Goal: Task Accomplishment & Management: Use online tool/utility

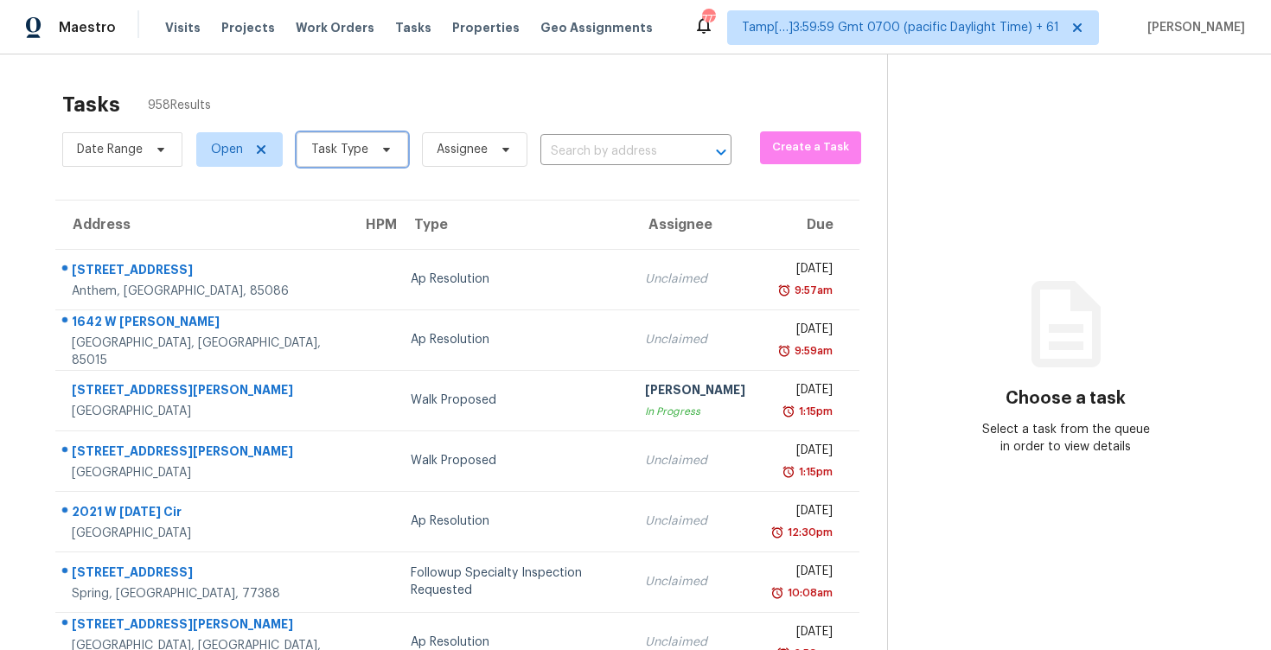
click at [379, 144] on icon at bounding box center [386, 150] width 14 height 14
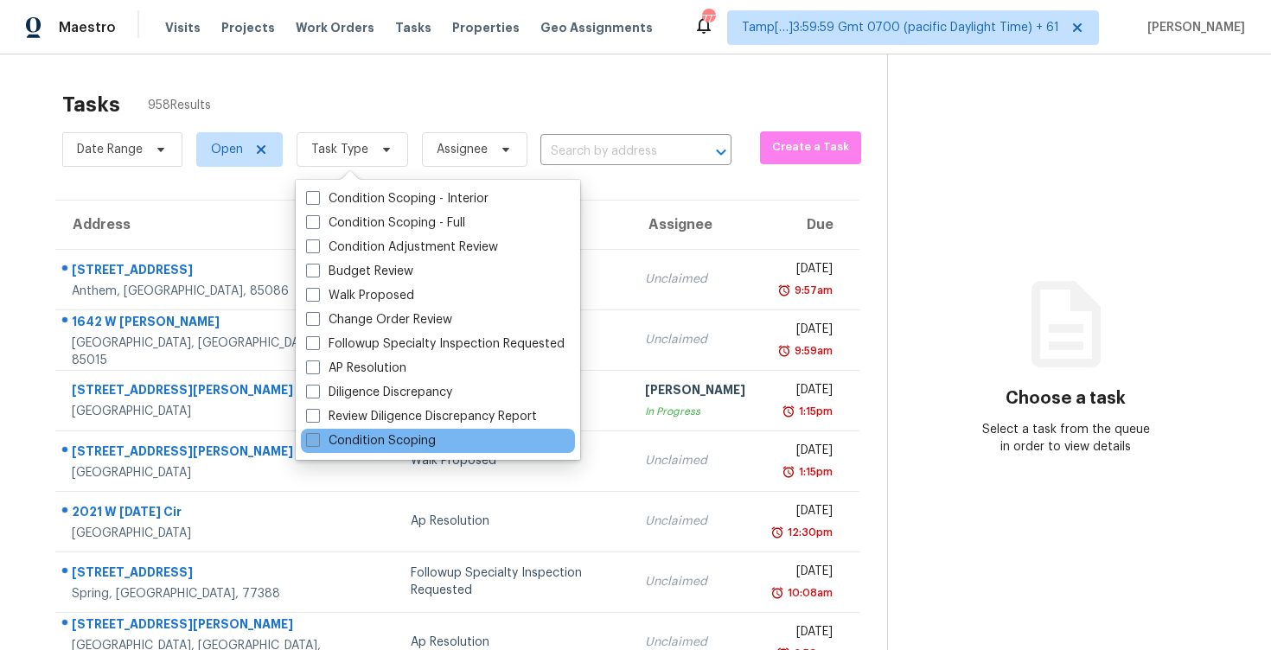
click at [407, 435] on label "Condition Scoping" at bounding box center [371, 440] width 130 height 17
click at [317, 435] on input "Condition Scoping" at bounding box center [311, 437] width 11 height 11
checkbox input "true"
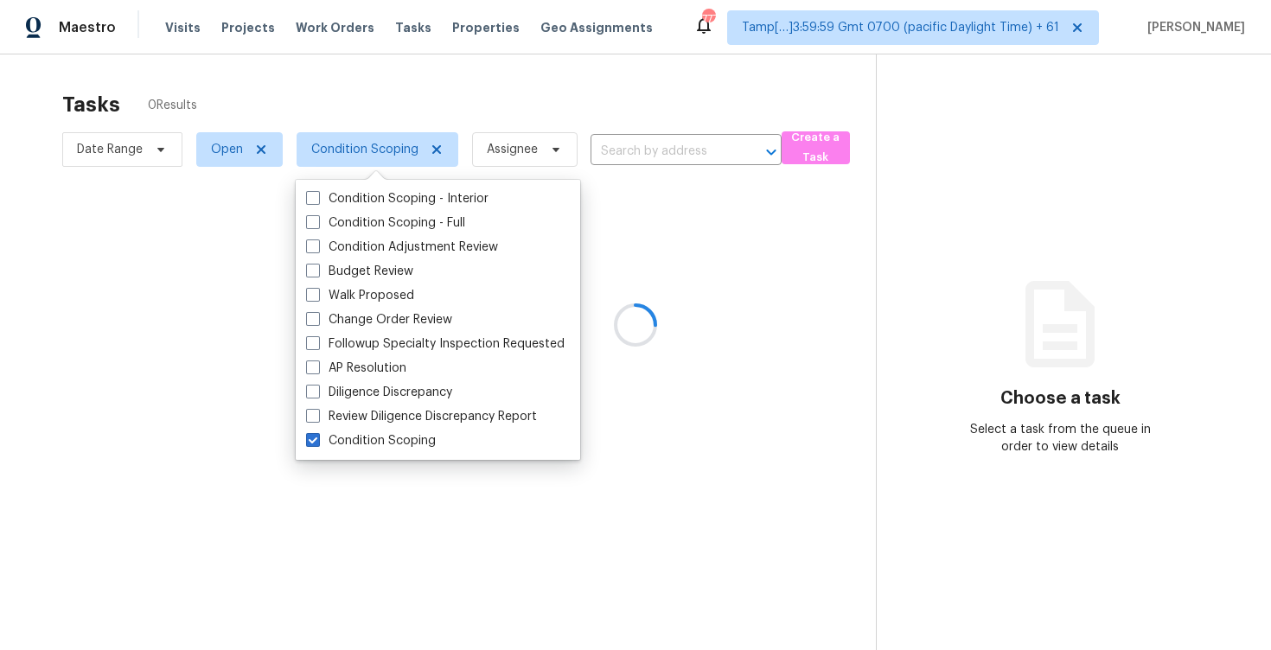
click at [411, 96] on div at bounding box center [635, 325] width 1271 height 650
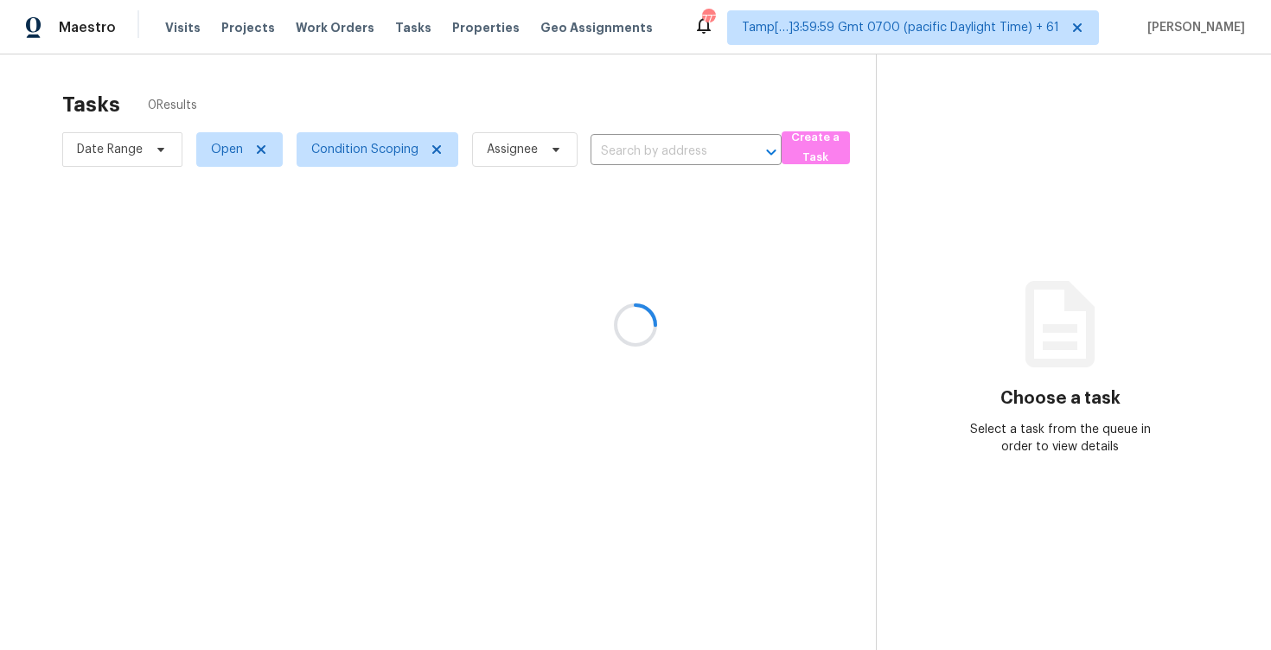
click at [563, 75] on div at bounding box center [635, 325] width 1271 height 650
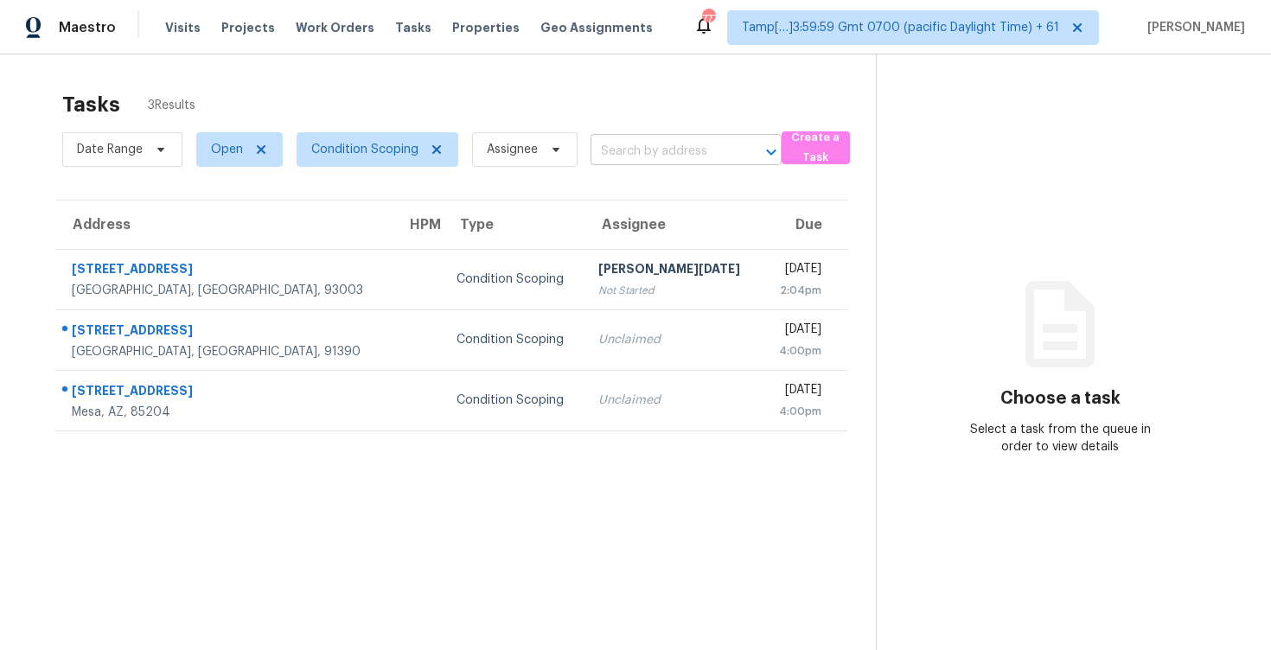
click at [650, 152] on input "text" at bounding box center [661, 151] width 143 height 27
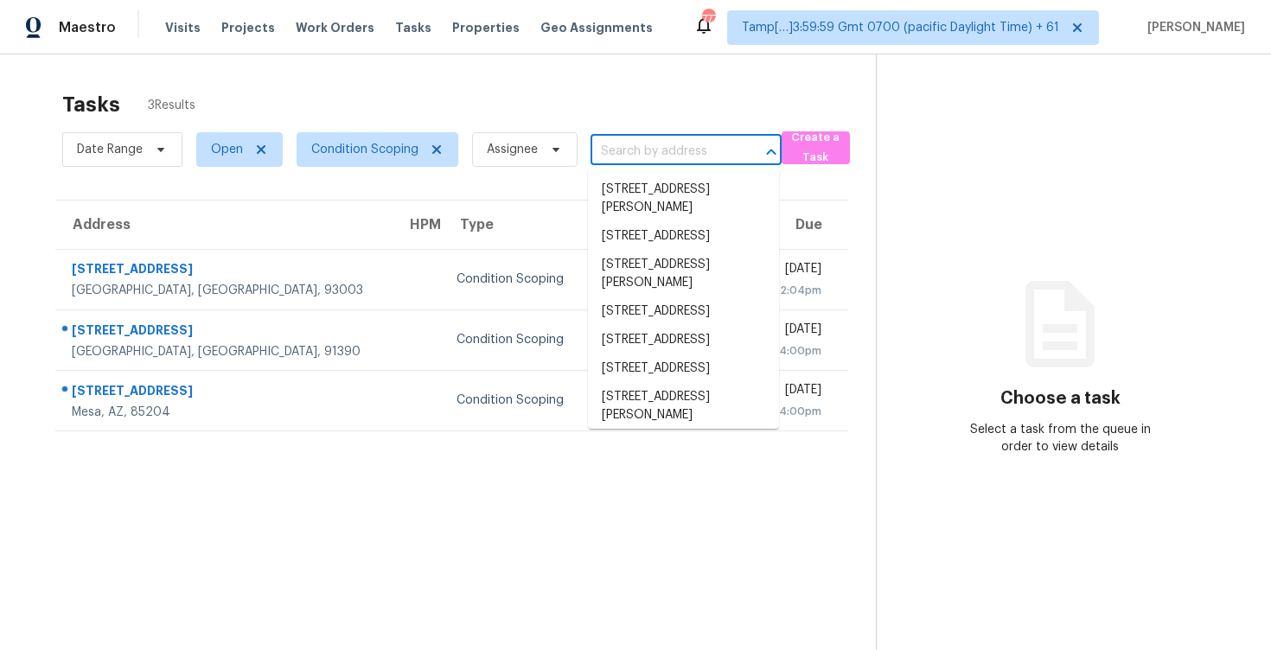
paste input "29123 Black Pine Way Santa Clarita, CA, 91390"
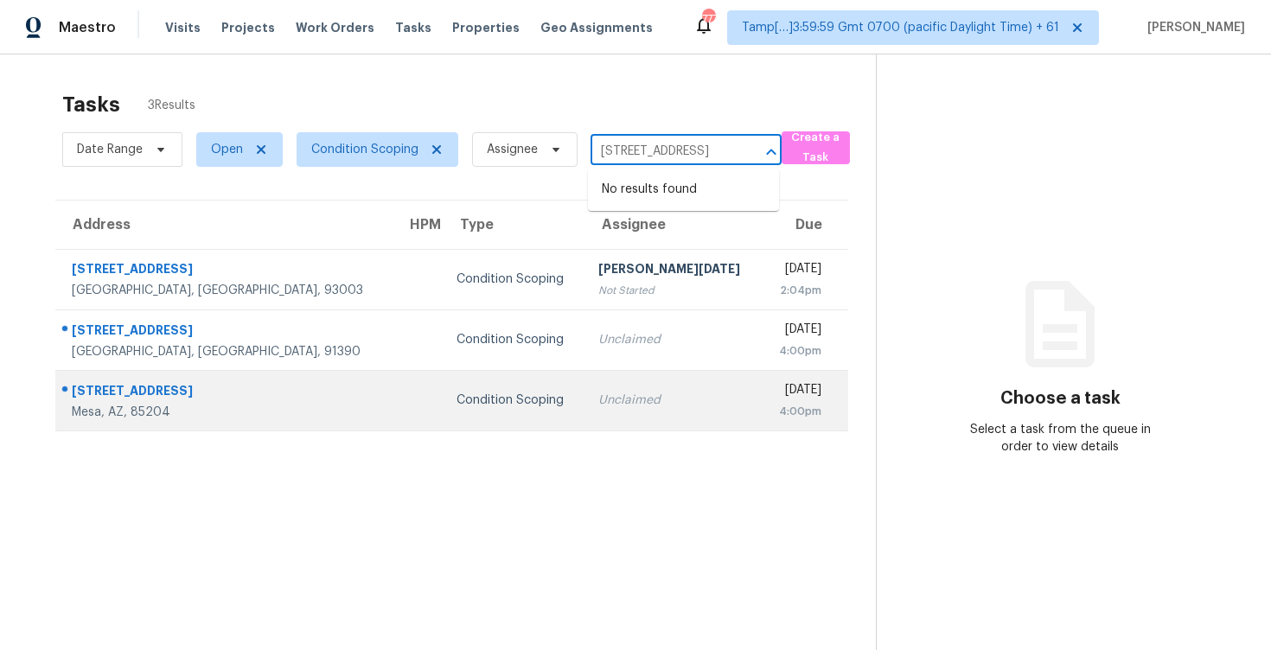
type input "29123 Black Pine Way Santa Clarita, CA, 91390"
click at [584, 372] on td "Unclaimed" at bounding box center [672, 400] width 177 height 61
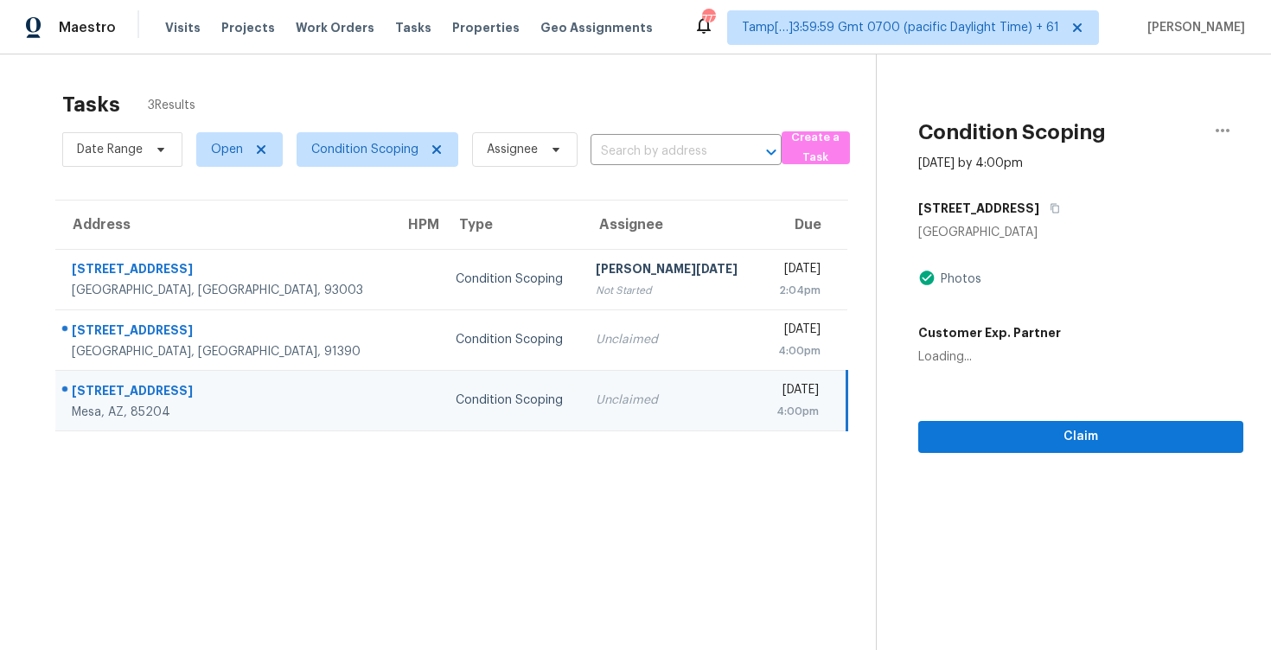
scroll to position [0, 0]
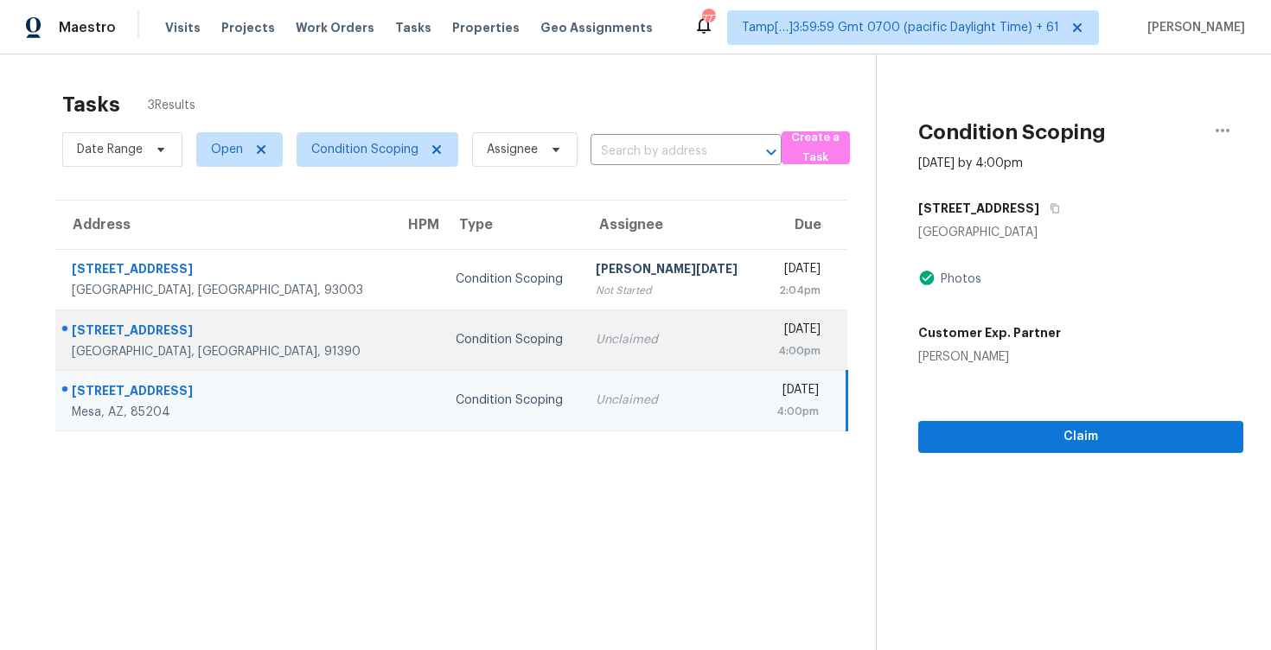
click at [582, 338] on td "Unclaimed" at bounding box center [670, 339] width 177 height 61
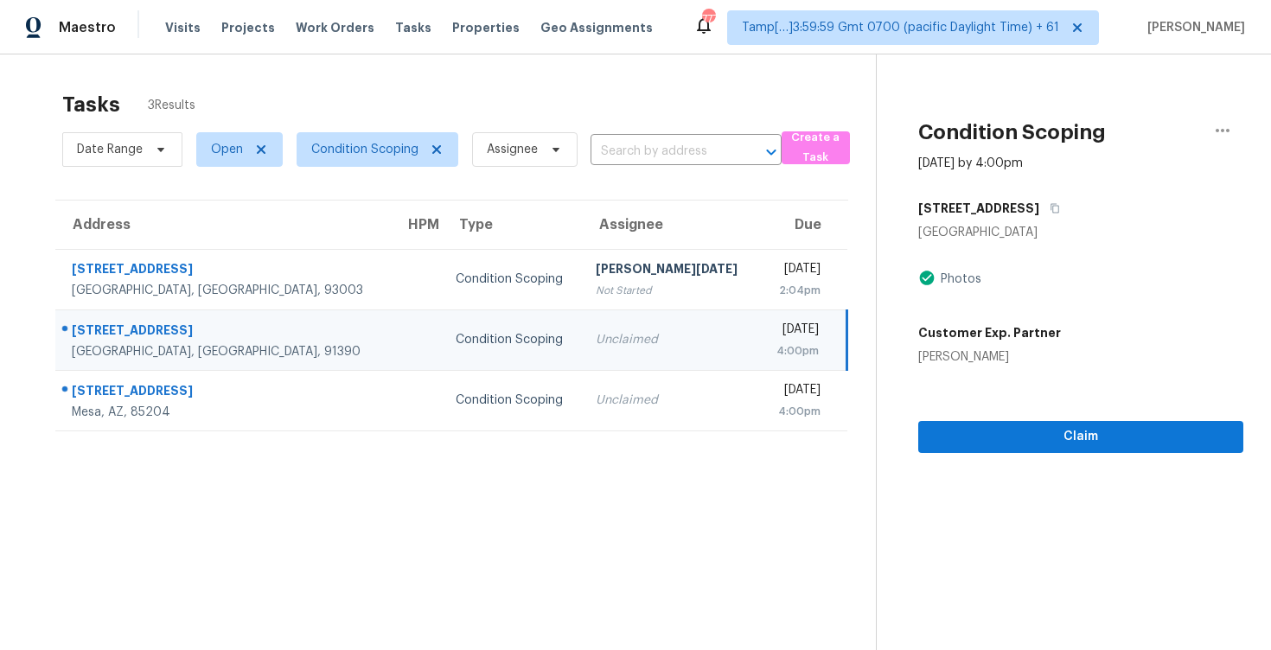
click at [1004, 416] on div "Claim" at bounding box center [1080, 409] width 325 height 87
click at [1006, 421] on button "Claim" at bounding box center [1080, 437] width 325 height 32
click at [1026, 371] on div "Claim" at bounding box center [1080, 409] width 325 height 87
click at [1029, 433] on span "Claim" at bounding box center [1080, 437] width 297 height 22
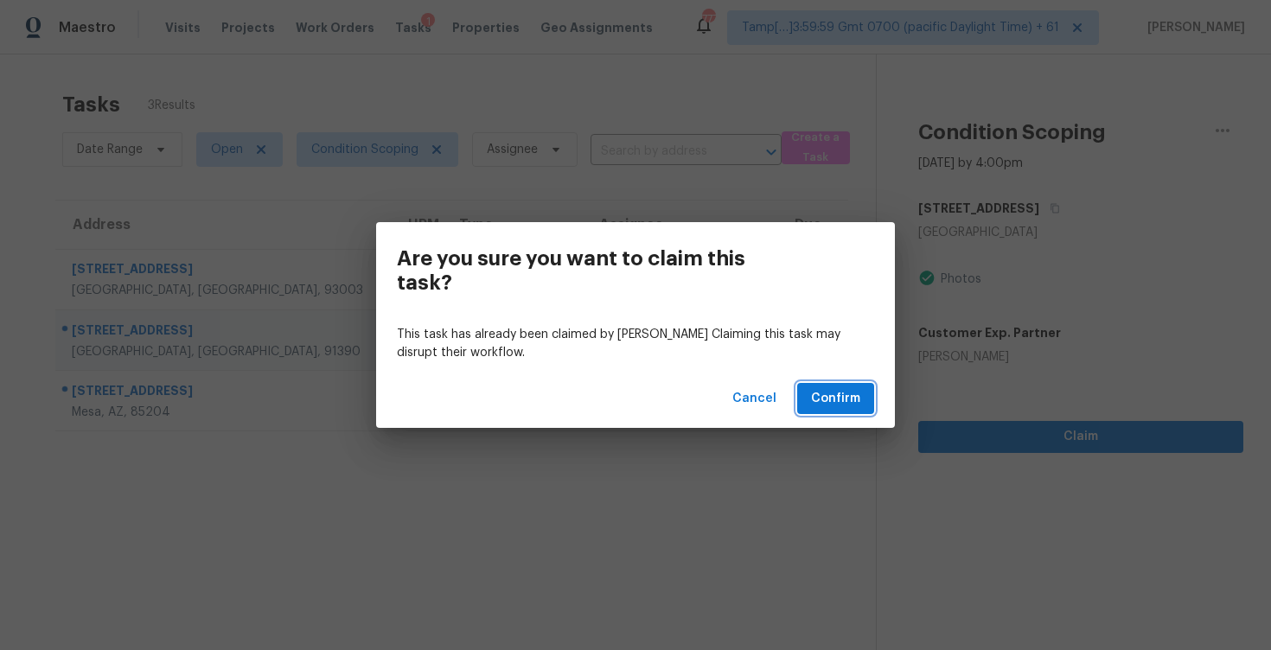
click at [845, 392] on span "Confirm" at bounding box center [835, 399] width 49 height 22
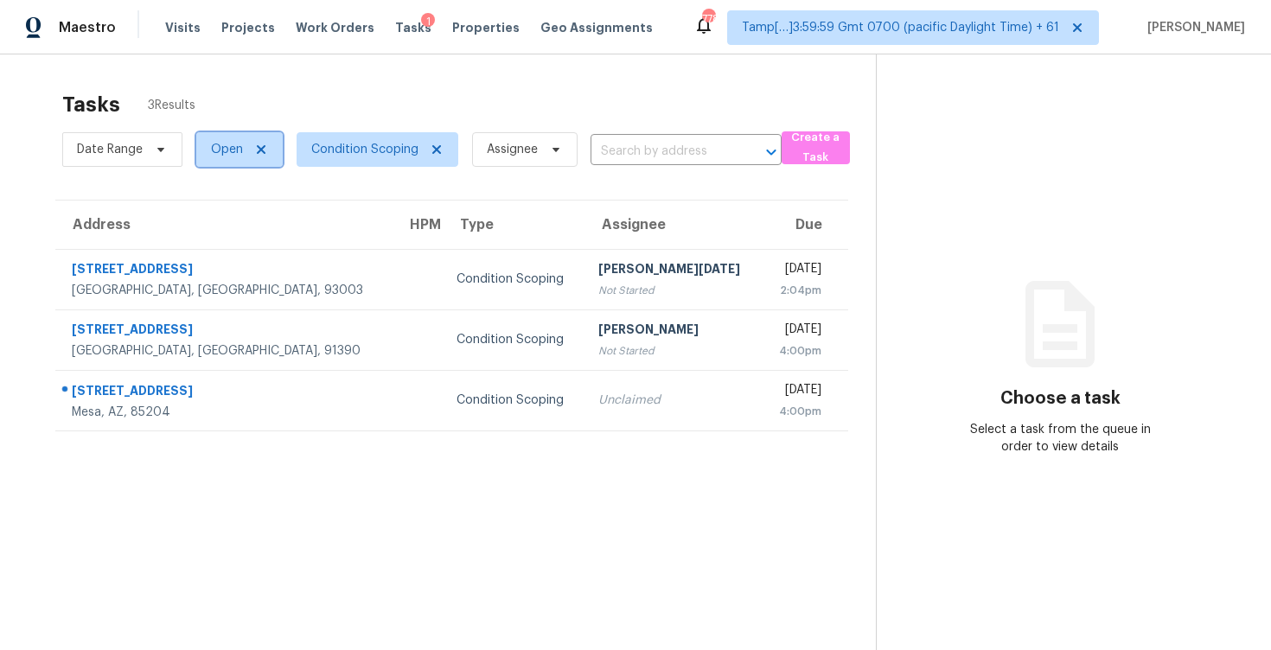
click at [223, 144] on span "Open" at bounding box center [227, 149] width 32 height 17
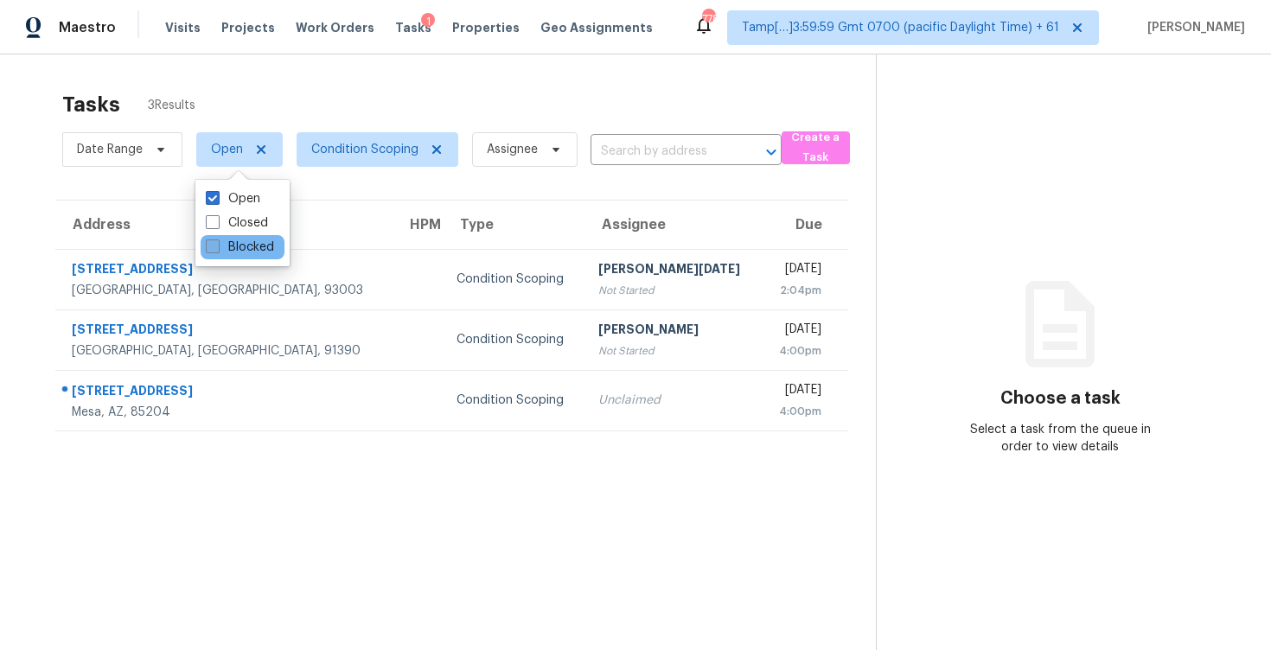
click at [242, 244] on label "Blocked" at bounding box center [240, 247] width 68 height 17
click at [217, 244] on input "Blocked" at bounding box center [211, 244] width 11 height 11
checkbox input "true"
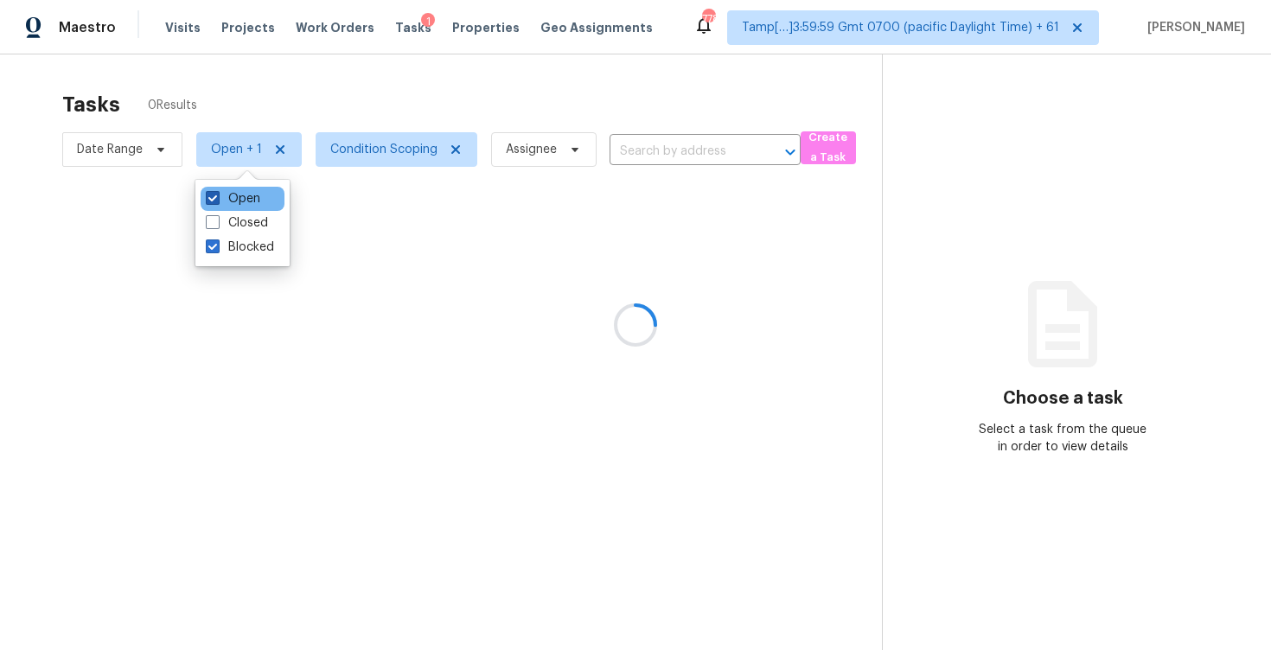
click at [242, 200] on label "Open" at bounding box center [233, 198] width 54 height 17
click at [217, 200] on input "Open" at bounding box center [211, 195] width 11 height 11
checkbox input "false"
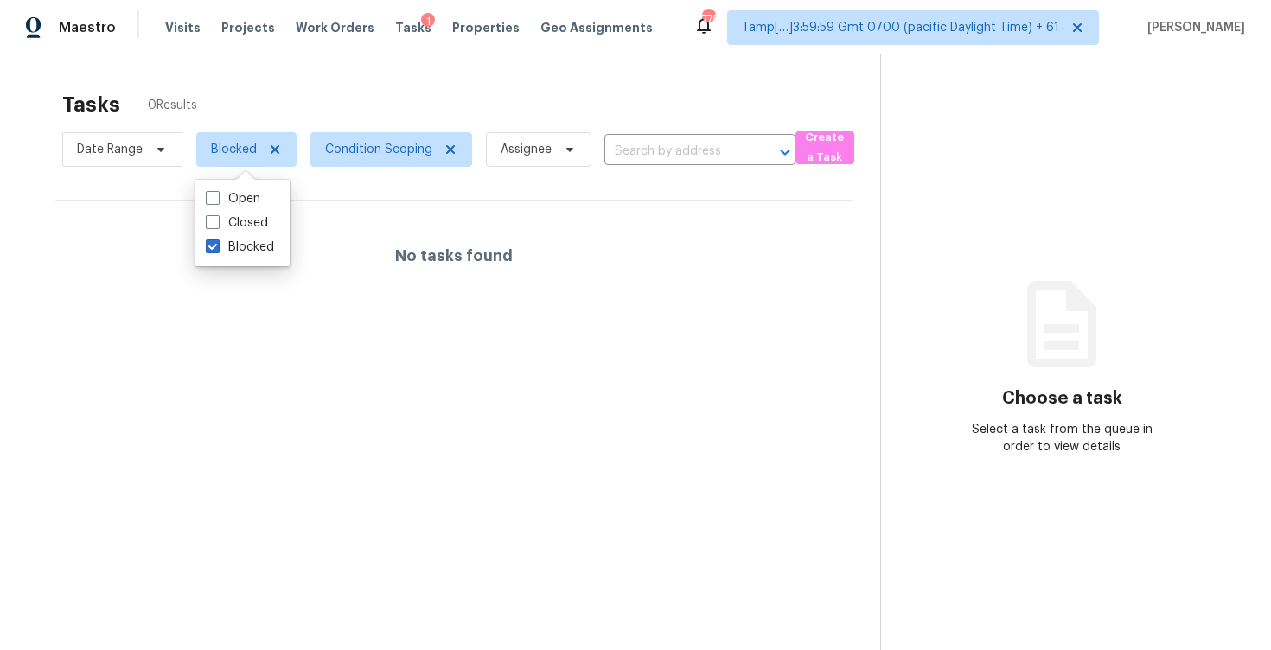
click at [335, 106] on div "Tasks 0 Results" at bounding box center [471, 104] width 818 height 45
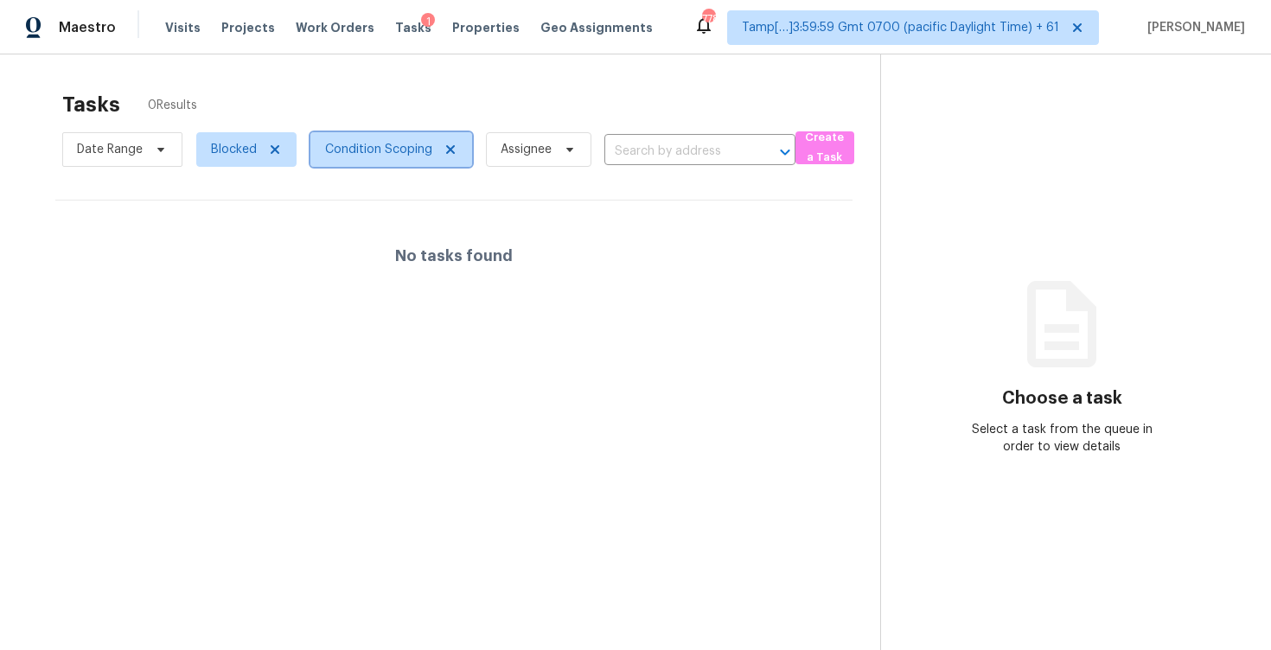
click at [377, 150] on span "Condition Scoping" at bounding box center [378, 149] width 107 height 17
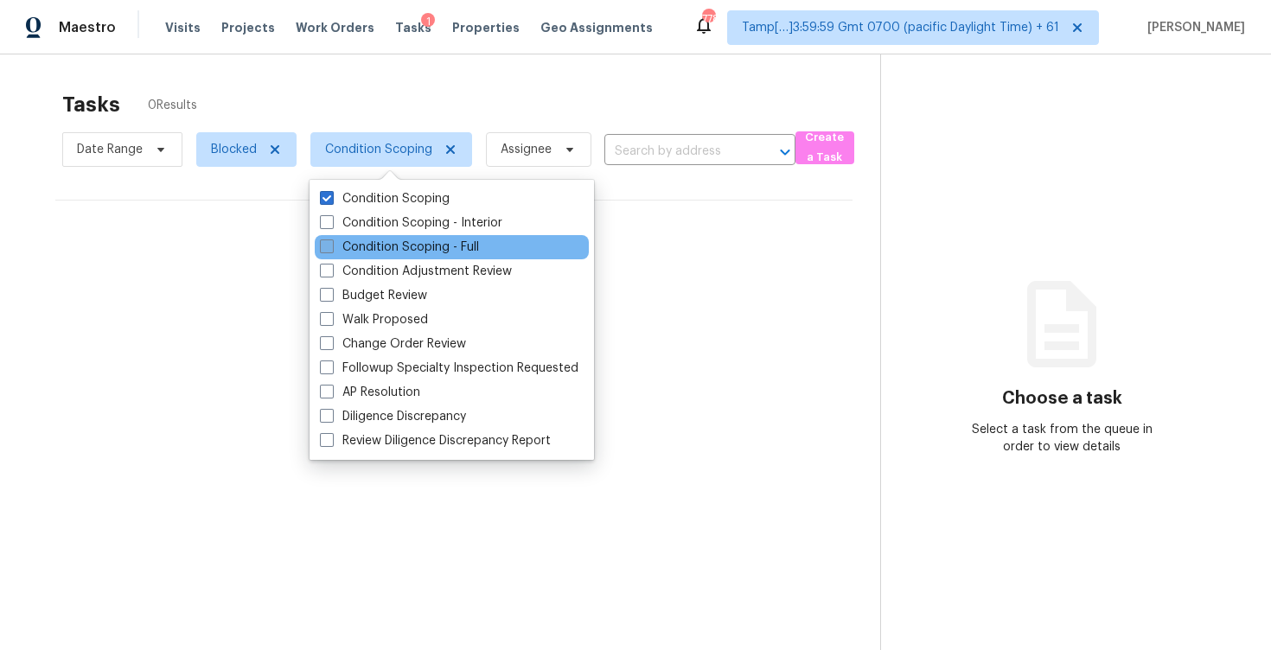
click at [400, 245] on label "Condition Scoping - Full" at bounding box center [399, 247] width 159 height 17
click at [331, 245] on input "Condition Scoping - Full" at bounding box center [325, 244] width 11 height 11
checkbox input "true"
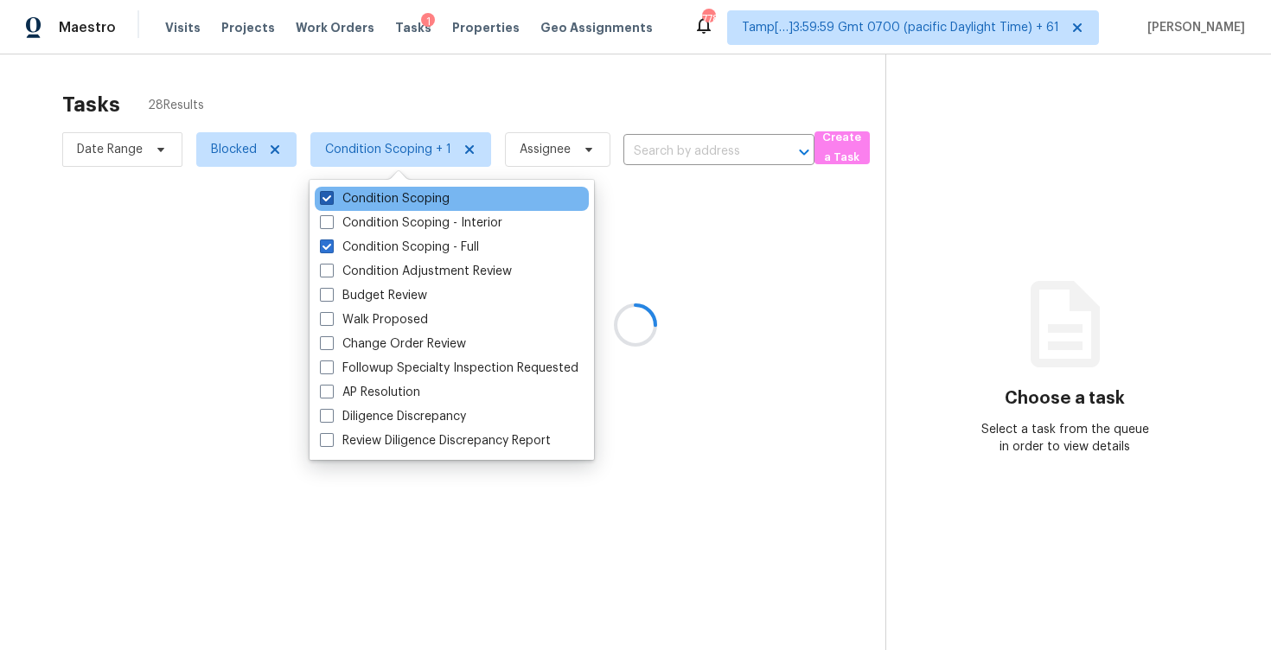
click at [395, 200] on label "Condition Scoping" at bounding box center [385, 198] width 130 height 17
click at [331, 200] on input "Condition Scoping" at bounding box center [325, 195] width 11 height 11
checkbox input "false"
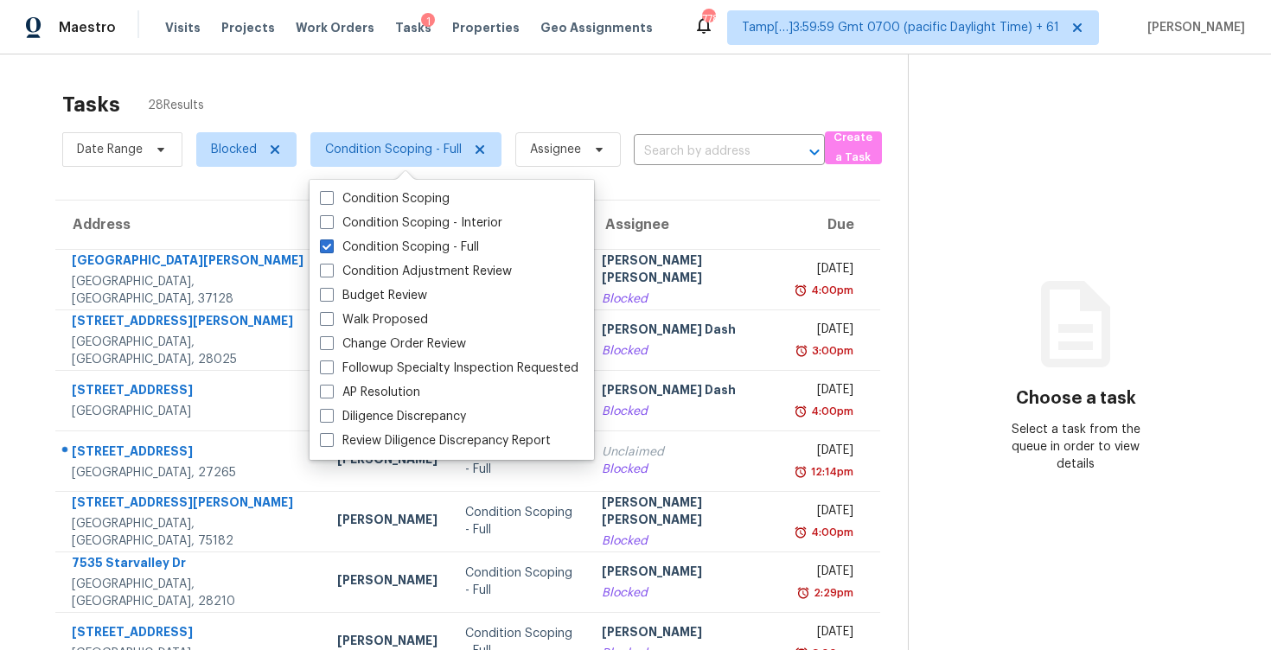
click at [506, 60] on div "Tasks 28 Results Date Range Blocked Condition Scoping - Full Assignee ​ Create …" at bounding box center [635, 477] width 1271 height 846
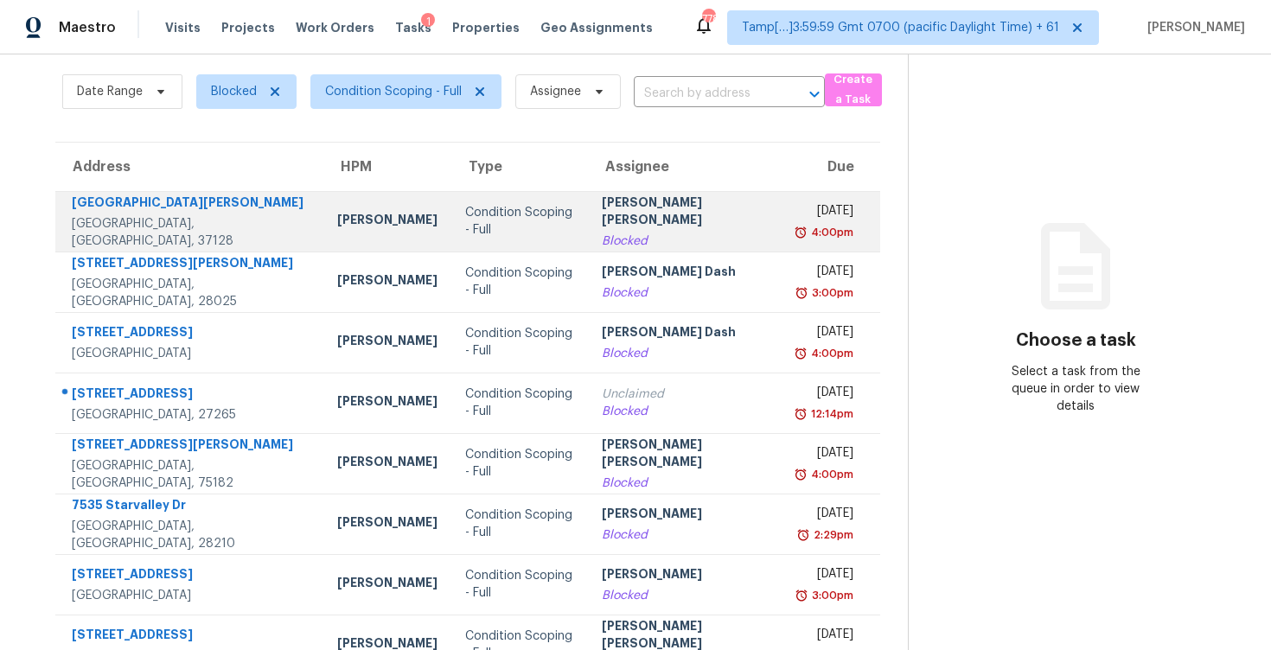
scroll to position [12, 0]
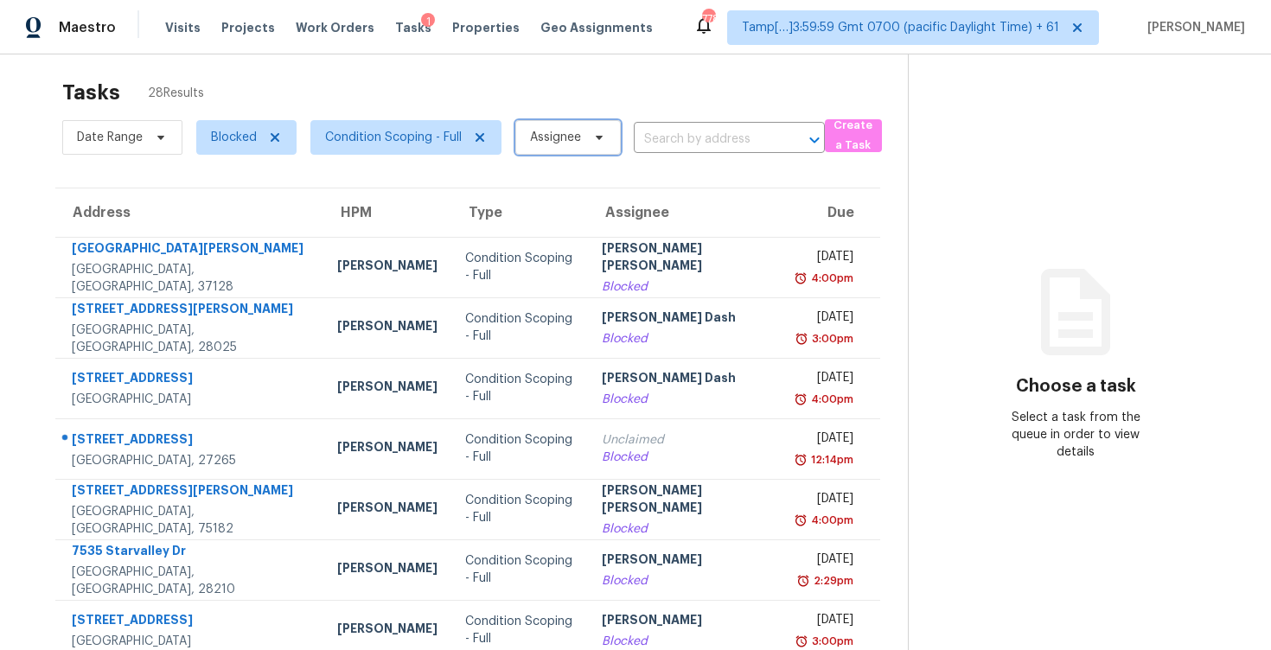
click at [562, 149] on span "Assignee" at bounding box center [567, 137] width 105 height 35
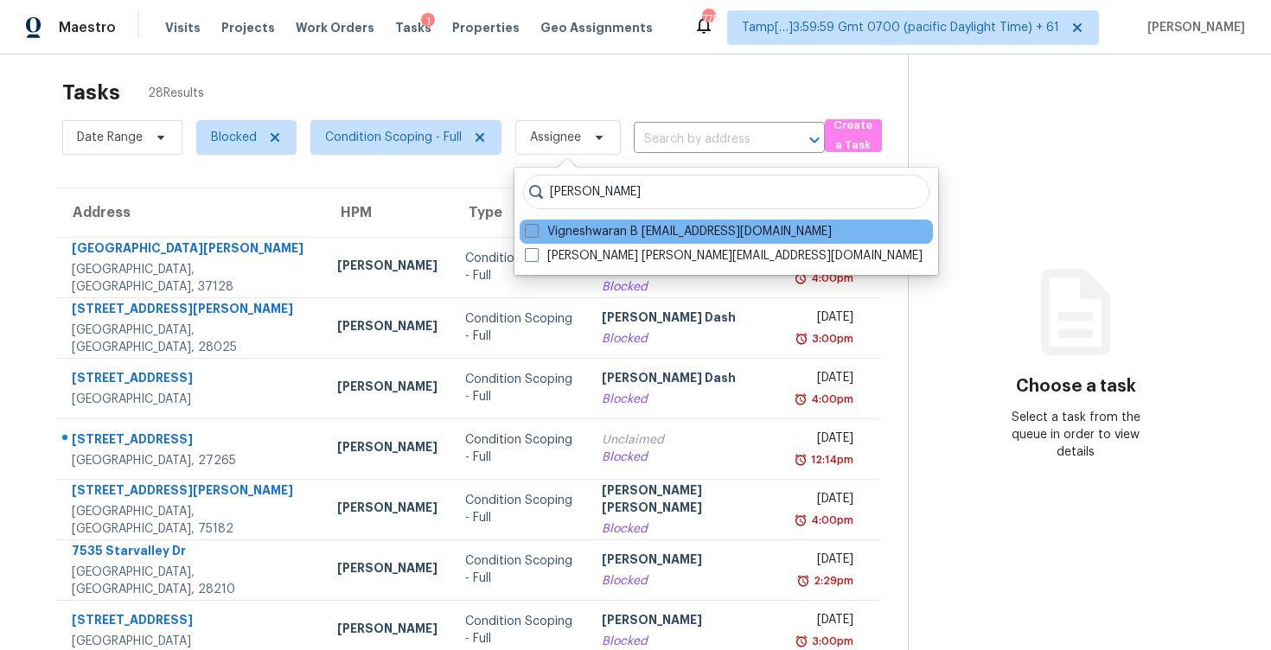
type input "vigneshwaran"
click at [587, 225] on label "Vigneshwaran B vigneshwaran.b@opendoor.com" at bounding box center [678, 231] width 307 height 17
click at [536, 225] on input "Vigneshwaran B vigneshwaran.b@opendoor.com" at bounding box center [530, 228] width 11 height 11
checkbox input "true"
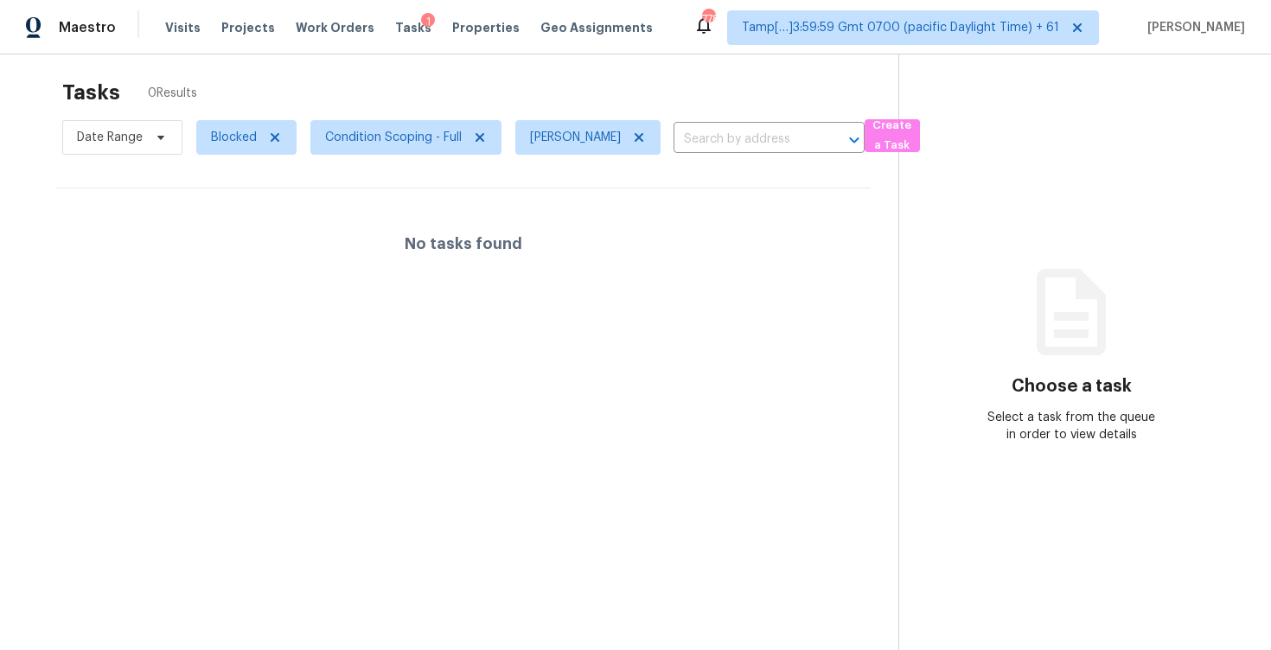
click at [558, 64] on div "Tasks 0 Results Date Range Blocked Condition Scoping - Full Vigneshwaran B ​ Cr…" at bounding box center [635, 367] width 1271 height 650
click at [233, 126] on span "Blocked" at bounding box center [246, 137] width 100 height 35
click at [244, 238] on label "Open" at bounding box center [233, 234] width 54 height 17
click at [217, 238] on input "Open" at bounding box center [211, 231] width 11 height 11
checkbox input "true"
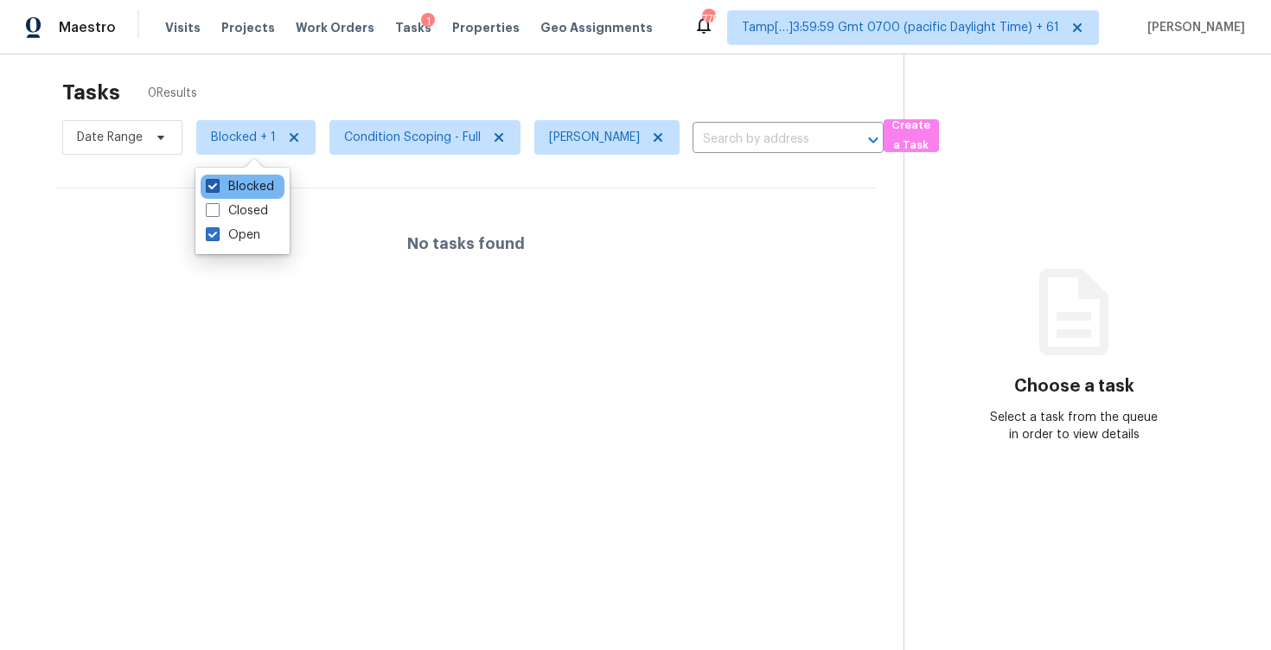
click at [248, 186] on label "Blocked" at bounding box center [240, 186] width 68 height 17
click at [217, 186] on input "Blocked" at bounding box center [211, 183] width 11 height 11
checkbox input "false"
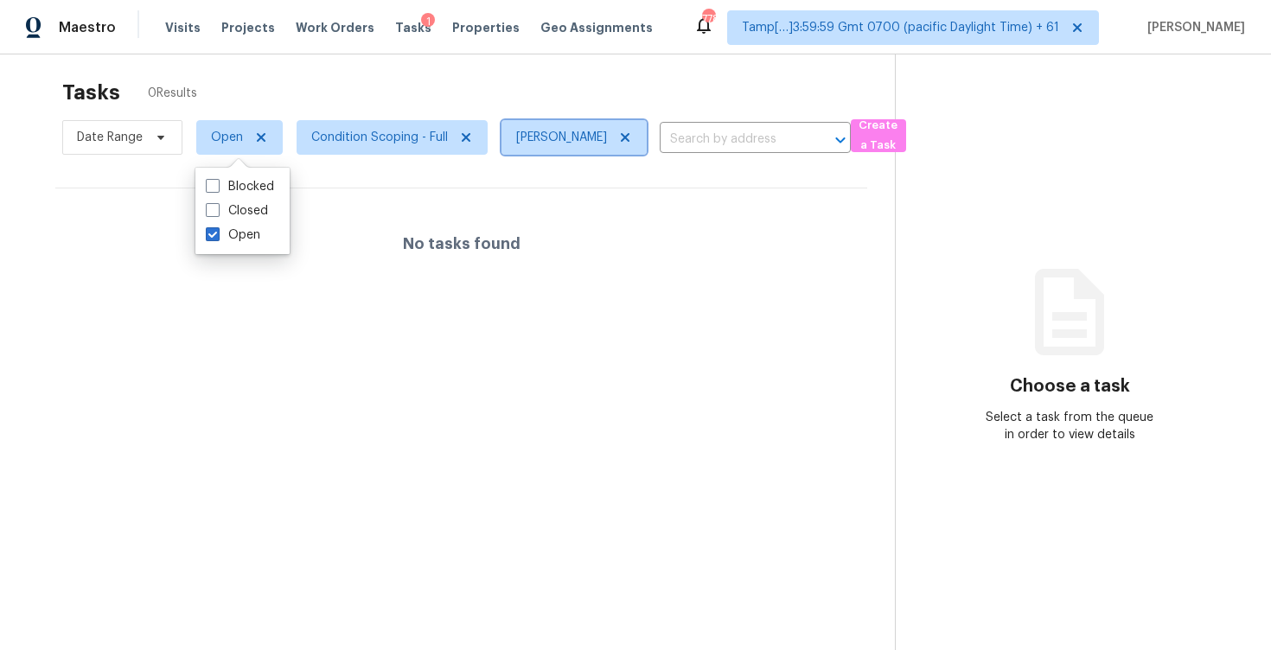
click at [618, 135] on icon at bounding box center [625, 138] width 14 height 14
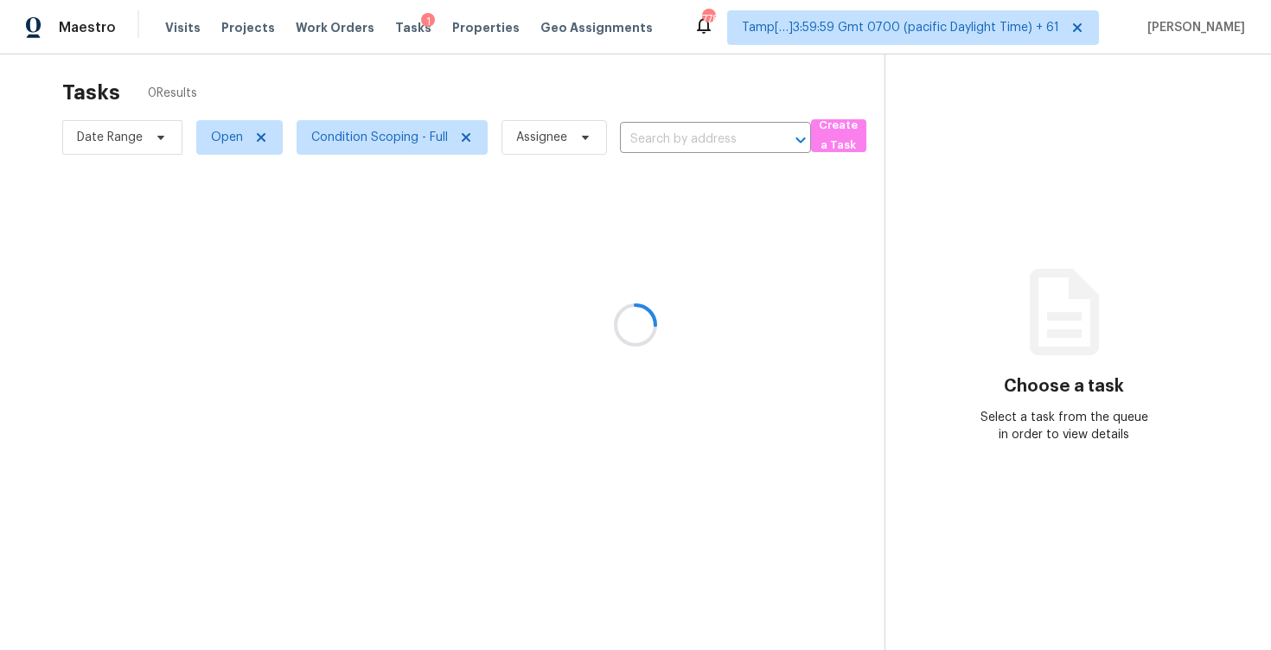
click at [581, 93] on div at bounding box center [635, 325] width 1271 height 650
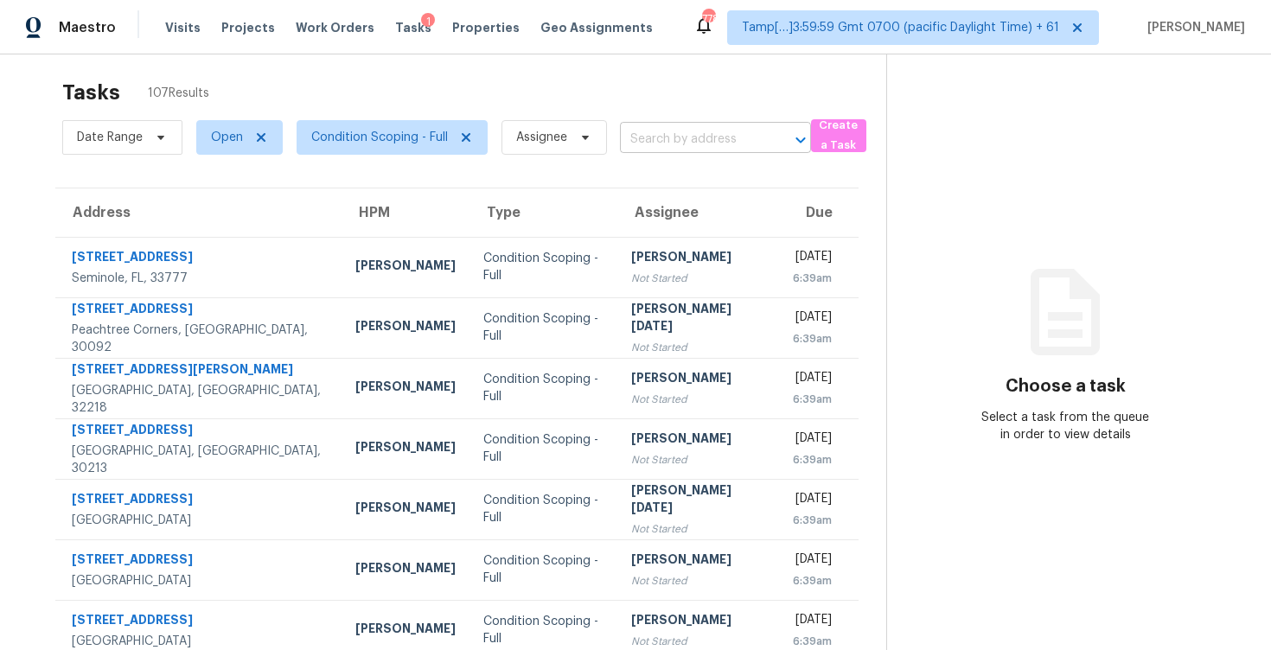
click at [674, 129] on input "text" at bounding box center [691, 139] width 143 height 27
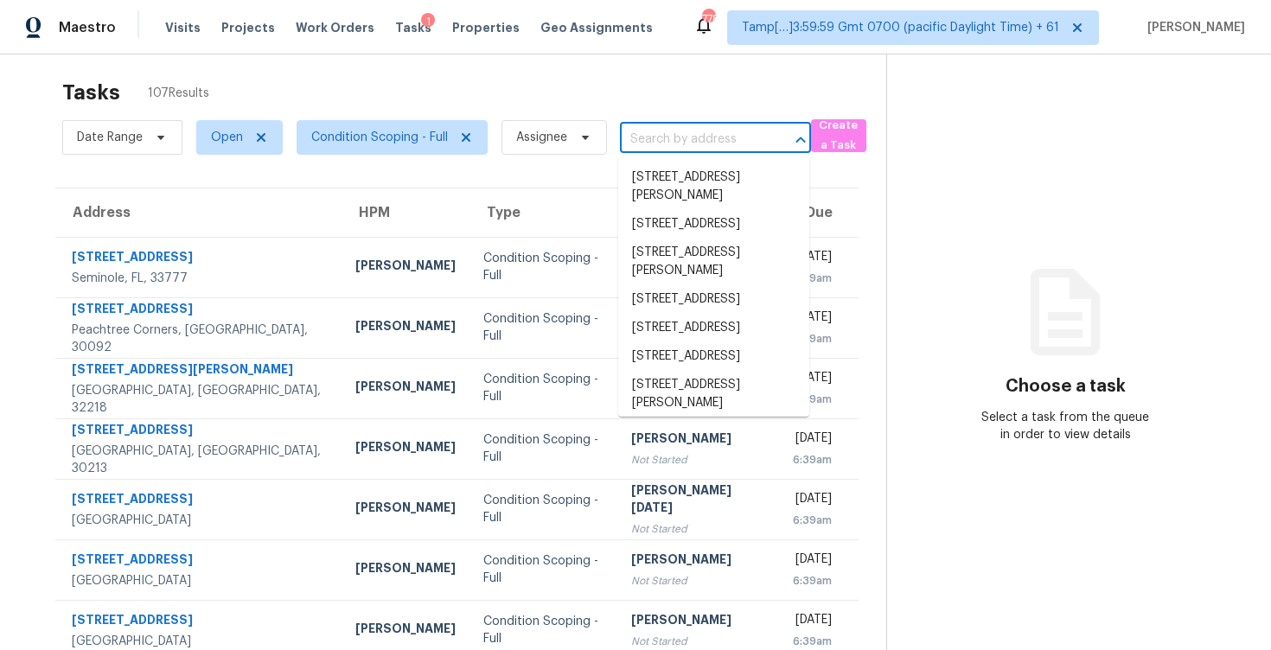
paste input "7893 Rock Rose Ln, Fairburn, GA 30213"
type input "7893 Rock Rose Ln, Fairburn, GA 30213"
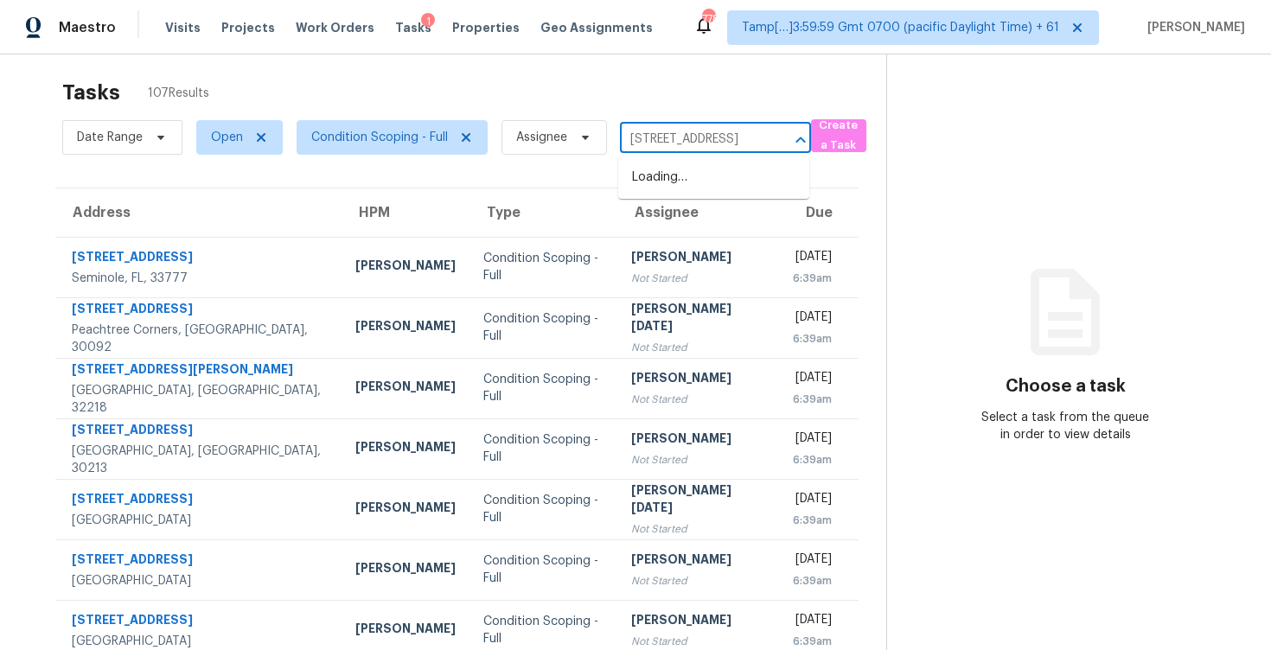
scroll to position [0, 89]
click at [706, 164] on li "7893 Rock Rose Ln, Fairburn, GA 30213" at bounding box center [713, 177] width 191 height 29
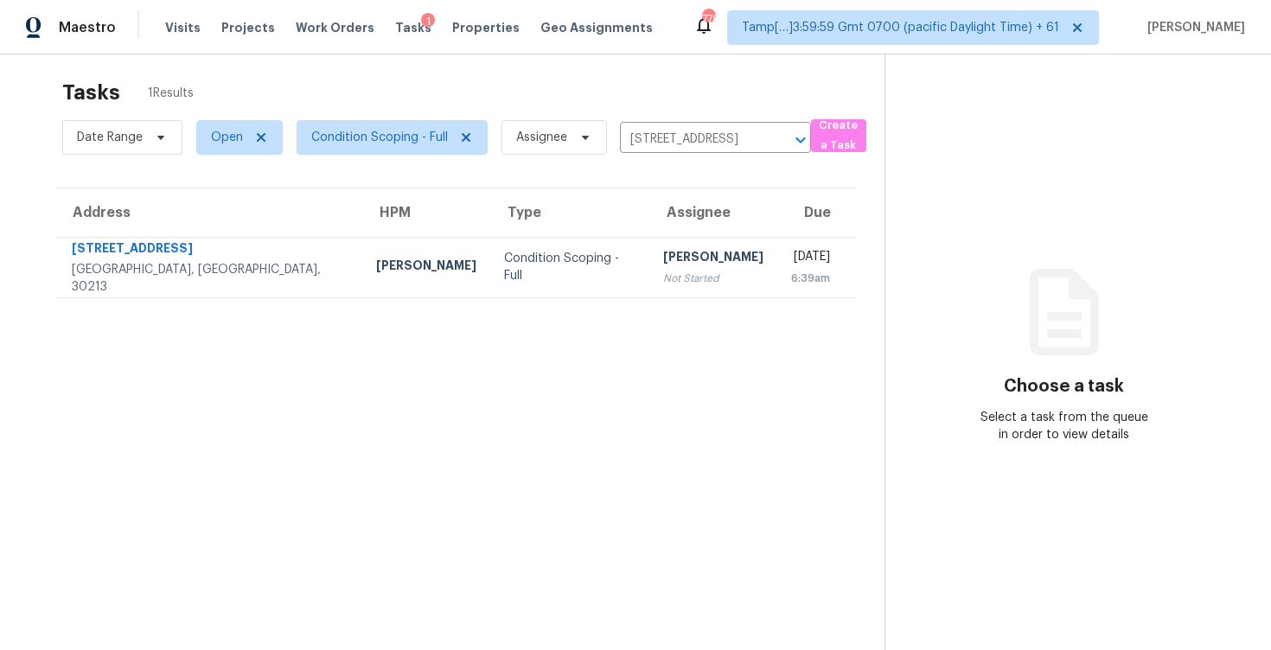
click at [777, 236] on th "Due" at bounding box center [817, 212] width 80 height 48
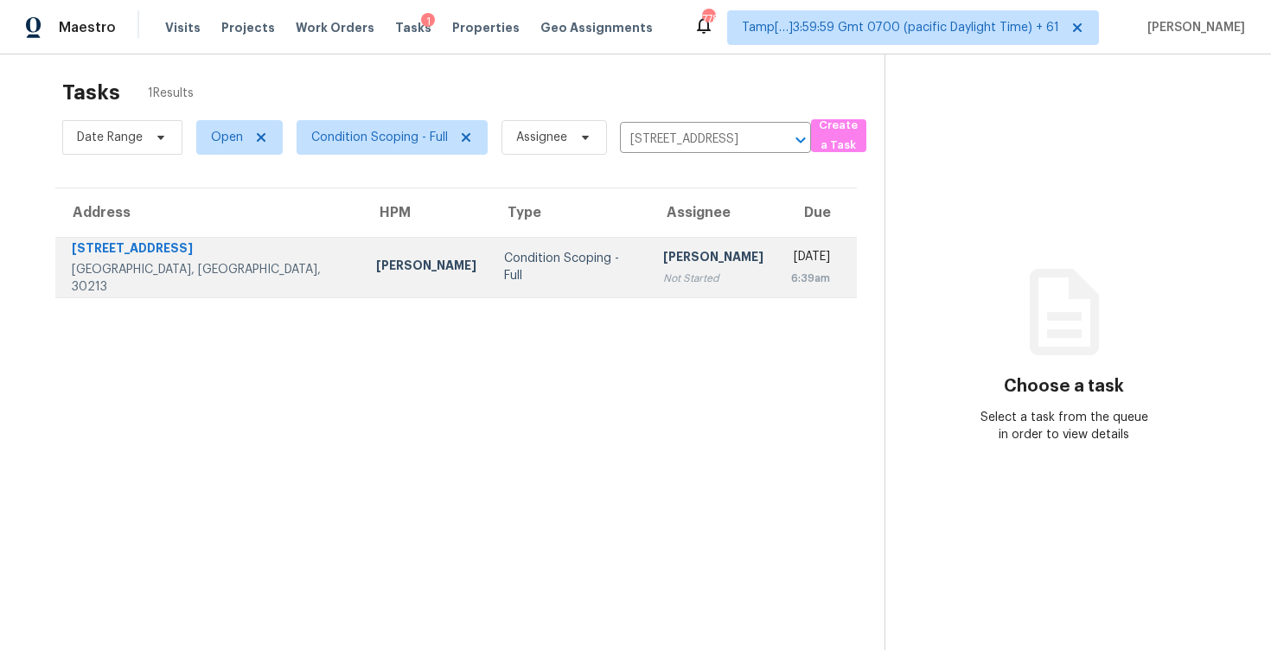
click at [791, 268] on div "Fri, Sep 5th 2025" at bounding box center [810, 259] width 39 height 22
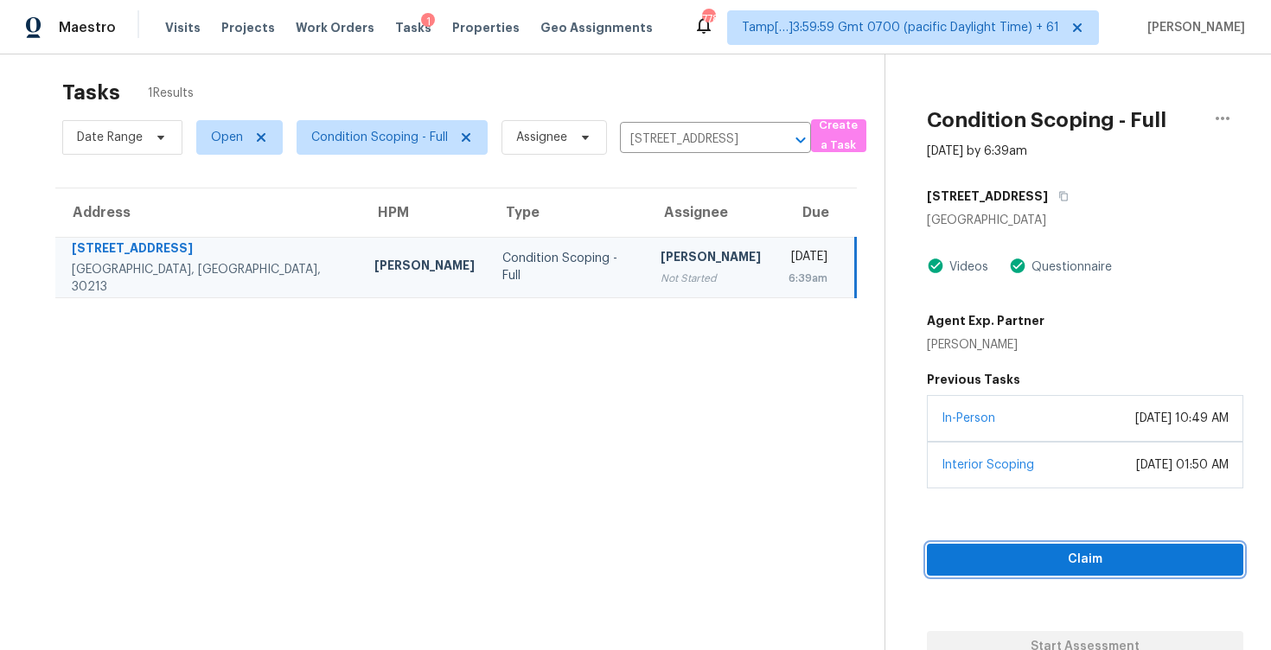
click at [1050, 550] on span "Claim" at bounding box center [1084, 560] width 289 height 22
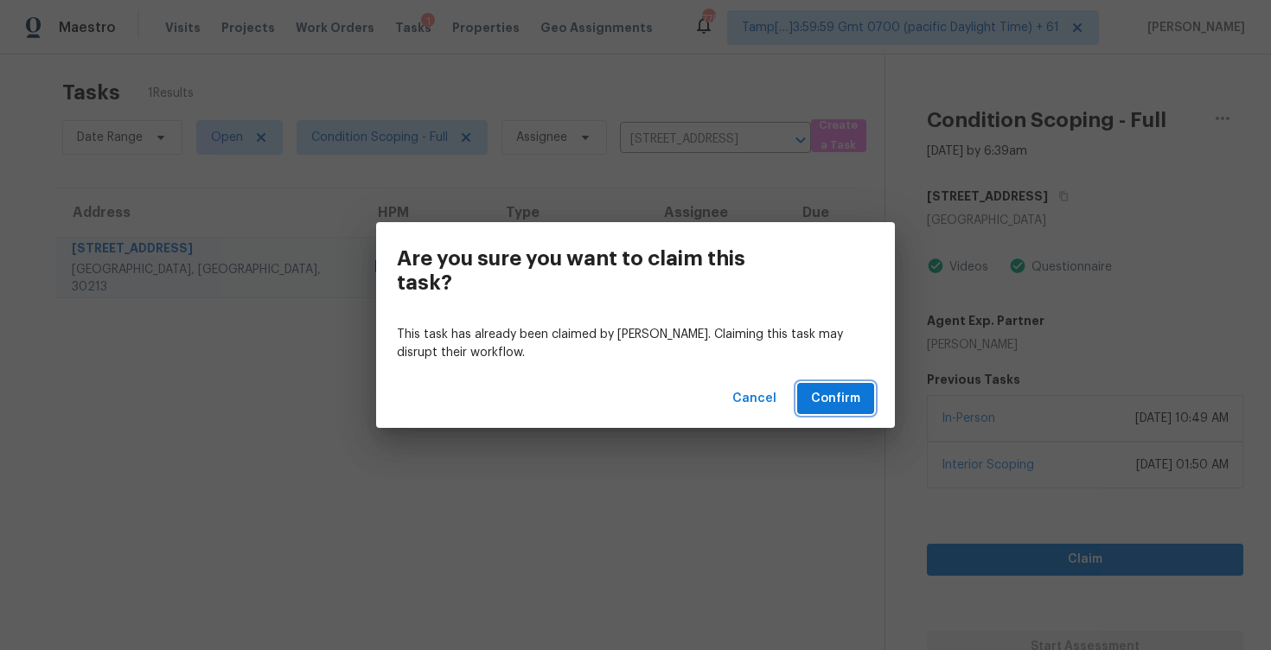
click at [850, 389] on span "Confirm" at bounding box center [835, 399] width 49 height 22
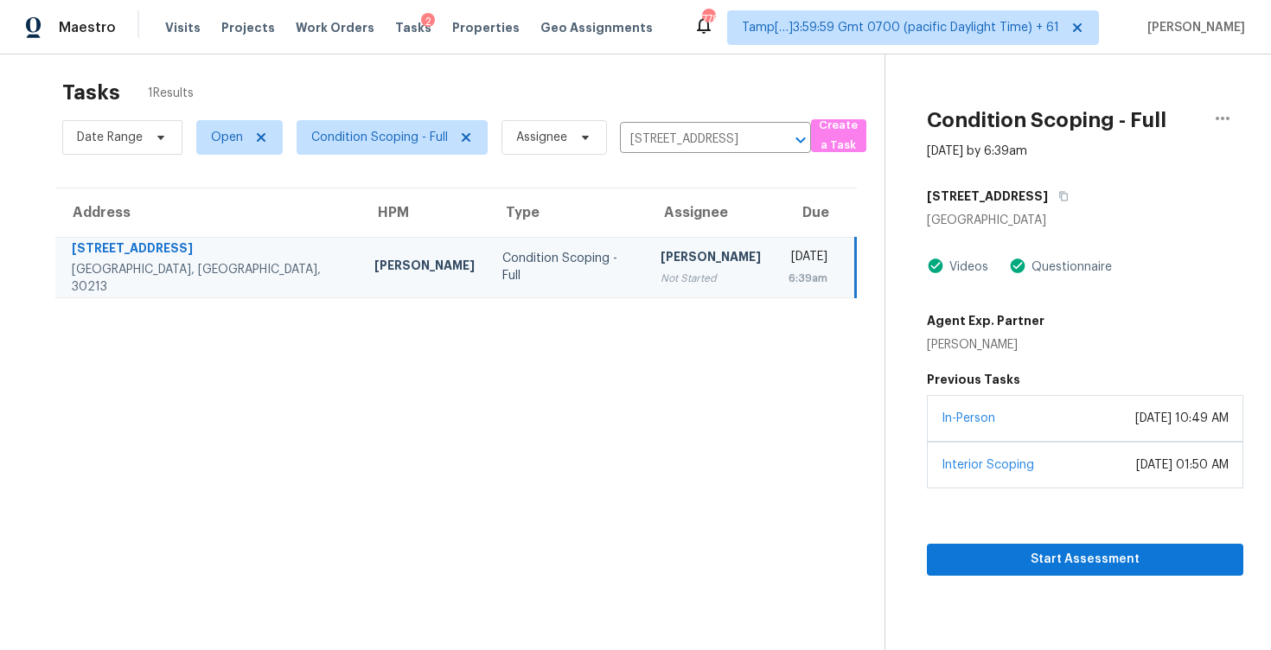
scroll to position [54, 0]
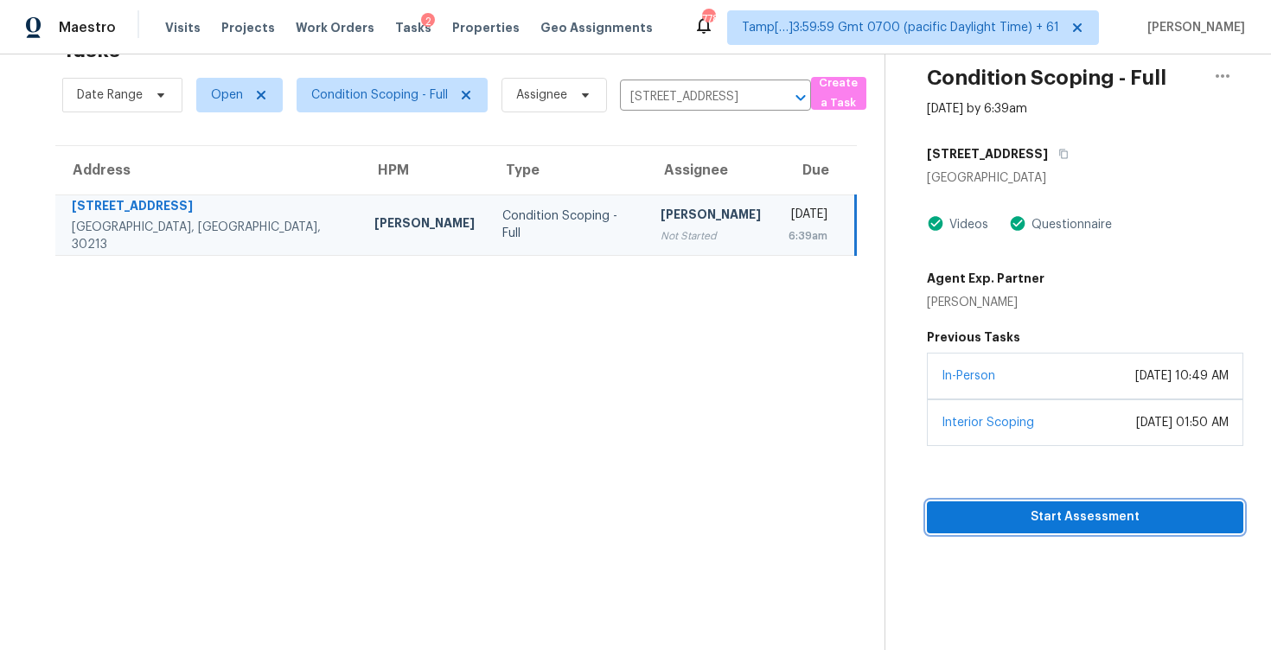
click at [1068, 521] on span "Start Assessment" at bounding box center [1084, 517] width 289 height 22
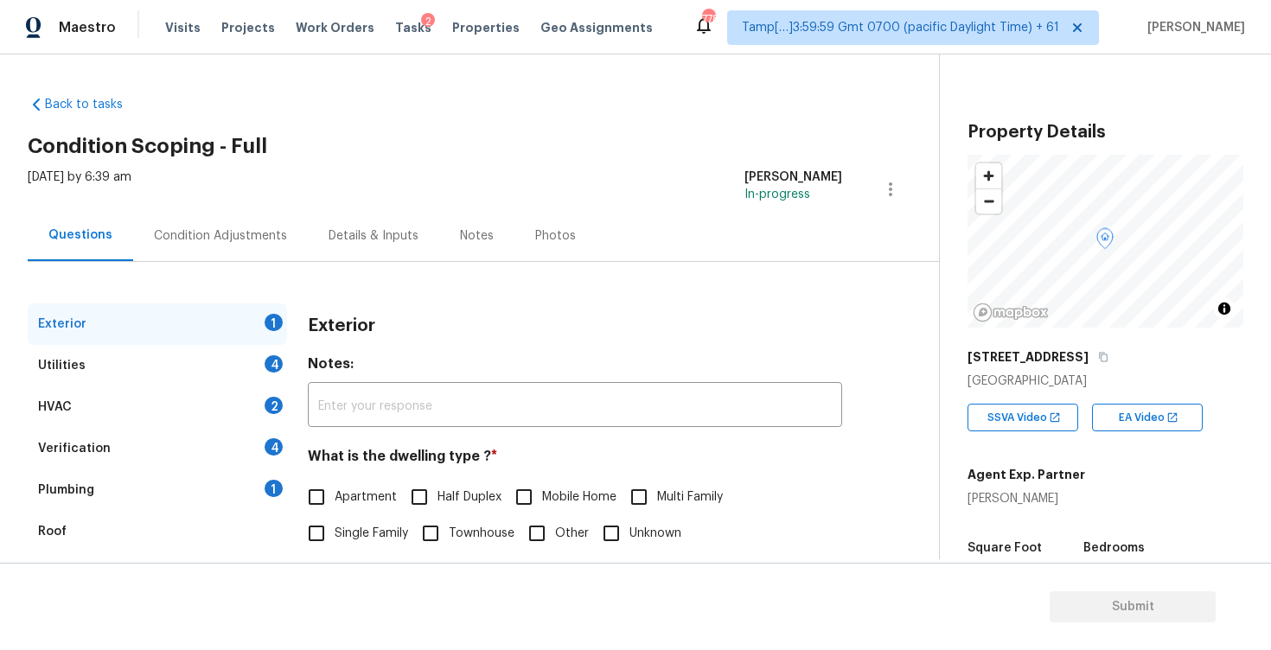
scroll to position [106, 0]
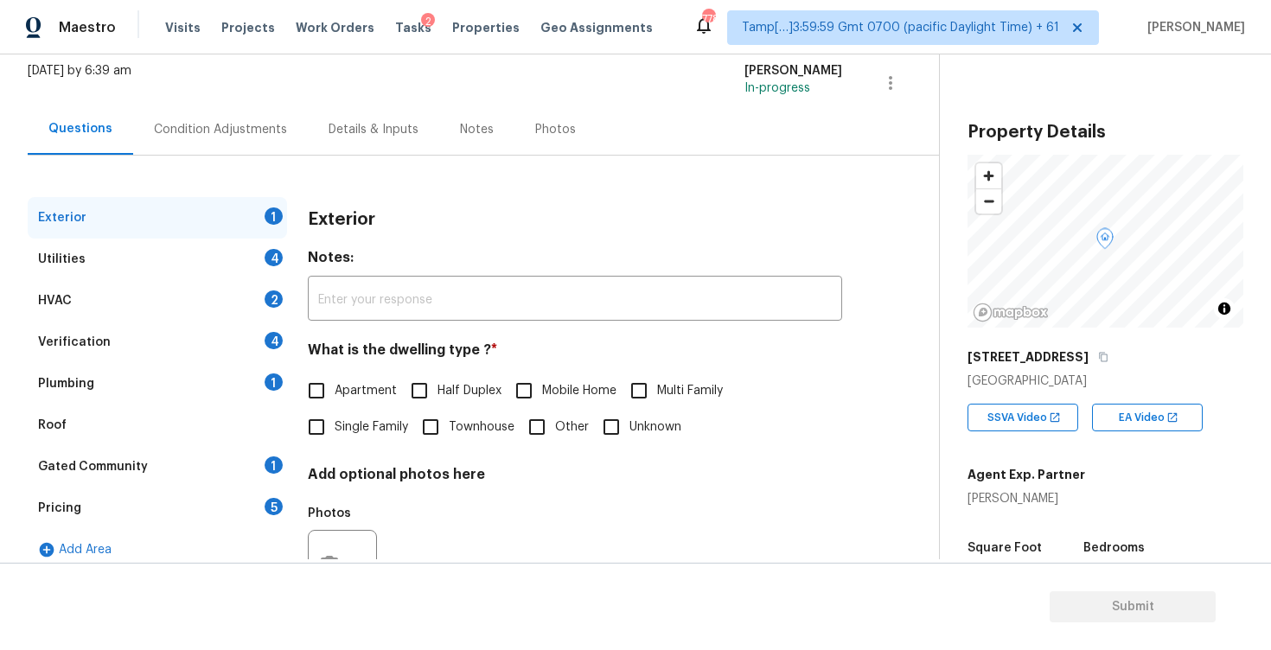
click at [347, 408] on label "Apartment" at bounding box center [347, 391] width 99 height 36
click at [334, 408] on input "Apartment" at bounding box center [316, 391] width 36 height 36
click at [347, 408] on label "Apartment" at bounding box center [347, 392] width 99 height 36
click at [334, 408] on input "Apartment" at bounding box center [316, 392] width 36 height 36
checkbox input "false"
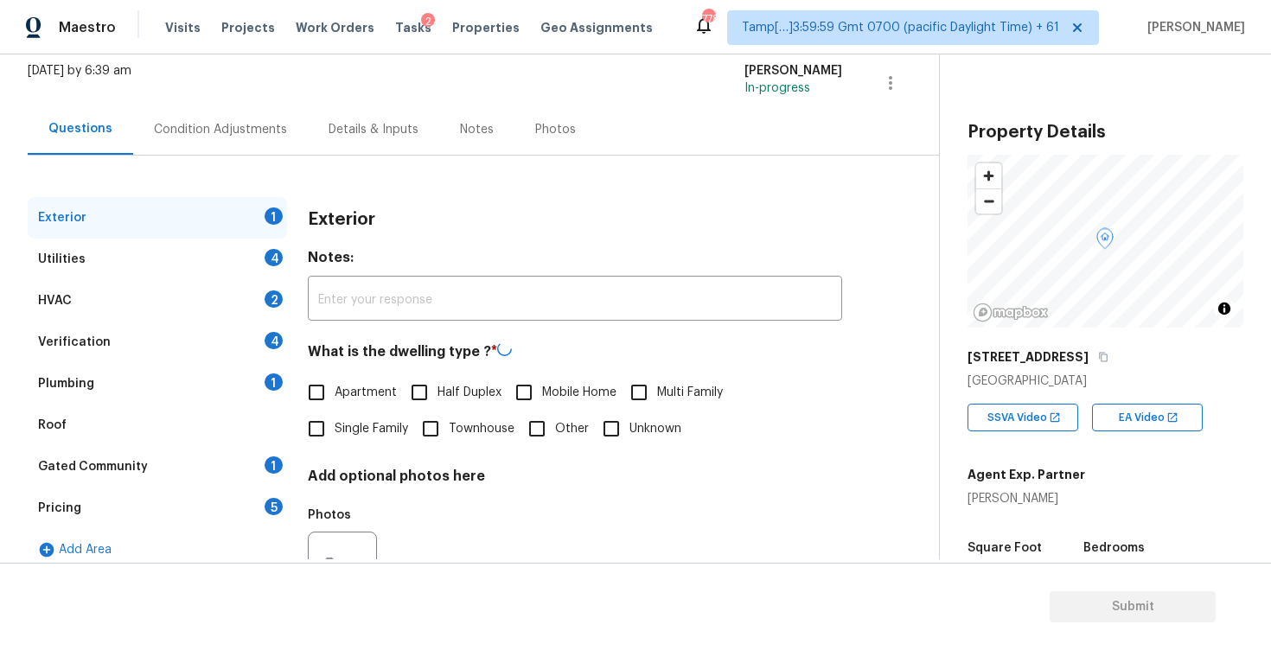
click at [351, 433] on span "Single Family" at bounding box center [370, 429] width 73 height 18
click at [334, 433] on input "Single Family" at bounding box center [316, 429] width 36 height 36
checkbox input "true"
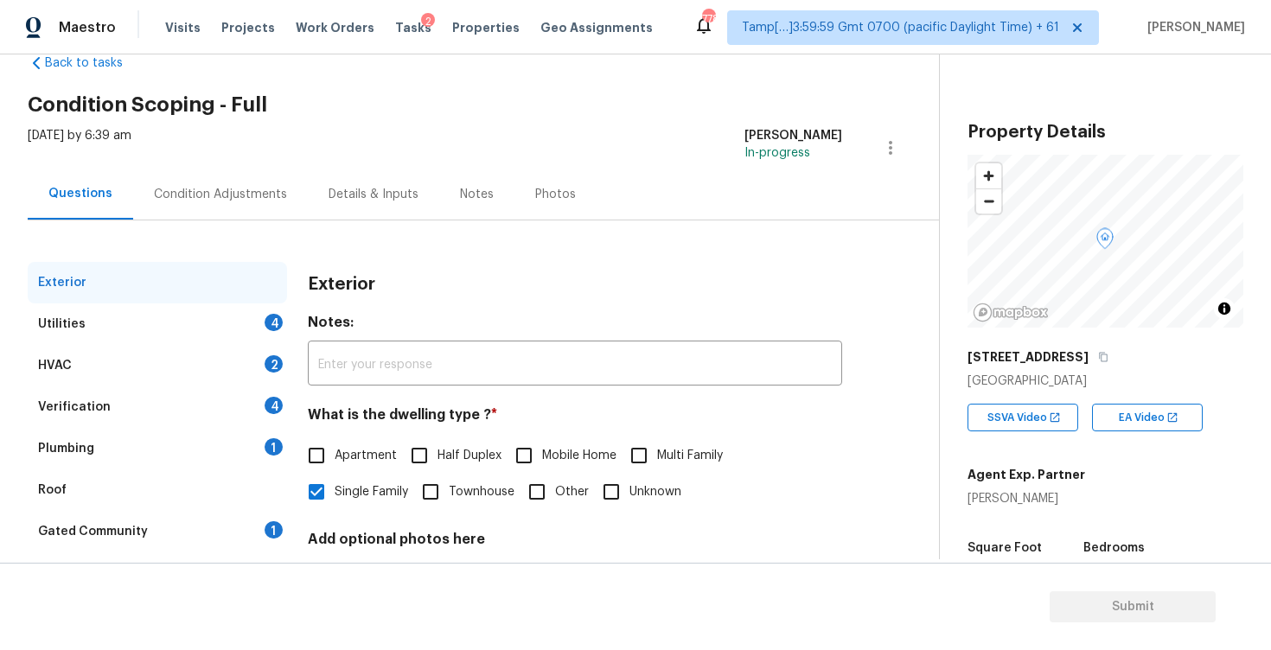
scroll to position [39, 0]
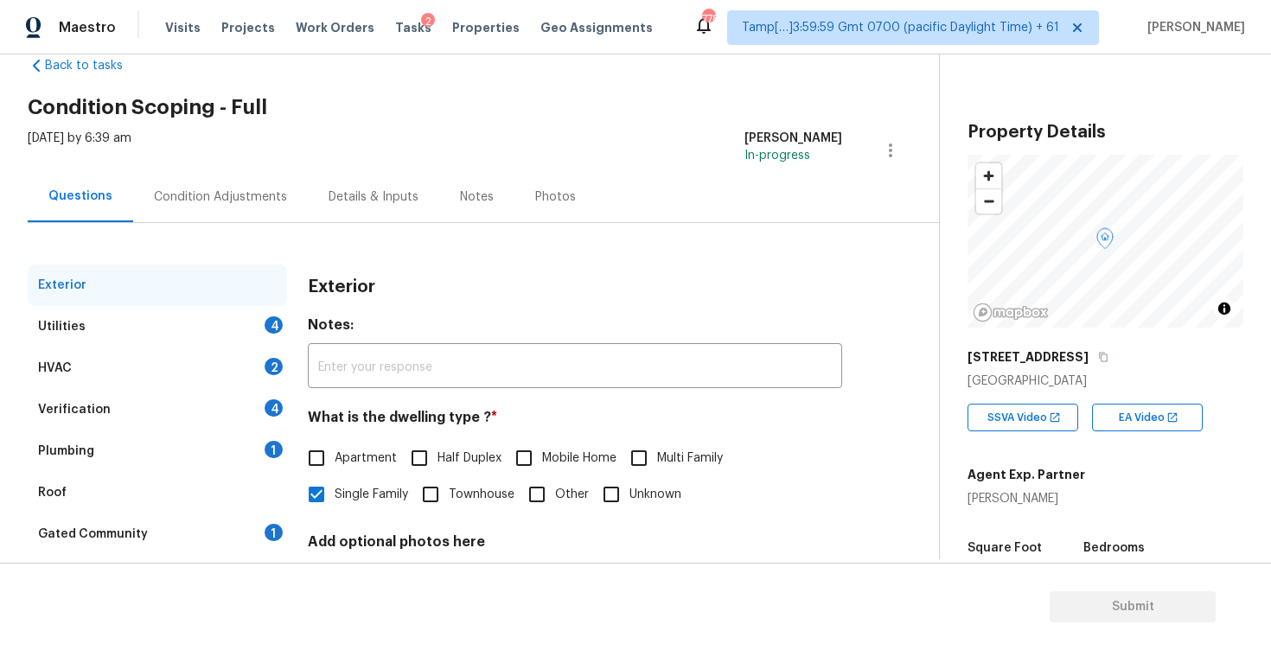
click at [281, 201] on div "Condition Adjustments" at bounding box center [220, 196] width 175 height 51
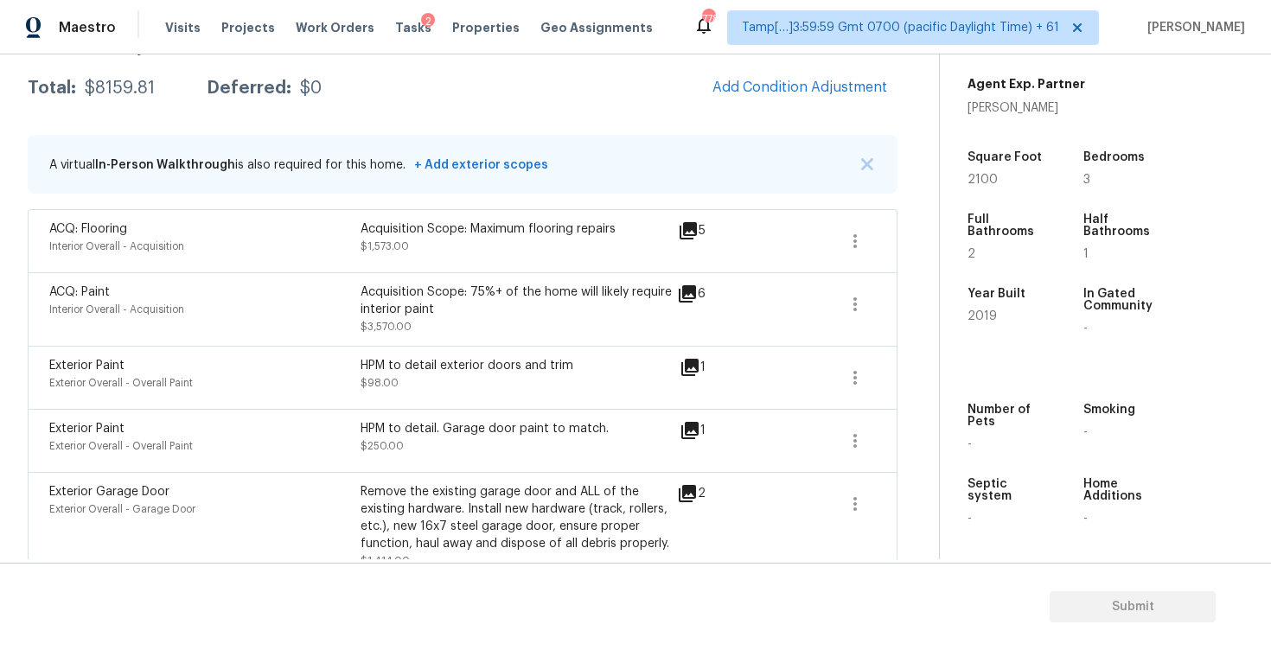
scroll to position [281, 0]
click at [682, 297] on icon at bounding box center [687, 292] width 21 height 21
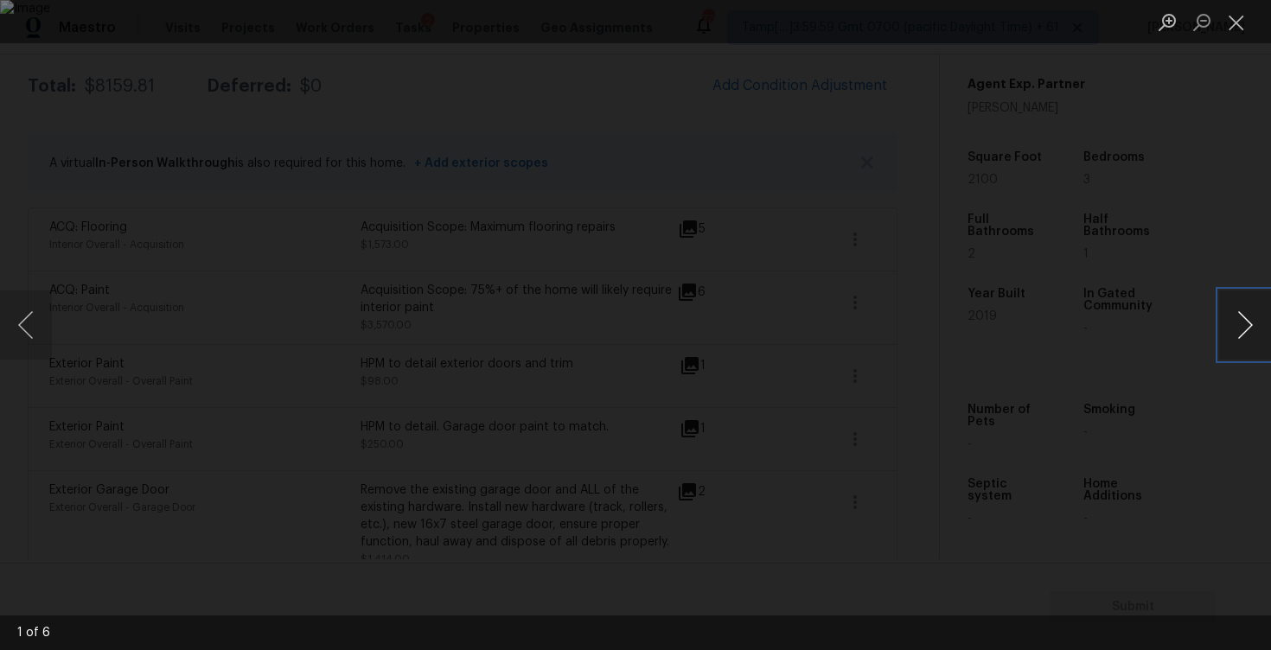
click at [1229, 322] on button "Next image" at bounding box center [1245, 324] width 52 height 69
click at [1117, 151] on div "Lightbox" at bounding box center [635, 325] width 1271 height 650
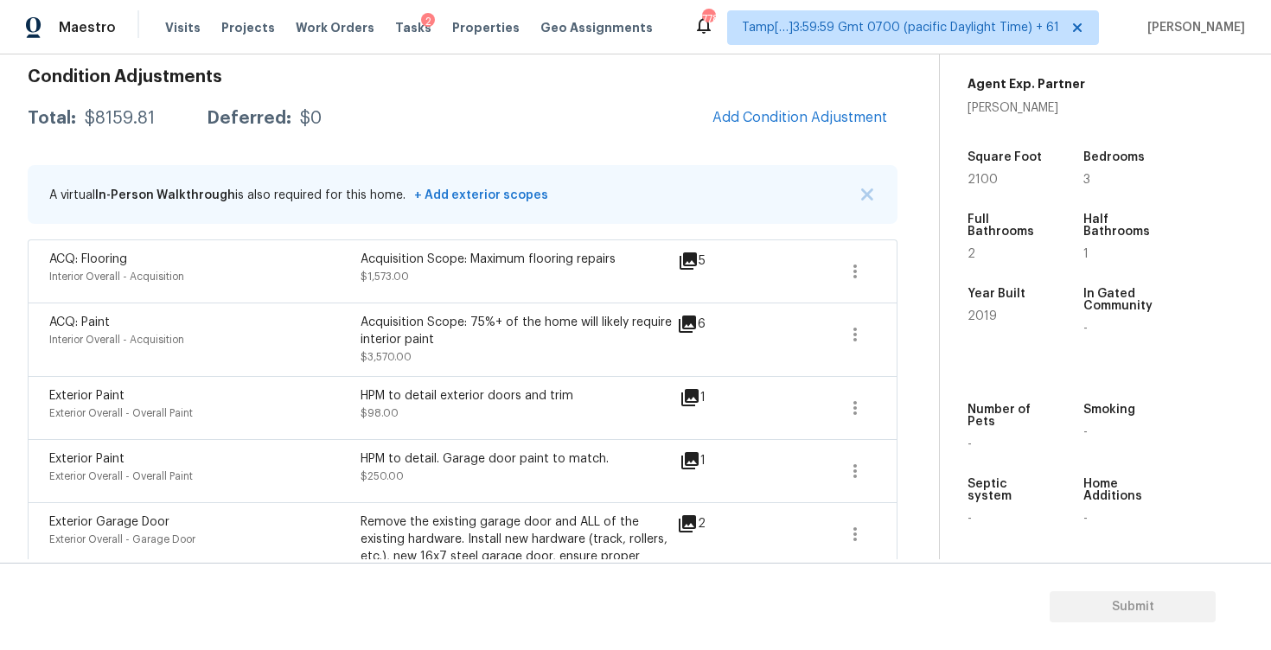
scroll to position [253, 0]
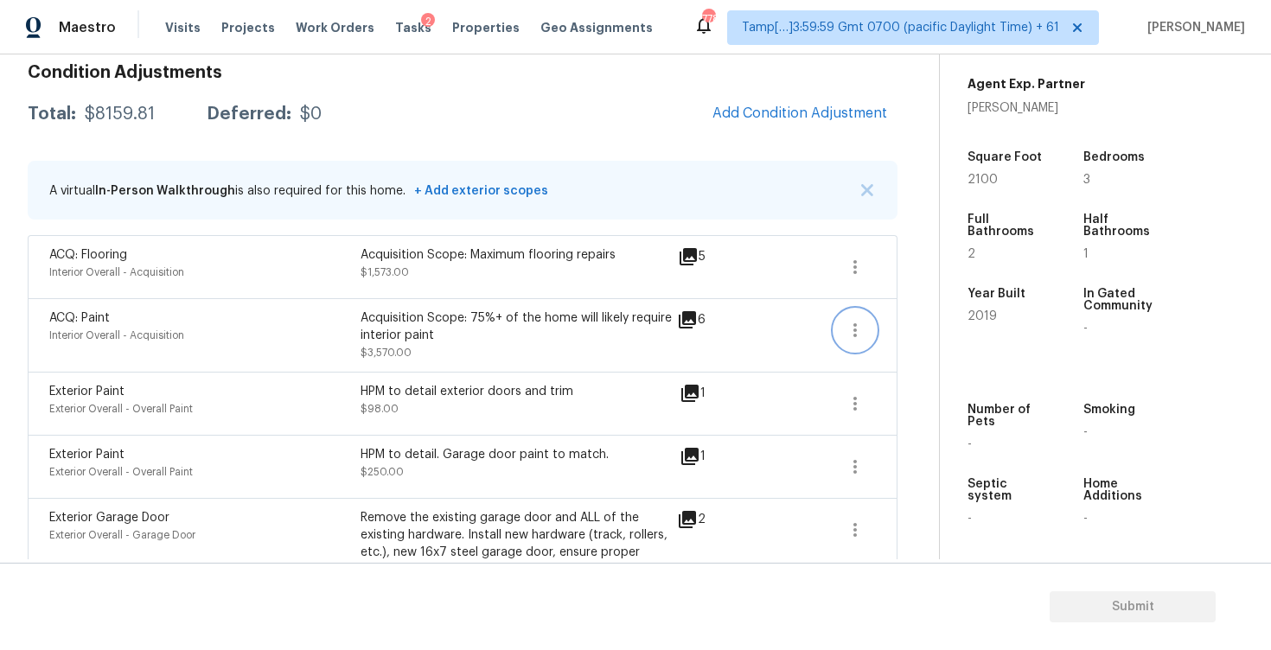
click at [857, 320] on icon "button" at bounding box center [854, 330] width 21 height 21
click at [921, 328] on div "Edit" at bounding box center [953, 326] width 135 height 17
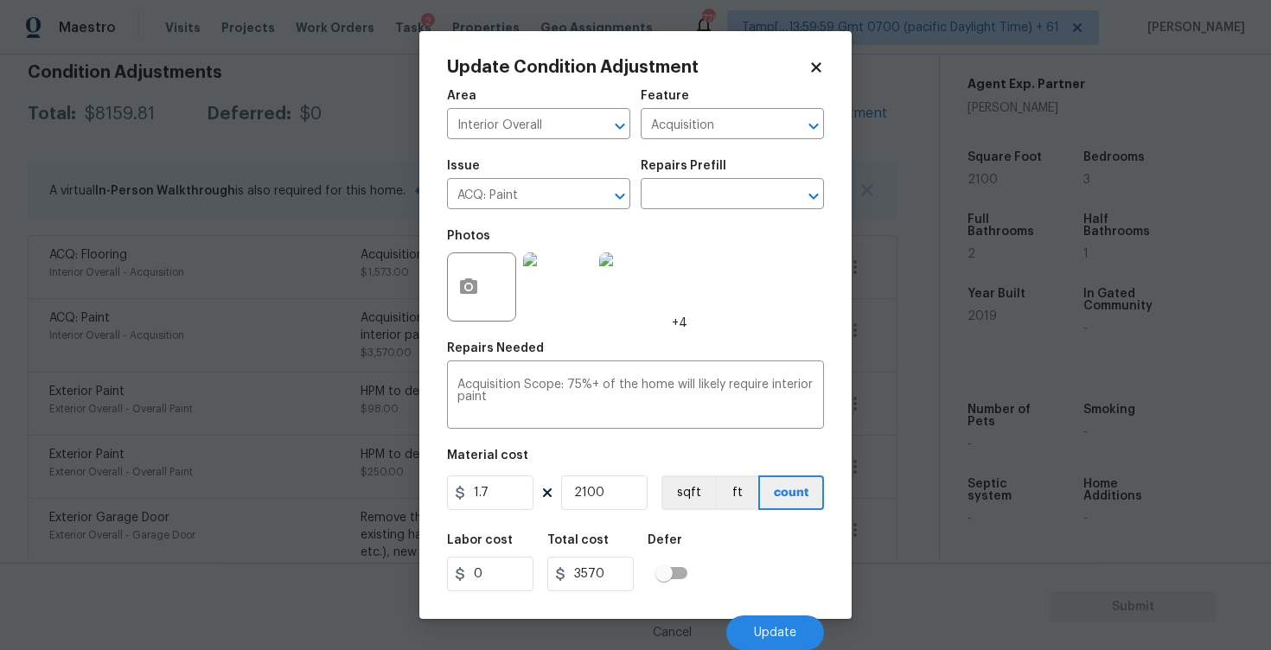
click at [911, 347] on body "Maestro Visits Projects Work Orders Tasks 2 Properties Geo Assignments 778 Tamp…" at bounding box center [635, 325] width 1271 height 650
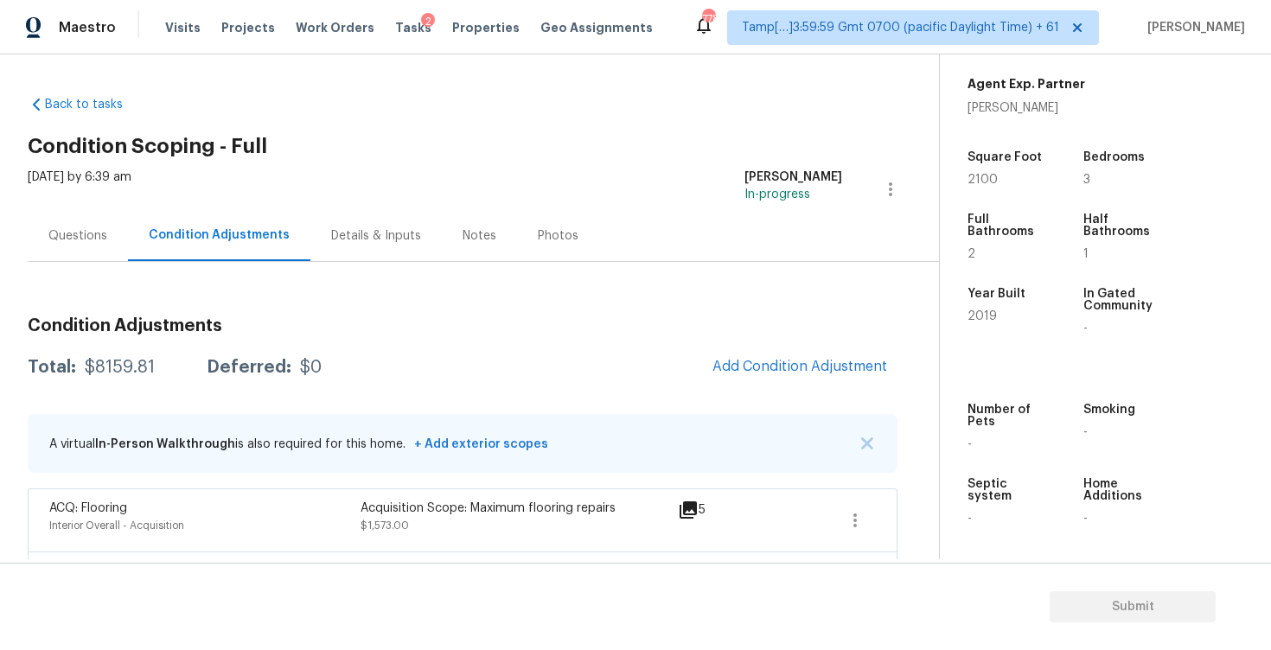
scroll to position [1, 0]
click at [756, 348] on span "Add Condition Adjustment" at bounding box center [799, 366] width 195 height 38
click at [756, 366] on span "Add Condition Adjustment" at bounding box center [799, 366] width 175 height 16
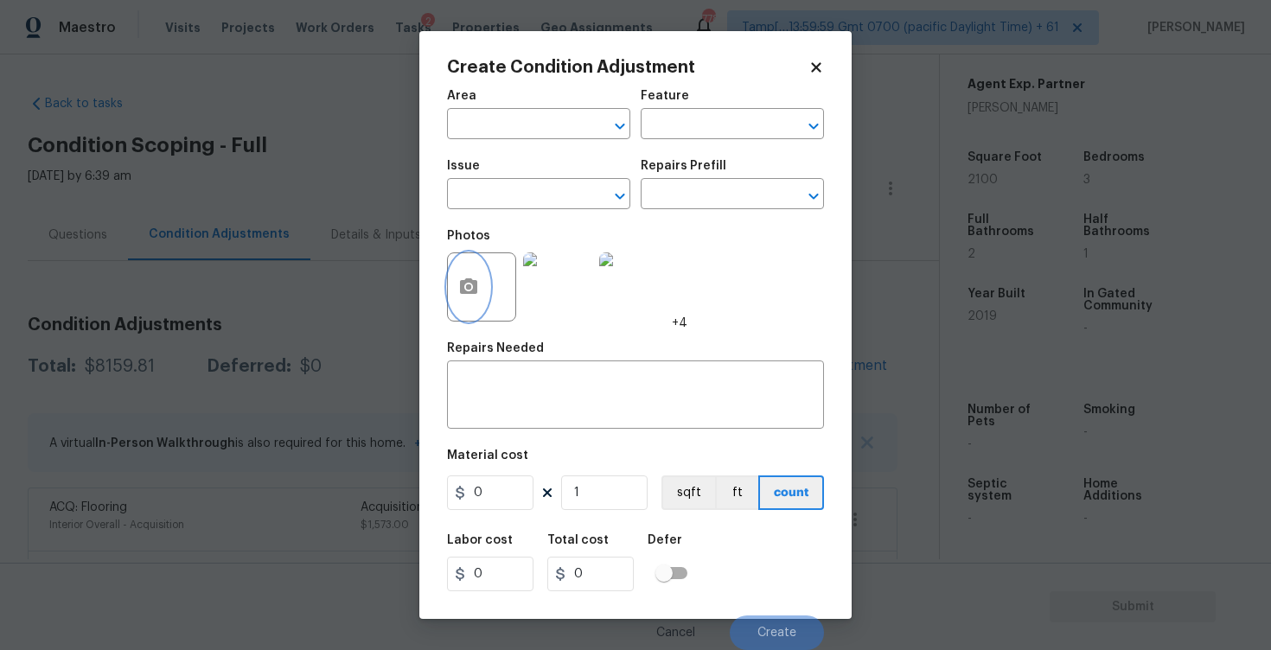
click at [488, 287] on button "button" at bounding box center [468, 286] width 41 height 67
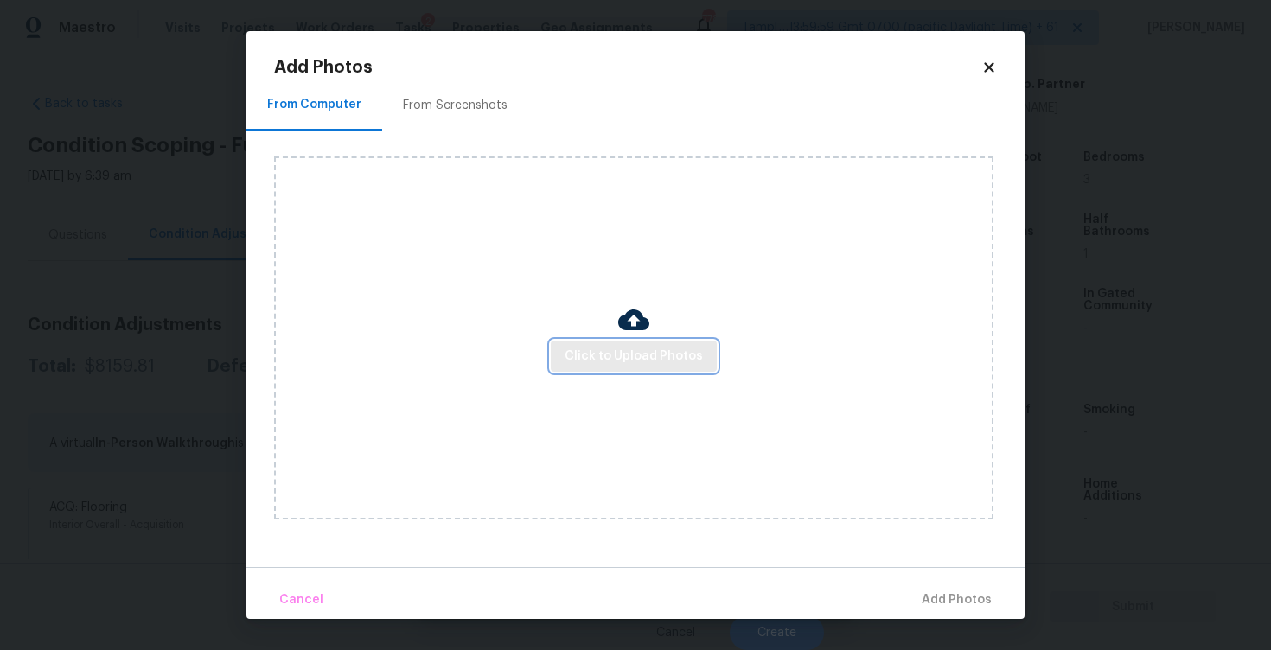
click at [598, 341] on button "Click to Upload Photos" at bounding box center [634, 357] width 166 height 32
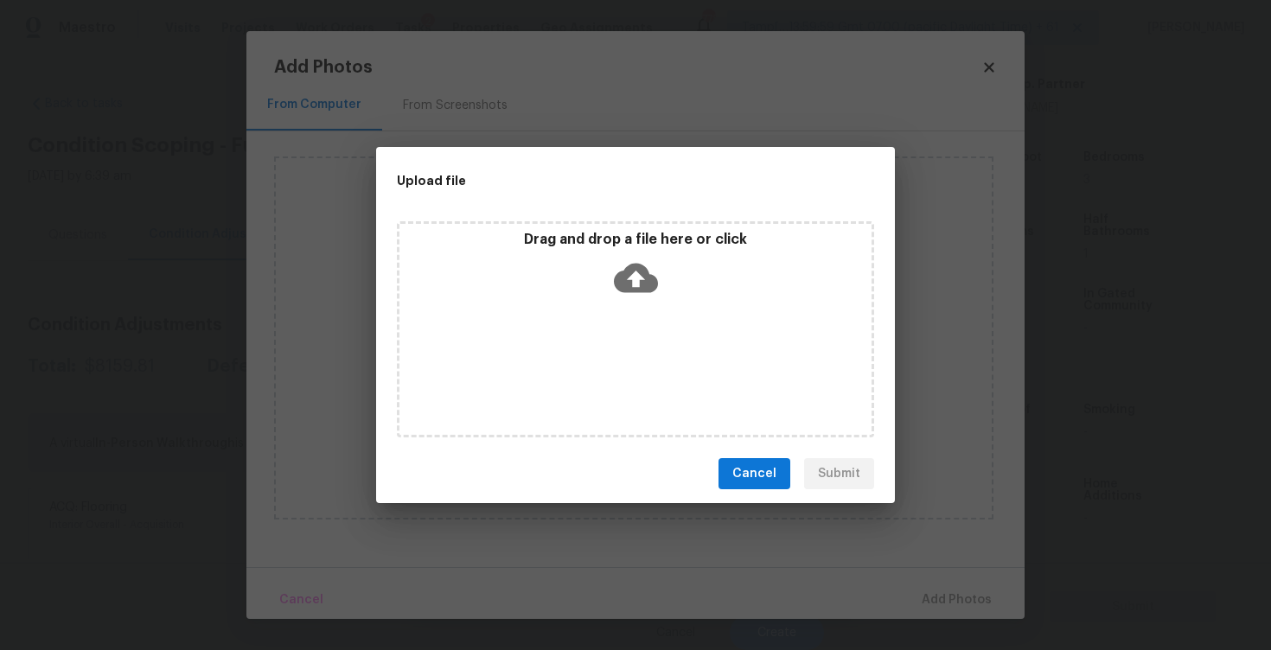
click at [624, 280] on icon at bounding box center [636, 278] width 44 height 29
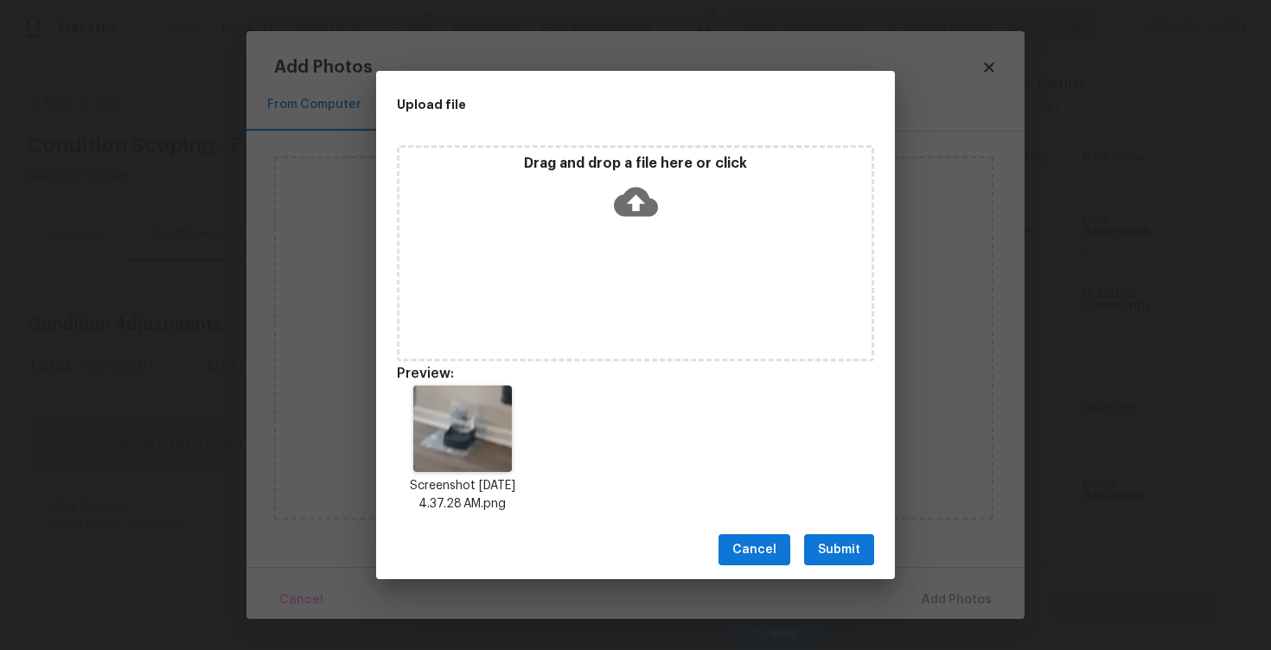
click at [859, 532] on div "Cancel Submit" at bounding box center [635, 550] width 519 height 60
click at [842, 536] on button "Submit" at bounding box center [839, 550] width 70 height 32
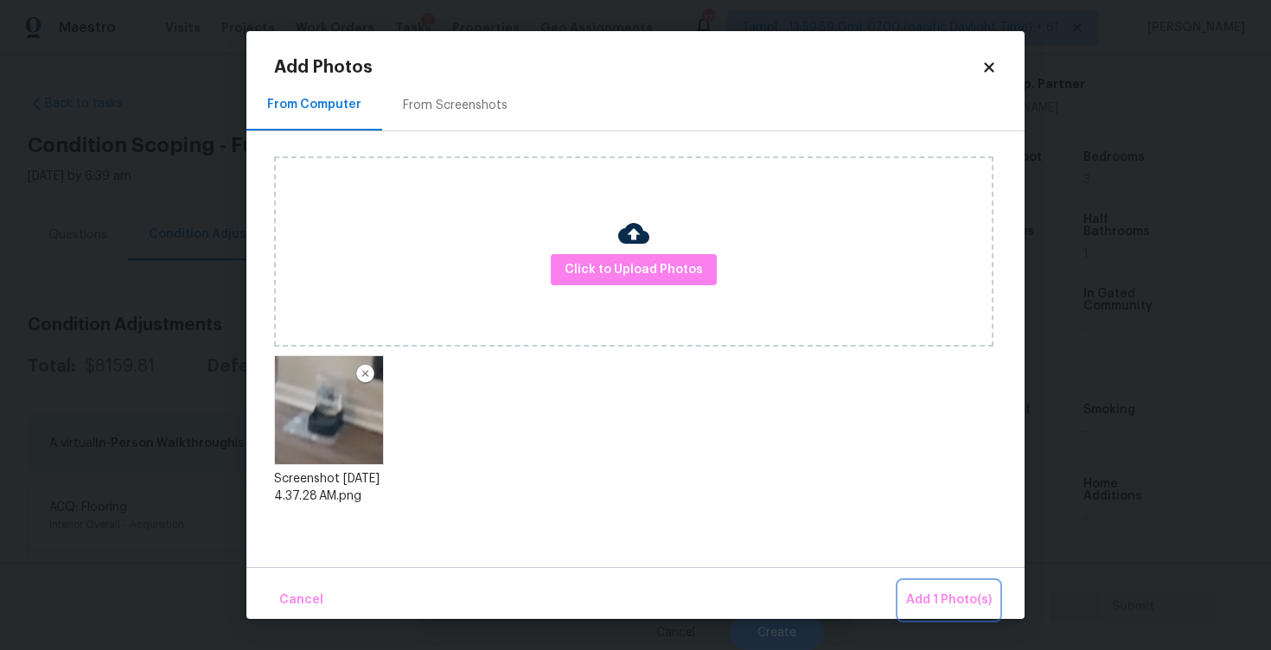
click at [930, 586] on button "Add 1 Photo(s)" at bounding box center [948, 600] width 99 height 37
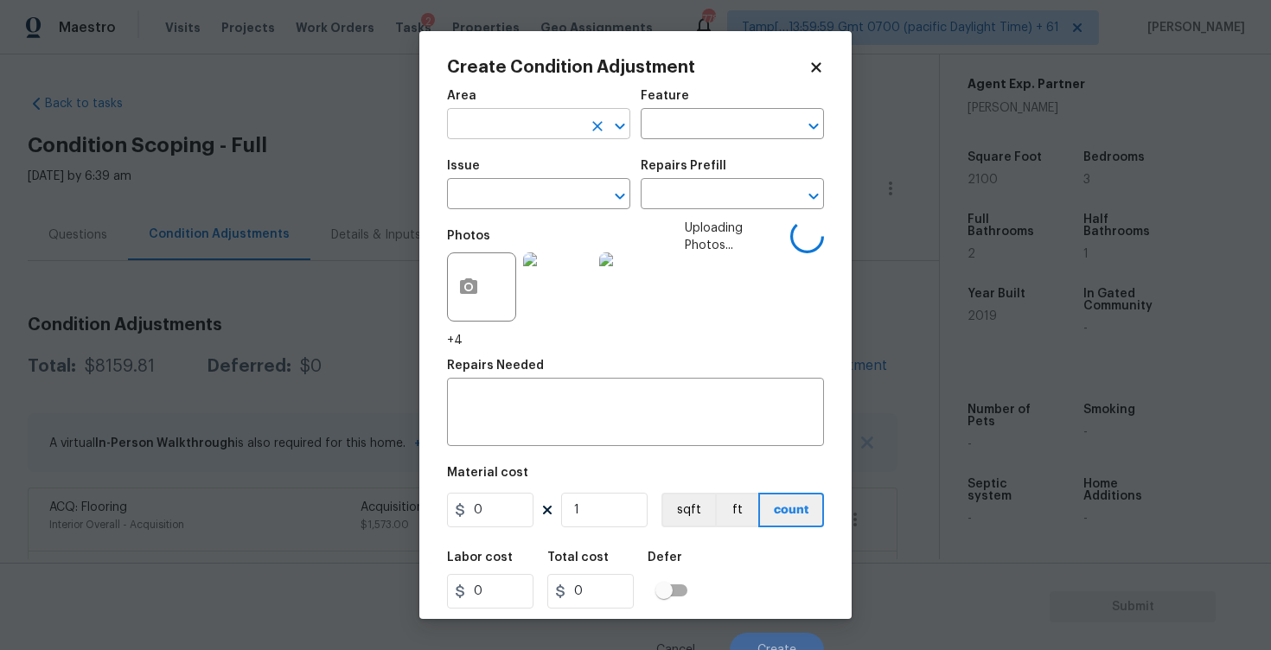
click at [541, 133] on input "text" at bounding box center [514, 125] width 135 height 27
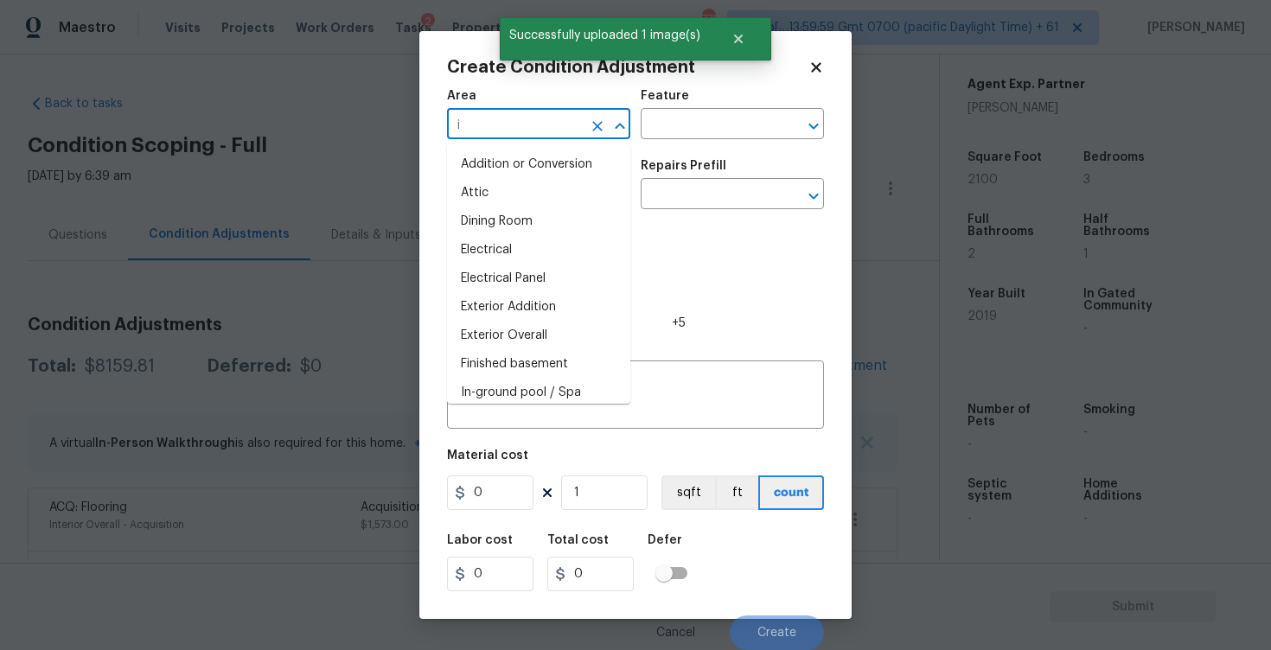
type input "in"
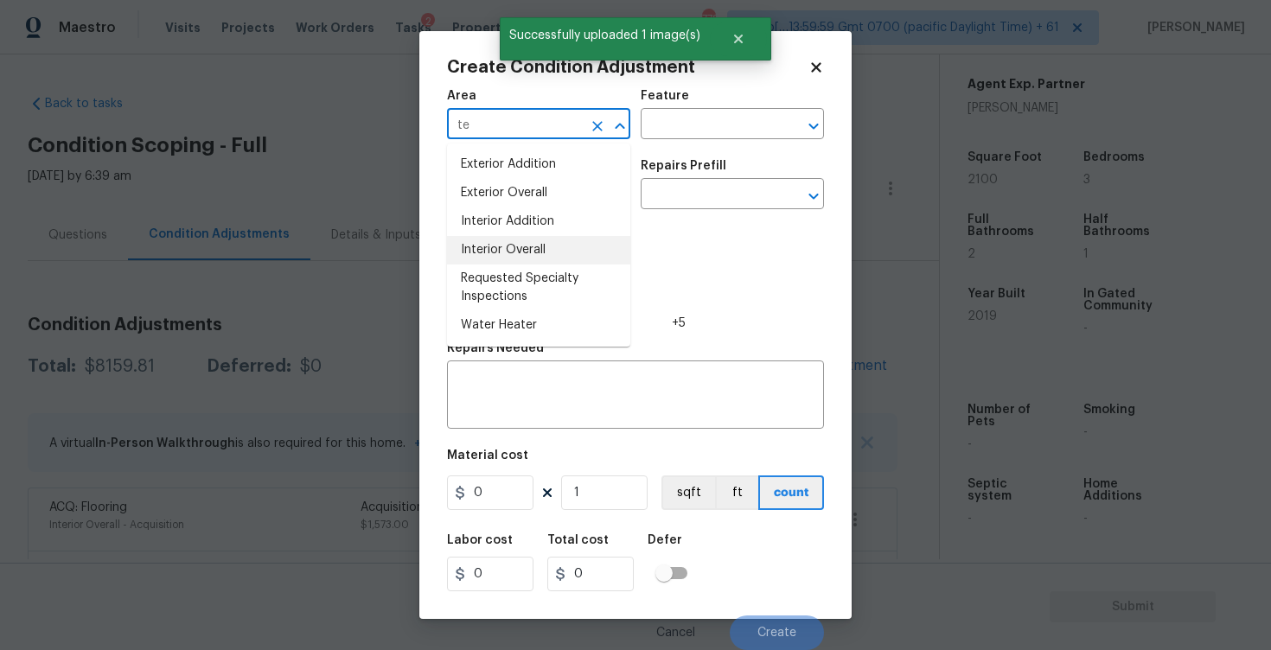
click at [548, 247] on li "Interior Overall" at bounding box center [538, 250] width 183 height 29
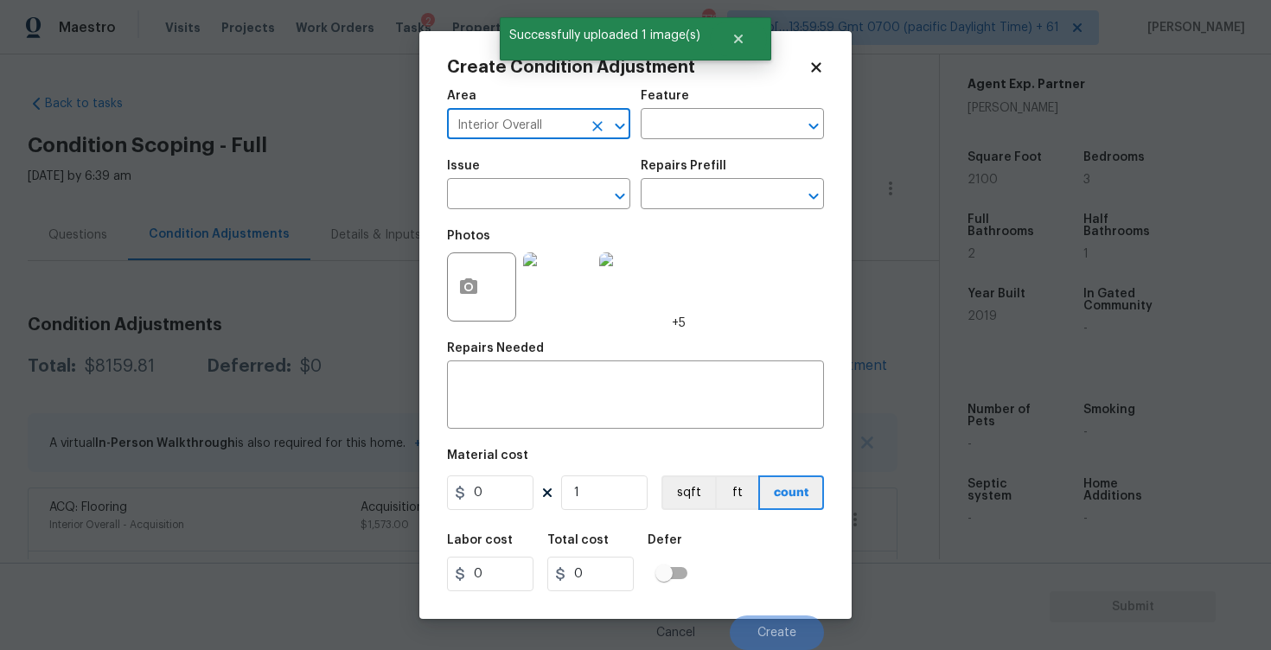
type input "Interior Overall"
click at [548, 247] on div at bounding box center [557, 287] width 76 height 90
click at [535, 200] on input "text" at bounding box center [514, 195] width 135 height 27
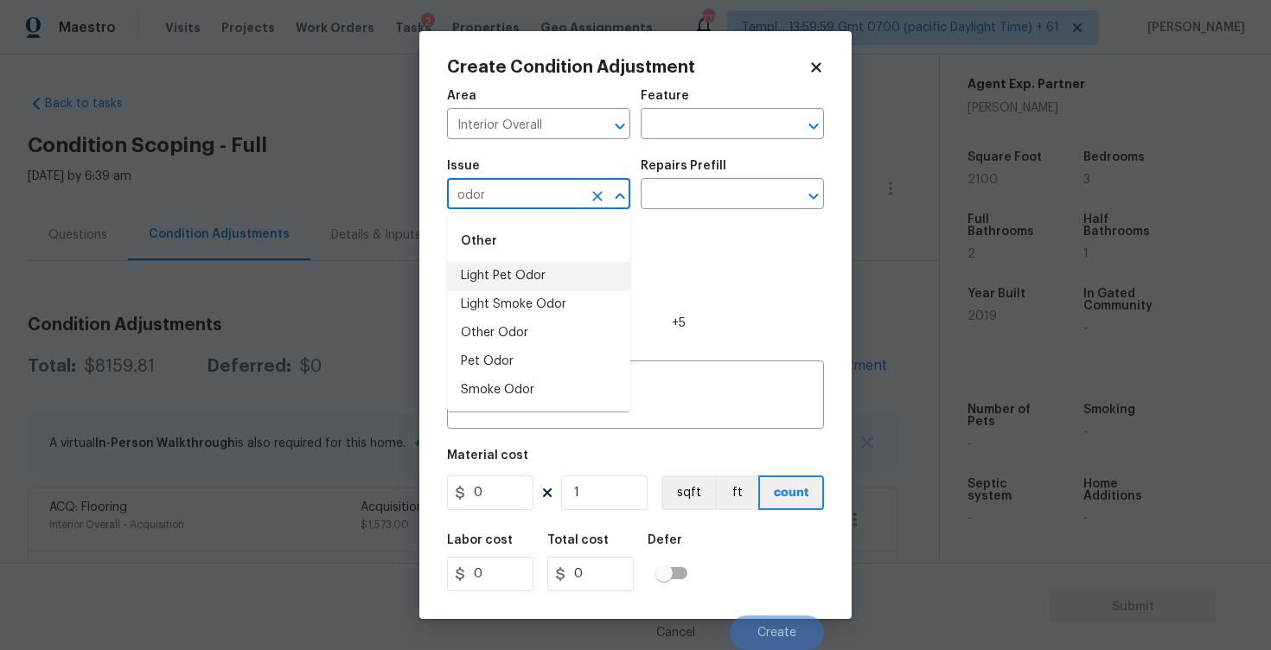
click at [538, 277] on li "Light Pet Odor" at bounding box center [538, 276] width 183 height 29
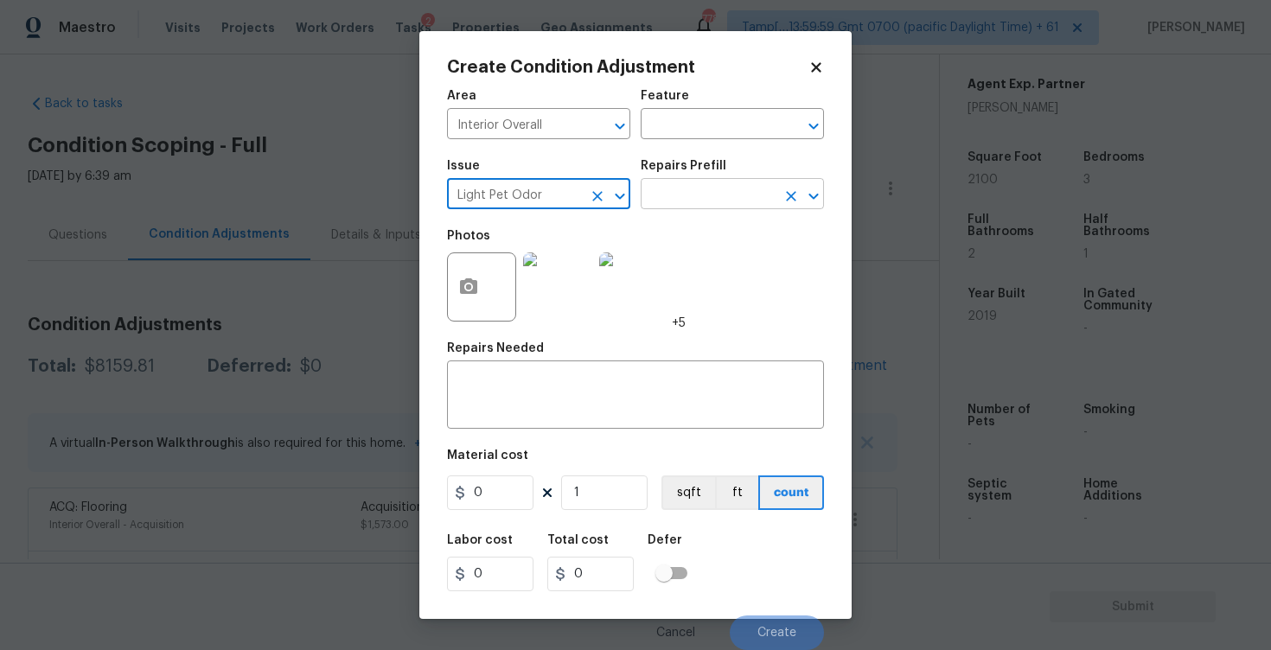
type input "Light Pet Odor"
click at [675, 207] on input "text" at bounding box center [707, 195] width 135 height 27
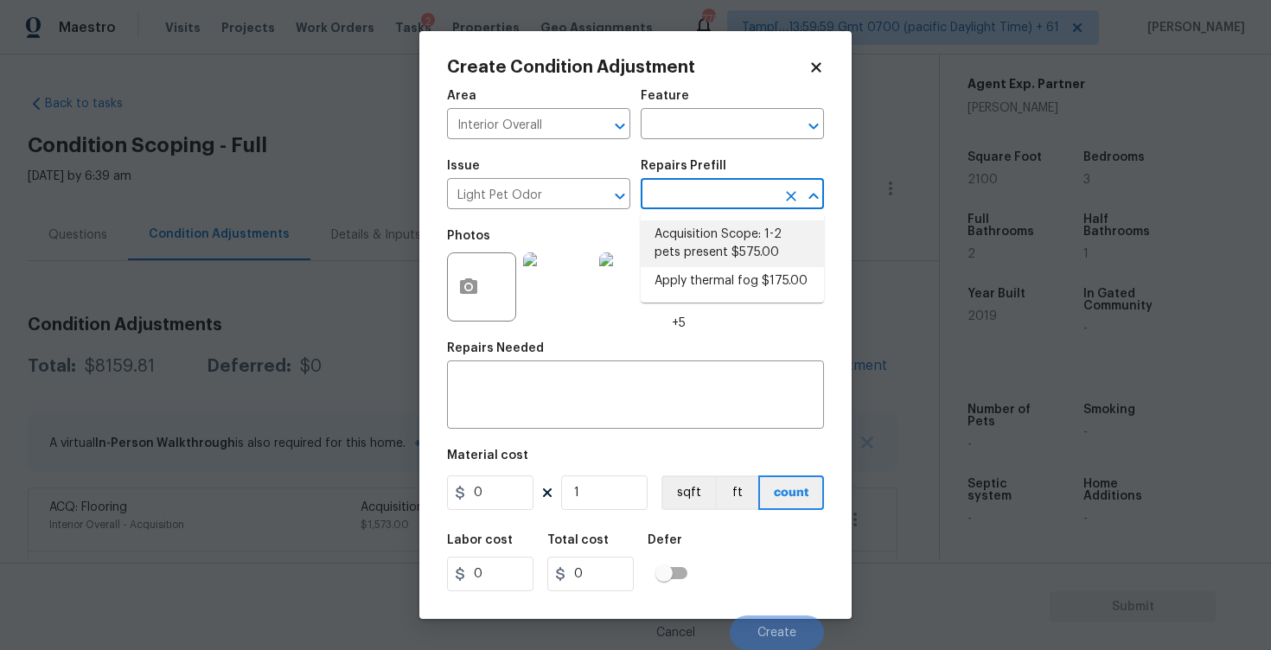
click at [690, 240] on li "Acquisition Scope: 1-2 pets present $575.00" at bounding box center [731, 243] width 183 height 47
type textarea "Acquisition Scope: 1-2 pets present"
type input "575"
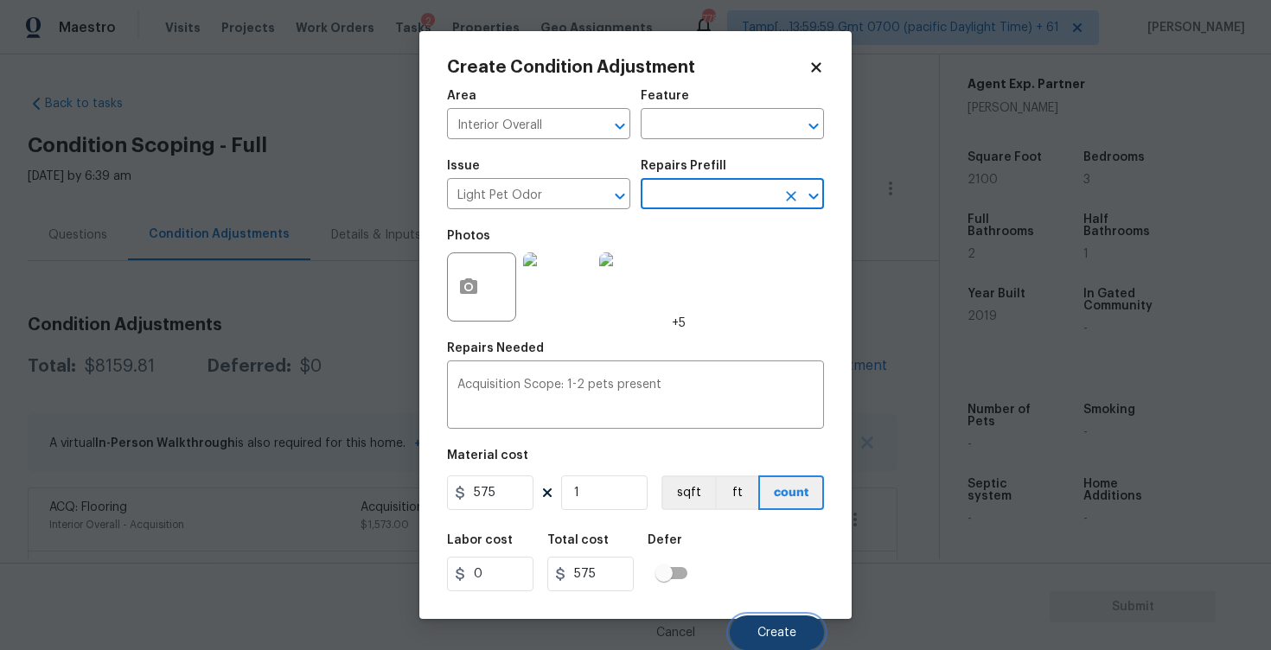
click at [774, 624] on button "Create" at bounding box center [776, 632] width 94 height 35
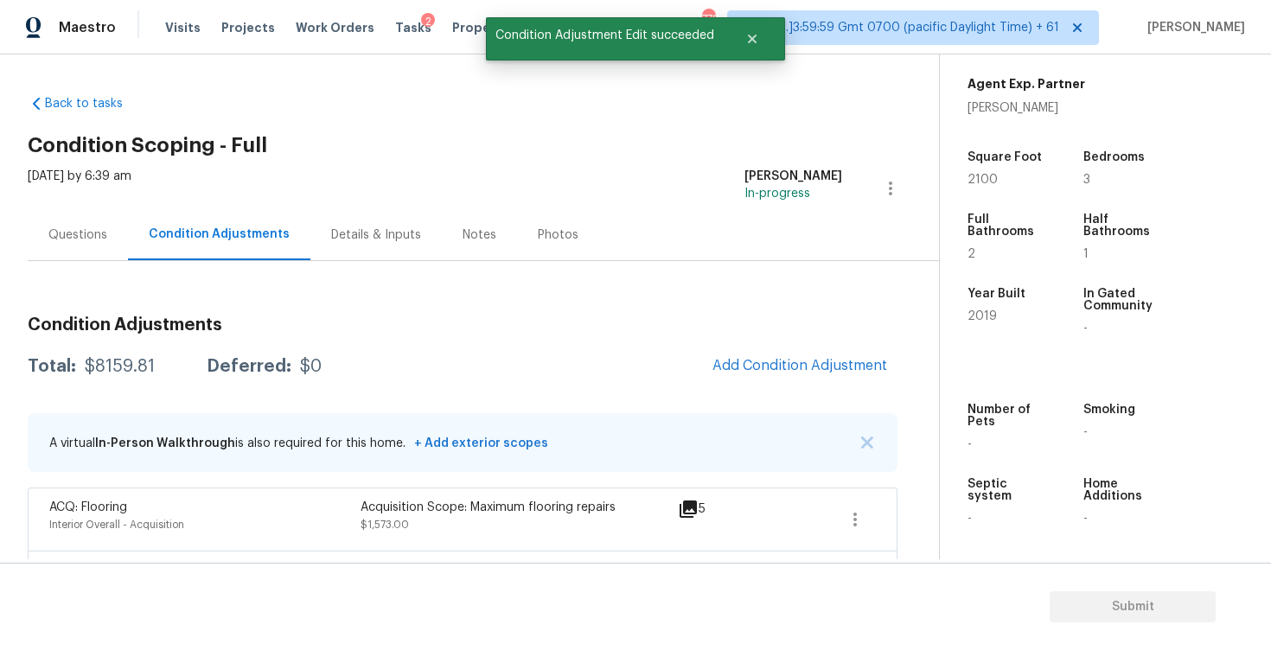
scroll to position [0, 0]
click at [1050, 8] on div at bounding box center [635, 325] width 1271 height 650
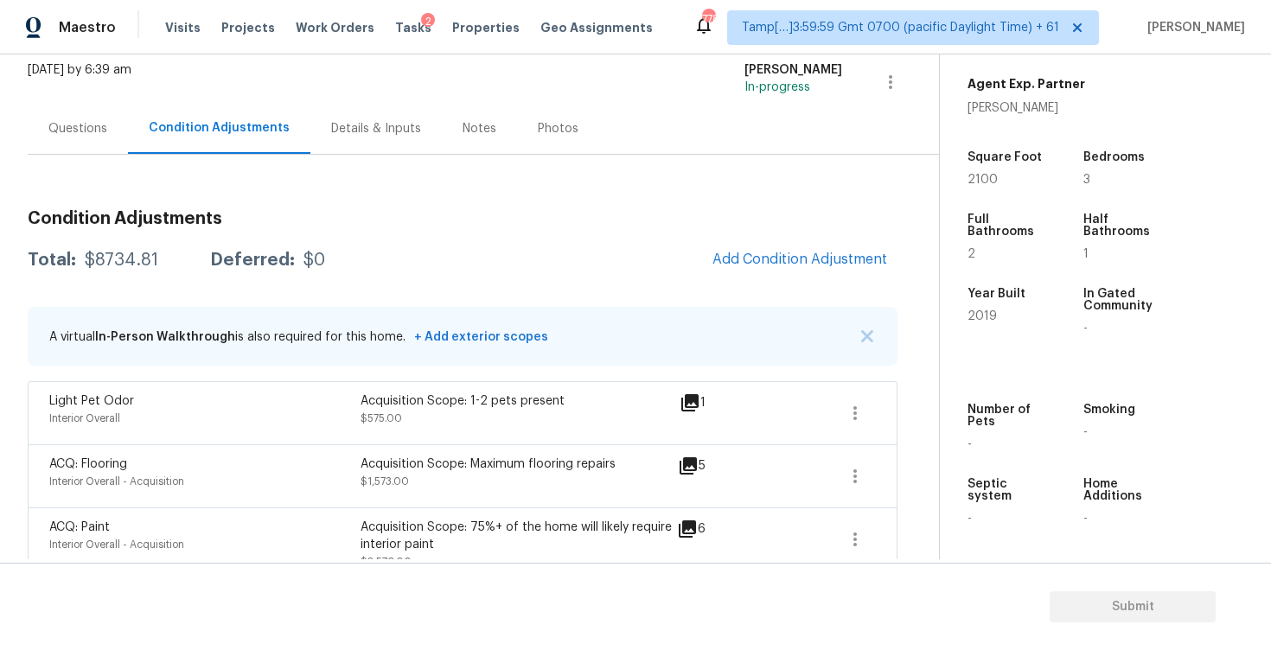
scroll to position [122, 0]
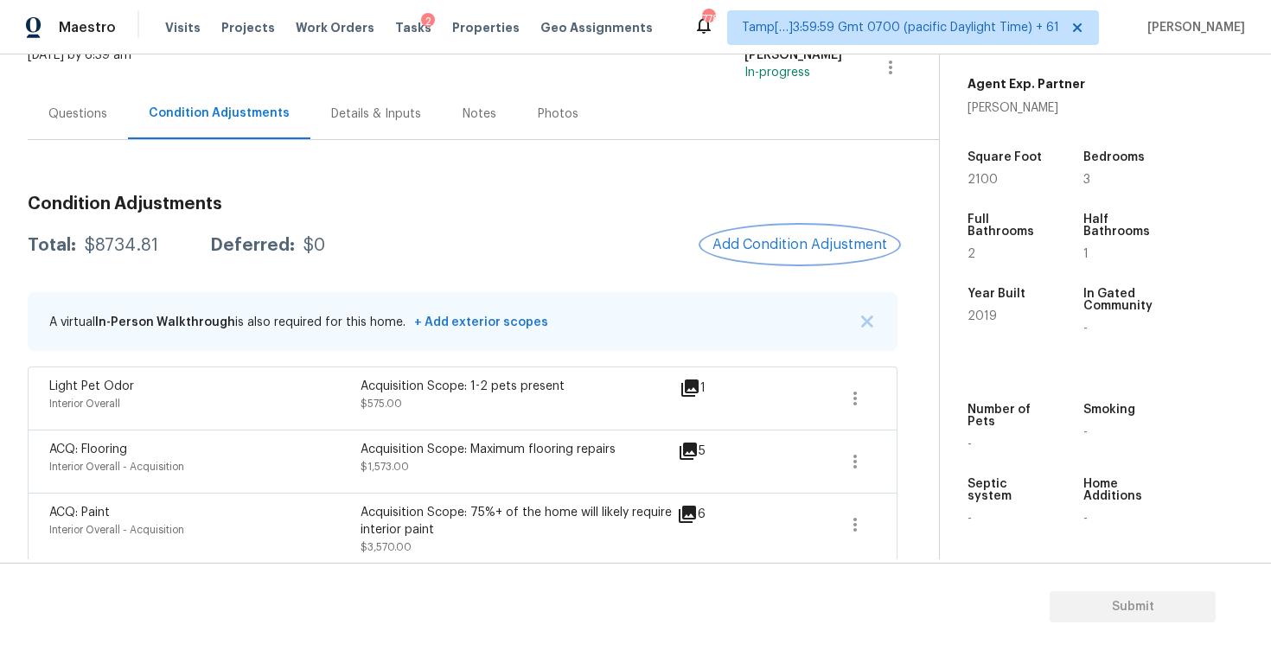
click at [811, 246] on span "Add Condition Adjustment" at bounding box center [799, 245] width 175 height 16
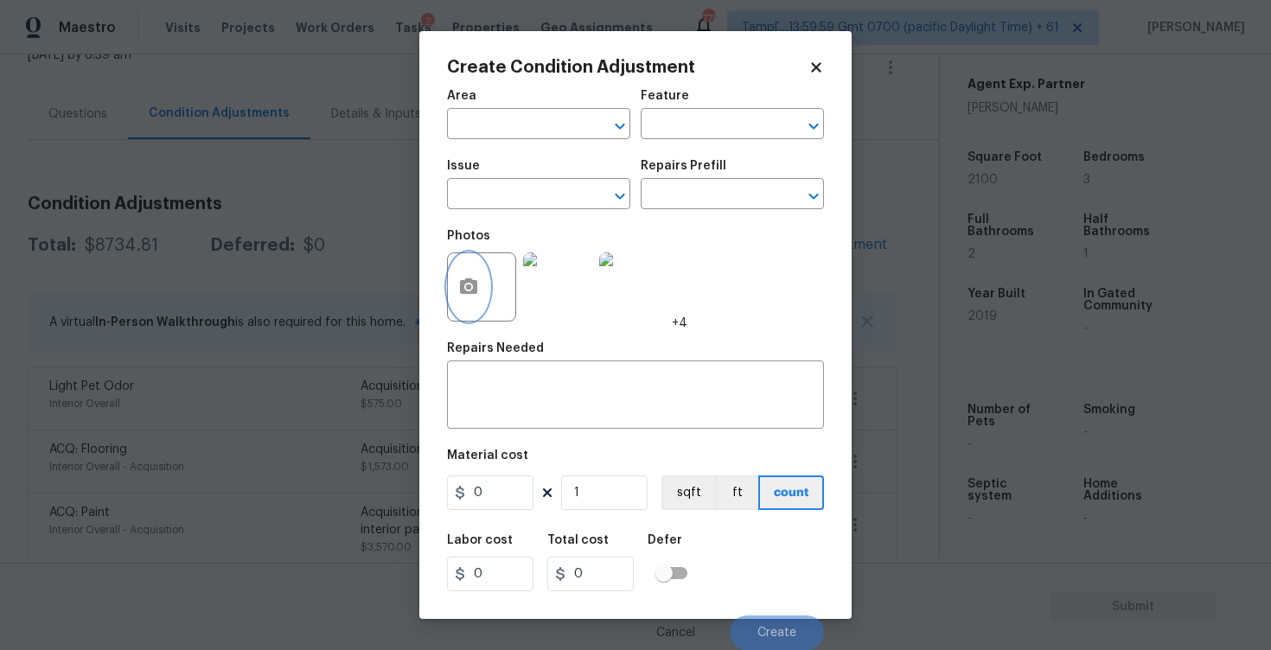
click at [463, 269] on button "button" at bounding box center [468, 286] width 41 height 67
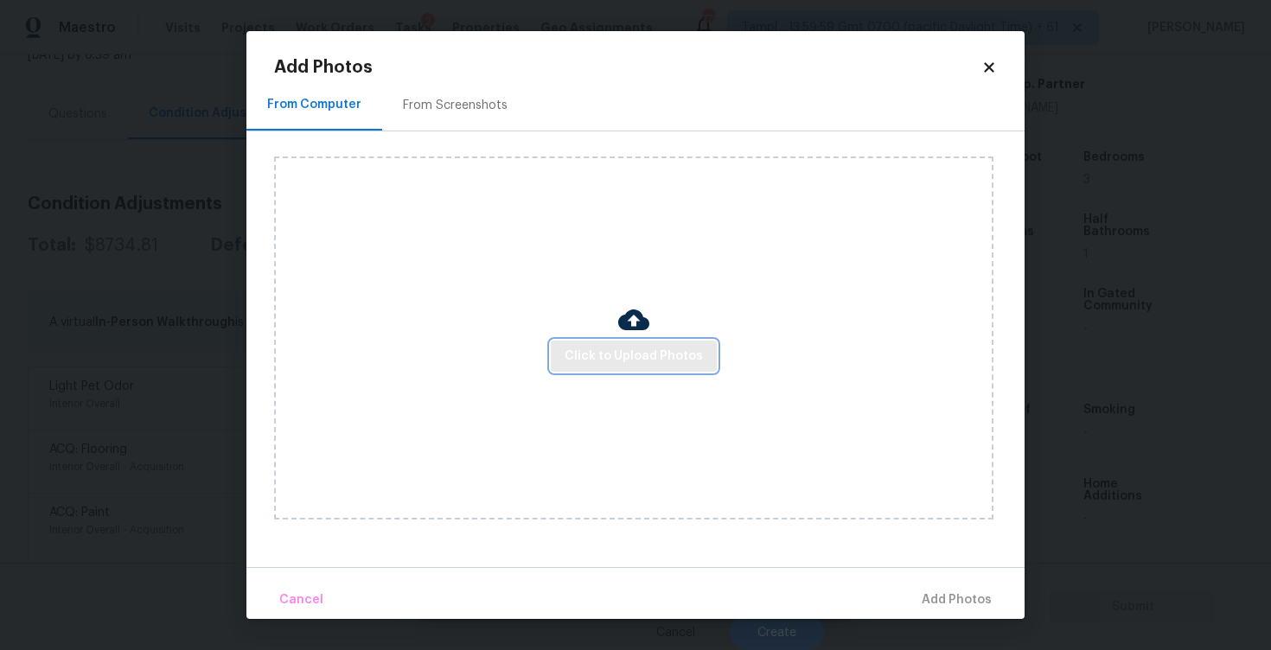
click at [625, 347] on span "Click to Upload Photos" at bounding box center [633, 357] width 138 height 22
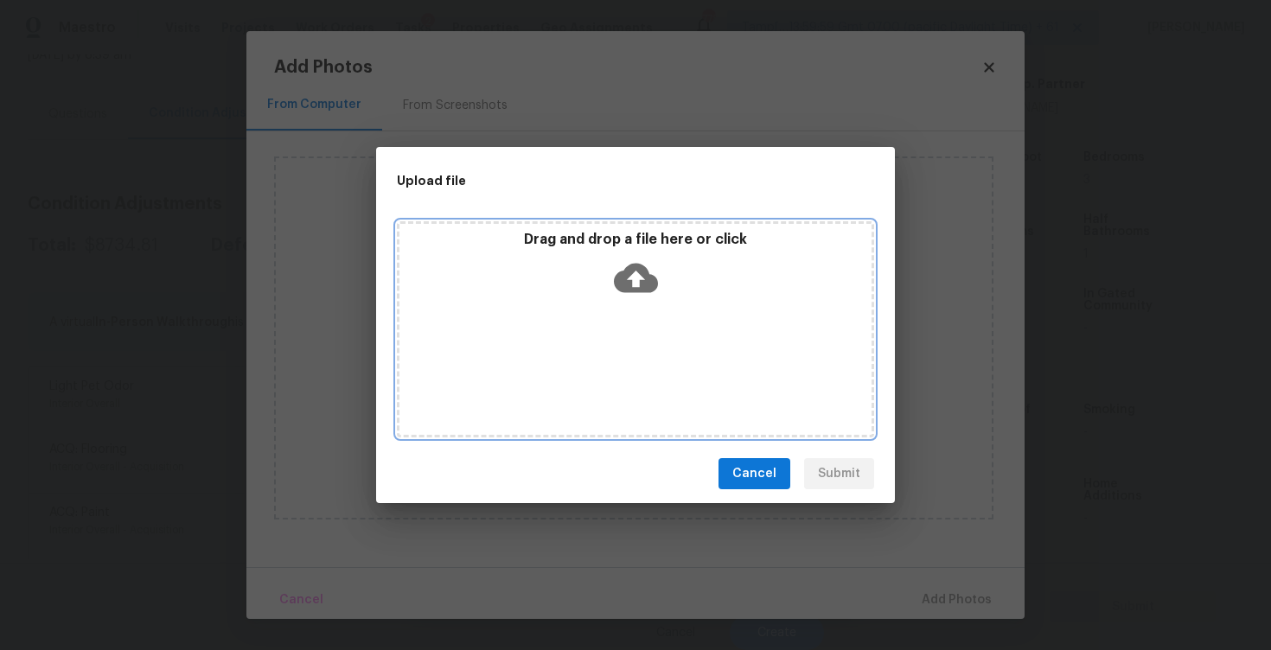
click at [635, 279] on icon at bounding box center [636, 278] width 44 height 44
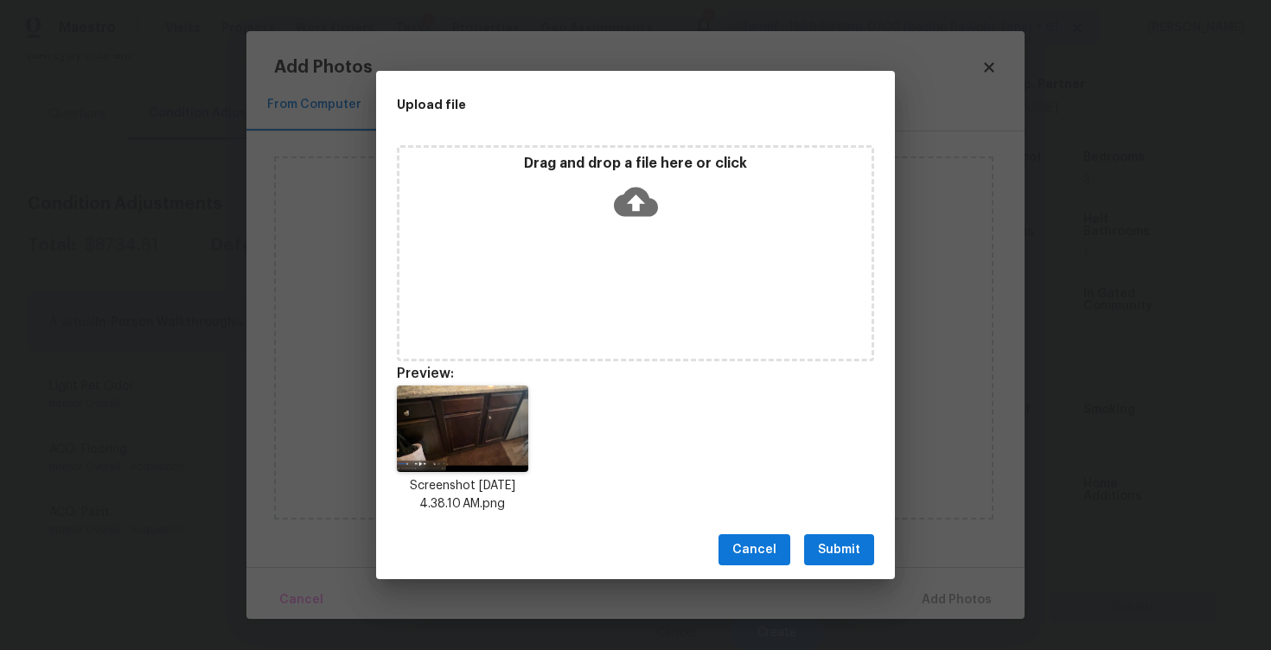
click at [855, 548] on span "Submit" at bounding box center [839, 550] width 42 height 22
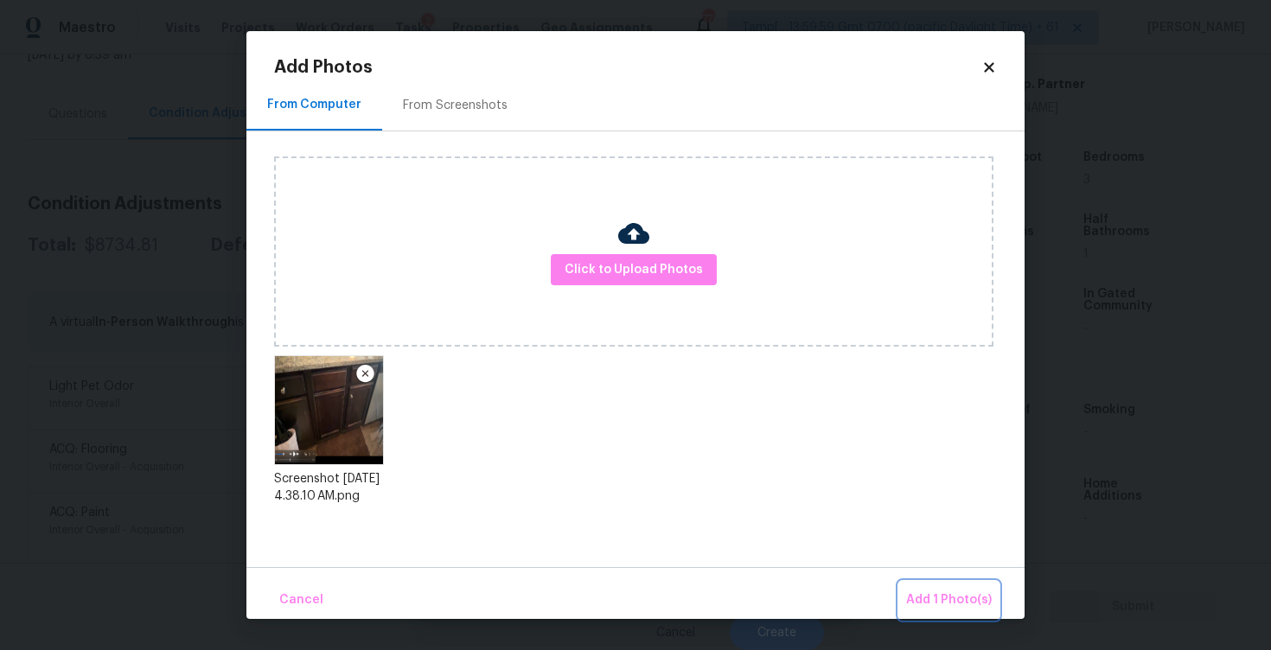
click at [932, 598] on span "Add 1 Photo(s)" at bounding box center [949, 600] width 86 height 22
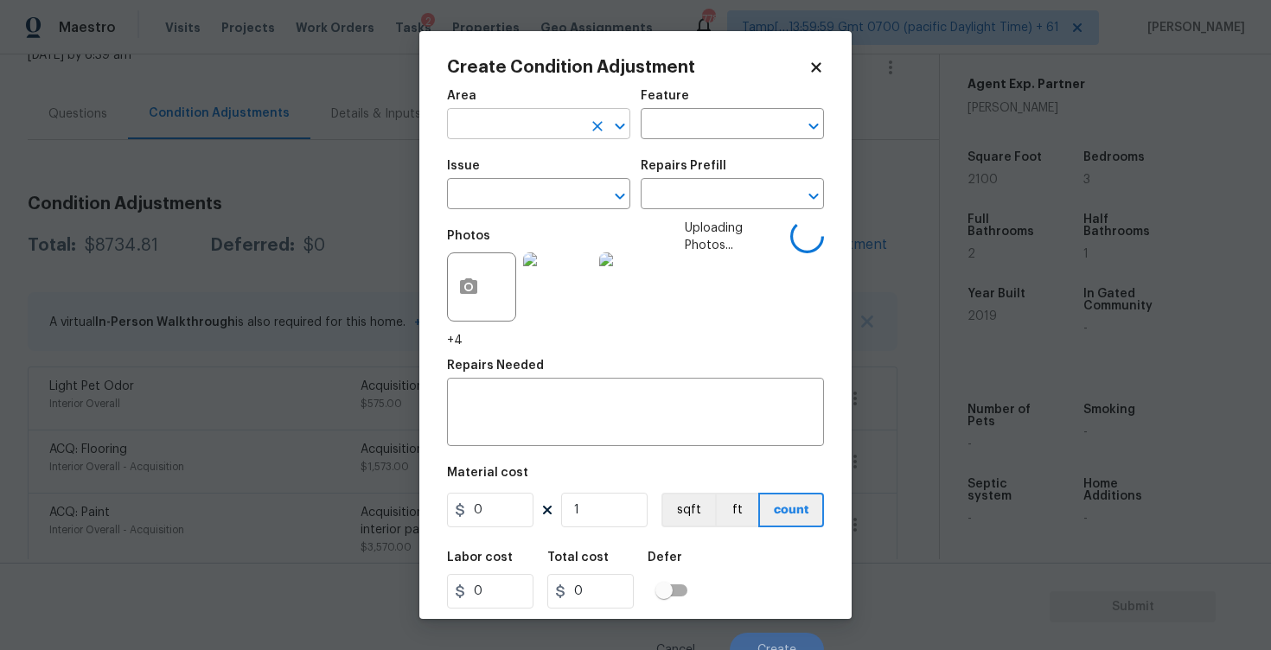
click at [530, 125] on input "text" at bounding box center [514, 125] width 135 height 27
click at [532, 183] on li "Interior Overall" at bounding box center [538, 193] width 183 height 29
type input "Interior Overall"
click at [535, 198] on input "text" at bounding box center [514, 195] width 135 height 27
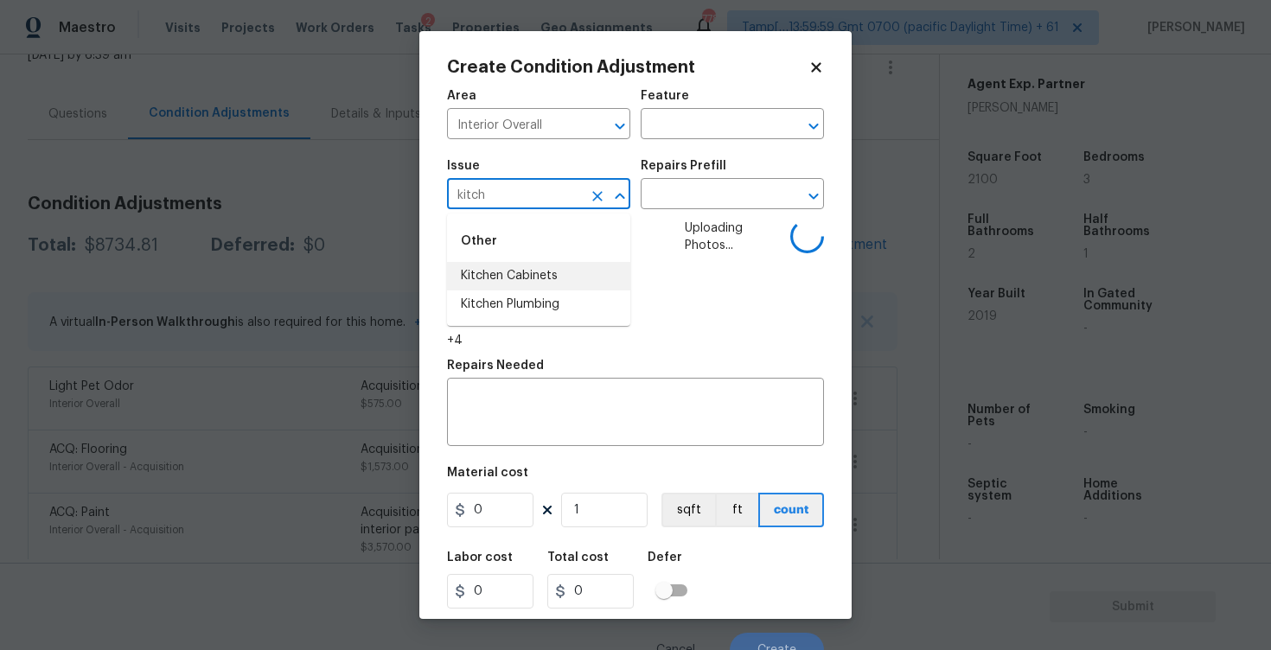
click at [547, 286] on li "Kitchen Cabinets" at bounding box center [538, 276] width 183 height 29
type input "Kitchen Cabinets"
click at [656, 195] on input "text" at bounding box center [707, 195] width 135 height 27
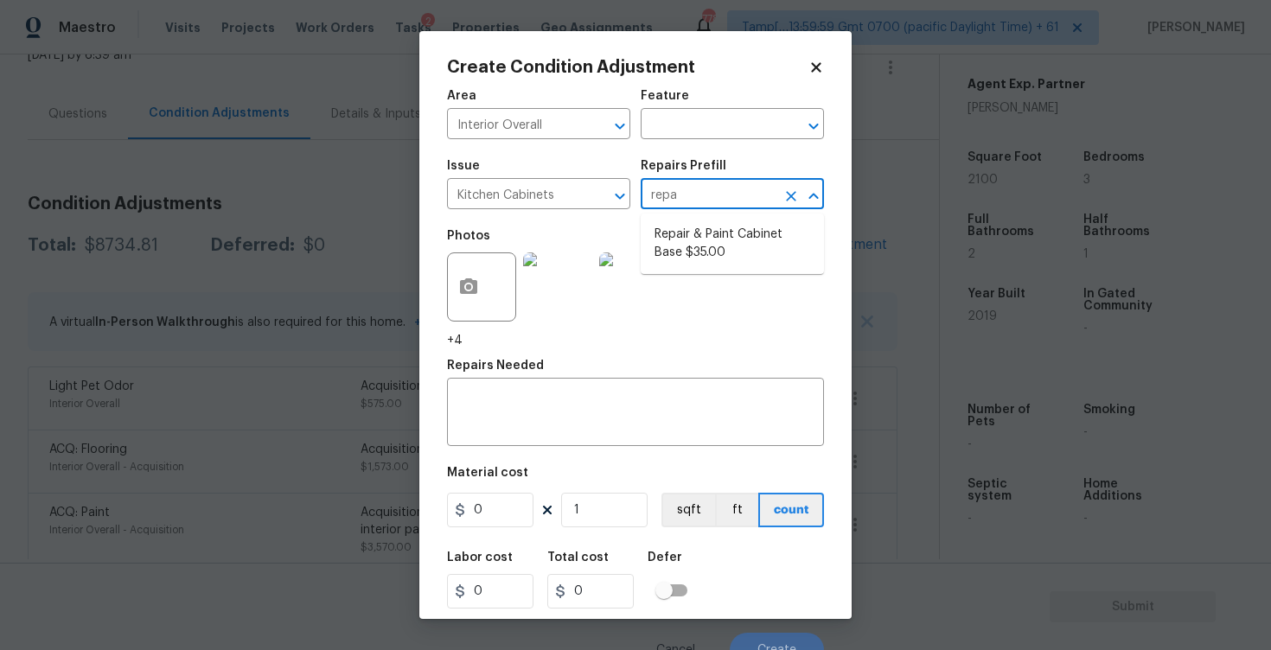
type input "repai"
click at [670, 239] on li "Repair & Paint Cabinet Base $35.00" at bounding box center [731, 243] width 183 height 47
type input "Cabinets"
type textarea "Prep/Paint the damaged cabinet base and repair to meet current standard. Remove…"
type input "35"
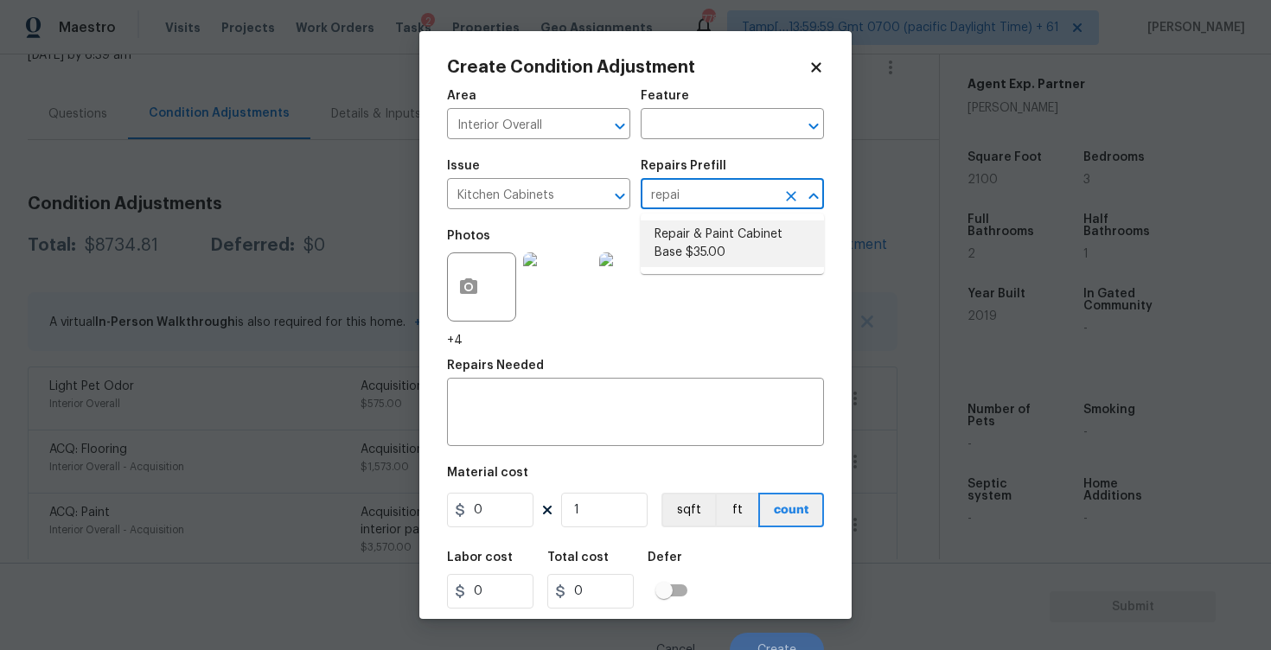
type input "35"
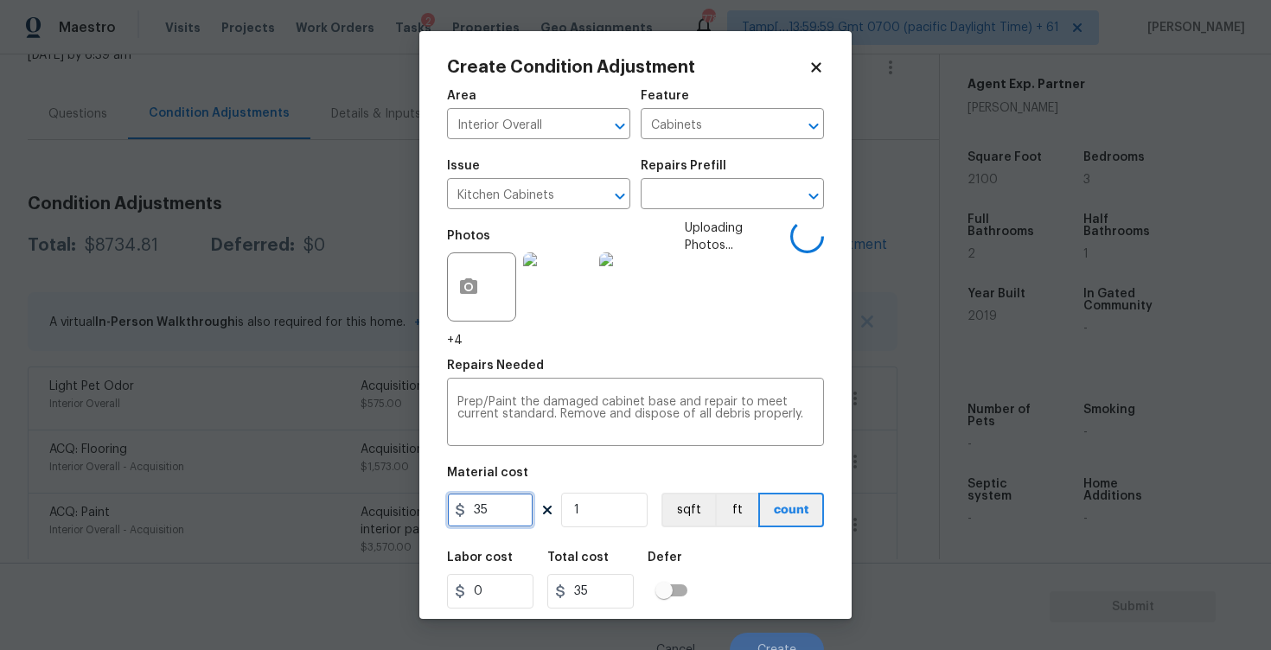
click at [515, 510] on input "35" at bounding box center [490, 510] width 86 height 35
type input "1200"
click at [703, 584] on div "Labor cost 0 Total cost 1200 Defer" at bounding box center [635, 580] width 377 height 78
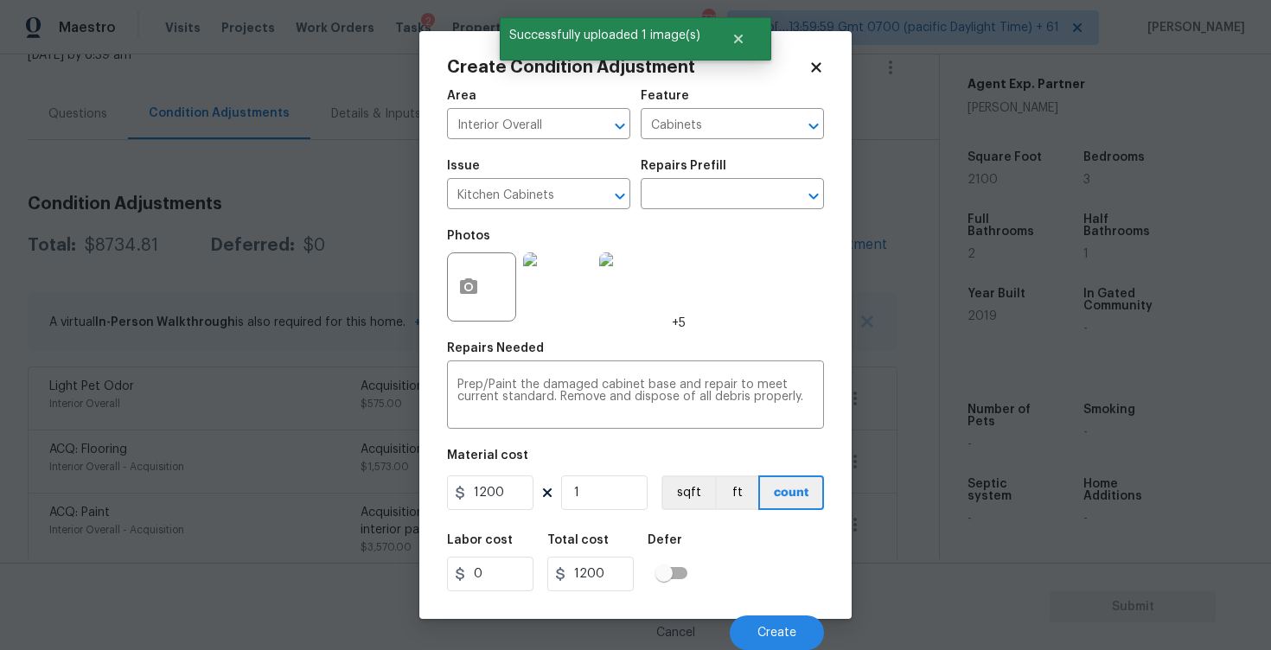
click at [752, 601] on div "Labor cost 0 Total cost 1200 Defer" at bounding box center [635, 563] width 377 height 78
click at [763, 620] on button "Create" at bounding box center [776, 632] width 94 height 35
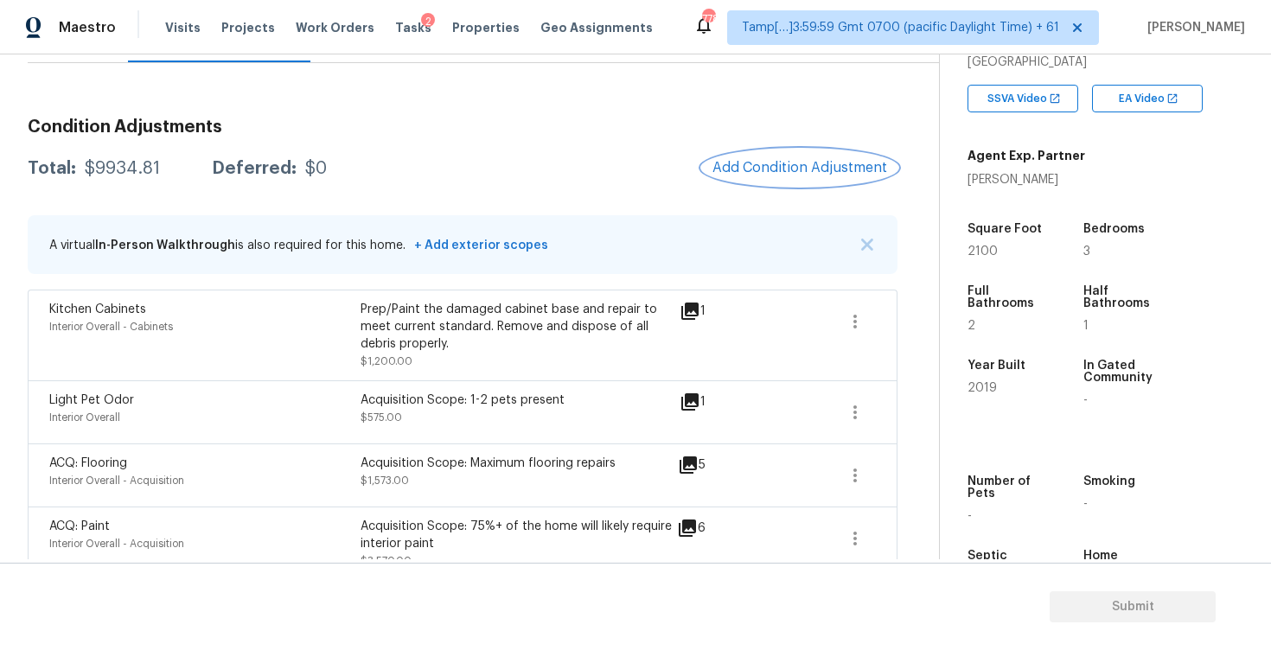
scroll to position [309, 0]
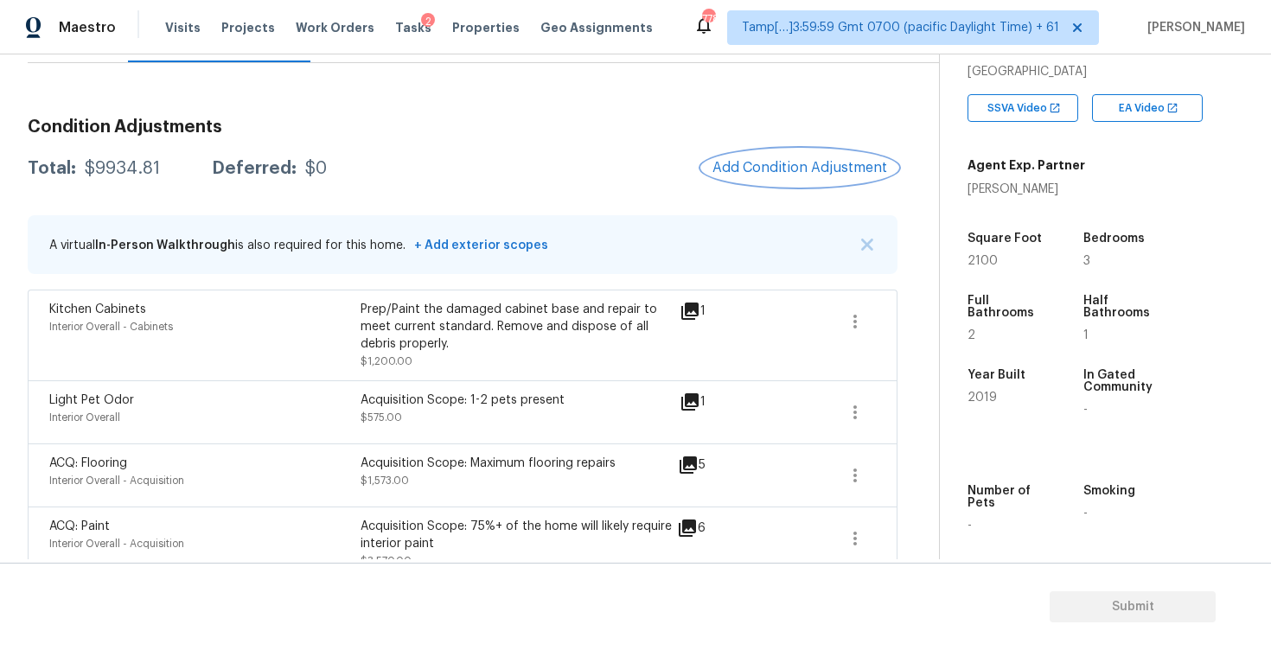
click at [799, 182] on button "Add Condition Adjustment" at bounding box center [799, 168] width 195 height 36
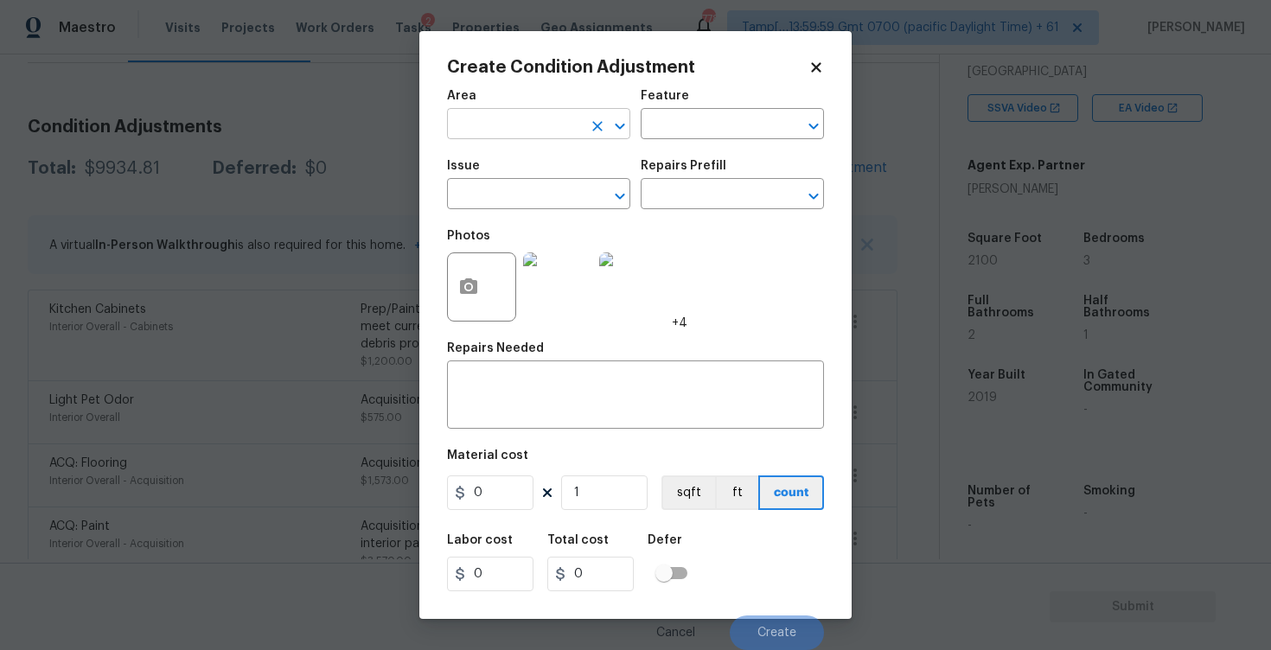
click at [538, 120] on input "text" at bounding box center [514, 125] width 135 height 27
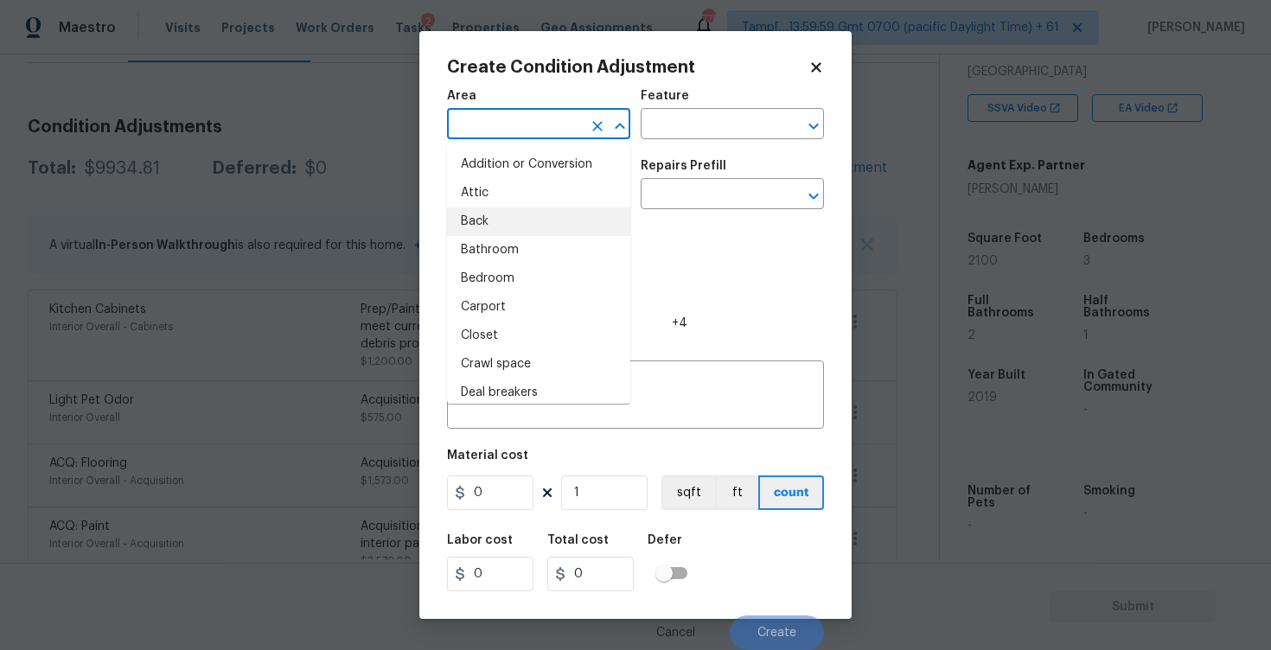
click at [380, 304] on body "Maestro Visits Projects Work Orders Tasks 2 Properties Geo Assignments 778 Tamp…" at bounding box center [635, 325] width 1271 height 650
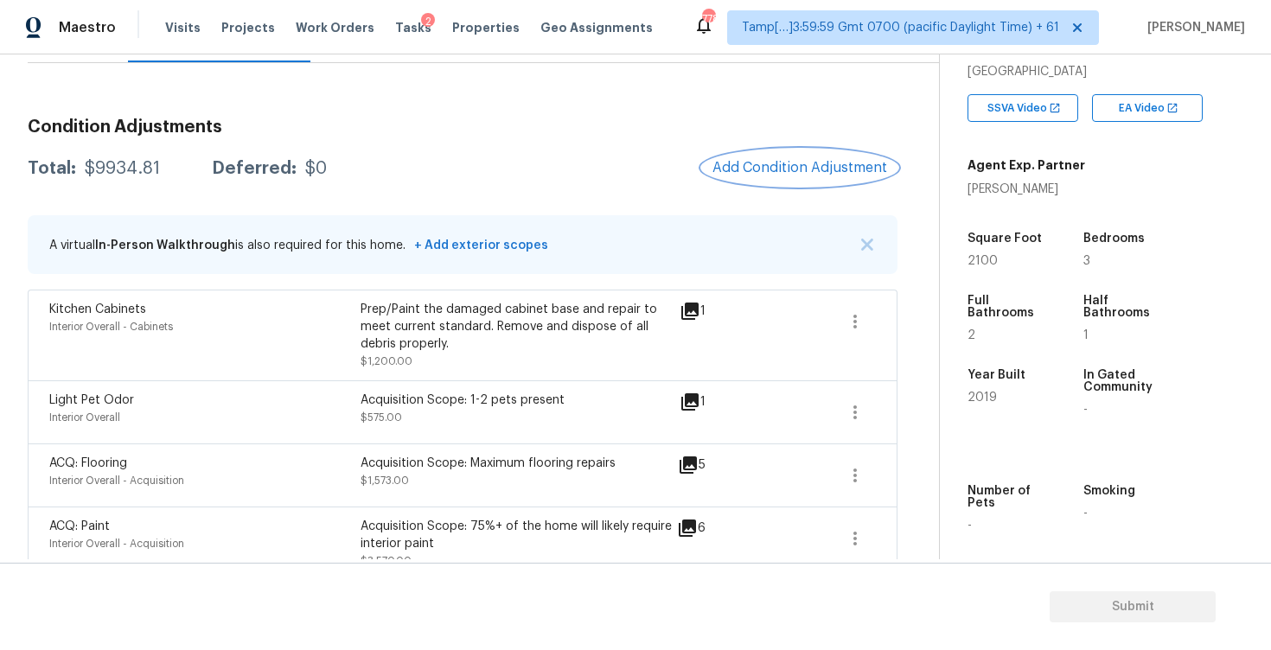
scroll to position [310, 0]
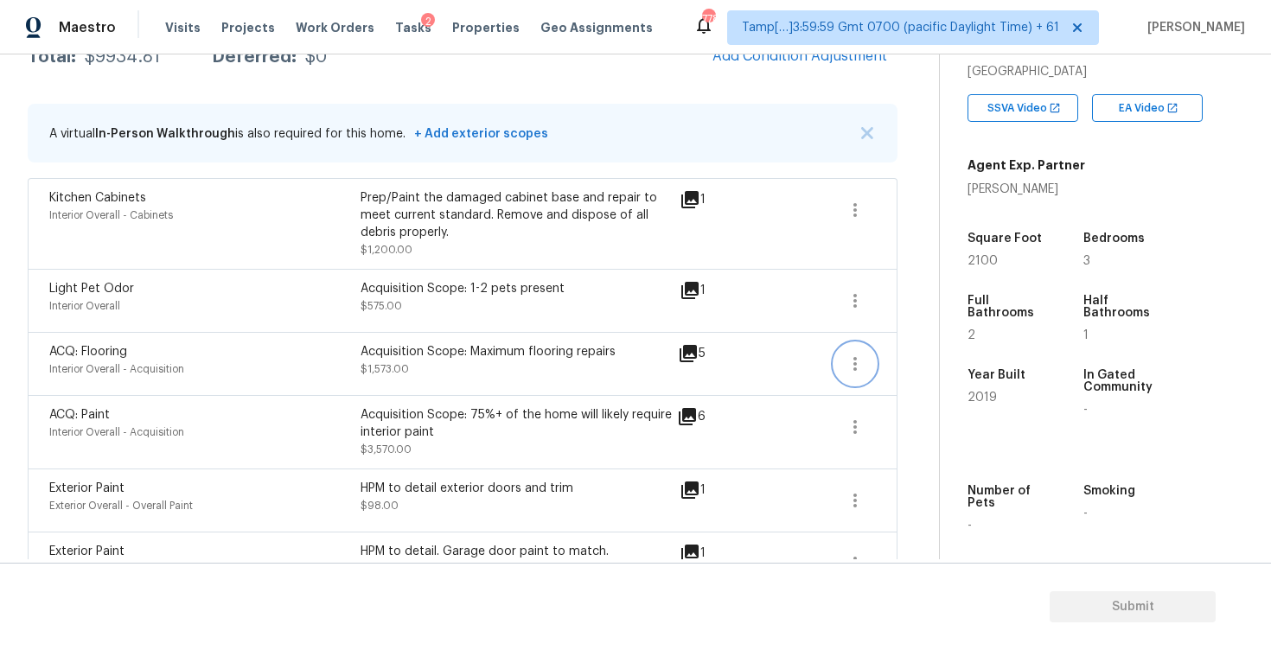
click at [857, 364] on icon "button" at bounding box center [854, 364] width 21 height 21
click at [914, 360] on div "Edit" at bounding box center [953, 361] width 135 height 17
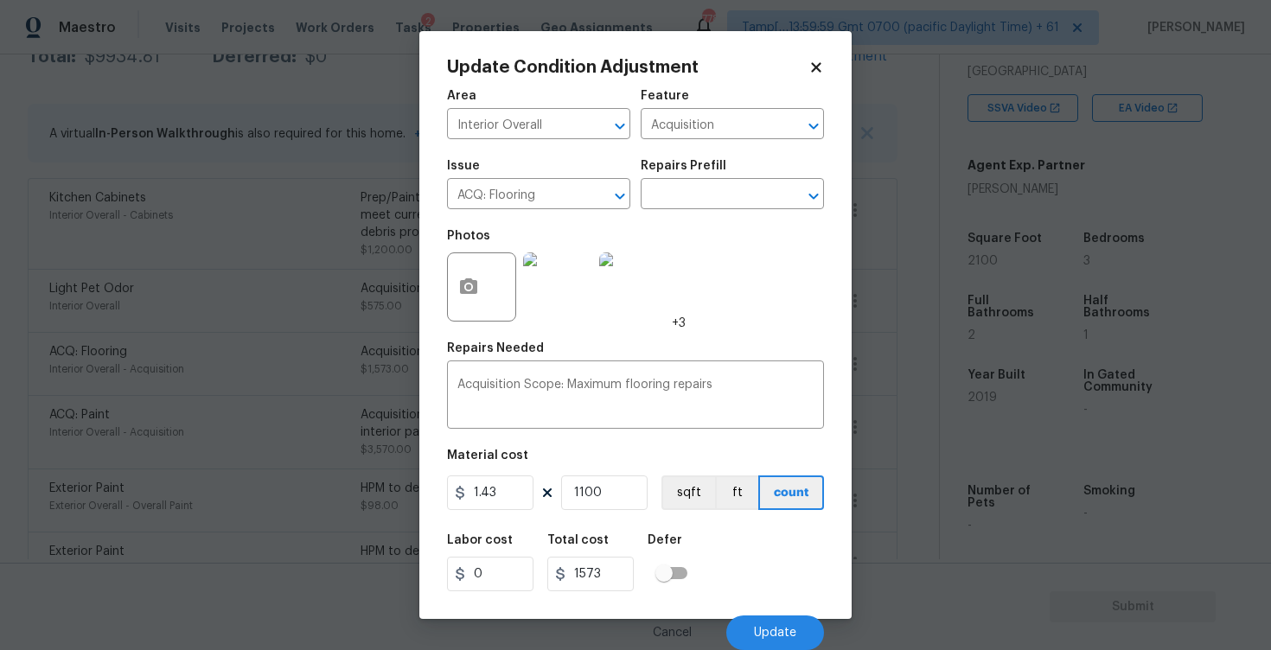
click at [549, 277] on img at bounding box center [557, 286] width 69 height 69
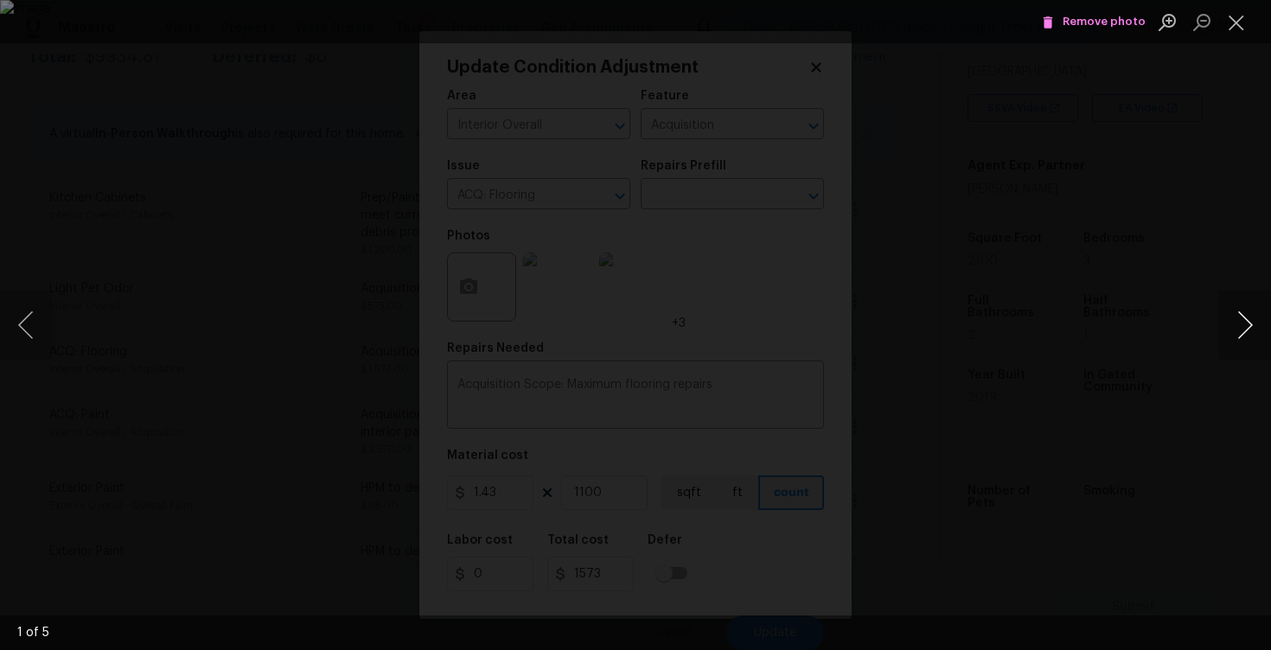
click at [1261, 326] on button "Next image" at bounding box center [1245, 324] width 52 height 69
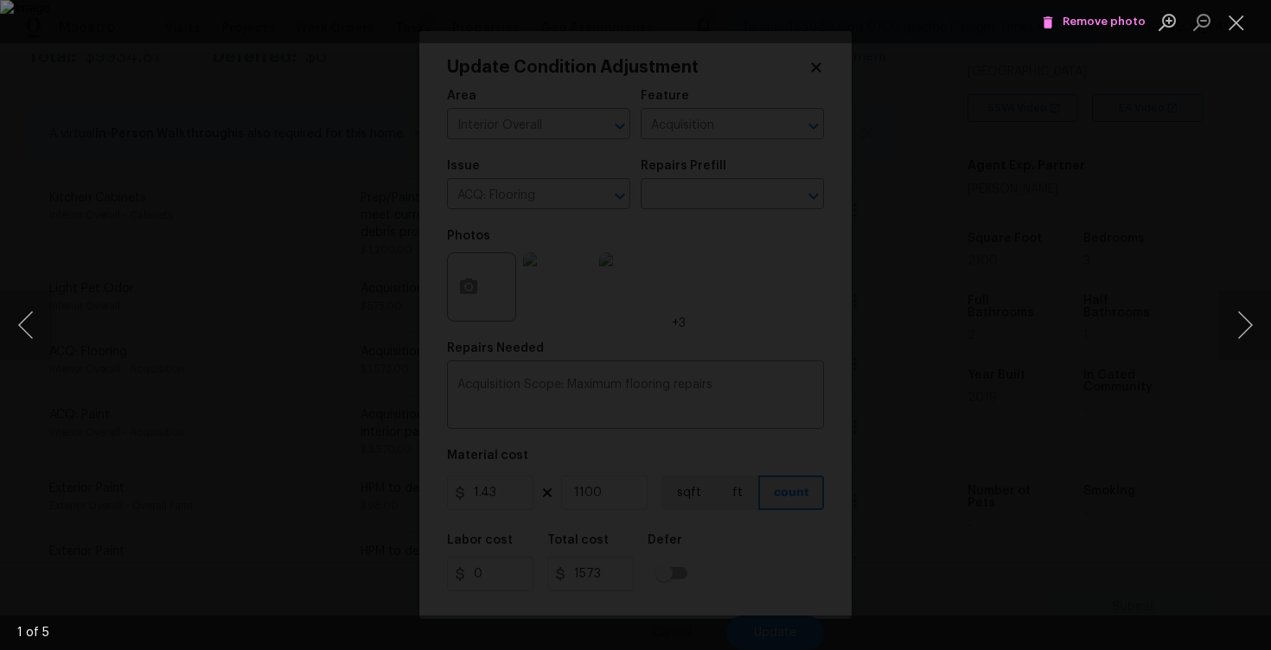
click at [1151, 227] on div "Lightbox" at bounding box center [635, 325] width 1271 height 650
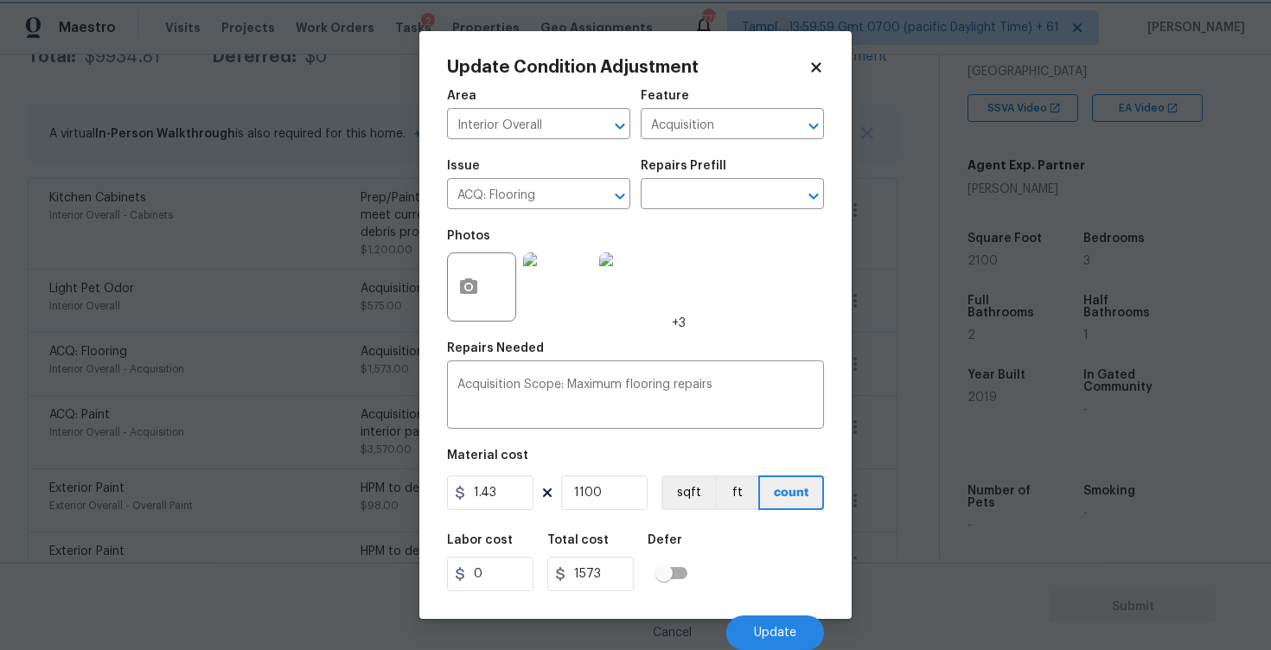
scroll to position [1, 0]
click at [637, 438] on div "Area Interior Overall ​ Feature Acquisition ​ Issue ACQ: Flooring ​ Repairs Pre…" at bounding box center [635, 365] width 377 height 570
click at [603, 191] on icon "Clear" at bounding box center [597, 196] width 17 height 17
click at [512, 188] on input "text" at bounding box center [514, 195] width 135 height 27
type input "carpe"
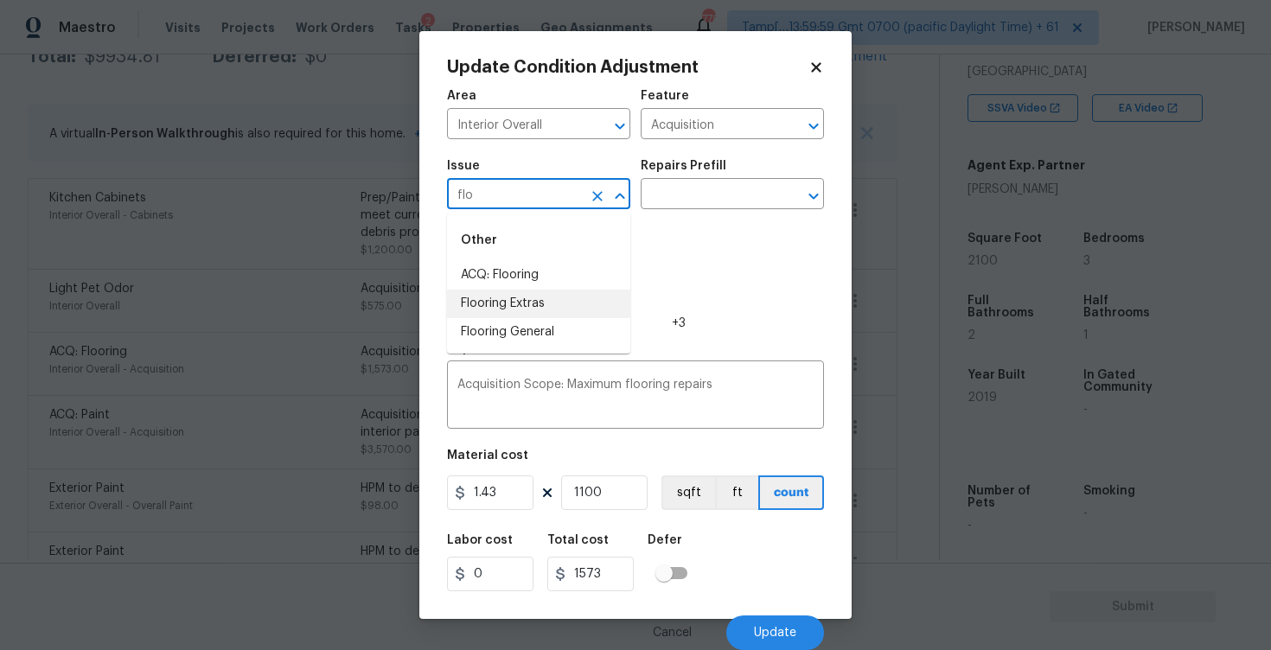
click at [523, 303] on li "Flooring Extras" at bounding box center [538, 304] width 183 height 29
type input "Flooring Extras"
click at [594, 185] on button "Clear" at bounding box center [597, 196] width 24 height 24
type input "v"
click at [518, 326] on li "Flooring General" at bounding box center [538, 332] width 183 height 29
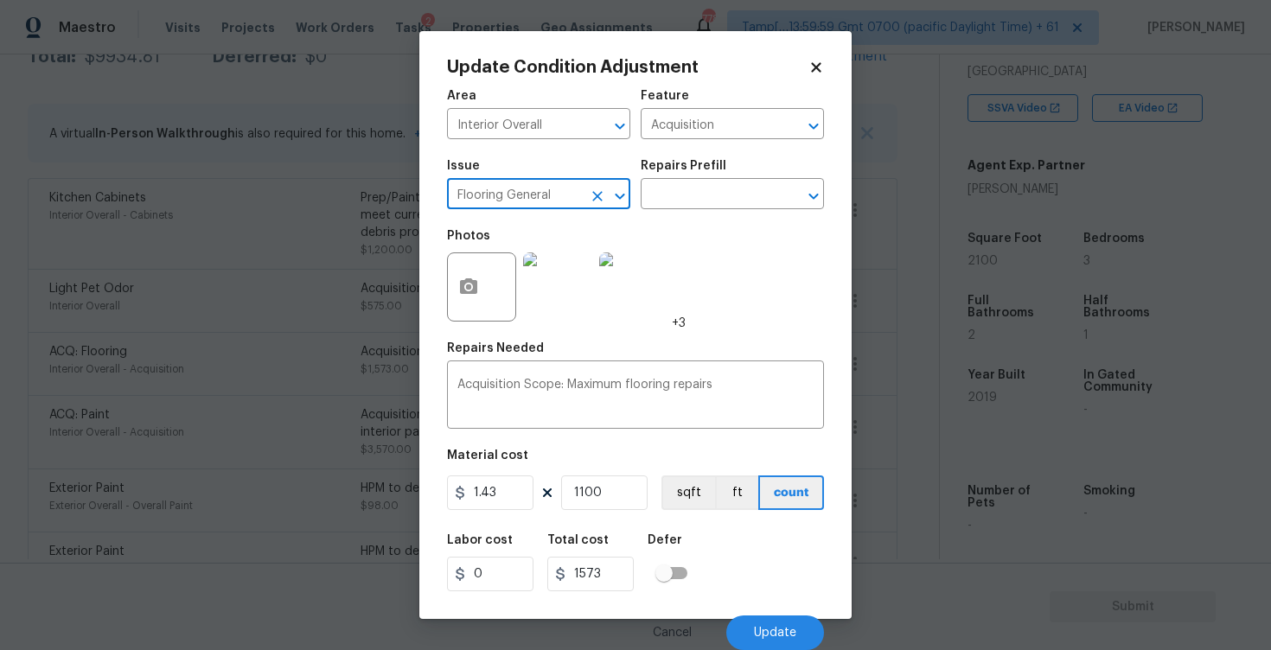
type input "Flooring General"
click at [690, 214] on div "Issue Flooring General ​ Repairs Prefill ​" at bounding box center [635, 185] width 377 height 70
click at [691, 213] on div "Issue Flooring General ​ Repairs Prefill ​" at bounding box center [635, 185] width 377 height 70
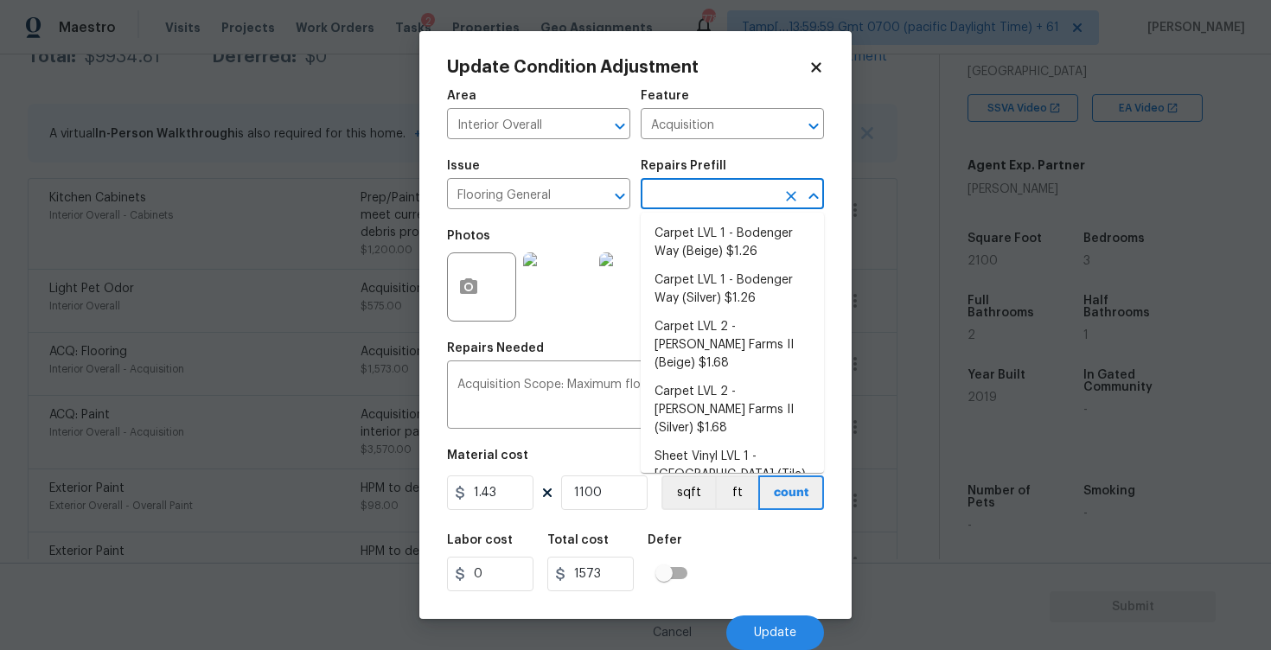
click at [691, 206] on input "text" at bounding box center [707, 195] width 135 height 27
type input "carp"
click at [710, 251] on li "Carpet LVL 1 - Bodenger Way (Beige) $1.26" at bounding box center [731, 243] width 183 height 47
type input "Overall Flooring"
type textarea "Install new carpet. (Bodenger Way 749 Bird Bath, Beige) at all previously carpe…"
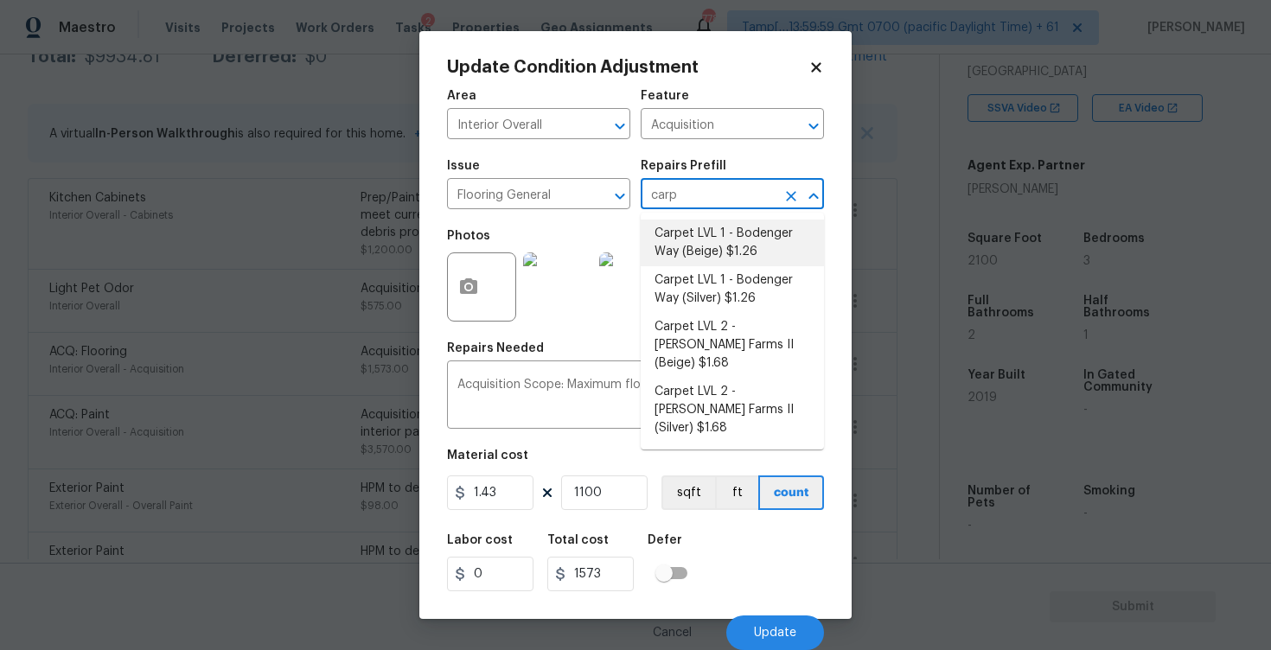
type input "1.26"
type input "1386"
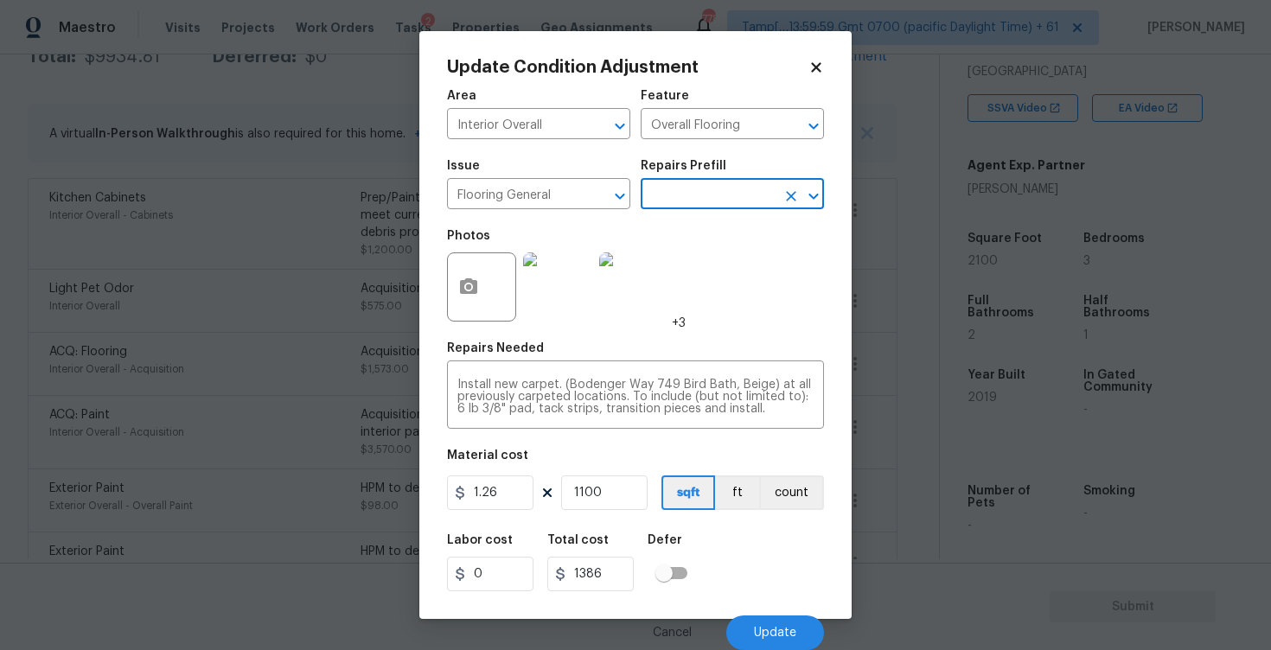
click at [755, 585] on div "Labor cost 0 Total cost 1386 Defer" at bounding box center [635, 563] width 377 height 78
click at [761, 615] on div "Cancel Update" at bounding box center [635, 626] width 377 height 48
click at [768, 622] on button "Update" at bounding box center [775, 632] width 98 height 35
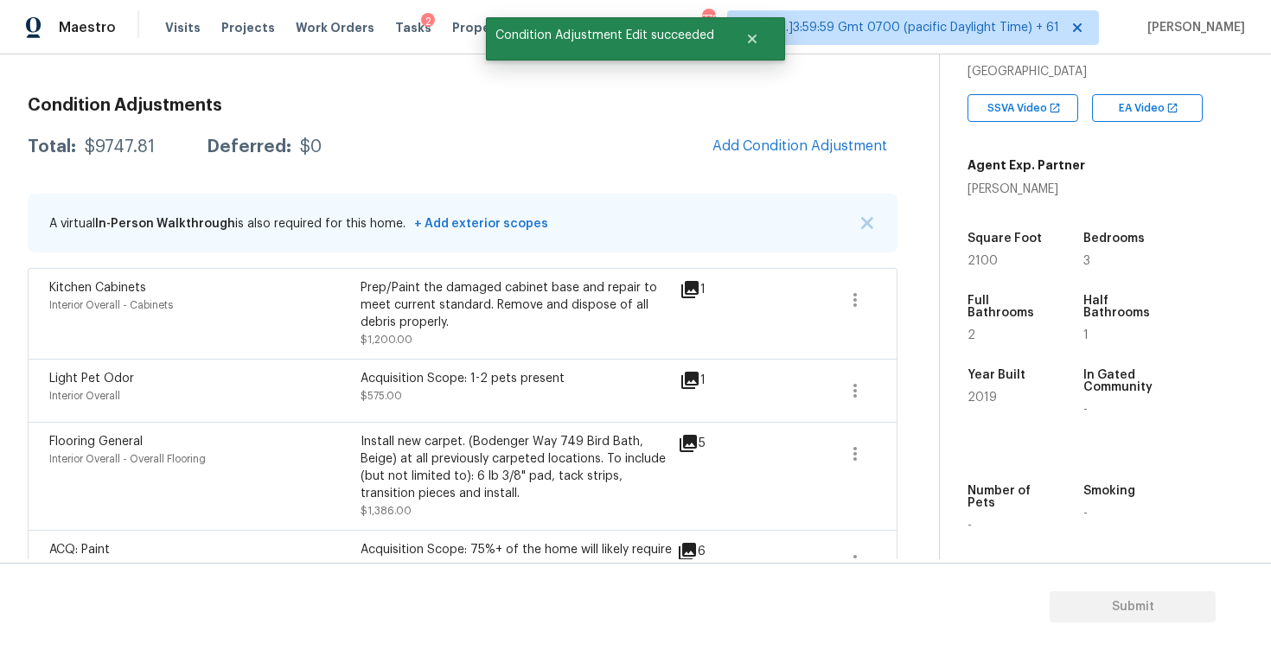
scroll to position [190, 0]
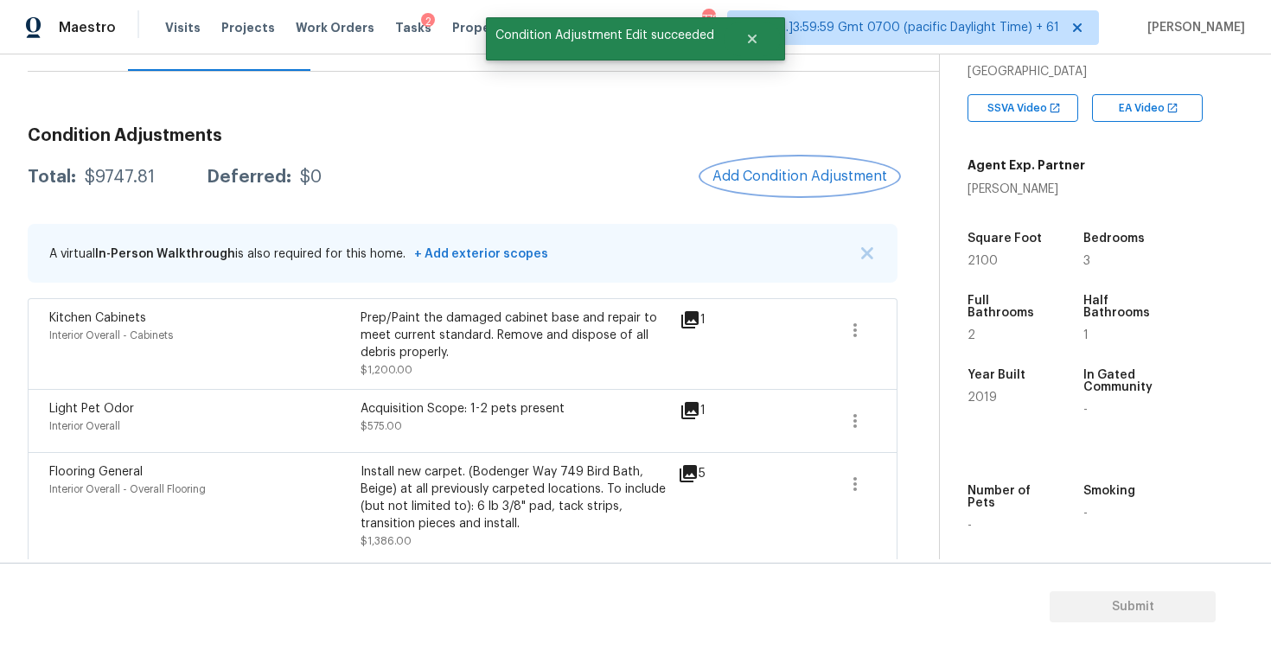
click at [831, 166] on button "Add Condition Adjustment" at bounding box center [799, 176] width 195 height 36
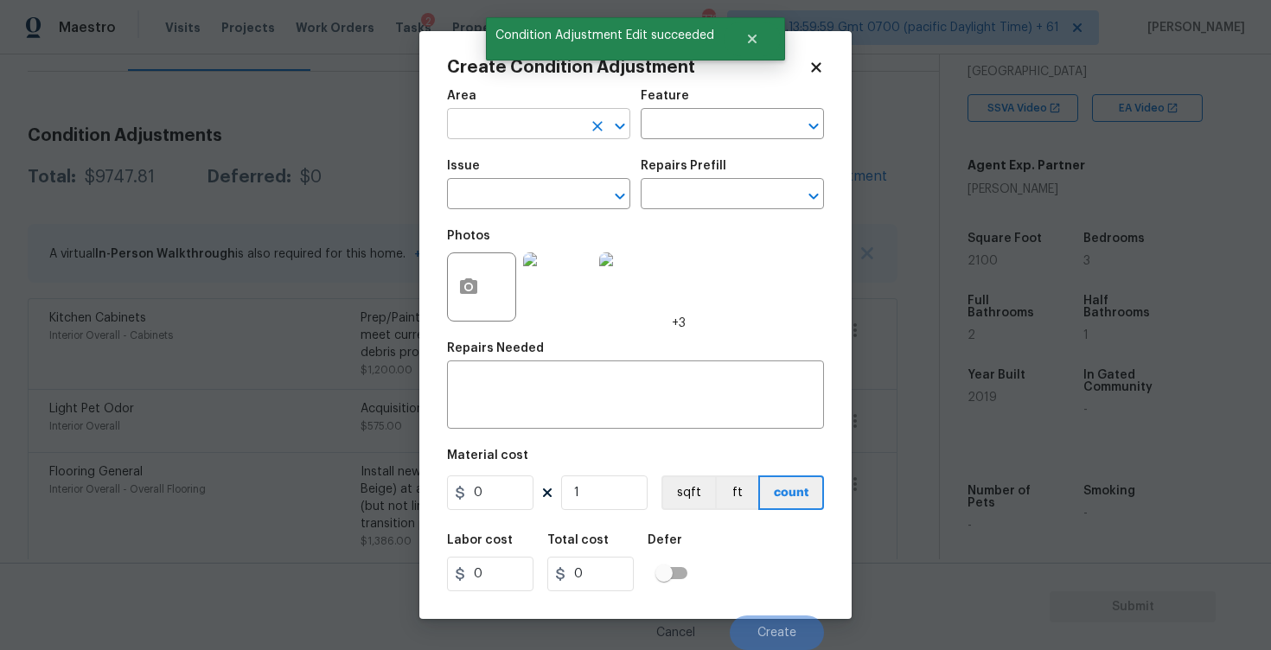
click at [560, 118] on input "text" at bounding box center [514, 125] width 135 height 27
click at [556, 189] on li "Interior Overall" at bounding box center [538, 193] width 183 height 29
type input "Interior Overall"
click at [556, 189] on input "text" at bounding box center [514, 195] width 135 height 27
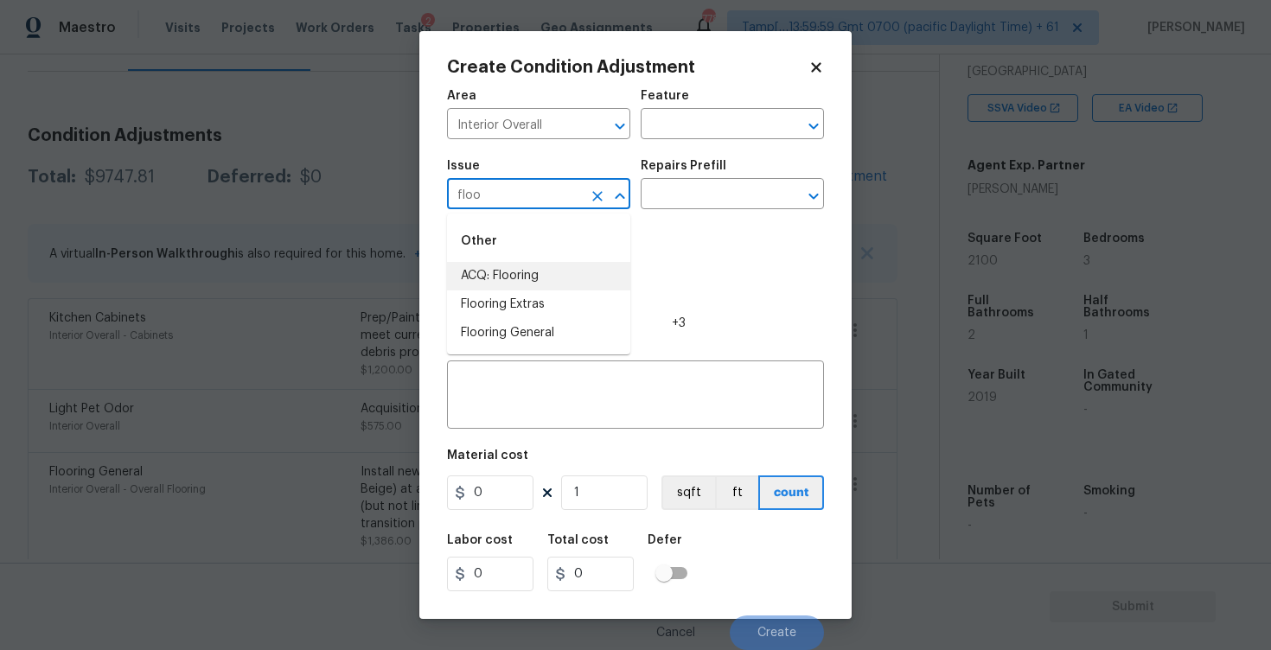
click at [554, 281] on li "ACQ: Flooring" at bounding box center [538, 276] width 183 height 29
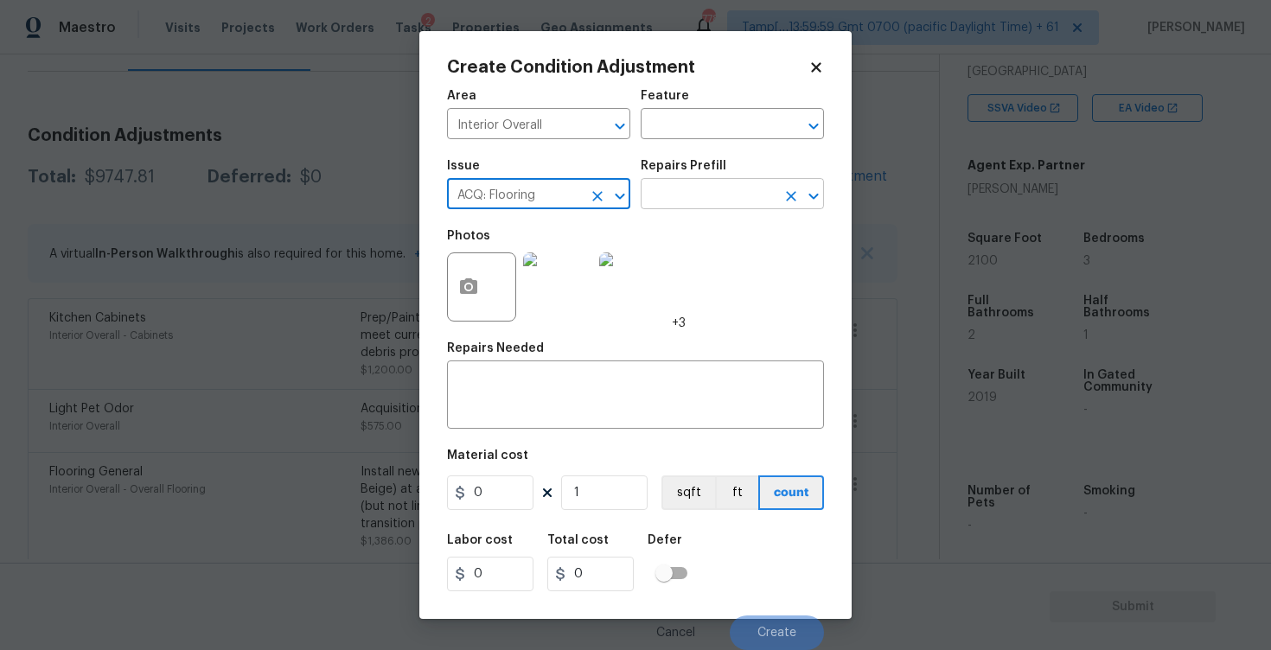
type input "ACQ: Flooring"
click at [659, 206] on input "text" at bounding box center [707, 195] width 135 height 27
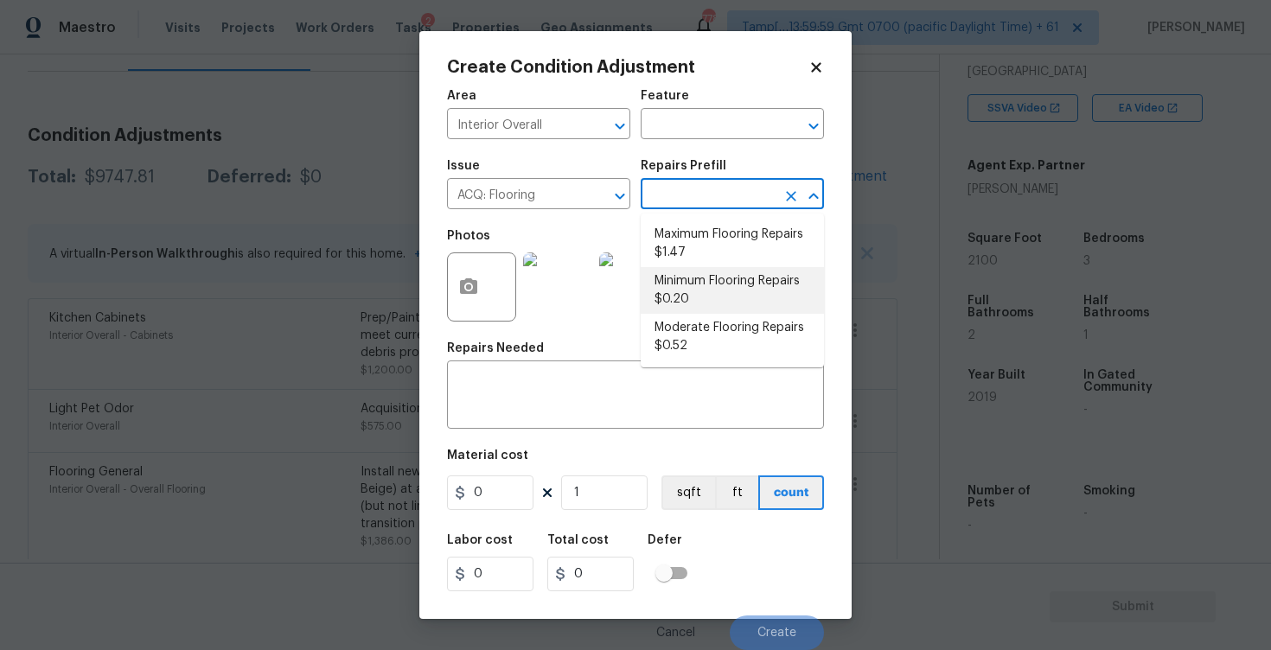
click at [692, 282] on li "Minimum Flooring Repairs $0.20" at bounding box center [731, 290] width 183 height 47
type input "Acquisition"
type textarea "Acquisition Scope: Minimum flooring repairs"
type input "0.2"
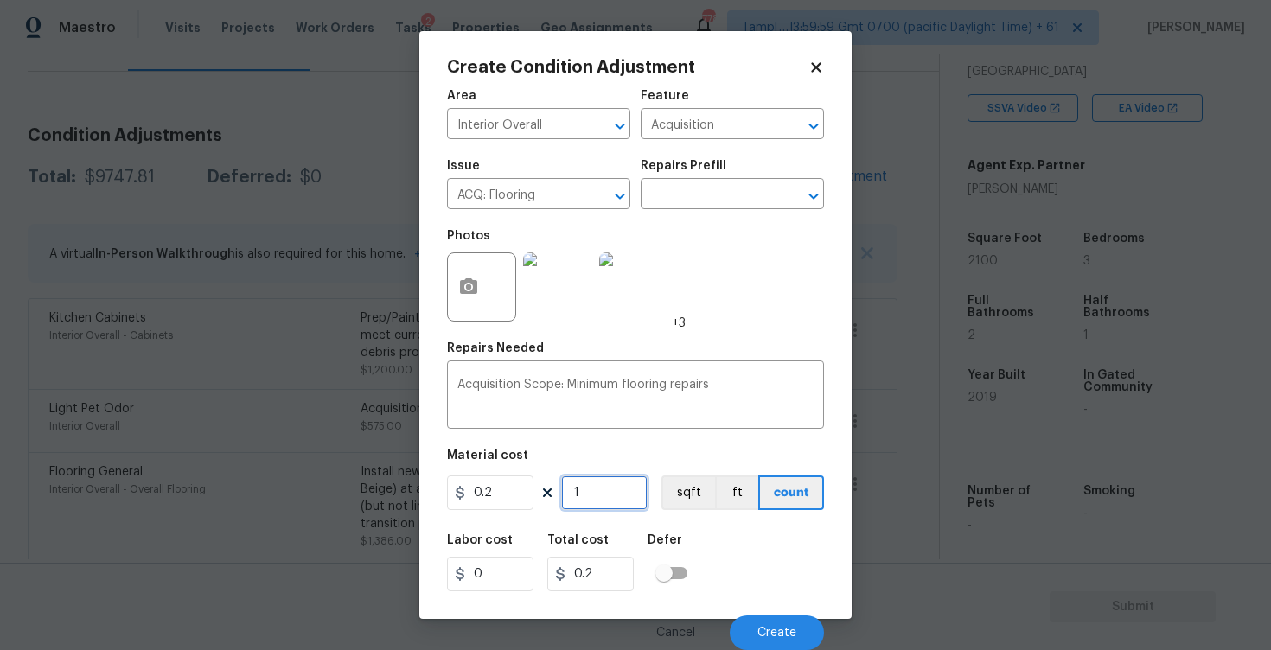
click at [584, 500] on input "1" at bounding box center [604, 492] width 86 height 35
type input "0"
type input "1"
type input "0.2"
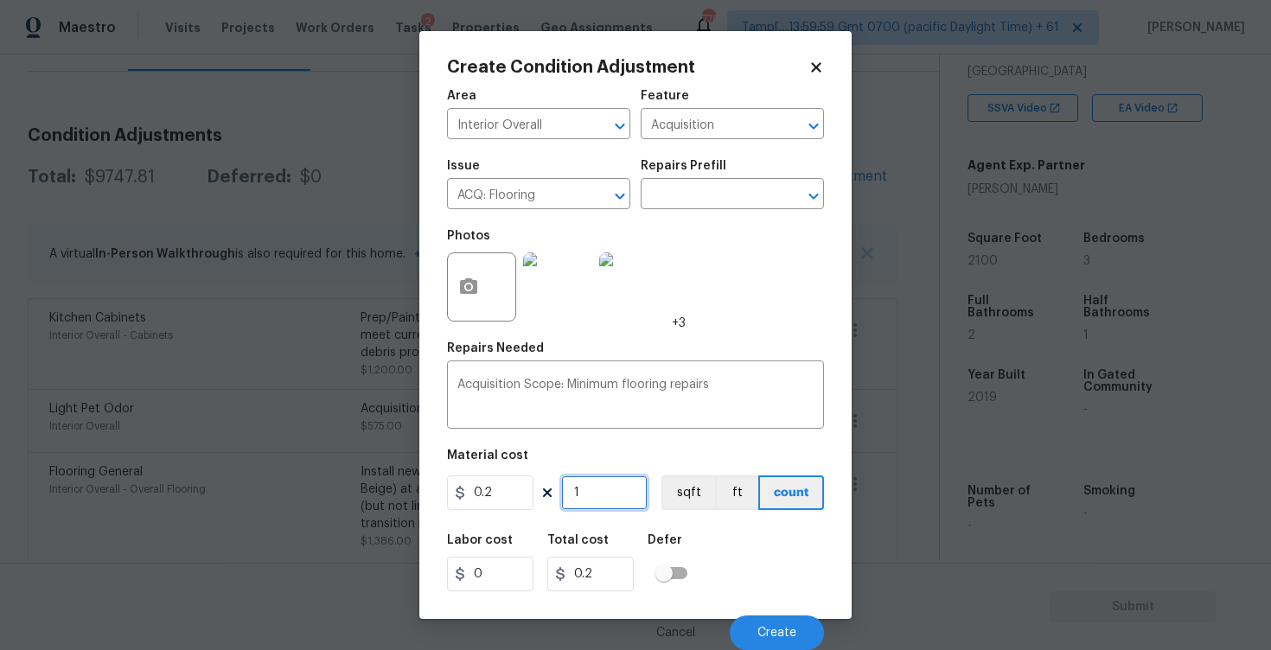
type input "10"
type input "2"
type input "100"
type input "20"
type input "1000"
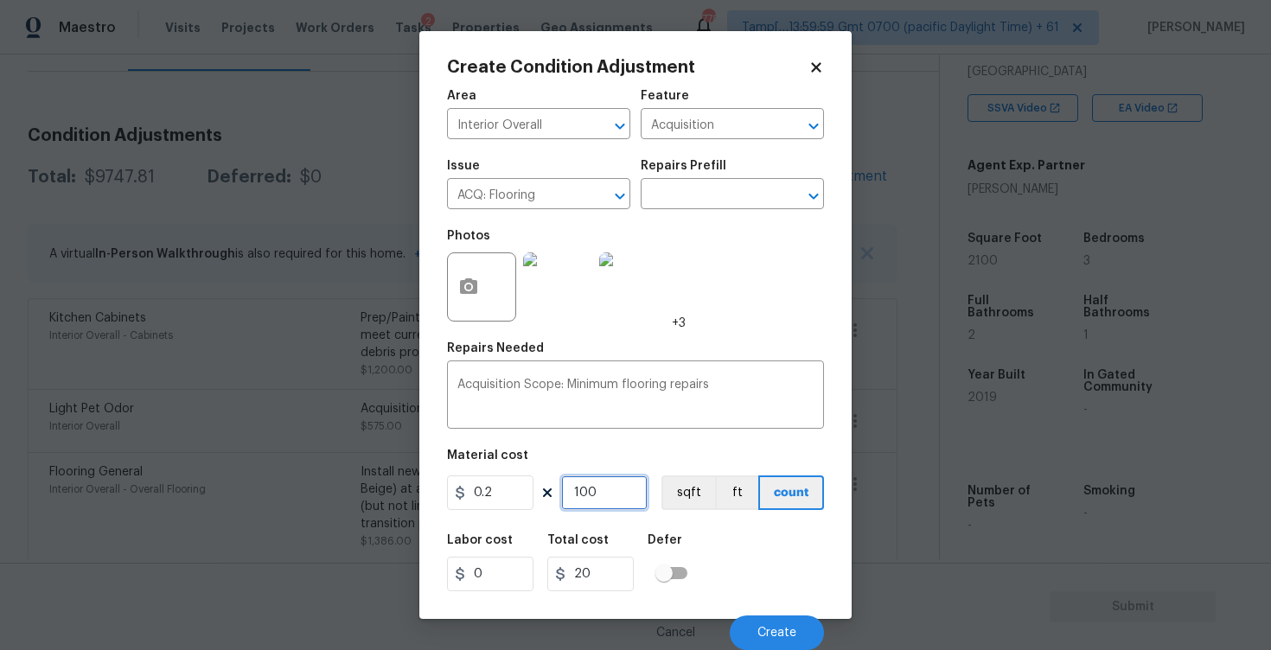
type input "200"
type input "1000"
click at [703, 545] on div "Labor cost 0 Total cost 200 Defer" at bounding box center [635, 563] width 377 height 78
click at [766, 645] on button "Create" at bounding box center [776, 632] width 94 height 35
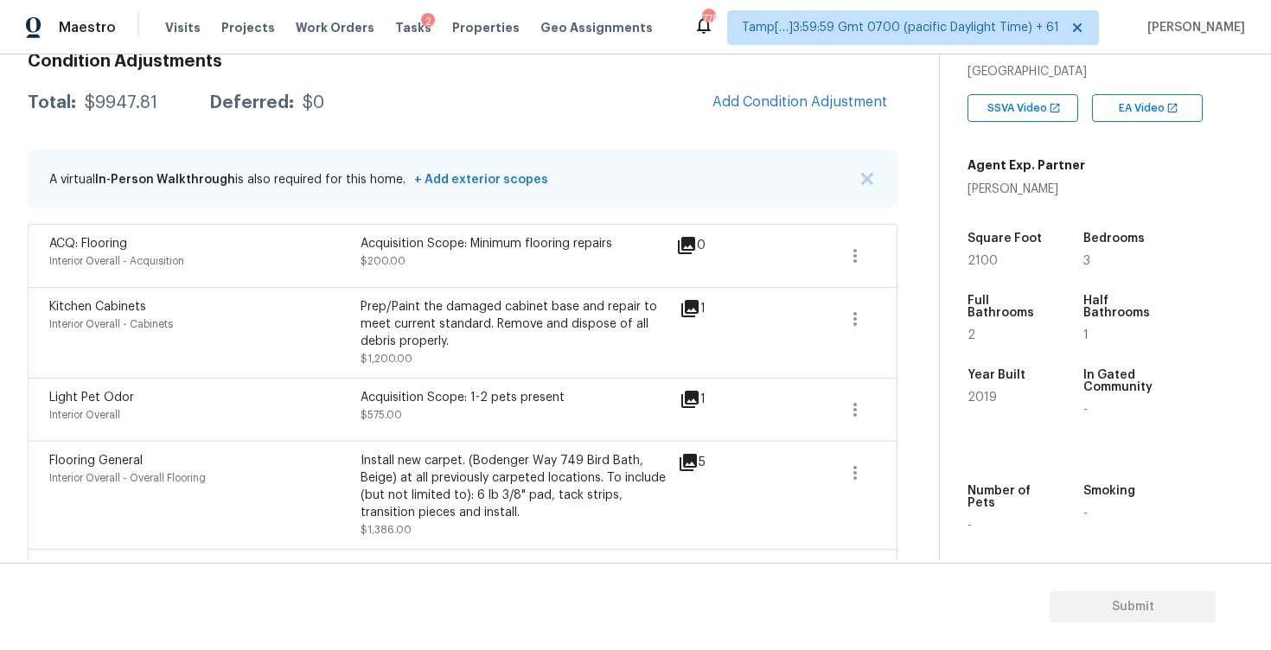
scroll to position [899, 0]
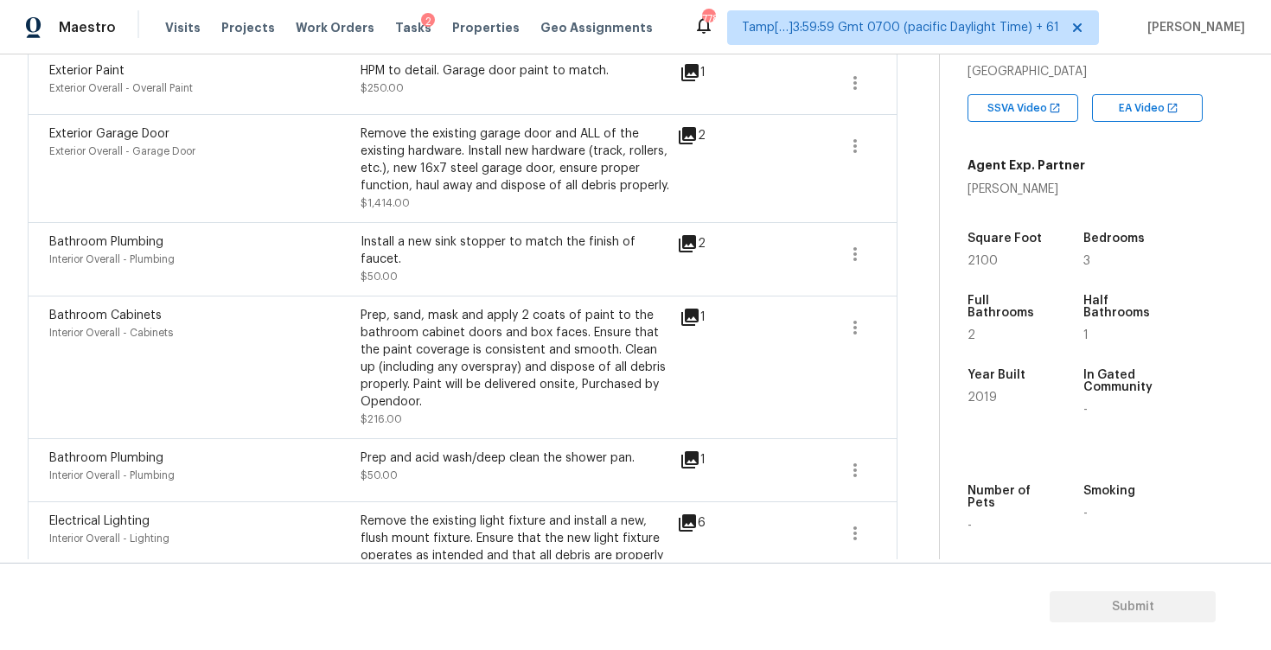
click at [699, 307] on icon at bounding box center [689, 317] width 21 height 21
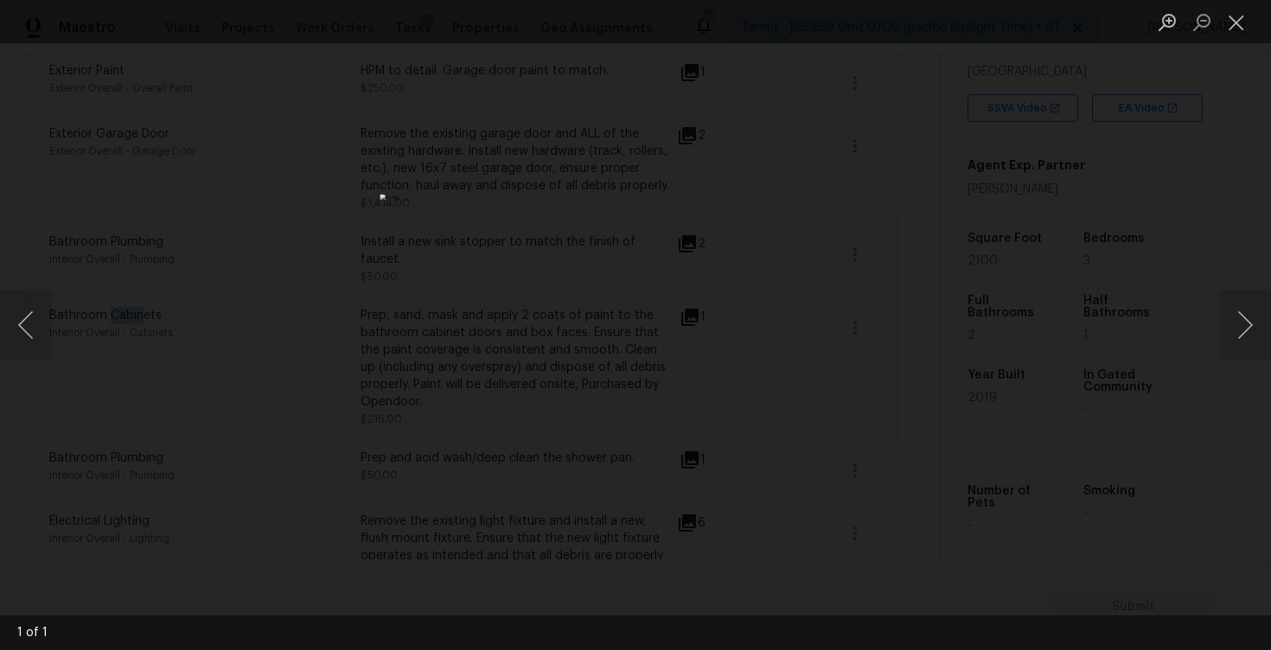
click at [957, 185] on div "Lightbox" at bounding box center [635, 325] width 1271 height 650
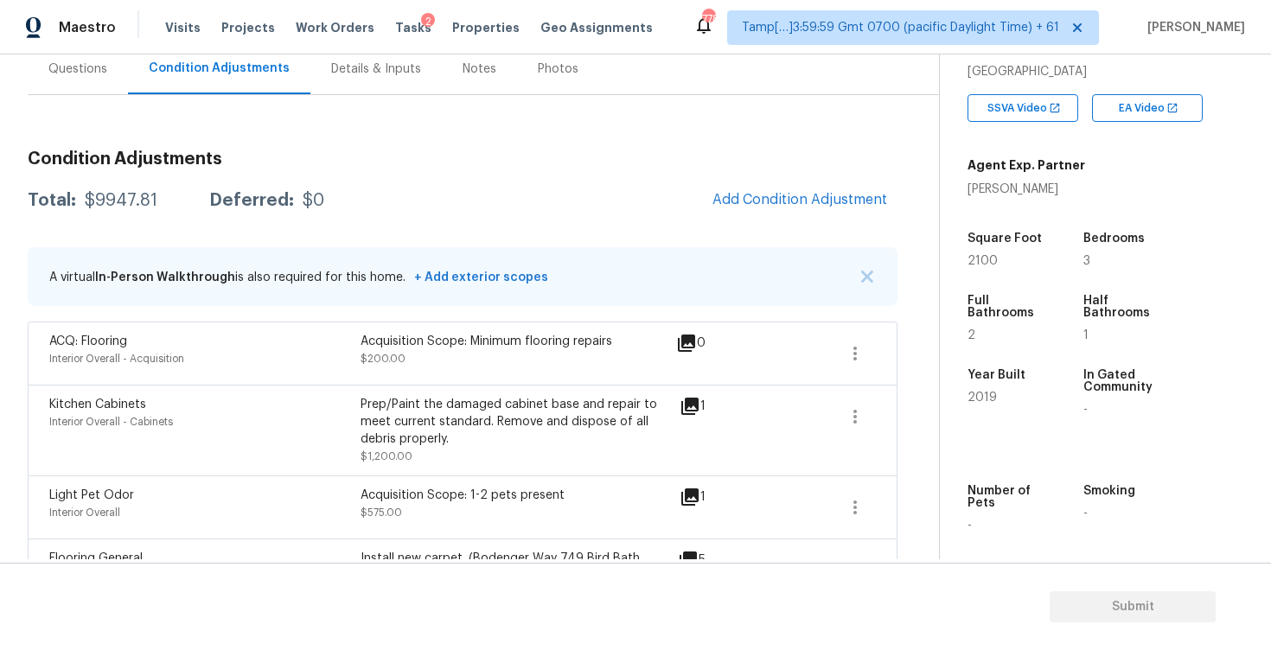
scroll to position [175, 0]
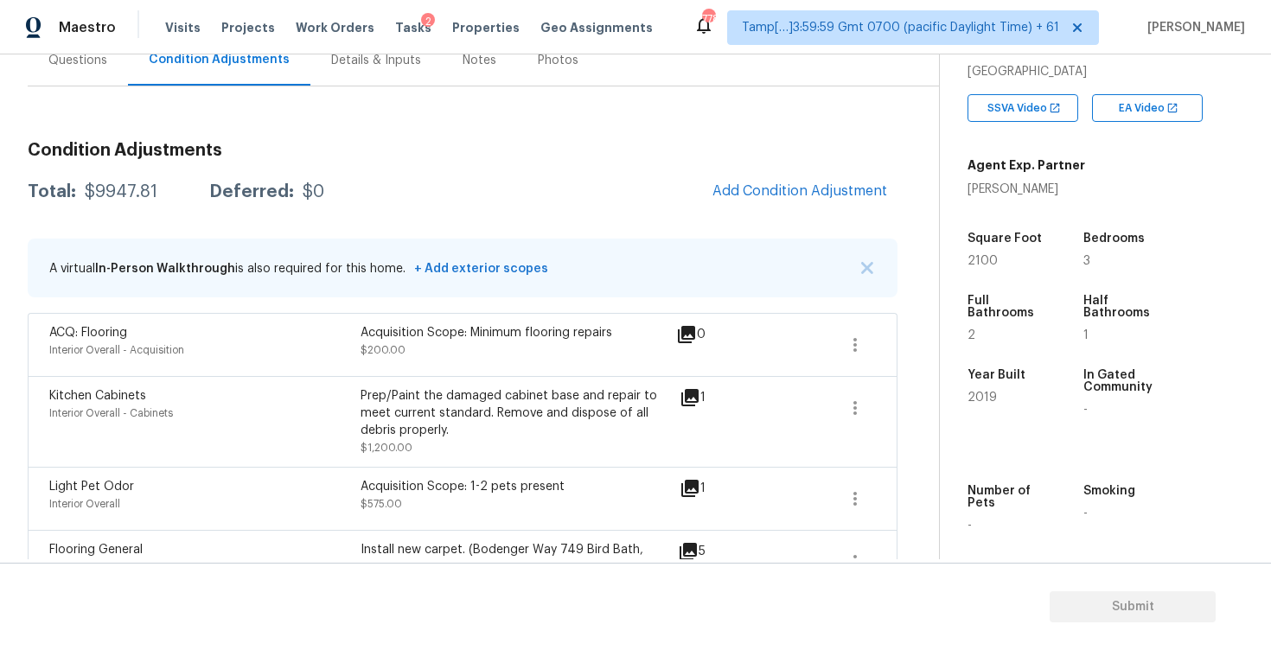
click at [106, 78] on div "Questions" at bounding box center [78, 60] width 100 height 51
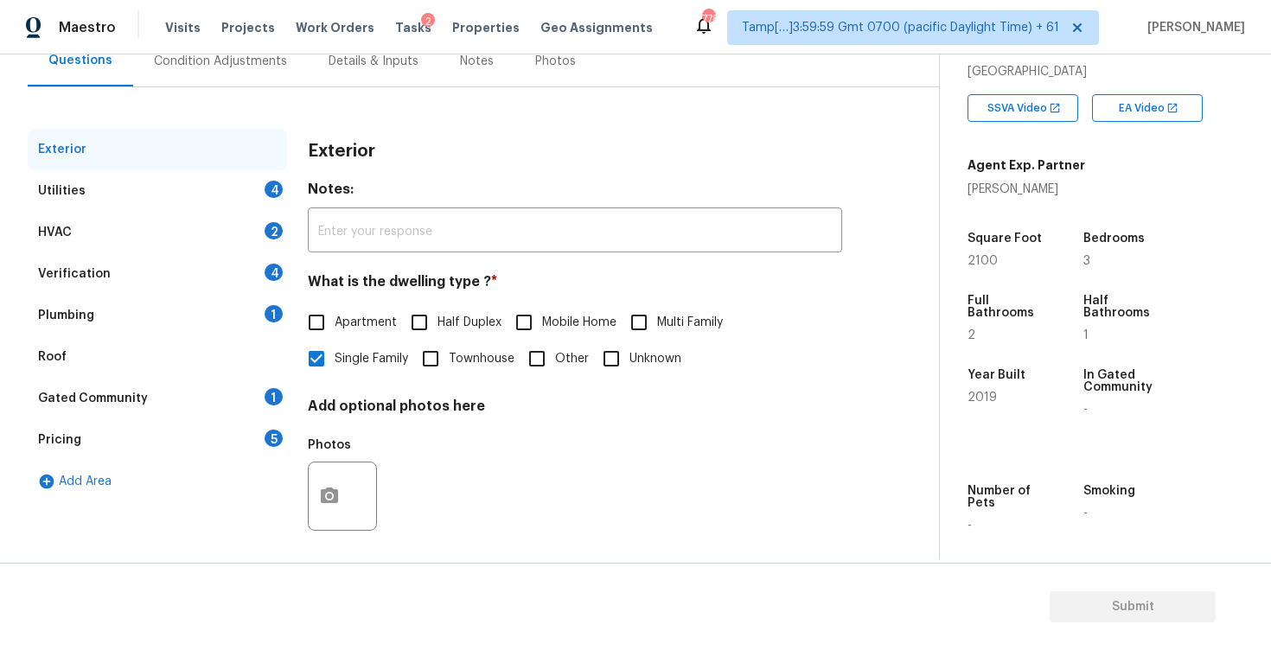
scroll to position [182, 0]
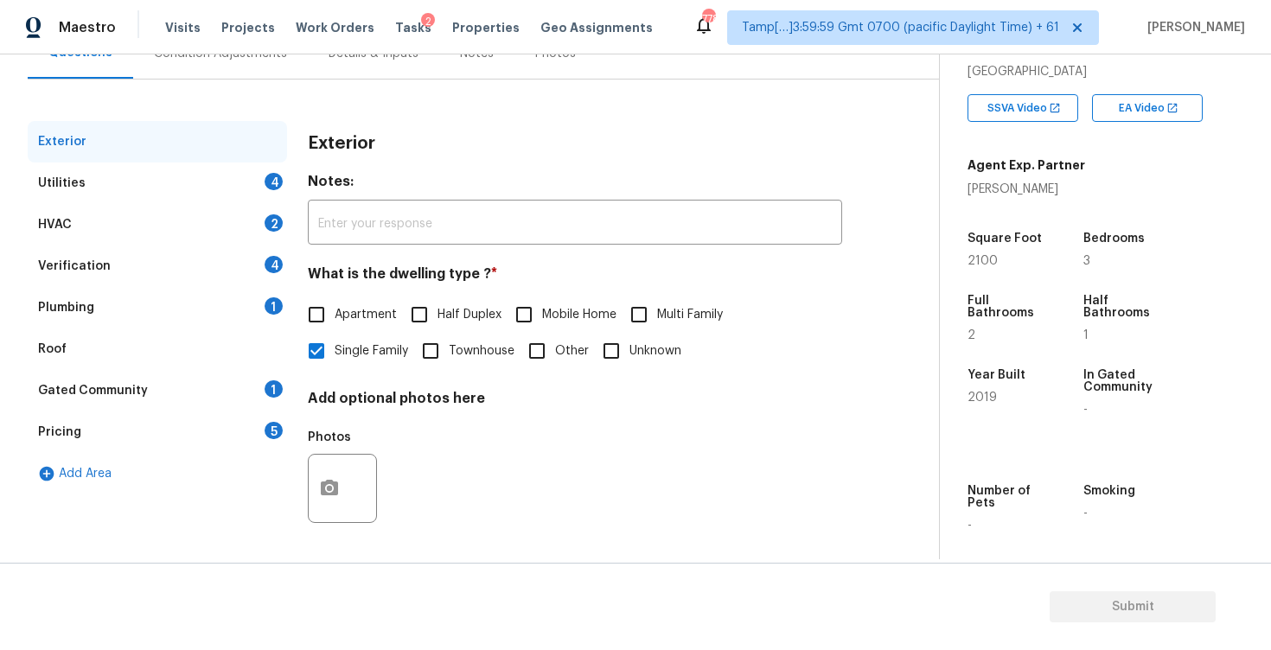
click at [253, 186] on div "Utilities 4" at bounding box center [157, 182] width 259 height 41
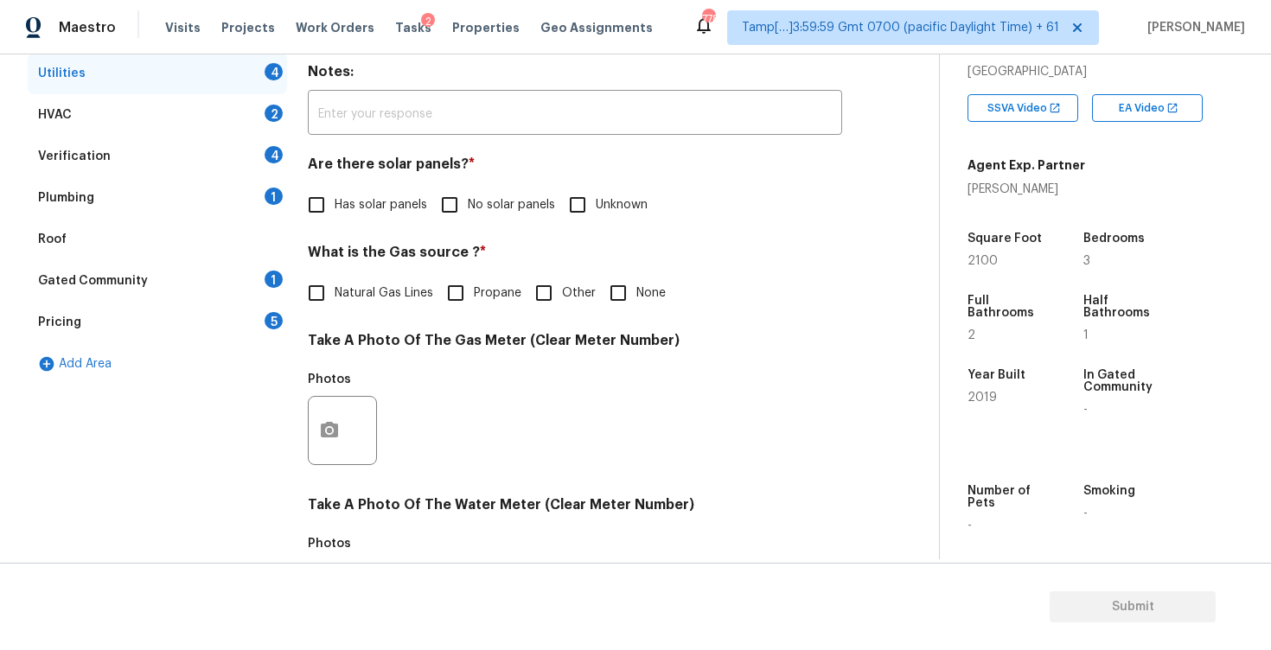
click at [465, 221] on input "No solar panels" at bounding box center [449, 205] width 36 height 36
checkbox input "true"
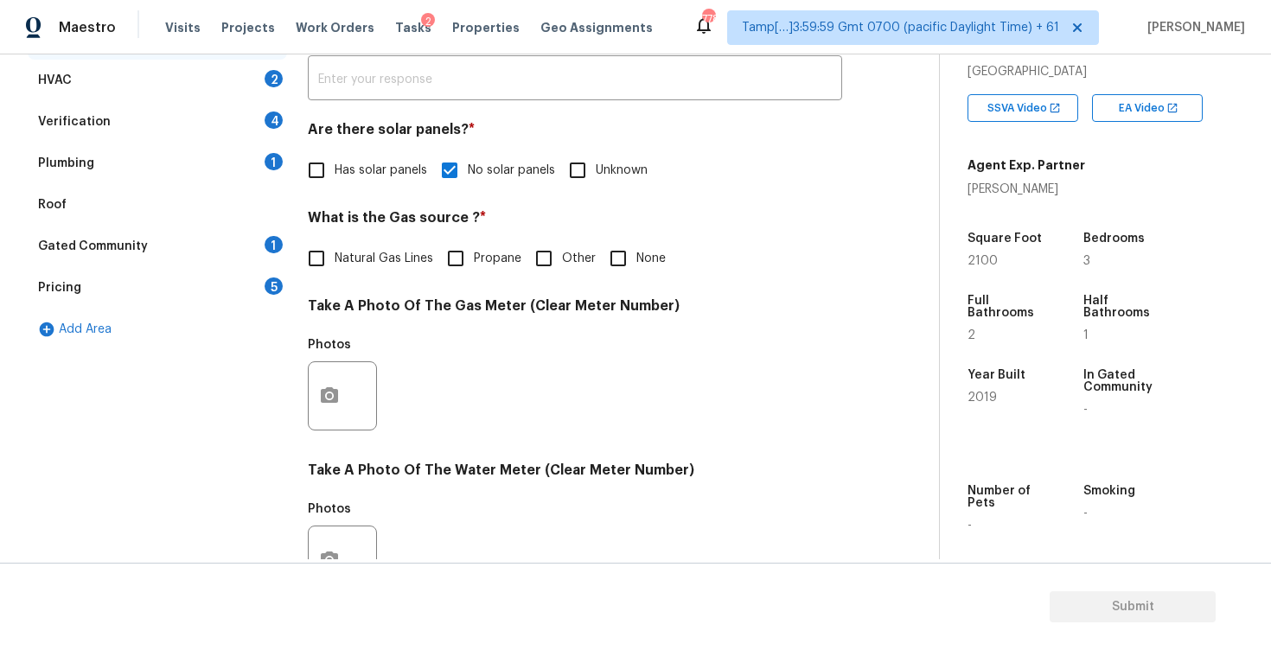
click at [366, 241] on label "Natural Gas Lines" at bounding box center [365, 258] width 135 height 36
click at [334, 241] on input "Natural Gas Lines" at bounding box center [316, 258] width 36 height 36
checkbox input "true"
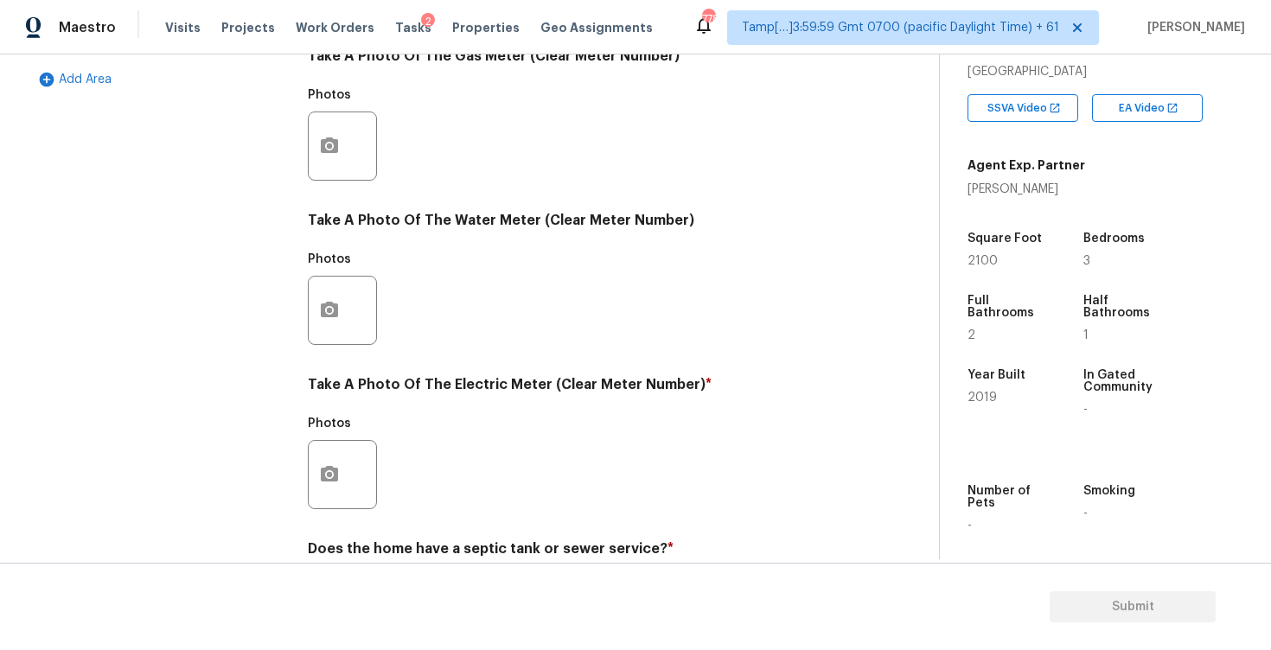
scroll to position [651, 0]
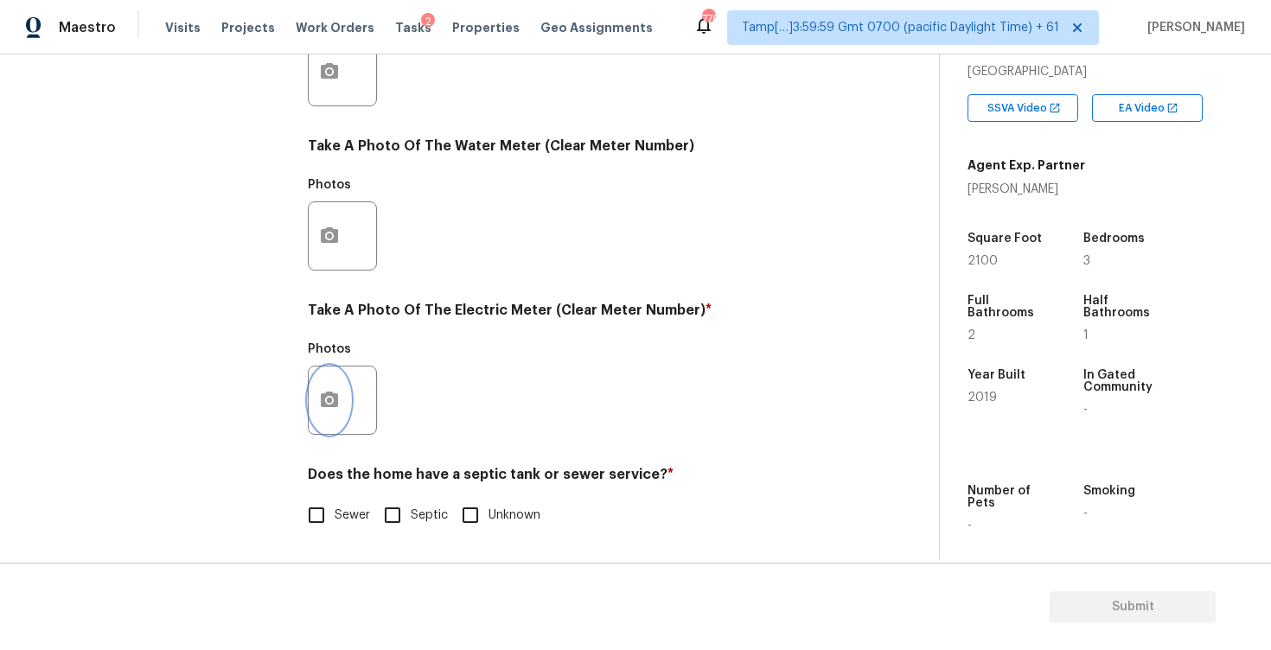
click at [323, 415] on button "button" at bounding box center [329, 399] width 41 height 67
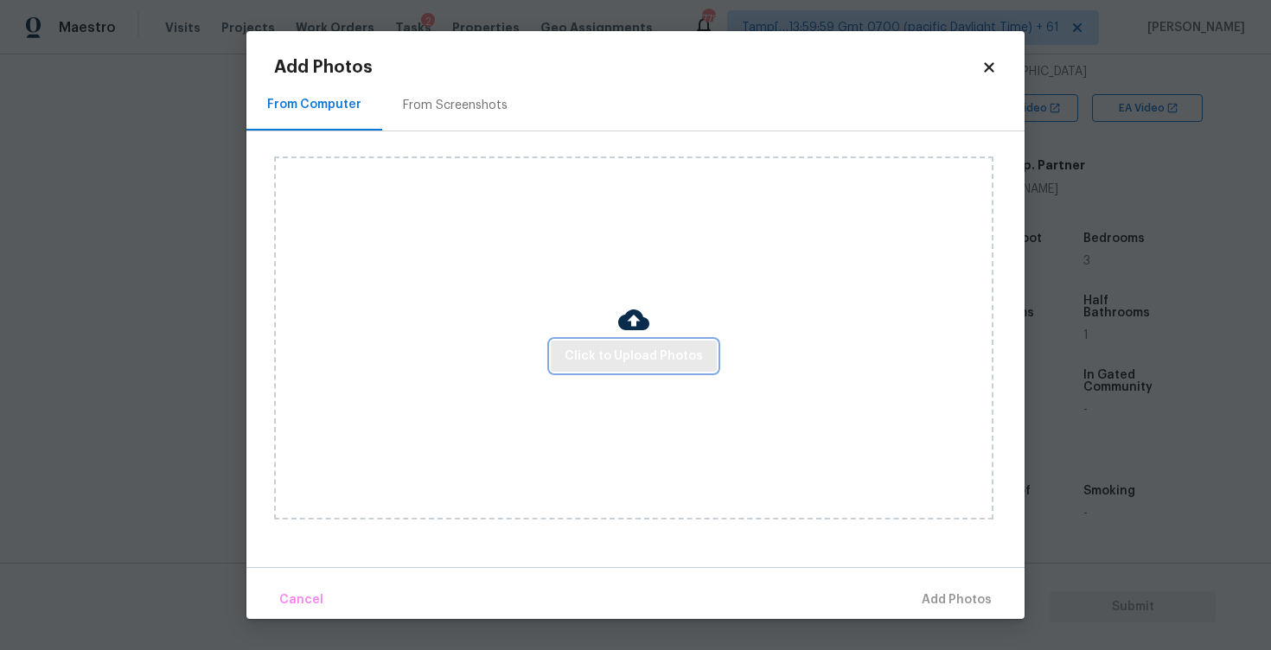
click at [635, 341] on button "Click to Upload Photos" at bounding box center [634, 357] width 166 height 32
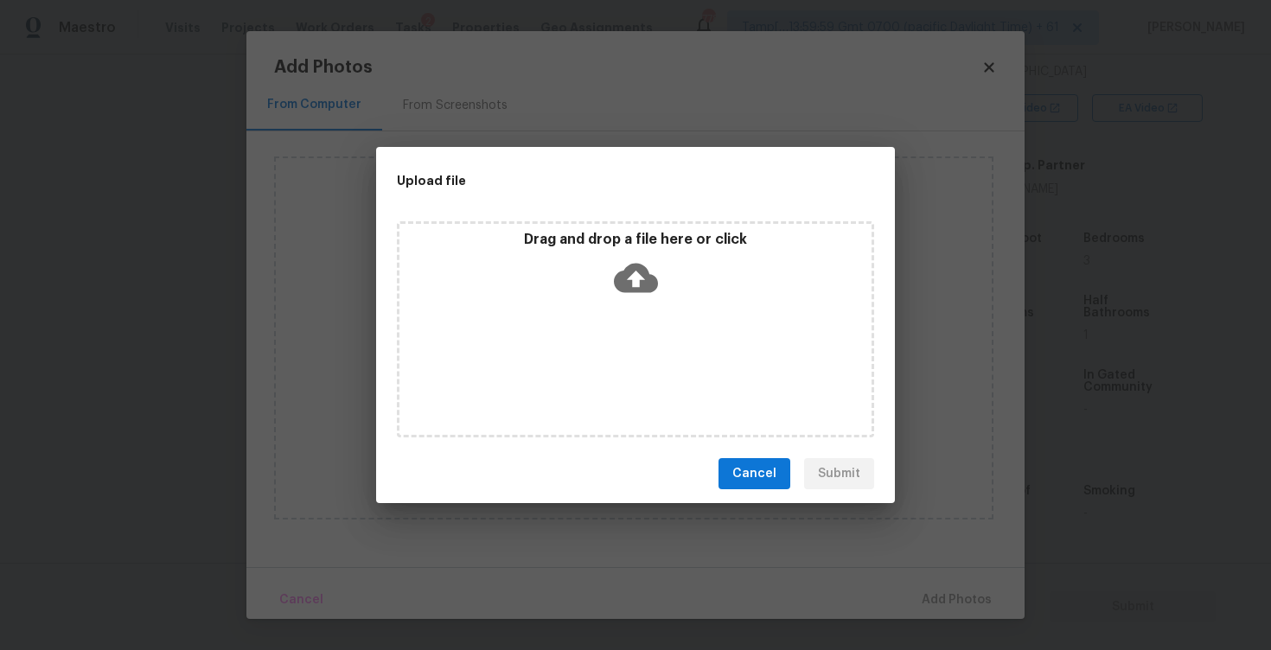
click at [631, 297] on icon at bounding box center [636, 278] width 44 height 44
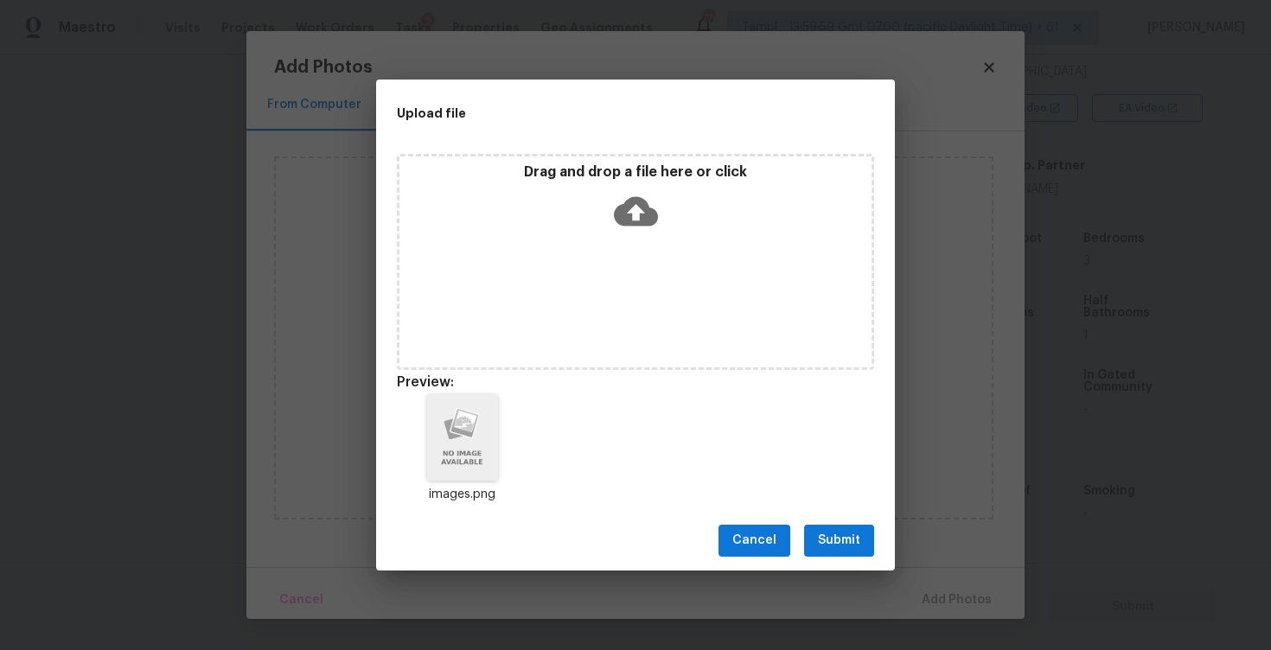
click at [824, 562] on div "Cancel Submit" at bounding box center [635, 541] width 519 height 60
click at [840, 547] on span "Submit" at bounding box center [839, 541] width 42 height 22
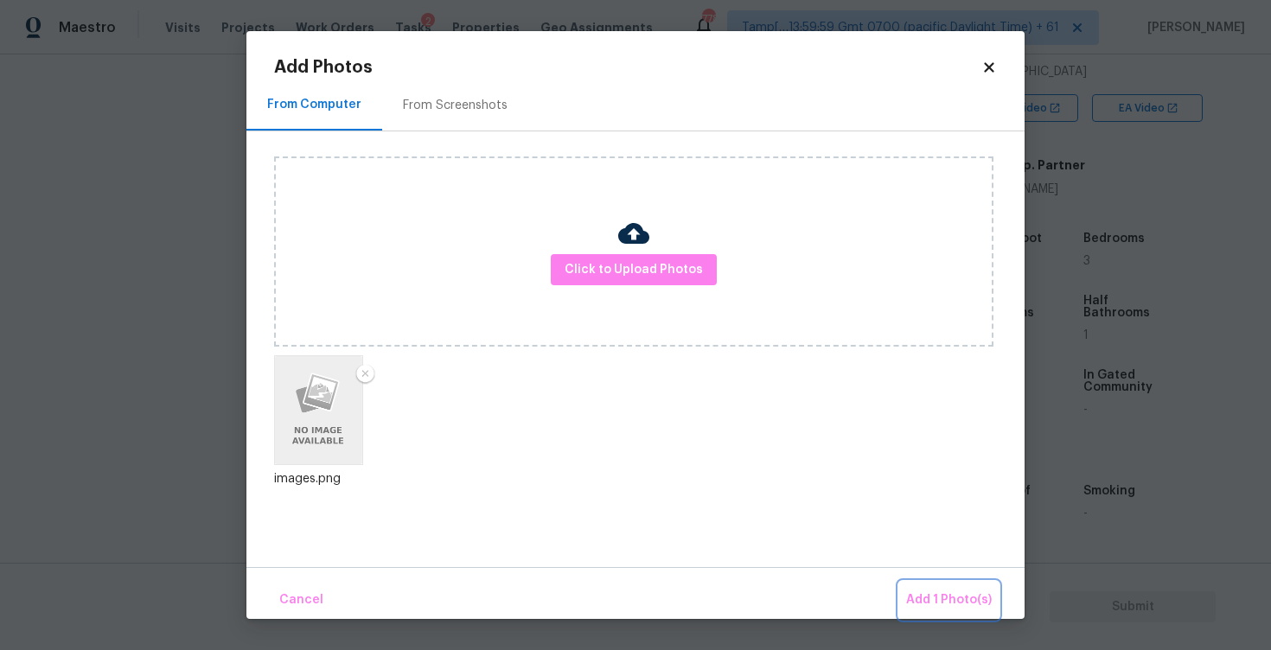
click at [926, 589] on span "Add 1 Photo(s)" at bounding box center [949, 600] width 86 height 22
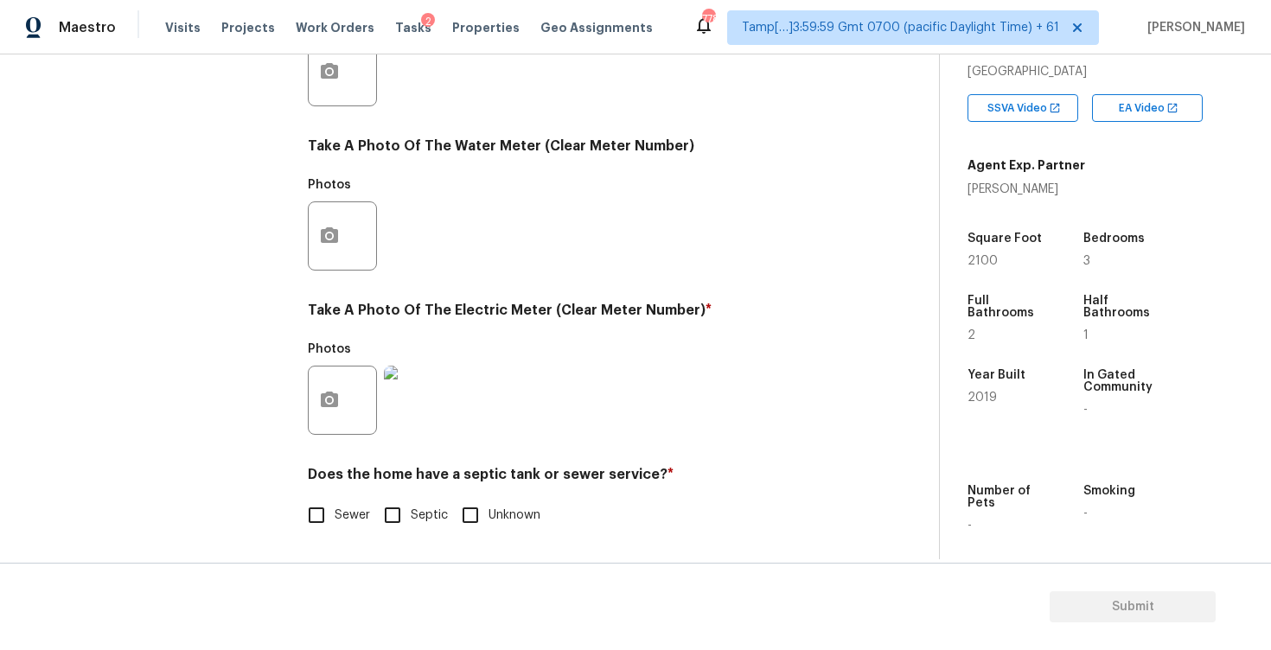
click at [348, 521] on span "Sewer" at bounding box center [351, 515] width 35 height 18
click at [334, 521] on input "Sewer" at bounding box center [316, 515] width 36 height 36
checkbox input "true"
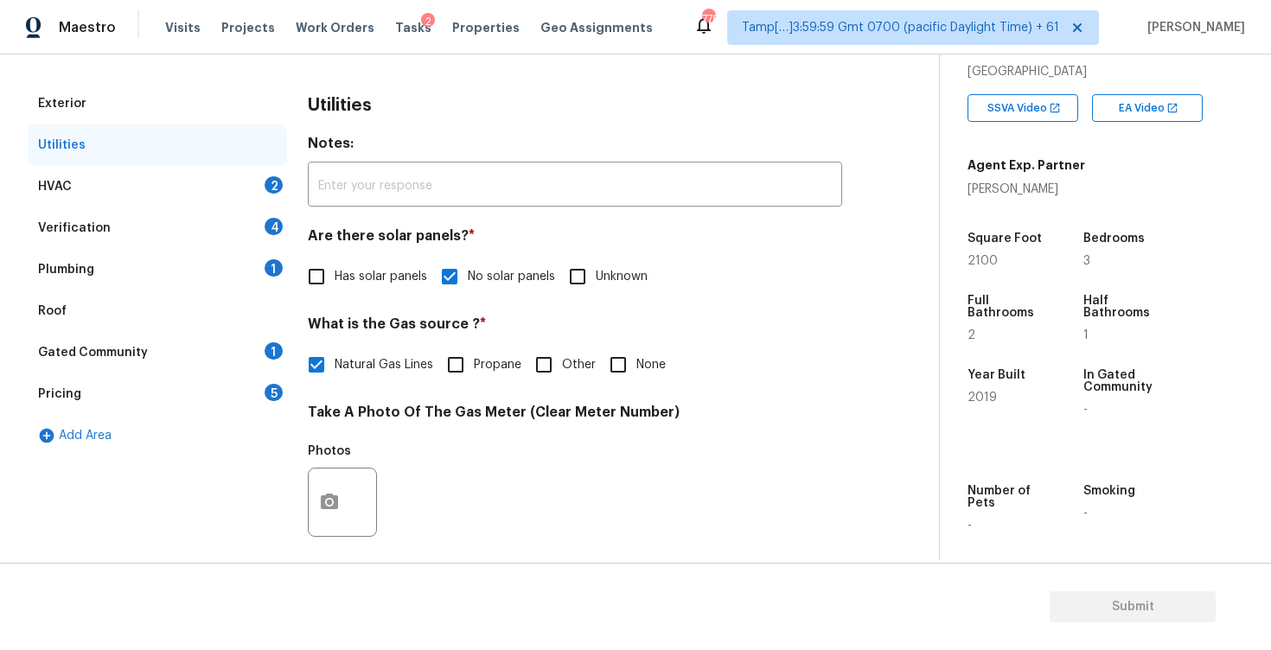
scroll to position [195, 0]
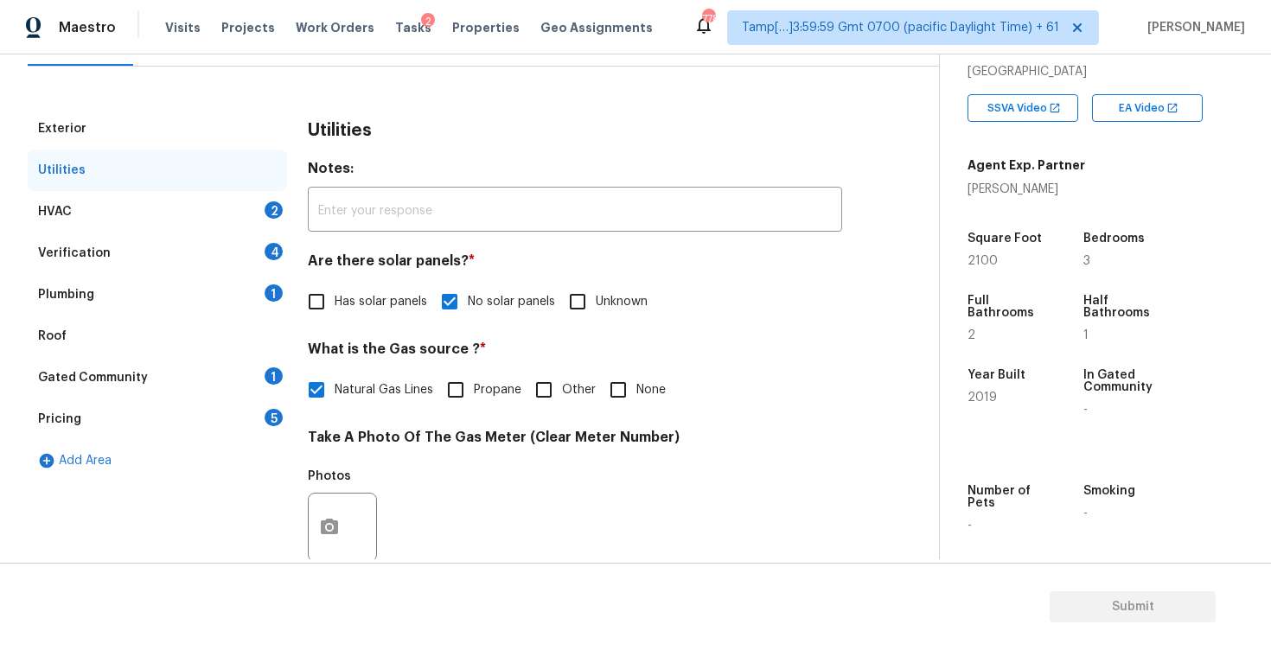
click at [248, 215] on div "HVAC 2" at bounding box center [157, 211] width 259 height 41
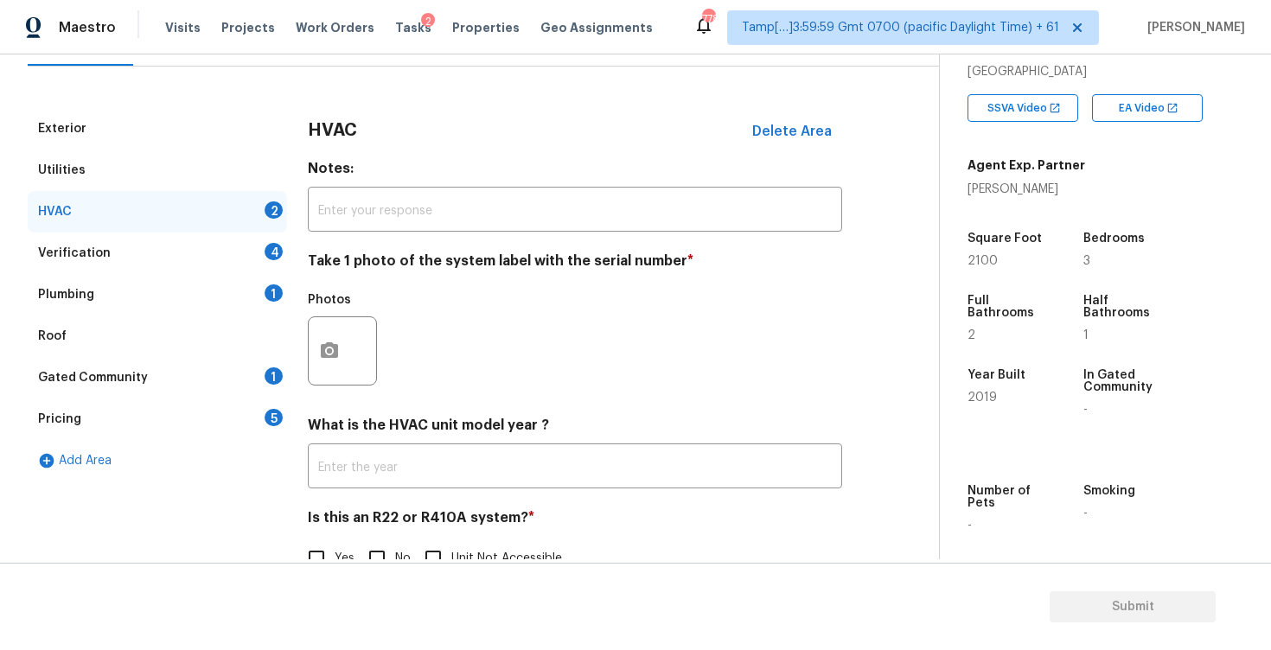
scroll to position [239, 0]
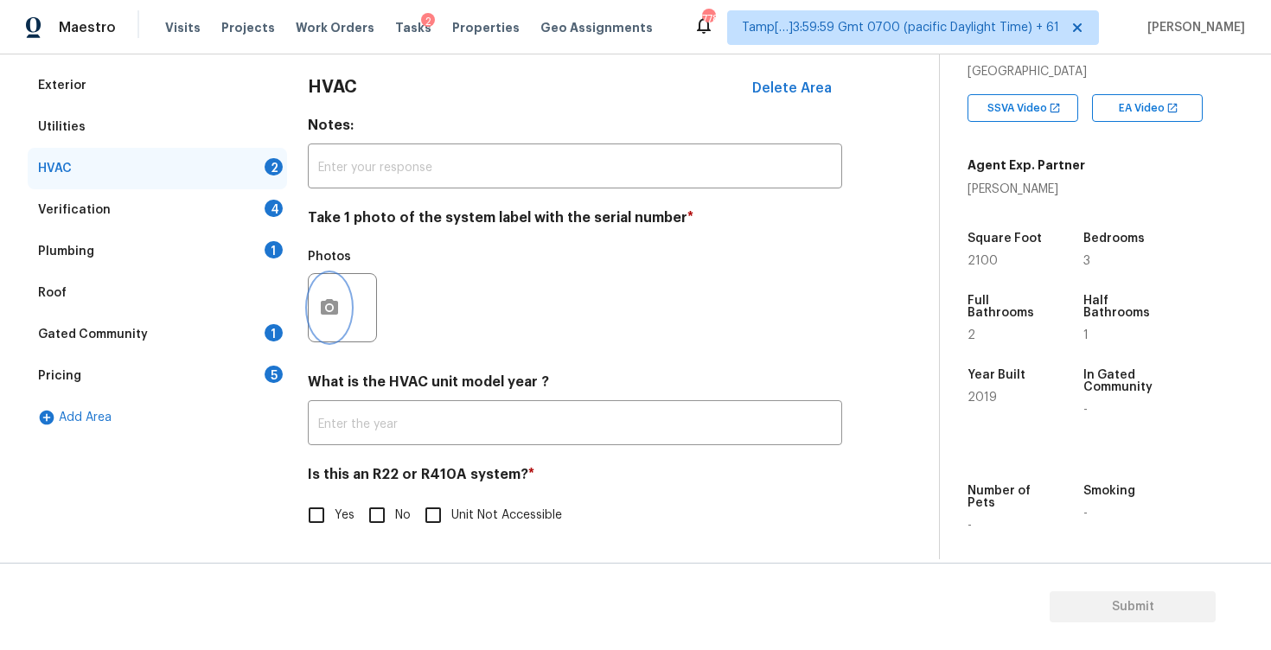
click at [319, 306] on icon "button" at bounding box center [329, 307] width 21 height 21
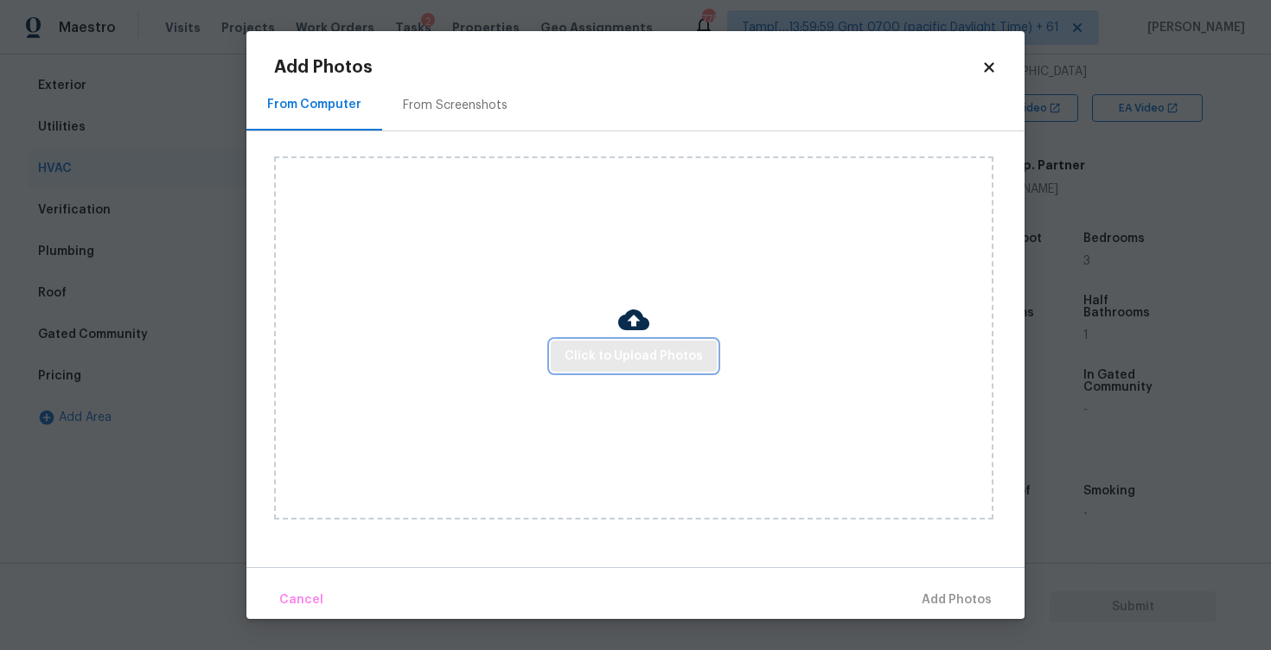
click at [644, 352] on span "Click to Upload Photos" at bounding box center [633, 357] width 138 height 22
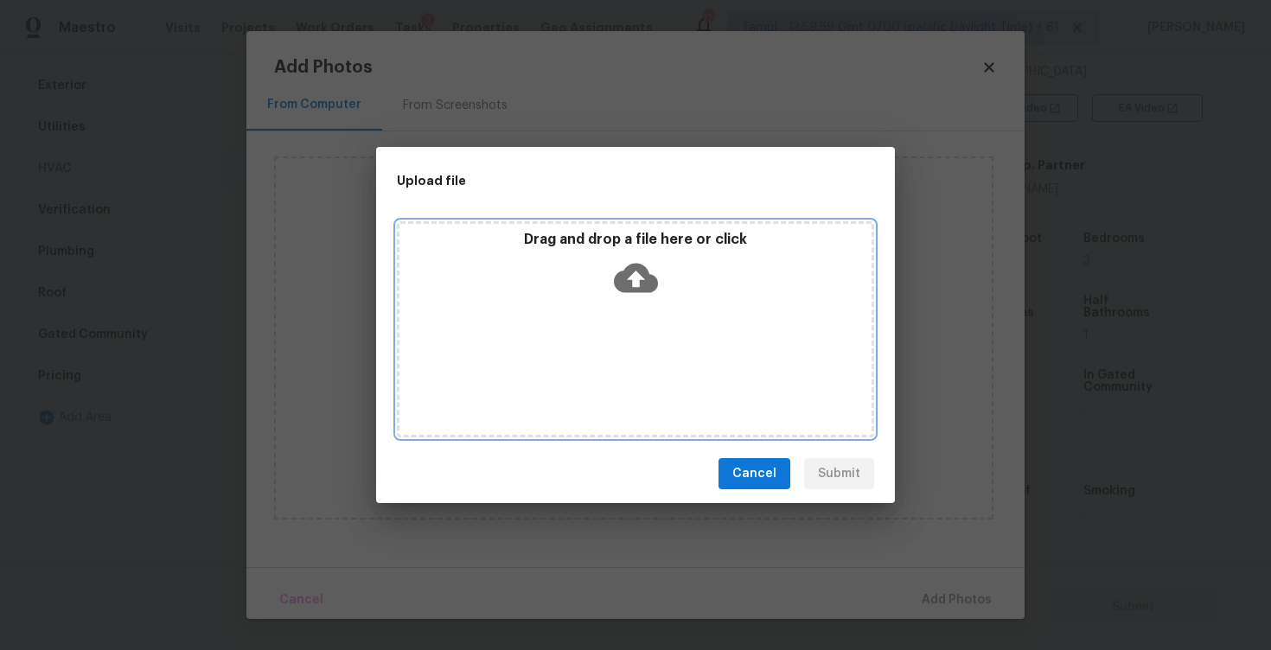
click at [626, 267] on icon at bounding box center [636, 278] width 44 height 29
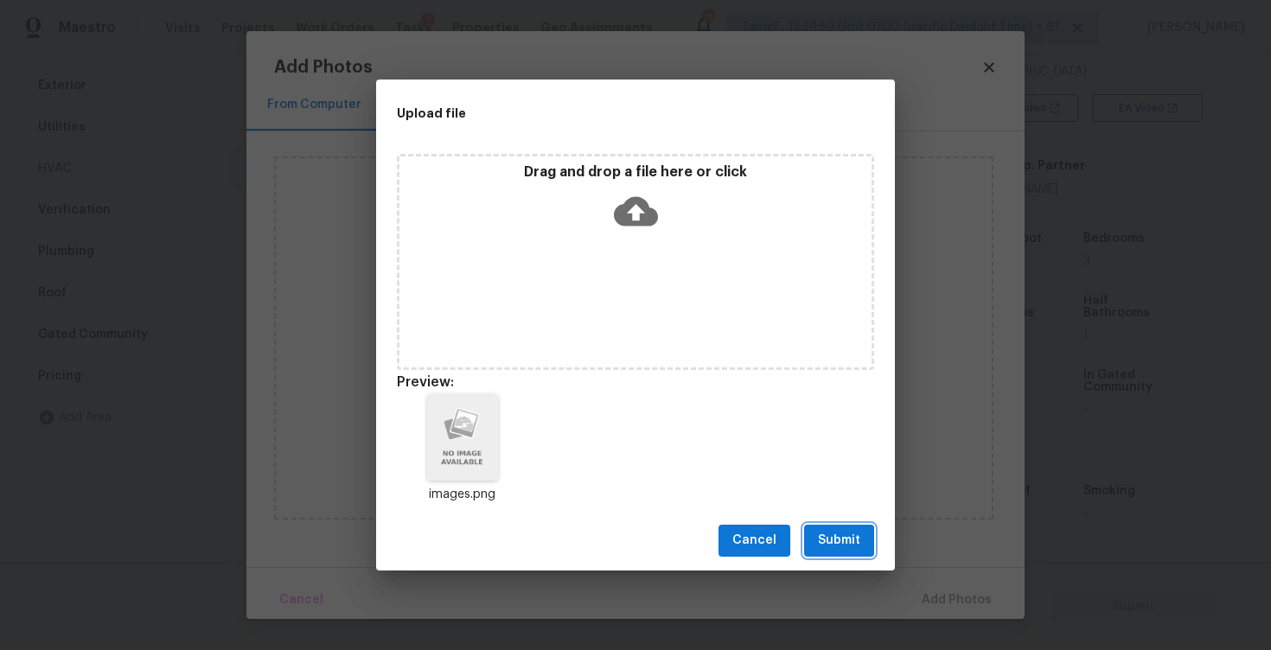
click at [845, 544] on span "Submit" at bounding box center [839, 541] width 42 height 22
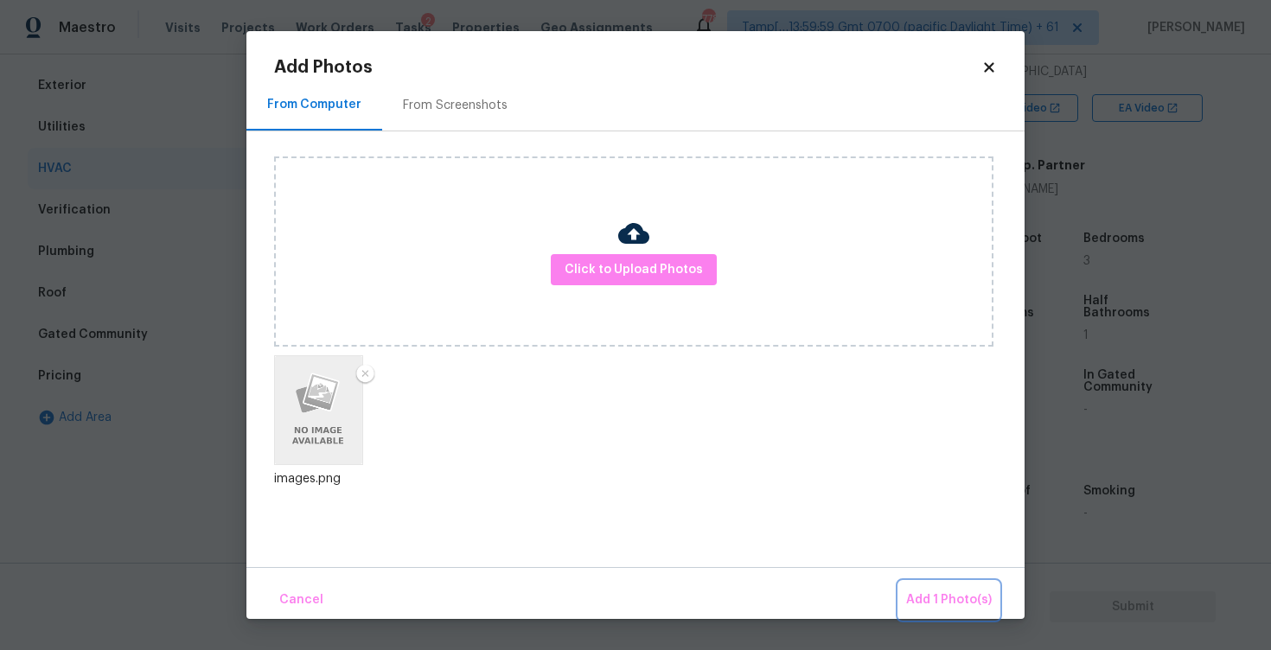
click at [908, 596] on span "Add 1 Photo(s)" at bounding box center [949, 600] width 86 height 22
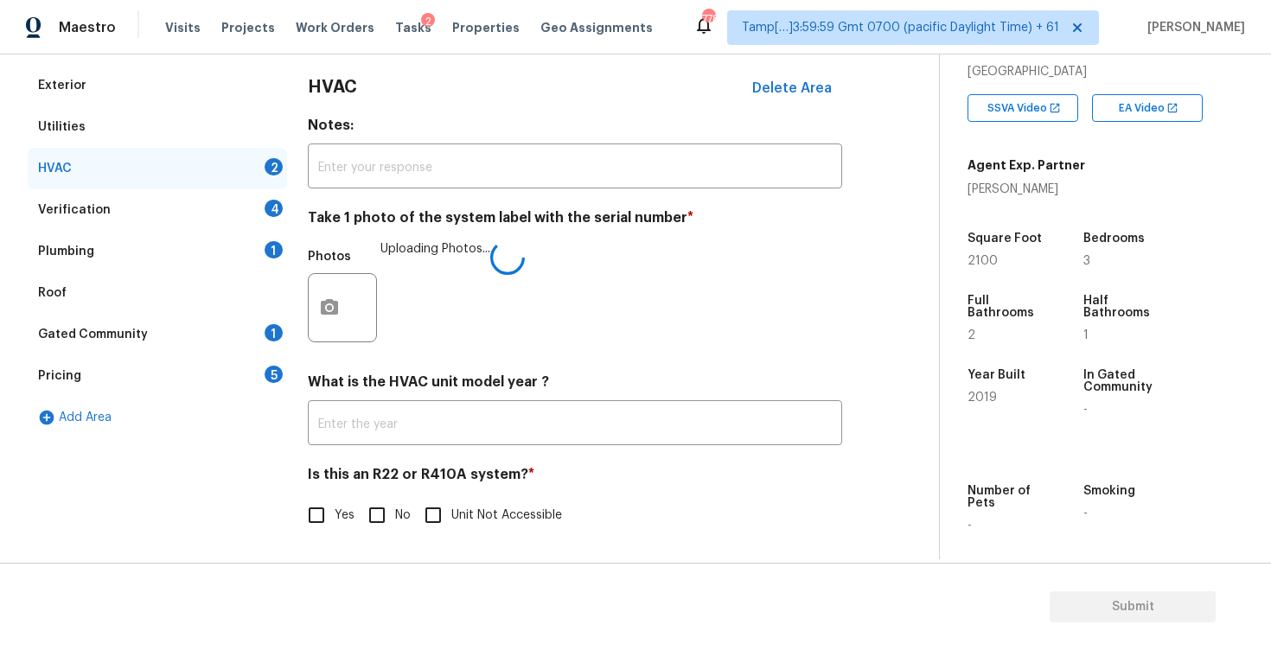
click at [408, 526] on label "No" at bounding box center [385, 515] width 52 height 36
click at [395, 526] on input "No" at bounding box center [377, 515] width 36 height 36
checkbox input "true"
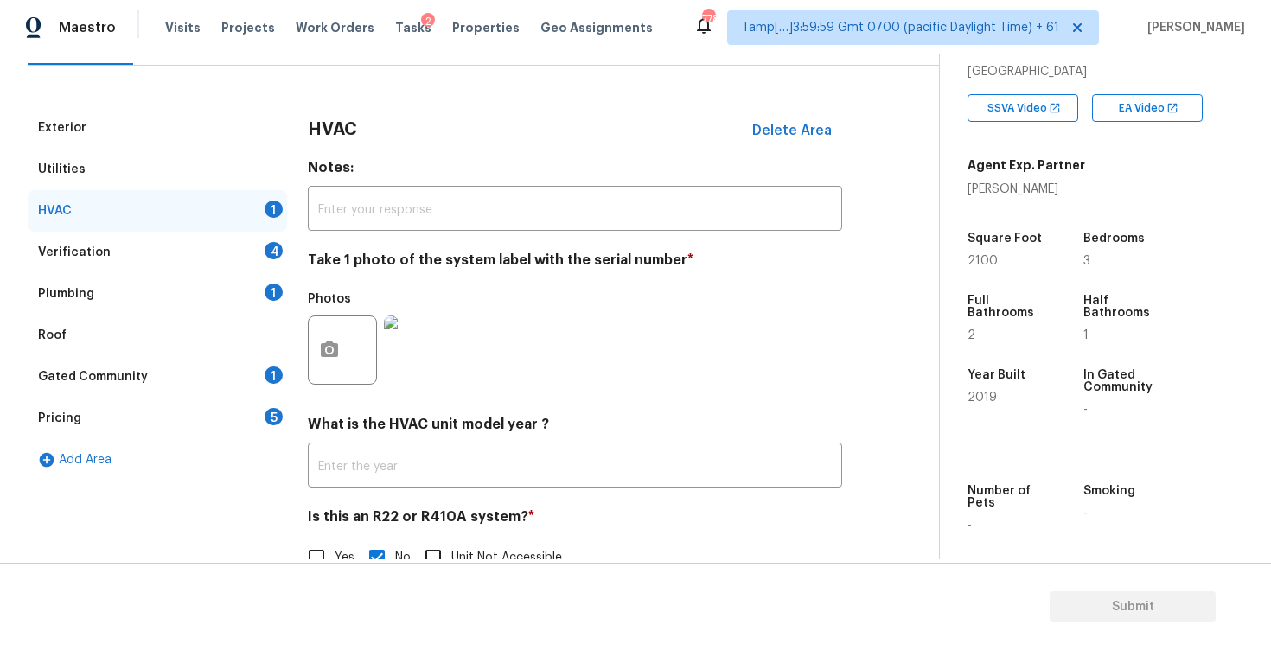
scroll to position [196, 0]
click at [291, 267] on div "Exterior Utilities HVAC Verification 4 Plumbing 1 Roof Gated Community 1 Pricin…" at bounding box center [462, 351] width 869 height 489
click at [268, 246] on div "4" at bounding box center [273, 250] width 18 height 17
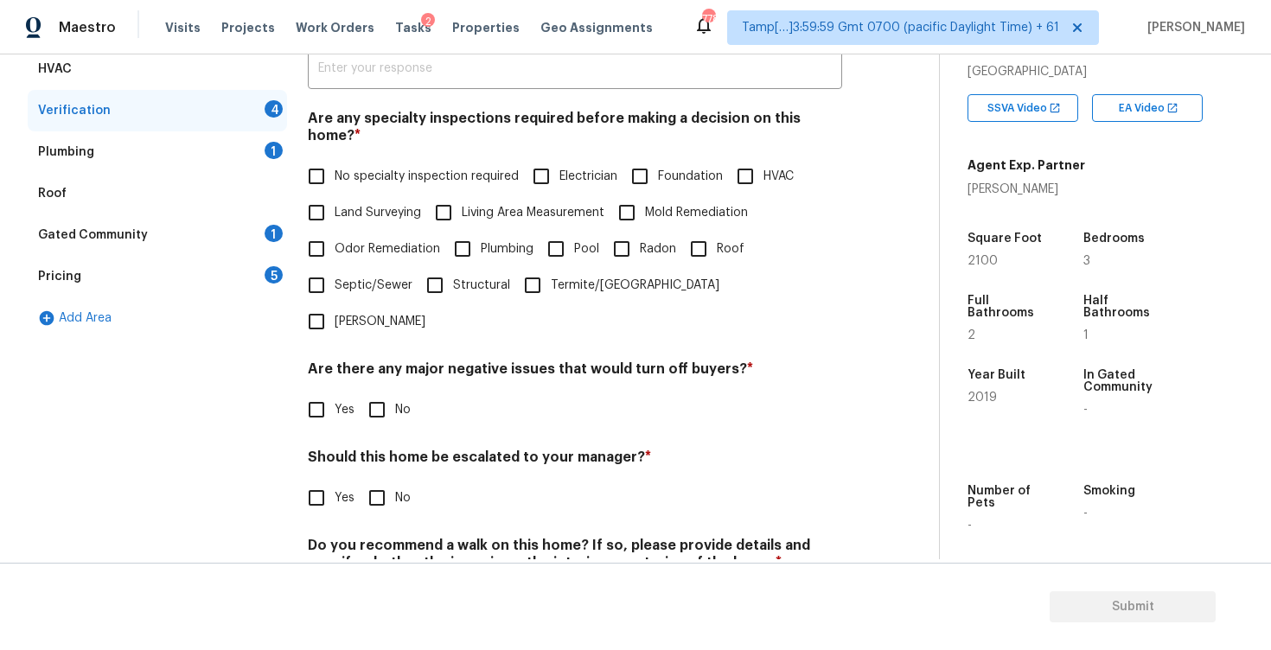
click at [327, 166] on input "No specialty inspection required" at bounding box center [316, 176] width 36 height 36
checkbox input "true"
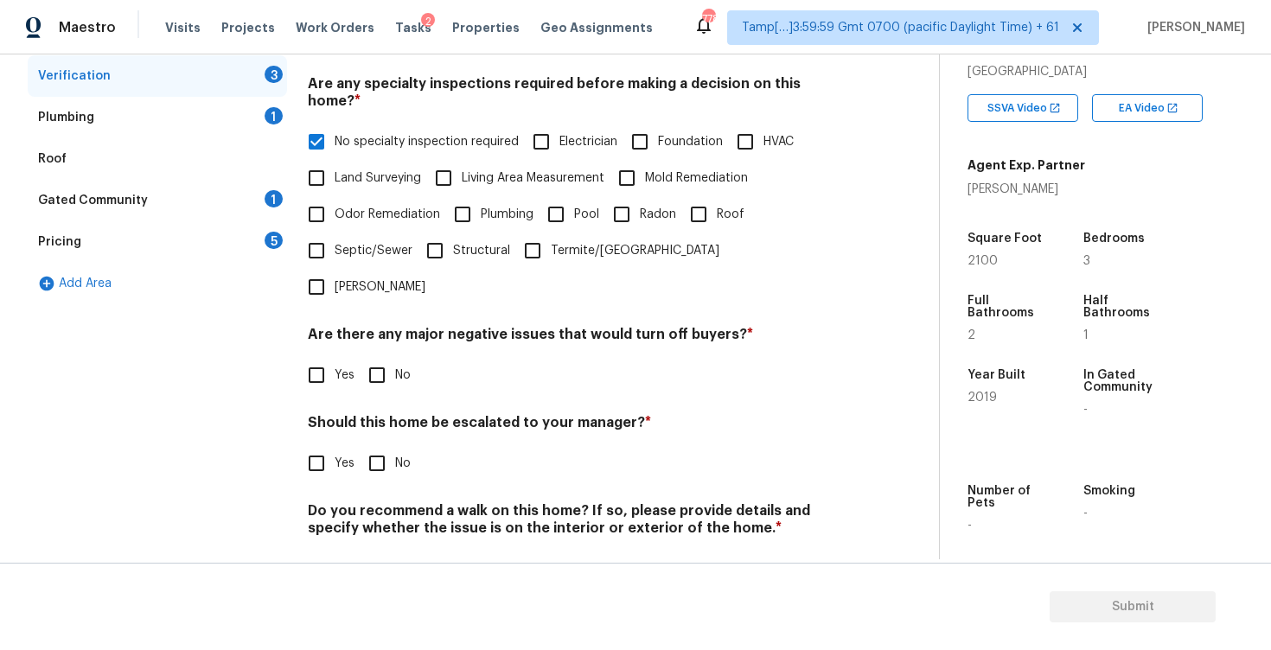
click at [377, 357] on input "No" at bounding box center [377, 375] width 36 height 36
checkbox input "true"
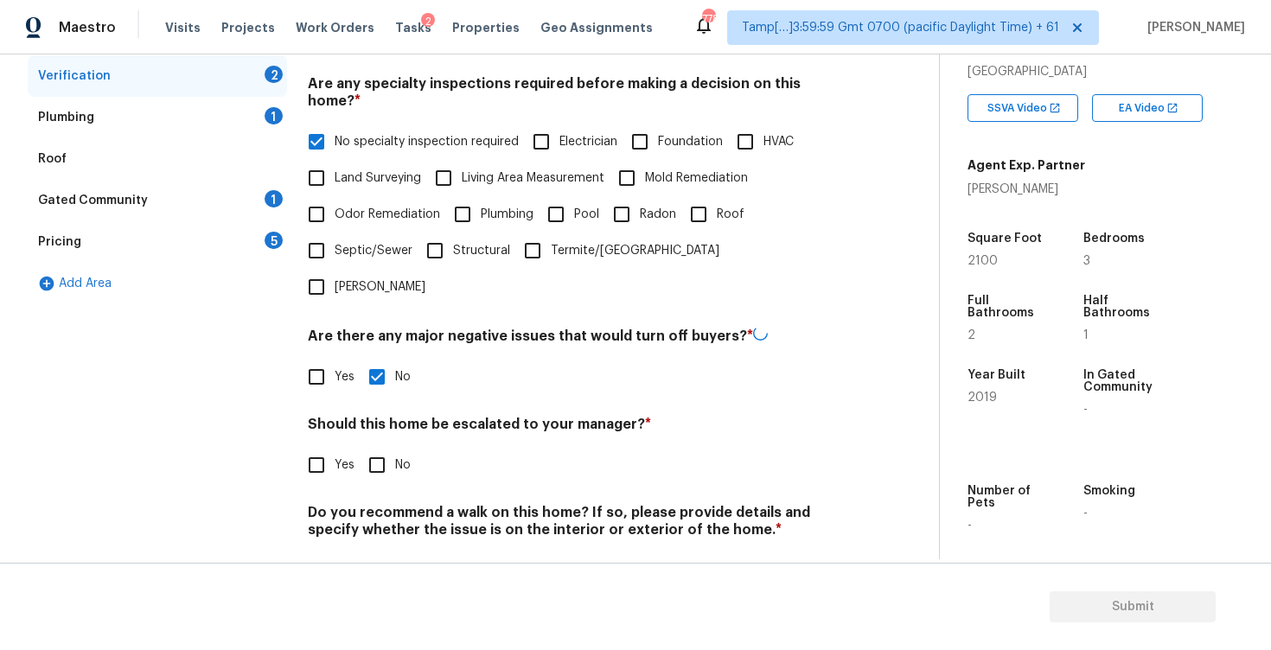
click at [381, 447] on input "No" at bounding box center [377, 465] width 36 height 36
checkbox input "true"
click at [382, 552] on input "No" at bounding box center [377, 570] width 36 height 36
checkbox input "true"
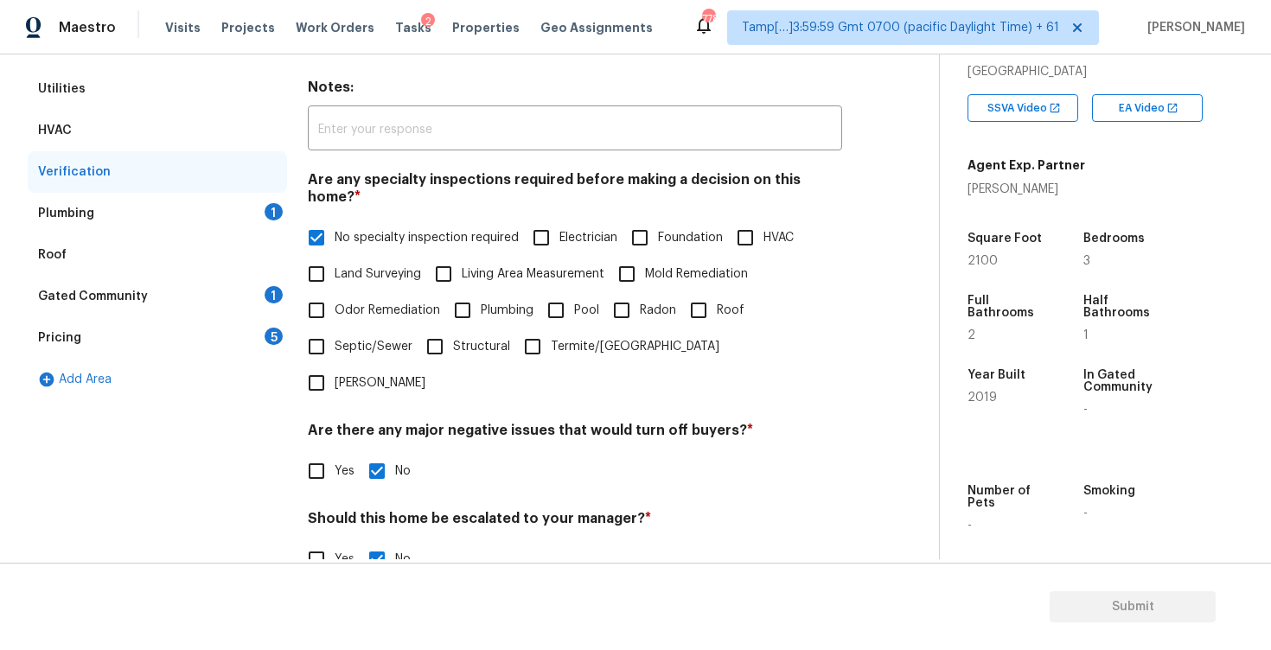
click at [254, 197] on div "Plumbing 1" at bounding box center [157, 213] width 259 height 41
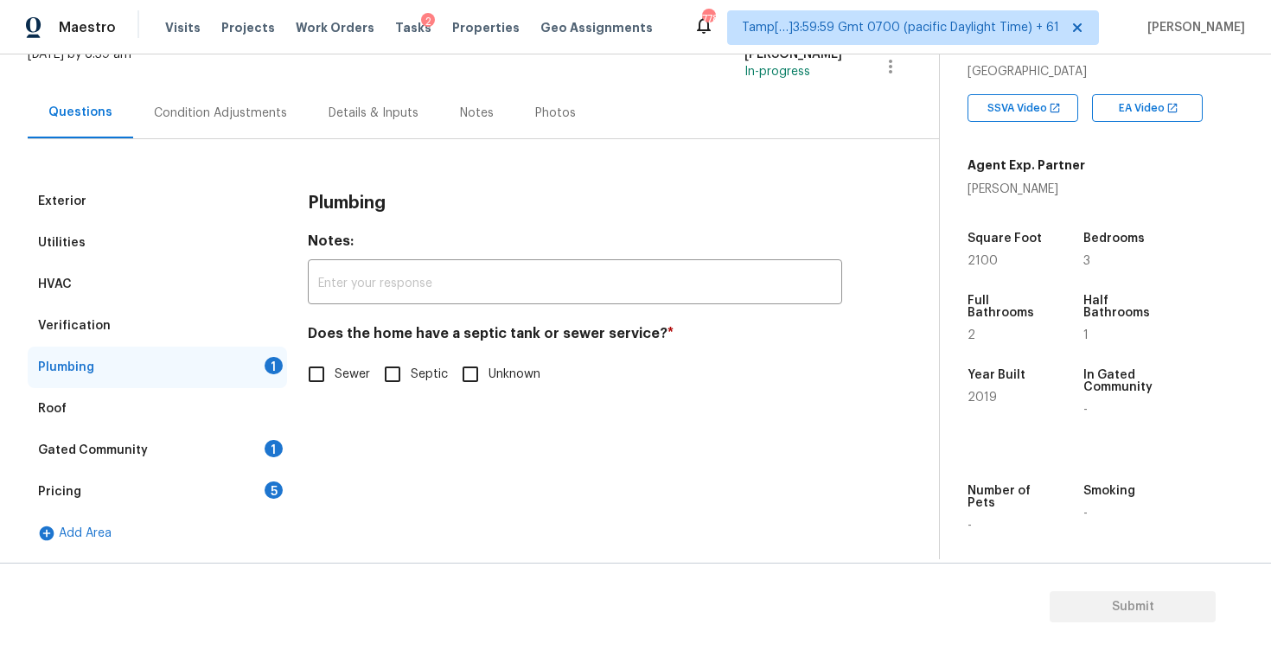
scroll to position [123, 0]
click at [313, 392] on input "Sewer" at bounding box center [316, 374] width 36 height 36
checkbox input "true"
click at [280, 438] on div "Gated Community 1" at bounding box center [157, 450] width 259 height 41
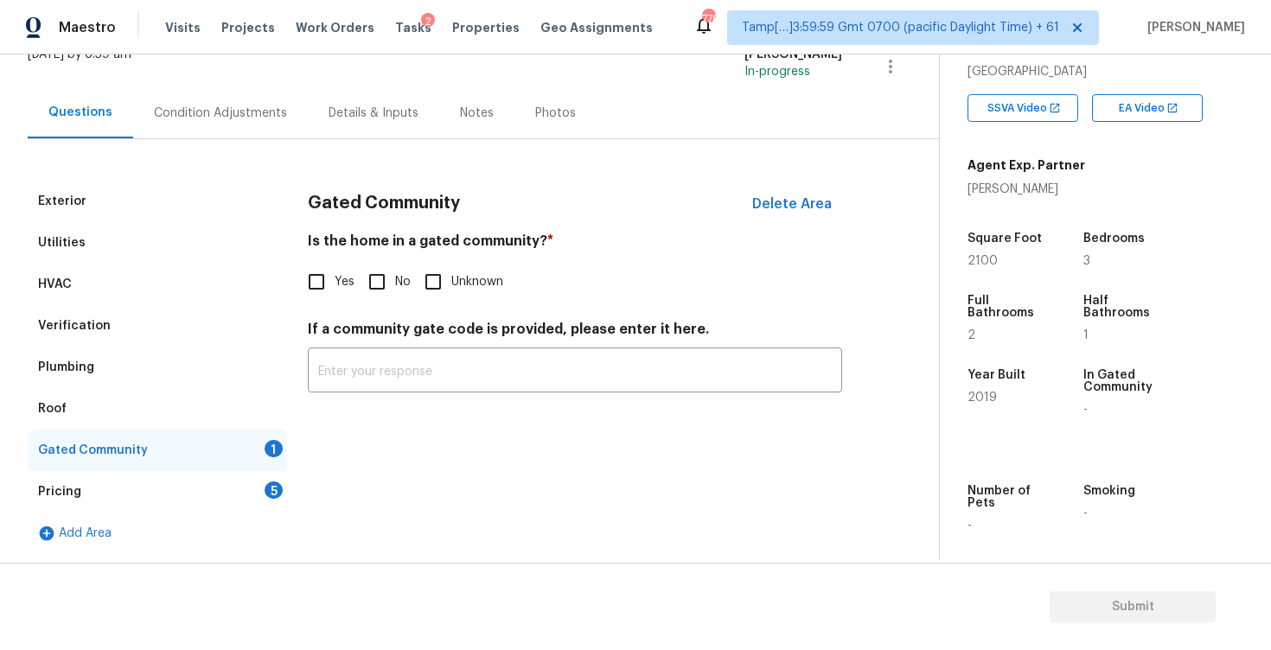
click at [396, 269] on label "No" at bounding box center [385, 282] width 52 height 36
click at [395, 269] on input "No" at bounding box center [377, 282] width 36 height 36
checkbox input "true"
click at [258, 491] on div "Pricing 5" at bounding box center [157, 491] width 259 height 41
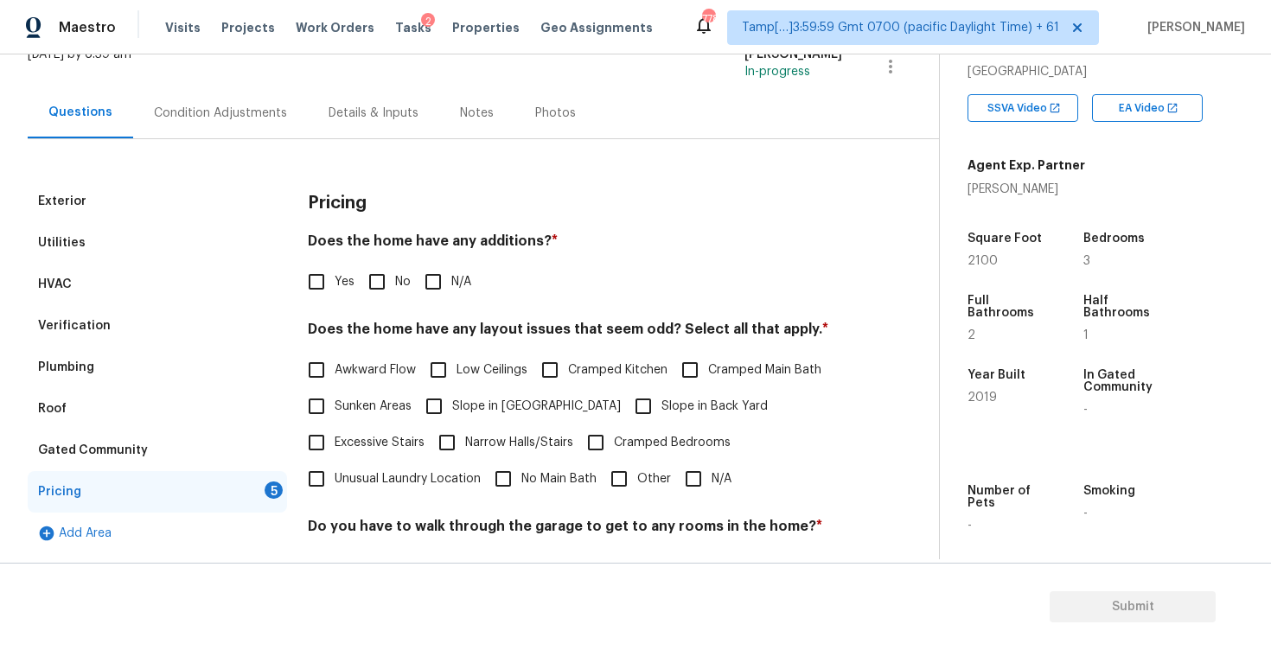
click at [387, 261] on div "Does the home have any additions? * Yes No N/A" at bounding box center [575, 265] width 534 height 67
click at [388, 274] on input "No" at bounding box center [377, 282] width 36 height 36
checkbox input "true"
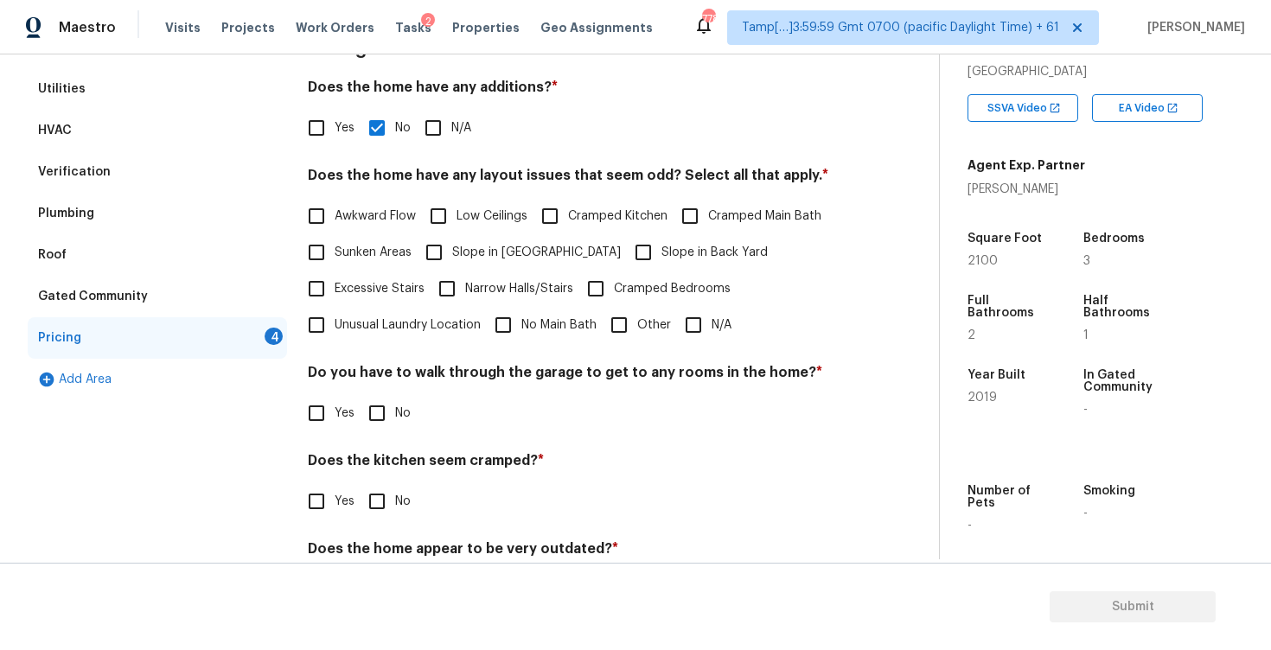
click at [688, 332] on input "N/A" at bounding box center [693, 325] width 36 height 36
checkbox input "true"
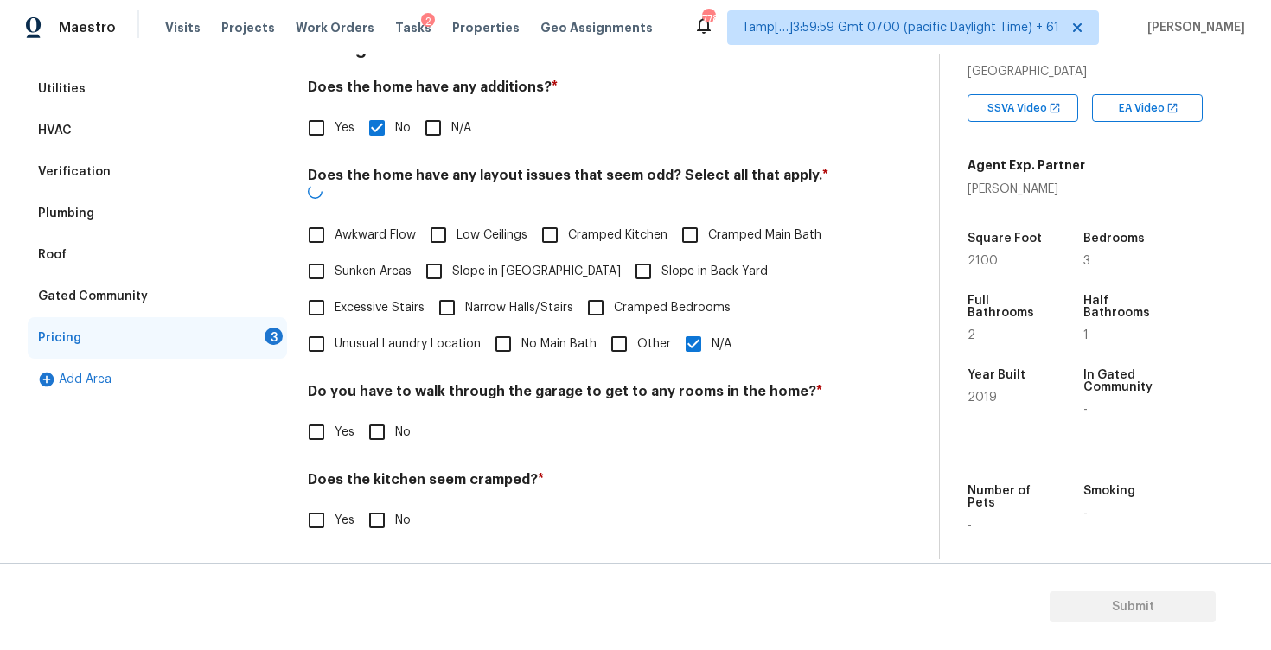
scroll to position [351, 0]
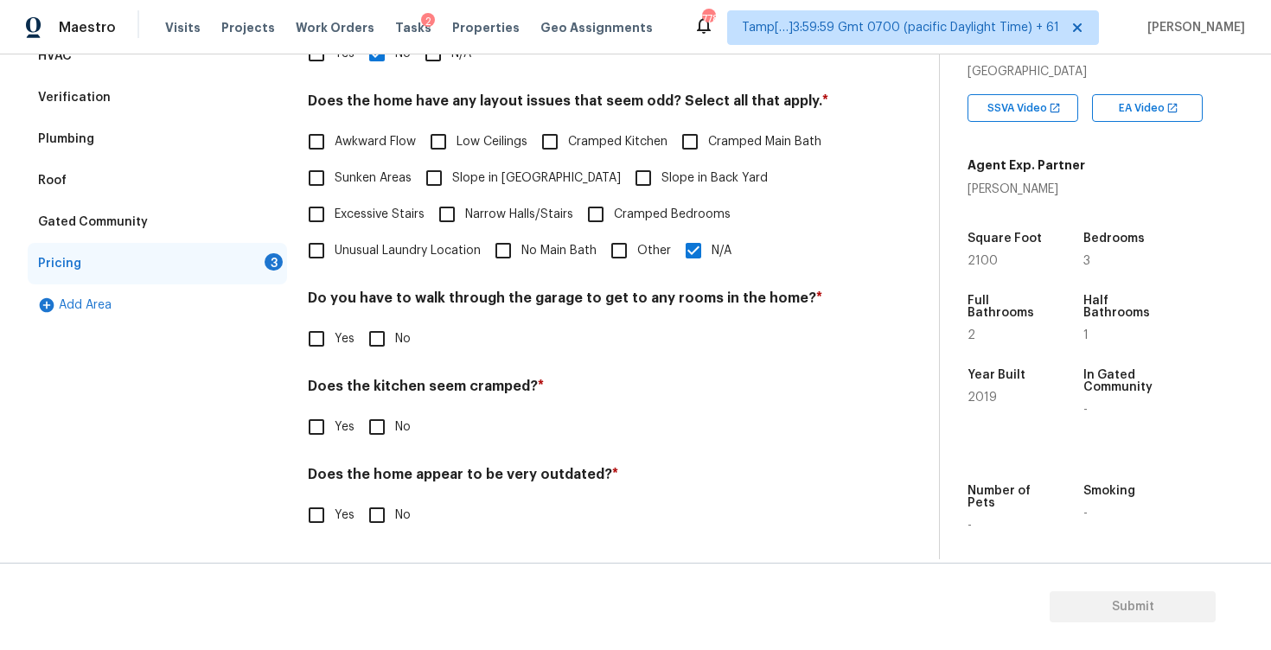
click at [365, 336] on input "No" at bounding box center [377, 339] width 36 height 36
checkbox input "true"
click at [375, 420] on input "No" at bounding box center [377, 429] width 36 height 36
checkbox input "true"
click at [381, 506] on input "No" at bounding box center [377, 517] width 36 height 36
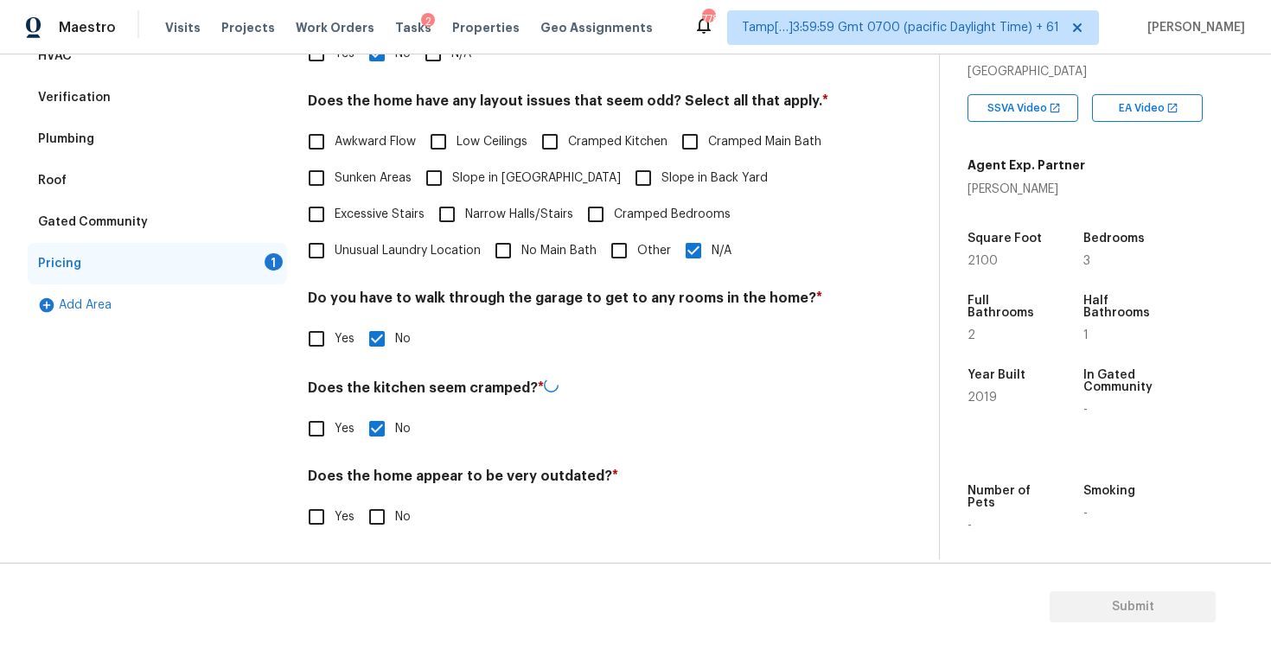
checkbox input "true"
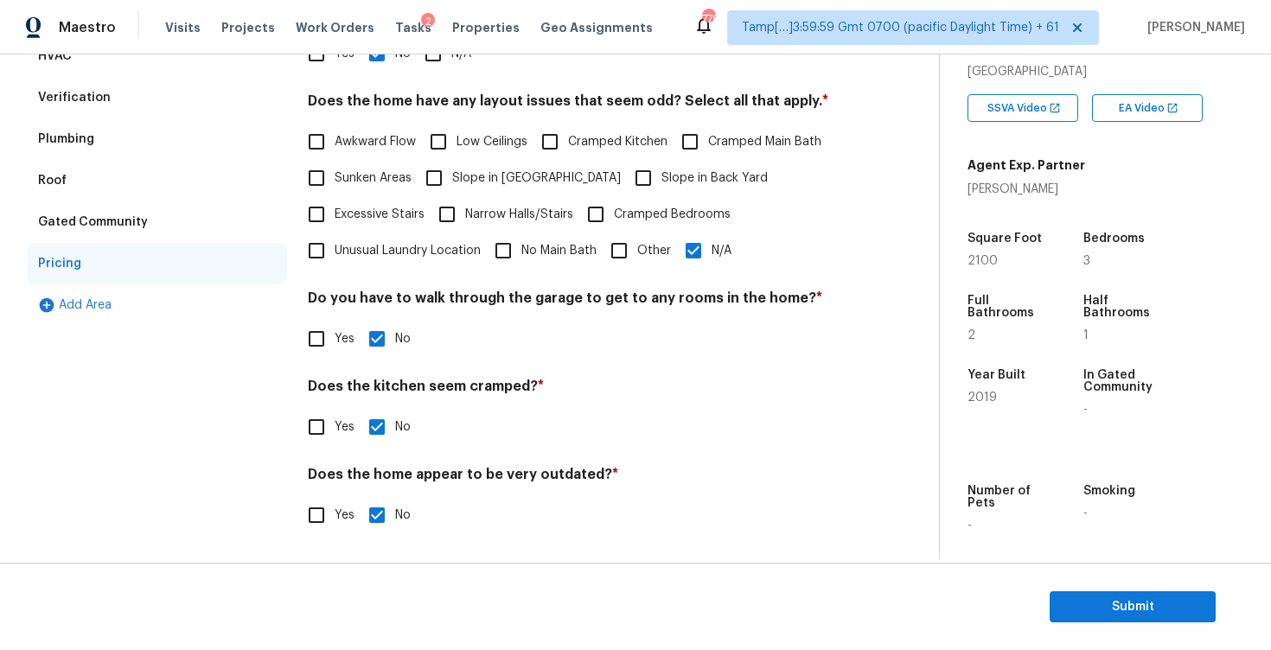
click at [661, 175] on span "Slope in Back Yard" at bounding box center [714, 178] width 106 height 18
click at [625, 175] on input "Slope in Back Yard" at bounding box center [643, 178] width 36 height 36
checkbox input "true"
click at [704, 243] on input "N/A" at bounding box center [693, 250] width 36 height 36
checkbox input "false"
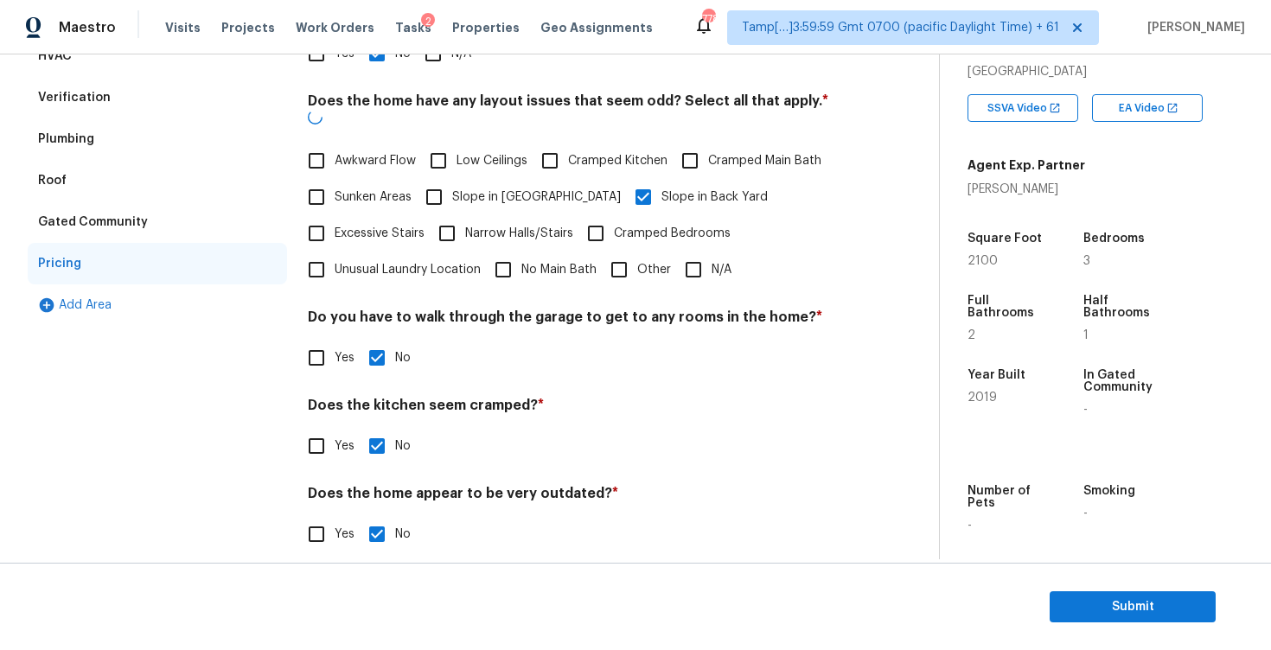
click at [481, 179] on label "Slope in Front Yard" at bounding box center [518, 197] width 205 height 36
click at [452, 179] on input "Slope in Front Yard" at bounding box center [434, 197] width 36 height 36
checkbox input "true"
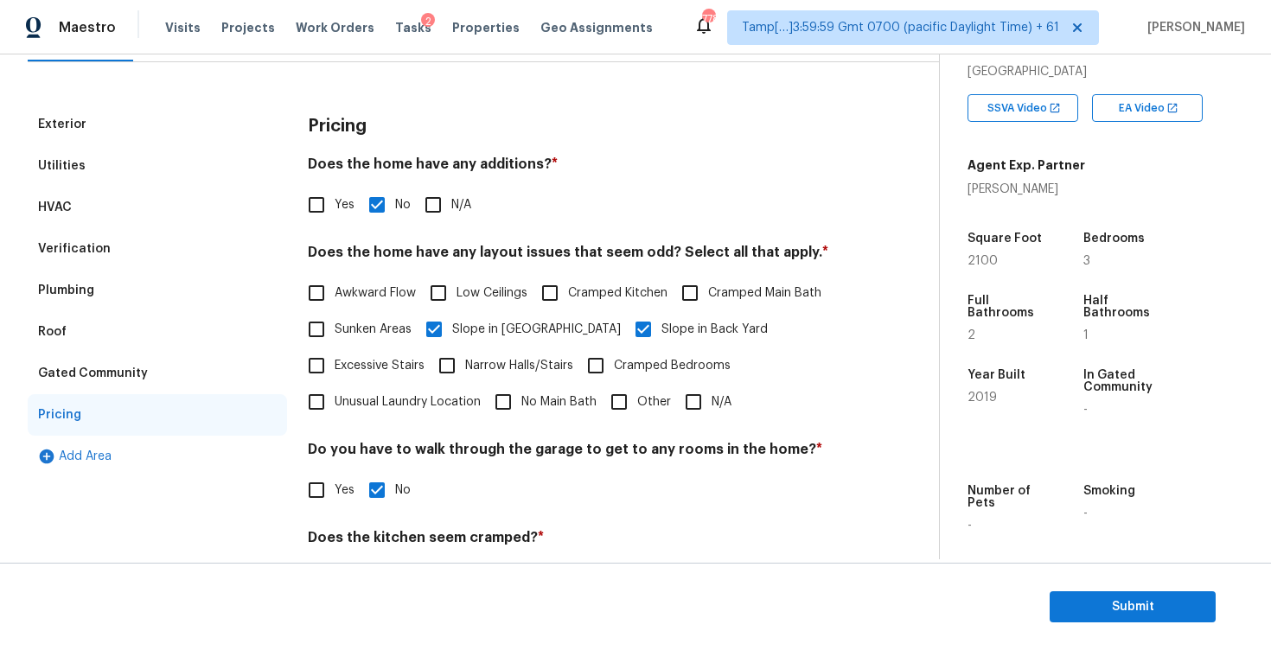
click at [226, 130] on div "Exterior" at bounding box center [157, 124] width 259 height 41
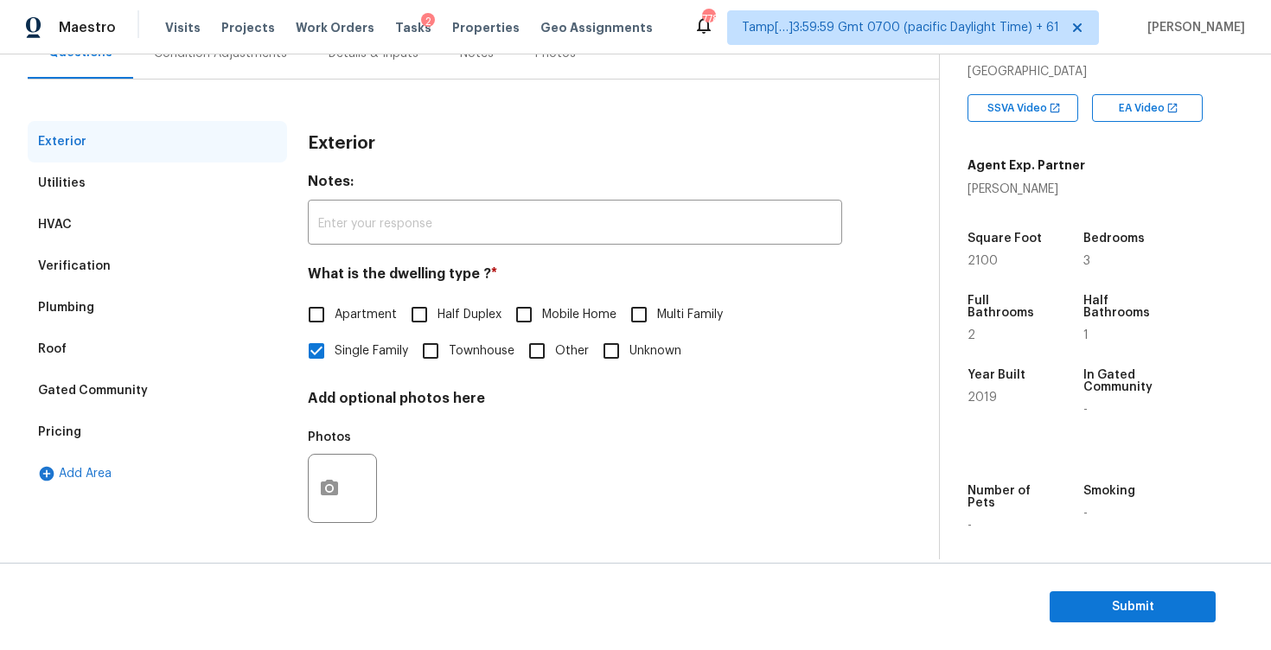
click at [425, 371] on div "Exterior Notes: ​ What is the dwelling type ? * Apartment Half Duplex Mobile Ho…" at bounding box center [575, 337] width 534 height 433
click at [440, 354] on input "Townhouse" at bounding box center [430, 351] width 36 height 36
checkbox input "true"
checkbox input "false"
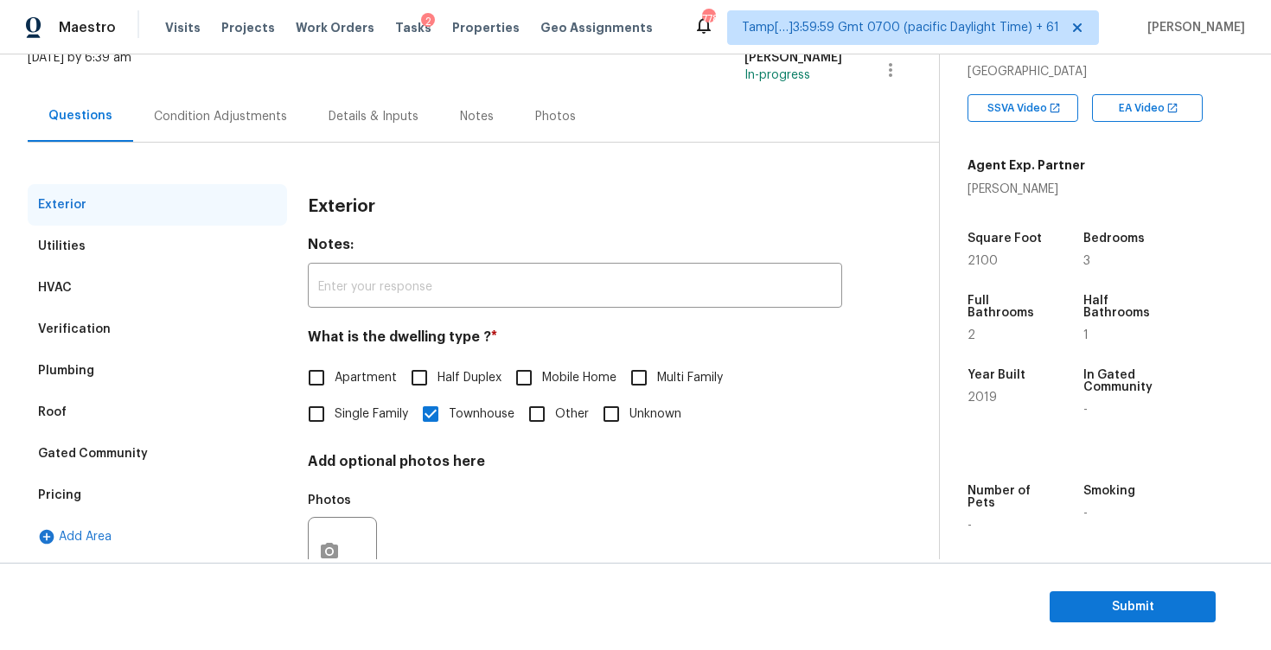
scroll to position [106, 0]
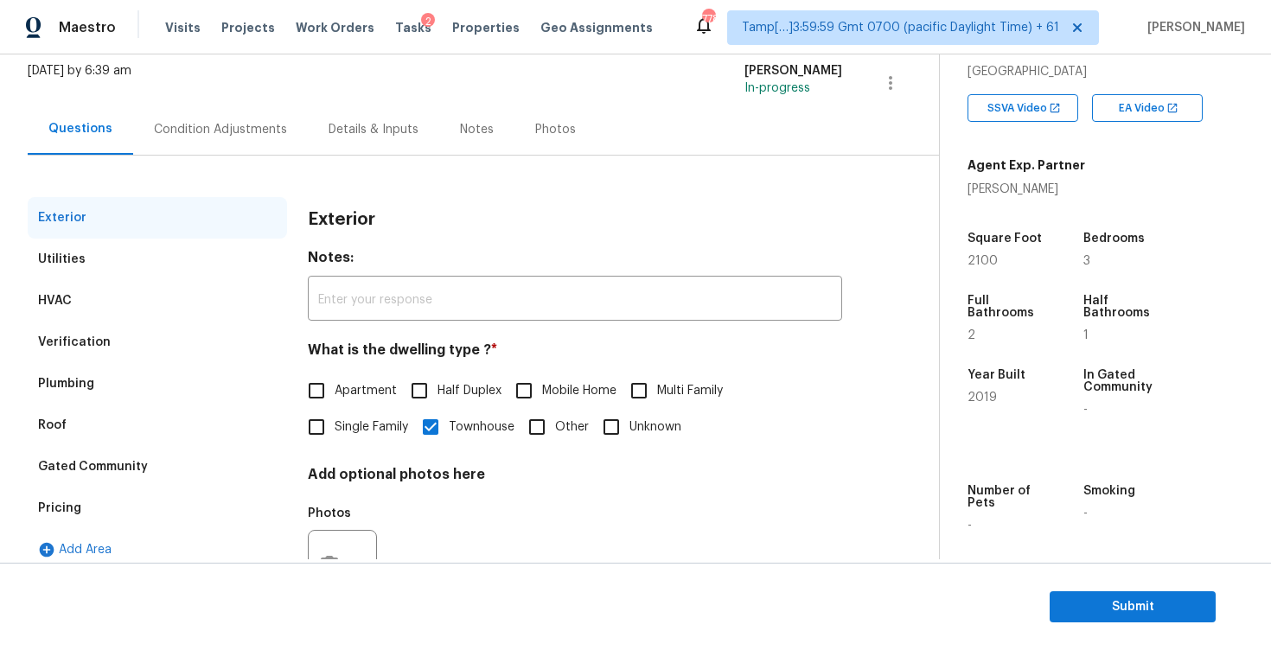
click at [231, 146] on div "Condition Adjustments" at bounding box center [220, 129] width 175 height 51
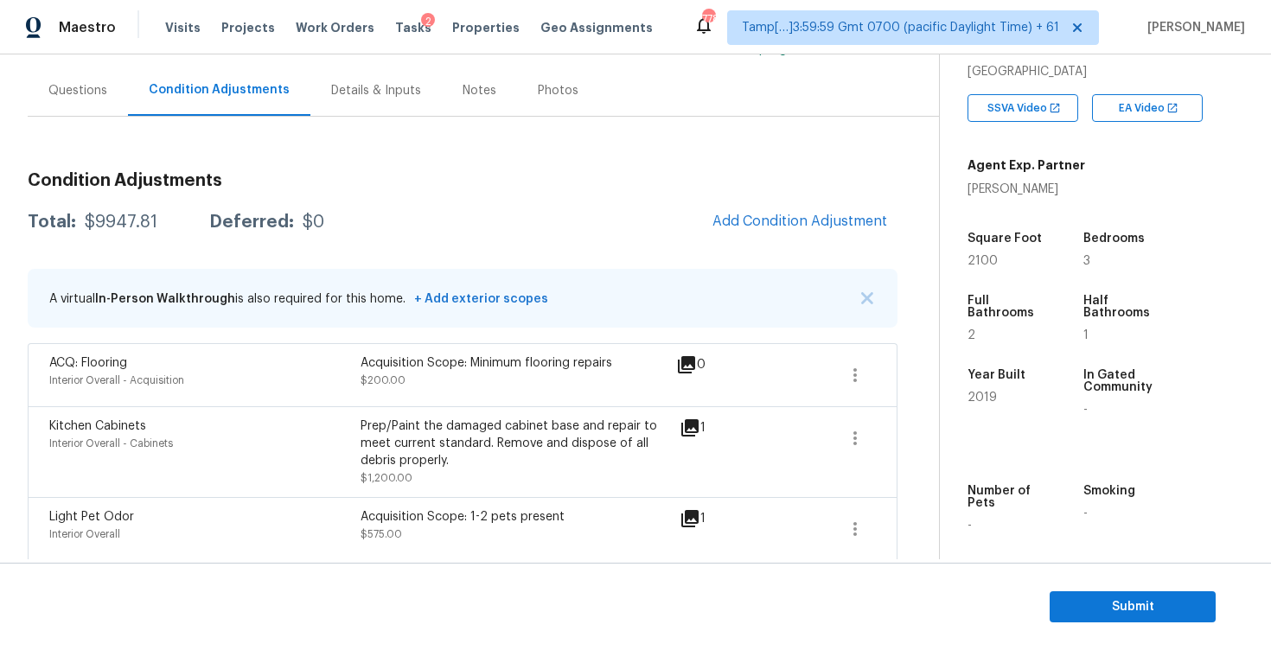
scroll to position [137, 0]
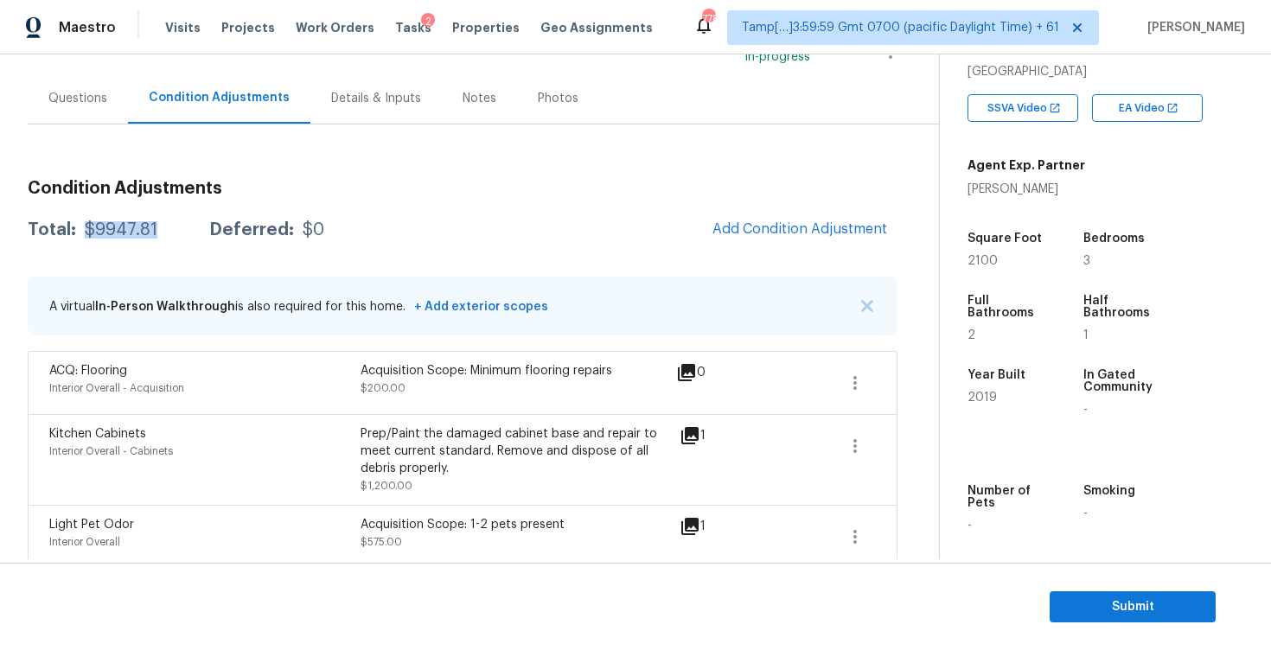
drag, startPoint x: 84, startPoint y: 229, endPoint x: 162, endPoint y: 232, distance: 77.8
click at [162, 232] on div "Total: $9947.81 Deferred: $0" at bounding box center [176, 229] width 296 height 17
copy div "$9947.81"
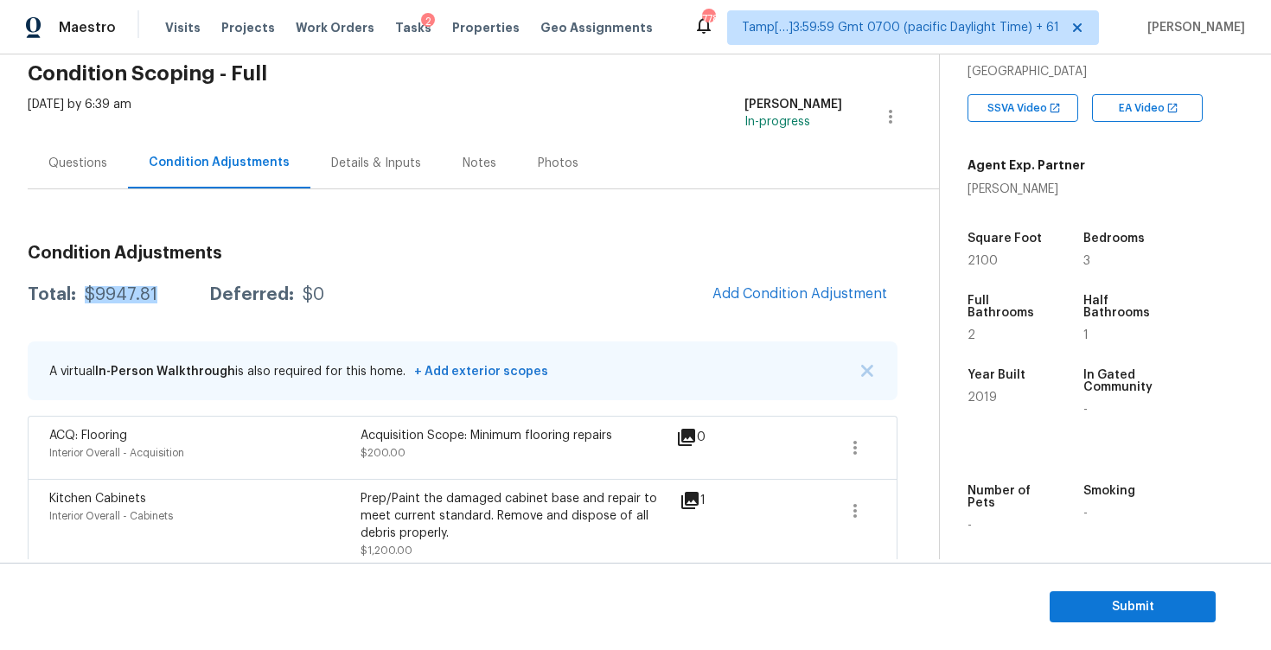
scroll to position [0, 0]
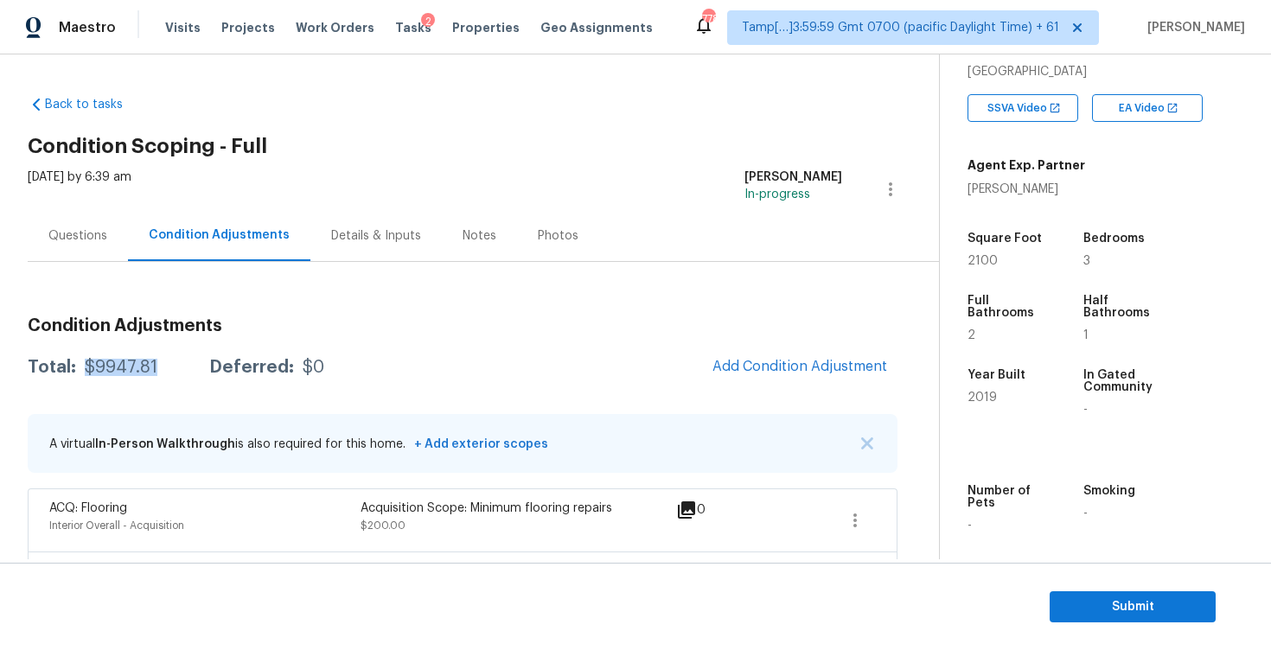
click at [436, 325] on h3 "Condition Adjustments" at bounding box center [462, 325] width 869 height 17
click at [124, 228] on div "Questions" at bounding box center [78, 235] width 100 height 51
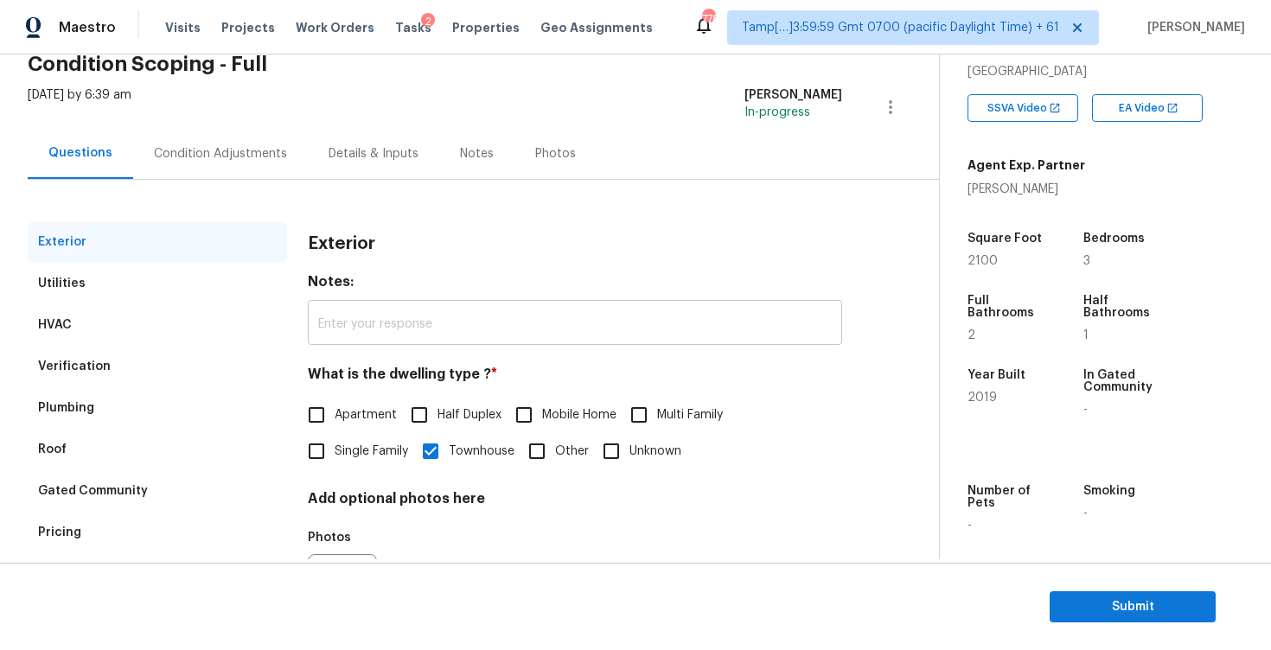
scroll to position [75, 0]
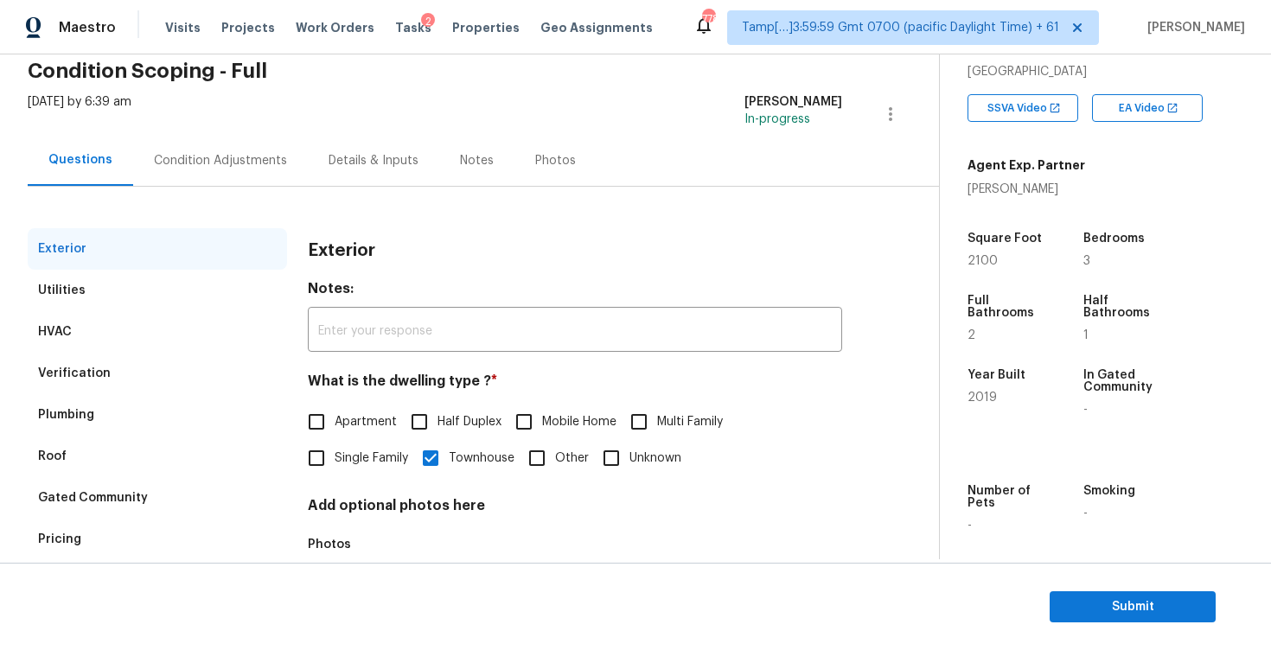
click at [258, 166] on div "Condition Adjustments" at bounding box center [220, 160] width 133 height 17
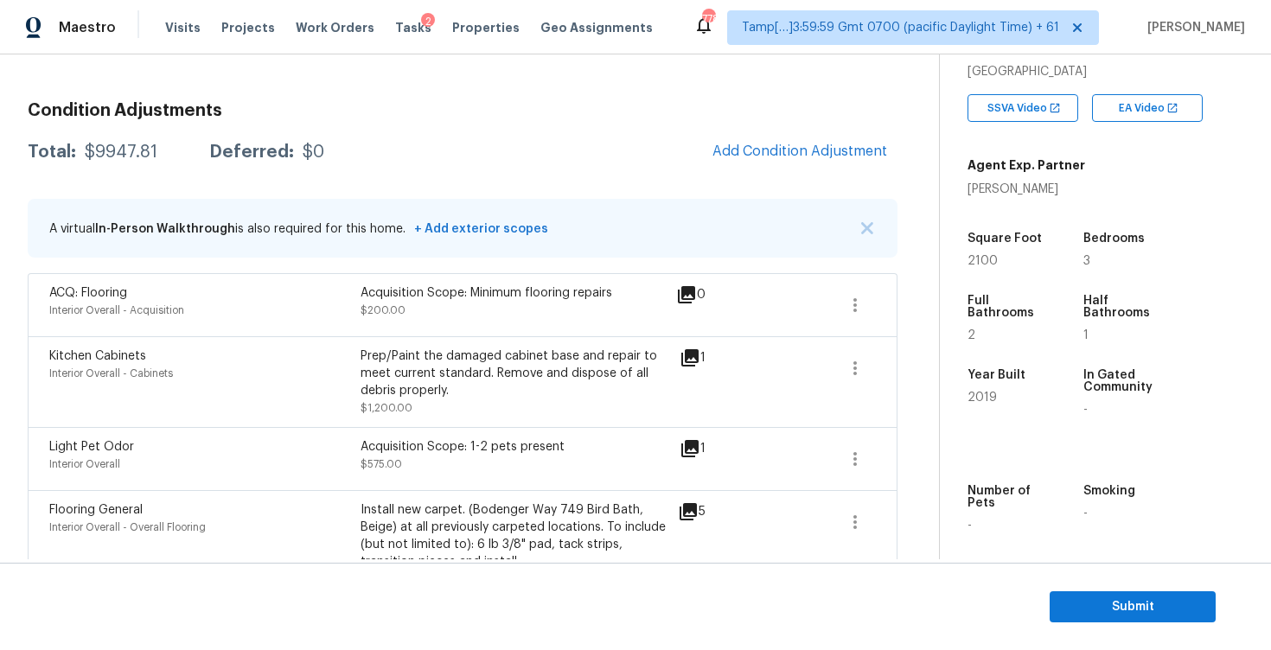
scroll to position [204, 0]
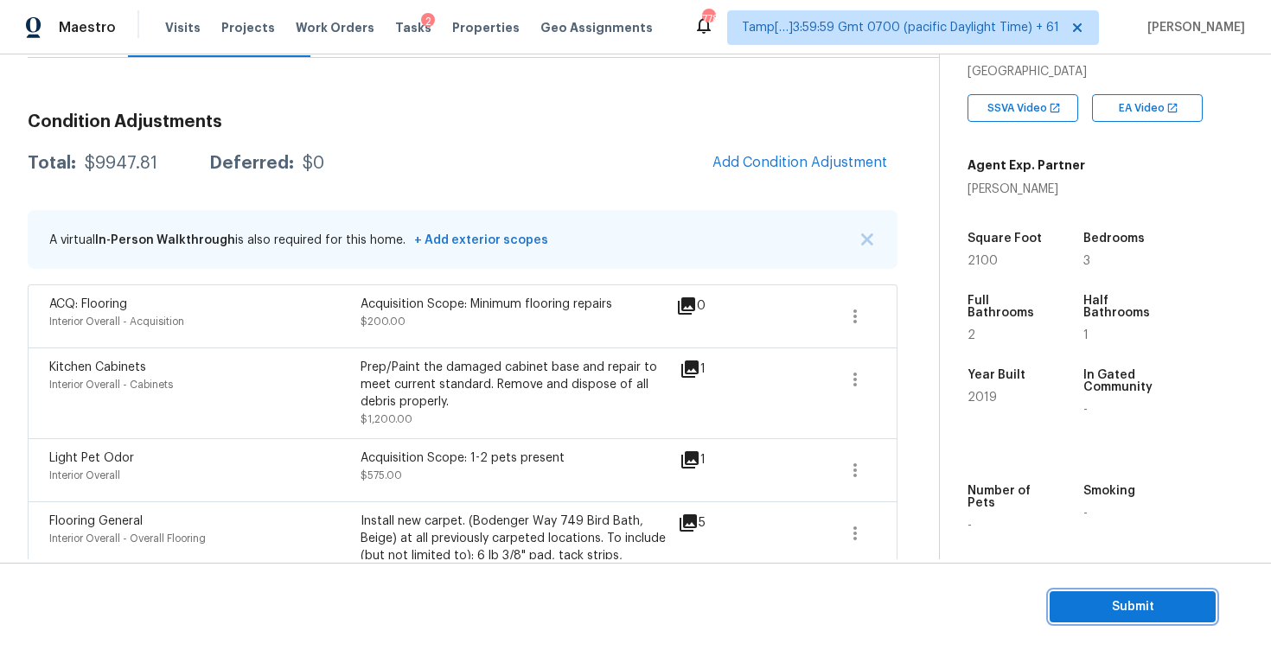
click at [1123, 599] on span "Submit" at bounding box center [1132, 607] width 138 height 22
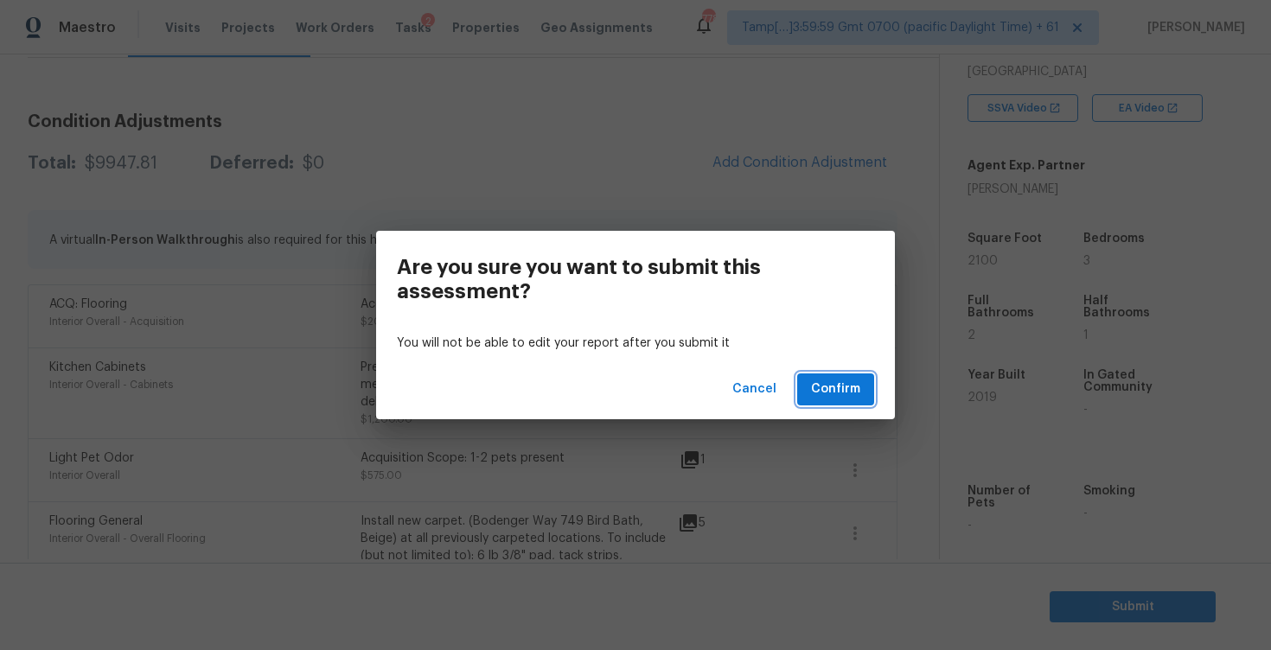
click at [843, 399] on span "Confirm" at bounding box center [835, 390] width 49 height 22
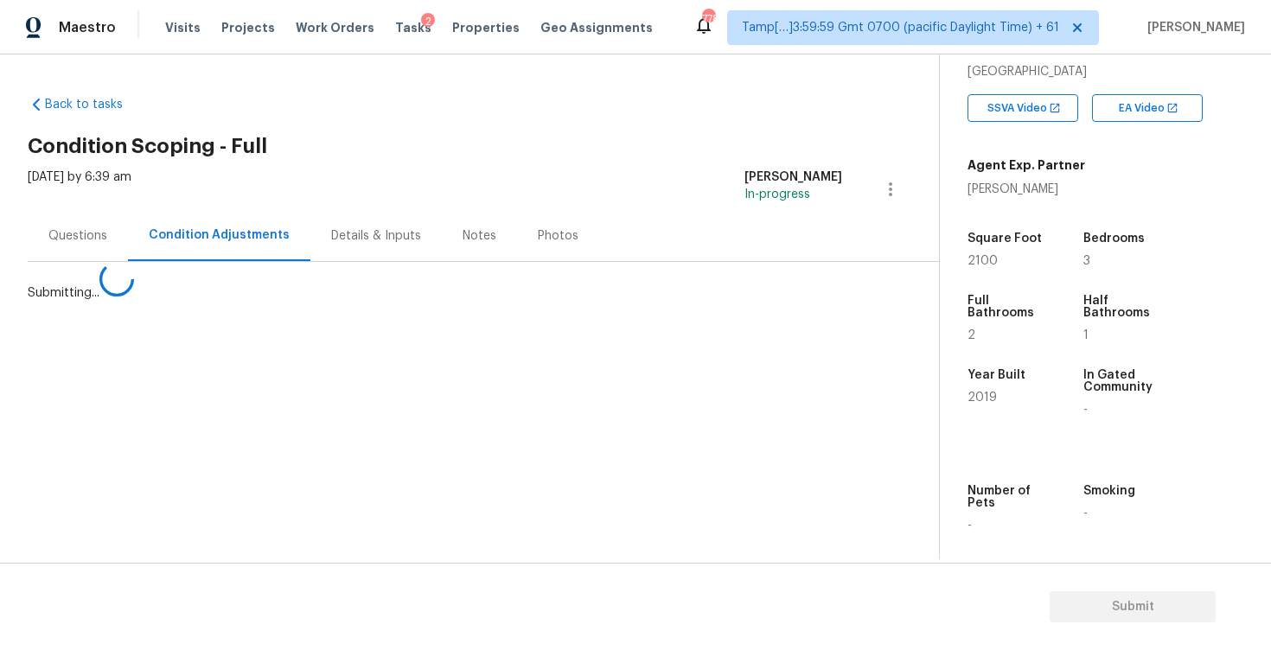
scroll to position [0, 0]
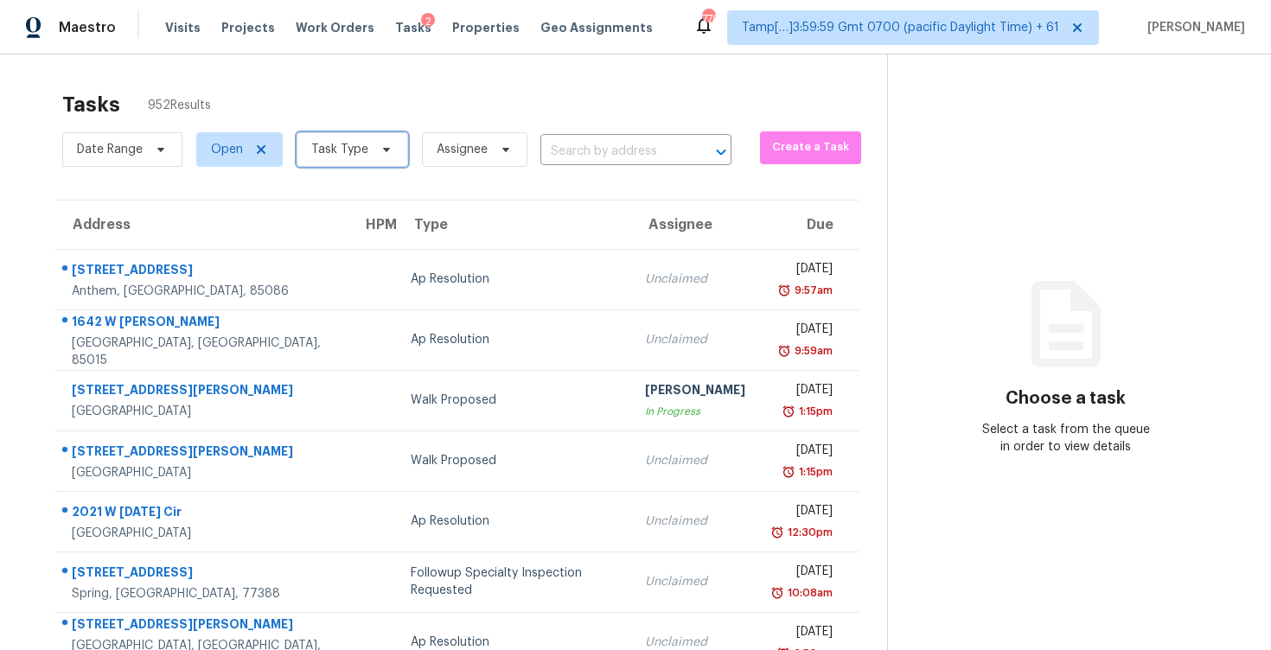
click at [374, 165] on span "Task Type" at bounding box center [351, 149] width 111 height 35
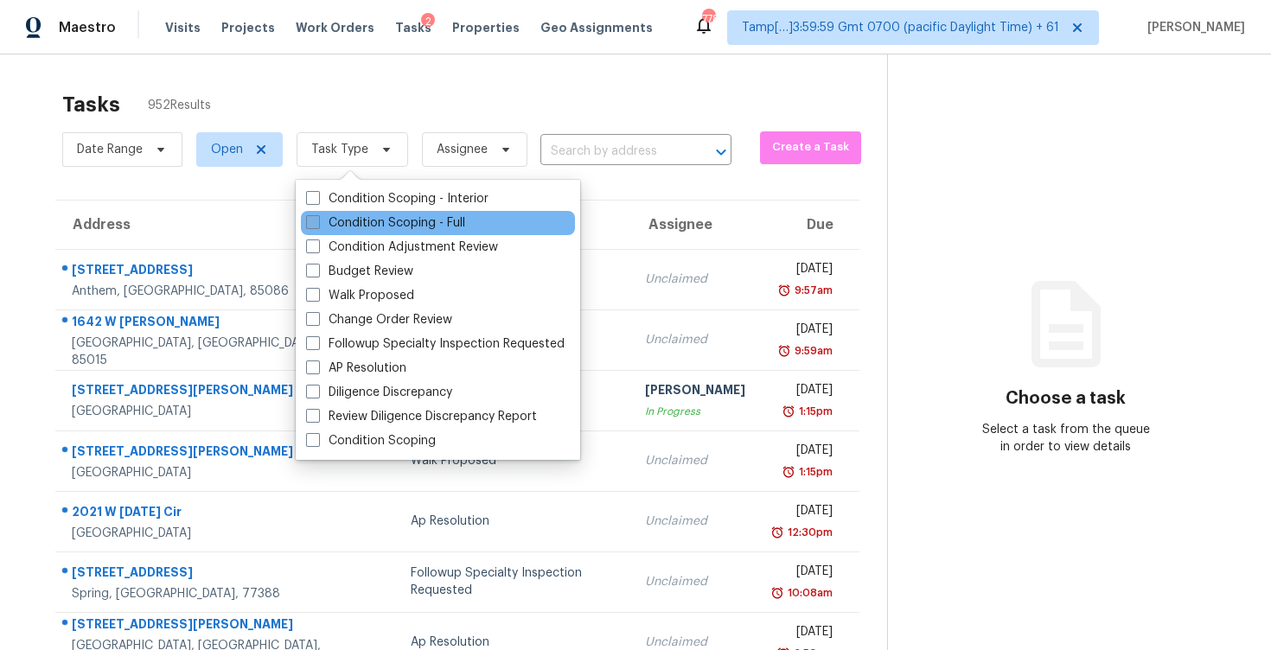
click at [373, 224] on label "Condition Scoping - Full" at bounding box center [385, 222] width 159 height 17
click at [317, 224] on input "Condition Scoping - Full" at bounding box center [311, 219] width 11 height 11
checkbox input "true"
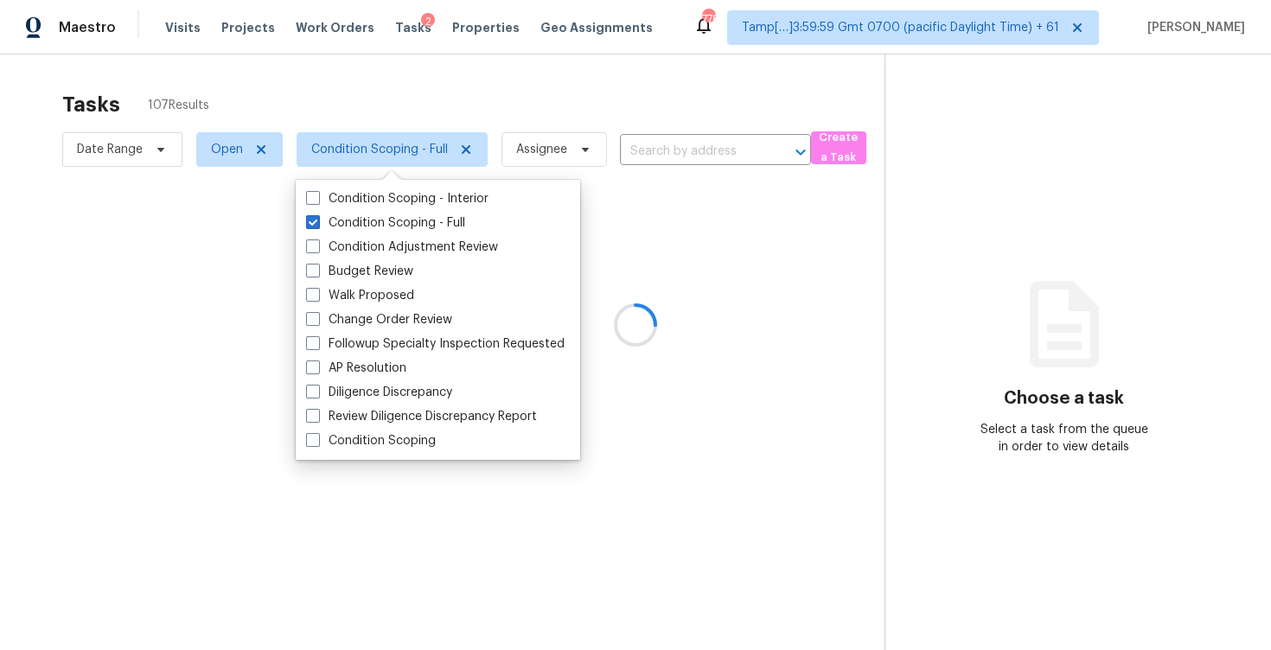
click at [405, 68] on div at bounding box center [635, 325] width 1271 height 650
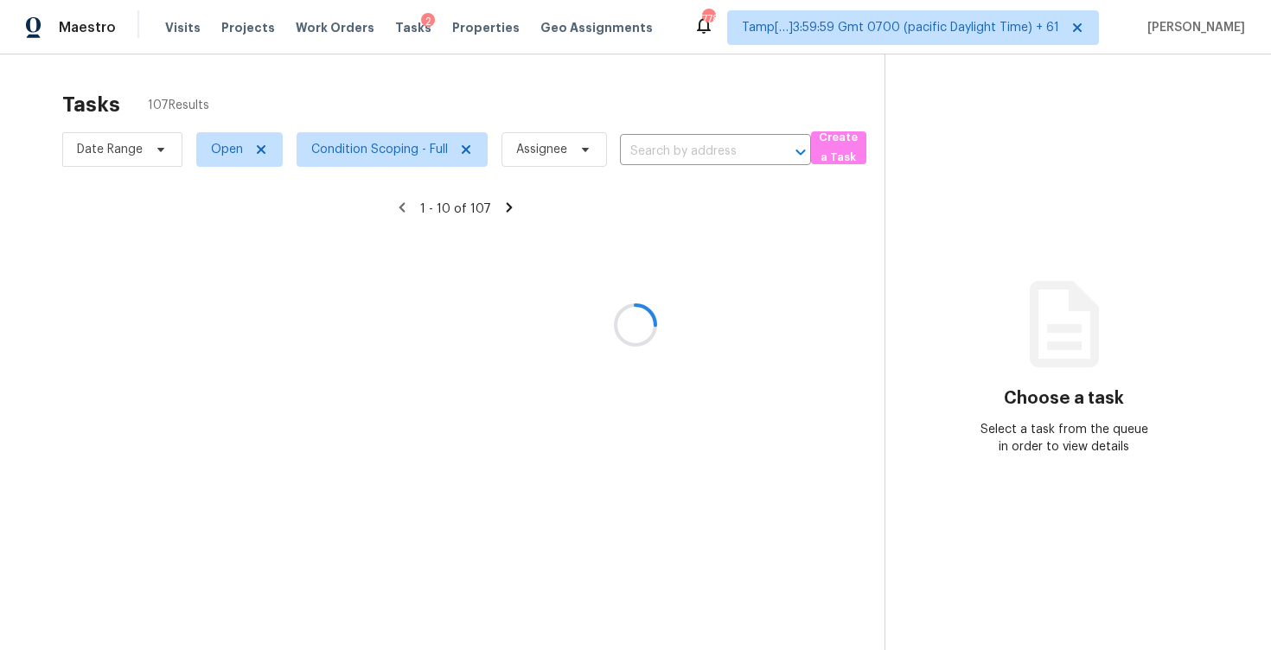
click at [332, 64] on div at bounding box center [635, 325] width 1271 height 650
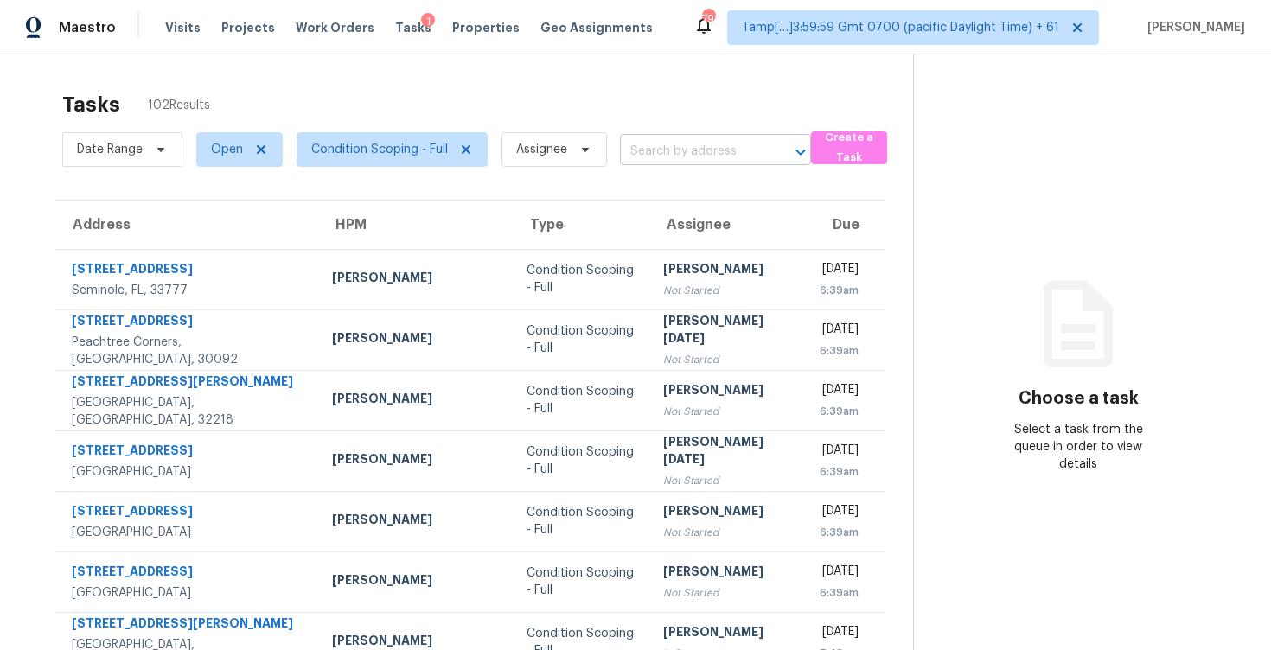
click at [678, 138] on input "text" at bounding box center [691, 151] width 143 height 27
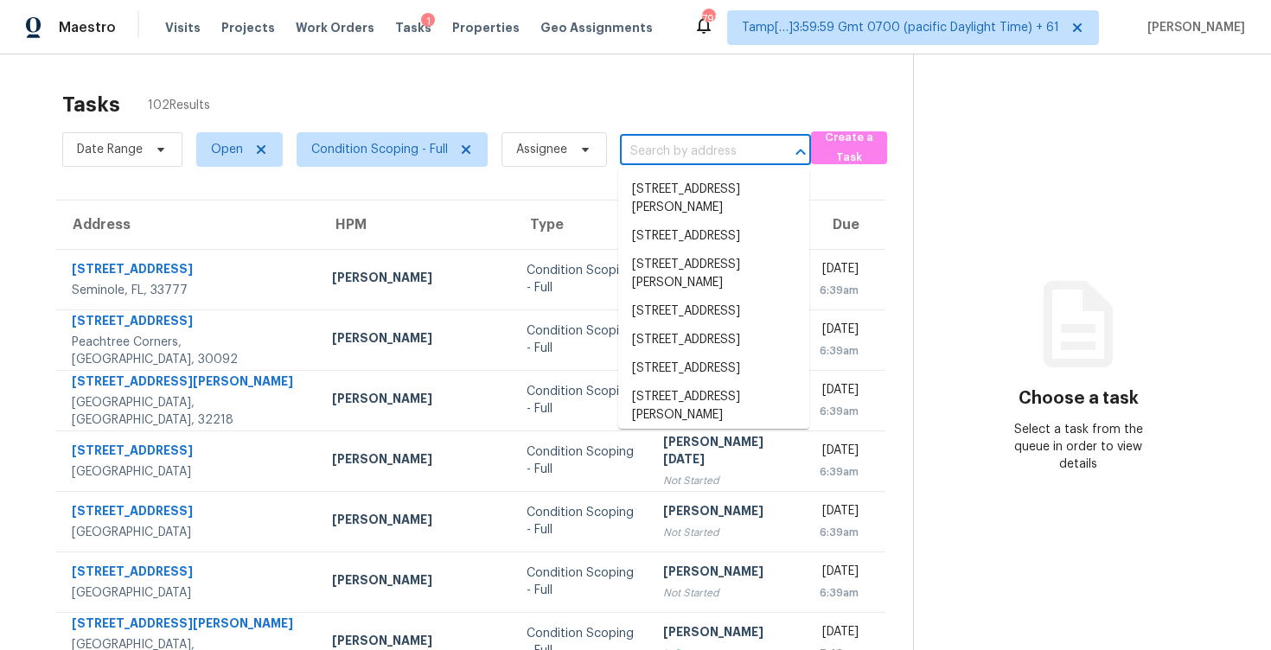
paste input "[STREET_ADDRESS][PERSON_NAME]"
type input "[STREET_ADDRESS][PERSON_NAME]"
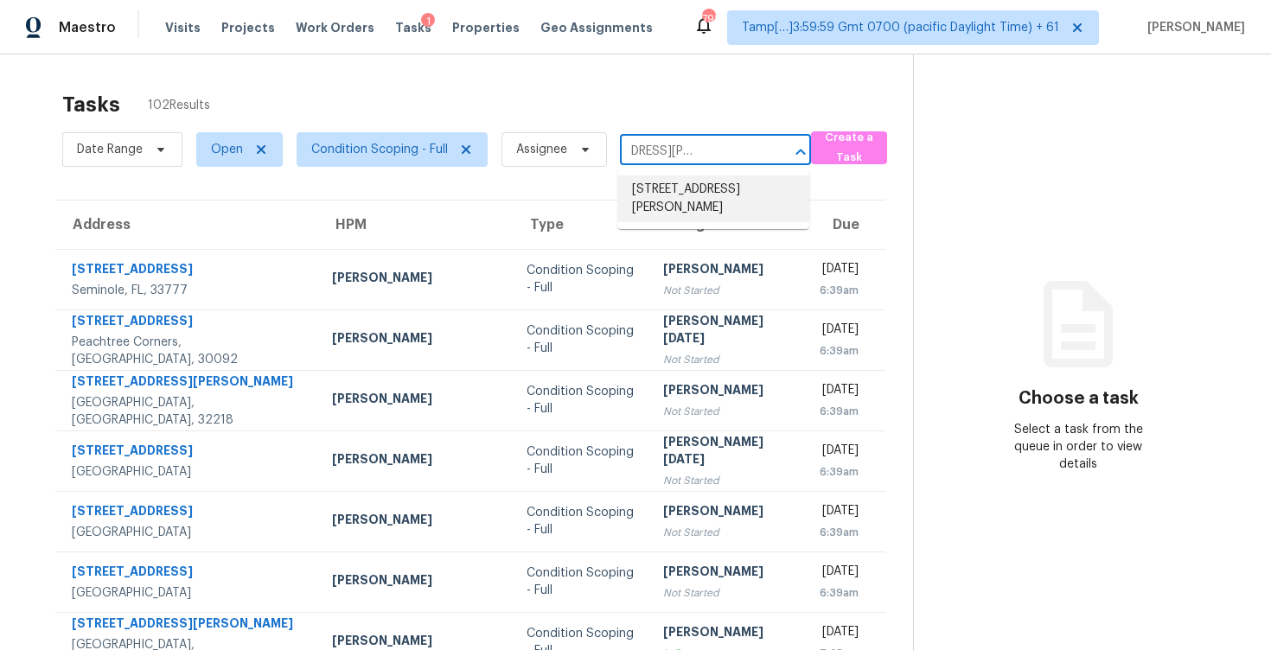
click at [692, 201] on li "[STREET_ADDRESS][PERSON_NAME]" at bounding box center [713, 198] width 191 height 47
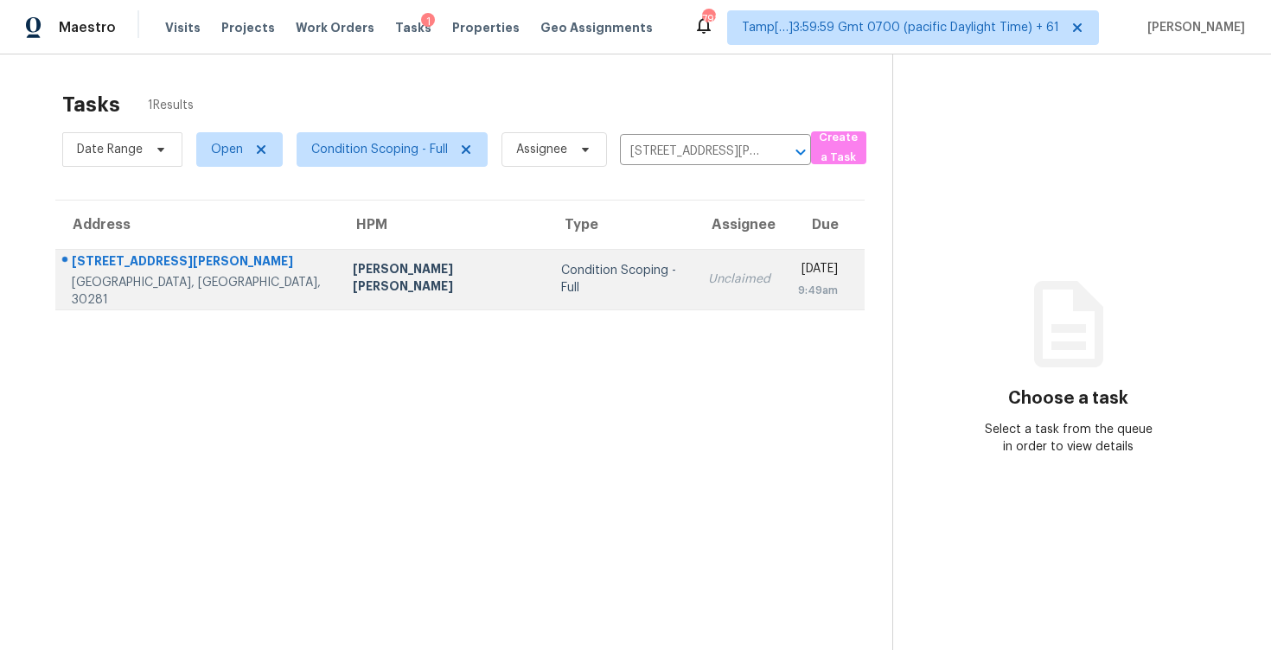
click at [694, 291] on td "Unclaimed" at bounding box center [739, 279] width 90 height 61
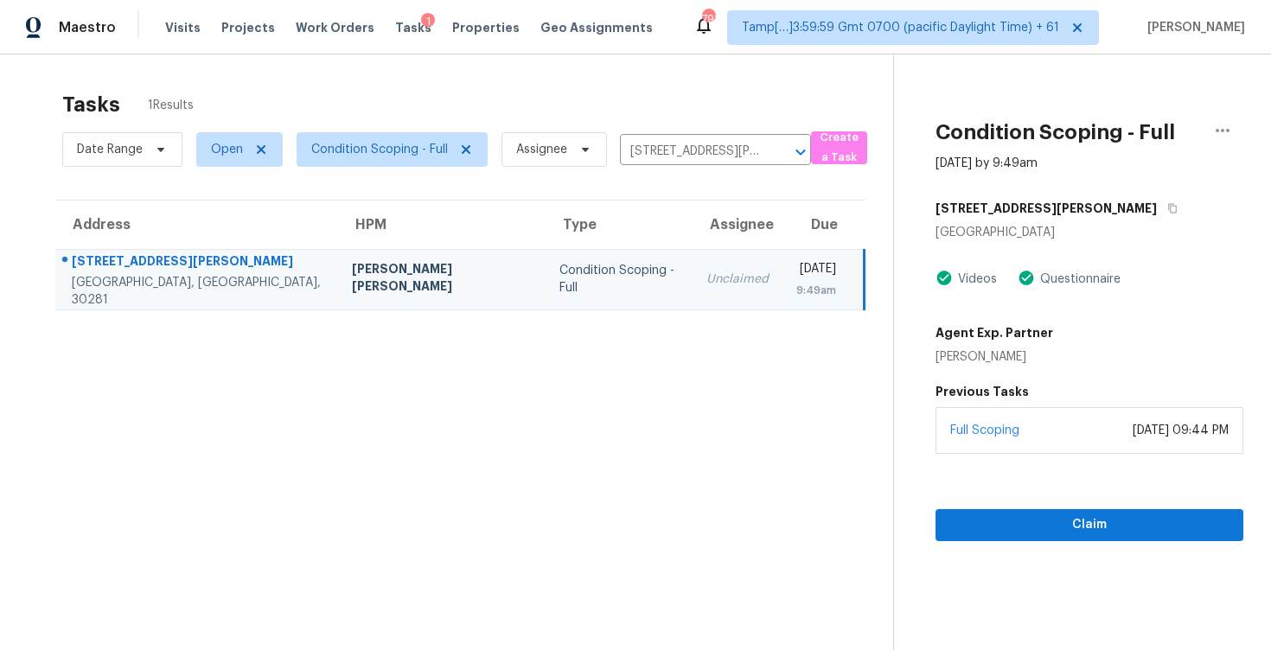
click at [1022, 405] on div "Previous Tasks Full Scoping October 31, 2024 at 09:44 PM" at bounding box center [1089, 415] width 308 height 78
click at [1031, 520] on span "Claim" at bounding box center [1089, 525] width 280 height 22
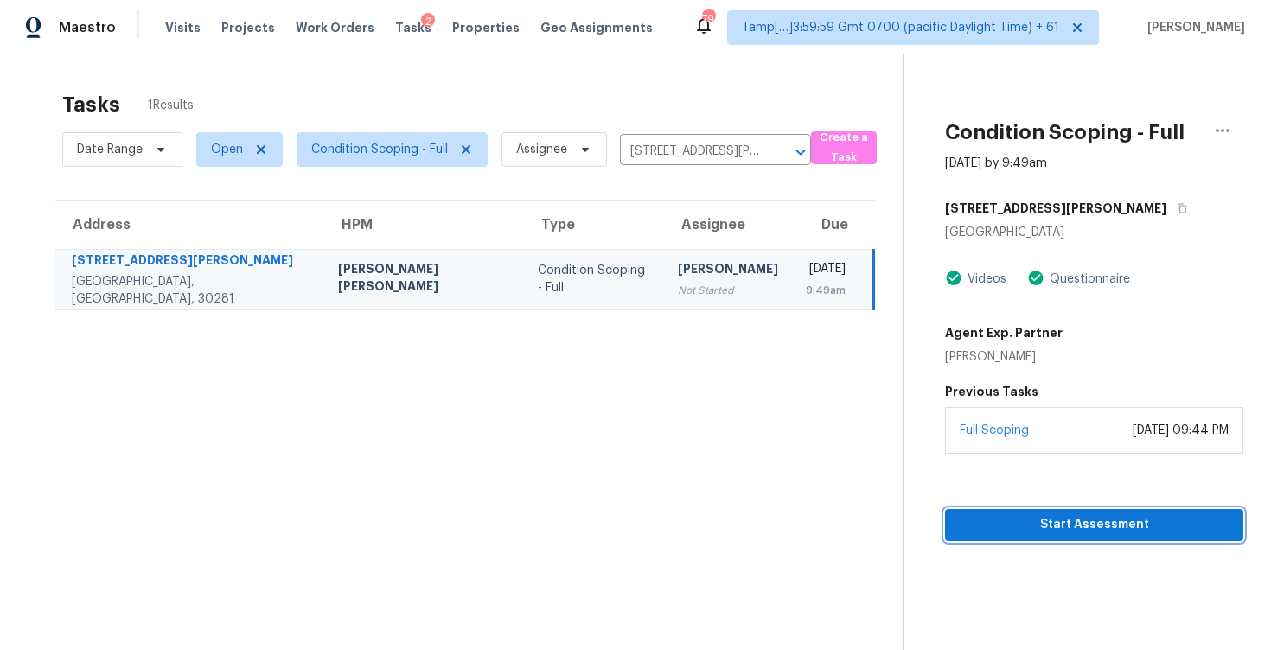
click at [1031, 520] on span "Start Assessment" at bounding box center [1094, 525] width 271 height 22
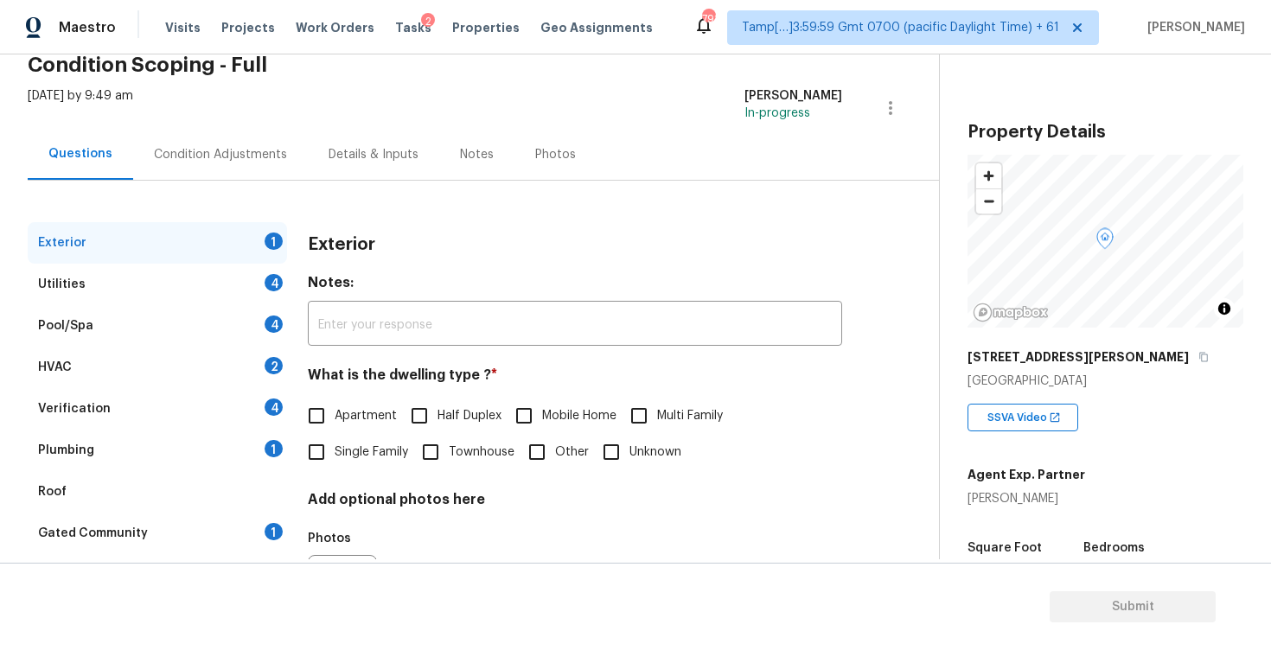
click at [349, 459] on span "Single Family" at bounding box center [370, 452] width 73 height 18
click at [334, 459] on input "Single Family" at bounding box center [316, 452] width 36 height 36
checkbox input "true"
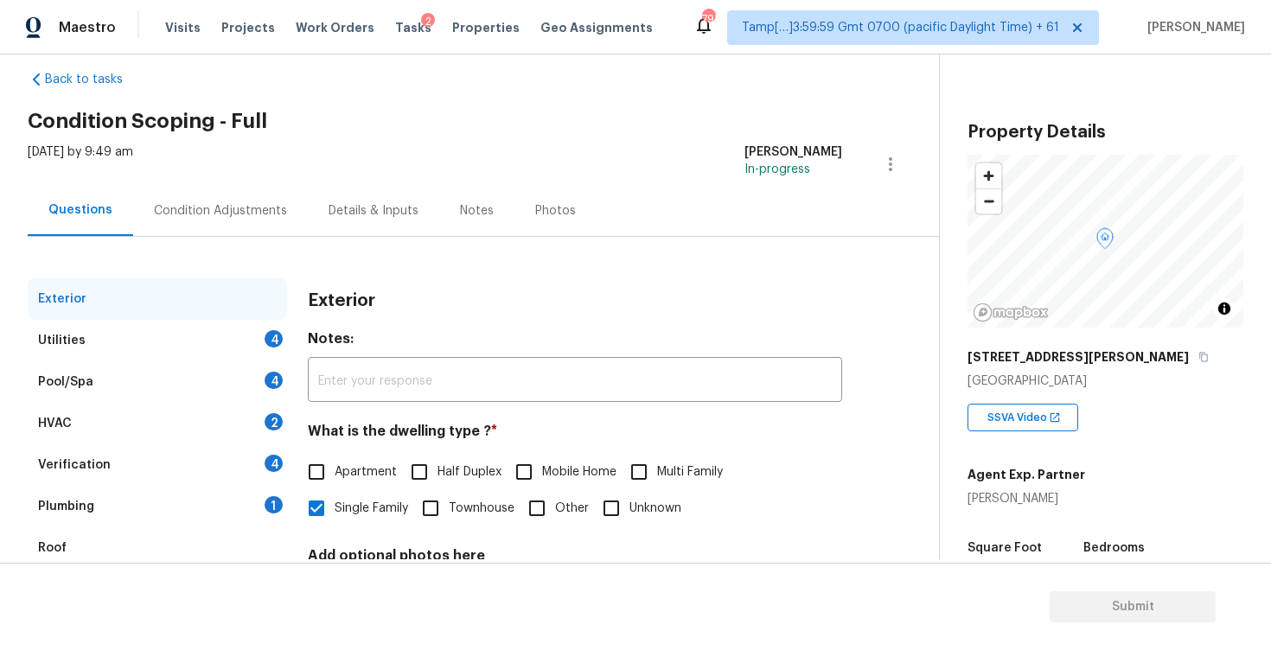
scroll to position [22, 0]
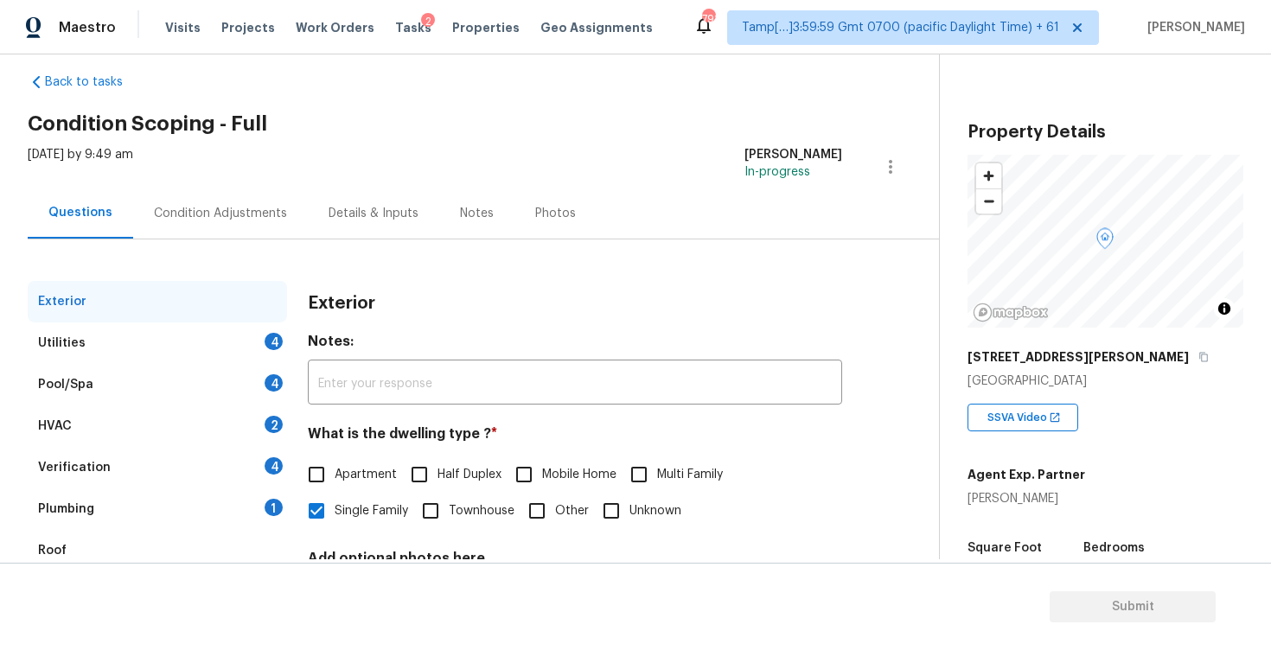
click at [276, 220] on div "Condition Adjustments" at bounding box center [220, 213] width 133 height 17
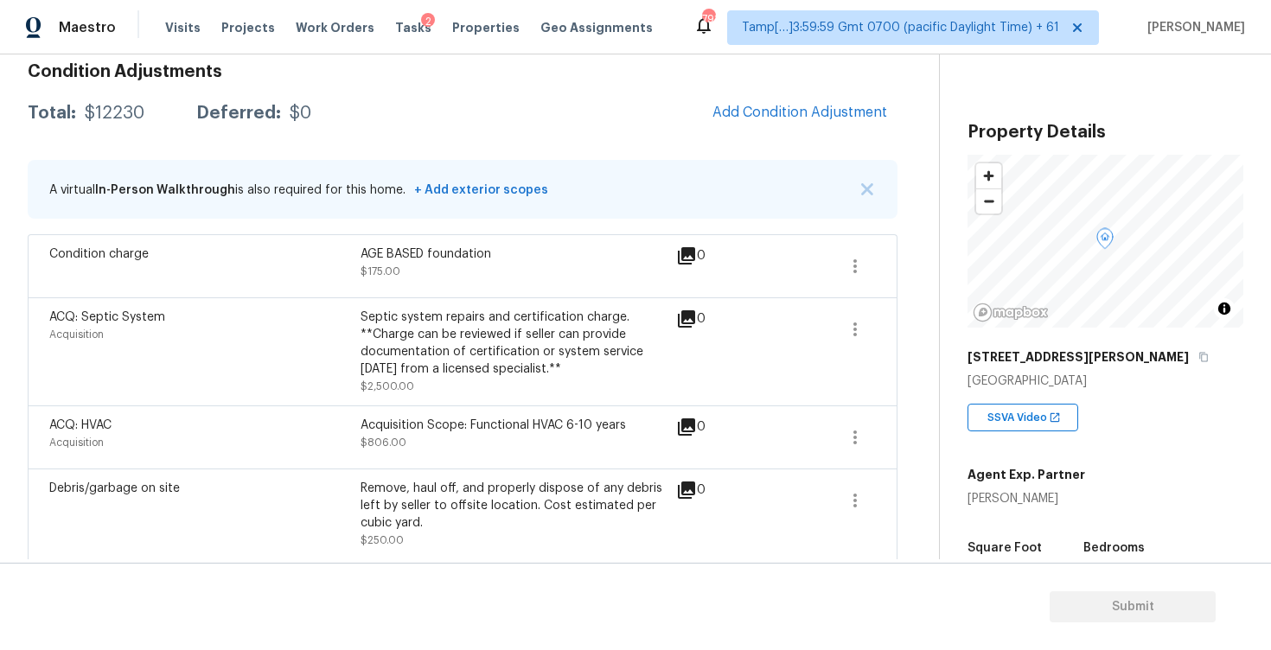
scroll to position [177, 0]
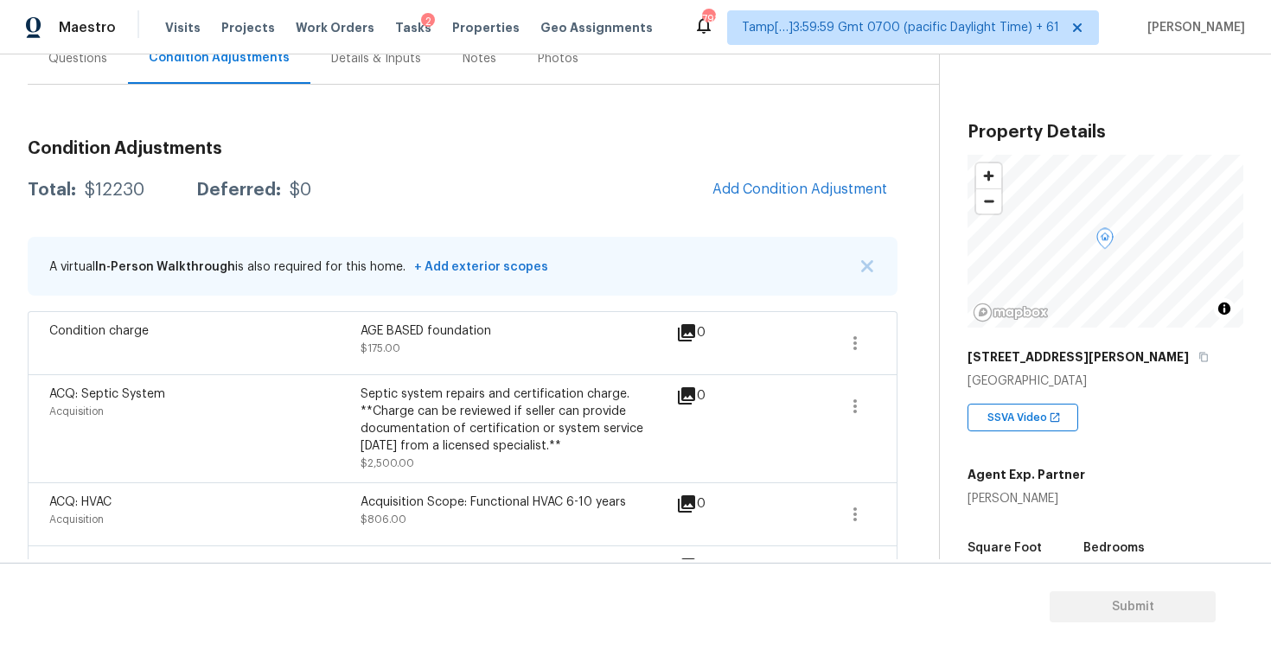
click at [484, 231] on div "Condition Adjustments Total: $12230 Deferred: $0 Add Condition Adjustment A vir…" at bounding box center [462, 629] width 869 height 1007
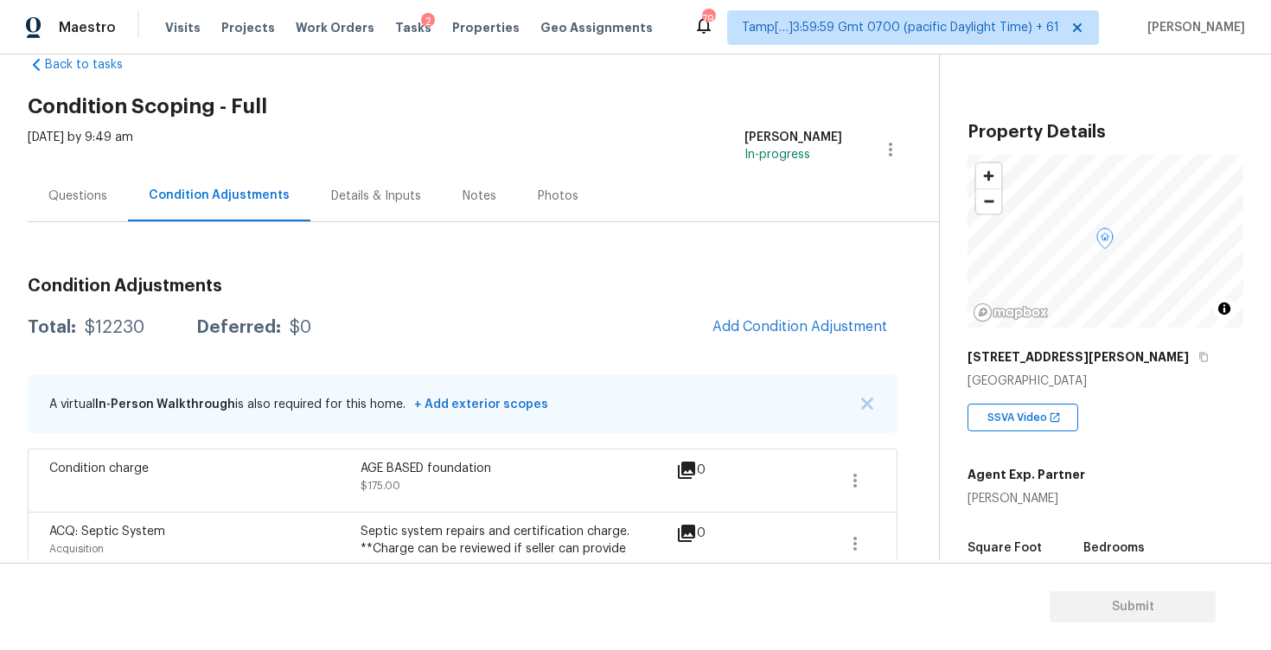
scroll to position [0, 0]
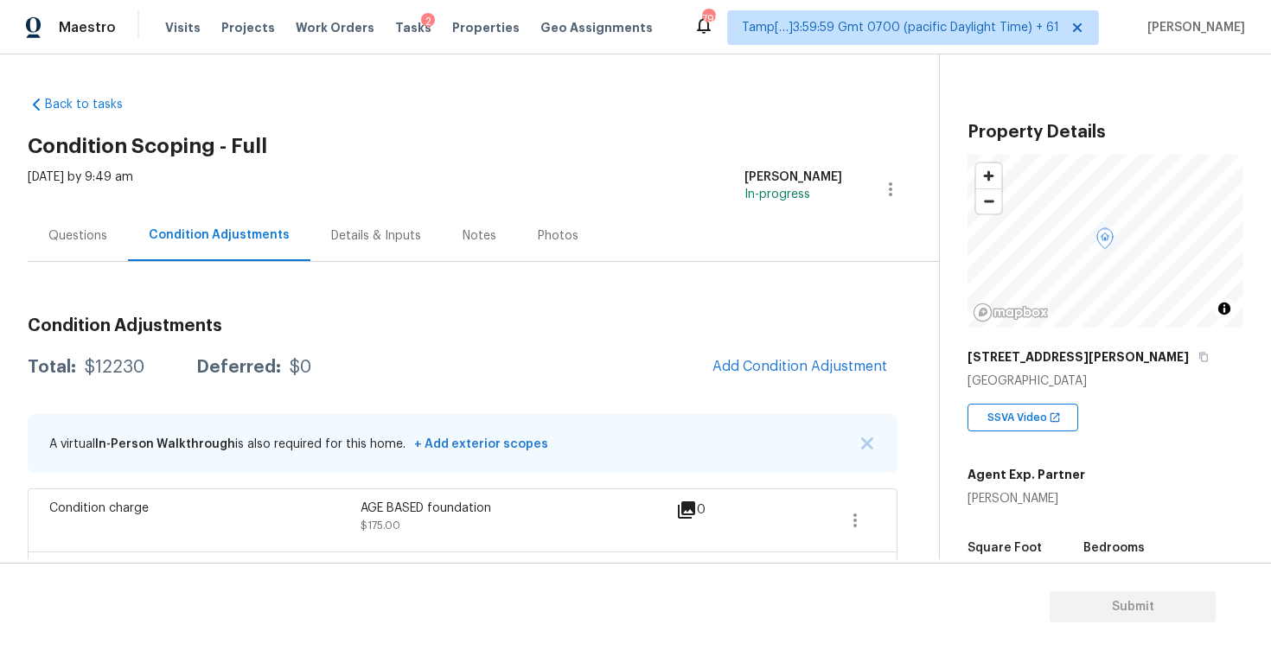
click at [99, 245] on div "Questions" at bounding box center [78, 235] width 100 height 51
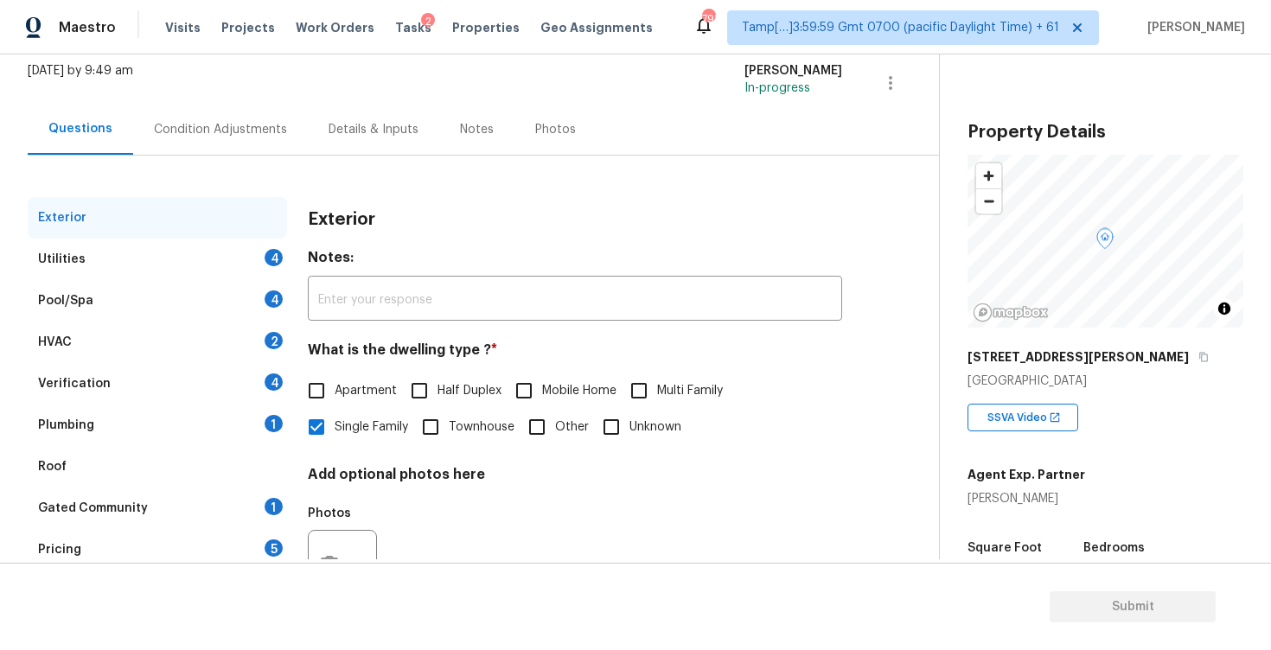
scroll to position [148, 0]
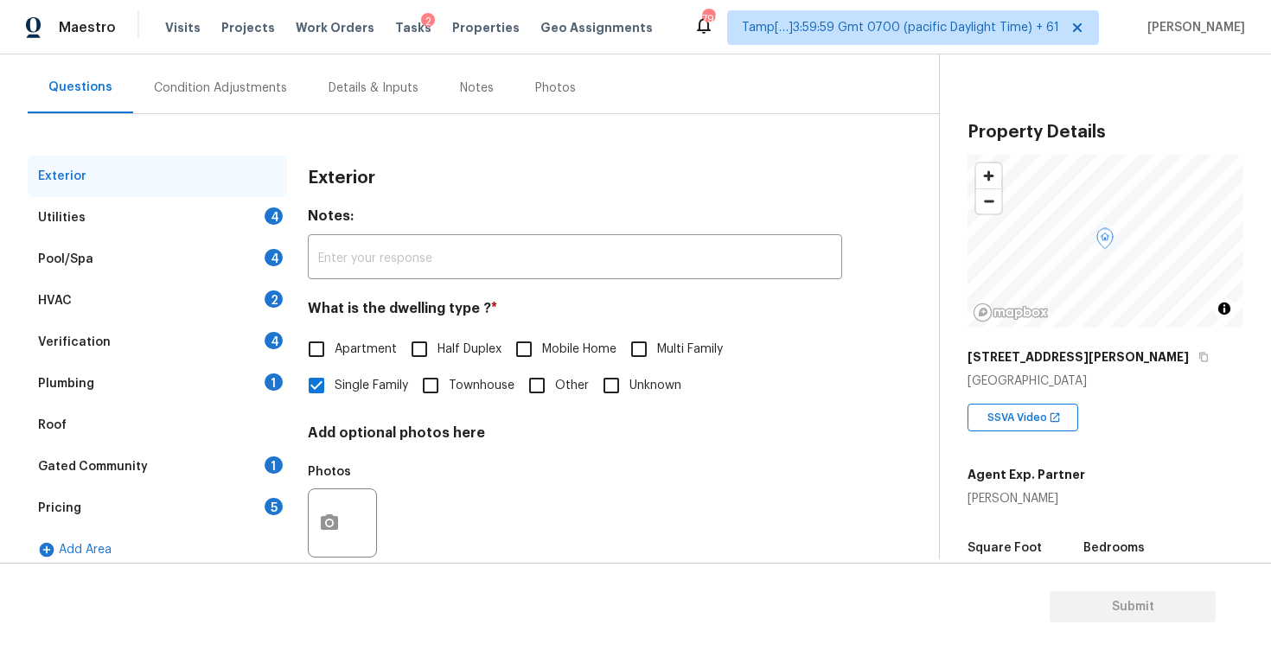
click at [181, 363] on div "Plumbing 1" at bounding box center [157, 383] width 259 height 41
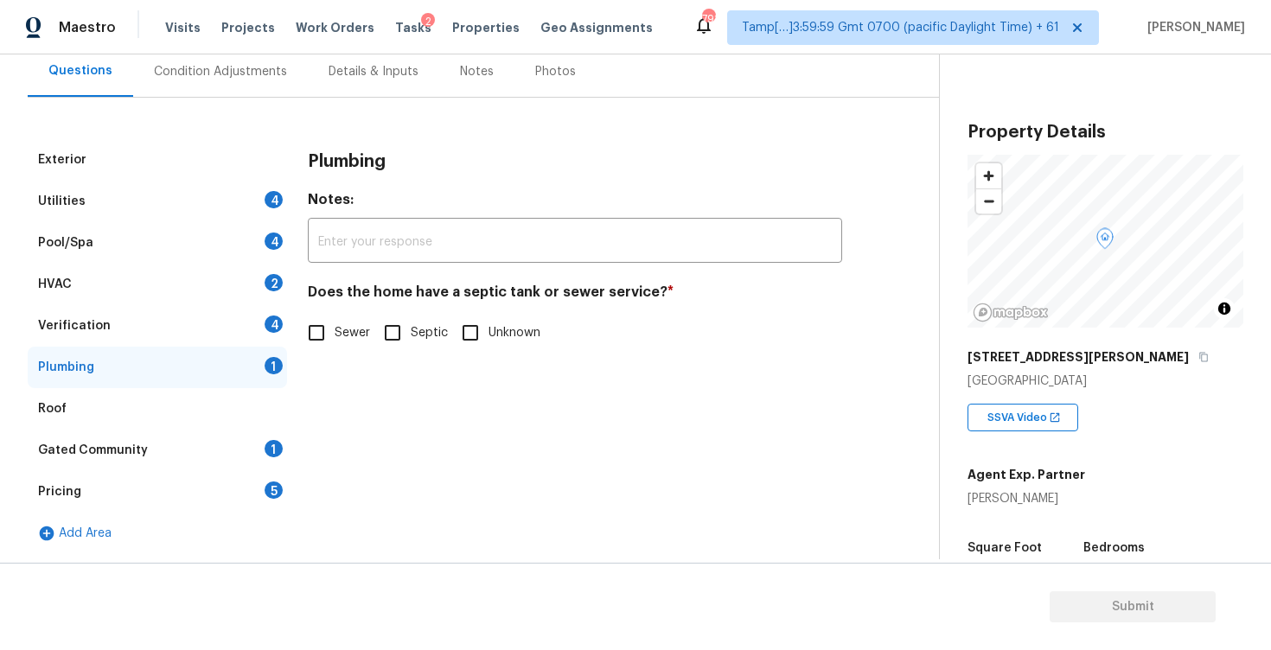
click at [265, 322] on div "4" at bounding box center [273, 323] width 18 height 17
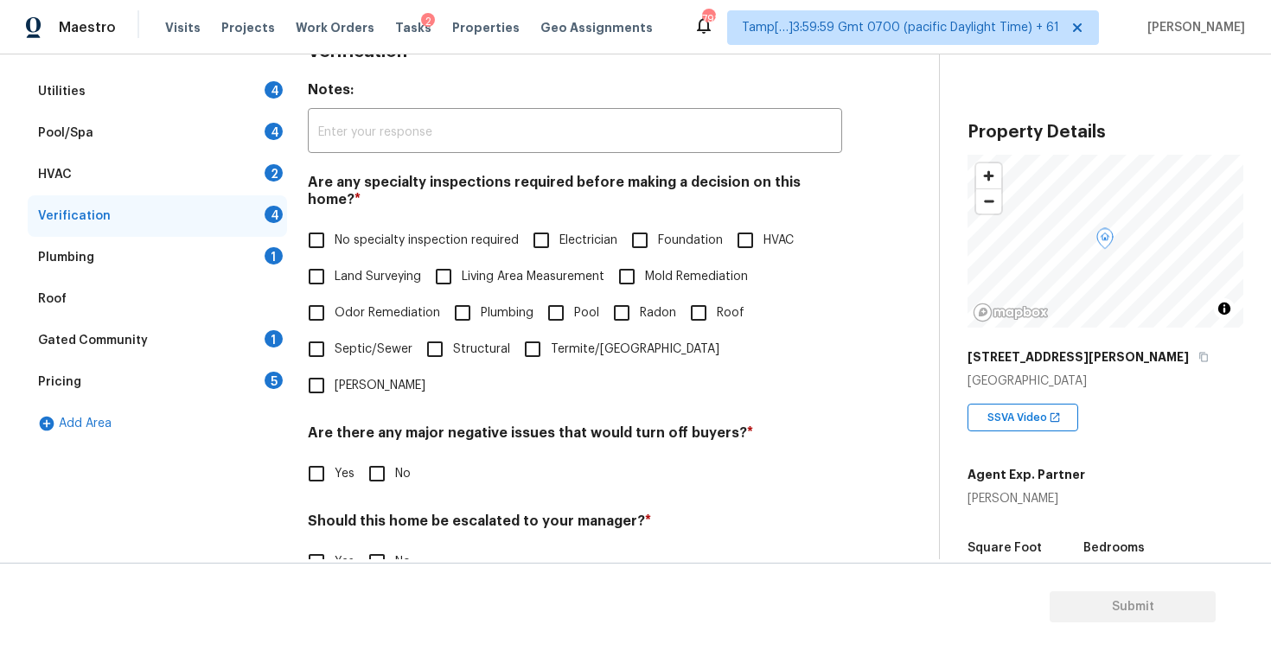
scroll to position [373, 0]
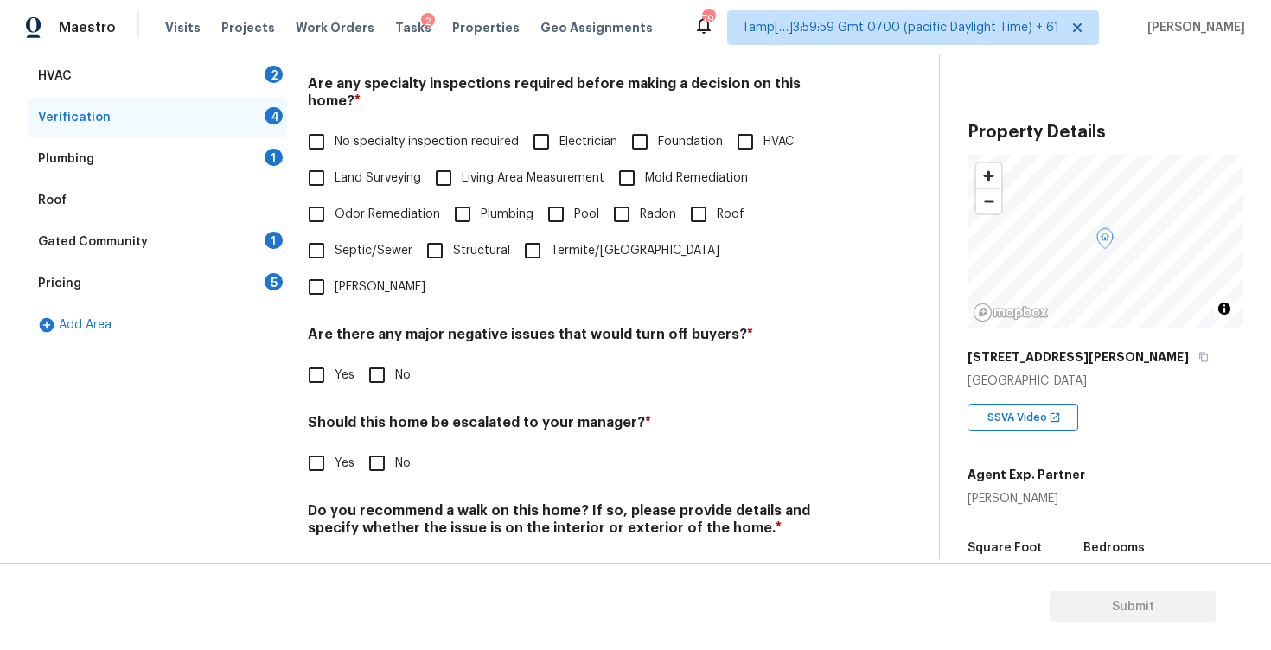
click at [323, 445] on input "Yes" at bounding box center [316, 463] width 36 height 36
checkbox input "true"
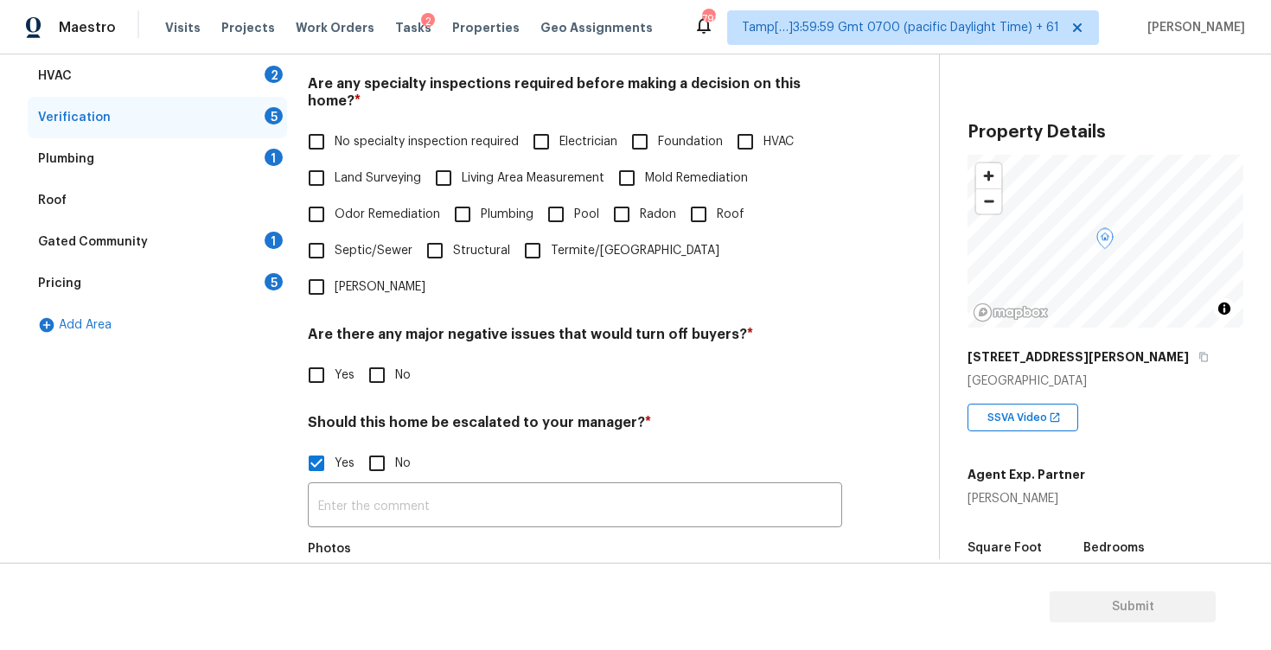
scroll to position [537, 0]
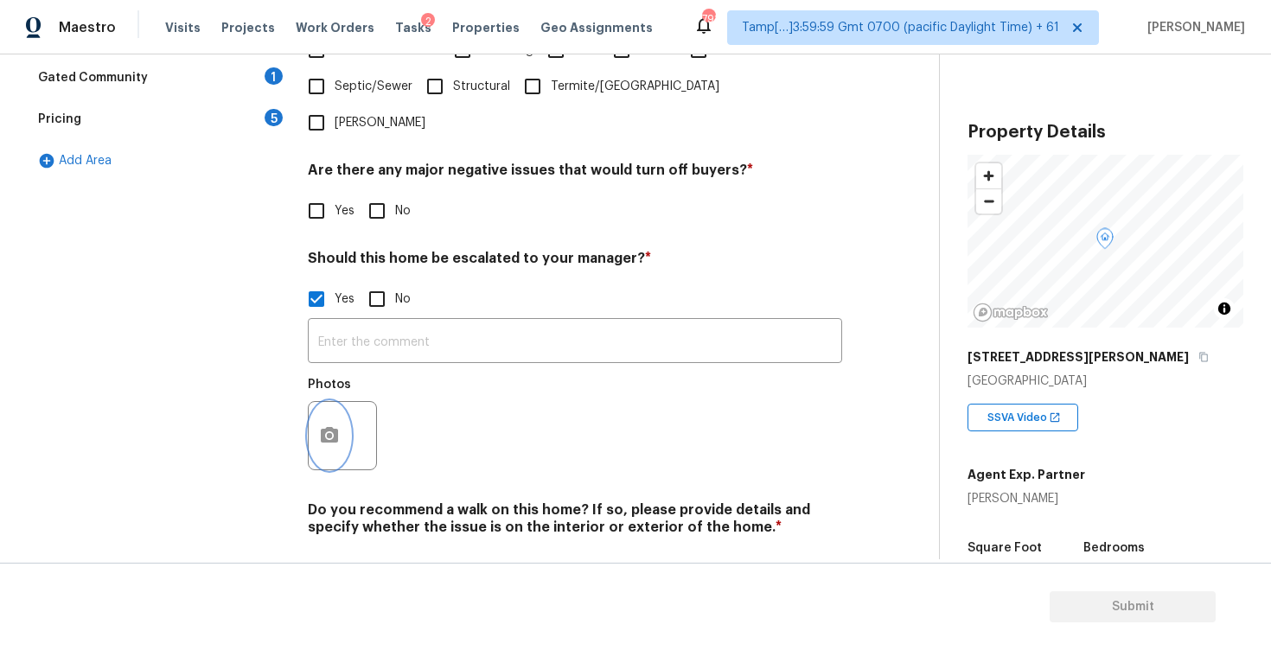
click at [318, 402] on button "button" at bounding box center [329, 435] width 41 height 67
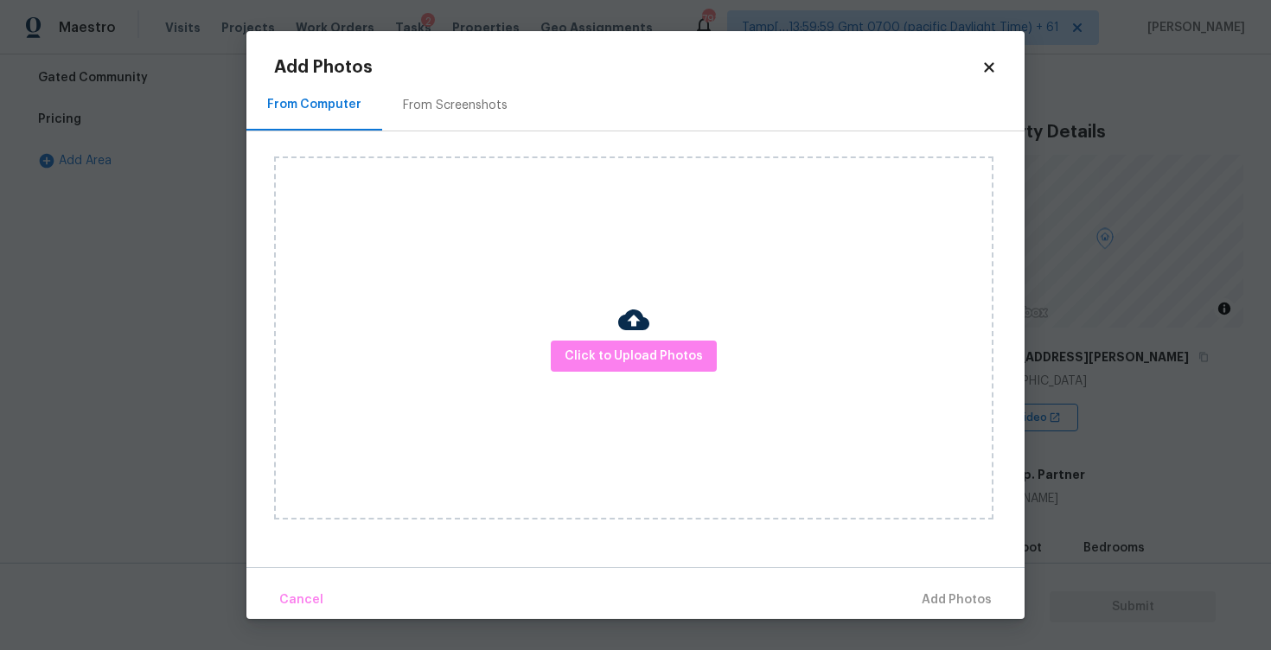
click at [573, 372] on div "Click to Upload Photos" at bounding box center [633, 337] width 719 height 363
click at [593, 346] on span "Click to Upload Photos" at bounding box center [633, 357] width 138 height 22
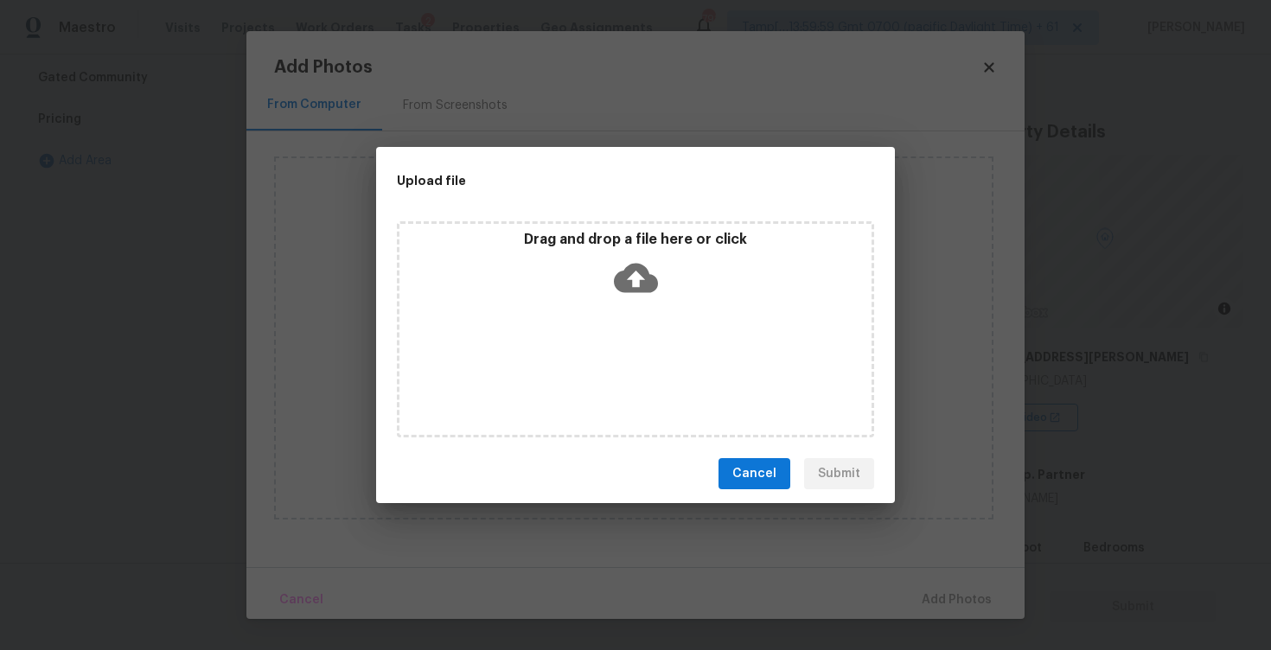
click at [624, 245] on p "Drag and drop a file here or click" at bounding box center [635, 240] width 472 height 18
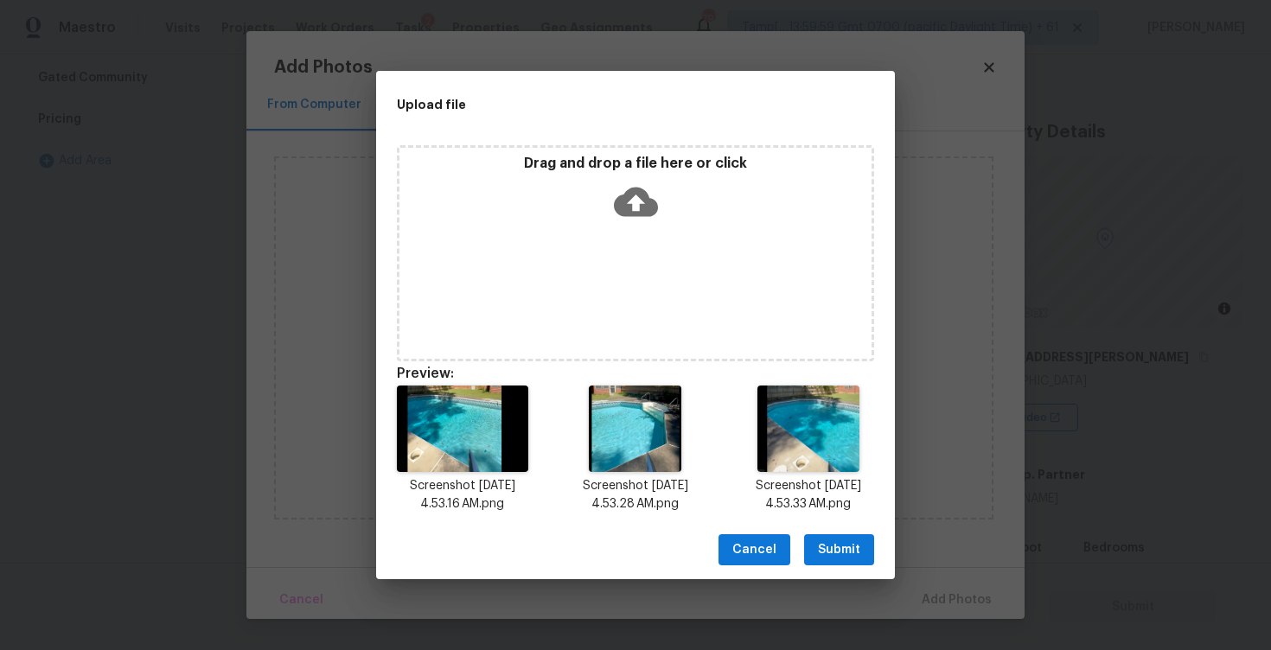
click at [867, 542] on button "Submit" at bounding box center [839, 550] width 70 height 32
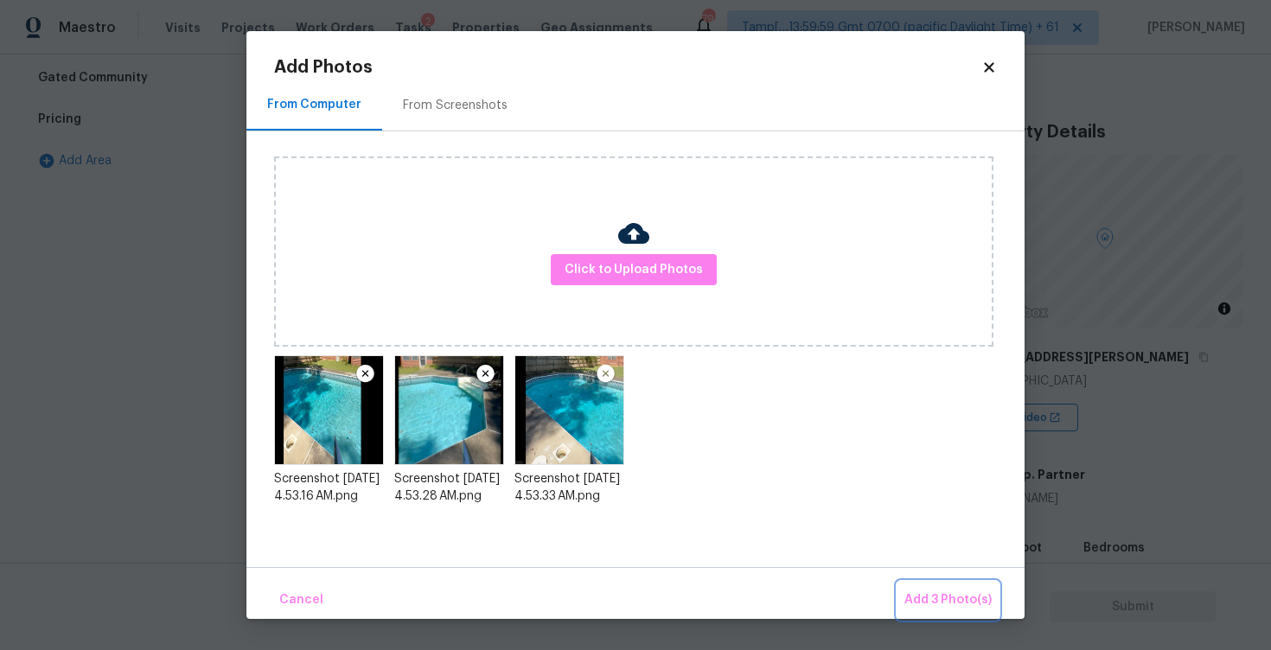
click at [923, 597] on span "Add 3 Photo(s)" at bounding box center [947, 600] width 87 height 22
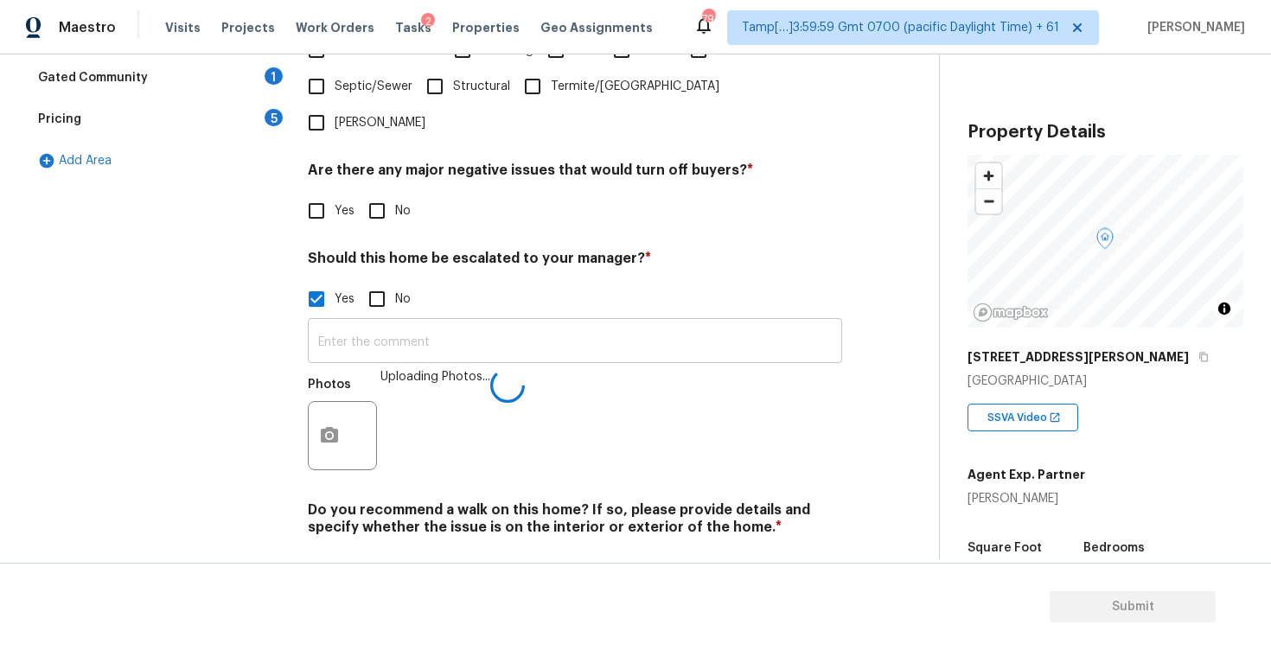
click at [458, 322] on input "text" at bounding box center [575, 342] width 534 height 41
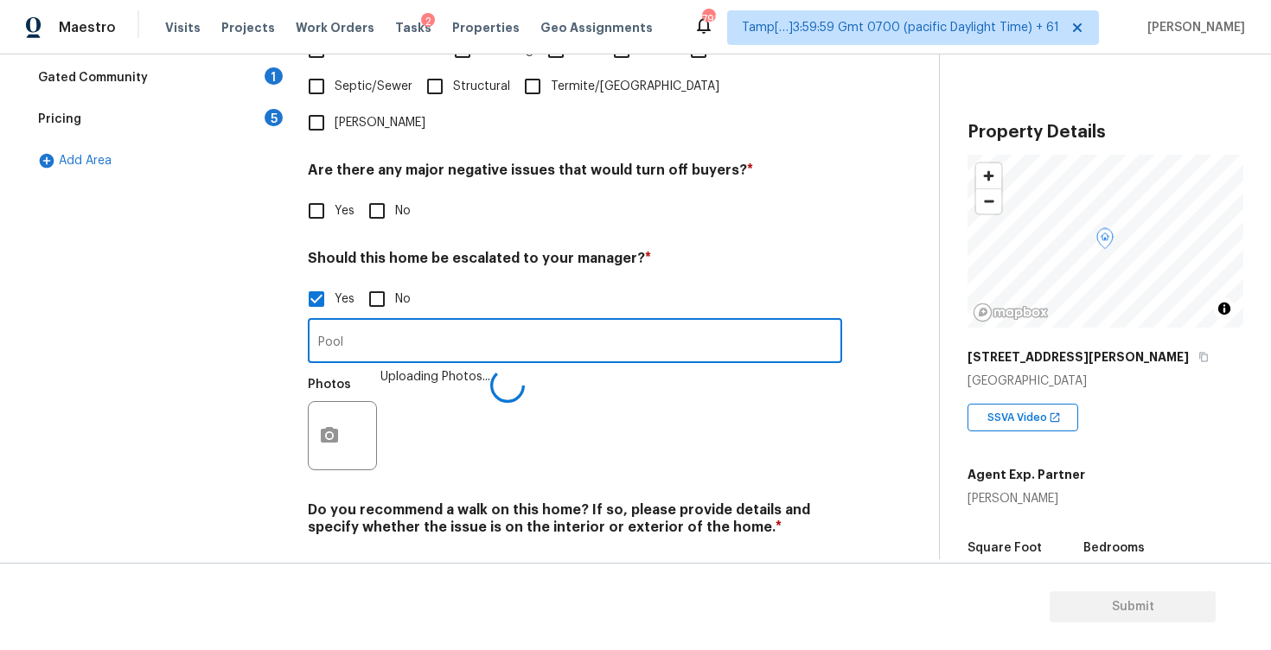
type input "Pool"
click at [491, 322] on input "The pool seems to be" at bounding box center [575, 342] width 534 height 41
click at [363, 322] on input "The pool seems to be slight disrepair." at bounding box center [575, 342] width 534 height 41
click at [369, 322] on input "The pool seems to be slight disrepair." at bounding box center [575, 342] width 534 height 41
click at [371, 322] on input "The pool at seems to be slight disrepair." at bounding box center [575, 342] width 534 height 41
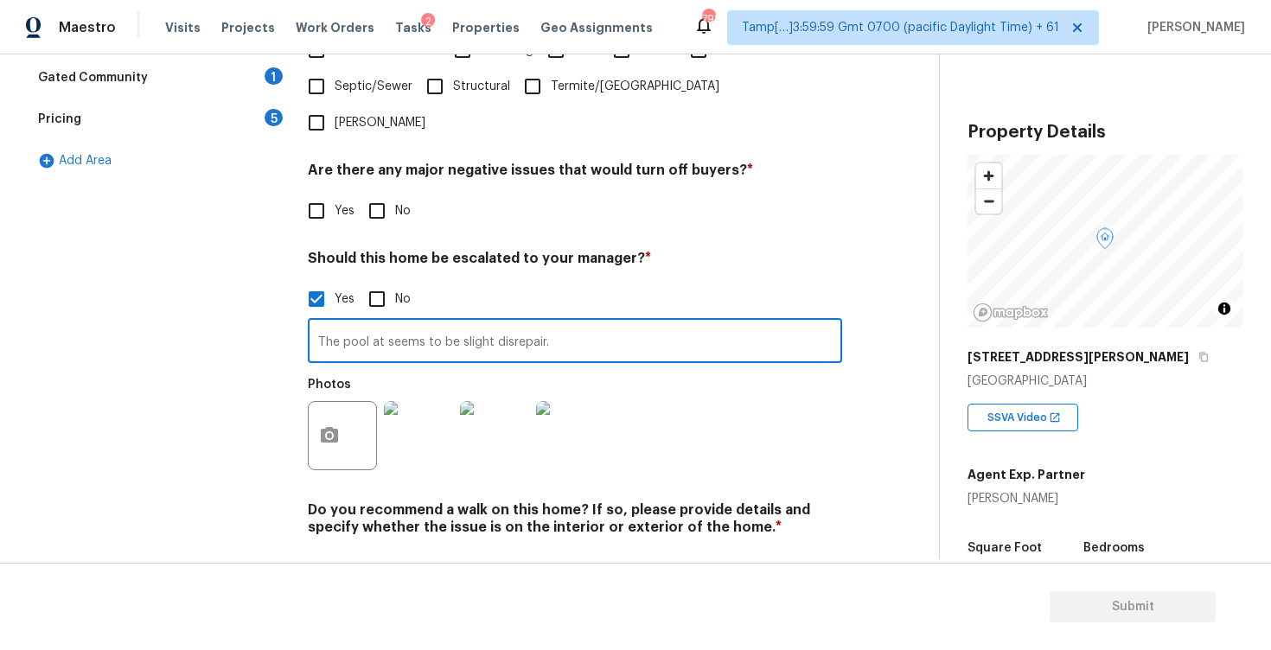
click at [385, 322] on input "The pool at seems to be slight disrepair." at bounding box center [575, 342] width 534 height 41
click at [485, 322] on input "The pool at 0:06, seems to be slight disrepair." at bounding box center [575, 342] width 534 height 41
click at [616, 322] on input "The pool at 0:06, seems to be in slight disrepair." at bounding box center [575, 342] width 534 height 41
click at [602, 322] on input "The pool at 0:06, seems to be in slight disrepair." at bounding box center [575, 342] width 534 height 41
click at [621, 322] on input "The pool at 0:06, seems to be in slight disrepair." at bounding box center [575, 342] width 534 height 41
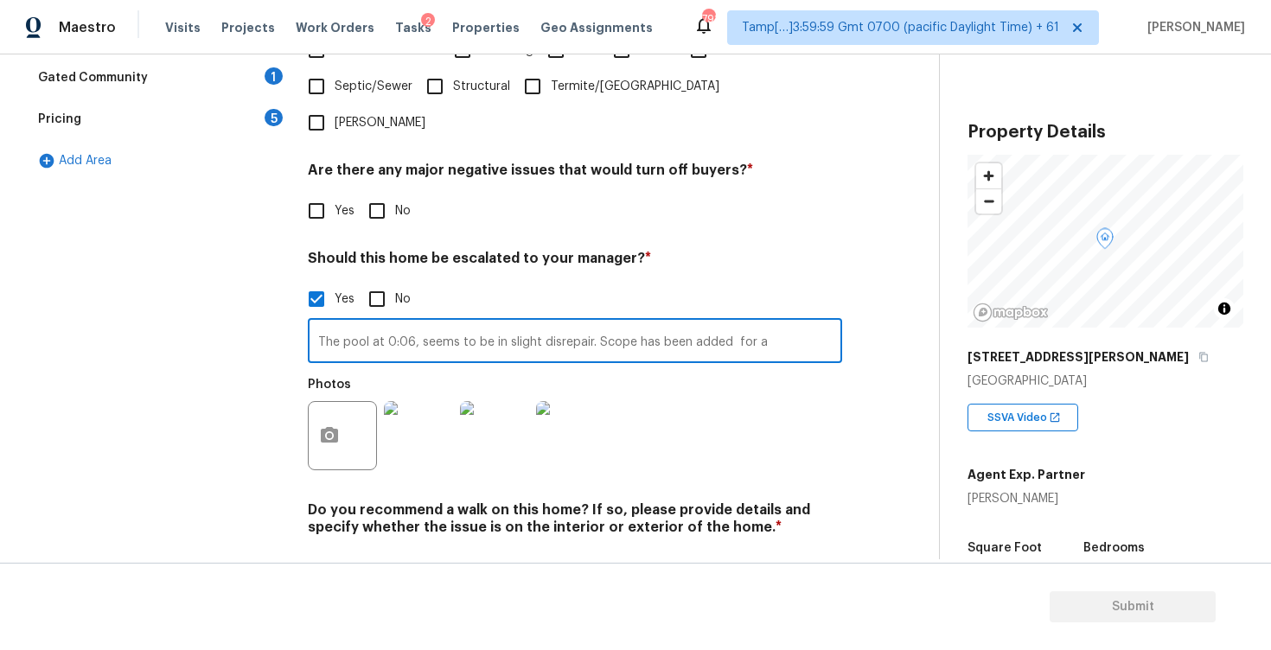
drag, startPoint x: 633, startPoint y: 291, endPoint x: 876, endPoint y: 292, distance: 242.9
click at [876, 293] on div "Exterior Utilities 4 Pool/Spa 4 HVAC 2 Verification 3 Plumbing 1 Roof Gated Com…" at bounding box center [462, 187] width 869 height 840
type input "The pool at 0:06, seems to be in slight disrepair. Scoped $2K for partial repai…"
click at [883, 297] on div "Exterior Utilities 4 Pool/Spa 4 HVAC 2 Verification 3 Plumbing 1 Roof Gated Com…" at bounding box center [462, 188] width 869 height 840
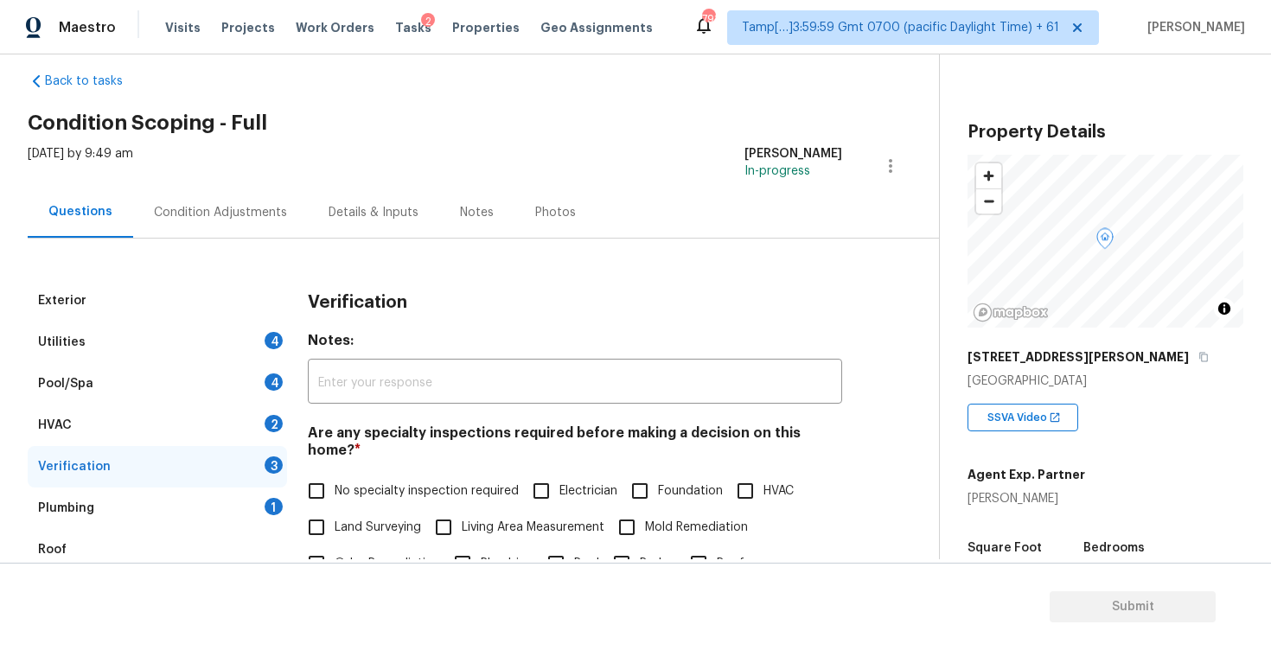
scroll to position [0, 0]
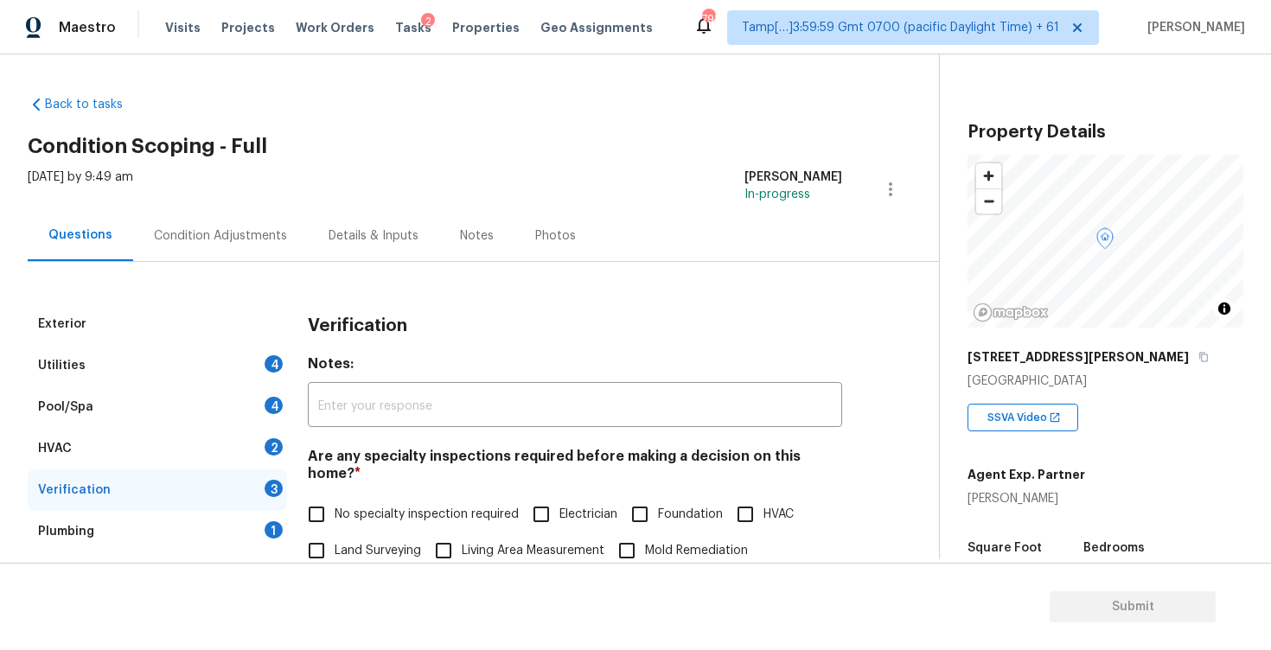
click at [283, 223] on div "Condition Adjustments" at bounding box center [220, 235] width 175 height 51
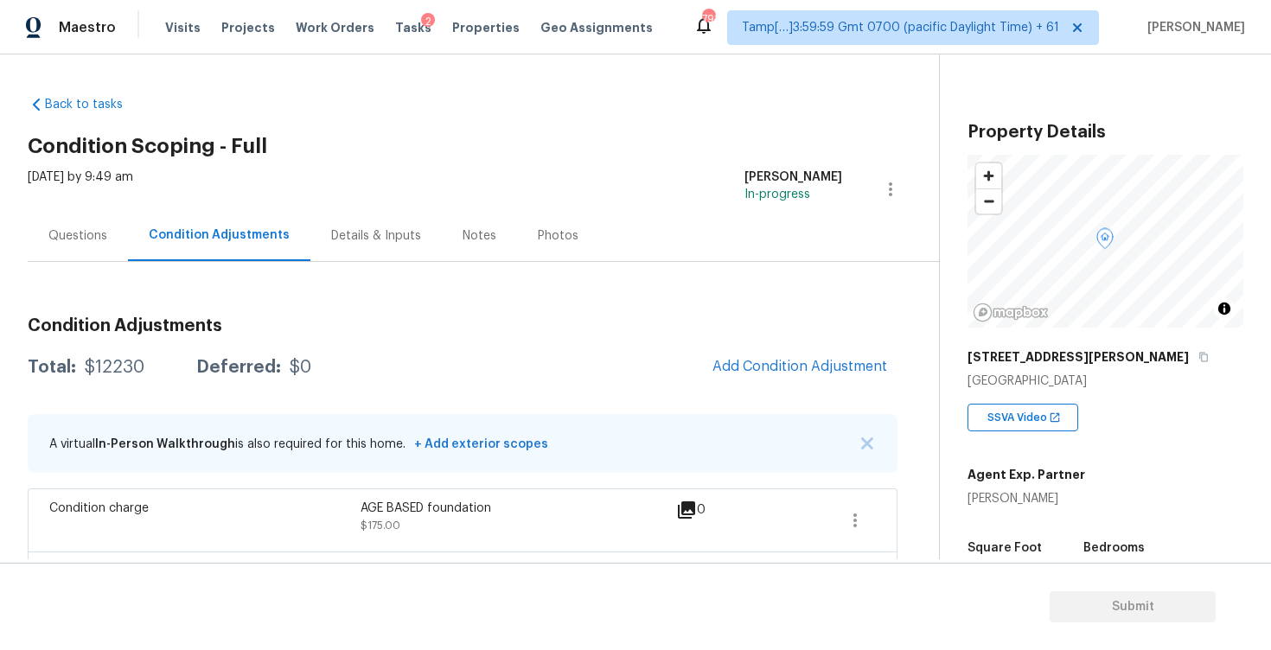
click at [755, 368] on span "Add Condition Adjustment" at bounding box center [799, 367] width 175 height 16
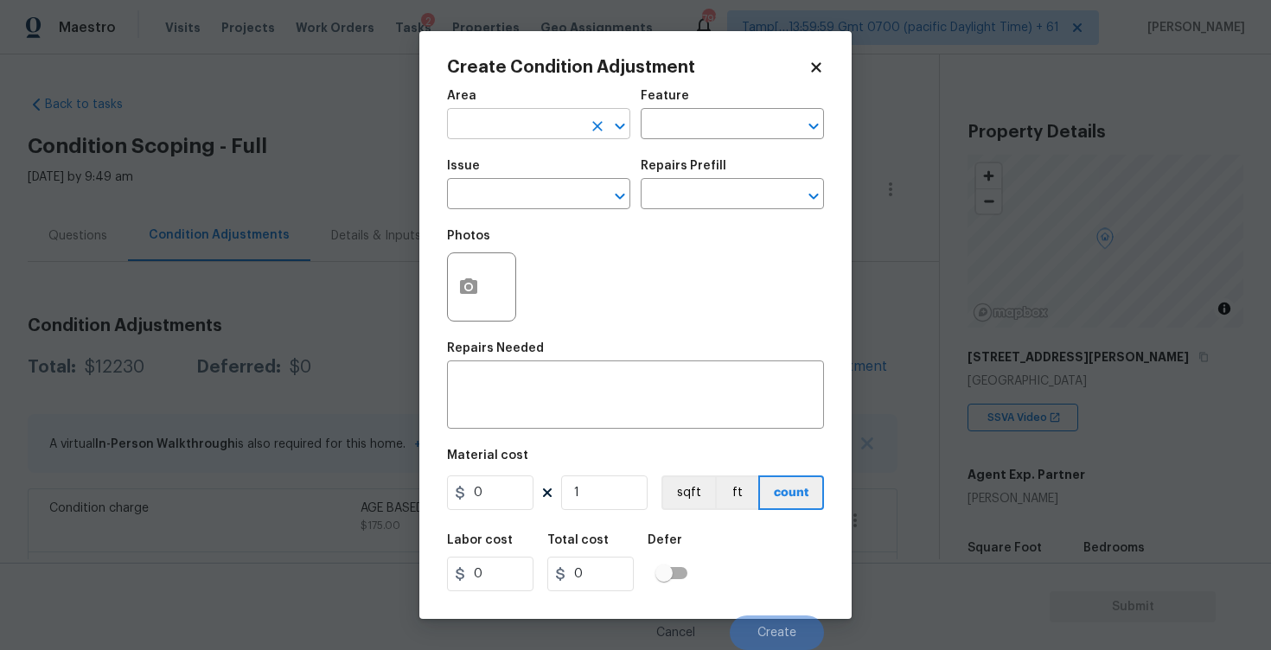
click at [510, 124] on input "text" at bounding box center [514, 125] width 135 height 27
type input "e"
type input "x"
click at [506, 198] on li "Exterior Overall" at bounding box center [538, 193] width 183 height 29
type input "Exterior Overall"
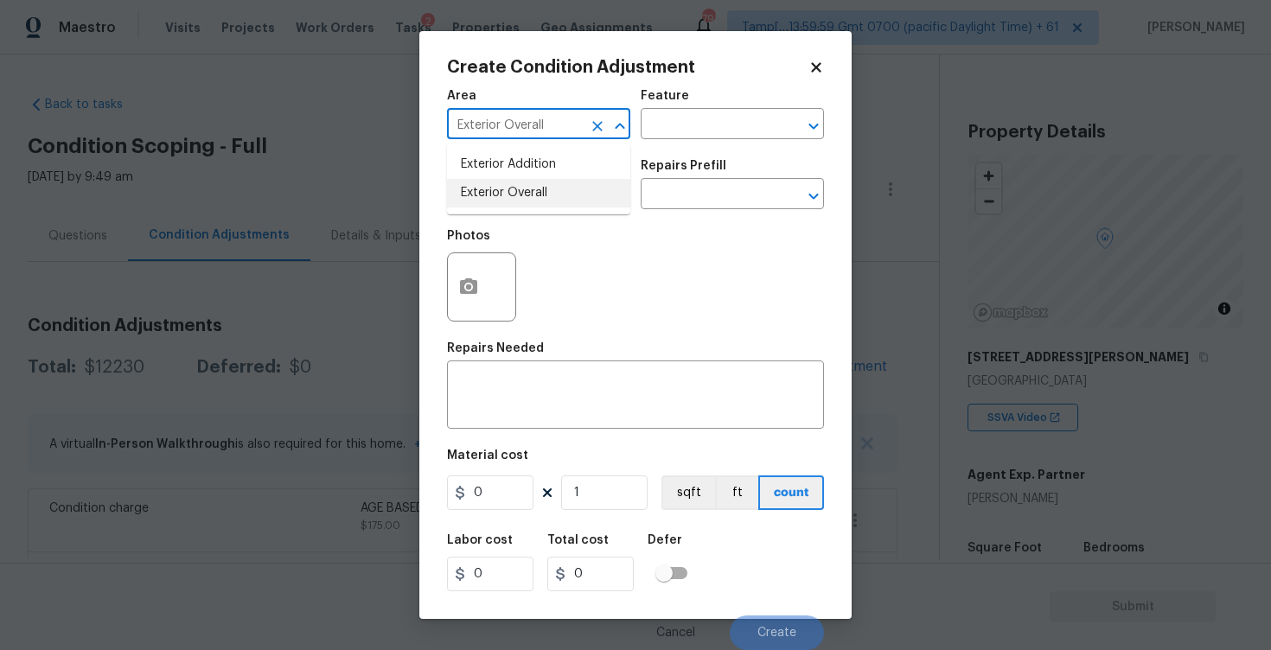
click at [506, 198] on input "text" at bounding box center [514, 195] width 135 height 27
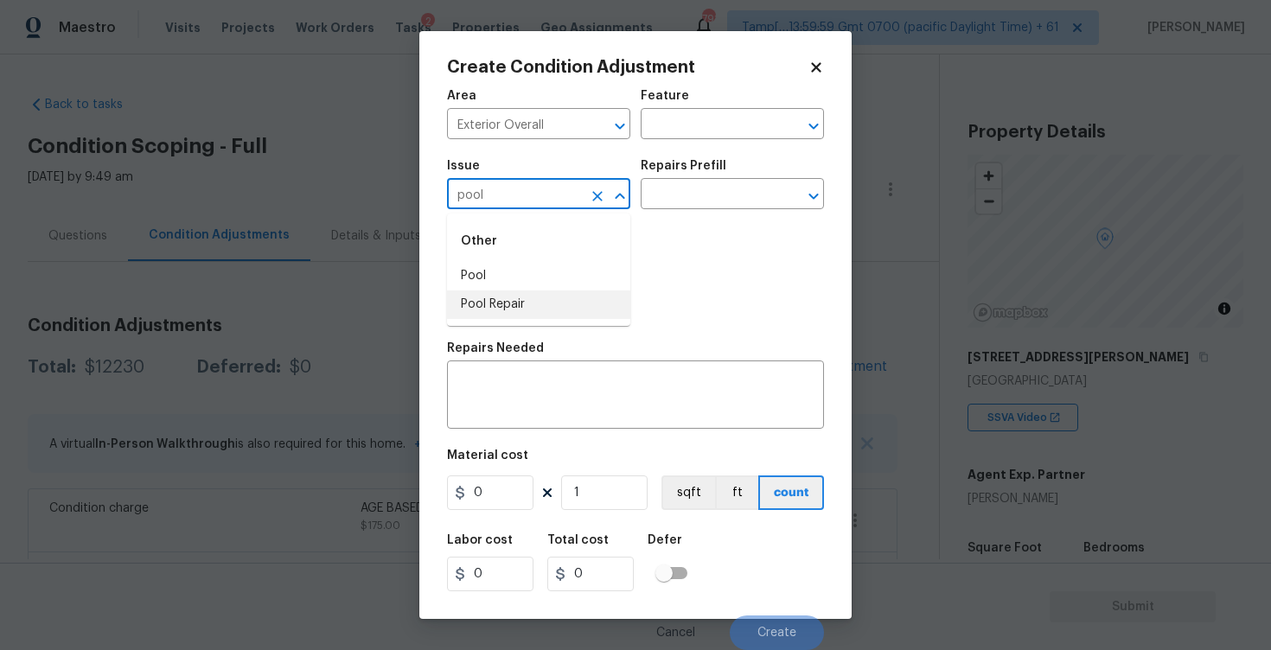
click at [506, 308] on li "Pool Repair" at bounding box center [538, 304] width 183 height 29
type input "Pool Repair"
click at [654, 209] on body "Maestro Visits Projects Work Orders Tasks 2 Properties Geo Assignments 791 Tamp…" at bounding box center [635, 325] width 1271 height 650
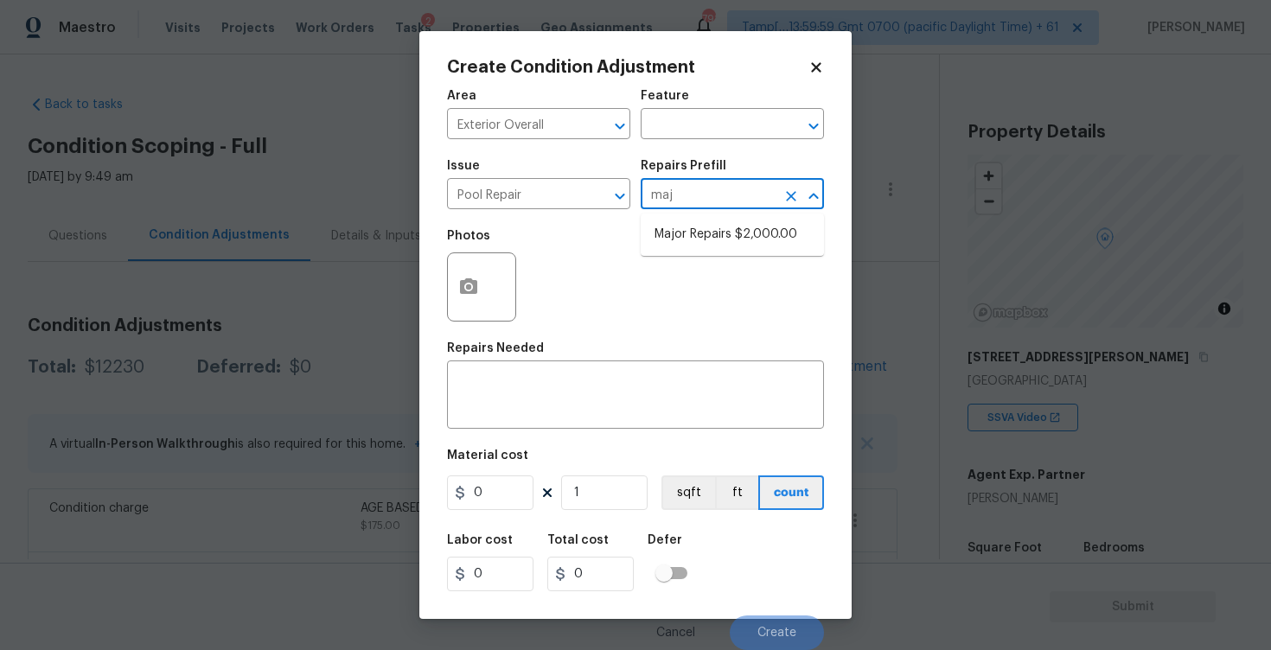
type input "majo"
click at [713, 251] on ul "Major Repairs $2,000.00" at bounding box center [731, 234] width 183 height 42
click at [712, 229] on li "Major Repairs $2,000.00" at bounding box center [731, 234] width 183 height 29
type input "Pool"
type textarea "large misc. repairs abandoned empty pool"
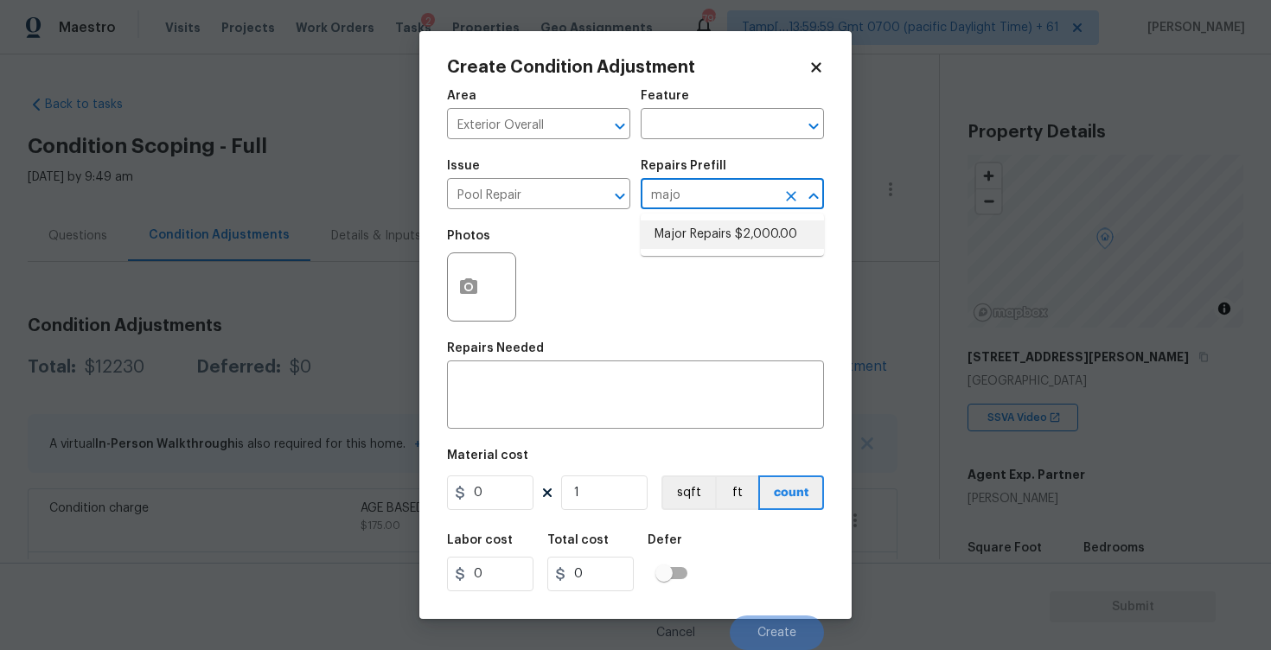
type input "2000"
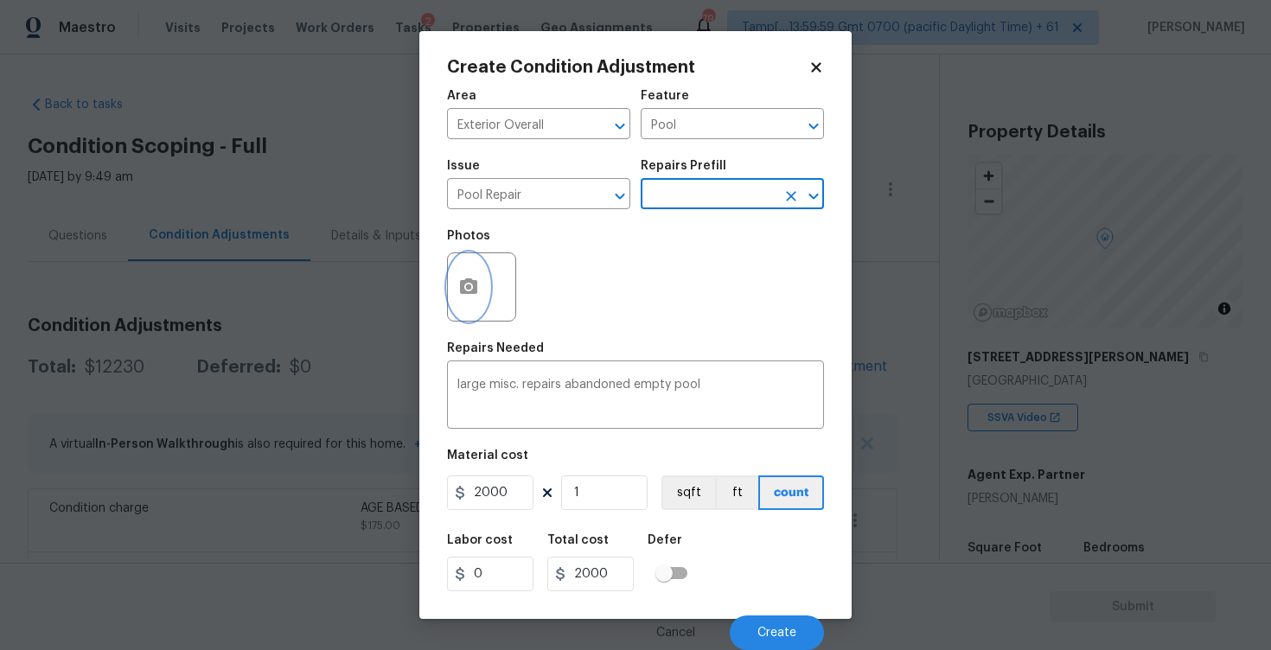
click at [457, 309] on button "button" at bounding box center [468, 286] width 41 height 67
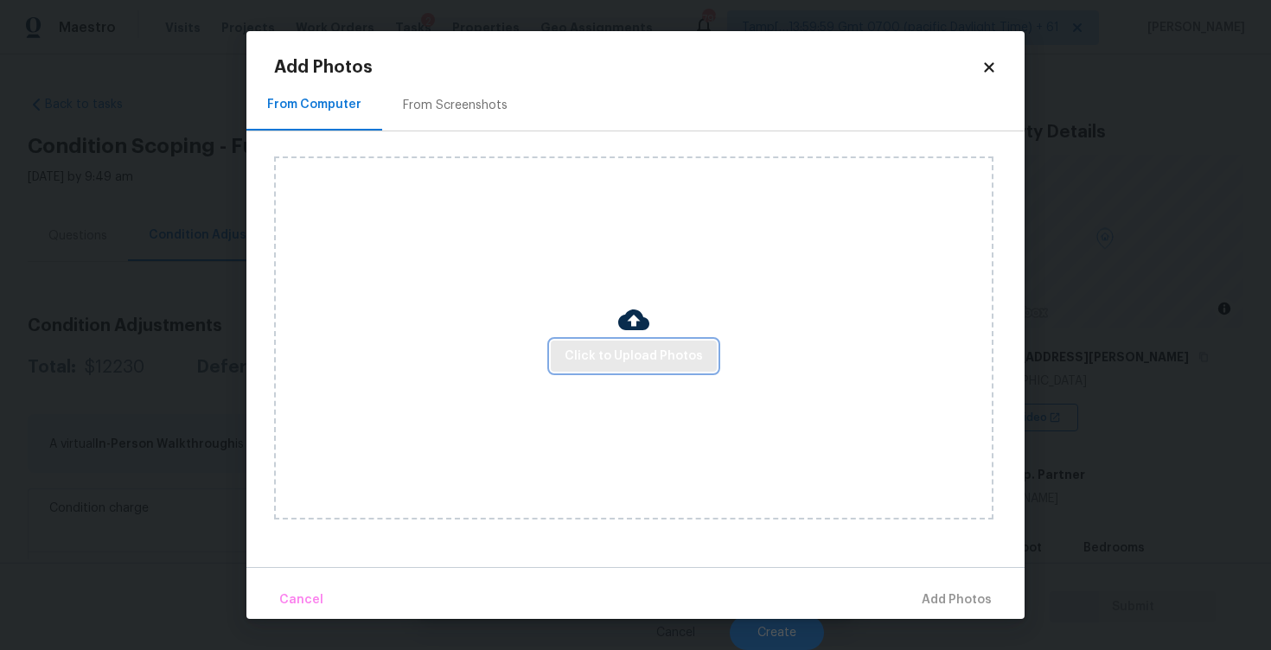
click at [582, 351] on span "Click to Upload Photos" at bounding box center [633, 357] width 138 height 22
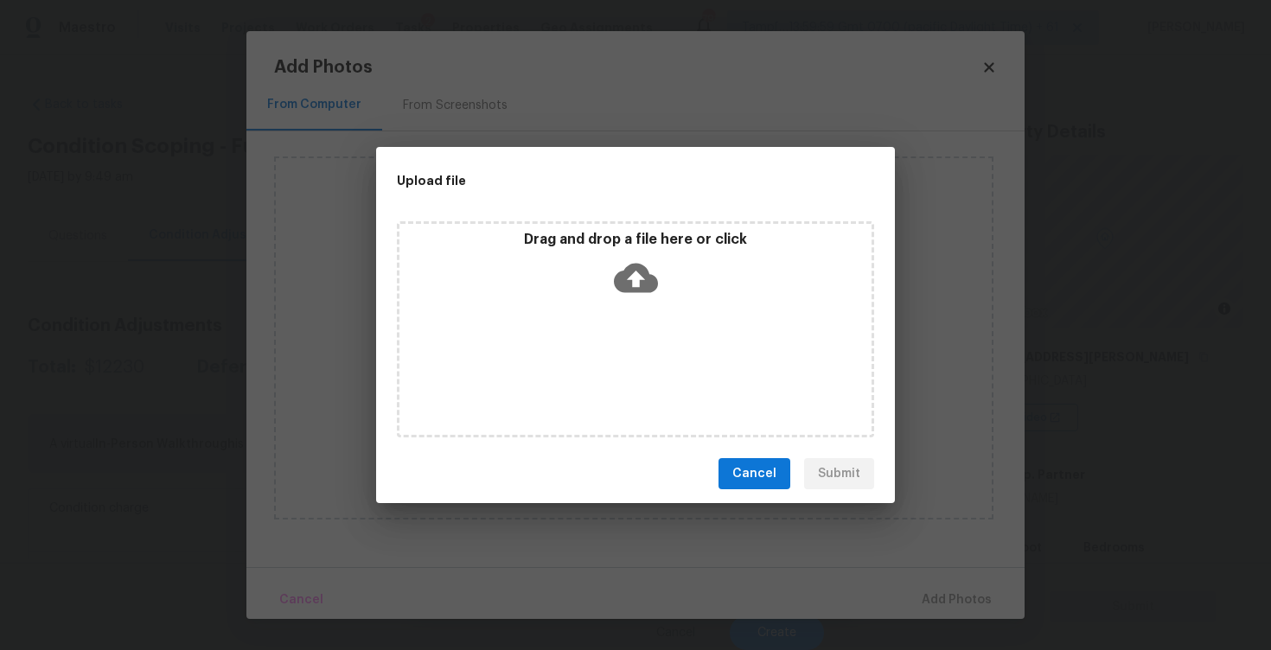
click at [636, 247] on p "Drag and drop a file here or click" at bounding box center [635, 240] width 472 height 18
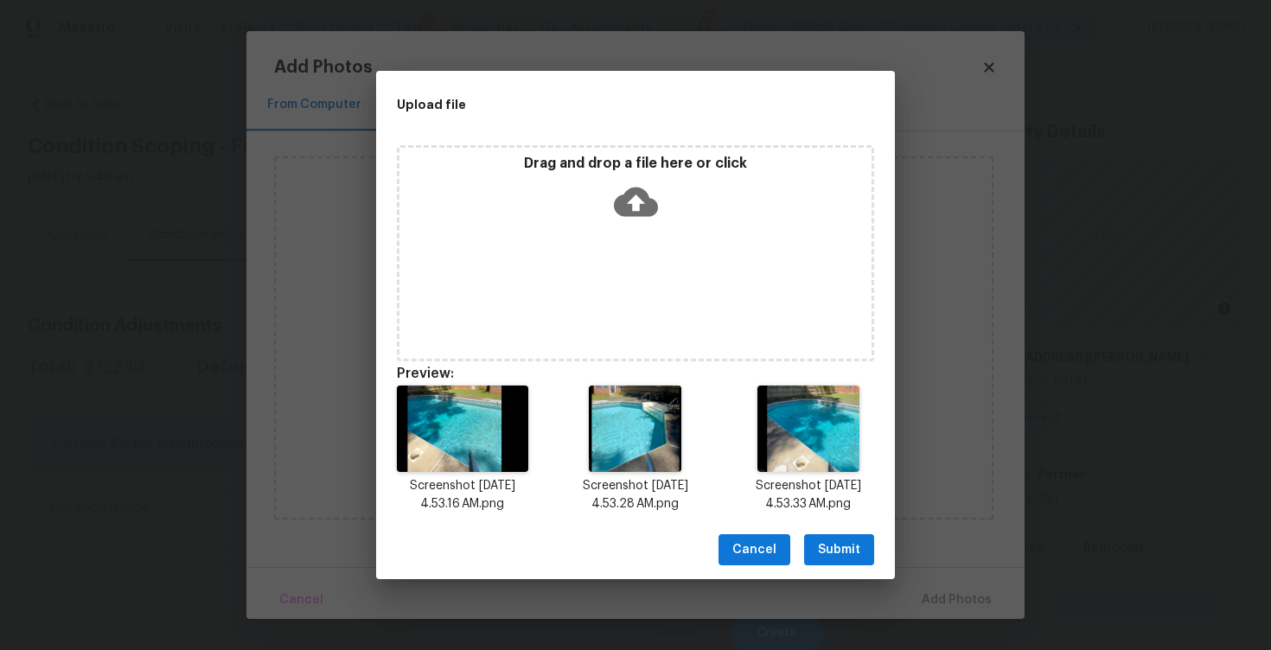
click at [850, 552] on span "Submit" at bounding box center [839, 550] width 42 height 22
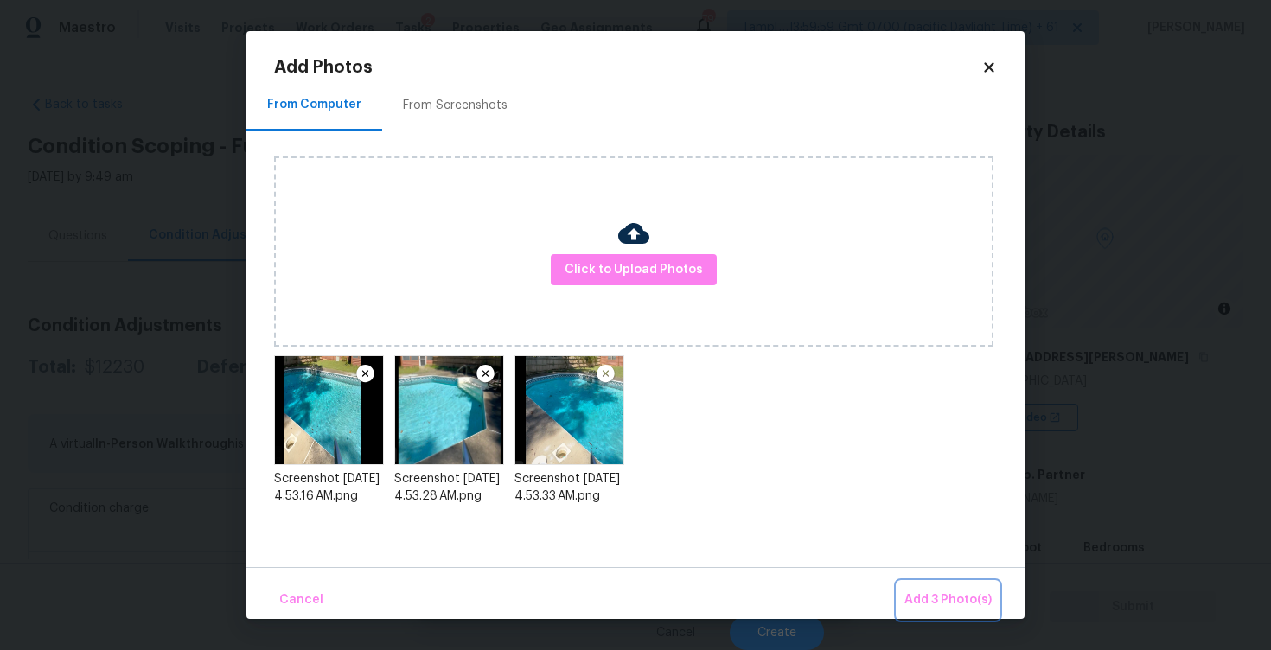
click at [956, 604] on span "Add 3 Photo(s)" at bounding box center [947, 600] width 87 height 22
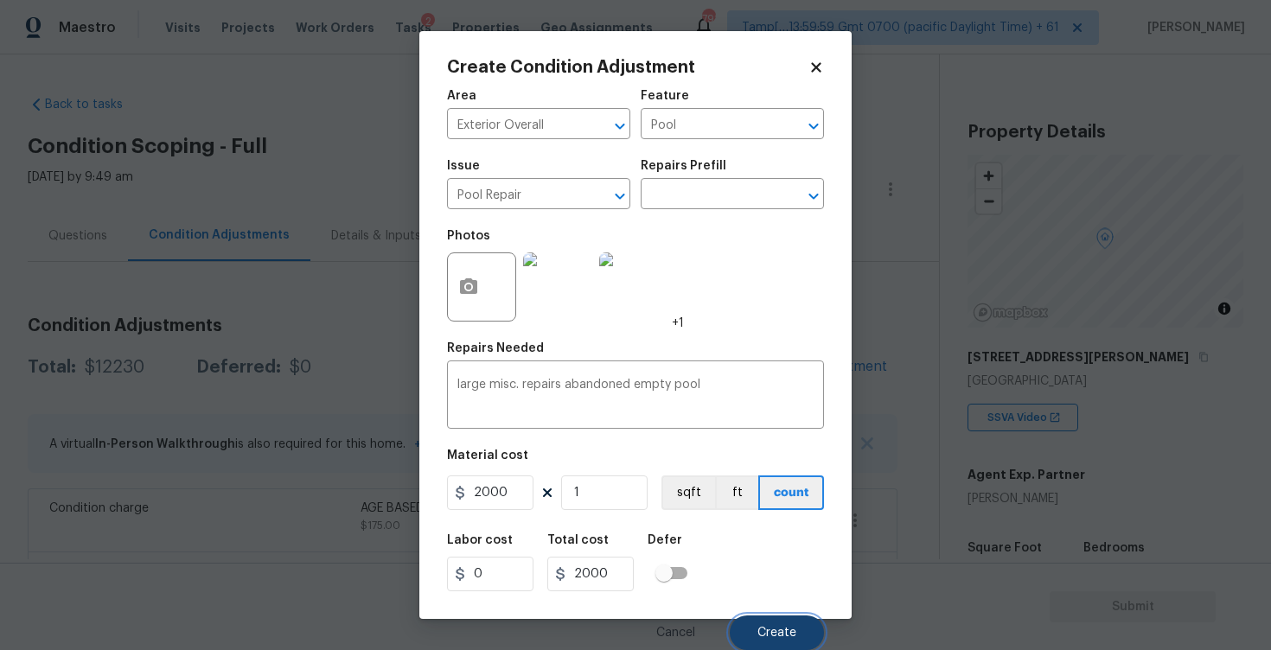
click at [750, 638] on button "Create" at bounding box center [776, 632] width 94 height 35
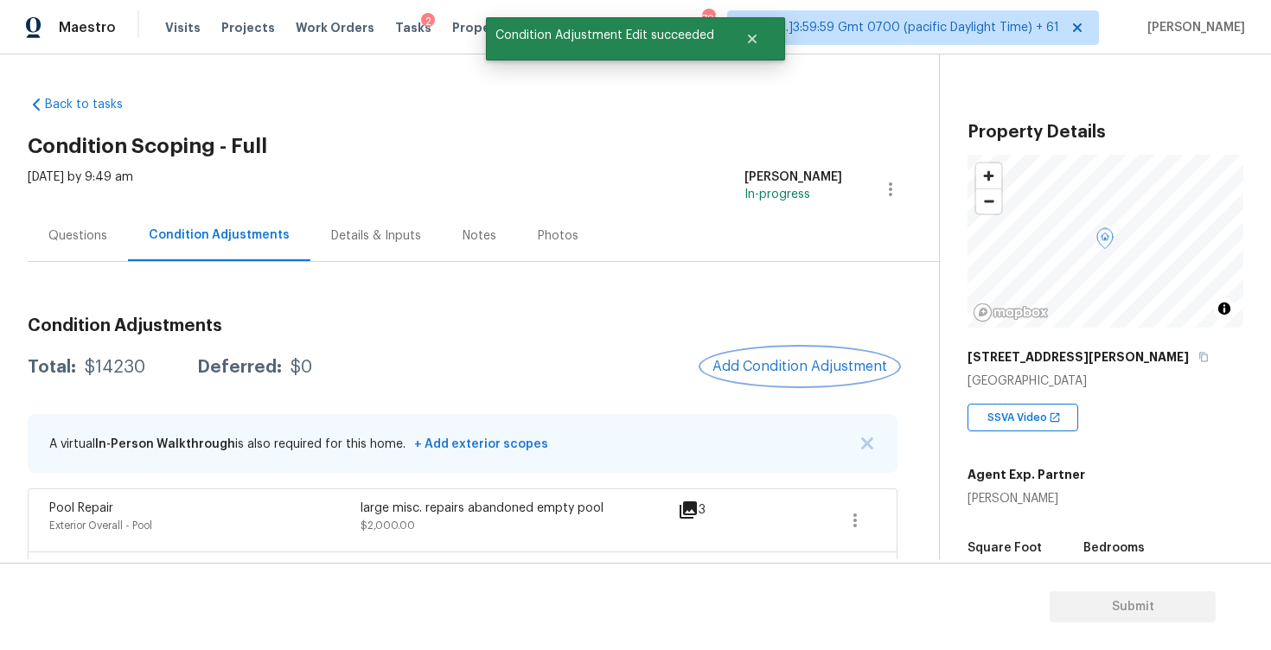
click at [816, 378] on button "Add Condition Adjustment" at bounding box center [799, 366] width 195 height 36
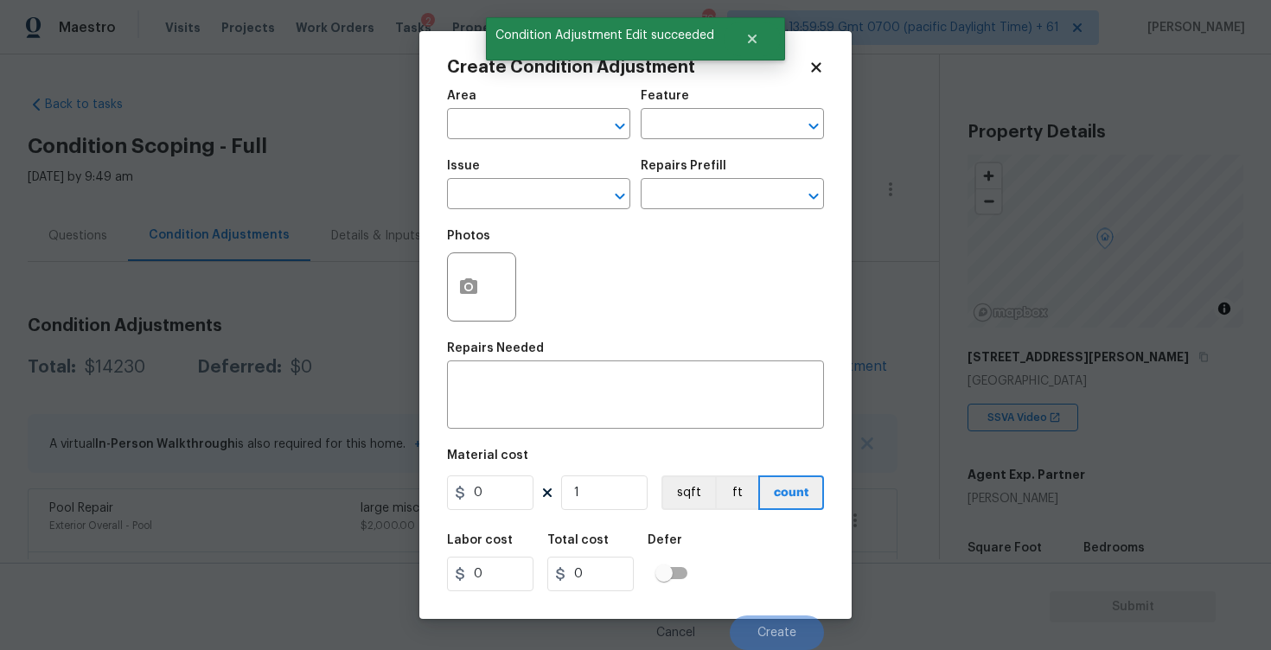
click at [526, 141] on span "Area ​" at bounding box center [538, 115] width 183 height 70
click at [518, 125] on input "text" at bounding box center [514, 125] width 135 height 27
click at [526, 187] on li "Exterior Overall" at bounding box center [538, 193] width 183 height 29
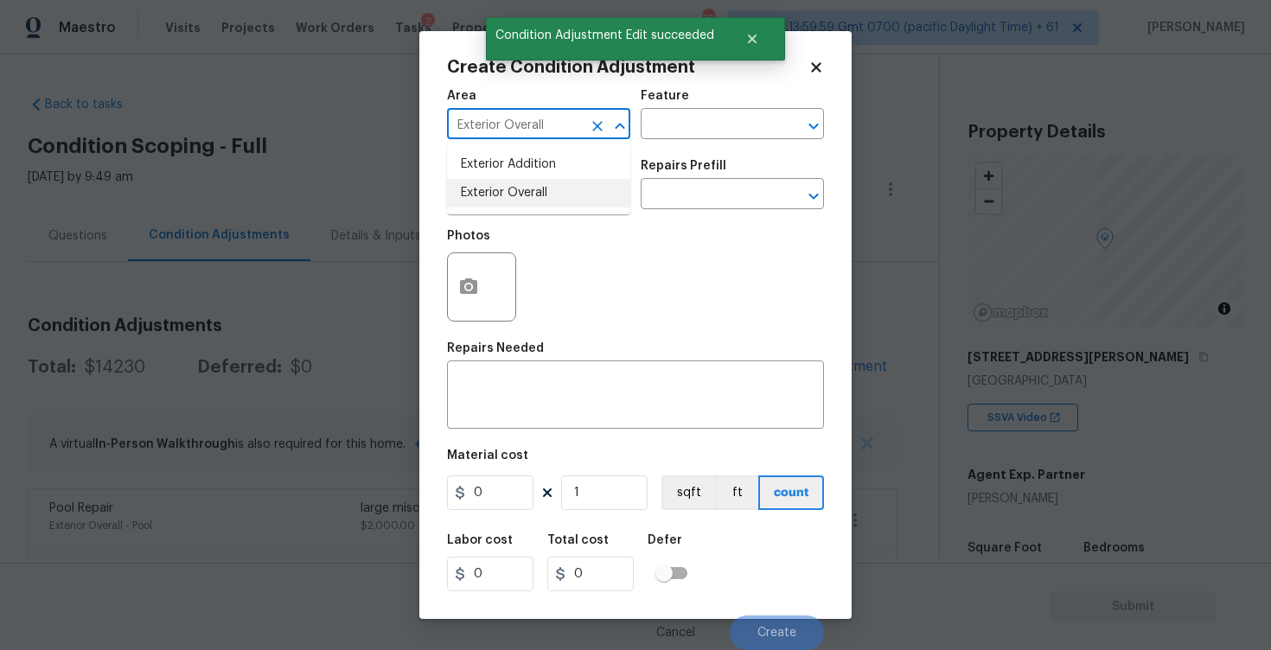
type input "Exterior Overall"
click at [526, 187] on input "text" at bounding box center [514, 195] width 135 height 27
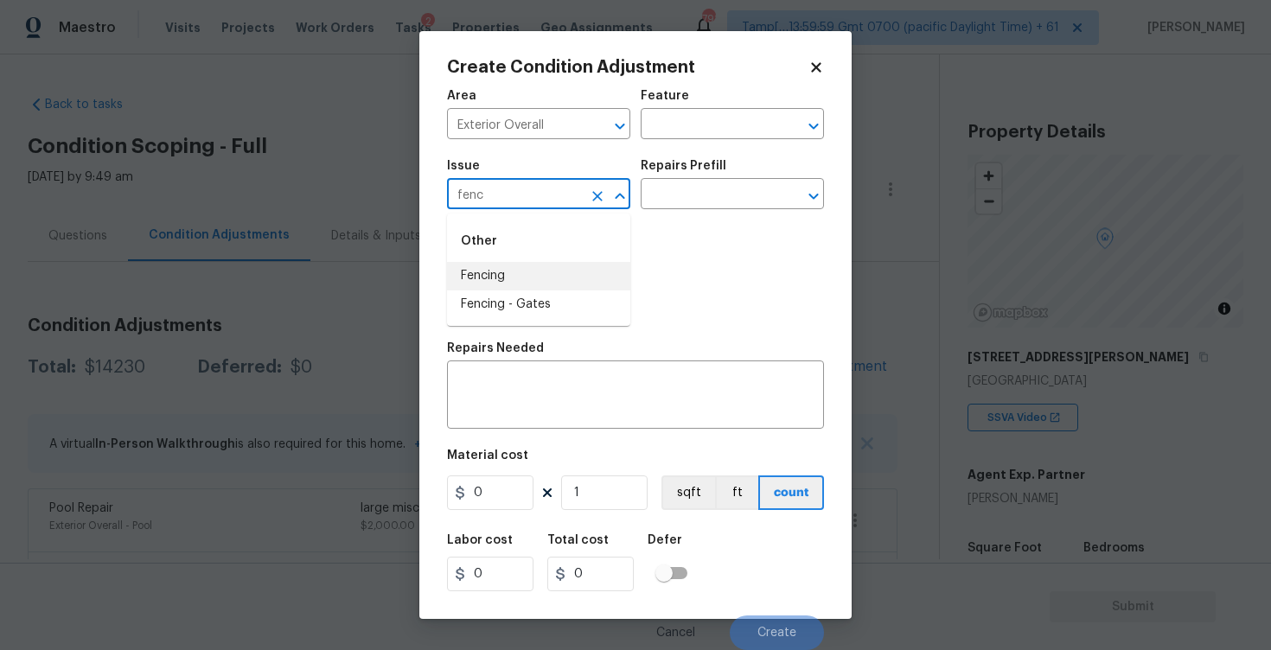
click at [537, 266] on li "Fencing" at bounding box center [538, 276] width 183 height 29
type input "Fencing"
click at [557, 401] on textarea at bounding box center [635, 397] width 356 height 36
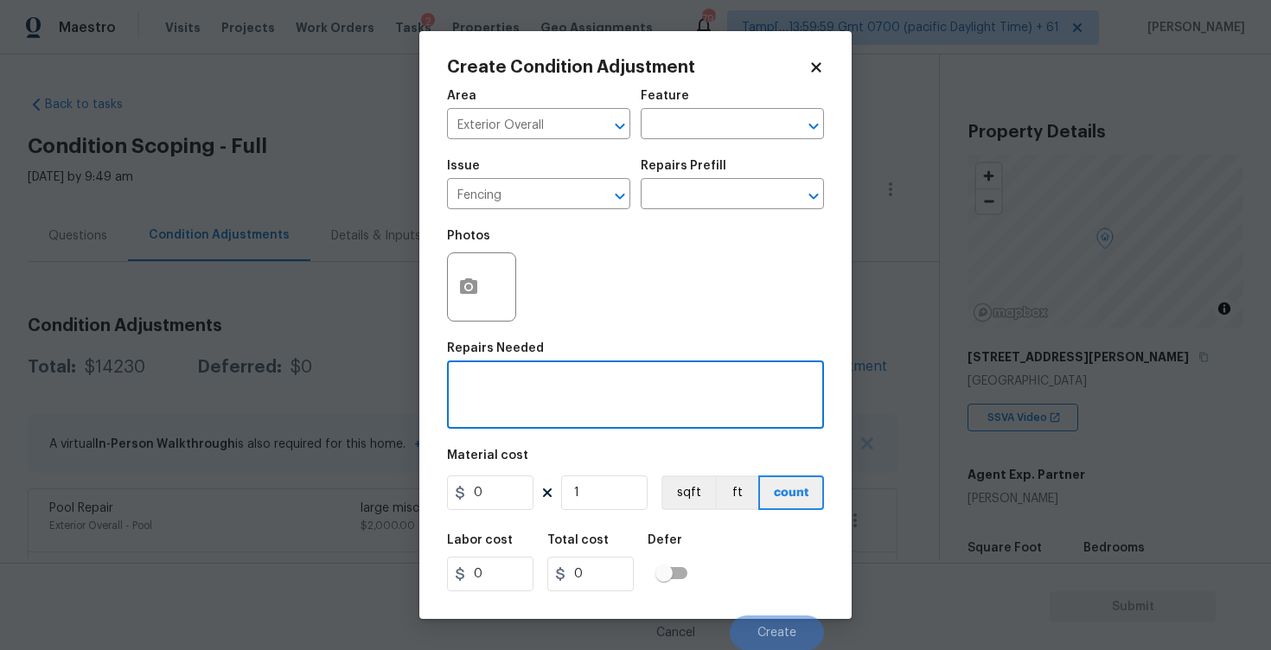
type textarea "T"
type textarea "Repaint the backyard fence"
click at [510, 494] on input "0" at bounding box center [490, 492] width 86 height 35
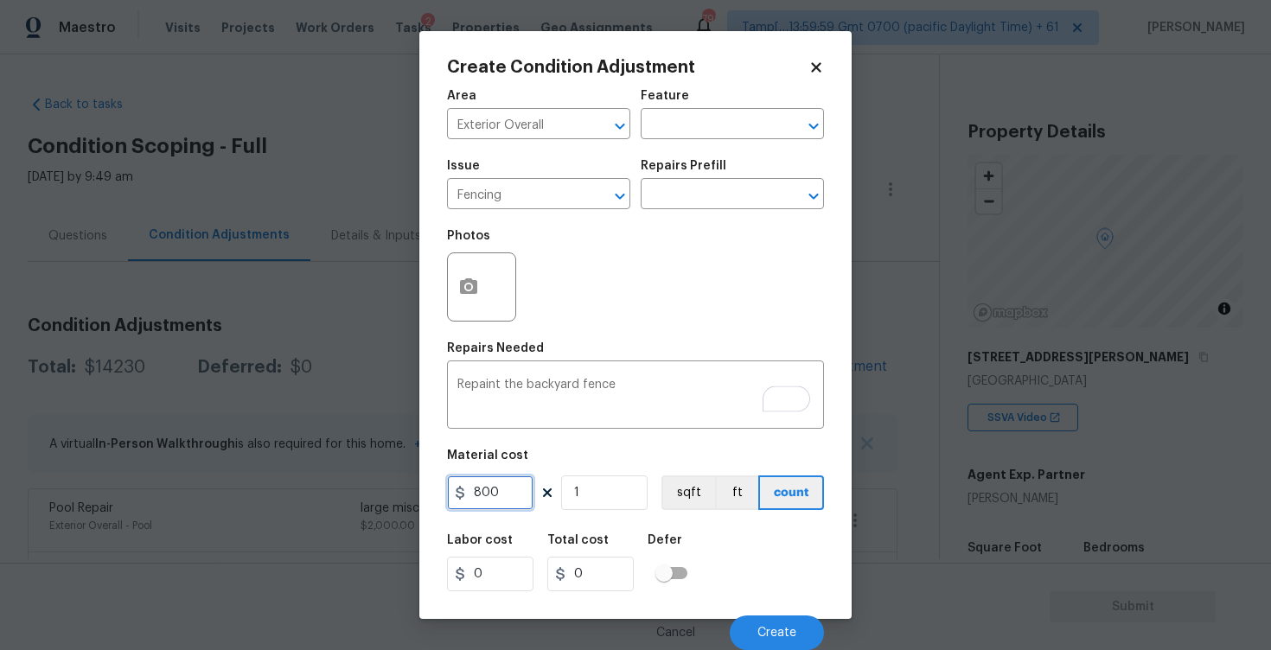
type input "800"
click at [691, 524] on div "Labor cost 0 Total cost 800 Defer" at bounding box center [635, 563] width 377 height 78
click at [499, 316] on div at bounding box center [481, 286] width 69 height 69
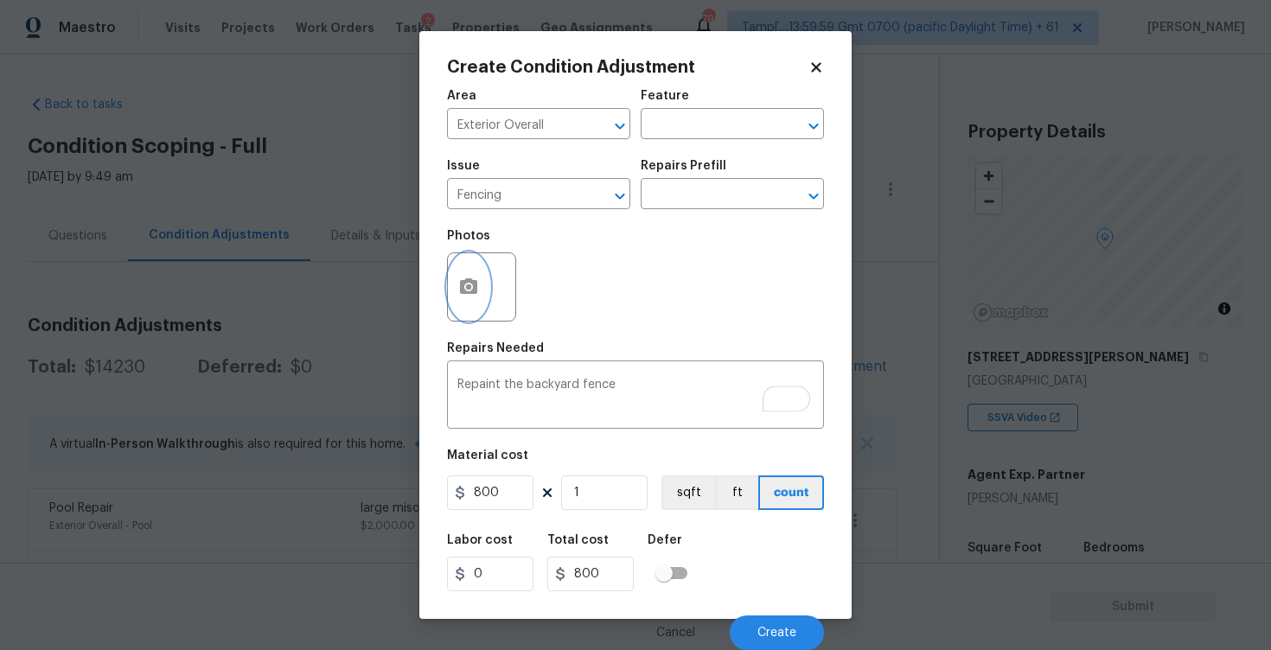
click at [466, 283] on icon "button" at bounding box center [468, 286] width 17 height 16
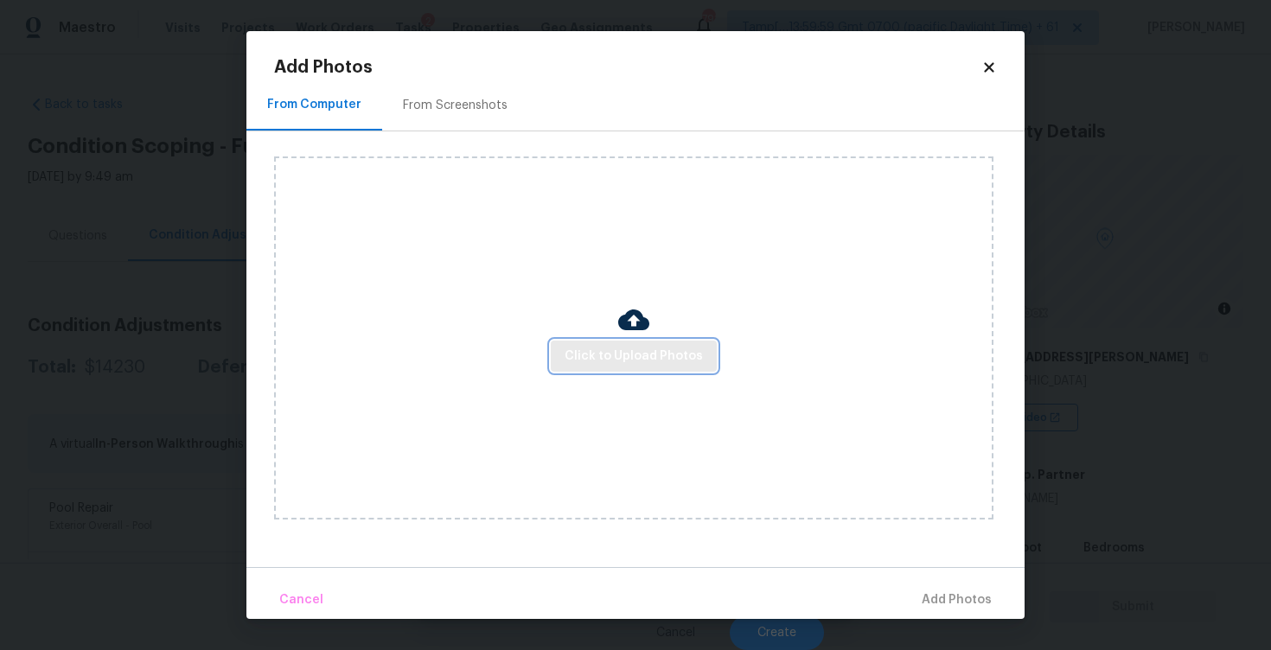
click at [637, 351] on span "Click to Upload Photos" at bounding box center [633, 357] width 138 height 22
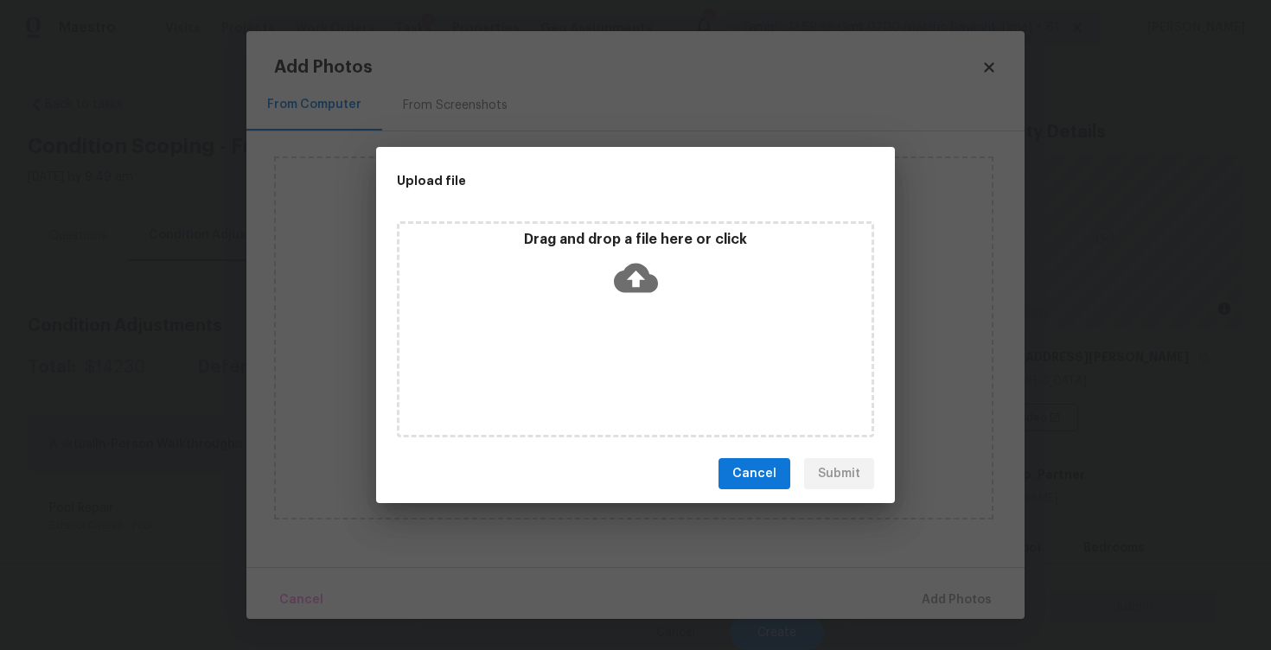
click at [629, 317] on div "Drag and drop a file here or click" at bounding box center [635, 329] width 477 height 216
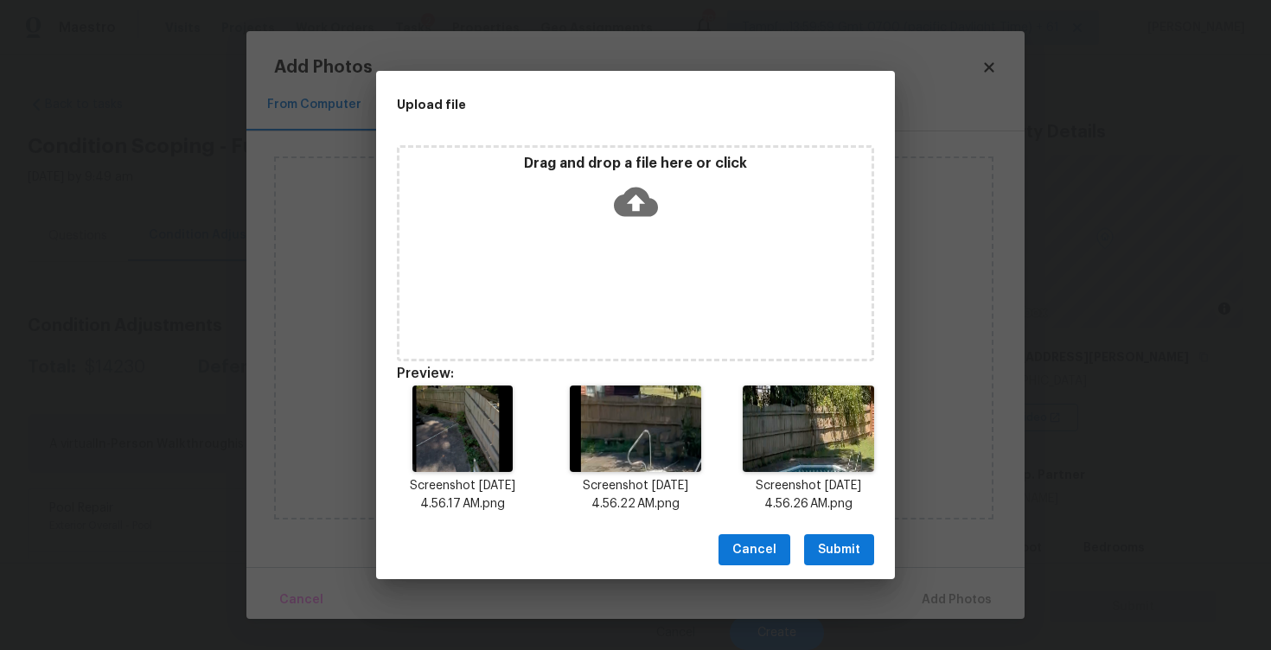
click at [853, 551] on span "Submit" at bounding box center [839, 550] width 42 height 22
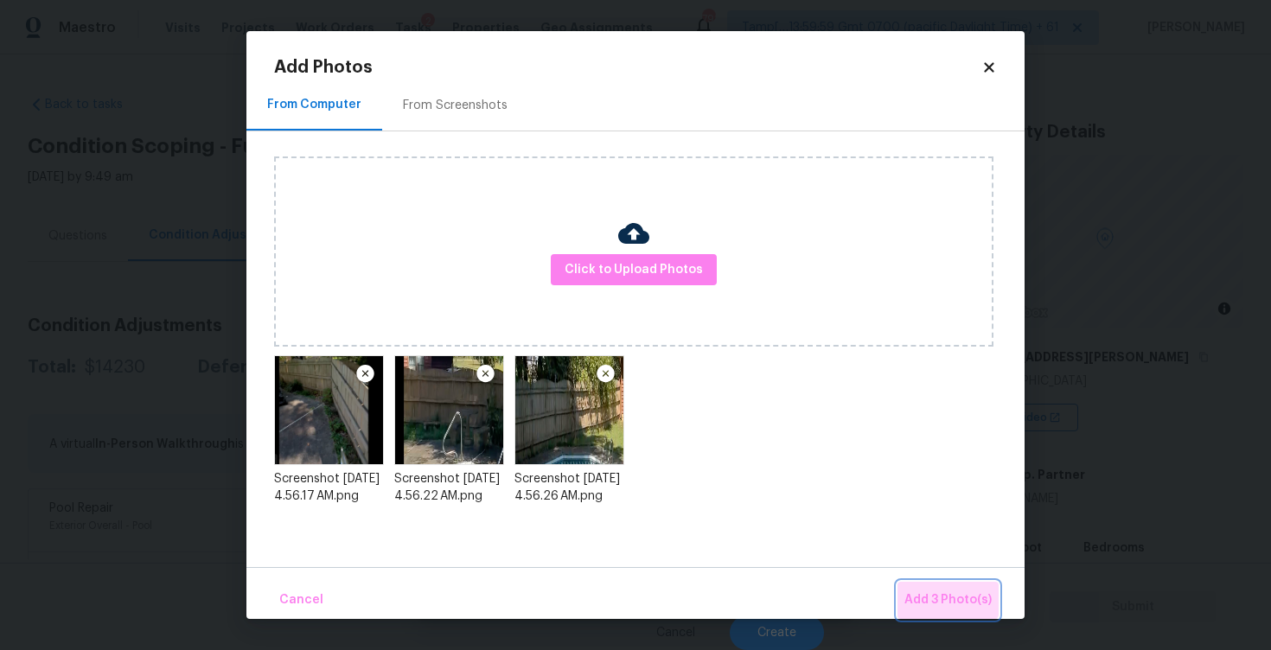
click at [922, 582] on button "Add 3 Photo(s)" at bounding box center [947, 600] width 101 height 37
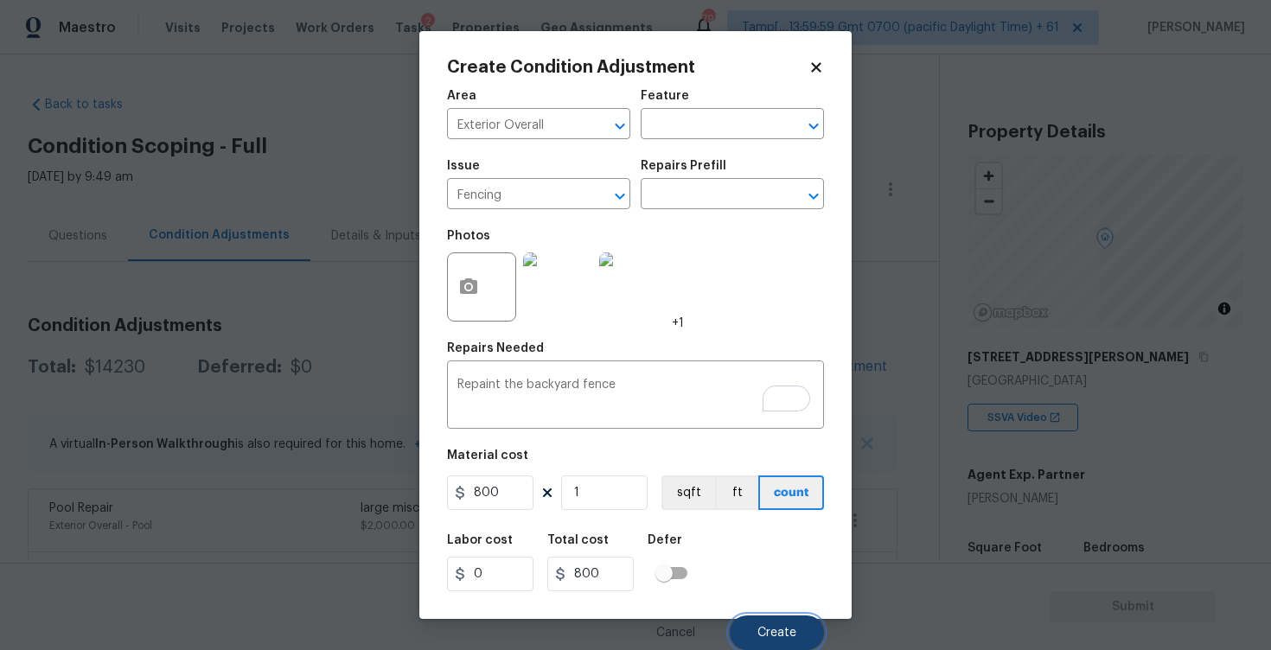
click at [792, 636] on span "Create" at bounding box center [776, 633] width 39 height 13
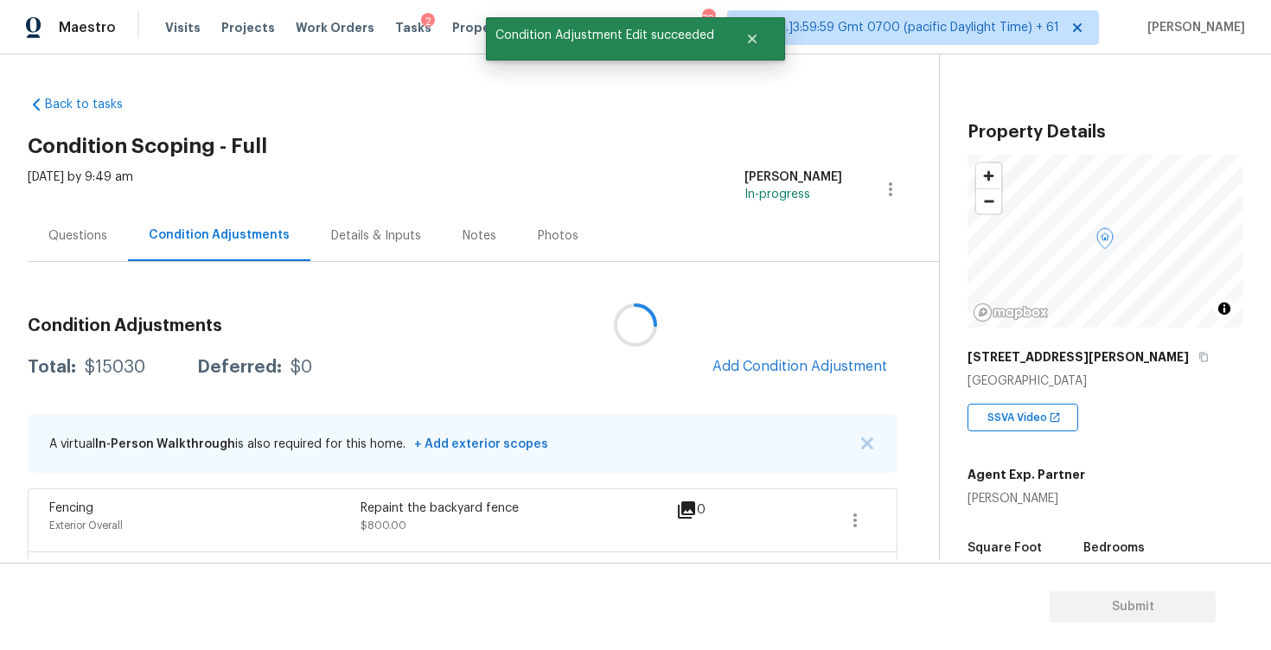
scroll to position [0, 0]
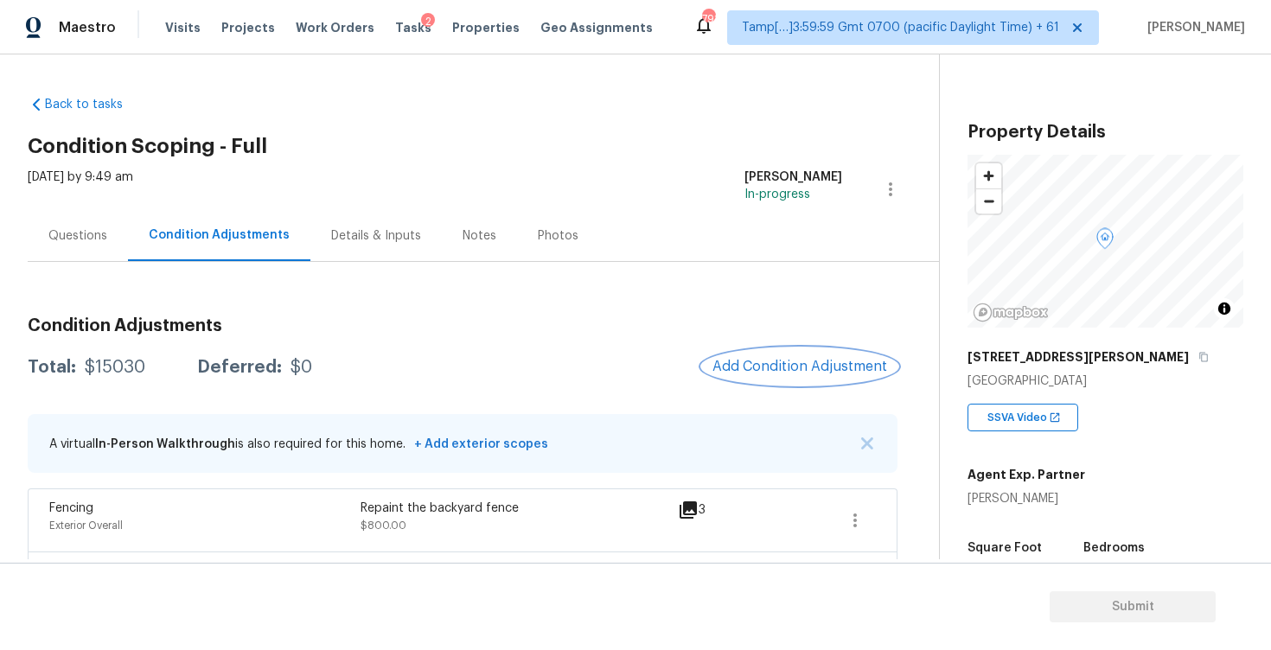
click at [804, 364] on span "Add Condition Adjustment" at bounding box center [799, 367] width 175 height 16
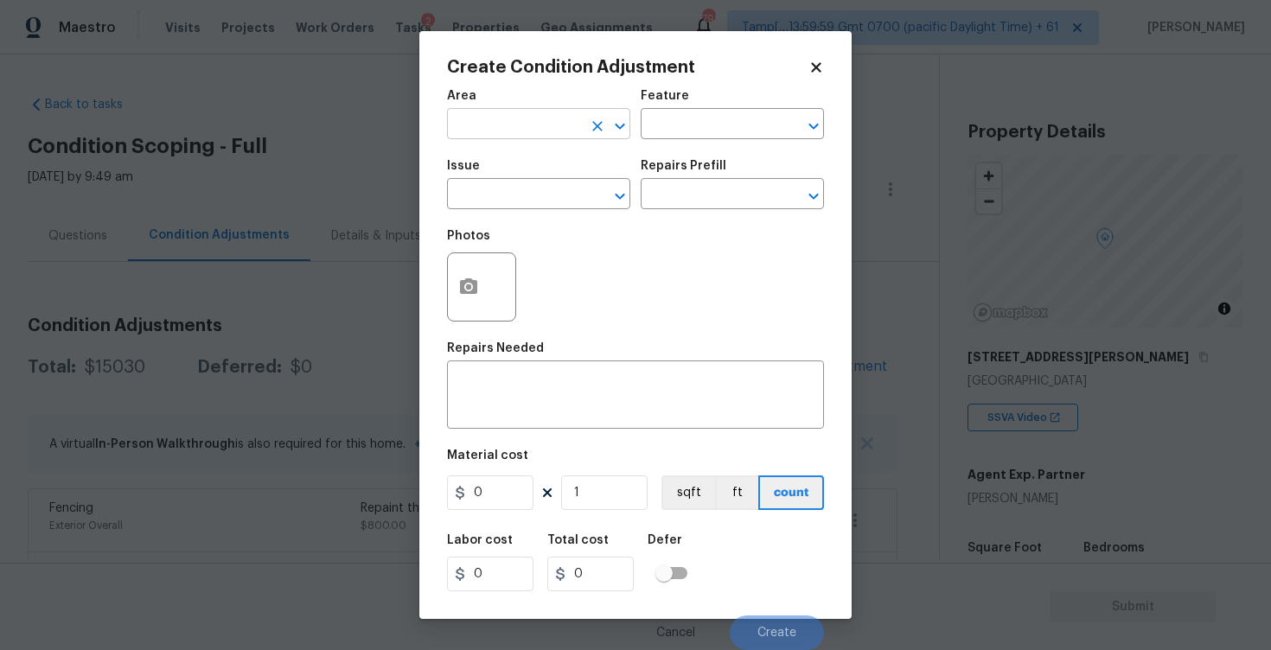
click at [542, 118] on input "text" at bounding box center [514, 125] width 135 height 27
click at [545, 185] on li "Exterior Overall" at bounding box center [538, 193] width 183 height 29
type input "Exterior Overall"
click at [545, 185] on input "text" at bounding box center [514, 195] width 135 height 27
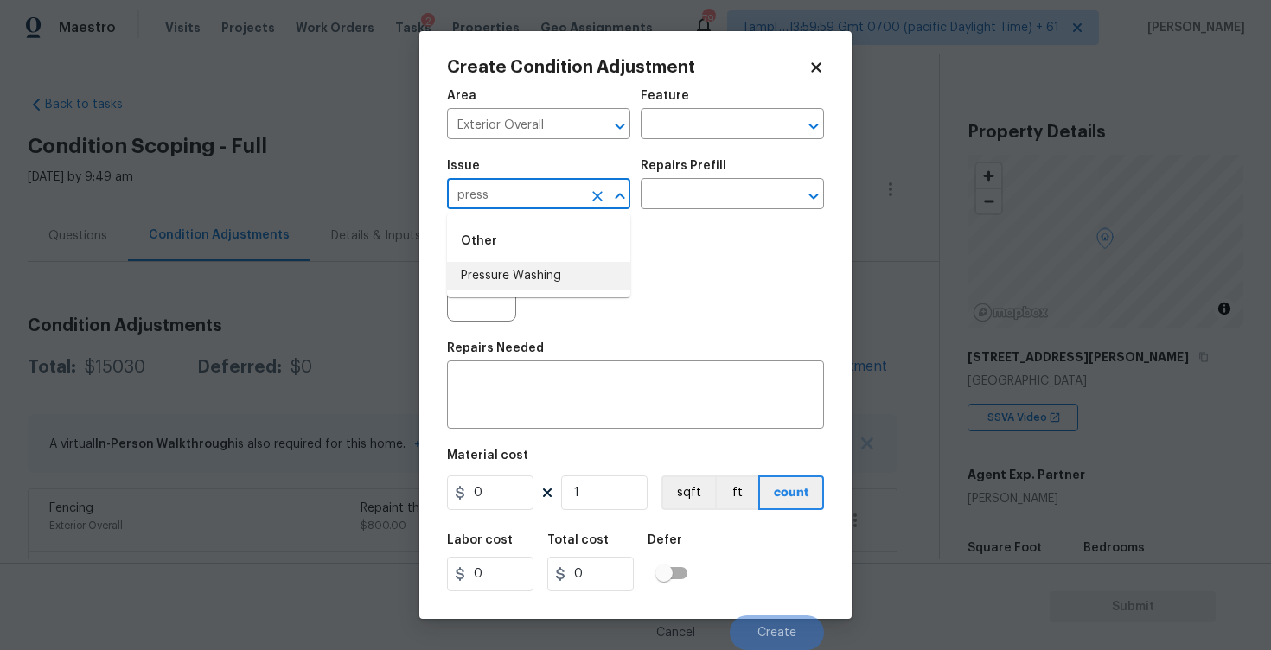
click at [549, 264] on li "Pressure Washing" at bounding box center [538, 276] width 183 height 29
type input "Pressure Washing"
click at [553, 371] on div "x ​" at bounding box center [635, 397] width 377 height 64
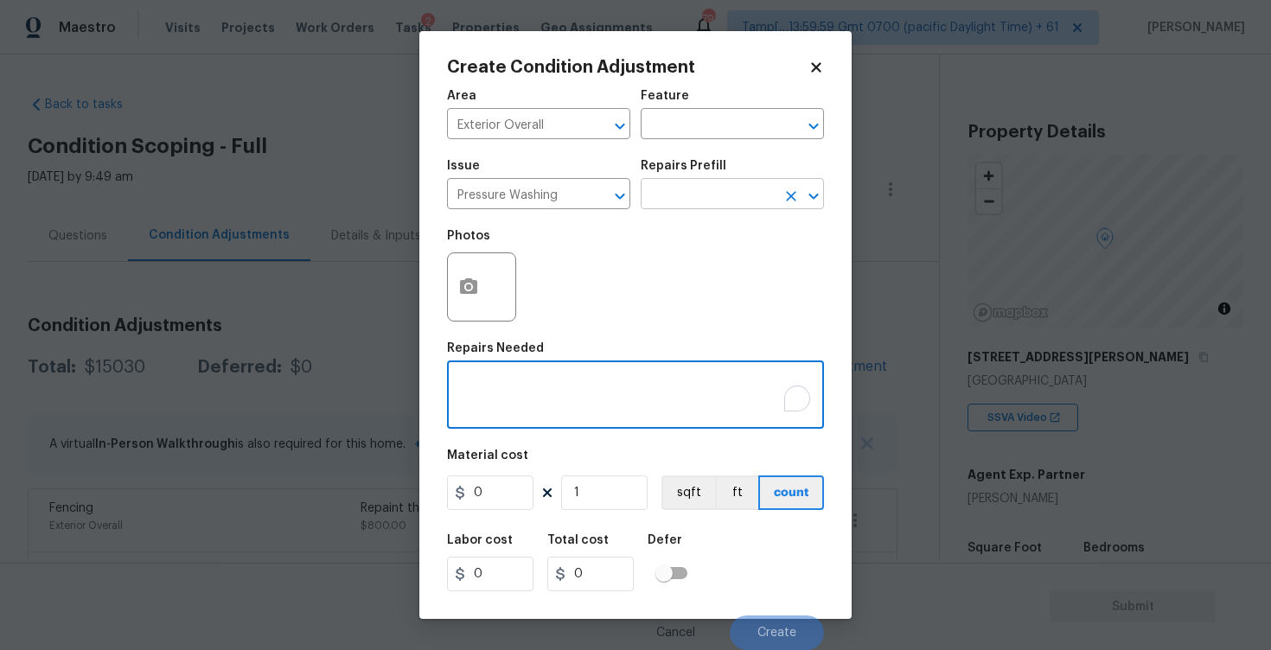
click at [700, 202] on input "text" at bounding box center [707, 195] width 135 height 27
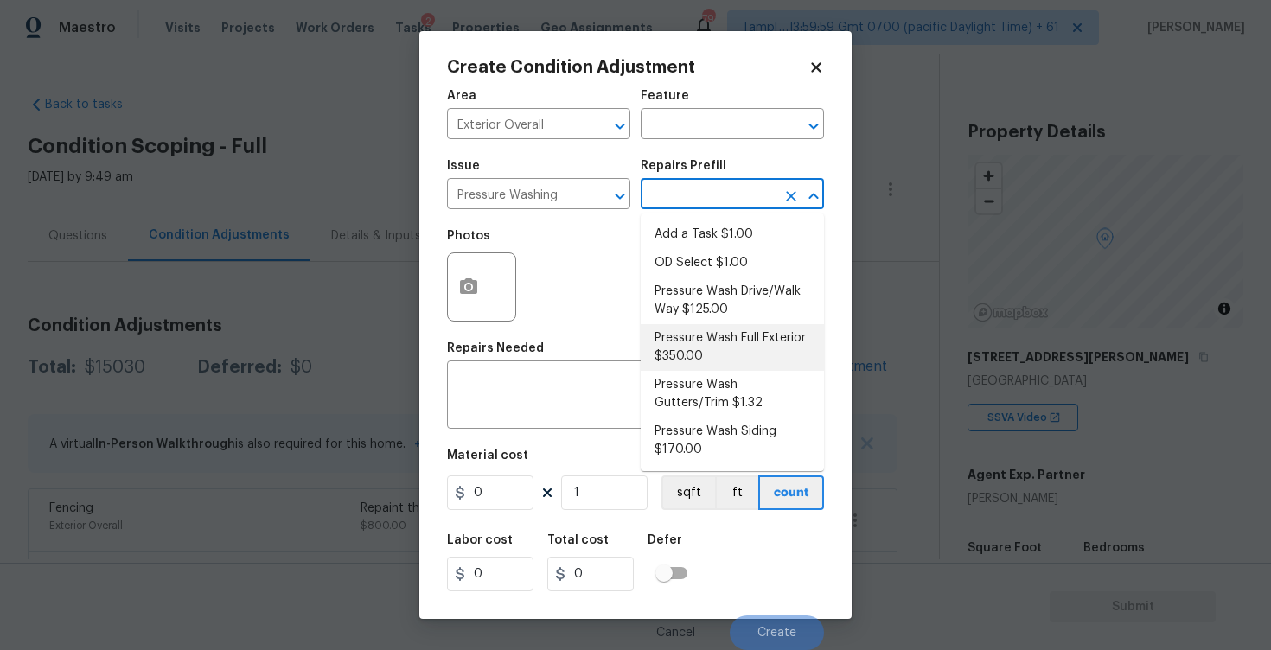
click at [697, 347] on li "Pressure Wash Full Exterior $350.00" at bounding box center [731, 347] width 183 height 47
type input "Siding"
type textarea "Pressure wash the House, Flatwork, Deck and Garage interior."
type input "350"
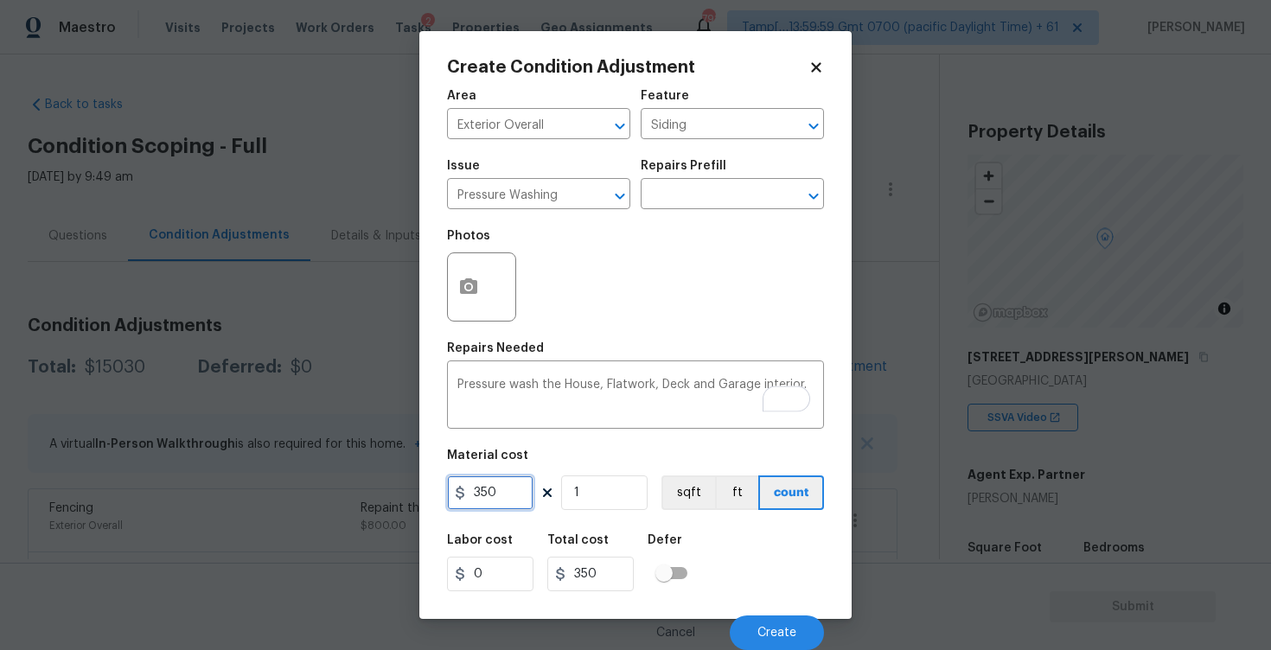
click at [511, 499] on input "350" at bounding box center [490, 492] width 86 height 35
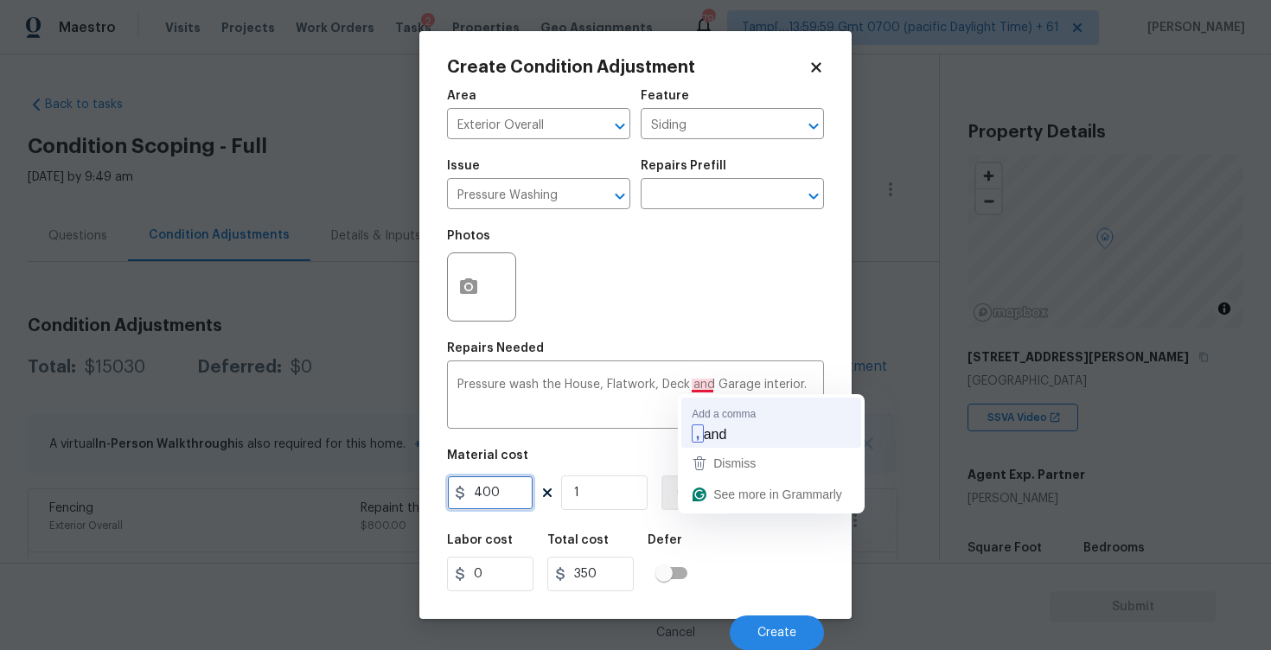
type input "400"
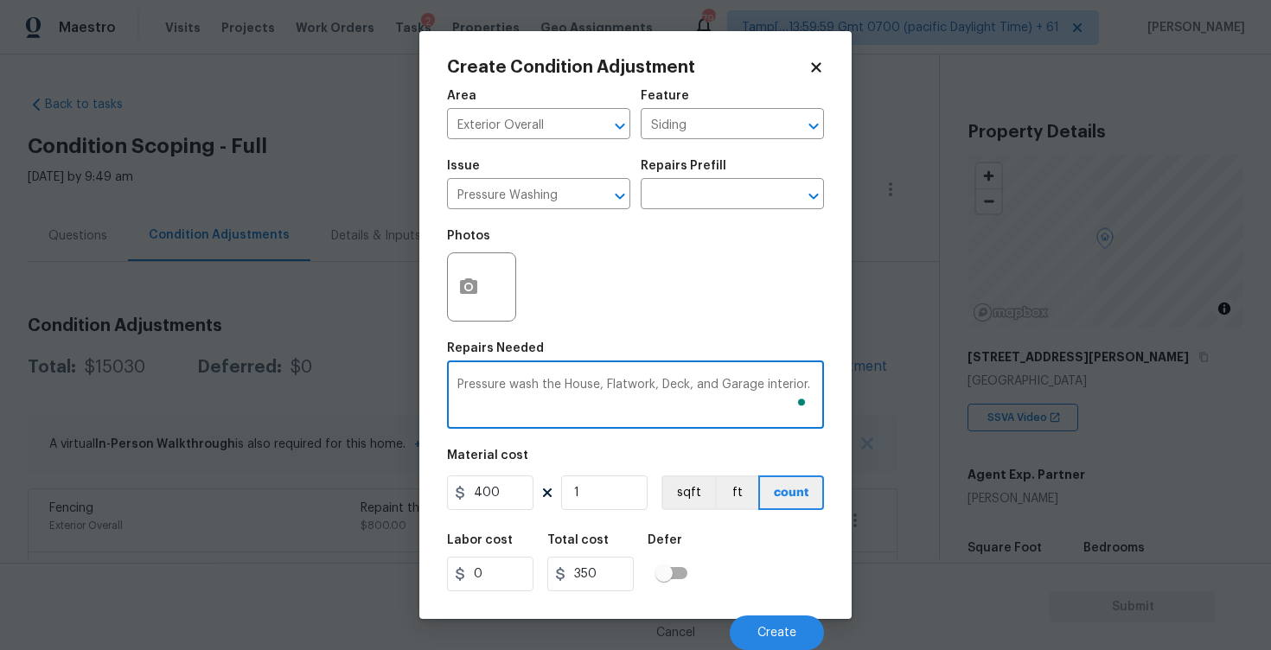
scroll to position [1, 0]
type textarea "Pressure wash the House, Flatwork, Deck, and Garage interior."
click at [772, 625] on button "Create" at bounding box center [776, 632] width 94 height 35
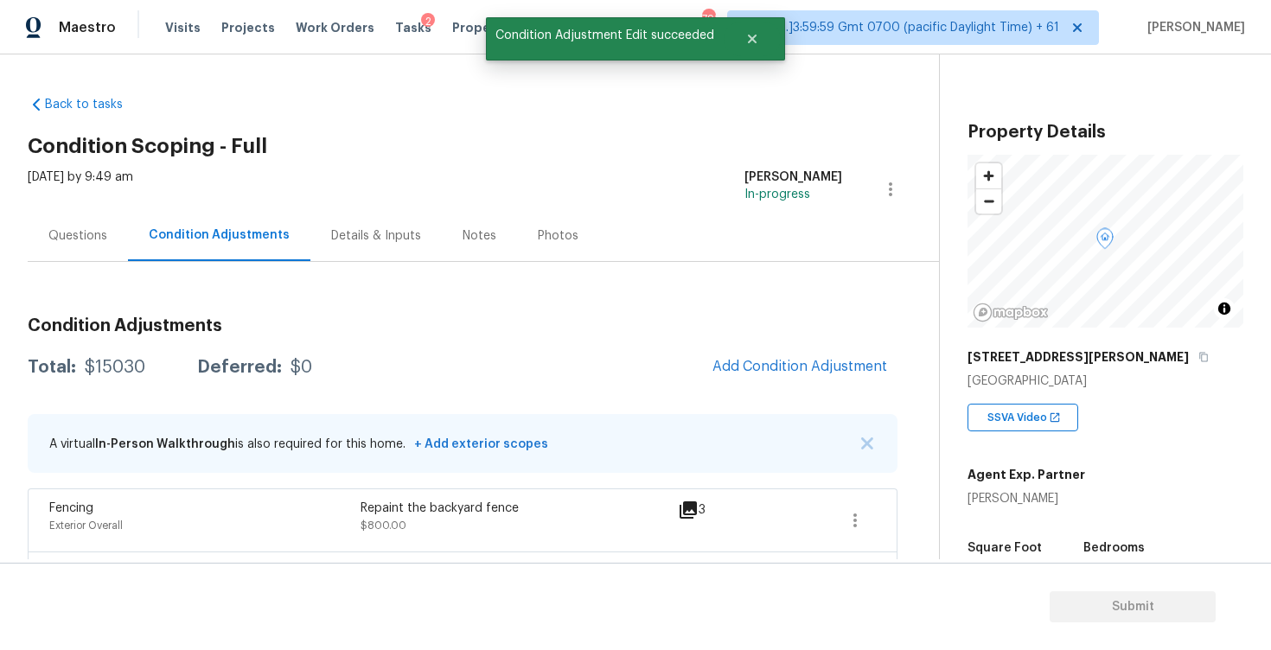
scroll to position [0, 0]
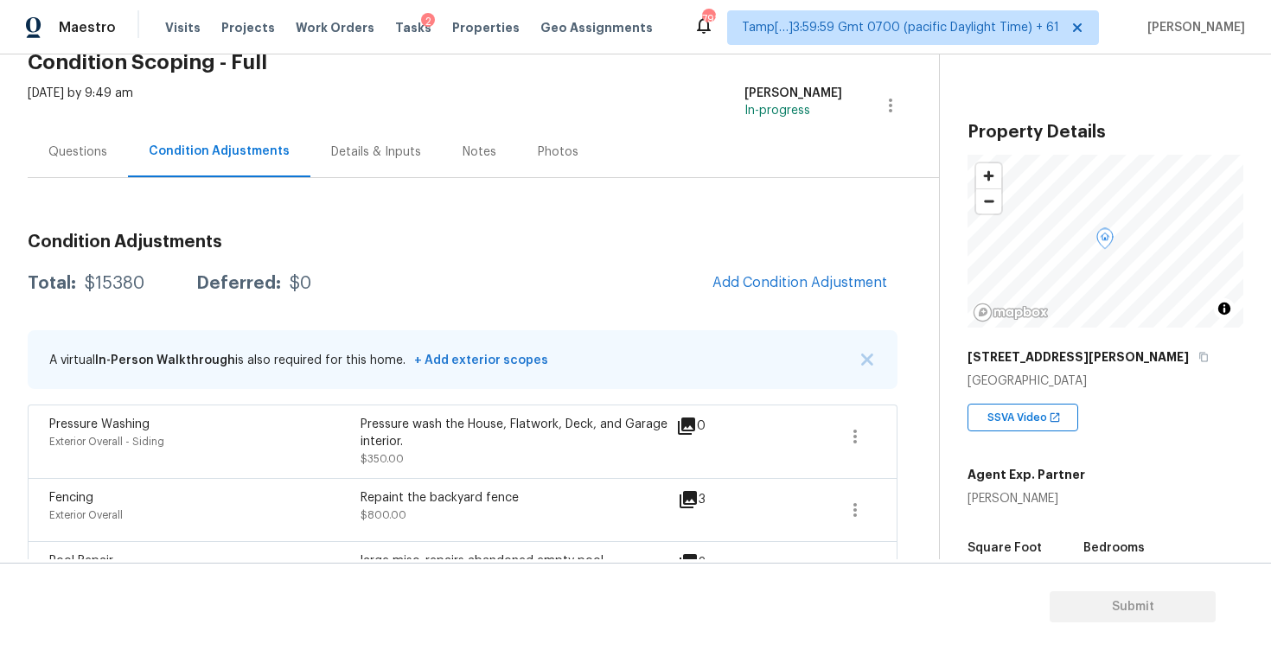
click at [118, 170] on div "Questions" at bounding box center [78, 151] width 100 height 51
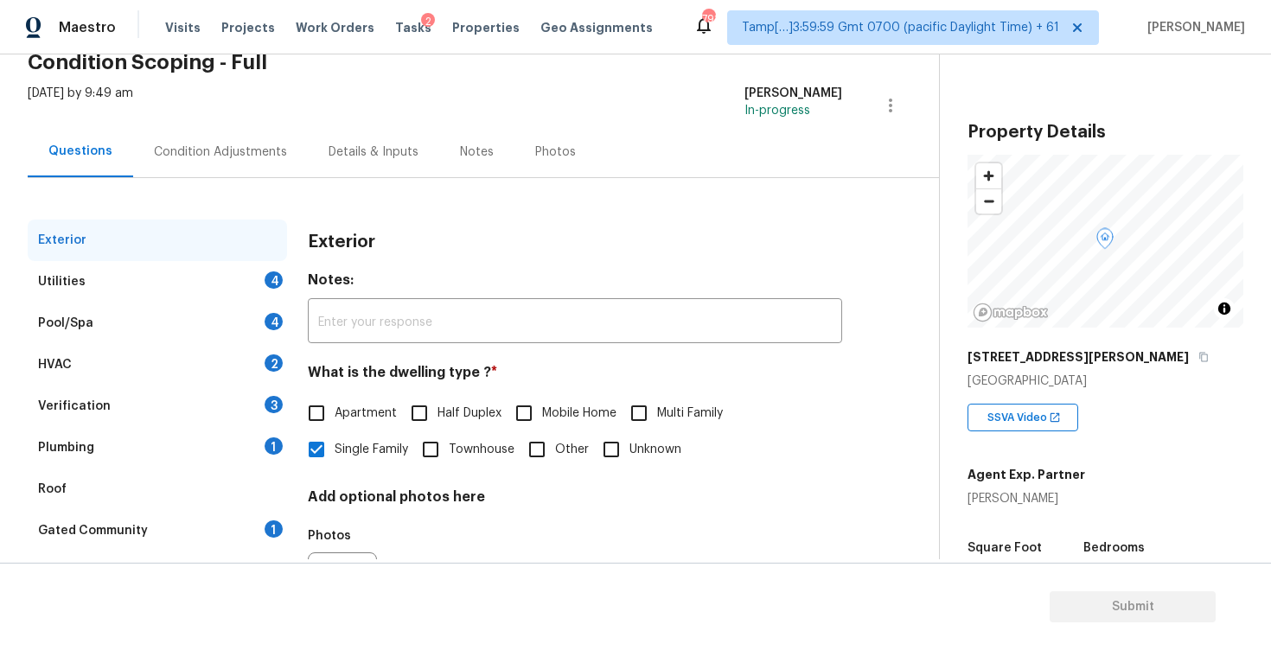
scroll to position [182, 0]
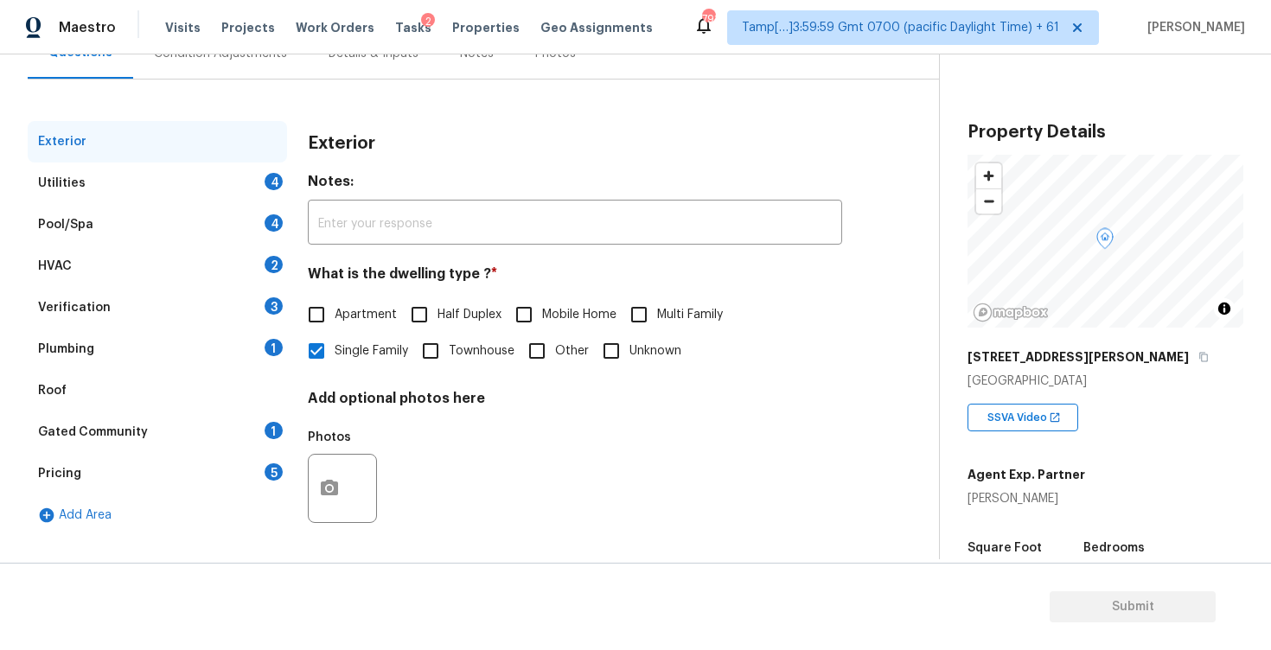
click at [180, 297] on div "Verification 3" at bounding box center [157, 307] width 259 height 41
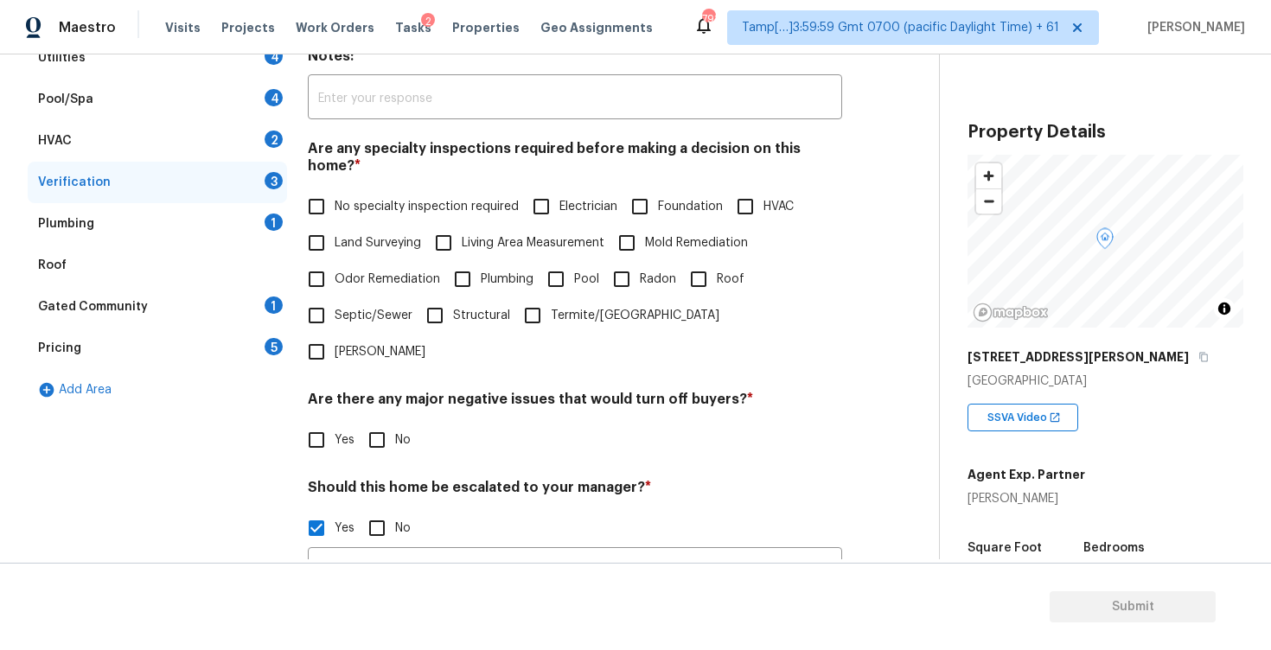
click at [248, 343] on div "Pricing 5" at bounding box center [157, 348] width 259 height 41
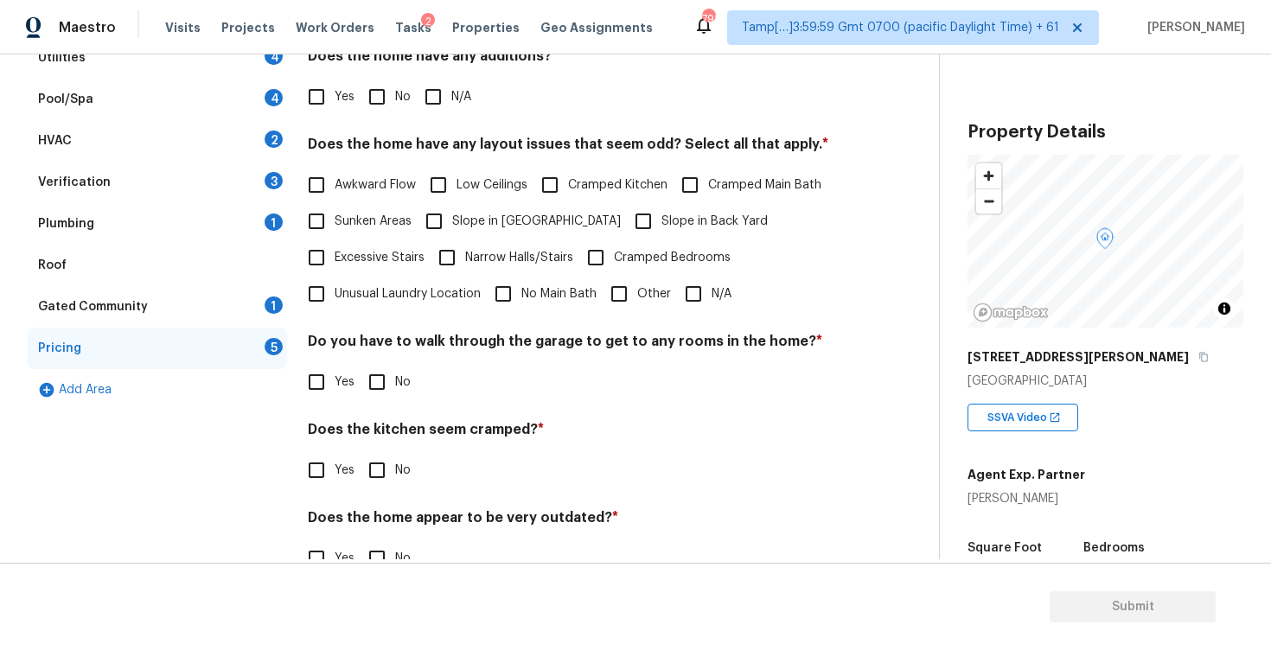
scroll to position [351, 0]
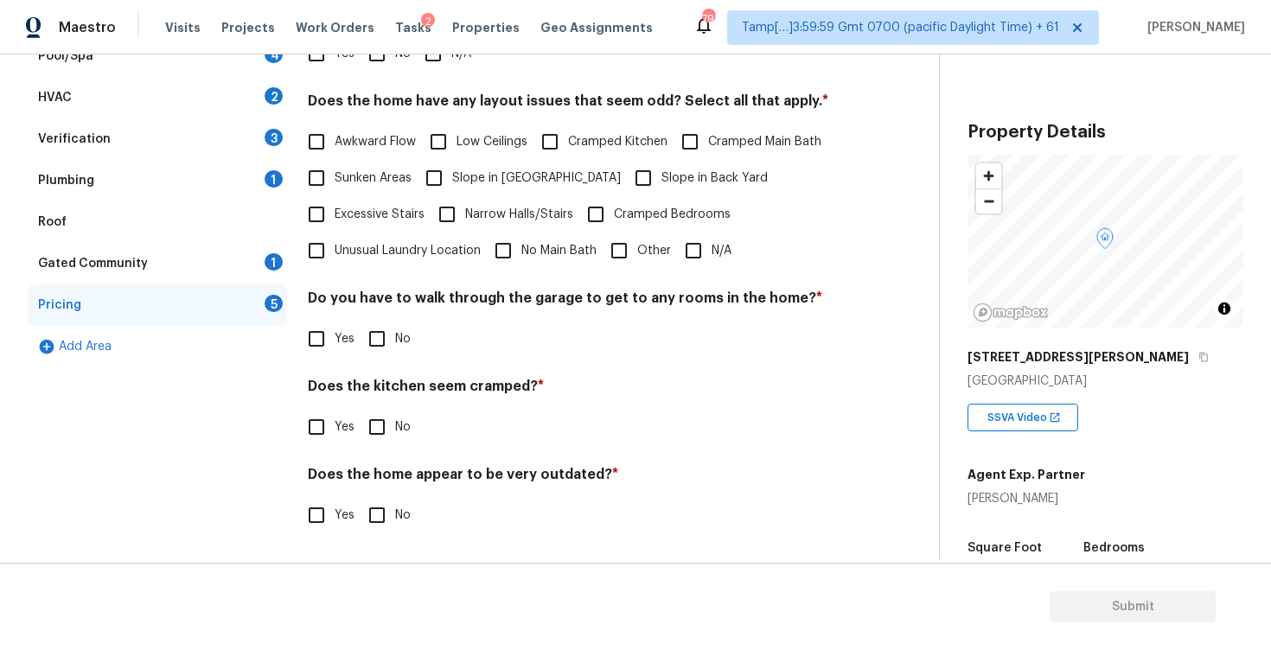
click at [603, 245] on input "Other" at bounding box center [619, 250] width 36 height 36
checkbox input "true"
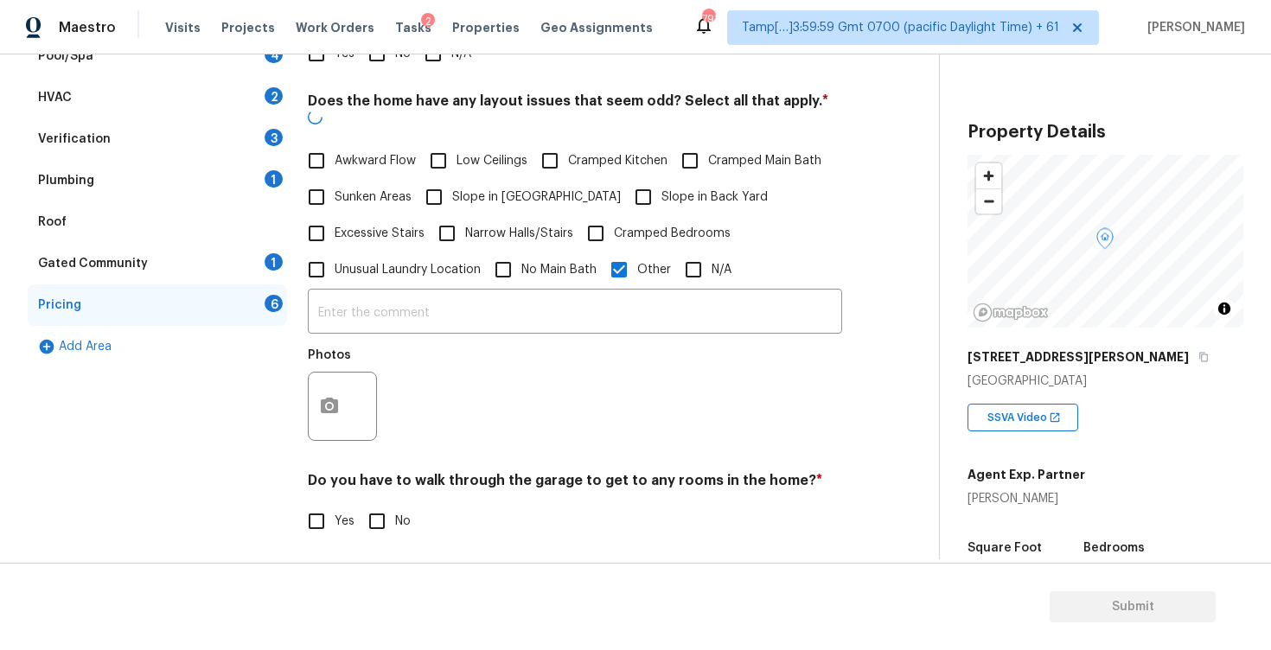
click at [354, 400] on div at bounding box center [342, 406] width 69 height 69
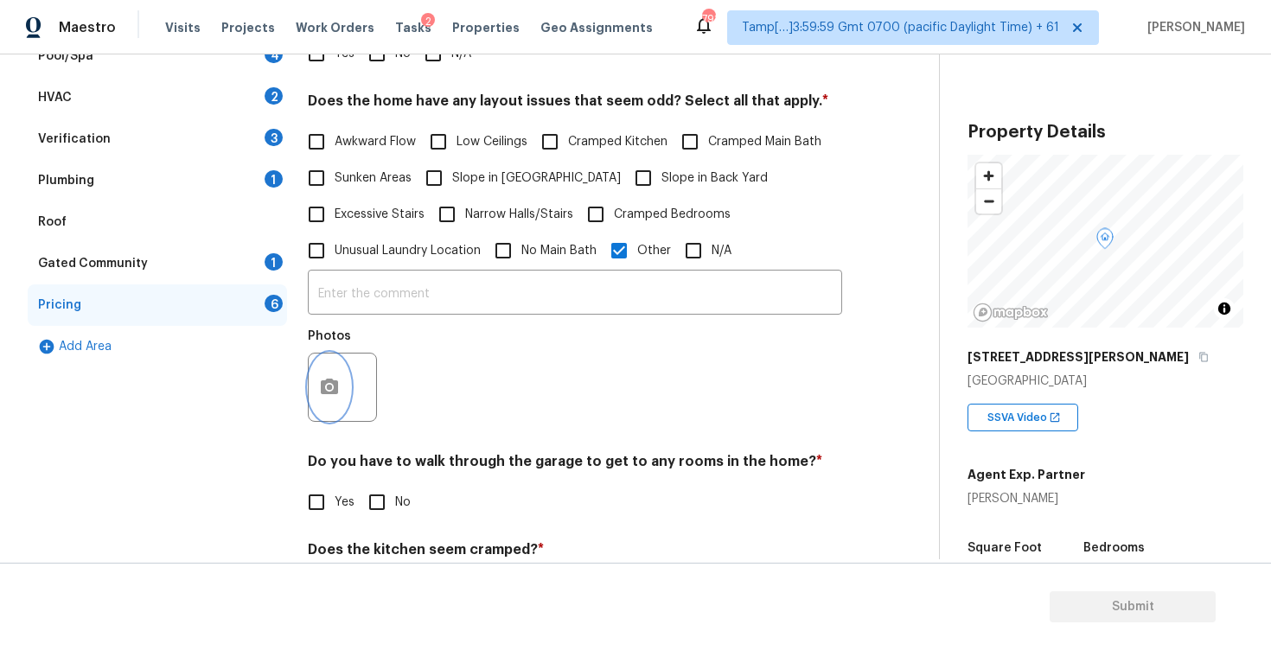
click at [325, 389] on icon "button" at bounding box center [329, 387] width 21 height 21
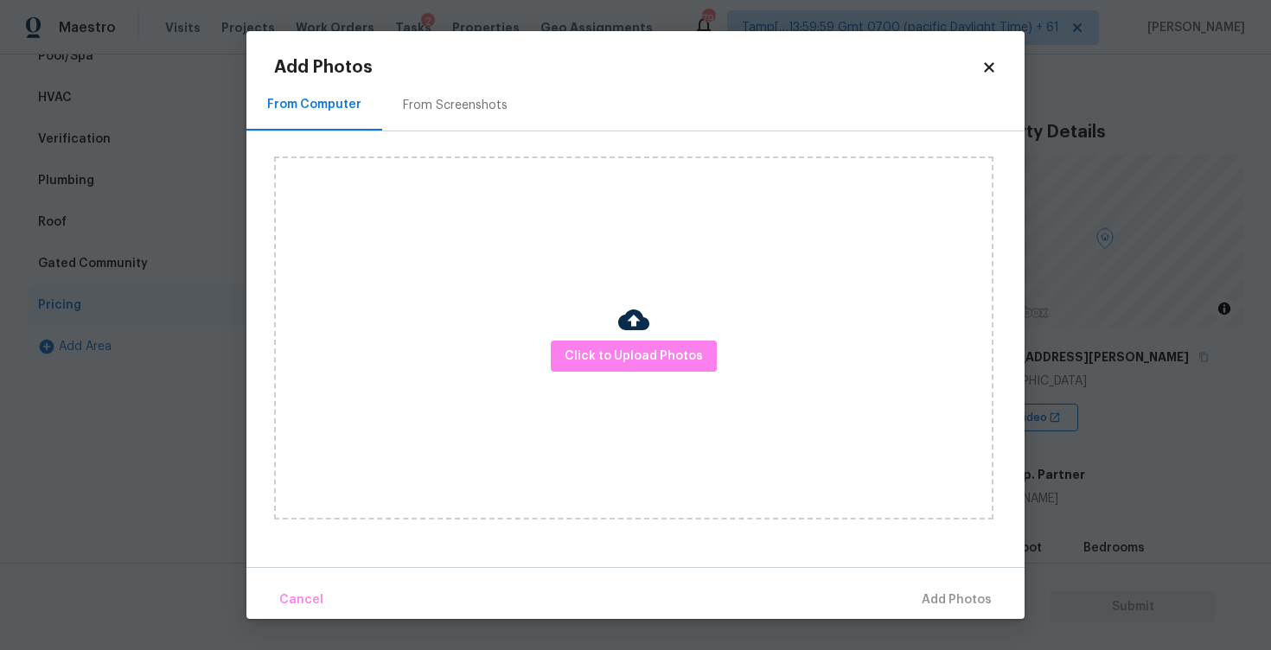
click at [519, 397] on div "Click to Upload Photos" at bounding box center [633, 337] width 719 height 363
click at [577, 360] on span "Click to Upload Photos" at bounding box center [633, 357] width 138 height 22
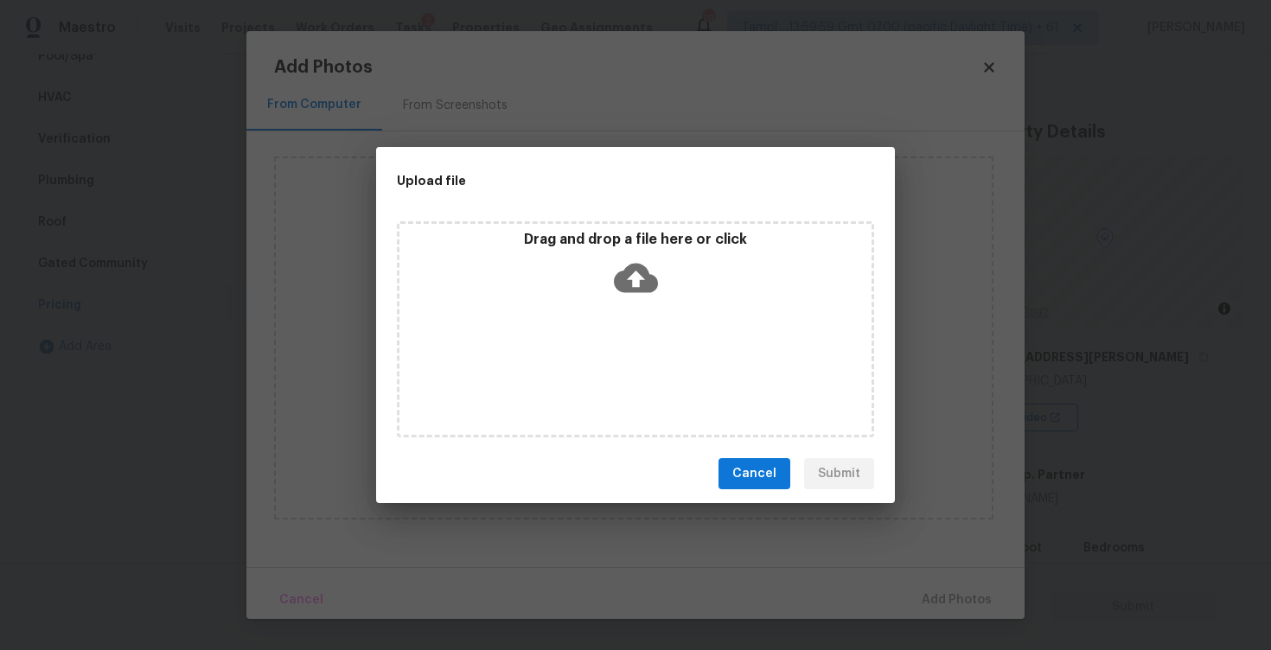
click at [635, 239] on p "Drag and drop a file here or click" at bounding box center [635, 240] width 472 height 18
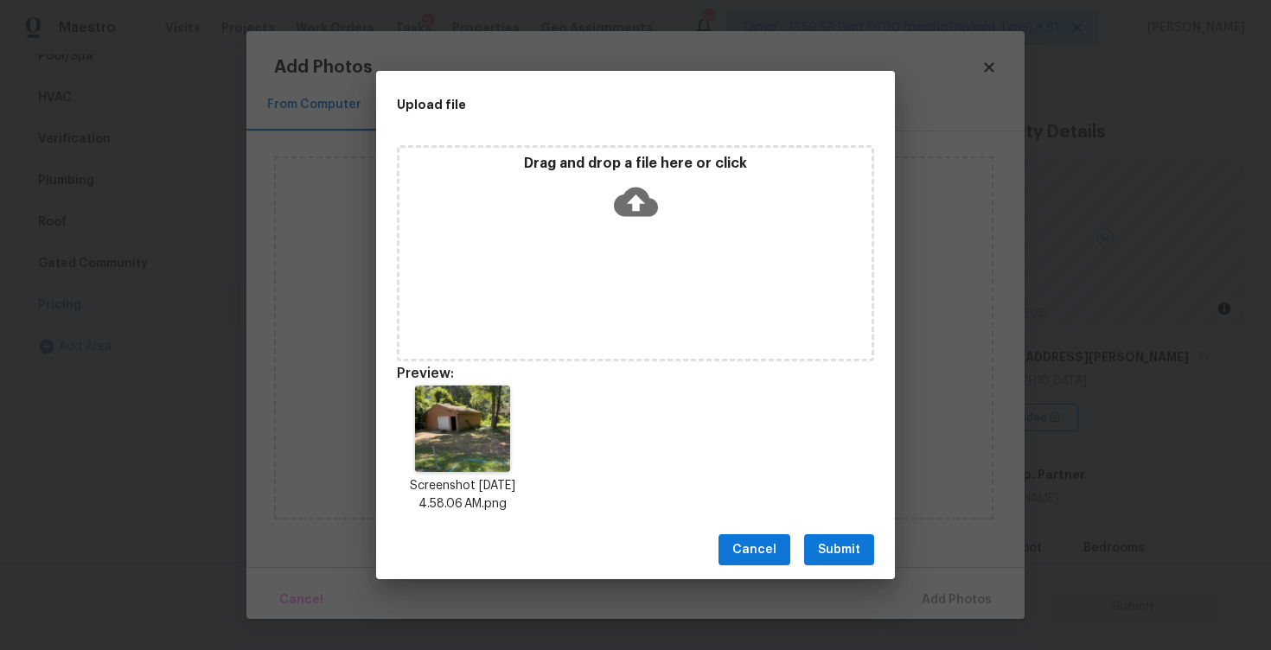
click at [844, 543] on span "Submit" at bounding box center [839, 550] width 42 height 22
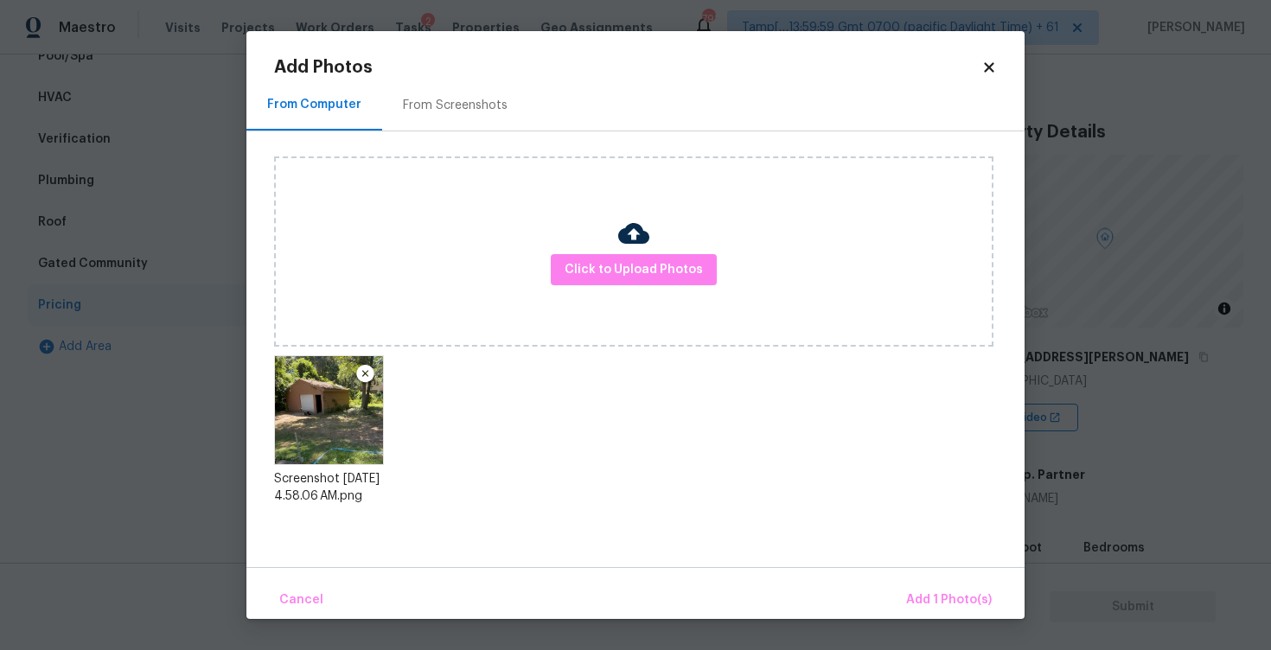
click at [921, 577] on div "Cancel Add 1 Photo(s)" at bounding box center [635, 593] width 778 height 52
click at [927, 591] on span "Add 1 Photo(s)" at bounding box center [949, 600] width 86 height 22
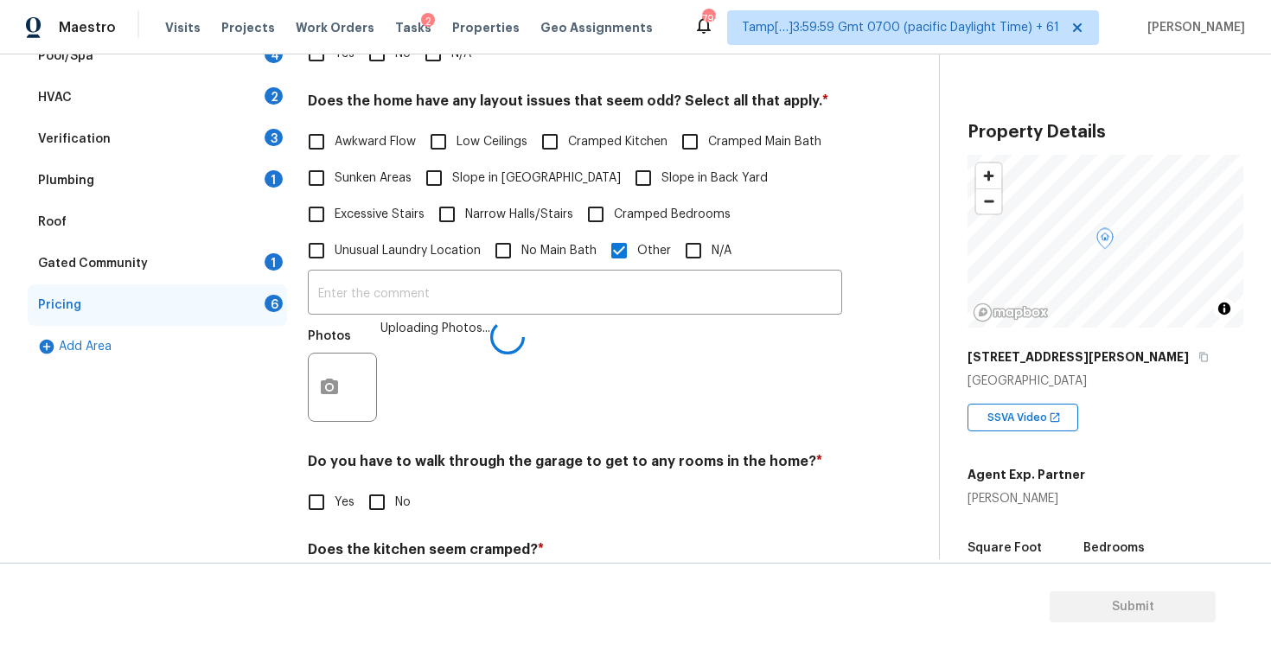
click at [514, 315] on div "​ Photos Uploading Photos..." at bounding box center [575, 350] width 534 height 163
click at [506, 290] on input "text" at bounding box center [575, 294] width 534 height 41
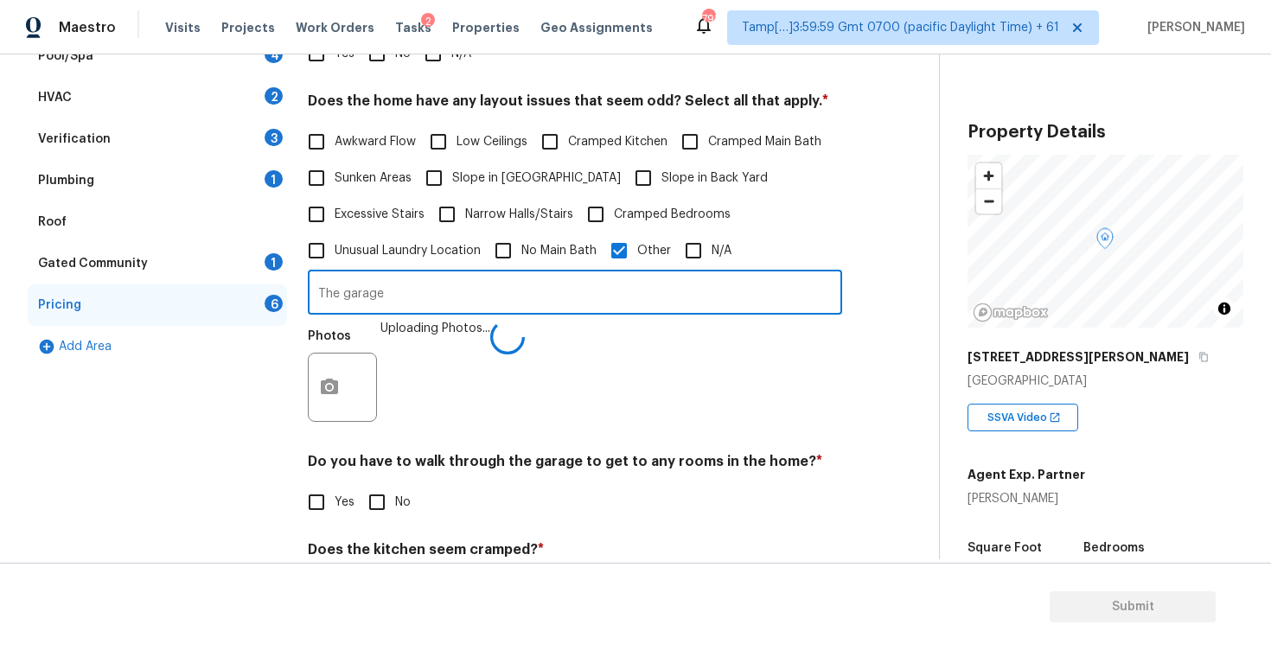
type input "The garage"
type input "The property has a detached garage."
click at [550, 379] on div "Photos" at bounding box center [575, 376] width 534 height 112
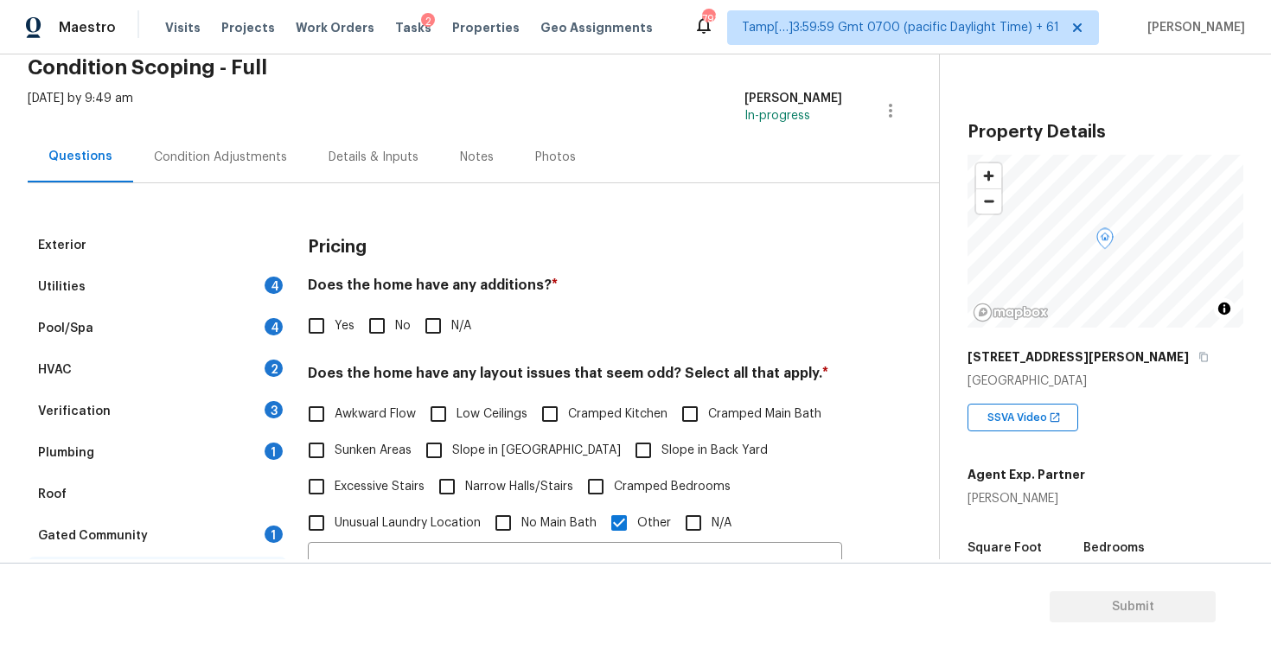
scroll to position [0, 0]
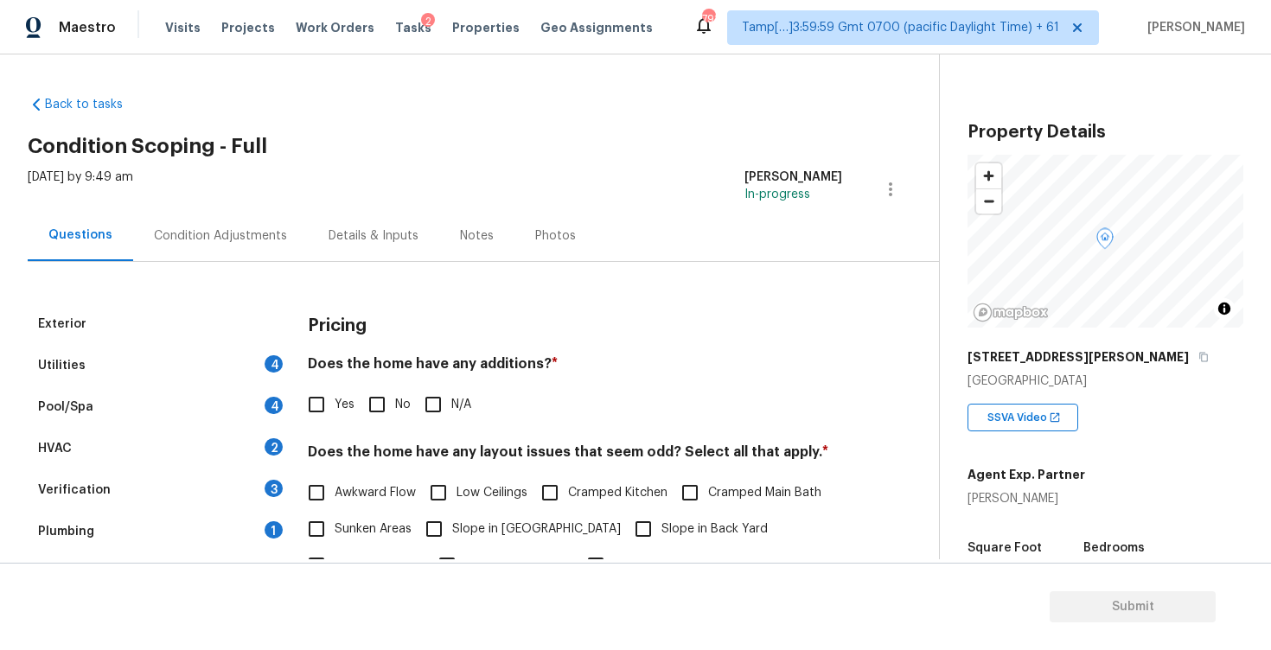
click at [239, 212] on div "Condition Adjustments" at bounding box center [220, 235] width 175 height 51
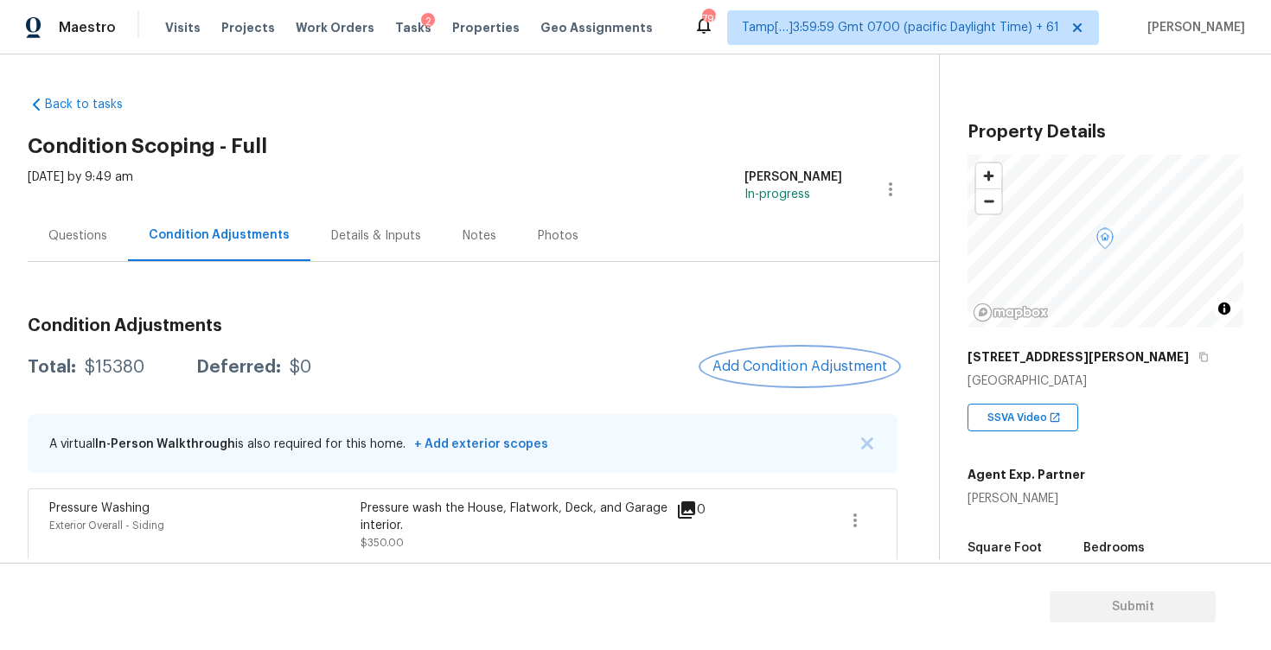
click at [777, 352] on button "Add Condition Adjustment" at bounding box center [799, 366] width 195 height 36
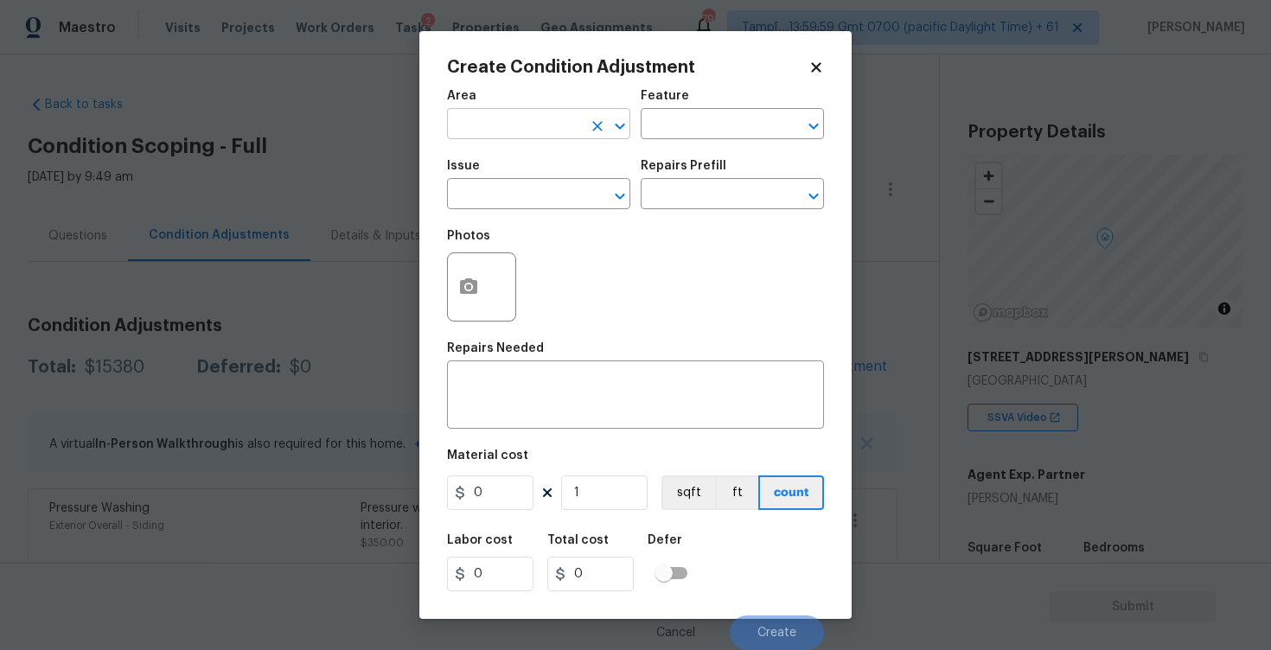
click at [491, 137] on input "text" at bounding box center [514, 125] width 135 height 27
click at [502, 200] on li "Exterior Overall" at bounding box center [538, 193] width 183 height 29
type input "Exterior Overall"
click at [502, 200] on input "text" at bounding box center [514, 195] width 135 height 27
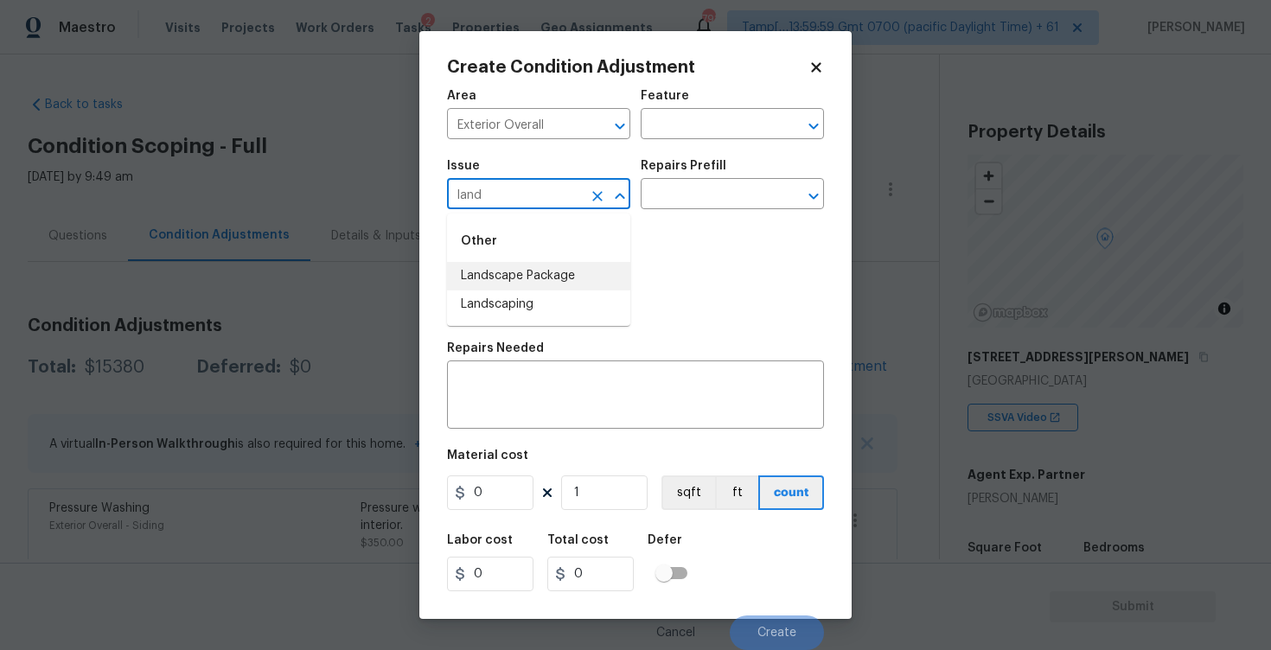
click at [545, 286] on li "Landscape Package" at bounding box center [538, 276] width 183 height 29
type input "Landscape Package"
click at [695, 198] on input "text" at bounding box center [707, 195] width 135 height 27
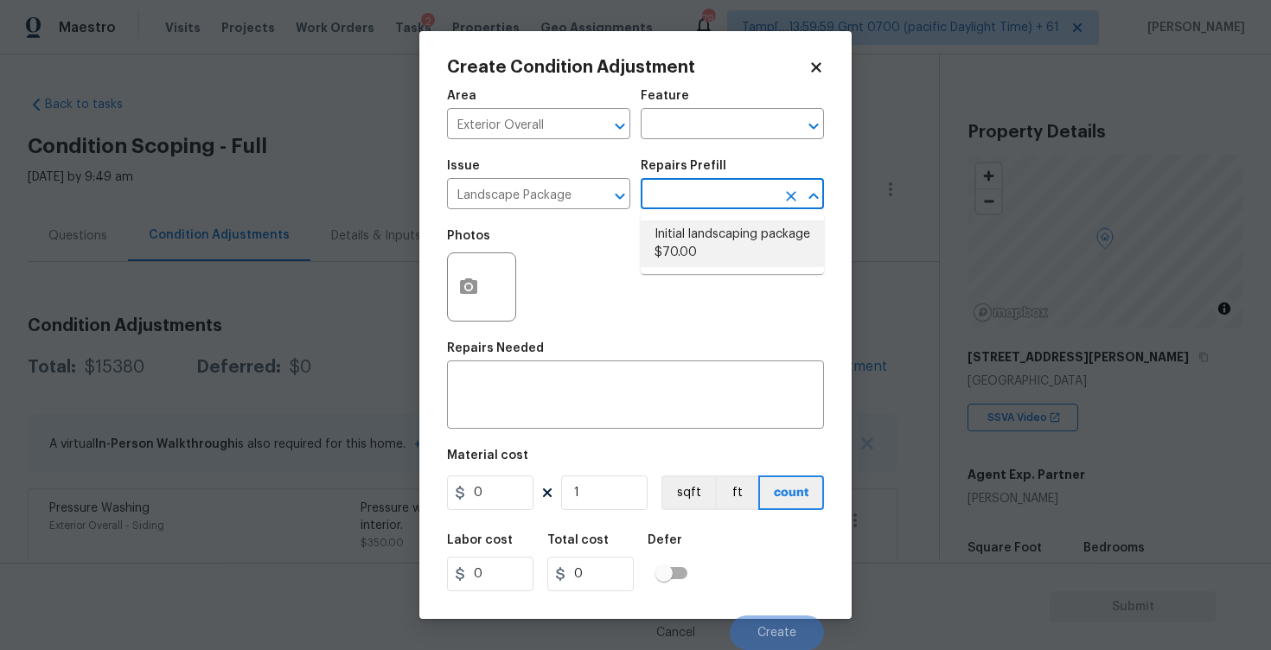
click at [697, 241] on li "Initial landscaping package $70.00" at bounding box center [731, 243] width 183 height 47
type input "Home Readiness Packages"
type textarea "Mowing of grass up to 6" in height. Mow, edge along driveways & sidewalks, trim…"
type input "70"
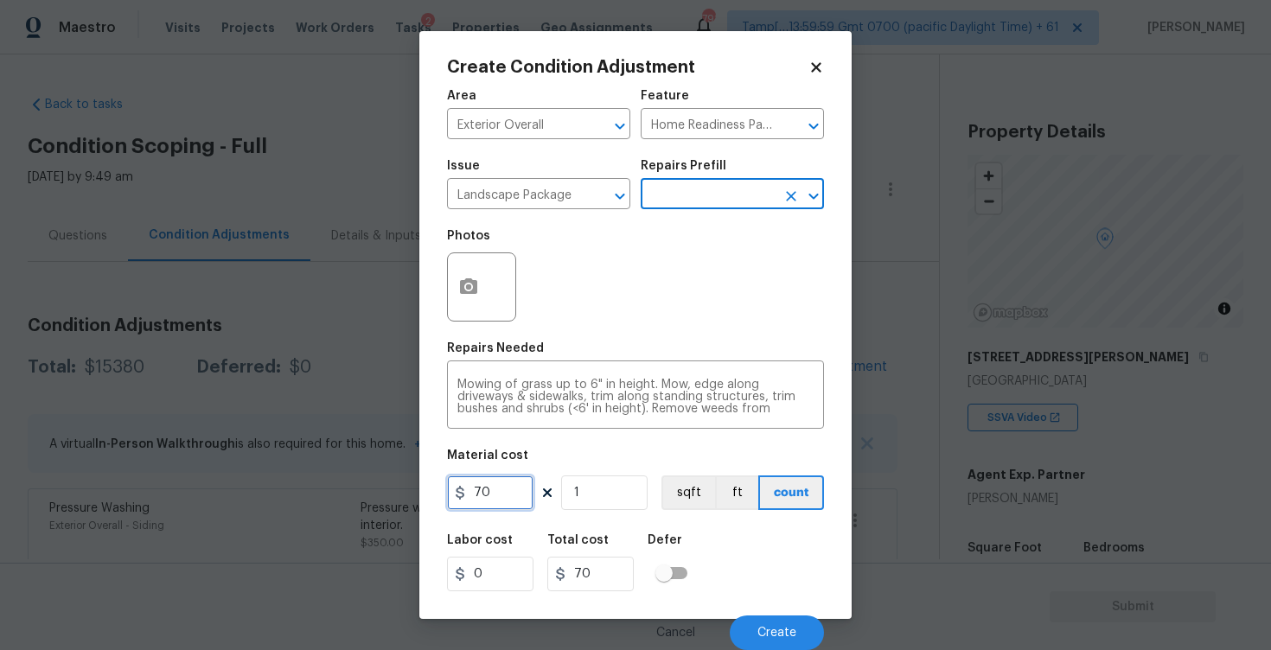
click at [506, 495] on input "70" at bounding box center [490, 492] width 86 height 35
type input "750"
click at [554, 328] on div "Photos" at bounding box center [635, 276] width 377 height 112
click at [454, 288] on button "button" at bounding box center [468, 286] width 41 height 67
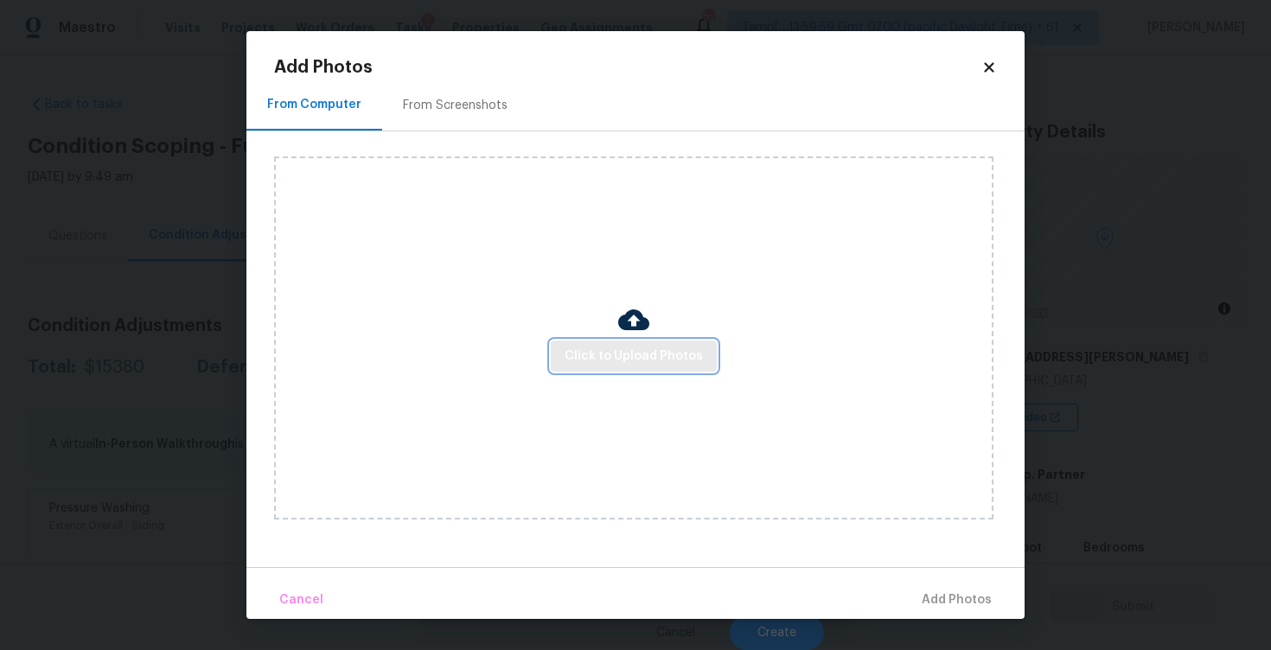
click at [608, 354] on span "Click to Upload Photos" at bounding box center [633, 357] width 138 height 22
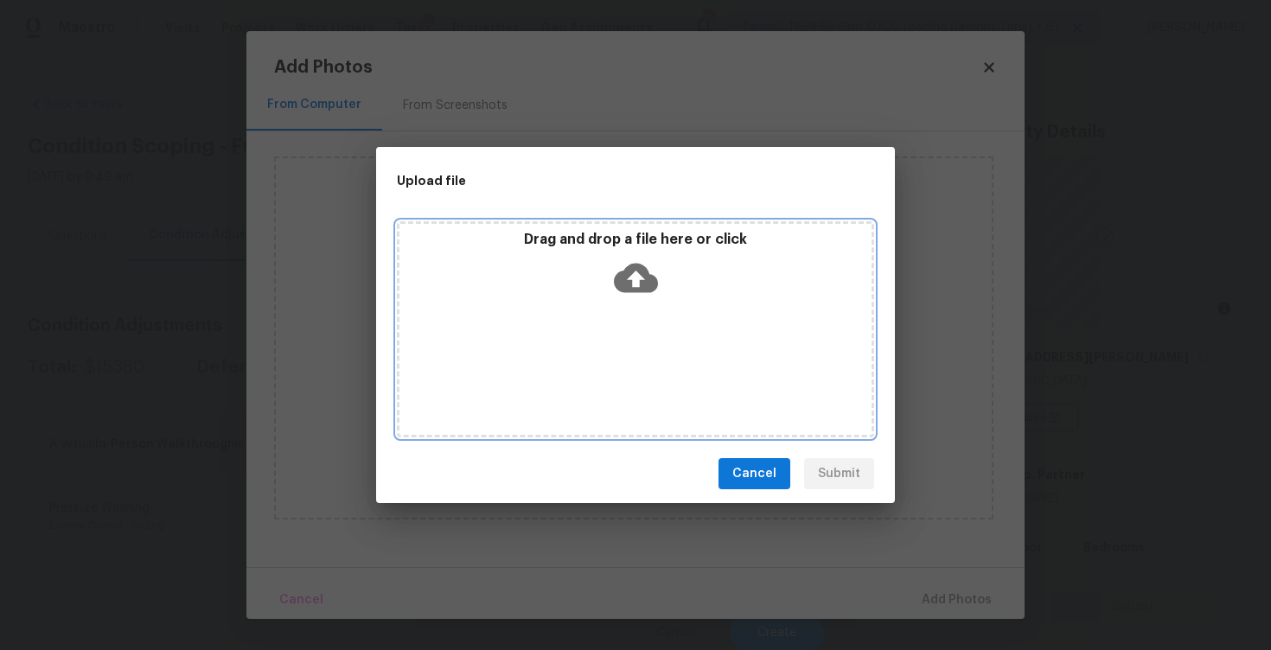
click at [624, 276] on icon at bounding box center [636, 278] width 44 height 29
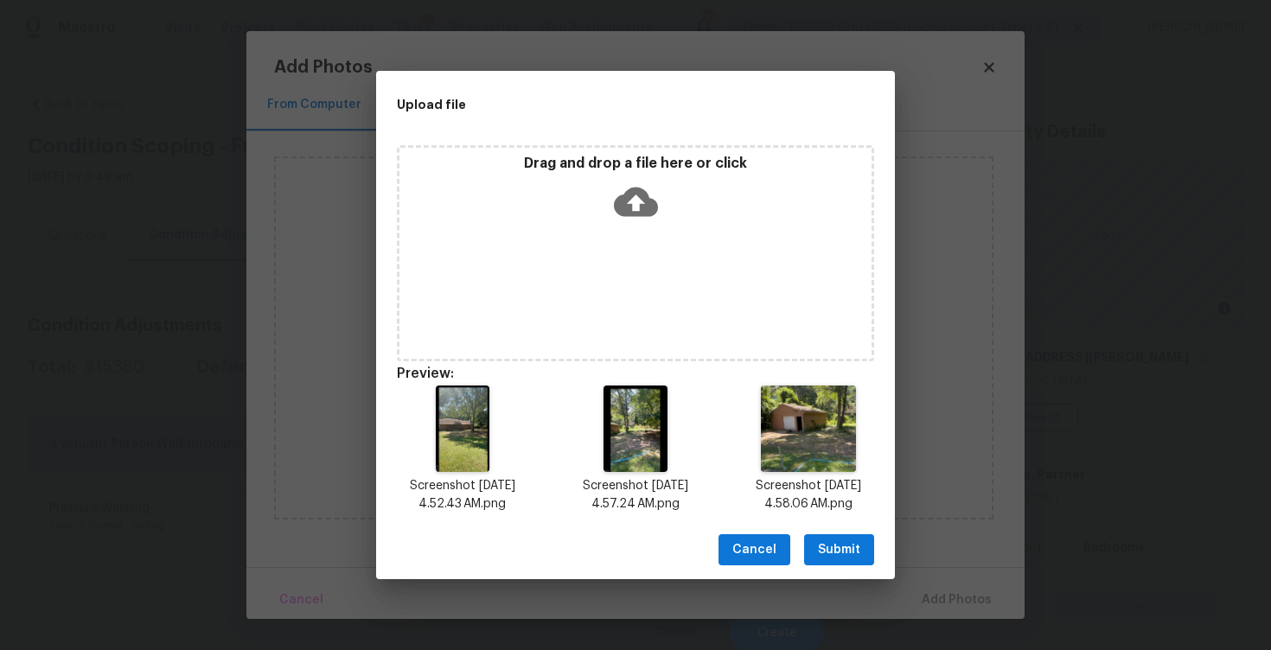
scroll to position [14, 0]
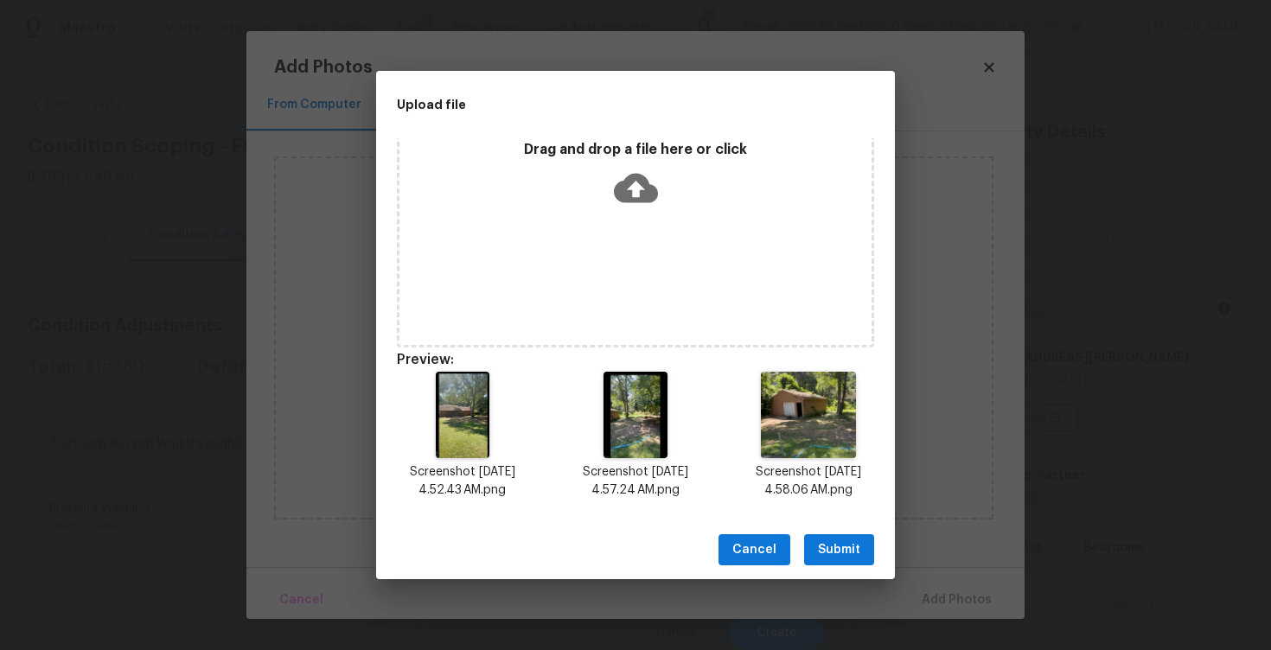
click at [824, 537] on button "Submit" at bounding box center [839, 550] width 70 height 32
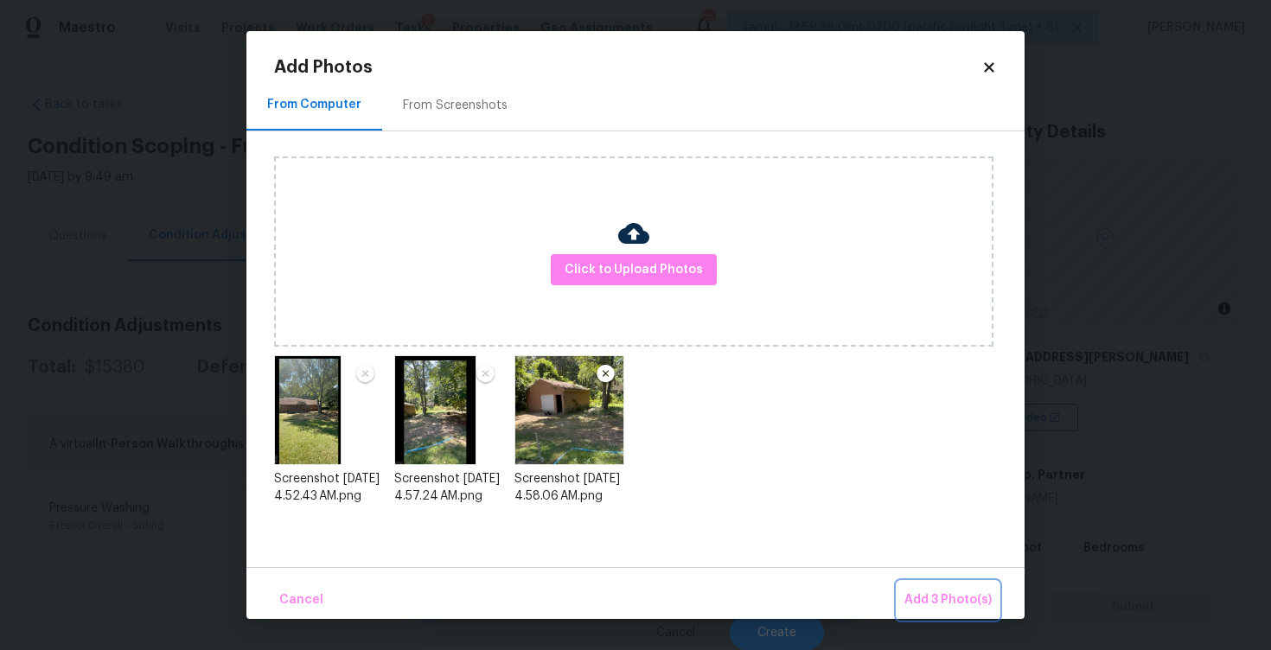
click at [933, 590] on span "Add 3 Photo(s)" at bounding box center [947, 600] width 87 height 22
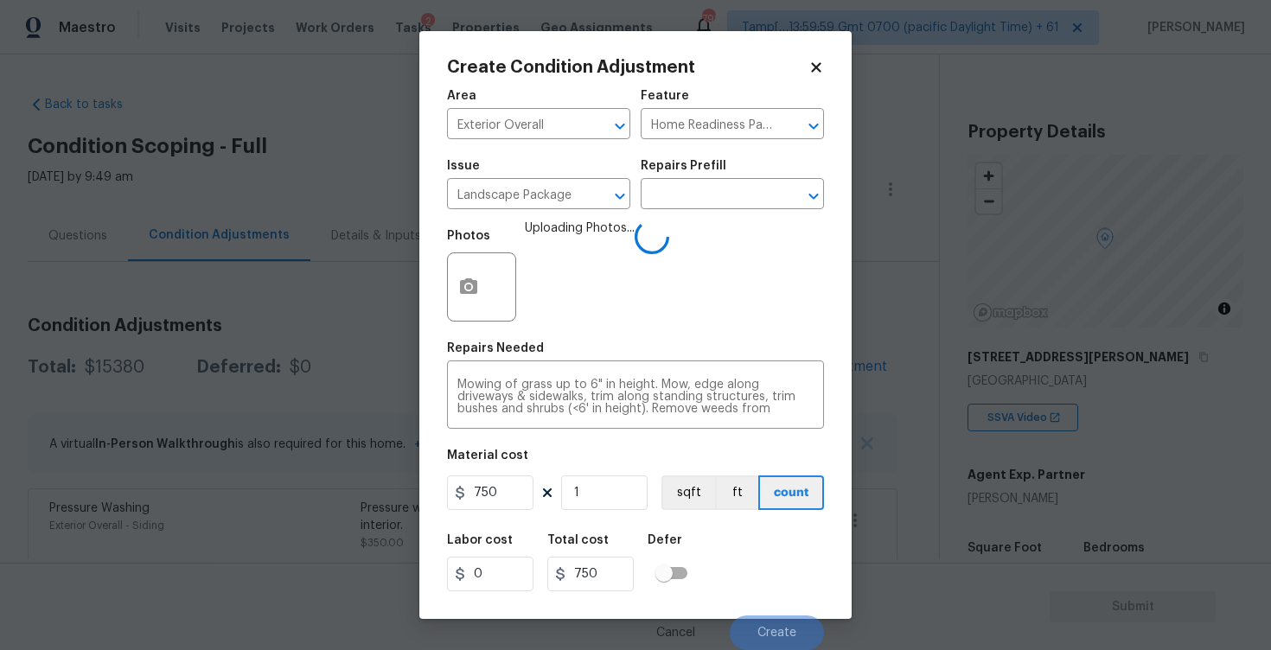
scroll to position [36, 0]
click at [815, 68] on icon at bounding box center [816, 67] width 10 height 10
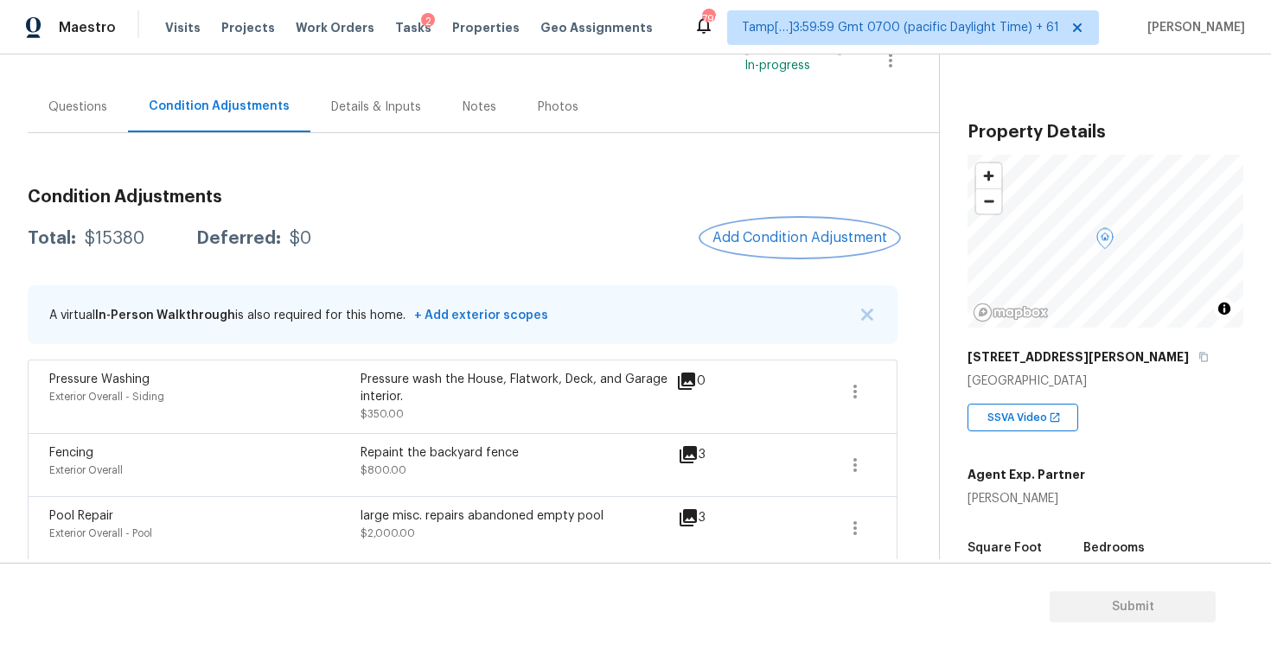
scroll to position [170, 0]
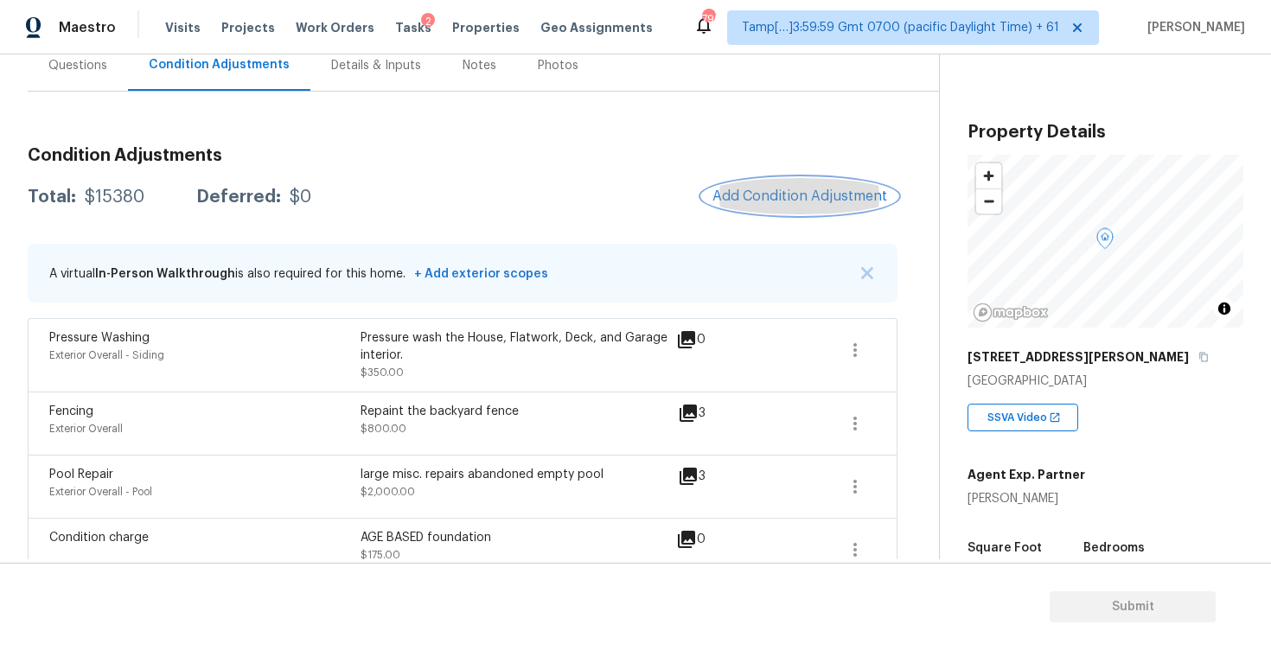
click at [781, 206] on button "Add Condition Adjustment" at bounding box center [799, 196] width 195 height 36
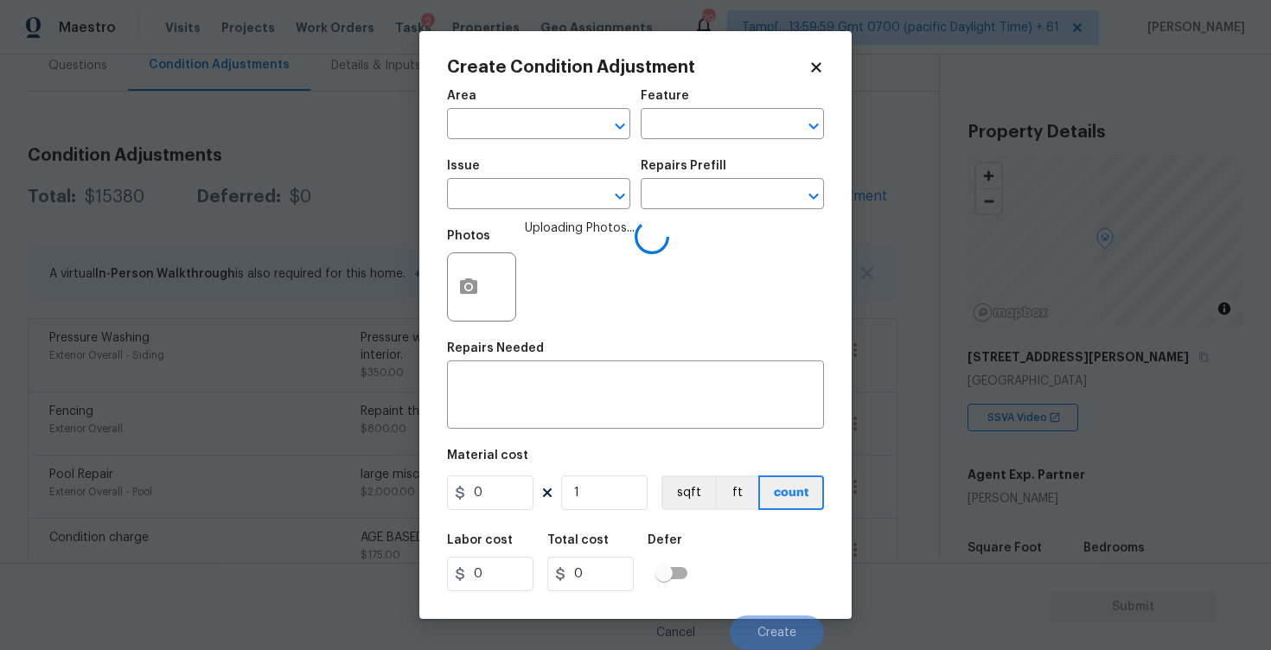
click at [366, 394] on body "Maestro Visits Projects Work Orders Tasks 2 Properties Geo Assignments 790 Tamp…" at bounding box center [635, 325] width 1271 height 650
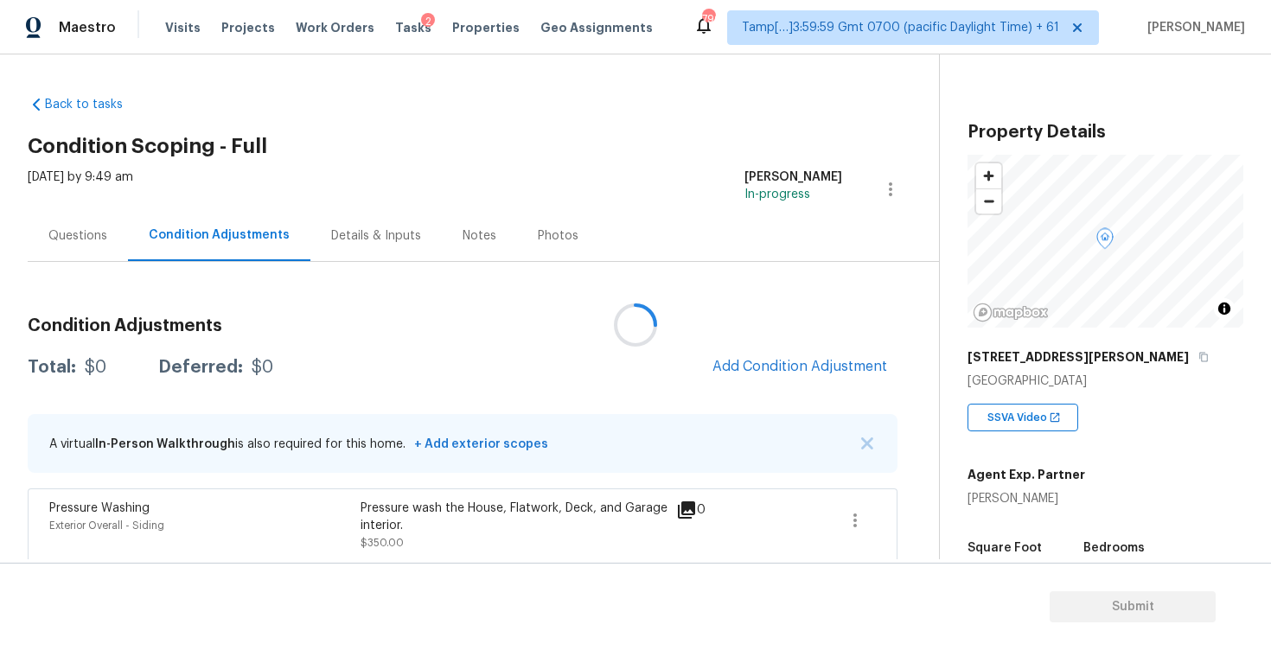
click at [479, 360] on div "Total: $0 Deferred: $0 Add Condition Adjustment" at bounding box center [462, 367] width 869 height 38
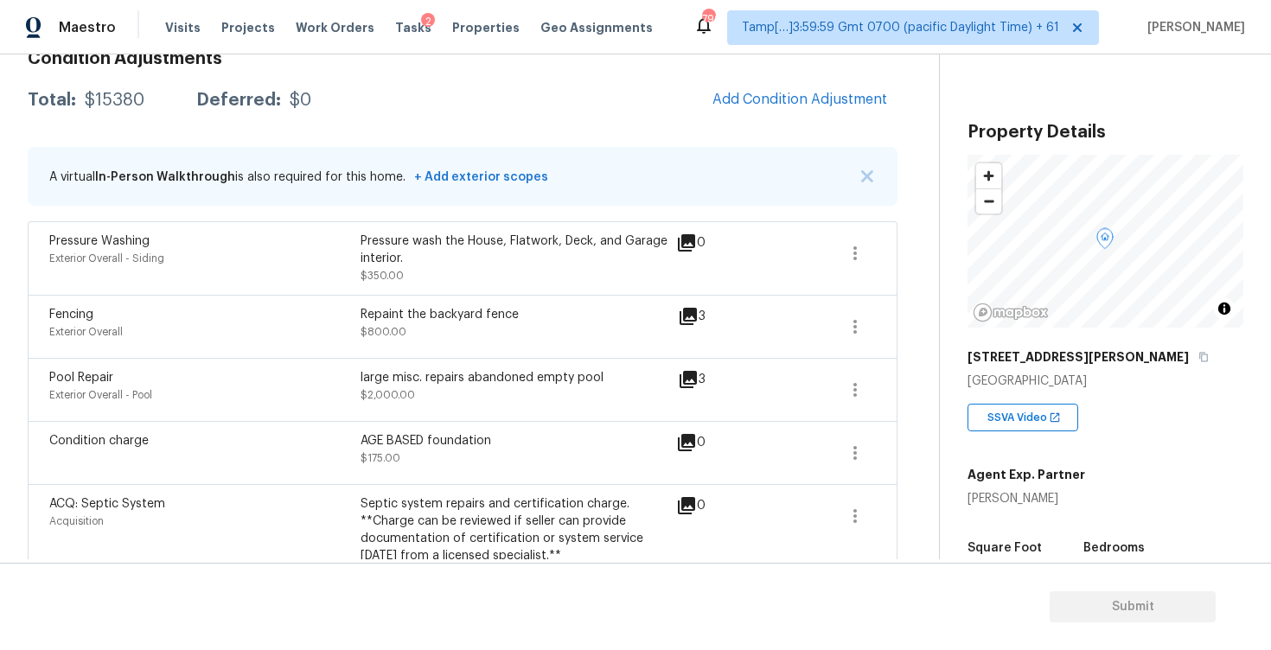
scroll to position [268, 0]
click at [854, 251] on icon "button" at bounding box center [854, 252] width 21 height 21
click at [924, 252] on div "Edit" at bounding box center [953, 248] width 135 height 17
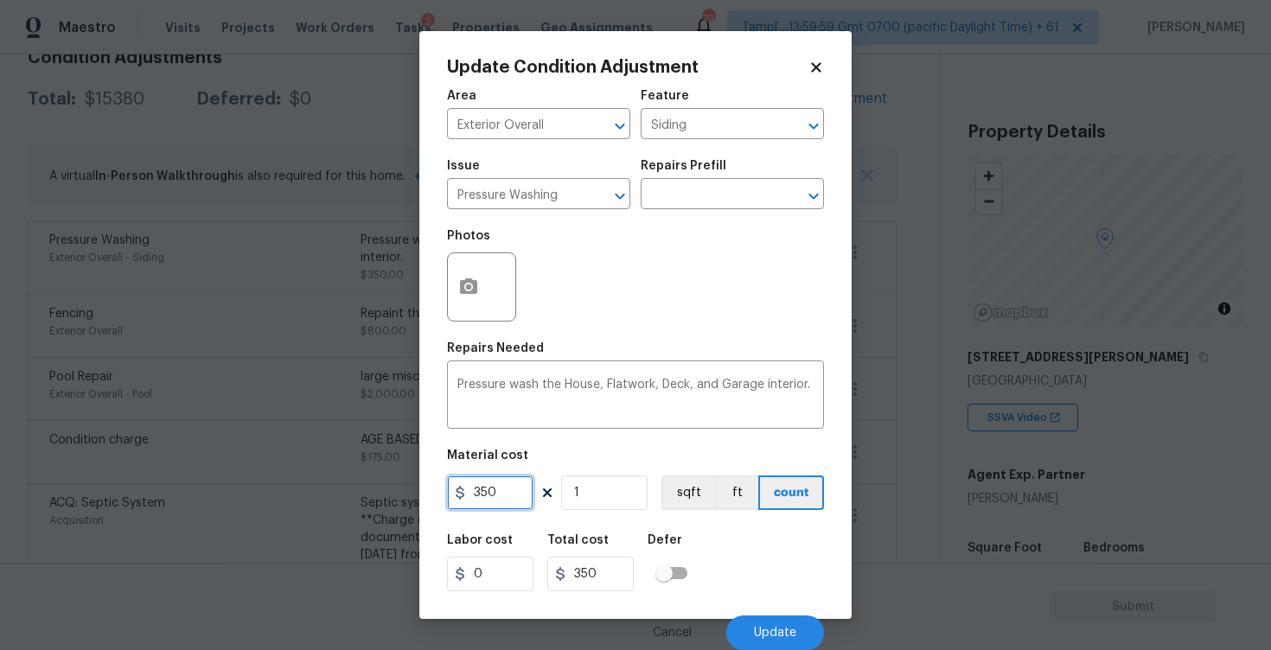
click at [500, 477] on input "350" at bounding box center [490, 492] width 86 height 35
type input "400"
click at [725, 531] on div "Labor cost 0 Total cost 400 Defer" at bounding box center [635, 563] width 377 height 78
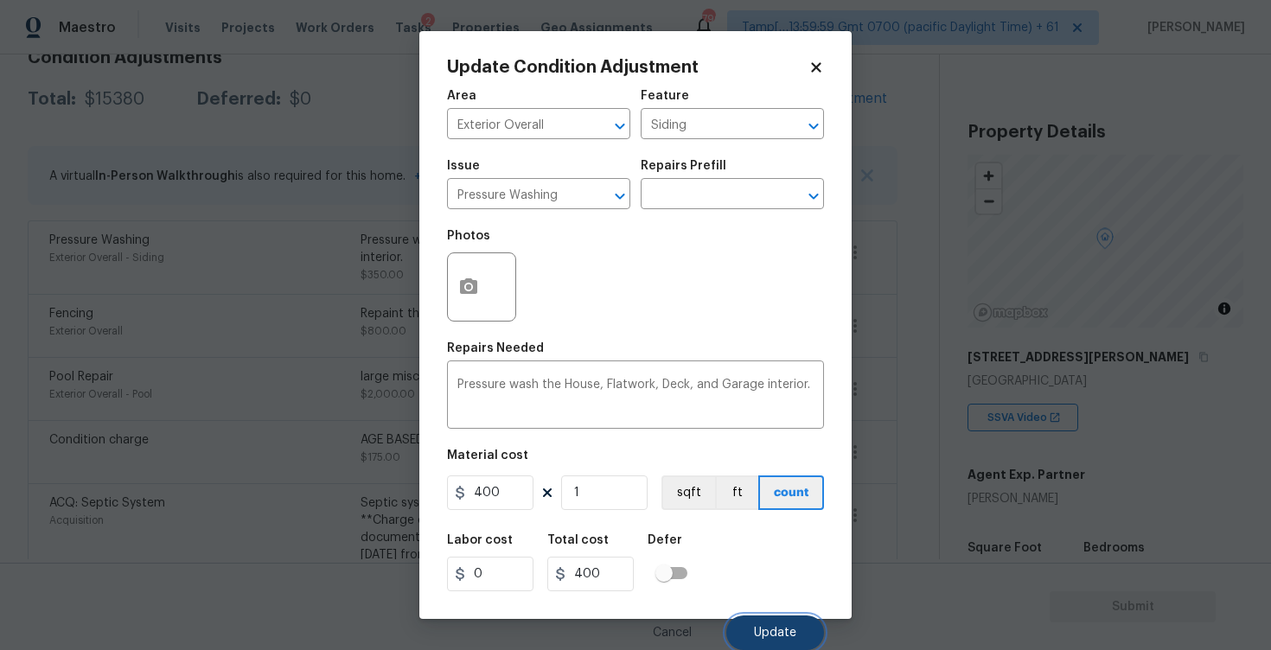
click at [768, 632] on span "Update" at bounding box center [775, 633] width 42 height 13
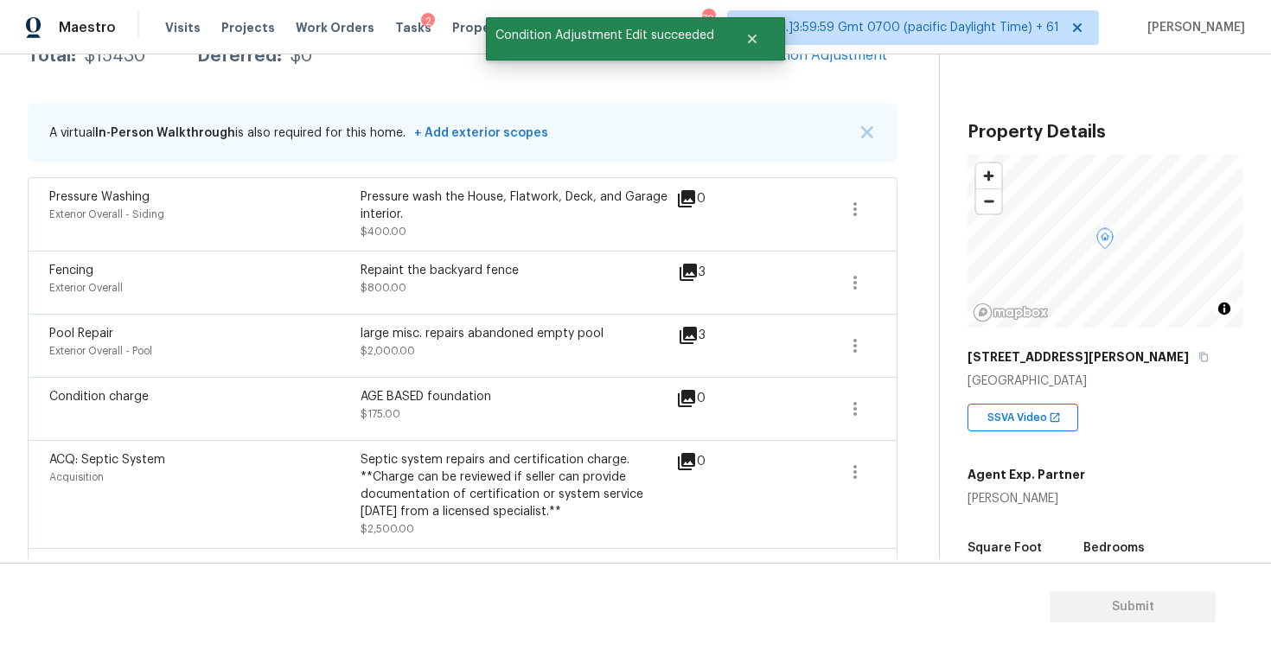
scroll to position [313, 0]
click at [597, 337] on div "large misc. repairs abandoned empty pool" at bounding box center [515, 331] width 311 height 17
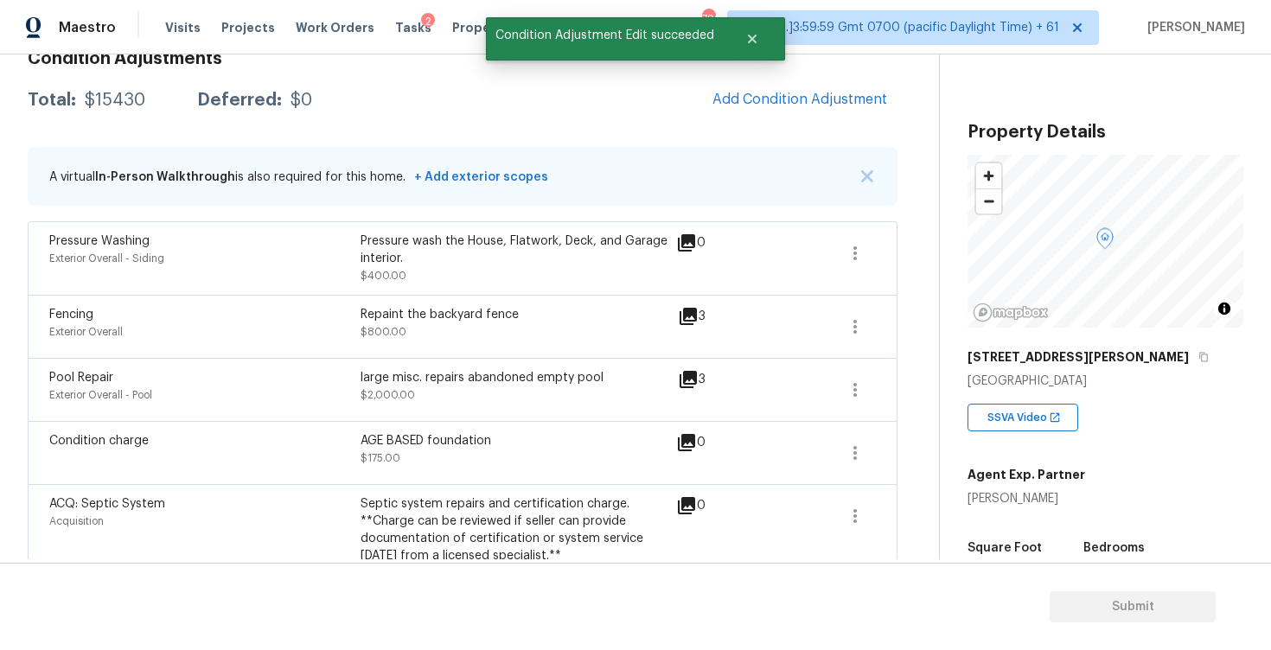
scroll to position [245, 0]
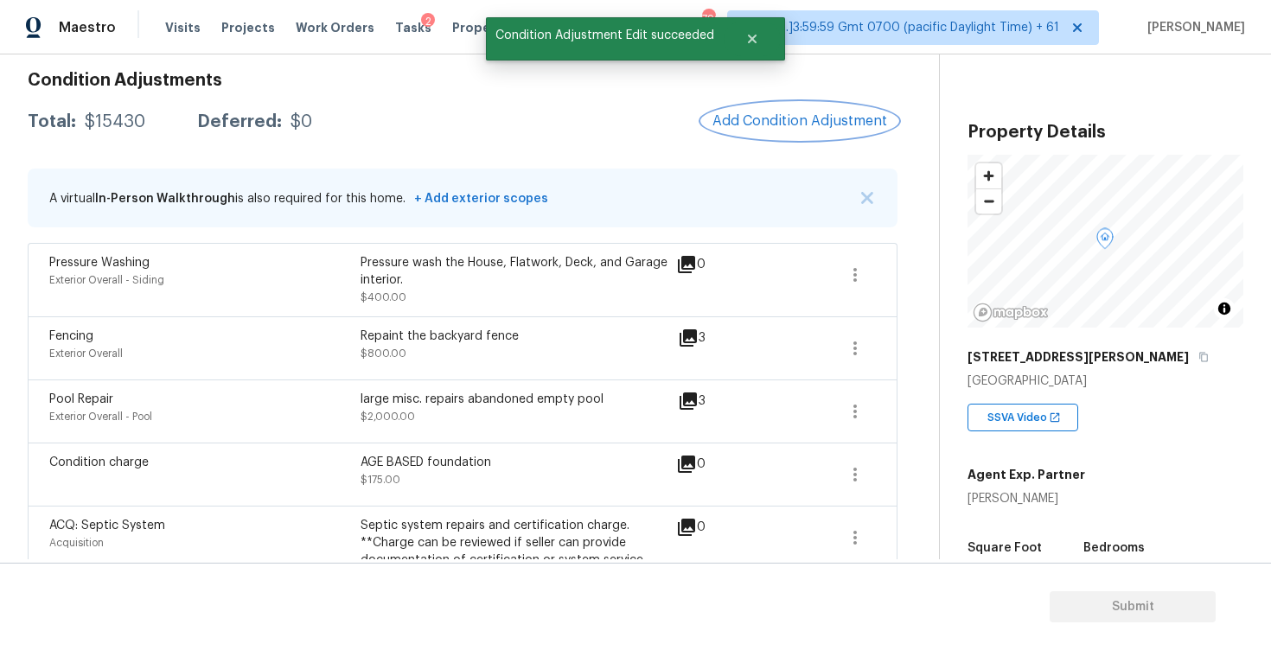
click at [850, 124] on span "Add Condition Adjustment" at bounding box center [799, 121] width 175 height 16
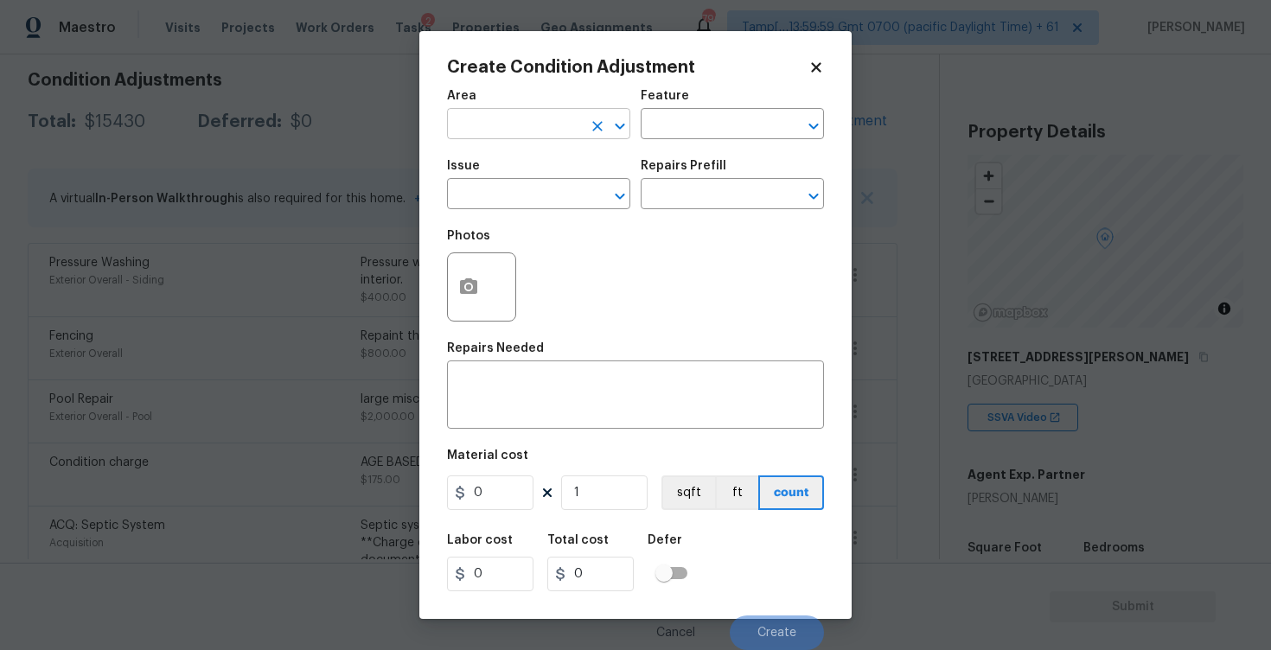
click at [523, 136] on input "text" at bounding box center [514, 125] width 135 height 27
click at [529, 193] on li "Exterior Overall" at bounding box center [538, 193] width 183 height 29
type input "Exterior Overall"
click at [529, 193] on input "text" at bounding box center [514, 195] width 135 height 27
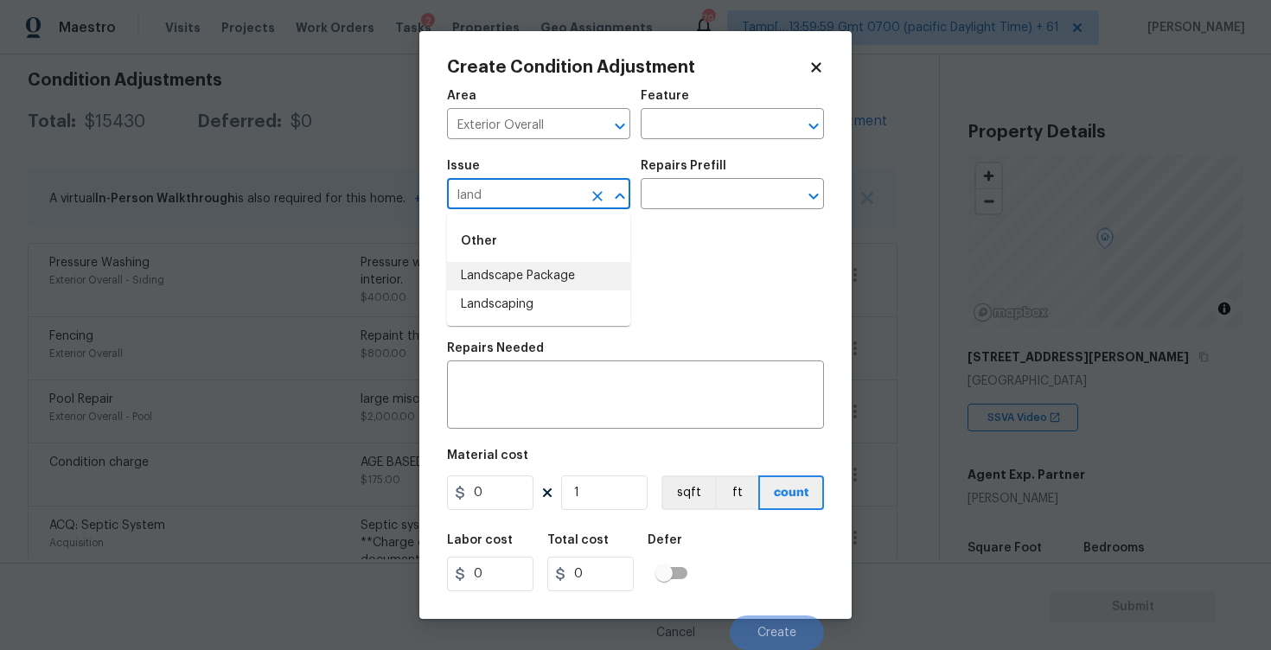
click at [520, 281] on li "Landscape Package" at bounding box center [538, 276] width 183 height 29
type input "Landscape Package"
click at [668, 188] on input "text" at bounding box center [707, 195] width 135 height 27
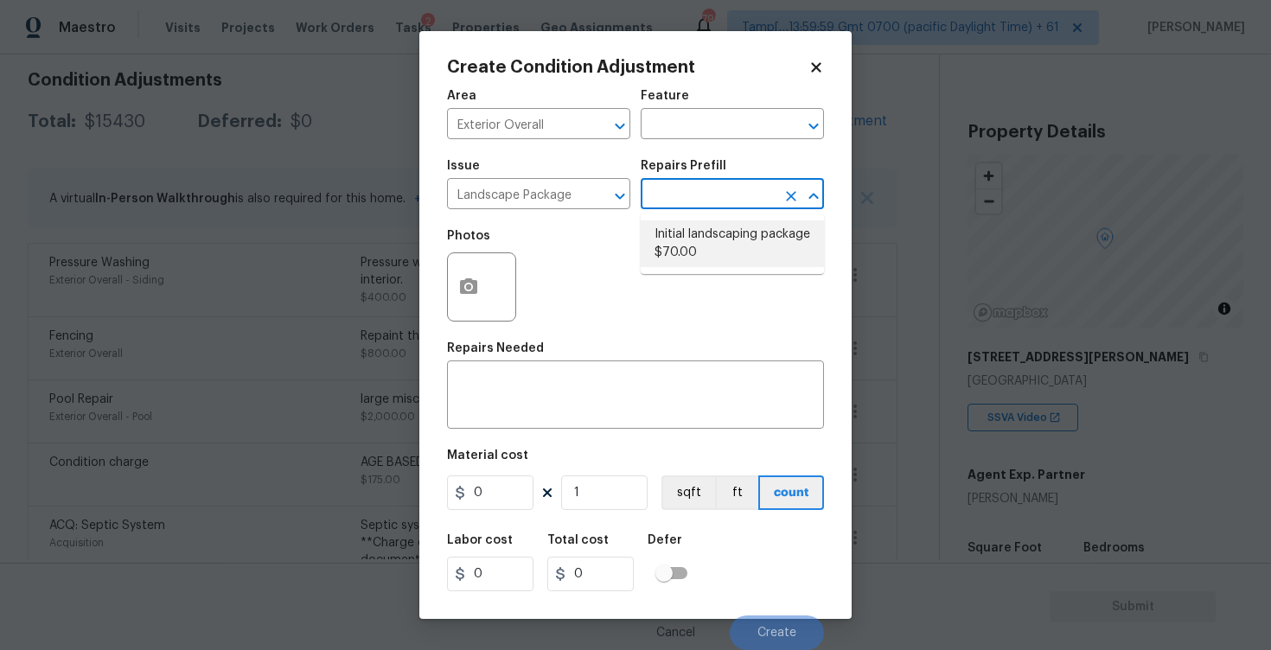
click at [686, 243] on li "Initial landscaping package $70.00" at bounding box center [731, 243] width 183 height 47
type input "Home Readiness Packages"
type textarea "Mowing of grass up to 6" in height. Mow, edge along driveways & sidewalks, trim…"
type input "70"
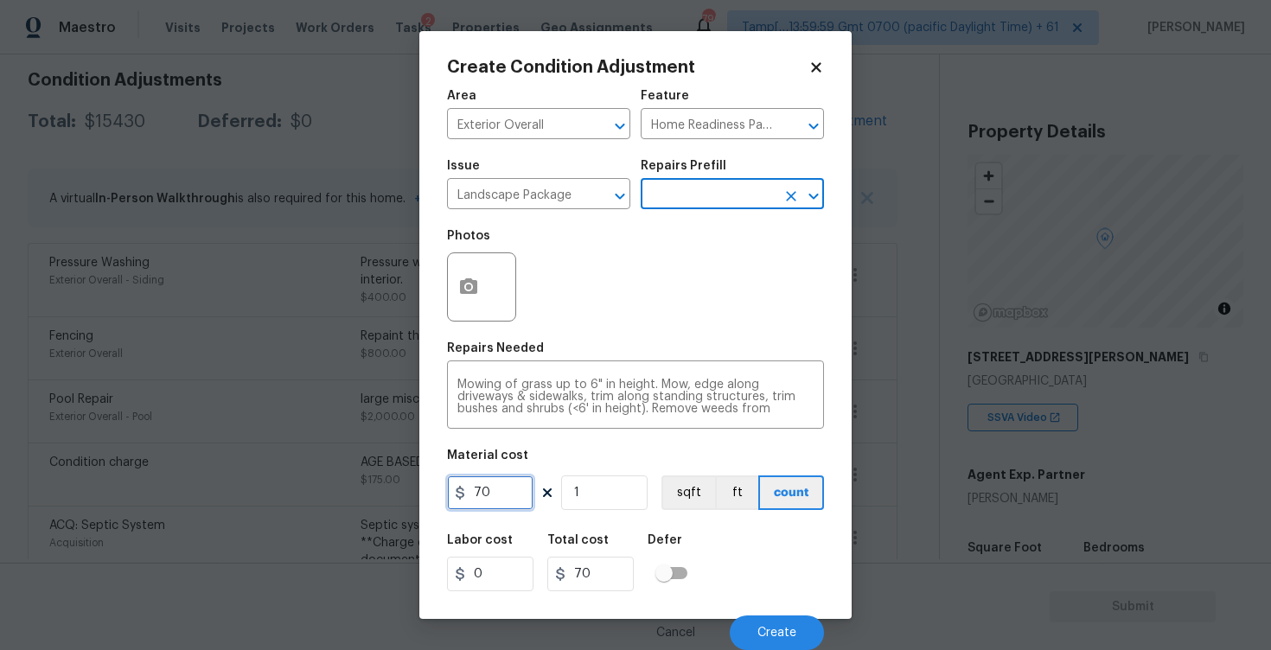
click at [483, 495] on input "70" at bounding box center [490, 492] width 86 height 35
type input "750"
click at [469, 324] on div "Photos" at bounding box center [483, 276] width 73 height 112
type input "750"
click at [467, 281] on icon "button" at bounding box center [468, 286] width 17 height 16
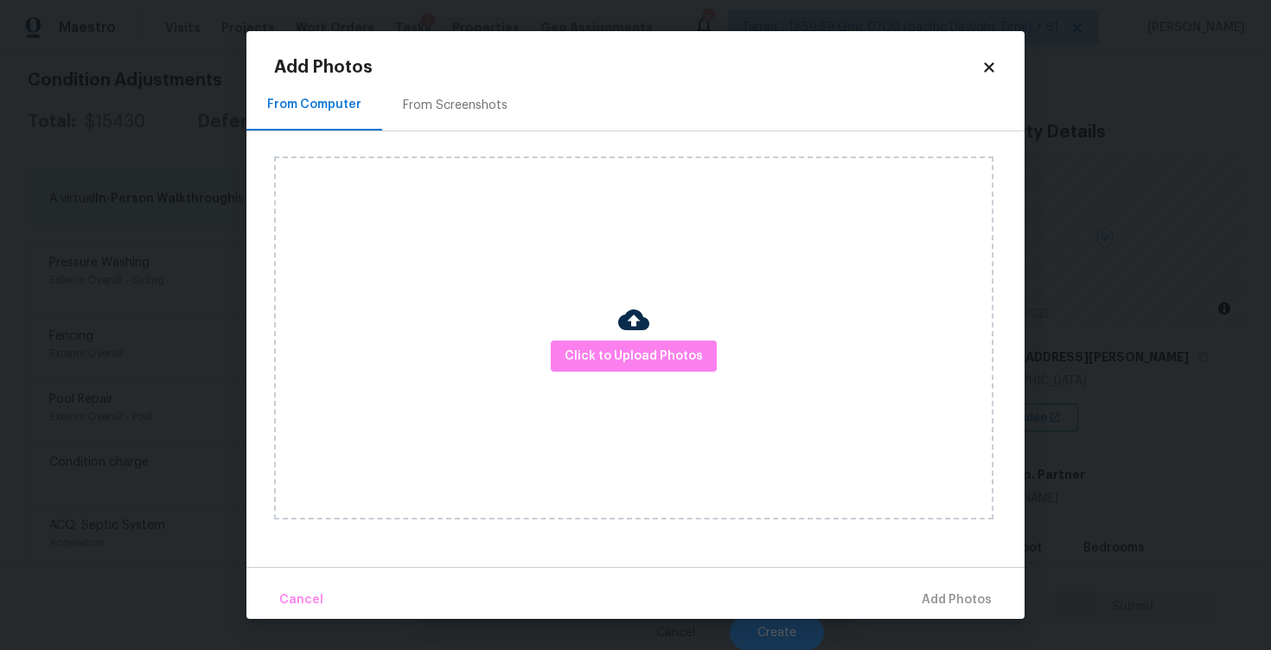
click at [617, 373] on div "Click to Upload Photos" at bounding box center [633, 337] width 719 height 363
click at [621, 352] on span "Click to Upload Photos" at bounding box center [633, 357] width 138 height 22
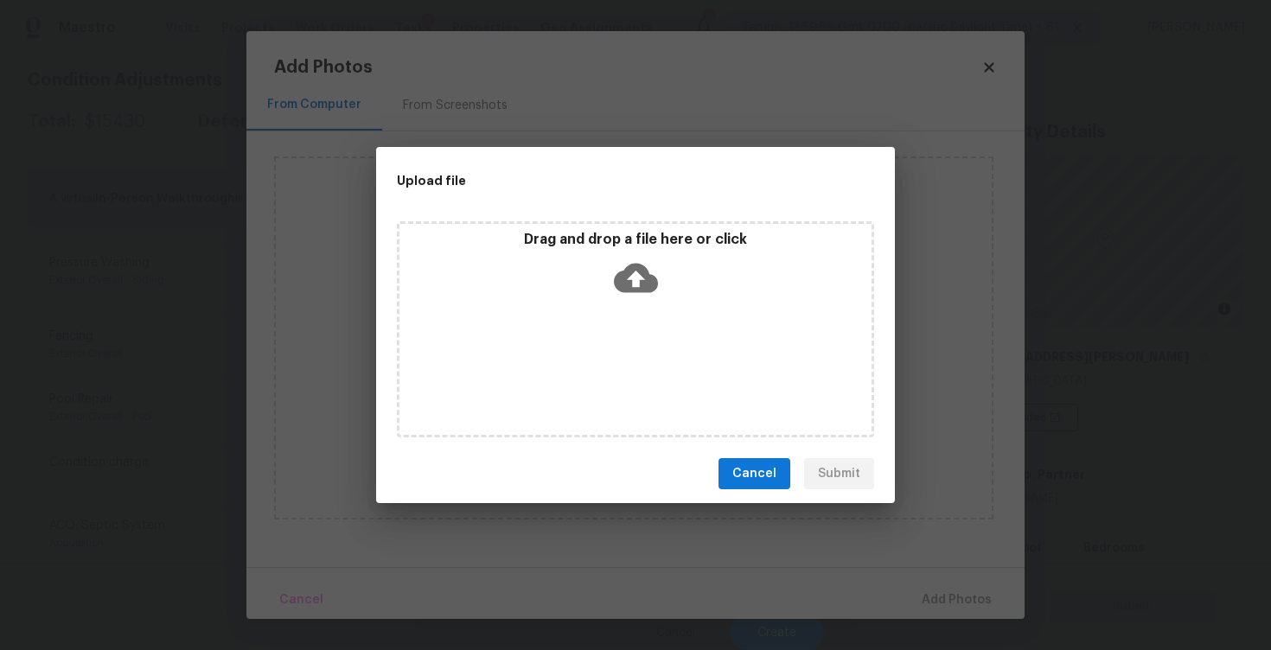
click at [630, 283] on icon at bounding box center [636, 278] width 44 height 29
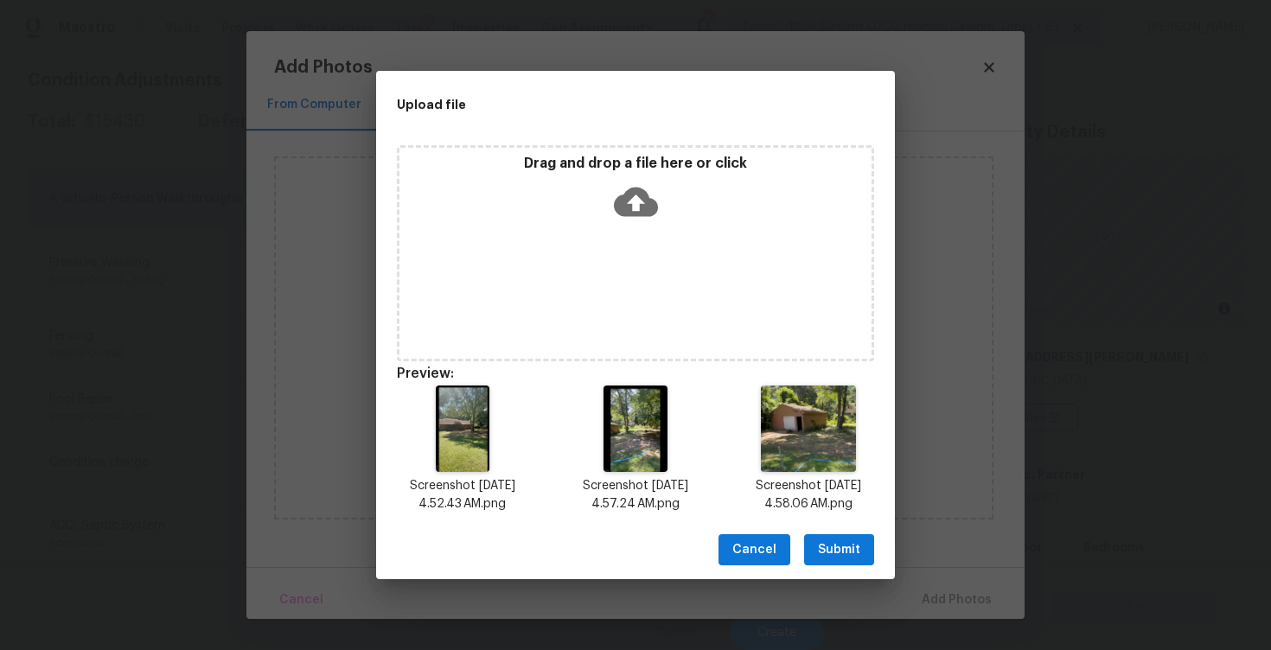
scroll to position [3, 0]
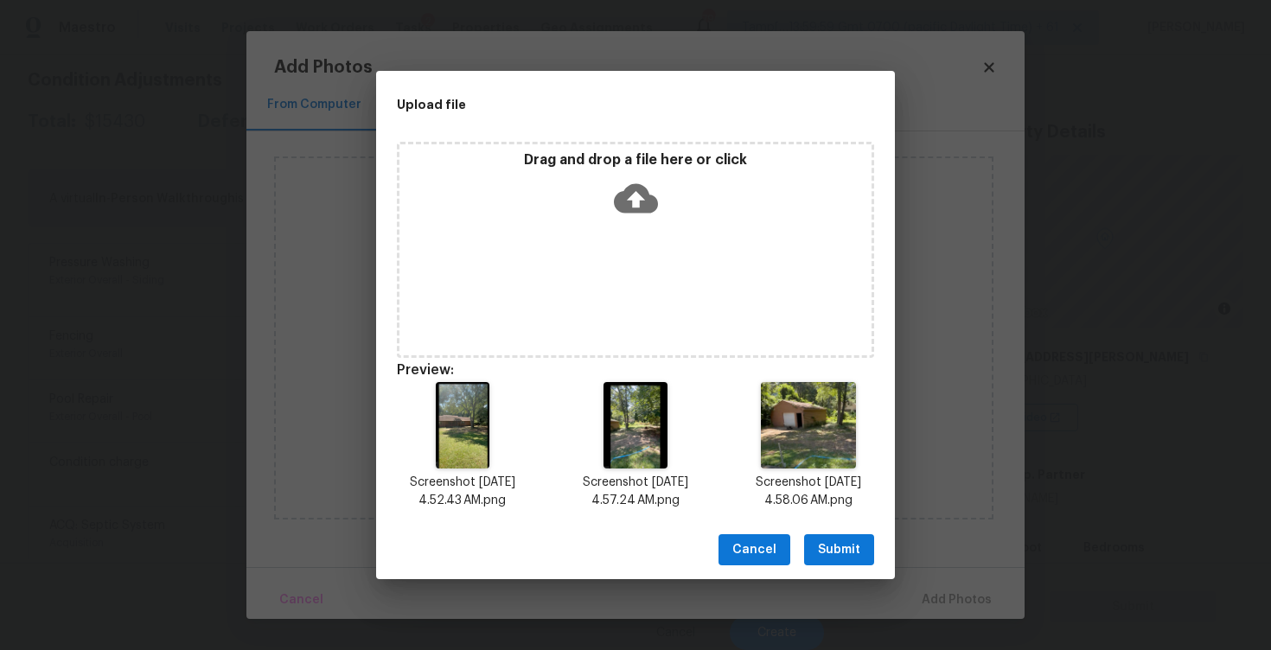
click at [825, 557] on span "Submit" at bounding box center [839, 550] width 42 height 22
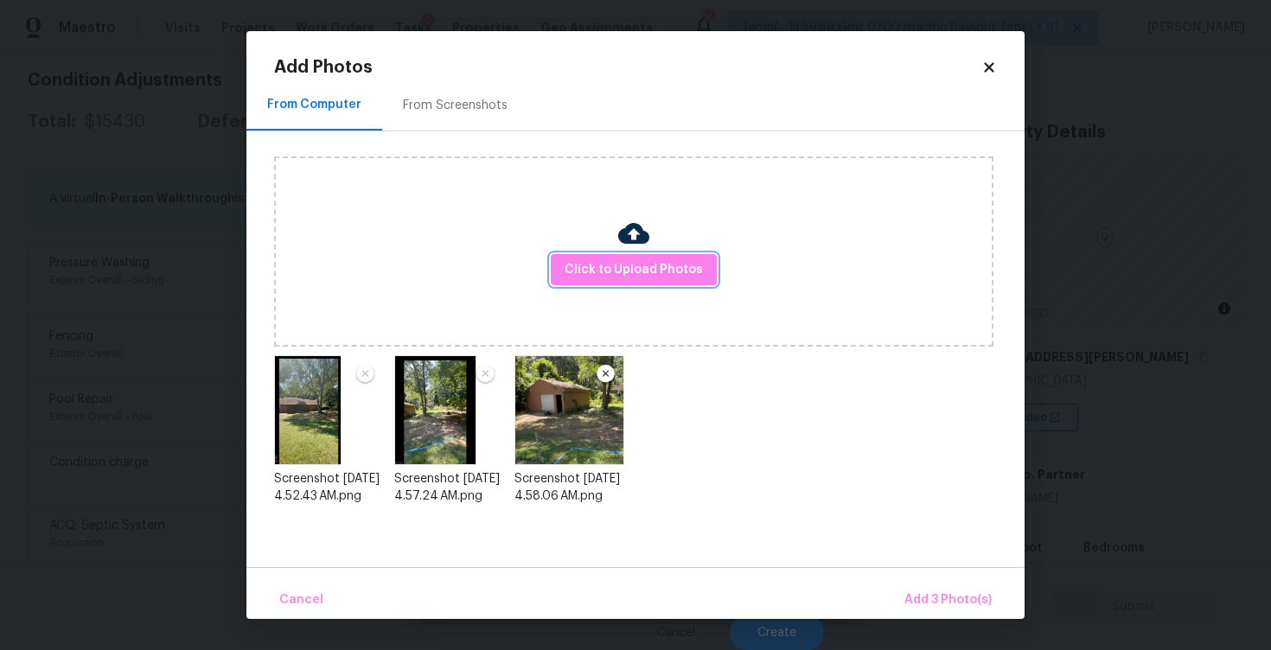
scroll to position [0, 0]
click at [918, 586] on button "Add 3 Photo(s)" at bounding box center [947, 600] width 101 height 37
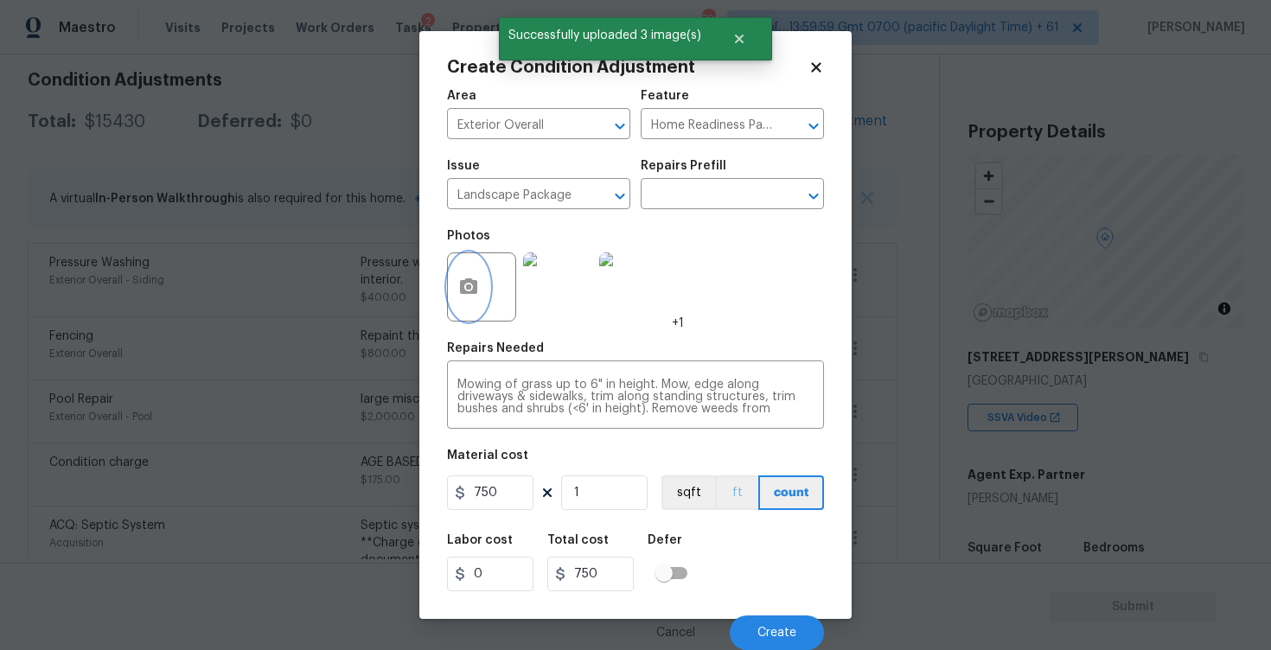
scroll to position [1, 0]
click at [796, 621] on button "Create" at bounding box center [776, 632] width 94 height 35
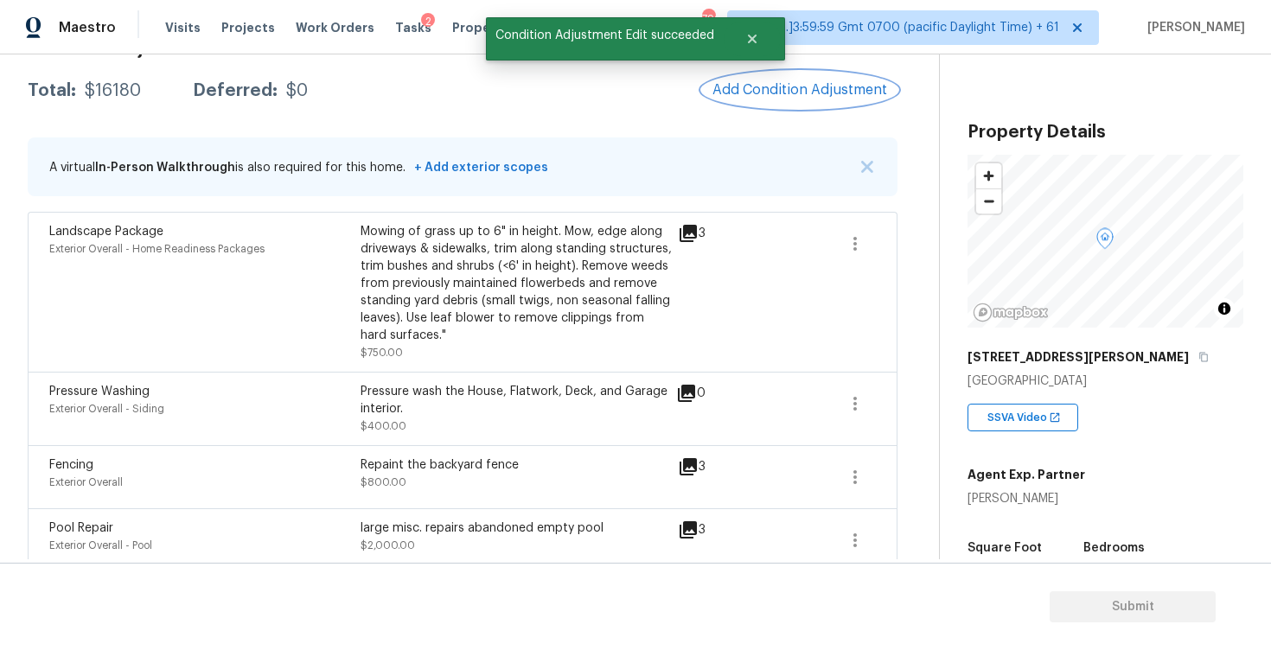
scroll to position [266, 0]
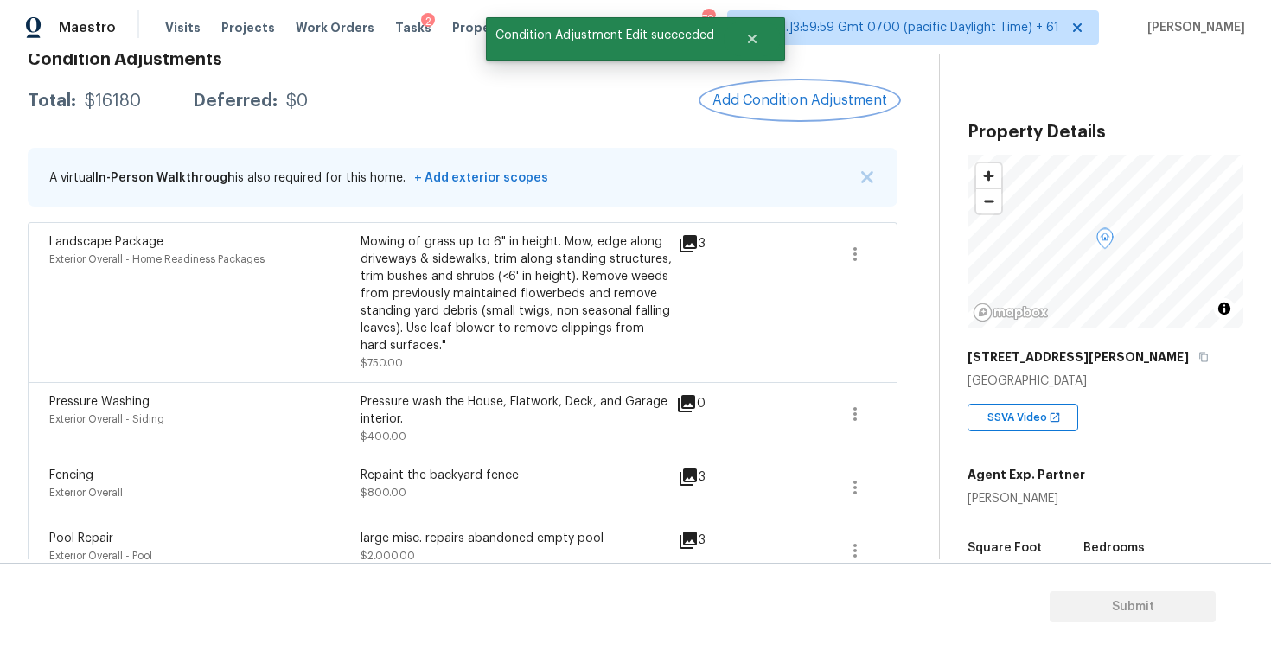
click at [756, 100] on span "Add Condition Adjustment" at bounding box center [799, 100] width 175 height 16
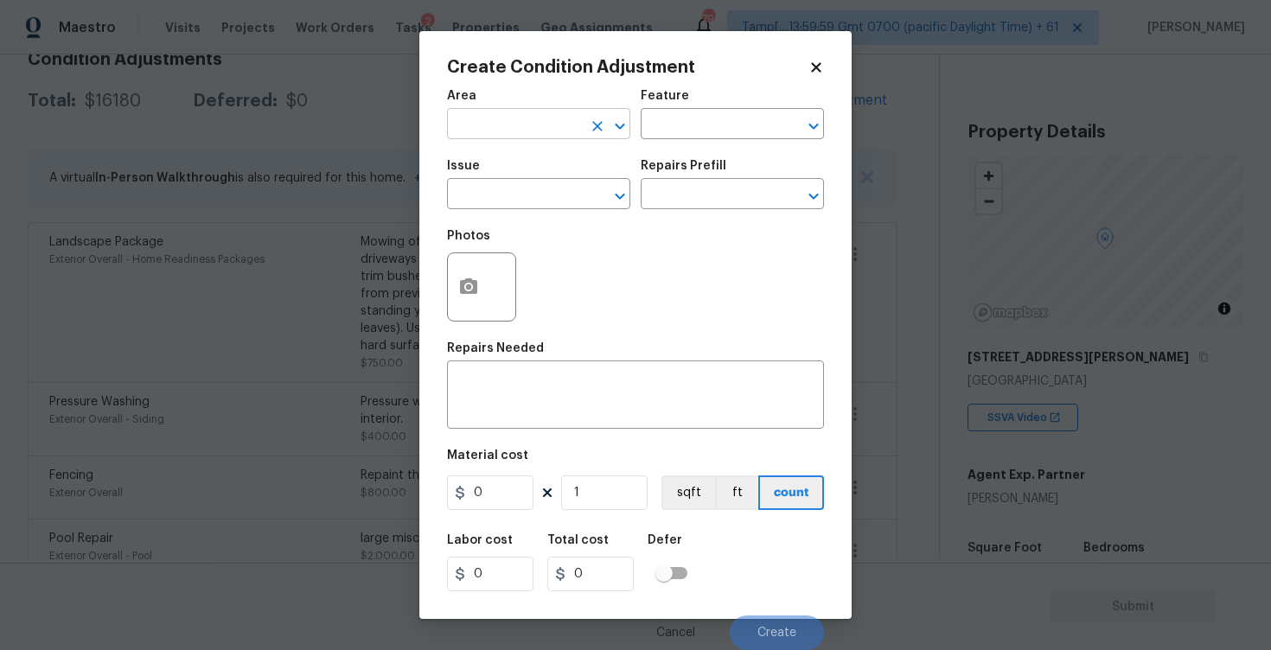
click at [513, 122] on input "text" at bounding box center [514, 125] width 135 height 27
click at [514, 182] on li "Exterior Overall" at bounding box center [538, 193] width 183 height 29
type input "Exterior Overall"
click at [514, 182] on div "Issue" at bounding box center [538, 171] width 183 height 22
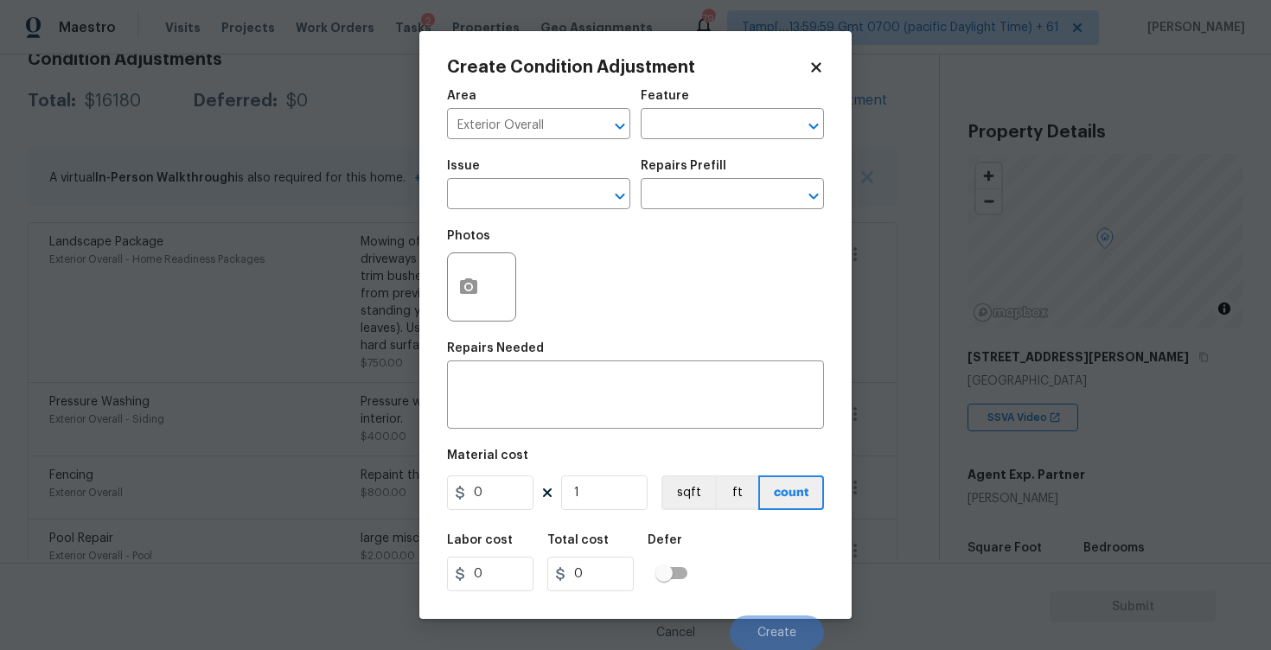
click at [514, 182] on div "Issue" at bounding box center [538, 171] width 183 height 22
click at [514, 188] on input "text" at bounding box center [514, 195] width 135 height 27
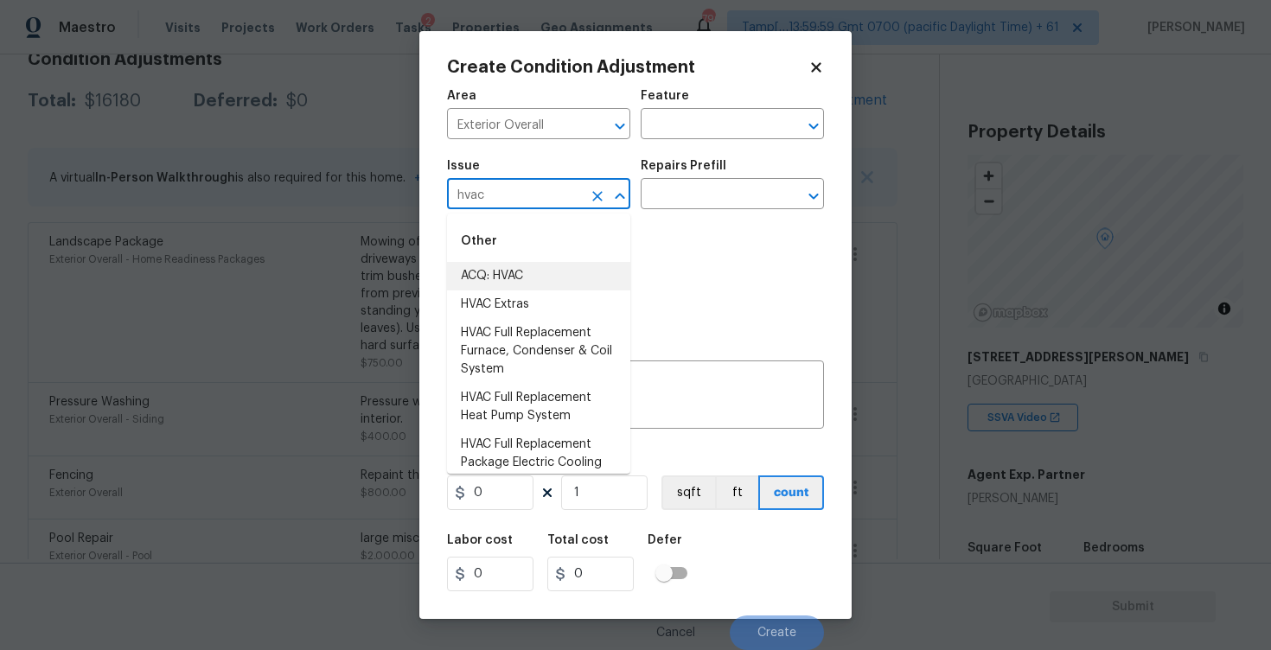
click at [524, 273] on li "ACQ: HVAC" at bounding box center [538, 276] width 183 height 29
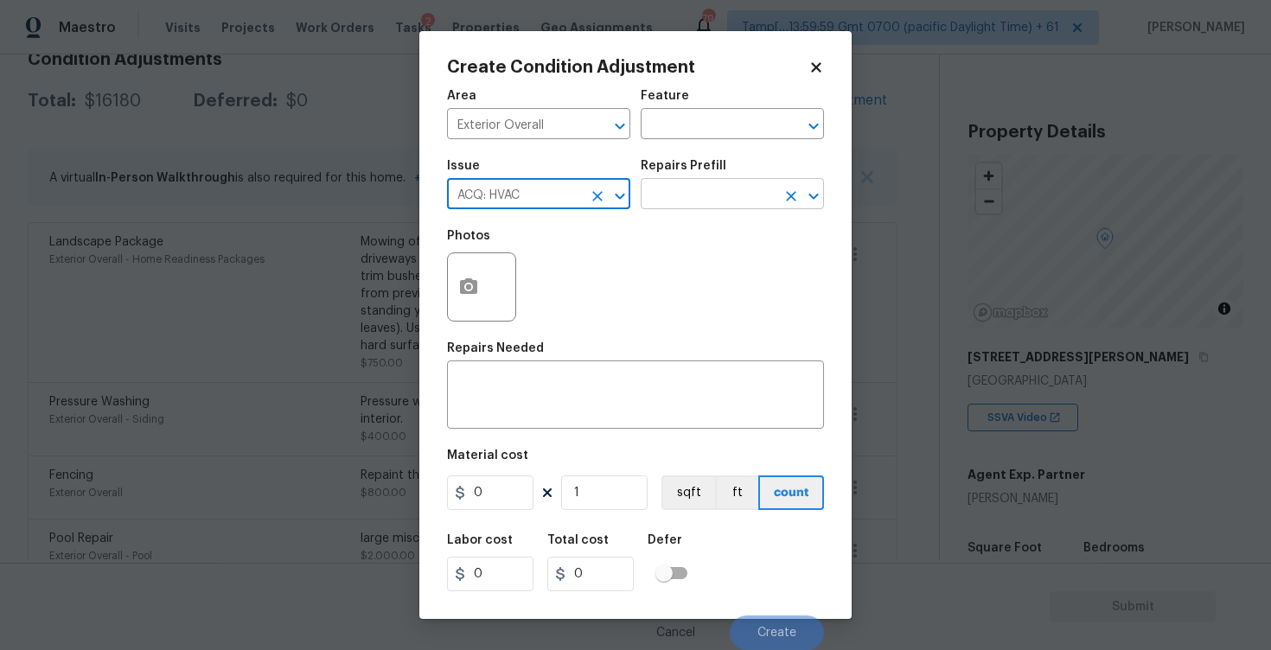
type input "ACQ: HVAC"
click at [664, 197] on input "text" at bounding box center [707, 195] width 135 height 27
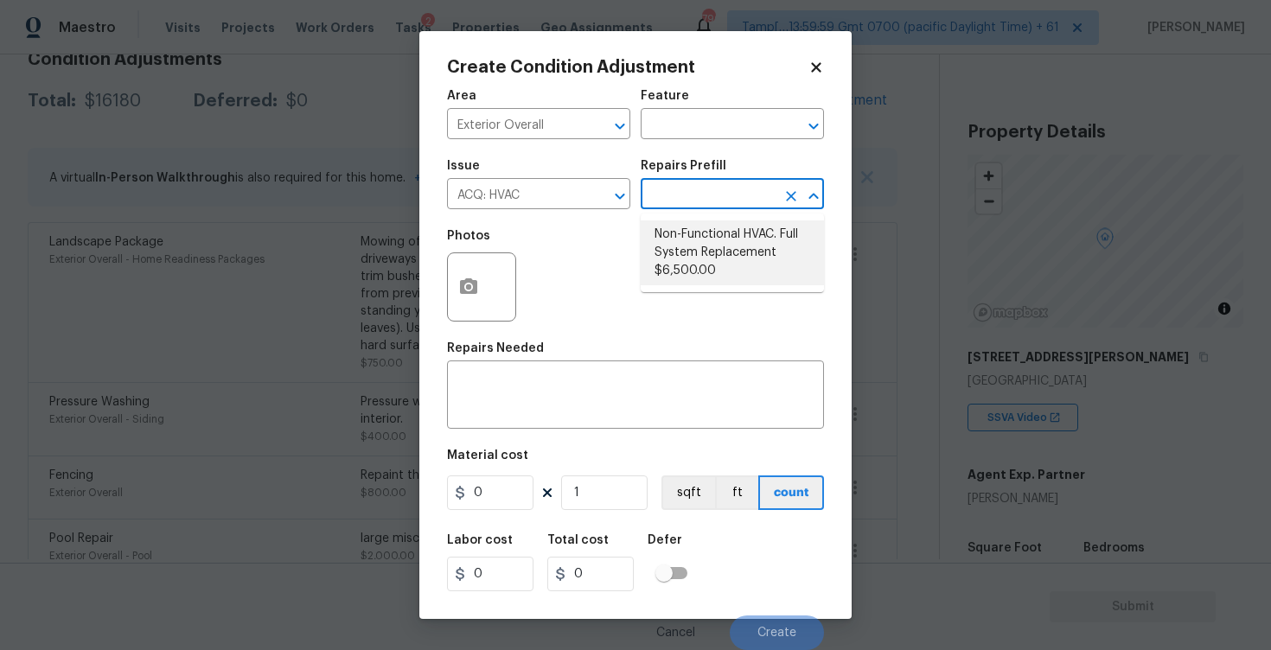
click at [685, 270] on li "Non-Functional HVAC. Full System Replacement $6,500.00" at bounding box center [731, 252] width 183 height 65
type input "Acquisition"
type textarea "Acquisition Scope: Full System Replacement"
type input "6500"
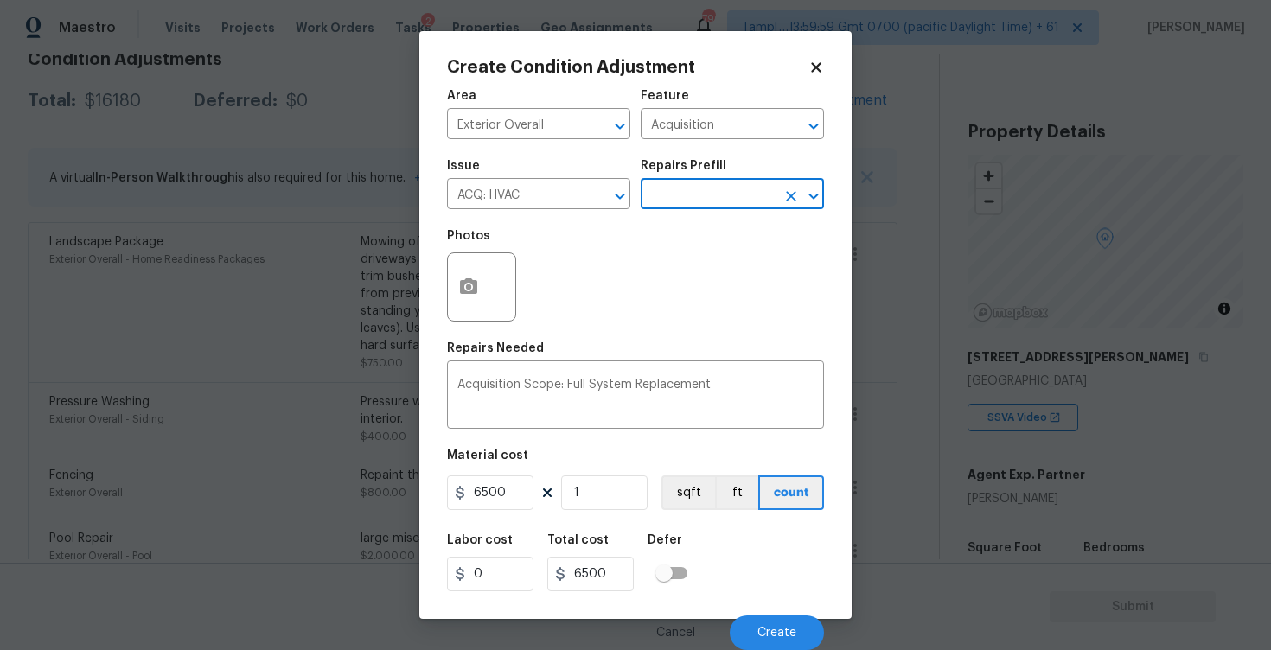
scroll to position [1, 0]
click at [764, 625] on button "Create" at bounding box center [776, 632] width 94 height 35
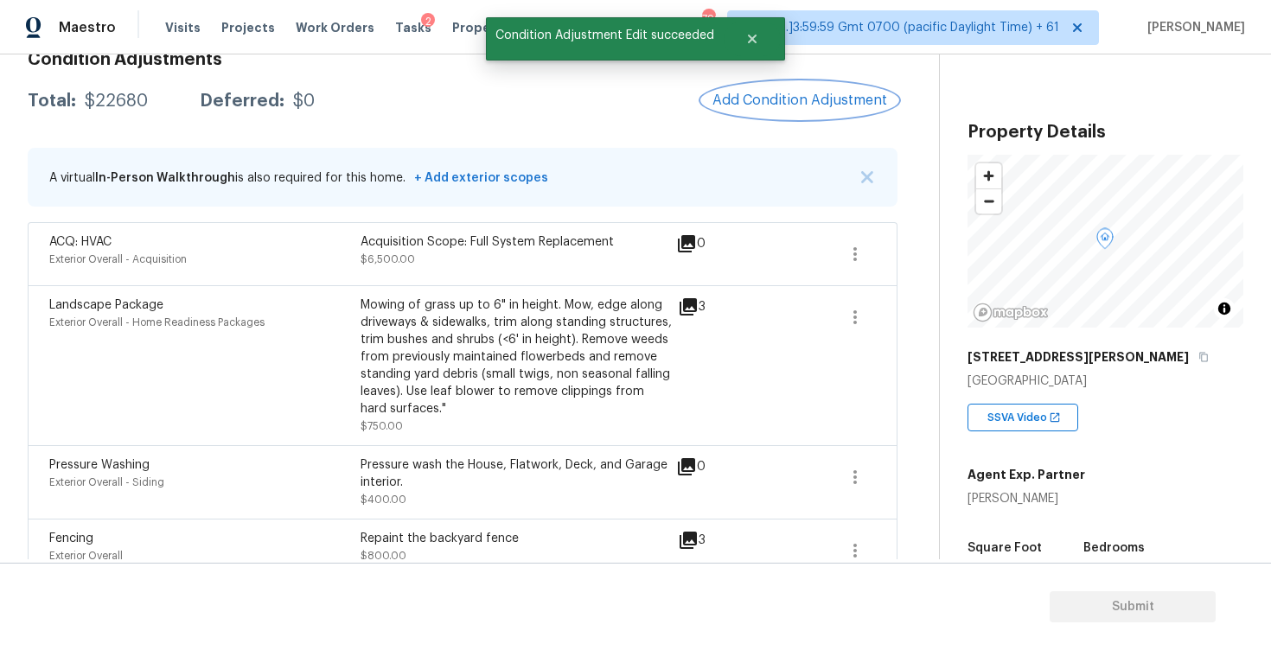
scroll to position [188, 0]
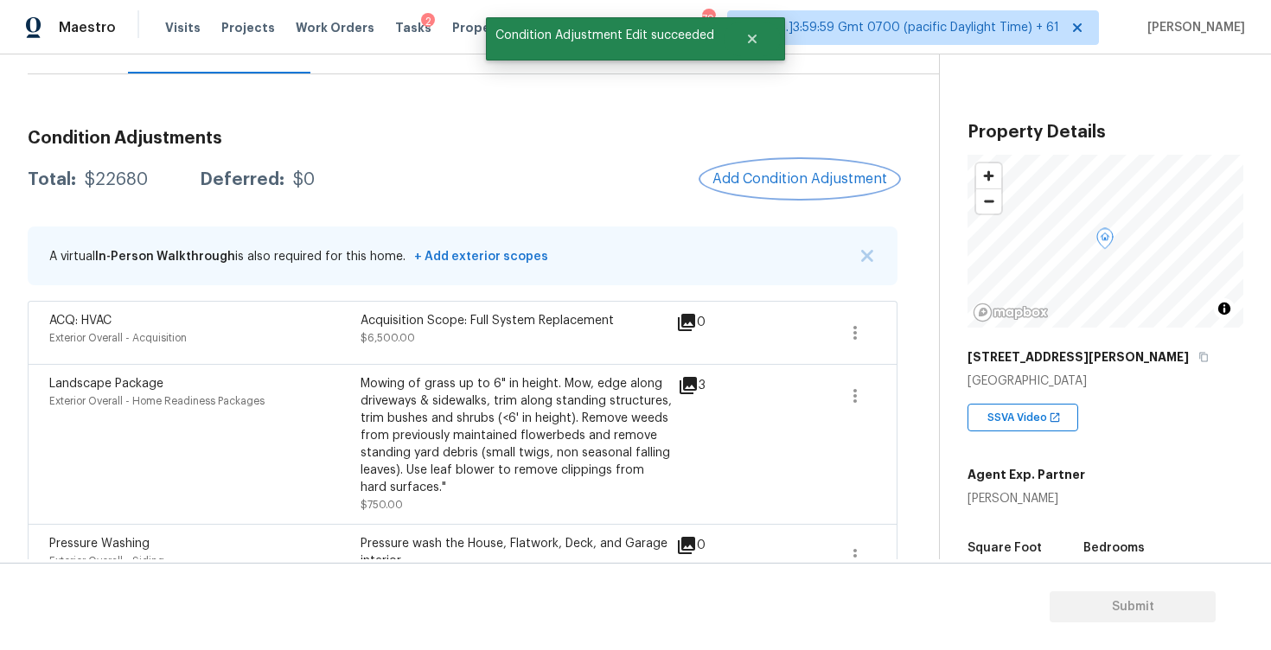
click at [758, 195] on button "Add Condition Adjustment" at bounding box center [799, 179] width 195 height 36
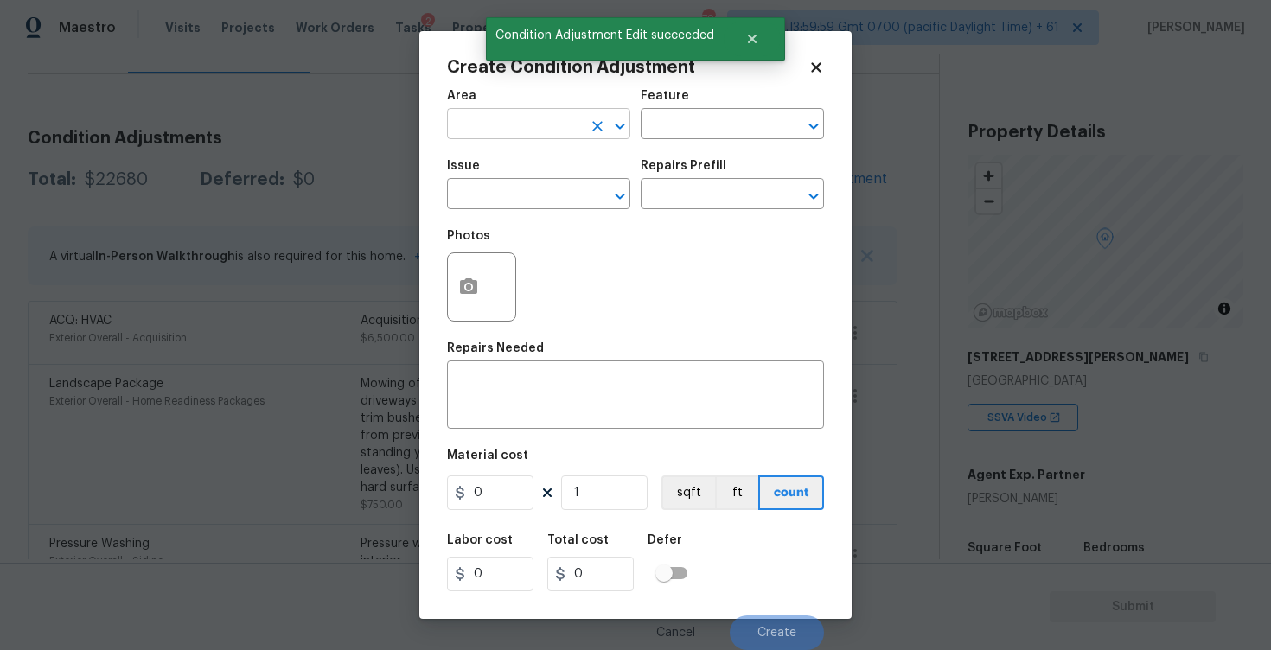
click at [575, 119] on input "text" at bounding box center [514, 125] width 135 height 27
click at [569, 204] on li "Exterior Overall" at bounding box center [538, 193] width 183 height 29
type input "Exterior Overall"
click at [569, 204] on input "text" at bounding box center [514, 195] width 135 height 27
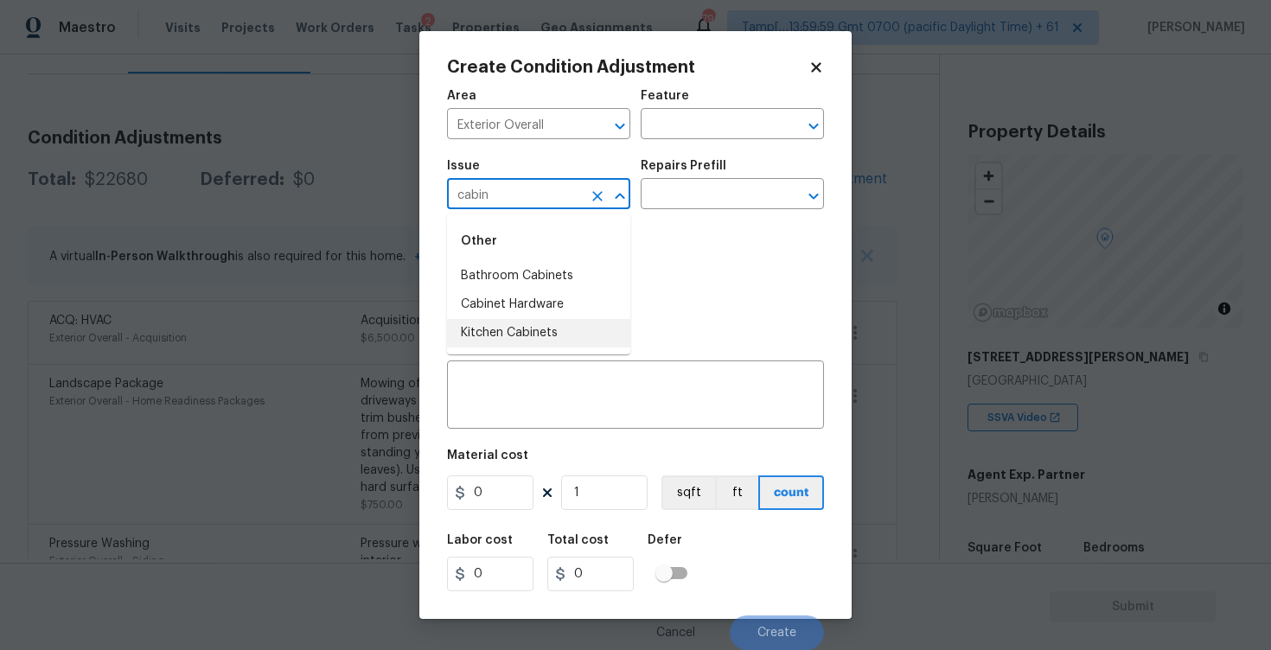
click at [578, 339] on li "Kitchen Cabinets" at bounding box center [538, 333] width 183 height 29
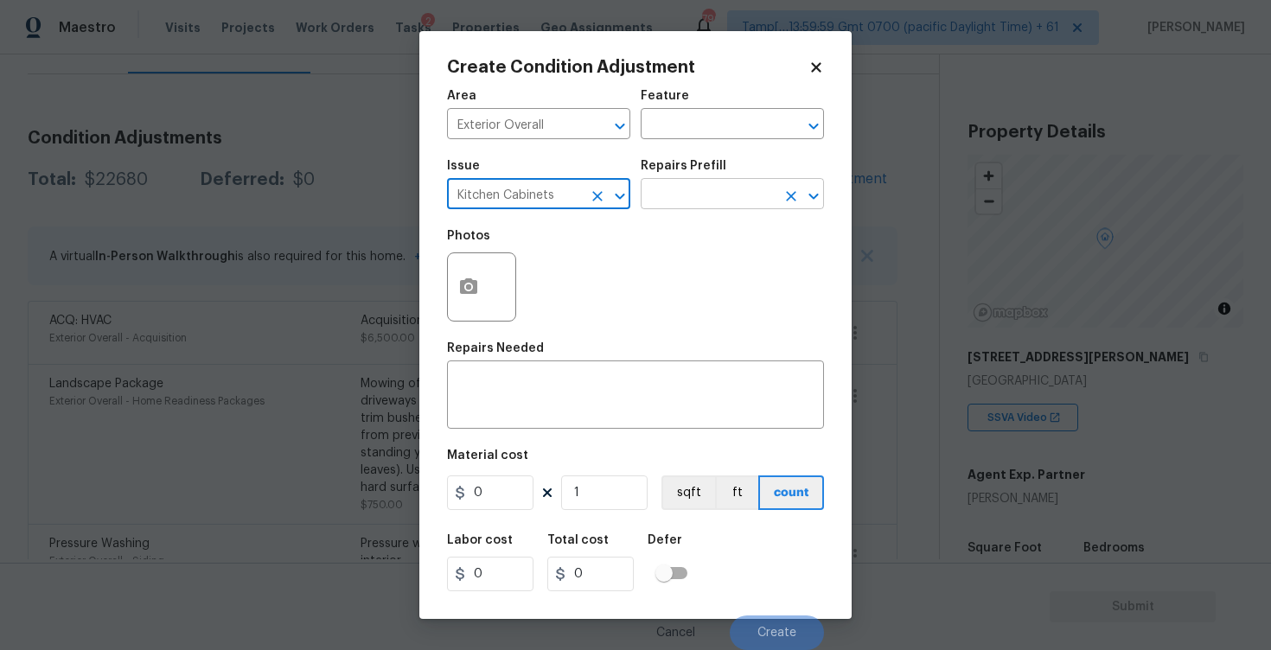
type input "Kitchen Cabinets"
click at [700, 203] on input "text" at bounding box center [707, 195] width 135 height 27
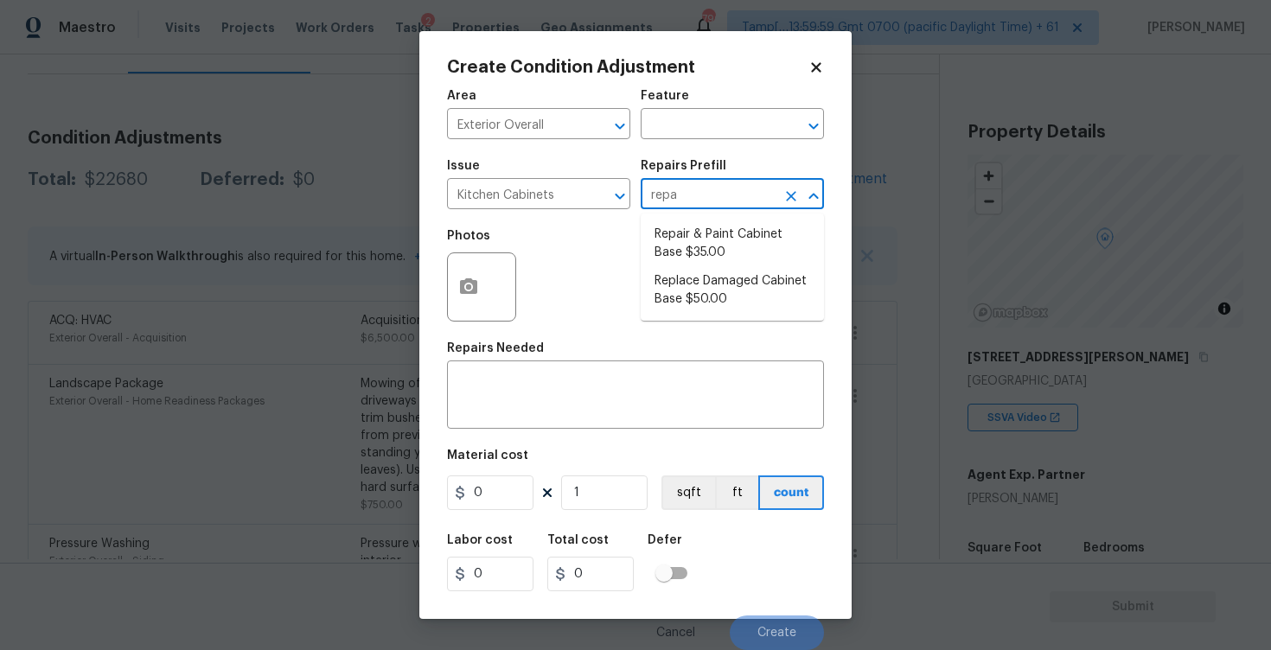
type input "repai"
click at [705, 234] on li "Repair & Paint Cabinet Base $35.00" at bounding box center [731, 243] width 183 height 47
type input "Cabinets"
type textarea "Prep/Paint the damaged cabinet base and repair to meet current standard. Remove…"
type input "35"
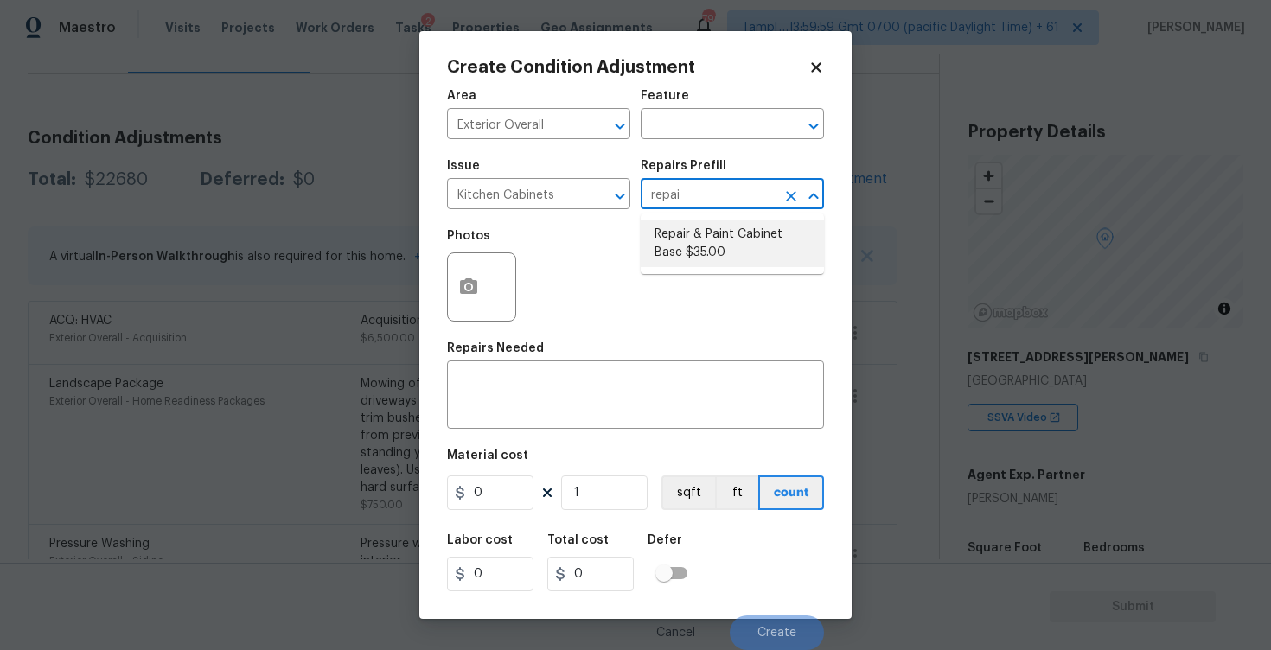
type input "35"
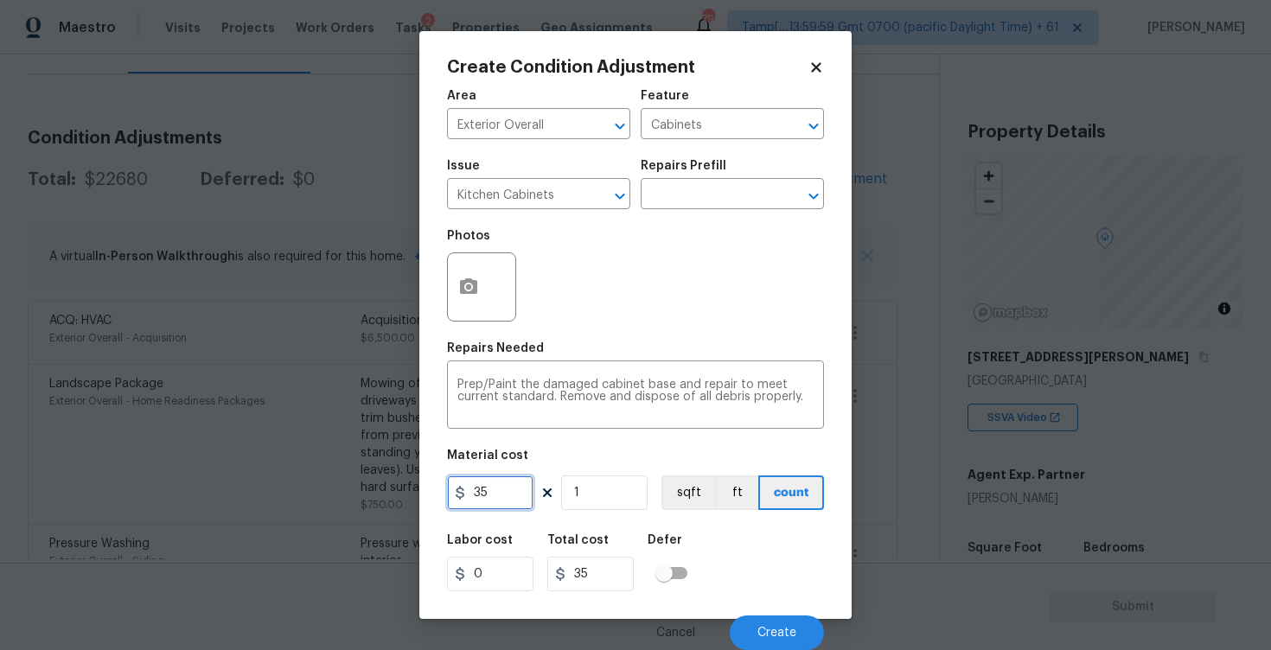
click at [505, 482] on input "35" at bounding box center [490, 492] width 86 height 35
click at [598, 195] on icon "Clear" at bounding box center [597, 196] width 10 height 10
type input "0"
type input "Kitchen Cabinets"
type input "0"
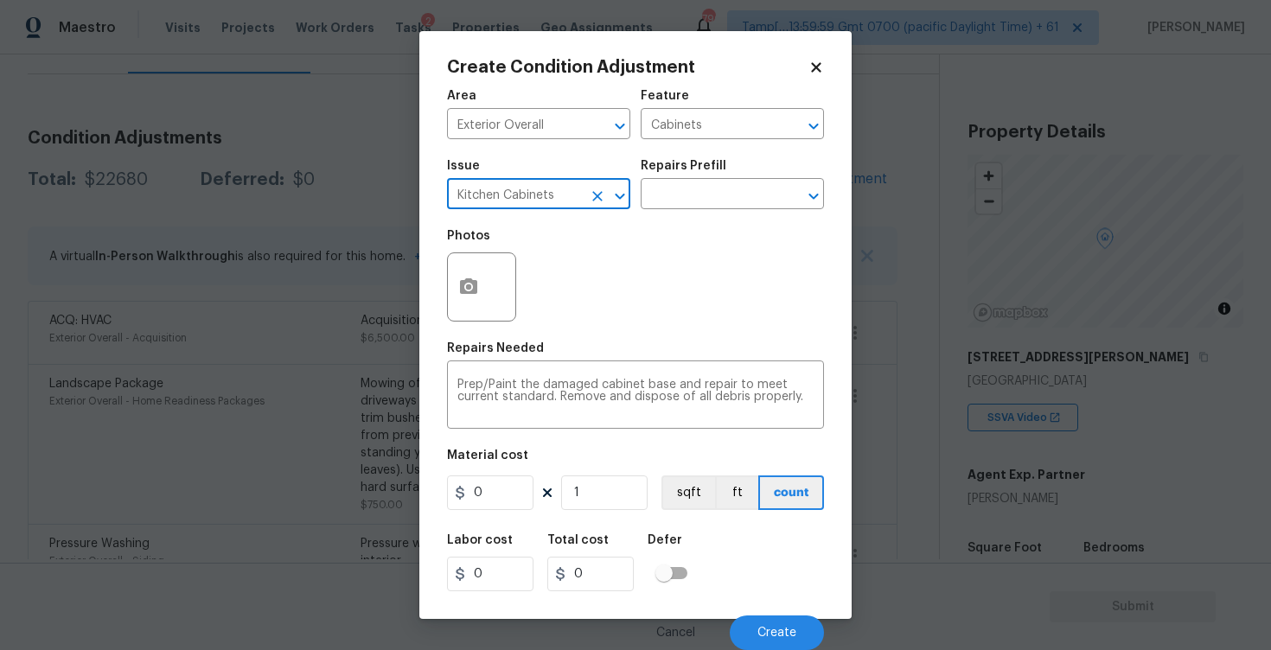
click at [598, 195] on icon "Clear" at bounding box center [597, 196] width 10 height 10
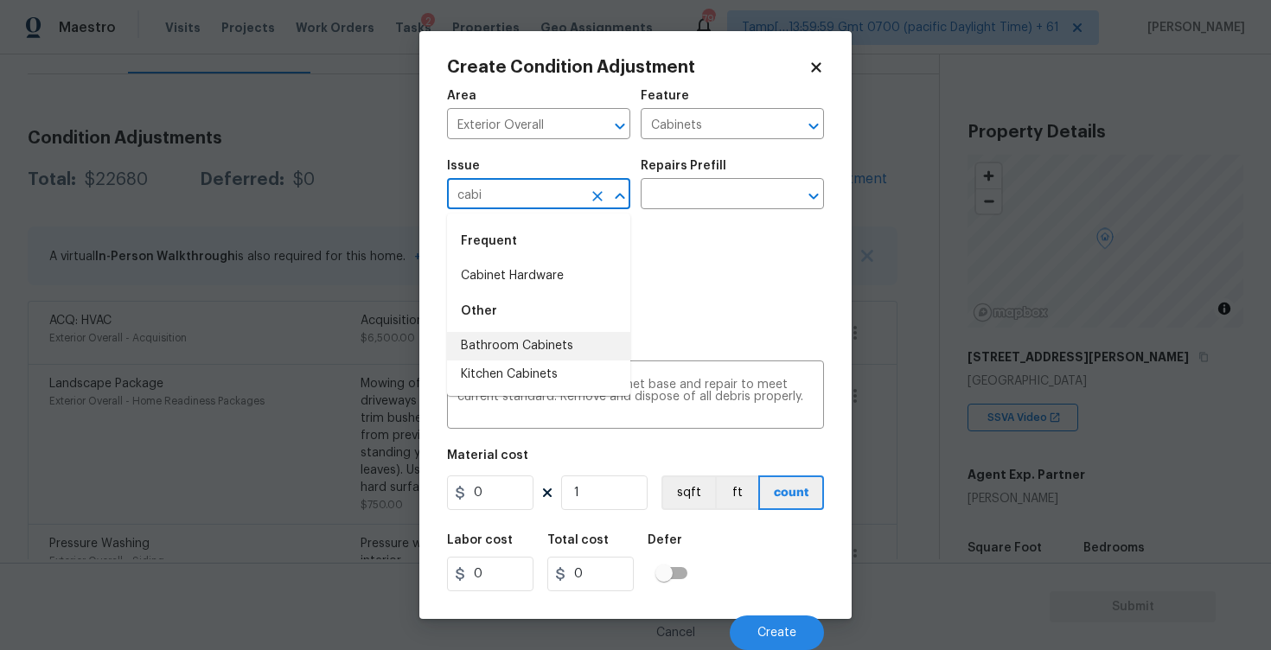
click at [581, 343] on li "Bathroom Cabinets" at bounding box center [538, 346] width 183 height 29
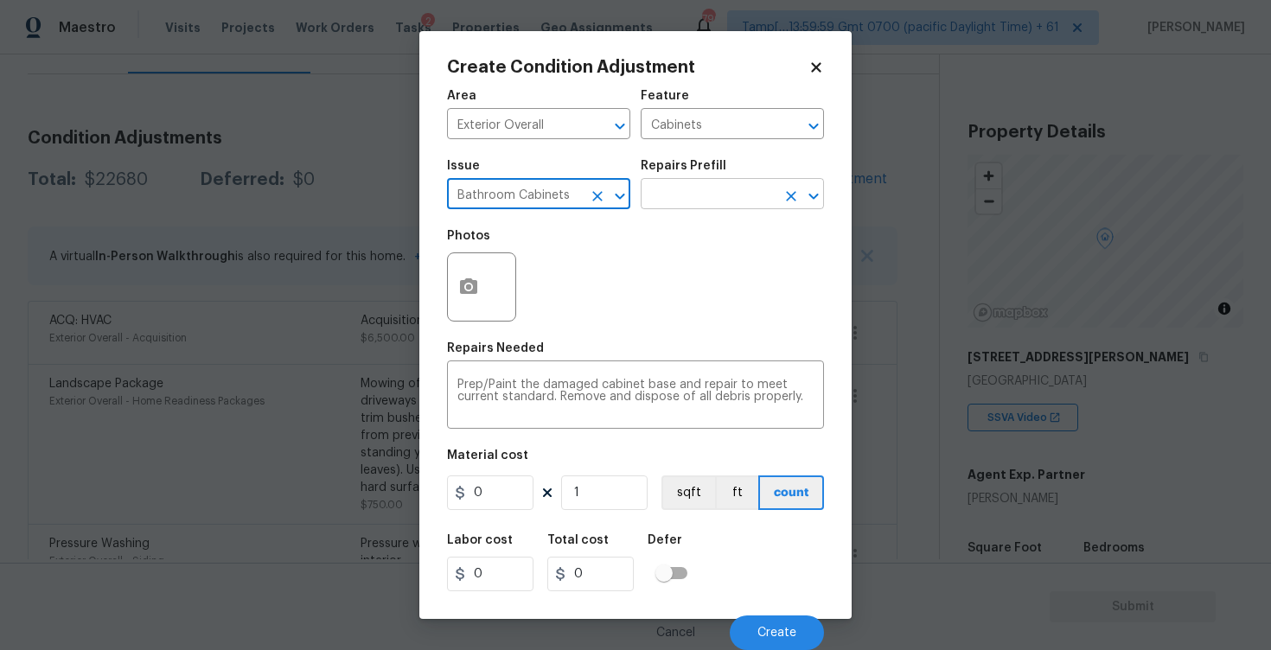
type input "Bathroom Cabinets"
click at [685, 194] on input "text" at bounding box center [707, 195] width 135 height 27
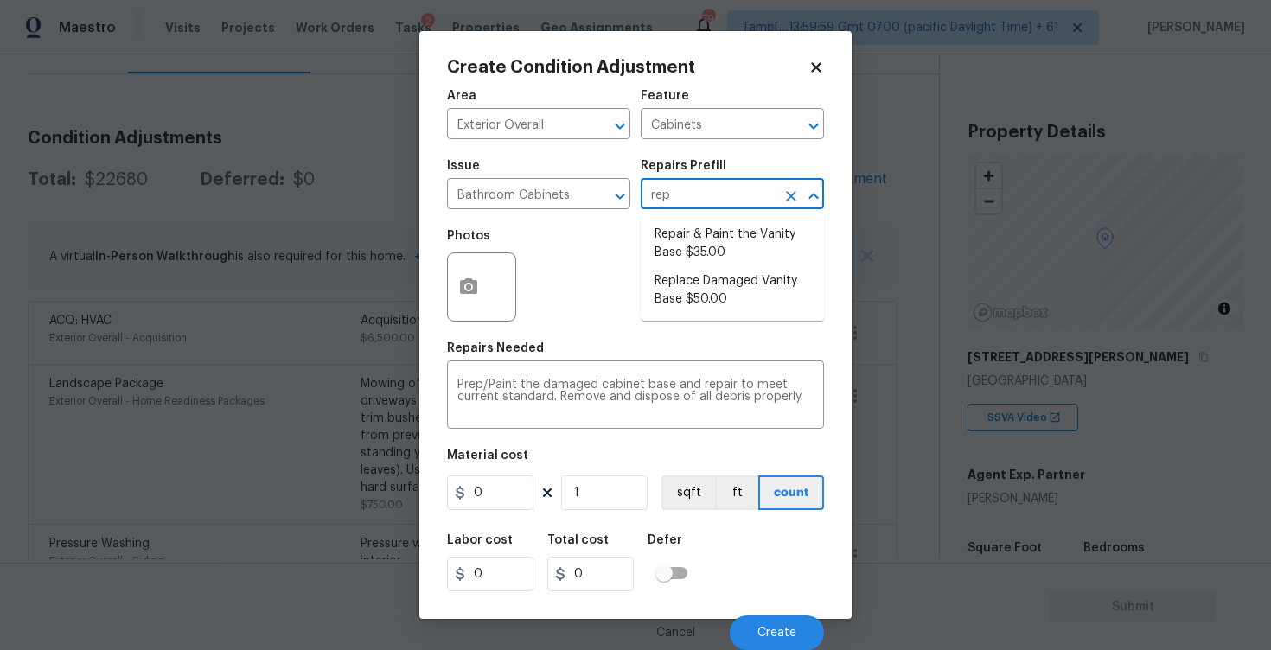
type input "repa"
click at [693, 257] on li "Repair & Paint the Vanity Base $35.00" at bounding box center [731, 243] width 183 height 47
type textarea "Repair and Paint the damaged vanity base to meet current standard. Remove and d…"
type input "35"
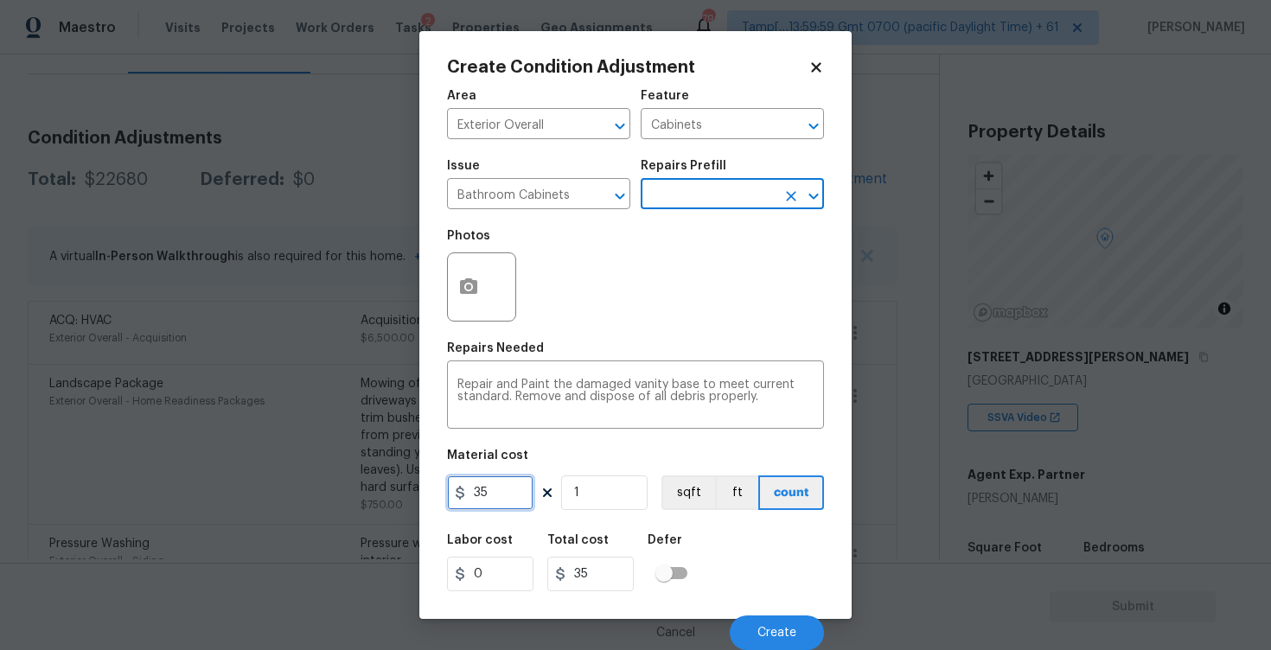
click at [511, 483] on input "35" at bounding box center [490, 492] width 86 height 35
type input "400"
click at [775, 581] on div "Labor cost 0 Total cost 400 Defer" at bounding box center [635, 563] width 377 height 78
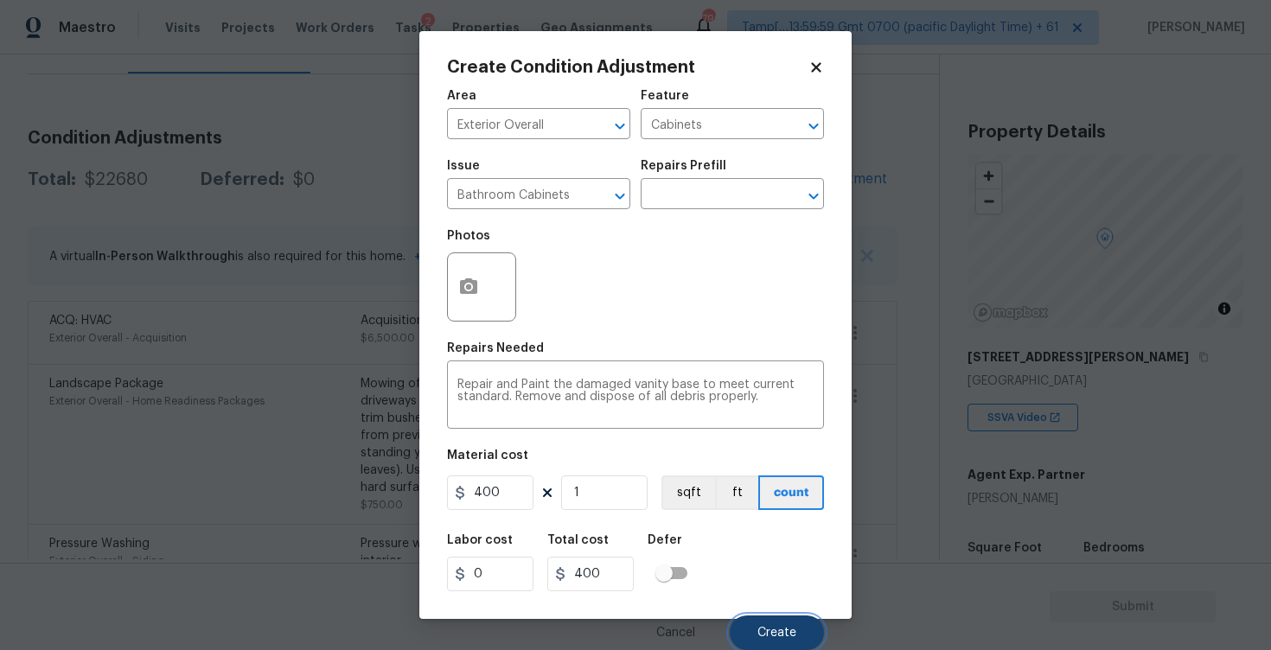
click at [797, 624] on button "Create" at bounding box center [776, 632] width 94 height 35
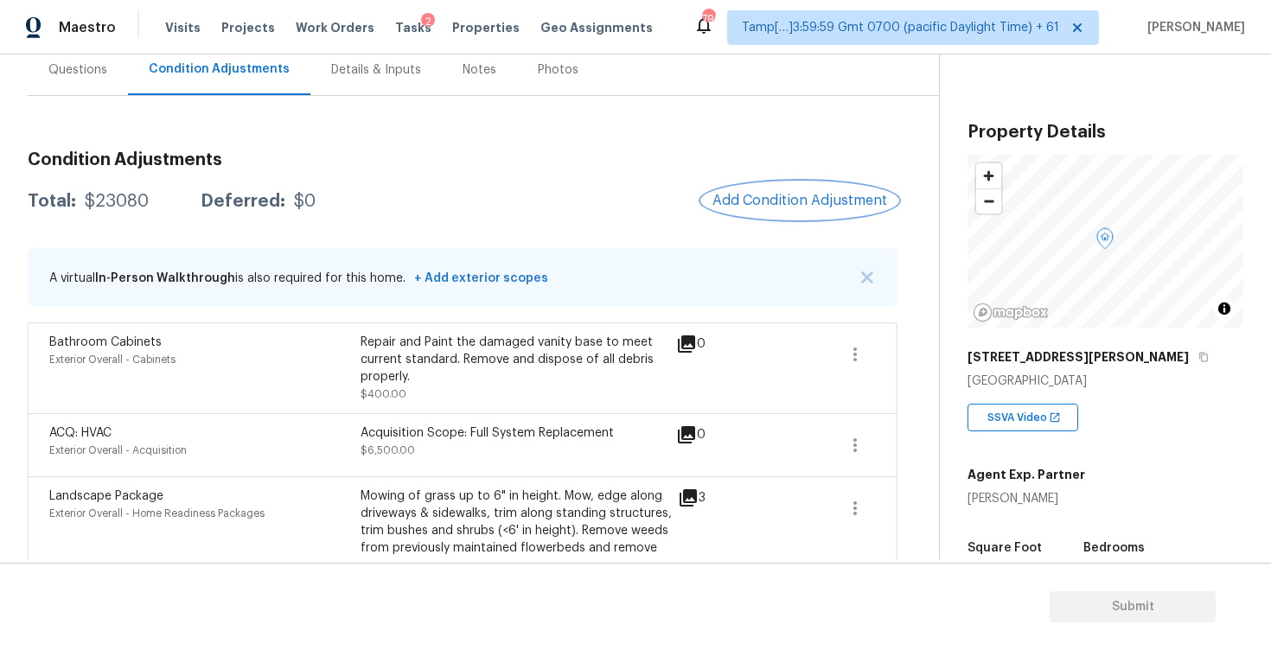
scroll to position [162, 0]
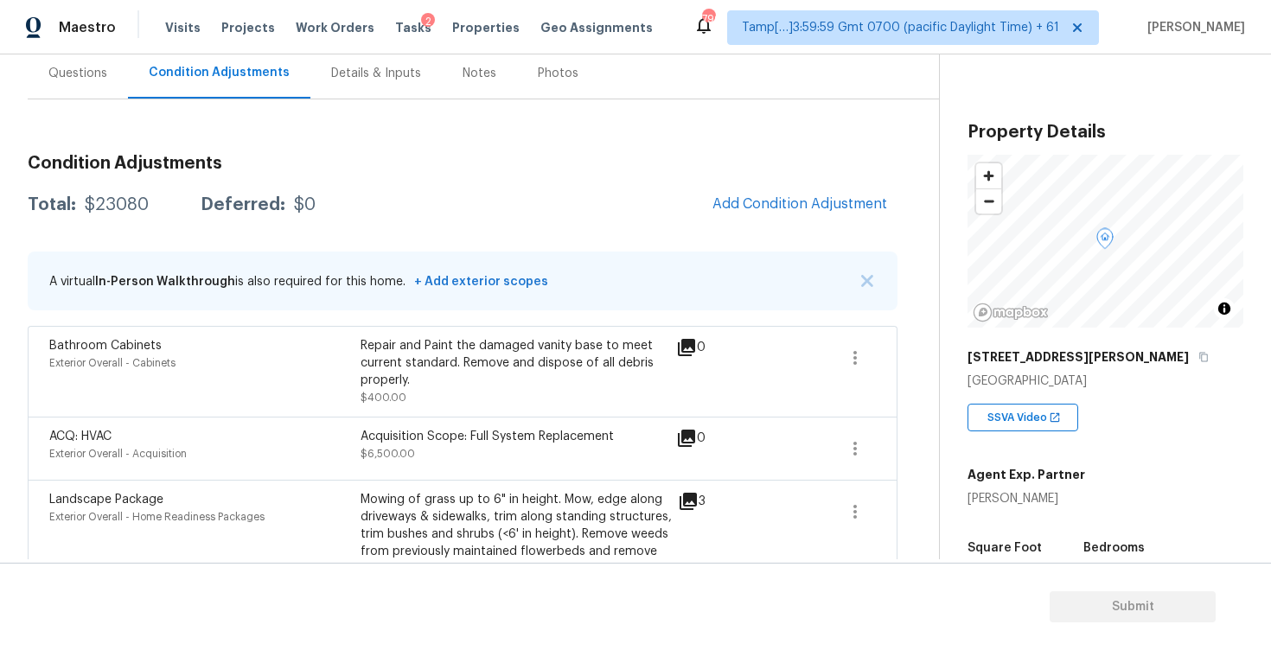
click at [863, 360] on icon "button" at bounding box center [854, 357] width 21 height 21
click at [933, 347] on div "Edit" at bounding box center [953, 354] width 135 height 17
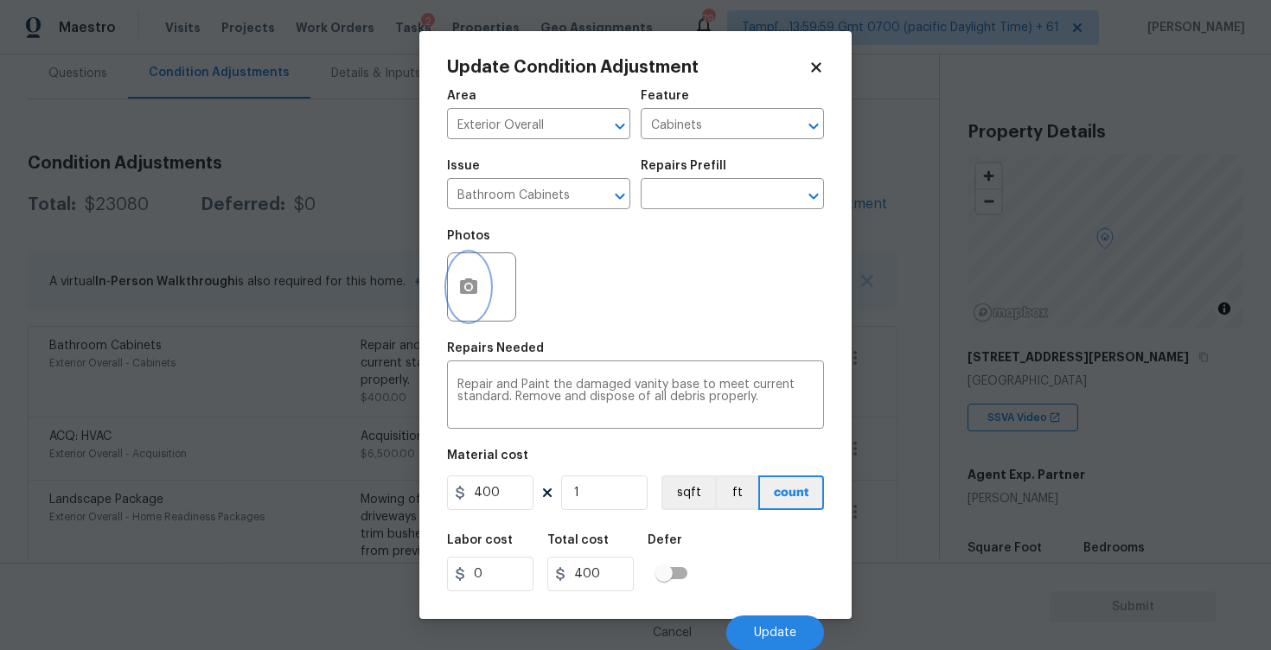
click at [471, 278] on icon "button" at bounding box center [468, 287] width 21 height 21
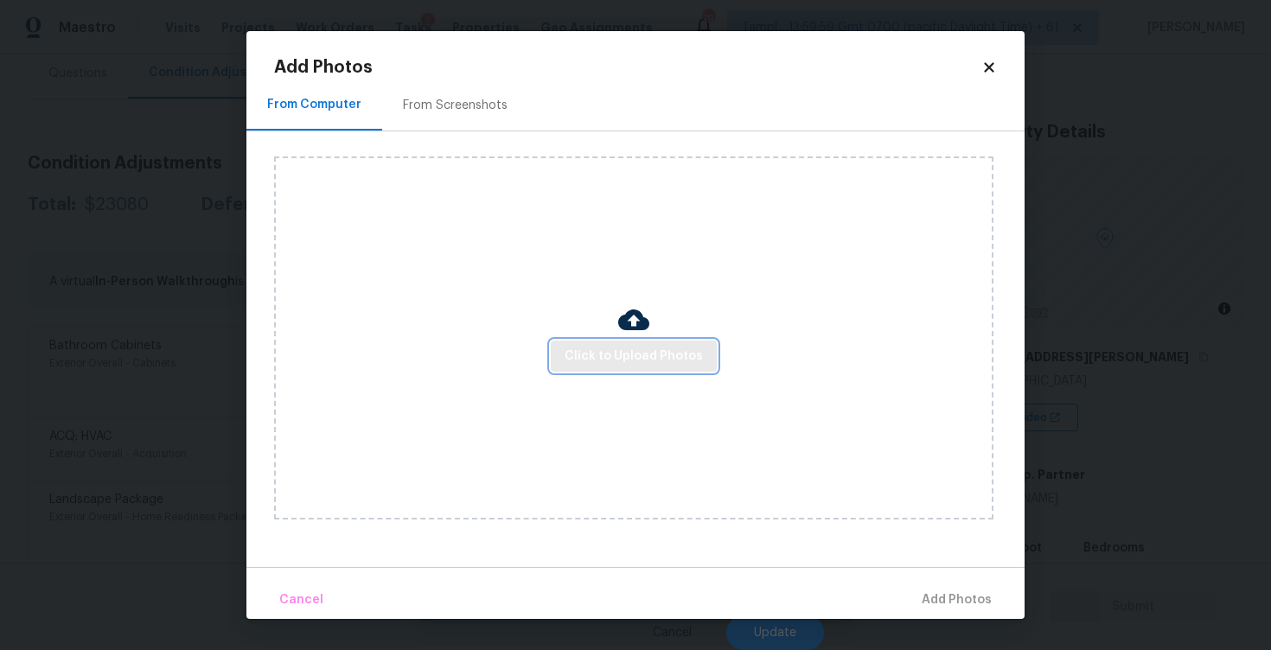
click at [652, 357] on span "Click to Upload Photos" at bounding box center [633, 357] width 138 height 22
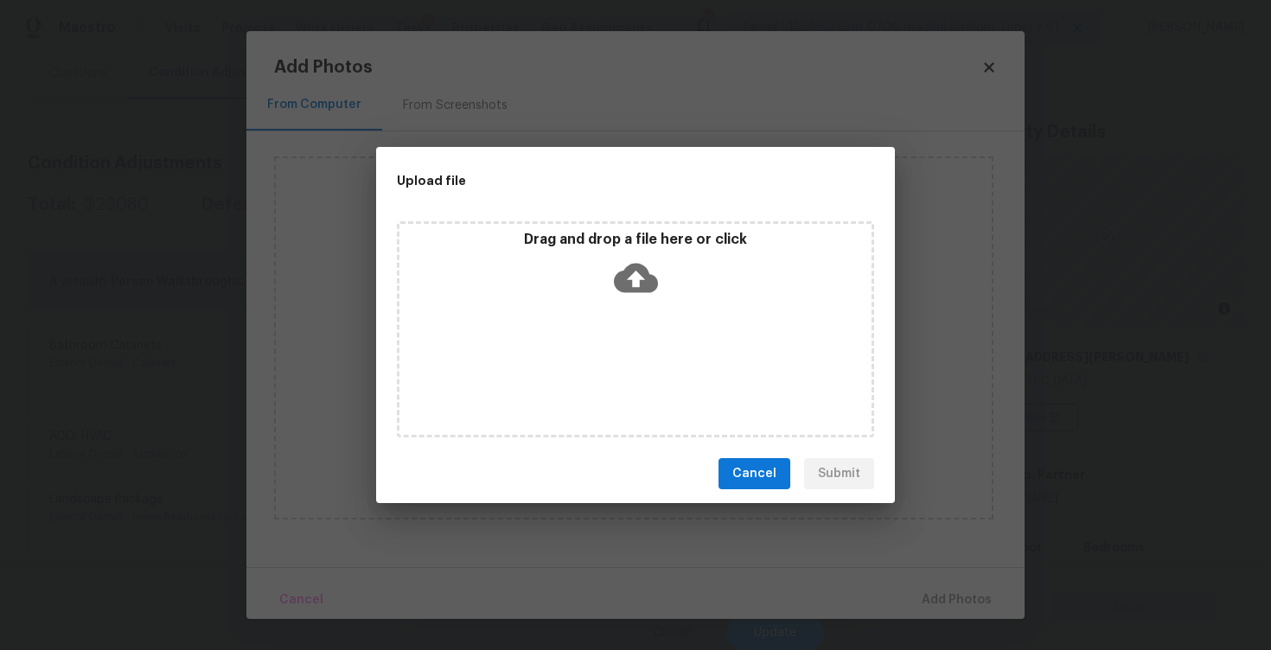
click at [647, 303] on div "Drag and drop a file here or click" at bounding box center [635, 329] width 477 height 216
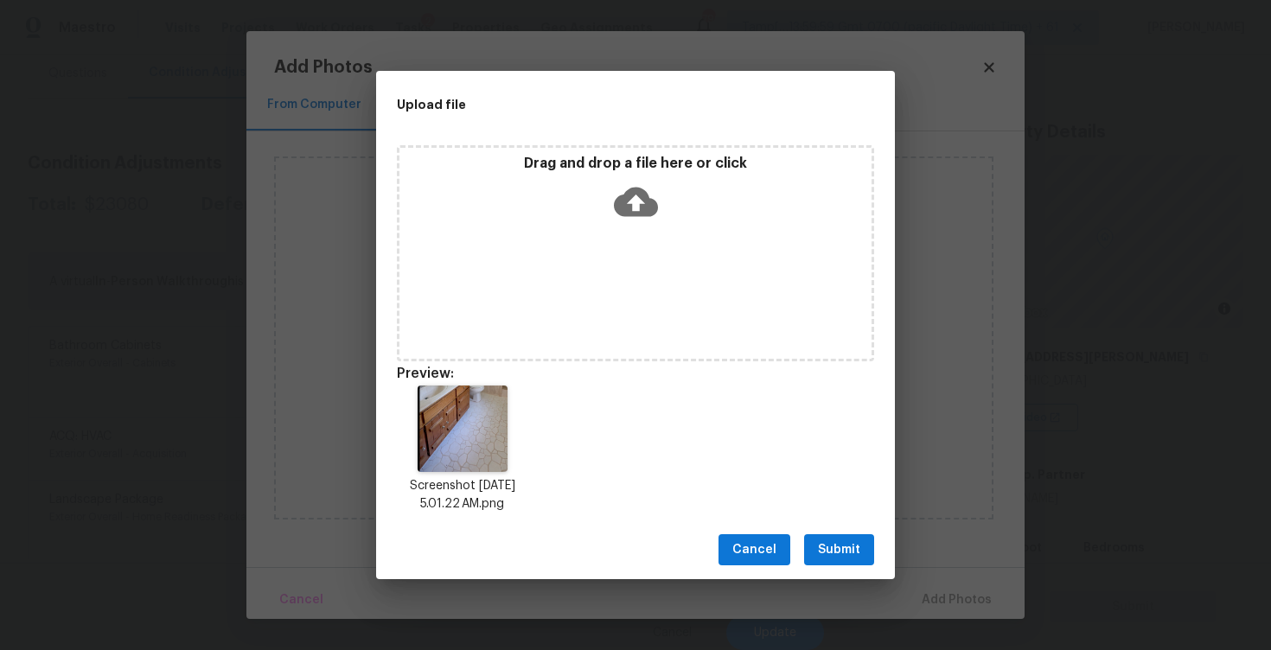
click at [840, 550] on span "Submit" at bounding box center [839, 550] width 42 height 22
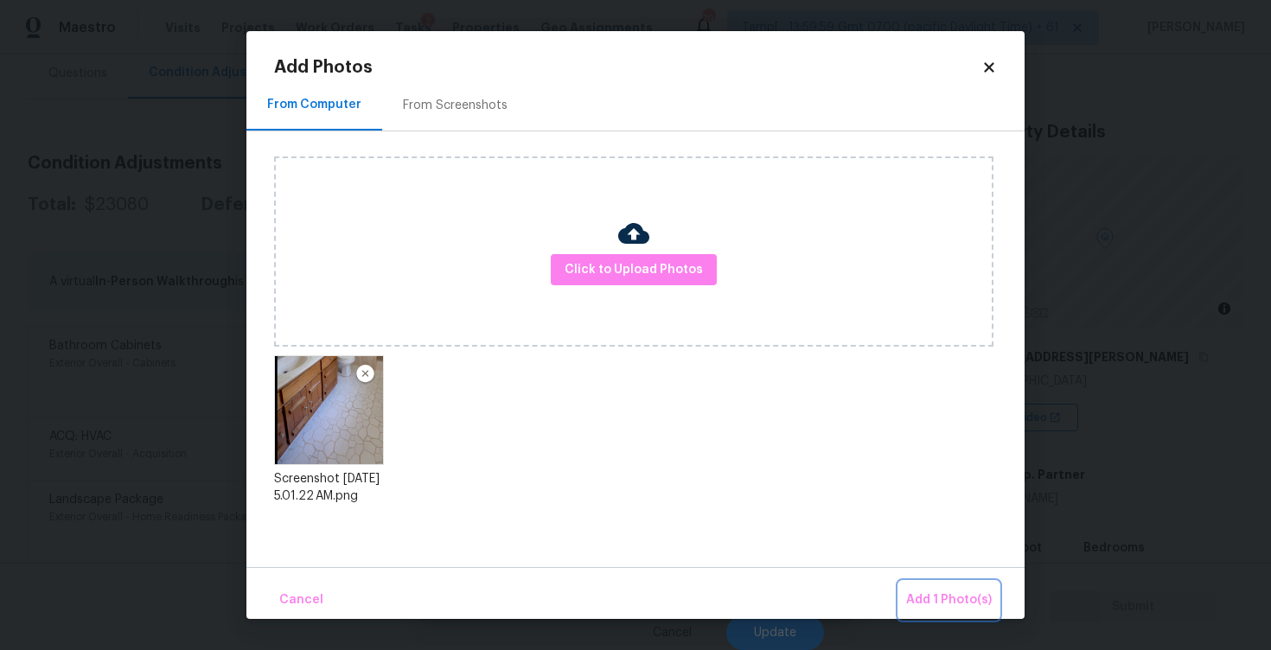
click at [914, 586] on button "Add 1 Photo(s)" at bounding box center [948, 600] width 99 height 37
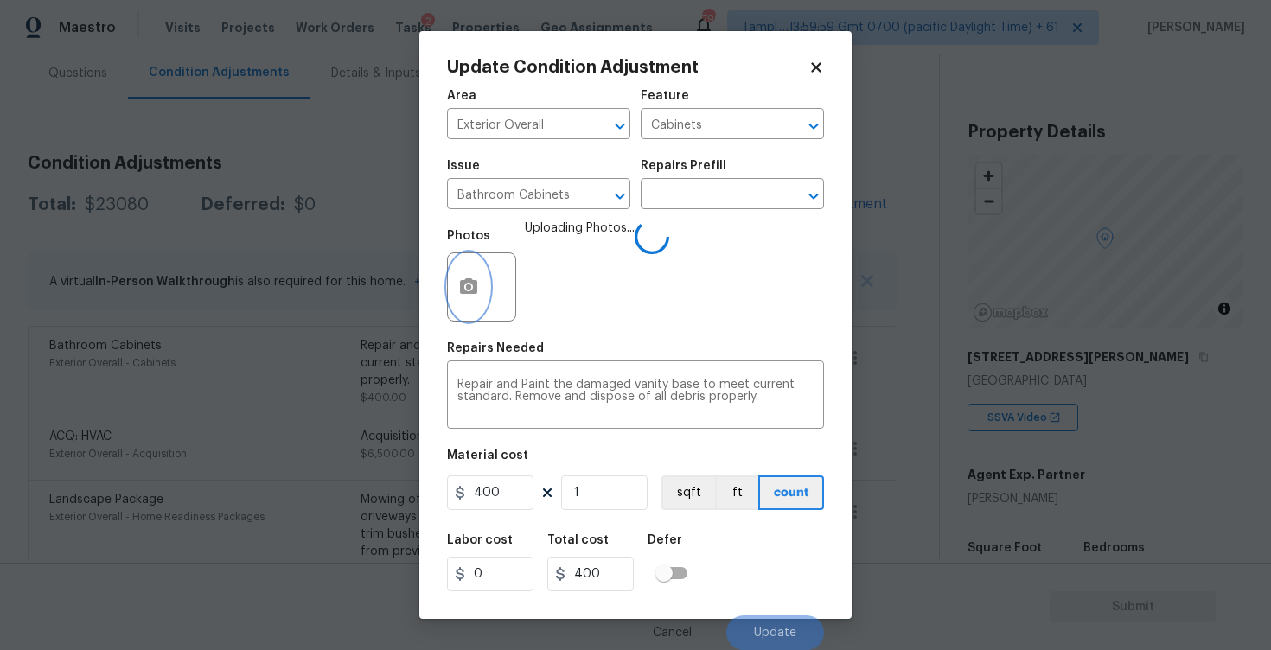
scroll to position [1, 0]
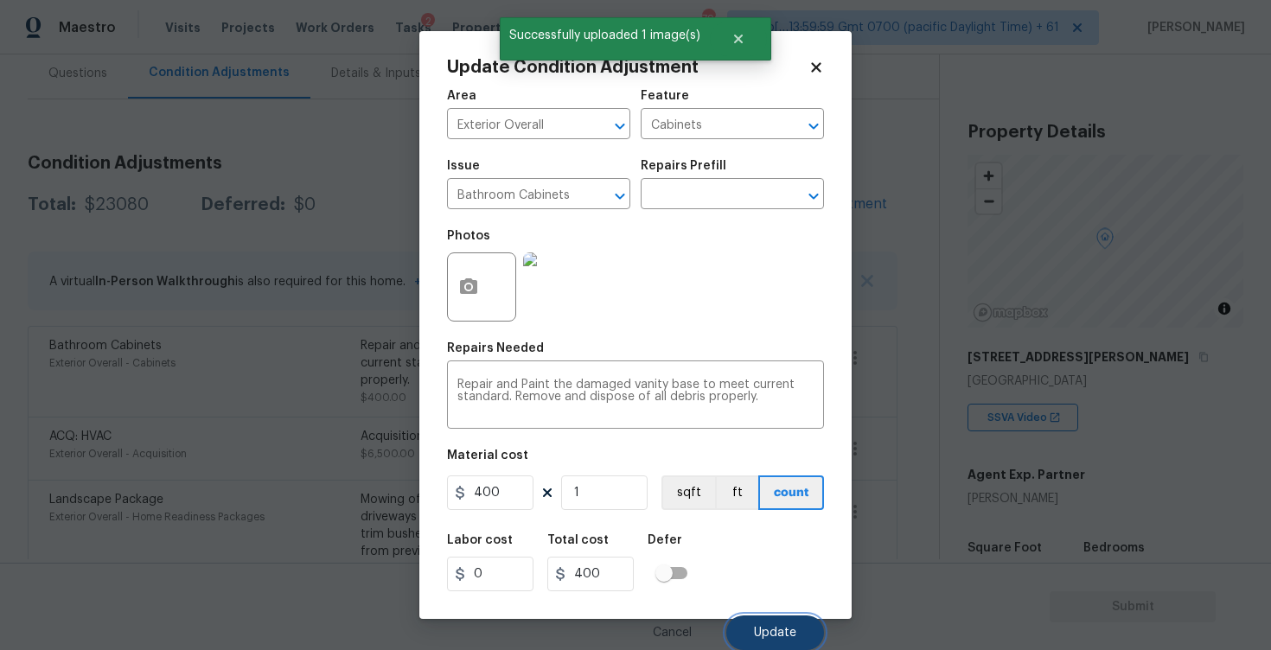
click at [763, 636] on span "Update" at bounding box center [775, 633] width 42 height 13
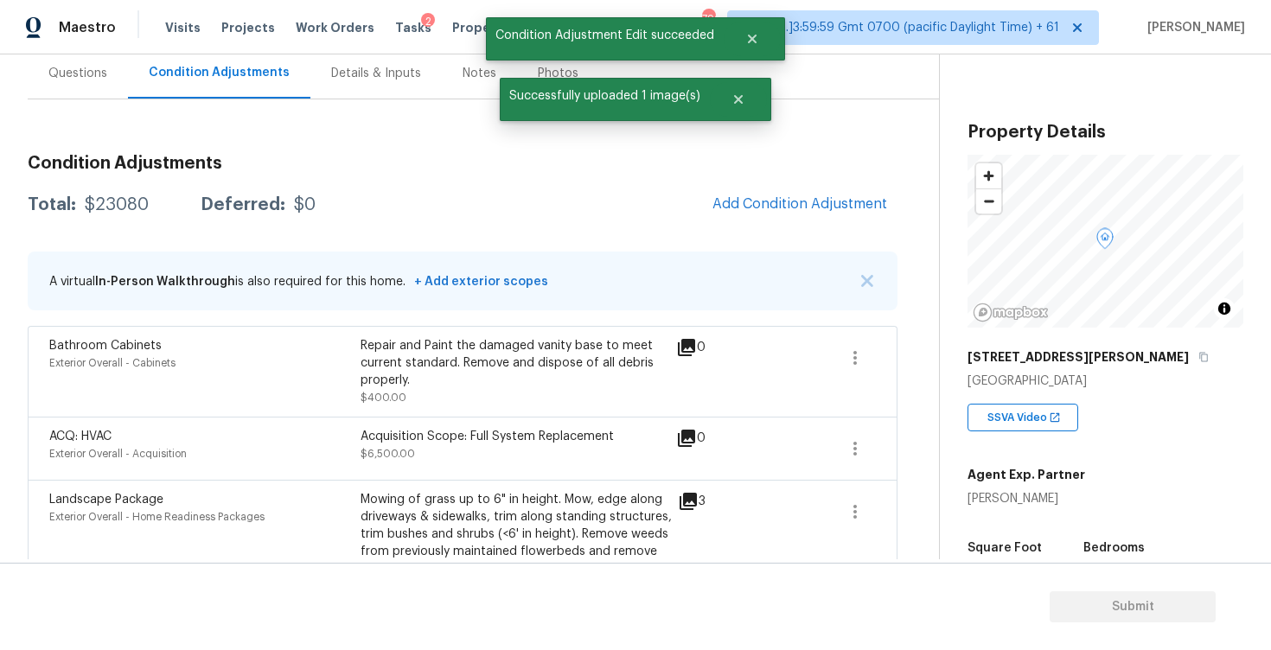
scroll to position [135, 0]
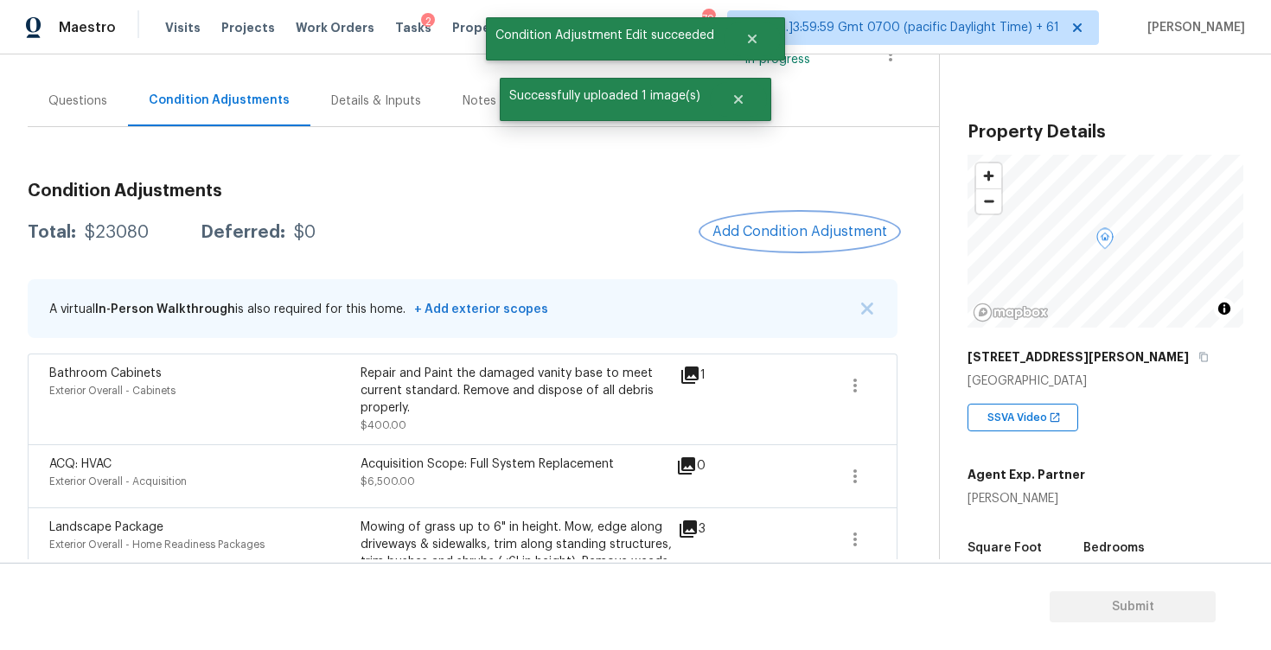
click at [768, 220] on button "Add Condition Adjustment" at bounding box center [799, 231] width 195 height 36
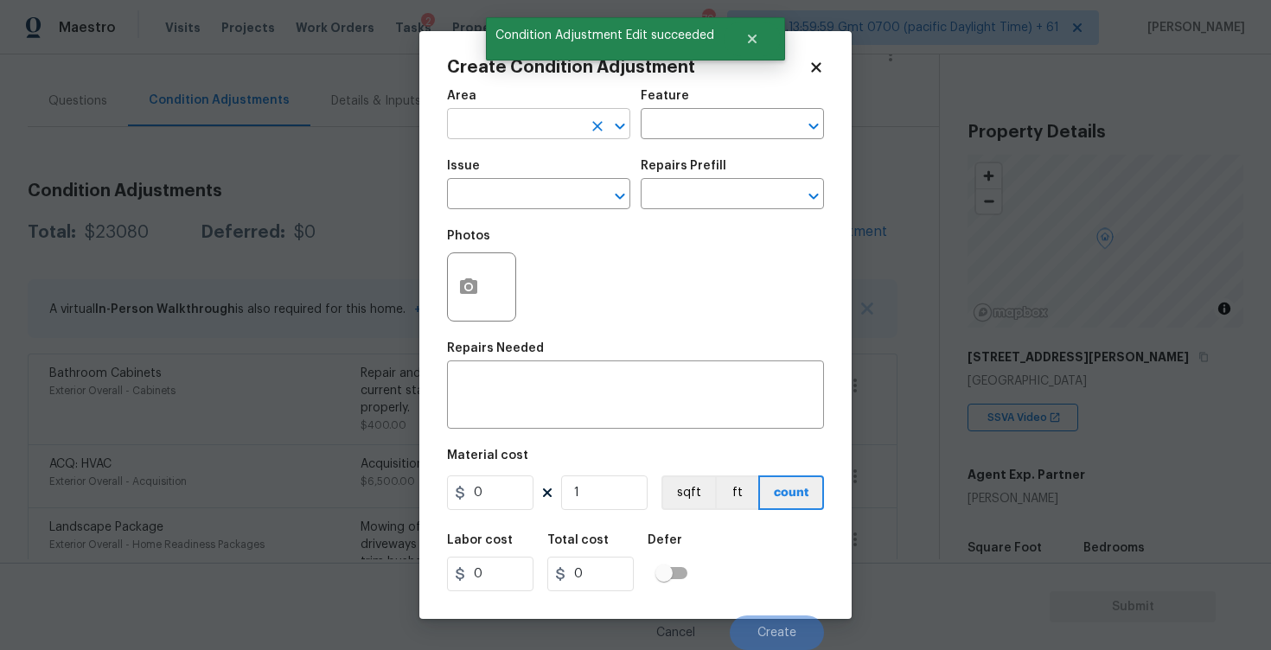
click at [506, 134] on input "text" at bounding box center [514, 125] width 135 height 27
click at [513, 186] on li "Interior Overall" at bounding box center [538, 193] width 183 height 29
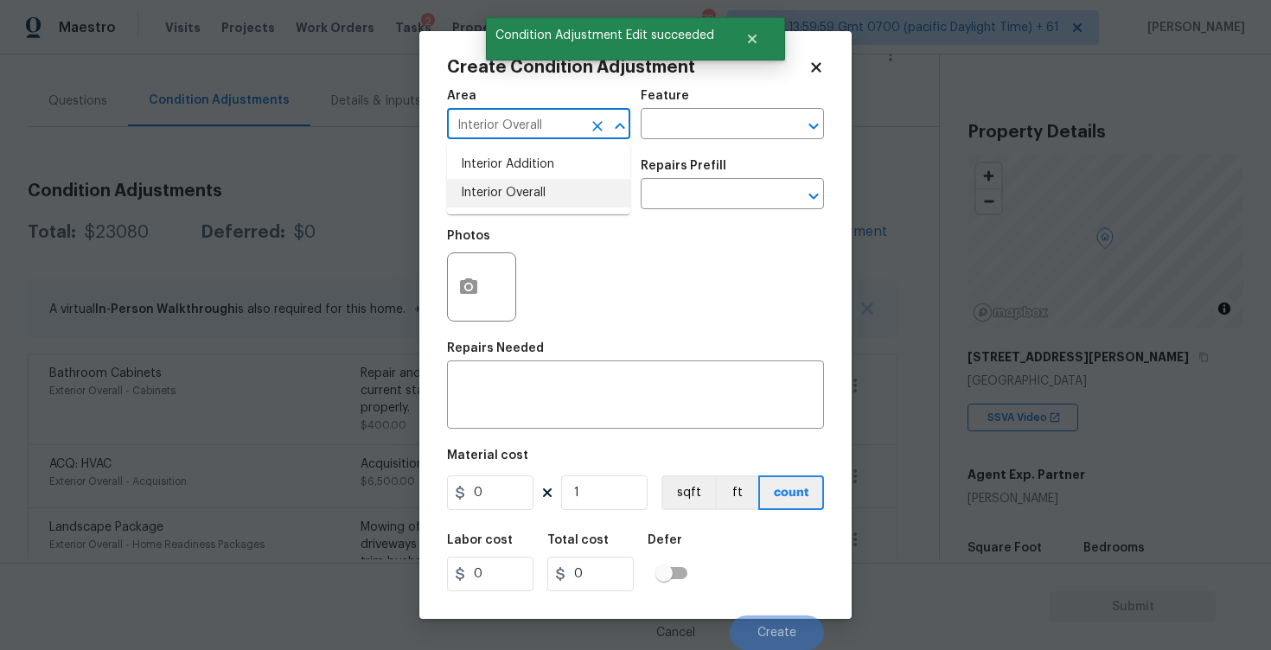
type input "Interior Overall"
click at [513, 186] on input "text" at bounding box center [514, 195] width 135 height 27
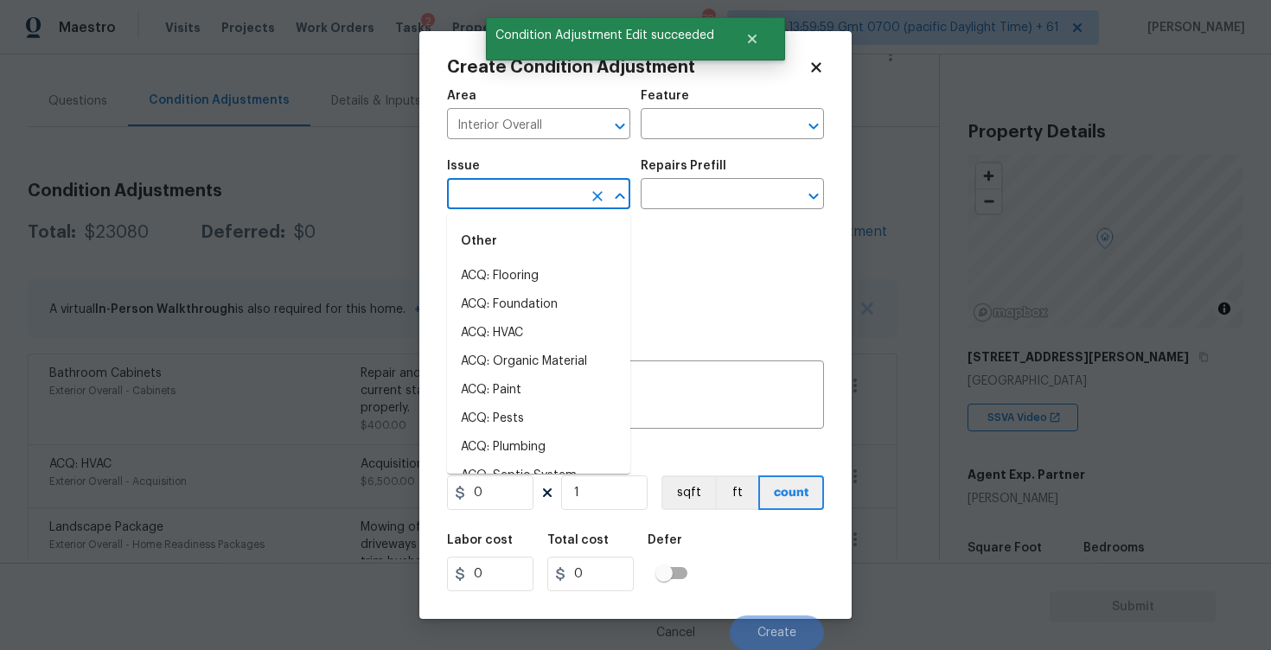
click at [513, 186] on input "text" at bounding box center [514, 195] width 135 height 27
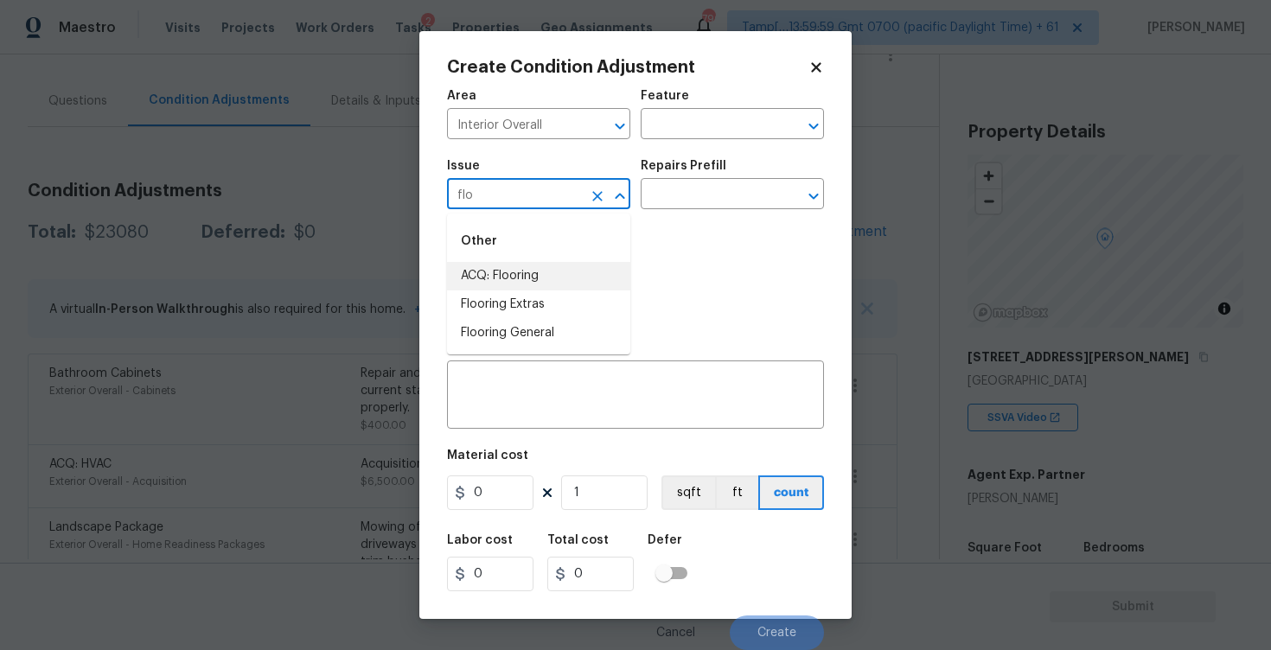
click at [513, 266] on li "ACQ: Flooring" at bounding box center [538, 276] width 183 height 29
type input "ACQ: Flooring"
click at [678, 200] on input "text" at bounding box center [707, 195] width 135 height 27
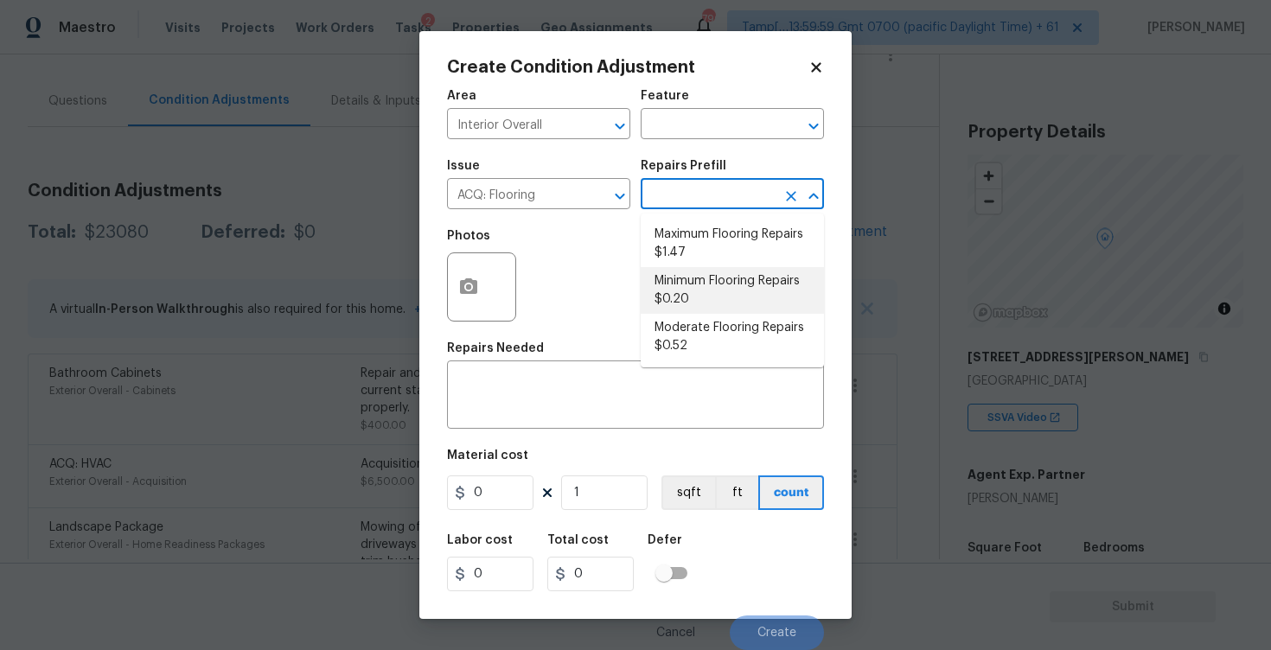
click at [694, 312] on li "Minimum Flooring Repairs $0.20" at bounding box center [731, 290] width 183 height 47
type input "Acquisition"
type textarea "Acquisition Scope: Minimum flooring repairs"
type input "0.2"
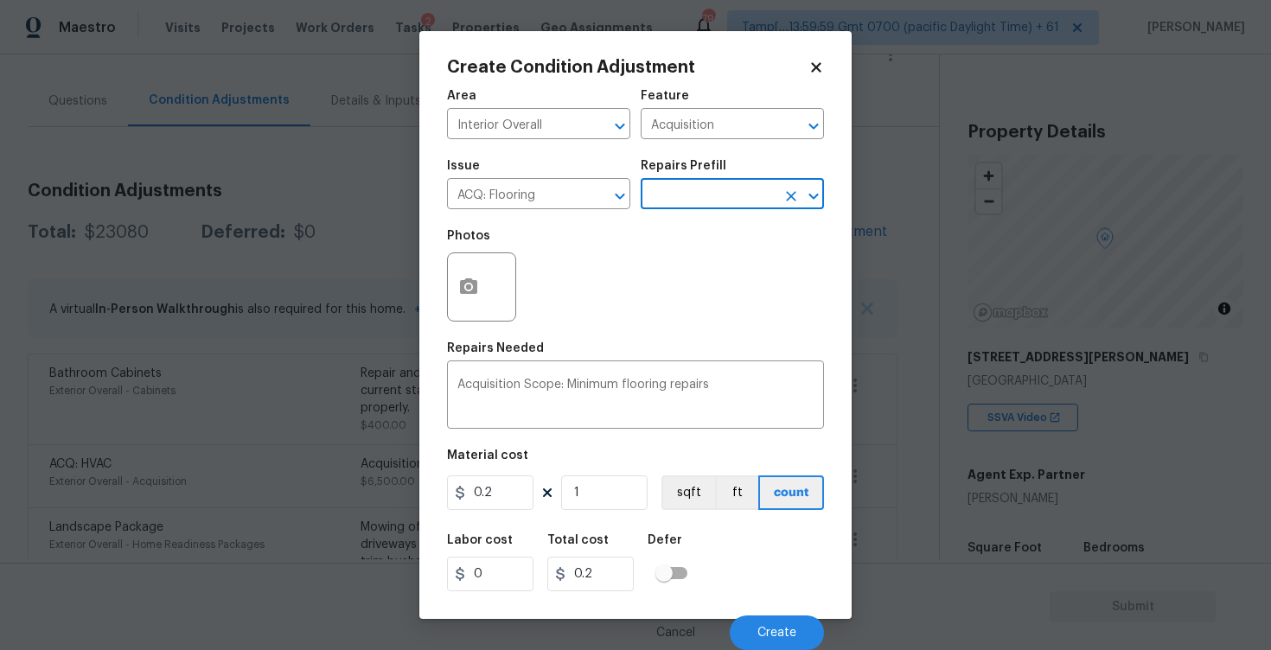
click at [684, 204] on input "text" at bounding box center [707, 195] width 135 height 27
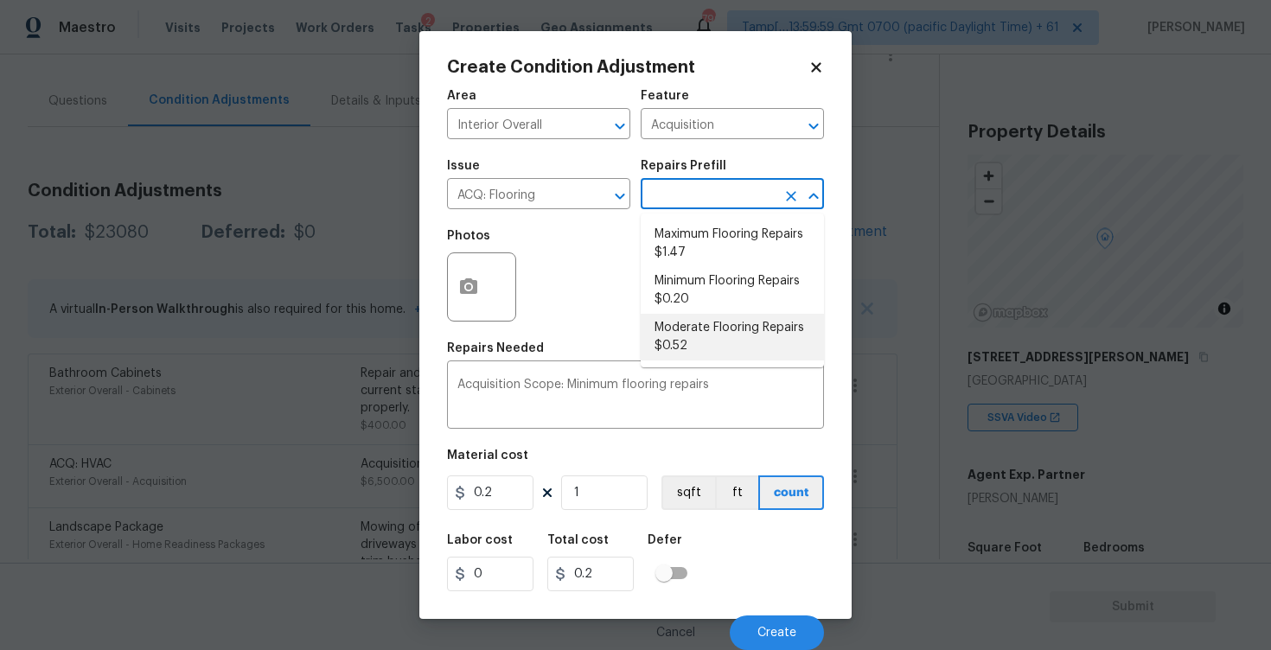
click at [702, 342] on li "Moderate Flooring Repairs $0.52" at bounding box center [731, 337] width 183 height 47
type textarea "Acquisition Scope: Moderate flooring repairs"
type input "0.52"
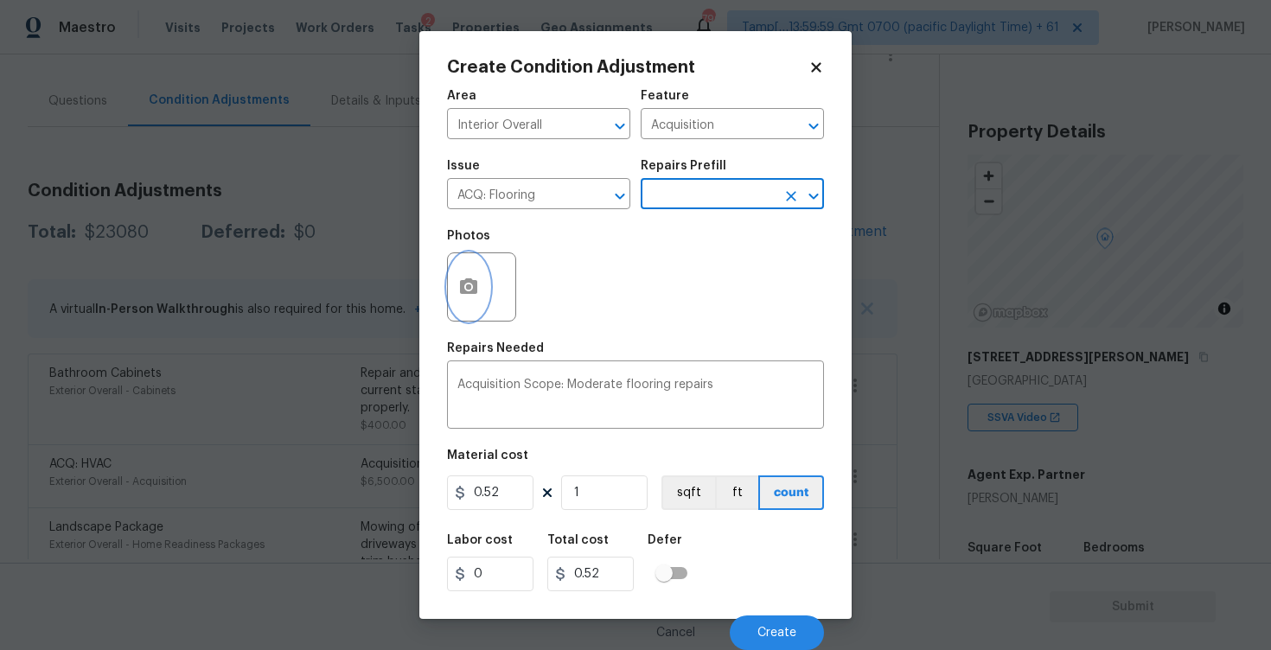
click at [468, 294] on icon "button" at bounding box center [468, 286] width 17 height 16
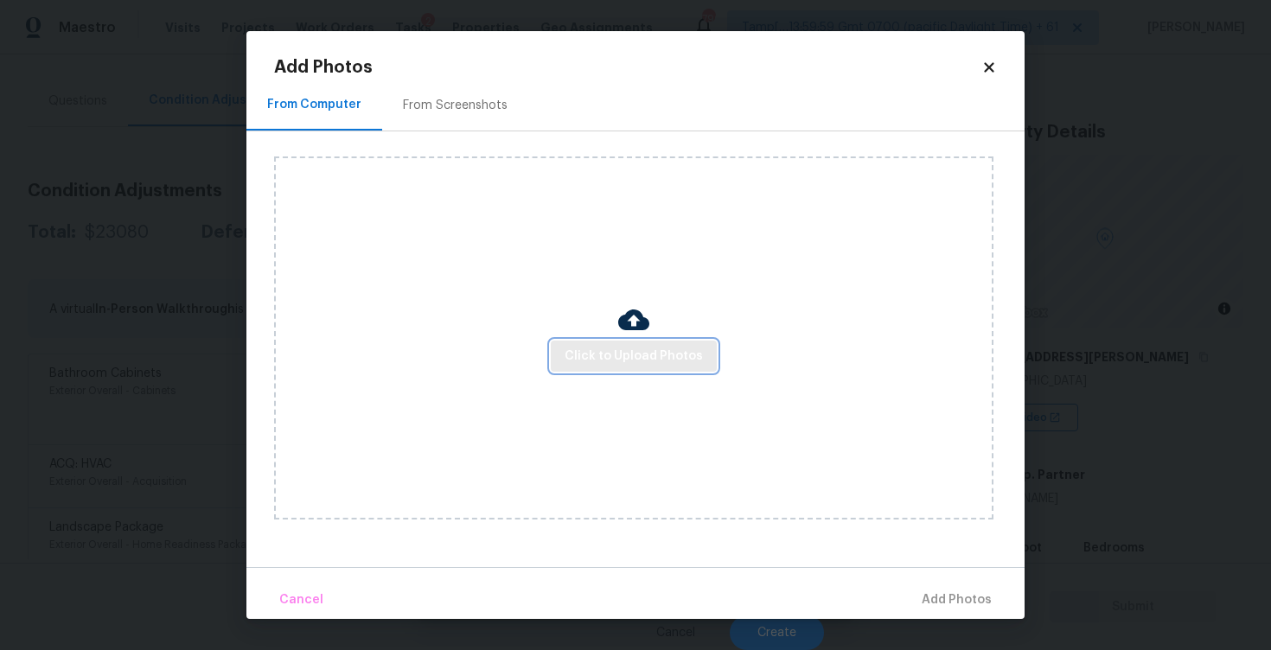
click at [625, 355] on span "Click to Upload Photos" at bounding box center [633, 357] width 138 height 22
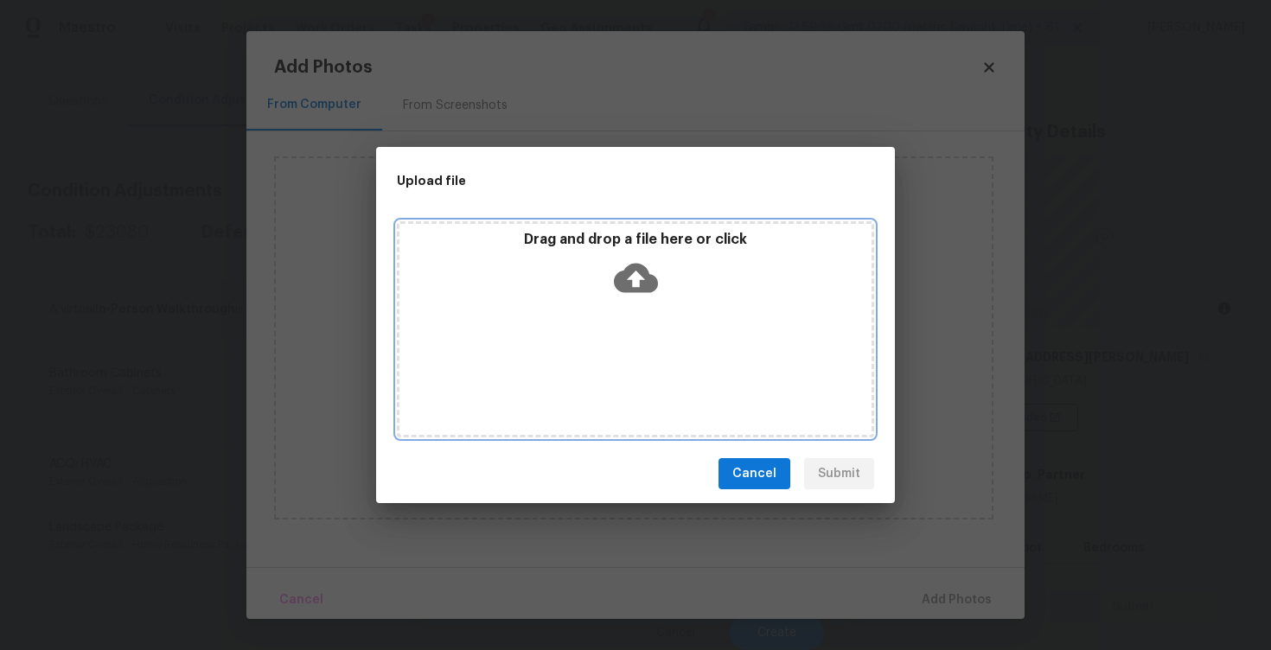
click at [627, 284] on icon at bounding box center [636, 278] width 44 height 29
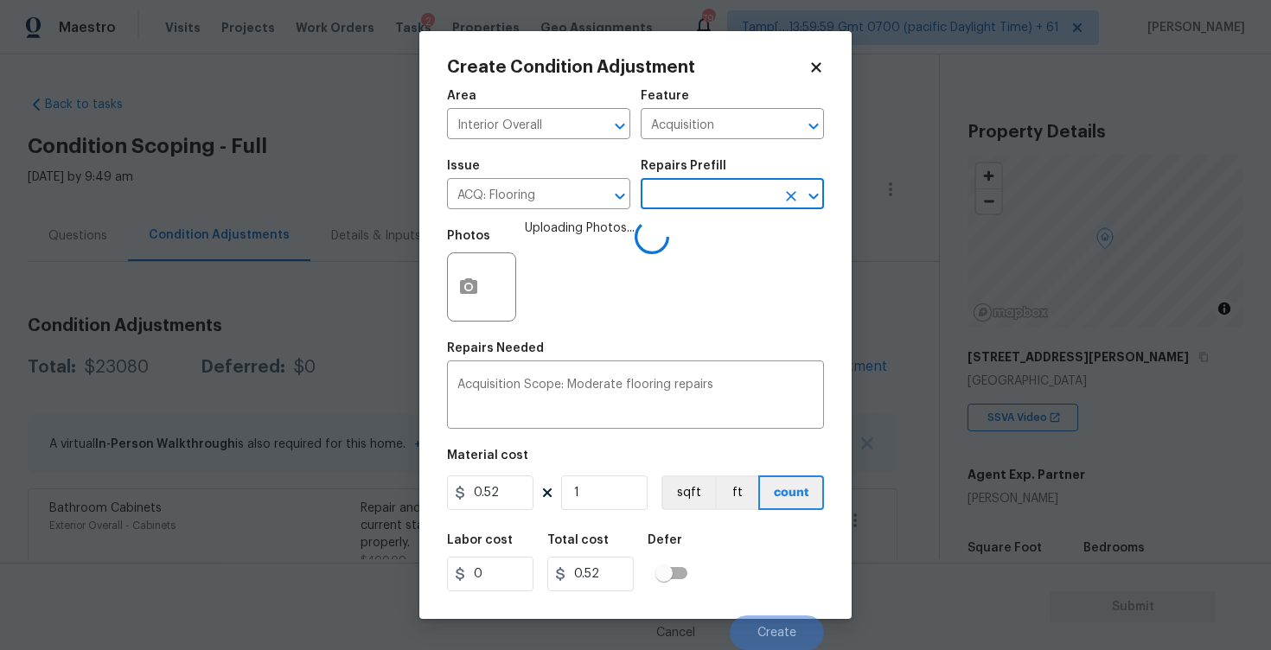
scroll to position [1, 0]
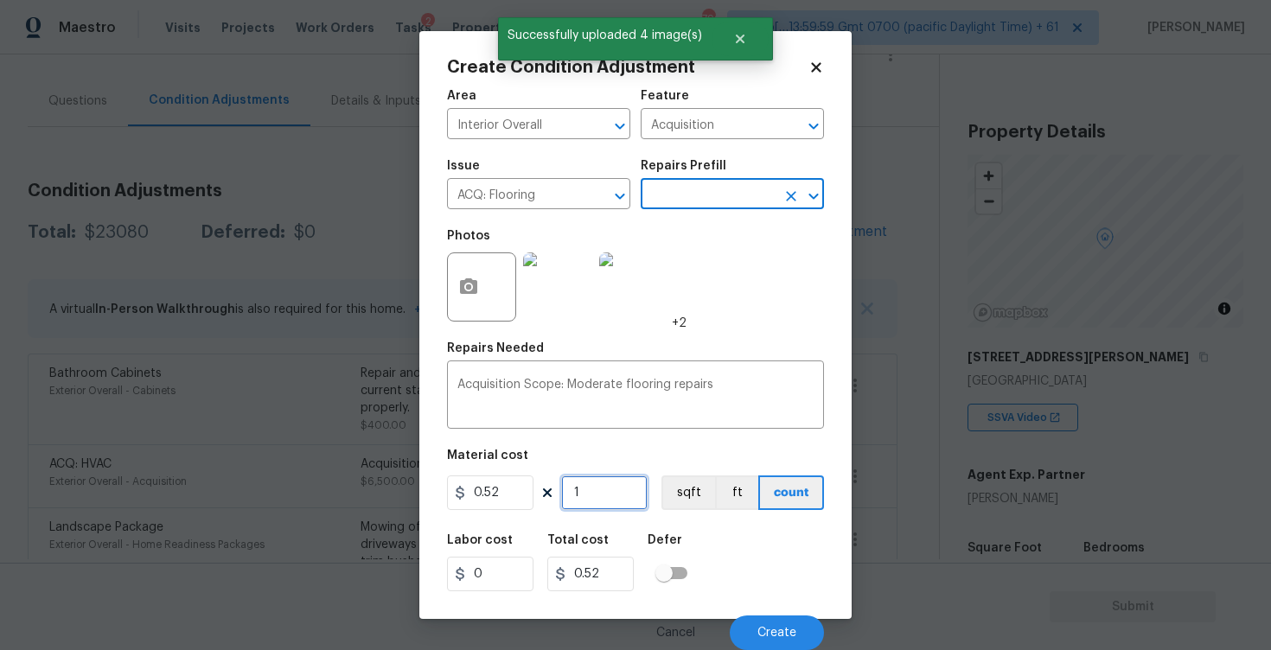
click at [604, 491] on input "1" at bounding box center [604, 492] width 86 height 35
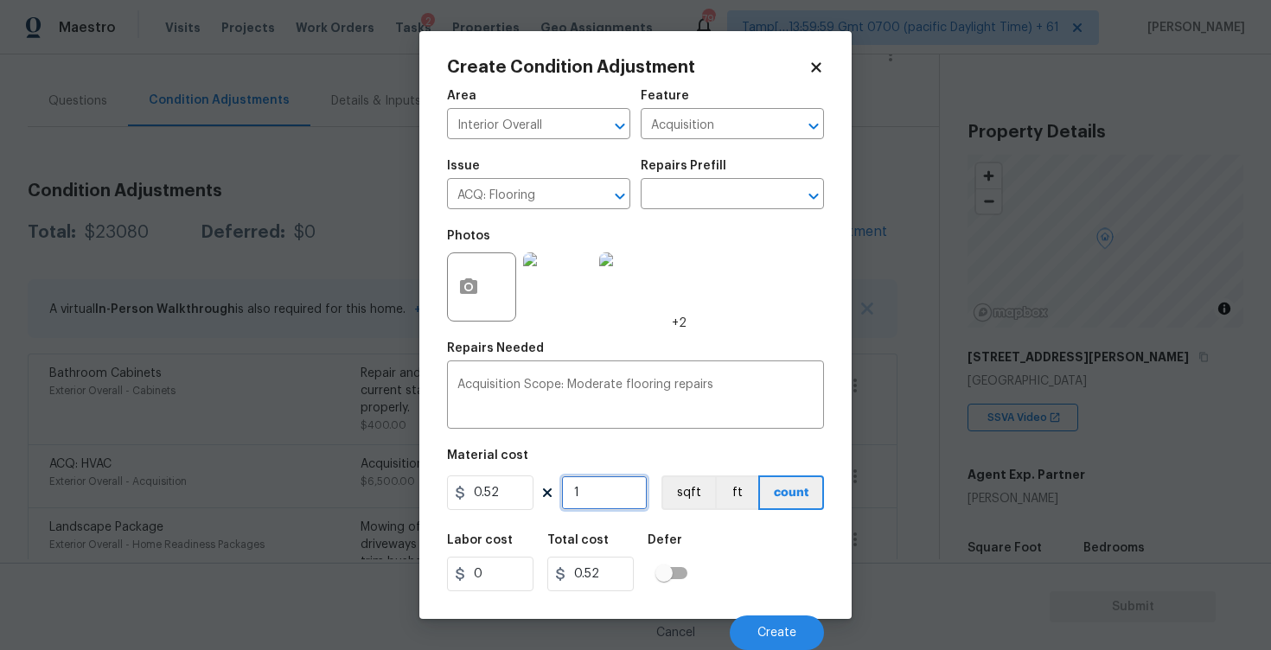
click at [614, 483] on input "1" at bounding box center [604, 492] width 86 height 35
type input "0"
paste input "1978"
type input "1978"
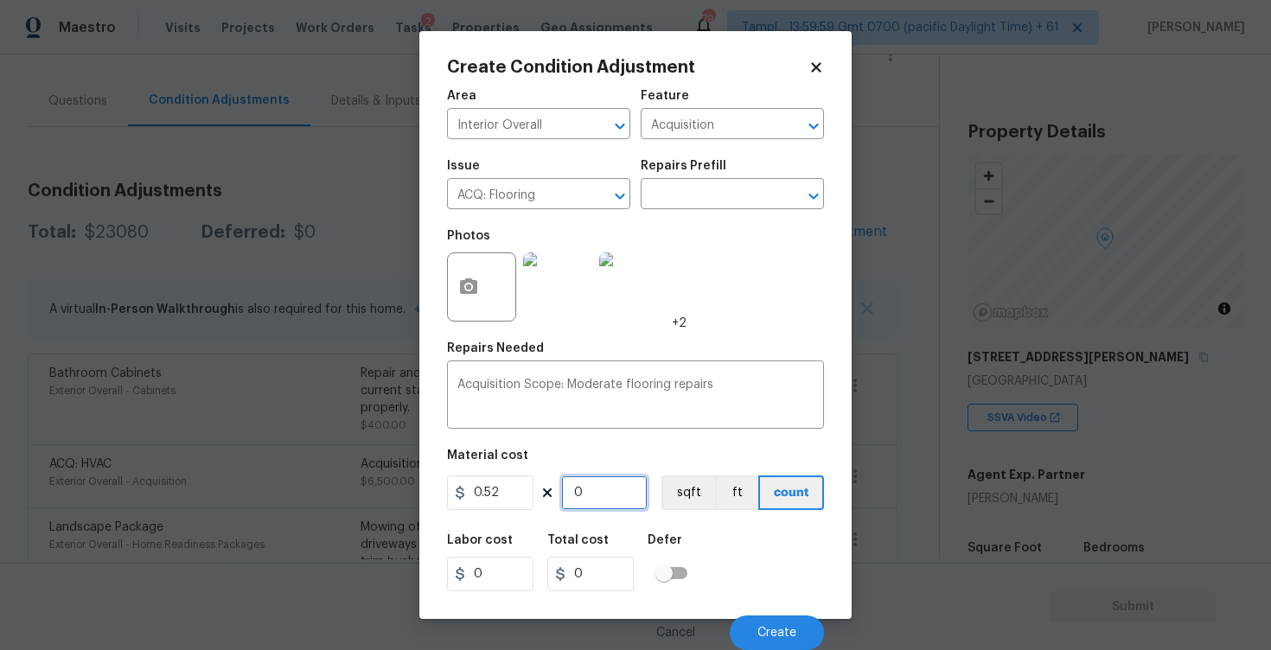
type input "1028.56"
type input "1978"
click at [720, 505] on button "ft" at bounding box center [736, 492] width 43 height 35
click at [685, 464] on div "Material cost" at bounding box center [635, 460] width 377 height 22
click at [681, 491] on button "sqft" at bounding box center [688, 492] width 54 height 35
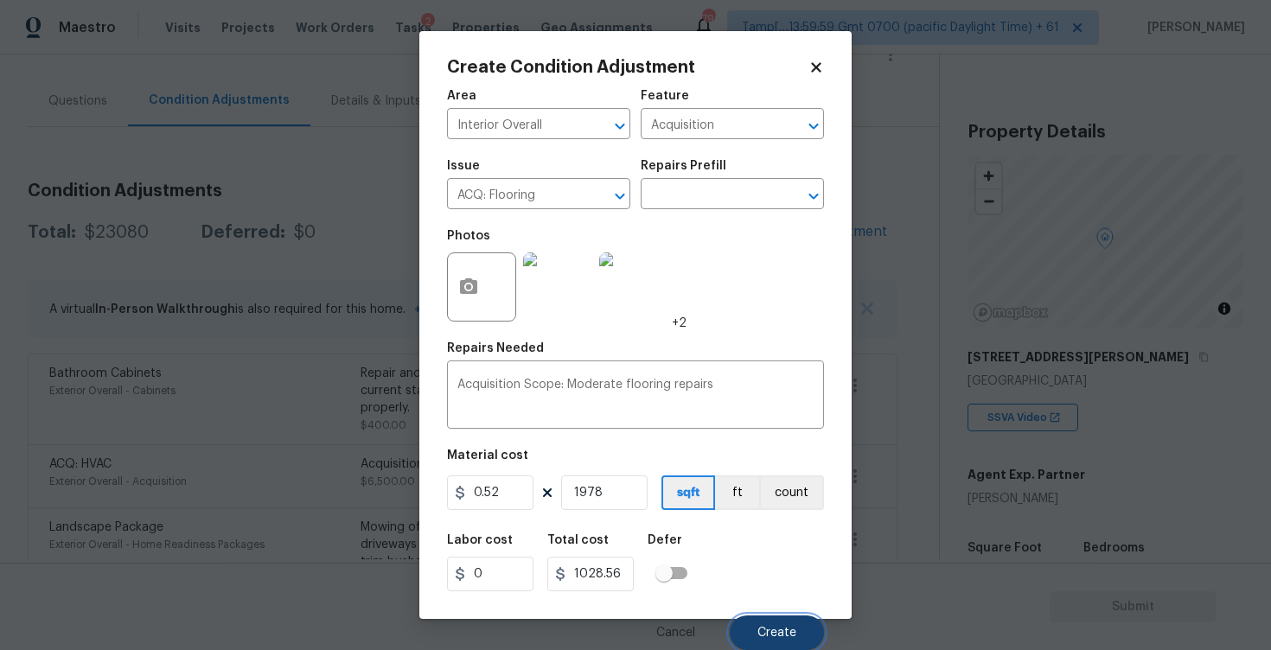
click at [774, 616] on button "Create" at bounding box center [776, 632] width 94 height 35
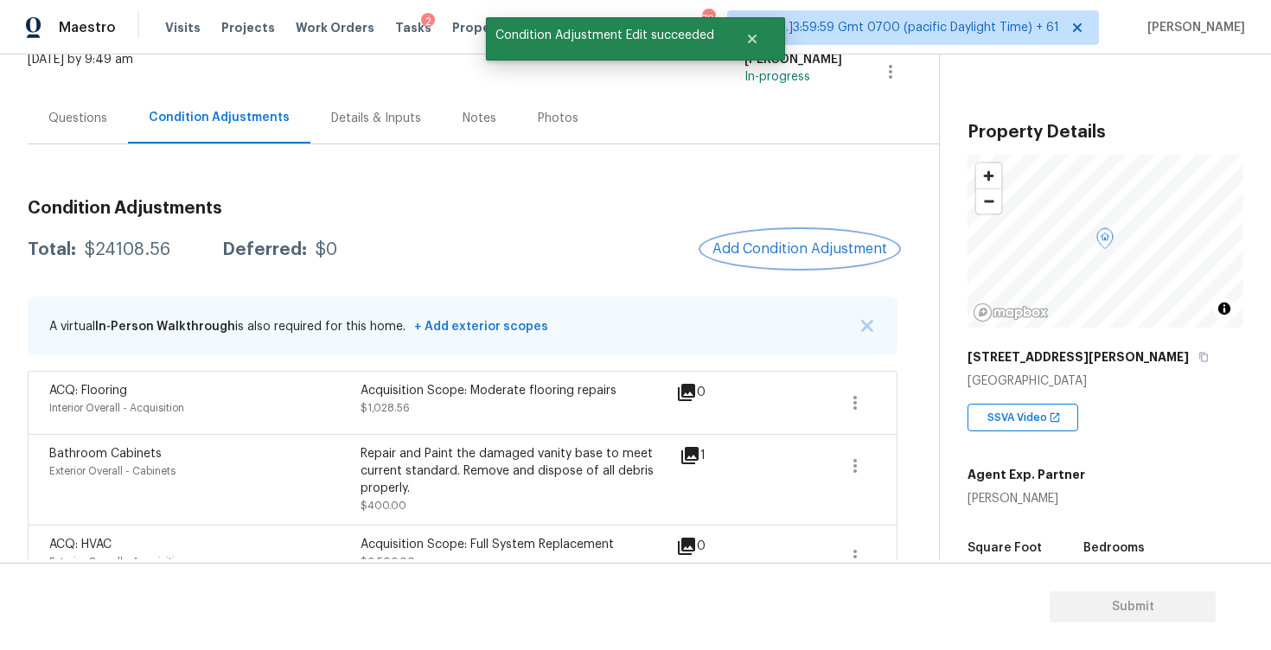
scroll to position [117, 0]
click at [772, 297] on div "A virtual In-Person Walkthrough is also required for this home. + Add exterior …" at bounding box center [462, 326] width 869 height 59
click at [780, 246] on span "Add Condition Adjustment" at bounding box center [799, 250] width 175 height 16
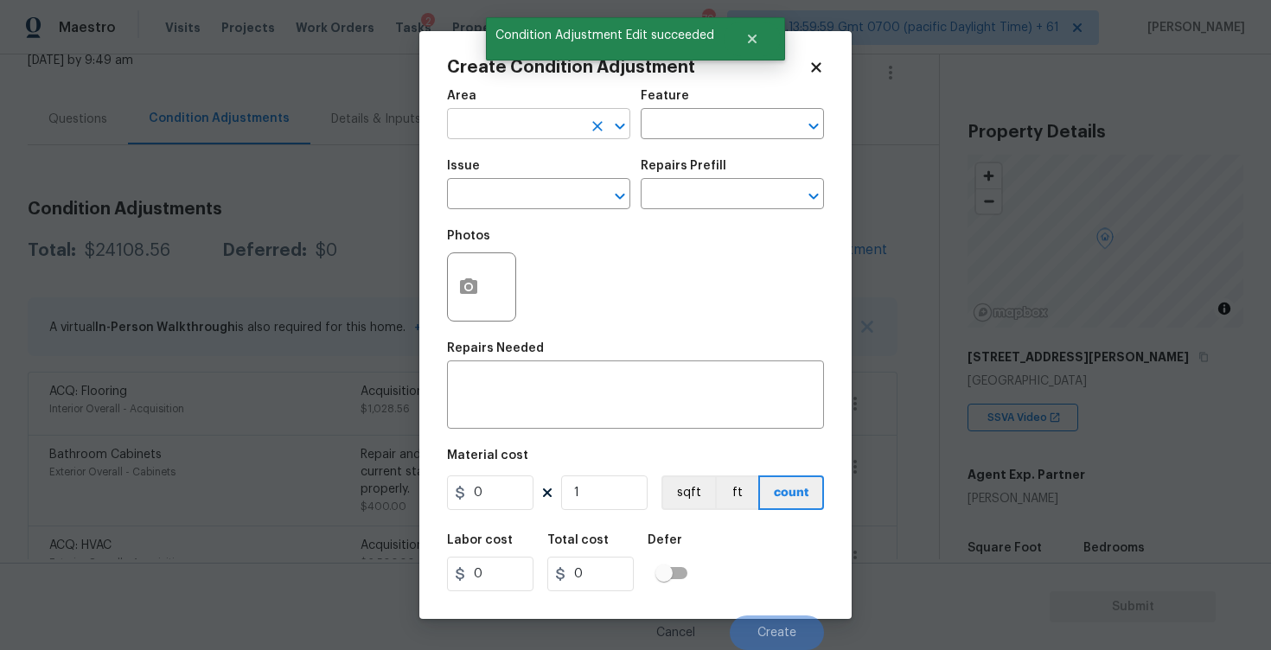
click at [527, 135] on input "text" at bounding box center [514, 125] width 135 height 27
type input "exte"
click at [598, 122] on icon "Clear" at bounding box center [597, 126] width 17 height 17
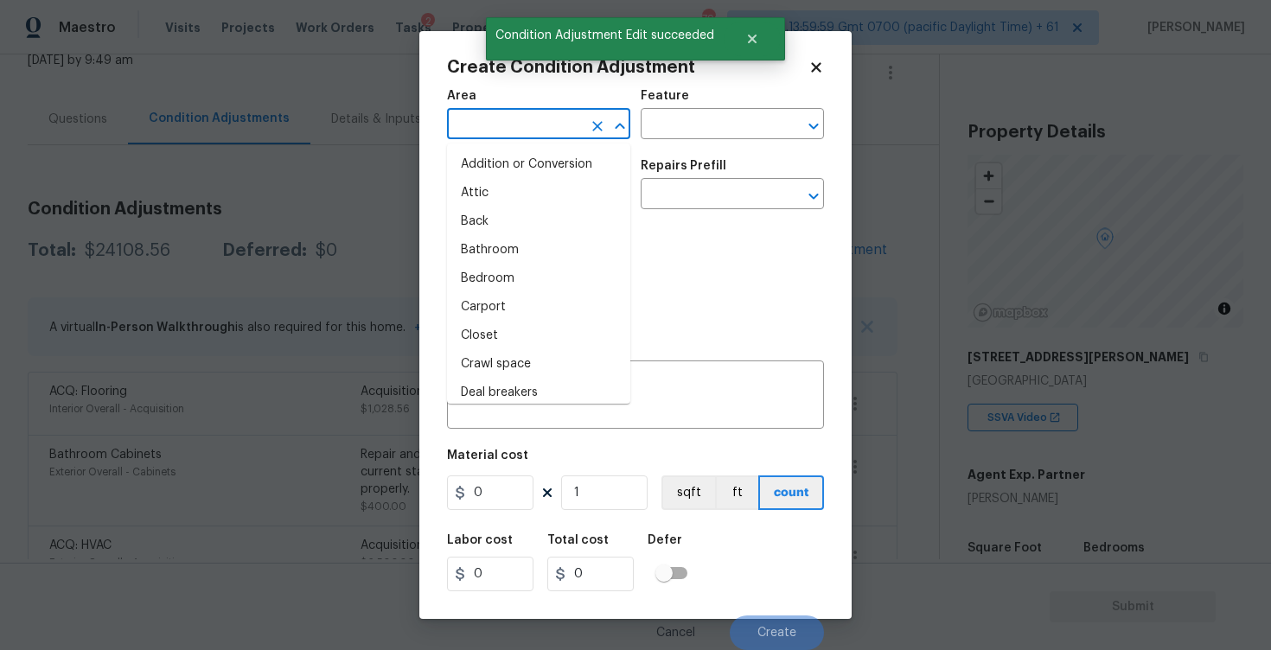
click at [570, 121] on input "text" at bounding box center [514, 125] width 135 height 27
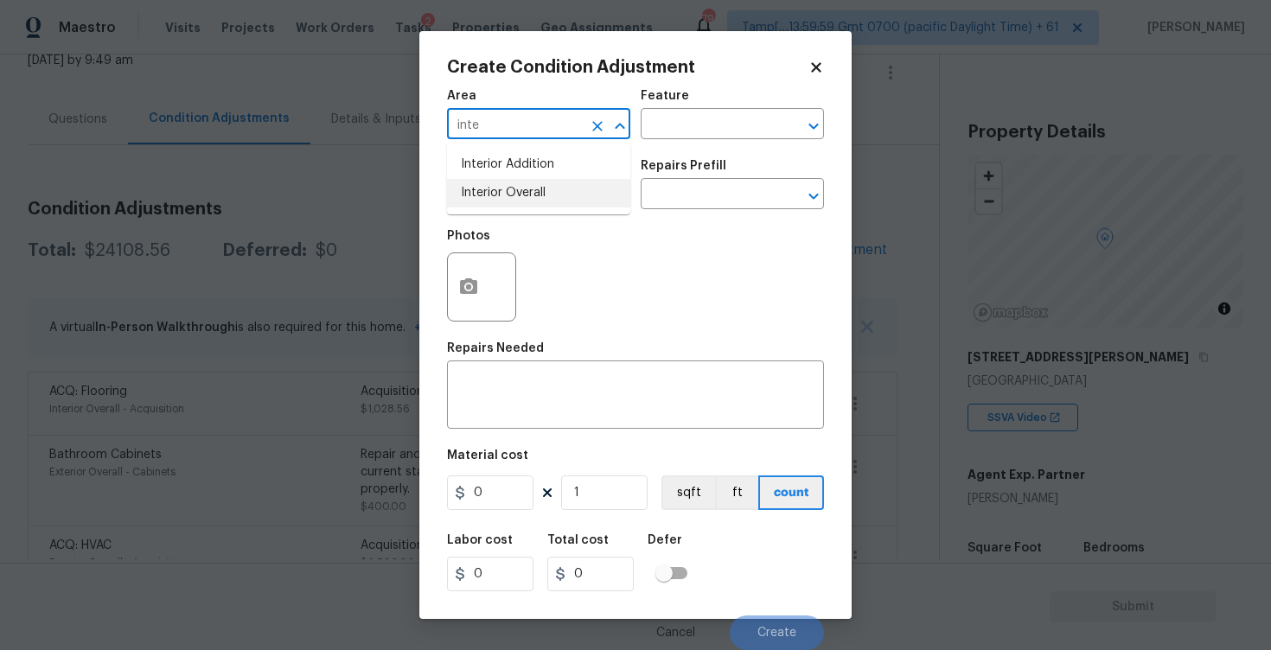
click at [568, 201] on li "Interior Overall" at bounding box center [538, 193] width 183 height 29
type input "Interior Overall"
click at [568, 201] on input "text" at bounding box center [514, 195] width 135 height 27
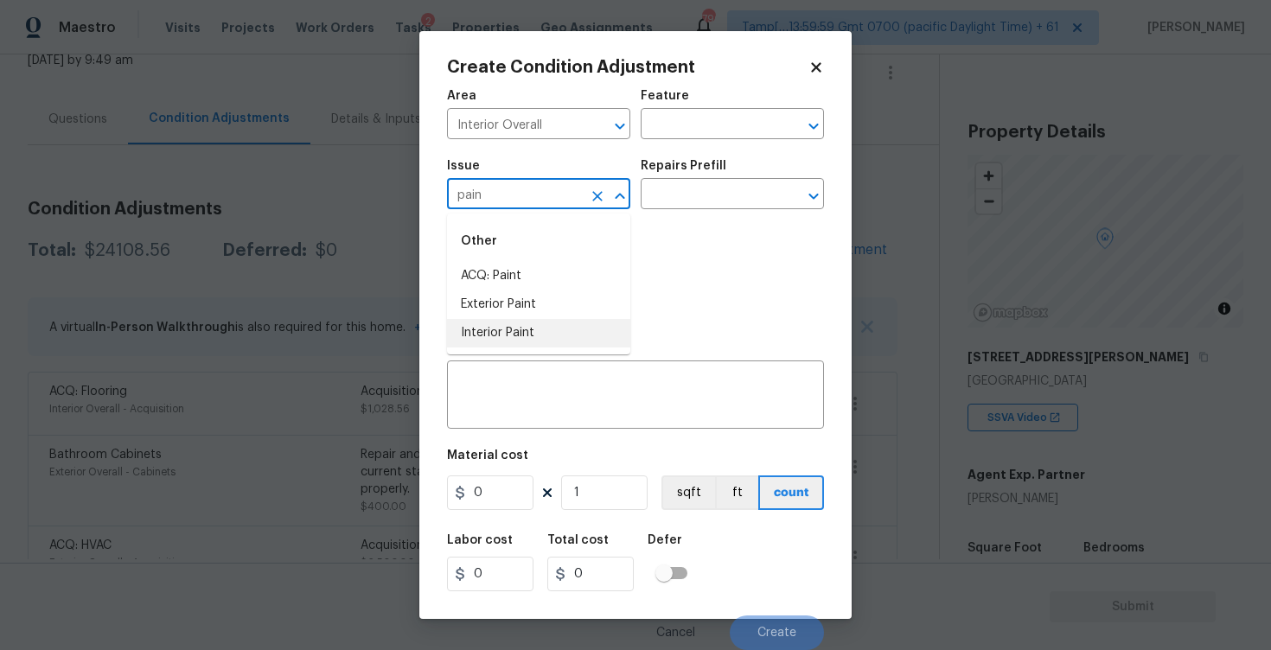
click at [570, 325] on li "Interior Paint" at bounding box center [538, 333] width 183 height 29
type input "Interior Paint"
click at [725, 179] on div "Repairs Prefill" at bounding box center [731, 171] width 183 height 22
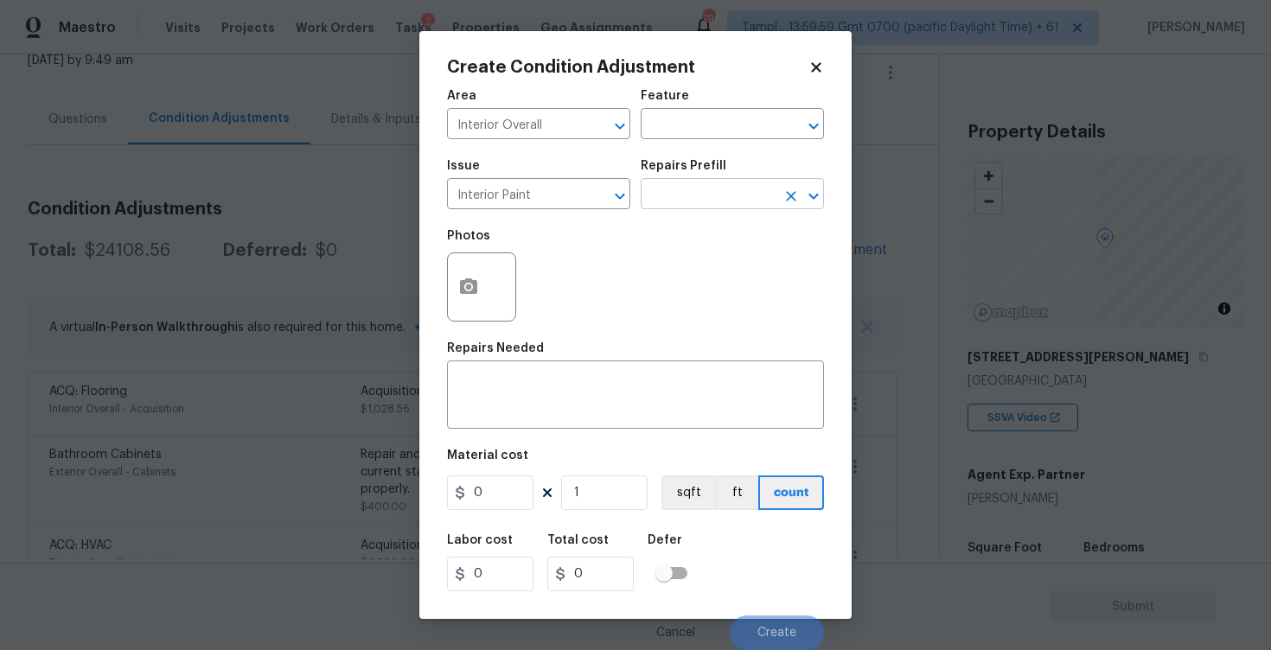
click at [725, 189] on input "text" at bounding box center [707, 195] width 135 height 27
type input "prime"
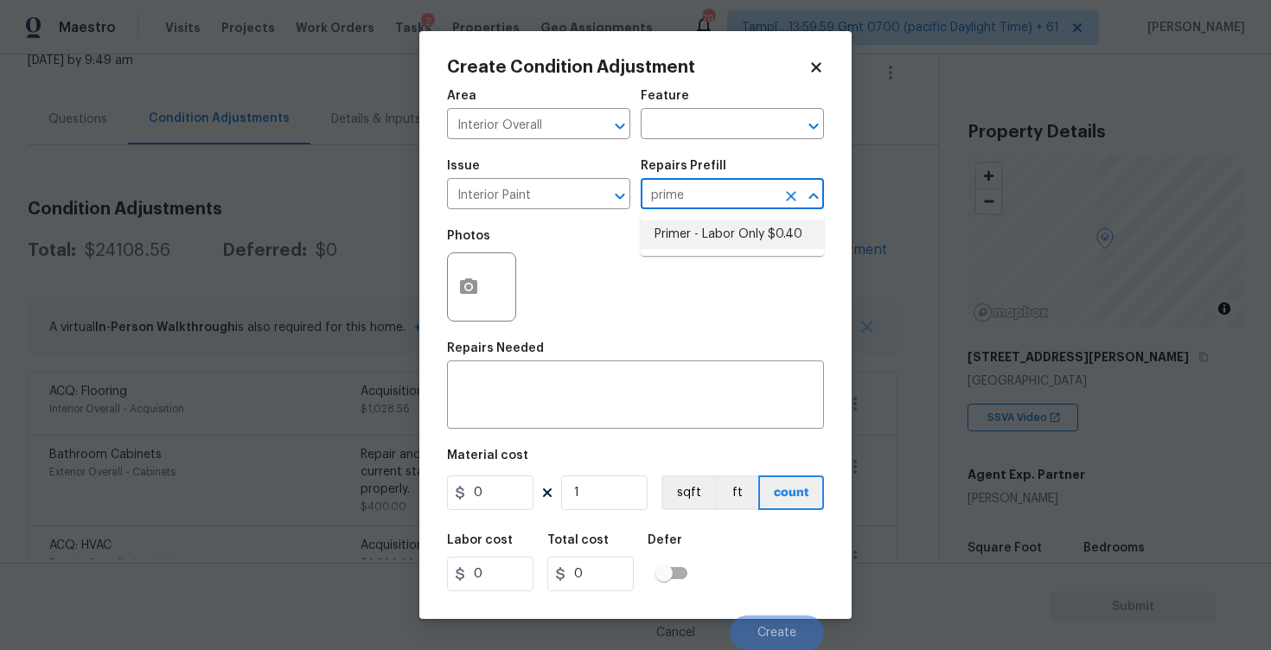
click at [732, 234] on li "Primer - Labor Only $0.40" at bounding box center [731, 234] width 183 height 29
type input "Overall Paint"
type textarea "Interior primer - PRIMER PROVIDED BY OPENDOOR - All nails, screws, drywall anch…"
type input "0.4"
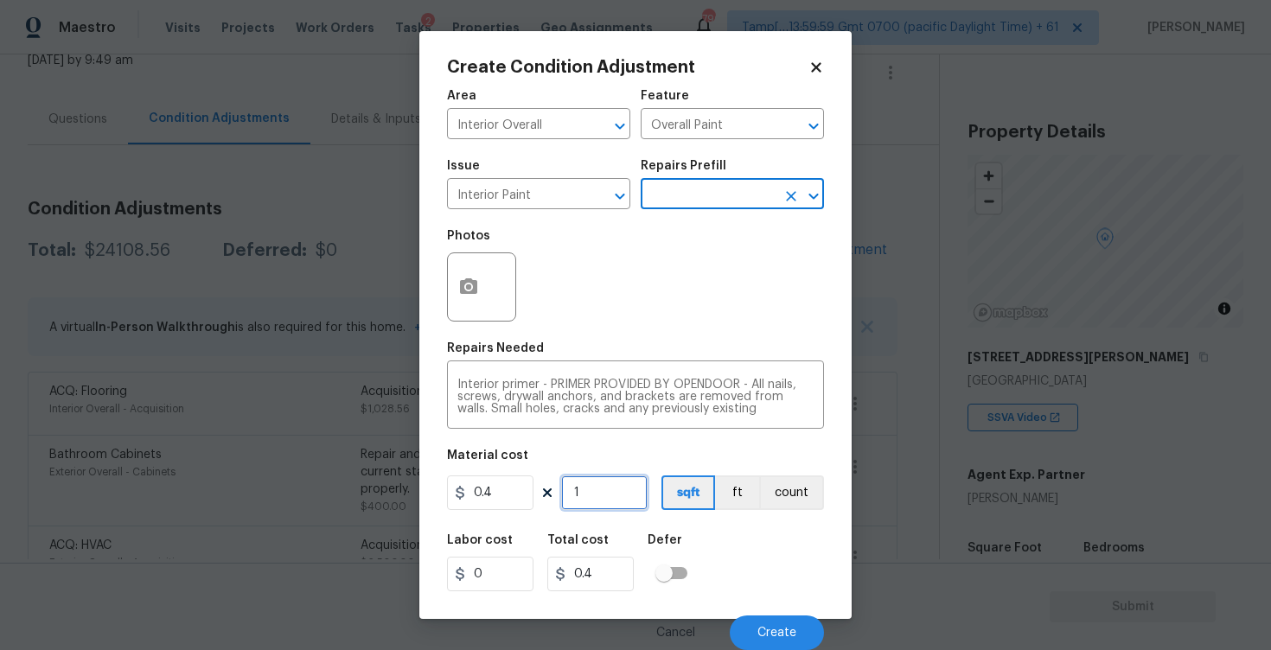
click at [601, 492] on input "1" at bounding box center [604, 492] width 86 height 35
click at [592, 197] on icon "Clear" at bounding box center [597, 196] width 17 height 17
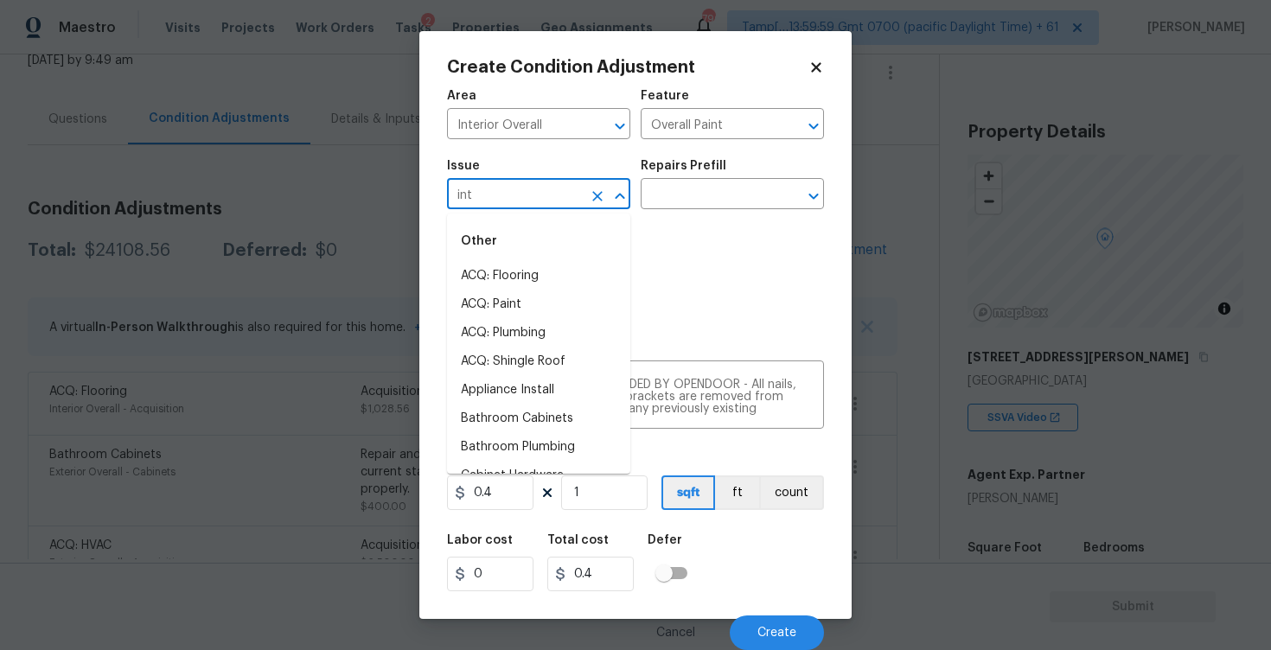
type input "inte"
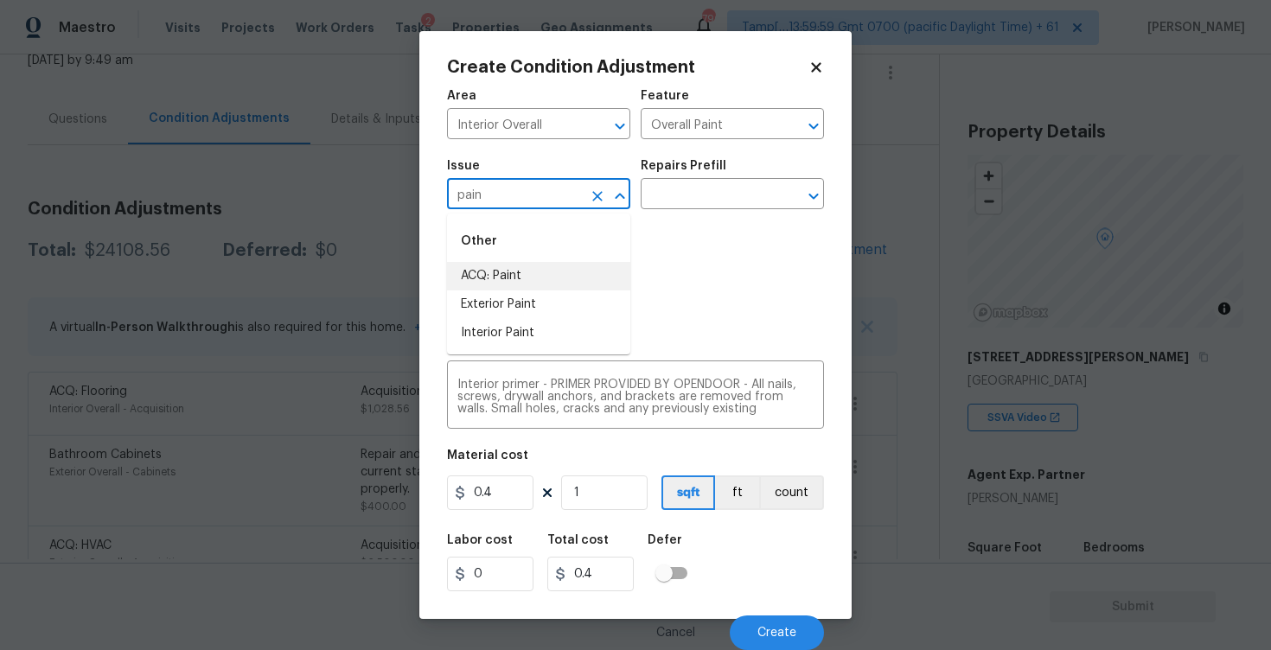
click at [545, 265] on li "ACQ: Paint" at bounding box center [538, 276] width 183 height 29
type input "ACQ: Paint"
click at [688, 175] on div "Repairs Prefill" at bounding box center [731, 171] width 183 height 22
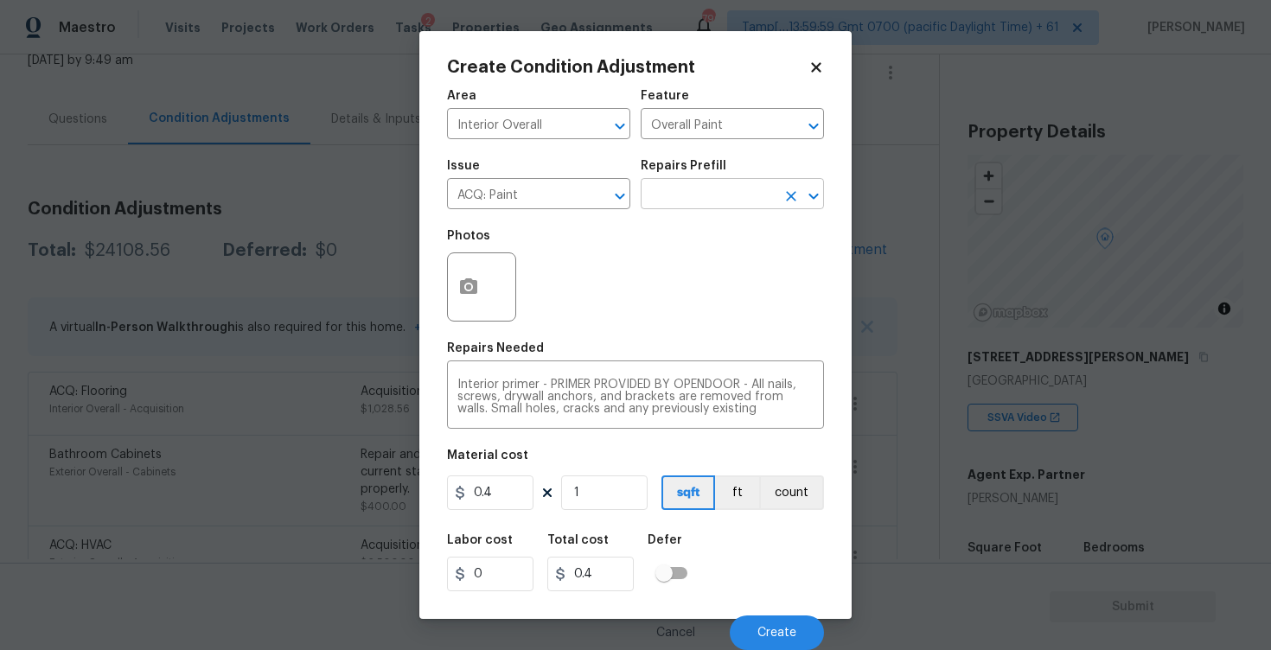
click at [689, 191] on input "text" at bounding box center [707, 195] width 135 height 27
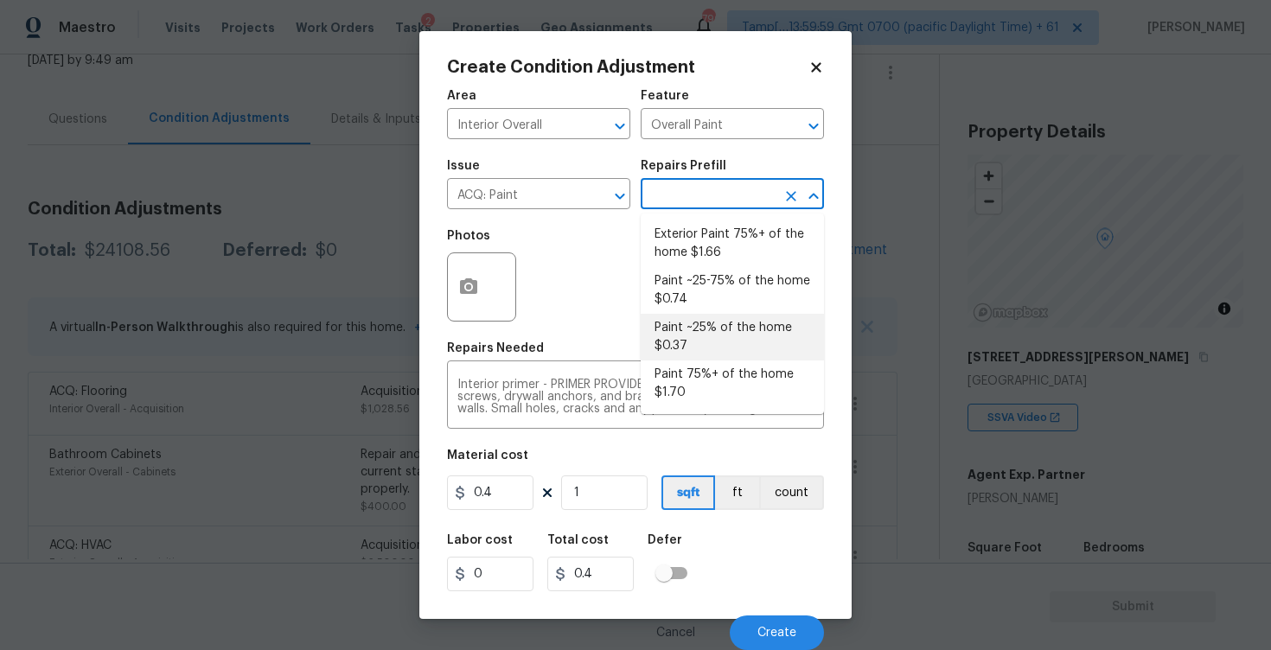
click at [710, 341] on li "Paint ~25% of the home $0.37" at bounding box center [731, 337] width 183 height 47
type input "Acquisition"
type textarea "Acquisition Scope: ~25% of the home needs interior paint"
type input "0.37"
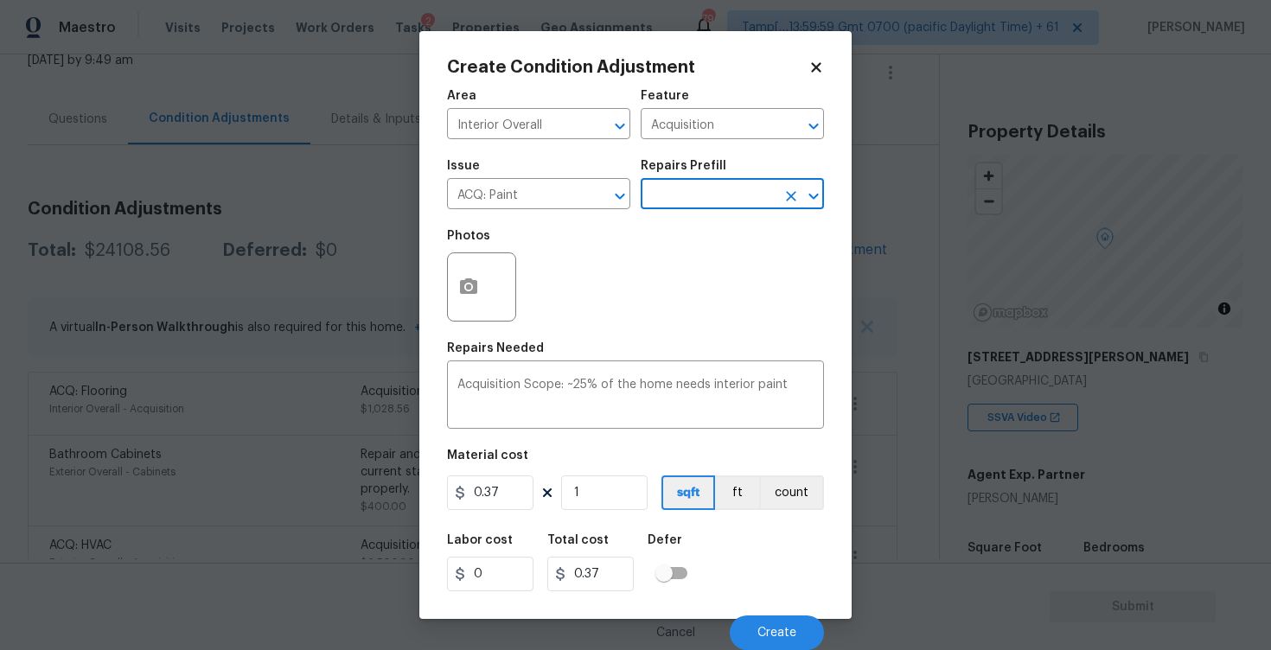
scroll to position [1, 0]
click at [637, 486] on input "1" at bounding box center [604, 492] width 86 height 35
type input "0"
paste input "1978"
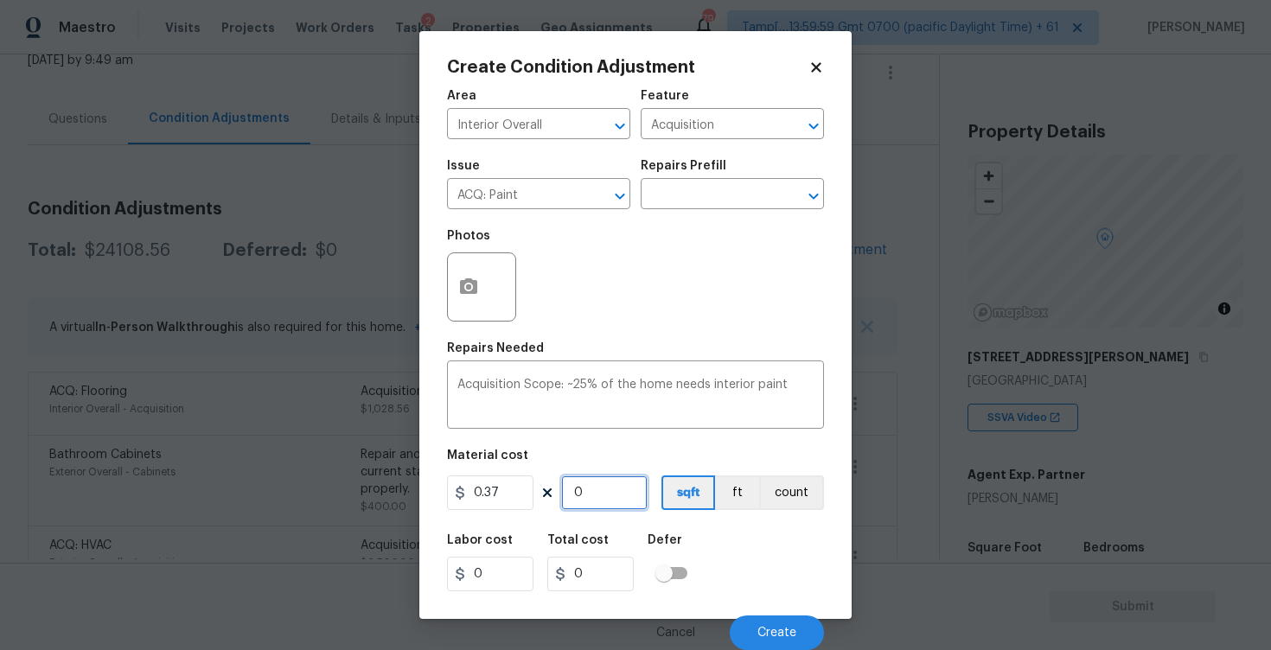
type input "1978"
type input "731.86"
type input "1978"
click at [739, 544] on div "Labor cost 0 Total cost 731.86 Defer" at bounding box center [635, 563] width 377 height 78
click at [778, 606] on div "Cancel Create" at bounding box center [635, 626] width 377 height 48
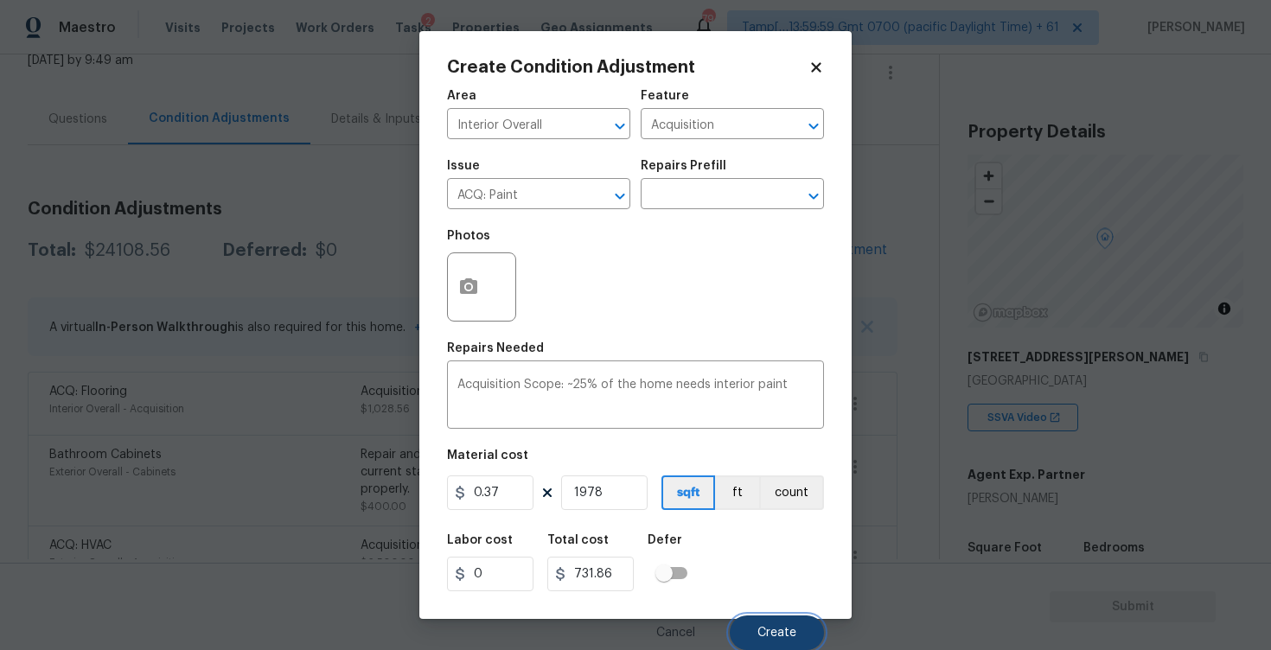
click at [780, 625] on button "Create" at bounding box center [776, 632] width 94 height 35
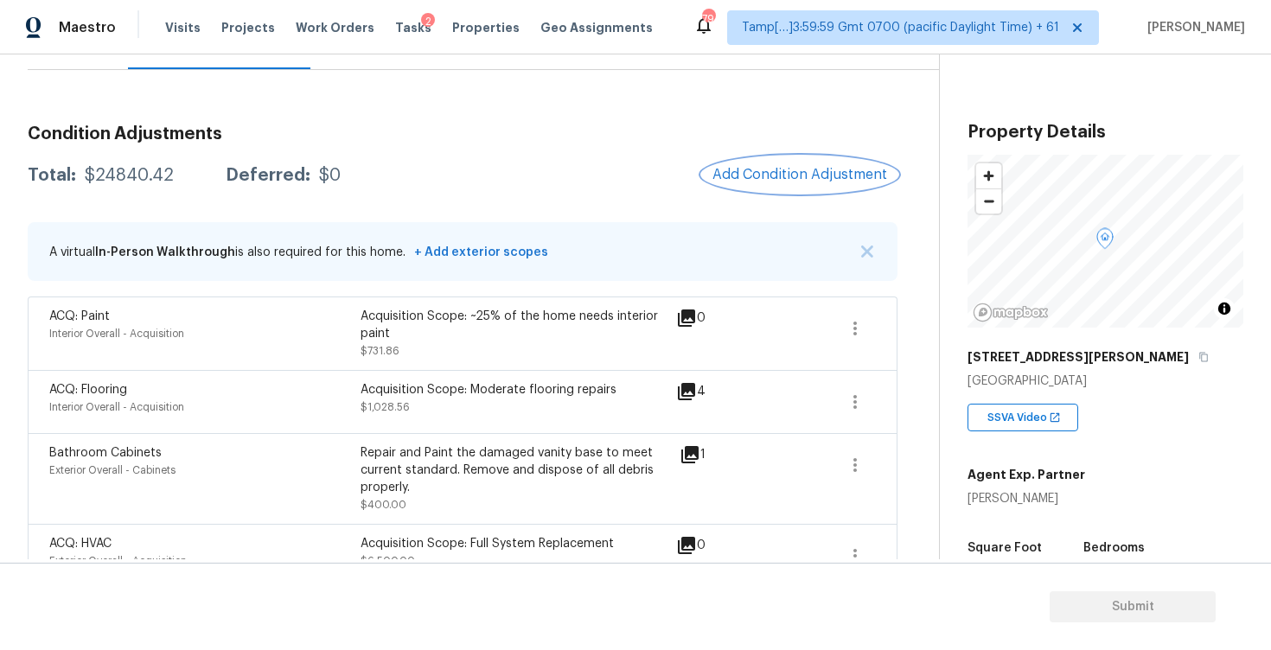
scroll to position [191, 0]
click at [815, 169] on span "Add Condition Adjustment" at bounding box center [799, 176] width 175 height 16
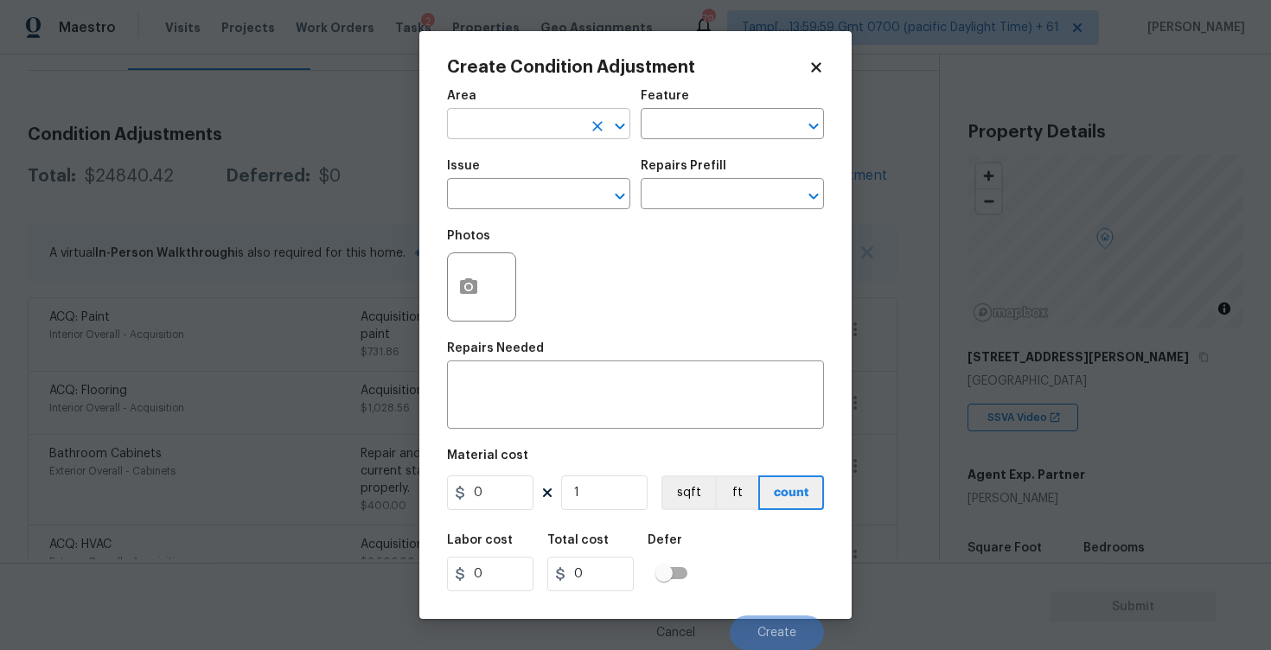
click at [500, 118] on input "text" at bounding box center [514, 125] width 135 height 27
click at [498, 194] on li "Interior Overall" at bounding box center [538, 193] width 183 height 29
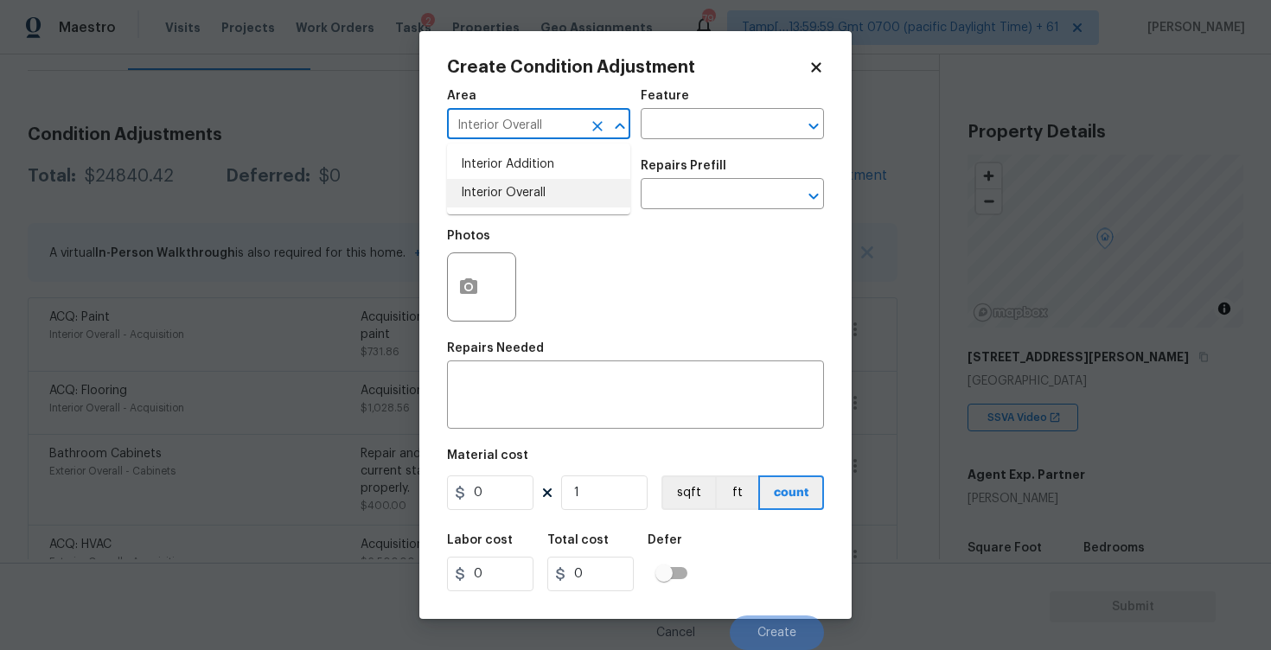
type input "Interior Overall"
click at [498, 194] on input "text" at bounding box center [514, 195] width 135 height 27
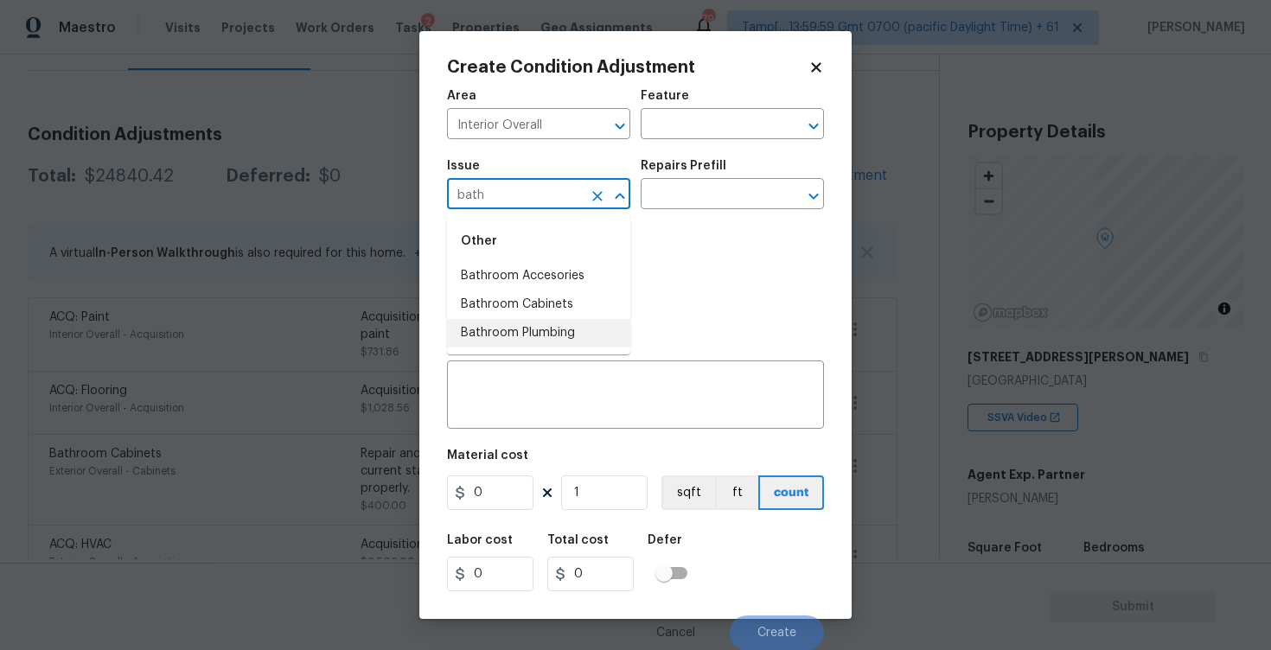
click at [544, 322] on li "Bathroom Plumbing" at bounding box center [538, 333] width 183 height 29
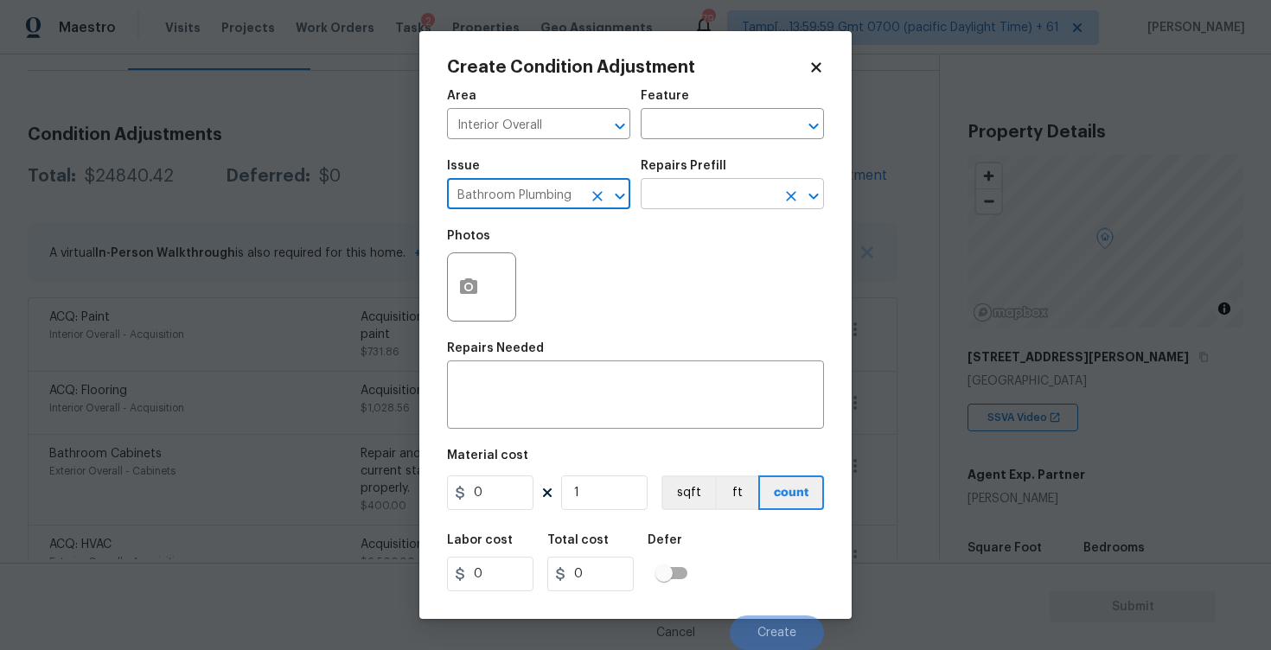
type input "Bathroom Plumbing"
click at [671, 201] on input "text" at bounding box center [707, 195] width 135 height 27
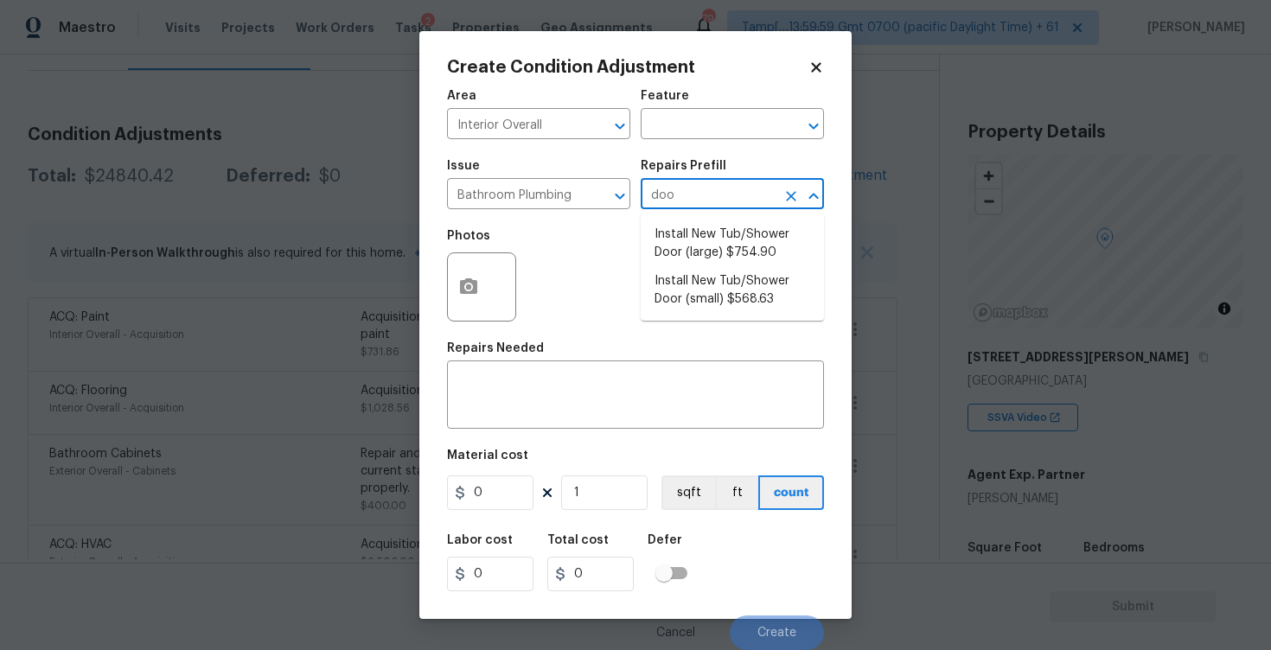
type input "door"
click at [709, 283] on li "Install New Tub/Shower Door (small) $568.63" at bounding box center [731, 290] width 183 height 47
type input "Plumbing"
type textarea "Prep the tub/shower surround and install a new 32''-36'' tempered shower door. …"
type input "568.63"
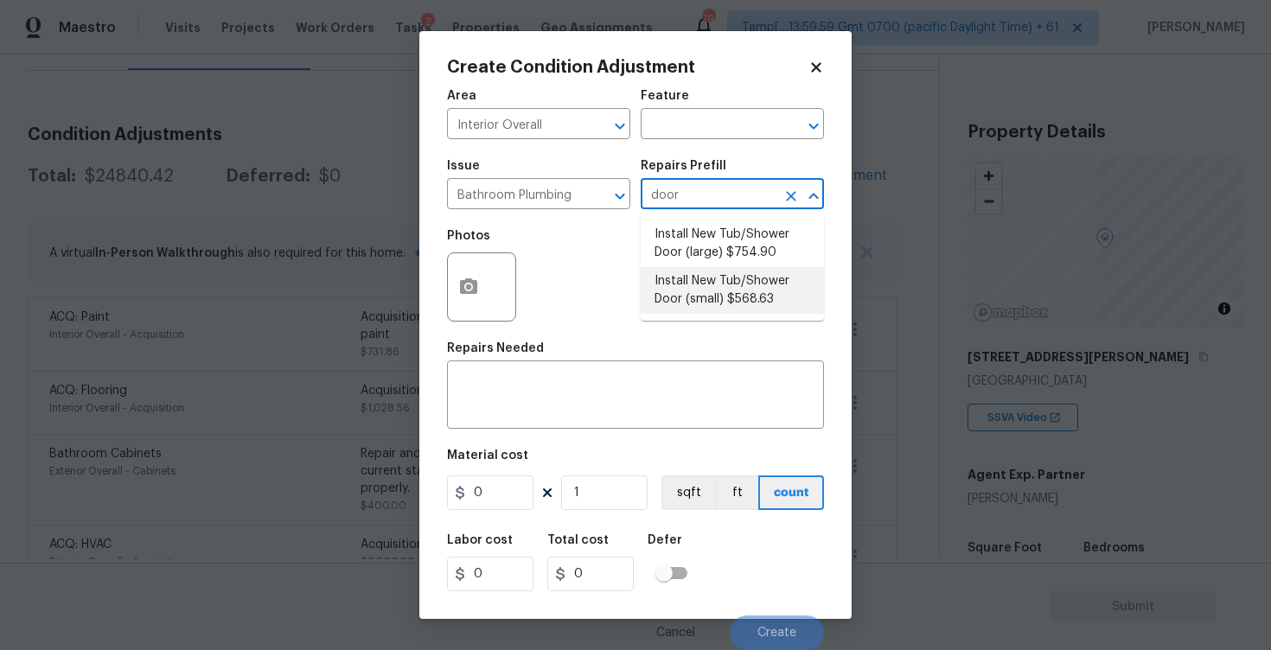
type input "568.63"
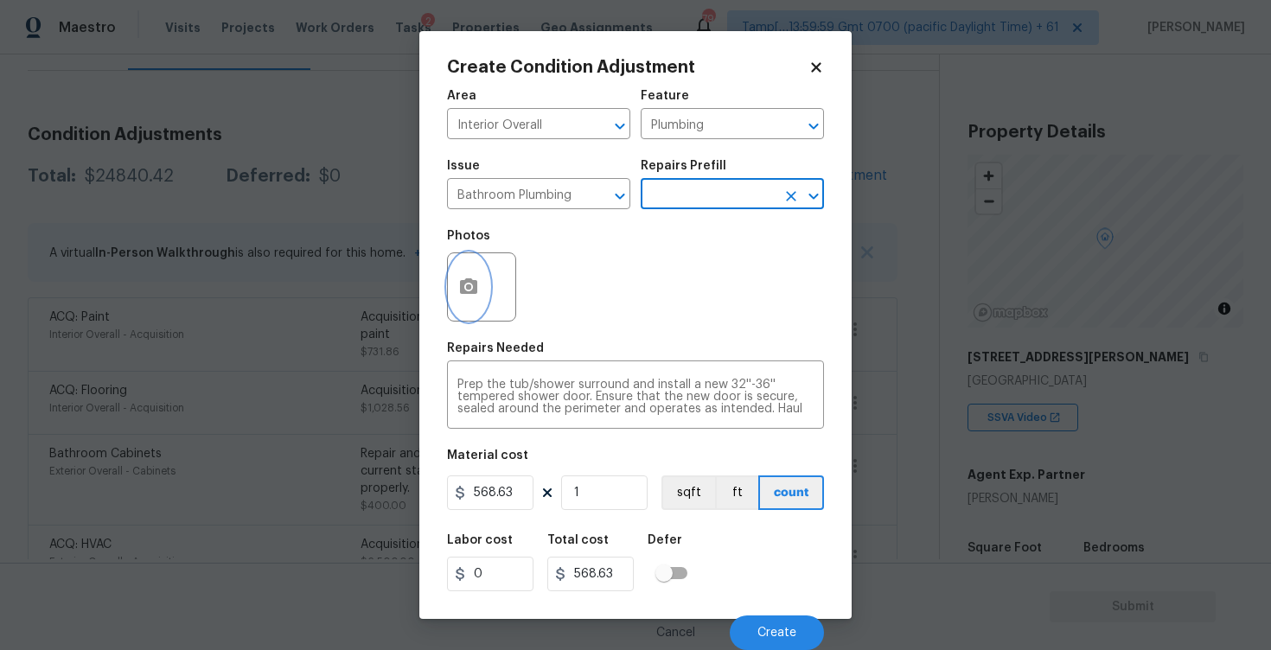
click at [464, 291] on icon "button" at bounding box center [468, 286] width 17 height 16
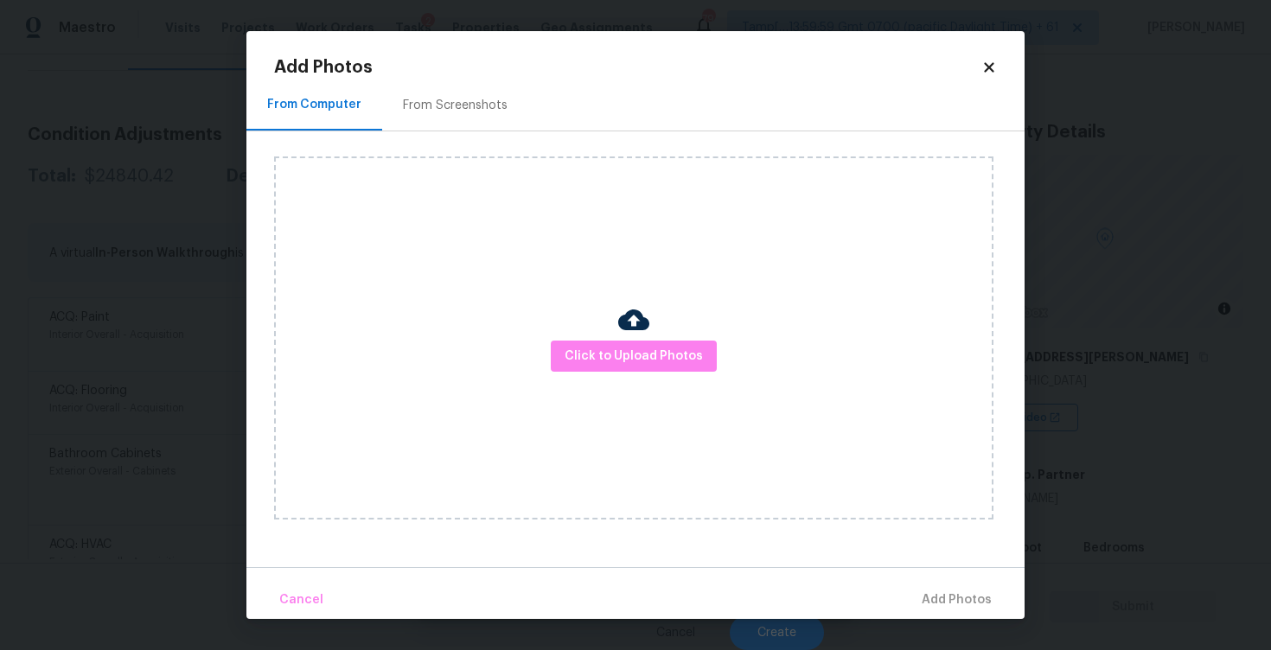
click at [609, 339] on div "Click to Upload Photos" at bounding box center [633, 337] width 719 height 363
click at [632, 347] on span "Click to Upload Photos" at bounding box center [633, 357] width 138 height 22
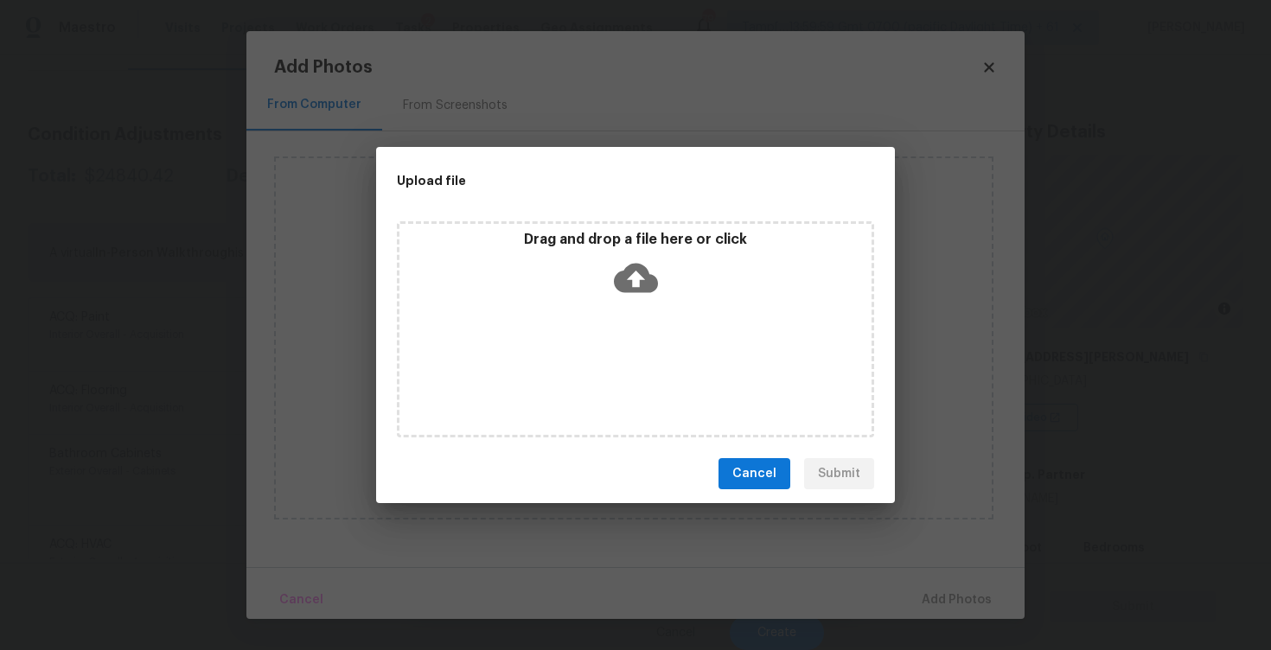
click at [634, 280] on icon at bounding box center [636, 278] width 44 height 44
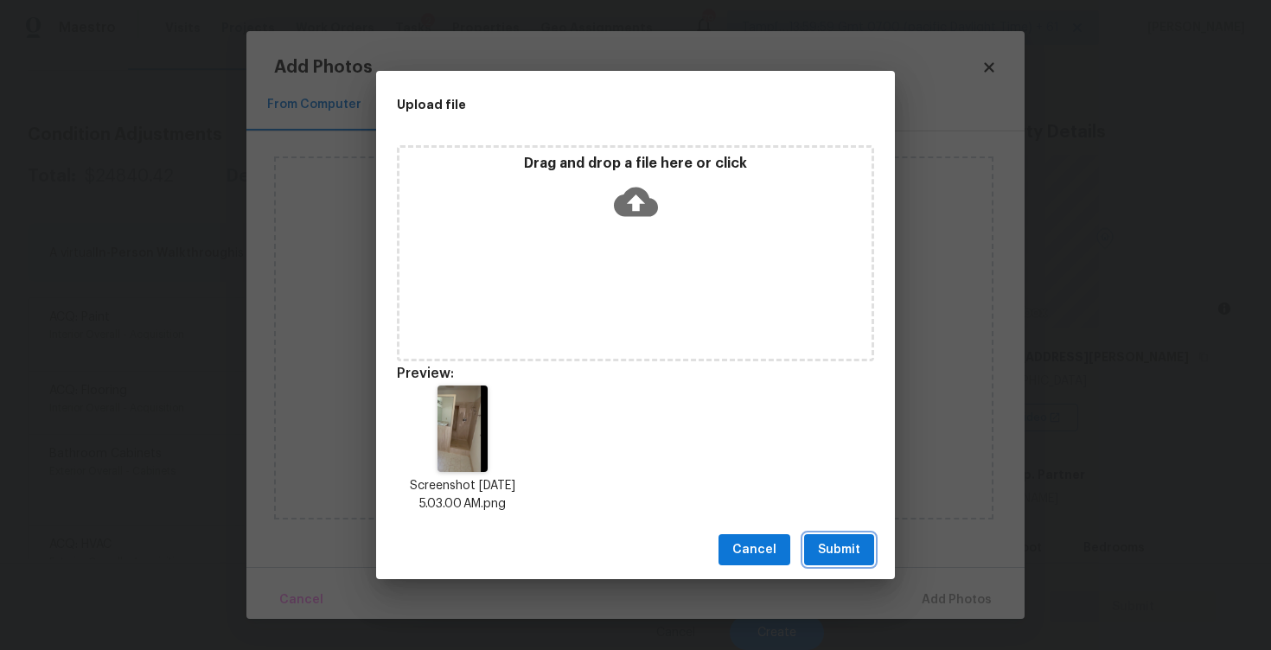
click at [856, 555] on span "Submit" at bounding box center [839, 550] width 42 height 22
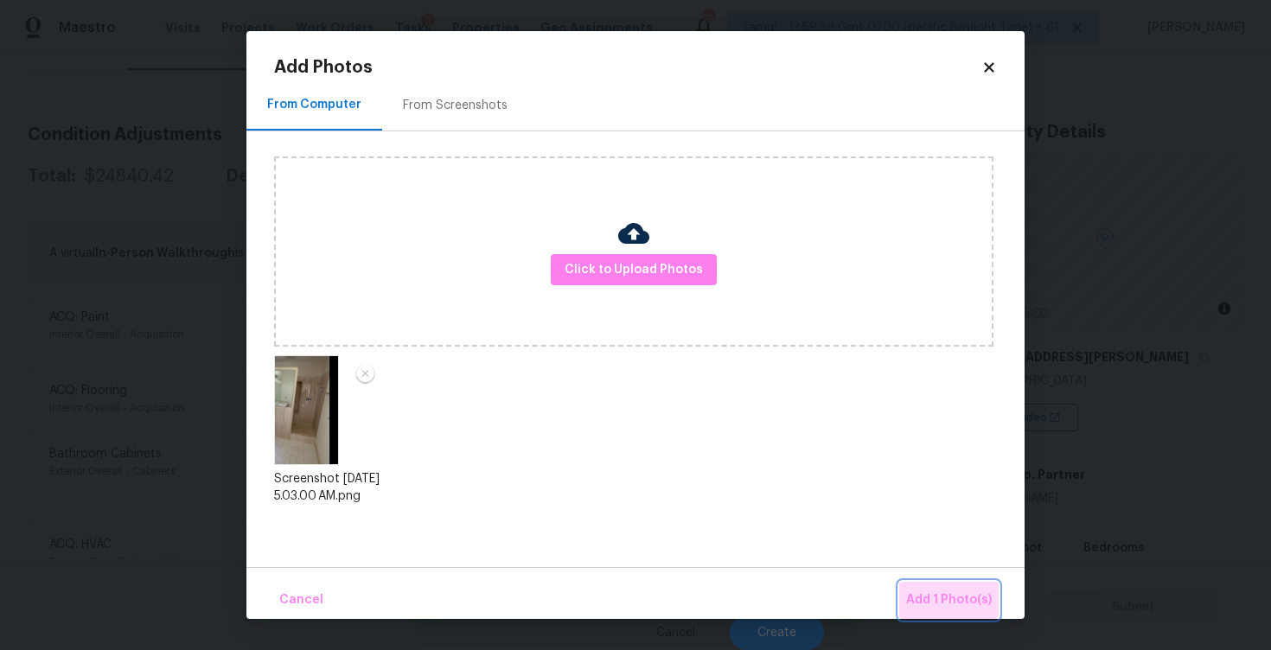
click at [943, 589] on span "Add 1 Photo(s)" at bounding box center [949, 600] width 86 height 22
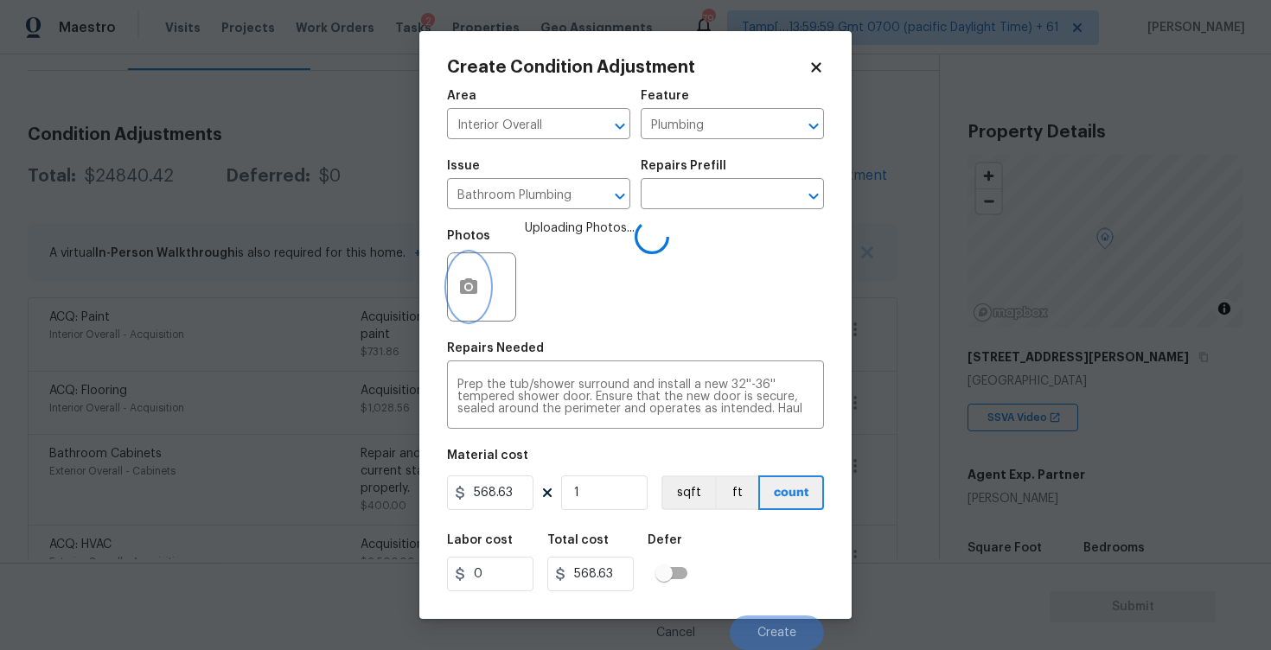
scroll to position [1, 0]
click at [777, 615] on div "Cancel Create" at bounding box center [635, 626] width 377 height 48
click at [778, 619] on button "Create" at bounding box center [776, 632] width 94 height 35
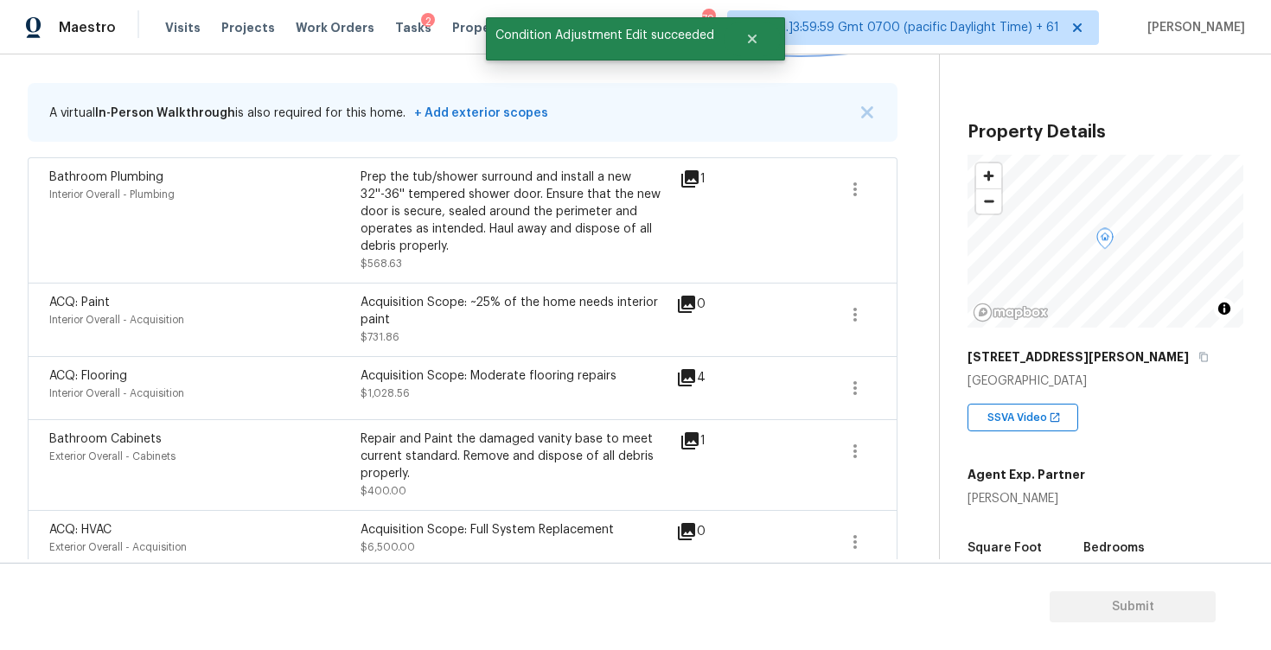
scroll to position [335, 0]
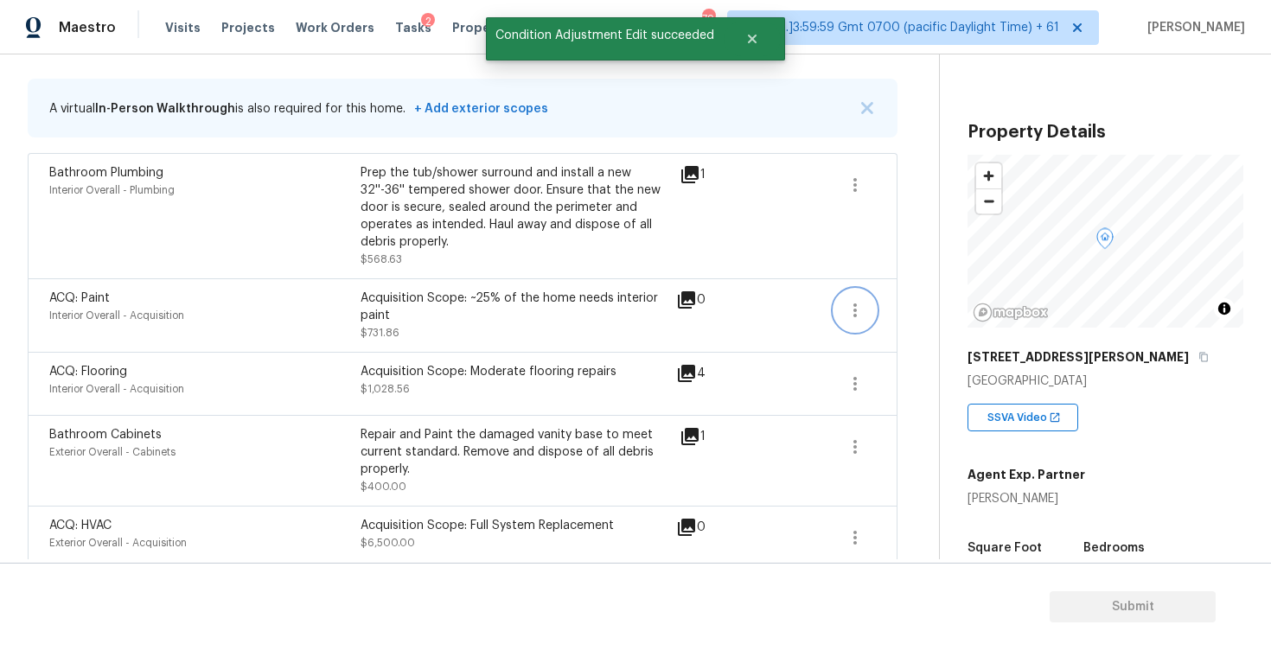
click at [853, 309] on icon "button" at bounding box center [854, 310] width 21 height 21
click at [920, 298] on link "Edit" at bounding box center [953, 308] width 147 height 26
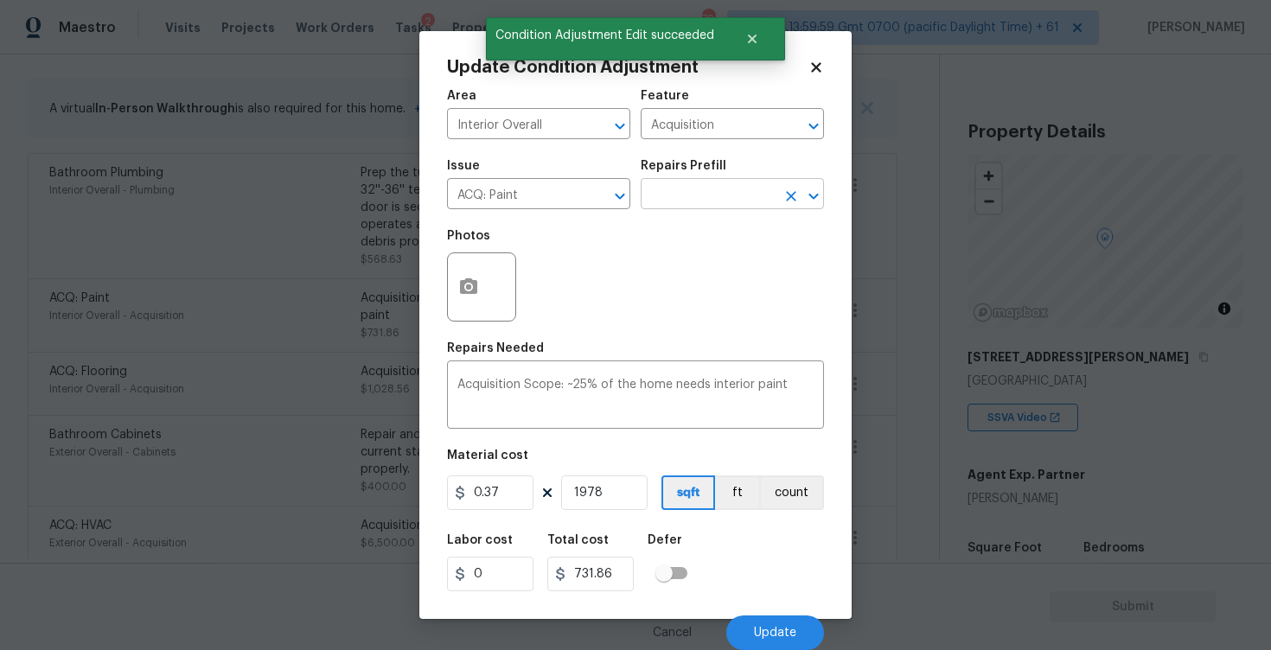
click at [704, 199] on input "text" at bounding box center [707, 195] width 135 height 27
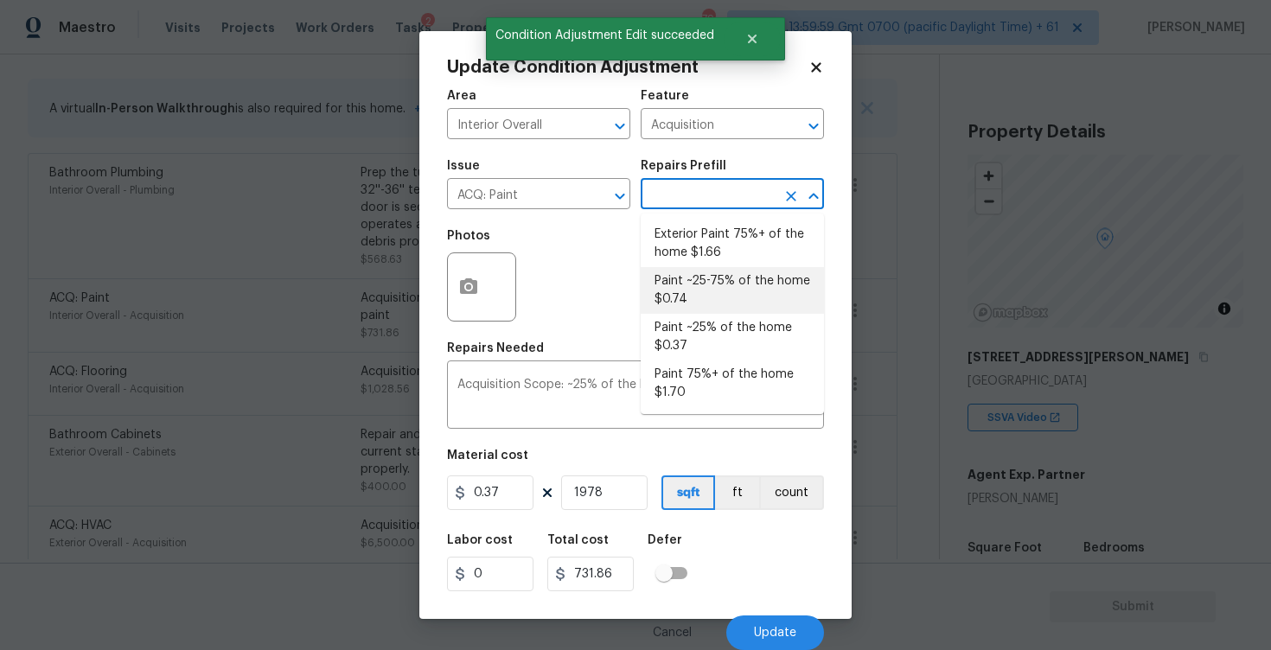
click at [714, 299] on li "Paint ~25-75% of the home $0.74" at bounding box center [731, 290] width 183 height 47
type textarea "Acquisition Scope: ~25 - 75% of the home needs interior paint"
type input "0.74"
type input "1463.72"
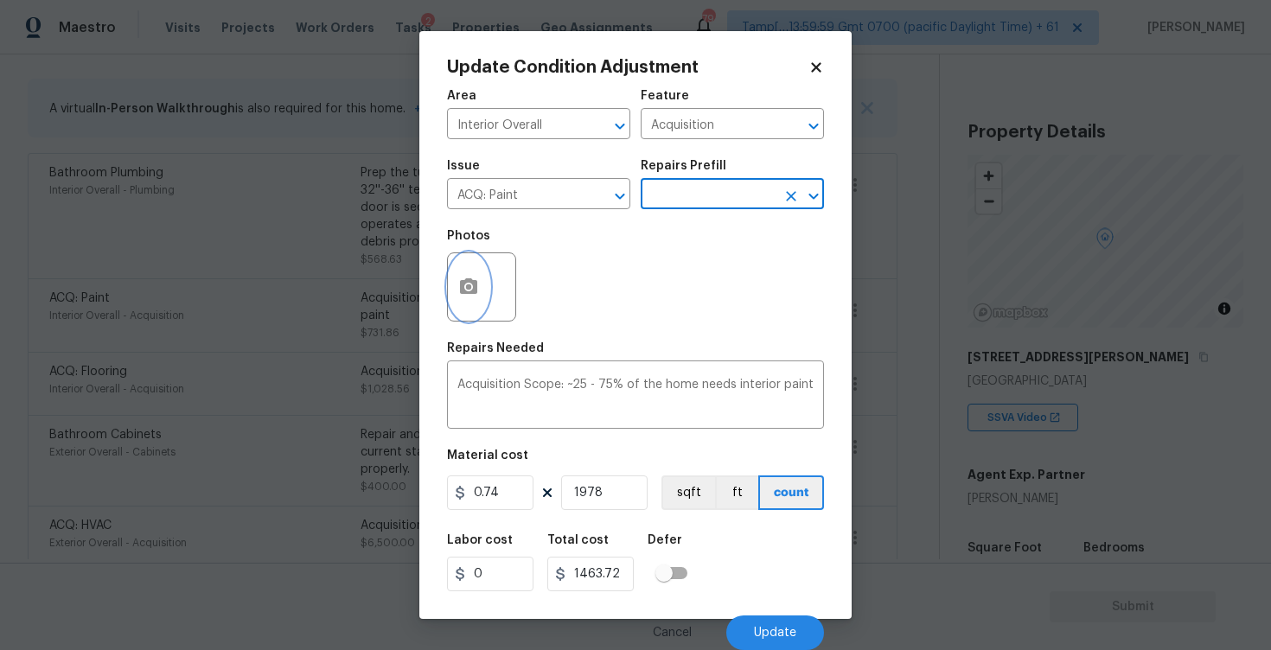
click at [459, 291] on icon "button" at bounding box center [468, 287] width 21 height 21
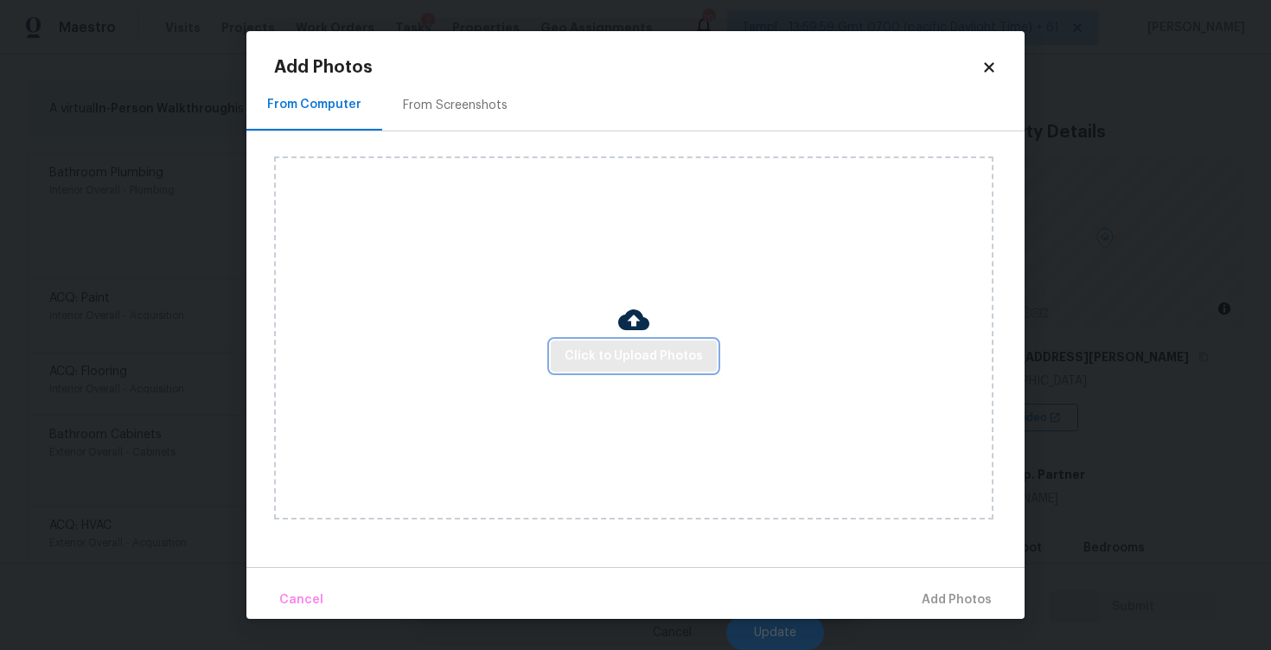
click at [669, 352] on span "Click to Upload Photos" at bounding box center [633, 357] width 138 height 22
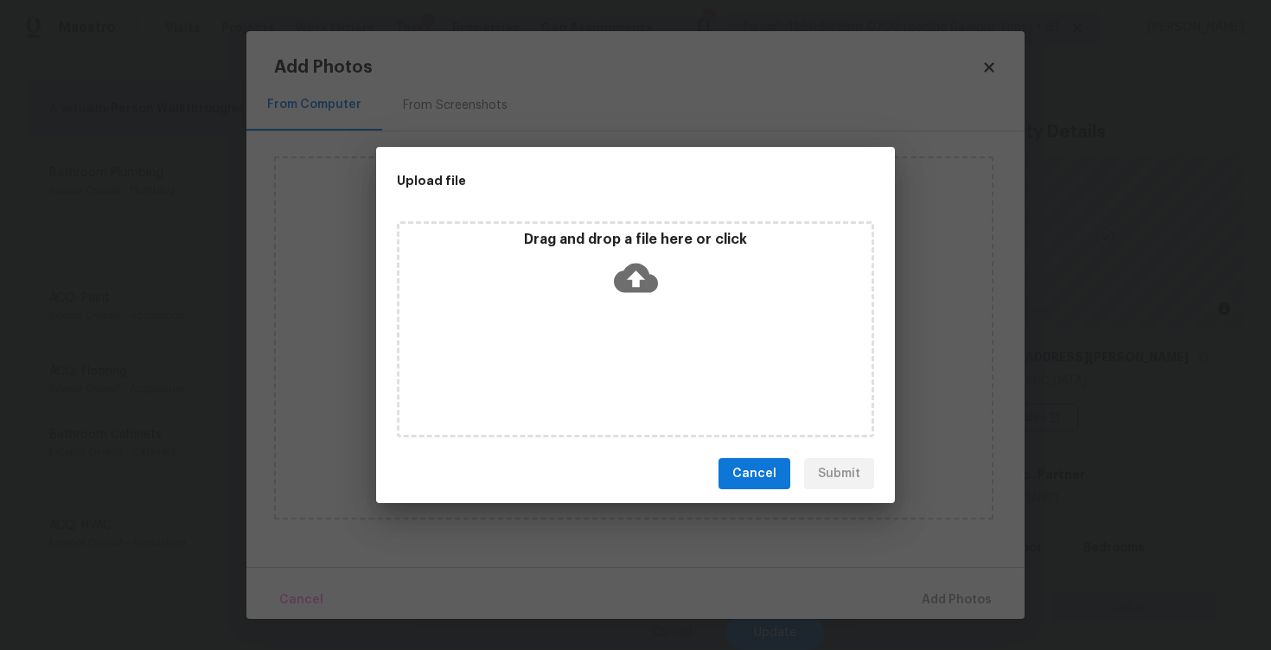
click at [642, 288] on icon at bounding box center [636, 278] width 44 height 29
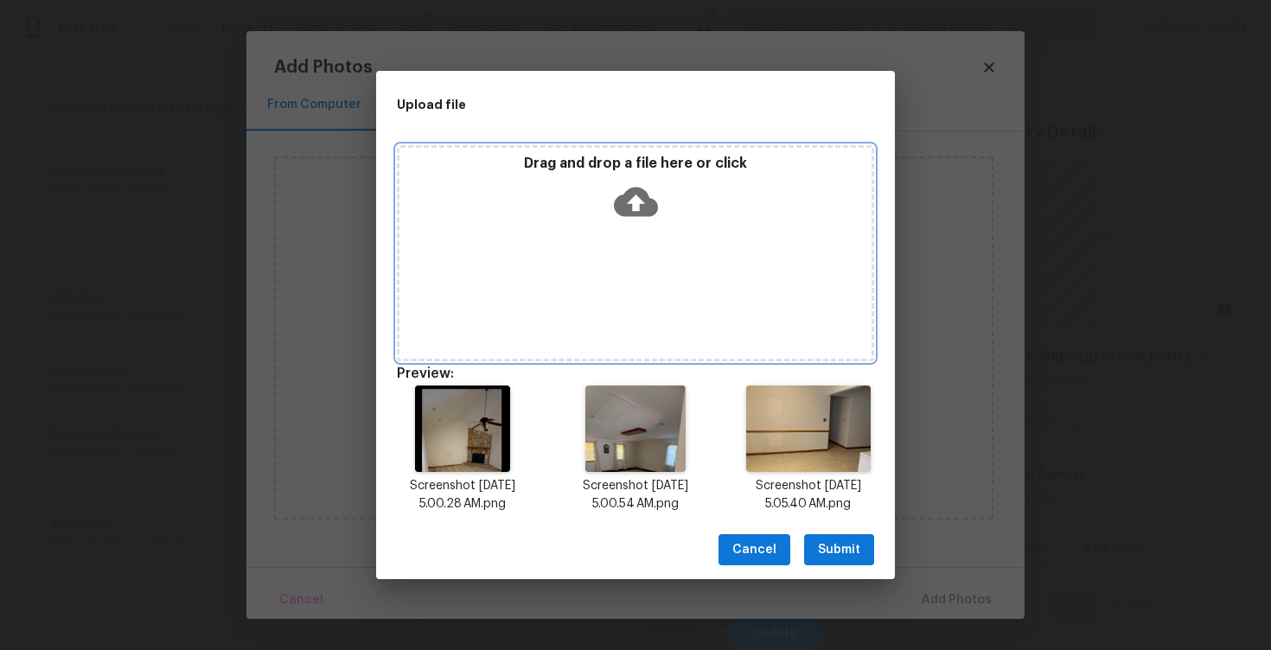
click at [634, 230] on div "Drag and drop a file here or click" at bounding box center [635, 253] width 477 height 216
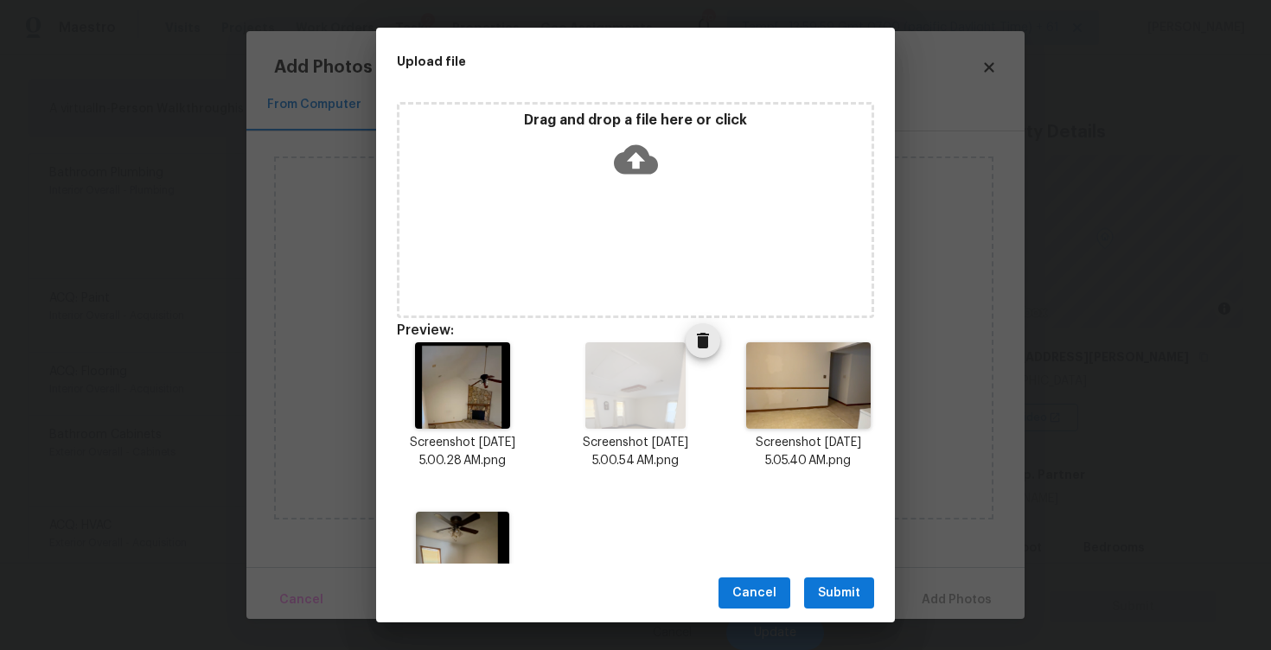
scroll to position [97, 0]
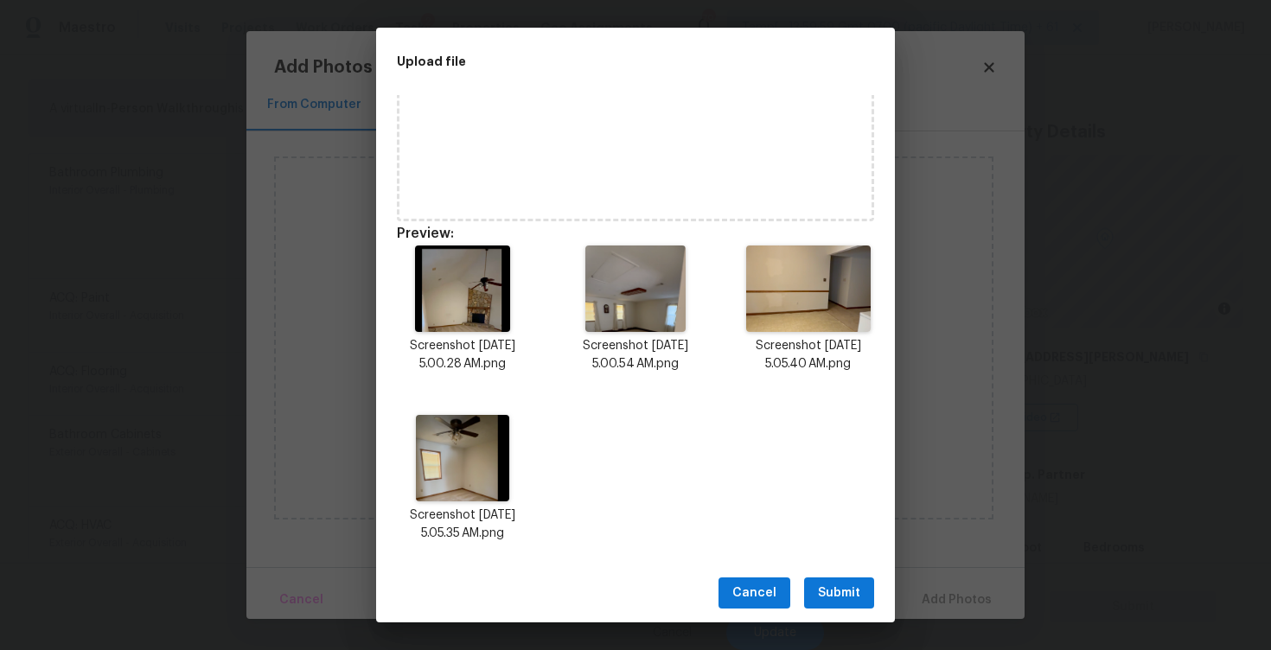
click at [845, 584] on span "Submit" at bounding box center [839, 594] width 42 height 22
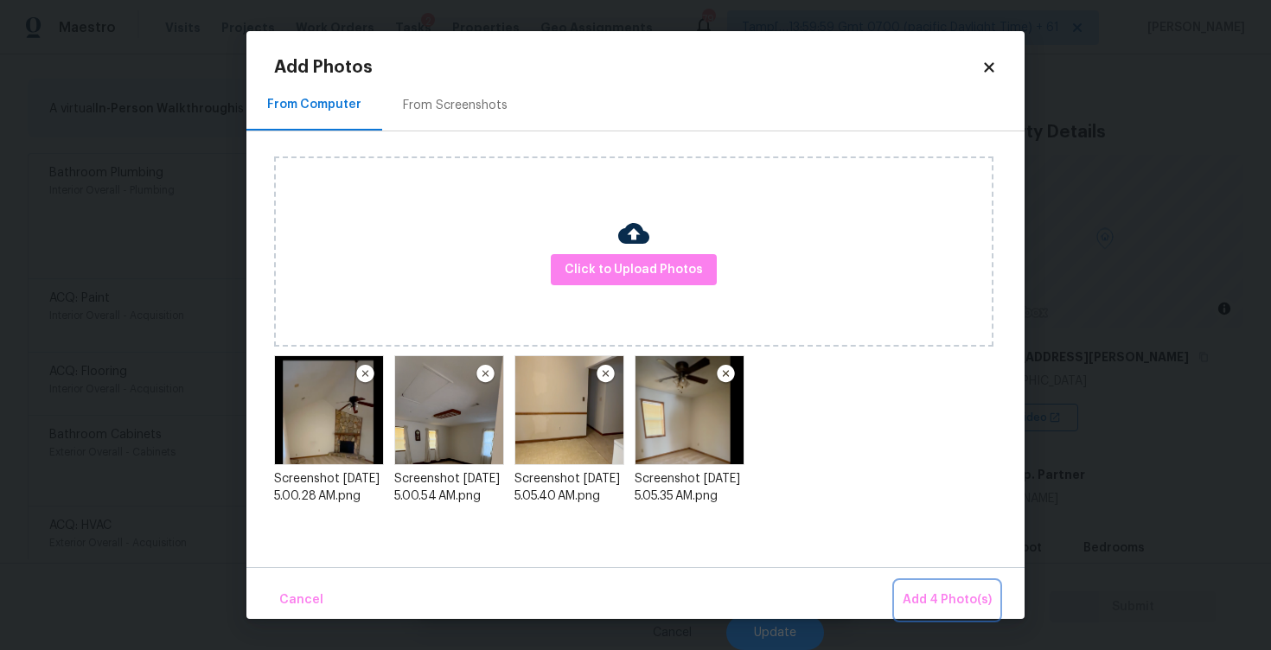
click at [930, 594] on span "Add 4 Photo(s)" at bounding box center [946, 600] width 89 height 22
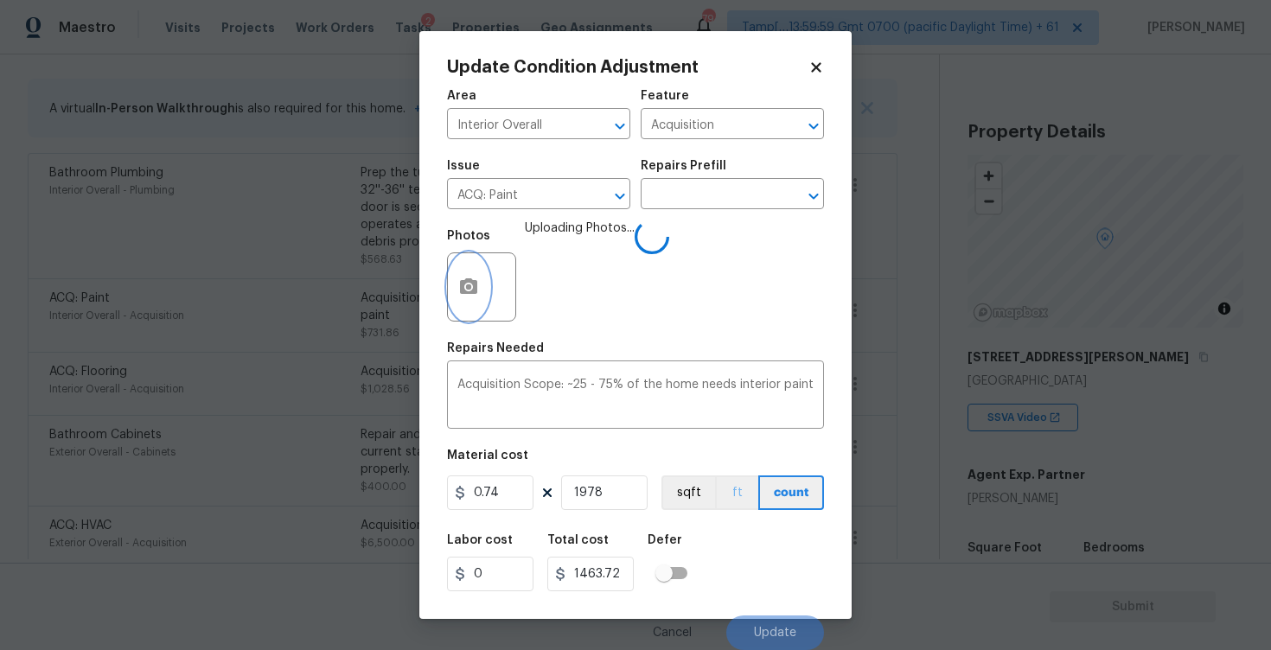
scroll to position [1, 0]
click at [717, 493] on button "ft" at bounding box center [736, 492] width 43 height 35
click at [684, 475] on figure "Material cost 0.74 1978 sqft ft count" at bounding box center [635, 481] width 377 height 64
click at [692, 494] on button "sqft" at bounding box center [688, 492] width 54 height 35
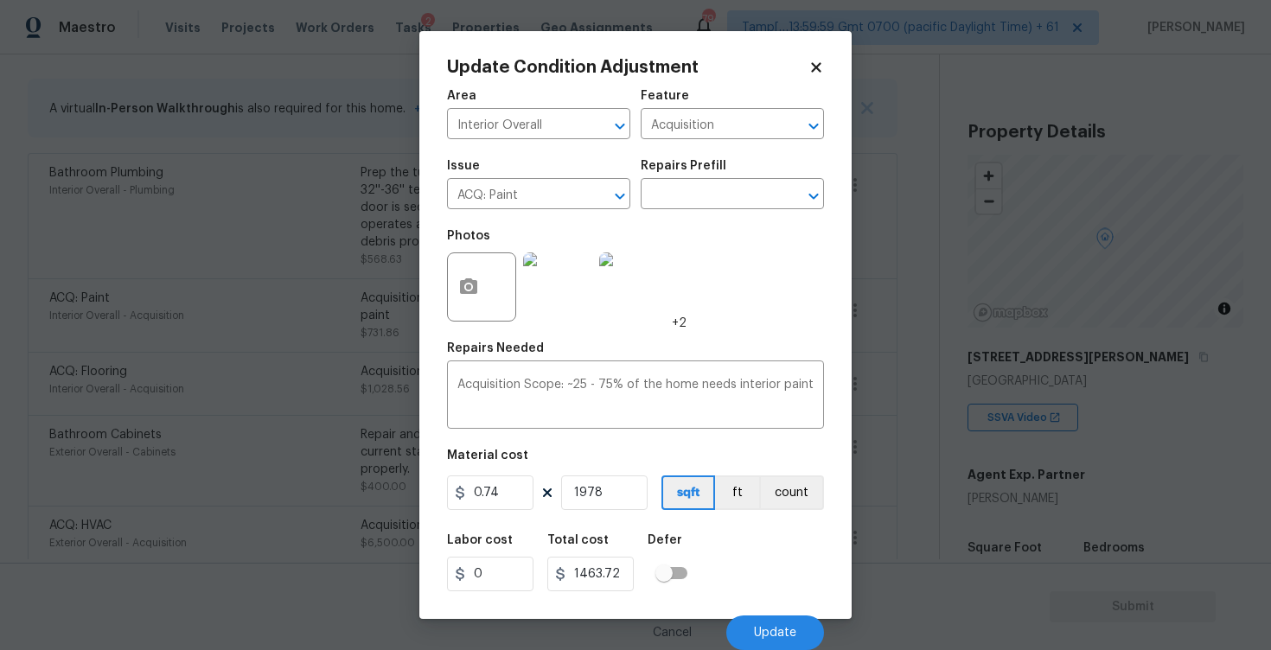
click at [764, 607] on div "Cancel Update" at bounding box center [635, 626] width 377 height 48
click at [766, 621] on button "Update" at bounding box center [775, 632] width 98 height 35
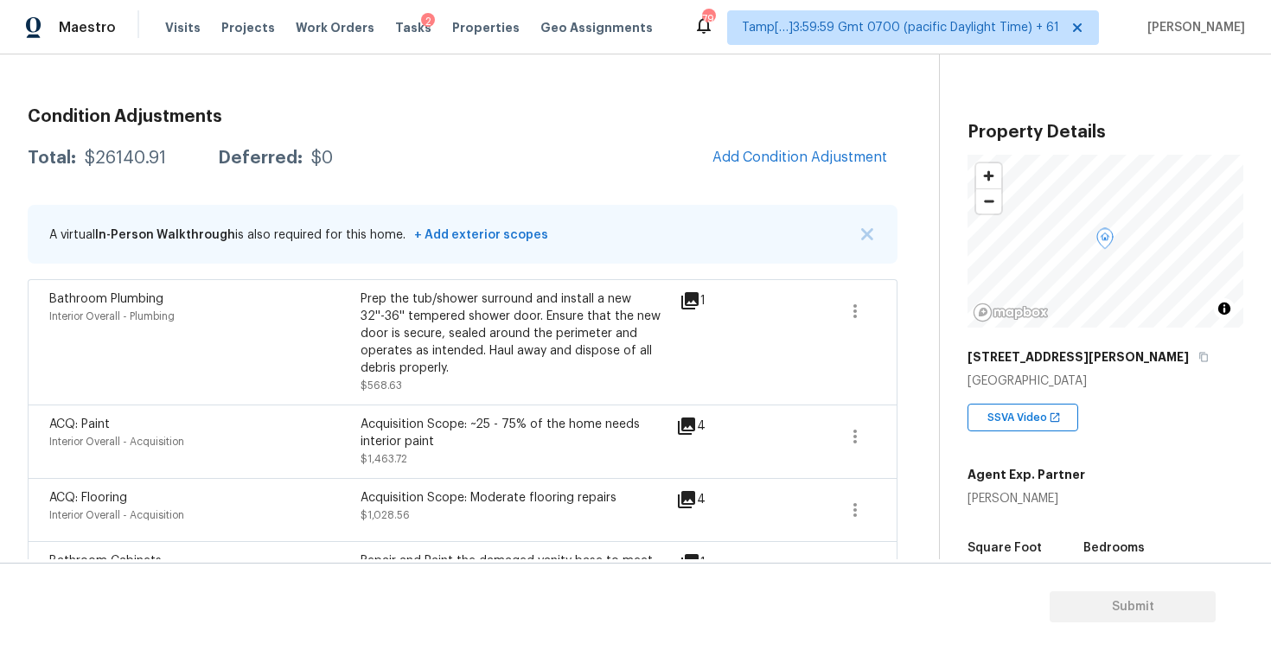
scroll to position [80, 0]
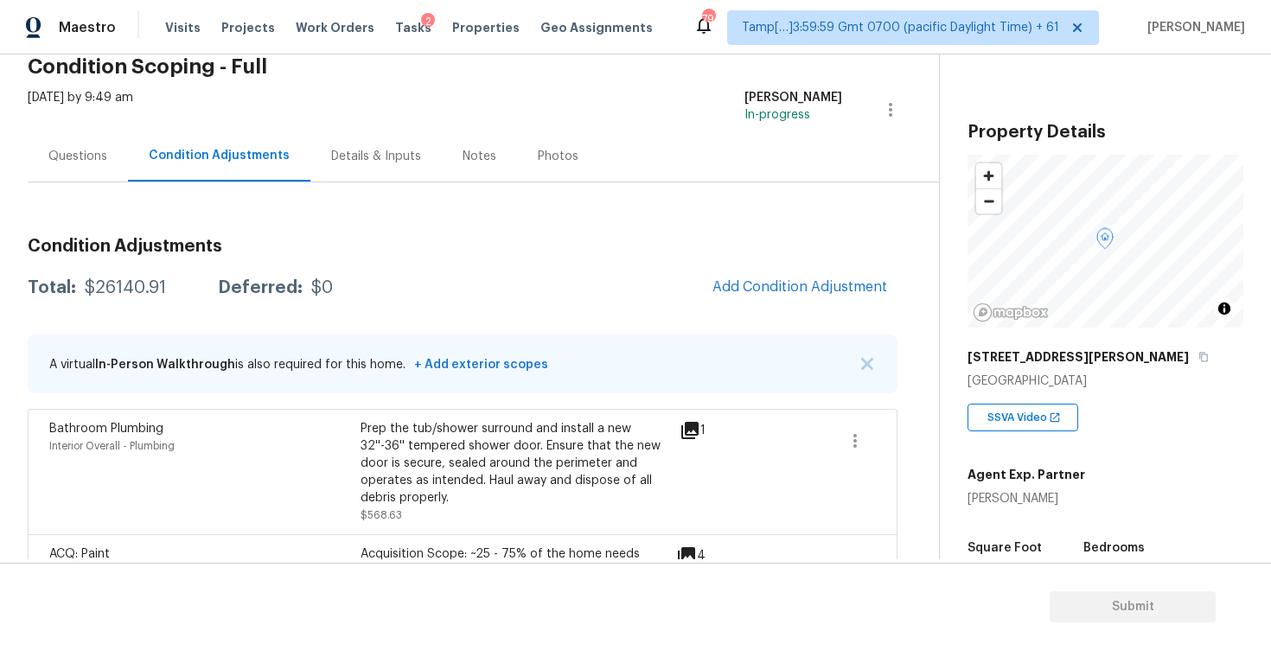
click at [89, 143] on div "Questions" at bounding box center [78, 156] width 100 height 51
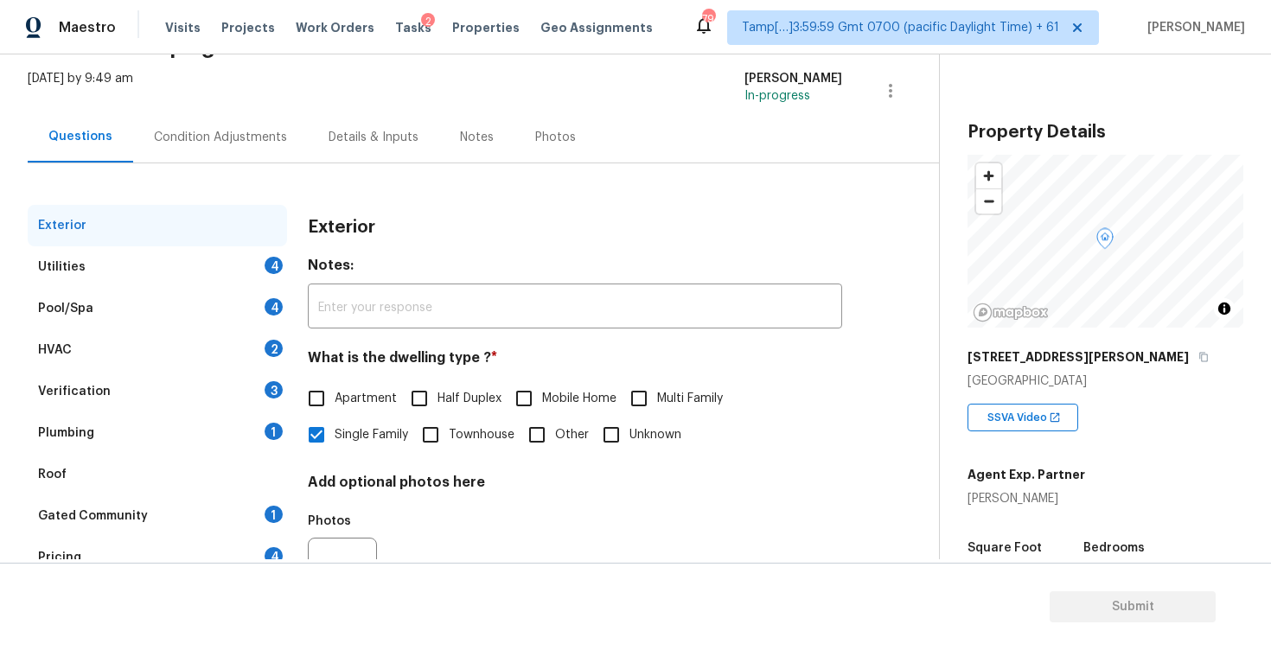
scroll to position [121, 0]
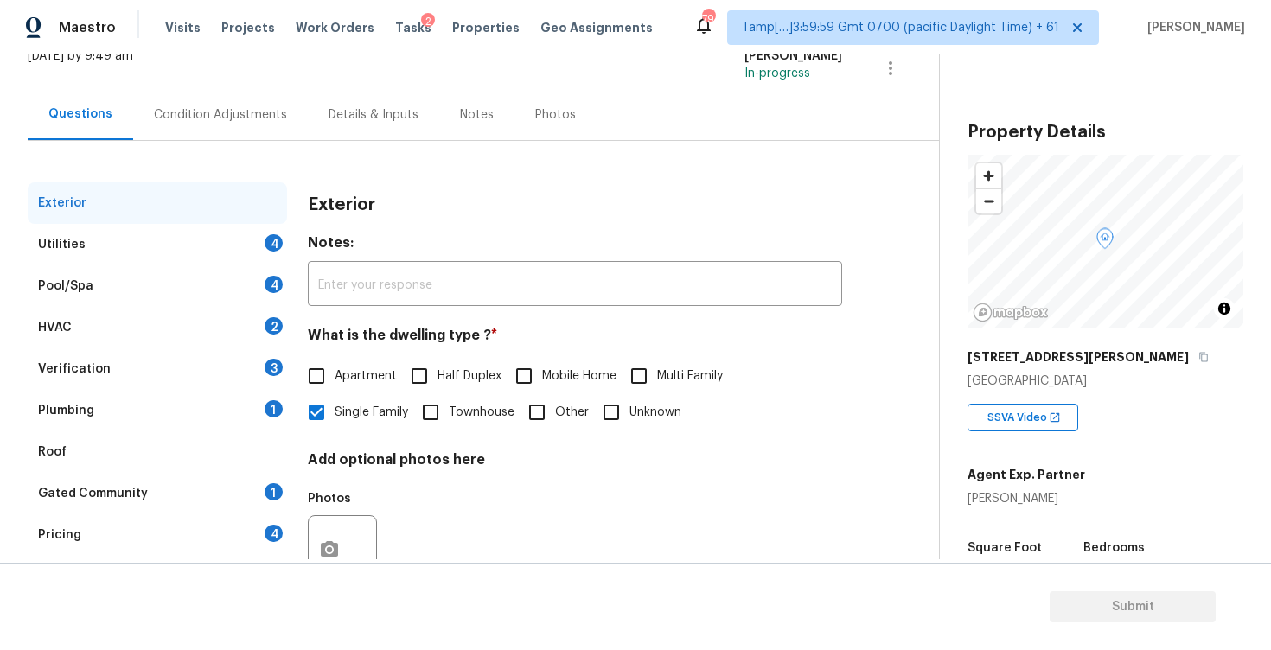
click at [222, 221] on div "Exterior" at bounding box center [157, 202] width 259 height 41
click at [238, 232] on div "Utilities 4" at bounding box center [157, 244] width 259 height 41
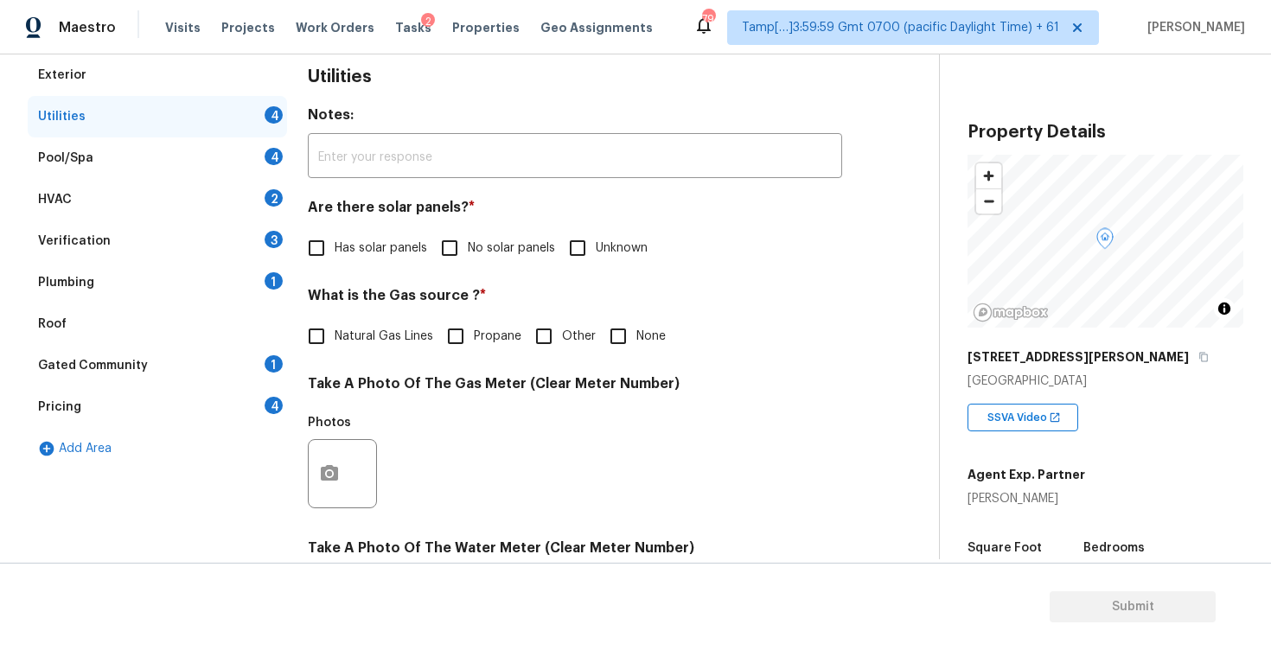
scroll to position [247, 0]
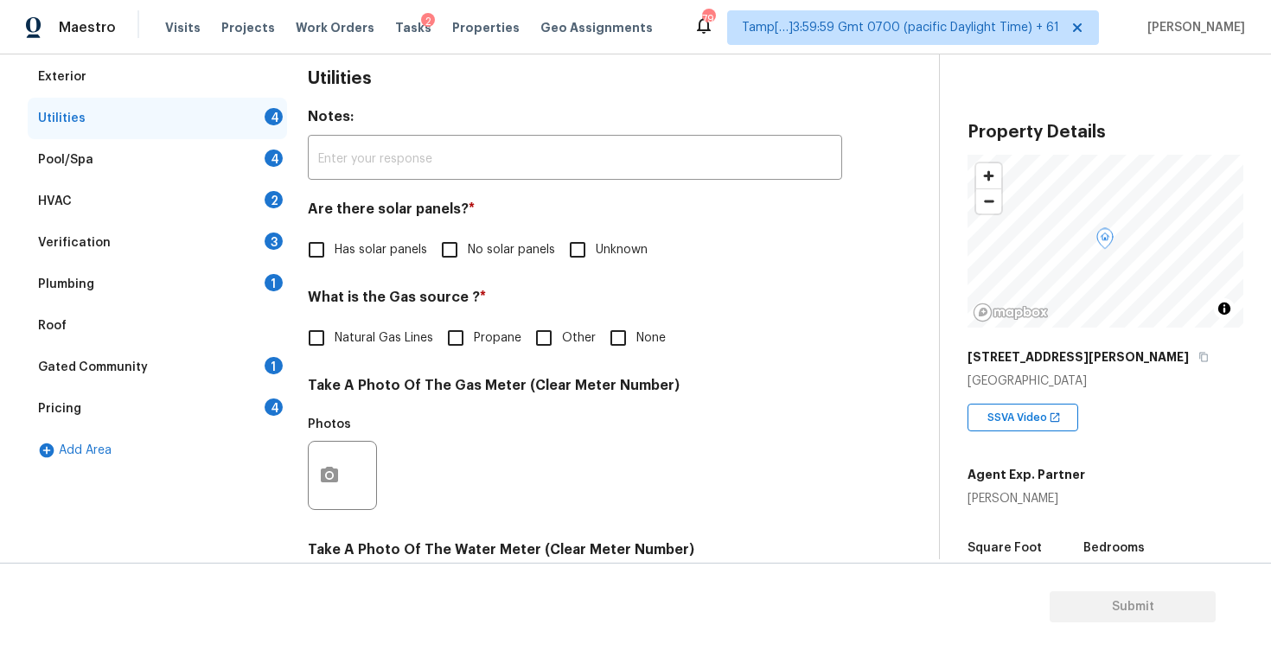
click at [472, 241] on span "No solar panels" at bounding box center [511, 250] width 87 height 18
click at [468, 240] on input "No solar panels" at bounding box center [449, 250] width 36 height 36
checkbox input "true"
click at [616, 323] on input "None" at bounding box center [618, 338] width 36 height 36
checkbox input "true"
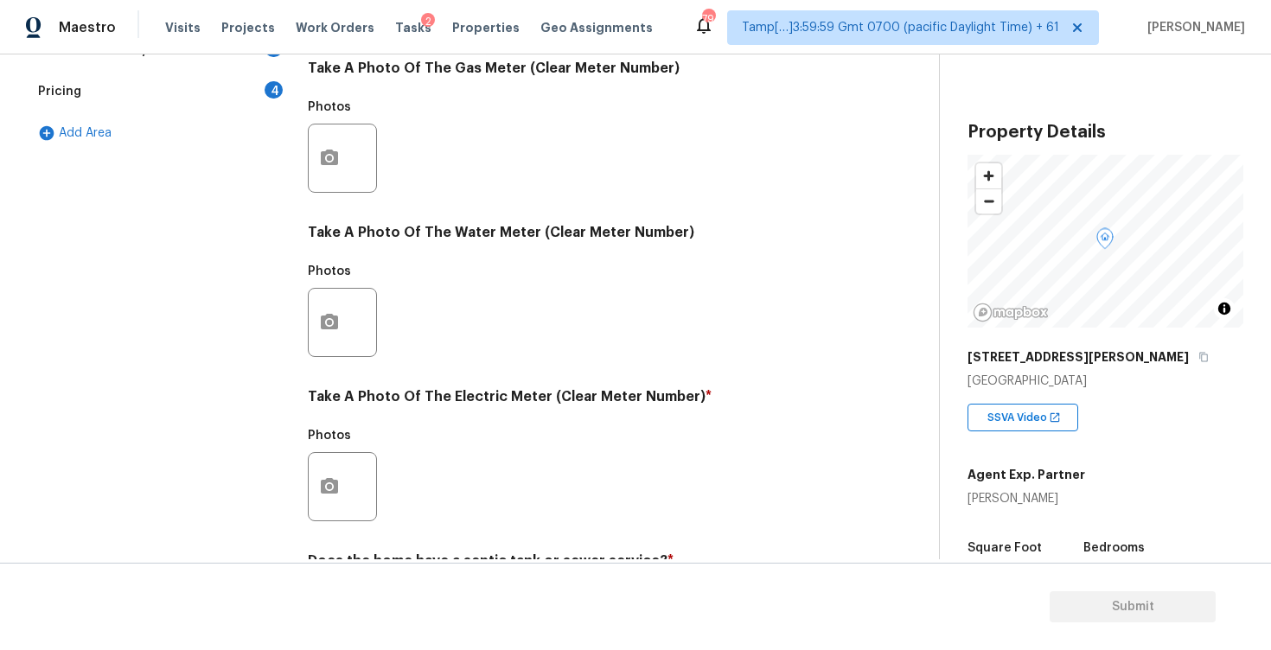
scroll to position [651, 0]
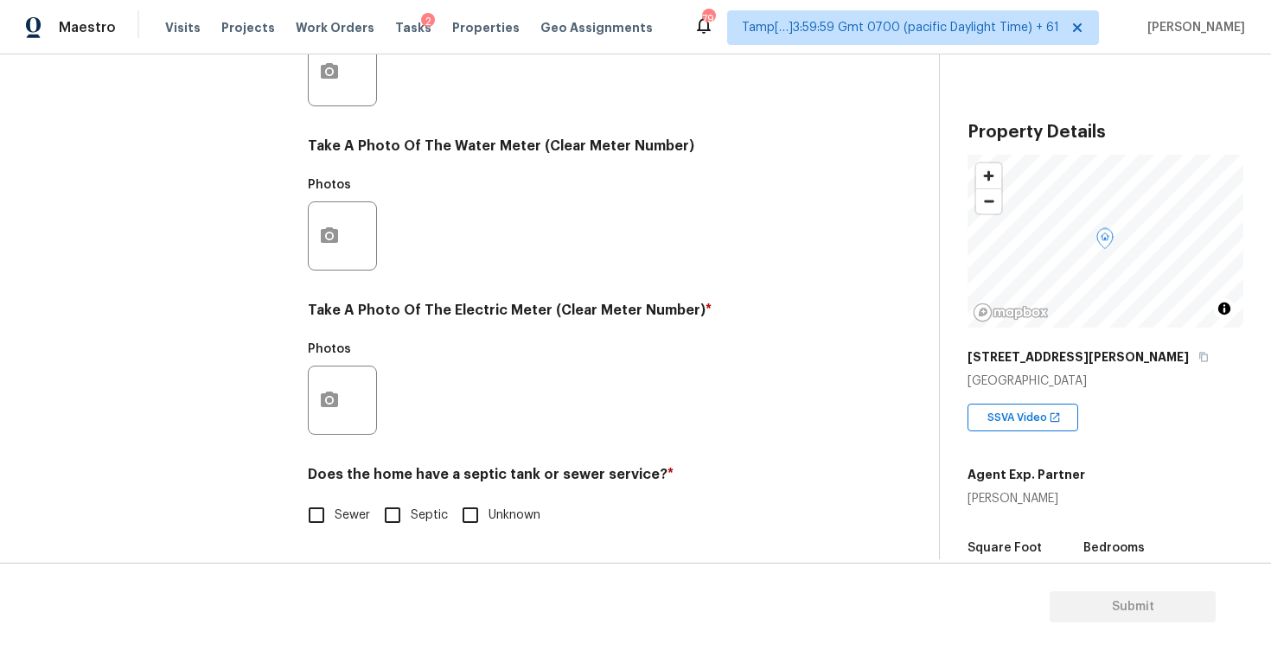
click at [283, 400] on div "Exterior Utilities 2 Pool/Spa 4 HVAC 2 Verification 3 Plumbing 1 Roof Gated Com…" at bounding box center [157, 103] width 259 height 901
click at [334, 397] on icon "button" at bounding box center [329, 400] width 17 height 16
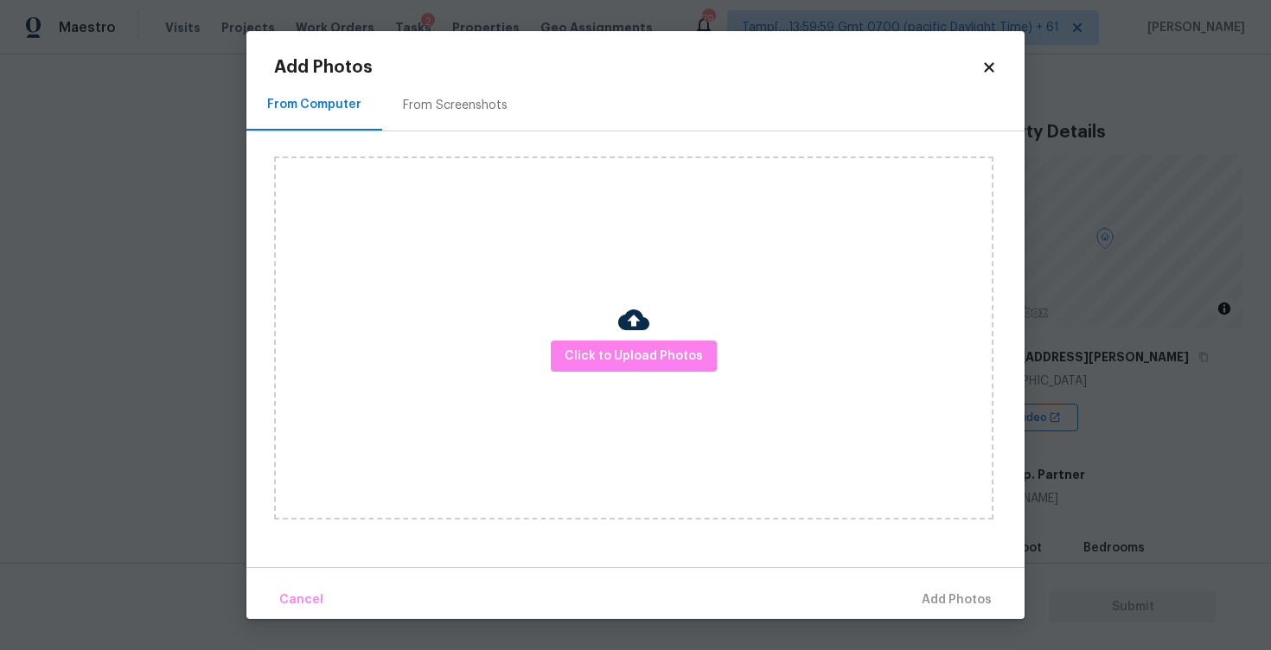
click at [597, 334] on div "Click to Upload Photos" at bounding box center [633, 337] width 719 height 363
click at [603, 344] on button "Click to Upload Photos" at bounding box center [634, 357] width 166 height 32
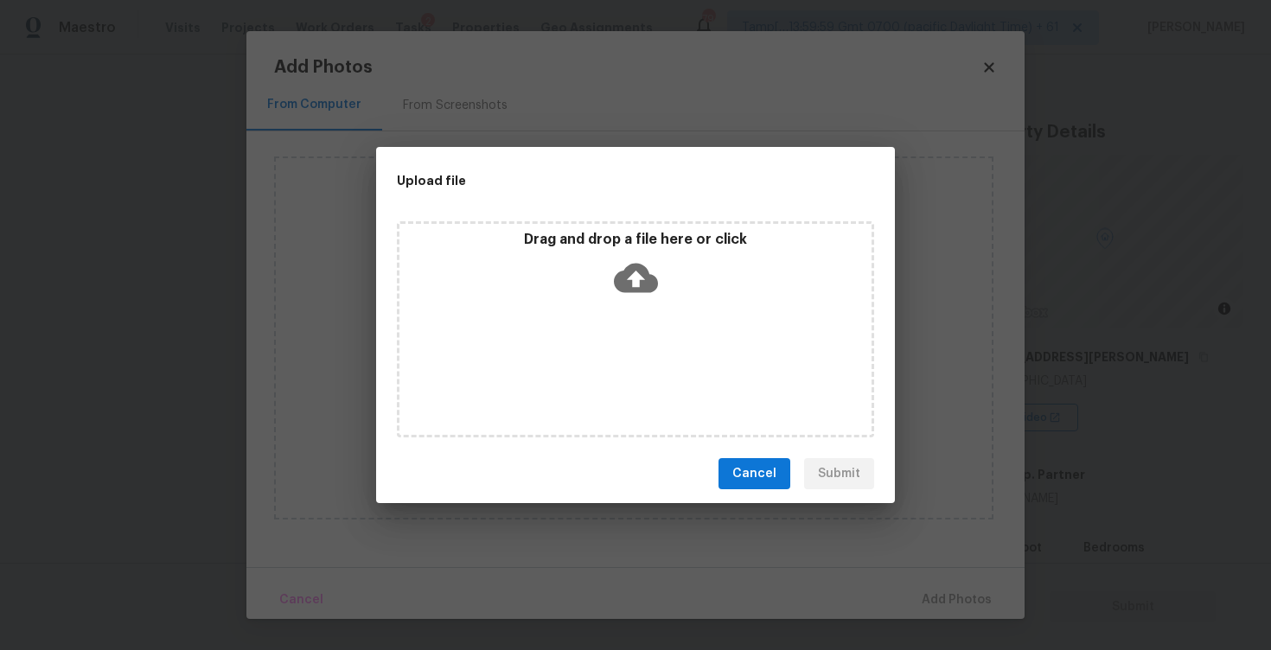
click at [635, 273] on icon at bounding box center [636, 278] width 44 height 44
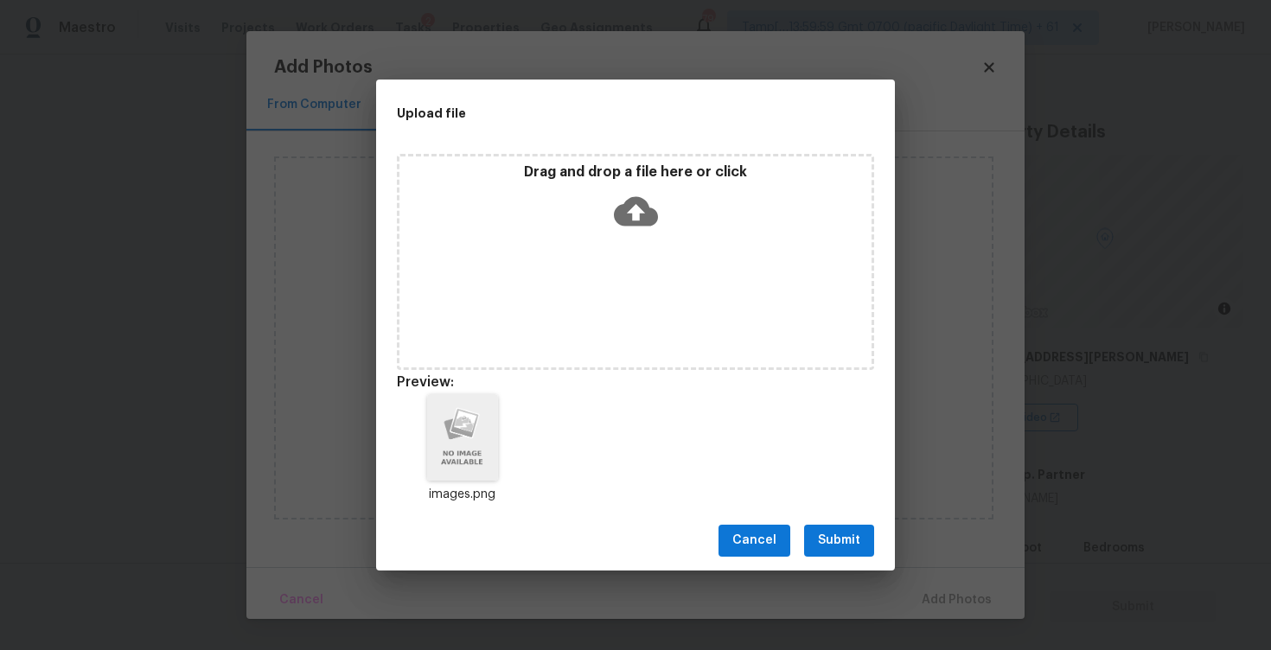
click at [848, 551] on button "Submit" at bounding box center [839, 541] width 70 height 32
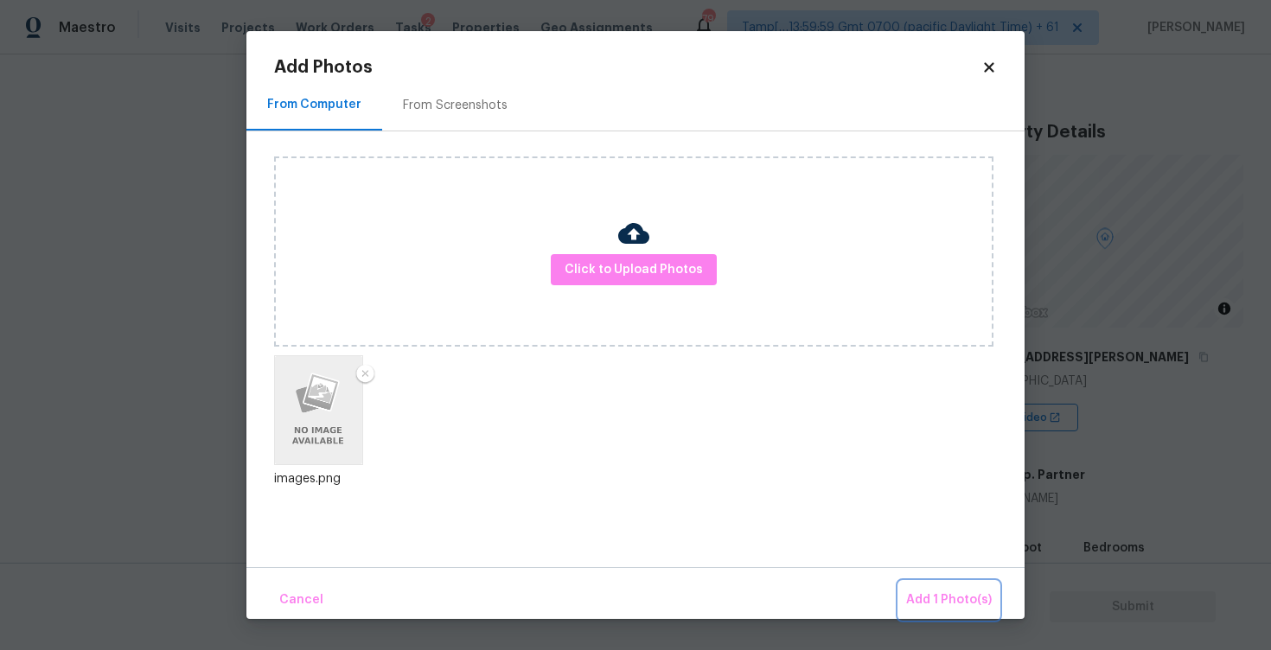
click at [920, 602] on span "Add 1 Photo(s)" at bounding box center [949, 600] width 86 height 22
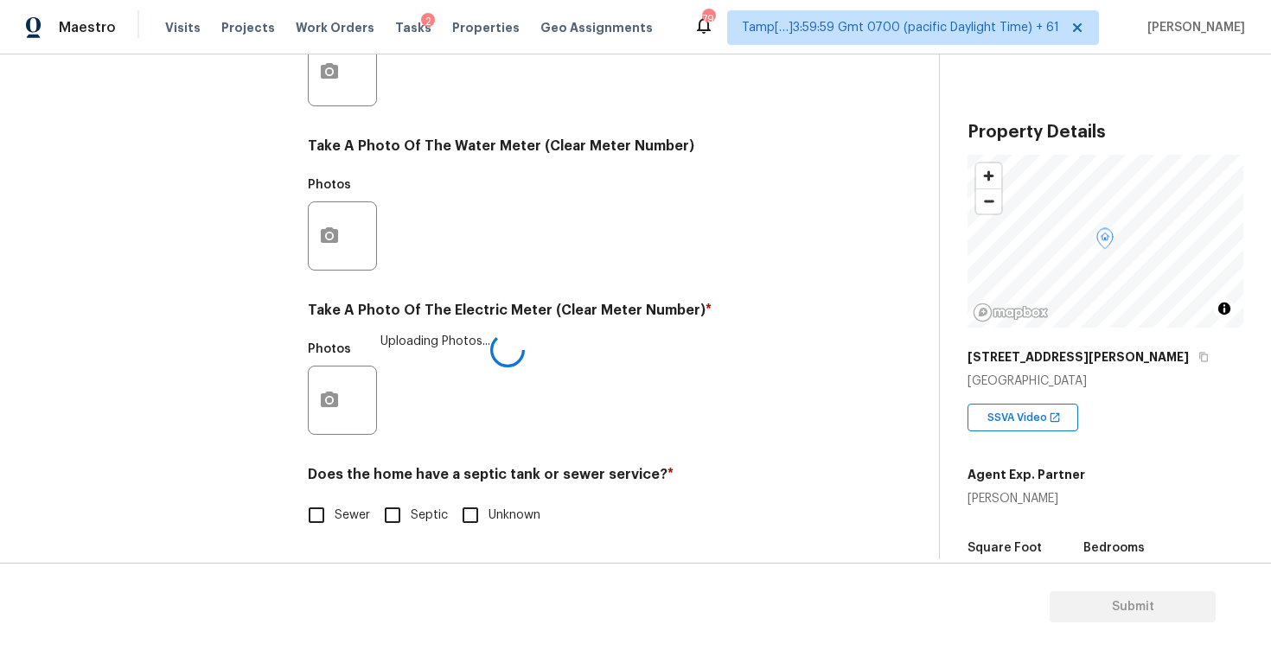
click at [343, 504] on label "Sewer" at bounding box center [334, 515] width 72 height 36
click at [334, 504] on input "Sewer" at bounding box center [316, 515] width 36 height 36
checkbox input "true"
click at [375, 495] on div "Does the home have a septic tank or sewer service? * Sewer Septic Unknown" at bounding box center [575, 499] width 534 height 67
click at [380, 503] on input "Septic" at bounding box center [392, 517] width 36 height 36
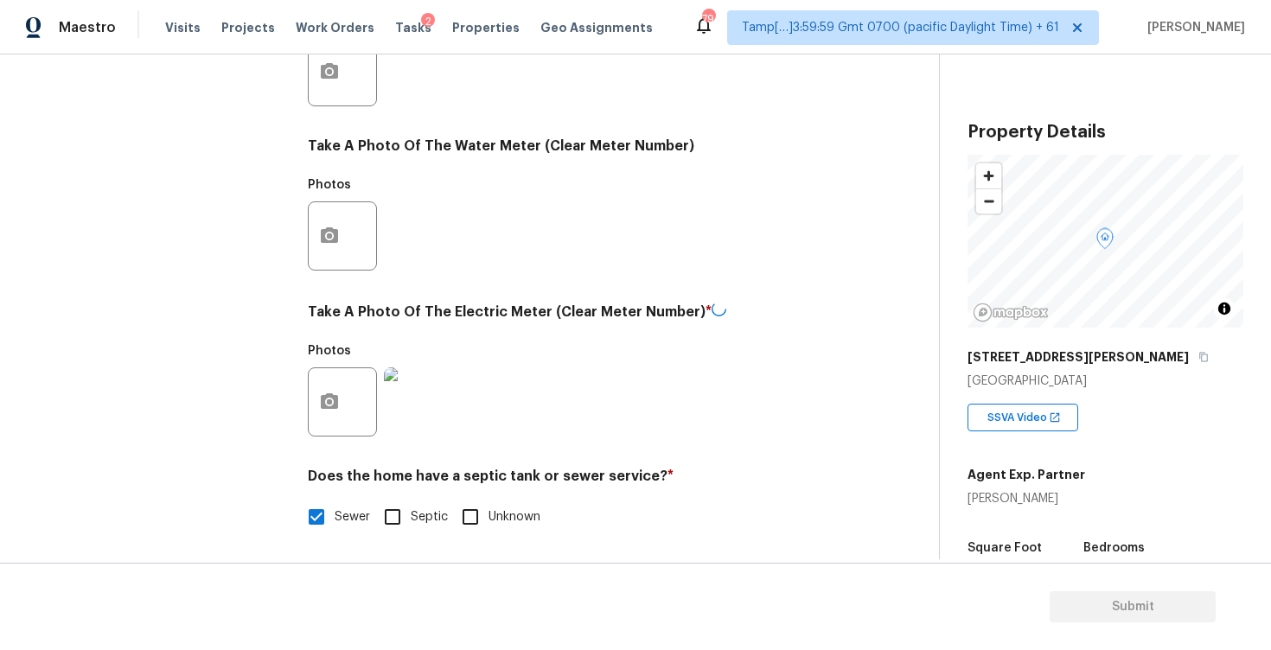
checkbox input "true"
checkbox input "false"
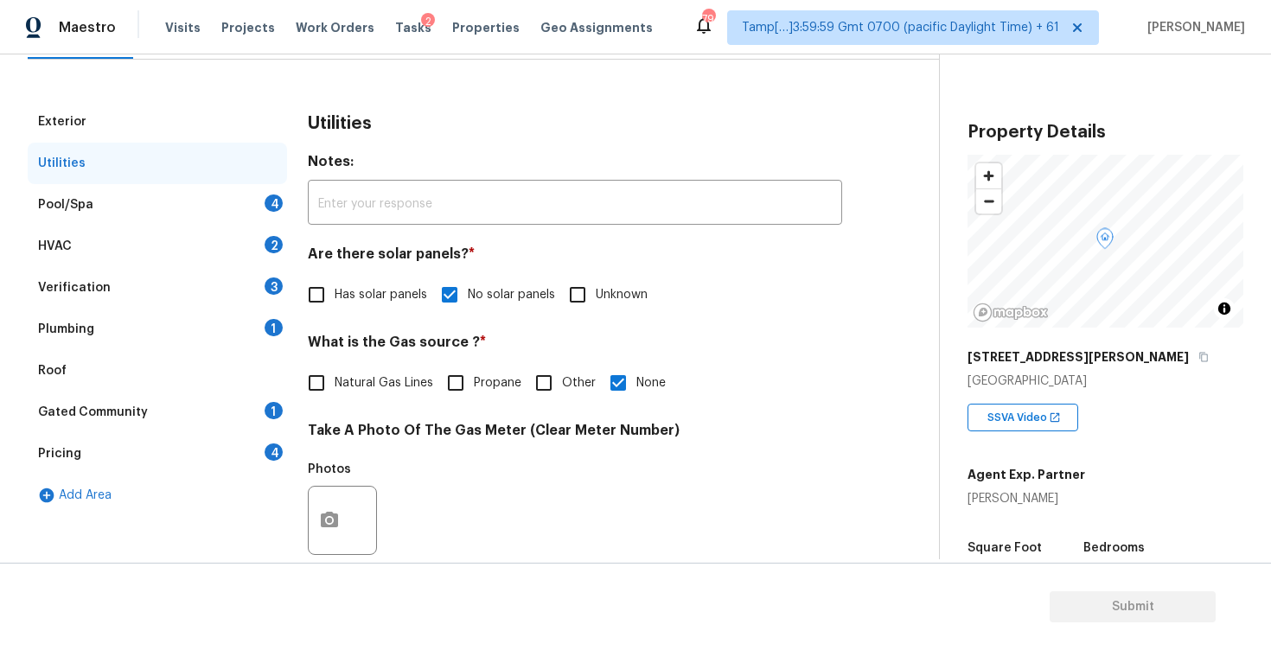
scroll to position [201, 0]
click at [248, 181] on div "Utilities" at bounding box center [157, 163] width 259 height 41
click at [262, 221] on div "Pool/Spa 4" at bounding box center [157, 205] width 259 height 41
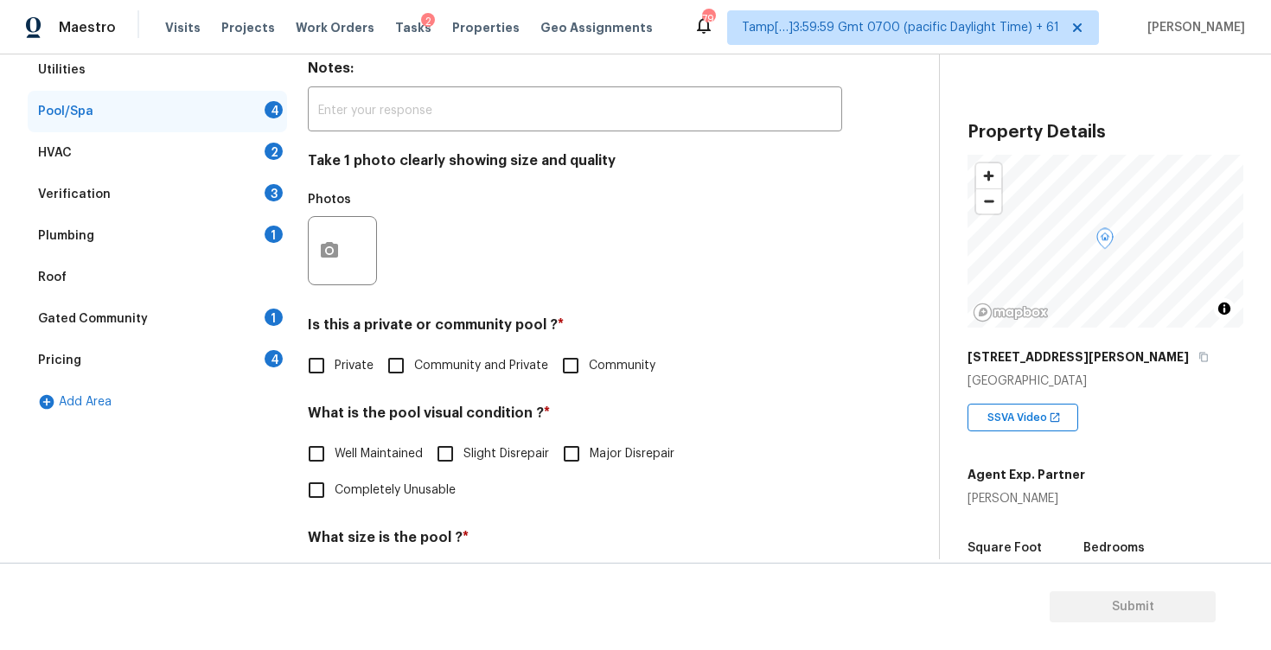
scroll to position [311, 0]
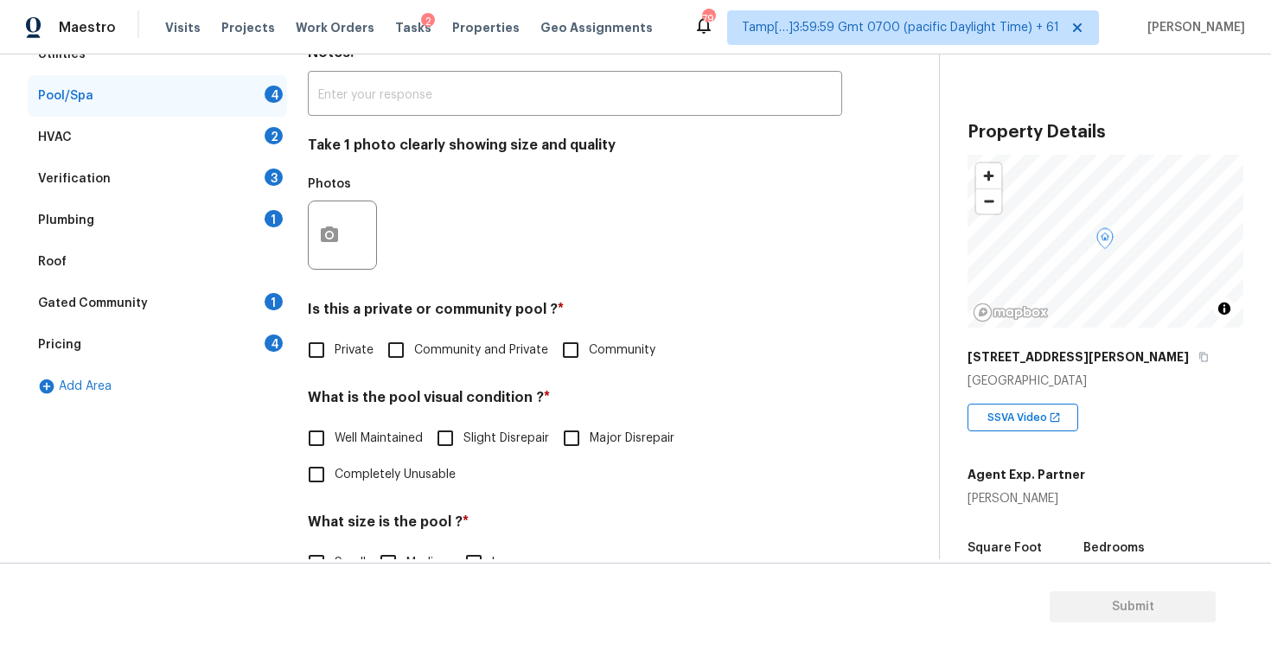
click at [328, 271] on div "Photos" at bounding box center [344, 224] width 73 height 112
click at [328, 240] on icon "button" at bounding box center [329, 234] width 17 height 16
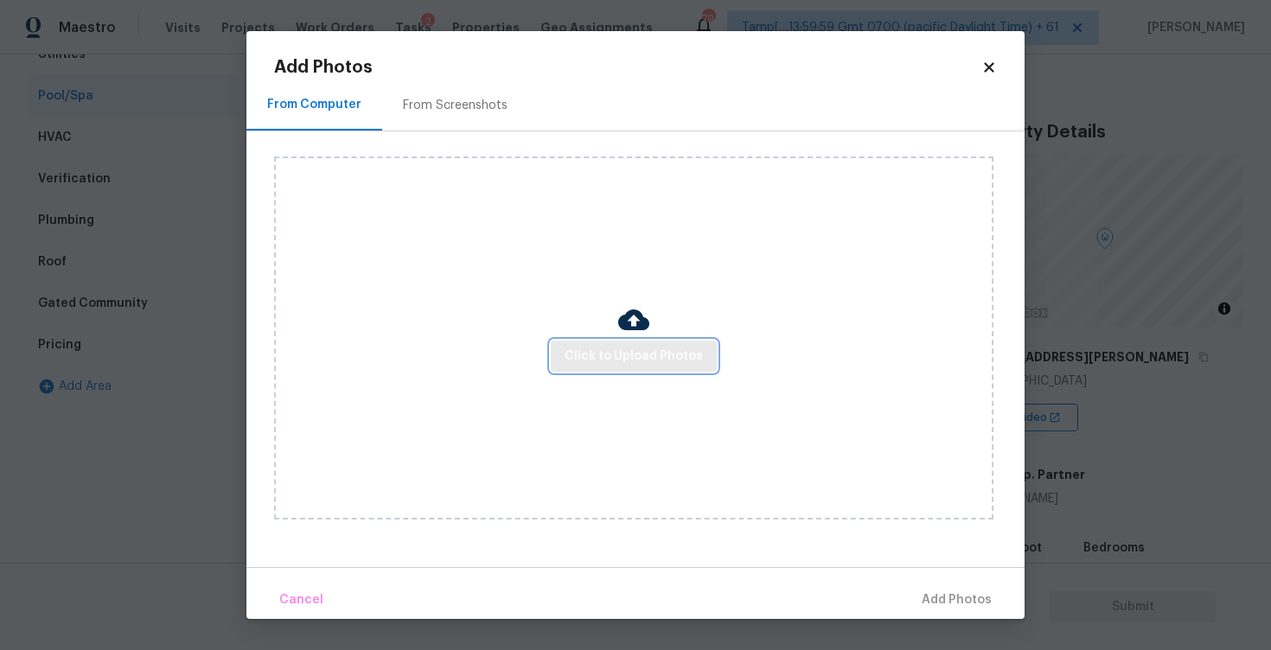
click at [602, 351] on span "Click to Upload Photos" at bounding box center [633, 357] width 138 height 22
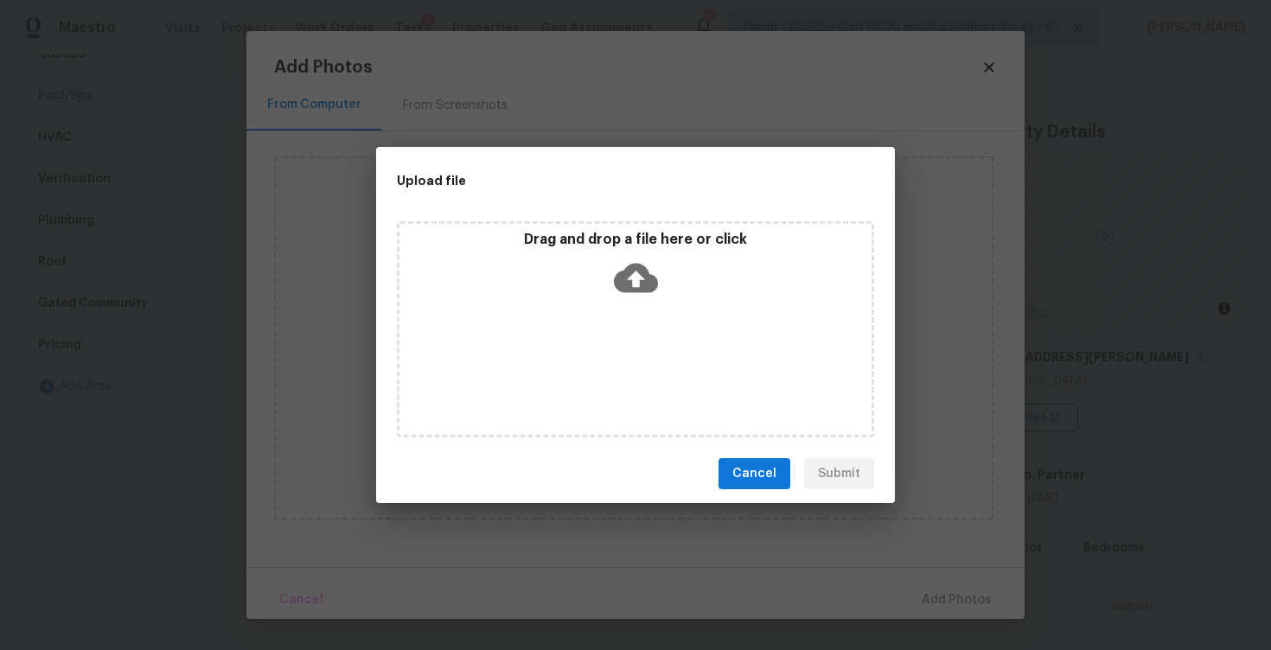
click at [617, 290] on icon at bounding box center [636, 278] width 44 height 44
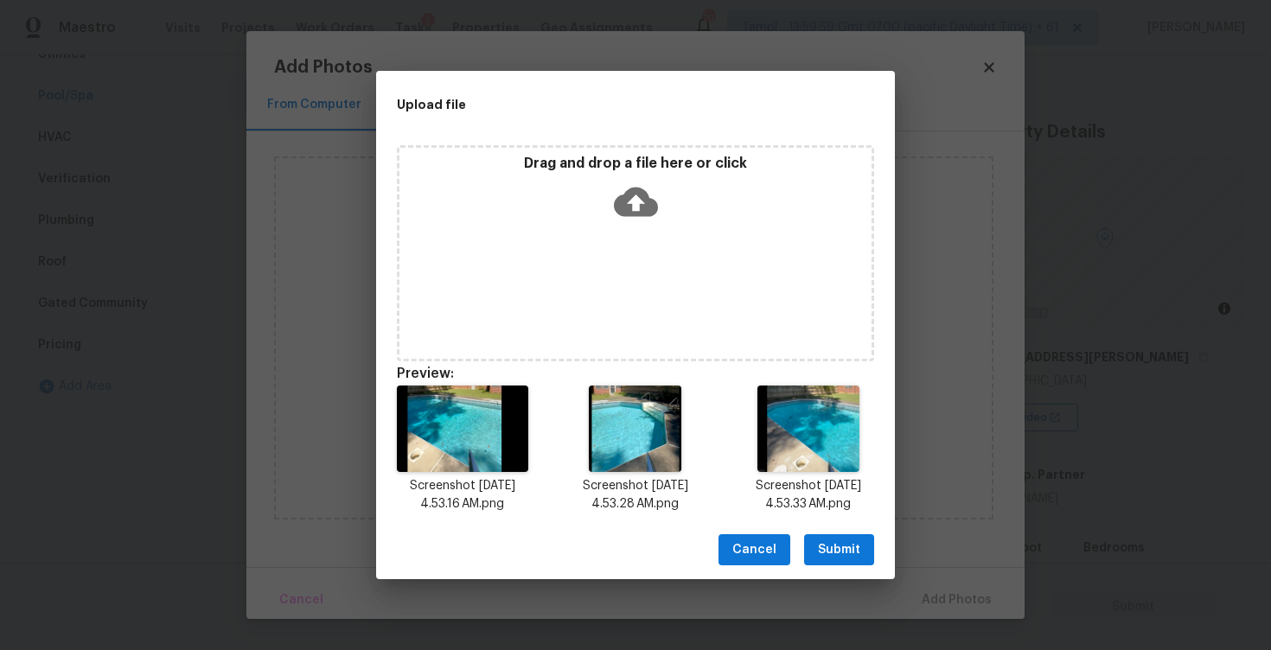
click at [843, 550] on span "Submit" at bounding box center [839, 550] width 42 height 22
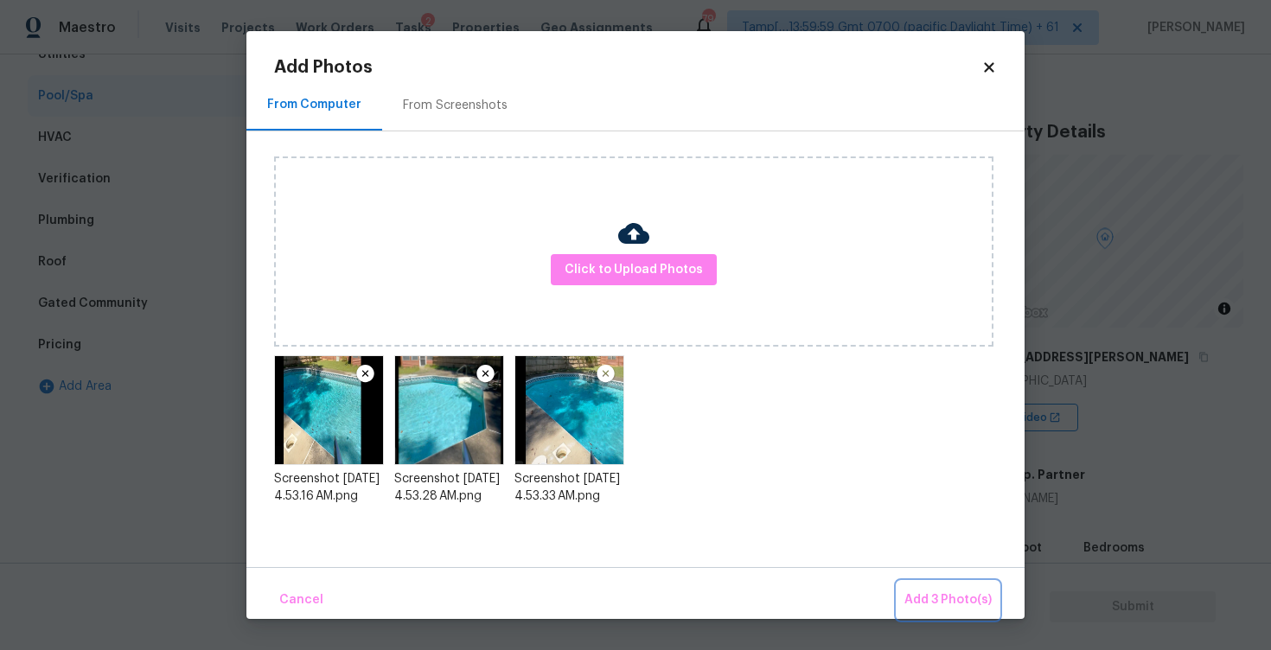
click at [933, 586] on button "Add 3 Photo(s)" at bounding box center [947, 600] width 101 height 37
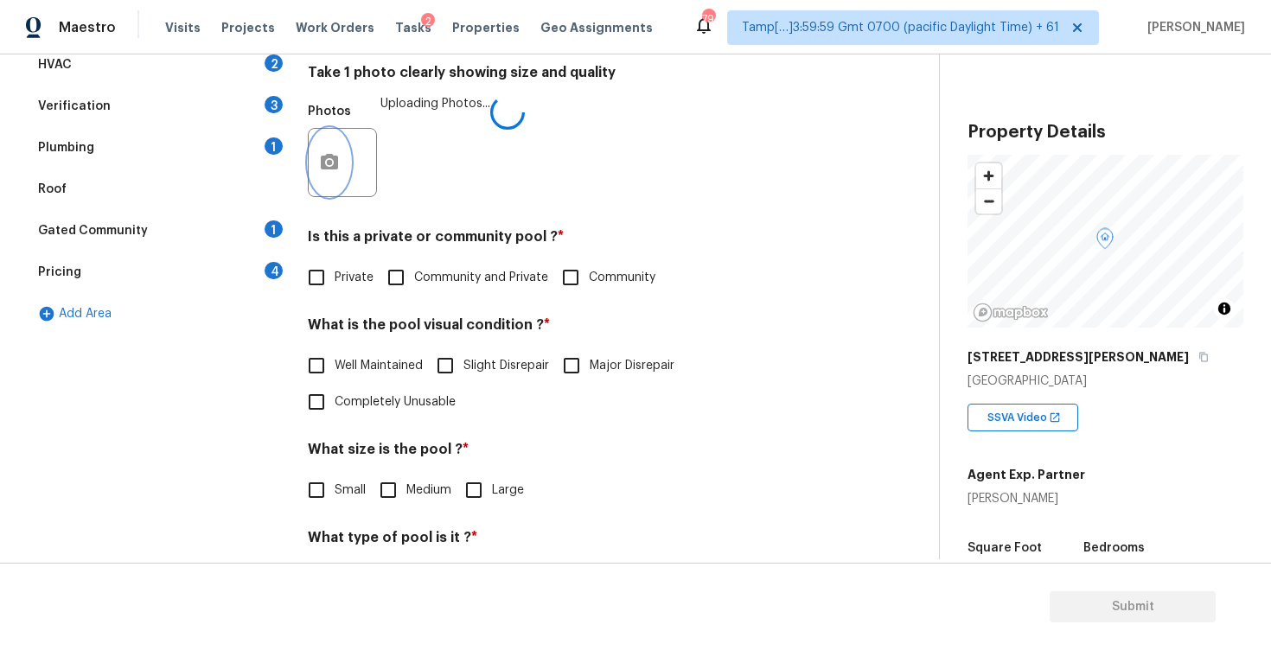
scroll to position [396, 0]
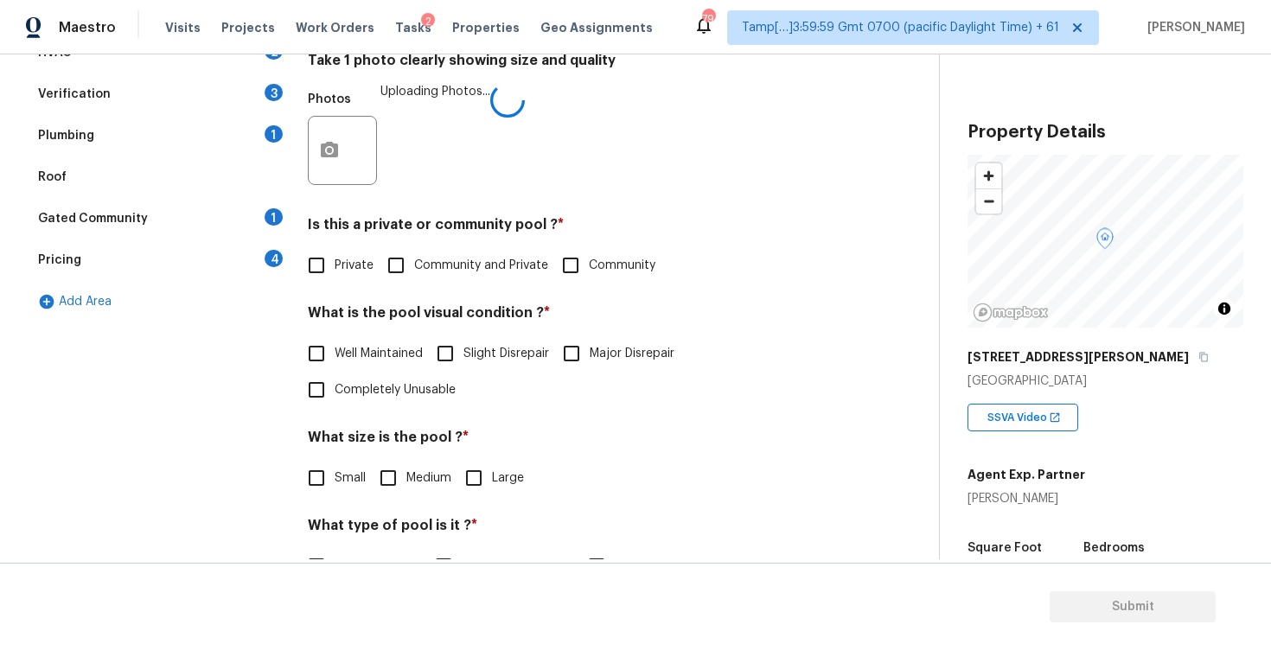
click at [354, 253] on label "Private" at bounding box center [335, 265] width 75 height 36
click at [334, 253] on input "Private" at bounding box center [316, 265] width 36 height 36
checkbox input "true"
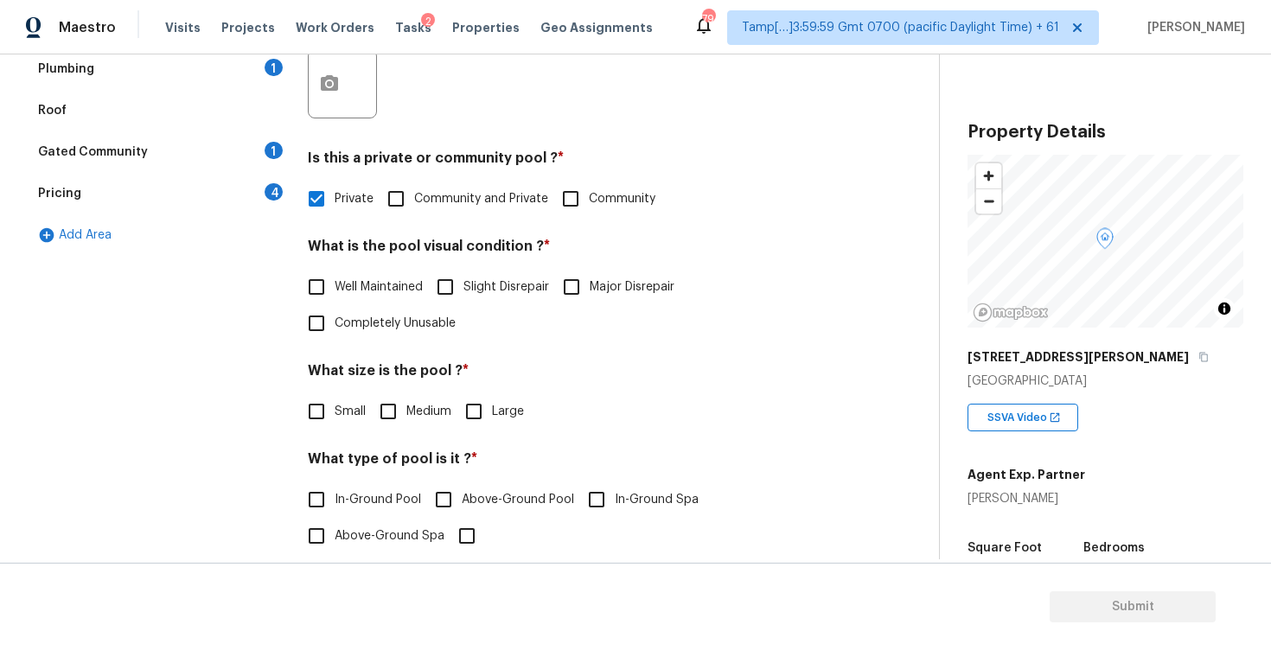
click at [545, 296] on span "Slight Disrepair" at bounding box center [506, 287] width 86 height 18
click at [463, 296] on input "Slight Disrepair" at bounding box center [445, 287] width 36 height 36
checkbox input "true"
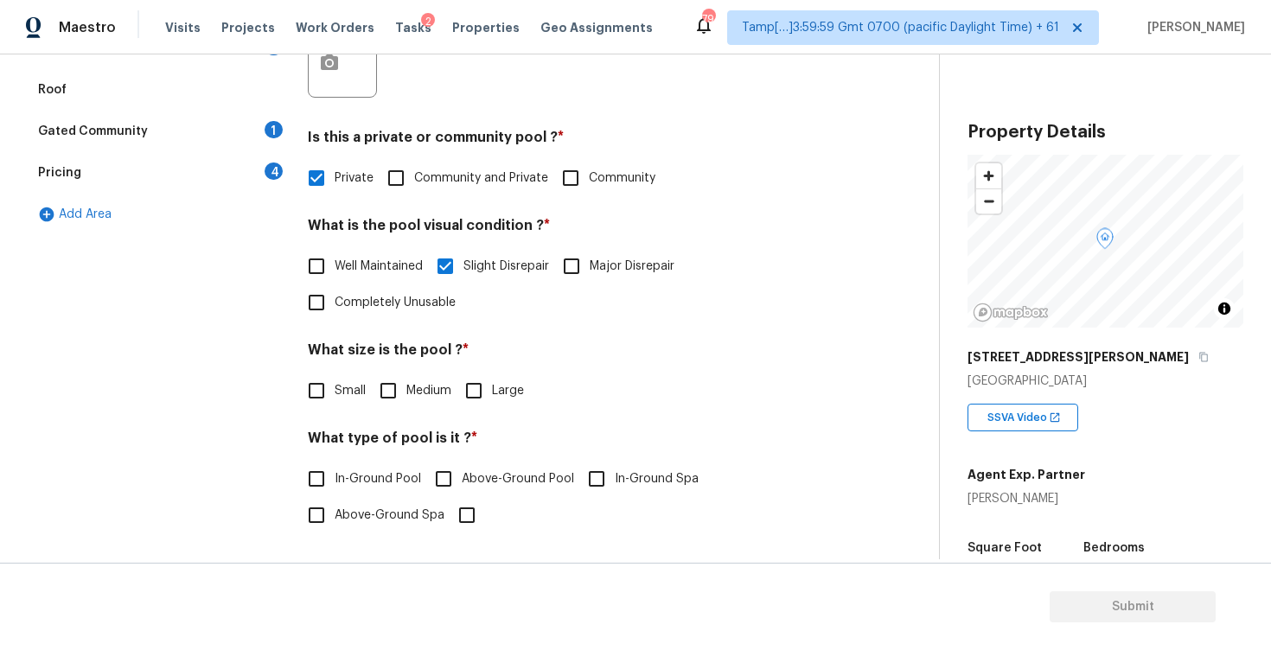
click at [384, 384] on input "Medium" at bounding box center [388, 391] width 36 height 36
checkbox input "true"
click at [379, 474] on span "In-Ground Pool" at bounding box center [377, 479] width 86 height 18
click at [334, 474] on input "In-Ground Pool" at bounding box center [316, 479] width 36 height 36
checkbox input "true"
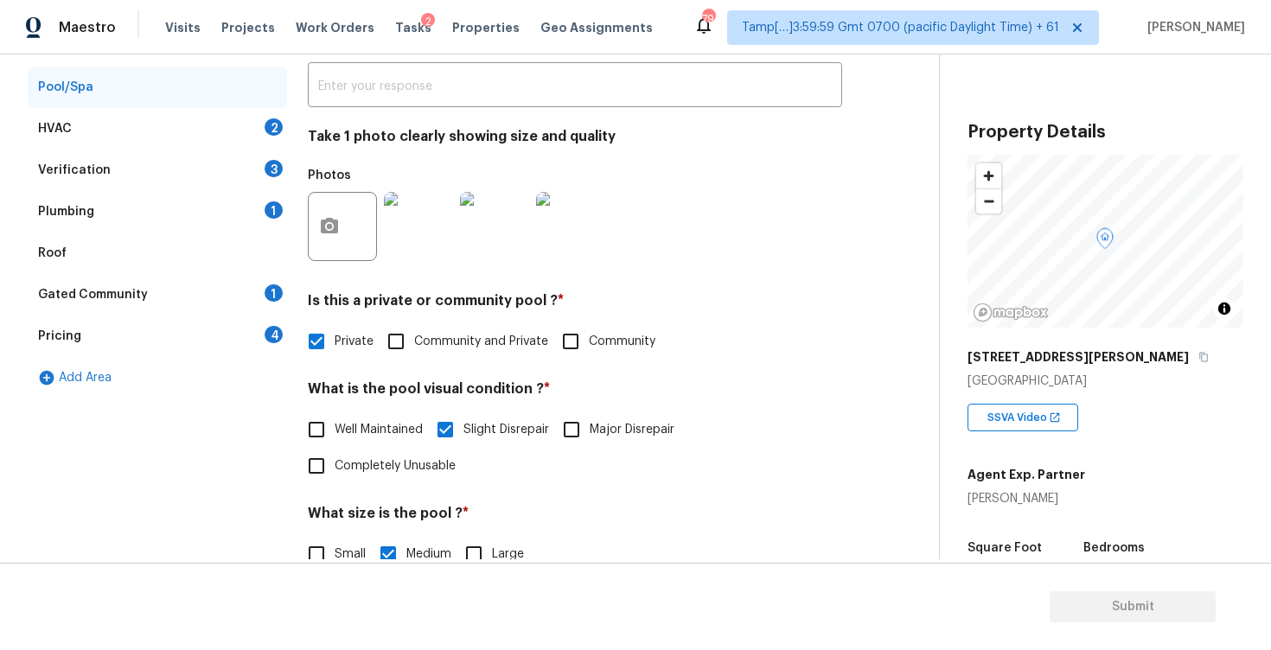
click at [228, 148] on div "HVAC 2" at bounding box center [157, 128] width 259 height 41
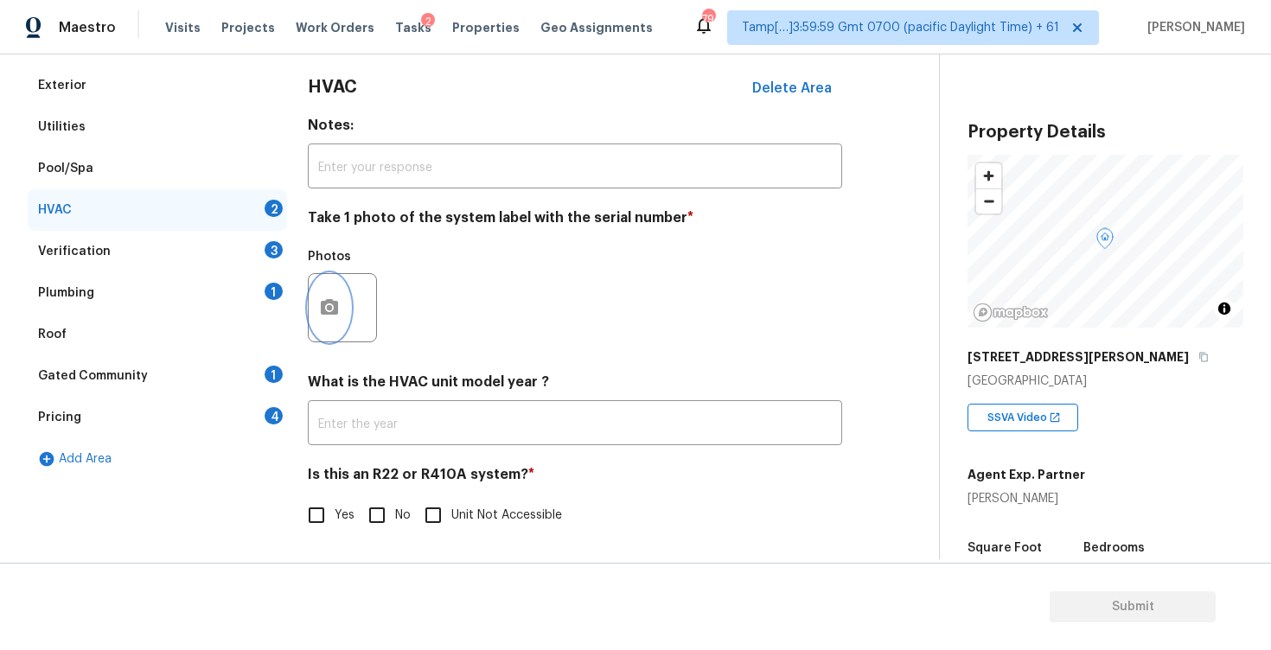
click at [336, 295] on button "button" at bounding box center [329, 307] width 41 height 67
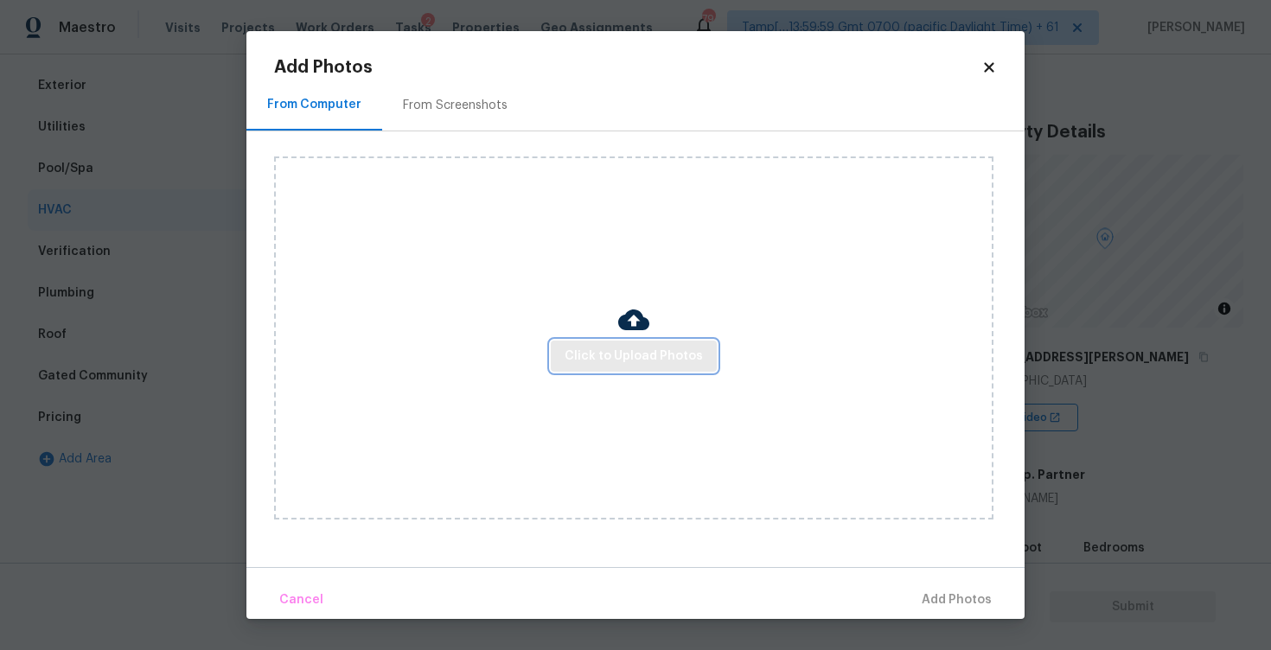
click at [589, 348] on span "Click to Upload Photos" at bounding box center [633, 357] width 138 height 22
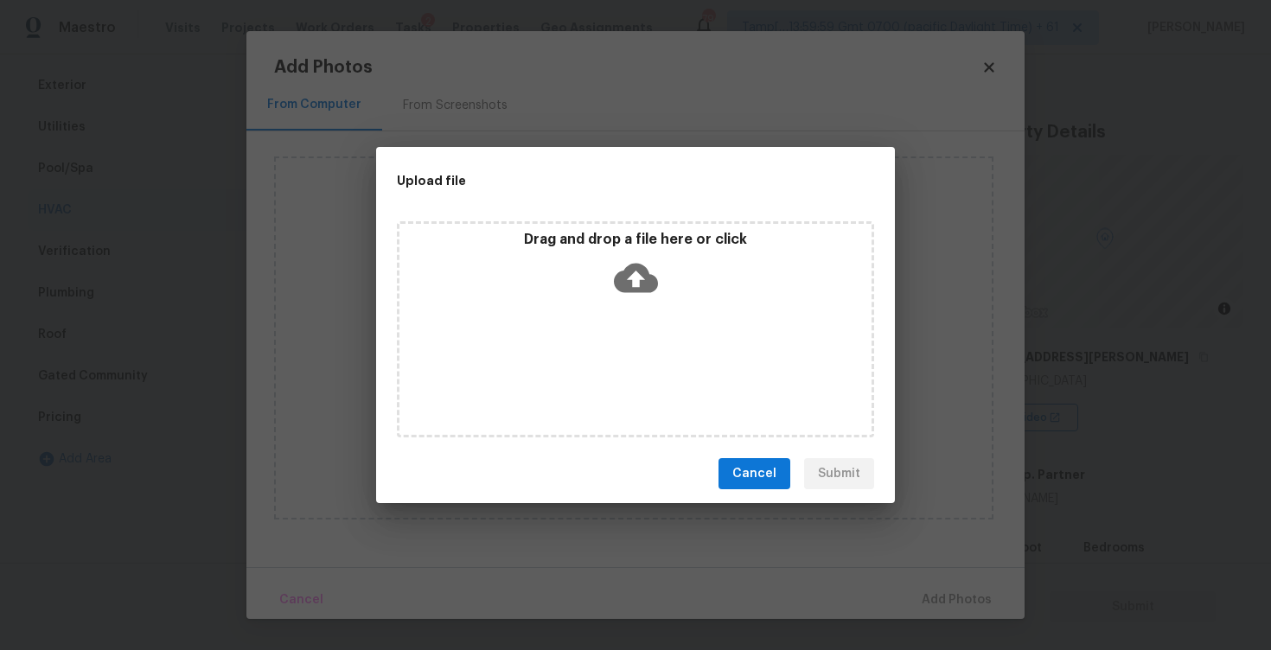
click at [617, 288] on icon at bounding box center [636, 278] width 44 height 29
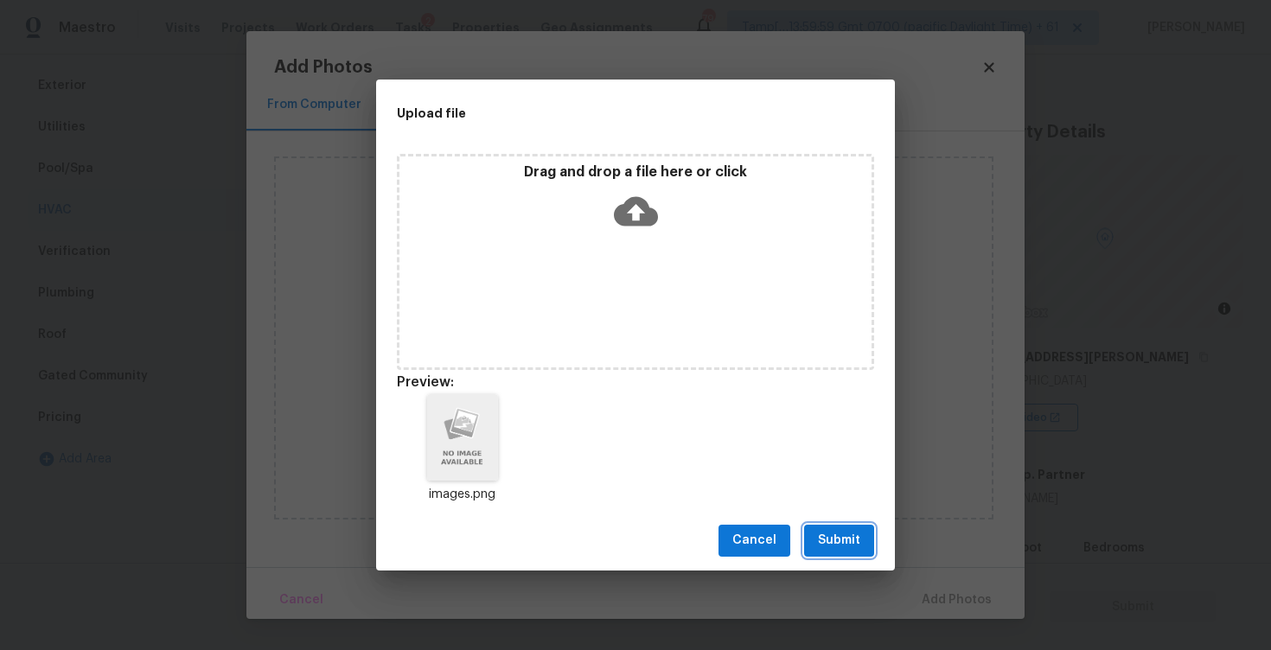
click at [859, 552] on button "Submit" at bounding box center [839, 541] width 70 height 32
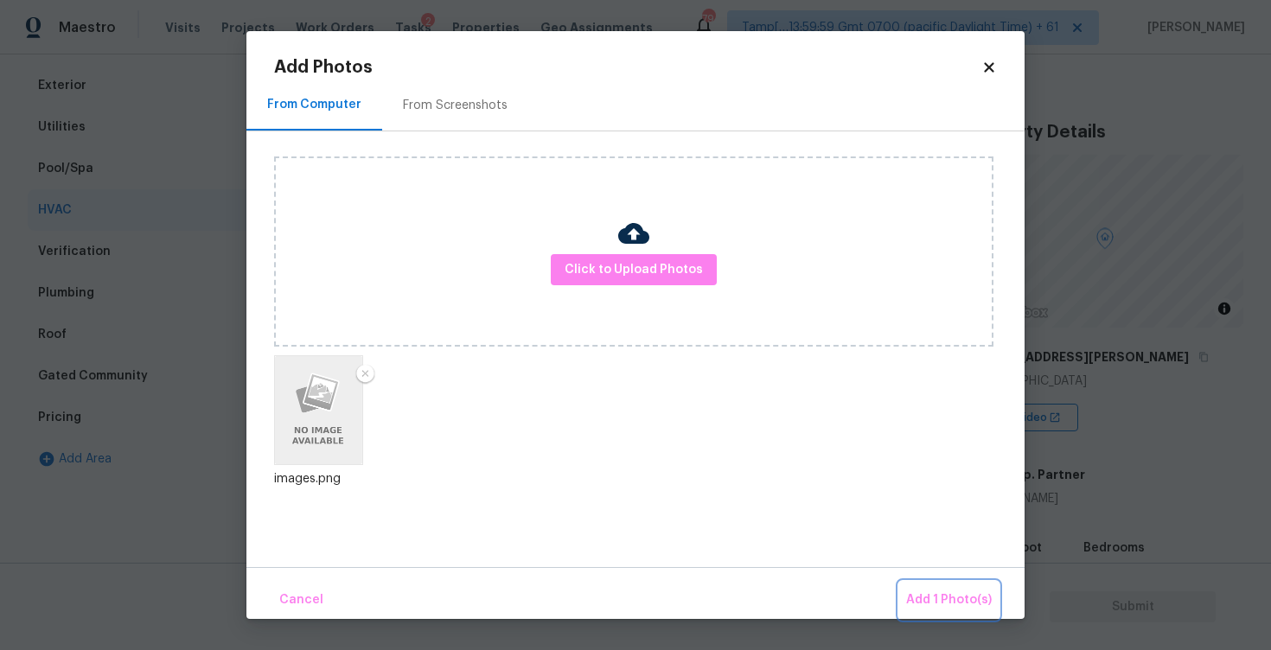
click at [934, 584] on button "Add 1 Photo(s)" at bounding box center [948, 600] width 99 height 37
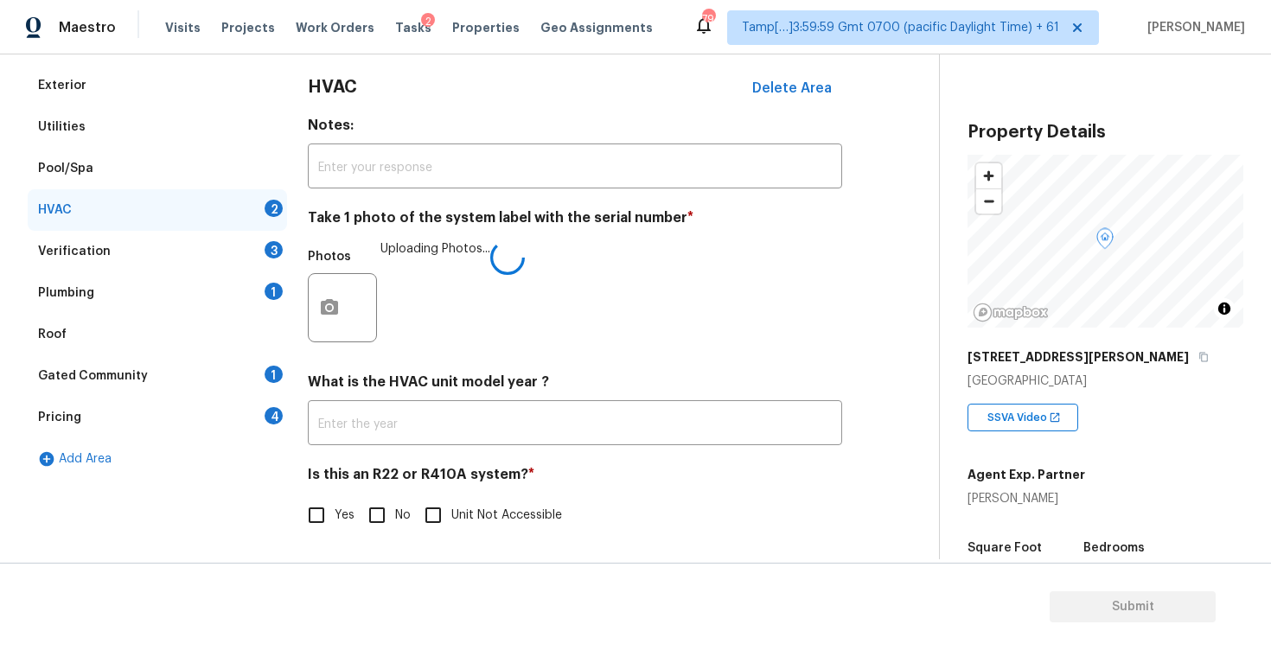
click at [362, 502] on input "No" at bounding box center [377, 515] width 36 height 36
checkbox input "true"
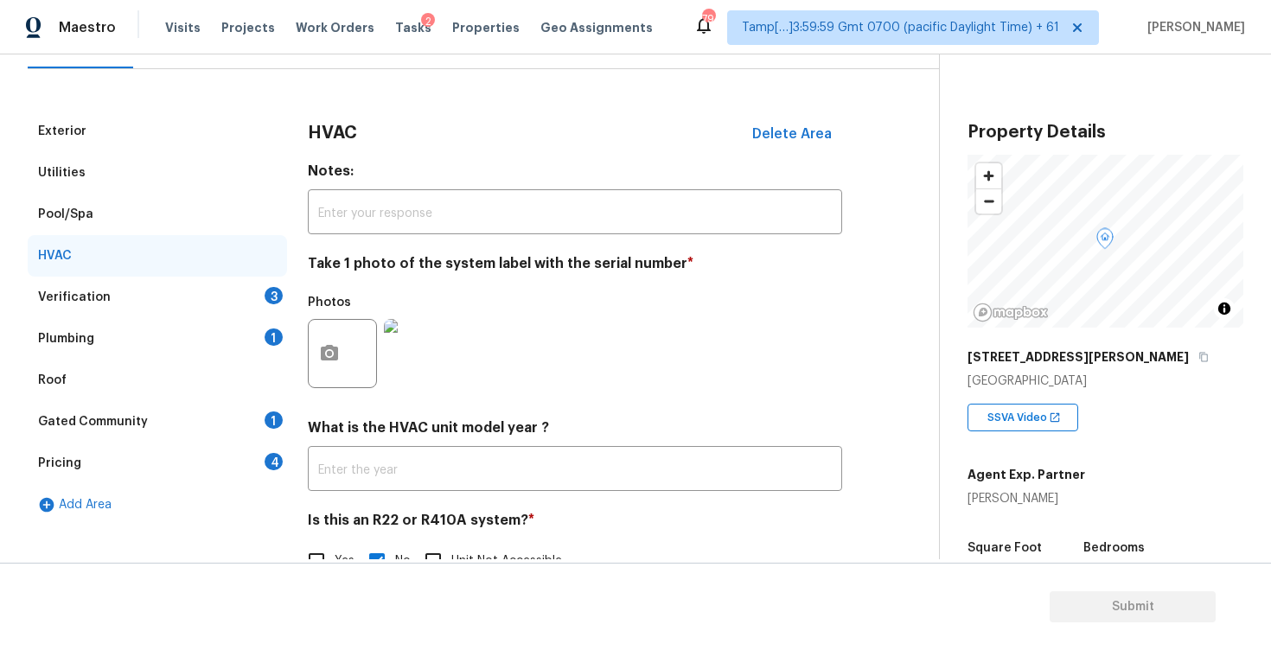
click at [252, 298] on div "Verification 3" at bounding box center [157, 297] width 259 height 41
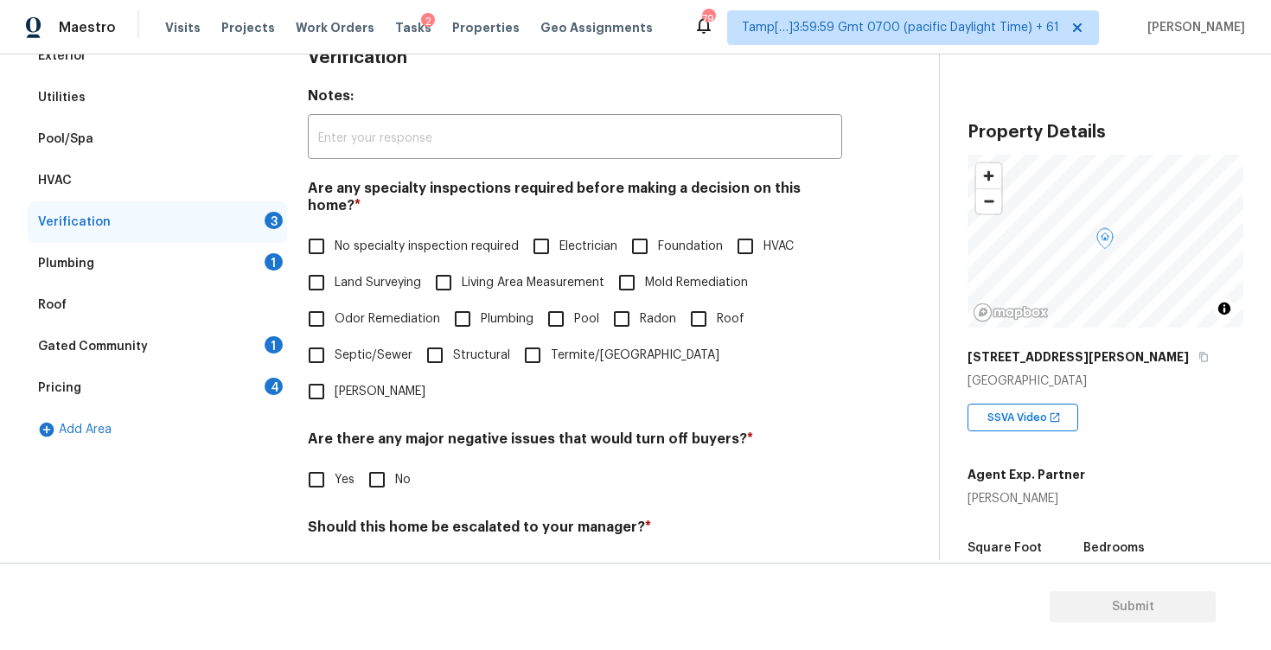
click at [328, 228] on input "No specialty inspection required" at bounding box center [316, 246] width 36 height 36
checkbox input "true"
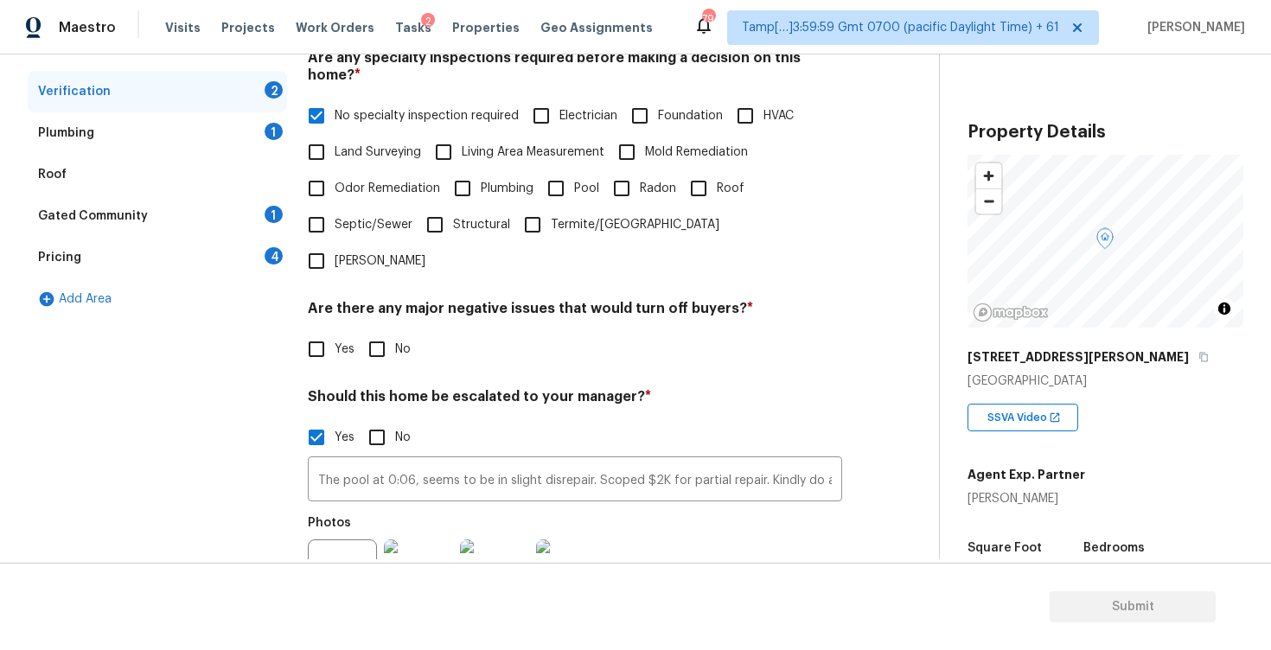
scroll to position [427, 0]
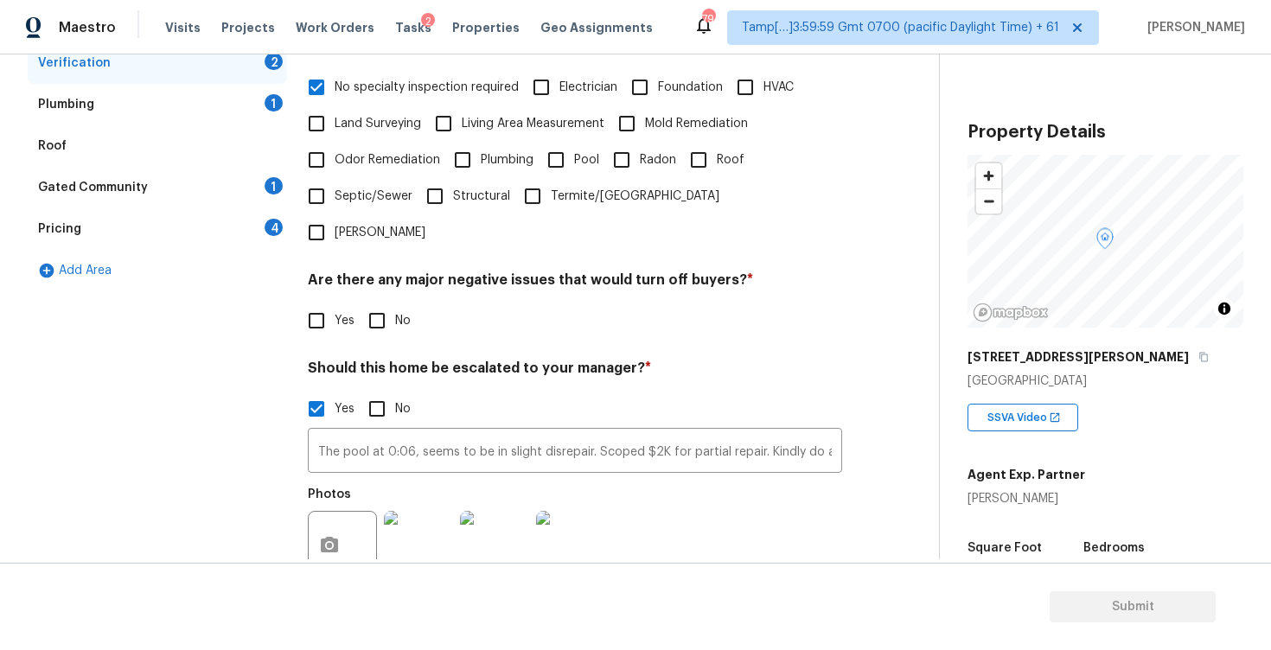
click at [386, 296] on div "Verification Notes: ​ Are any specialty inspections required before making a de…" at bounding box center [575, 296] width 534 height 840
click at [377, 303] on input "No" at bounding box center [377, 321] width 36 height 36
checkbox input "true"
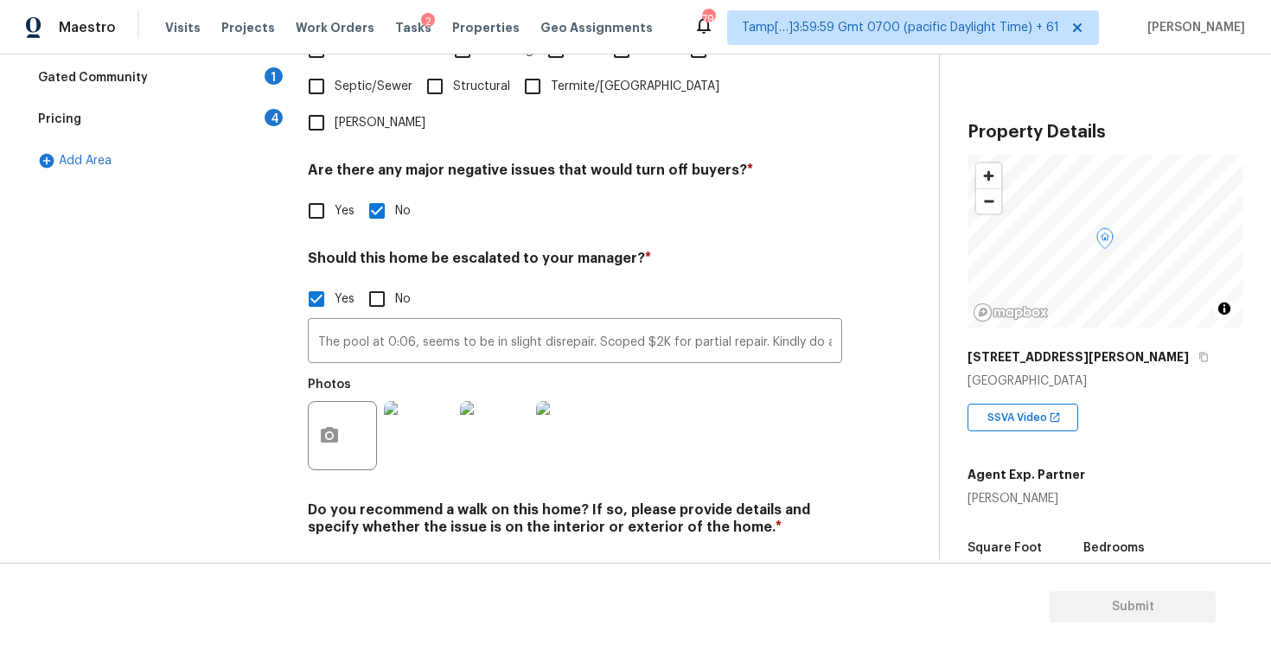
click at [382, 550] on input "No" at bounding box center [377, 568] width 36 height 36
checkbox input "true"
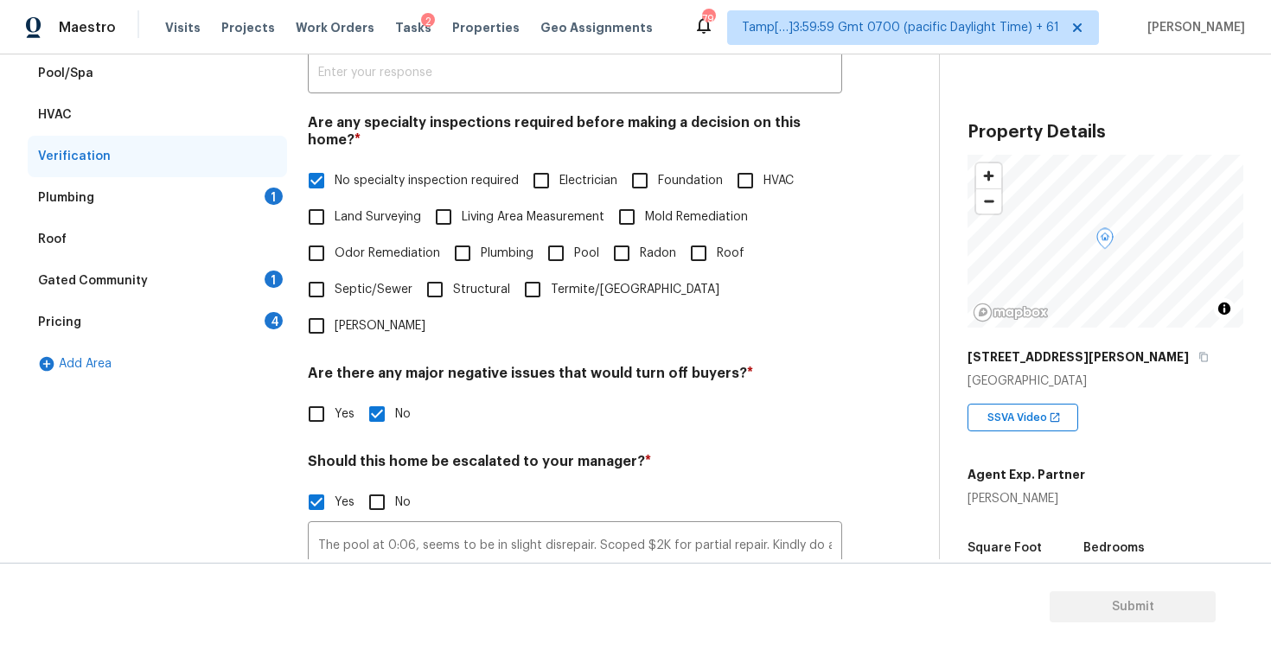
click at [208, 197] on div "Plumbing 1" at bounding box center [157, 197] width 259 height 41
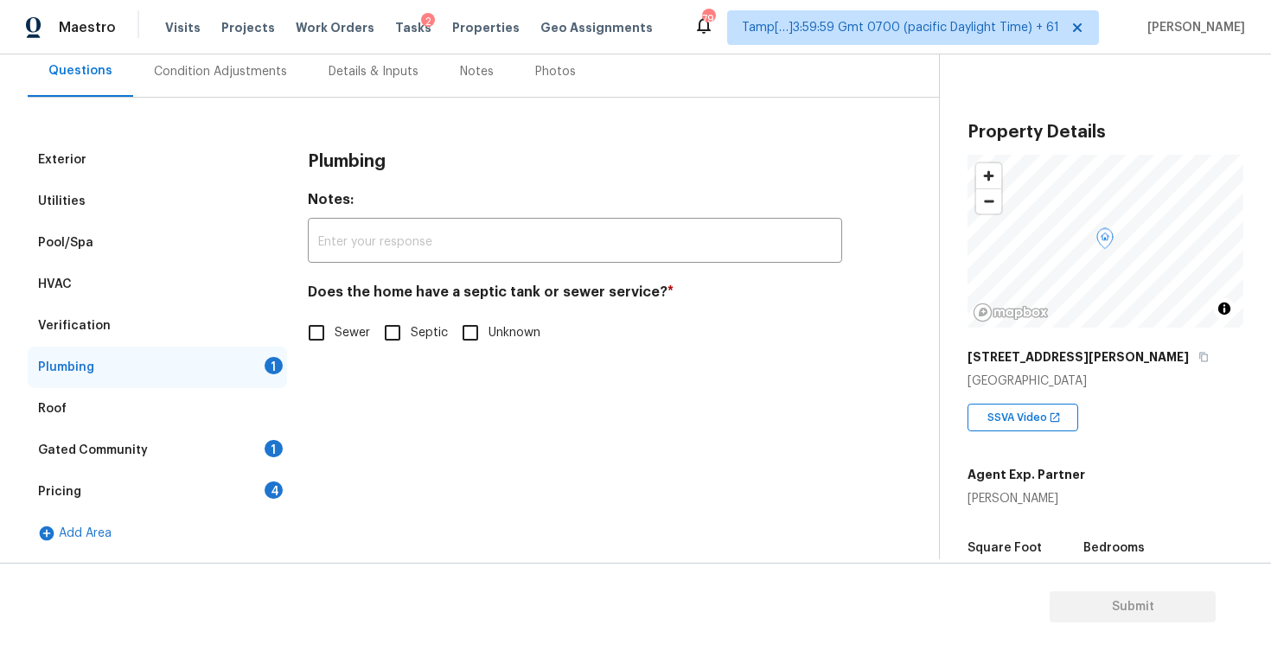
click at [389, 339] on input "Septic" at bounding box center [392, 333] width 36 height 36
checkbox input "true"
click at [255, 460] on div "Gated Community 1" at bounding box center [157, 450] width 259 height 41
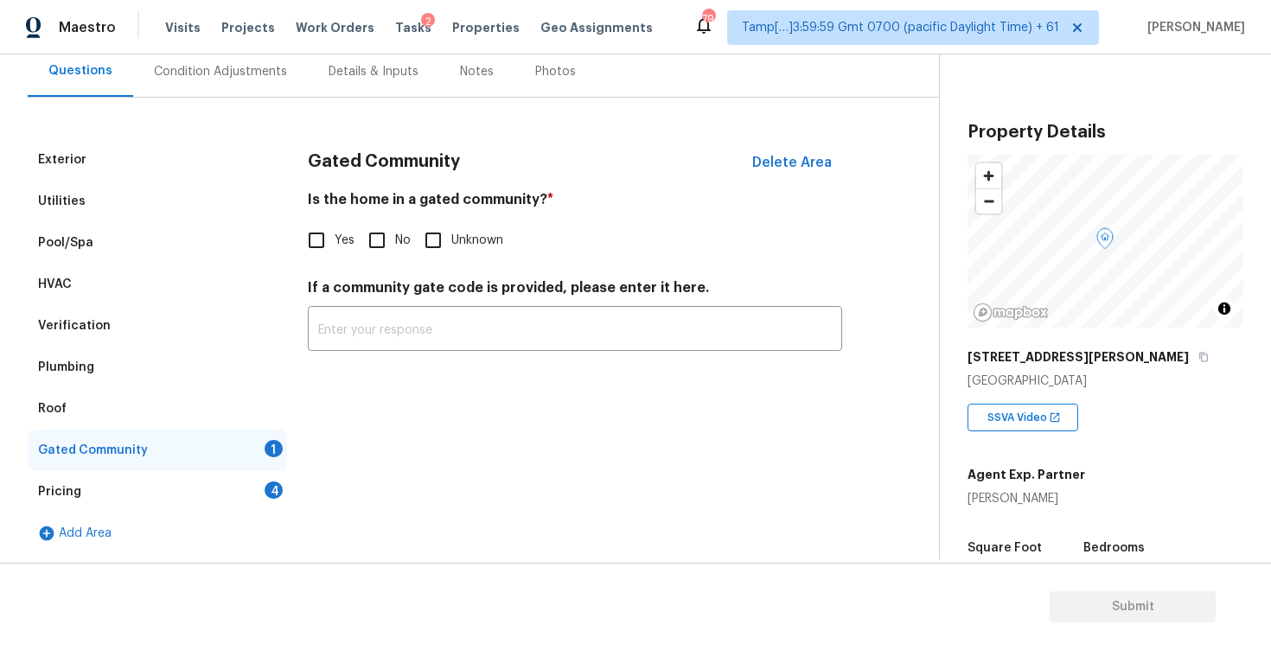
click at [406, 236] on span "No" at bounding box center [403, 241] width 16 height 18
click at [395, 236] on input "No" at bounding box center [377, 240] width 36 height 36
checkbox input "true"
click at [239, 500] on div "Pricing 4" at bounding box center [157, 491] width 259 height 41
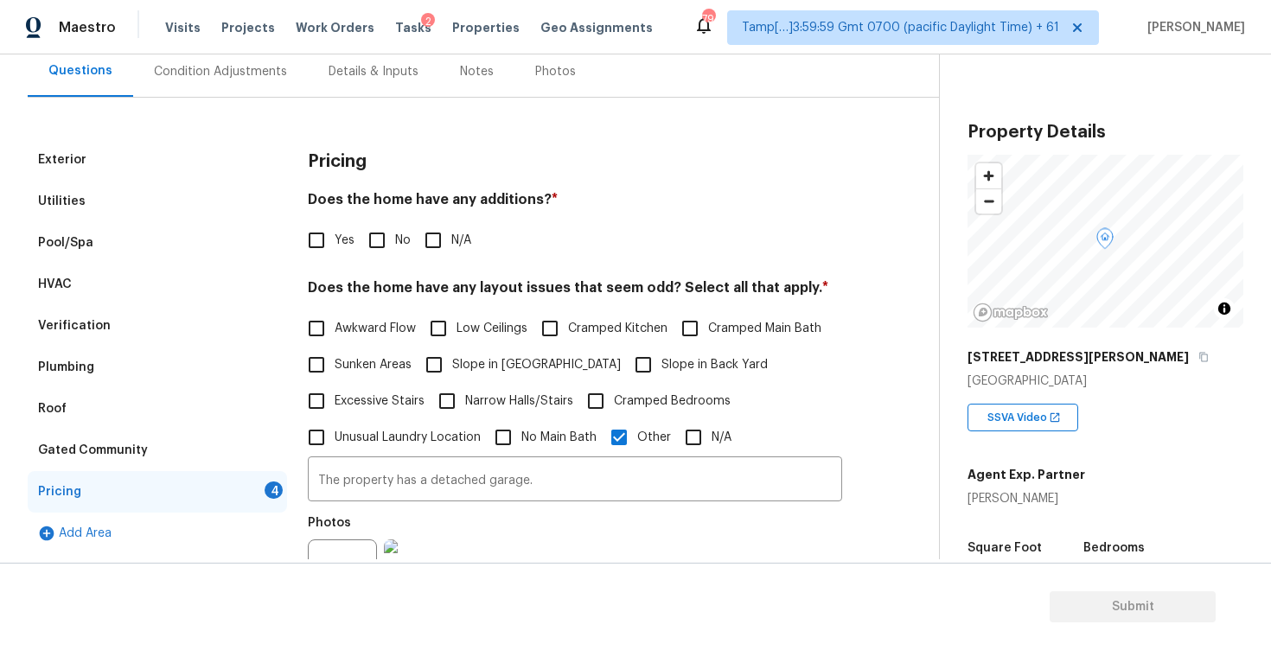
click at [376, 246] on input "No" at bounding box center [377, 240] width 36 height 36
checkbox input "true"
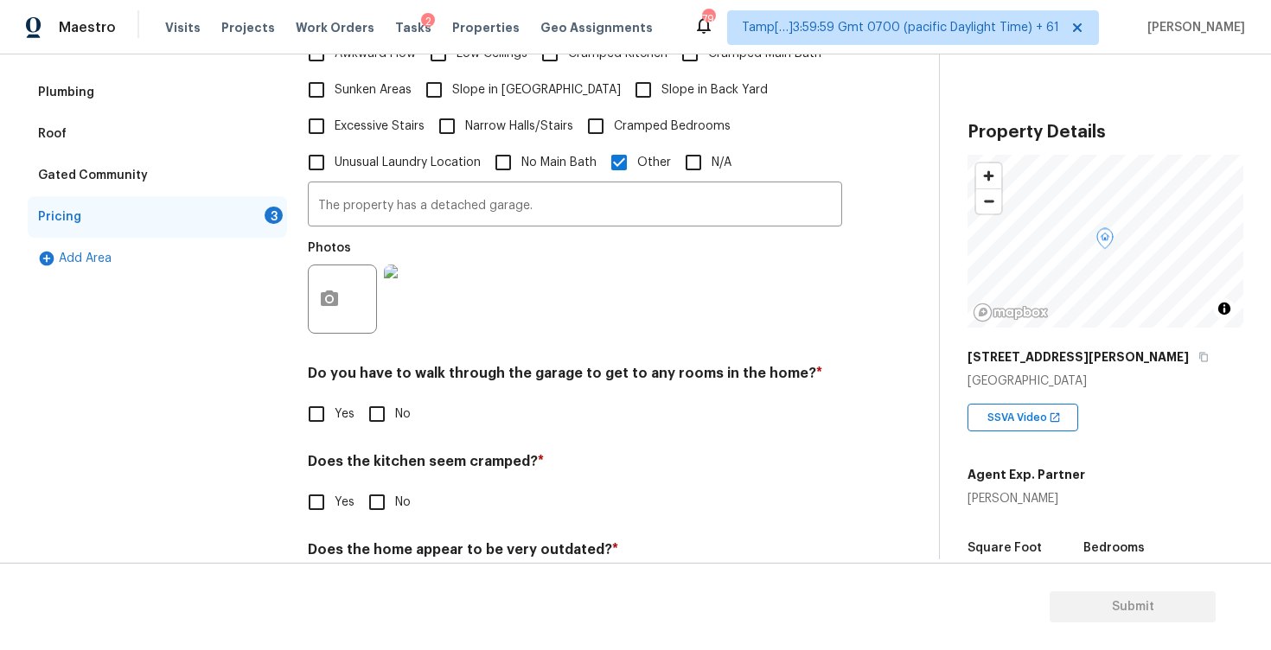
scroll to position [458, 0]
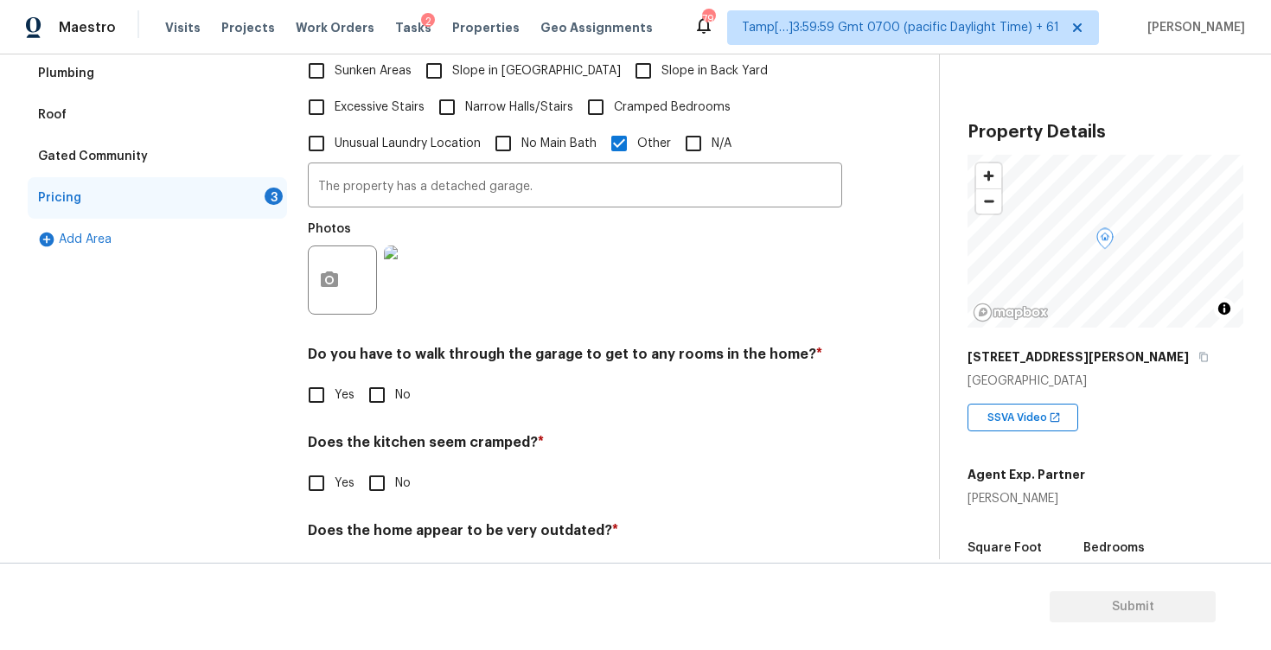
click at [384, 385] on input "No" at bounding box center [377, 395] width 36 height 36
checkbox input "true"
click at [380, 472] on input "No" at bounding box center [377, 485] width 36 height 36
checkbox input "true"
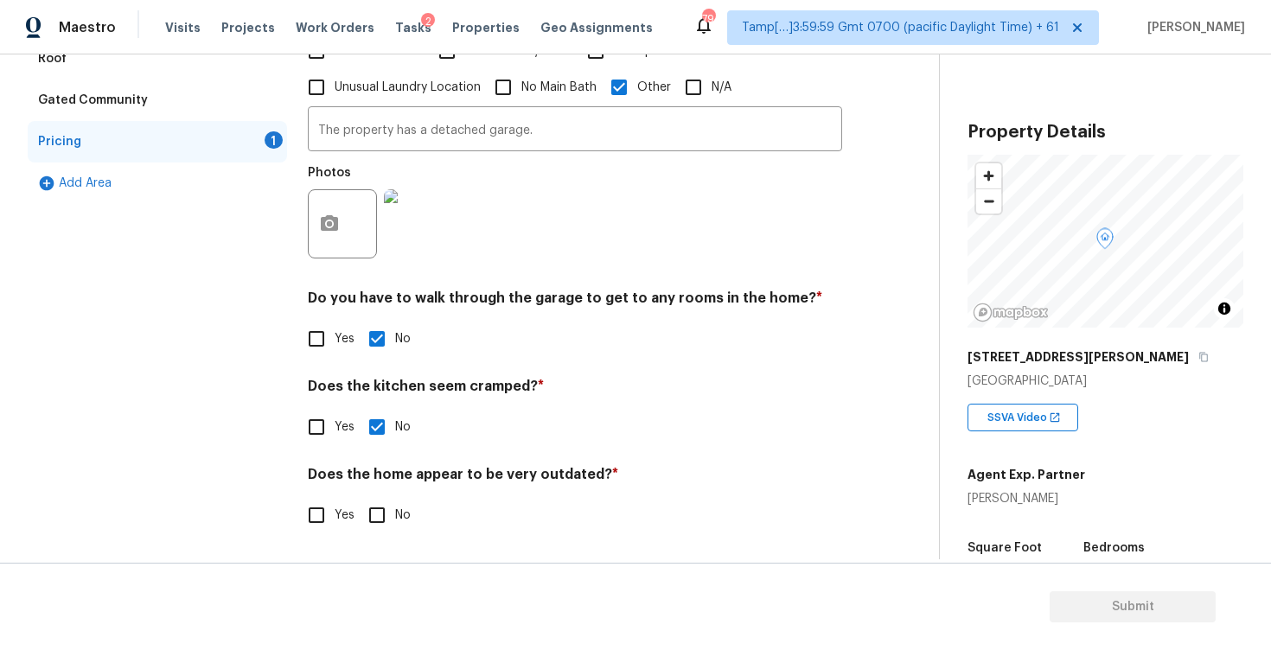
click at [382, 504] on input "No" at bounding box center [377, 515] width 36 height 36
checkbox input "true"
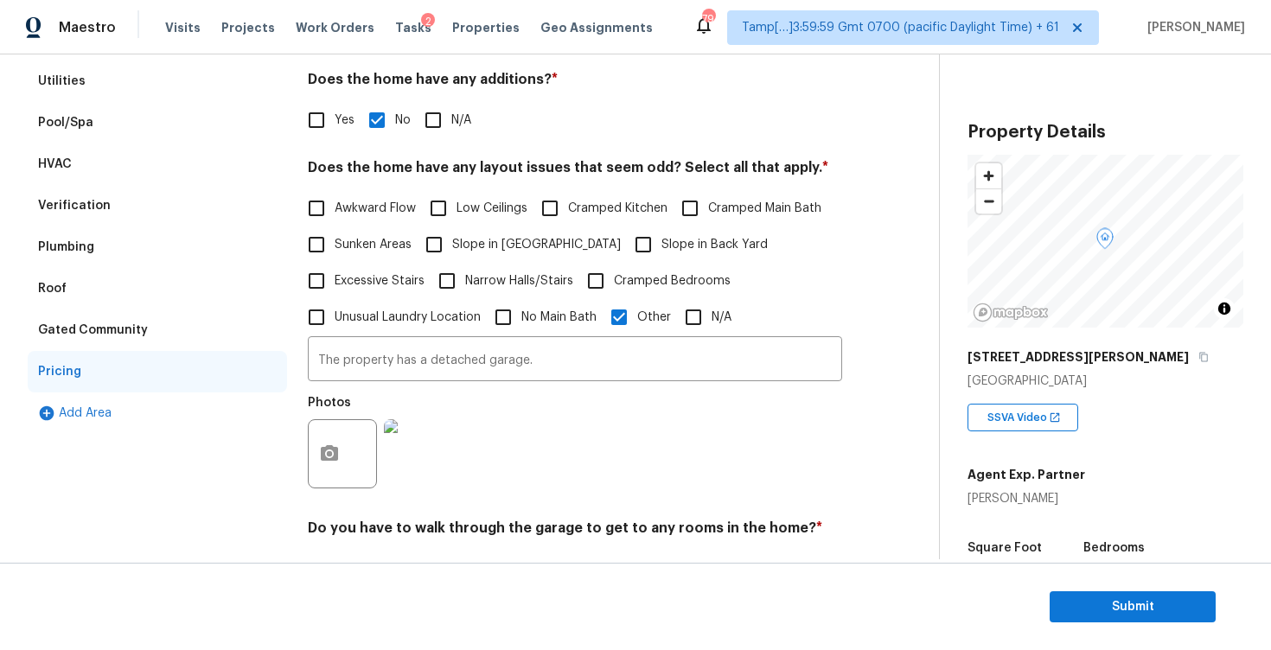
scroll to position [245, 0]
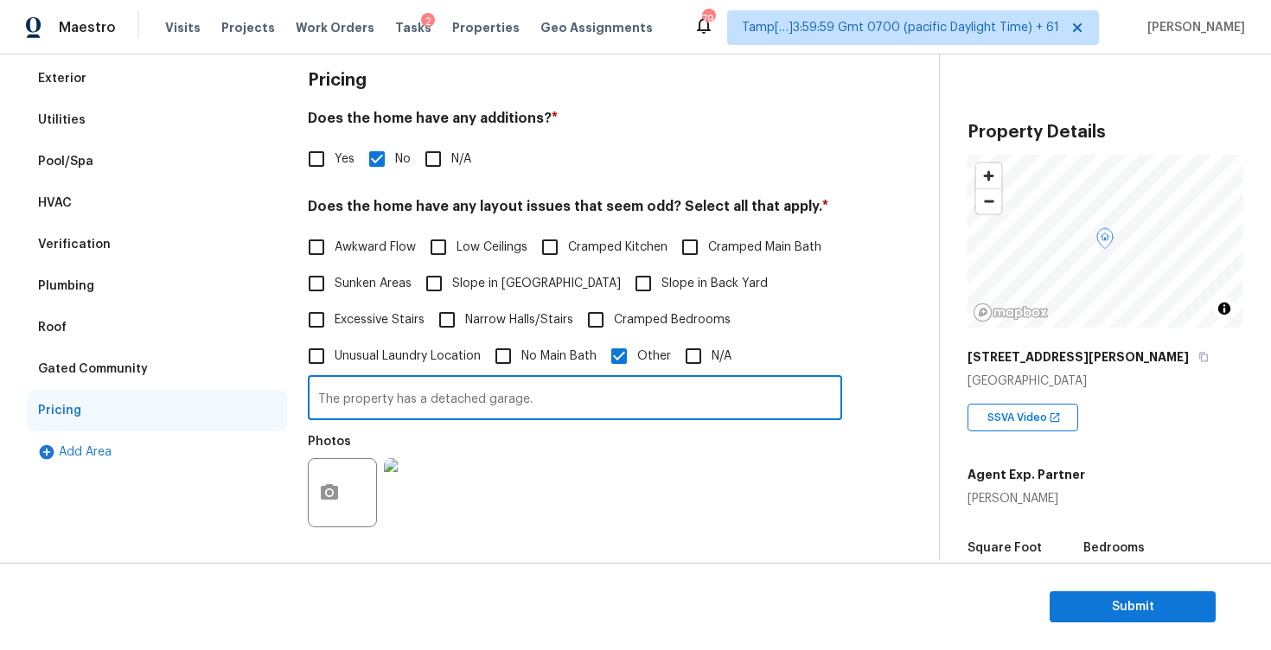
click at [561, 397] on input "The property has a detached garage." at bounding box center [575, 399] width 534 height 41
type input "The property has a detached garage. Please remove the scopes added in the previ…"
click at [547, 522] on div "Photos" at bounding box center [575, 481] width 534 height 112
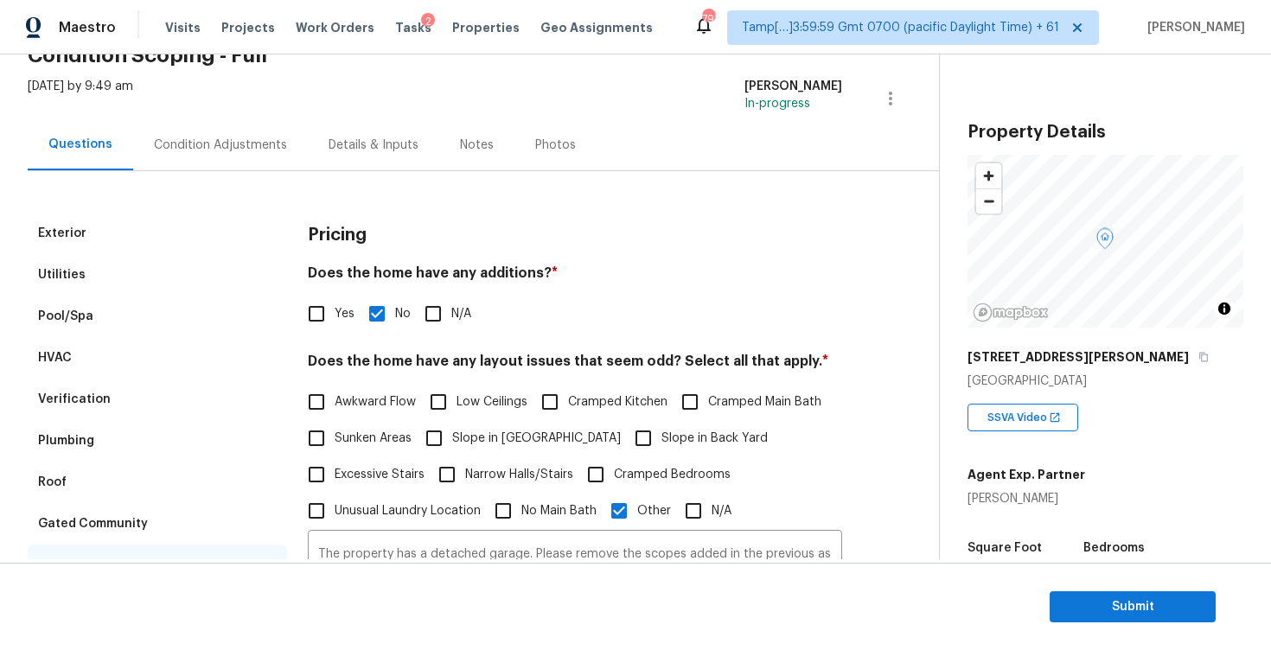
scroll to position [0, 0]
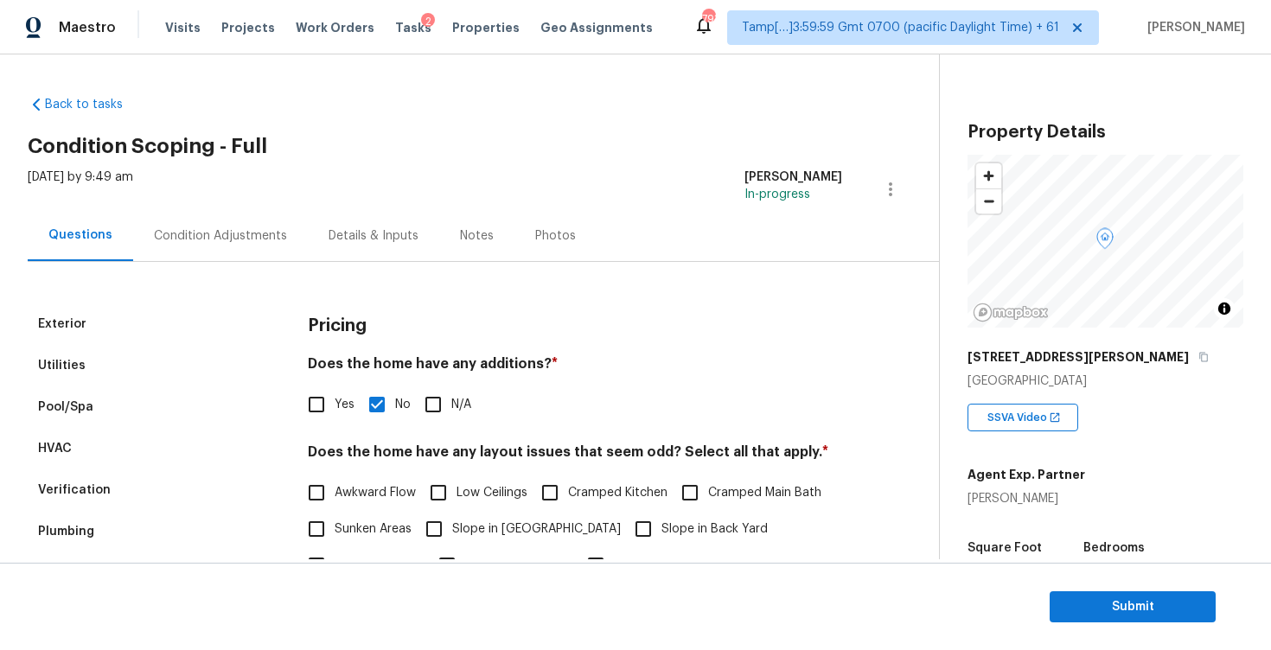
click at [239, 248] on div "Condition Adjustments" at bounding box center [220, 235] width 175 height 51
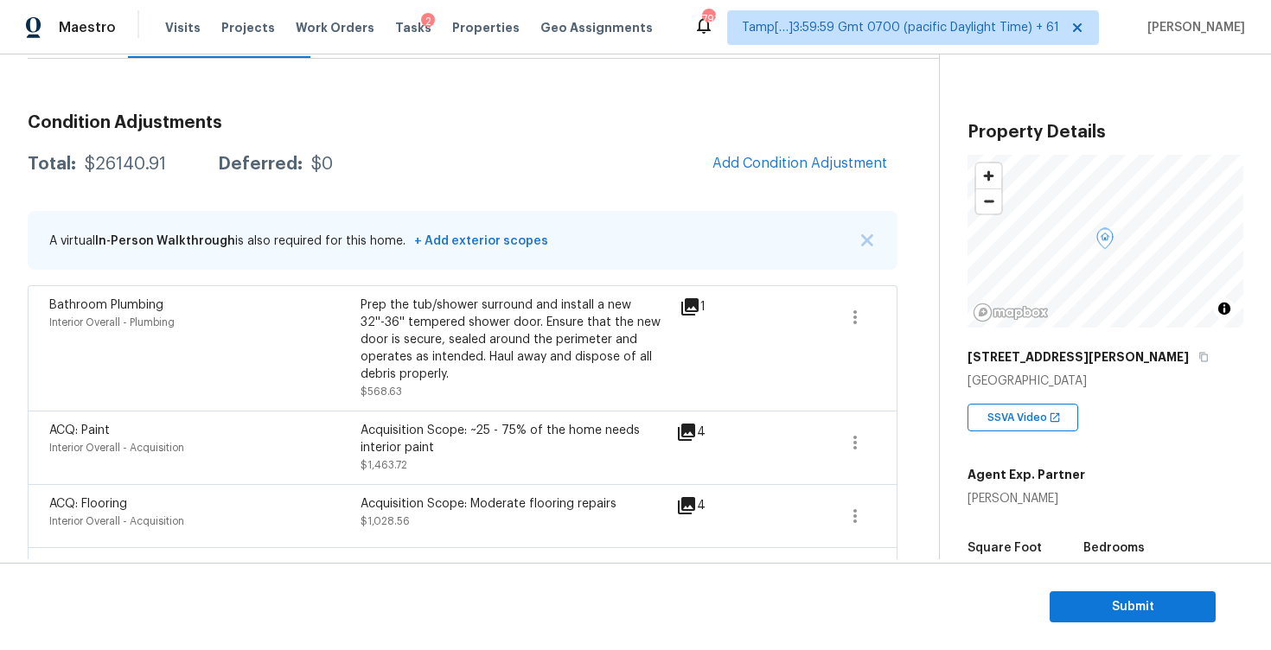
scroll to position [205, 0]
drag, startPoint x: 87, startPoint y: 153, endPoint x: 193, endPoint y: 154, distance: 105.4
click at [193, 156] on div "Total: $26140.91 Deferred: $0" at bounding box center [180, 162] width 305 height 17
copy div "$26140.91"
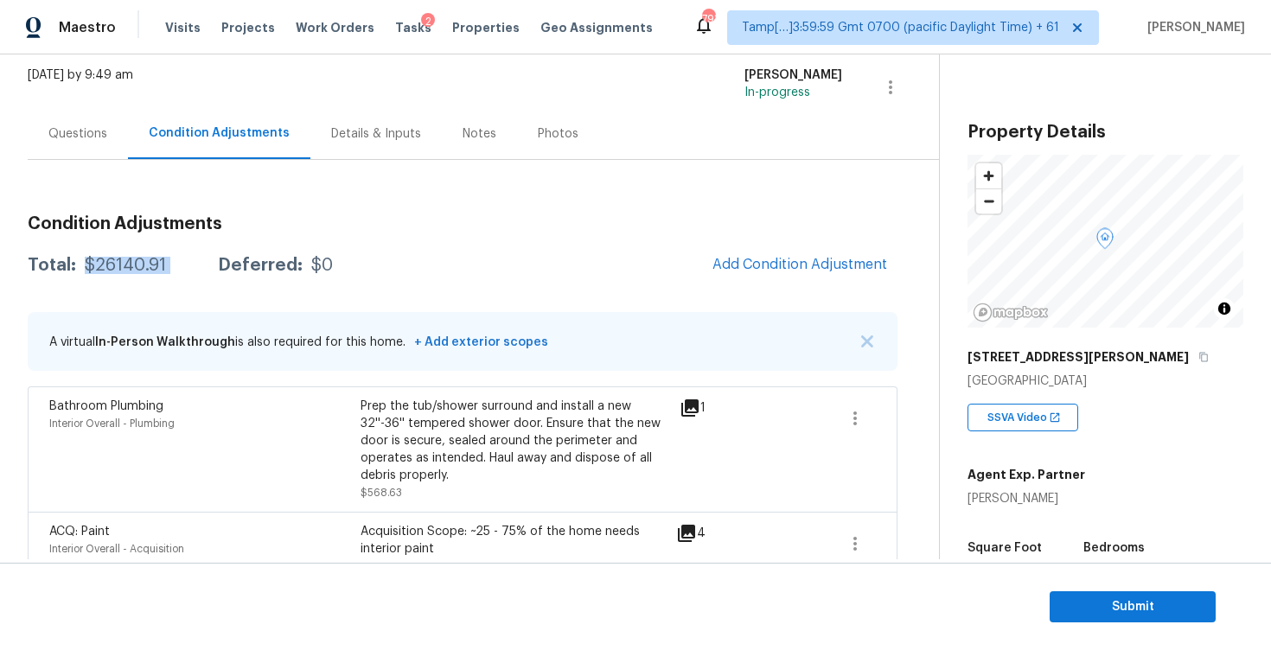
click at [61, 149] on div "Questions" at bounding box center [78, 133] width 100 height 51
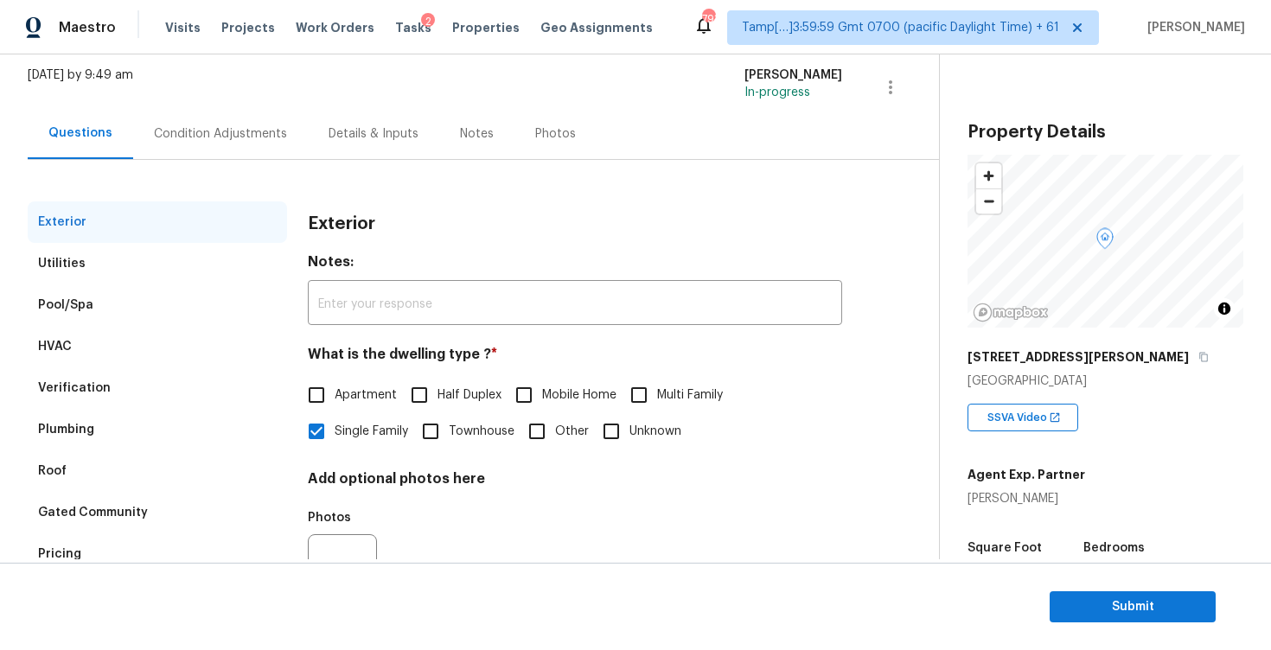
scroll to position [182, 0]
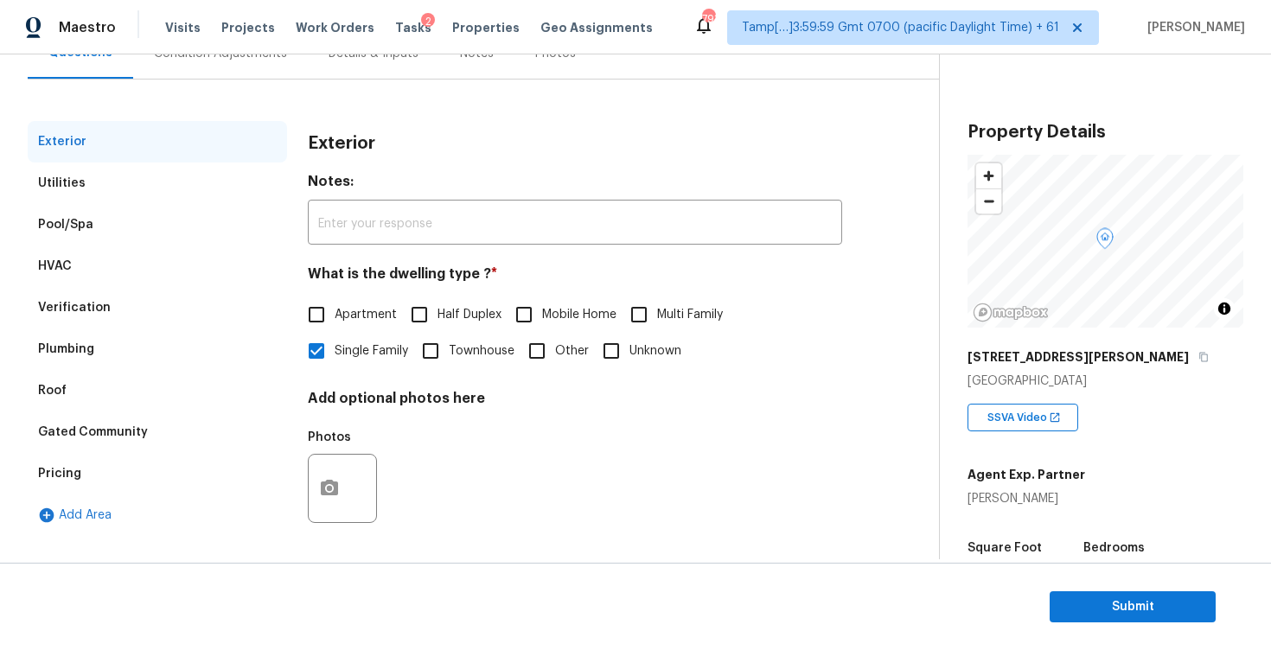
click at [188, 290] on div "Verification" at bounding box center [157, 307] width 259 height 41
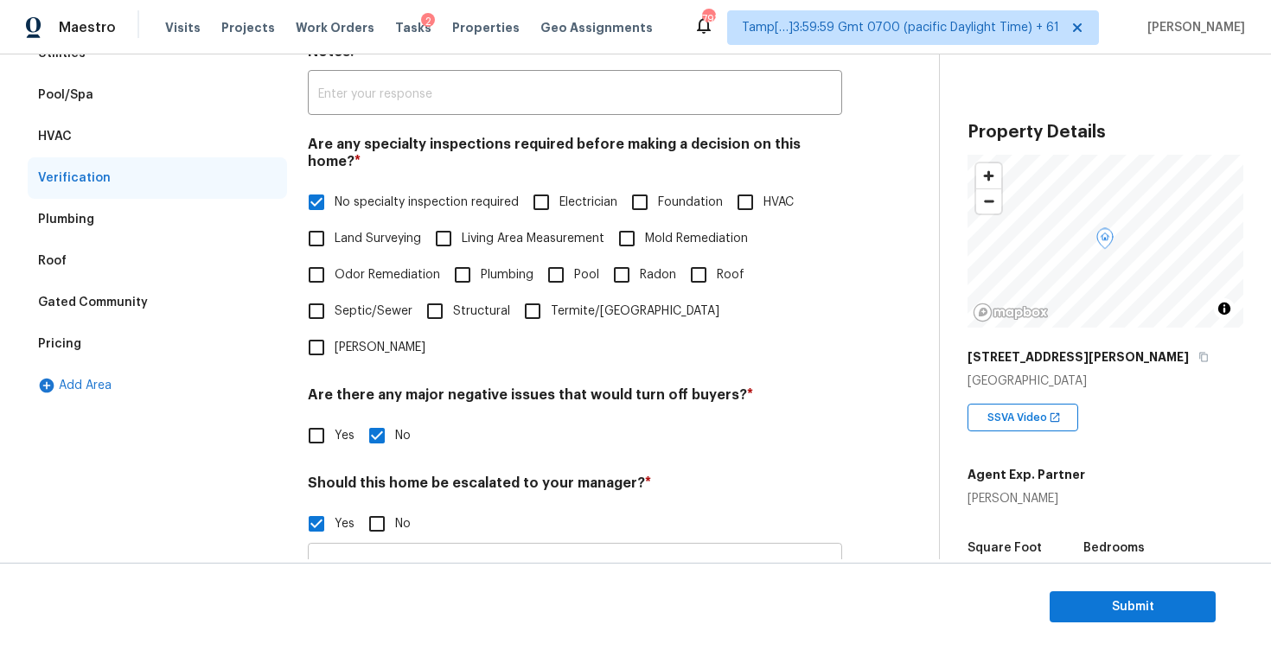
scroll to position [327, 0]
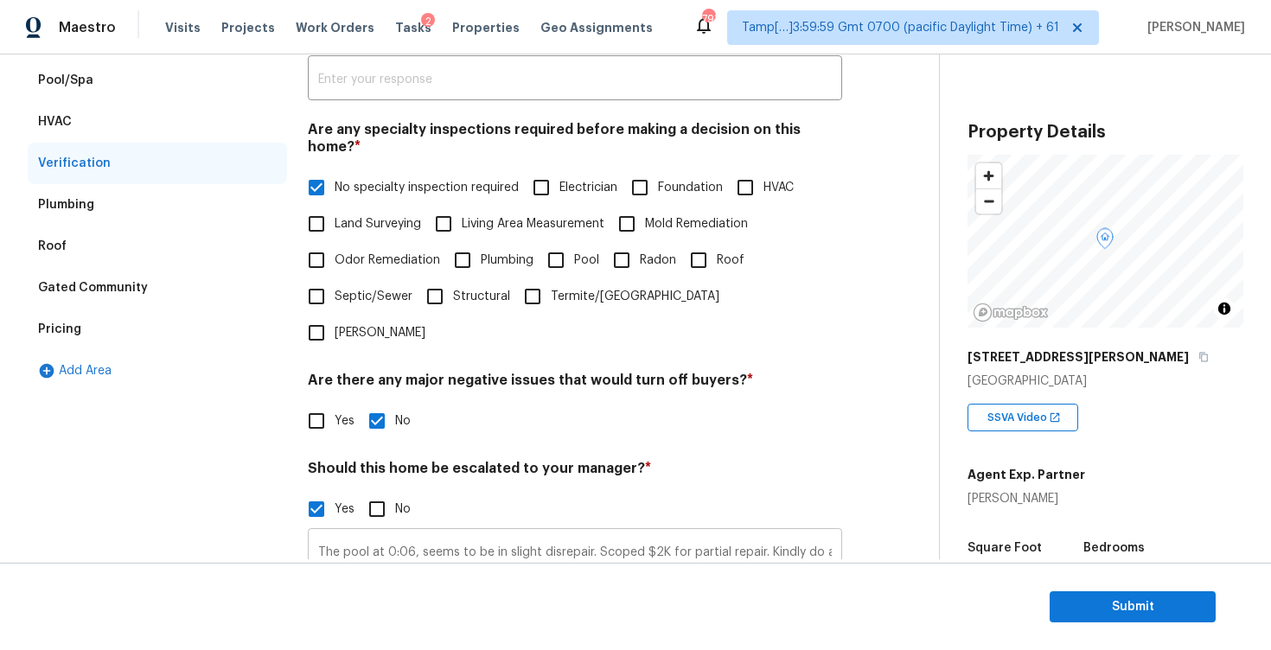
click at [485, 532] on input "The pool at 0:06, seems to be in slight disrepair. Scoped $2K for partial repai…" at bounding box center [575, 552] width 534 height 41
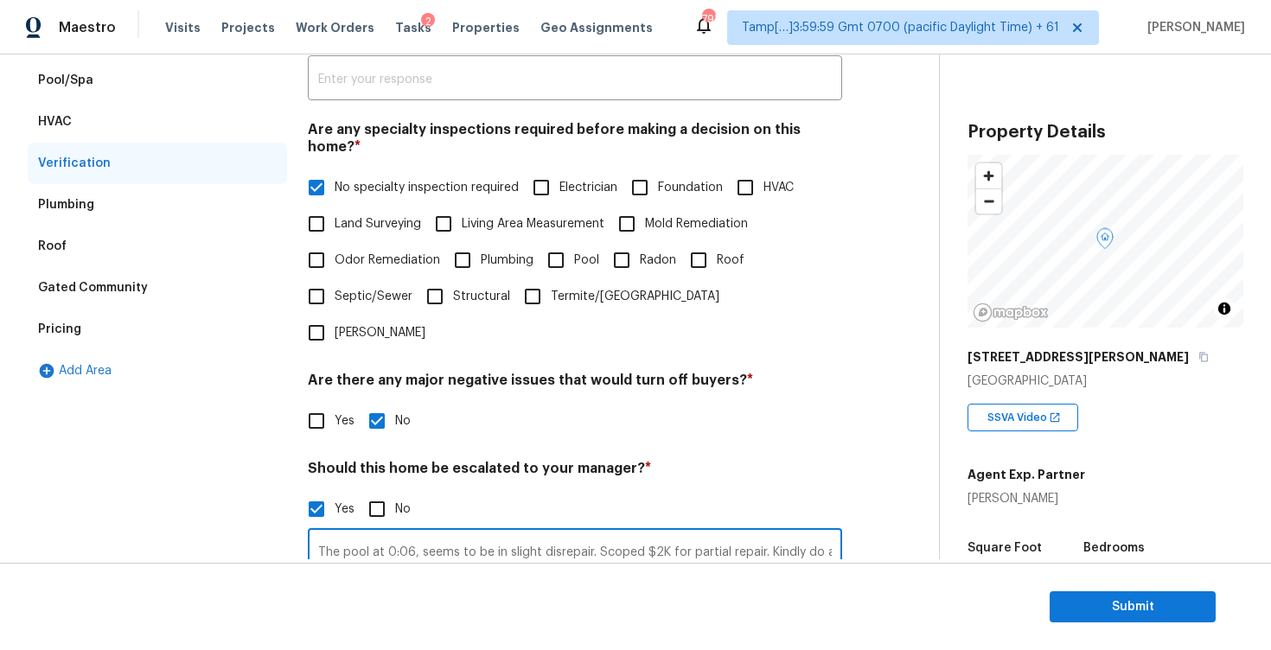
click at [485, 532] on input "The pool at 0:06, seems to be in slight disrepair. Scoped $2K for partial repai…" at bounding box center [575, 552] width 534 height 41
click at [203, 327] on div "Pricing" at bounding box center [157, 329] width 259 height 41
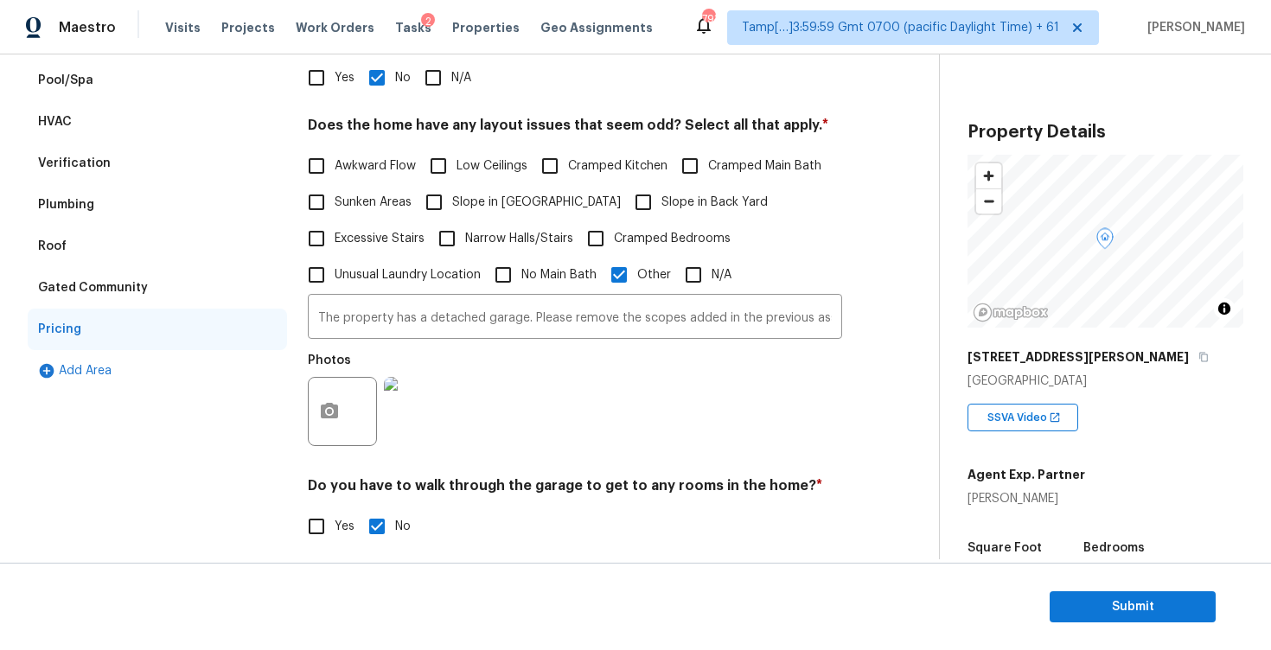
scroll to position [404, 0]
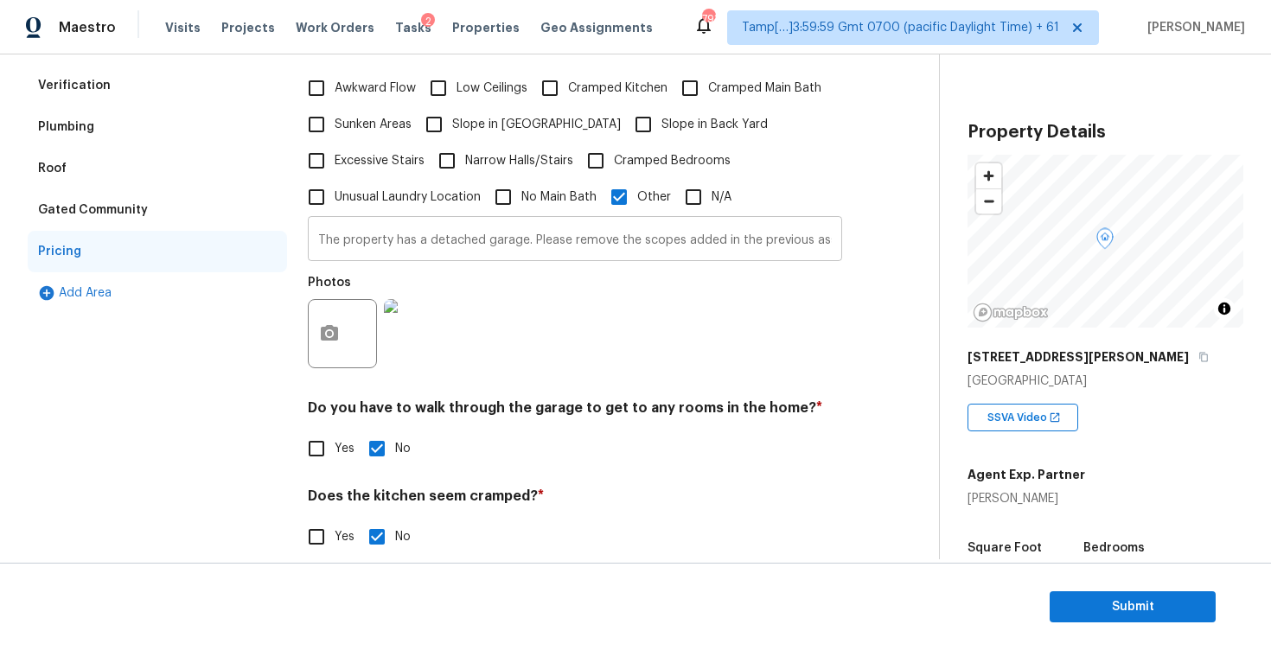
click at [502, 227] on input "The property has a detached garage. Please remove the scopes added in the previ…" at bounding box center [575, 240] width 534 height 41
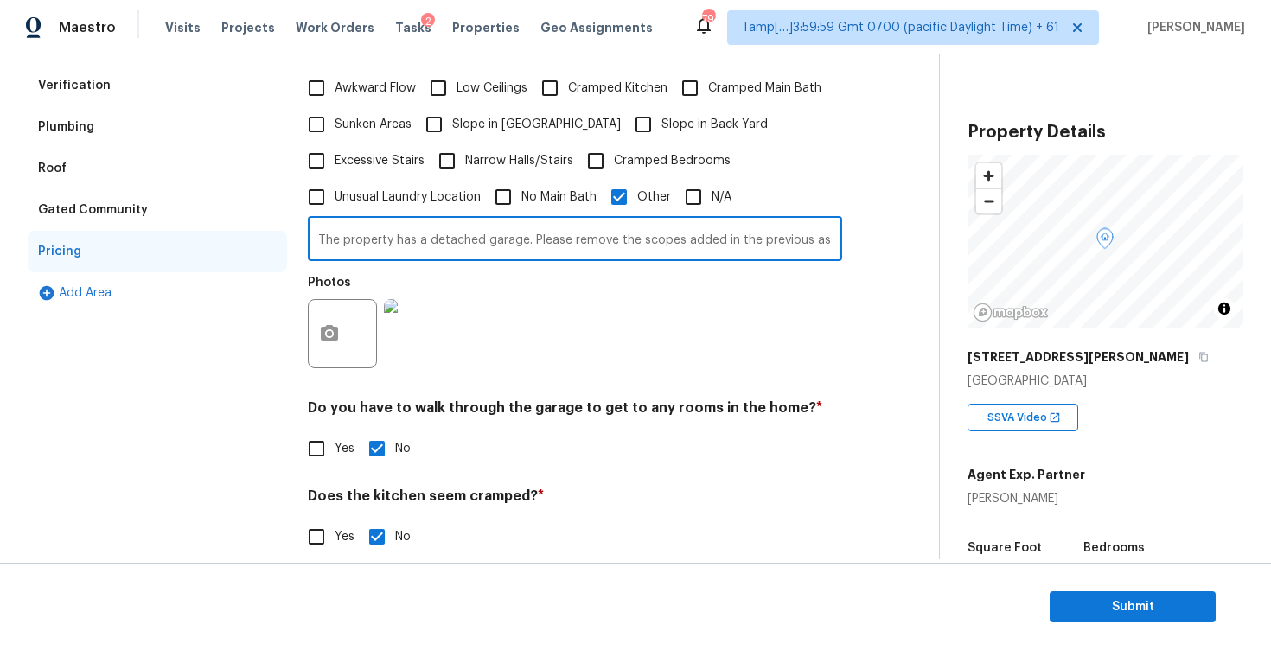
click at [507, 237] on input "The property has a detached garage. Please remove the scopes added in the previ…" at bounding box center [575, 240] width 534 height 41
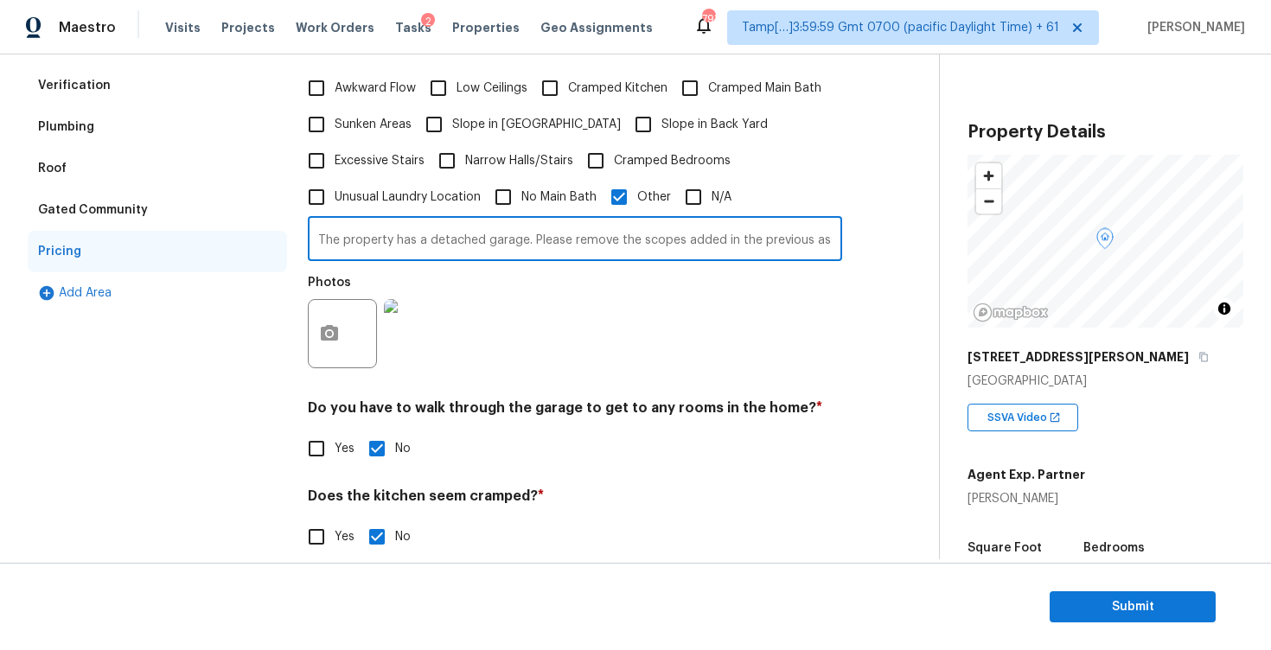
click at [518, 309] on div "Photos" at bounding box center [575, 322] width 534 height 112
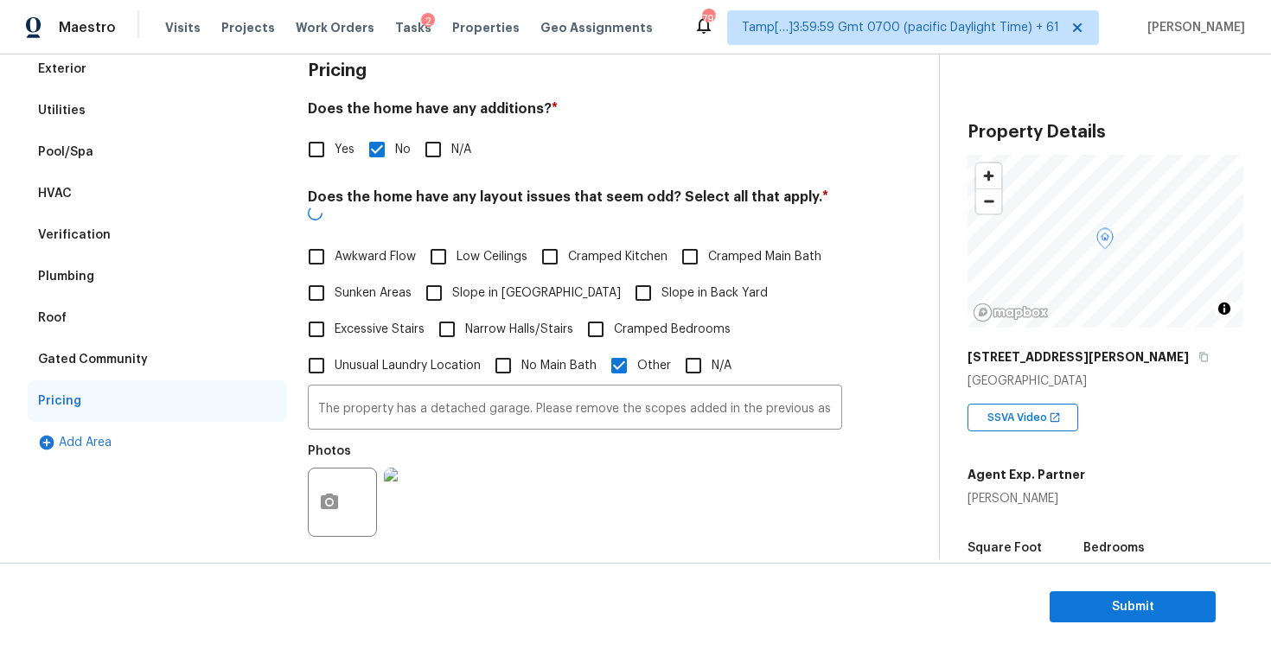
scroll to position [22, 0]
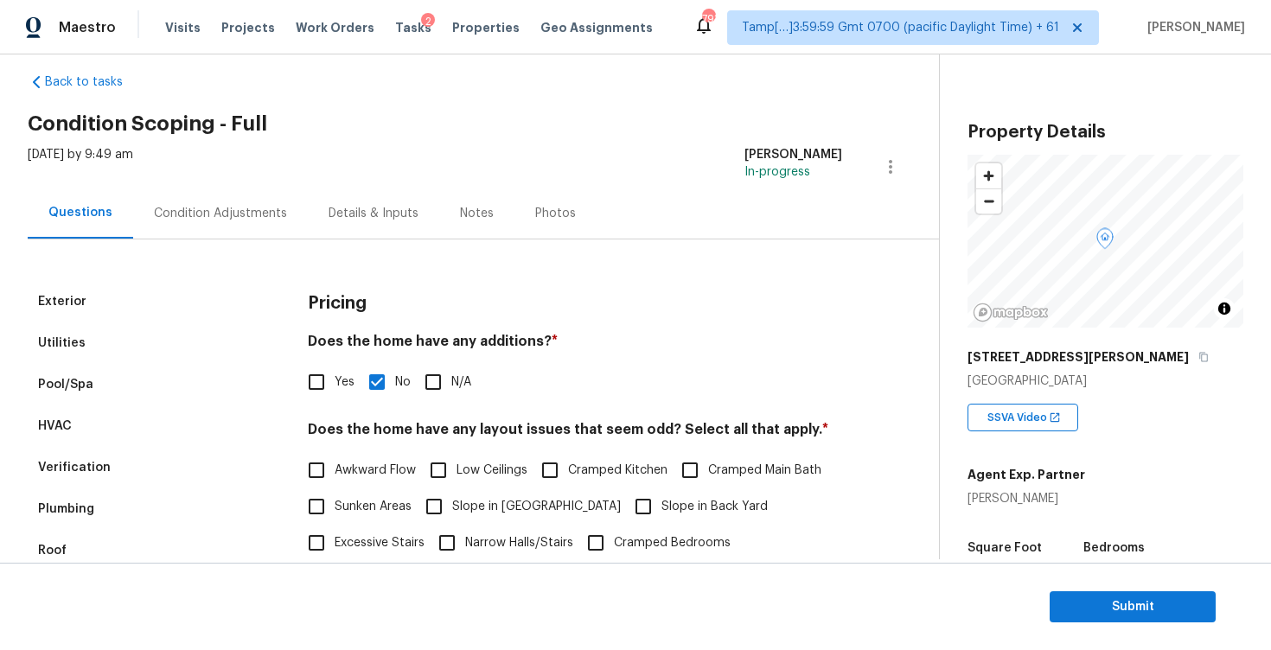
click at [275, 206] on div "Condition Adjustments" at bounding box center [220, 213] width 133 height 17
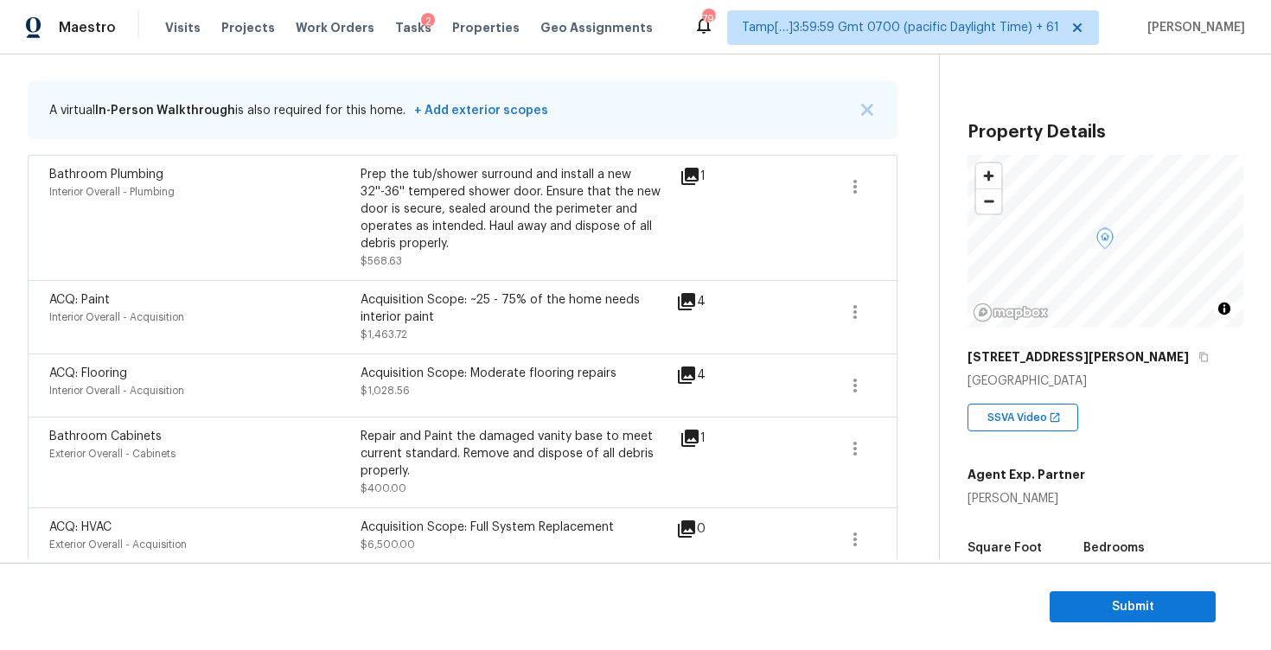
scroll to position [333, 0]
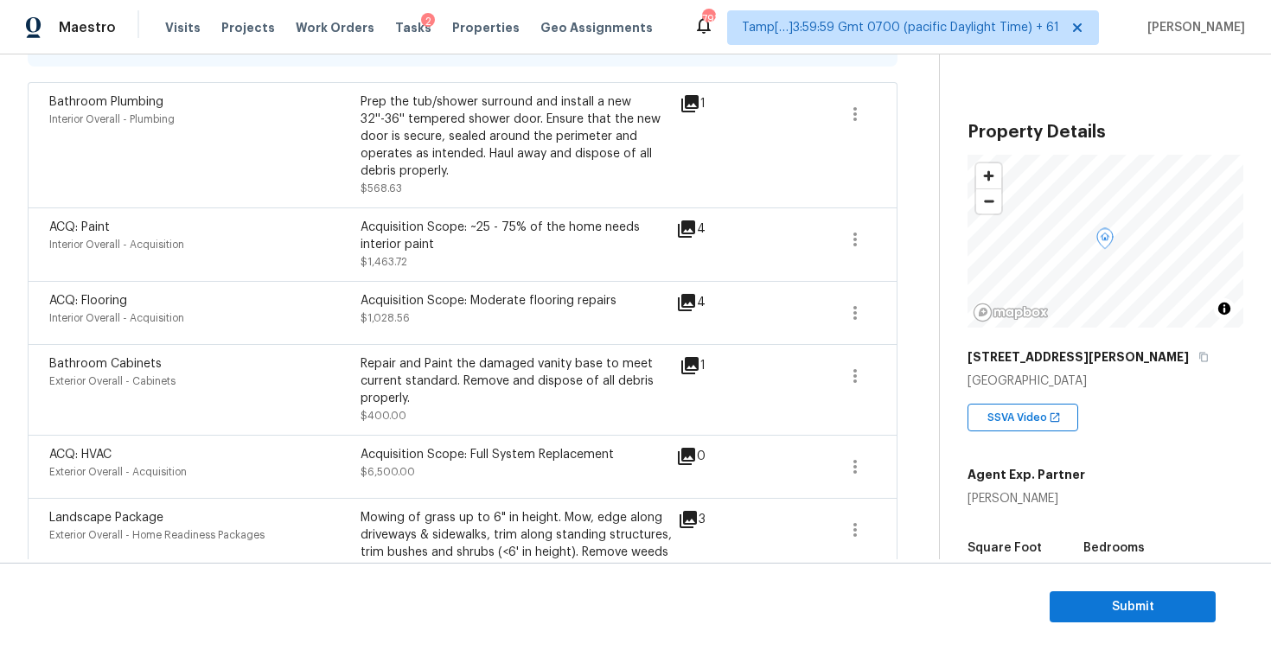
click at [440, 458] on div "Acquisition Scope: Full System Replacement" at bounding box center [515, 454] width 311 height 17
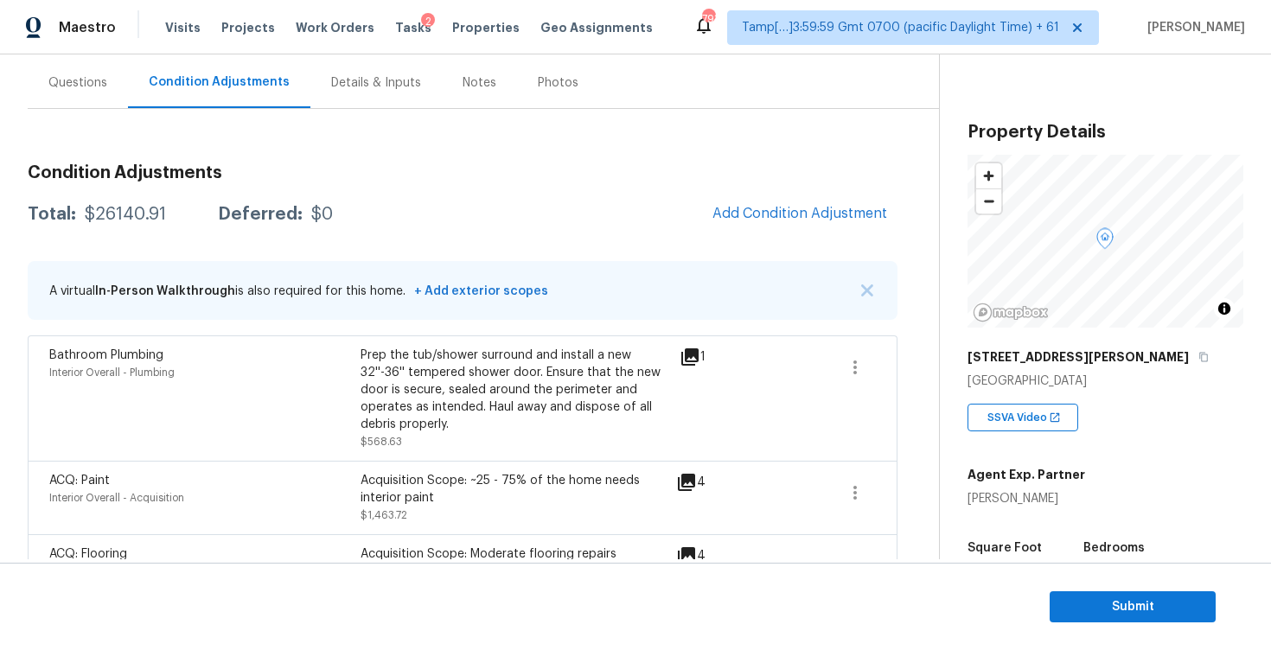
scroll to position [145, 0]
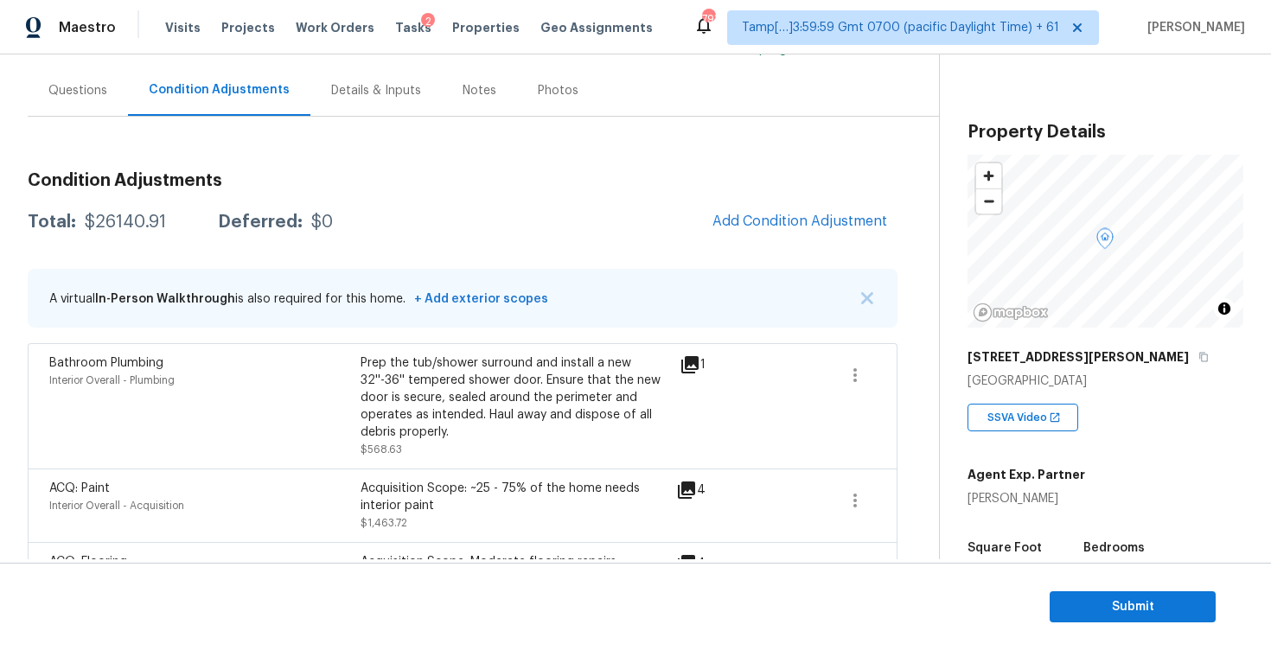
click at [1090, 589] on section "Submit" at bounding box center [635, 607] width 1271 height 88
click at [1116, 607] on span "Submit" at bounding box center [1132, 607] width 138 height 22
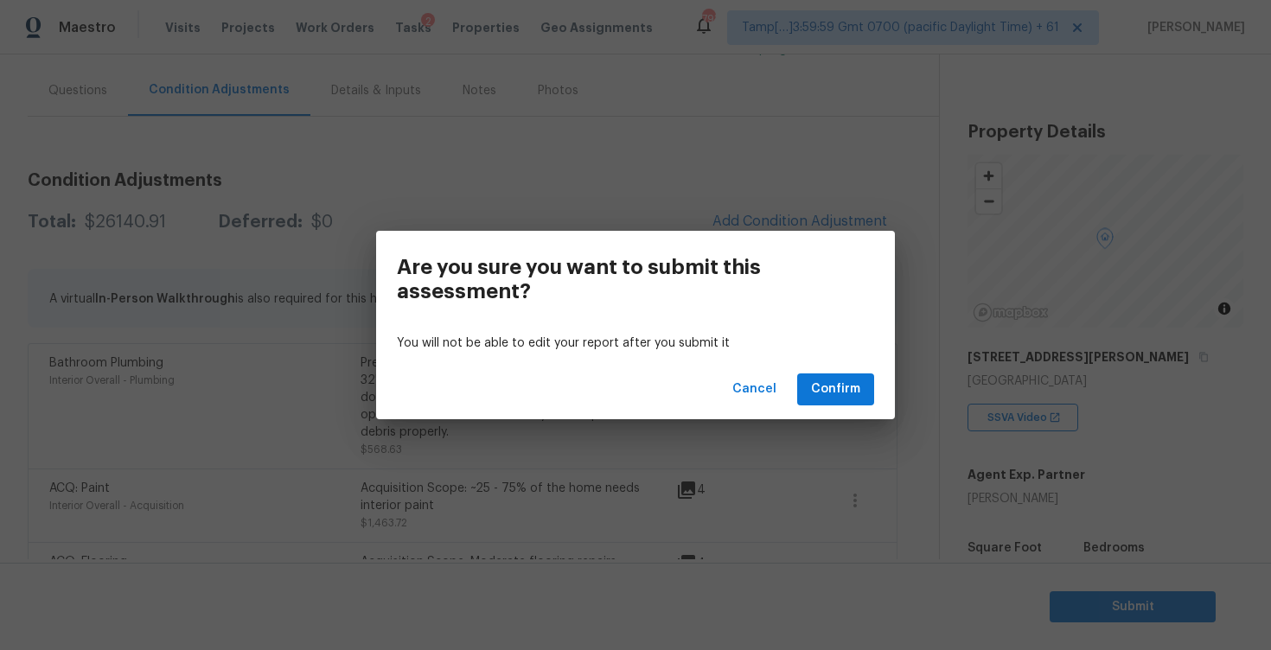
click at [846, 409] on div "Cancel Confirm" at bounding box center [635, 390] width 519 height 60
click at [844, 403] on button "Confirm" at bounding box center [835, 389] width 77 height 32
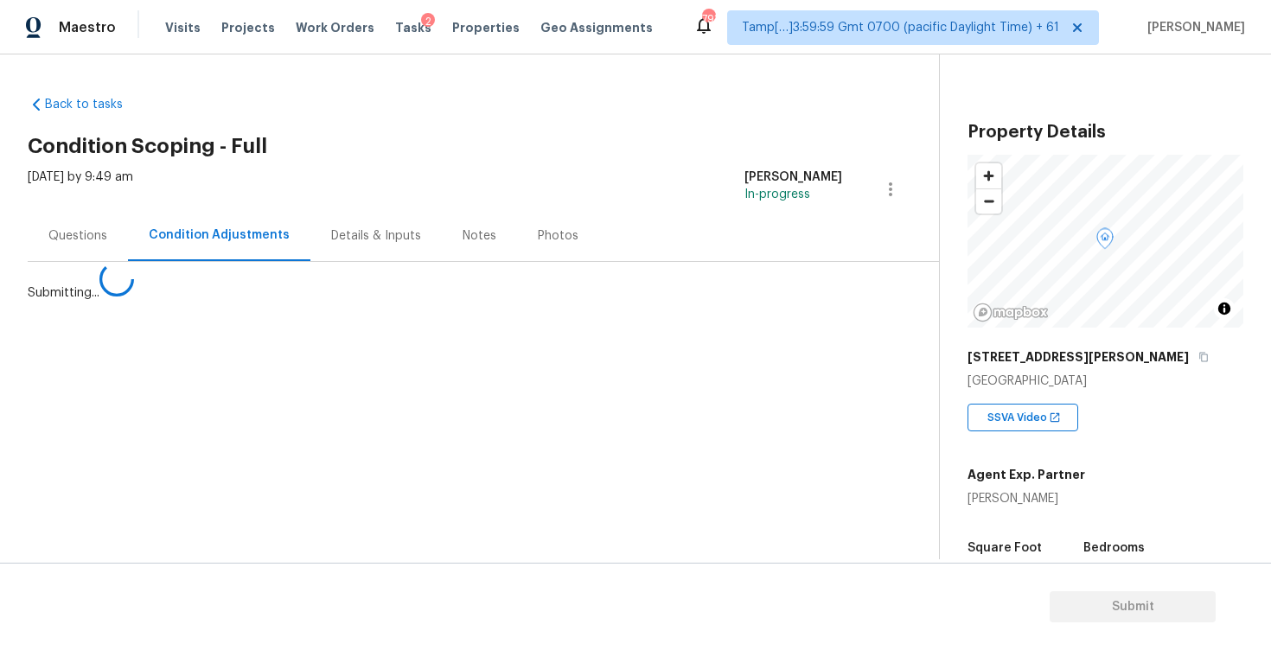
scroll to position [0, 0]
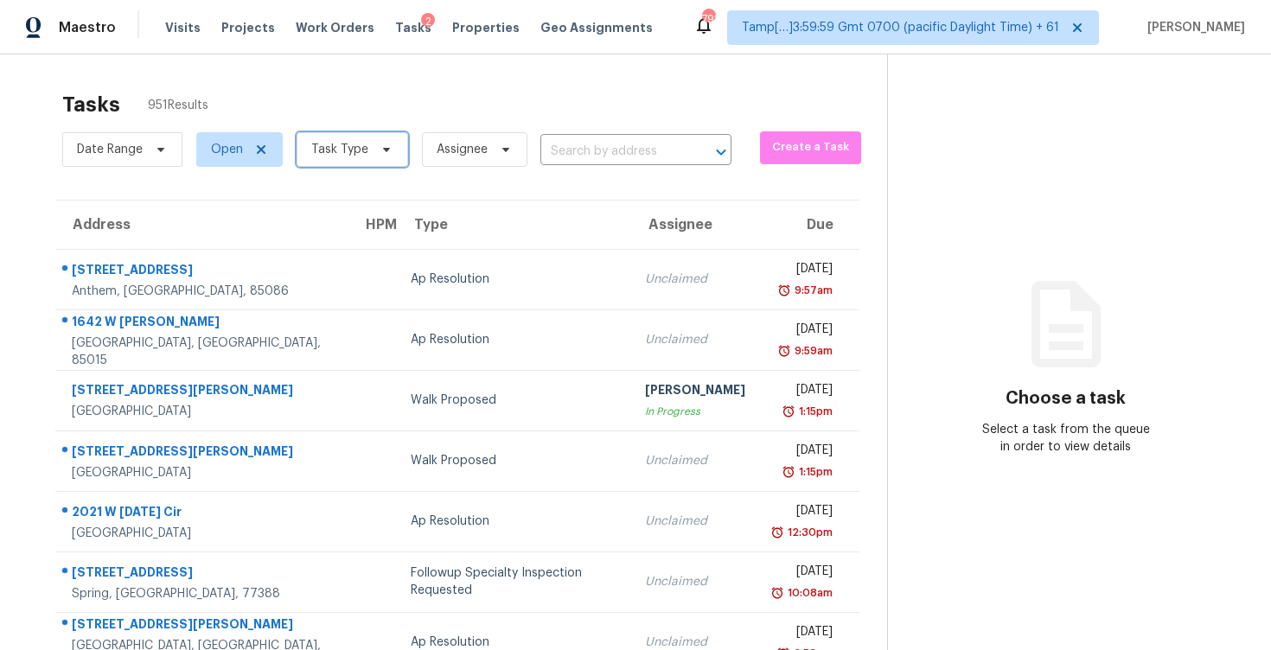
click at [366, 137] on span "Task Type" at bounding box center [351, 149] width 111 height 35
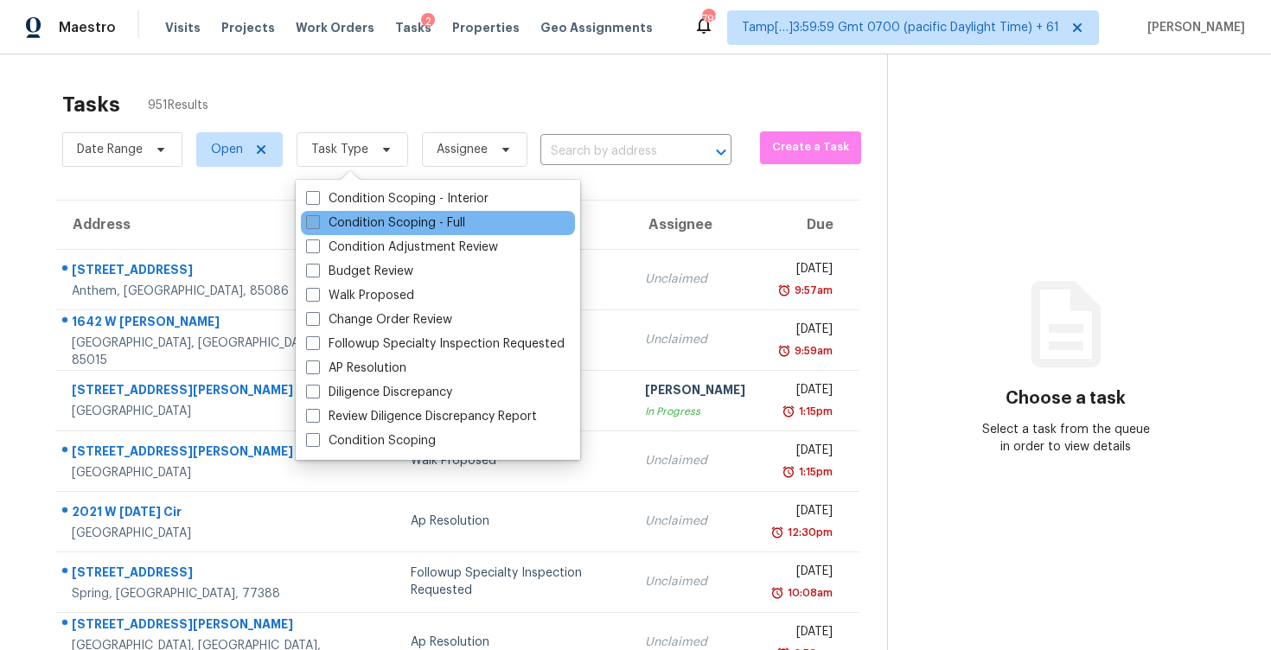
click at [380, 218] on label "Condition Scoping - Full" at bounding box center [385, 222] width 159 height 17
click at [317, 218] on input "Condition Scoping - Full" at bounding box center [311, 219] width 11 height 11
checkbox input "true"
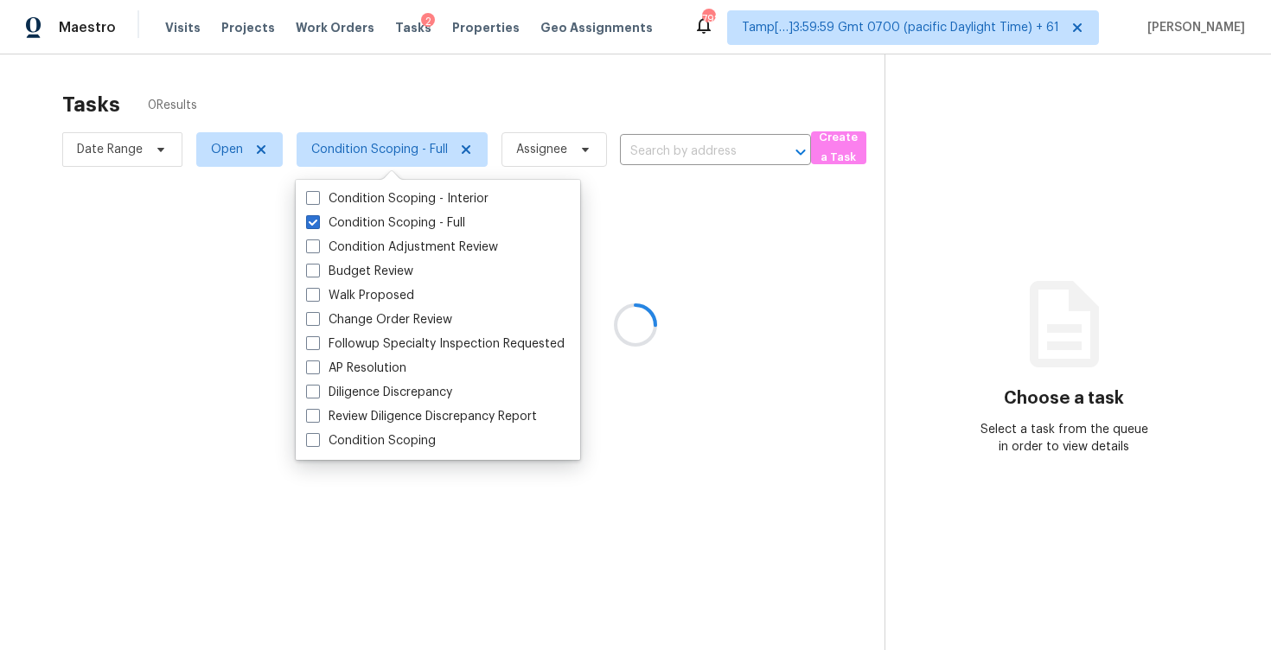
click at [302, 80] on div at bounding box center [635, 325] width 1271 height 650
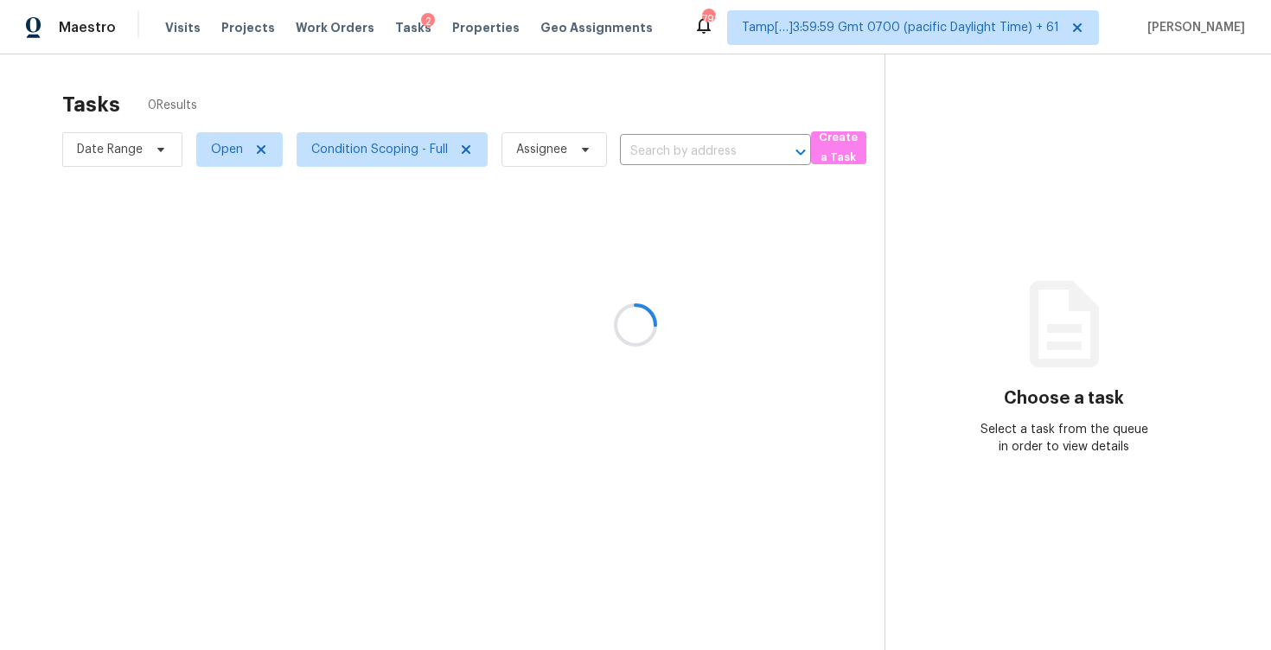
click at [636, 105] on div at bounding box center [635, 325] width 1271 height 650
click at [650, 139] on div at bounding box center [635, 325] width 1271 height 650
click at [668, 158] on div at bounding box center [635, 325] width 1271 height 650
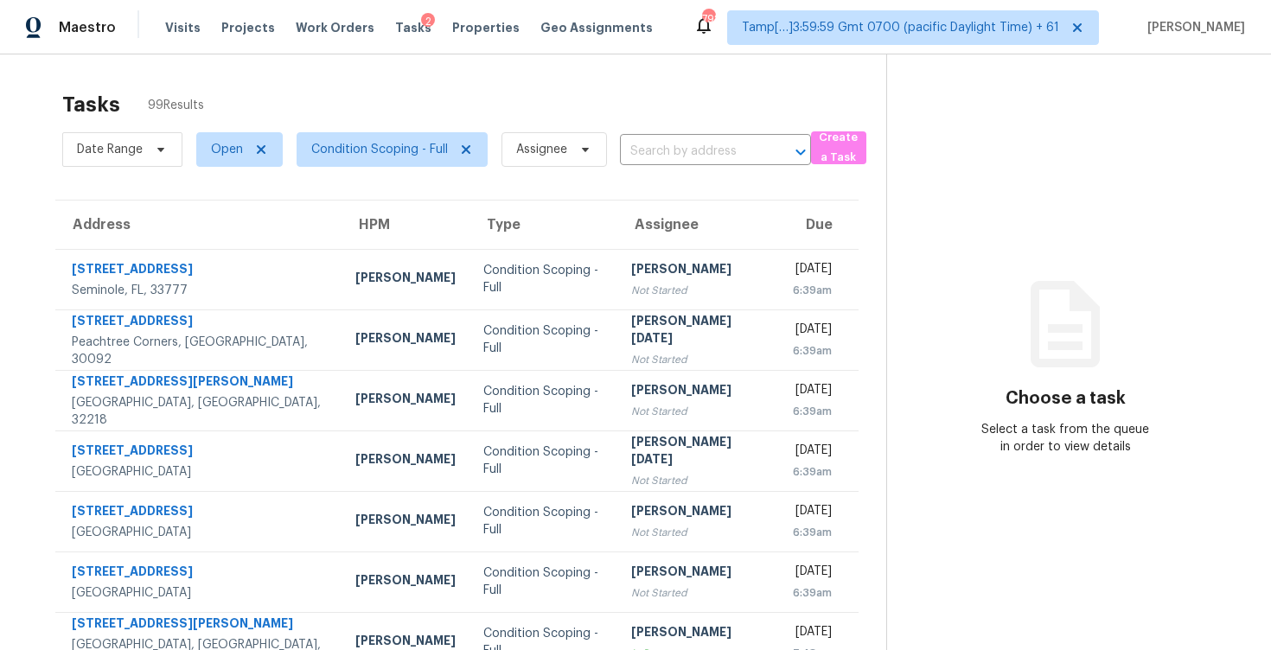
click at [668, 158] on input "text" at bounding box center [691, 151] width 143 height 27
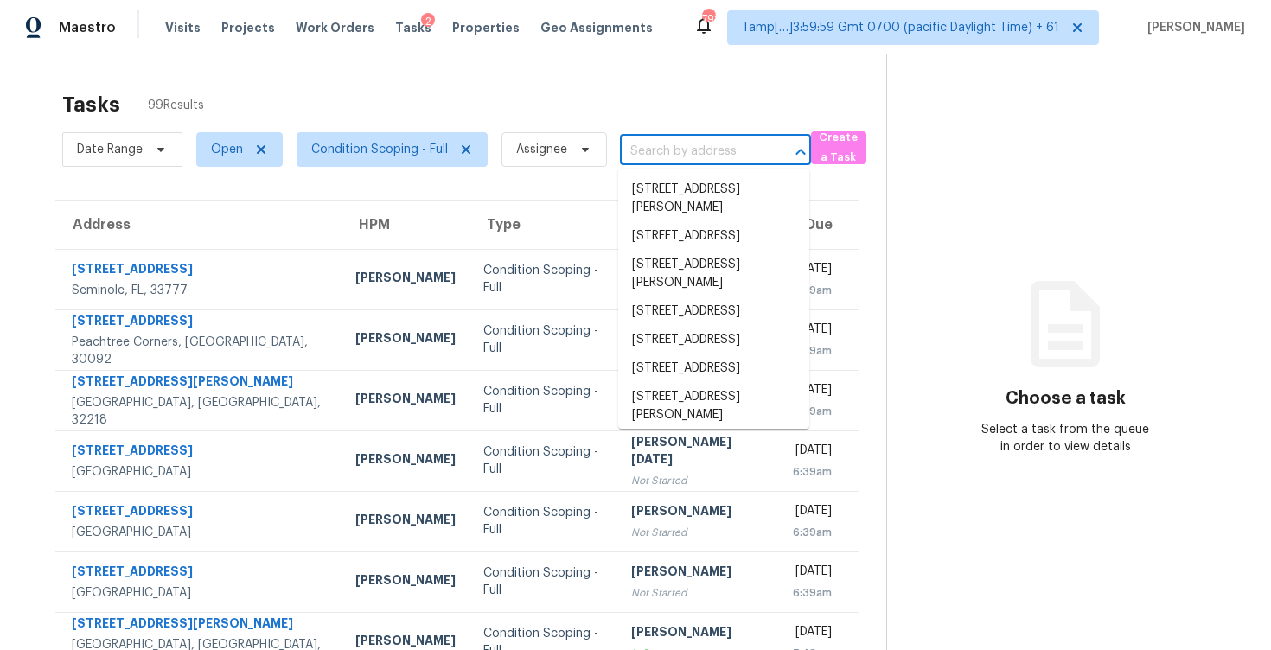
paste input "557 McCullough Rd, Stockbridge, GA 30281"
type input "557 McCullough Rd, Stockbridge, GA 30281"
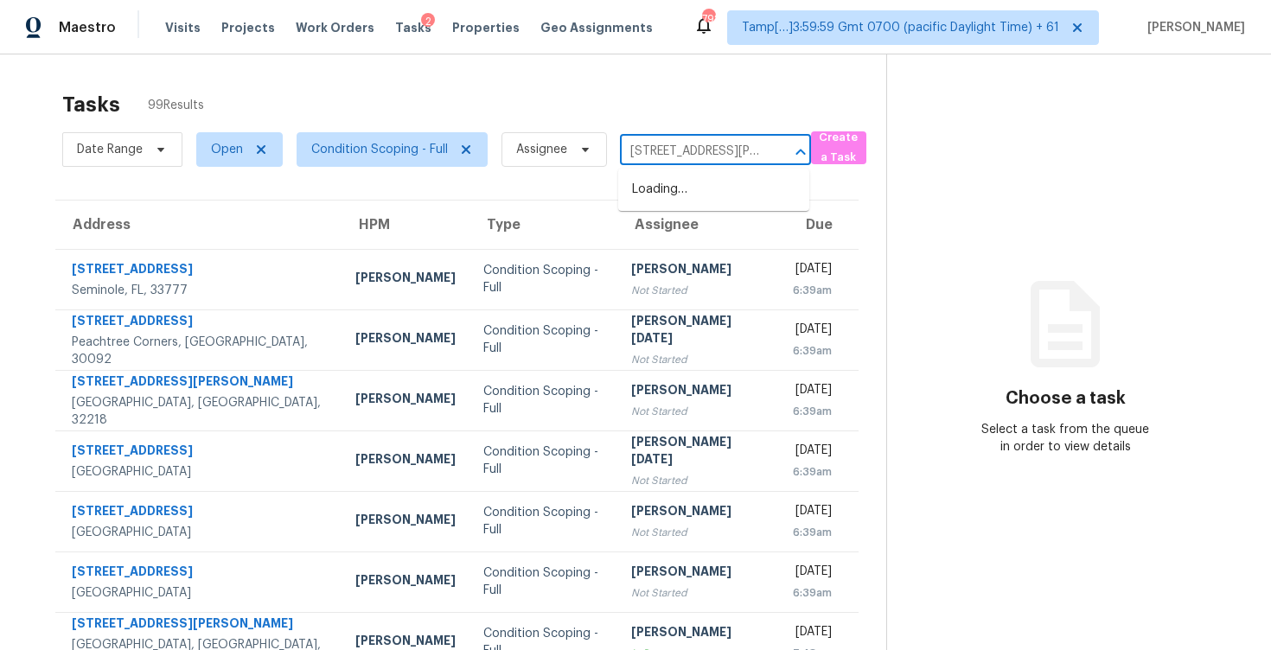
scroll to position [0, 115]
click at [686, 180] on li "557 McCullough Rd, Stockbridge, GA 30281" at bounding box center [713, 198] width 191 height 47
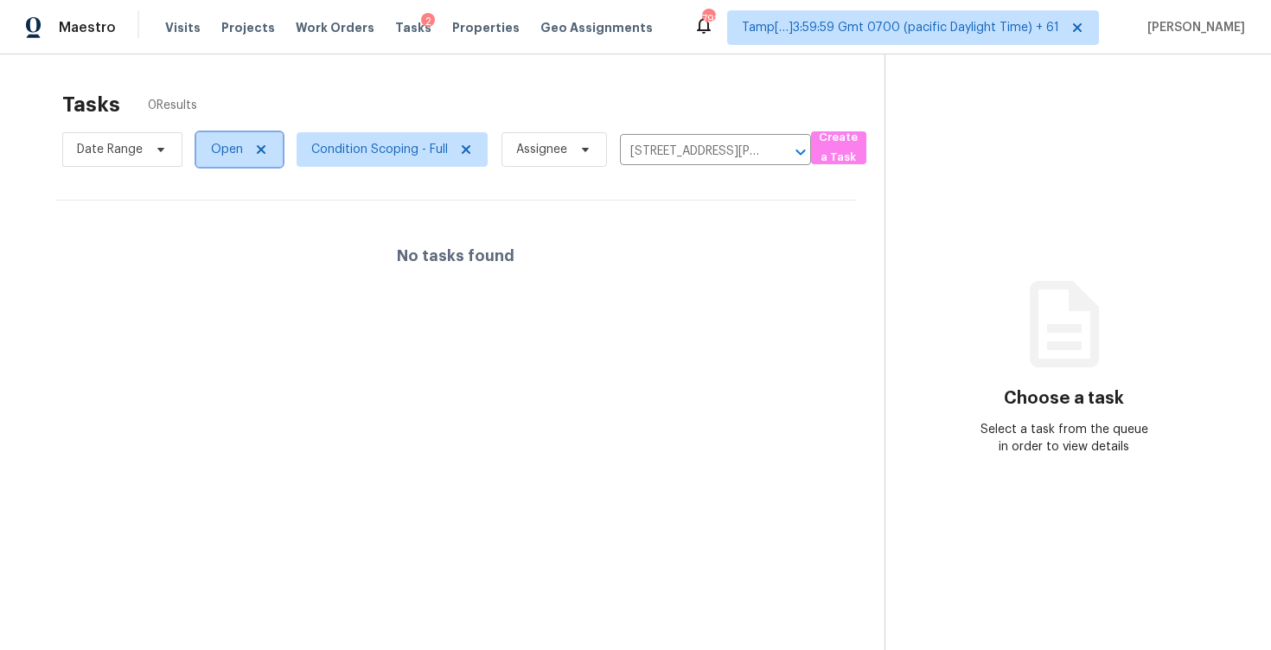
click at [213, 144] on span "Open" at bounding box center [227, 149] width 32 height 17
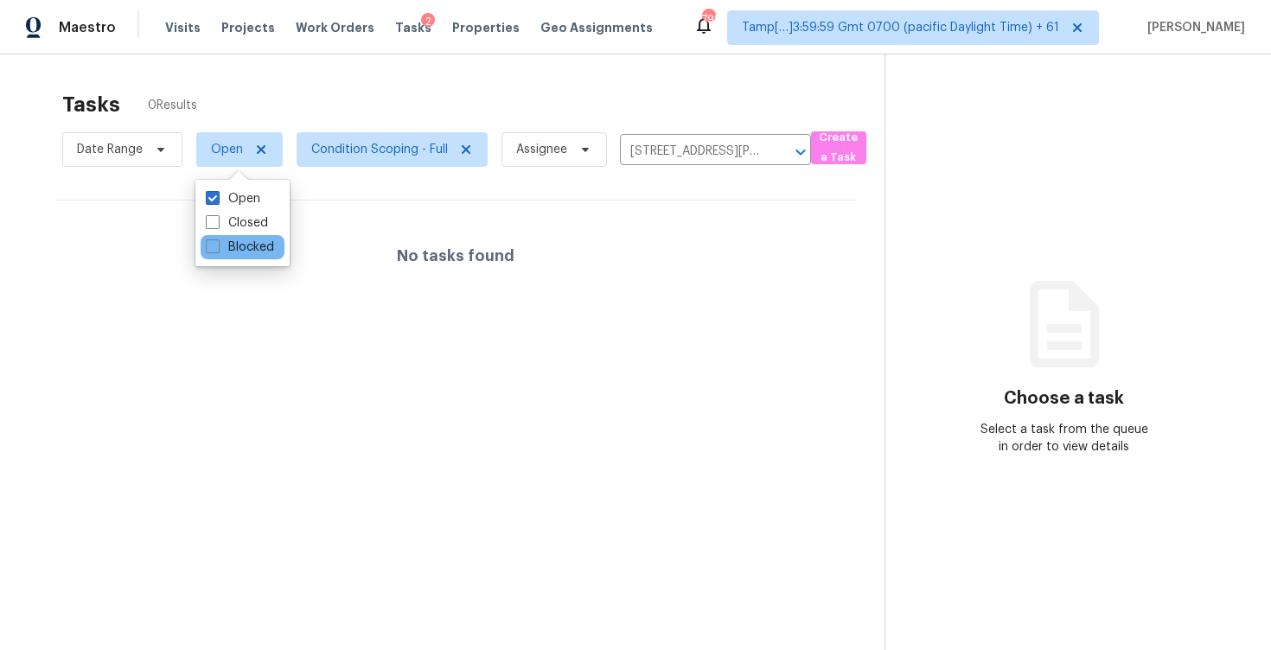
click at [232, 256] on div "Blocked" at bounding box center [243, 247] width 84 height 24
click at [226, 231] on label "Closed" at bounding box center [237, 222] width 62 height 17
click at [217, 226] on input "Closed" at bounding box center [211, 219] width 11 height 11
checkbox input "true"
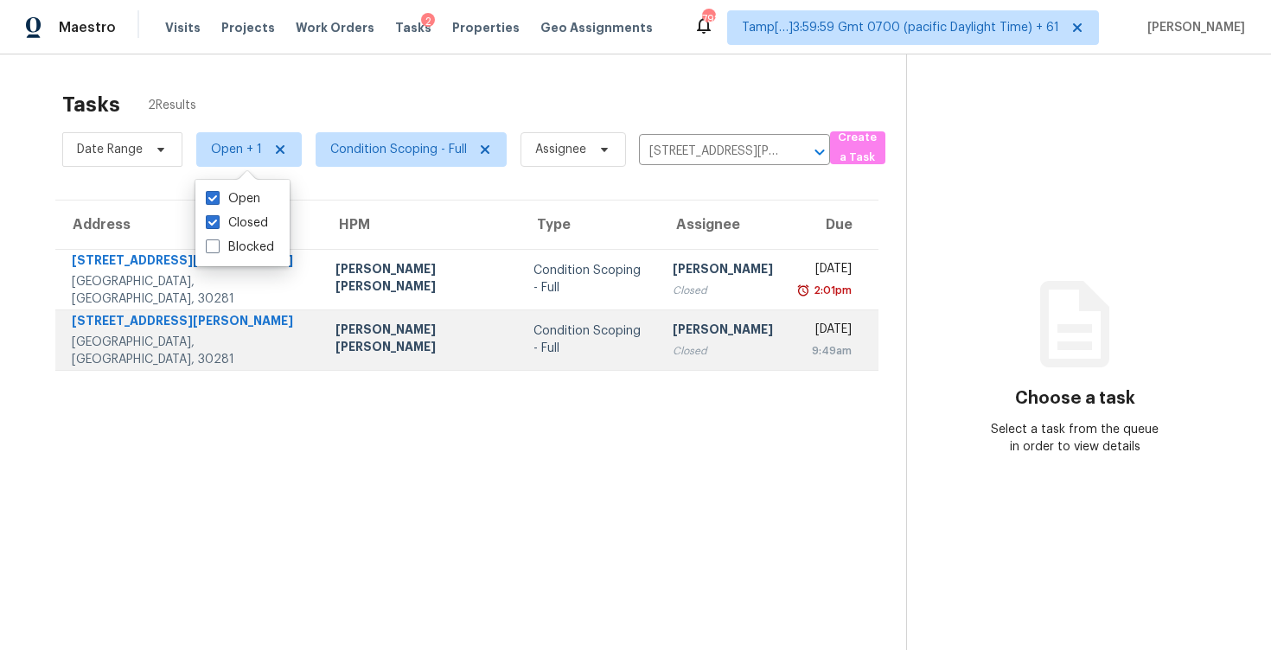
click at [565, 341] on div "Condition Scoping - Full" at bounding box center [588, 339] width 111 height 35
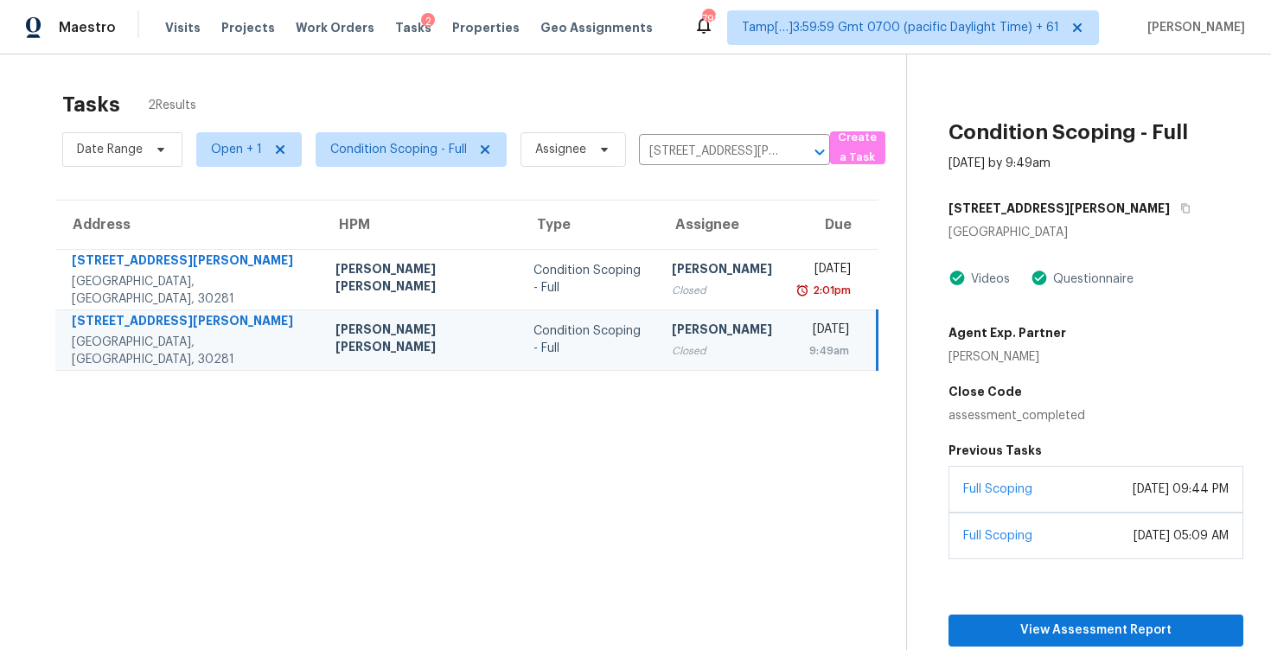
scroll to position [83, 0]
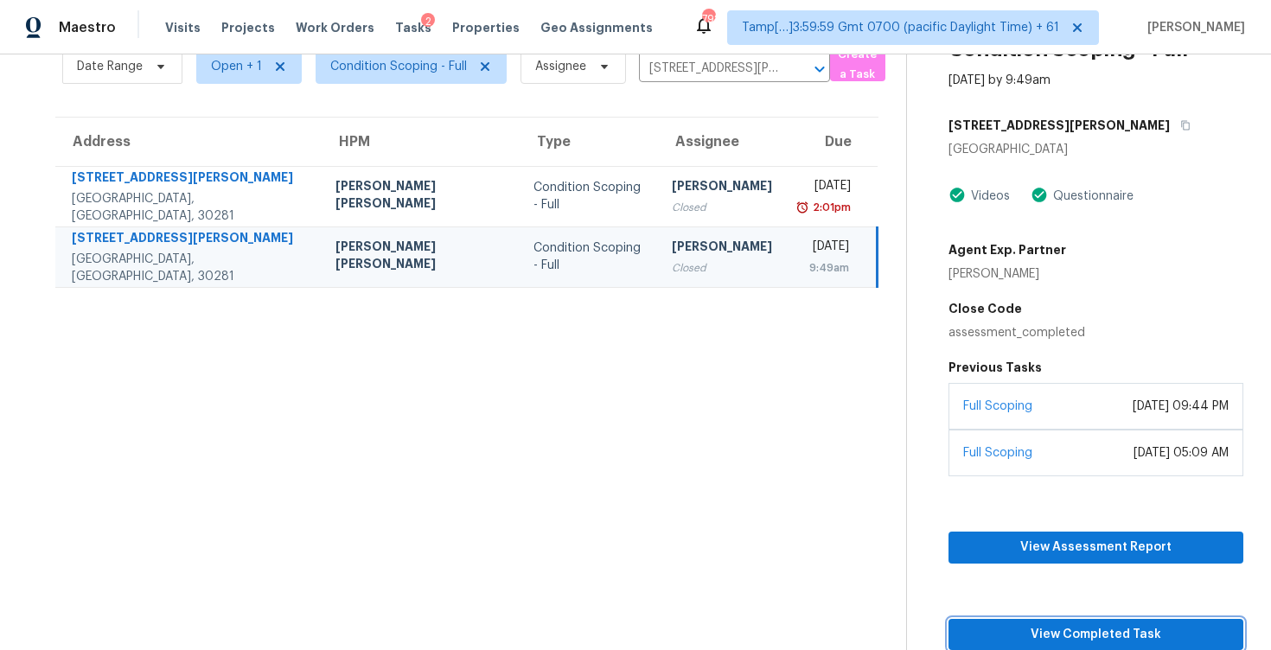
click at [1064, 632] on span "View Completed Task" at bounding box center [1095, 635] width 267 height 22
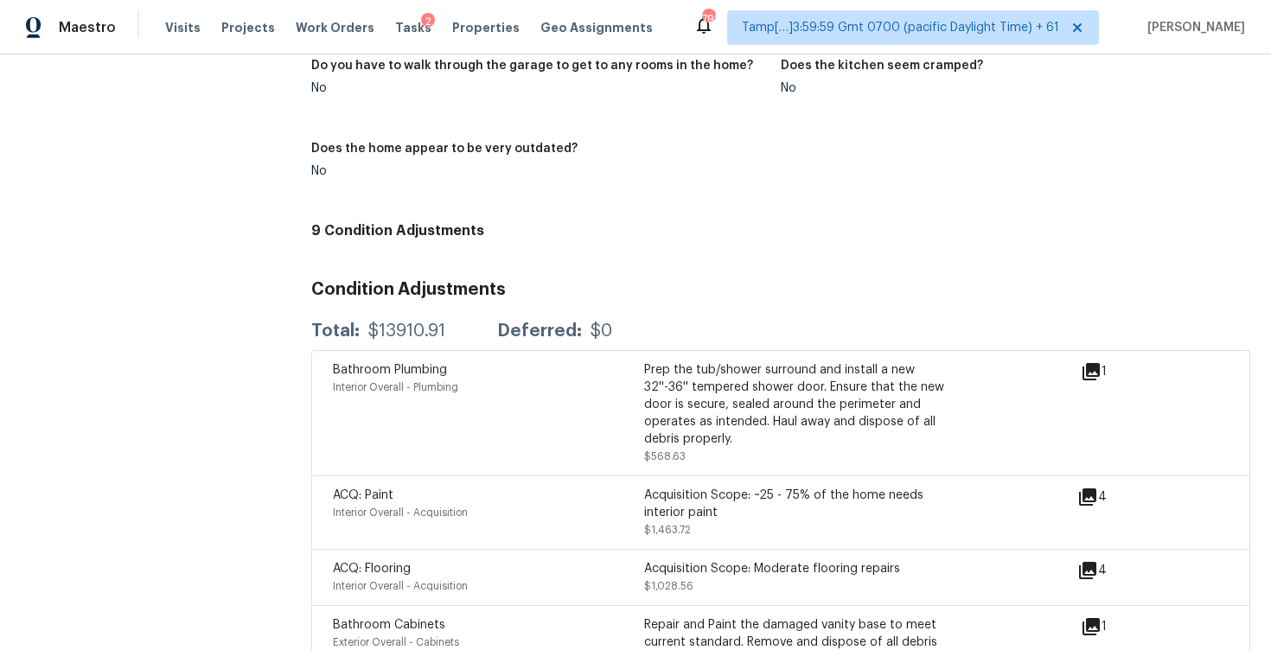
scroll to position [2400, 0]
drag, startPoint x: 362, startPoint y: 317, endPoint x: 476, endPoint y: 318, distance: 114.1
click at [477, 322] on div "Total: $13910.91 Deferred: $0" at bounding box center [461, 330] width 301 height 17
copy div "$13910.91"
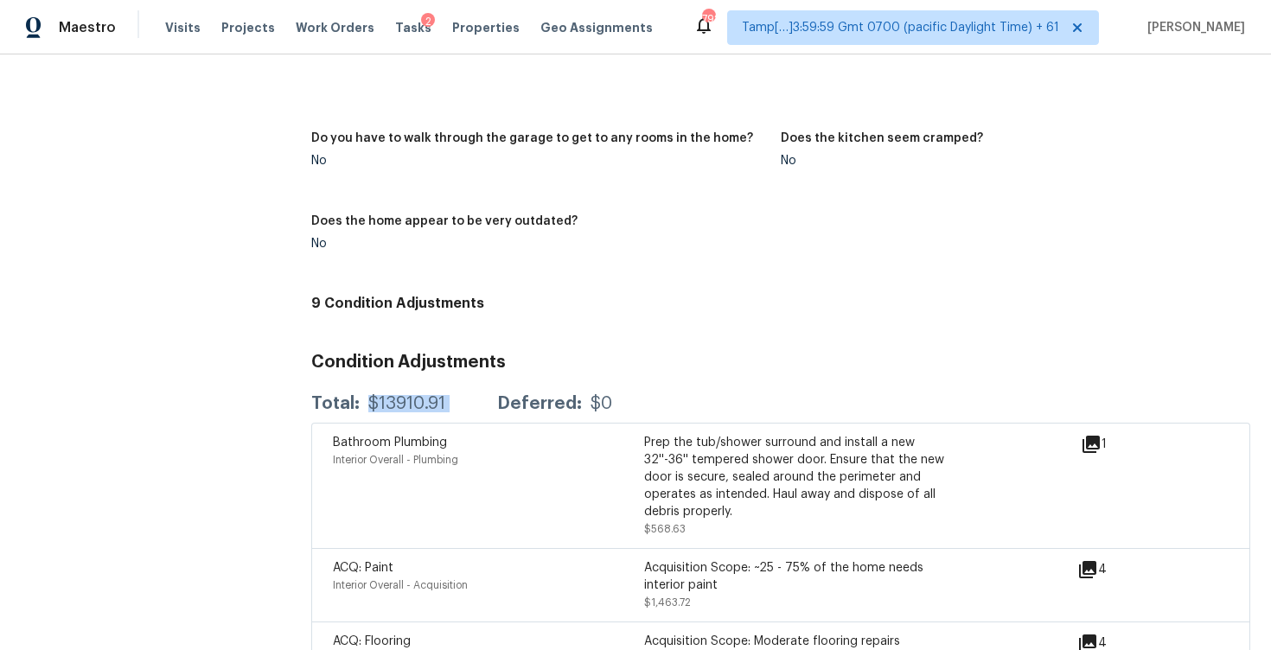
scroll to position [2277, 0]
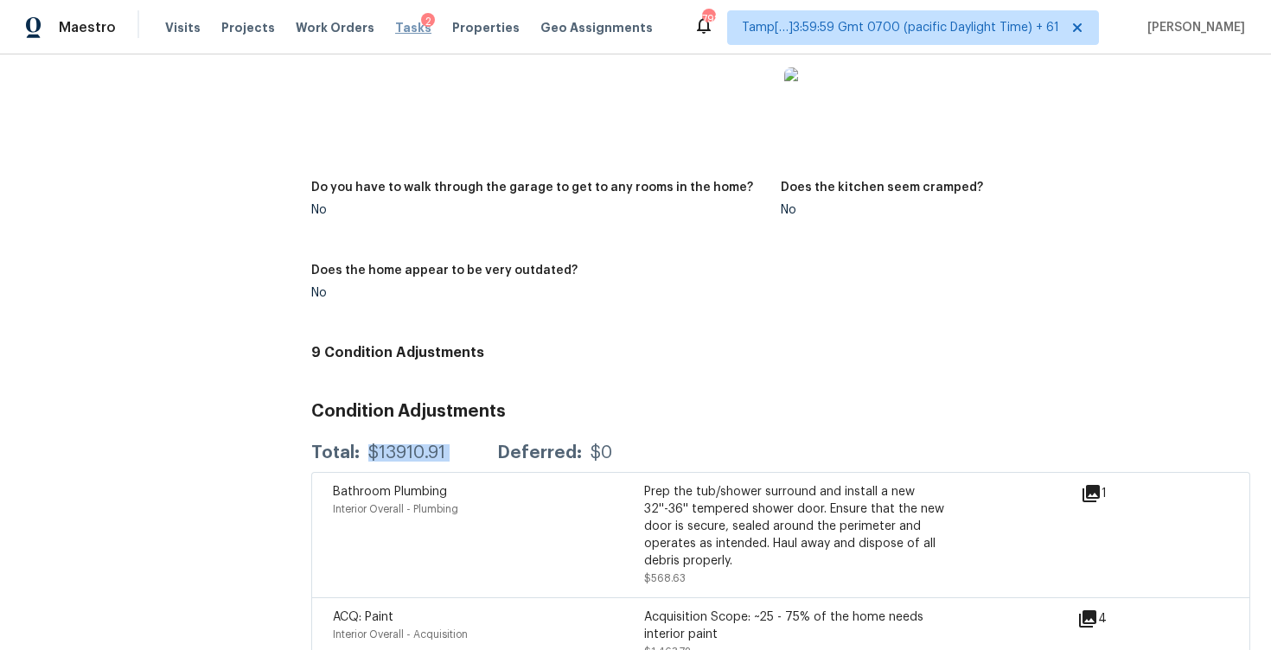
click at [395, 27] on span "Tasks" at bounding box center [413, 28] width 36 height 12
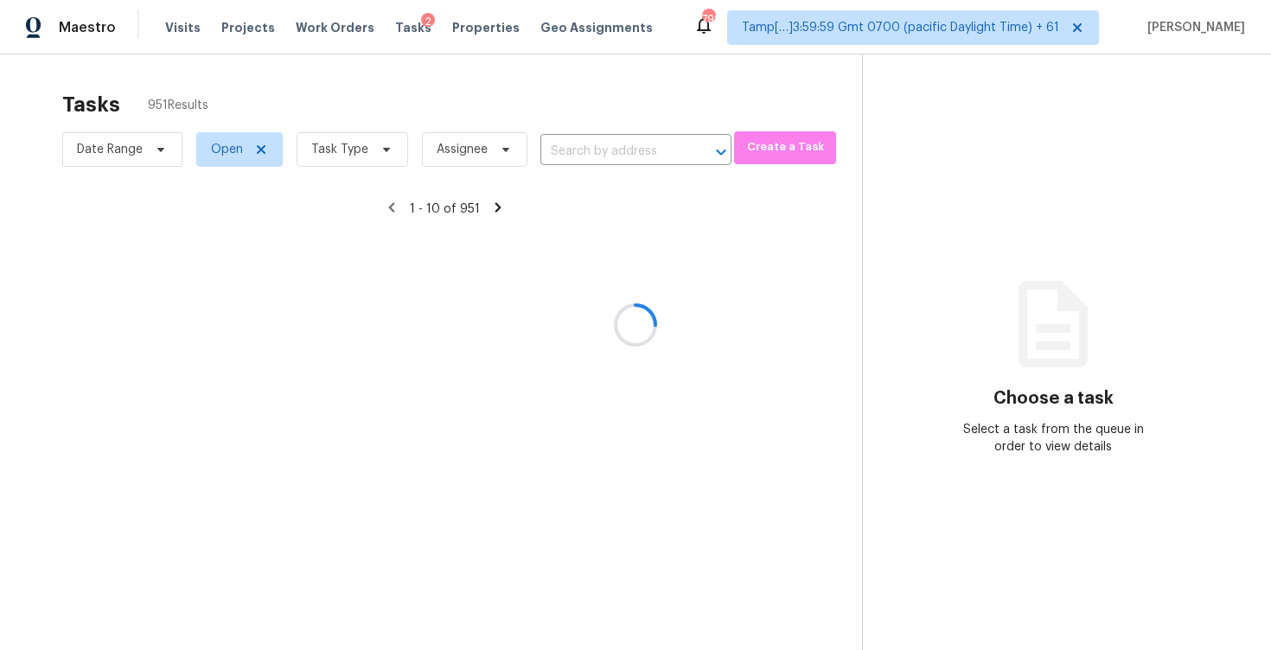
click at [409, 85] on div at bounding box center [635, 325] width 1271 height 650
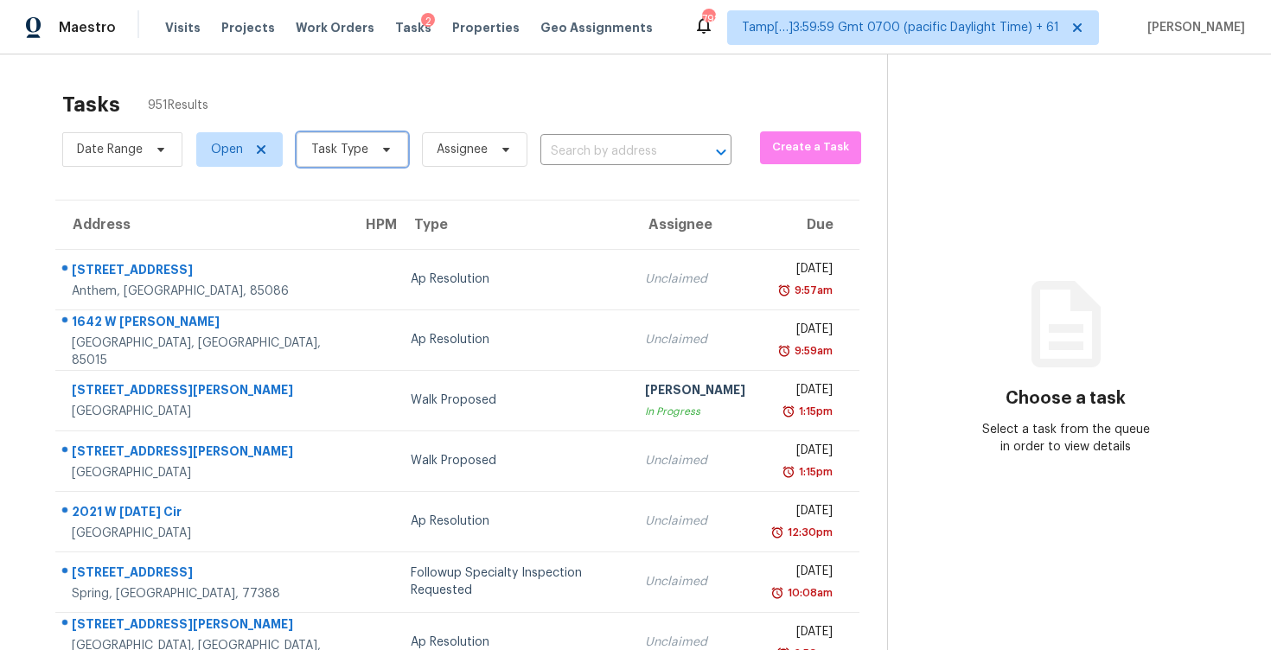
click at [364, 144] on span "Task Type" at bounding box center [339, 149] width 57 height 17
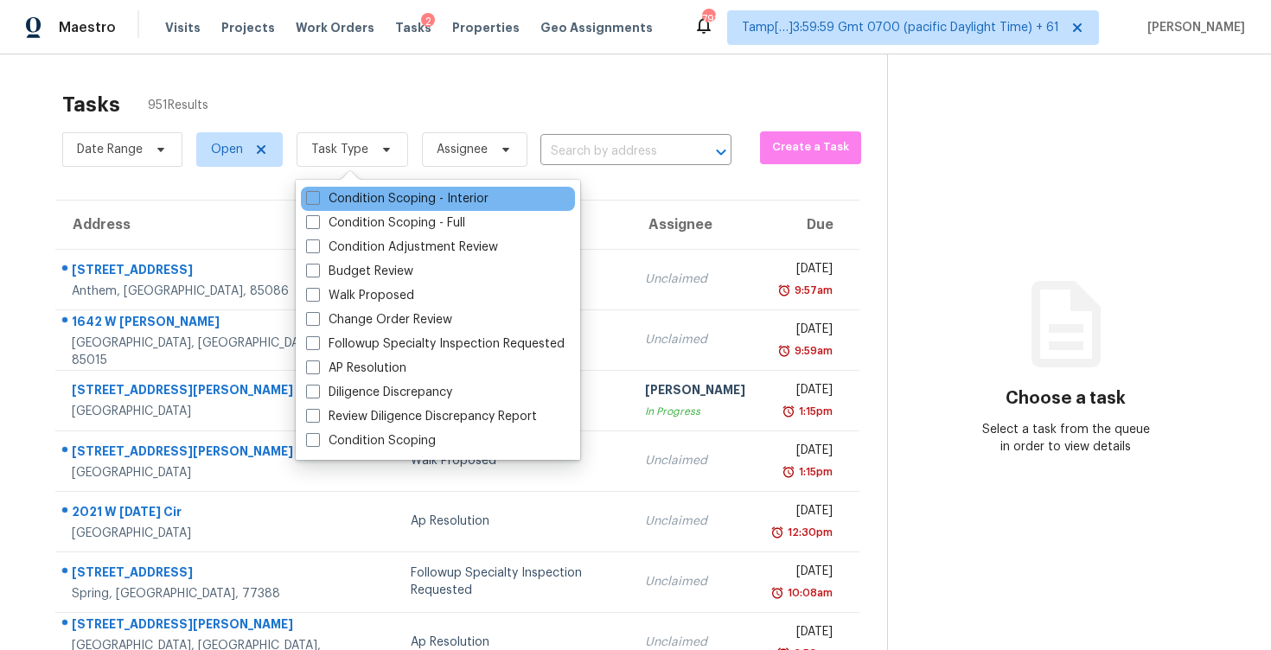
click at [379, 210] on div "Condition Scoping - Interior" at bounding box center [438, 199] width 274 height 24
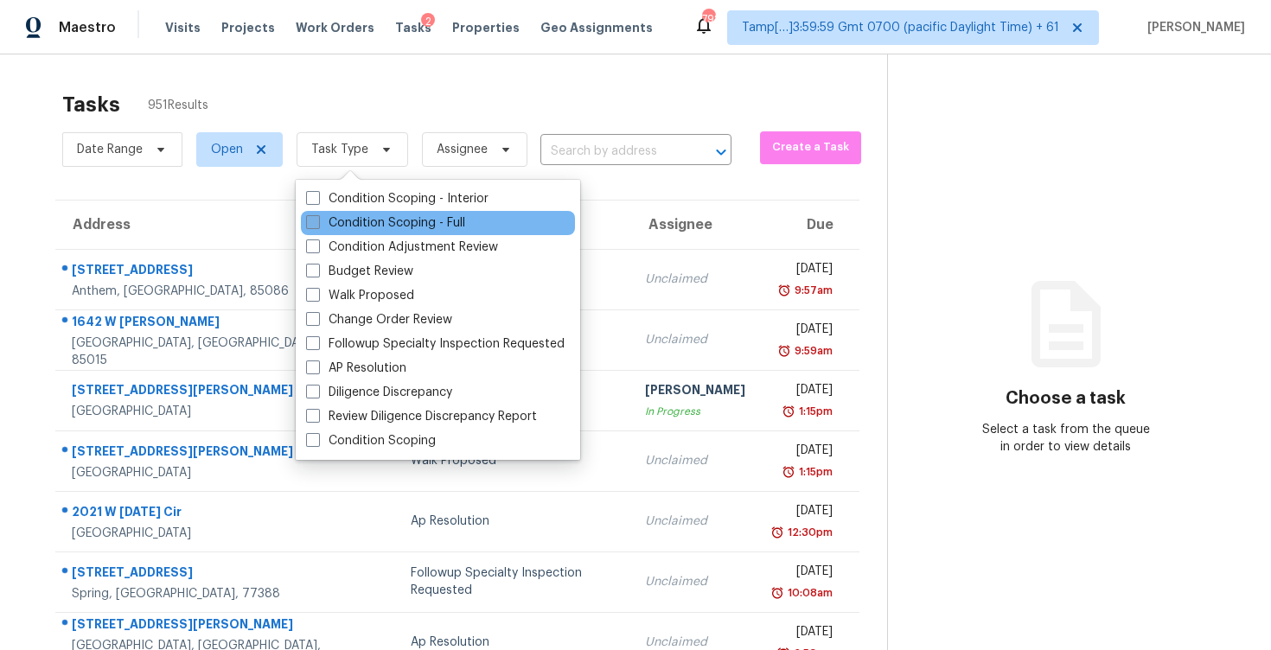
click at [379, 223] on label "Condition Scoping - Full" at bounding box center [385, 222] width 159 height 17
click at [317, 223] on input "Condition Scoping - Full" at bounding box center [311, 219] width 11 height 11
checkbox input "true"
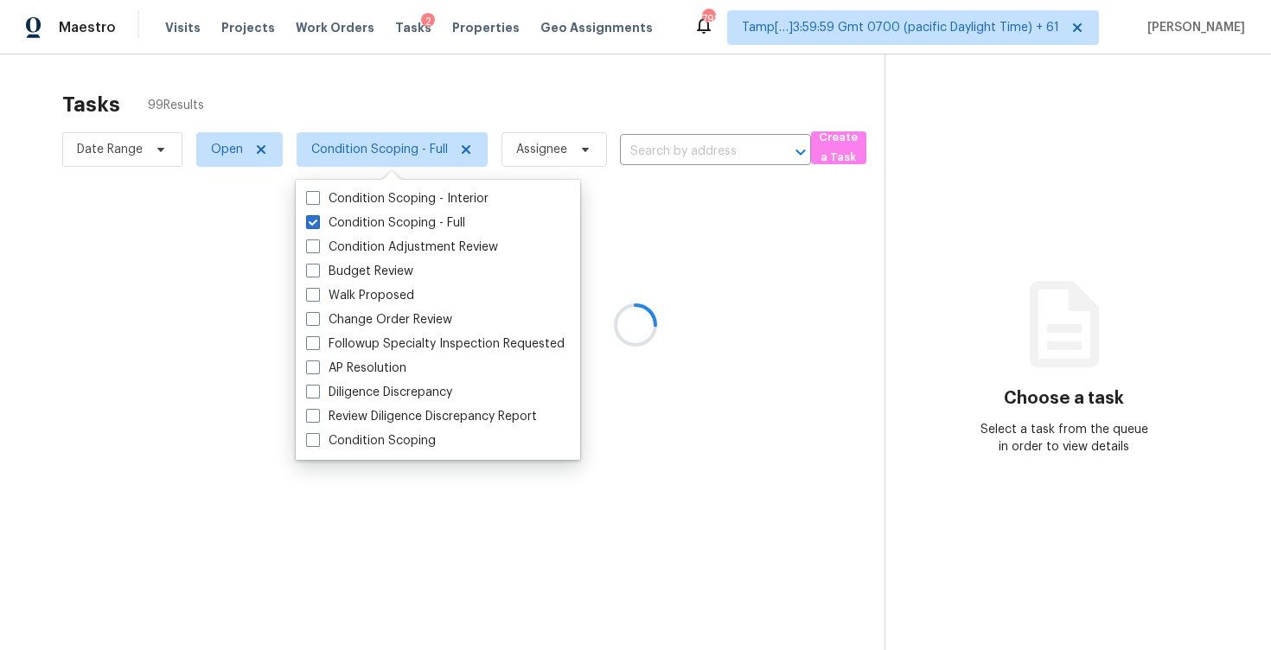
click at [350, 85] on div at bounding box center [635, 325] width 1271 height 650
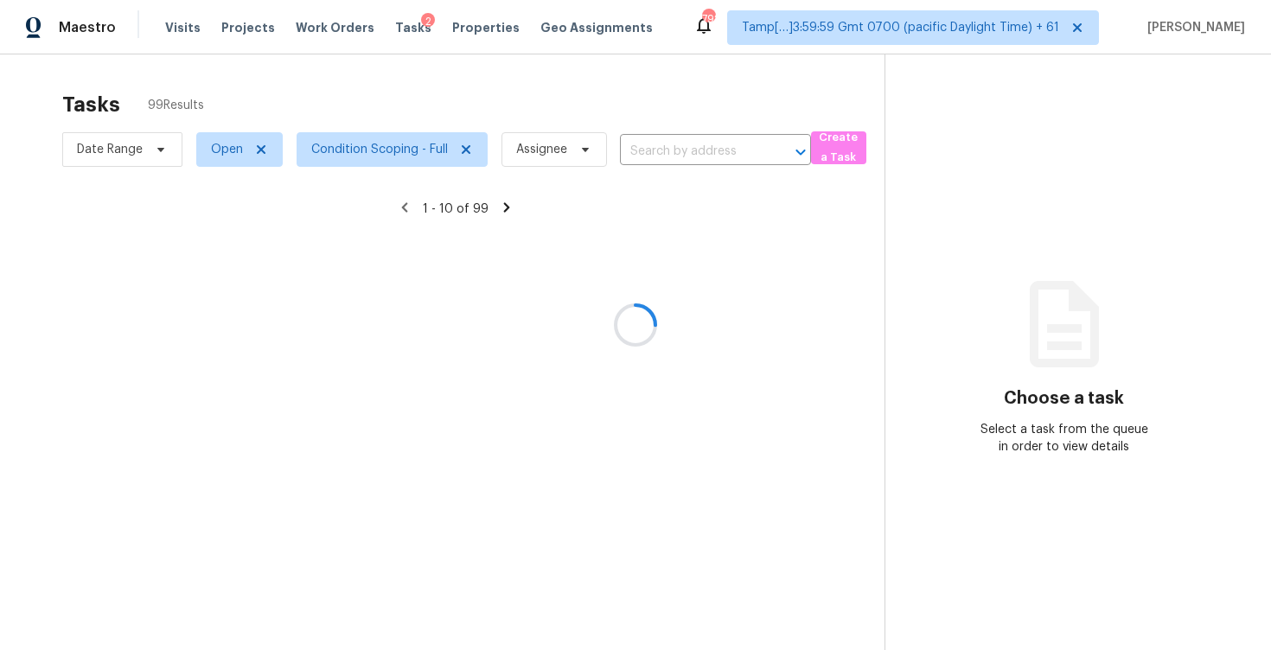
click at [655, 131] on div at bounding box center [635, 325] width 1271 height 650
click at [674, 159] on div at bounding box center [635, 325] width 1271 height 650
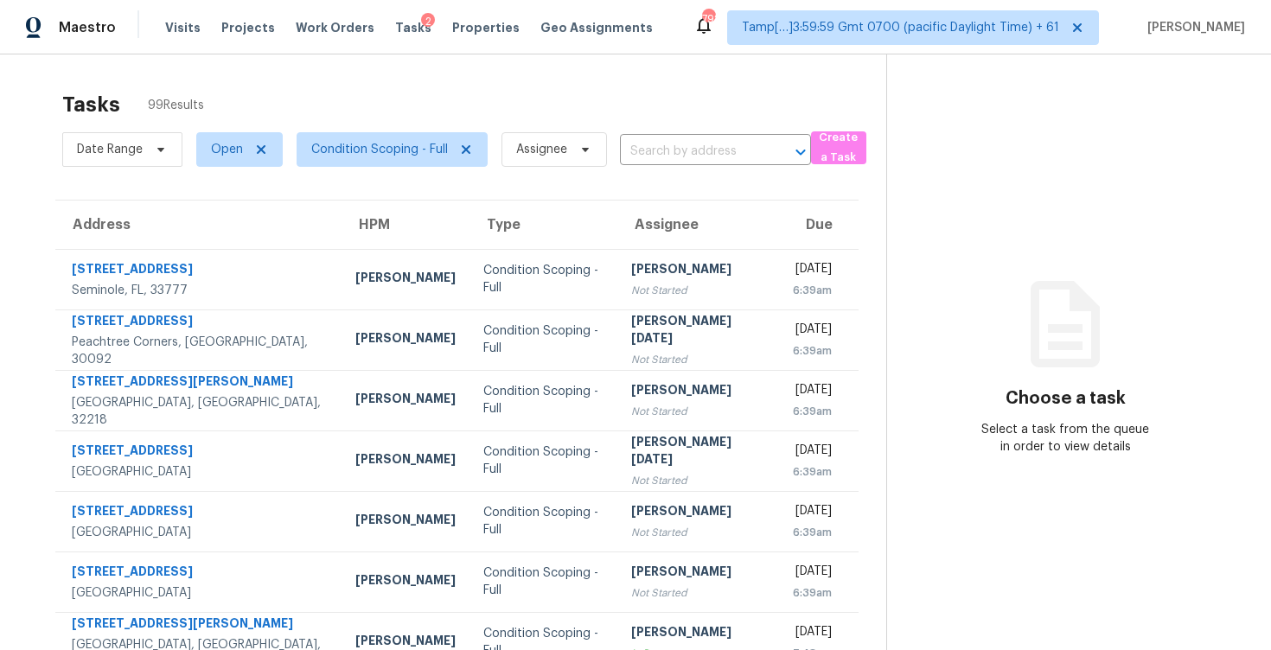
click at [674, 159] on input "text" at bounding box center [691, 151] width 143 height 27
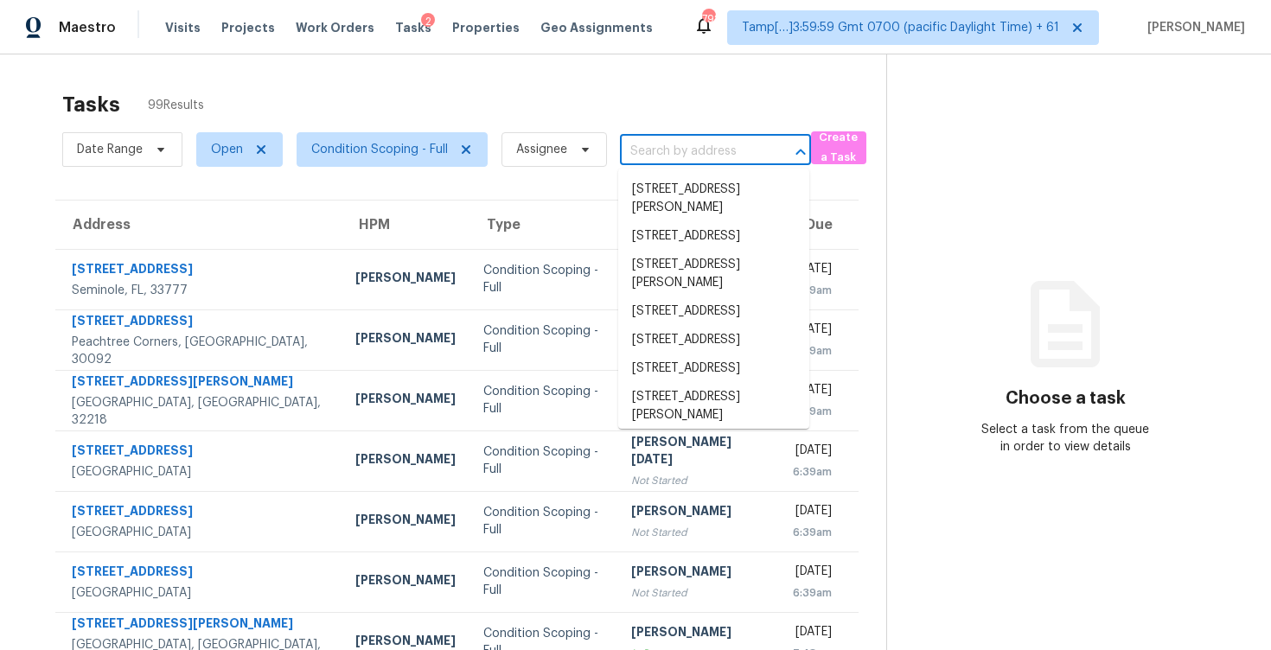
paste input "115 Floating Leaf Way Dallas, GA, 30132"
type input "115 Floating Leaf Way Dallas, GA, 30132"
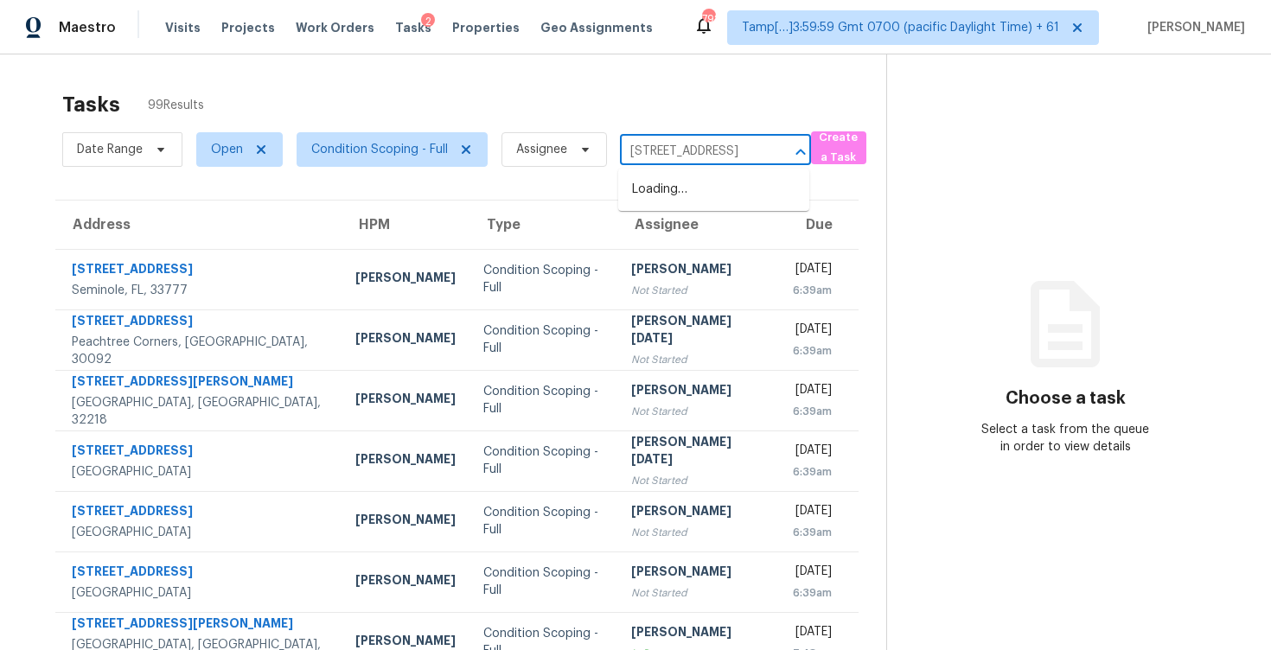
scroll to position [0, 89]
click at [686, 190] on li "115 Floating Leaf Way, Dallas, GA 30132" at bounding box center [713, 189] width 191 height 29
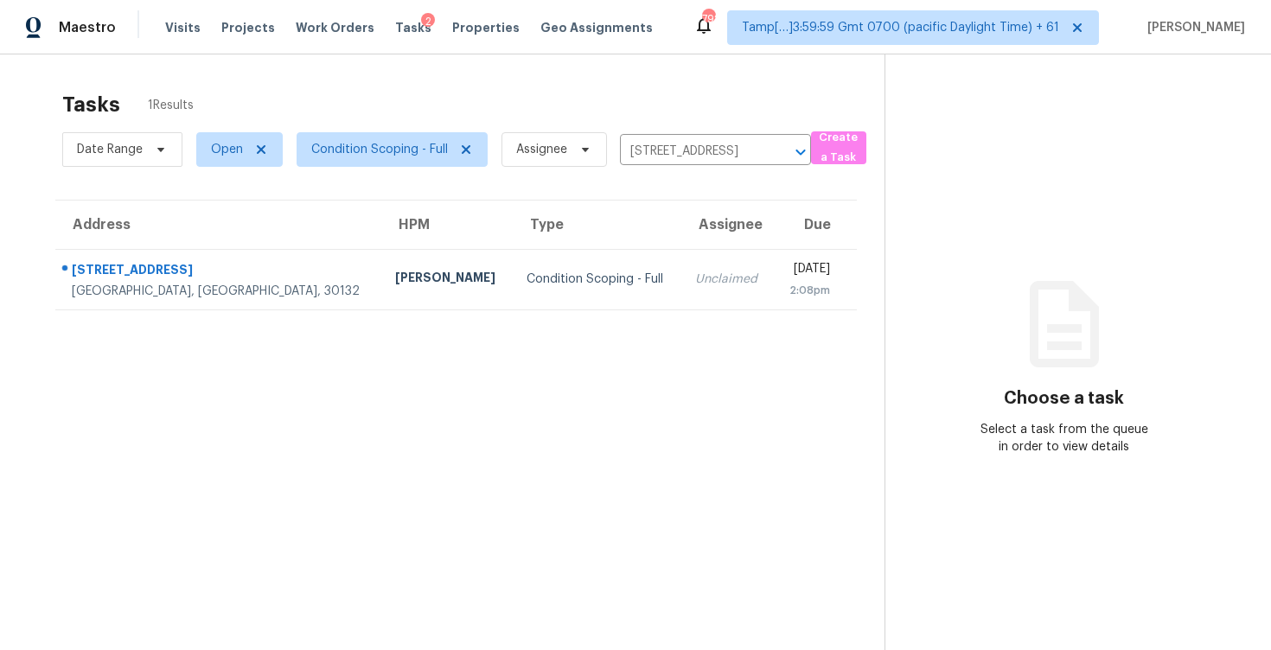
click at [774, 282] on td "Fri, Sep 5th 2025 2:08pm" at bounding box center [815, 279] width 83 height 61
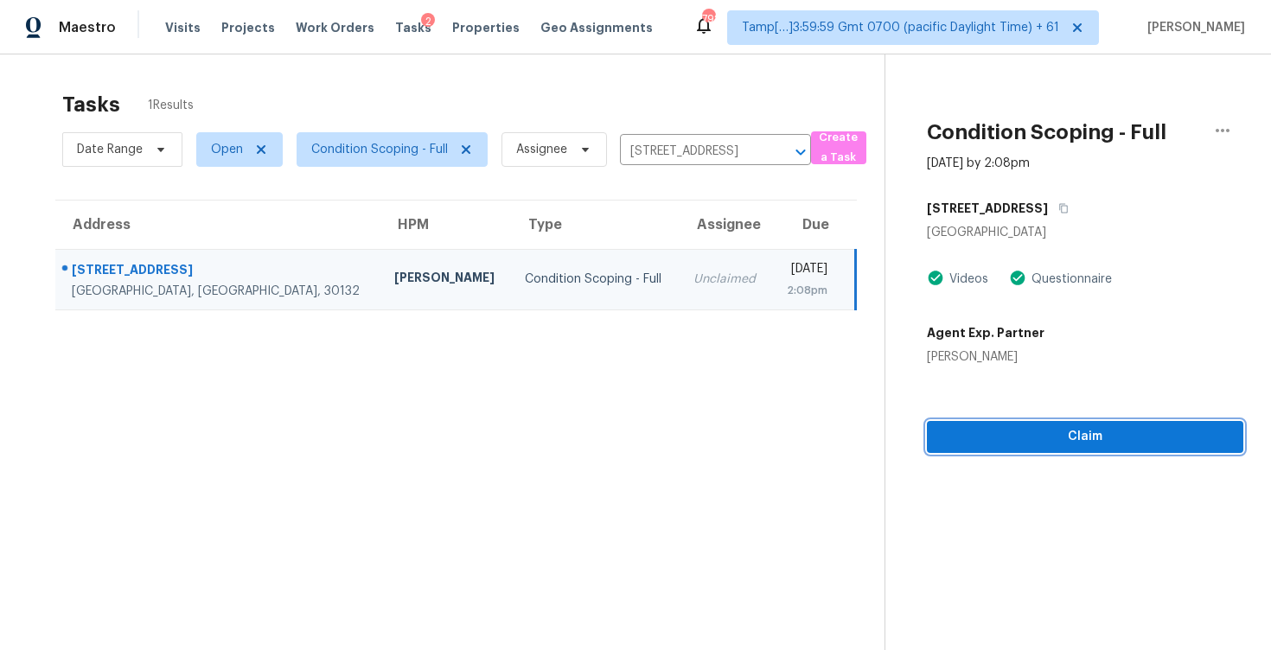
click at [960, 444] on span "Claim" at bounding box center [1084, 437] width 289 height 22
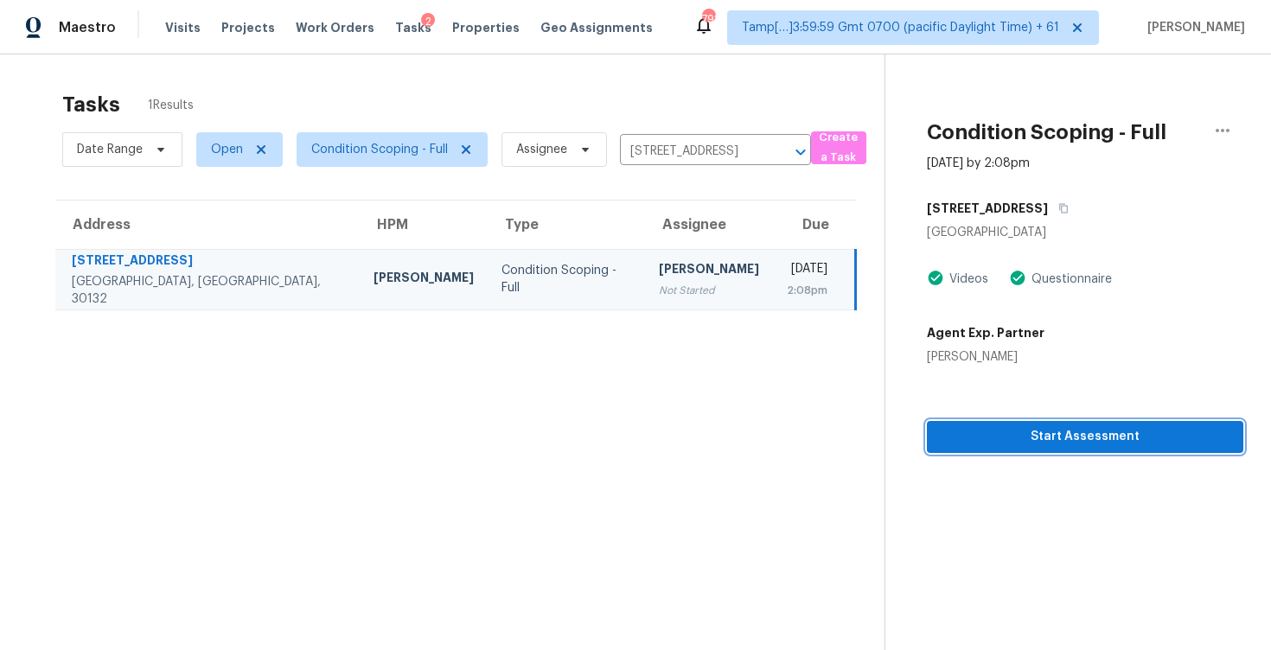
click at [1035, 429] on span "Start Assessment" at bounding box center [1084, 437] width 289 height 22
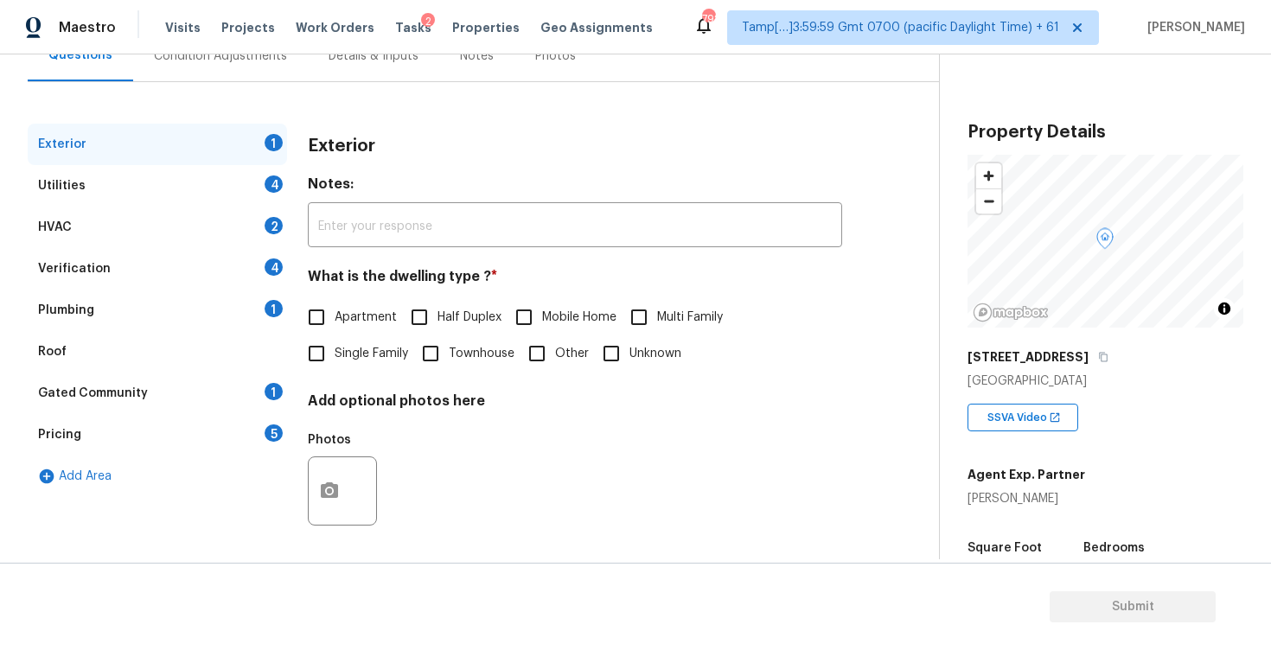
click at [316, 335] on input "Single Family" at bounding box center [316, 353] width 36 height 36
checkbox input "true"
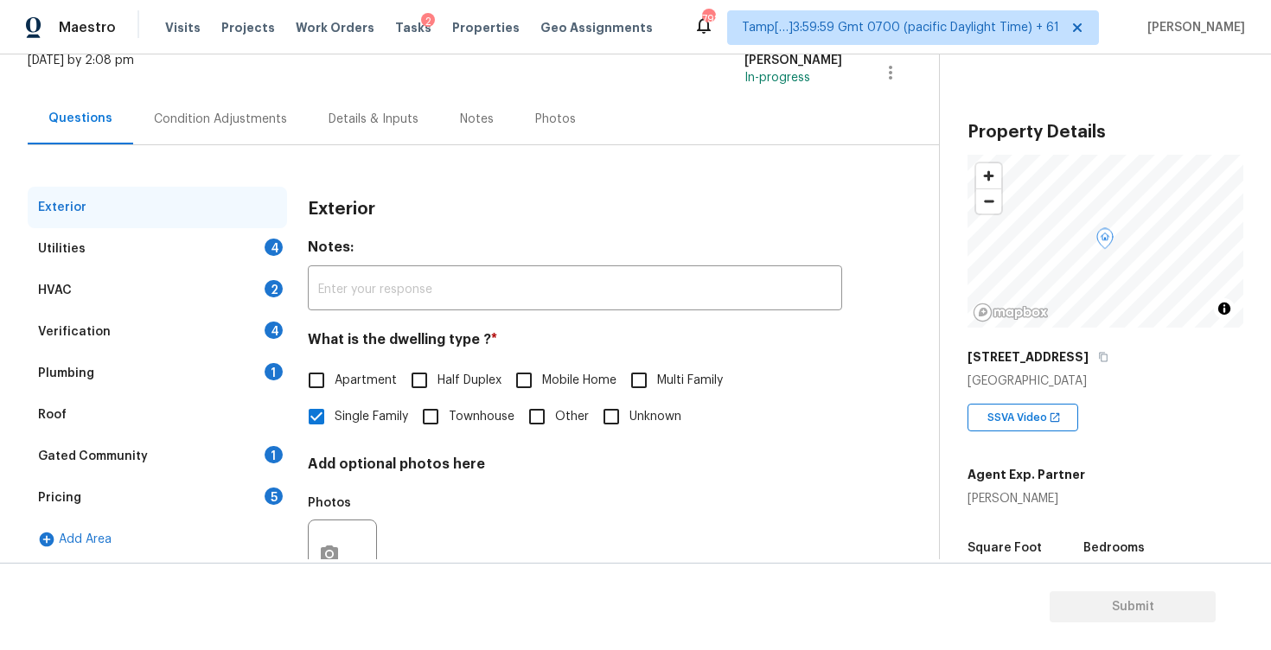
scroll to position [106, 0]
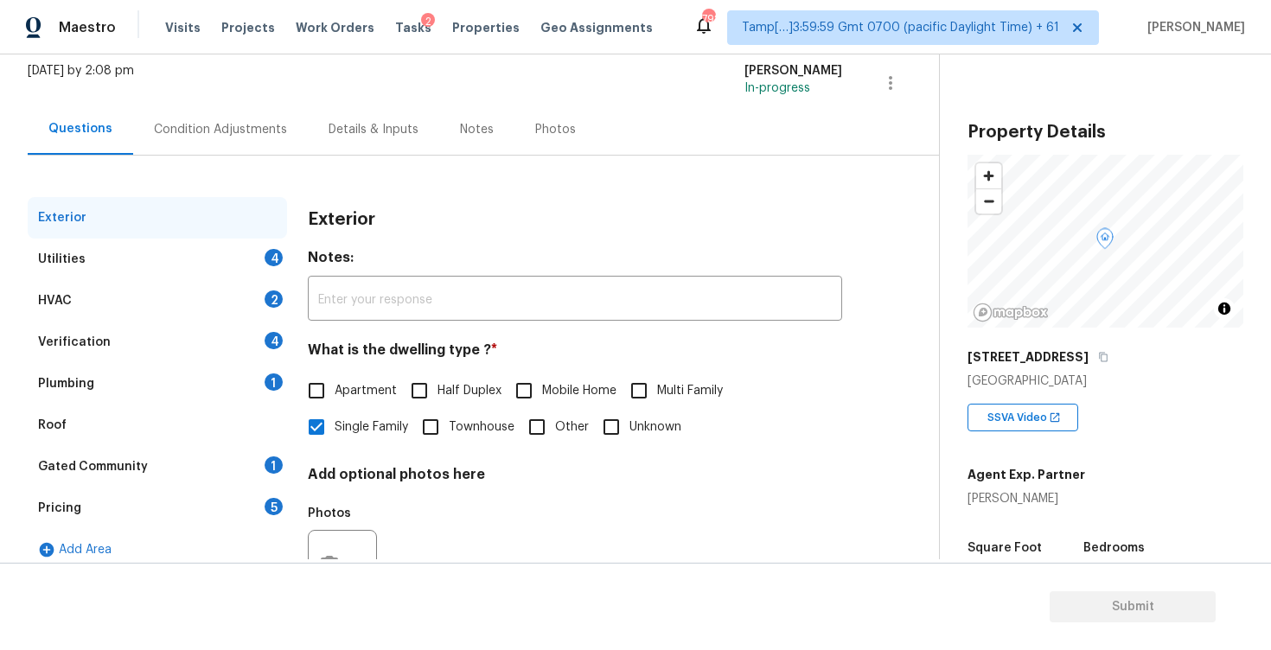
click at [253, 162] on div "Exterior Utilities 4 HVAC 2 Verification 4 Plumbing 1 Roof Gated Community 1 Pr…" at bounding box center [462, 393] width 869 height 475
click at [254, 126] on div "Condition Adjustments" at bounding box center [220, 129] width 133 height 17
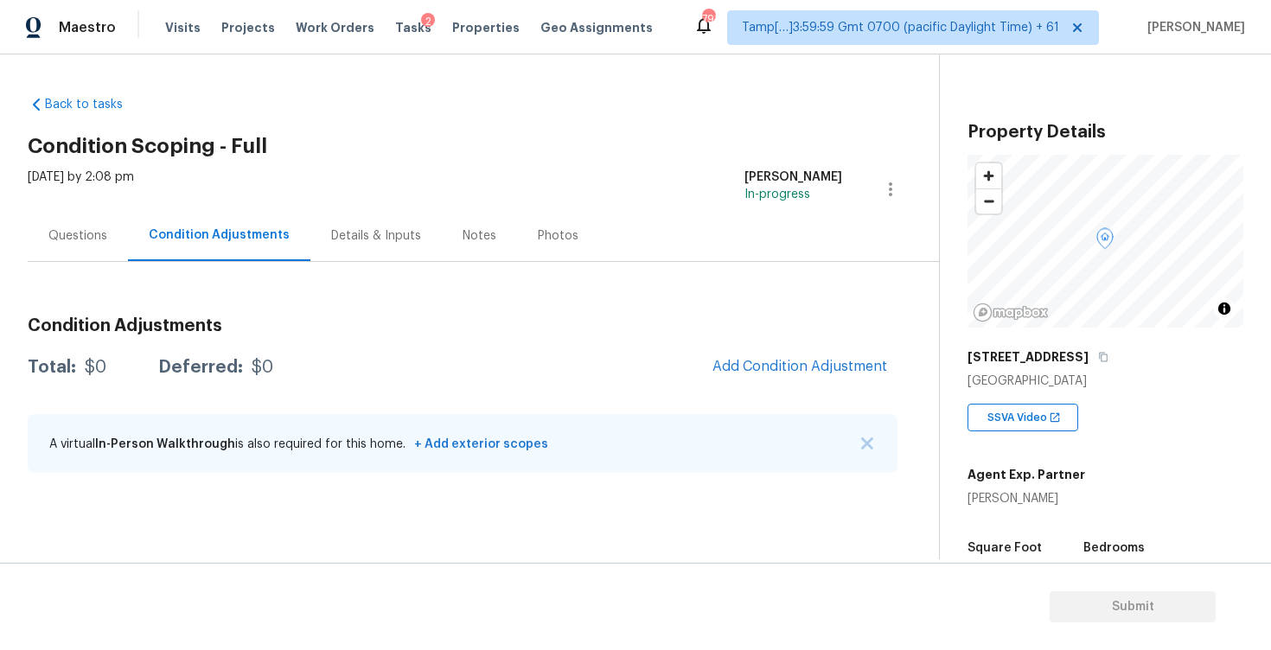
click at [97, 262] on div "Condition Adjustments Total: $0 Deferred: $0 Add Condition Adjustment A virtual…" at bounding box center [462, 375] width 869 height 226
click at [99, 240] on div "Questions" at bounding box center [77, 235] width 59 height 17
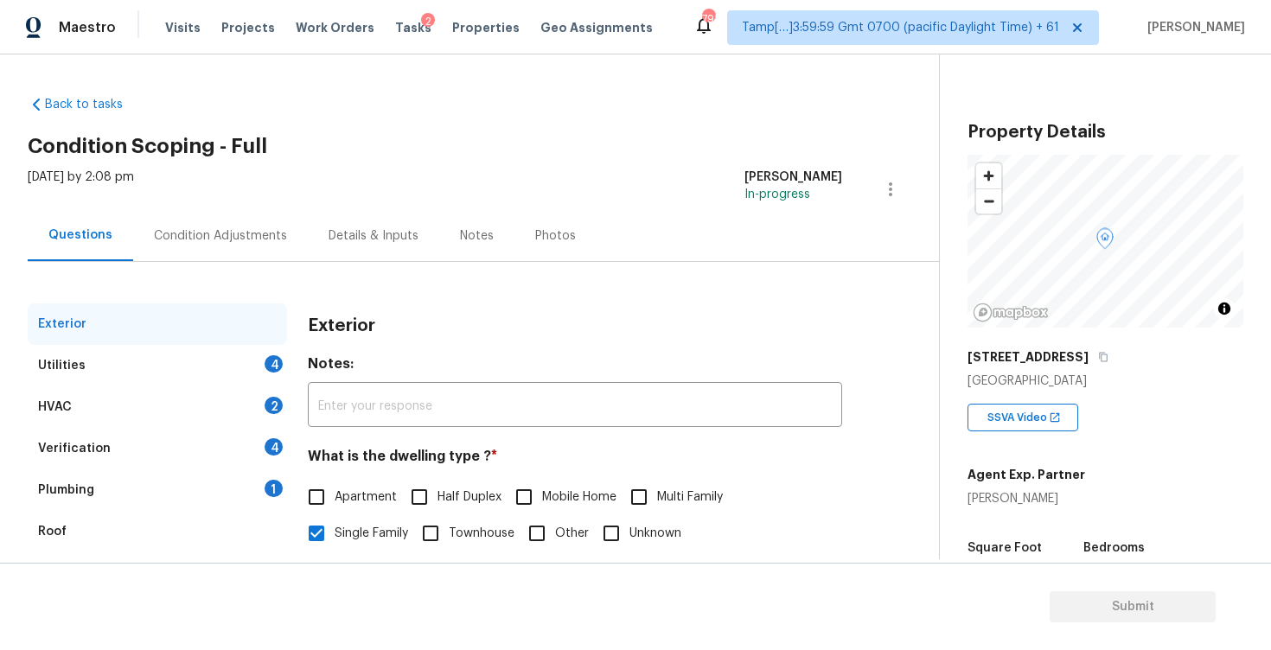
click at [254, 212] on div "Condition Adjustments" at bounding box center [220, 235] width 175 height 51
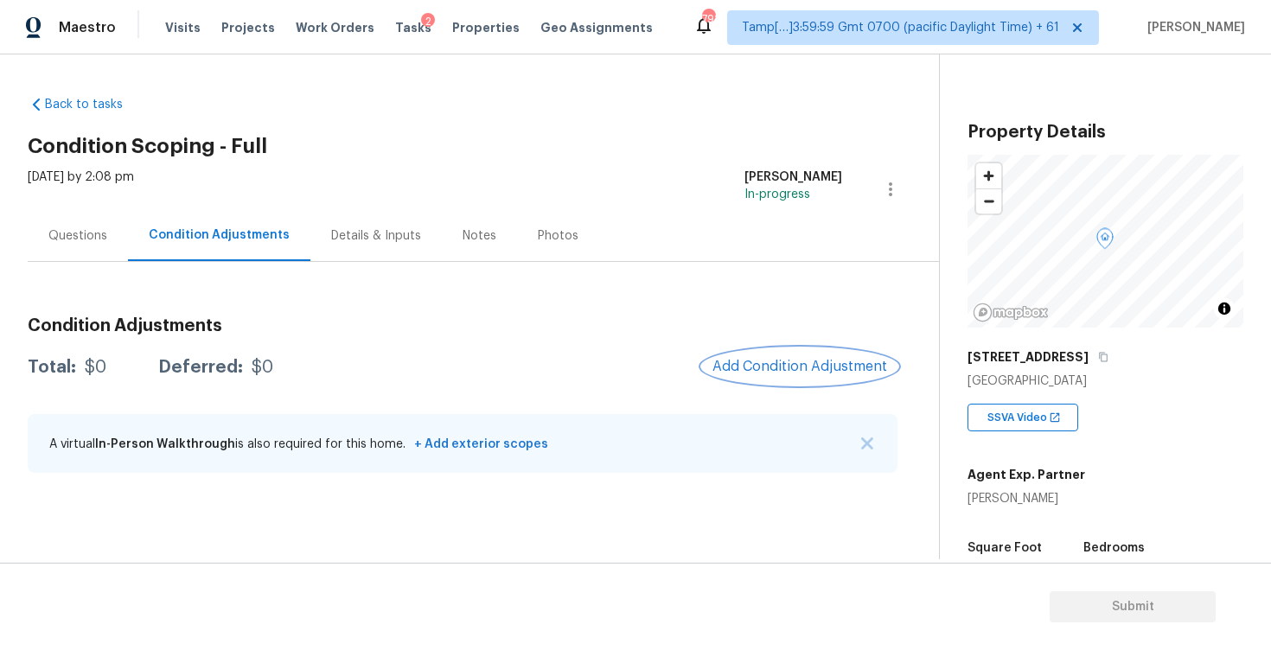
click at [773, 361] on span "Add Condition Adjustment" at bounding box center [799, 367] width 175 height 16
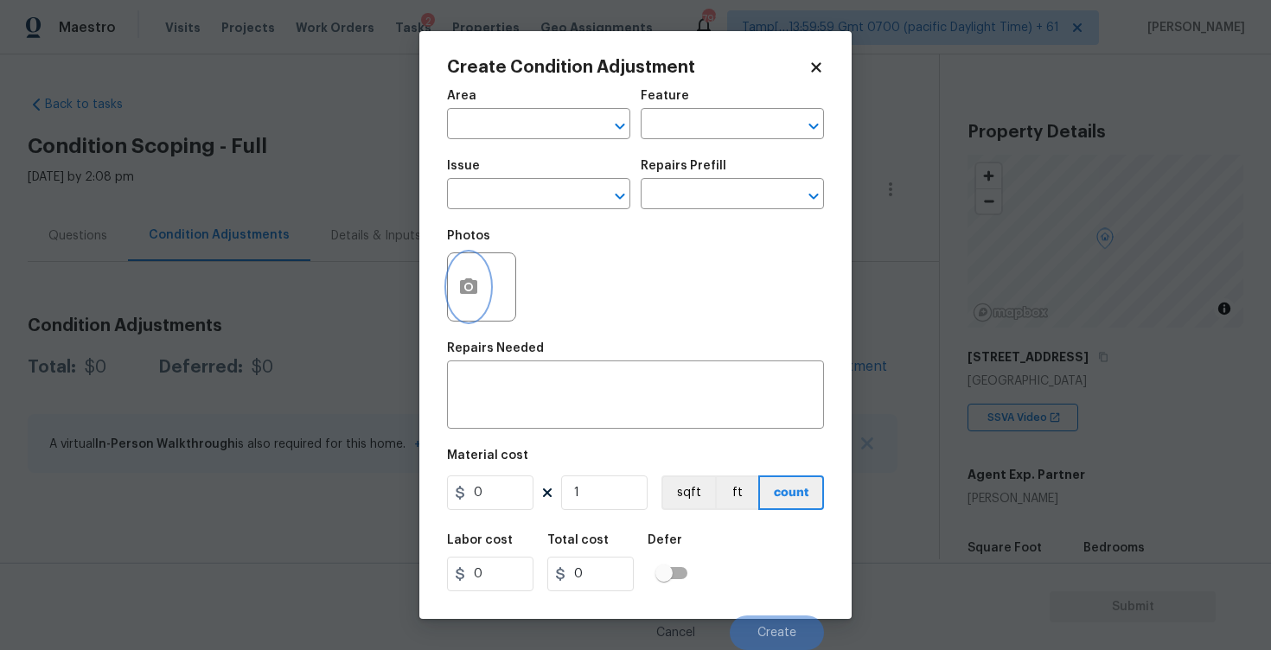
click at [466, 293] on icon "button" at bounding box center [468, 286] width 17 height 16
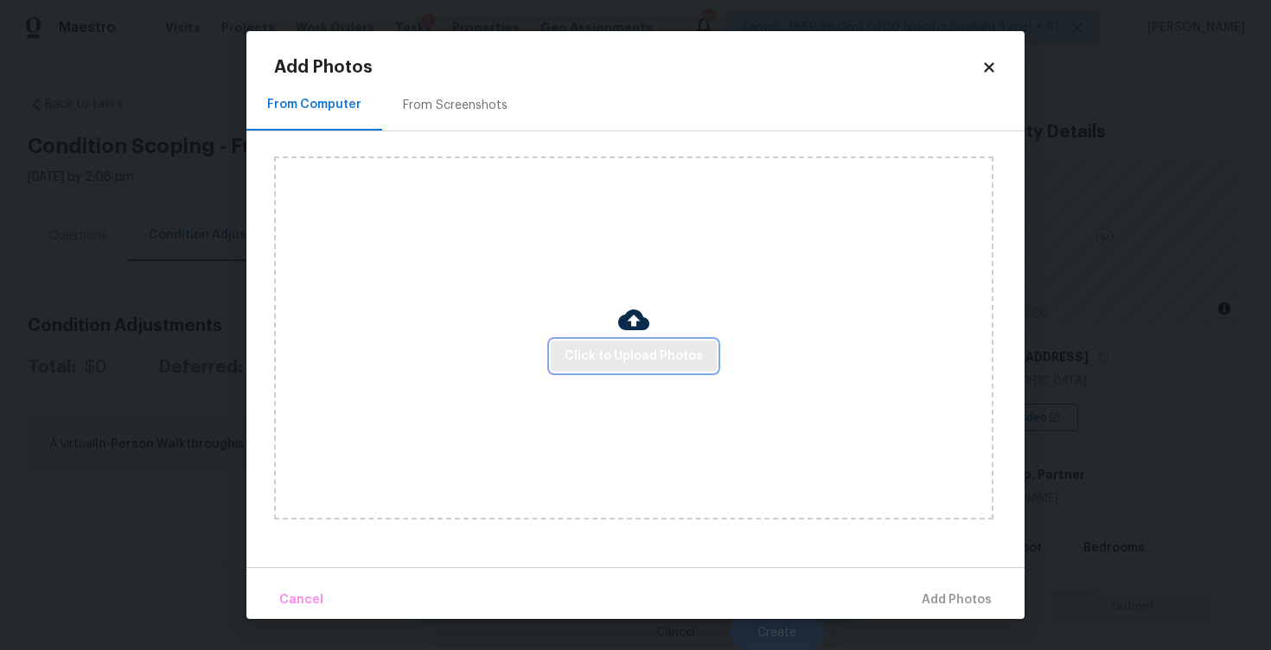
click at [616, 361] on span "Click to Upload Photos" at bounding box center [633, 357] width 138 height 22
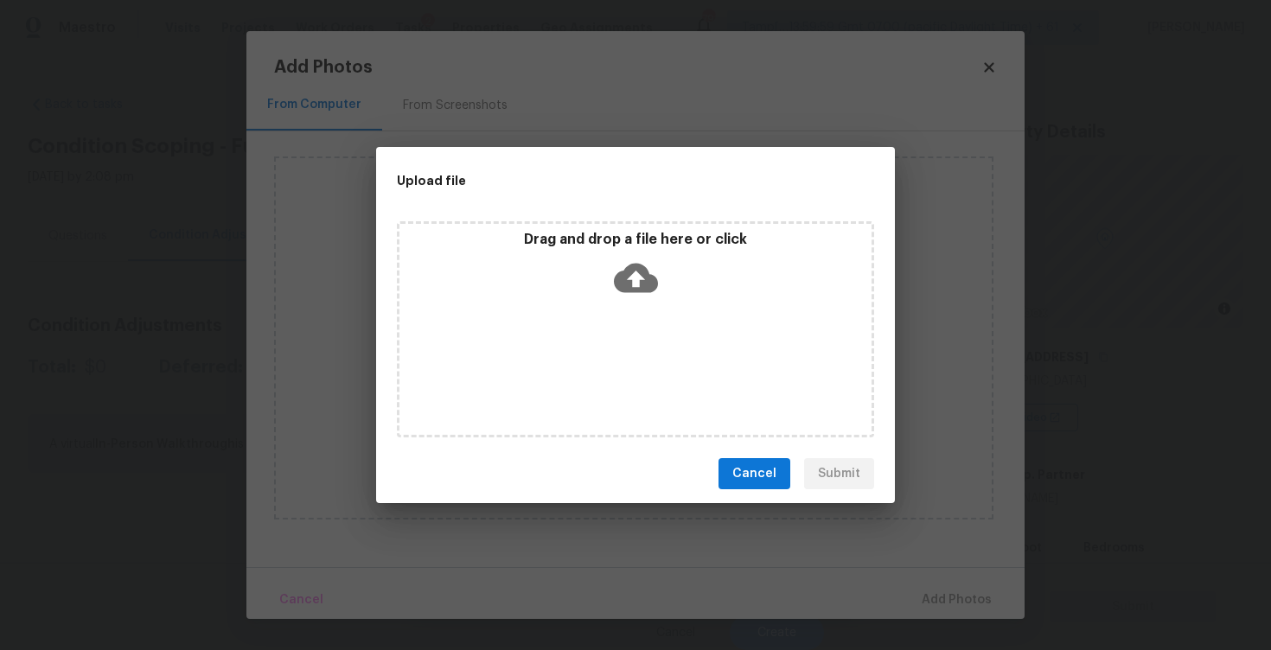
click at [643, 265] on icon at bounding box center [636, 278] width 44 height 29
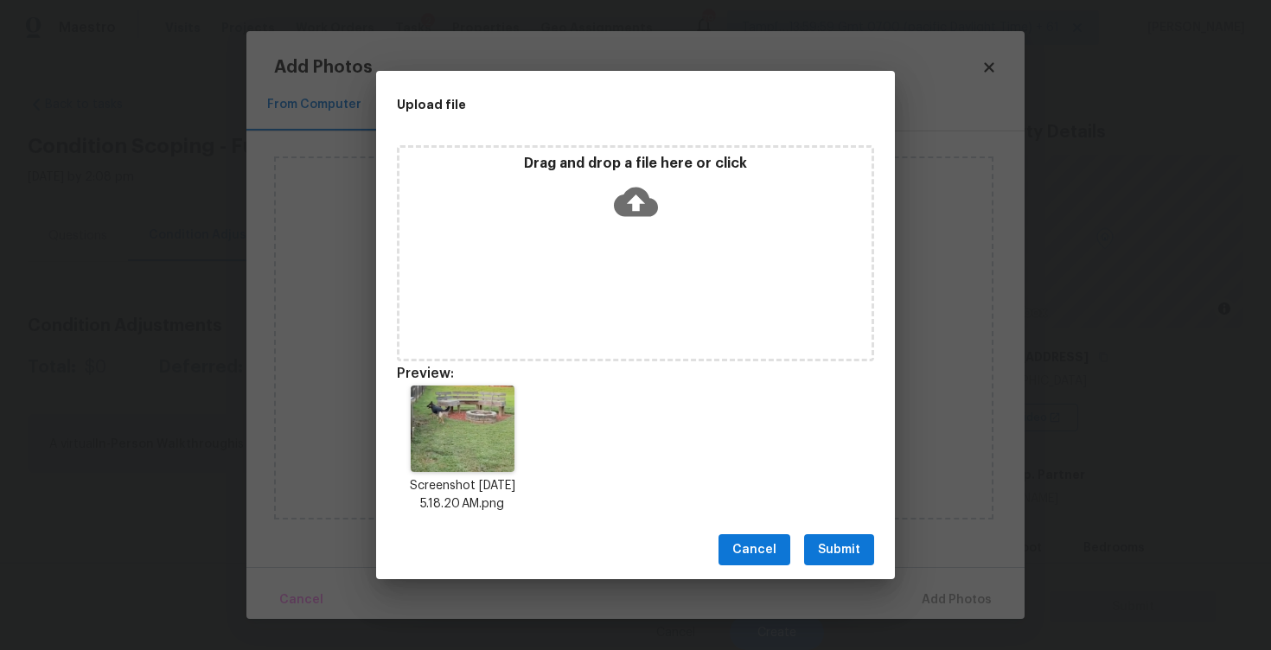
click at [819, 561] on button "Submit" at bounding box center [839, 550] width 70 height 32
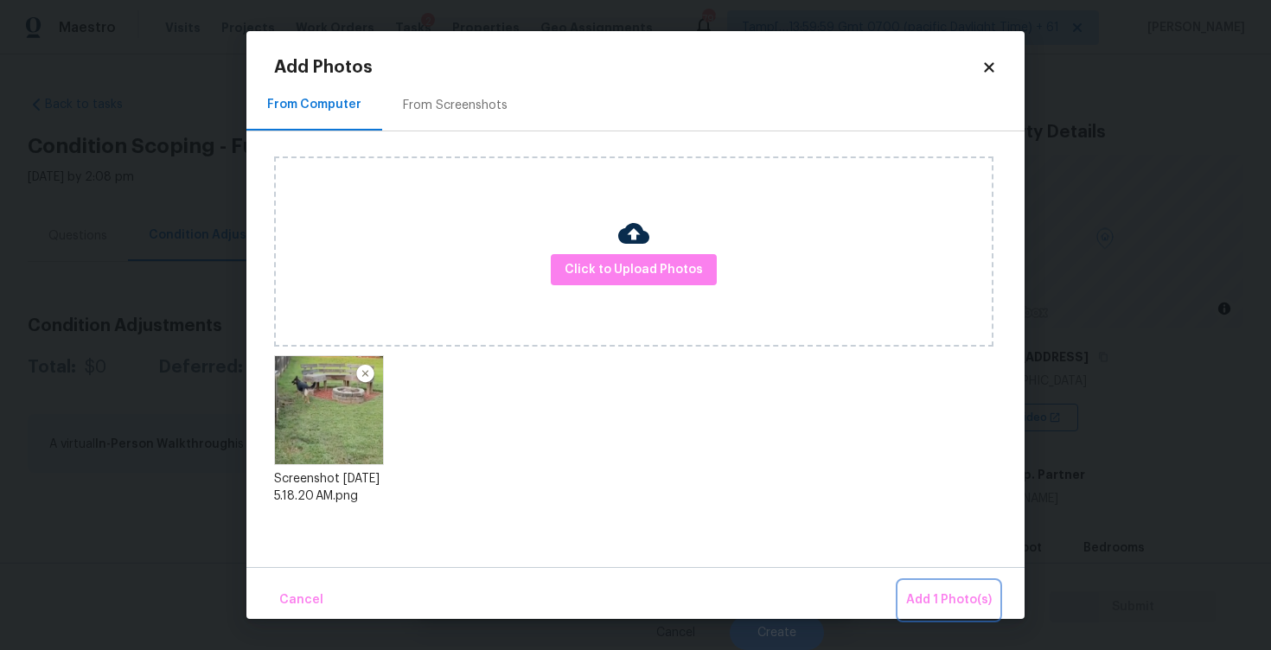
click at [935, 594] on span "Add 1 Photo(s)" at bounding box center [949, 600] width 86 height 22
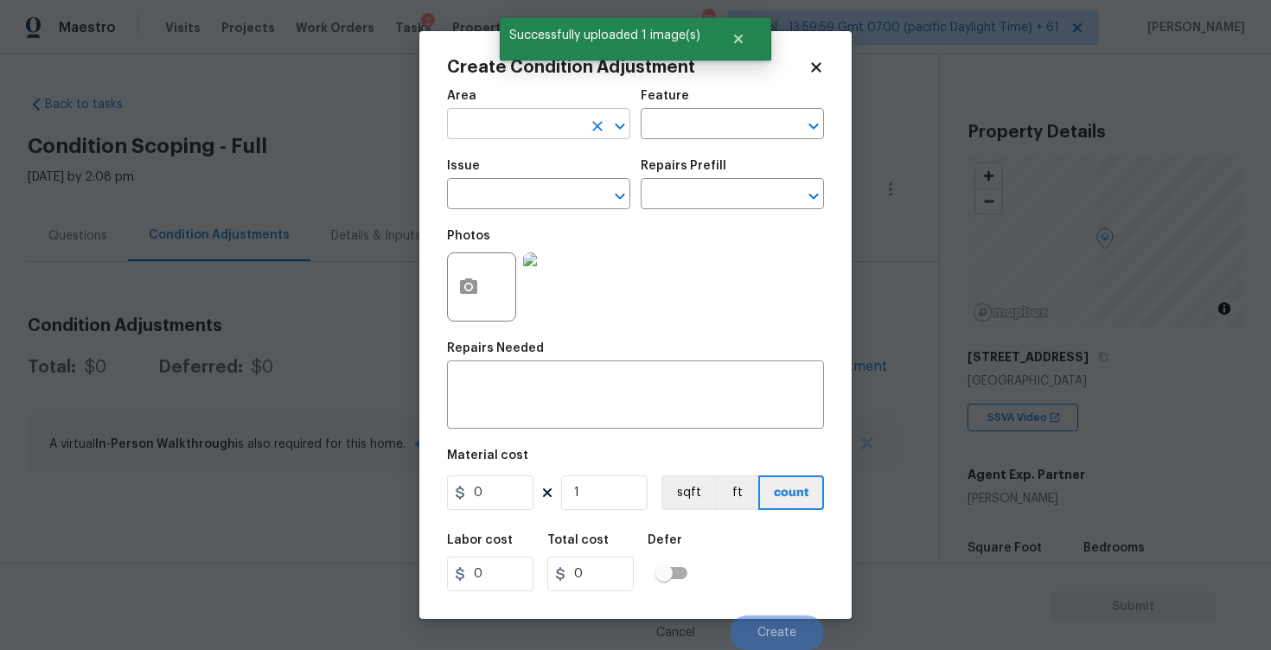
click at [506, 114] on input "text" at bounding box center [514, 125] width 135 height 27
click at [508, 191] on li "Interior Overall" at bounding box center [538, 193] width 183 height 29
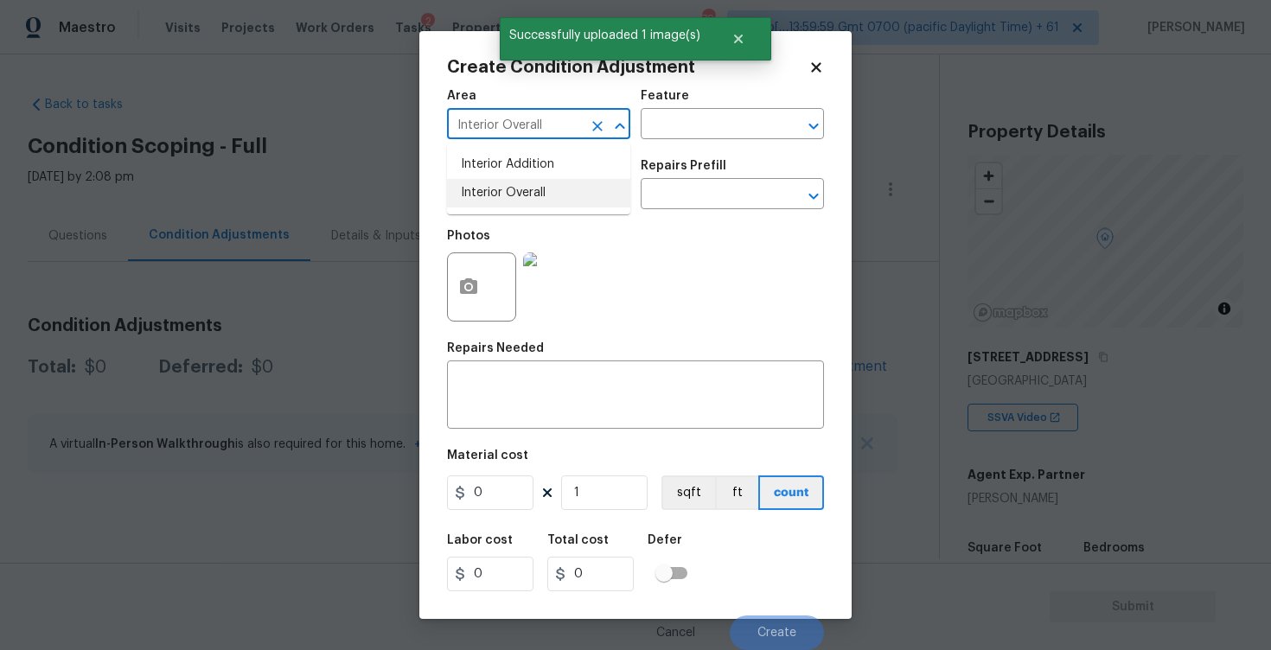
type input "Interior Overall"
click at [508, 191] on input "text" at bounding box center [514, 195] width 135 height 27
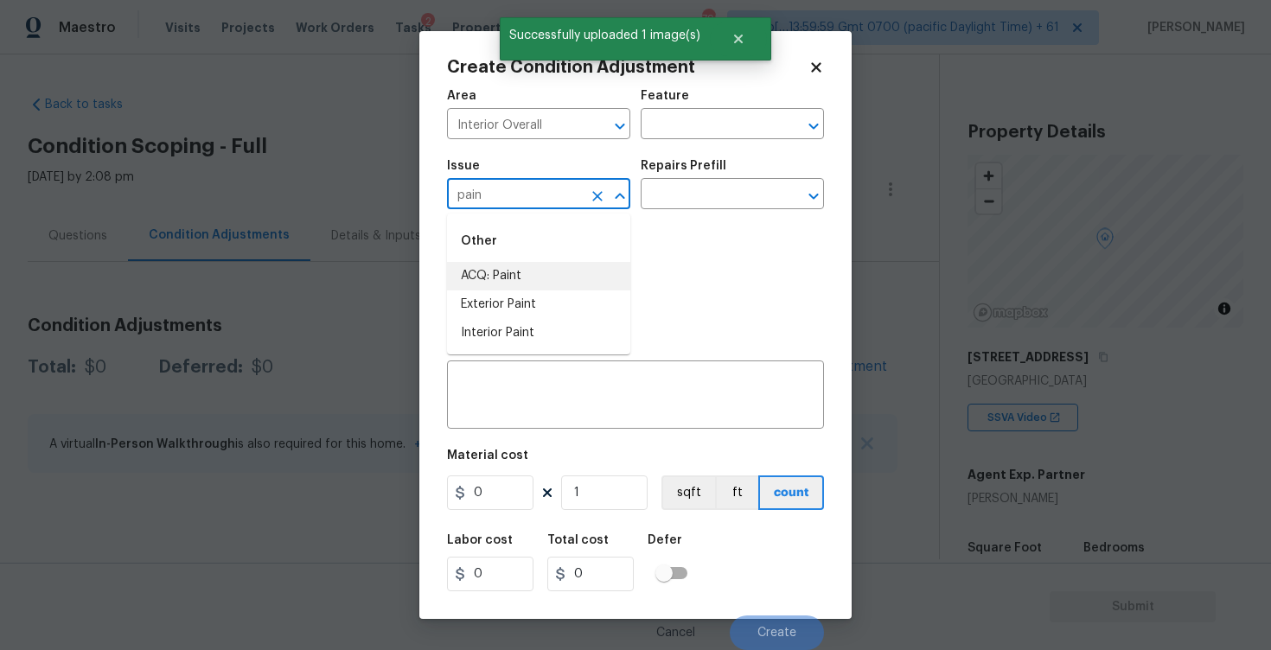
click at [509, 269] on li "ACQ: Paint" at bounding box center [538, 276] width 183 height 29
type input "ACQ: Paint"
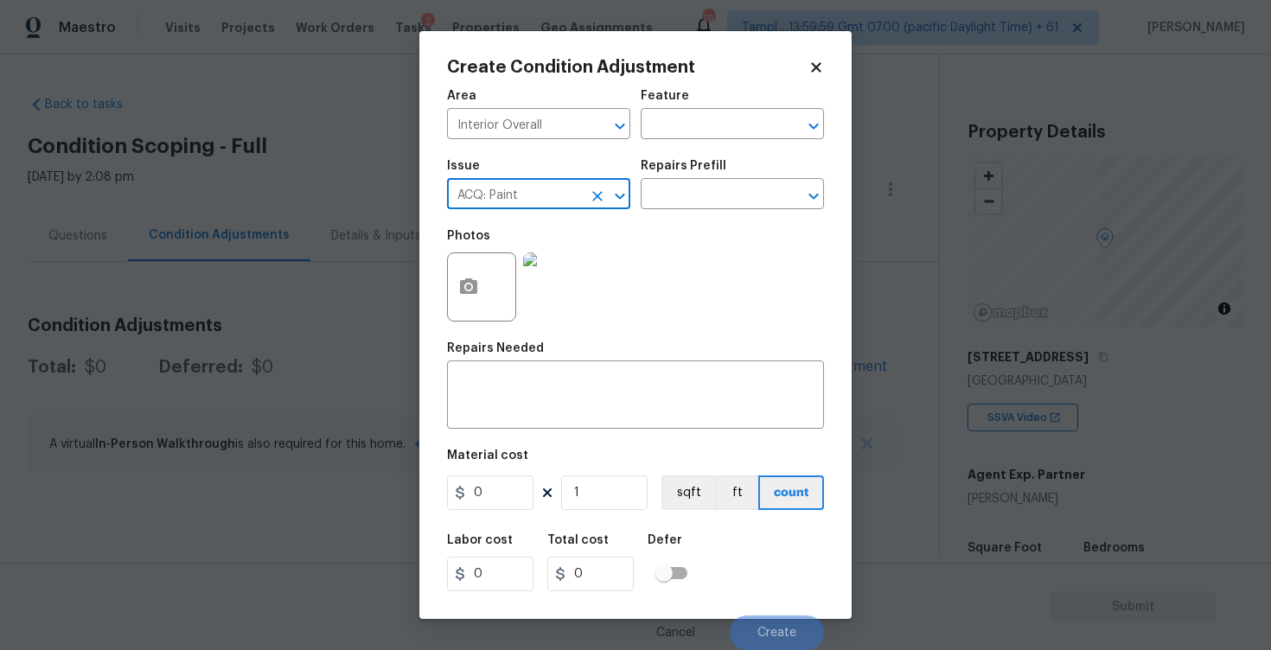
click at [600, 188] on icon "Clear" at bounding box center [597, 196] width 17 height 17
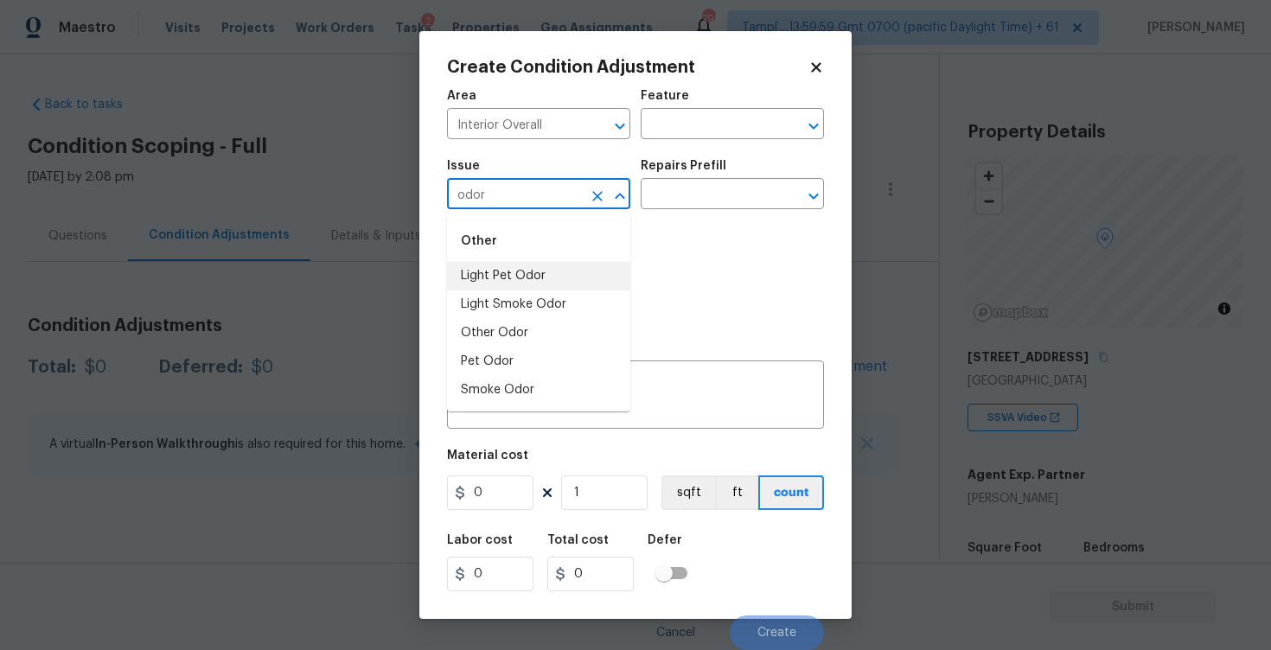
click at [592, 281] on li "Light Pet Odor" at bounding box center [538, 276] width 183 height 29
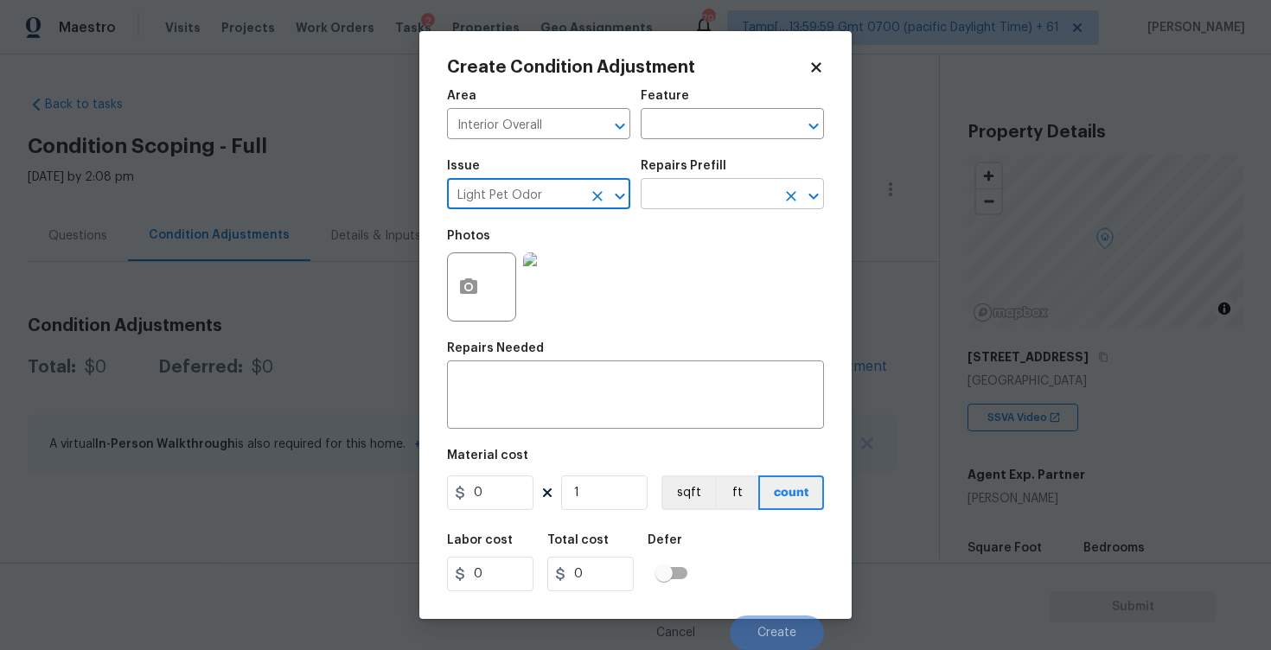
type input "Light Pet Odor"
click at [697, 190] on input "text" at bounding box center [707, 195] width 135 height 27
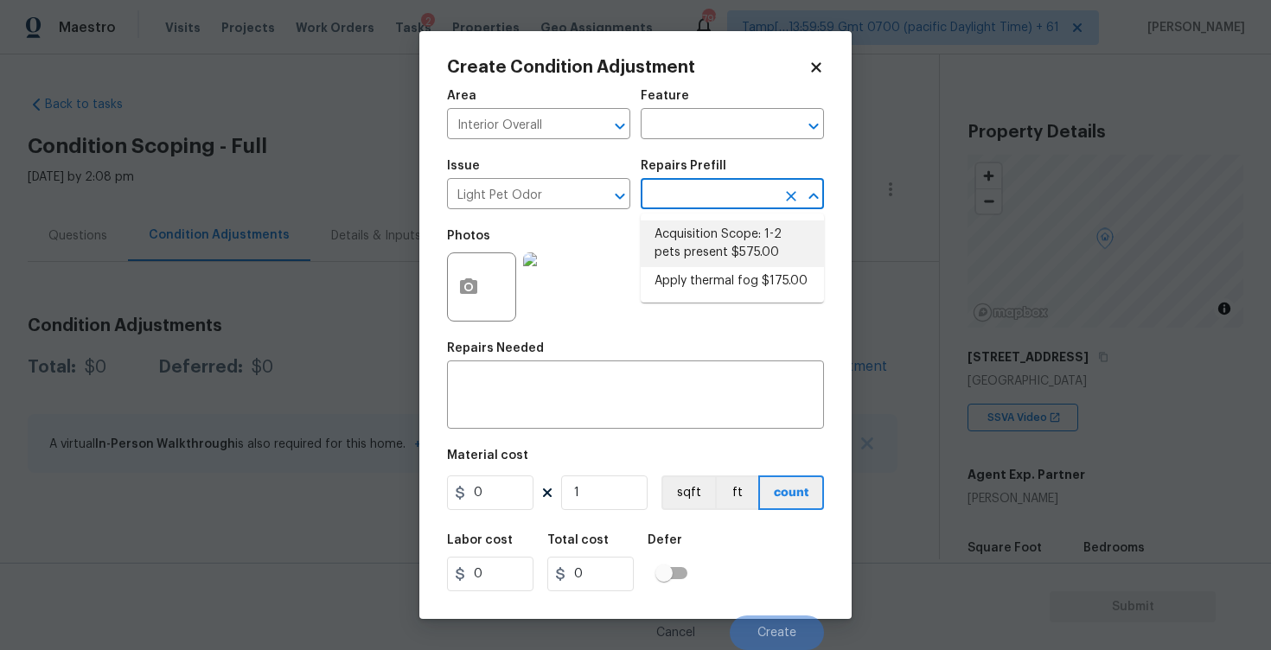
click at [702, 252] on li "Acquisition Scope: 1-2 pets present $575.00" at bounding box center [731, 243] width 183 height 47
type textarea "Acquisition Scope: 1-2 pets present"
type input "575"
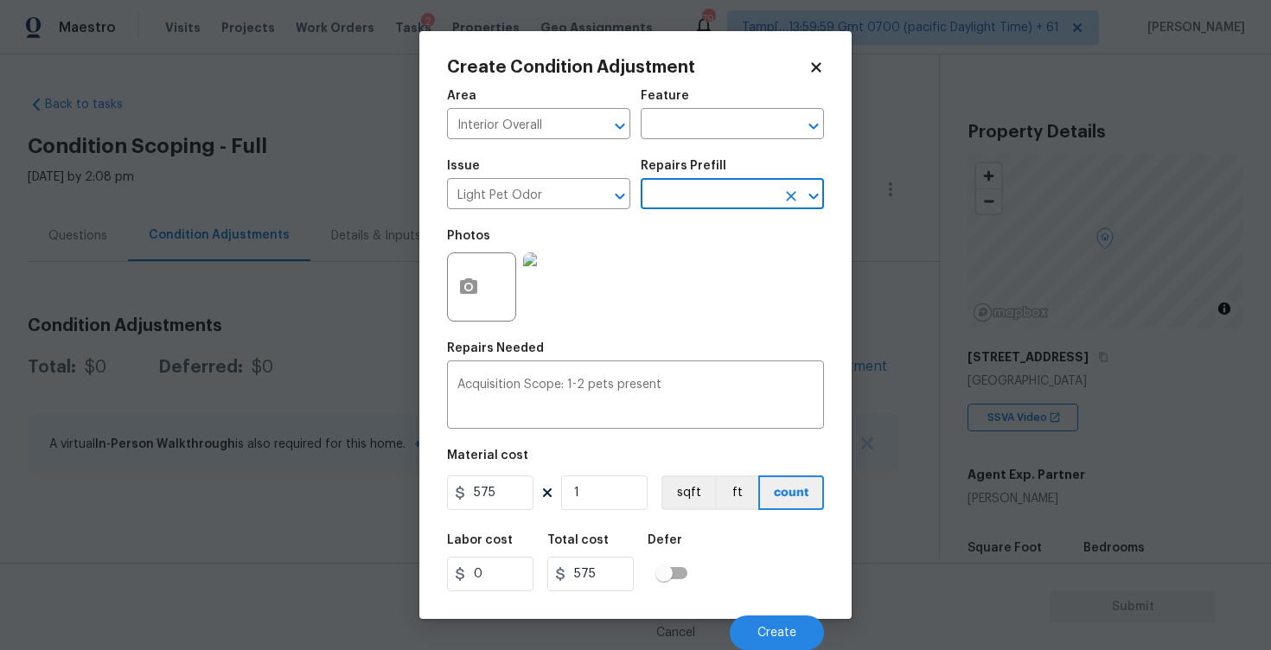
scroll to position [1, 0]
click at [761, 610] on div "Cancel Create" at bounding box center [635, 626] width 377 height 48
click at [768, 631] on span "Create" at bounding box center [776, 633] width 39 height 13
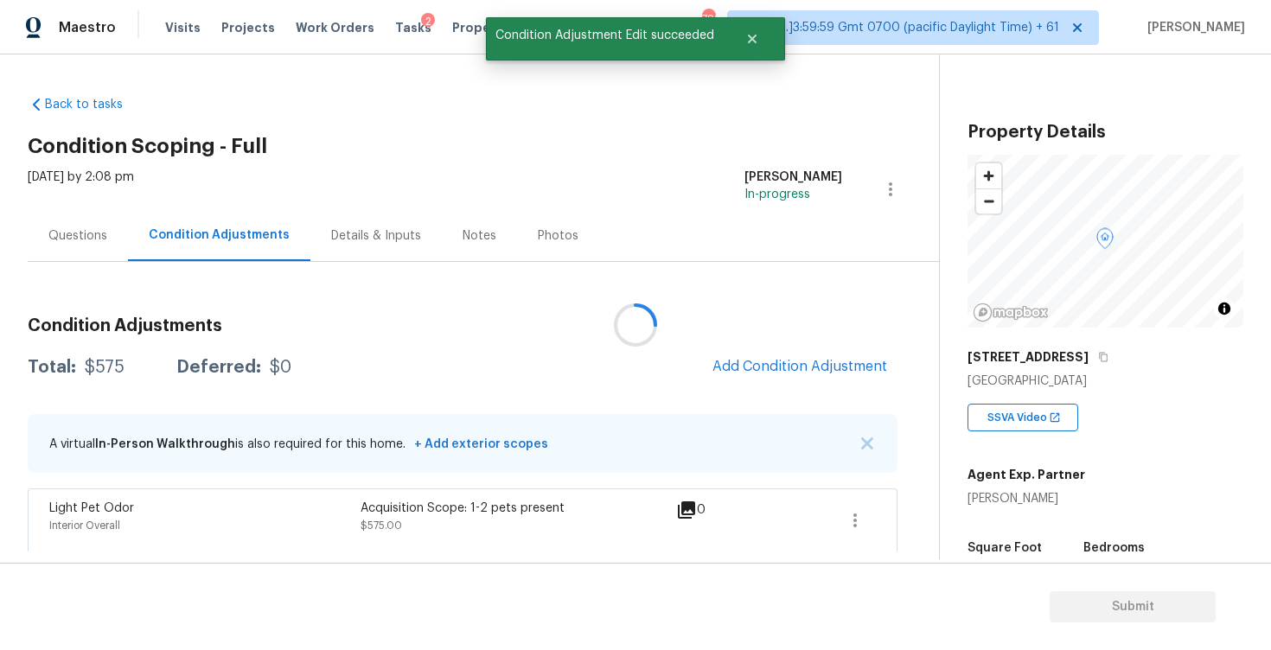
scroll to position [0, 0]
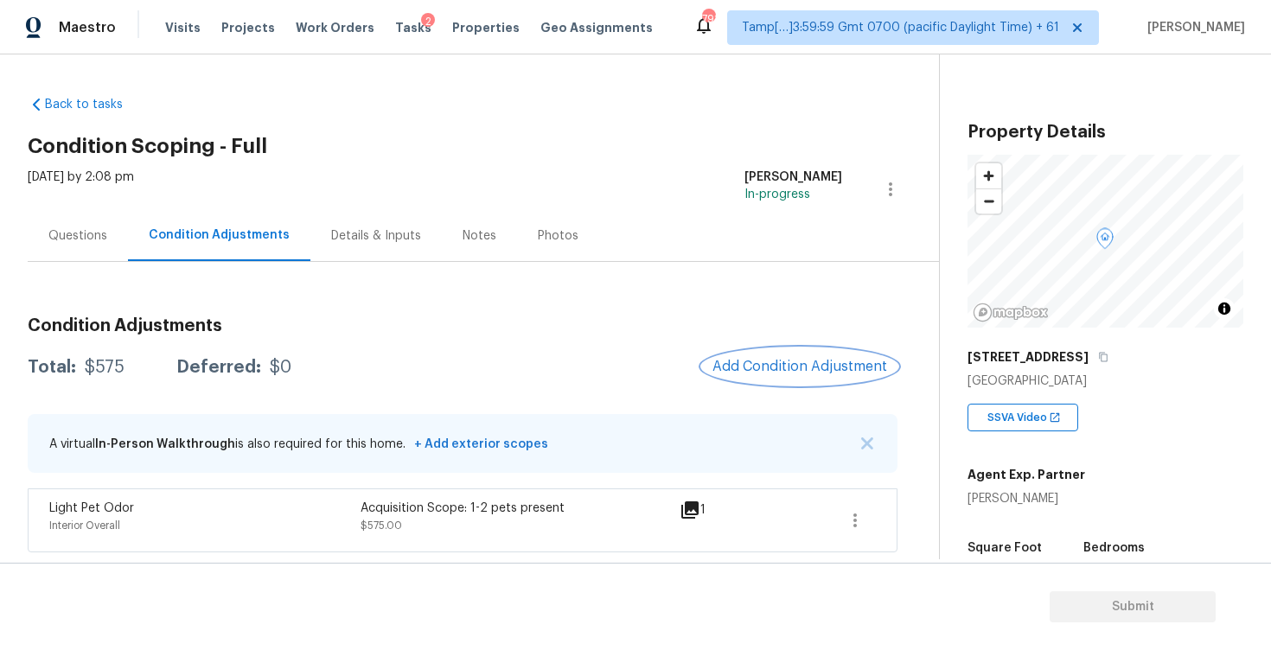
click at [834, 379] on button "Add Condition Adjustment" at bounding box center [799, 366] width 195 height 36
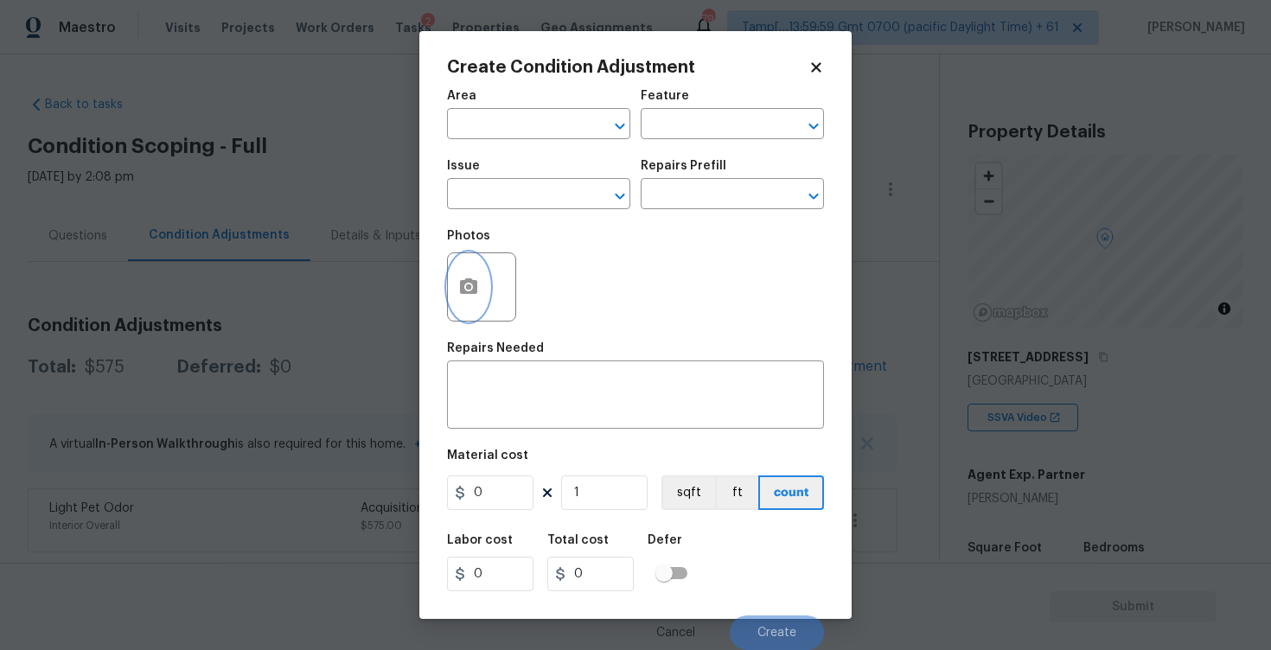
click at [482, 295] on button "button" at bounding box center [468, 286] width 41 height 67
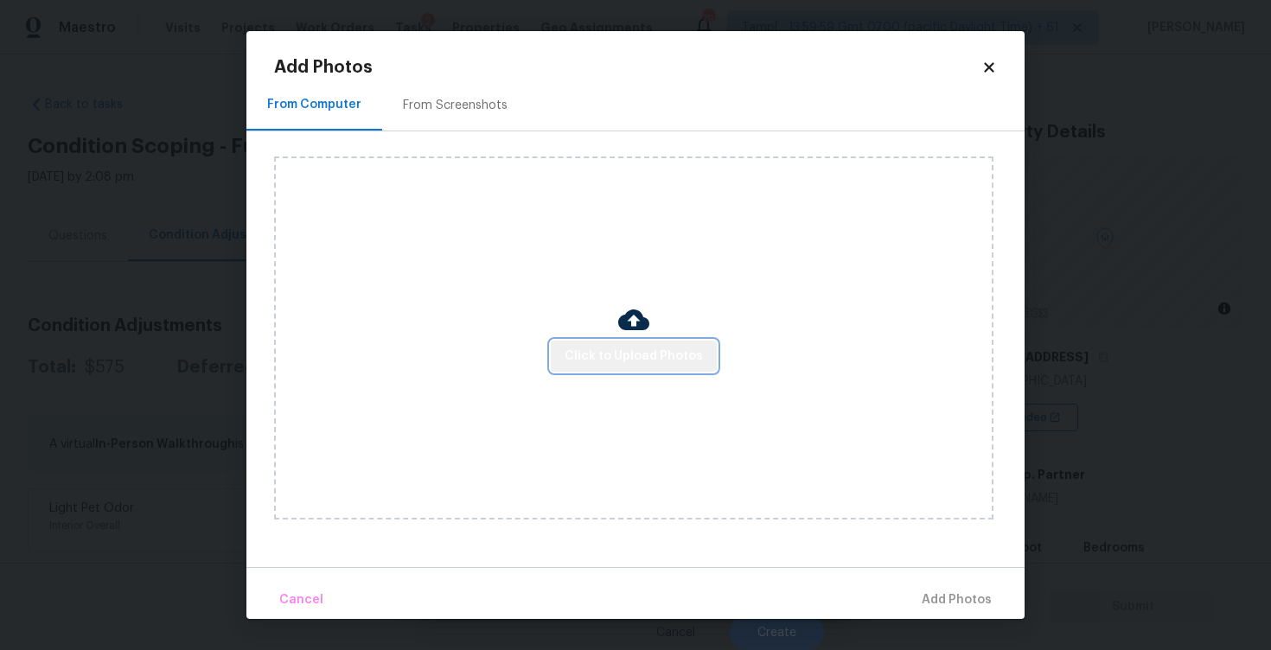
click at [689, 357] on span "Click to Upload Photos" at bounding box center [633, 357] width 138 height 22
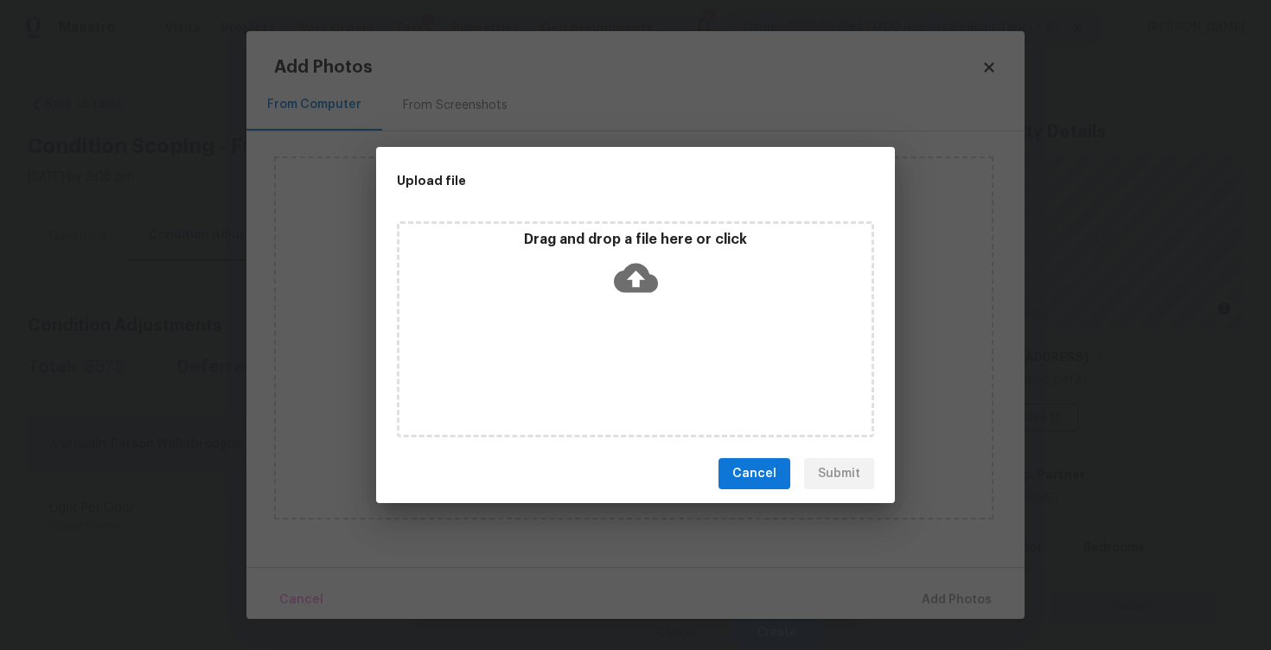
drag, startPoint x: 743, startPoint y: 396, endPoint x: 718, endPoint y: 379, distance: 30.4
click at [718, 379] on div "Upload file Drag and drop a file here or click Cancel Submit" at bounding box center [635, 325] width 1271 height 650
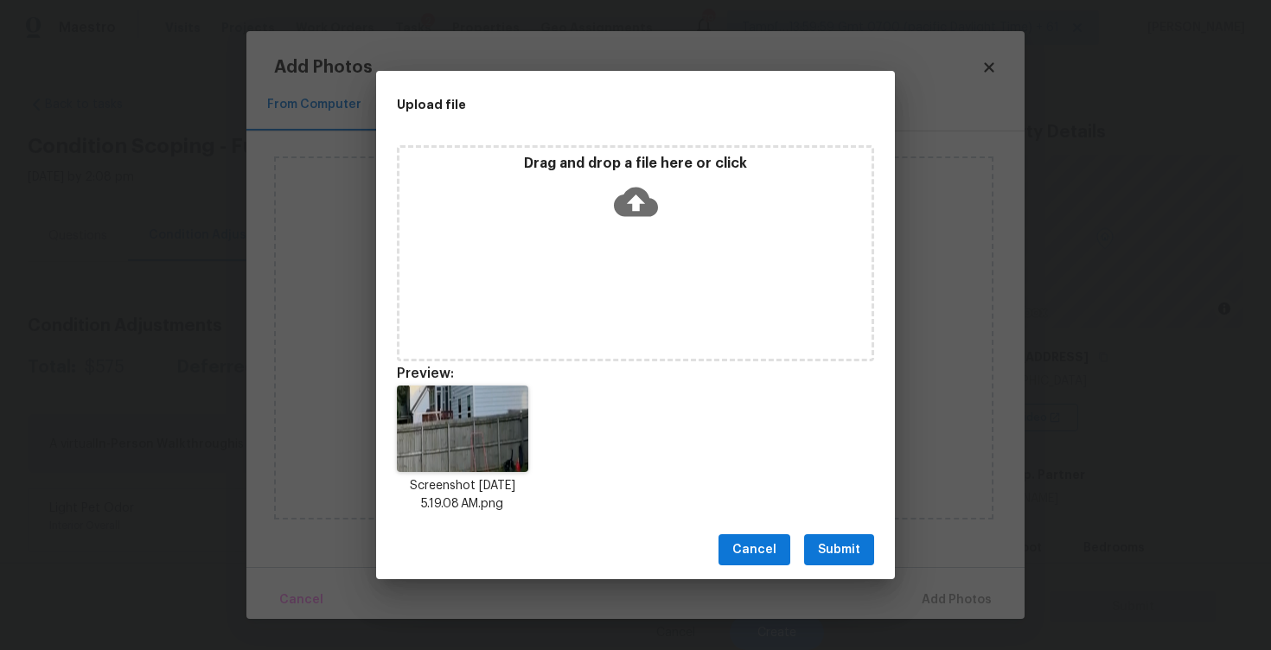
click at [643, 188] on icon at bounding box center [636, 202] width 44 height 44
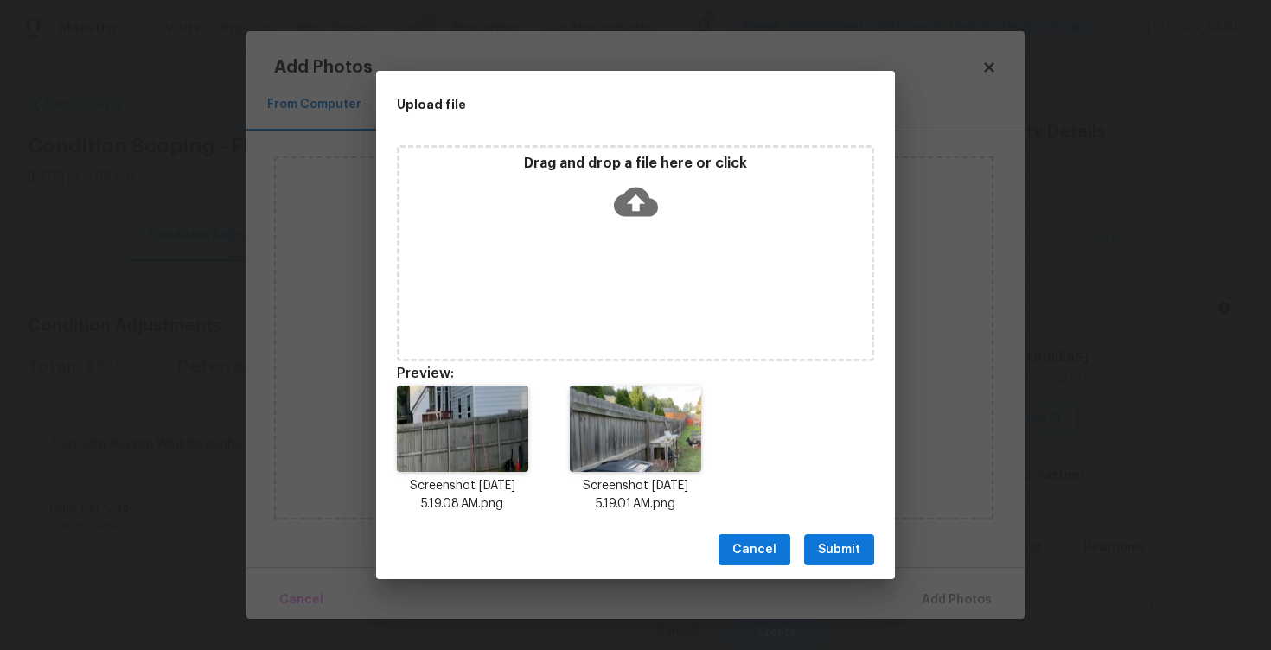
click at [843, 559] on span "Submit" at bounding box center [839, 550] width 42 height 22
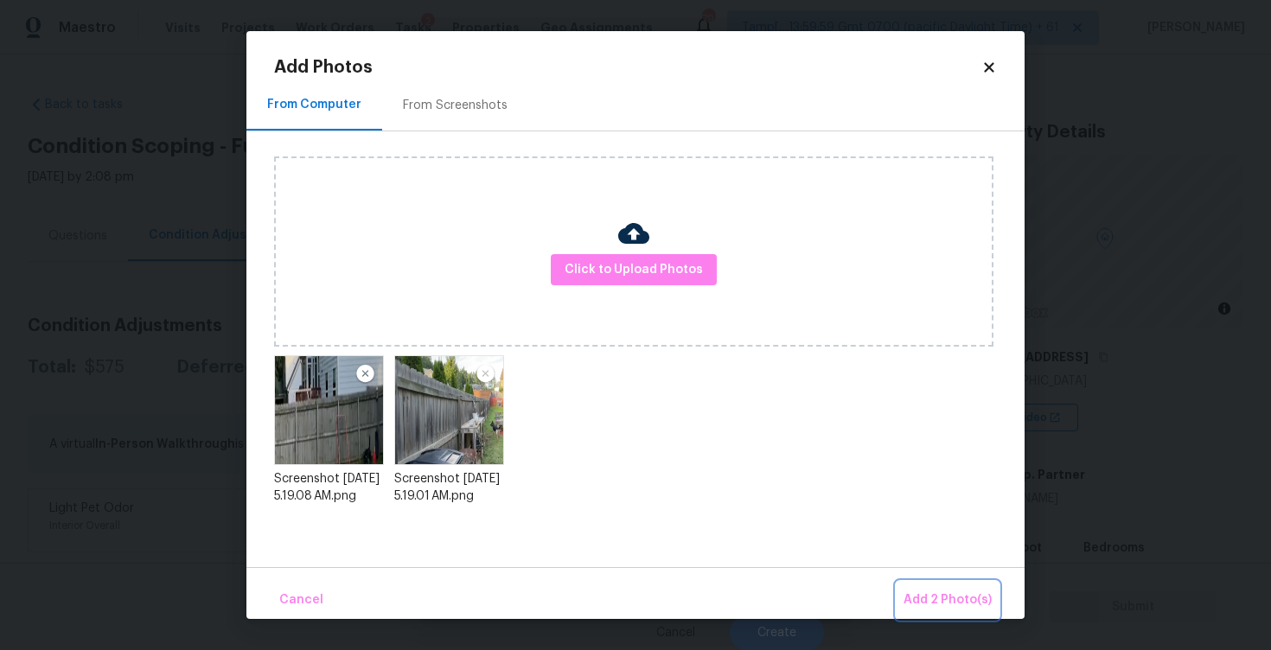
click at [922, 587] on button "Add 2 Photo(s)" at bounding box center [947, 600] width 102 height 37
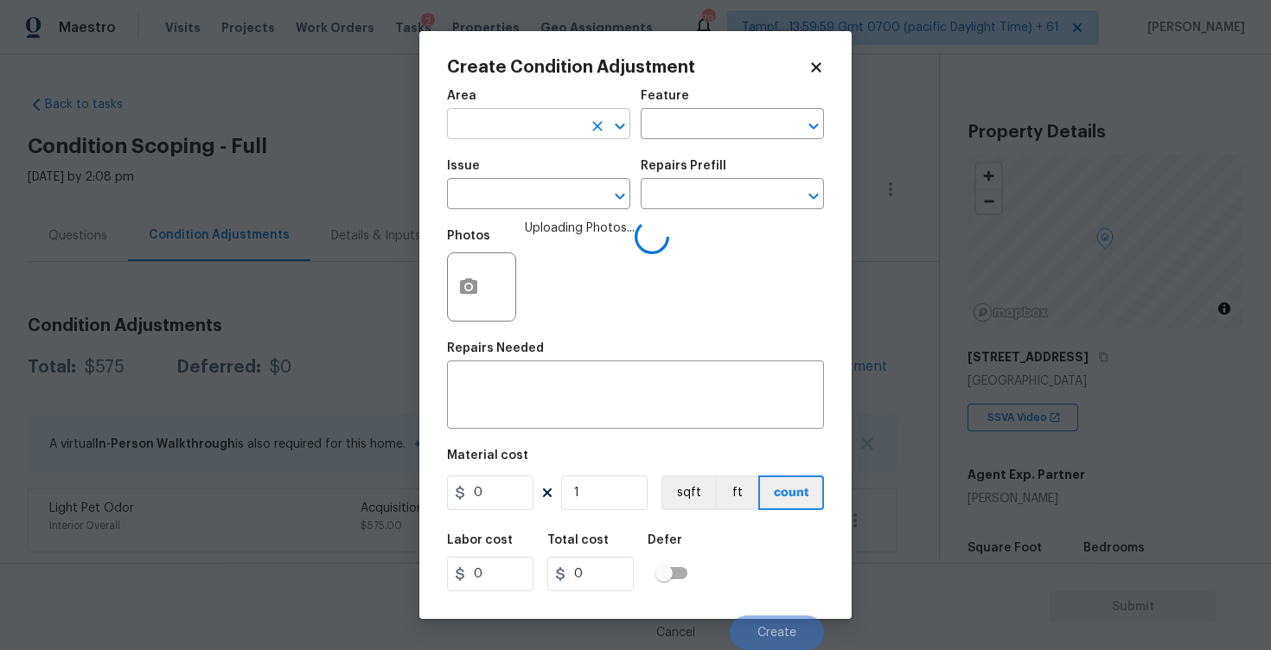
click at [548, 137] on input "text" at bounding box center [514, 125] width 135 height 27
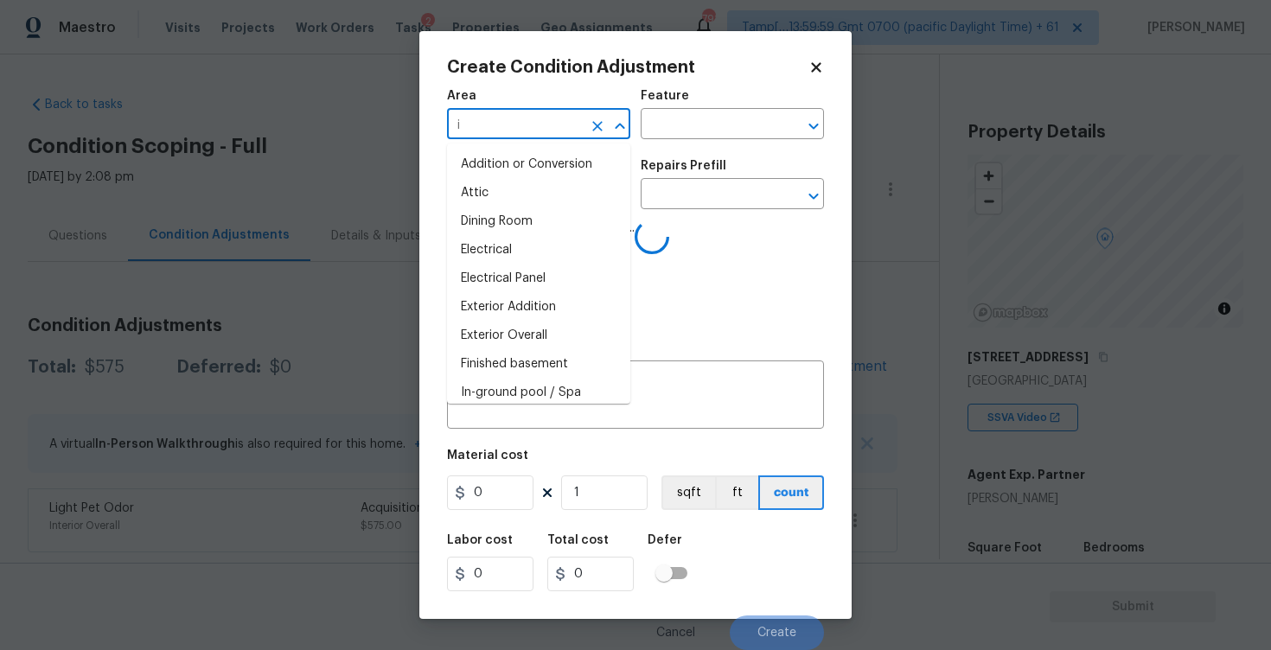
type input "in"
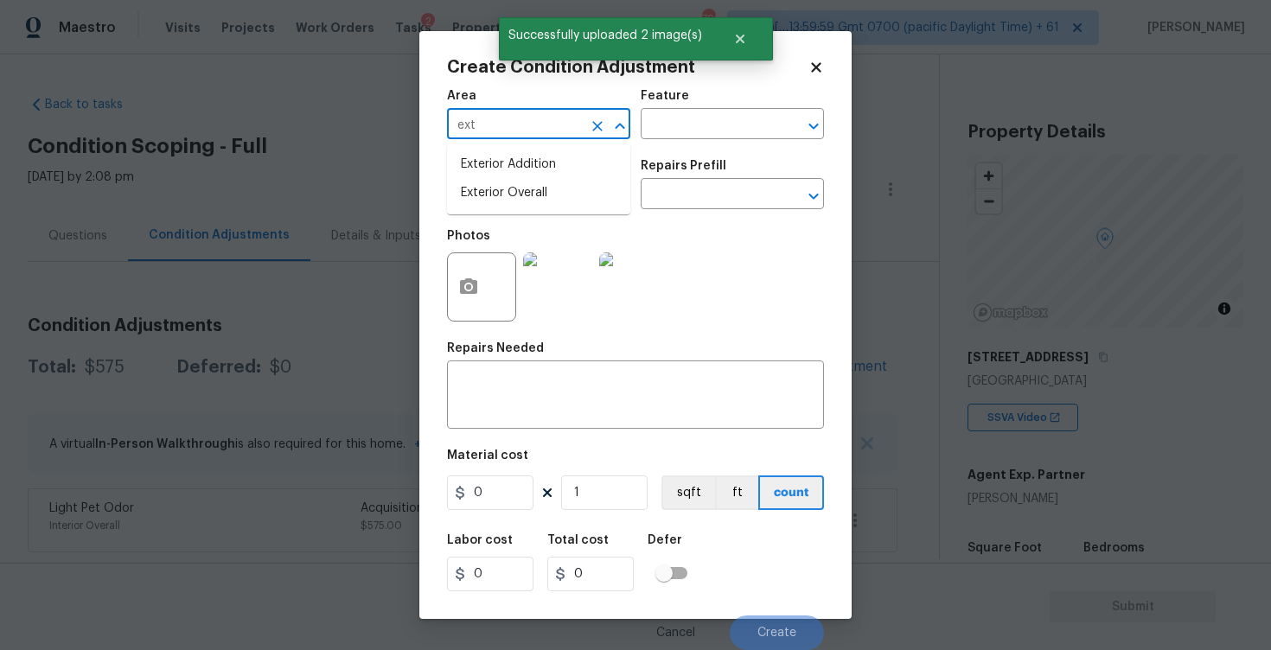
type input "exte"
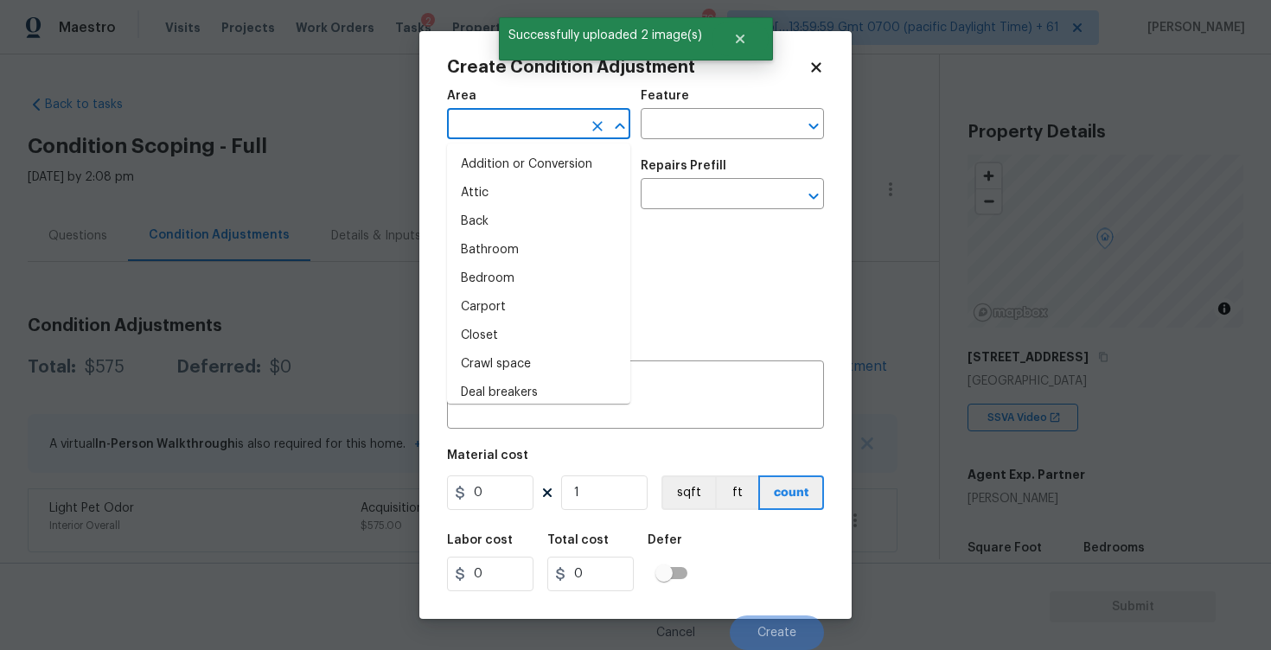
click at [548, 187] on li "Attic" at bounding box center [538, 193] width 183 height 29
type input "Attic"
click at [548, 187] on input "text" at bounding box center [514, 195] width 135 height 27
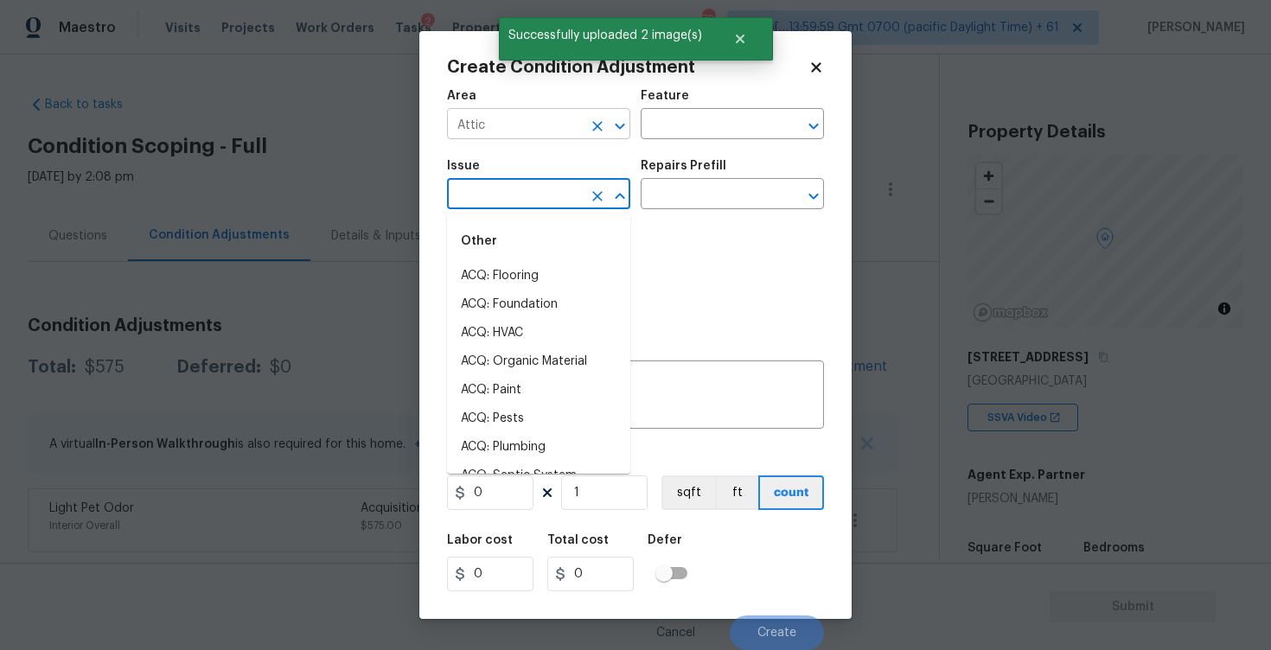
click at [606, 118] on button "Clear" at bounding box center [597, 126] width 24 height 24
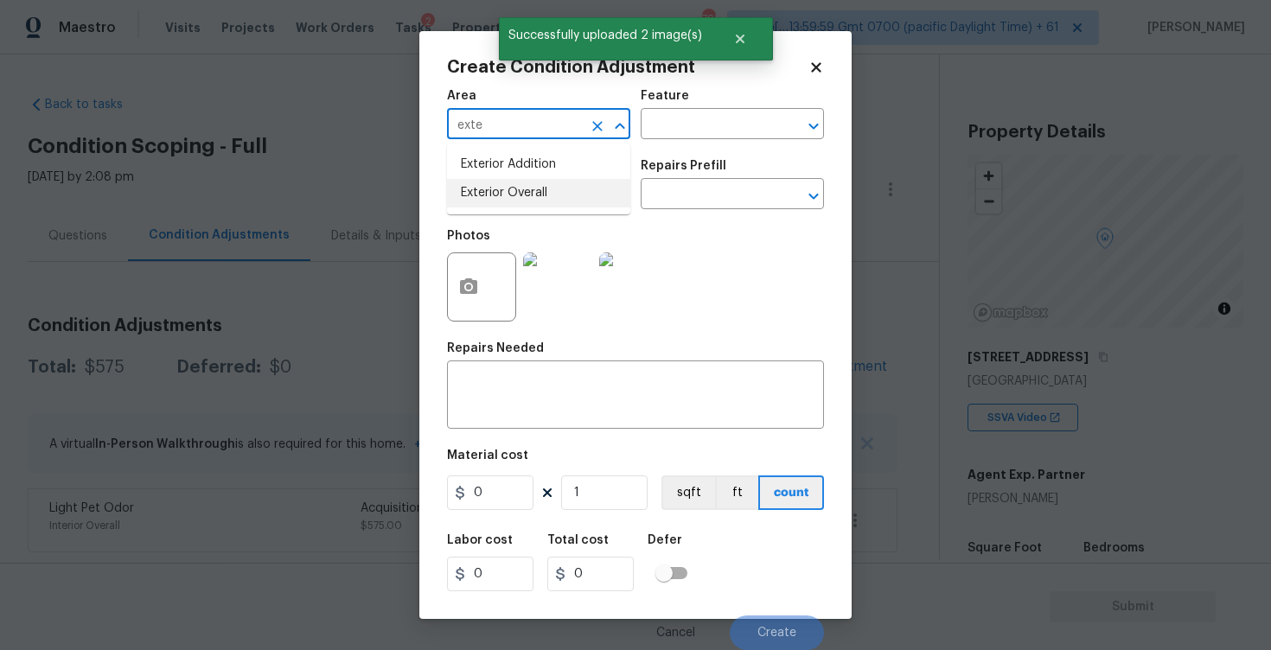
click at [574, 199] on li "Exterior Overall" at bounding box center [538, 193] width 183 height 29
type input "Exterior Overall"
click at [574, 199] on input "text" at bounding box center [514, 195] width 135 height 27
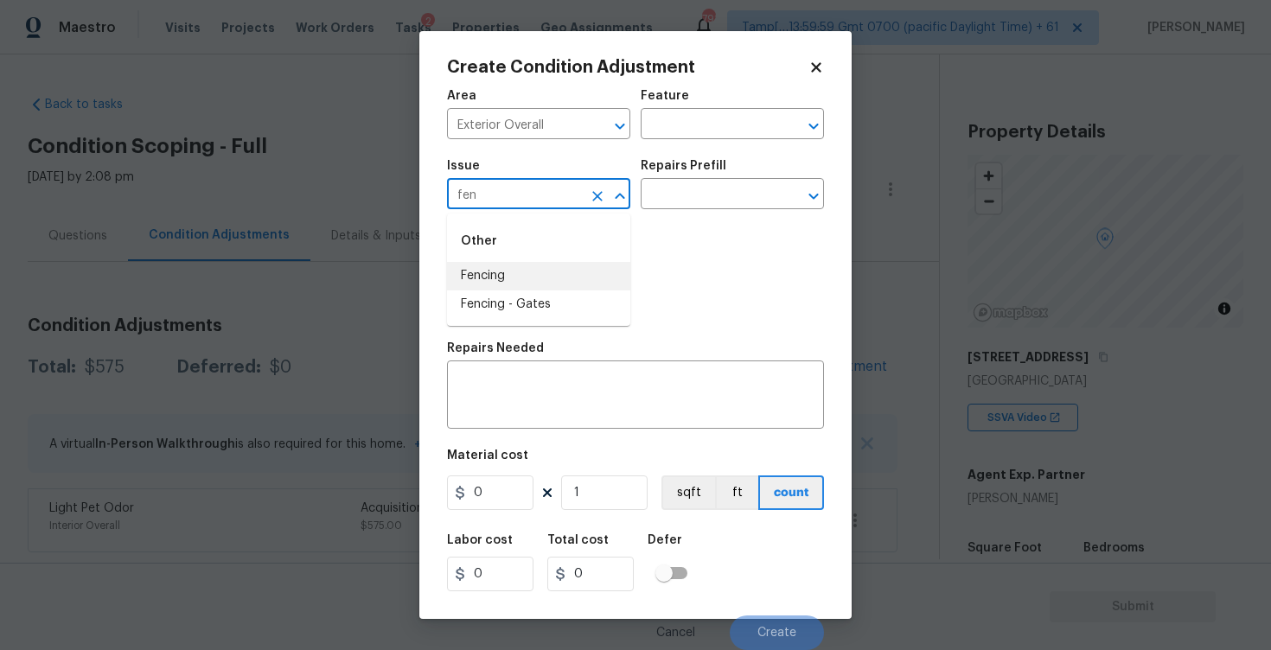
click at [571, 264] on li "Fencing" at bounding box center [538, 276] width 183 height 29
type input "Fencing"
click at [571, 355] on div "Repairs Needed" at bounding box center [635, 353] width 377 height 22
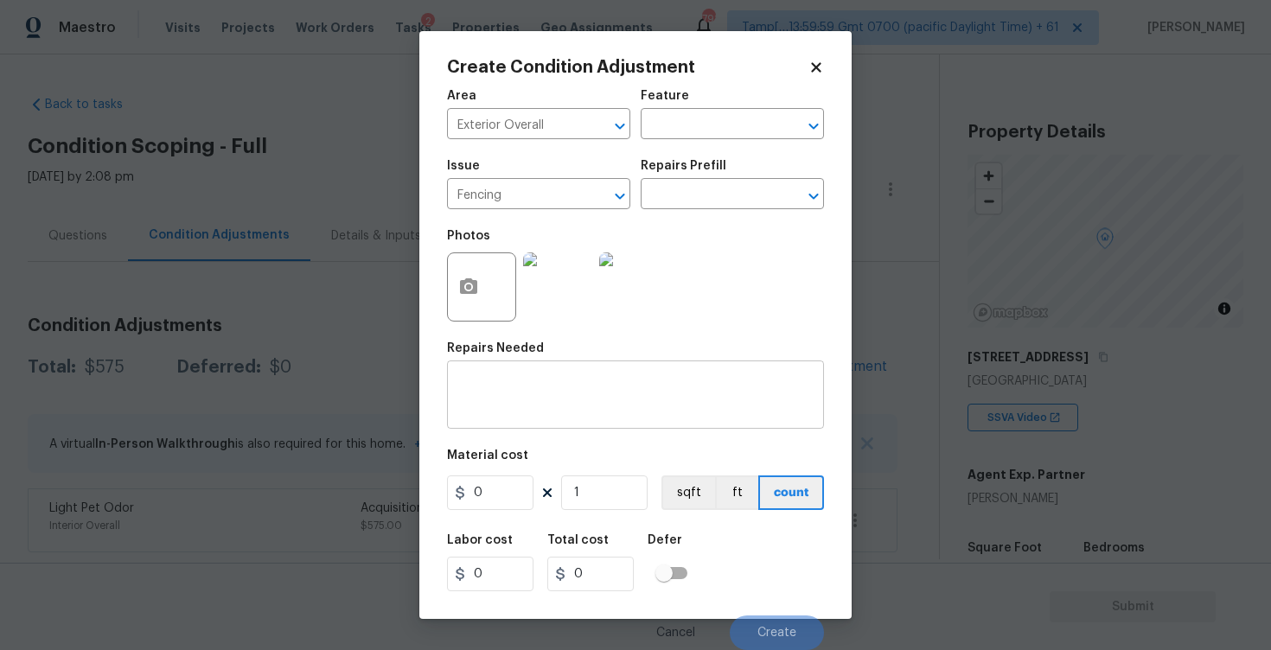
click at [571, 367] on div "x ​" at bounding box center [635, 397] width 377 height 64
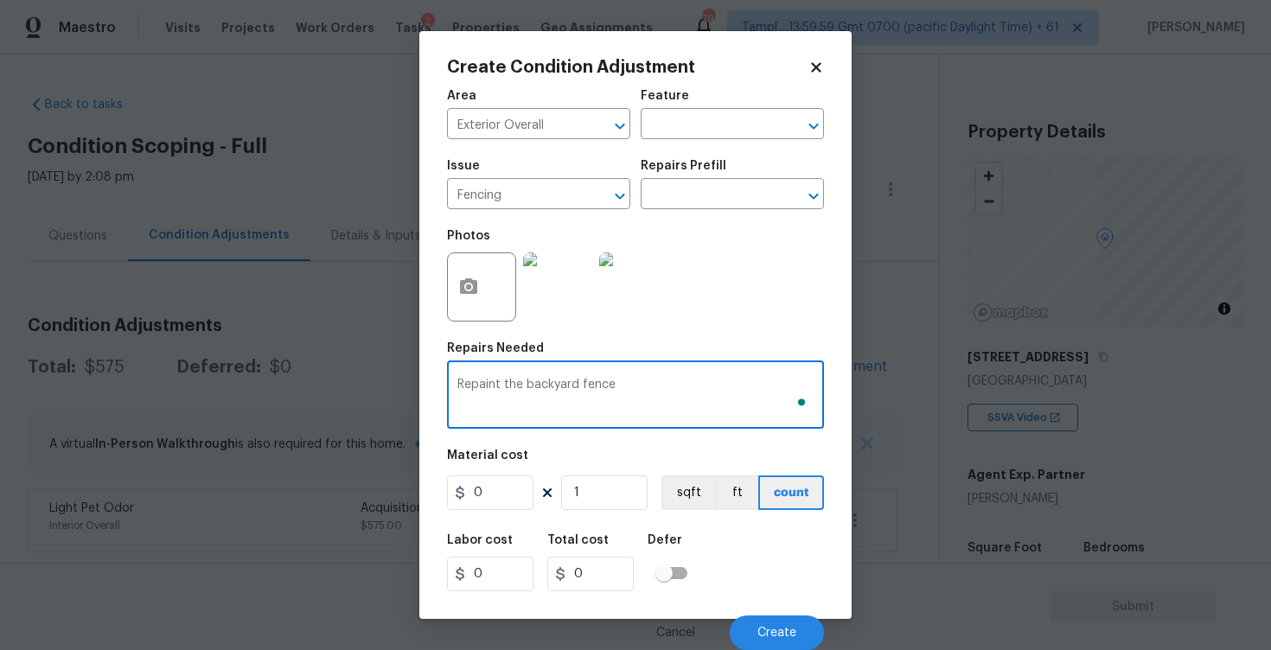
type textarea "Repaint the backyard fence"
click at [514, 491] on input "0" at bounding box center [490, 492] width 86 height 35
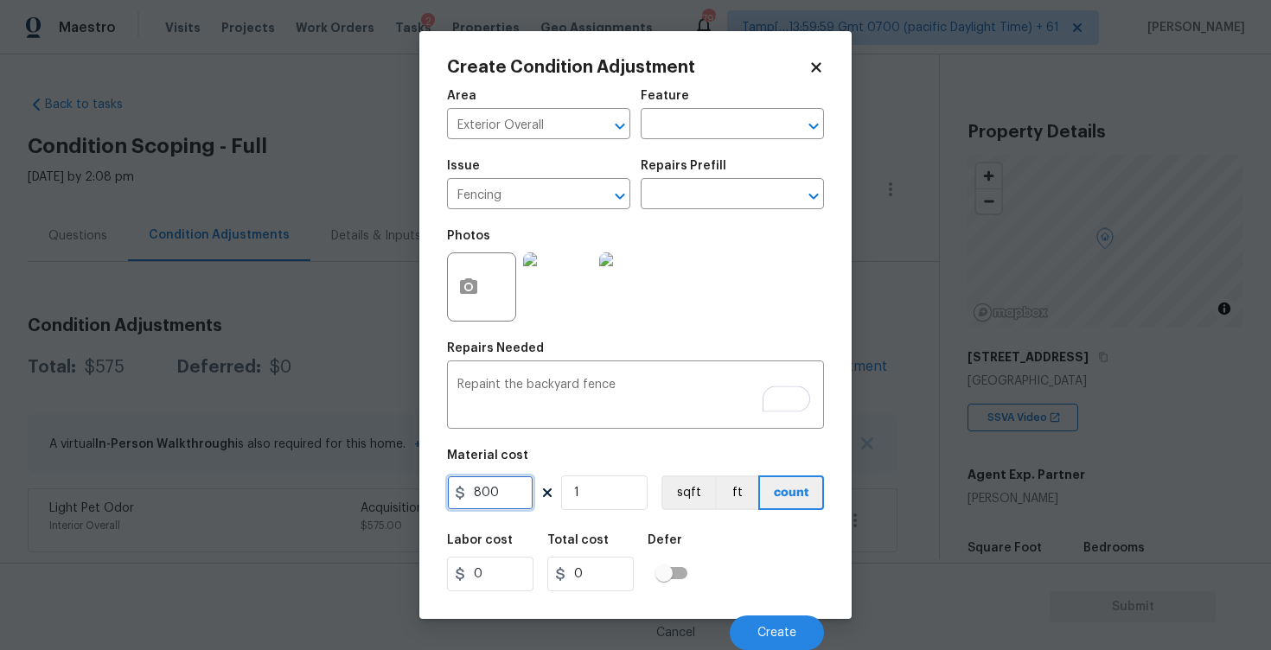
type input "800"
click at [753, 563] on div "Labor cost 0 Total cost 800 Defer" at bounding box center [635, 563] width 377 height 78
click at [778, 627] on span "Create" at bounding box center [776, 633] width 39 height 13
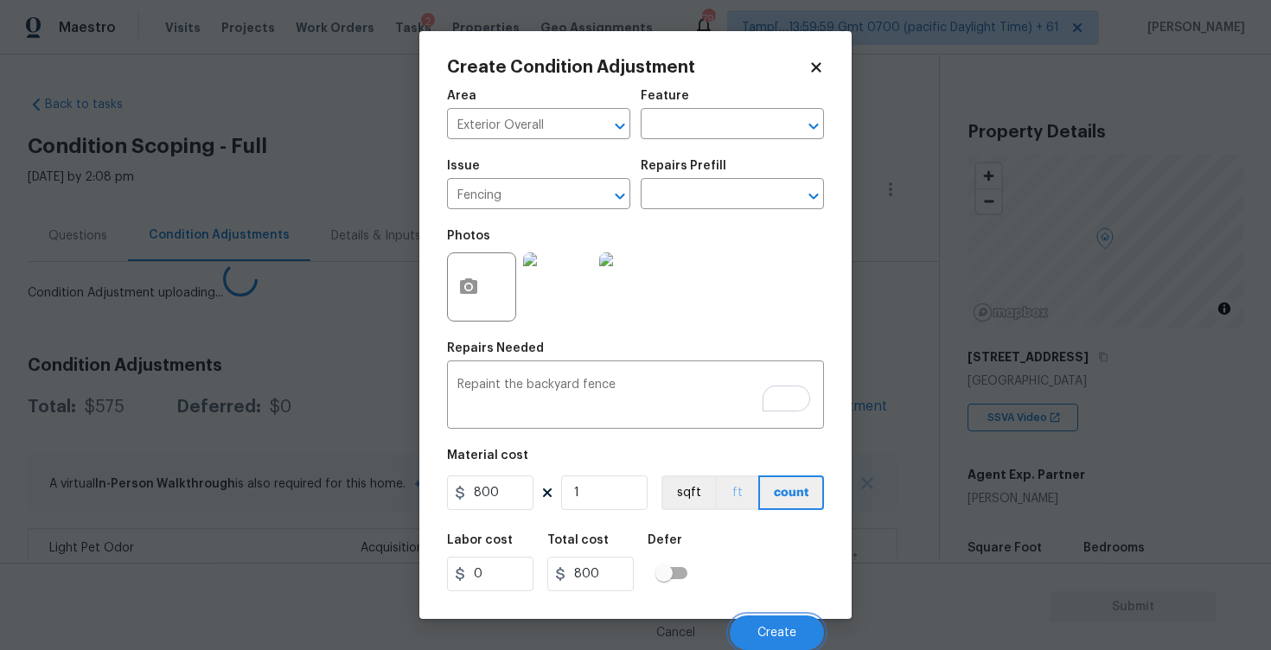
scroll to position [0, 0]
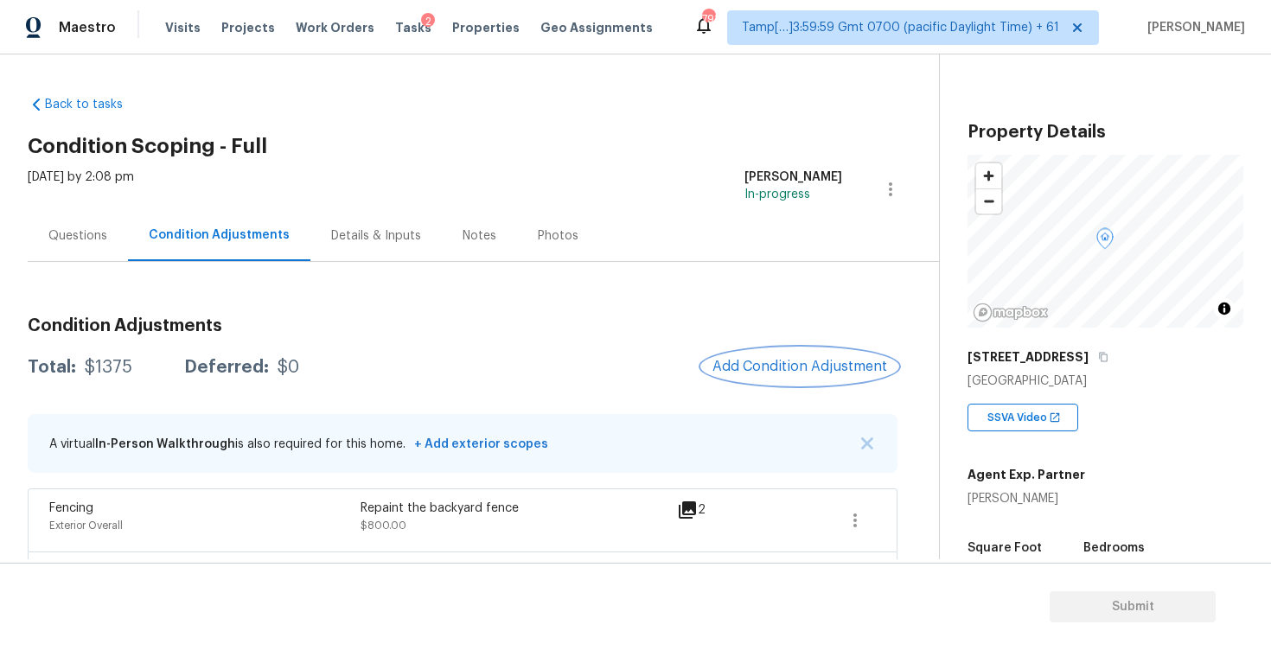
click at [727, 378] on button "Add Condition Adjustment" at bounding box center [799, 366] width 195 height 36
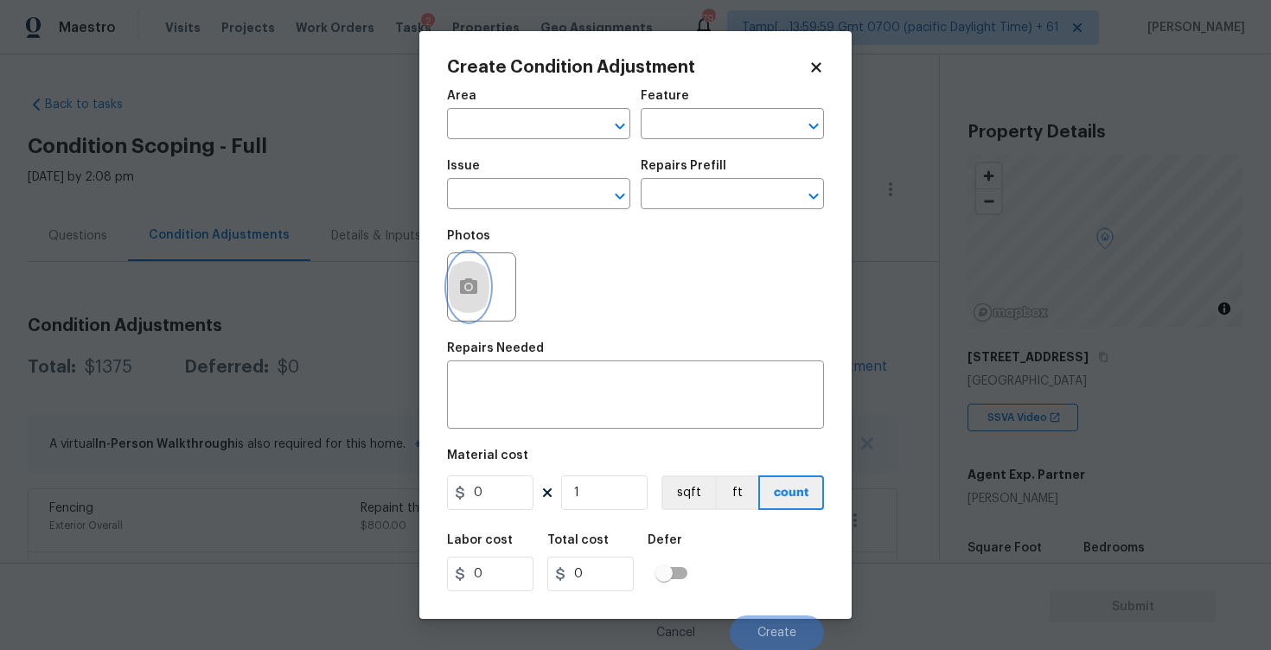
click at [475, 298] on button "button" at bounding box center [468, 286] width 41 height 67
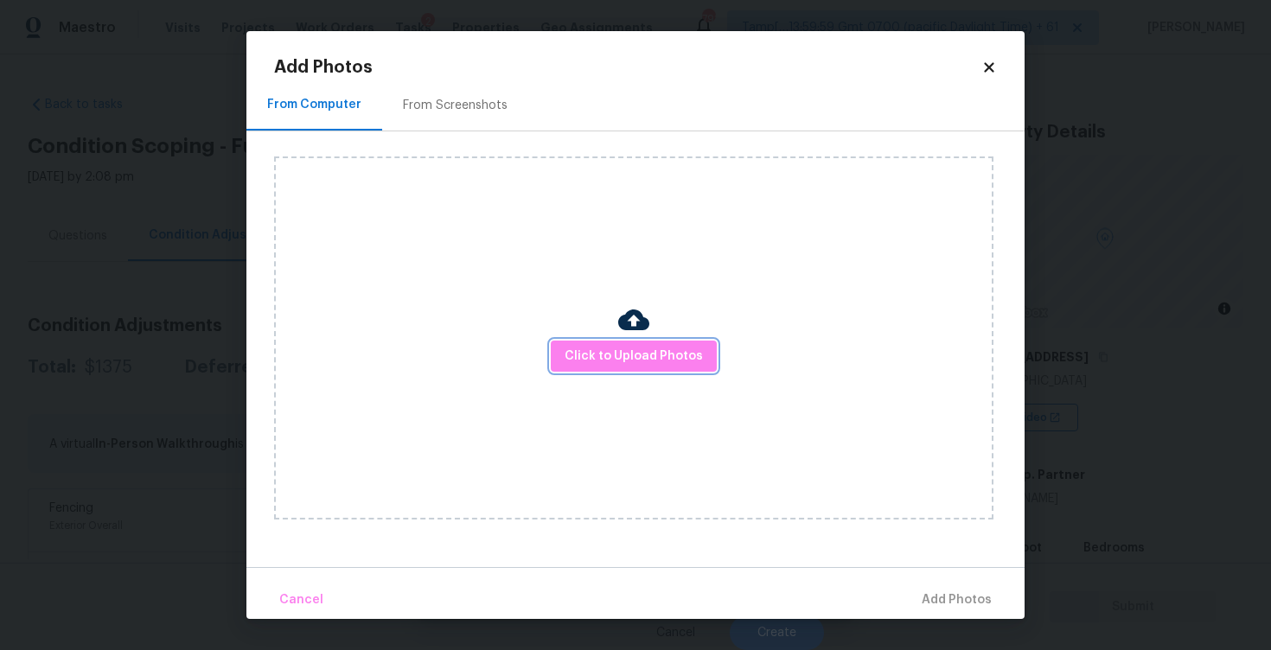
click at [666, 352] on span "Click to Upload Photos" at bounding box center [633, 357] width 138 height 22
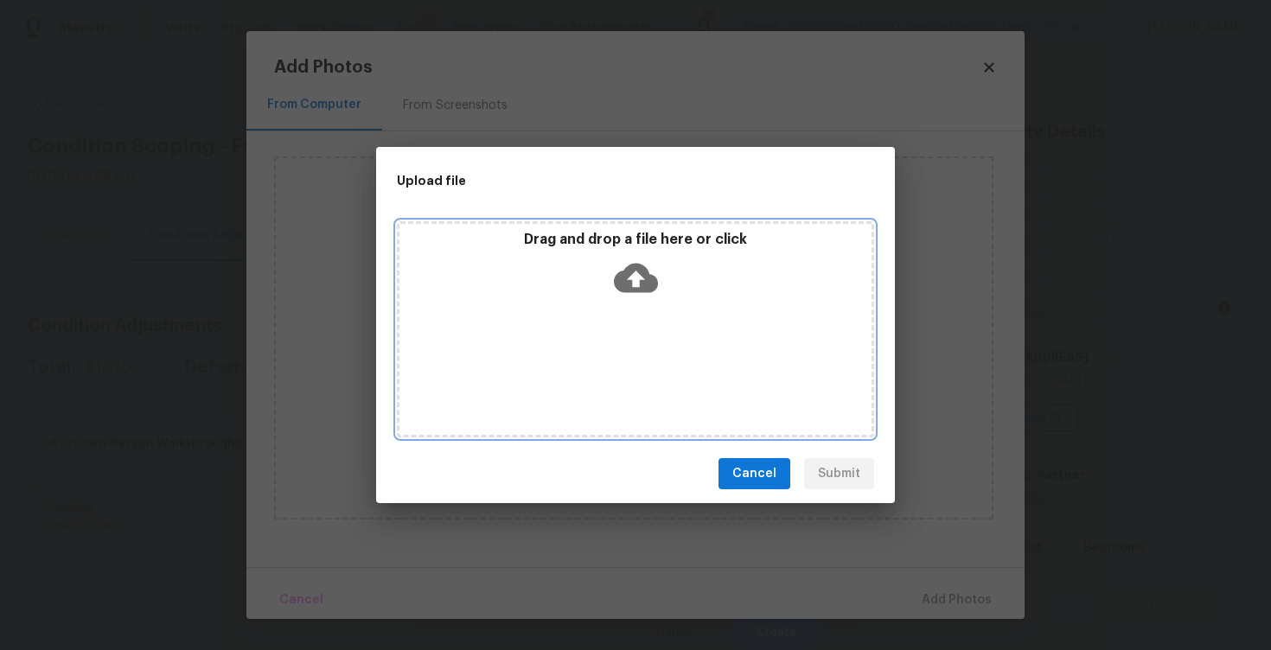
click at [647, 276] on icon at bounding box center [636, 278] width 44 height 29
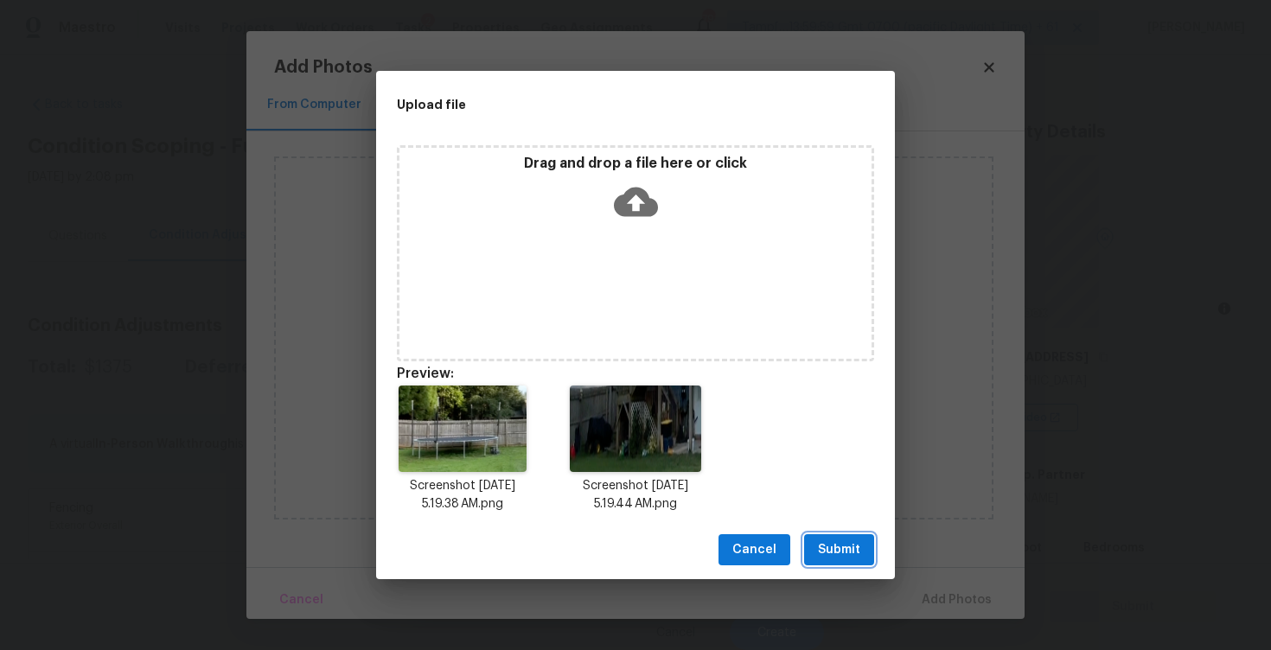
click at [843, 539] on span "Submit" at bounding box center [839, 550] width 42 height 22
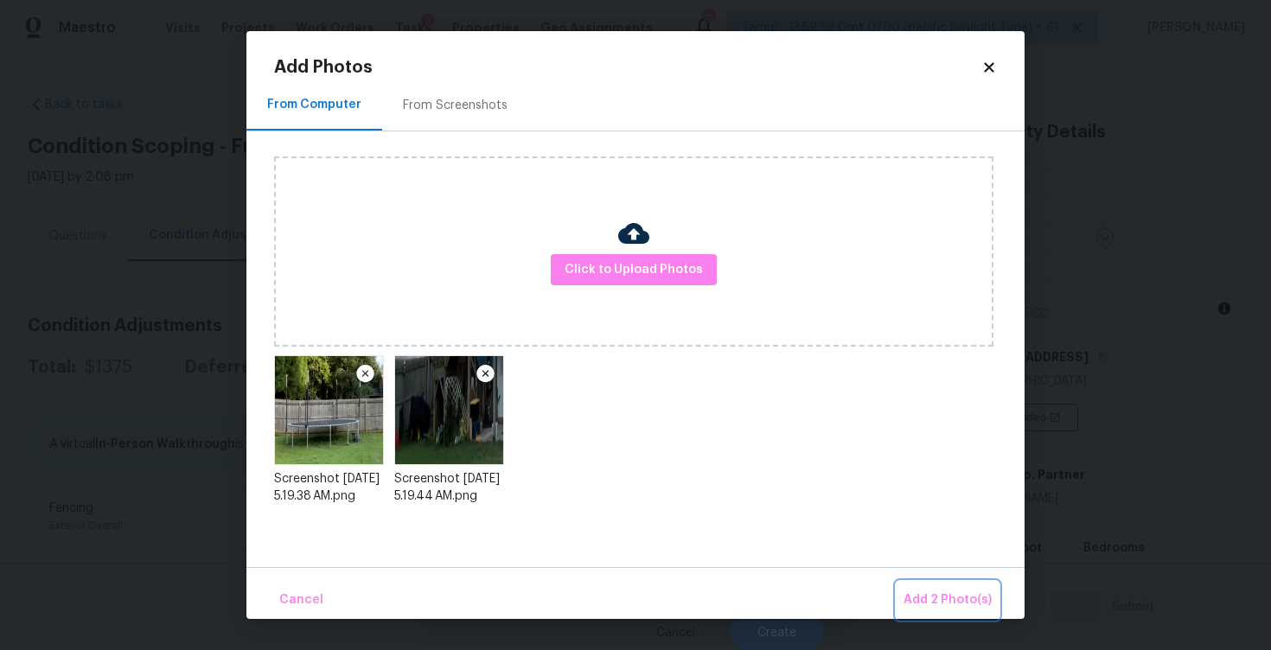
click at [942, 597] on span "Add 2 Photo(s)" at bounding box center [947, 600] width 88 height 22
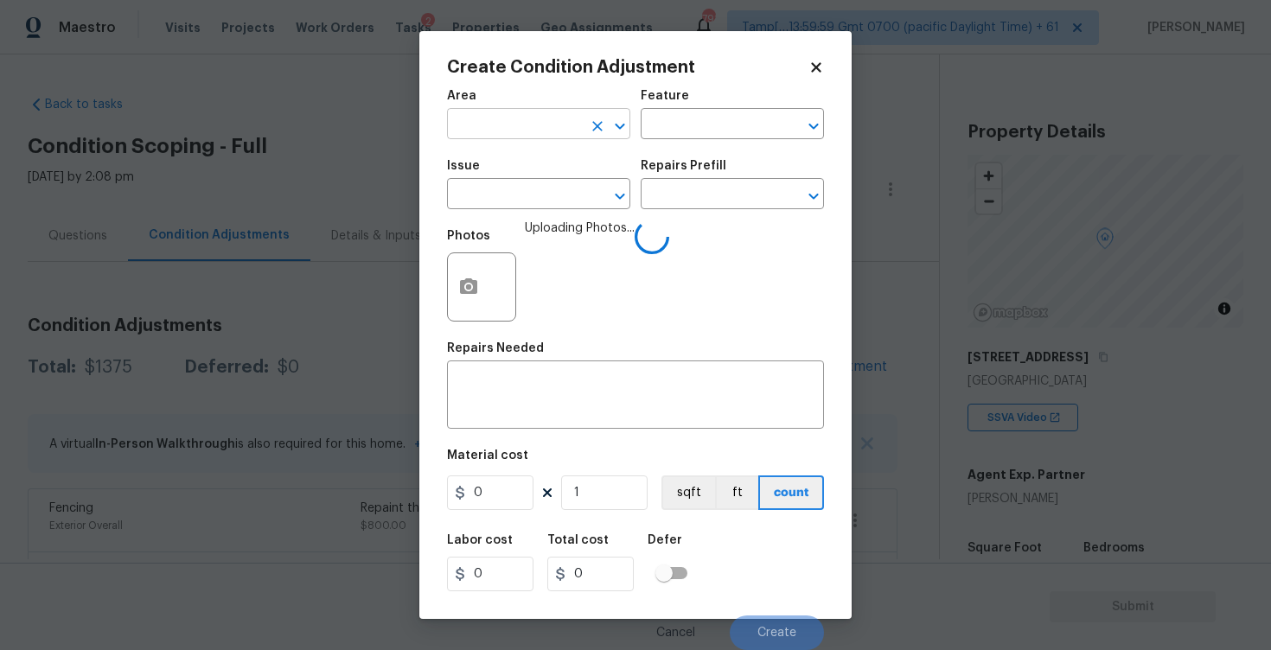
click at [529, 133] on input "text" at bounding box center [514, 125] width 135 height 27
type input "inter"
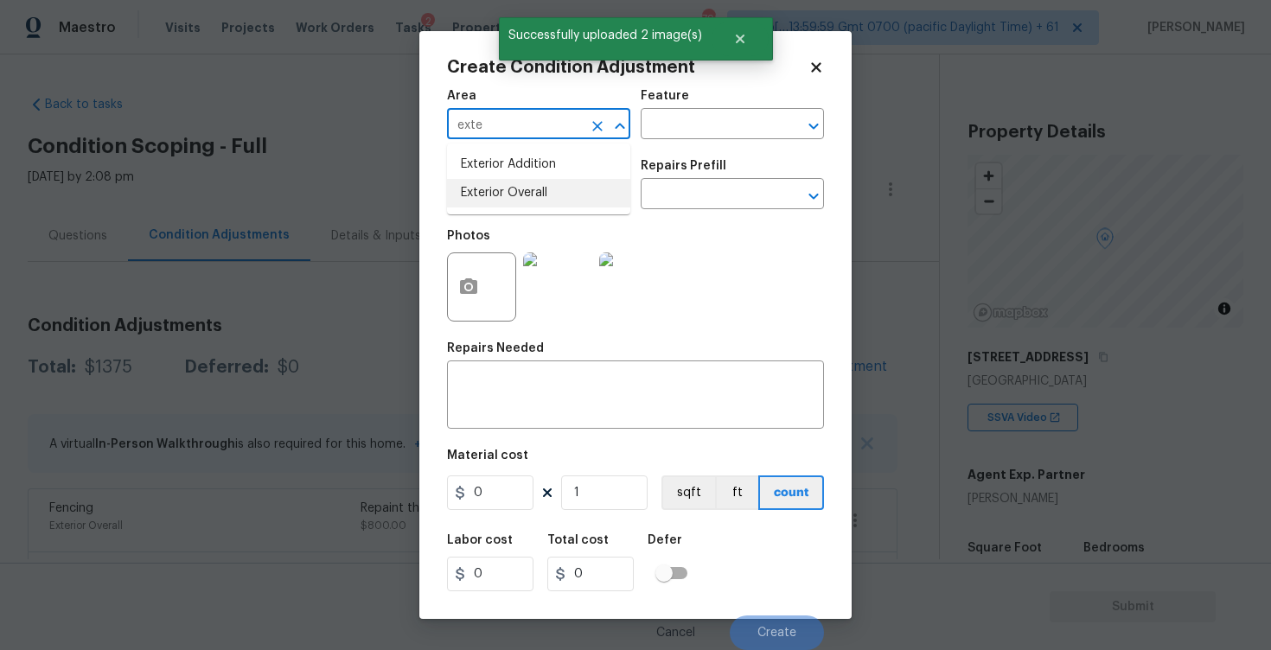
type input "exte"
click at [517, 215] on span "Issue ​" at bounding box center [538, 185] width 183 height 70
click at [498, 148] on span "Area ​" at bounding box center [538, 115] width 183 height 70
click at [497, 134] on input "text" at bounding box center [514, 125] width 135 height 27
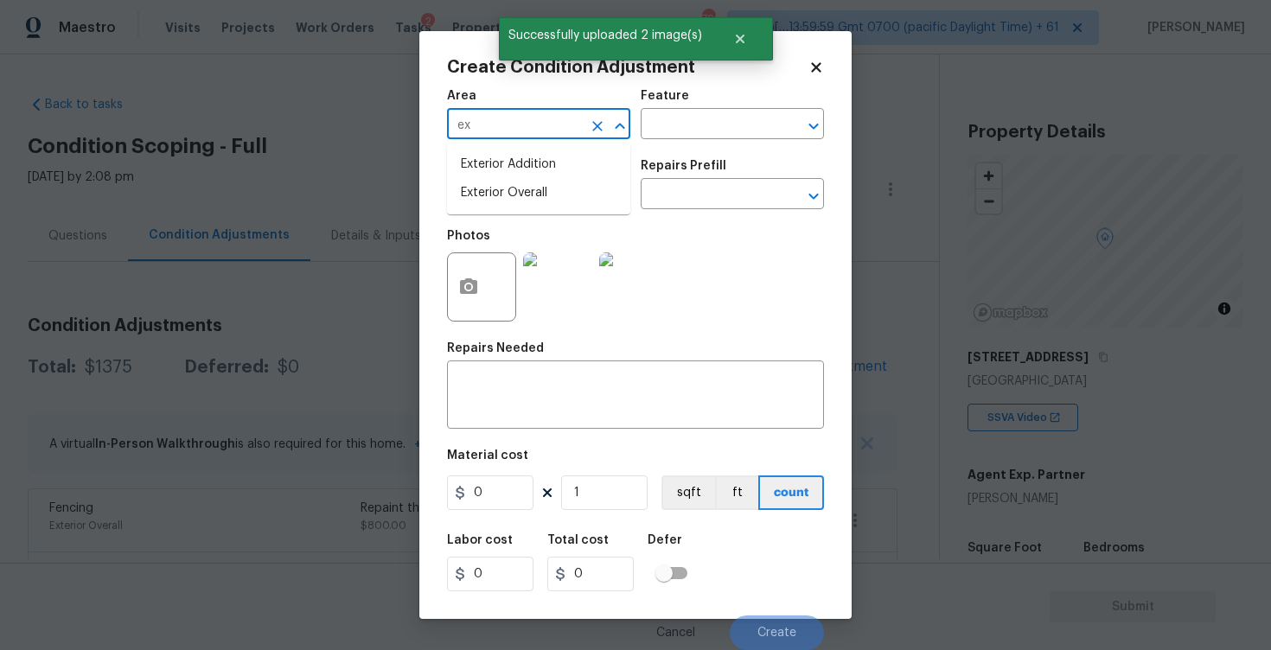
type input "ext"
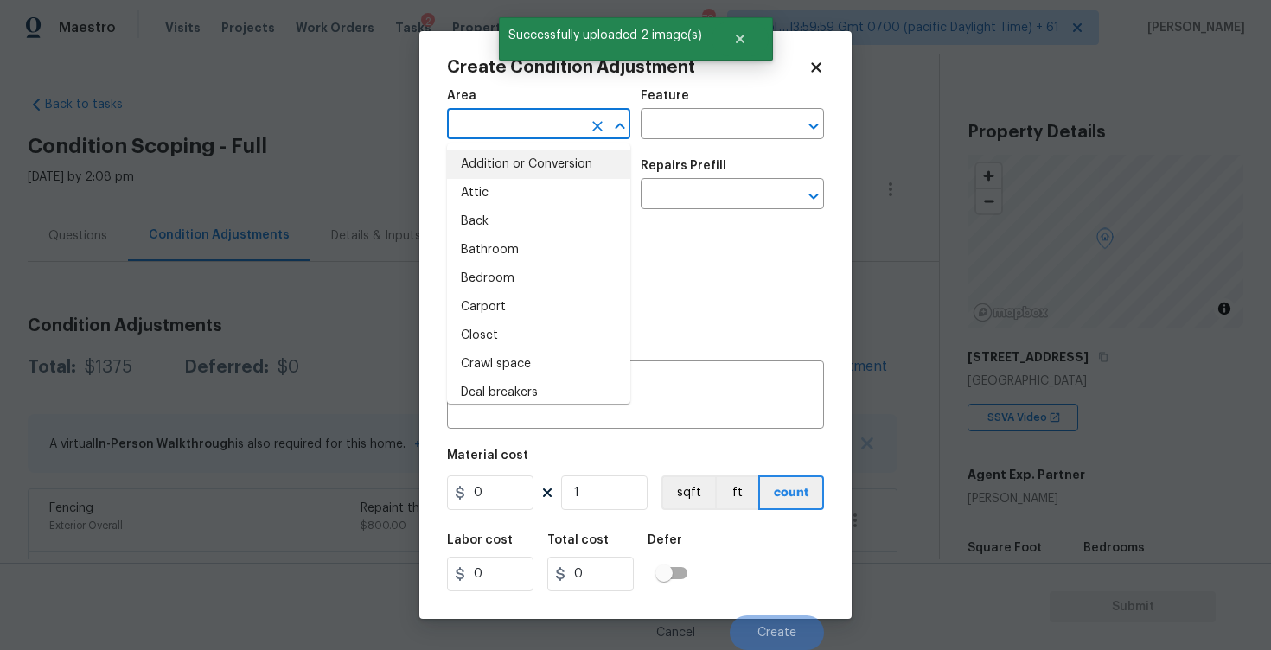
click at [507, 124] on input "text" at bounding box center [514, 125] width 135 height 27
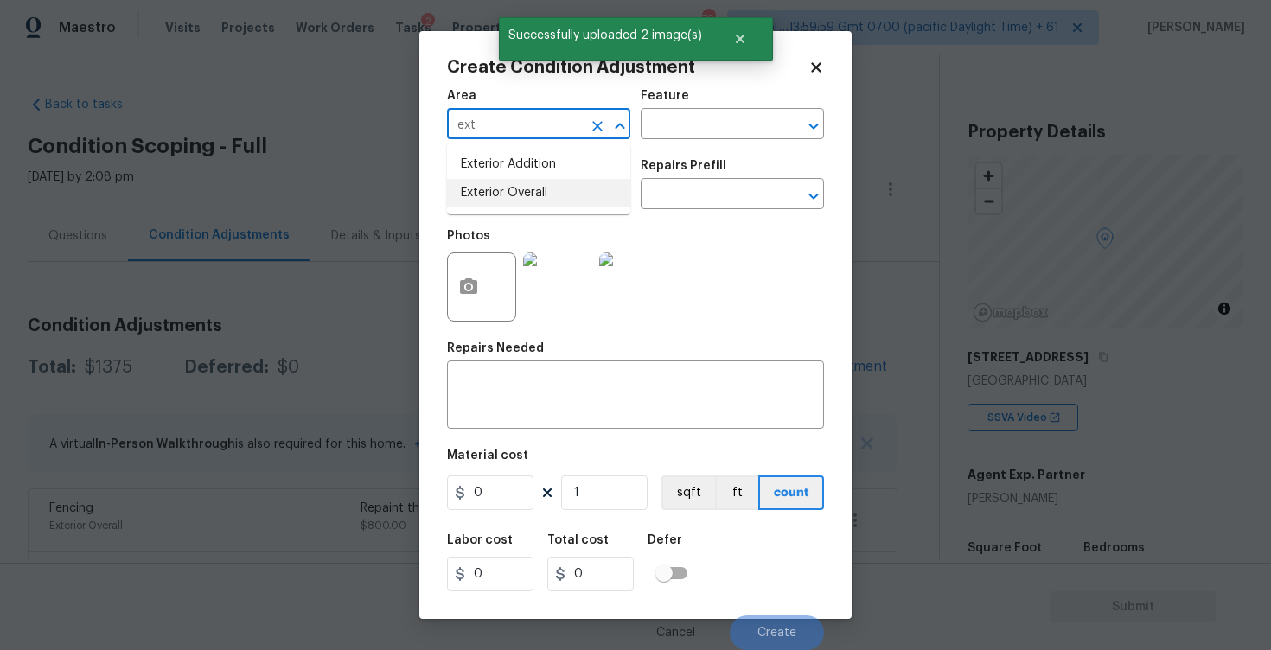
click at [525, 190] on li "Exterior Overall" at bounding box center [538, 193] width 183 height 29
type input "Exterior Overall"
click at [525, 190] on input "text" at bounding box center [514, 195] width 135 height 27
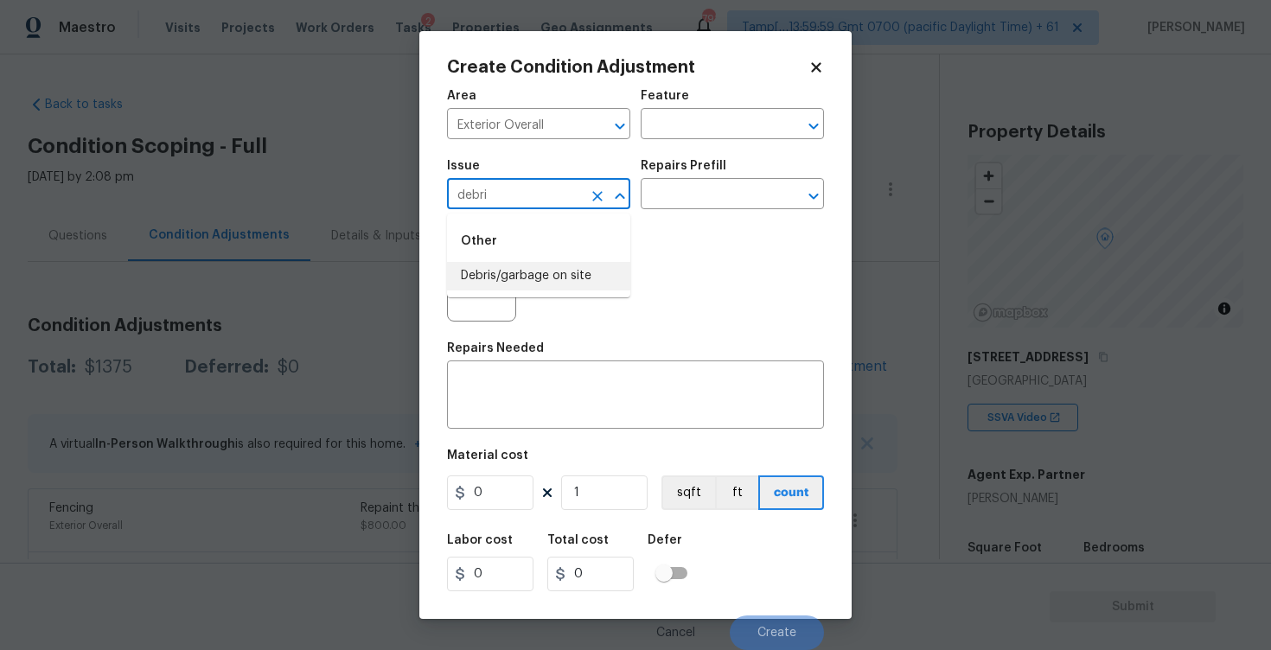
click at [544, 265] on li "Debris/garbage on site" at bounding box center [538, 276] width 183 height 29
type input "Debris/garbage on site"
click at [703, 187] on input "text" at bounding box center [707, 195] width 135 height 27
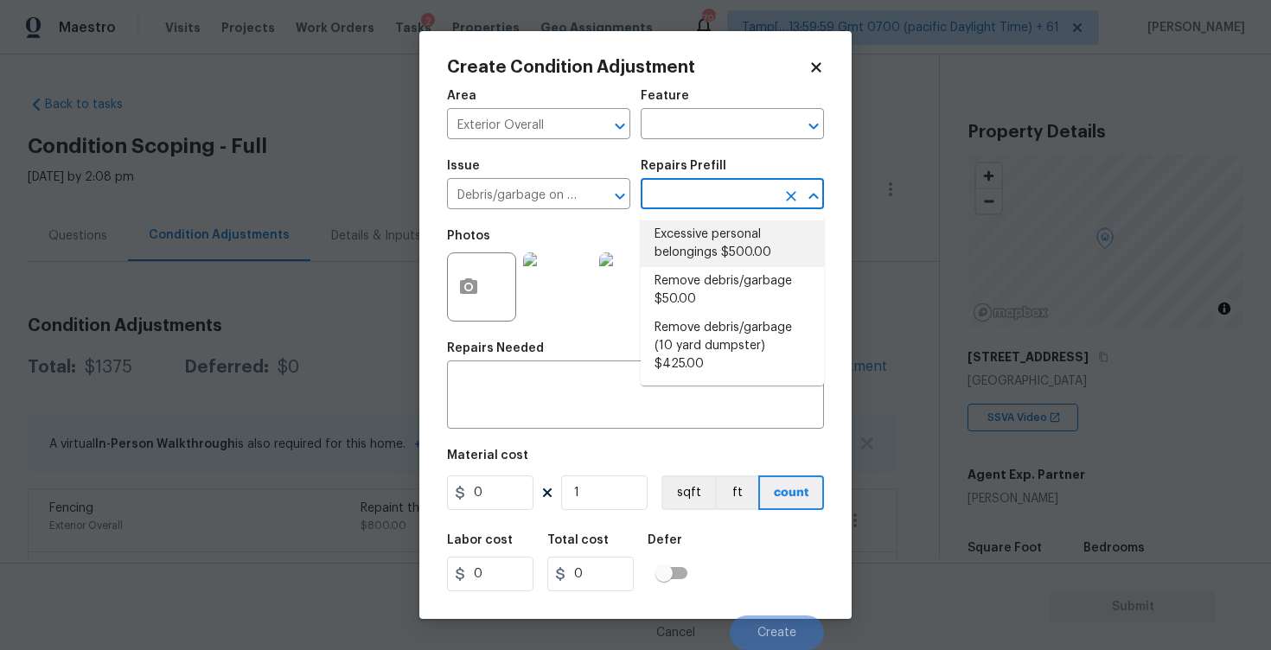
click at [702, 253] on li "Excessive personal belongings $500.00" at bounding box center [731, 243] width 183 height 47
type textarea "Contingency for excessive items to be removed - During assessment, the home con…"
type input "500"
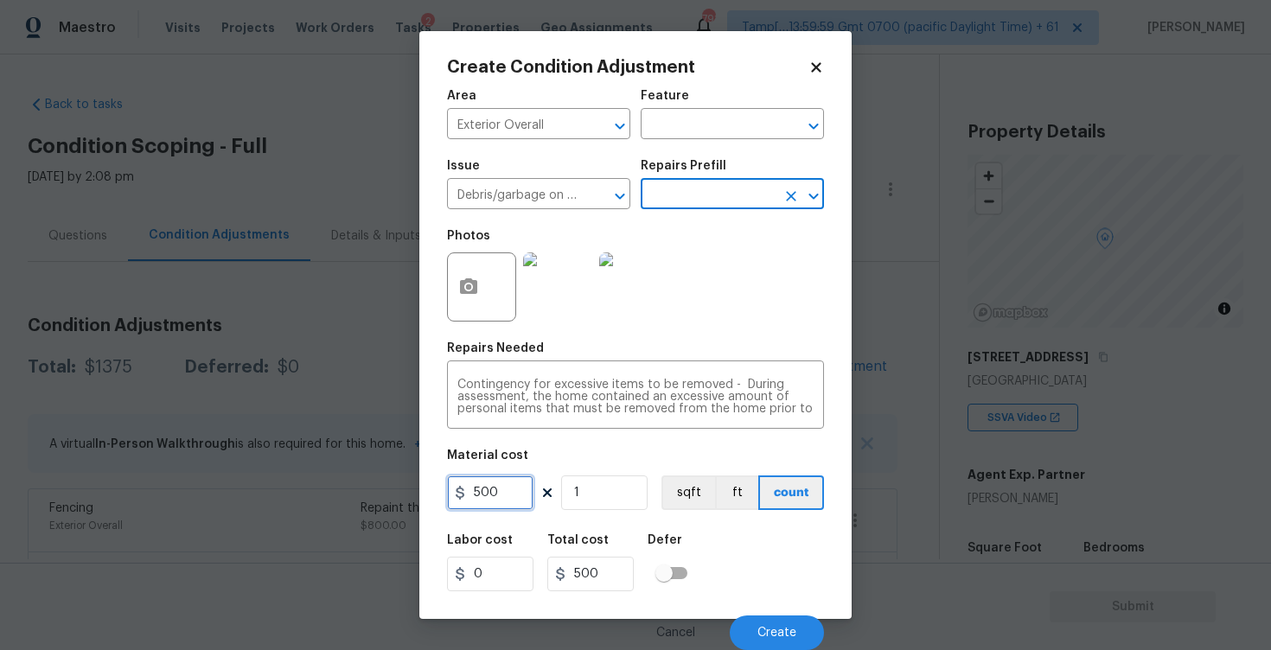
click at [526, 492] on input "500" at bounding box center [490, 492] width 86 height 35
type input "400"
click at [742, 532] on div "Labor cost 0 Total cost 500 Defer" at bounding box center [635, 563] width 377 height 78
type input "400"
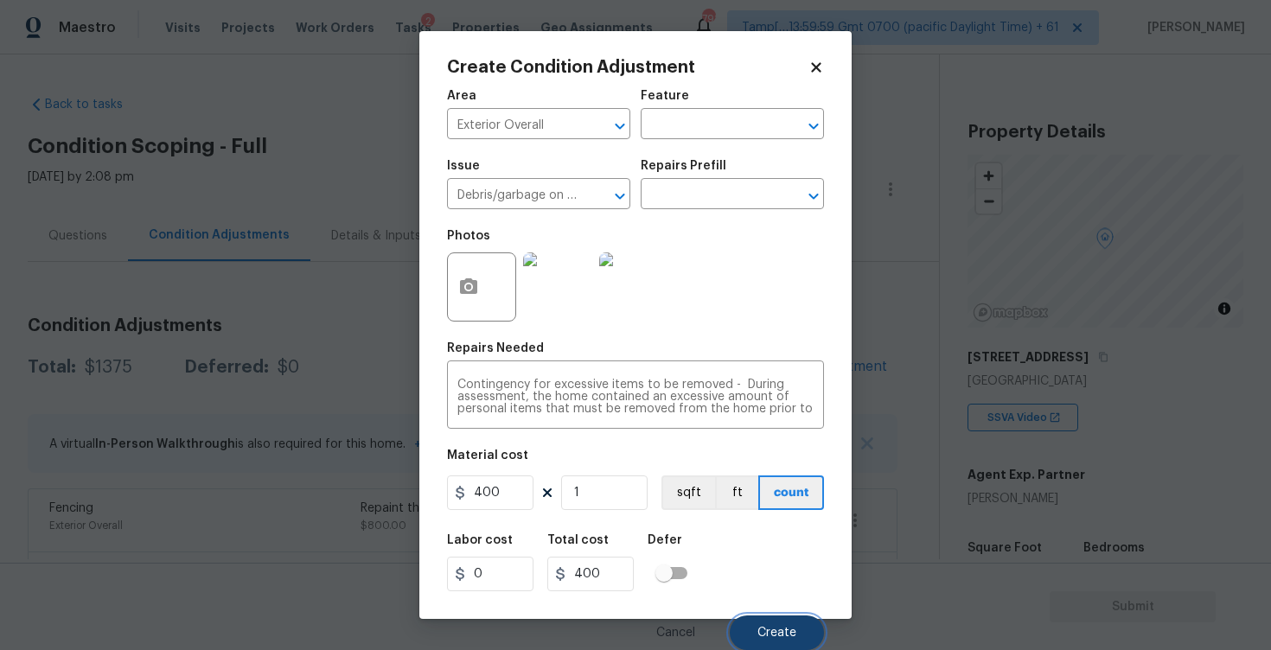
click at [780, 616] on button "Create" at bounding box center [776, 632] width 94 height 35
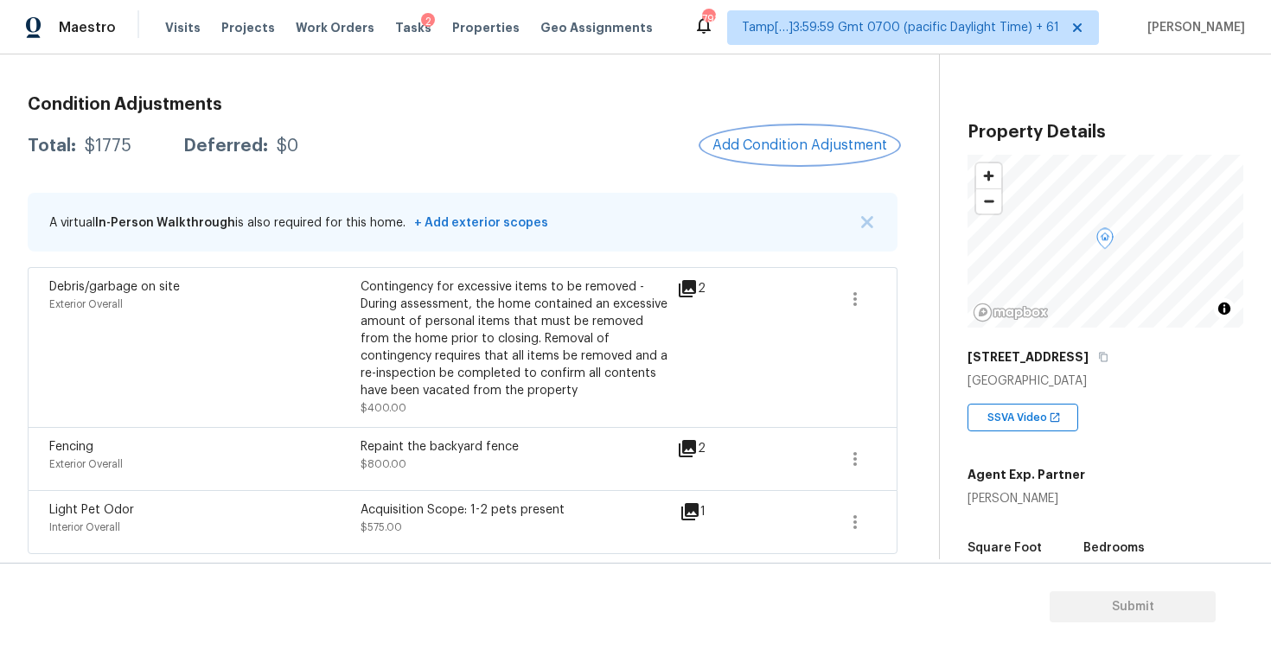
scroll to position [202, 0]
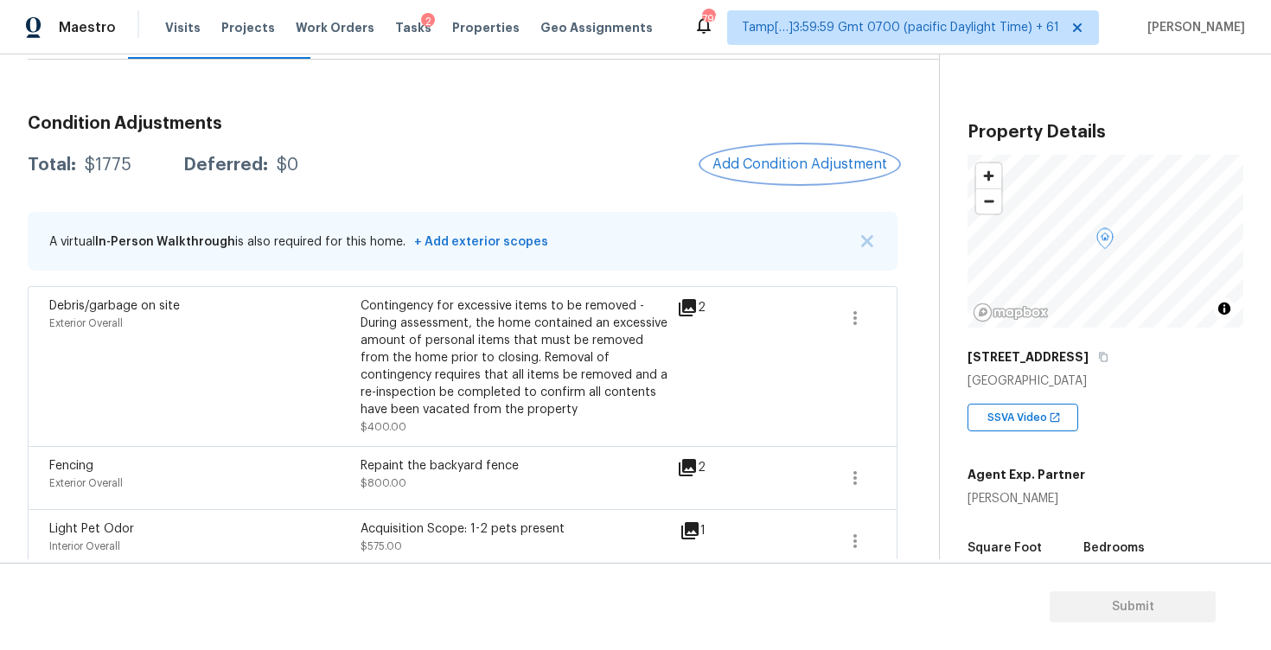
click at [804, 153] on button "Add Condition Adjustment" at bounding box center [799, 164] width 195 height 36
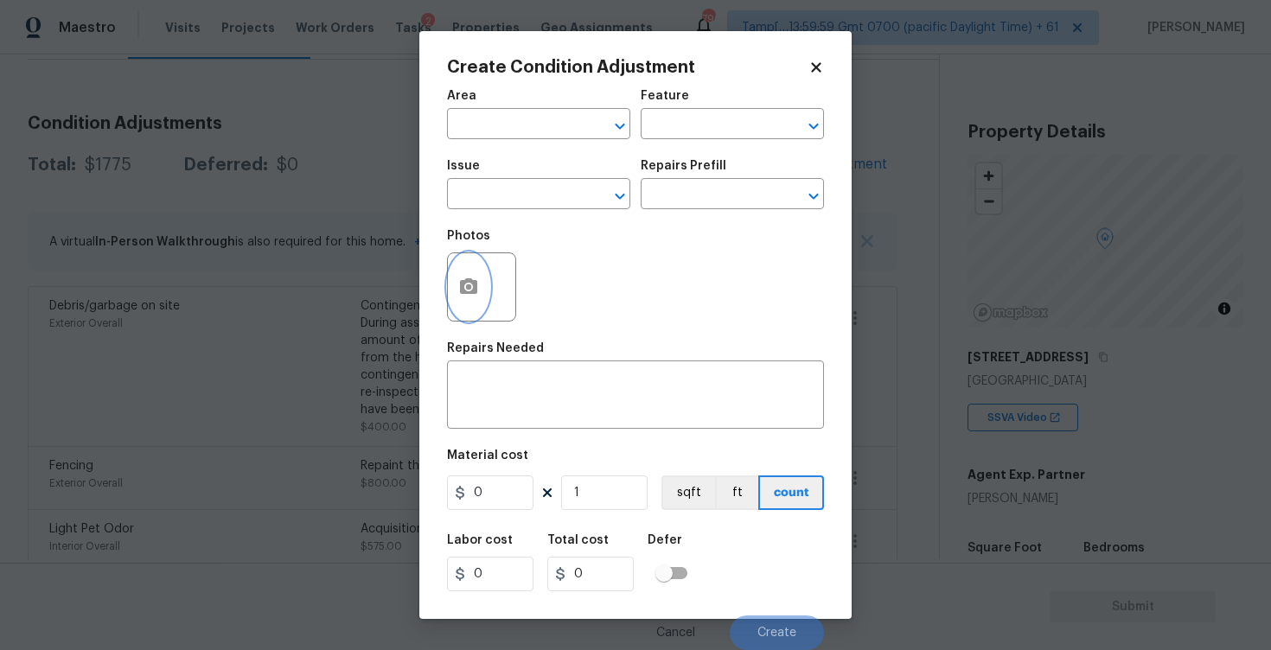
click at [469, 280] on icon "button" at bounding box center [468, 286] width 17 height 16
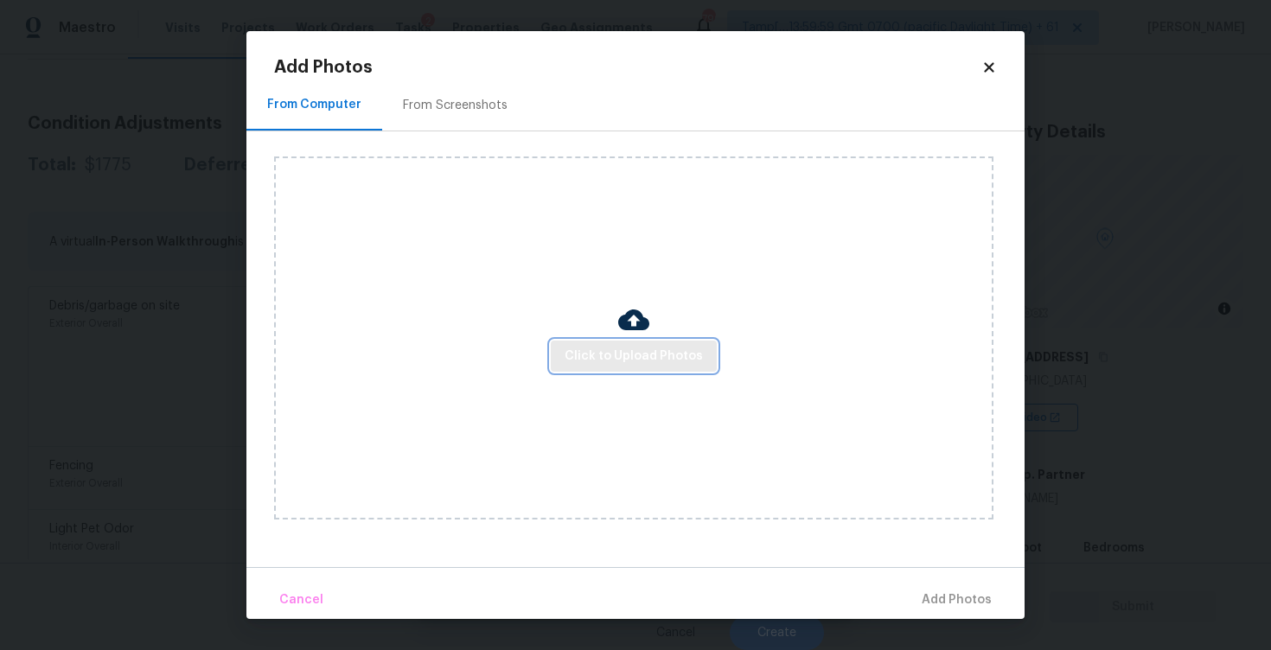
click at [671, 361] on span "Click to Upload Photos" at bounding box center [633, 357] width 138 height 22
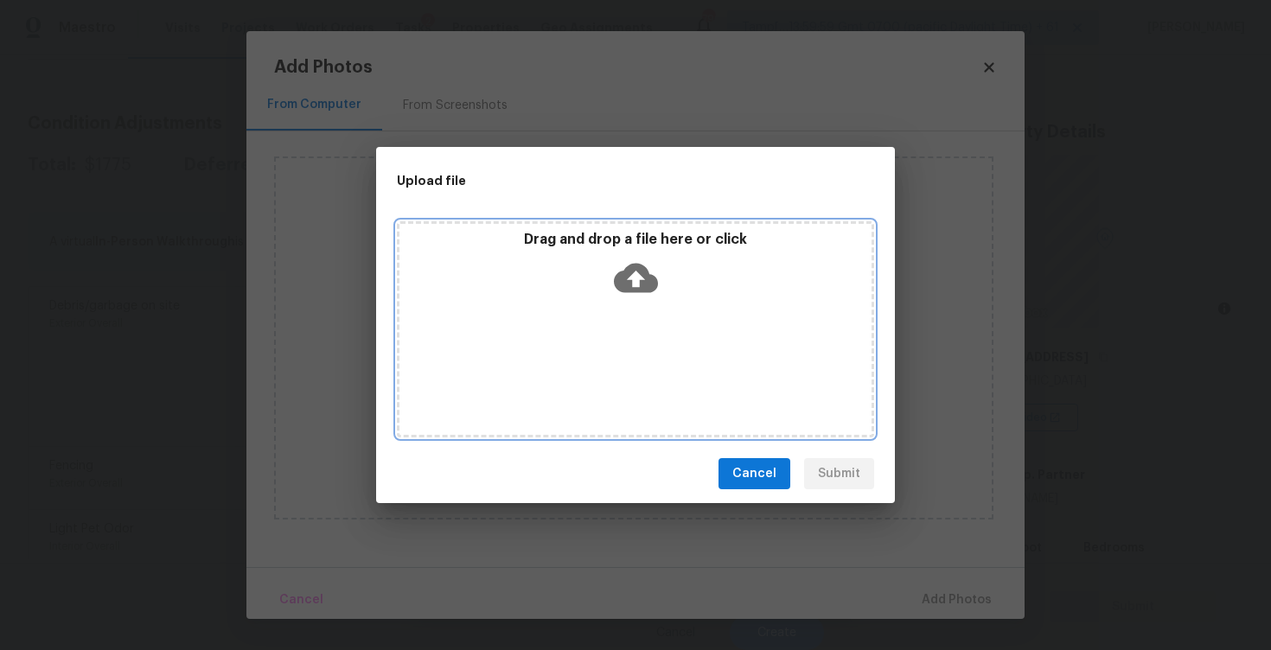
click at [650, 293] on icon at bounding box center [636, 278] width 44 height 44
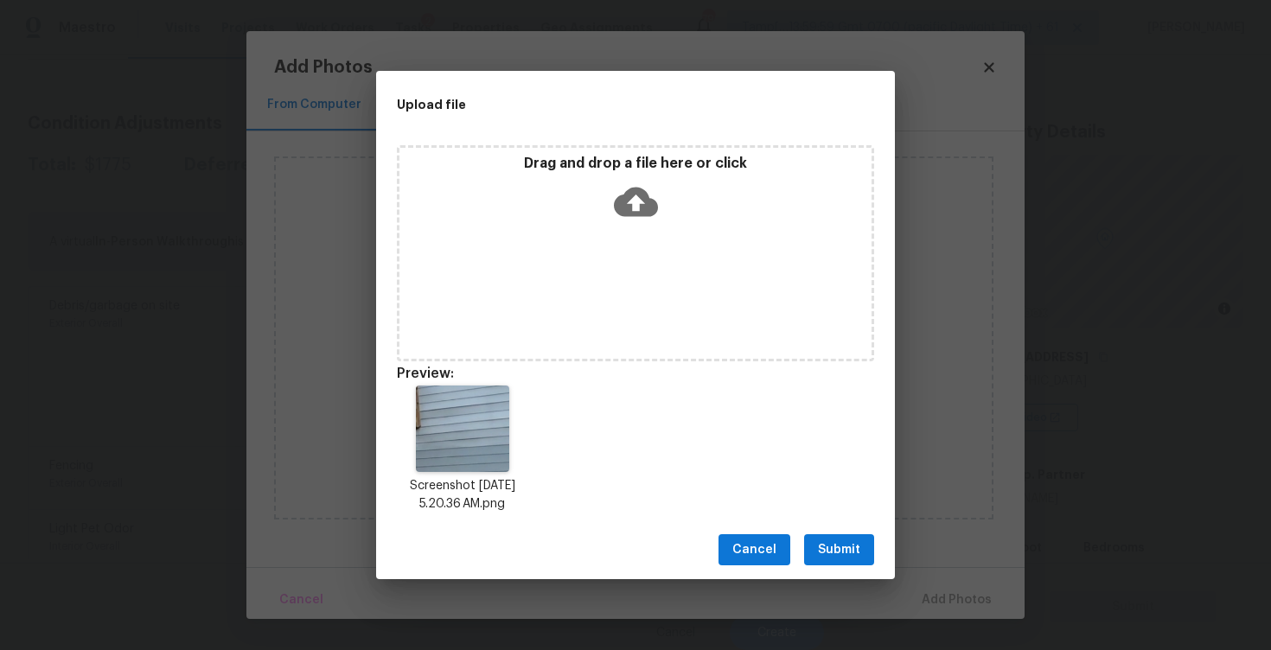
click at [825, 551] on span "Submit" at bounding box center [839, 550] width 42 height 22
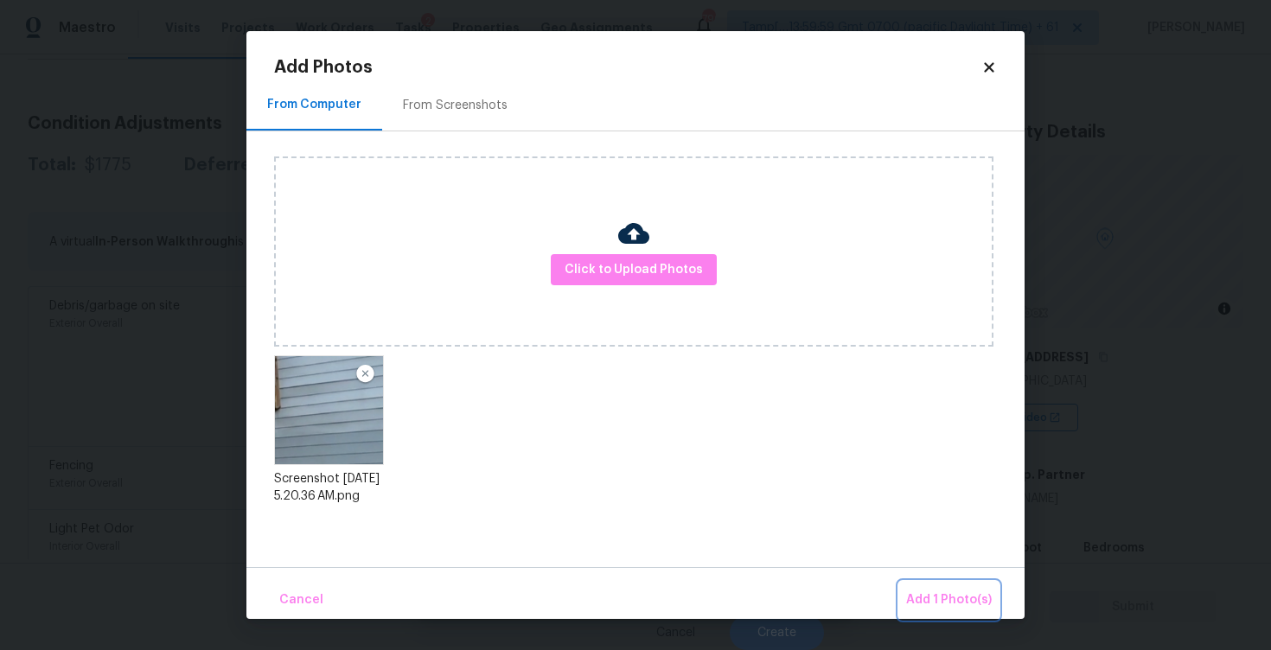
click at [920, 584] on button "Add 1 Photo(s)" at bounding box center [948, 600] width 99 height 37
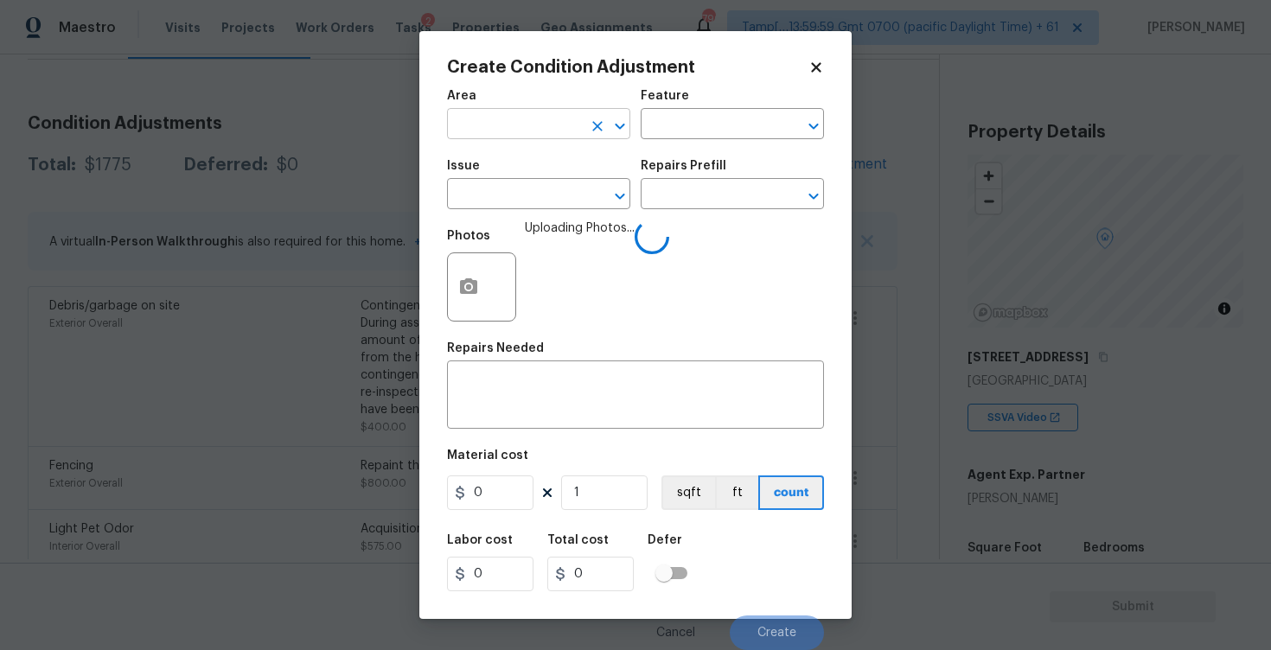
click at [510, 118] on input "text" at bounding box center [514, 125] width 135 height 27
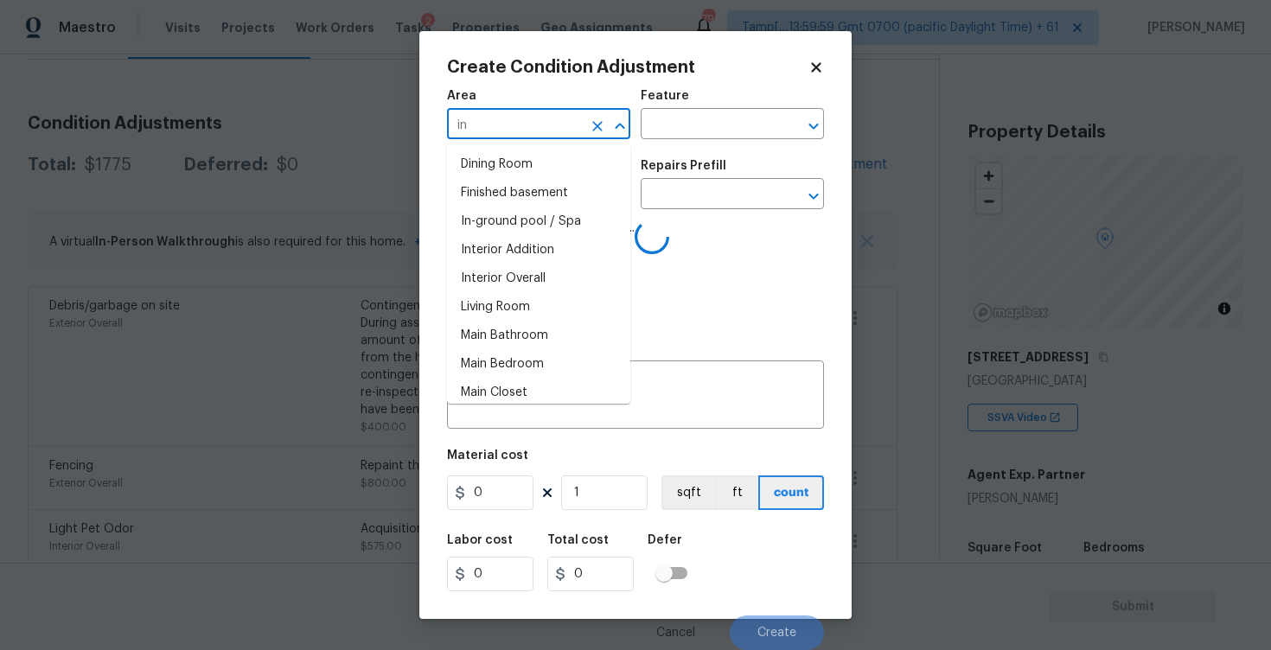
type input "int"
type input "er"
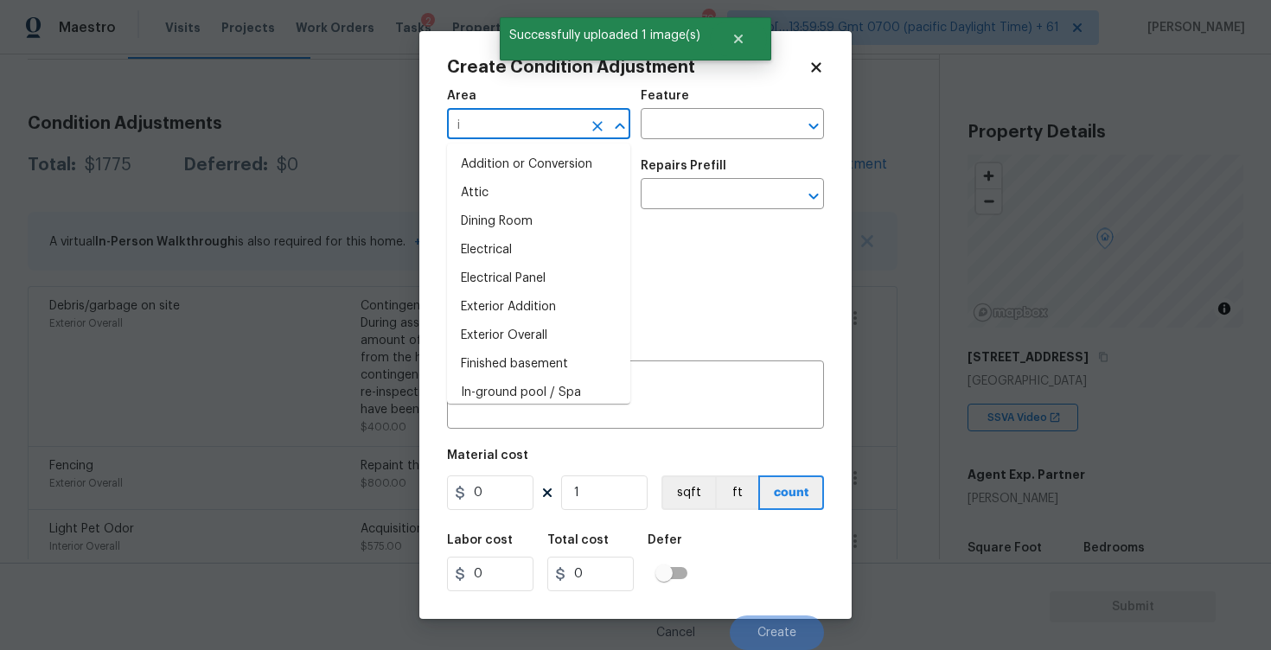
type input "in"
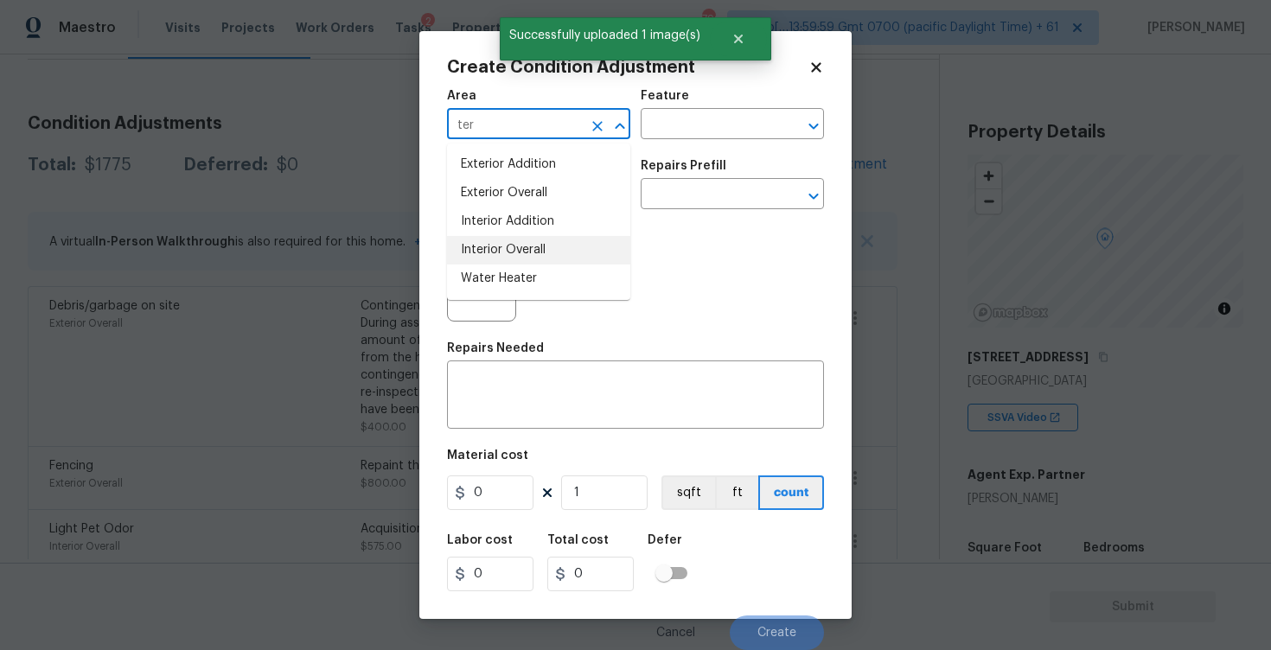
click at [513, 245] on li "Interior Overall" at bounding box center [538, 250] width 183 height 29
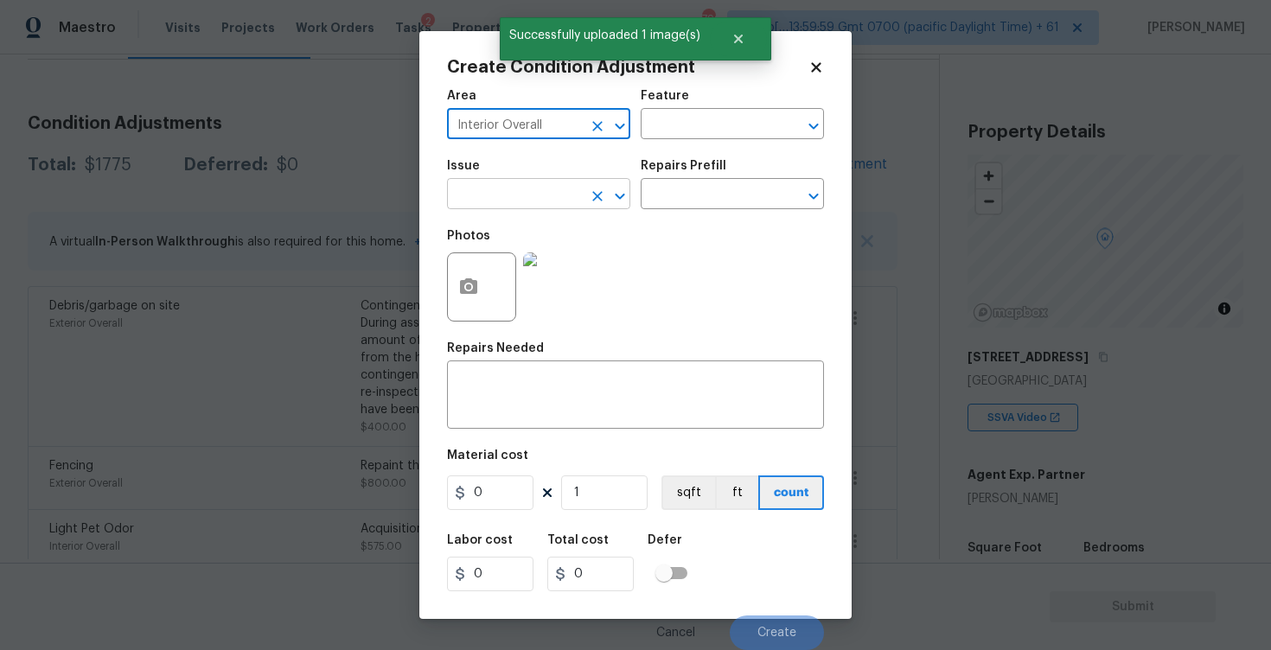
type input "Interior Overall"
click at [525, 194] on input "text" at bounding box center [514, 195] width 135 height 27
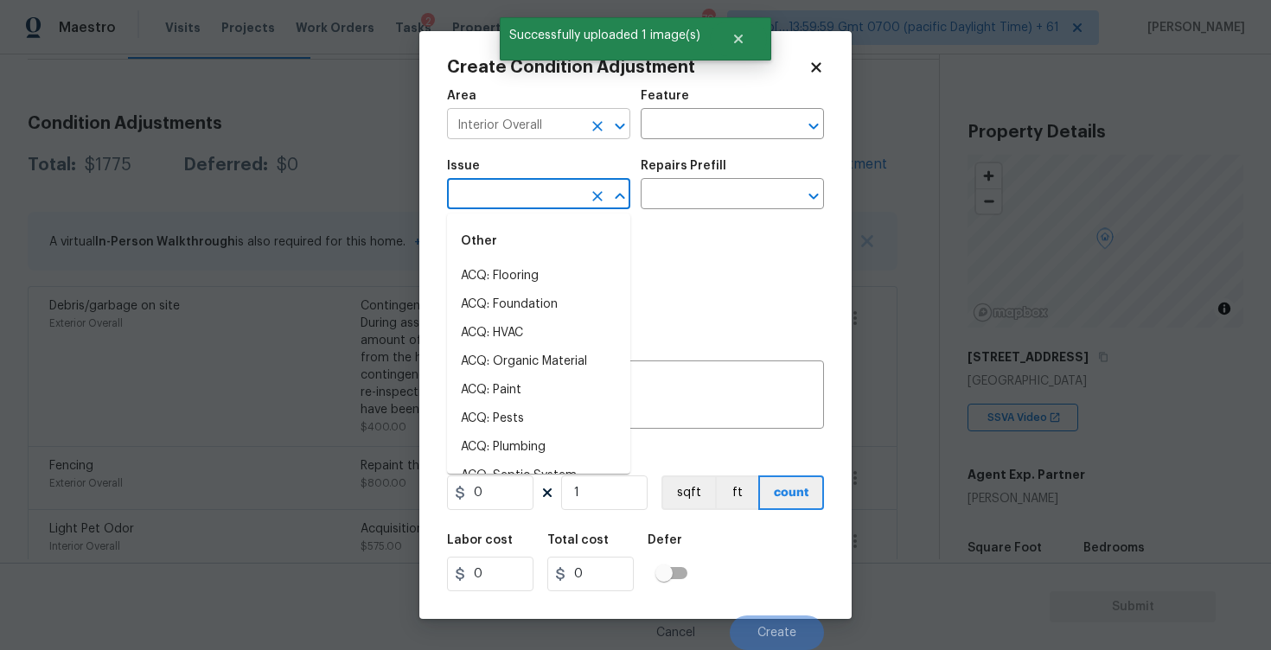
click at [583, 130] on div "Interior Overall ​" at bounding box center [538, 125] width 183 height 27
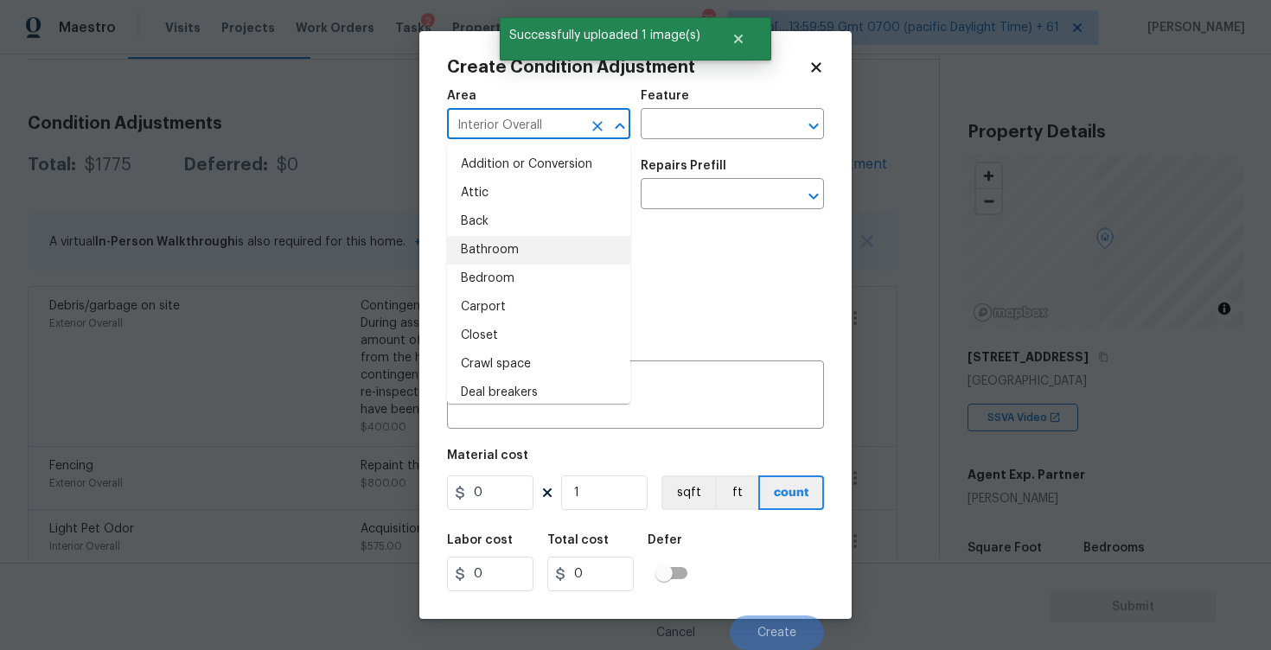
click at [592, 129] on icon "Clear" at bounding box center [597, 126] width 10 height 10
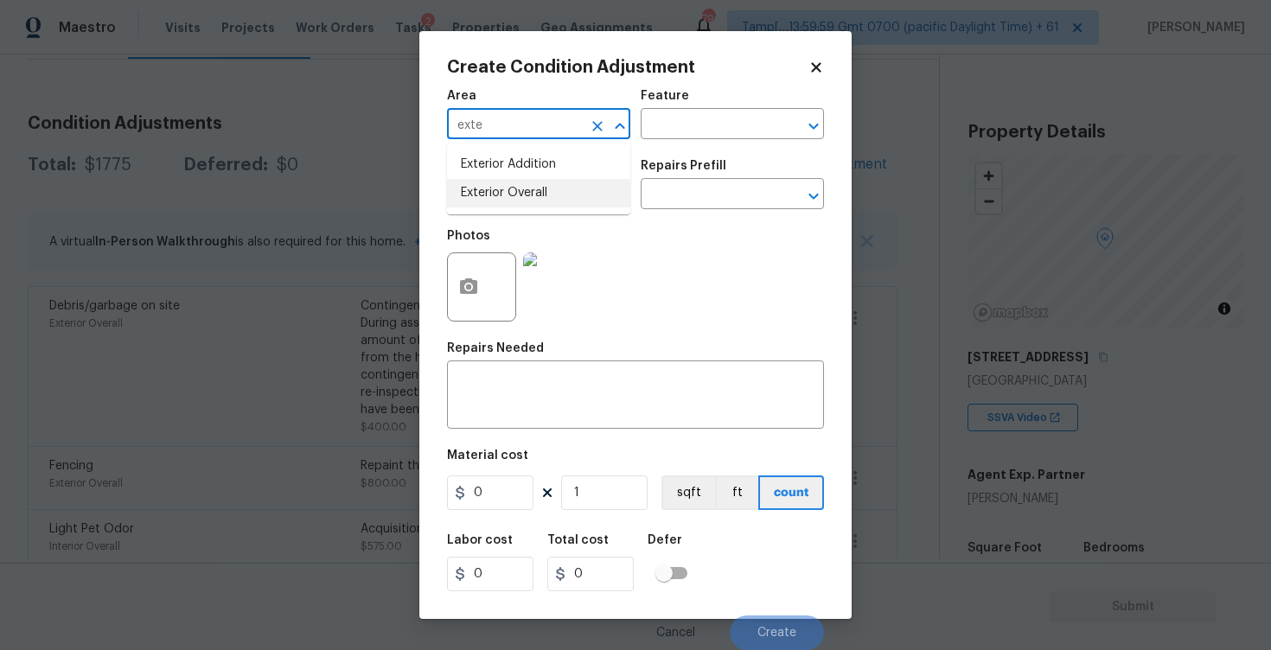
click at [589, 188] on li "Exterior Overall" at bounding box center [538, 193] width 183 height 29
click at [589, 188] on icon "Clear" at bounding box center [597, 196] width 17 height 17
type input "Exterior Overall"
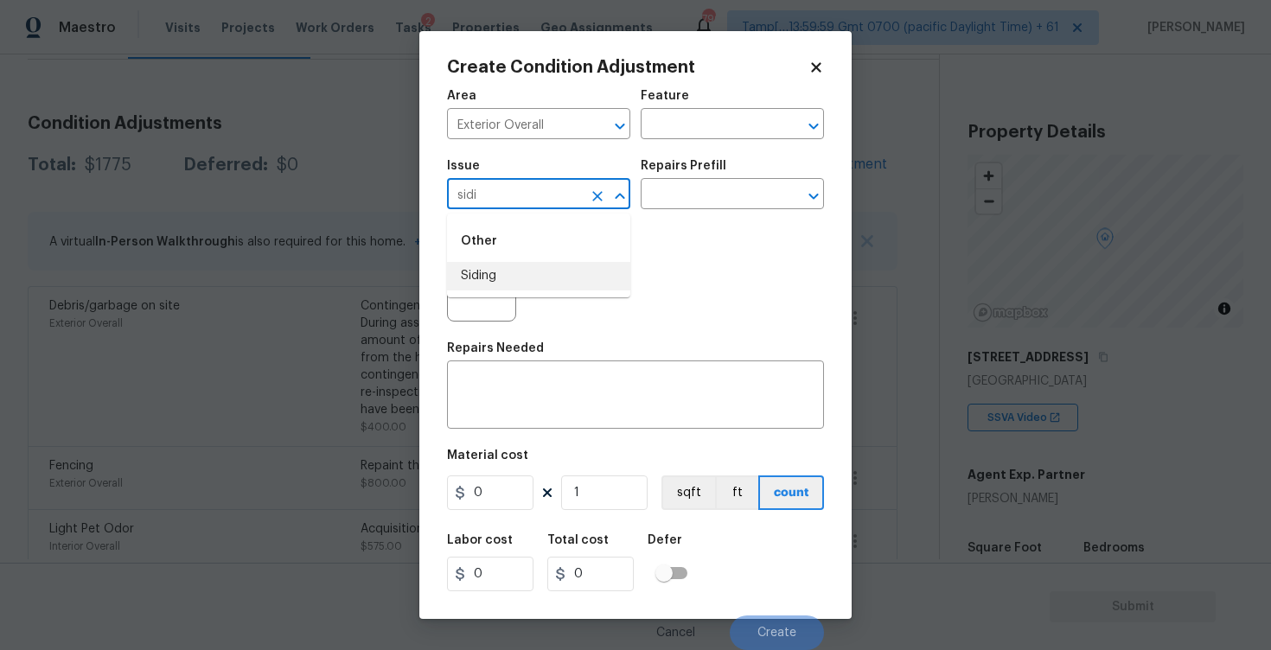
click at [571, 277] on li "Siding" at bounding box center [538, 276] width 183 height 29
type input "Siding"
click at [693, 182] on input "text" at bounding box center [707, 195] width 135 height 27
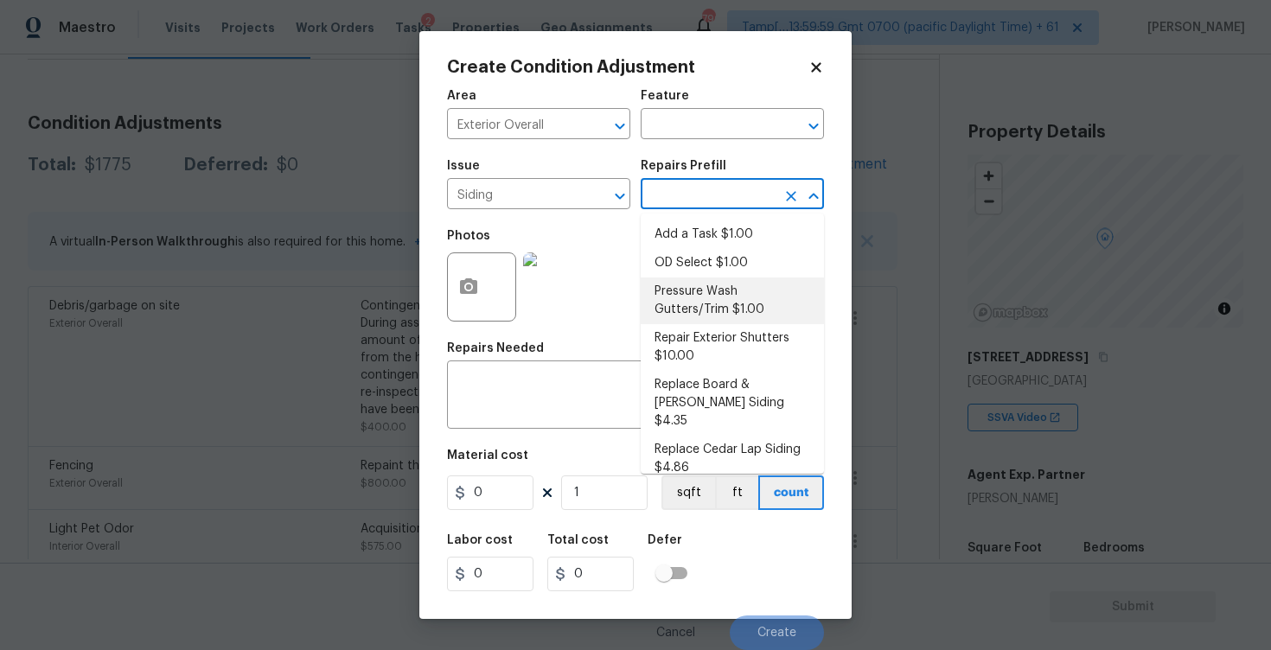
click at [686, 347] on li "Repair Exterior Shutters $10.00" at bounding box center [731, 347] width 183 height 47
type input "Siding"
type textarea "Repair the existing exterior shutters on the home (cracks, chips, holes, etc.).…"
type input "10"
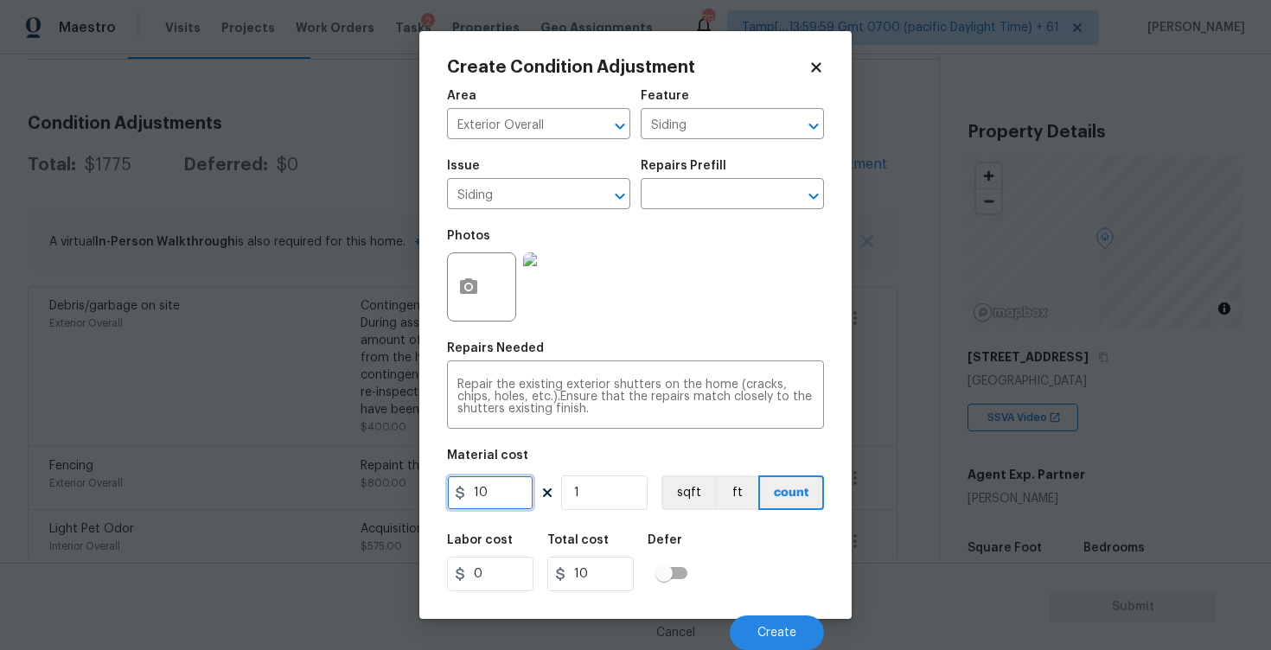
click at [510, 493] on input "10" at bounding box center [490, 492] width 86 height 35
type input "575"
click at [690, 545] on div "Defer" at bounding box center [672, 545] width 50 height 22
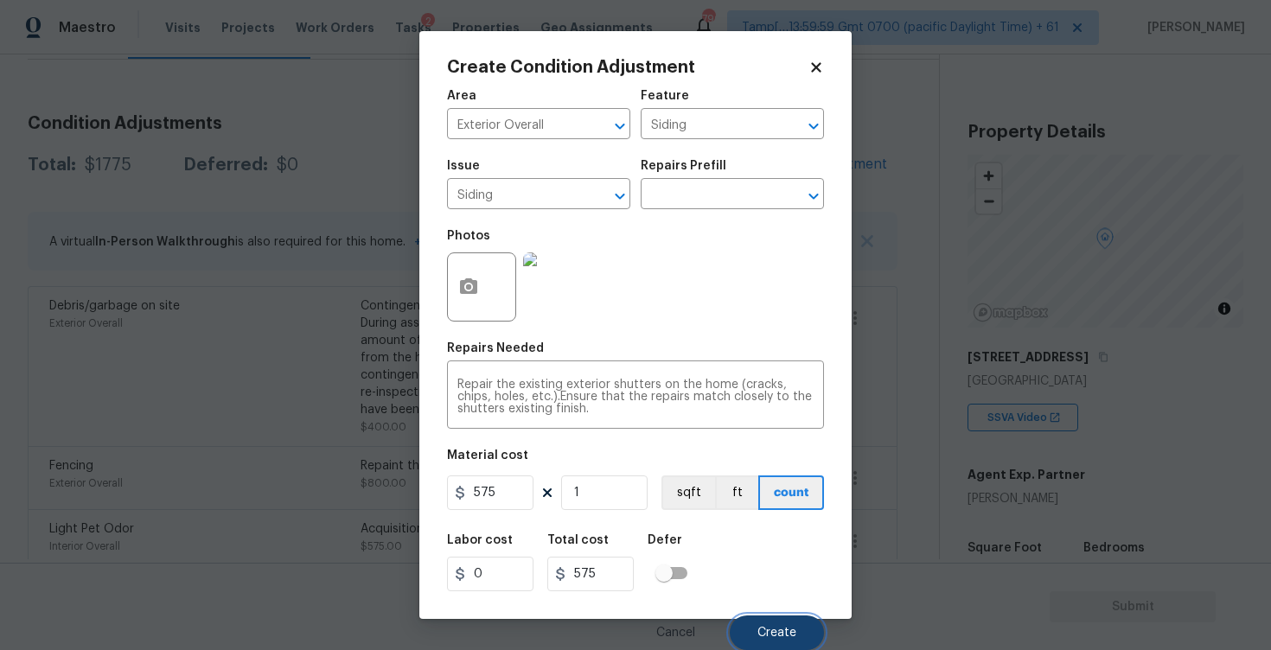
click at [779, 635] on span "Create" at bounding box center [776, 633] width 39 height 13
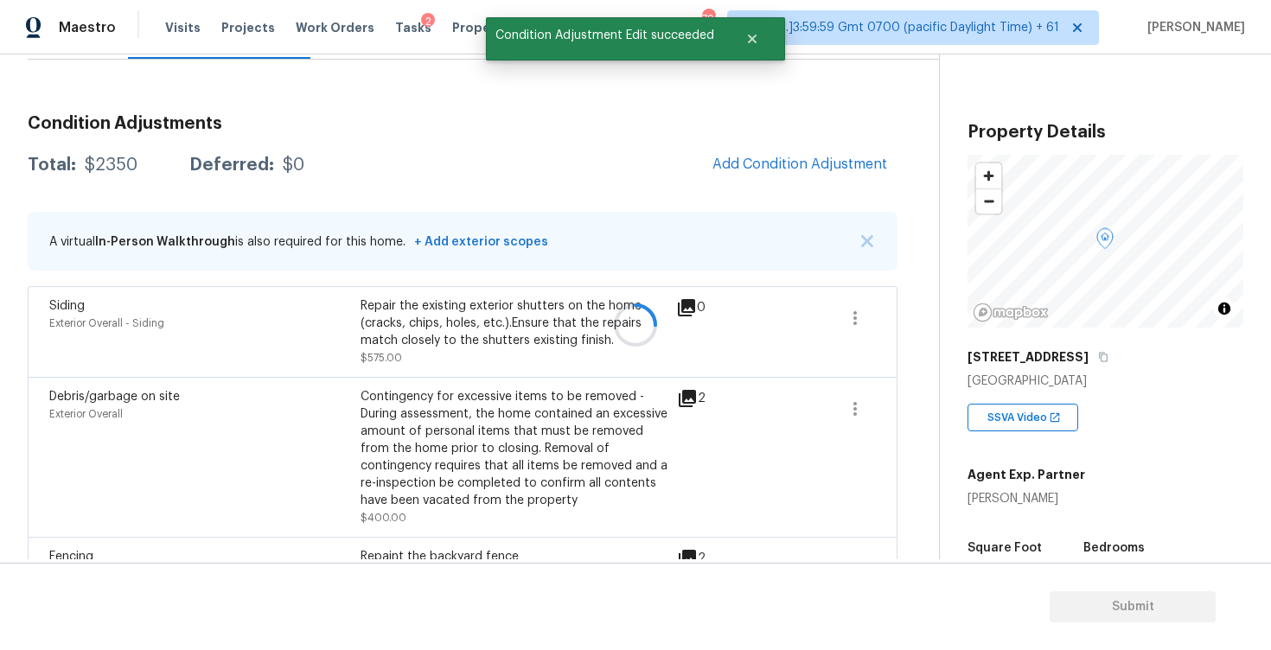
scroll to position [0, 0]
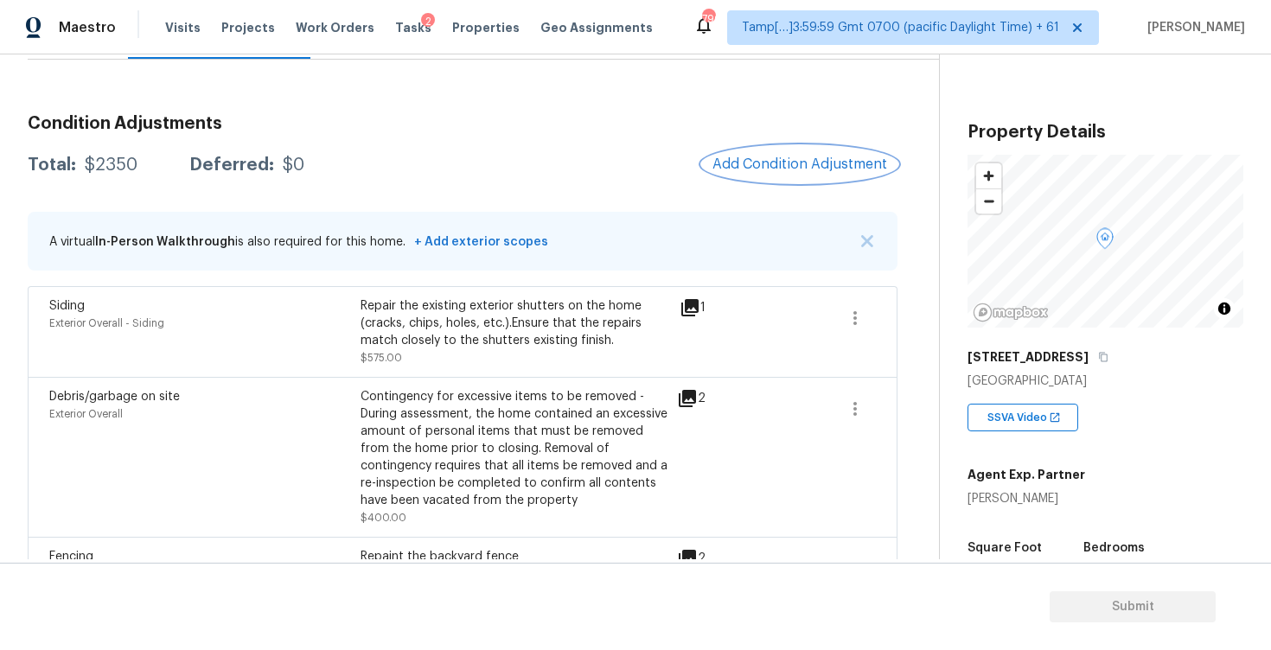
click at [796, 154] on button "Add Condition Adjustment" at bounding box center [799, 164] width 195 height 36
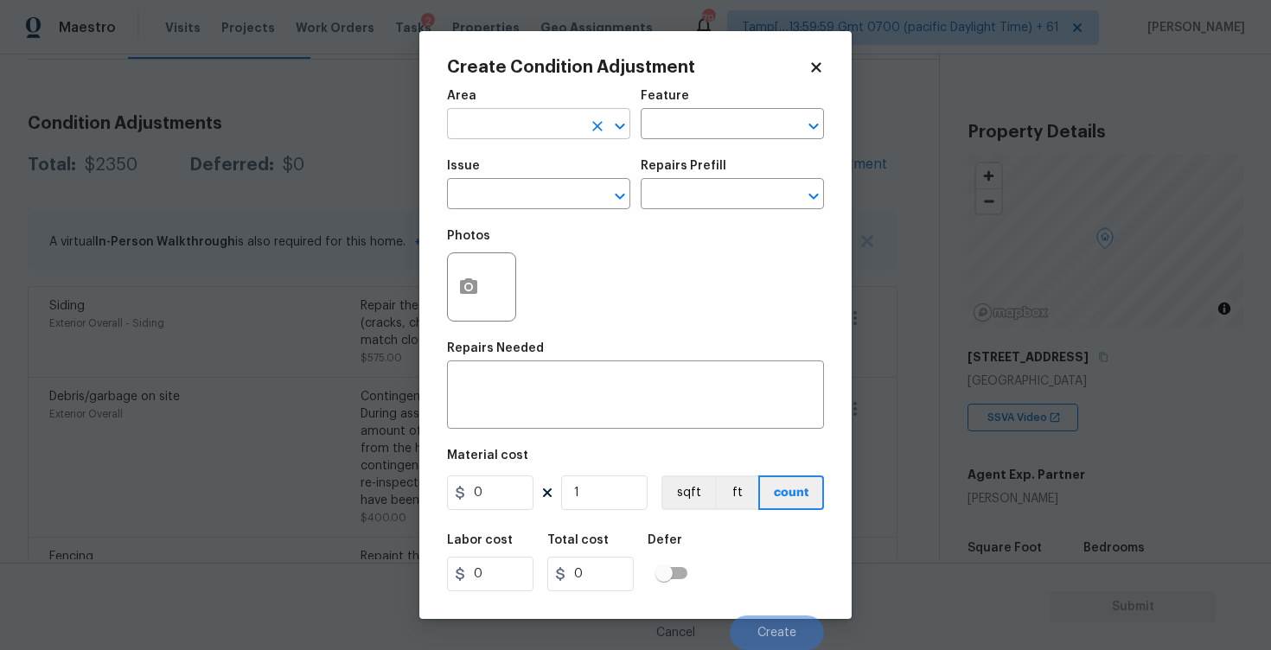
click at [502, 121] on input "text" at bounding box center [514, 125] width 135 height 27
click at [508, 185] on li "Exterior Overall" at bounding box center [538, 193] width 183 height 29
type input "Exterior Overall"
click at [508, 185] on input "text" at bounding box center [514, 195] width 135 height 27
click at [524, 258] on div "Other" at bounding box center [538, 240] width 183 height 41
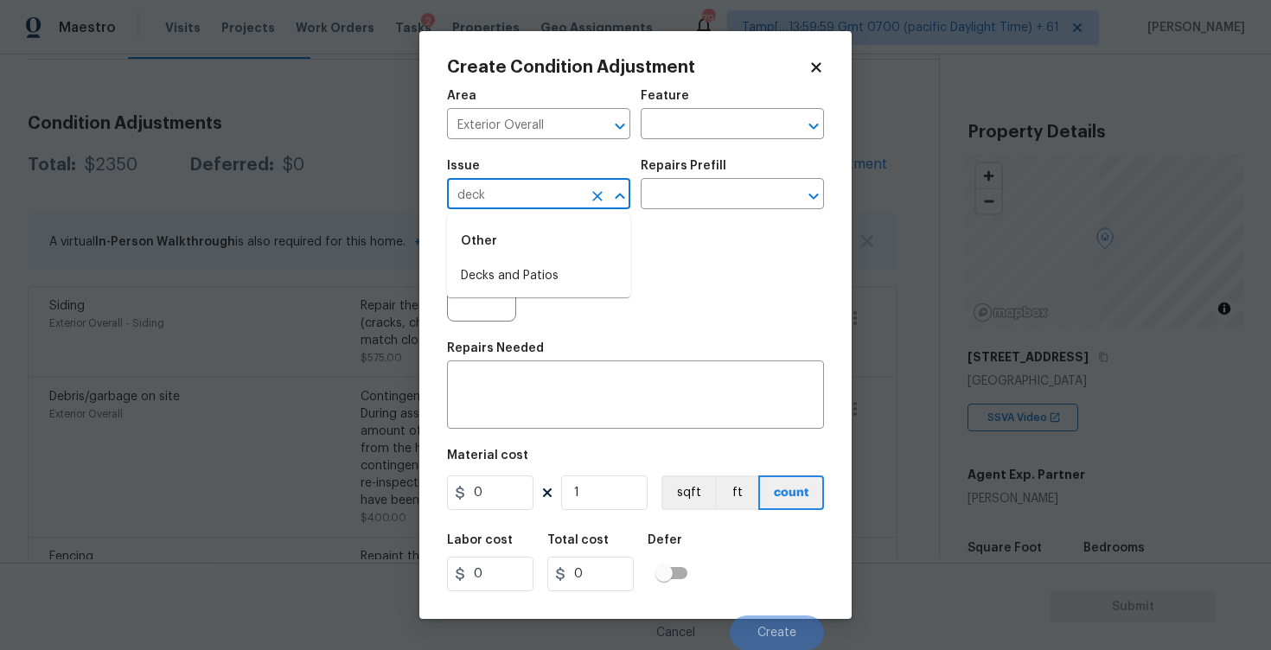
click at [518, 274] on li "Decks and Patios" at bounding box center [538, 276] width 183 height 29
type input "Decks and Patios"
click at [484, 275] on button "button" at bounding box center [468, 286] width 41 height 67
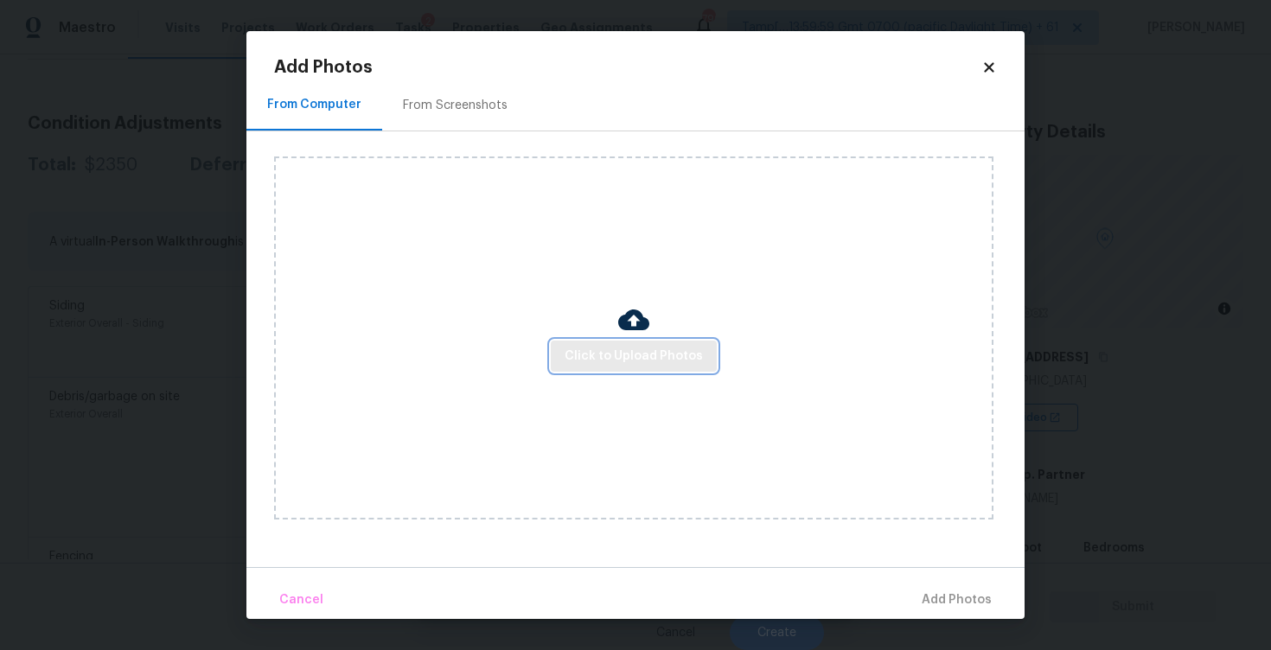
click at [651, 367] on button "Click to Upload Photos" at bounding box center [634, 357] width 166 height 32
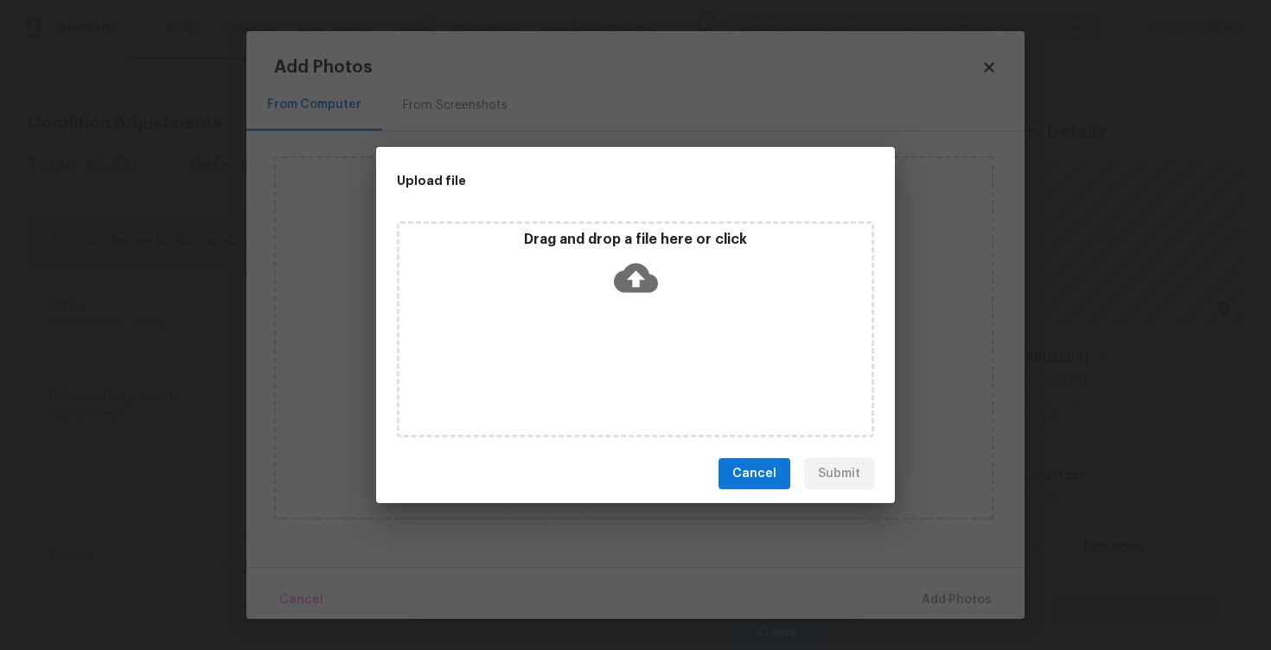
click at [614, 263] on icon at bounding box center [636, 278] width 44 height 44
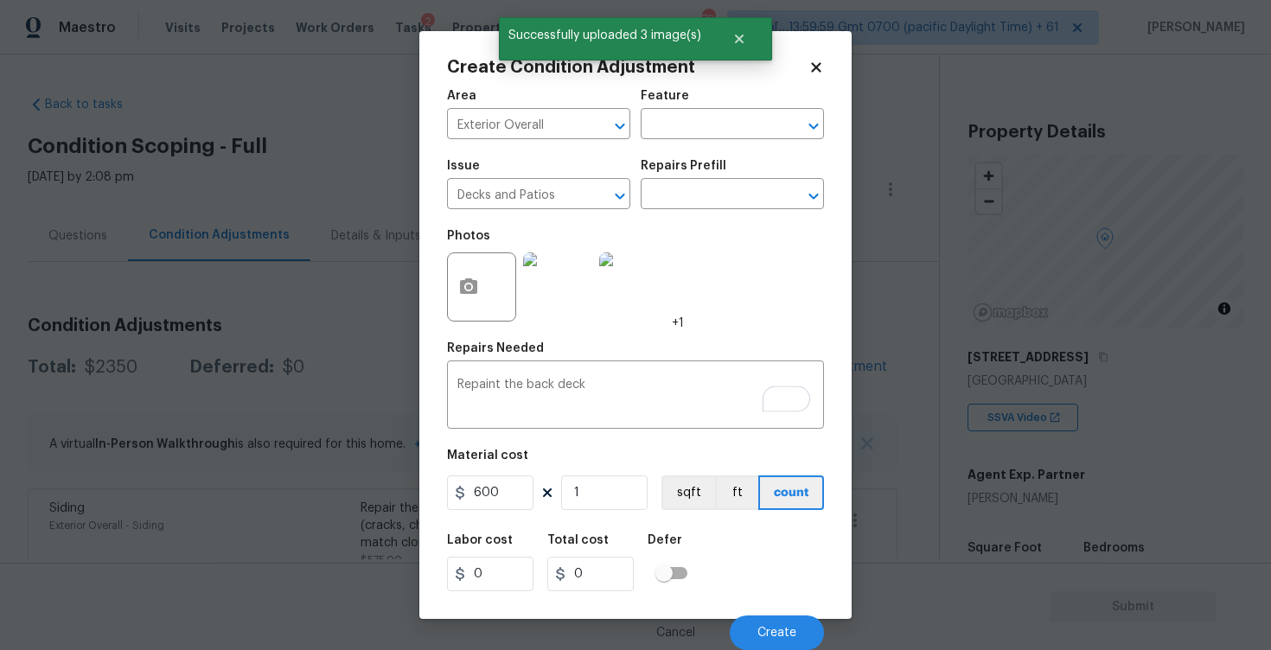
scroll to position [202, 0]
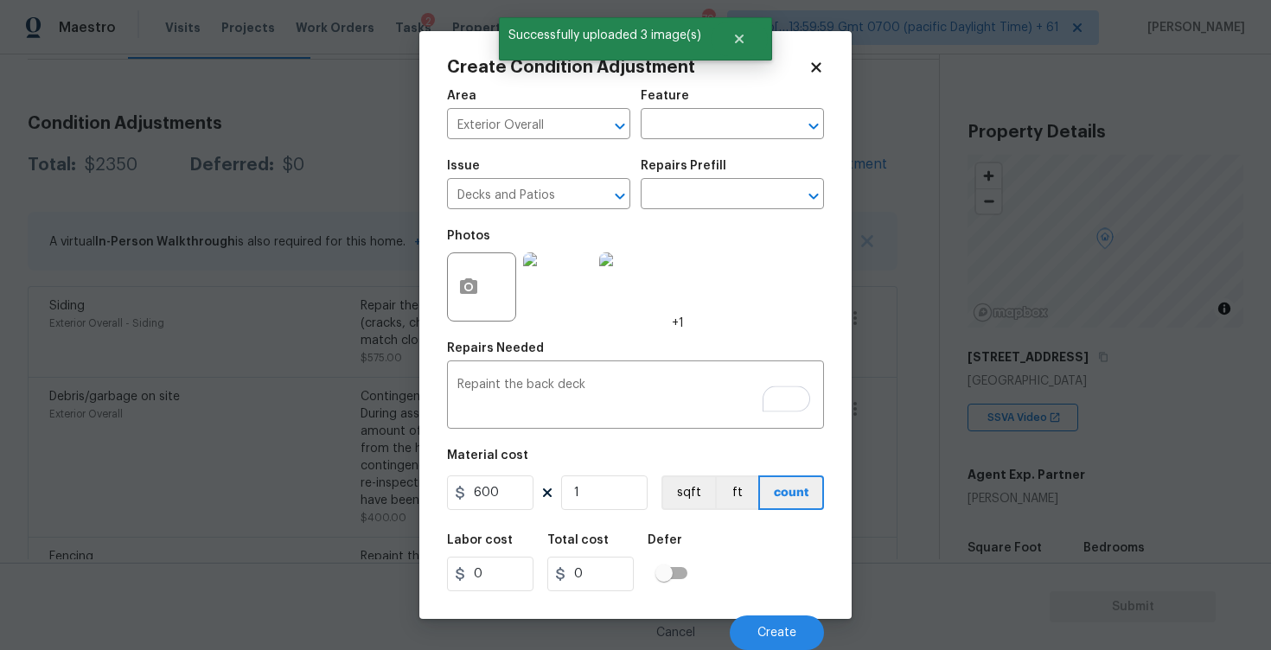
type input "600"
click at [600, 494] on input "1" at bounding box center [604, 492] width 86 height 35
type input "0"
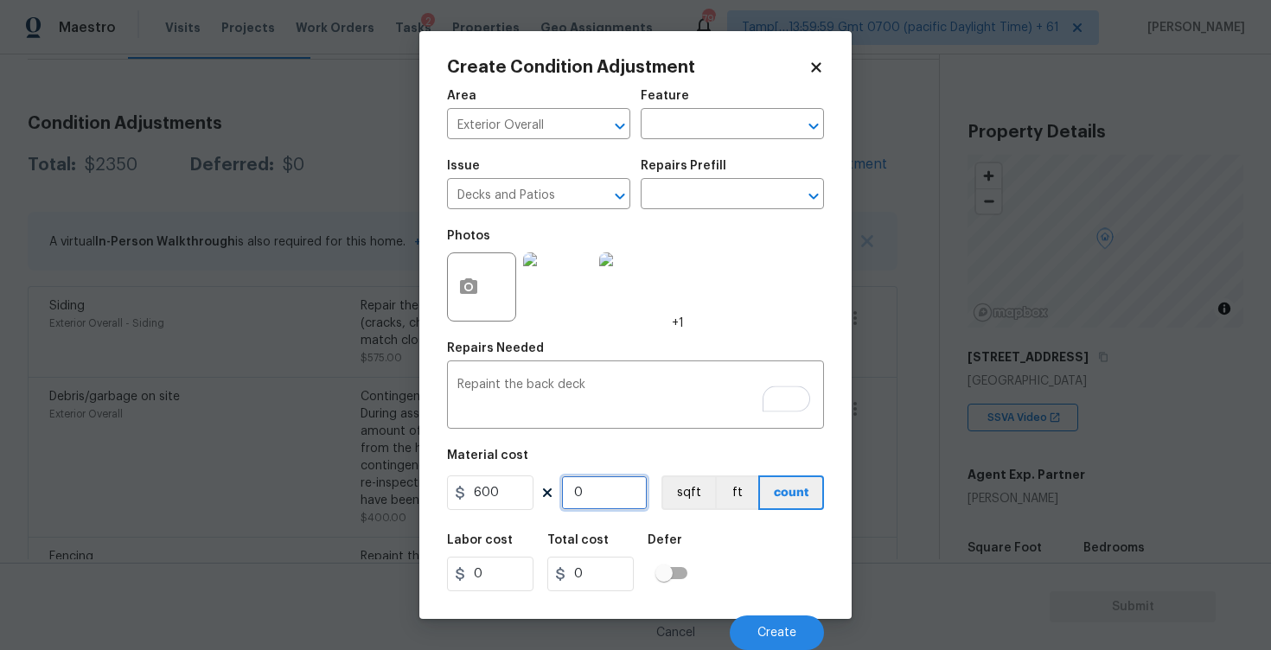
type input "2"
type input "1200"
type input "2"
click at [719, 541] on div "Labor cost 0 Total cost 1200 Defer" at bounding box center [635, 563] width 377 height 78
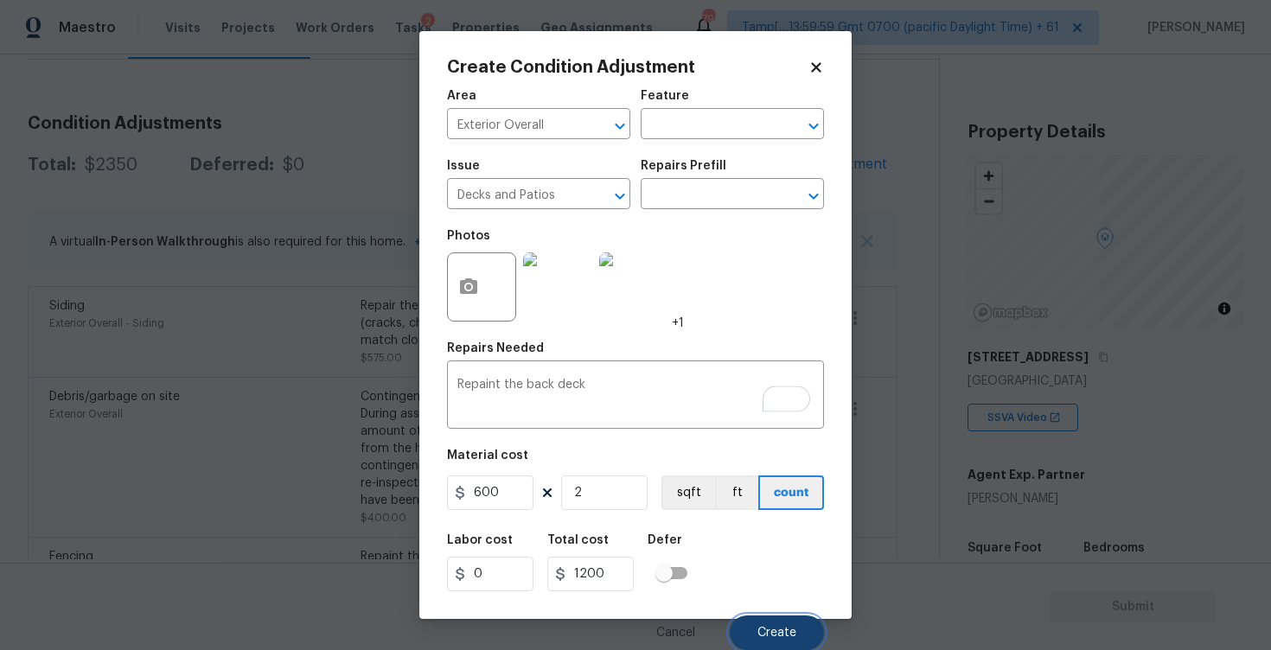
click at [792, 635] on span "Create" at bounding box center [776, 633] width 39 height 13
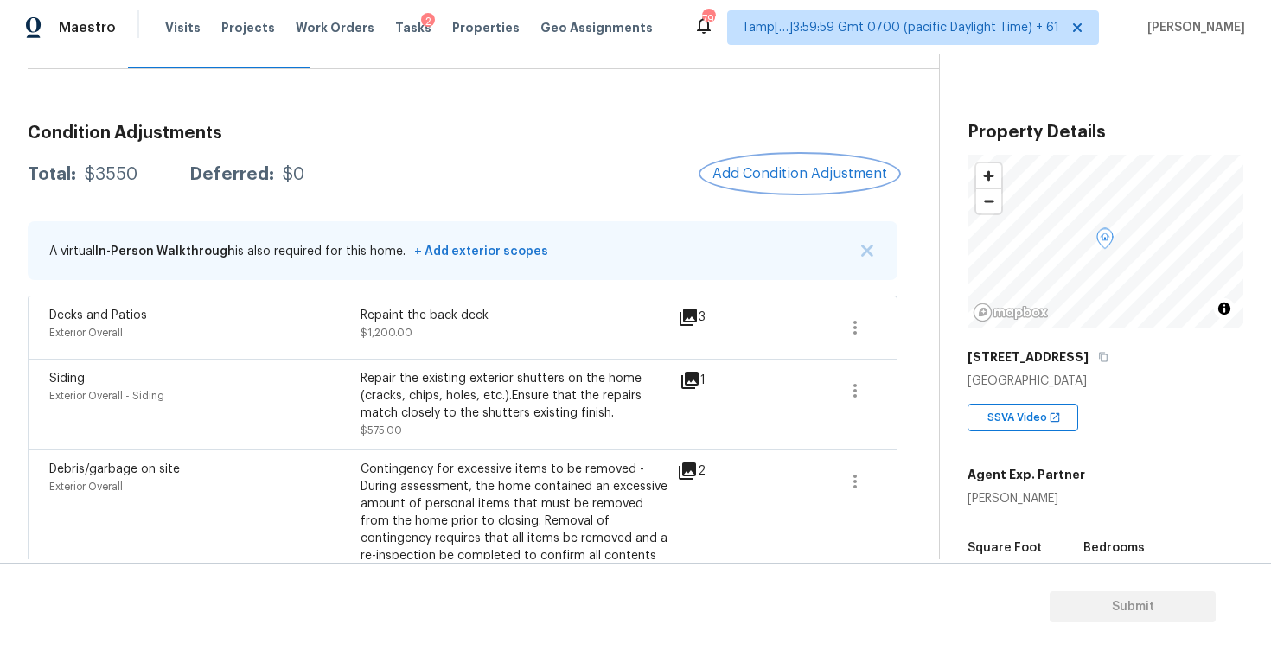
scroll to position [188, 0]
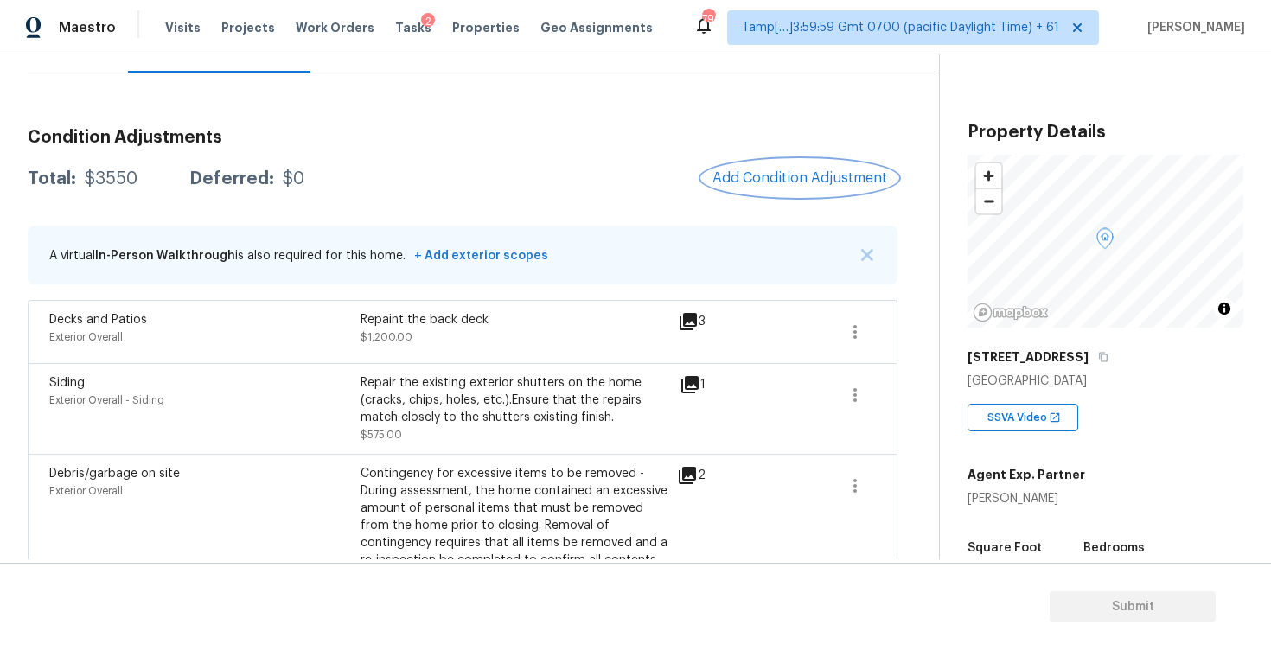
click at [821, 194] on button "Add Condition Adjustment" at bounding box center [799, 178] width 195 height 36
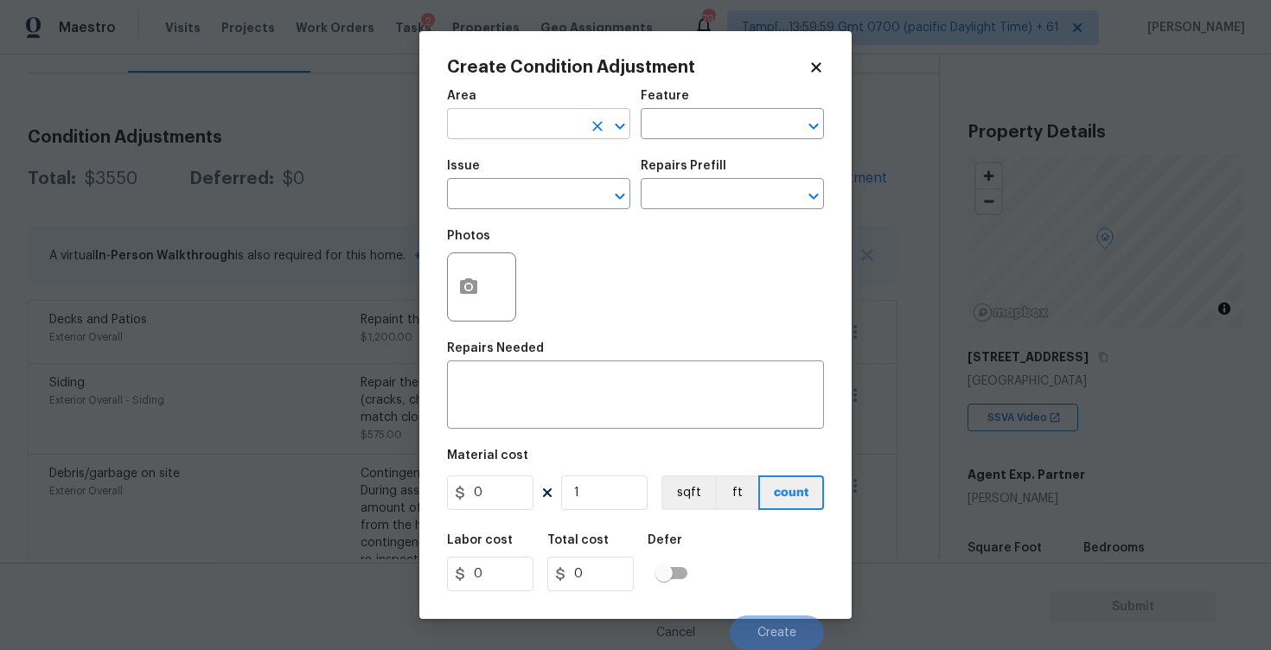
click at [531, 118] on input "text" at bounding box center [514, 125] width 135 height 27
click at [534, 192] on li "Exterior Overall" at bounding box center [538, 193] width 183 height 29
type input "Exterior Overall"
click at [534, 192] on input "text" at bounding box center [514, 195] width 135 height 27
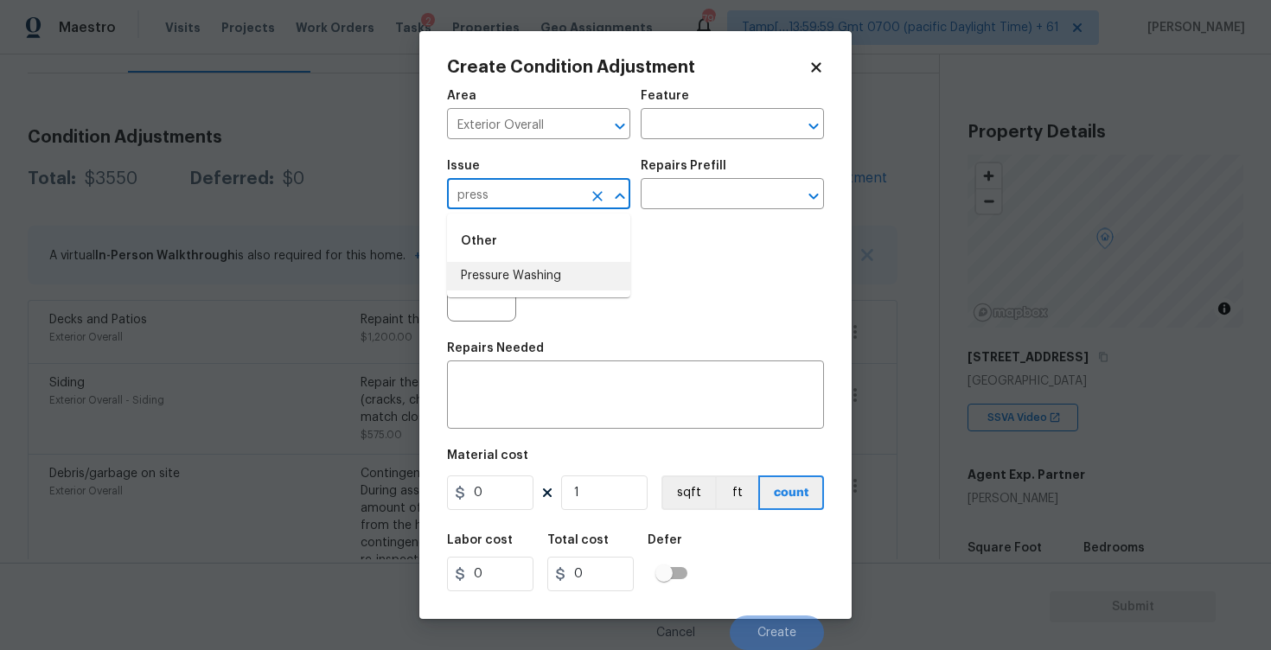
click at [539, 281] on li "Pressure Washing" at bounding box center [538, 276] width 183 height 29
type input "Pressure Washing"
click at [648, 212] on div "Issue Pressure Washing ​ Repairs Prefill ​" at bounding box center [635, 185] width 377 height 70
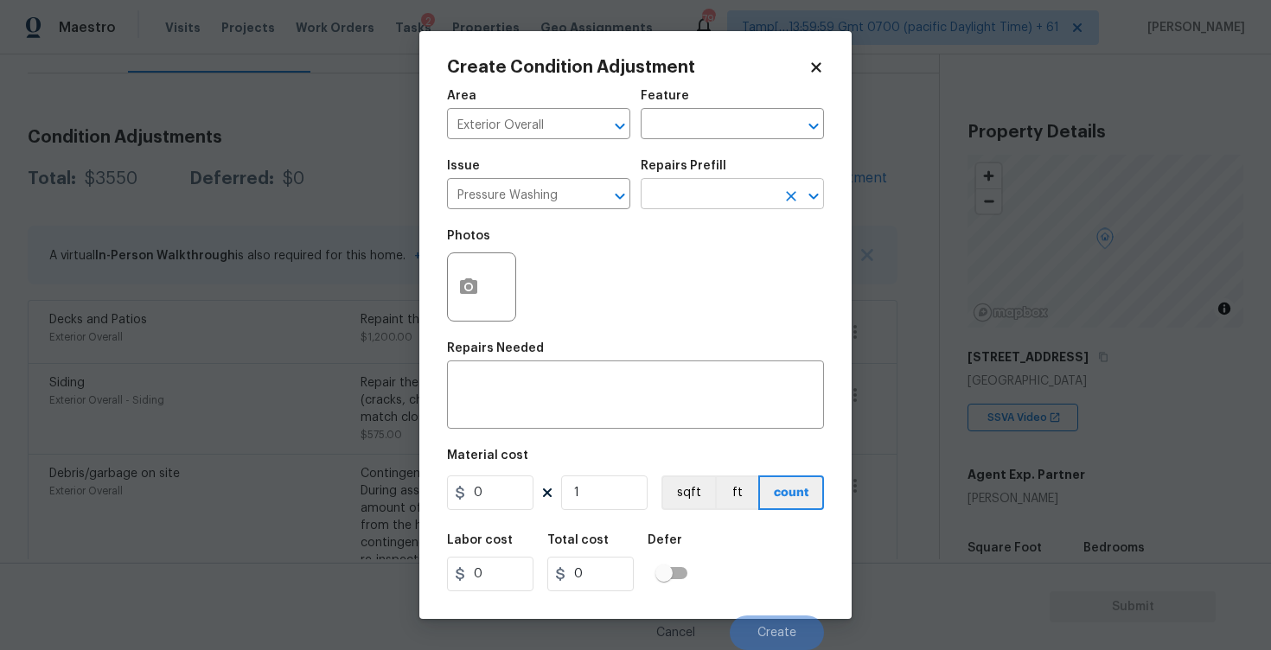
click at [680, 189] on input "text" at bounding box center [707, 195] width 135 height 27
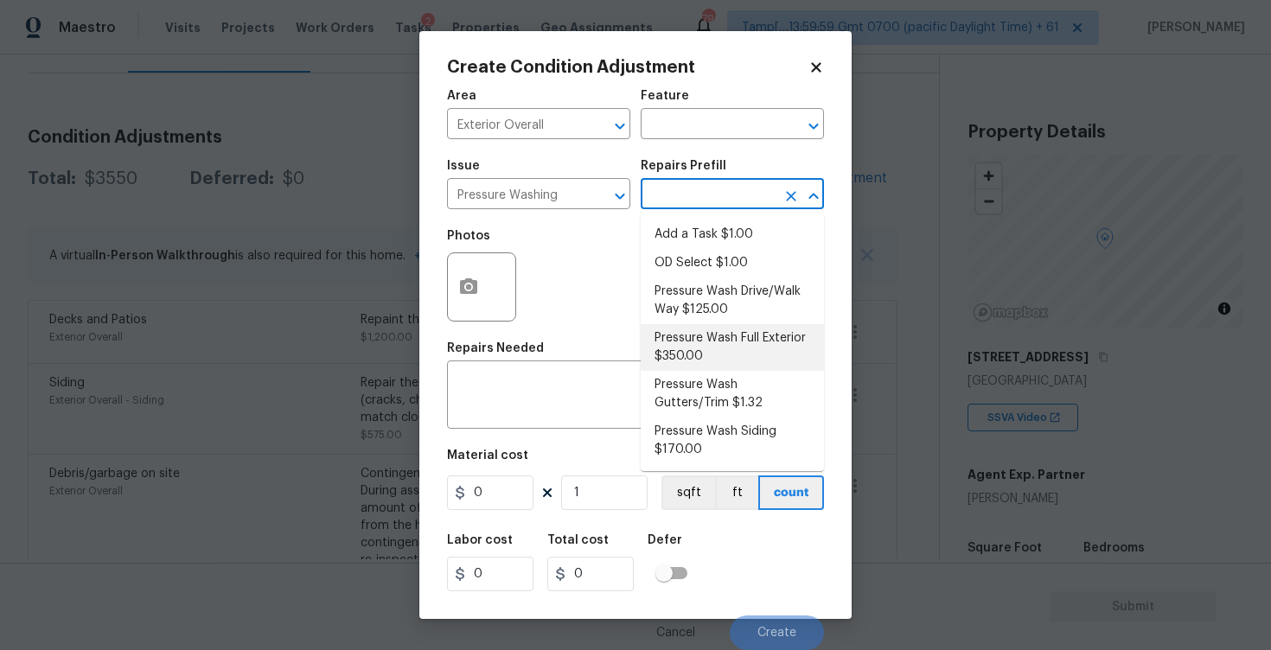
click at [734, 335] on li "Pressure Wash Full Exterior $350.00" at bounding box center [731, 347] width 183 height 47
type input "Siding"
type textarea "Pressure wash the House, Flatwork, Deck and Garage interior."
type input "350"
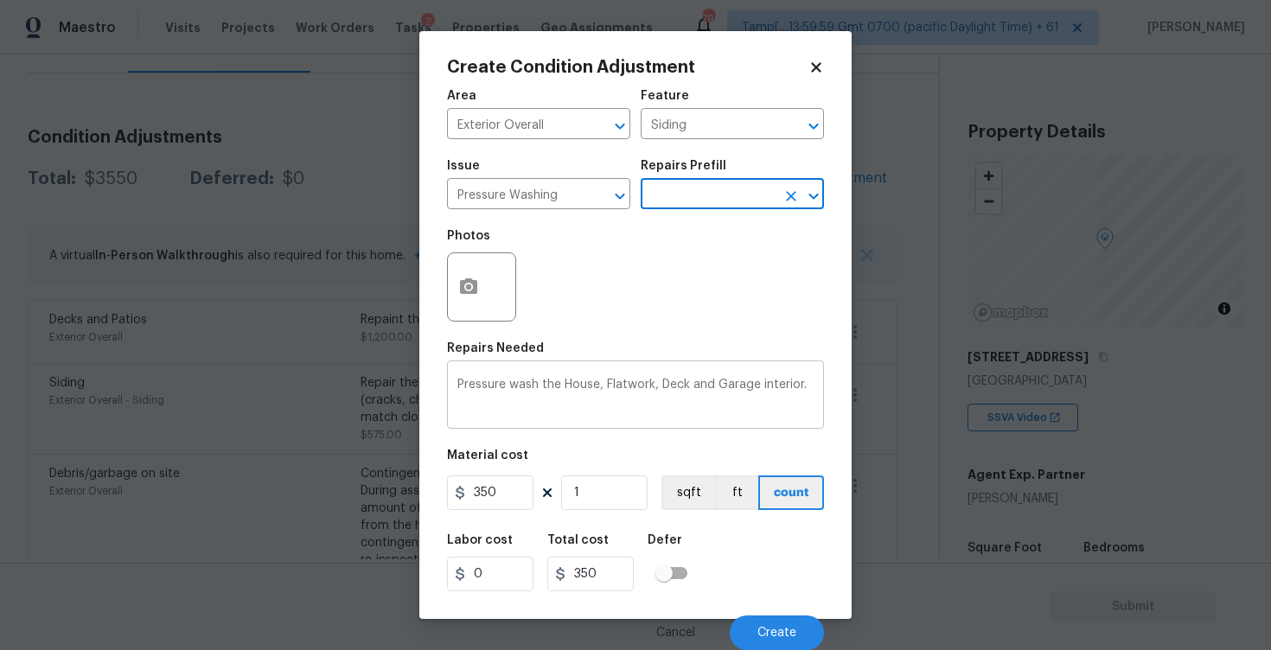
scroll to position [1, 0]
click at [479, 497] on input "350" at bounding box center [490, 492] width 86 height 35
click at [524, 497] on input "350" at bounding box center [490, 492] width 86 height 35
click at [704, 558] on div "Labor cost 0 Total cost 350 Defer" at bounding box center [635, 563] width 377 height 78
click at [780, 619] on button "Create" at bounding box center [776, 632] width 94 height 35
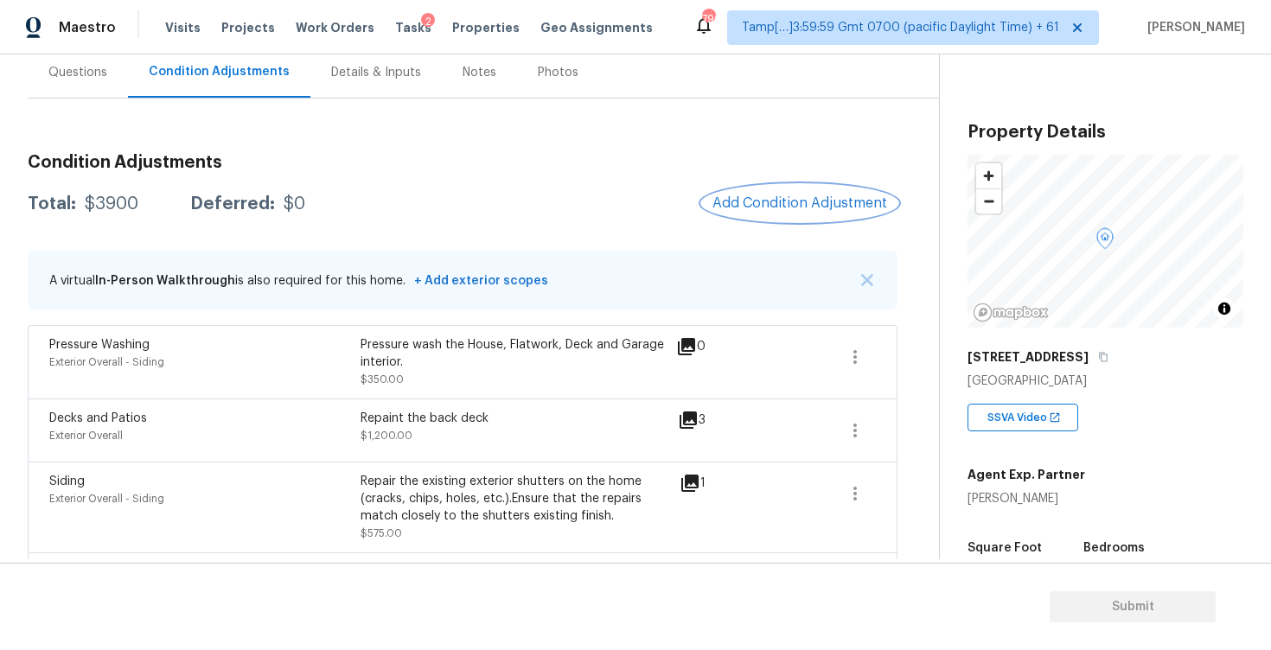
scroll to position [157, 0]
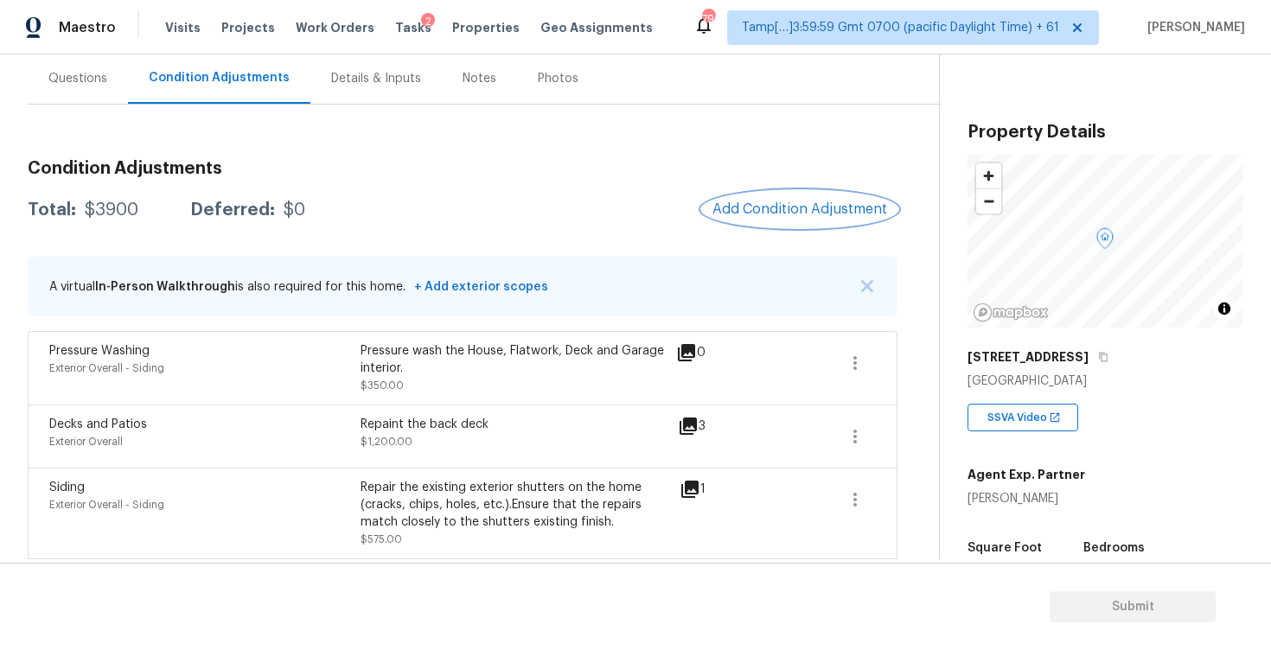
click at [785, 207] on span "Add Condition Adjustment" at bounding box center [799, 209] width 175 height 16
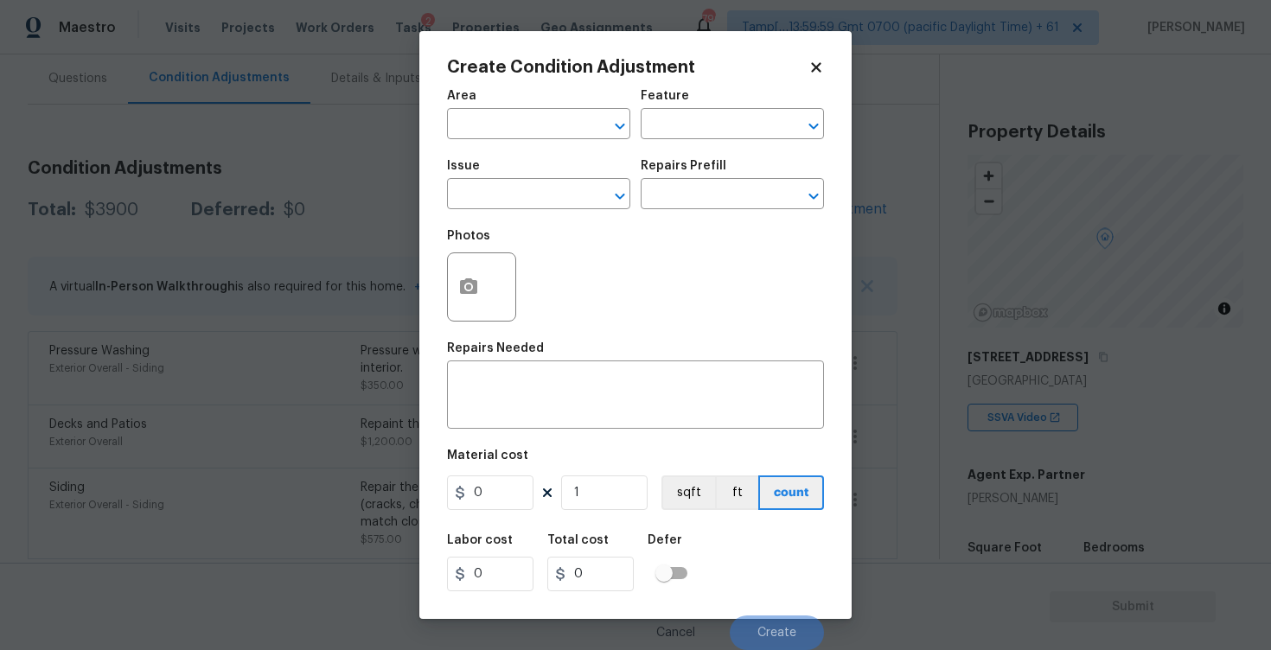
click at [498, 137] on input "text" at bounding box center [514, 125] width 135 height 27
click at [506, 212] on ul "Exterior Addition Exterior Overall" at bounding box center [538, 178] width 183 height 71
click at [503, 199] on li "Exterior Overall" at bounding box center [538, 193] width 183 height 29
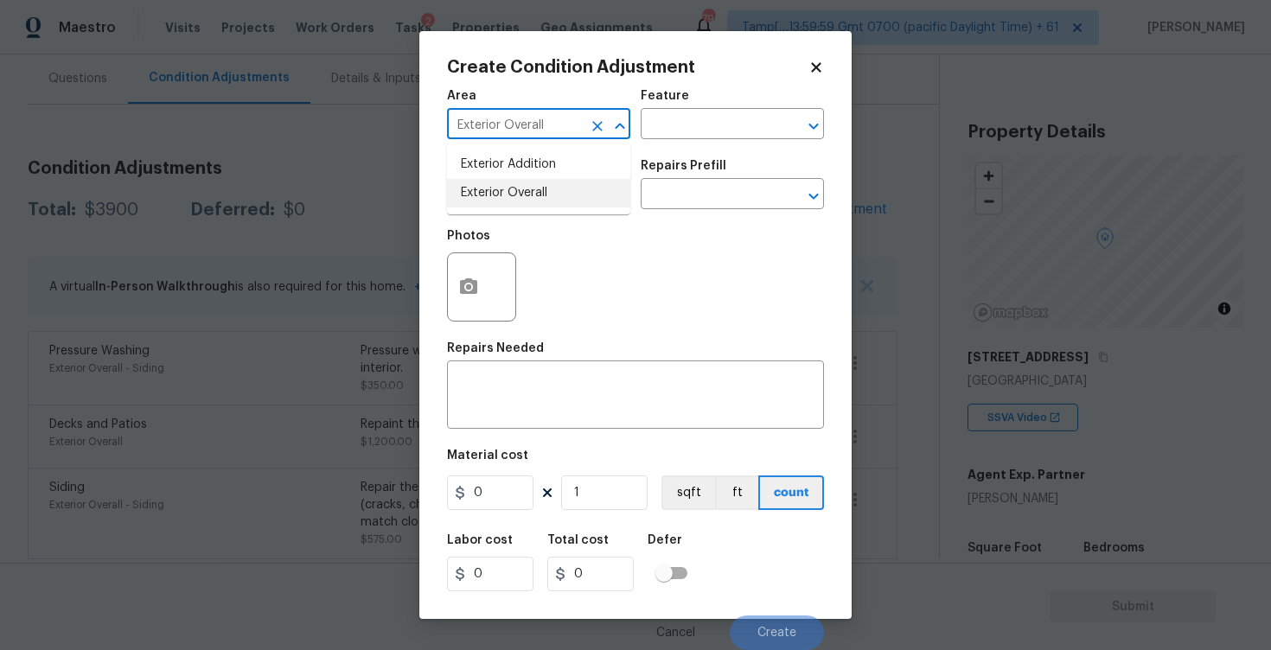
type input "Exterior Overall"
click at [503, 199] on input "text" at bounding box center [514, 195] width 135 height 27
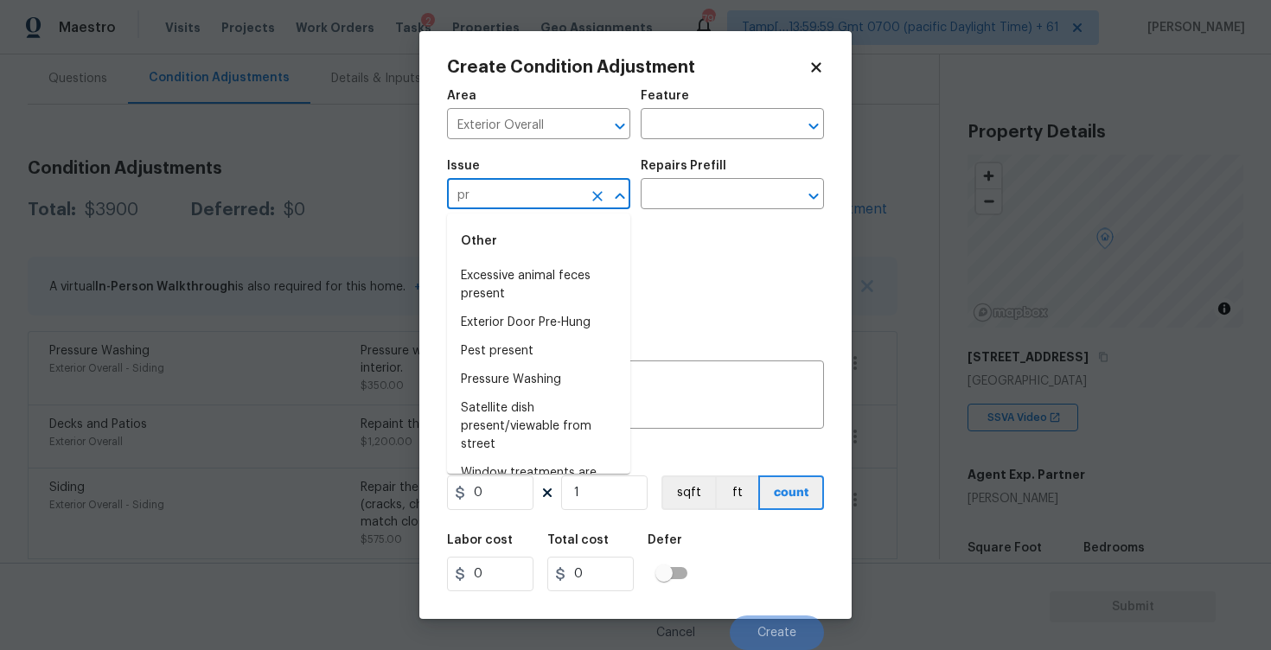
type input "pre"
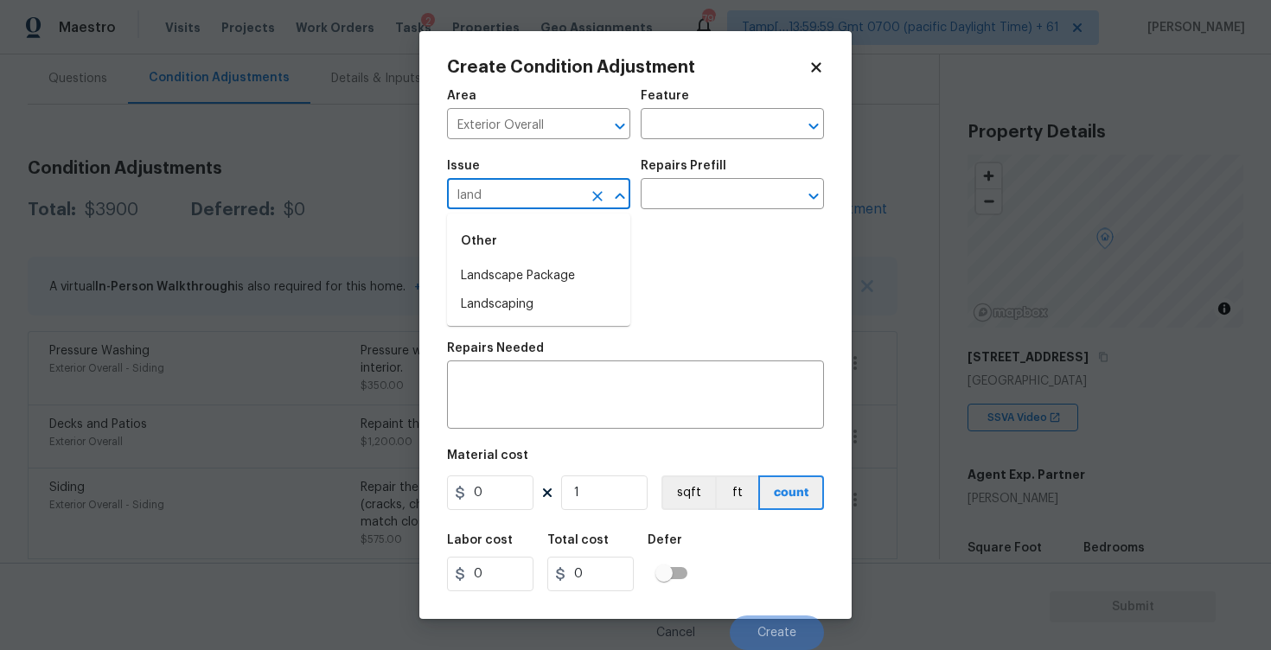
click at [518, 260] on div "Other" at bounding box center [538, 240] width 183 height 41
click at [527, 272] on li "Landscape Package" at bounding box center [538, 276] width 183 height 29
type input "Landscape Package"
click at [683, 190] on input "text" at bounding box center [707, 195] width 135 height 27
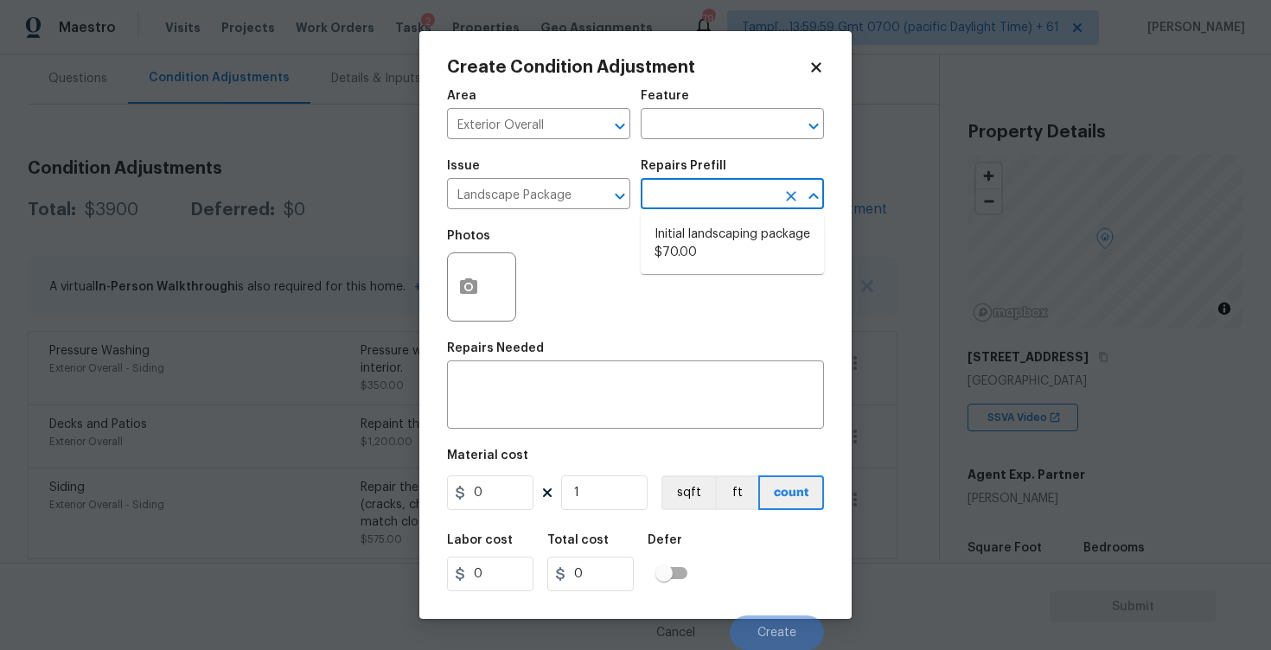
click at [684, 234] on li "Initial landscaping package $70.00" at bounding box center [731, 243] width 183 height 47
type input "Home Readiness Packages"
type textarea "Mowing of grass up to 6" in height. Mow, edge along driveways & sidewalks, trim…"
type input "70"
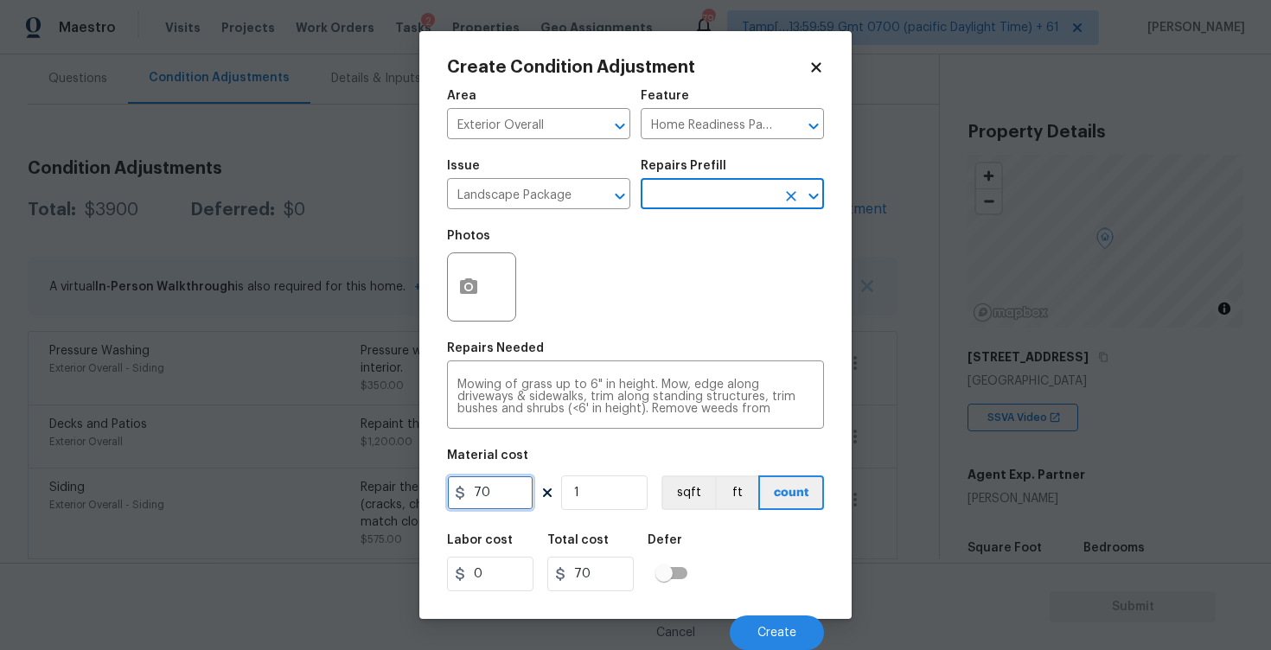
click at [501, 498] on input "70" at bounding box center [490, 492] width 86 height 35
type input "300"
click at [736, 558] on div "Labor cost 0 Total cost 300 Defer" at bounding box center [635, 563] width 377 height 78
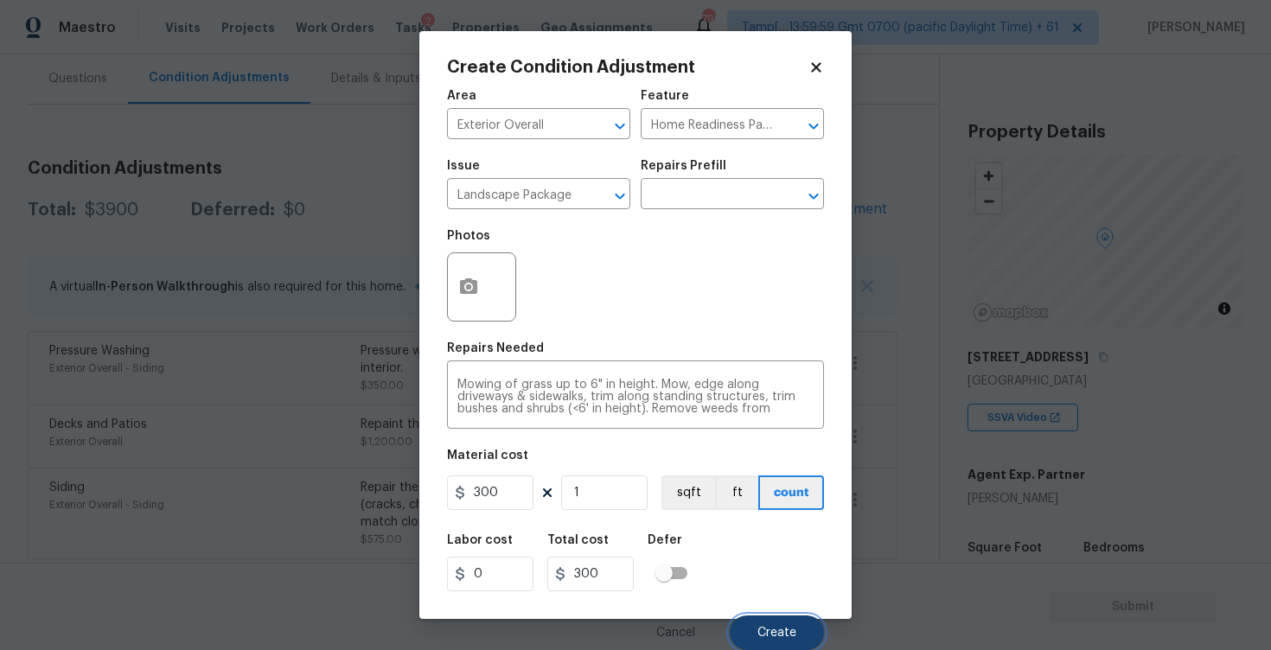
click at [791, 637] on span "Create" at bounding box center [776, 633] width 39 height 13
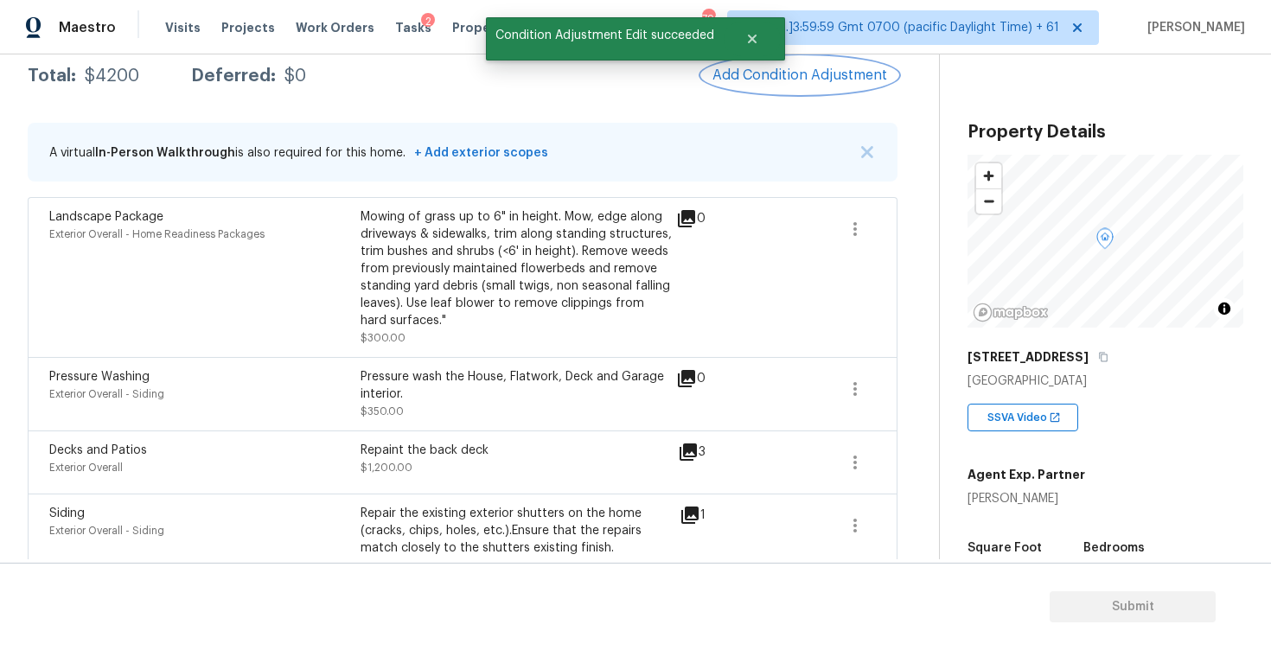
scroll to position [277, 0]
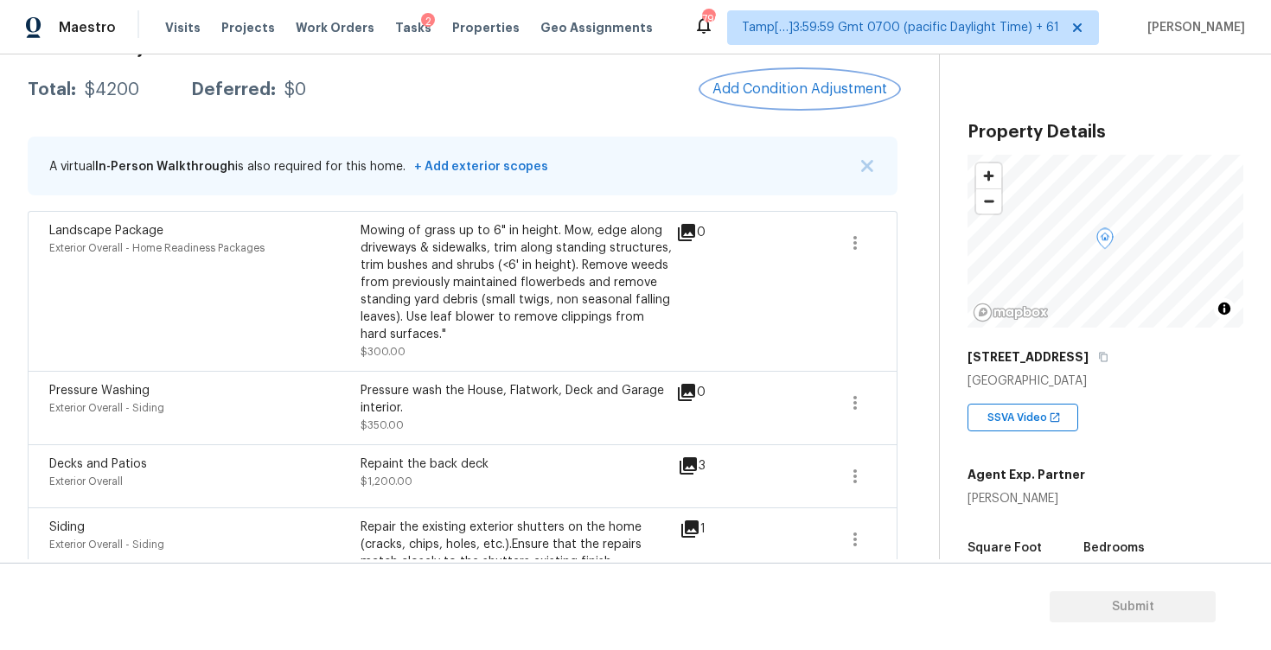
click at [817, 95] on span "Add Condition Adjustment" at bounding box center [799, 89] width 175 height 16
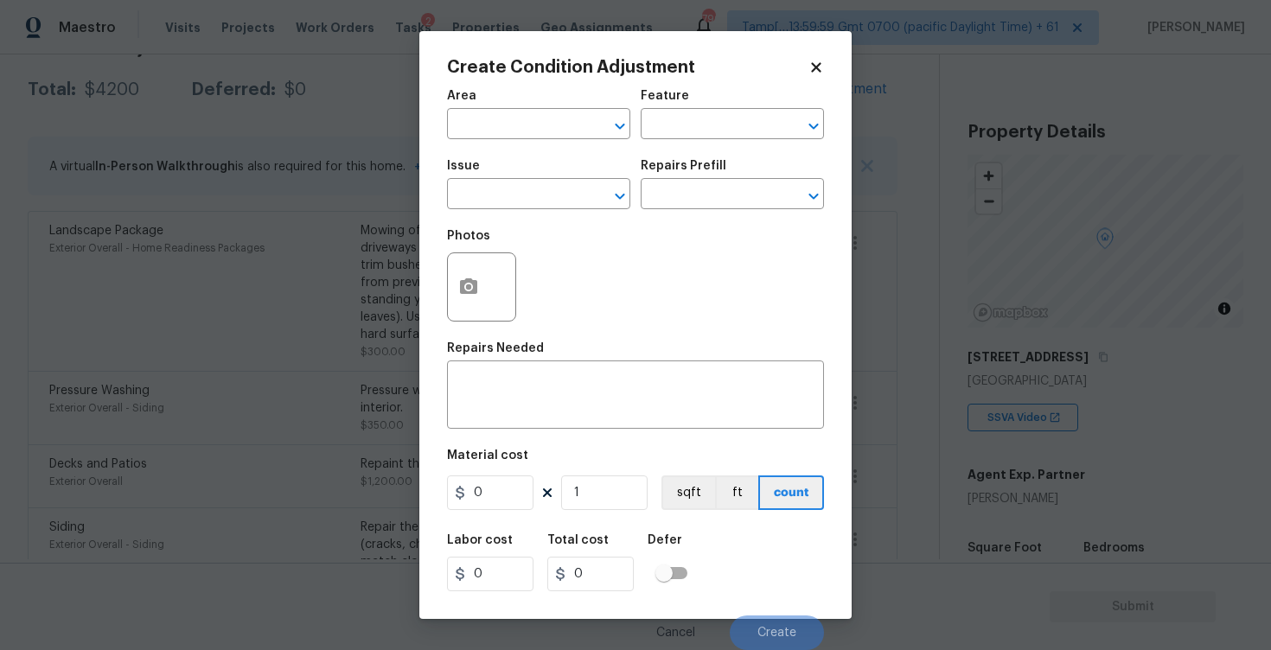
click at [449, 310] on div at bounding box center [481, 286] width 69 height 69
click at [468, 290] on icon "button" at bounding box center [468, 287] width 21 height 21
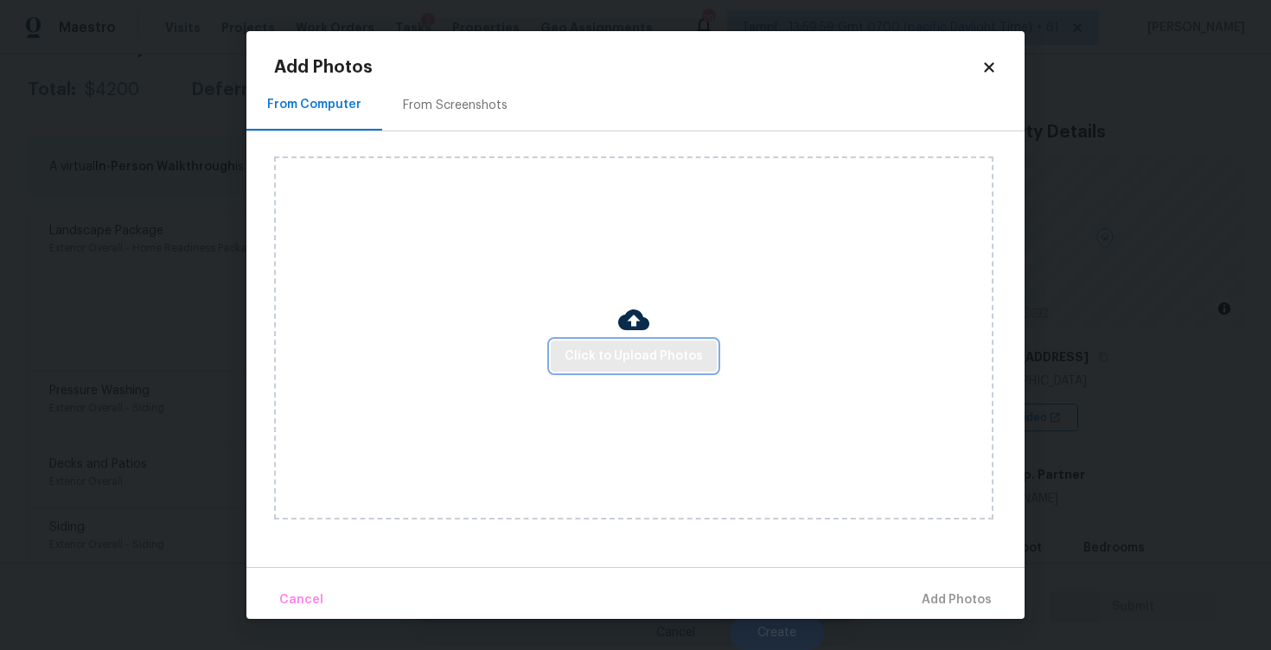
click at [653, 360] on span "Click to Upload Photos" at bounding box center [633, 357] width 138 height 22
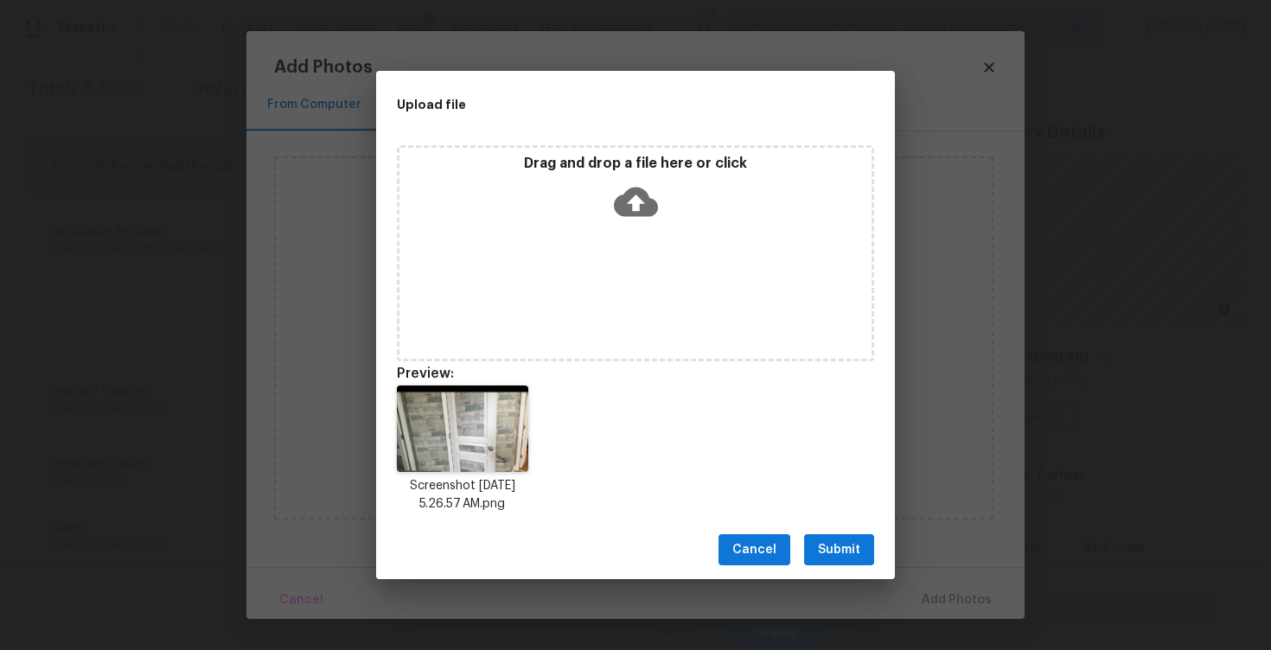
click at [850, 538] on button "Submit" at bounding box center [839, 550] width 70 height 32
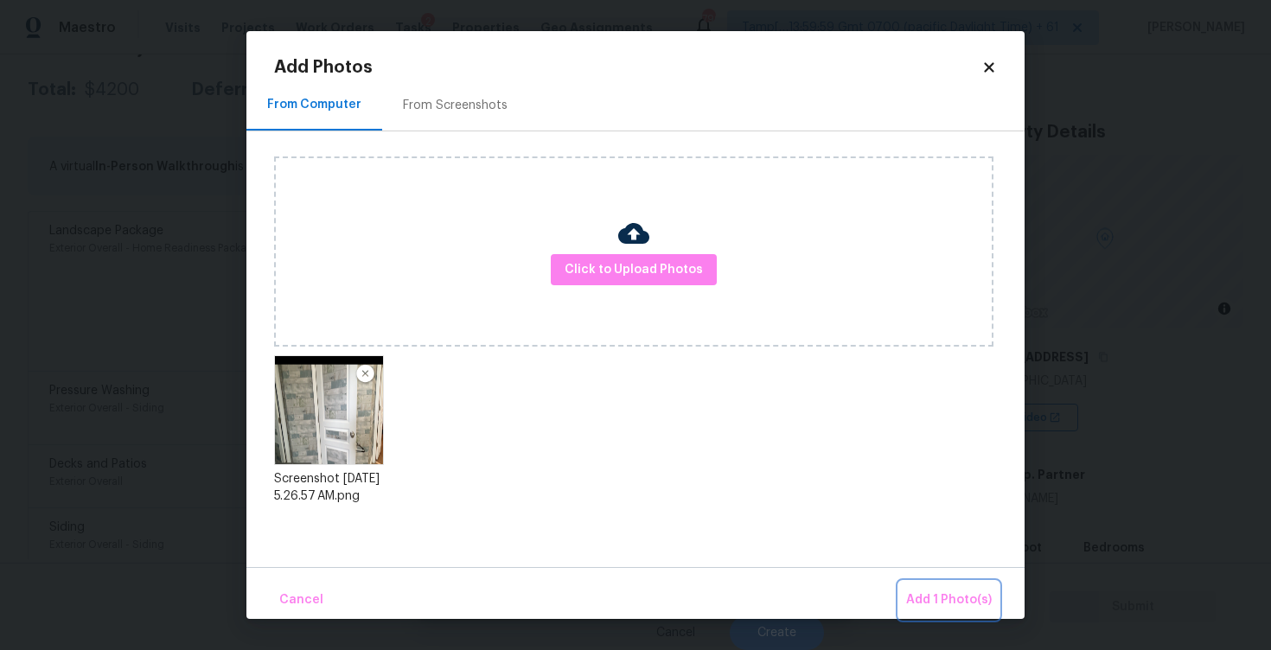
click at [927, 596] on span "Add 1 Photo(s)" at bounding box center [949, 600] width 86 height 22
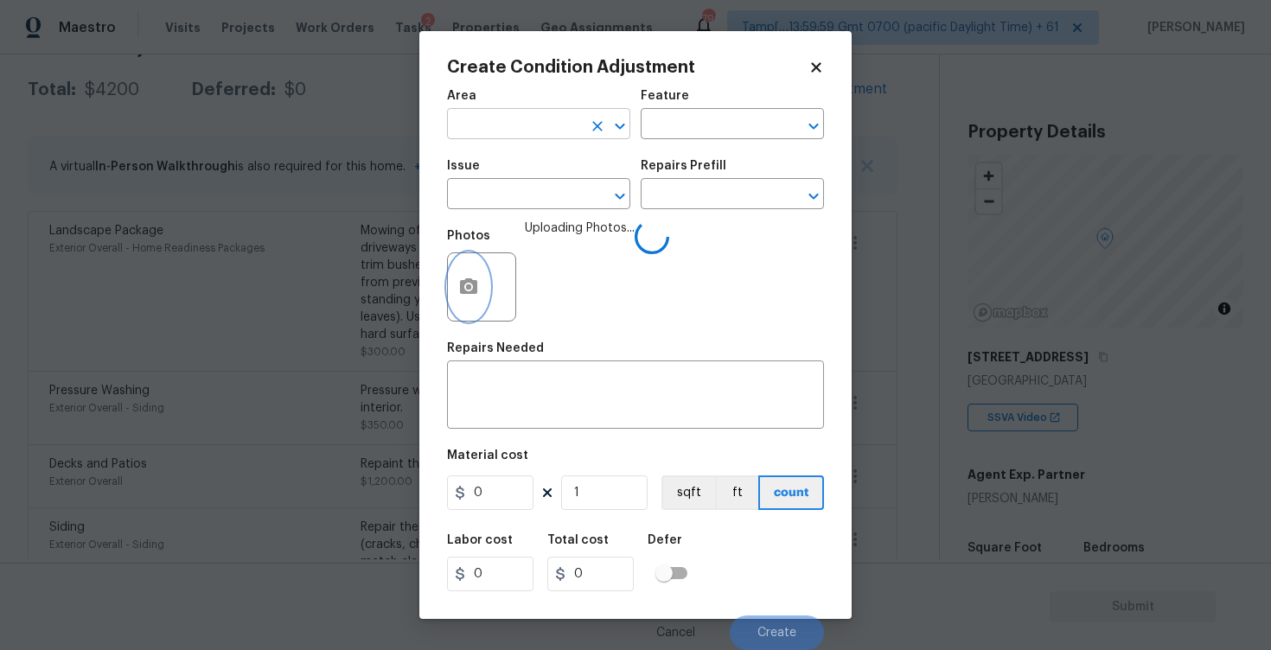
click at [590, 129] on icon "Clear" at bounding box center [597, 126] width 17 height 17
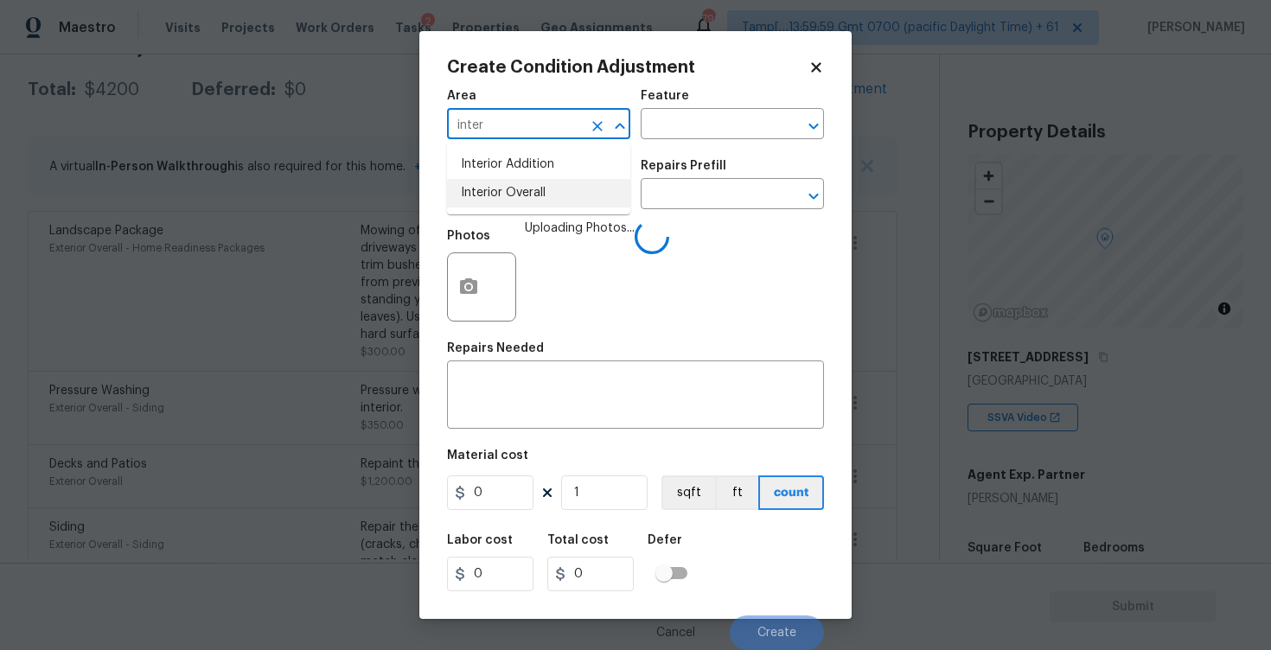
click at [516, 194] on li "Interior Overall" at bounding box center [538, 193] width 183 height 29
type input "Interior Overall"
click at [516, 194] on input "text" at bounding box center [514, 195] width 135 height 27
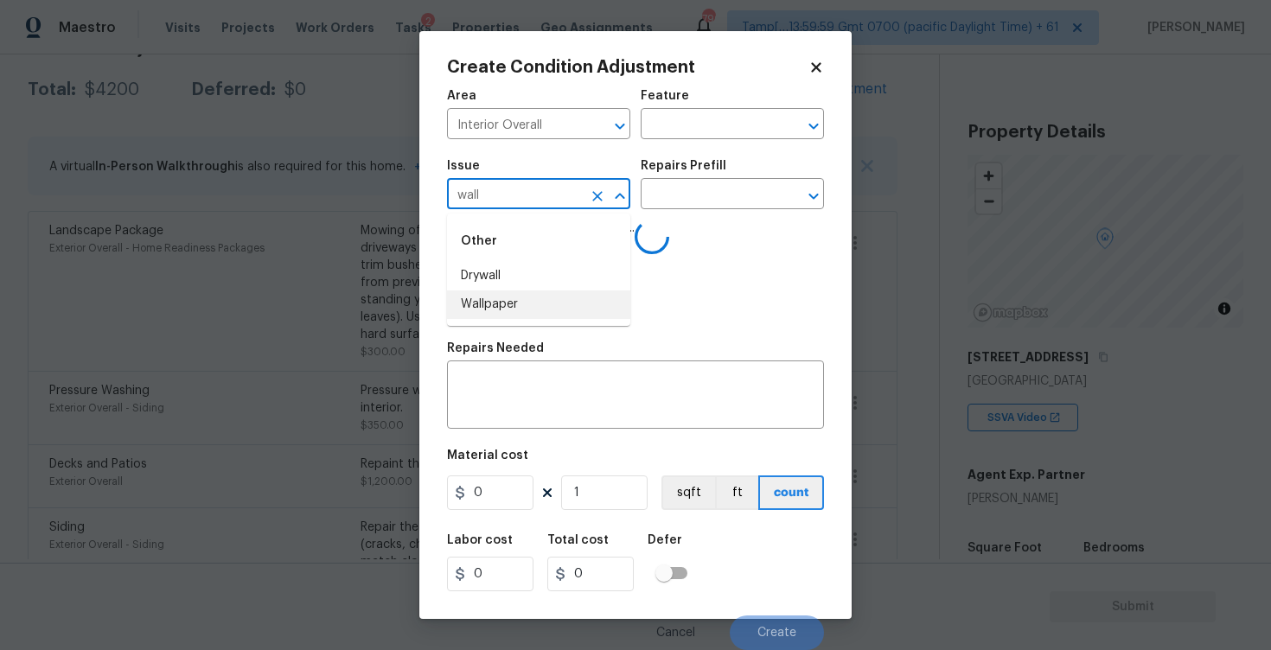
click at [517, 297] on li "Wallpaper" at bounding box center [538, 304] width 183 height 29
type input "Wallpaper"
click at [683, 200] on input "text" at bounding box center [707, 195] width 135 height 27
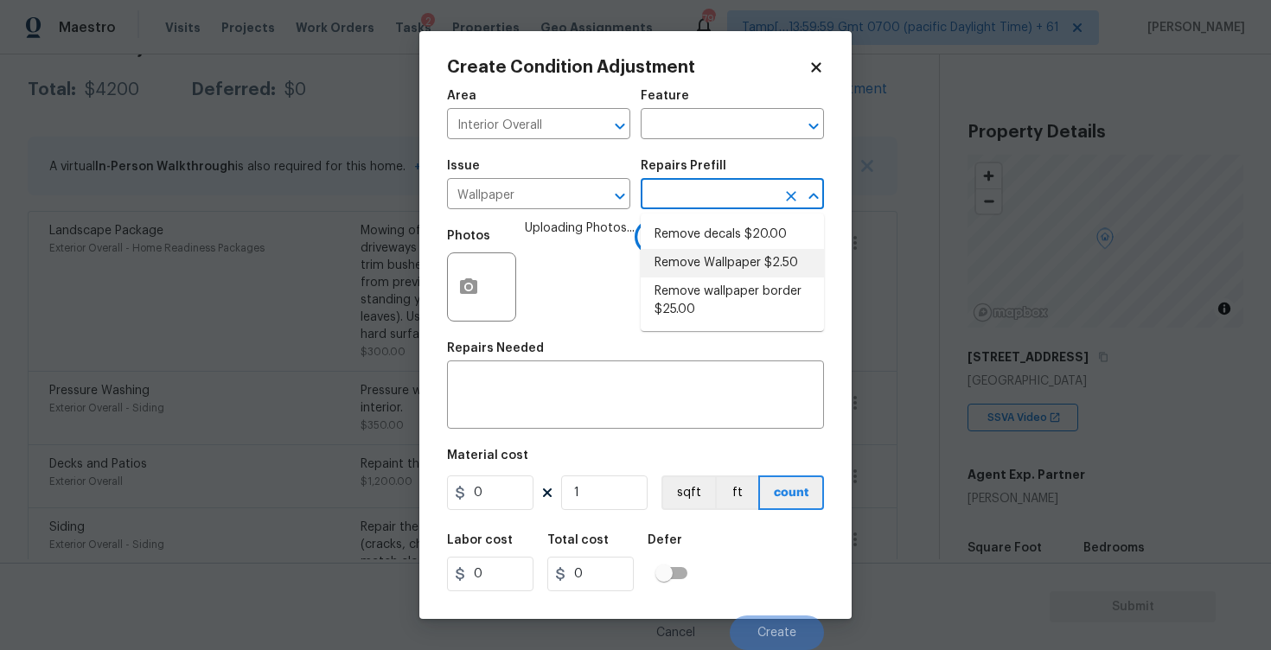
click at [690, 270] on li "Remove Wallpaper $2.50" at bounding box center [731, 263] width 183 height 29
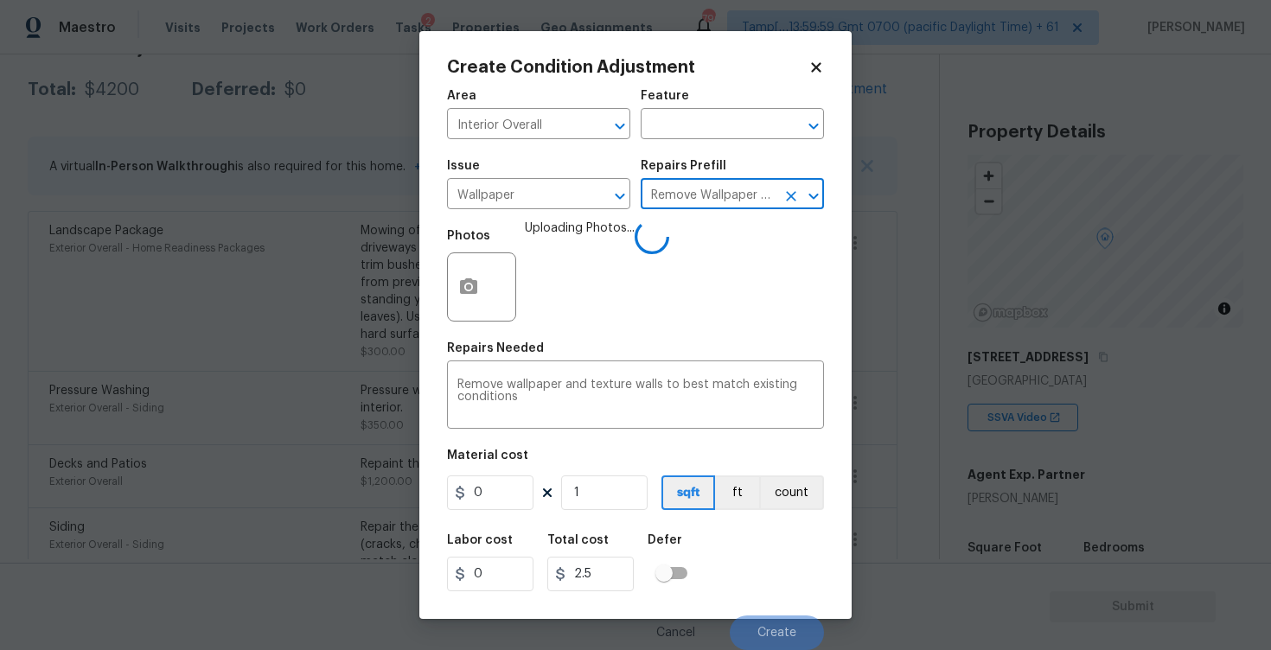
type input "Walls and Ceiling"
type textarea "Remove wallpaper and texture walls to best match existing conditions"
type input "2.5"
click at [690, 270] on div "Photos Uploading Photos..." at bounding box center [635, 276] width 377 height 112
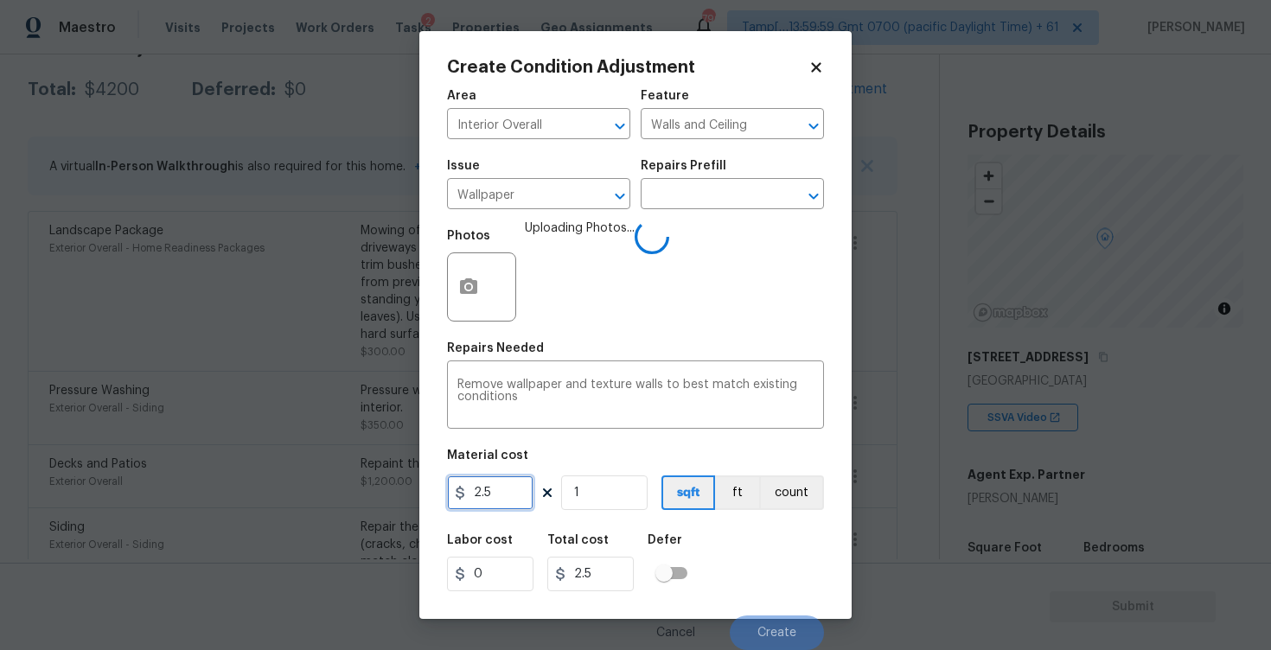
click at [490, 499] on input "2.5" at bounding box center [490, 492] width 86 height 35
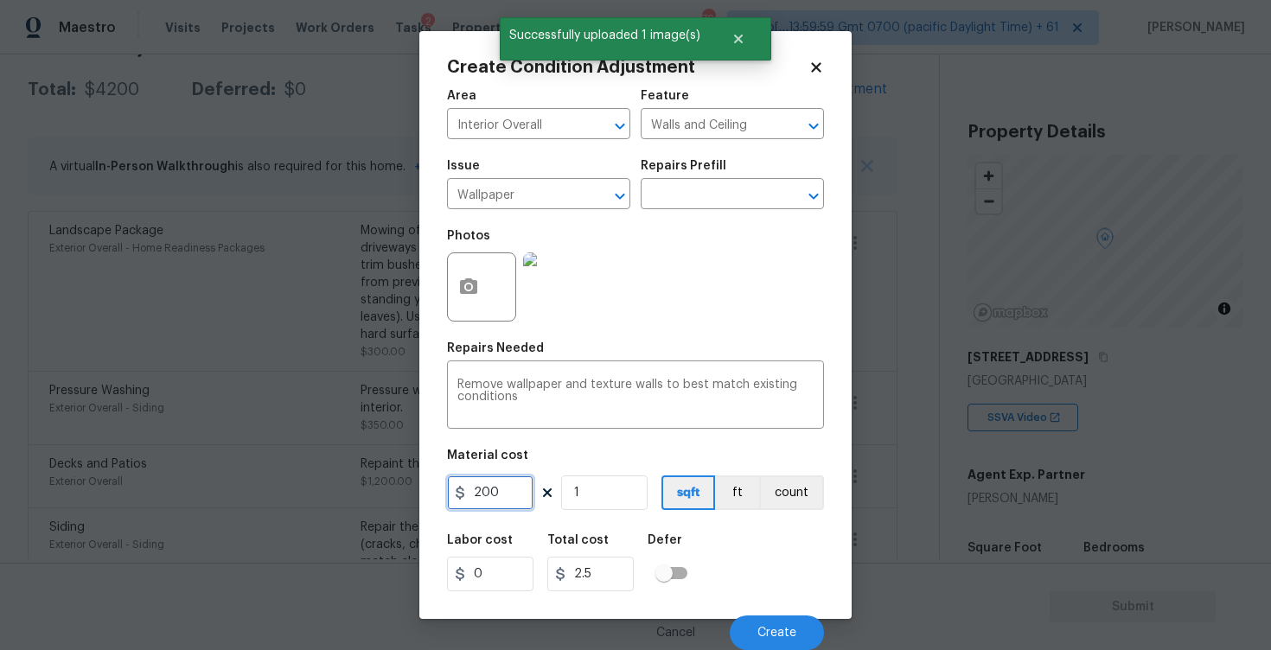
type input "200"
click at [723, 530] on div "Labor cost 0 Total cost 200 Defer" at bounding box center [635, 563] width 377 height 78
click at [780, 640] on button "Create" at bounding box center [776, 632] width 94 height 35
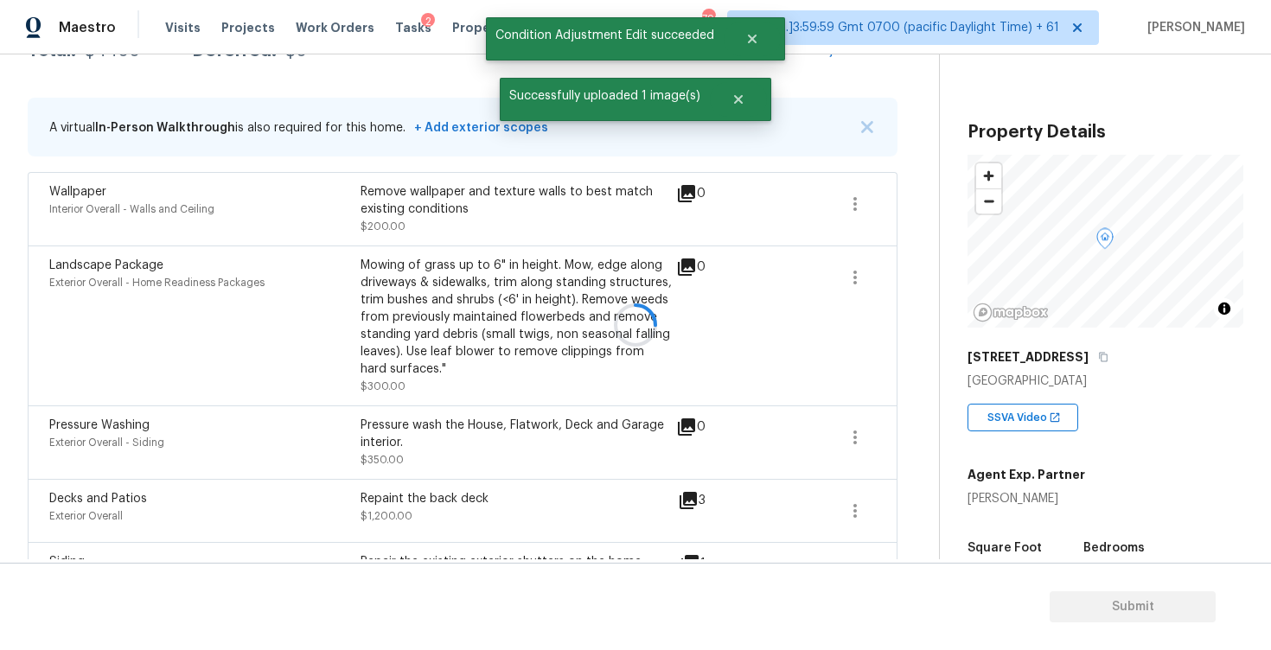
scroll to position [0, 0]
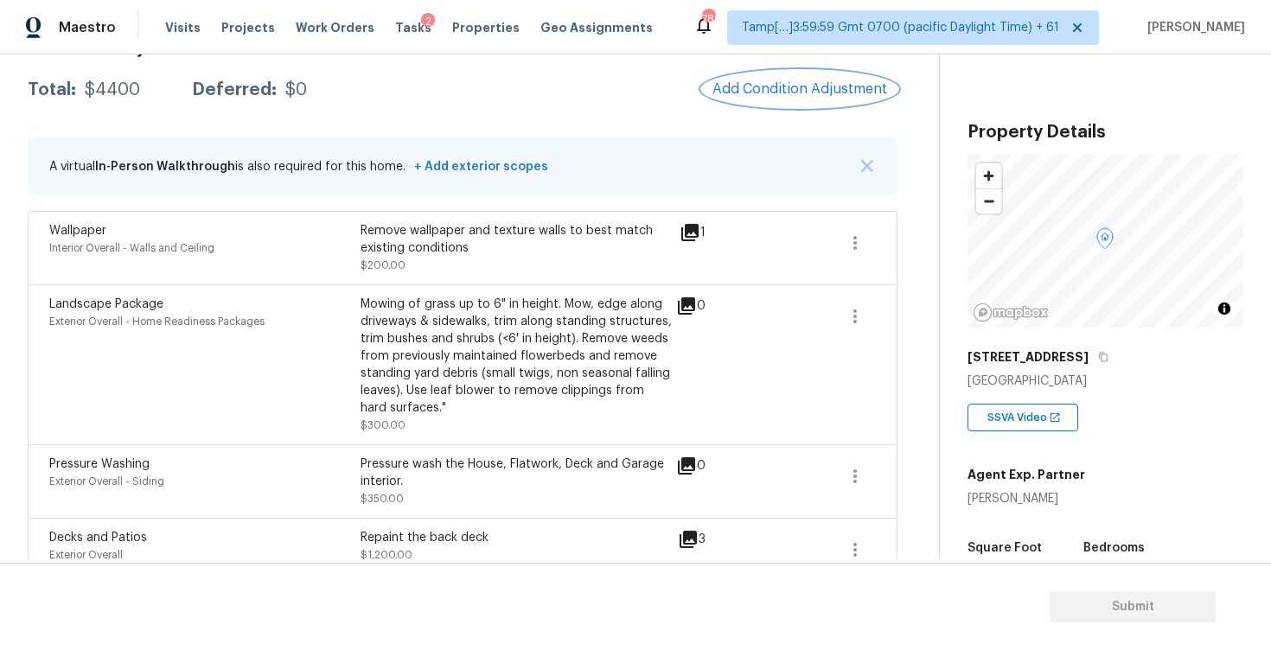
click at [798, 100] on button "Add Condition Adjustment" at bounding box center [799, 89] width 195 height 36
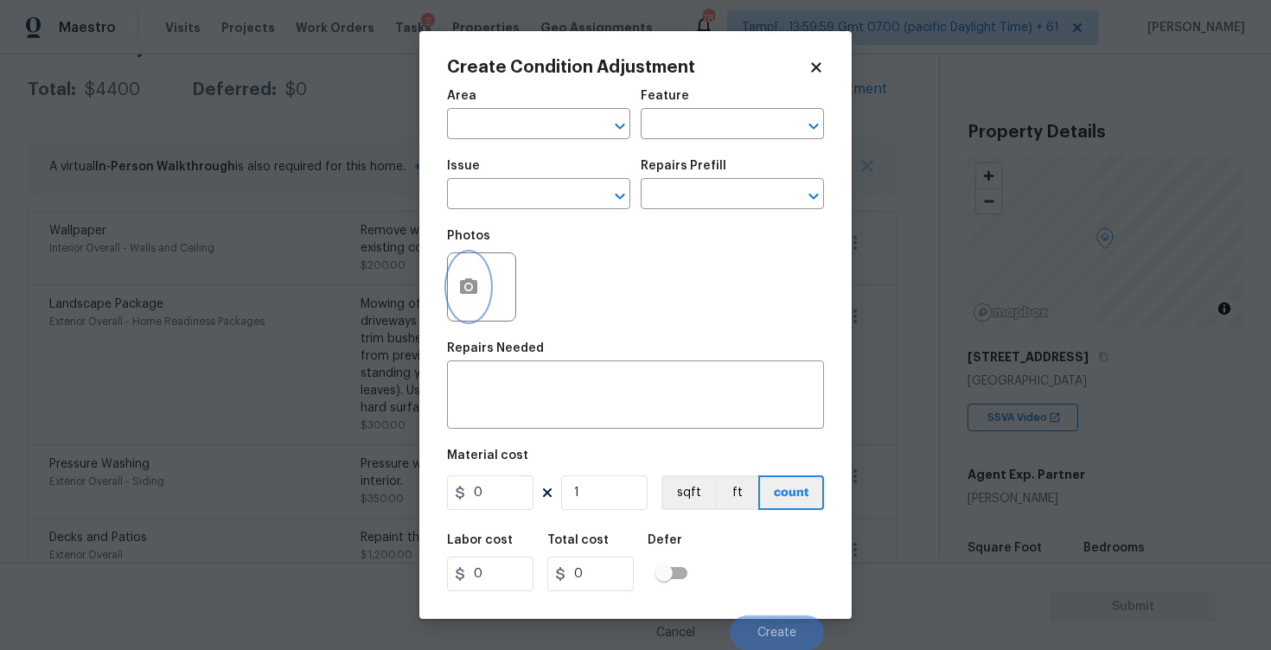
click at [463, 278] on icon "button" at bounding box center [468, 287] width 21 height 21
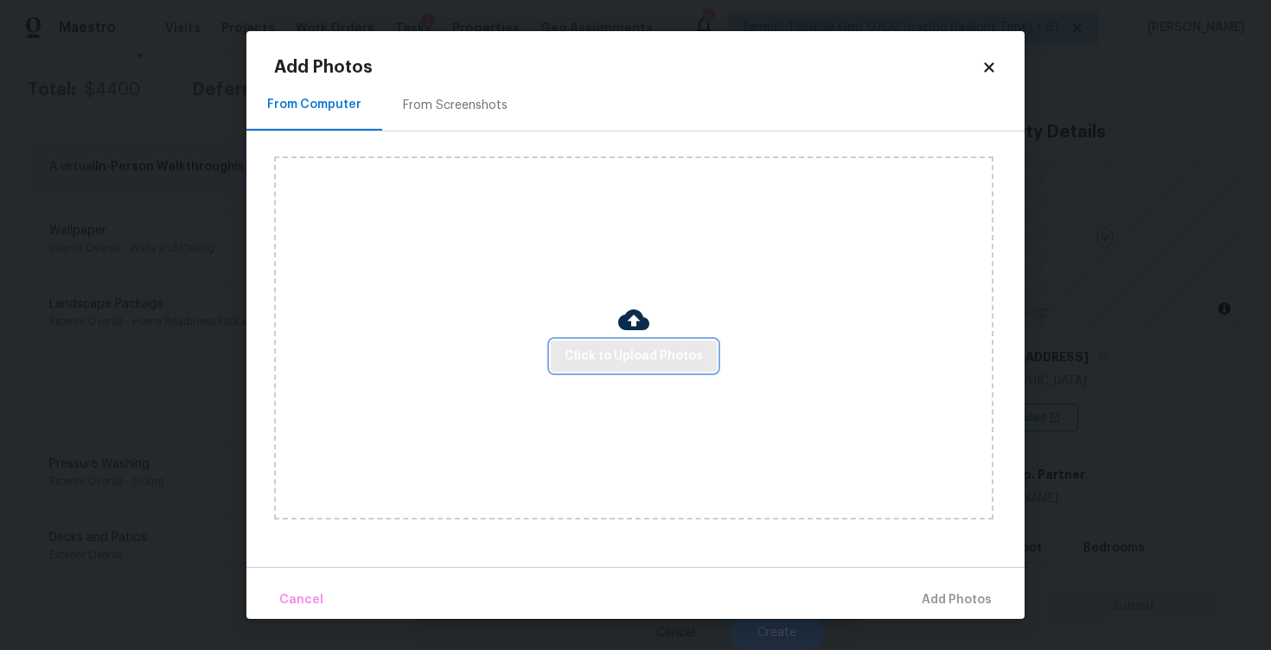
click at [656, 369] on button "Click to Upload Photos" at bounding box center [634, 357] width 166 height 32
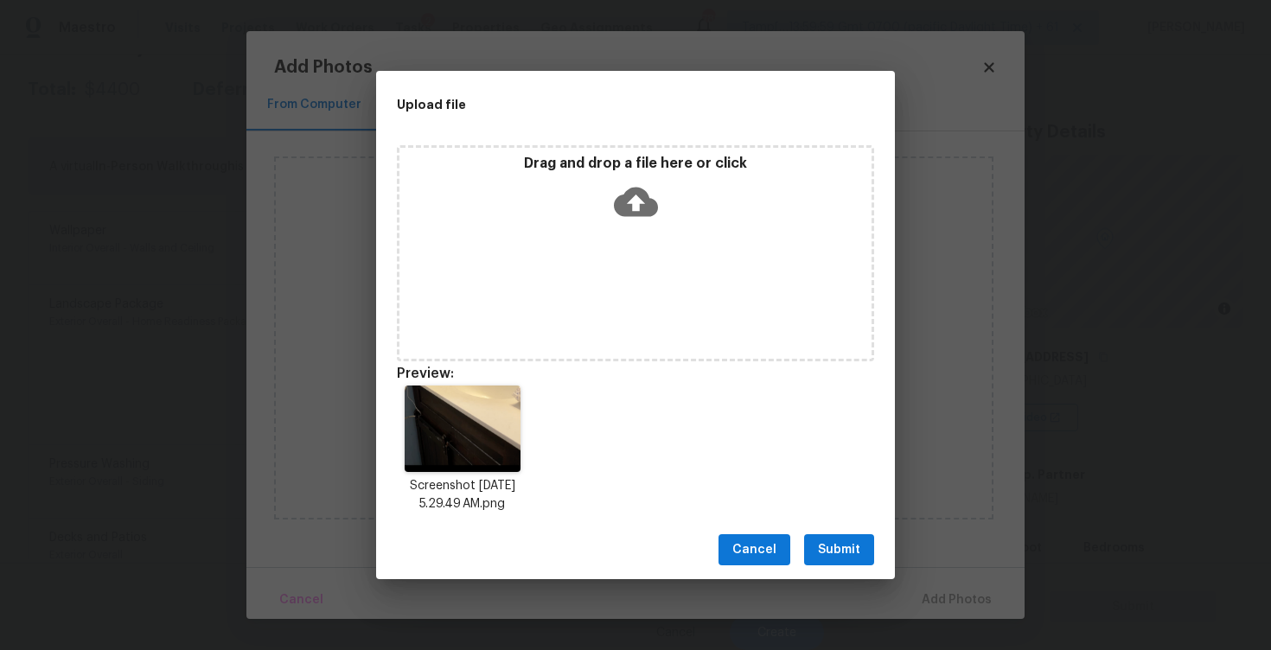
click at [845, 563] on button "Submit" at bounding box center [839, 550] width 70 height 32
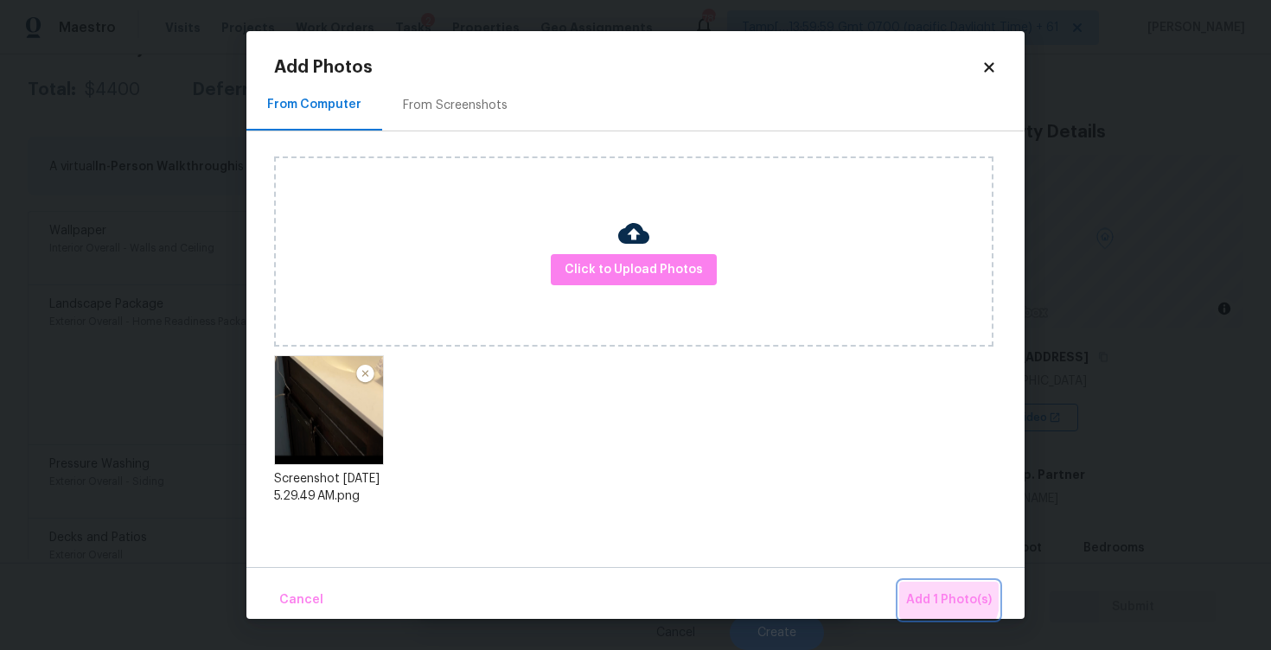
click at [931, 595] on span "Add 1 Photo(s)" at bounding box center [949, 600] width 86 height 22
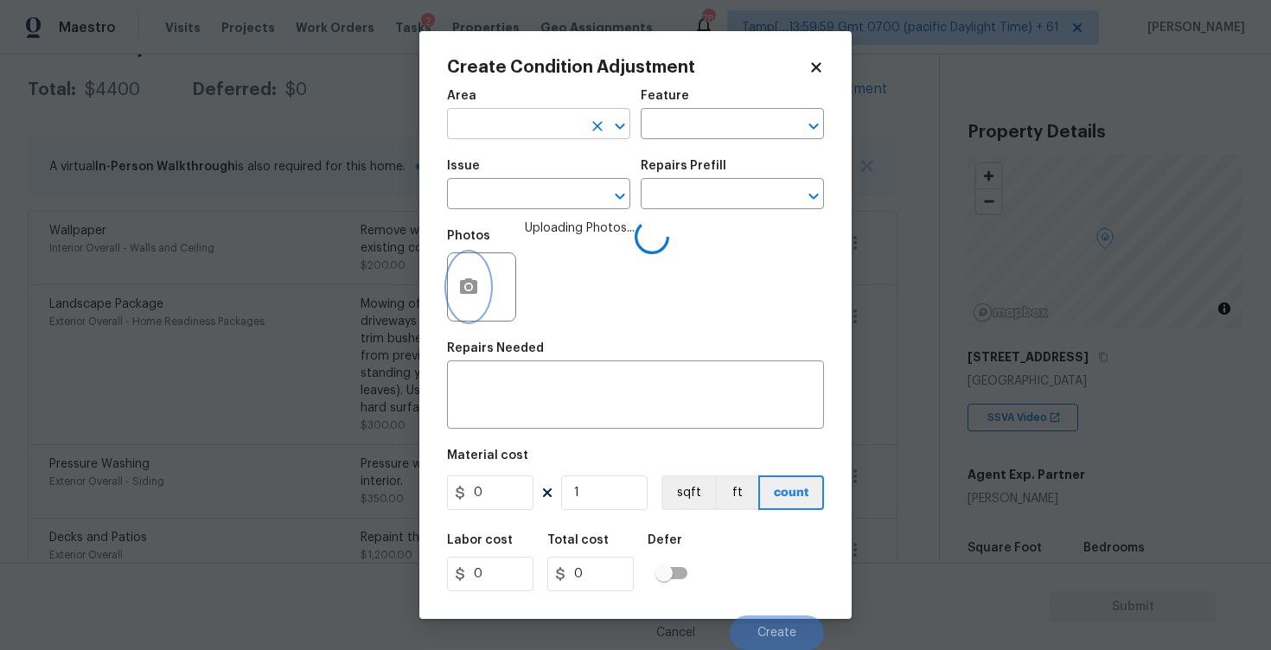
click at [585, 137] on div at bounding box center [607, 126] width 45 height 24
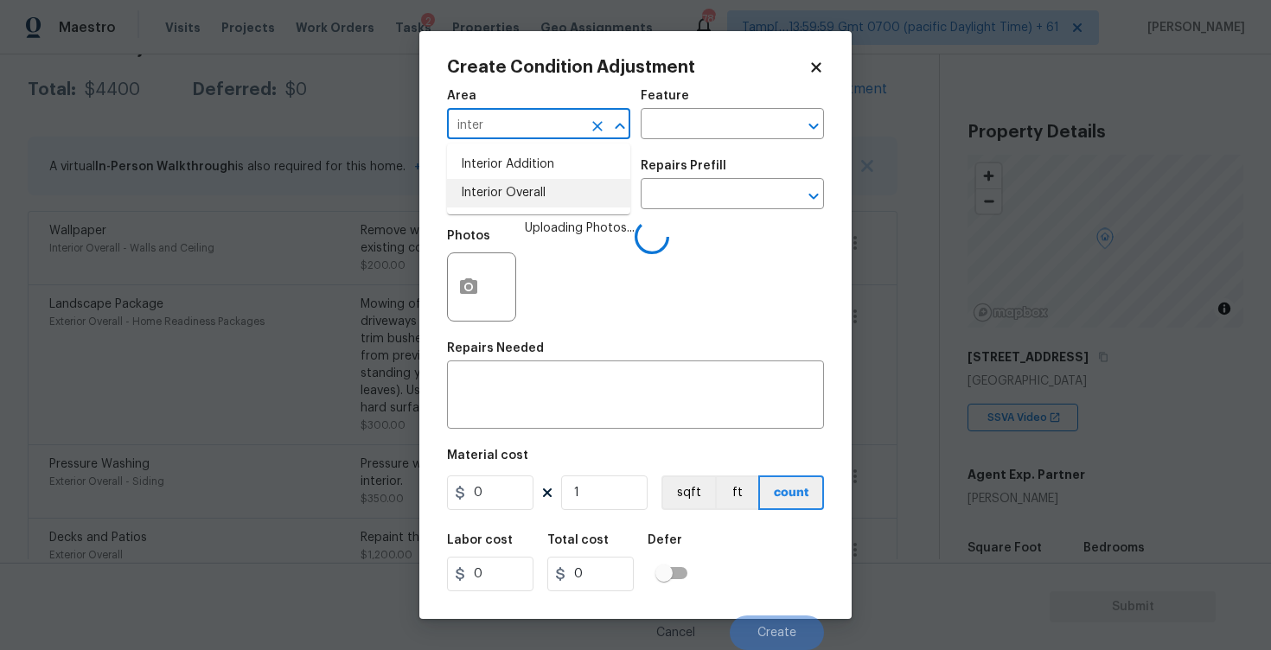
click at [526, 207] on li "Interior Overall" at bounding box center [538, 193] width 183 height 29
type input "Interior Overall"
click at [526, 207] on input "text" at bounding box center [514, 195] width 135 height 27
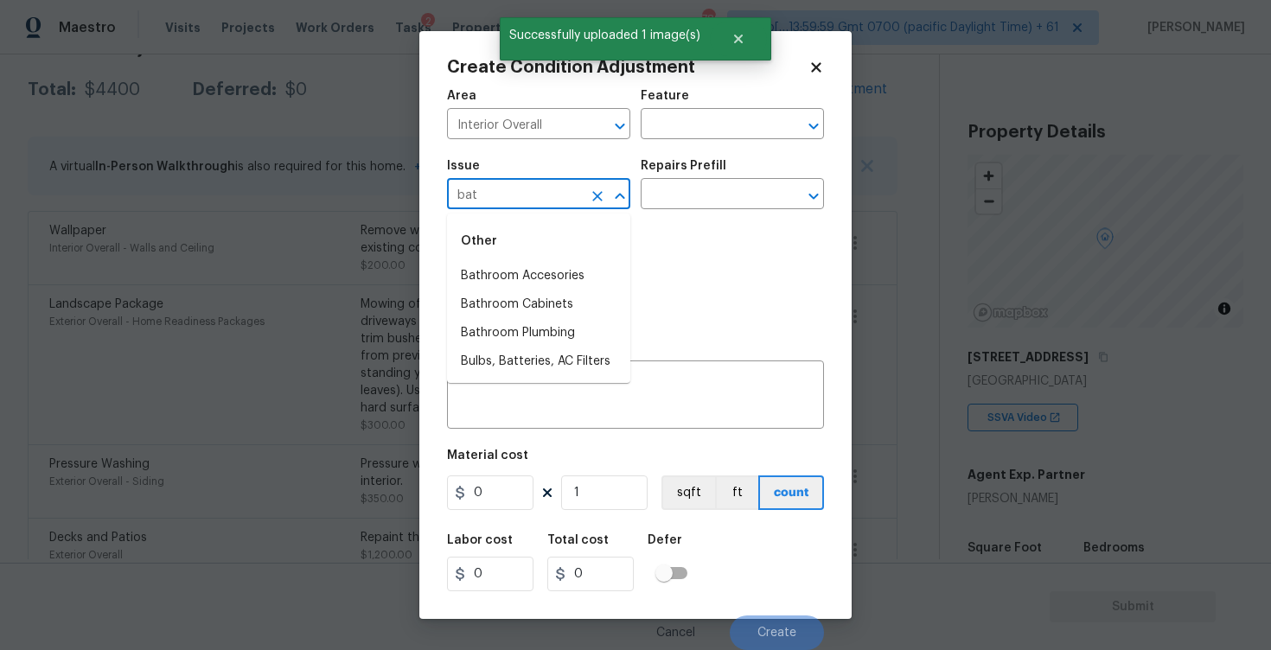
type input "bath"
click at [567, 318] on li "Bathroom Cabinets" at bounding box center [538, 304] width 183 height 29
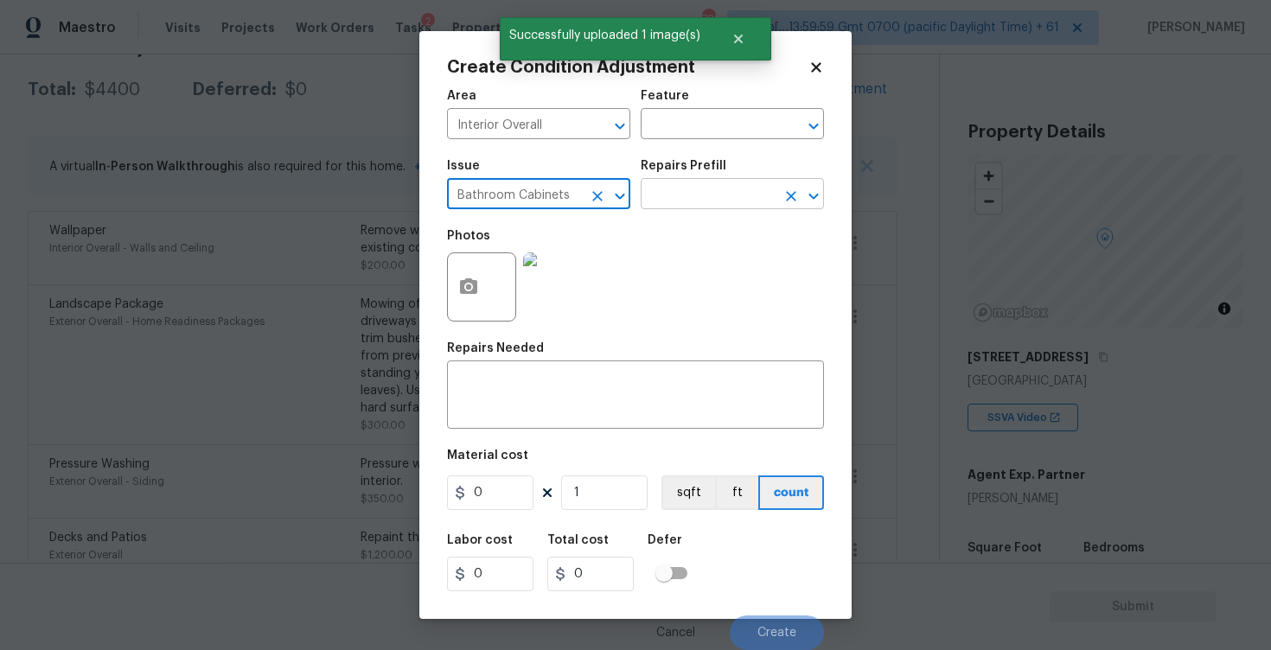
type input "Bathroom Cabinets"
click at [671, 195] on input "text" at bounding box center [707, 195] width 135 height 27
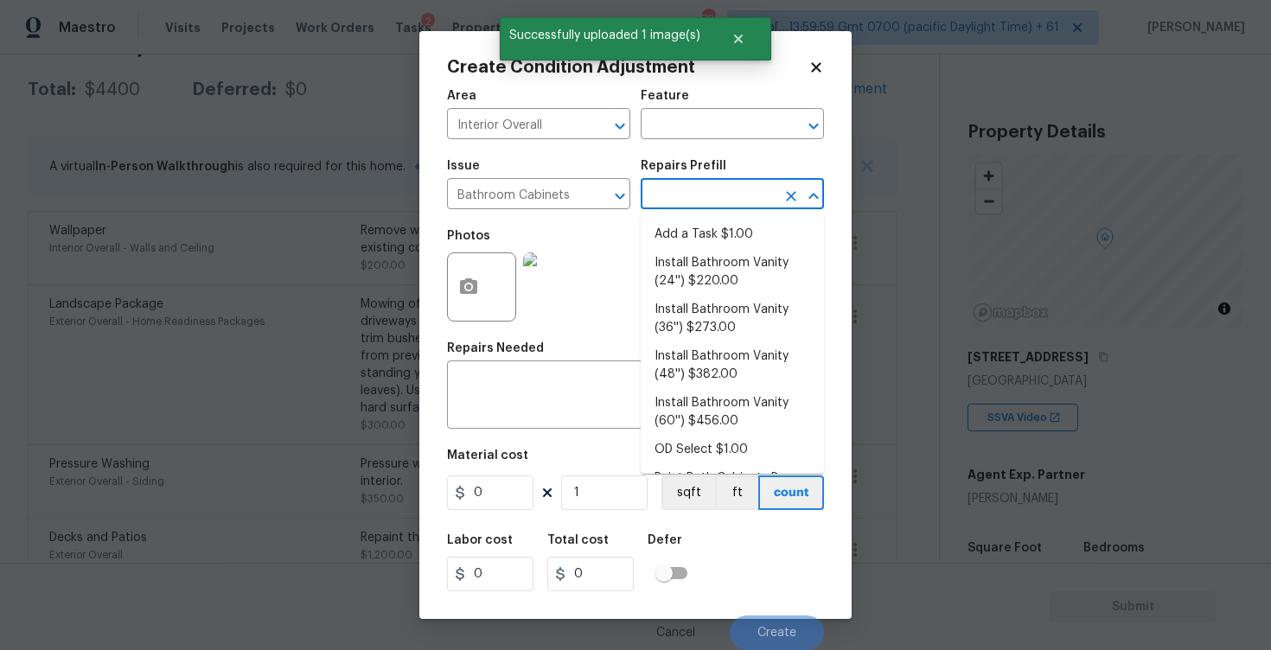
type input "e"
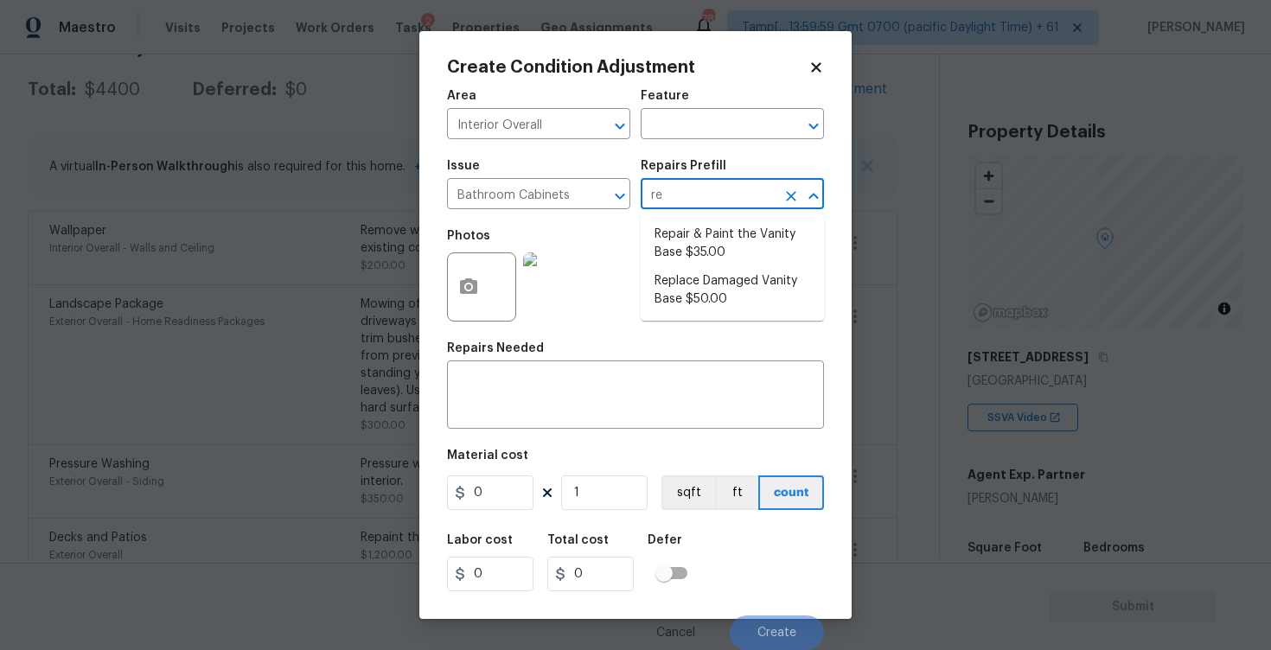
type input "rep"
click at [714, 229] on li "Repair & Paint the Vanity Base $35.00" at bounding box center [731, 243] width 183 height 47
type input "Cabinets"
type textarea "Repair and Paint the damaged vanity base to meet current standard. Remove and d…"
type input "35"
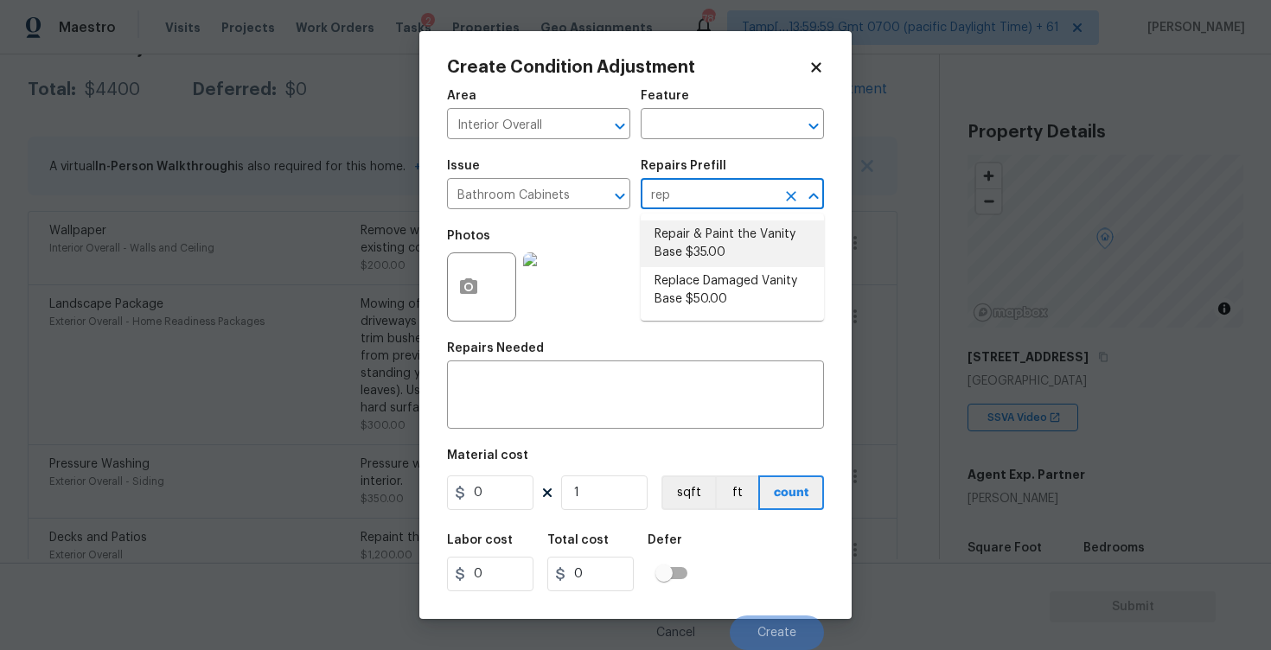
type input "35"
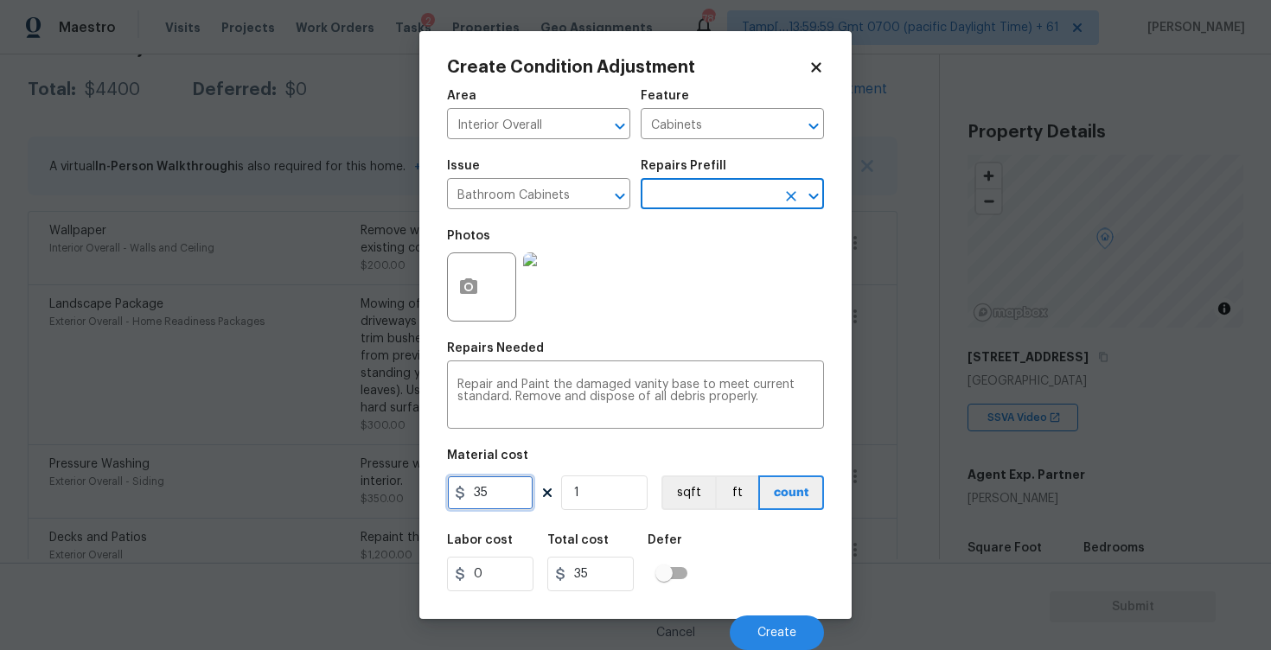
click at [513, 487] on input "35" at bounding box center [490, 492] width 86 height 35
type input "350"
click at [739, 541] on div "Labor cost 0 Total cost 350 Defer" at bounding box center [635, 563] width 377 height 78
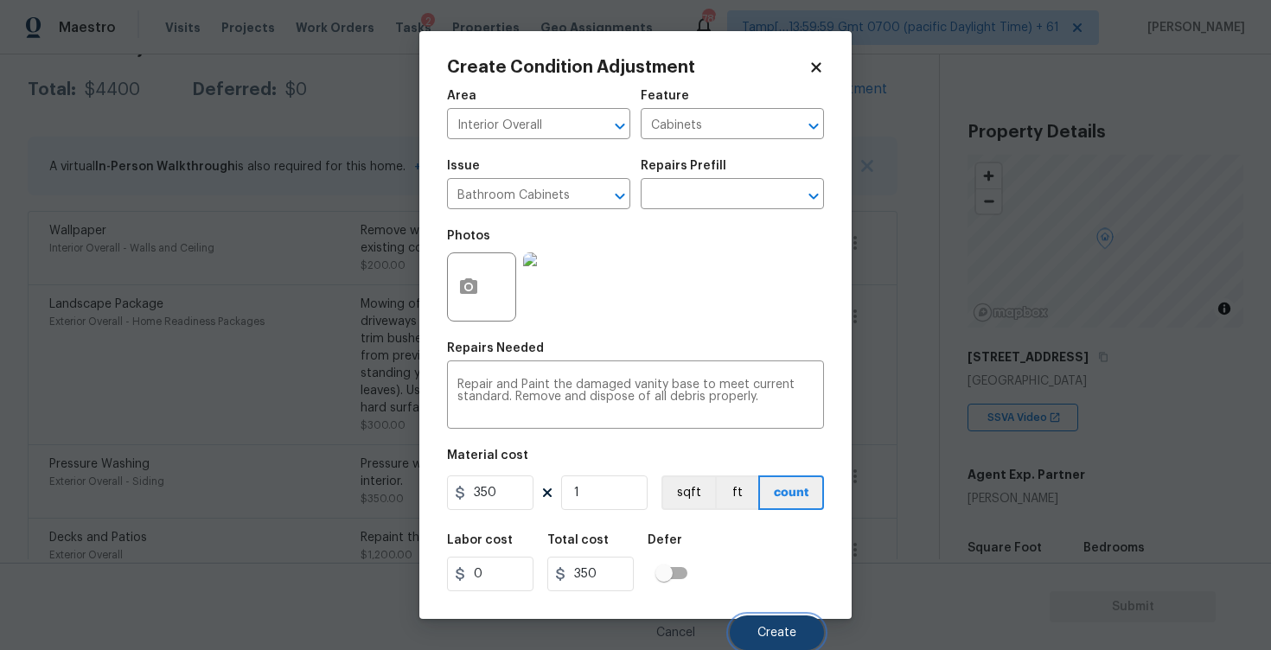
click at [773, 620] on button "Create" at bounding box center [776, 632] width 94 height 35
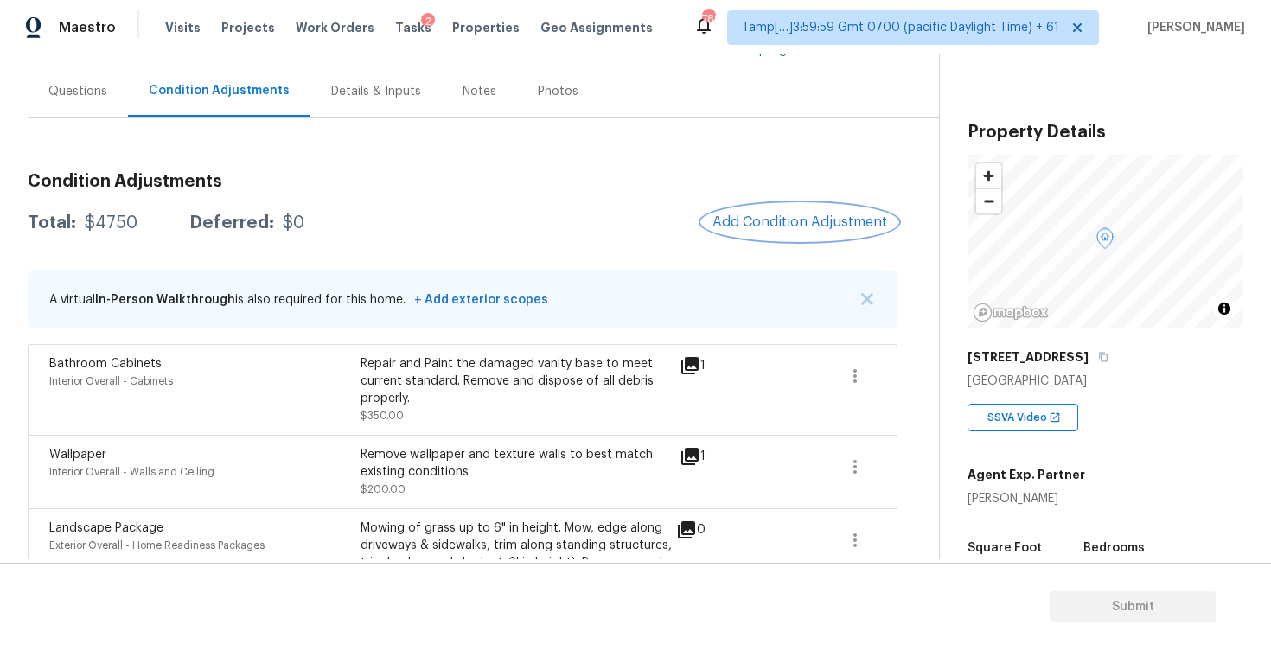
scroll to position [134, 0]
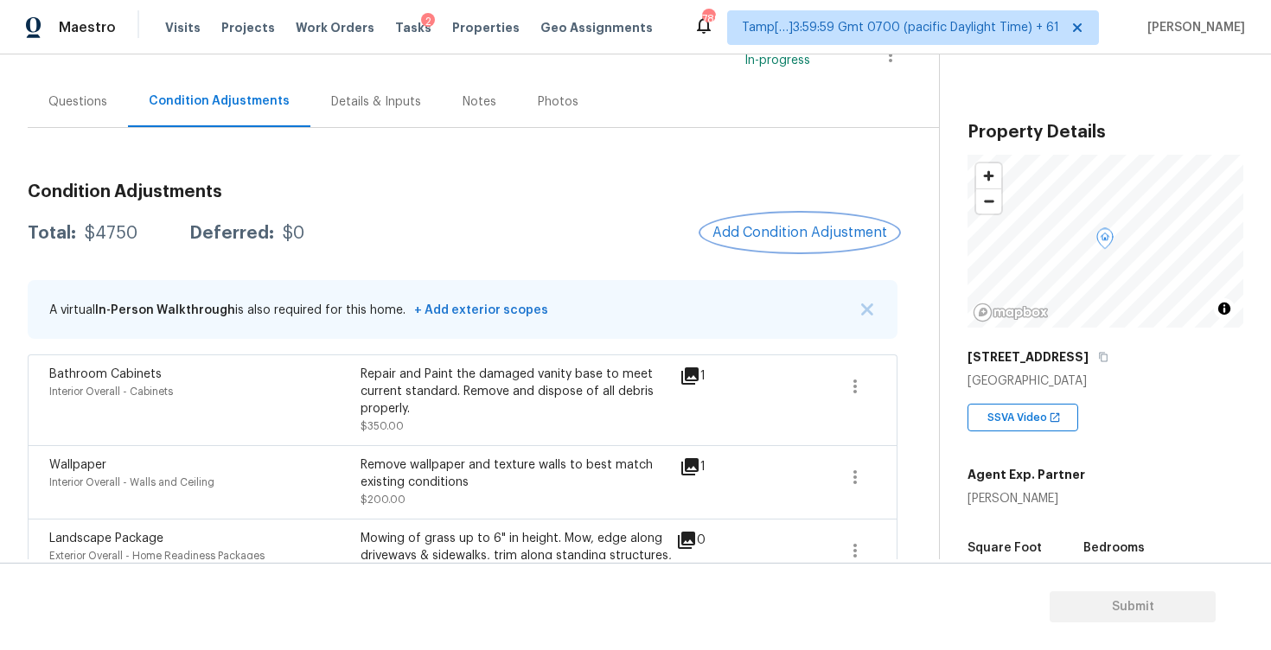
click at [783, 220] on button "Add Condition Adjustment" at bounding box center [799, 232] width 195 height 36
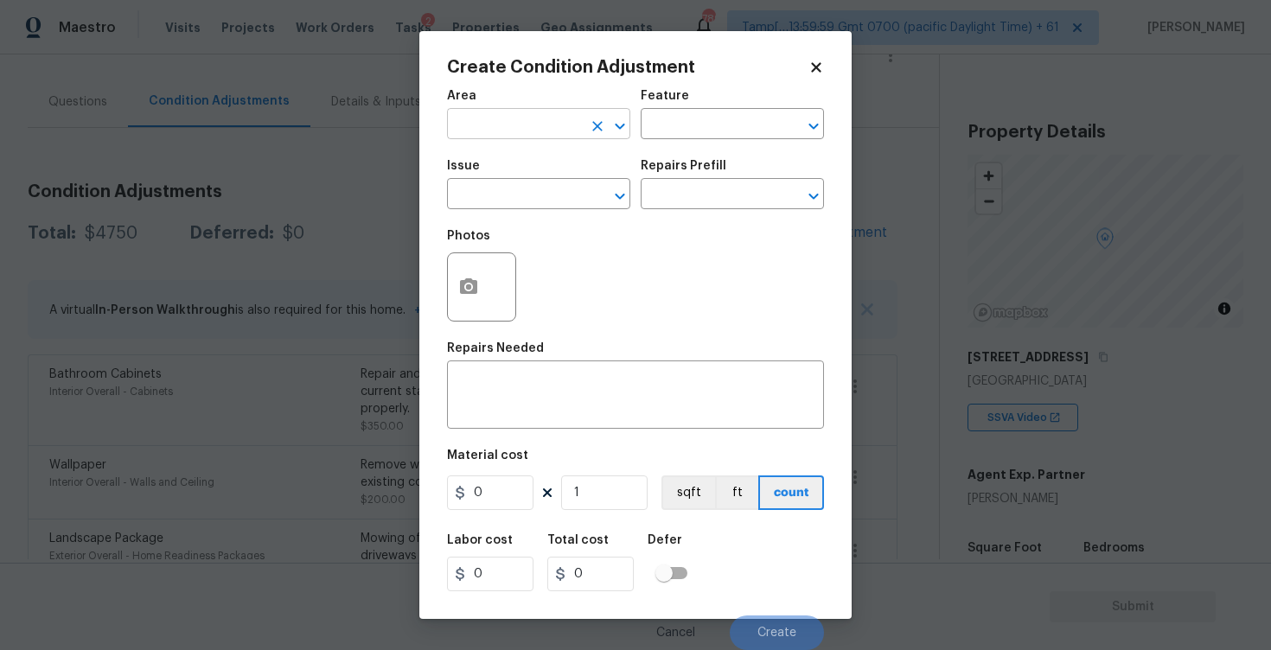
click at [506, 133] on input "text" at bounding box center [514, 125] width 135 height 27
click at [511, 204] on li "Interior Overall" at bounding box center [538, 193] width 183 height 29
type input "Interior Overall"
click at [511, 204] on input "text" at bounding box center [514, 195] width 135 height 27
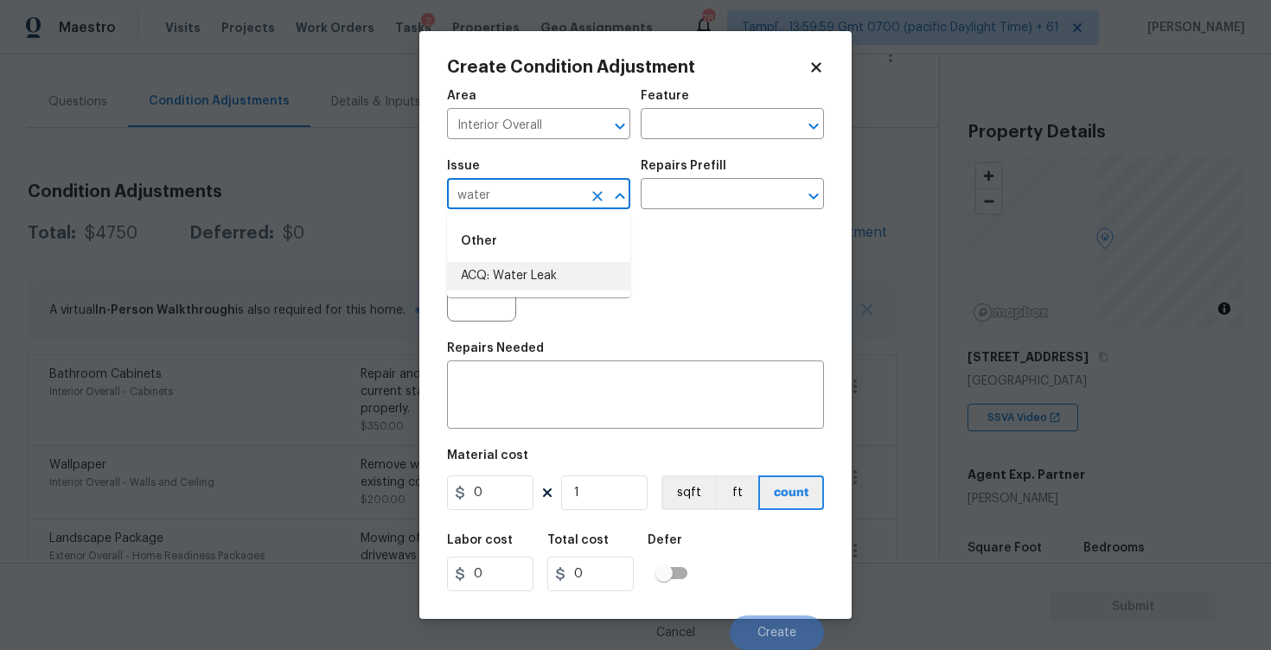
click at [526, 268] on li "ACQ: Water Leak" at bounding box center [538, 276] width 183 height 29
type input "ACQ: Water Leak"
click at [691, 178] on div "Repairs Prefill" at bounding box center [731, 171] width 183 height 22
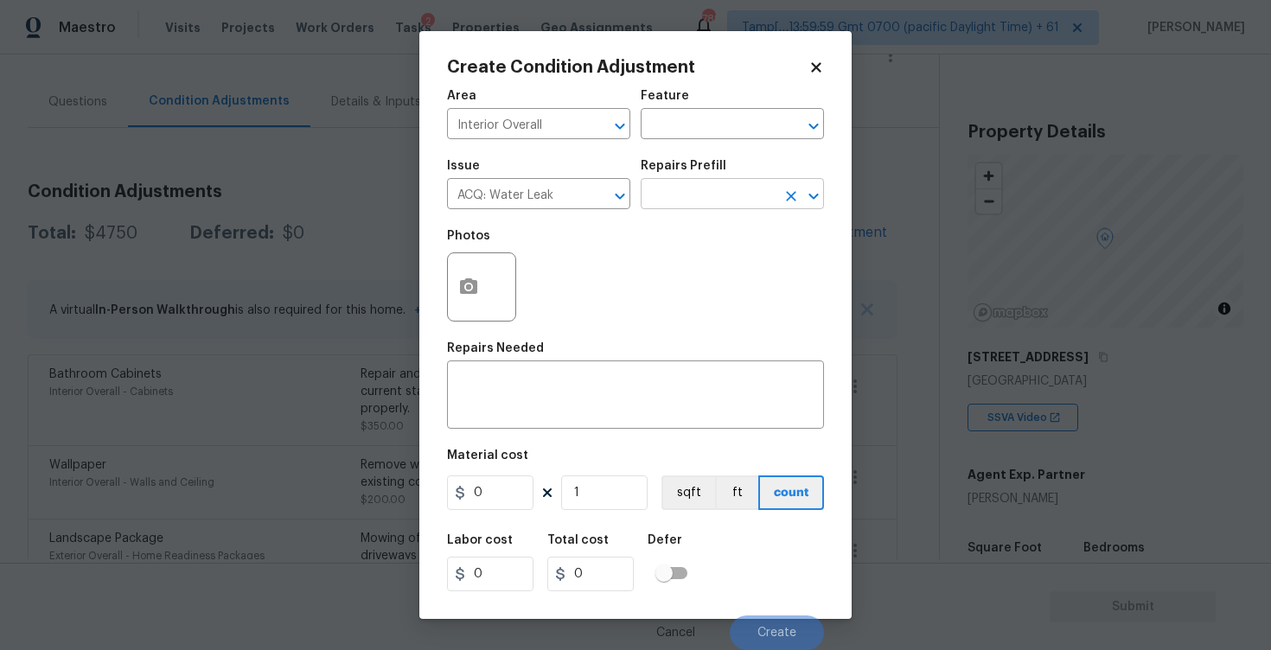
click at [691, 190] on input "text" at bounding box center [707, 195] width 135 height 27
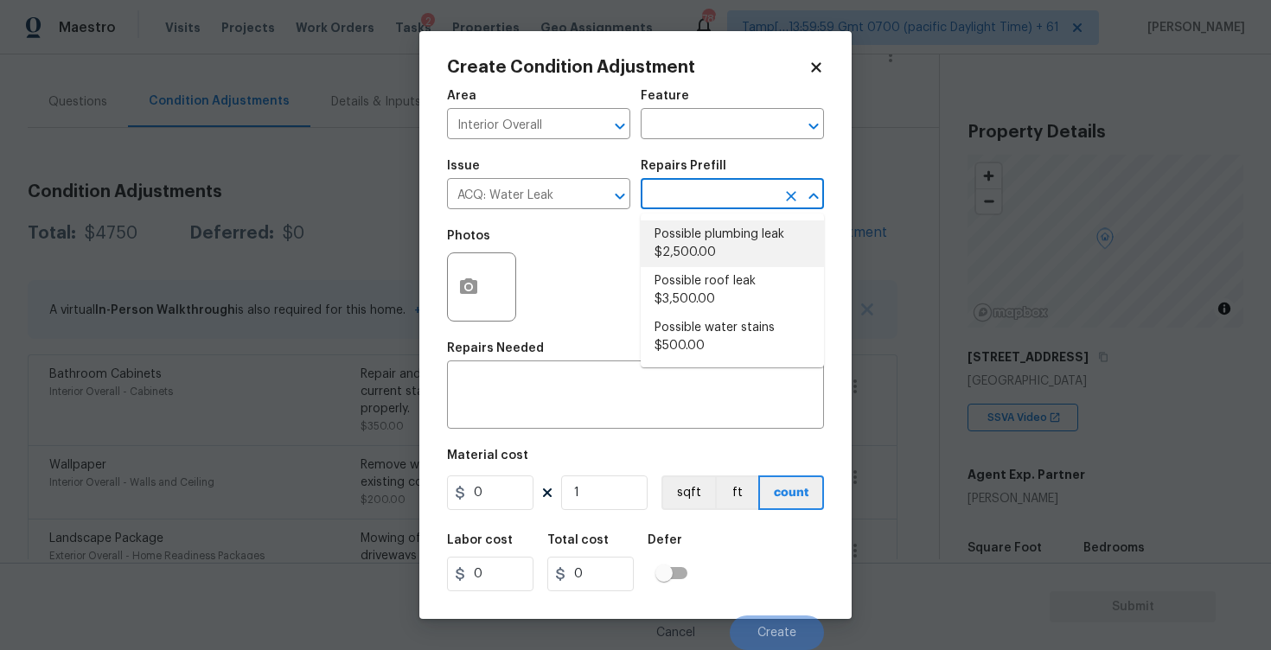
click at [691, 236] on li "Possible plumbing leak $2,500.00" at bounding box center [731, 243] width 183 height 47
type input "Acquisition"
type textarea "Acquisition Scope: Possible plumbing leak"
type input "2500"
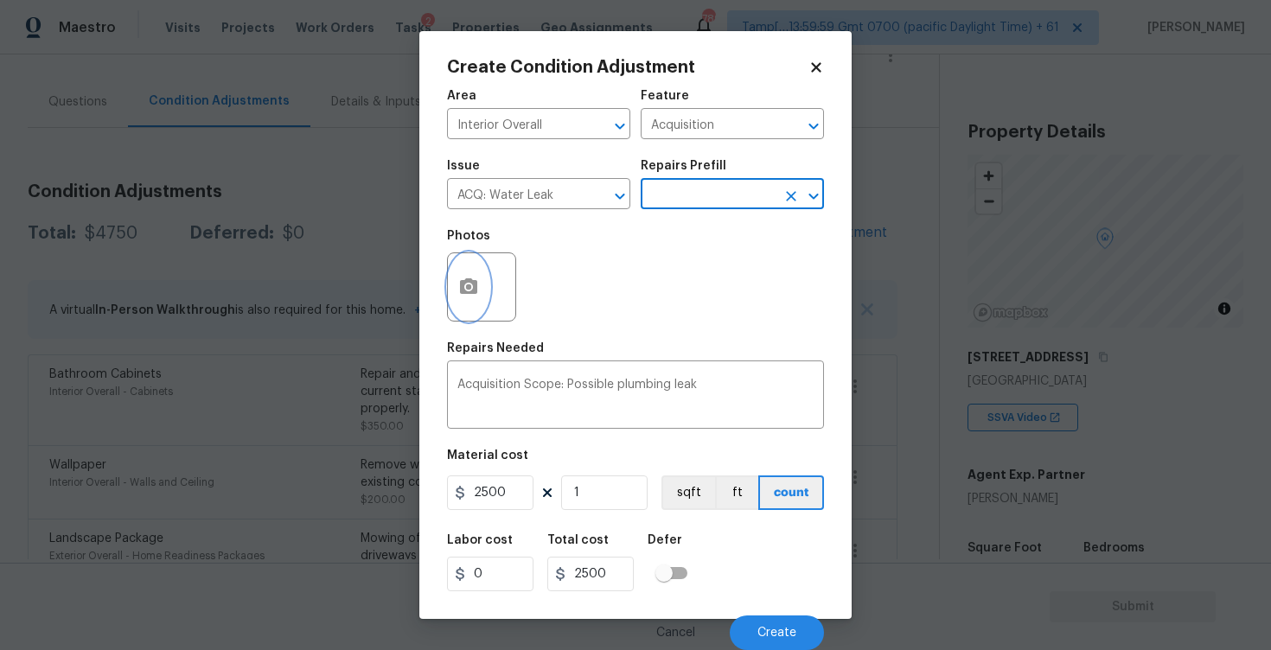
click at [470, 286] on circle "button" at bounding box center [468, 286] width 5 height 5
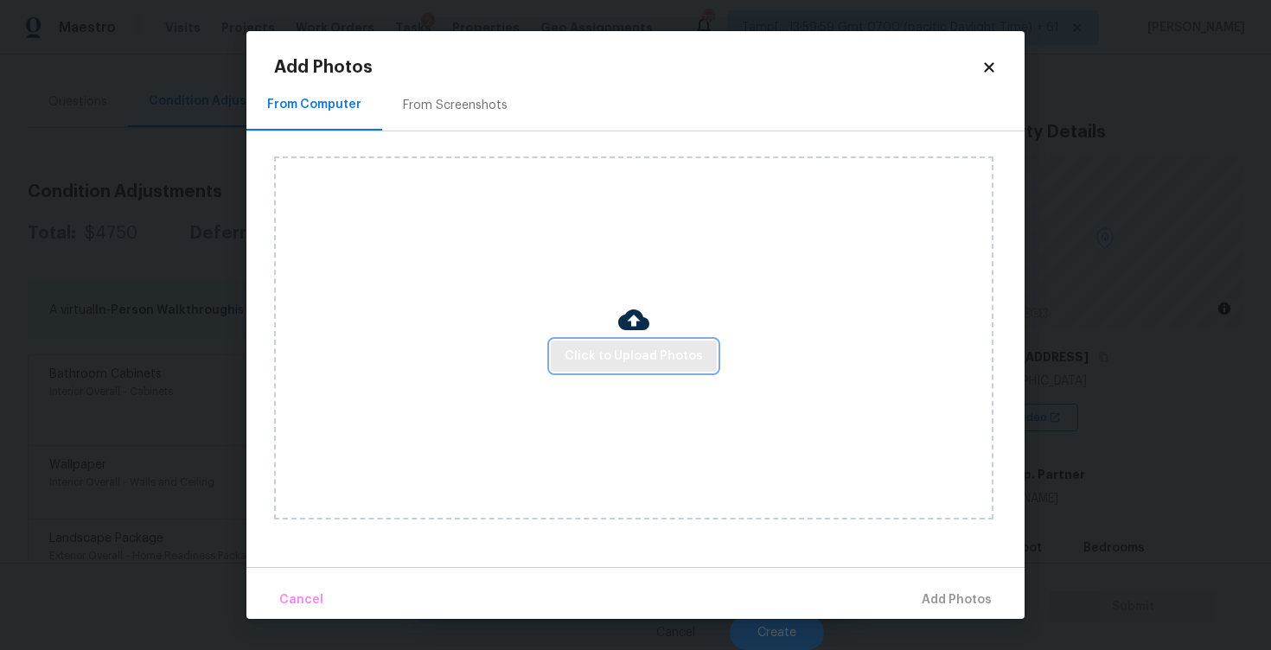
click at [605, 344] on button "Click to Upload Photos" at bounding box center [634, 357] width 166 height 32
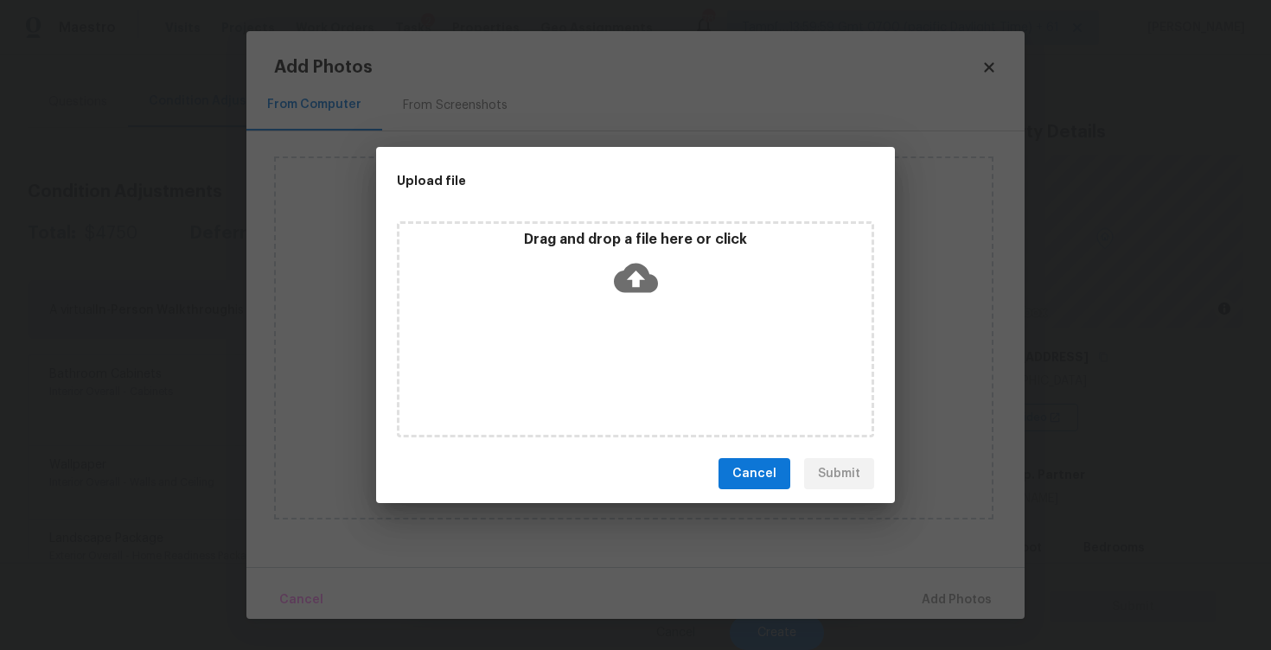
click at [633, 272] on icon at bounding box center [636, 278] width 44 height 44
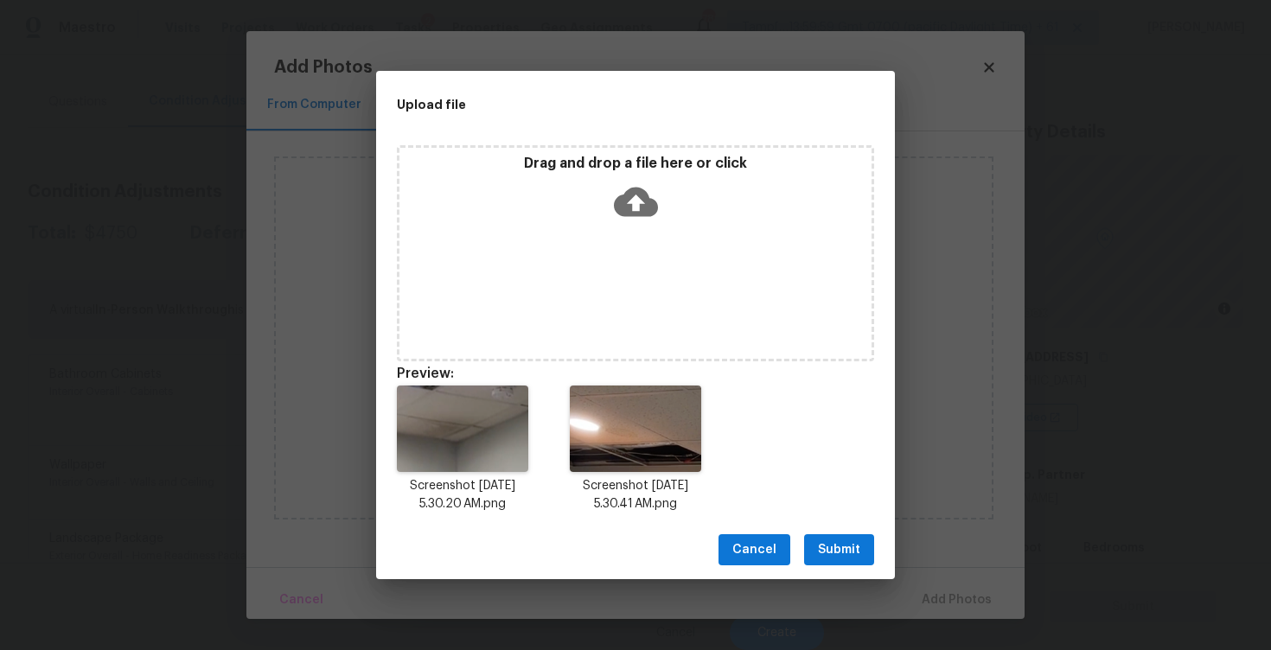
scroll to position [14, 0]
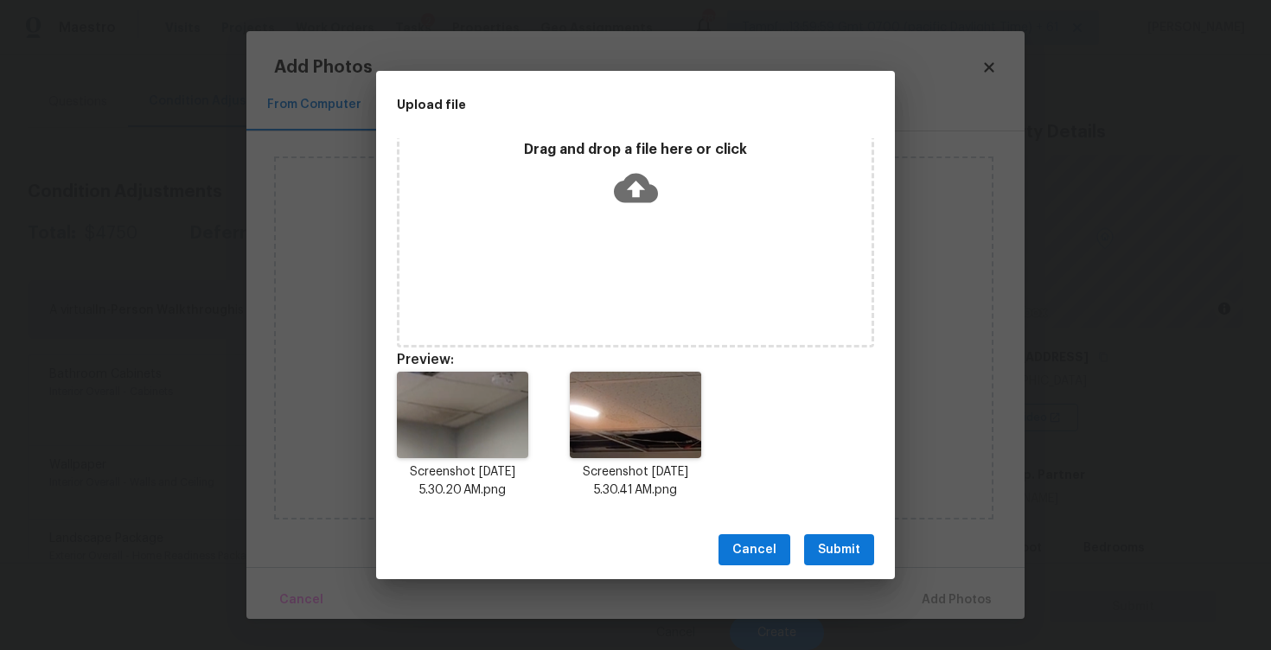
click at [853, 531] on div "Cancel Submit" at bounding box center [635, 550] width 519 height 60
click at [856, 551] on span "Submit" at bounding box center [839, 550] width 42 height 22
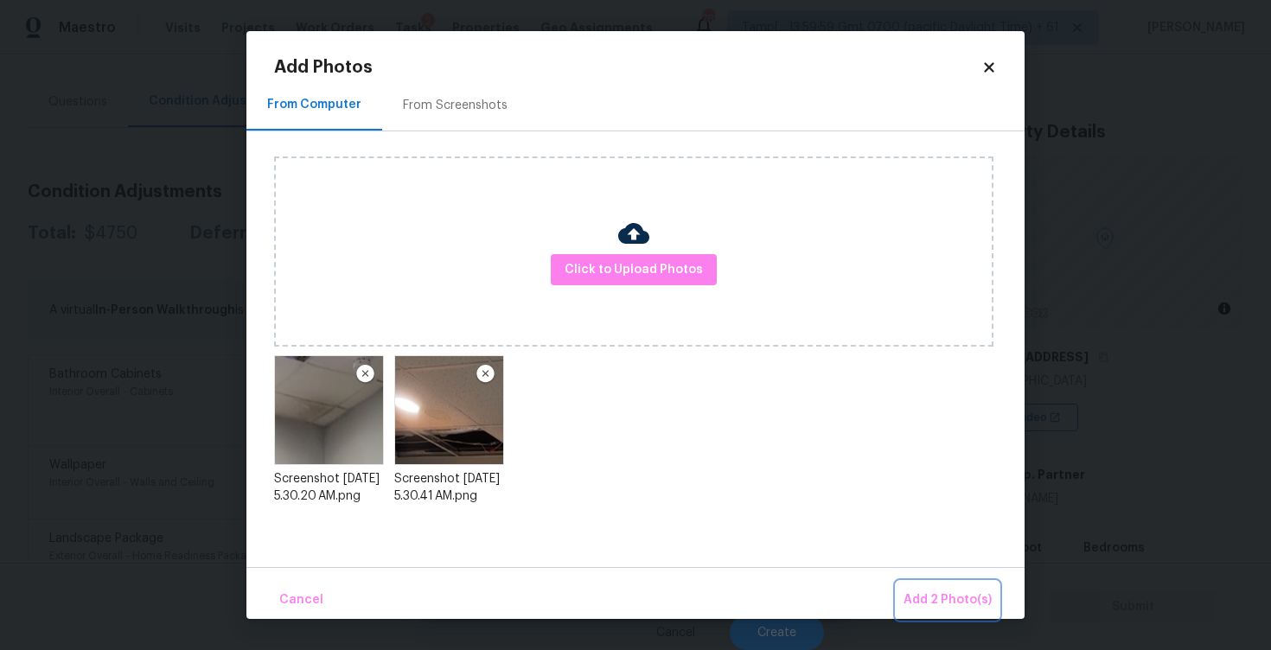
click at [950, 603] on span "Add 2 Photo(s)" at bounding box center [947, 600] width 88 height 22
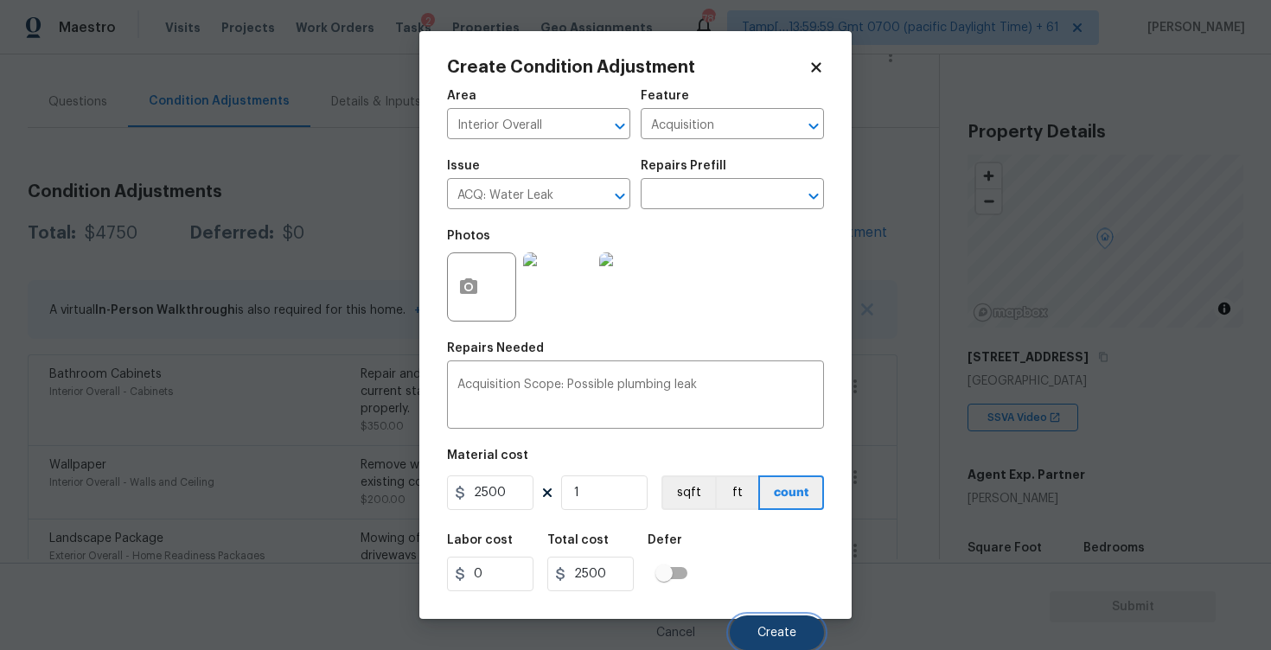
click at [808, 619] on button "Create" at bounding box center [776, 632] width 94 height 35
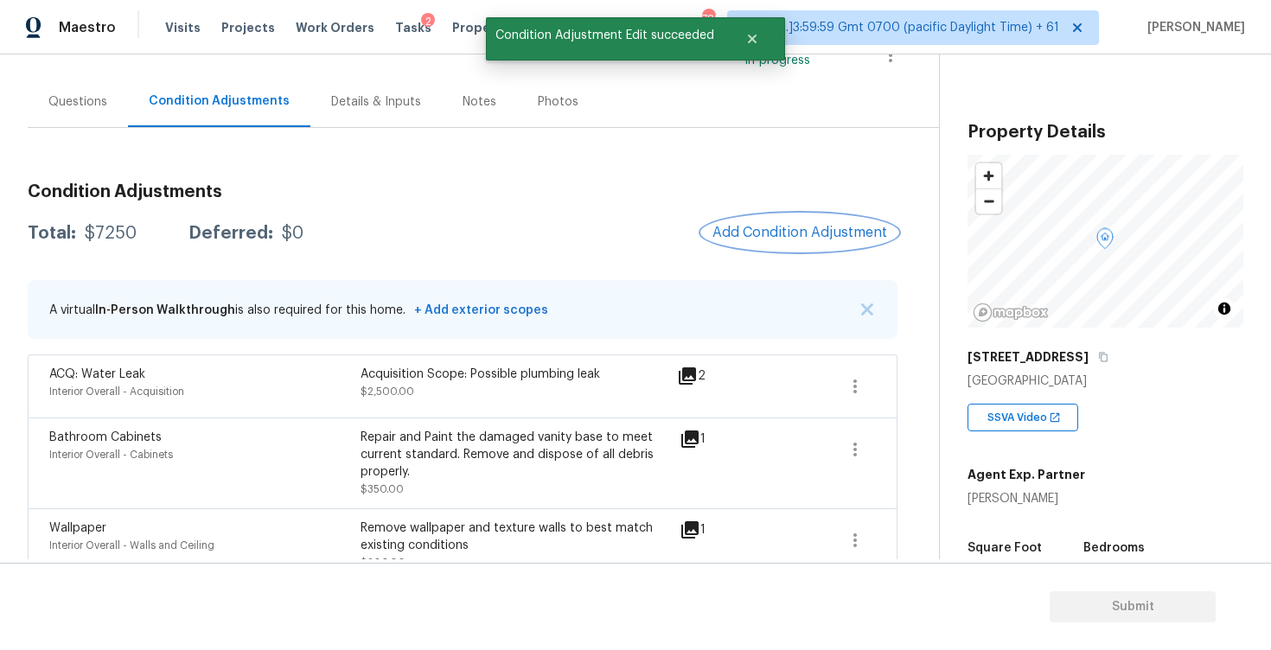
click at [762, 233] on span "Add Condition Adjustment" at bounding box center [799, 233] width 175 height 16
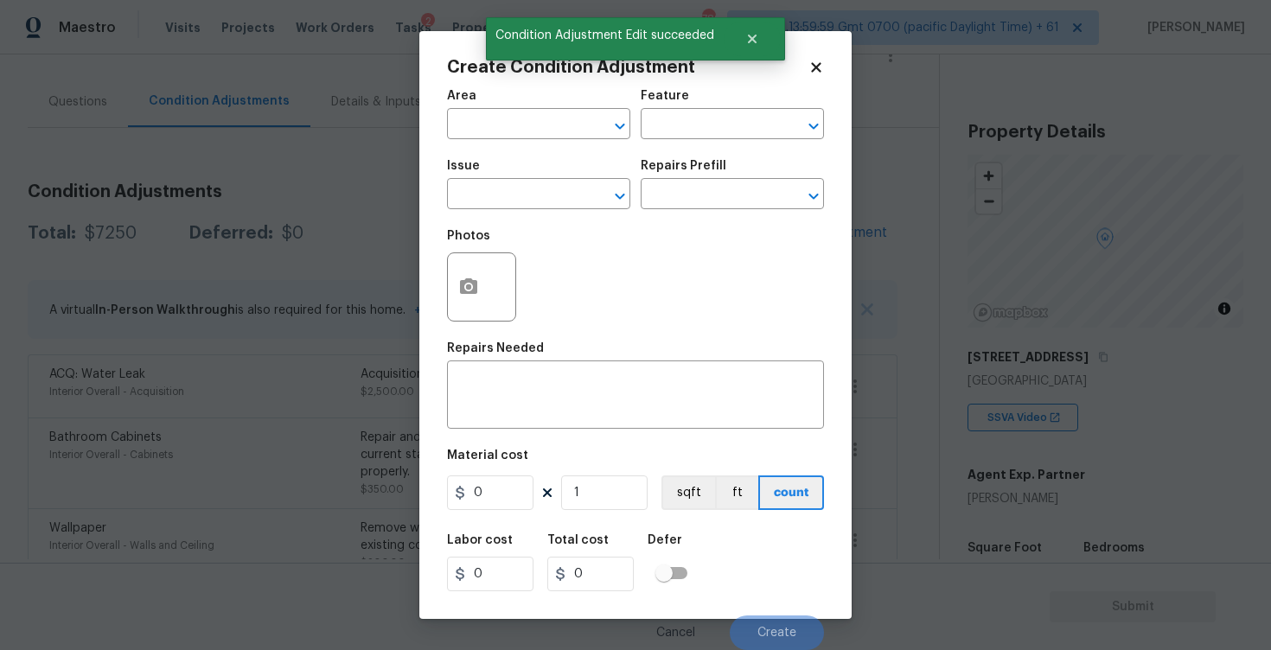
click at [169, 283] on body "Maestro Visits Projects Work Orders Tasks 2 Properties Geo Assignments 789 Tamp…" at bounding box center [635, 325] width 1271 height 650
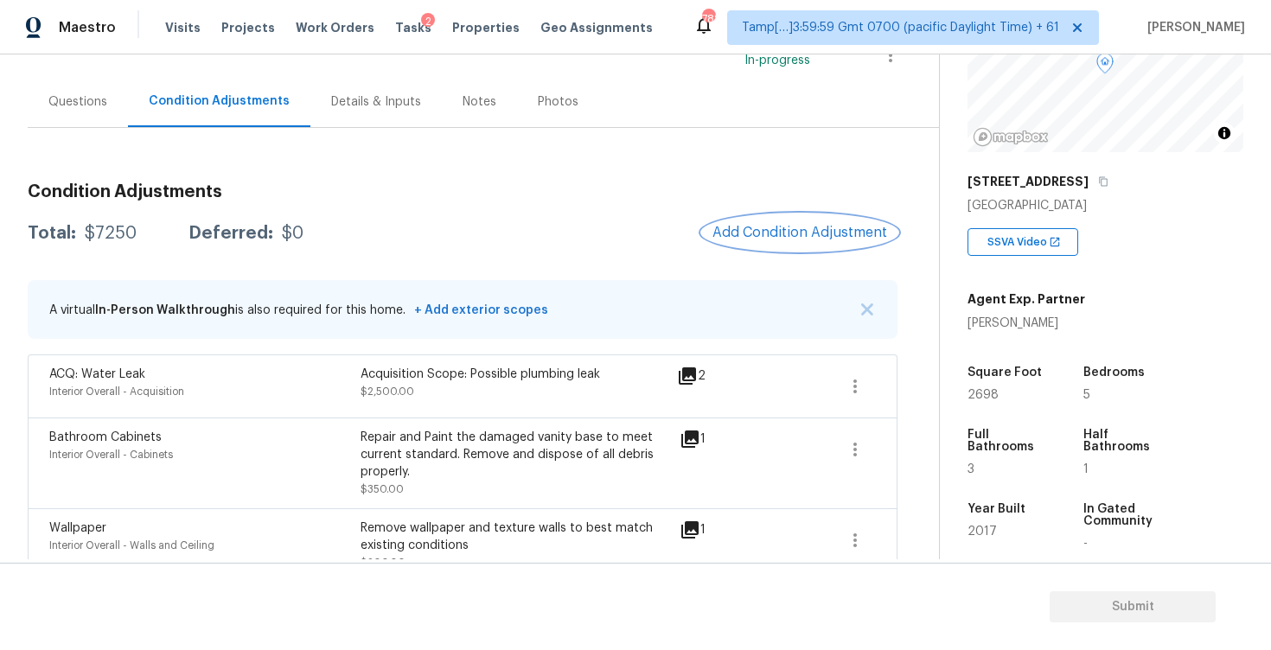
scroll to position [180, 0]
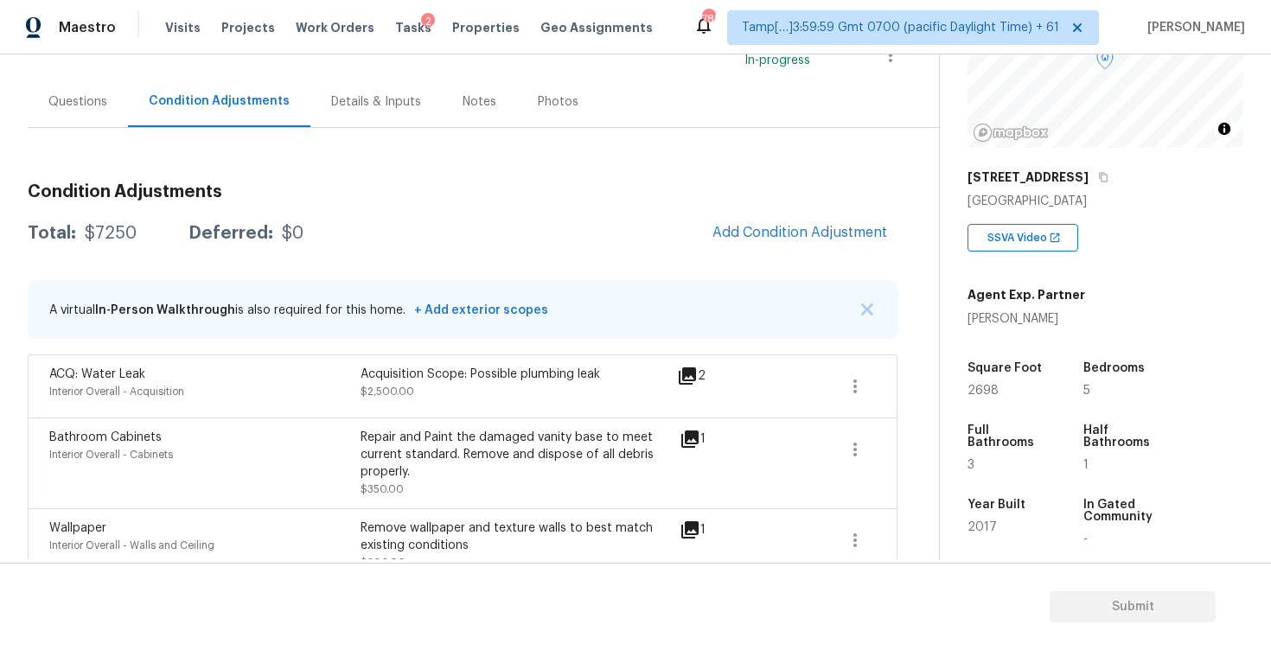
drag, startPoint x: 958, startPoint y: 382, endPoint x: 1030, endPoint y: 382, distance: 72.6
click at [1030, 382] on div "Property Details © Mapbox © OpenStreetMap Improve this map 115 Floating Leaf Wa…" at bounding box center [1091, 322] width 303 height 895
drag, startPoint x: 957, startPoint y: 384, endPoint x: 1005, endPoint y: 384, distance: 48.4
click at [1005, 384] on div "Property Details © Mapbox © OpenStreetMap Improve this map 115 Floating Leaf Wa…" at bounding box center [1091, 322] width 303 height 895
drag, startPoint x: 971, startPoint y: 390, endPoint x: 995, endPoint y: 391, distance: 24.2
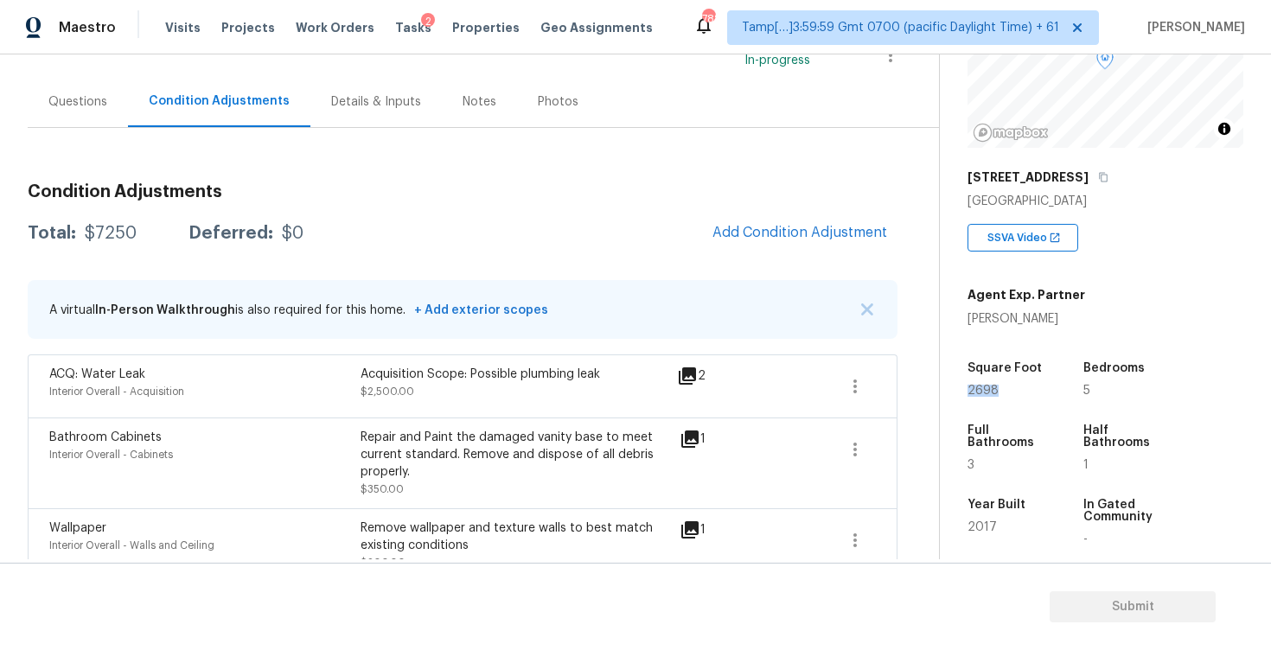
click at [995, 391] on span "2698" at bounding box center [982, 391] width 31 height 12
copy span "2698"
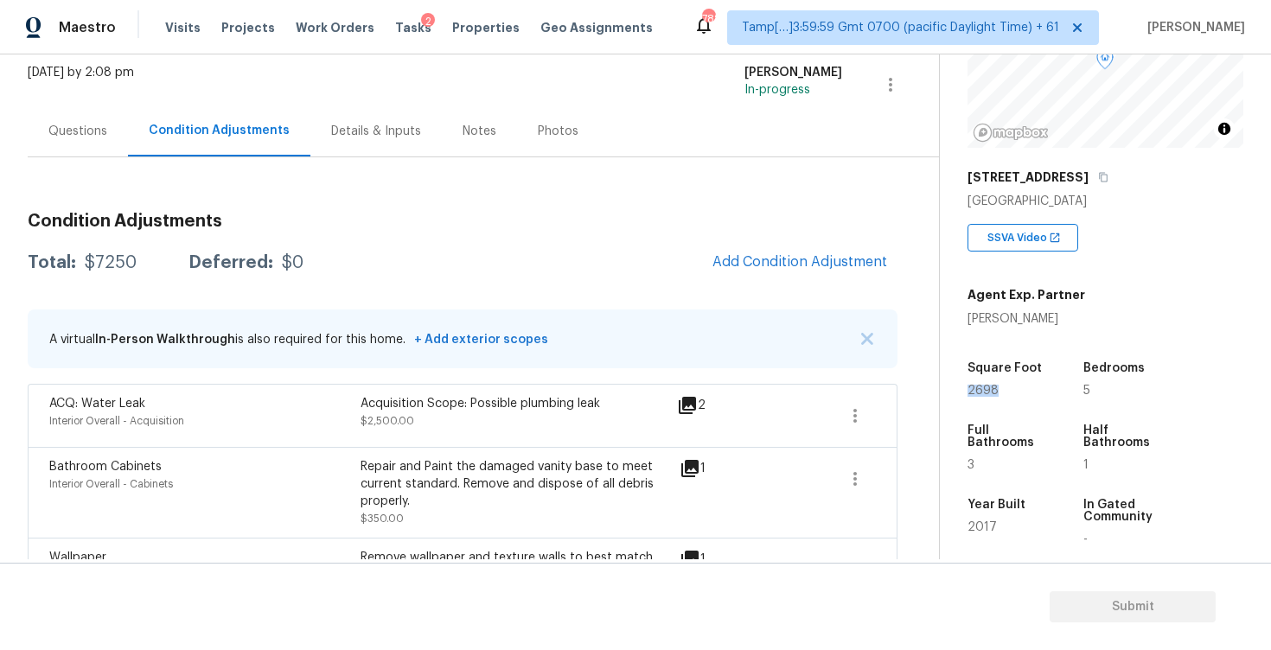
scroll to position [105, 0]
click at [858, 244] on span "Add Condition Adjustment" at bounding box center [799, 262] width 195 height 38
click at [786, 262] on span "Add Condition Adjustment" at bounding box center [799, 261] width 175 height 16
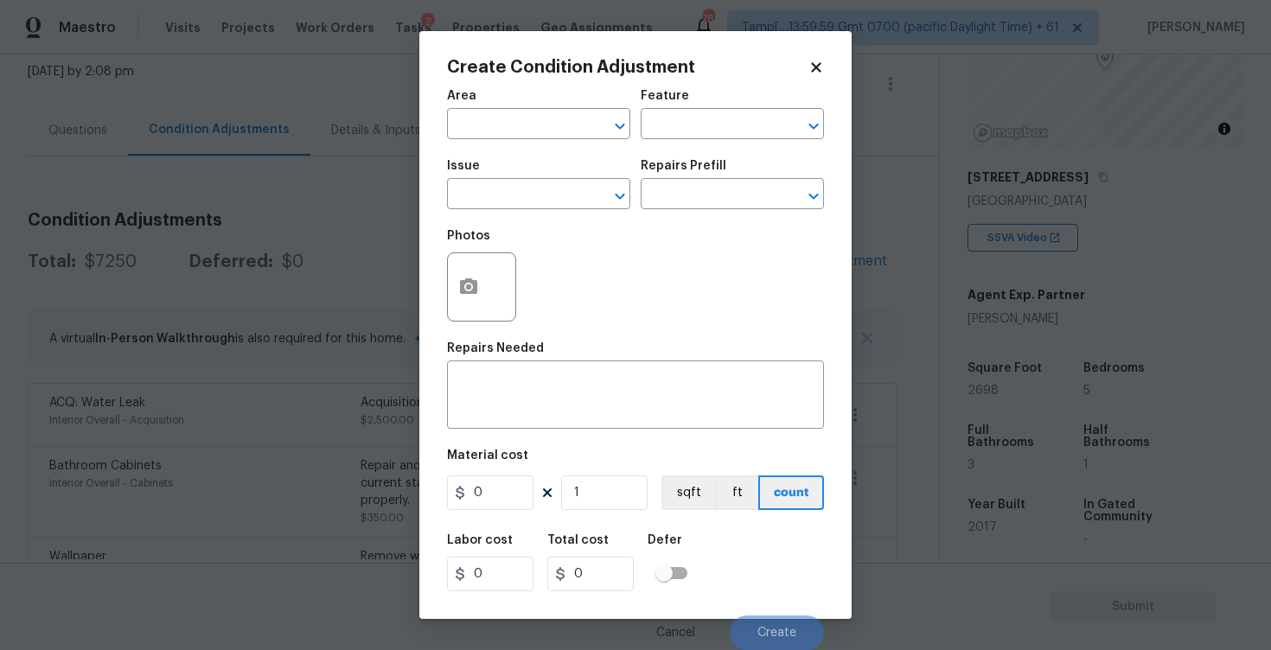
click at [517, 105] on div "Area" at bounding box center [538, 101] width 183 height 22
click at [526, 121] on input "text" at bounding box center [514, 125] width 135 height 27
click at [523, 183] on li "Interior Overall" at bounding box center [538, 193] width 183 height 29
type input "Interior Overall"
click at [525, 190] on input "text" at bounding box center [514, 195] width 135 height 27
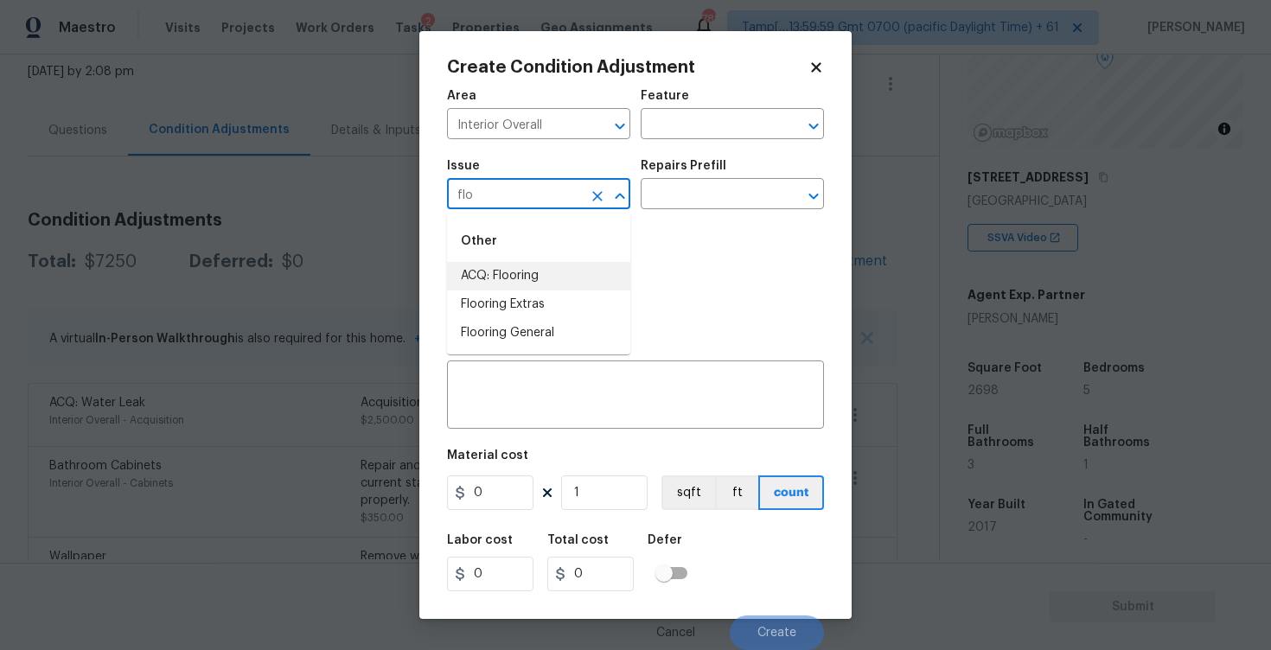
click at [540, 276] on li "ACQ: Flooring" at bounding box center [538, 276] width 183 height 29
type input "ACQ: Flooring"
click at [666, 192] on input "text" at bounding box center [707, 195] width 135 height 27
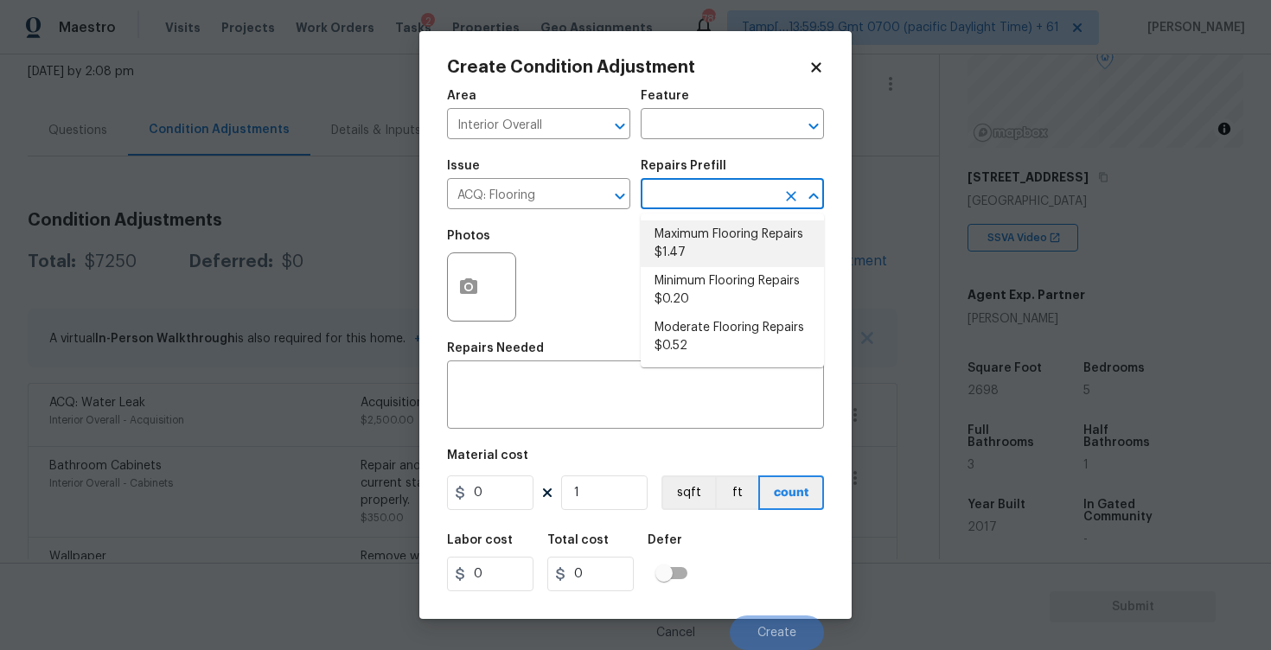
click at [696, 220] on li "Maximum Flooring Repairs $1.47" at bounding box center [731, 243] width 183 height 47
type input "Acquisition"
type textarea "Acquisition Scope: Maximum flooring repairs"
type input "1.47"
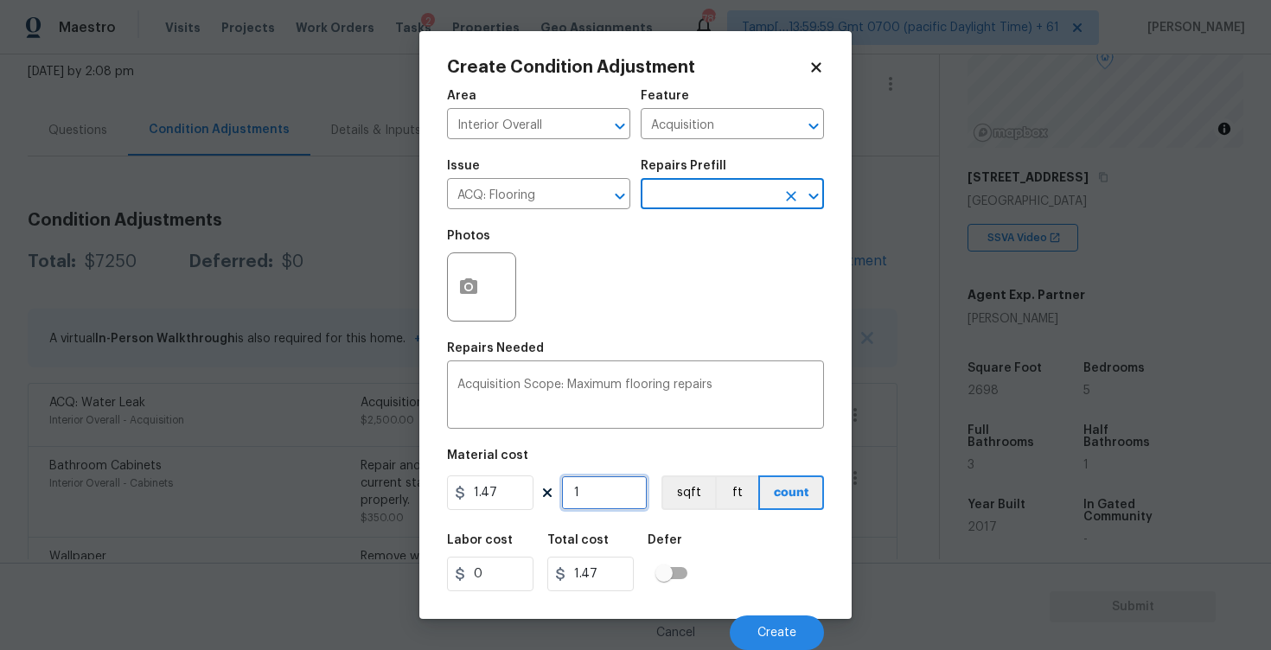
click at [610, 498] on input "1" at bounding box center [604, 492] width 86 height 35
type input "0"
paste input "3798"
type input "3798"
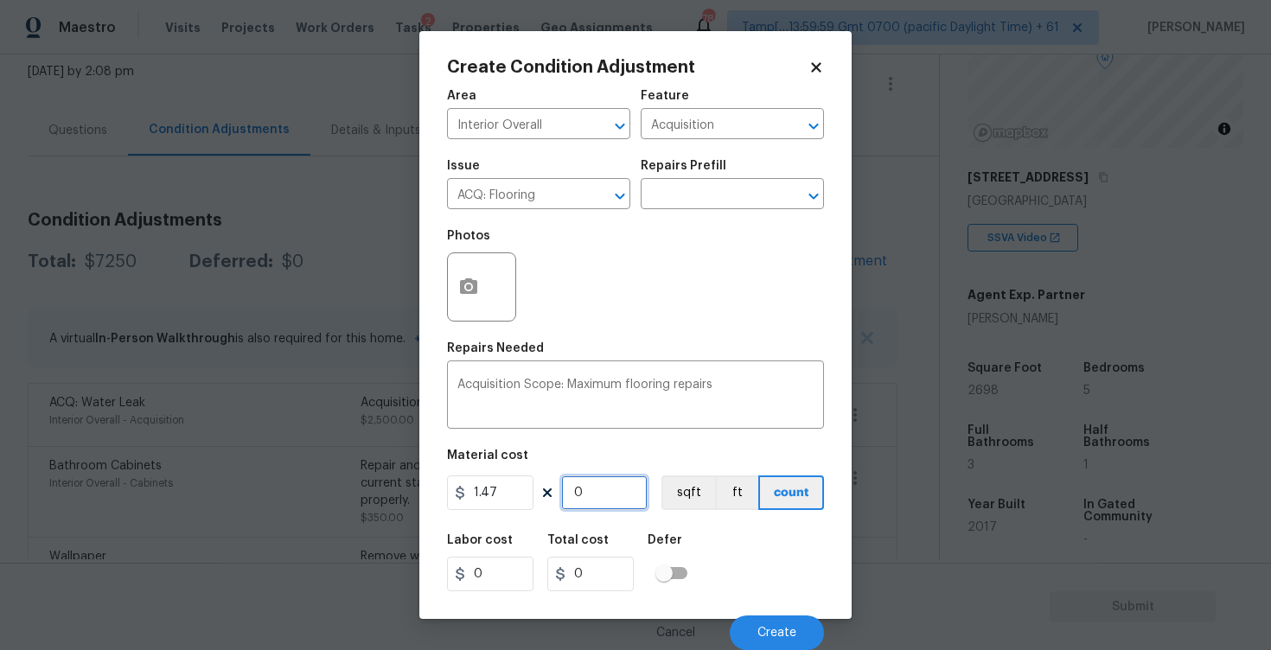
type input "5583.06"
type input "3798"
click at [673, 498] on button "sqft" at bounding box center [688, 492] width 54 height 35
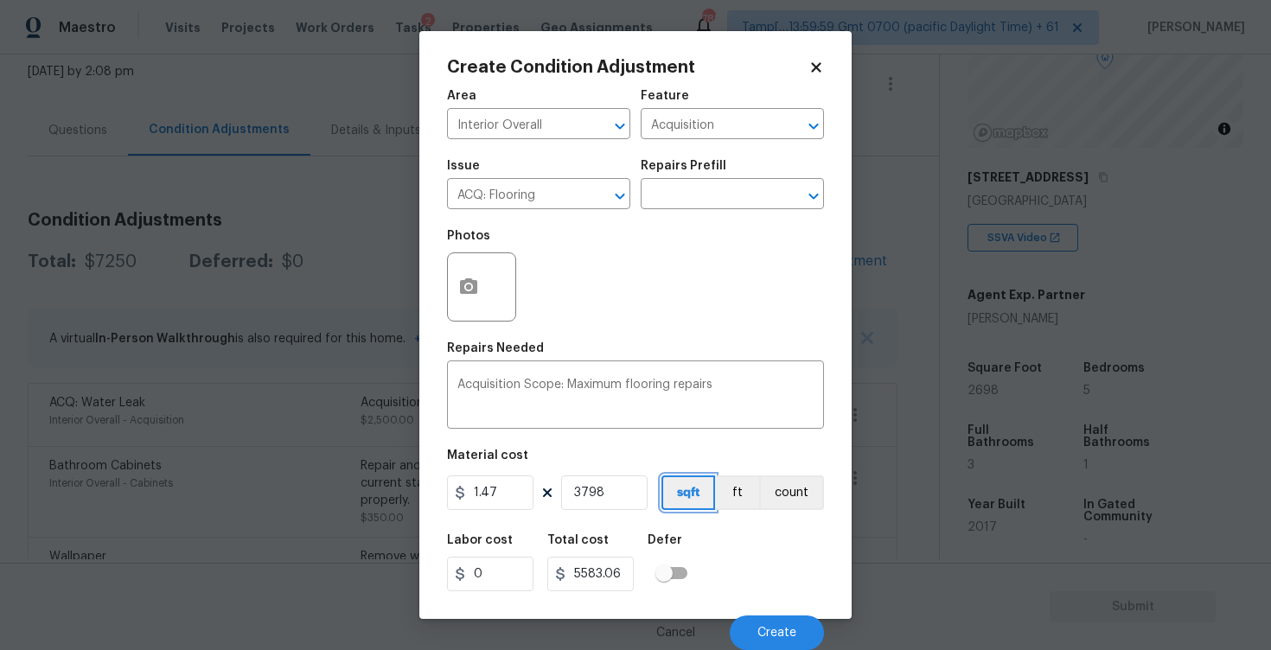
scroll to position [1, 0]
click at [472, 275] on button "button" at bounding box center [468, 286] width 41 height 67
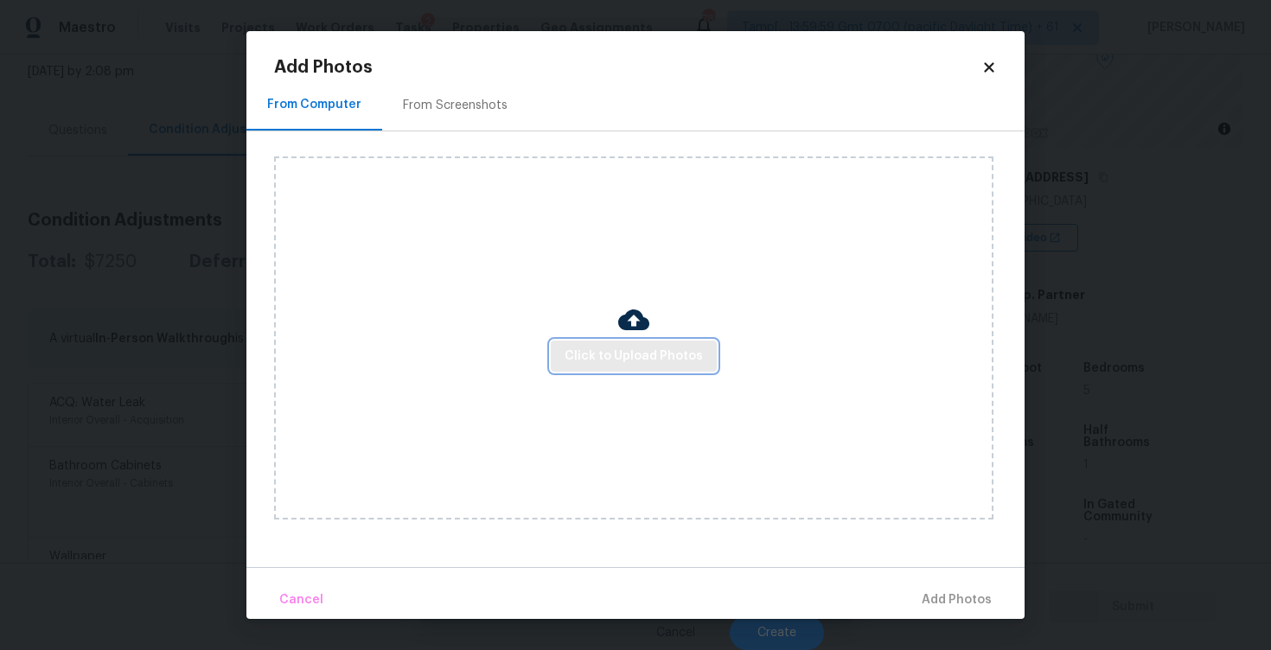
click at [602, 343] on button "Click to Upload Photos" at bounding box center [634, 357] width 166 height 32
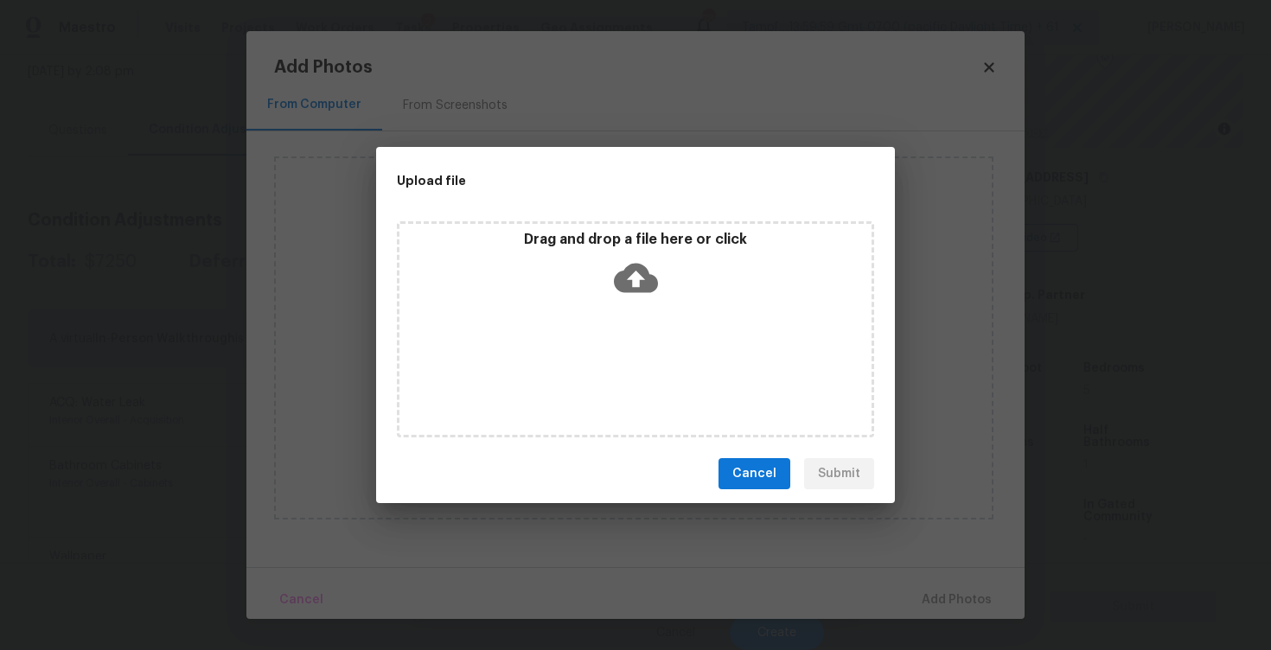
click at [640, 264] on icon at bounding box center [636, 278] width 44 height 29
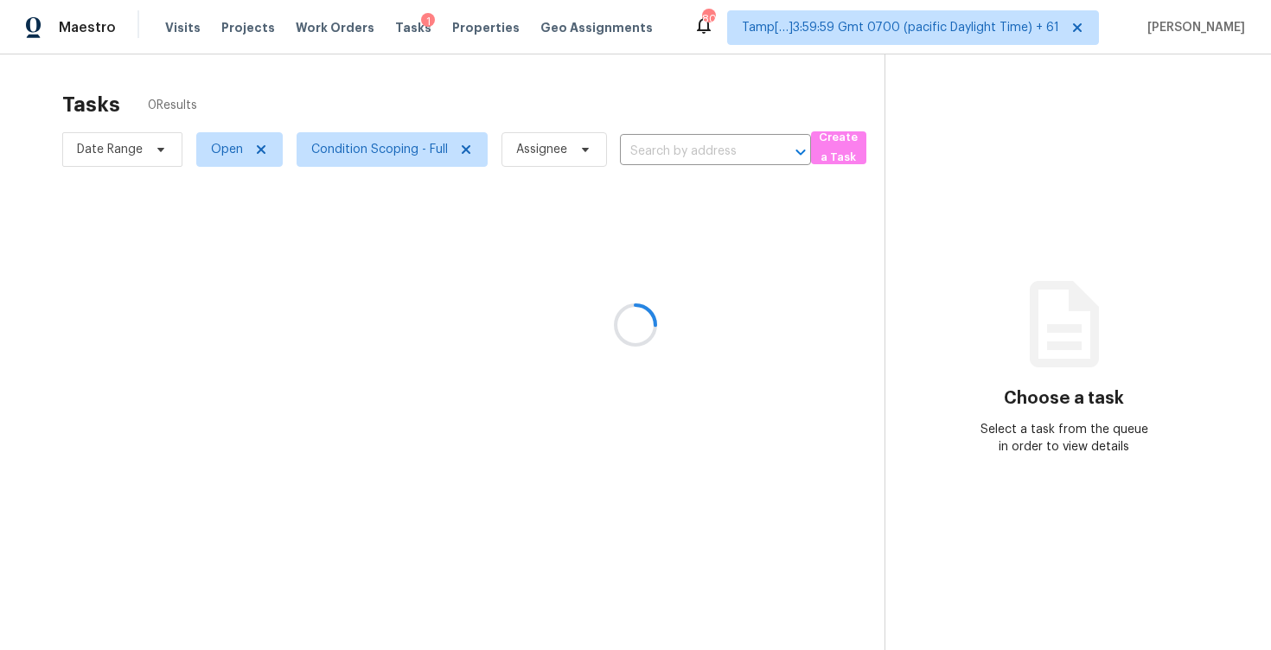
click at [650, 139] on div at bounding box center [635, 325] width 1271 height 650
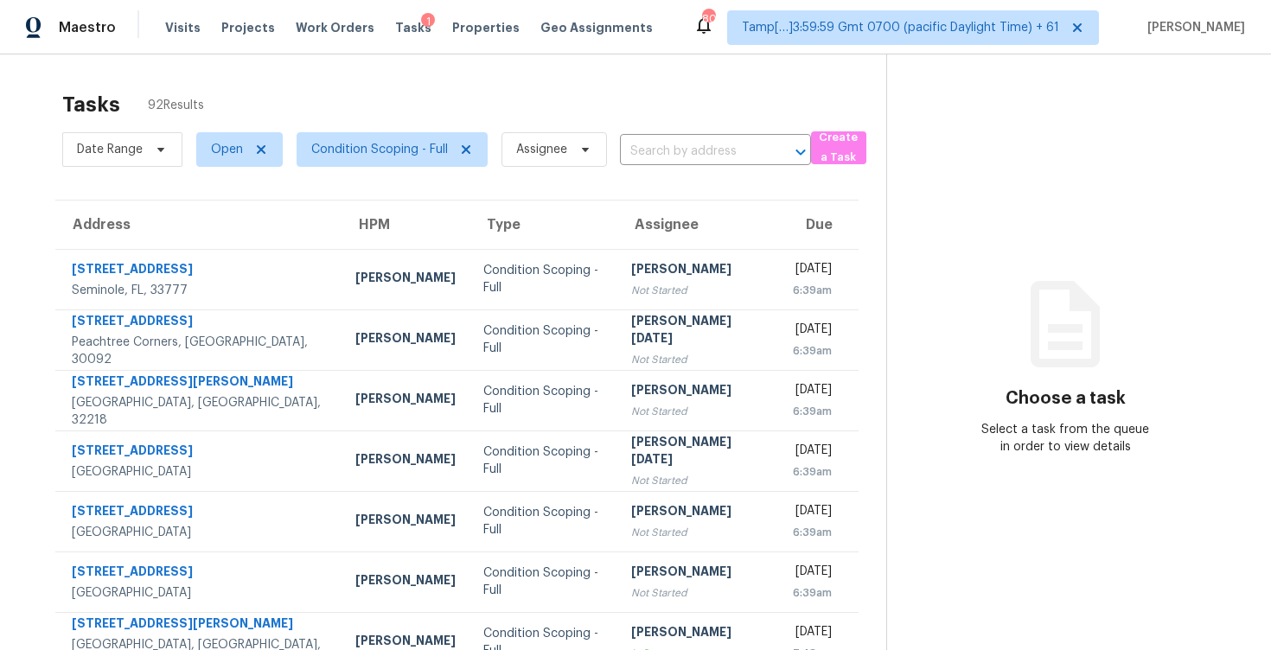
click at [650, 139] on input "text" at bounding box center [691, 151] width 143 height 27
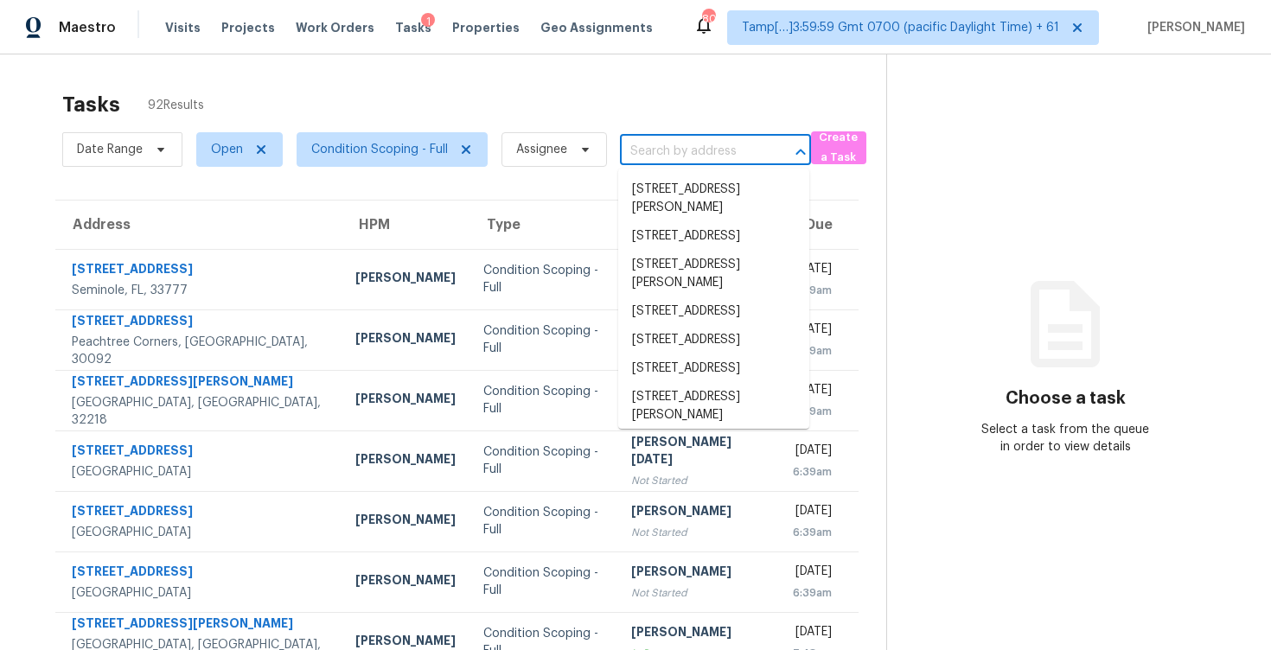
paste input "[STREET_ADDRESS][PERSON_NAME][PERSON_NAME]"
type input "[STREET_ADDRESS][PERSON_NAME][PERSON_NAME]"
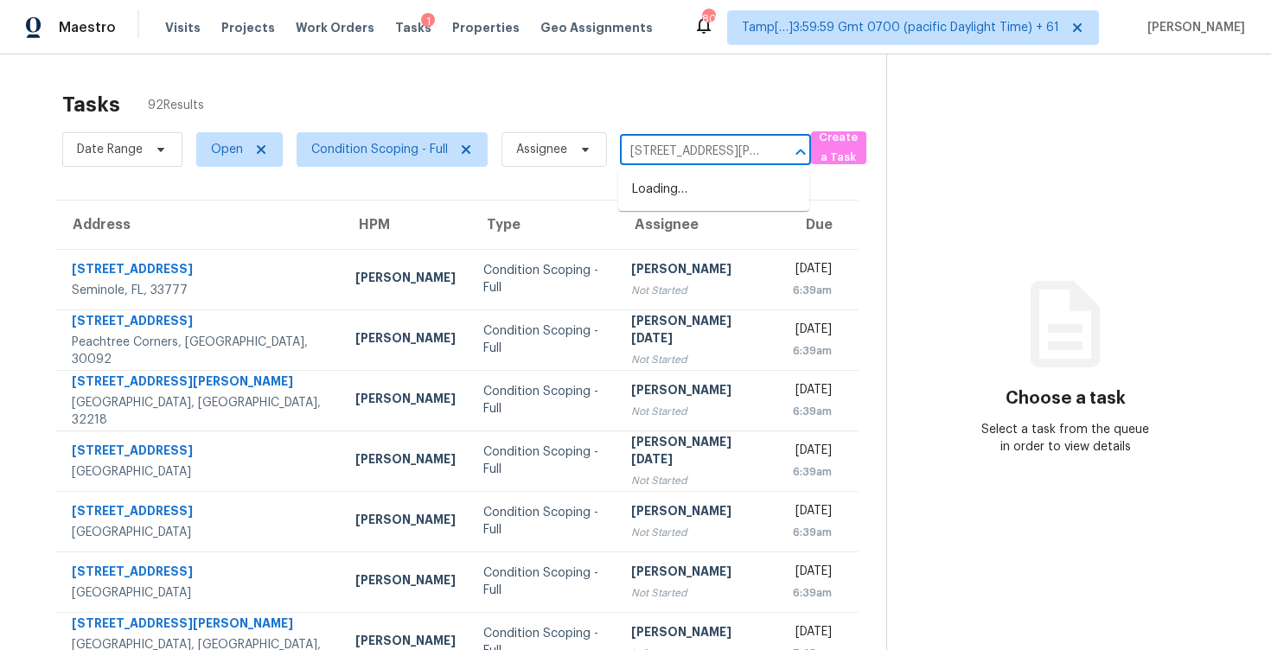
scroll to position [0, 105]
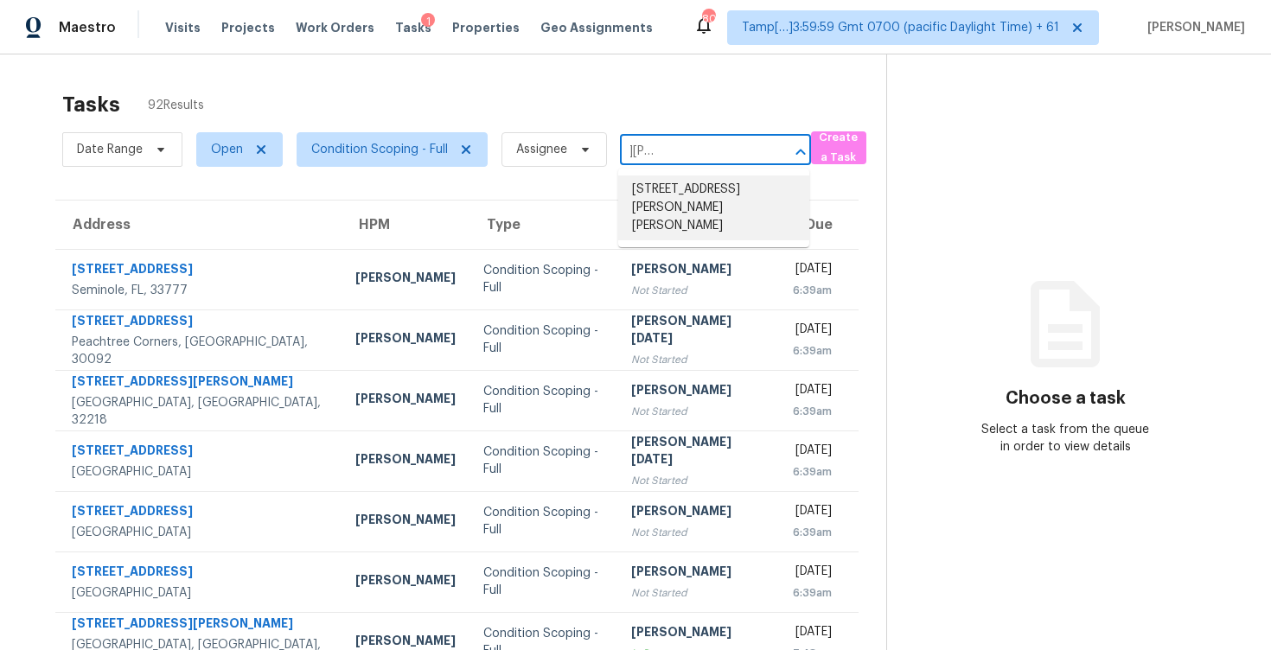
click at [688, 184] on li "[STREET_ADDRESS][PERSON_NAME][PERSON_NAME]" at bounding box center [713, 207] width 191 height 65
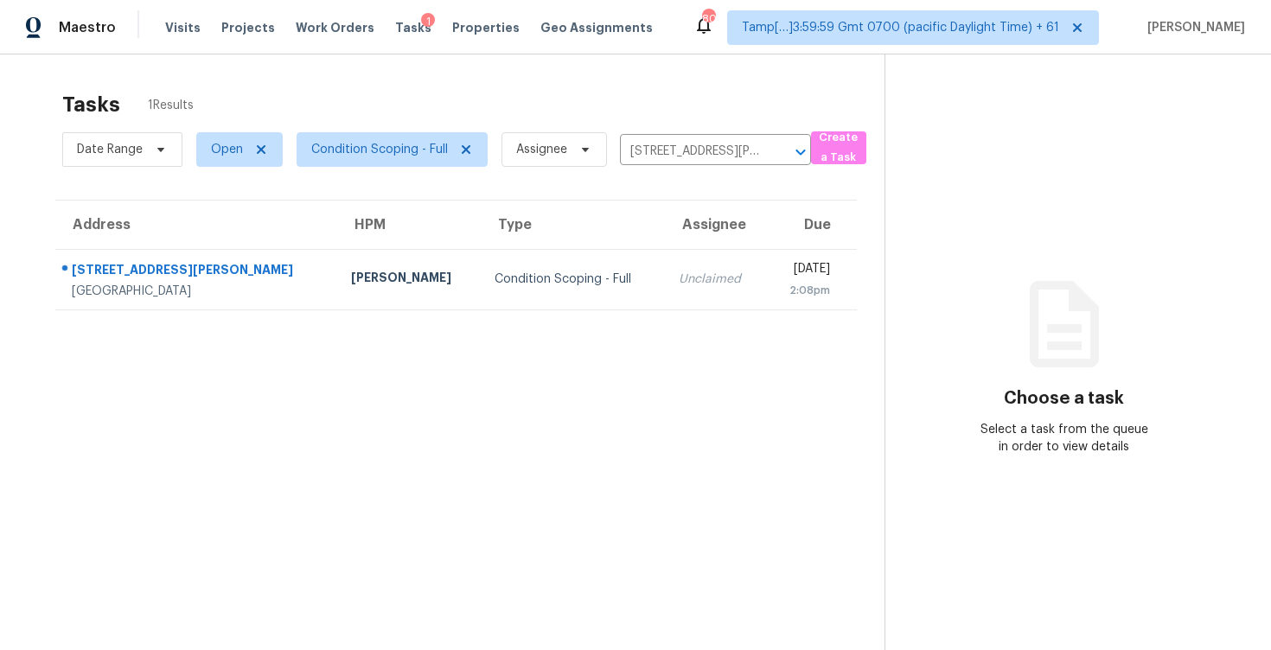
click at [680, 272] on td "Unclaimed" at bounding box center [715, 279] width 101 height 61
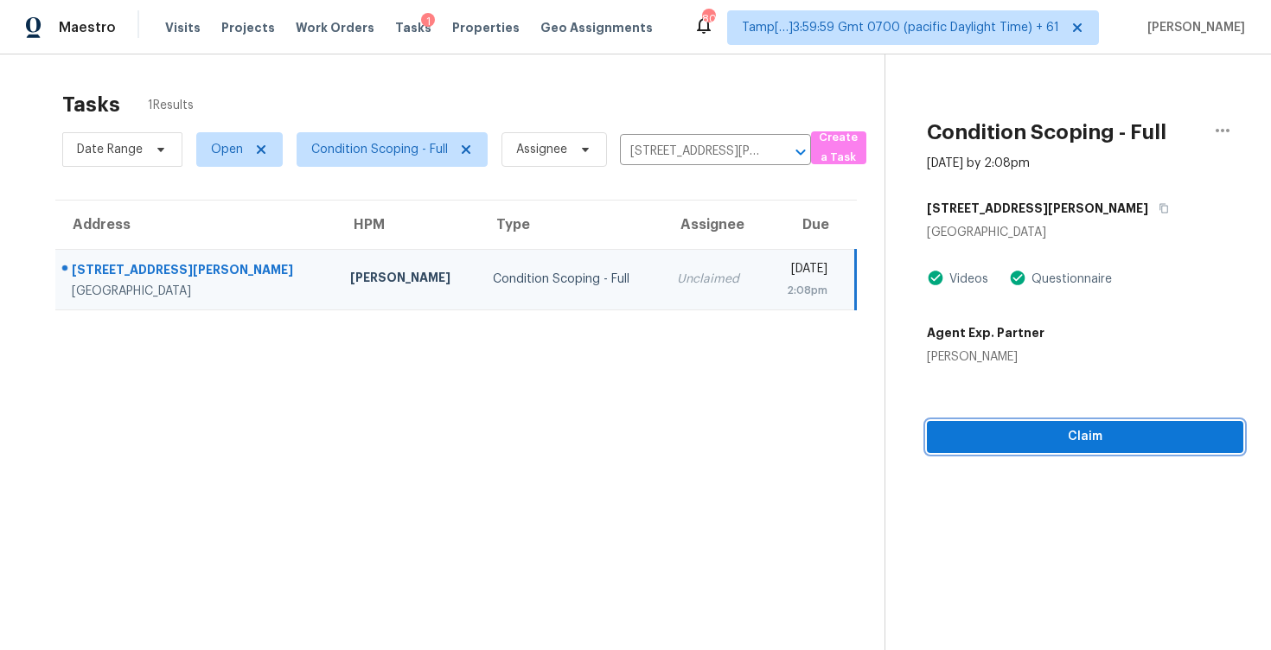
click at [1066, 421] on button "Claim" at bounding box center [1085, 437] width 316 height 32
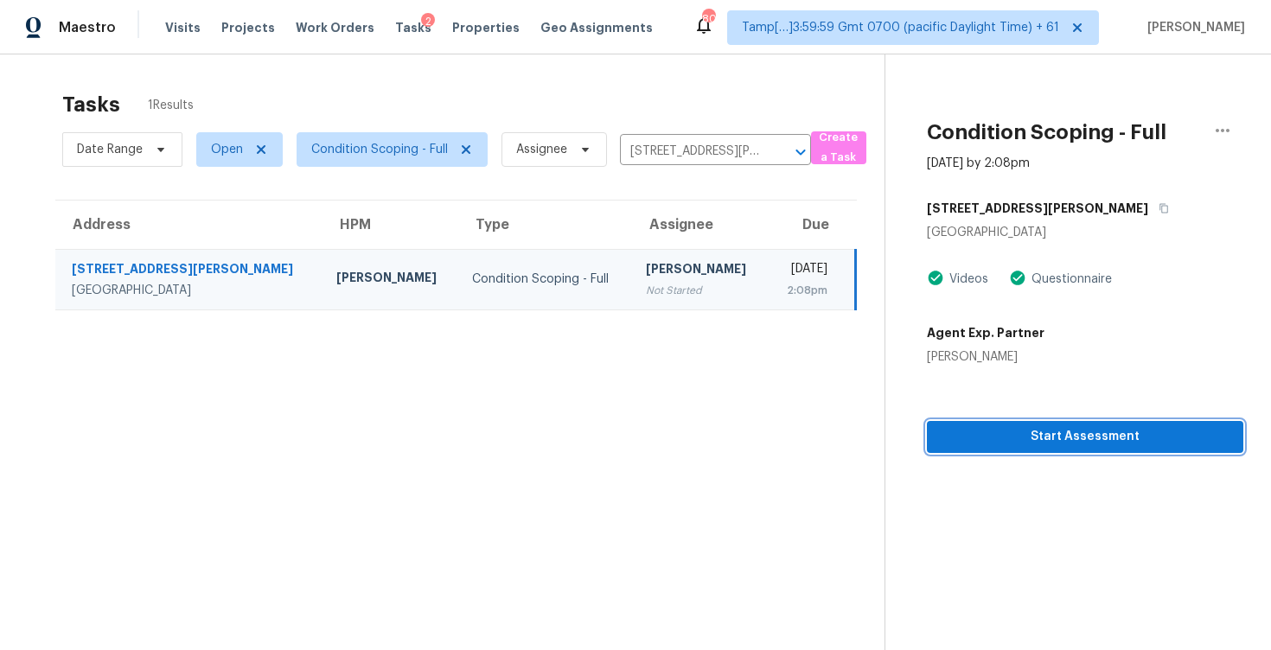
click at [1066, 421] on button "Start Assessment" at bounding box center [1085, 437] width 316 height 32
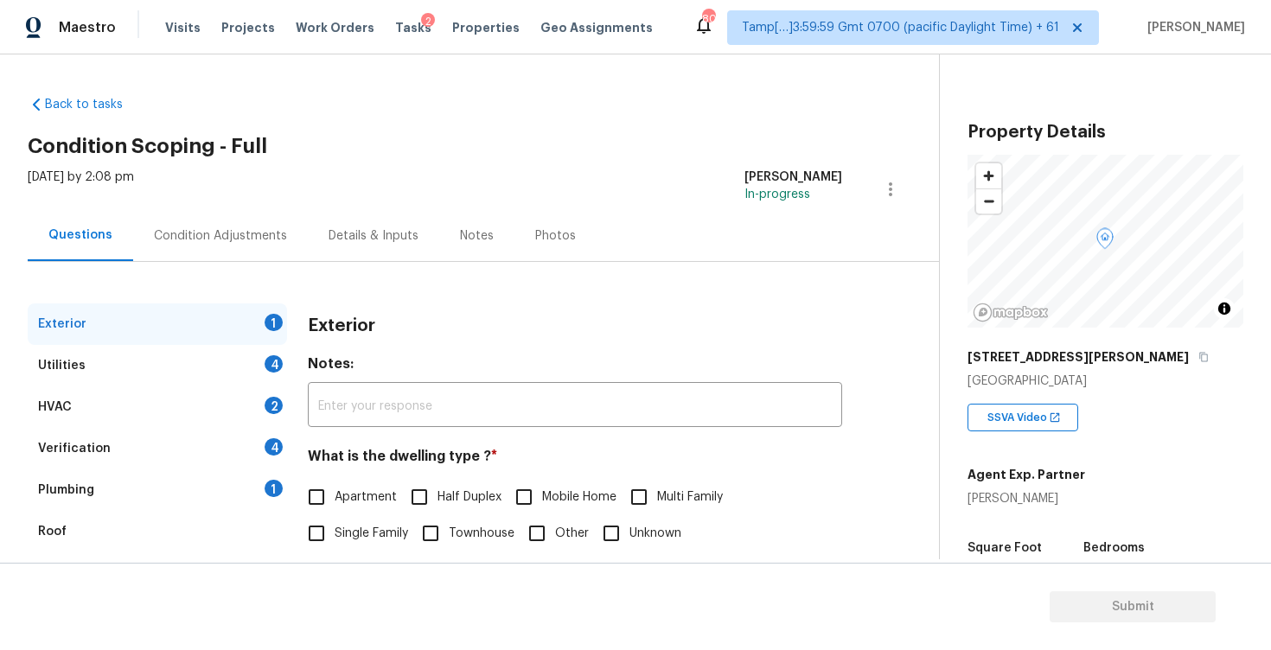
scroll to position [97, 0]
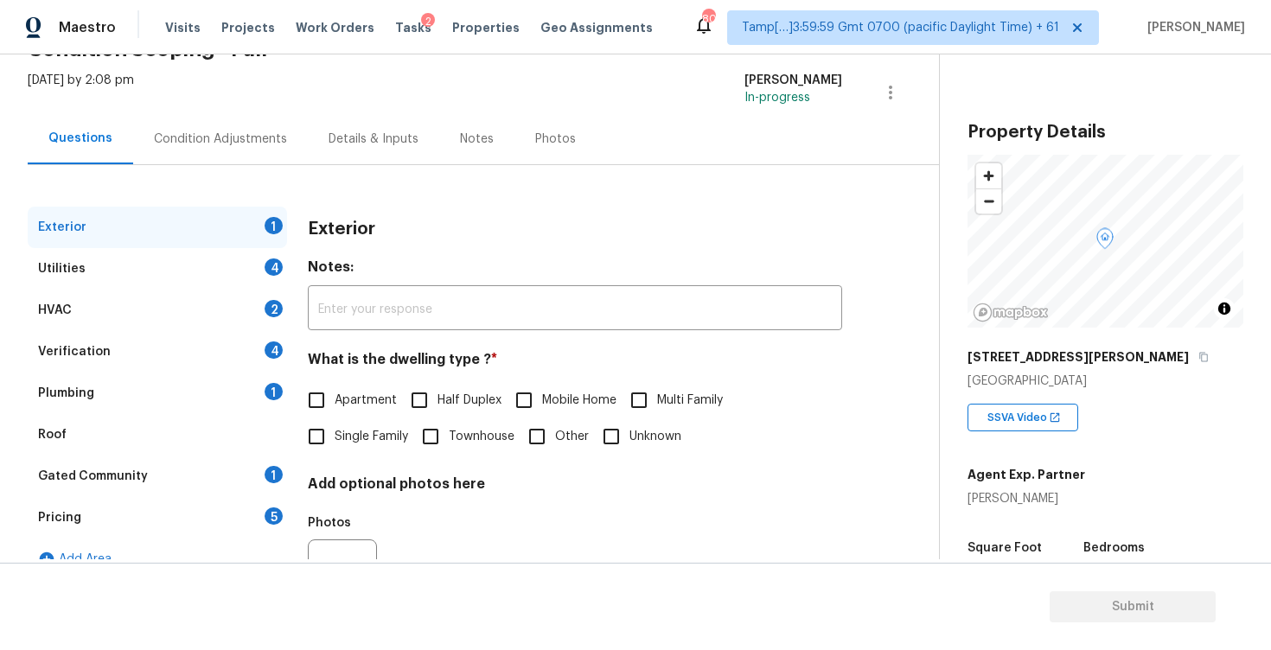
click at [419, 436] on input "Townhouse" at bounding box center [430, 436] width 36 height 36
checkbox input "true"
click at [277, 144] on div "Condition Adjustments" at bounding box center [220, 139] width 133 height 17
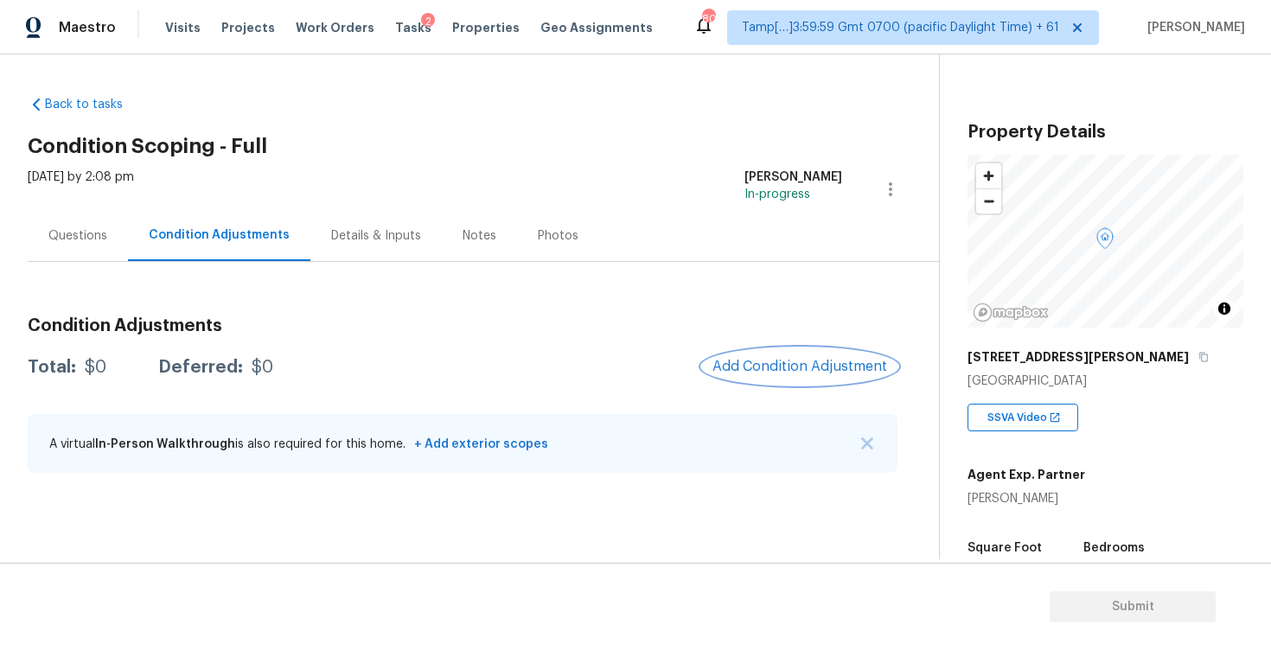
click at [800, 384] on button "Add Condition Adjustment" at bounding box center [799, 366] width 195 height 36
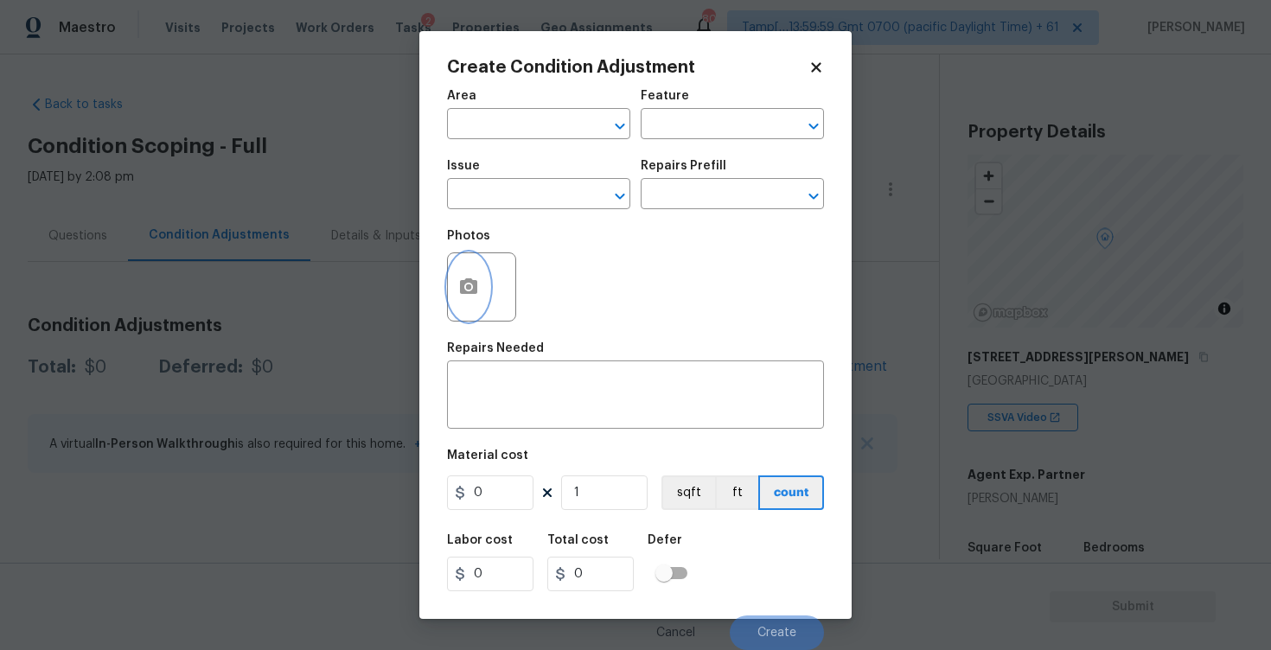
click at [459, 305] on button "button" at bounding box center [468, 286] width 41 height 67
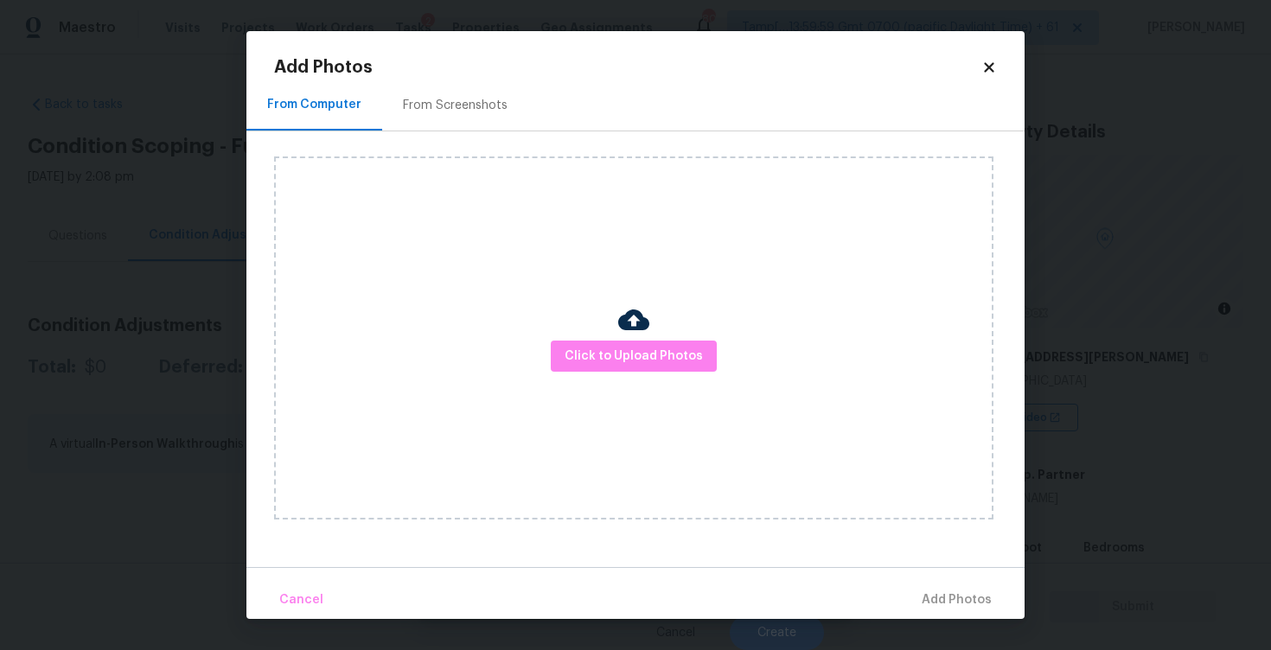
click at [604, 339] on div "Click to Upload Photos" at bounding box center [633, 337] width 719 height 363
click at [649, 352] on span "Click to Upload Photos" at bounding box center [633, 357] width 138 height 22
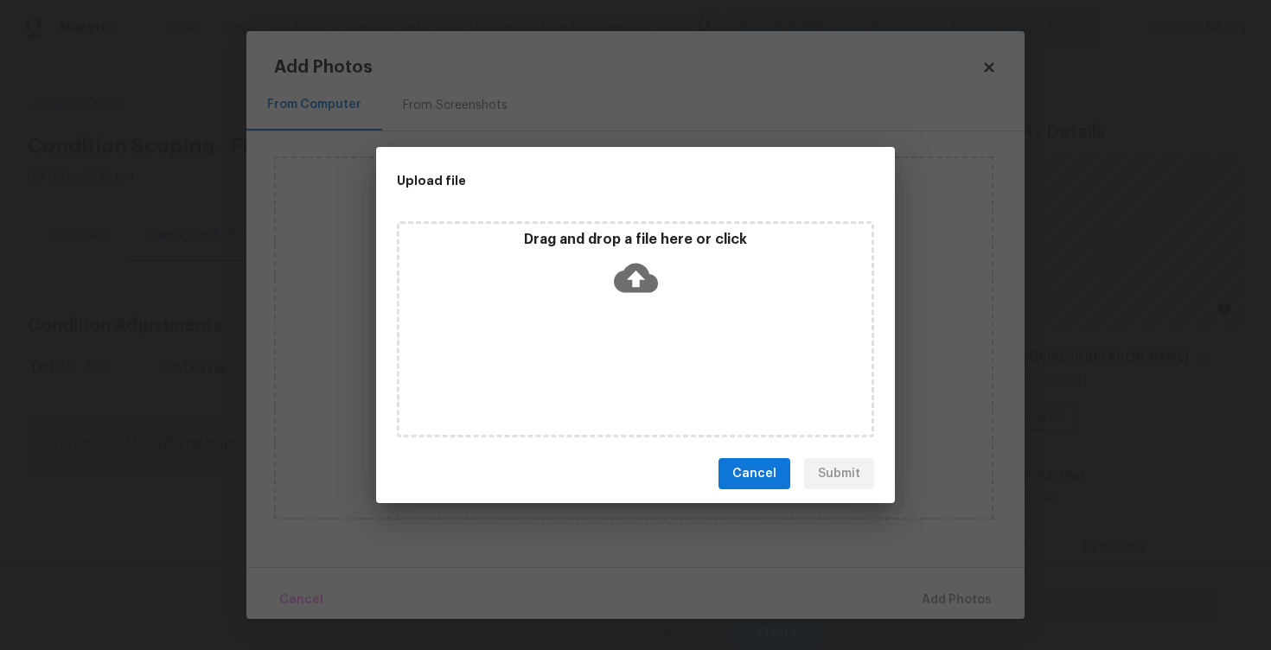
click at [649, 267] on icon at bounding box center [636, 278] width 44 height 44
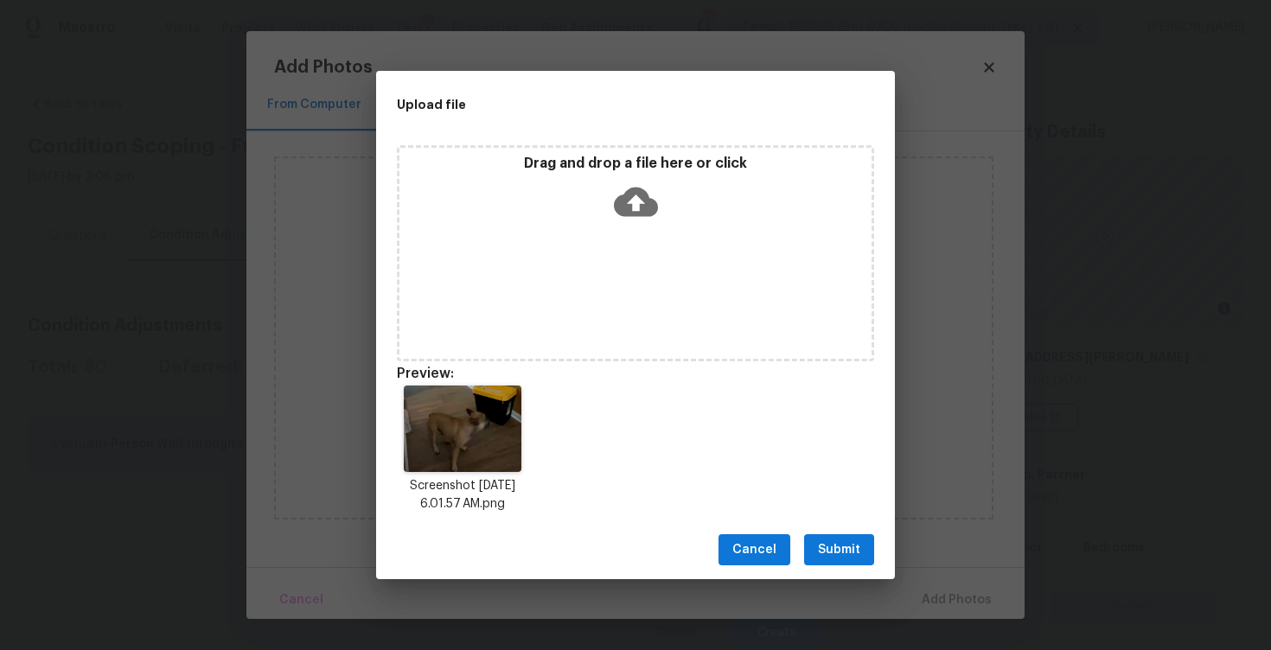
click at [838, 545] on span "Submit" at bounding box center [839, 550] width 42 height 22
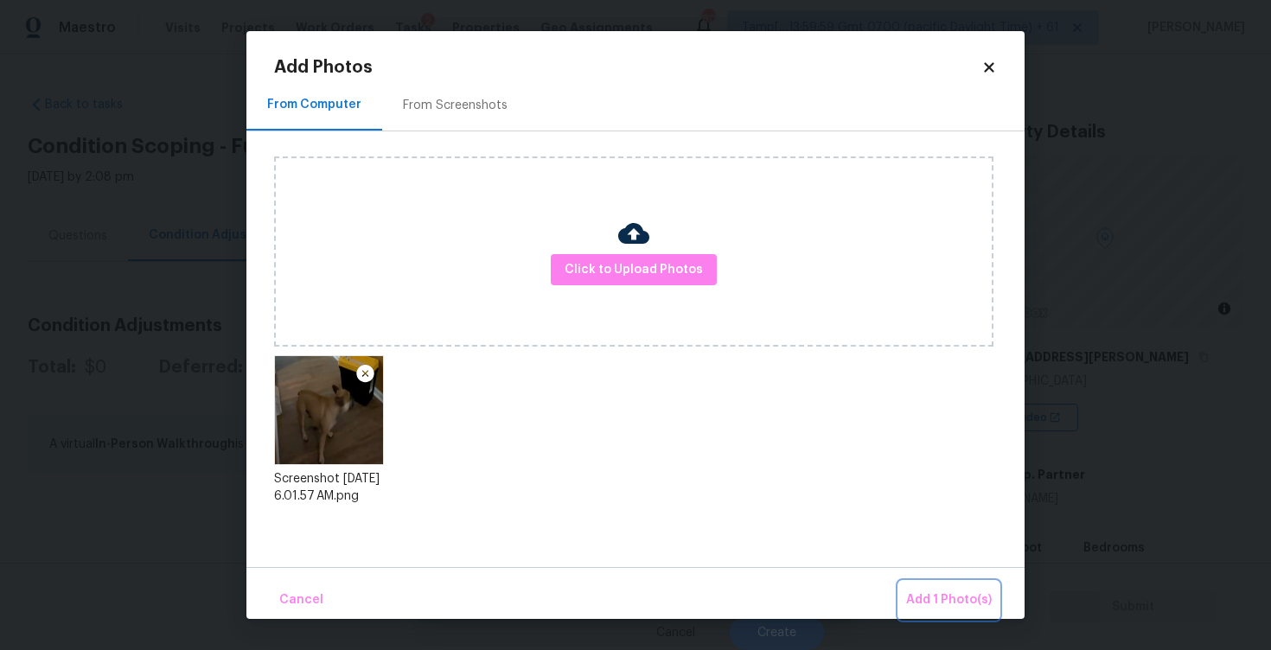
click at [924, 593] on span "Add 1 Photo(s)" at bounding box center [949, 600] width 86 height 22
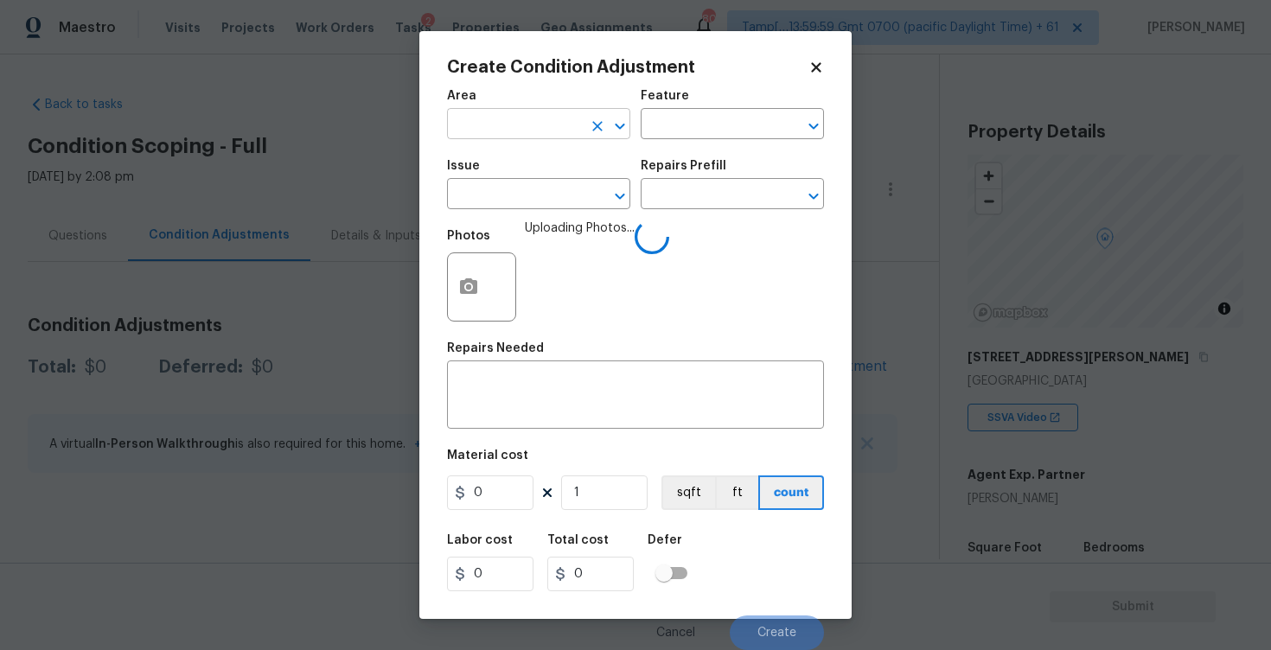
click at [527, 112] on input "text" at bounding box center [514, 125] width 135 height 27
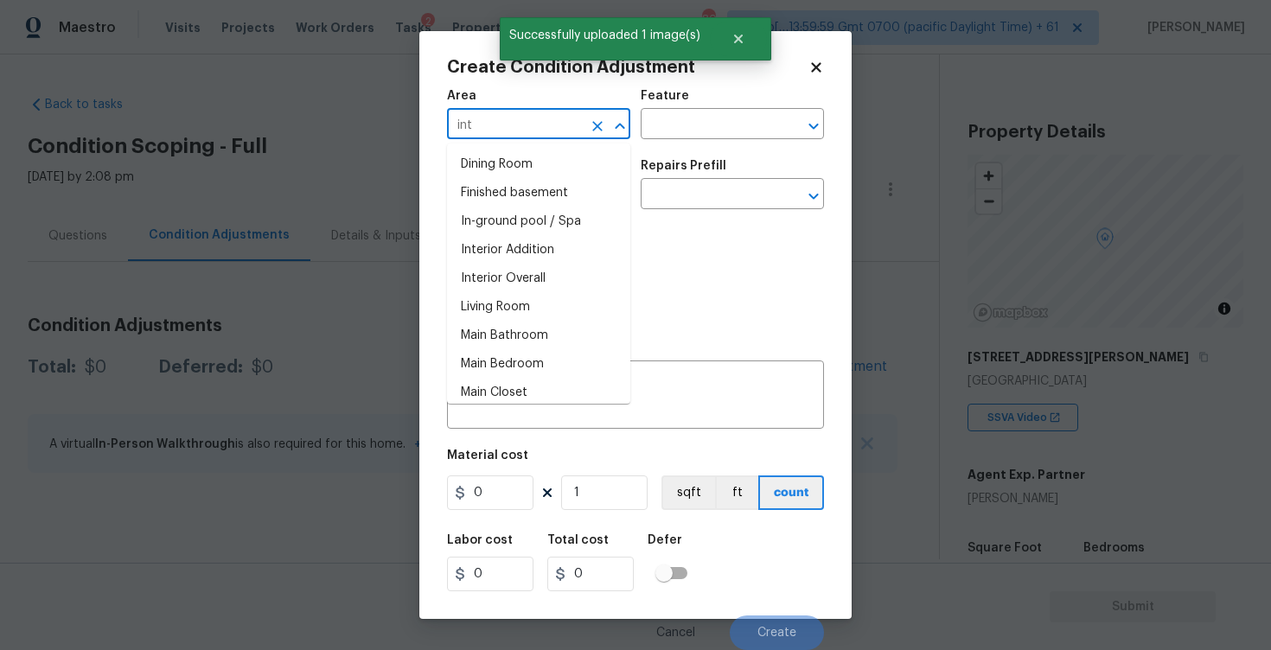
type input "inte"
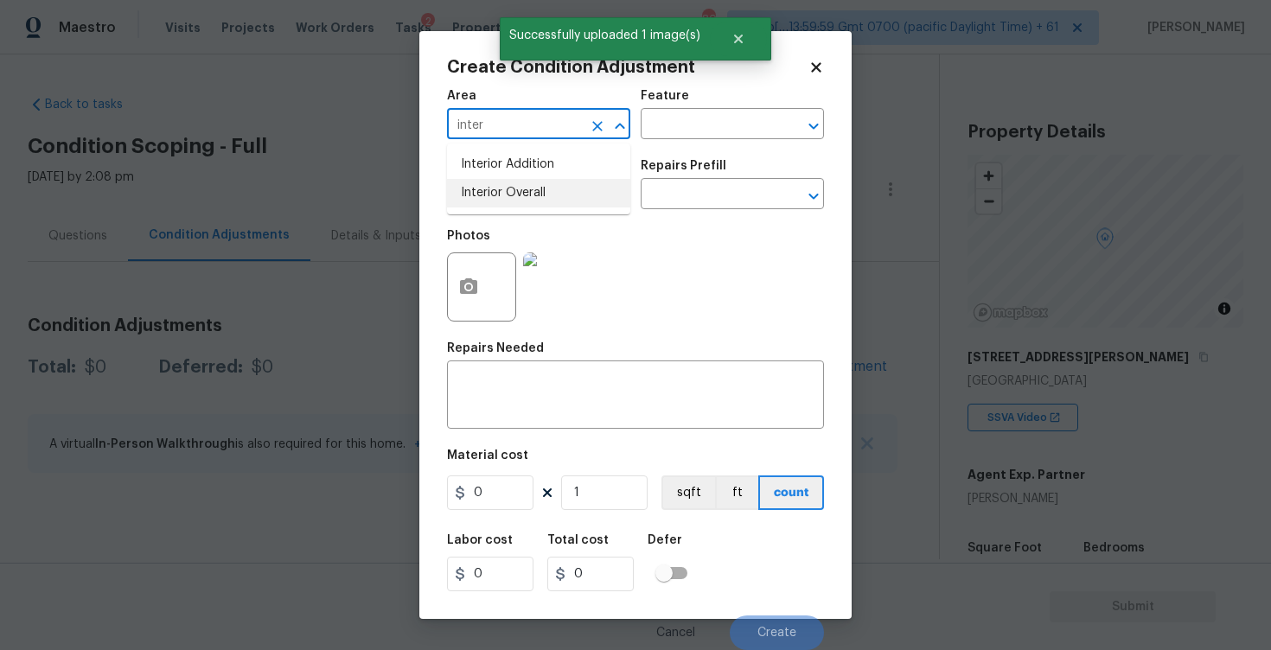
click at [519, 201] on li "Interior Overall" at bounding box center [538, 193] width 183 height 29
type input "Interior Overall"
click at [519, 201] on input "text" at bounding box center [514, 195] width 135 height 27
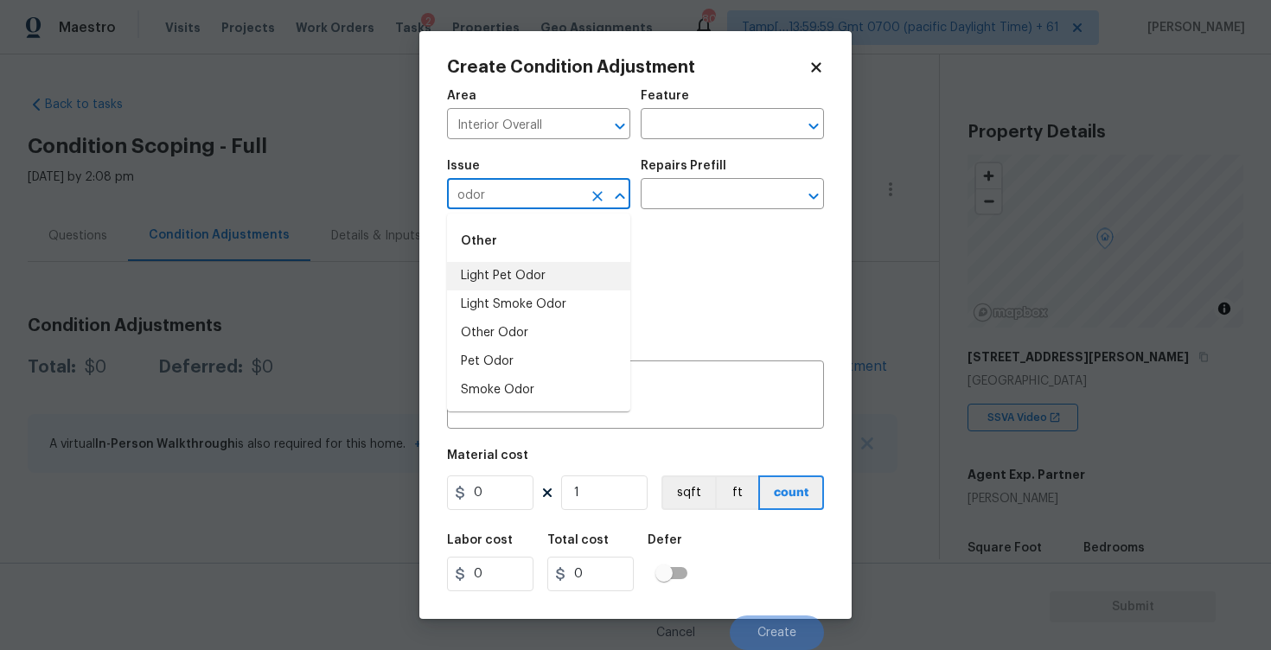
click at [521, 276] on li "Light Pet Odor" at bounding box center [538, 276] width 183 height 29
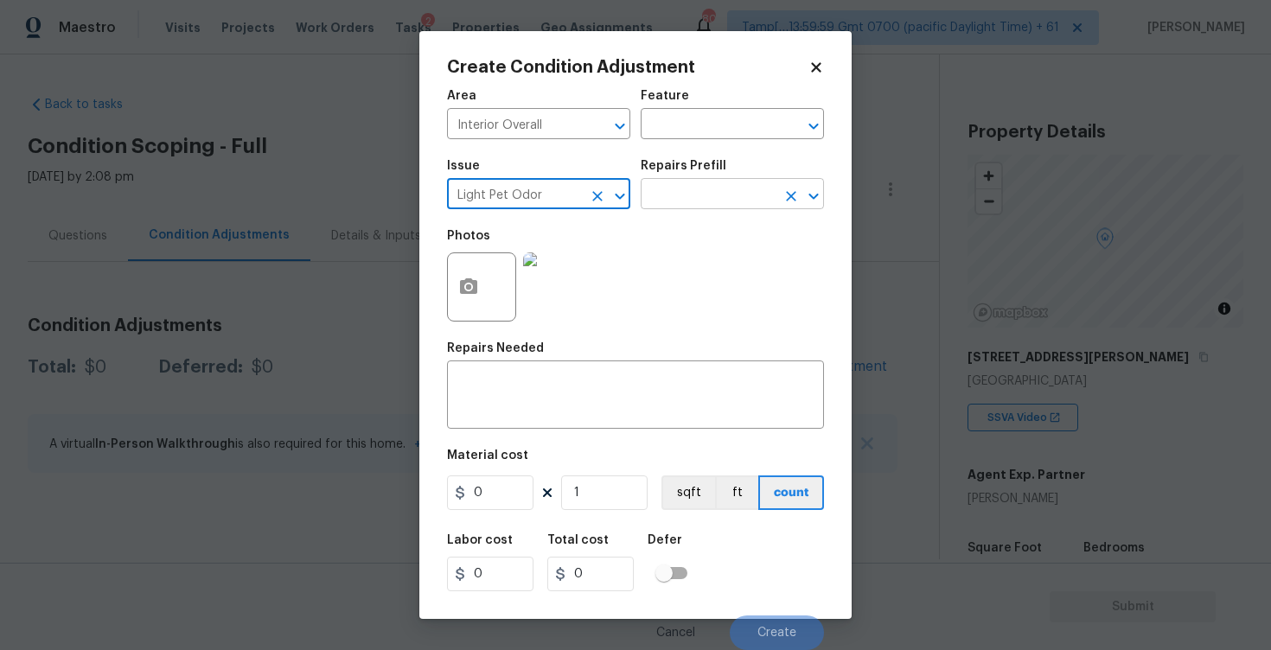
type input "Light Pet Odor"
click at [685, 201] on input "text" at bounding box center [707, 195] width 135 height 27
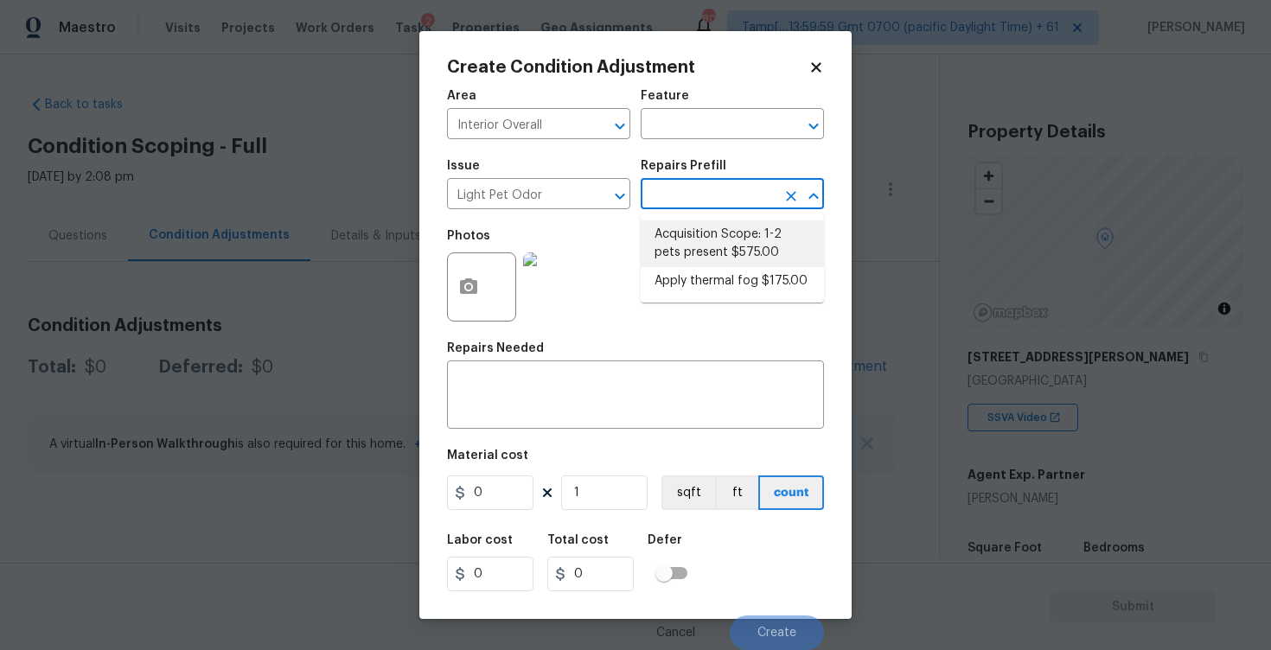
click at [719, 252] on li "Acquisition Scope: 1-2 pets present $575.00" at bounding box center [731, 243] width 183 height 47
type textarea "Acquisition Scope: 1-2 pets present"
type input "575"
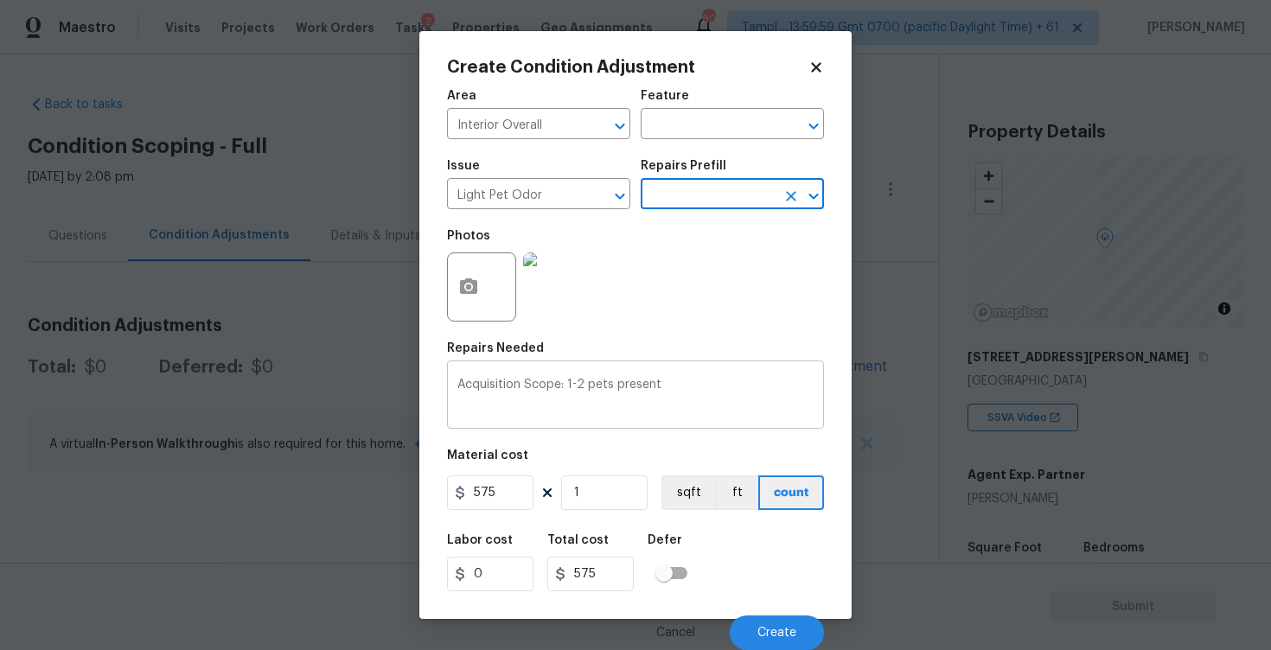
scroll to position [1, 0]
click at [779, 632] on span "Create" at bounding box center [776, 633] width 39 height 13
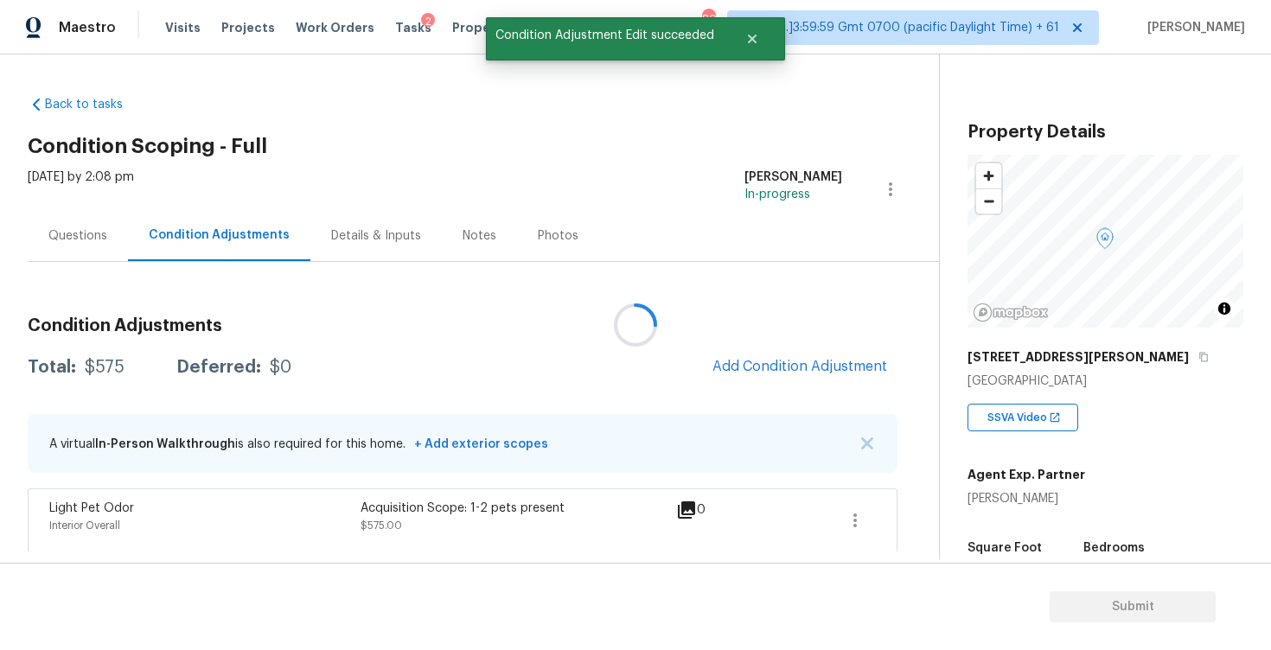
scroll to position [0, 0]
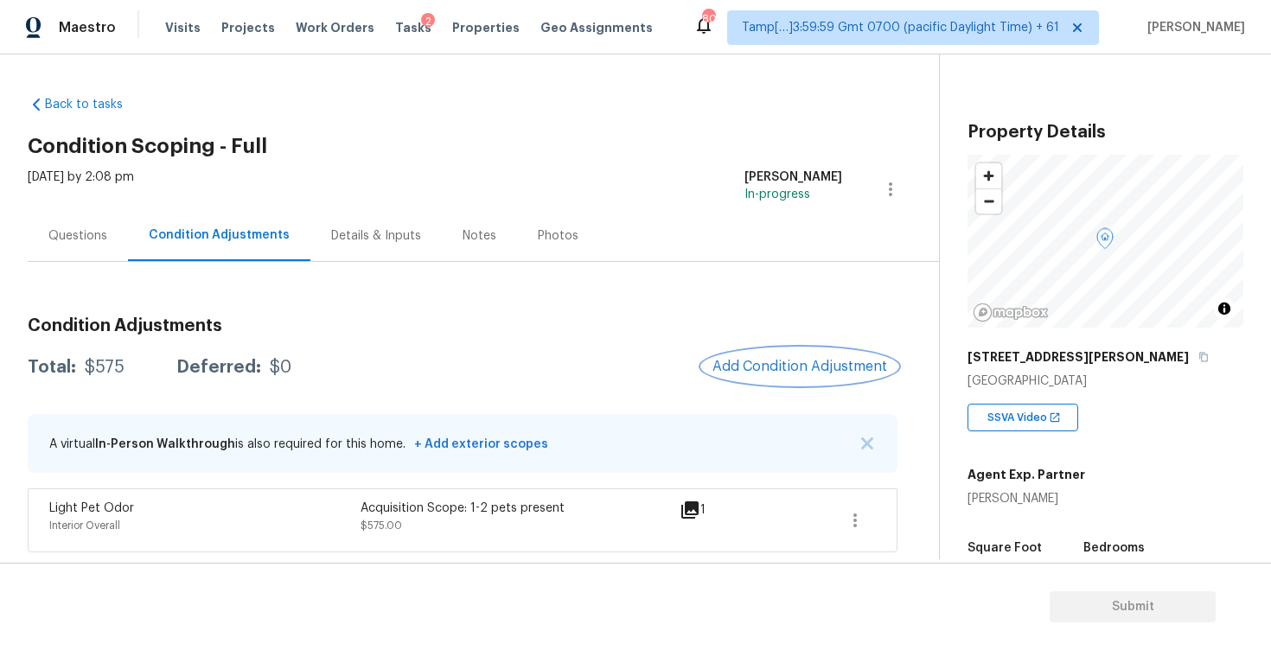
click at [759, 366] on span "Add Condition Adjustment" at bounding box center [799, 367] width 175 height 16
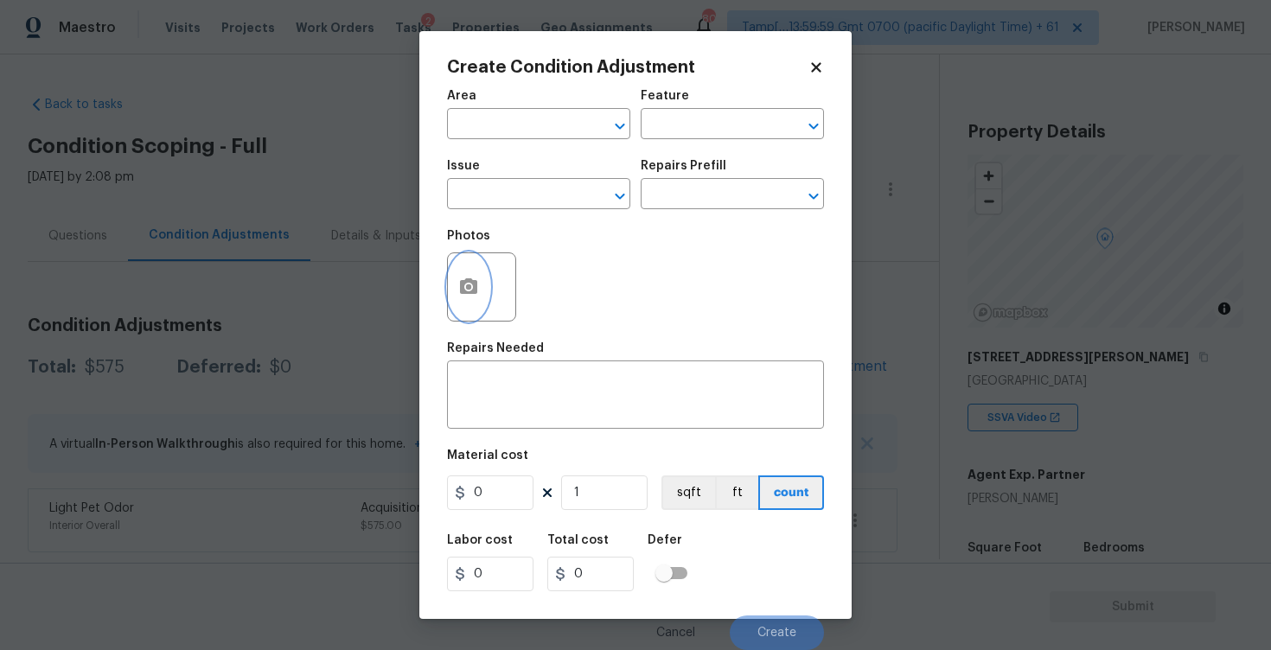
click at [449, 302] on button "button" at bounding box center [468, 286] width 41 height 67
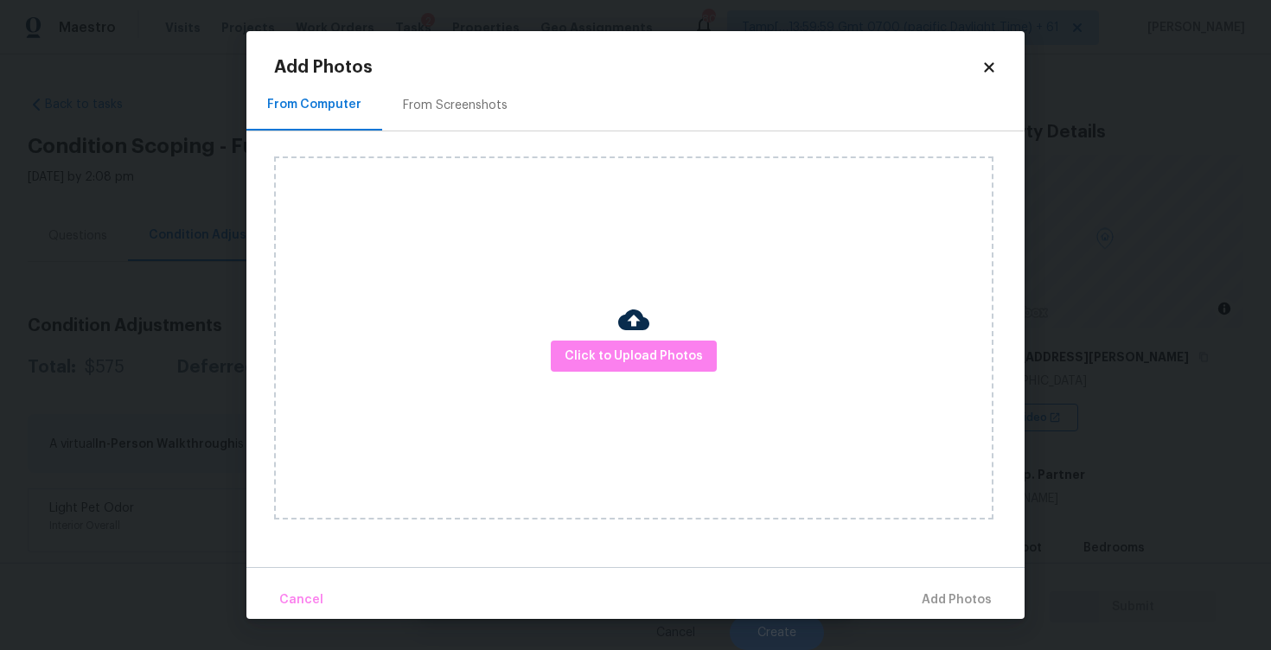
click at [571, 331] on div "Click to Upload Photos" at bounding box center [633, 337] width 719 height 363
click at [609, 348] on span "Click to Upload Photos" at bounding box center [633, 357] width 138 height 22
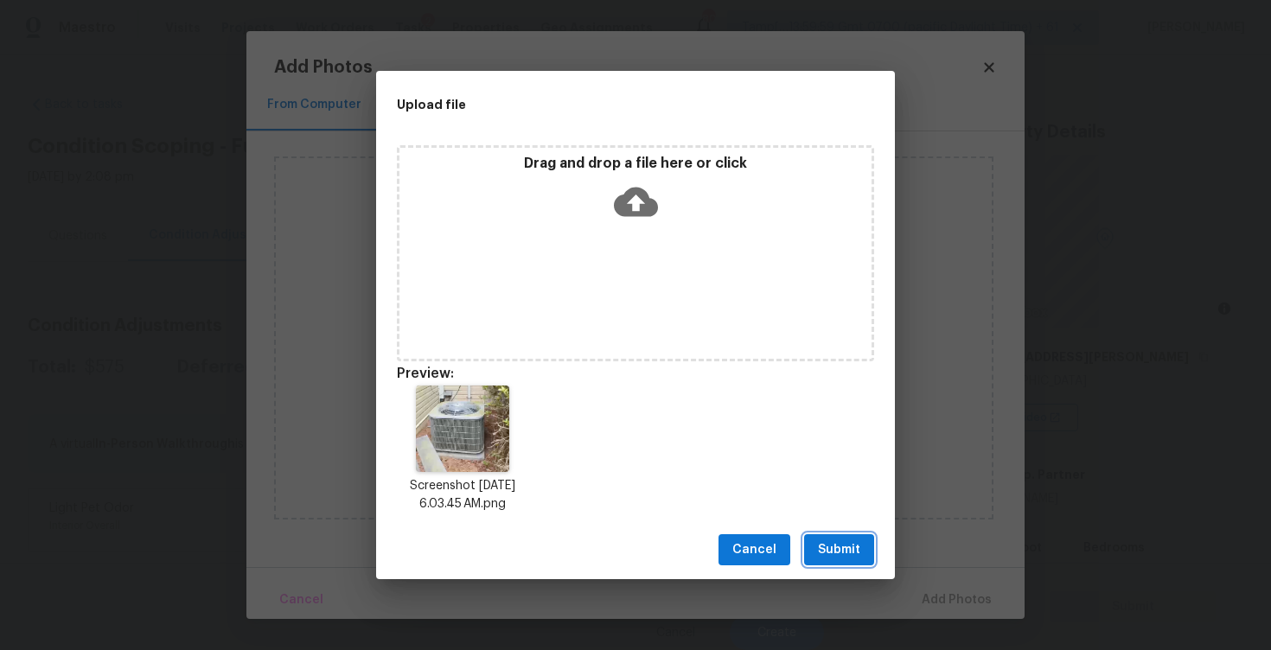
click at [868, 534] on button "Submit" at bounding box center [839, 550] width 70 height 32
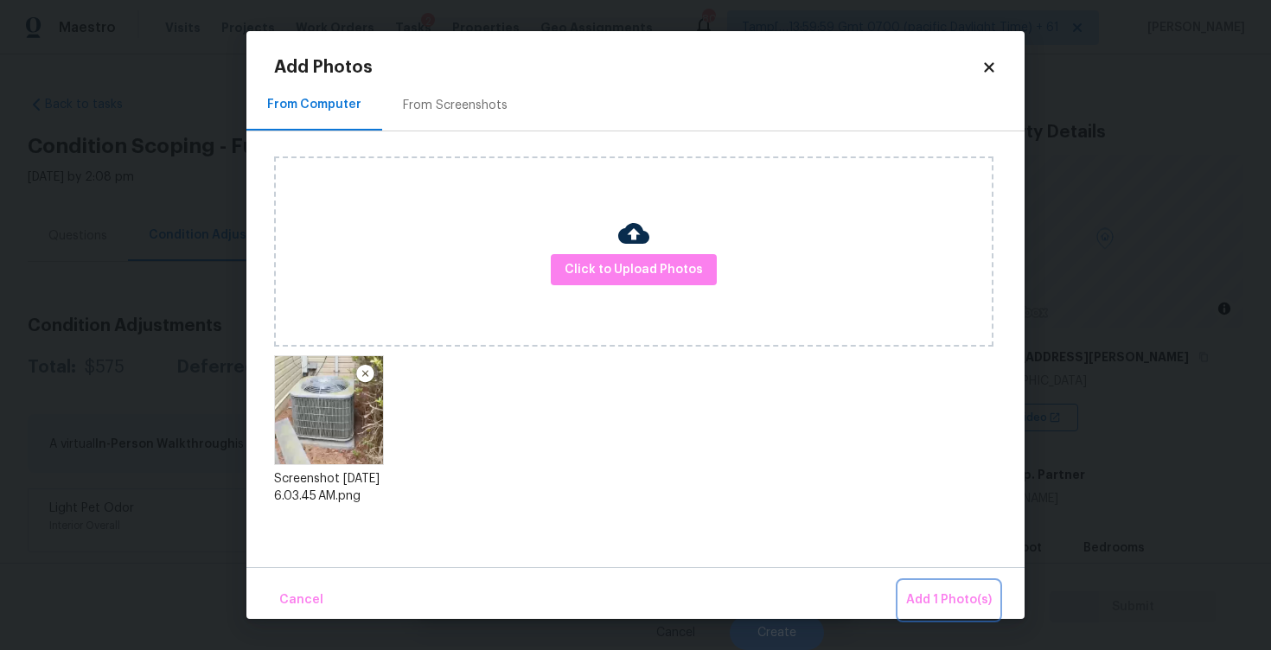
click at [933, 595] on span "Add 1 Photo(s)" at bounding box center [949, 600] width 86 height 22
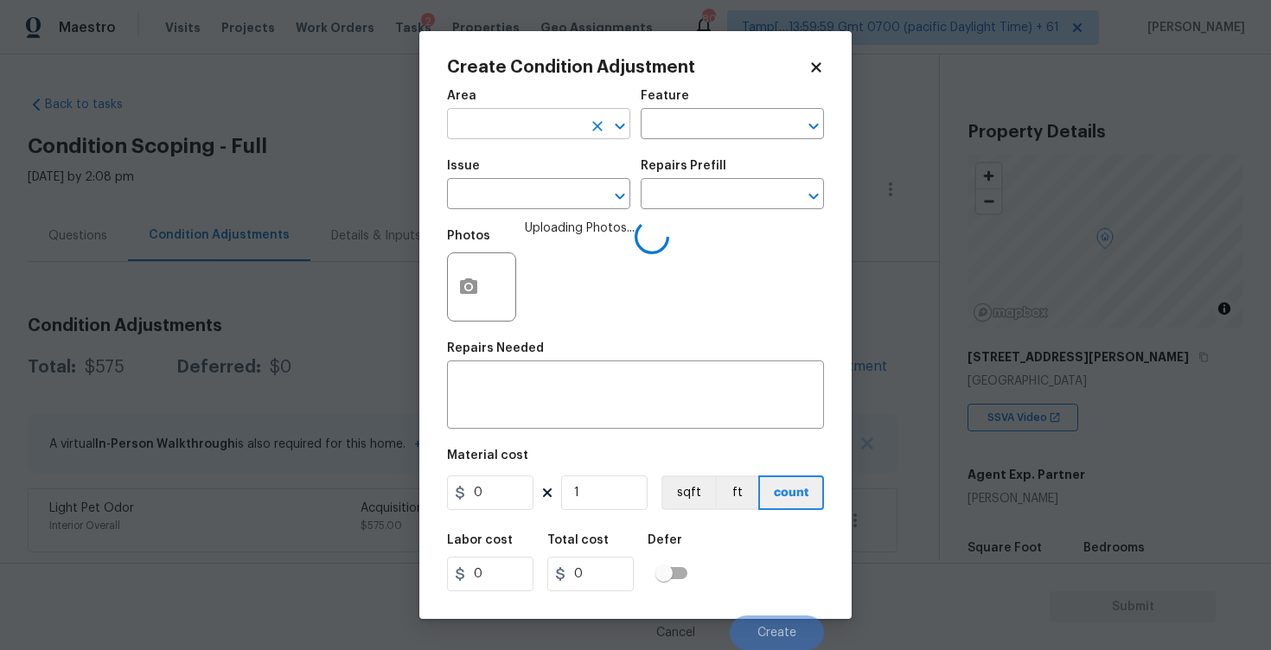
click at [547, 119] on input "text" at bounding box center [514, 125] width 135 height 27
type input "ext"
click at [525, 136] on input "text" at bounding box center [514, 125] width 135 height 27
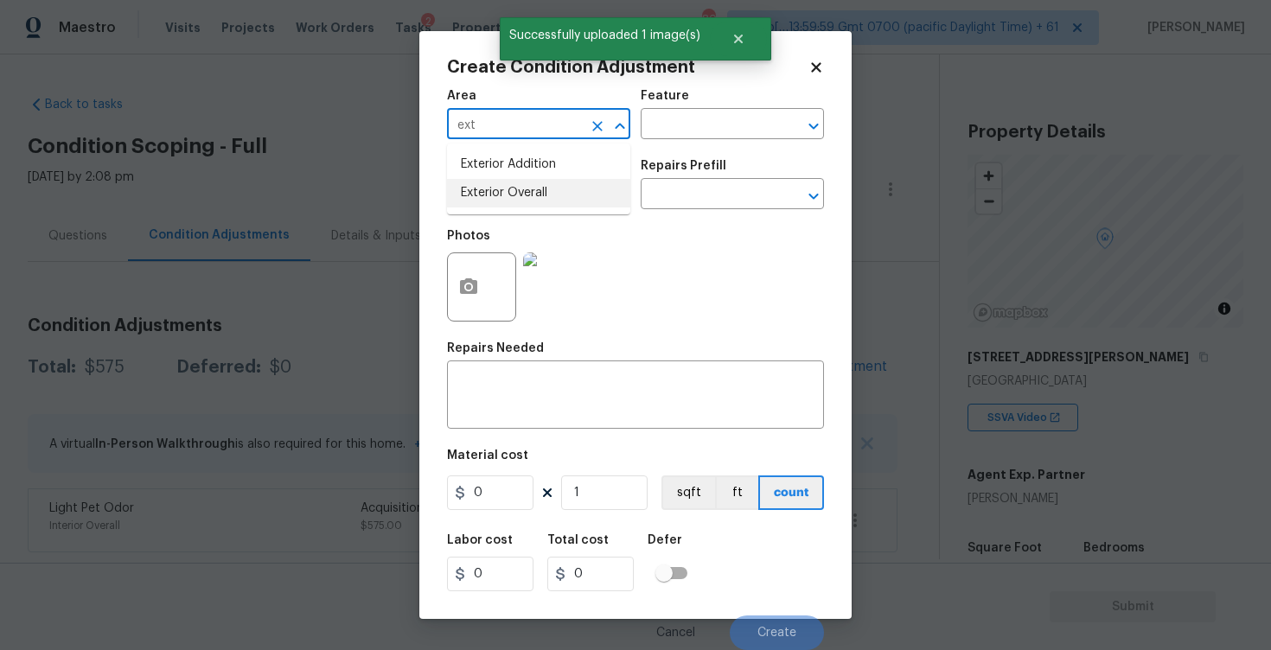
click at [527, 203] on li "Exterior Overall" at bounding box center [538, 193] width 183 height 29
type input "Exterior Overall"
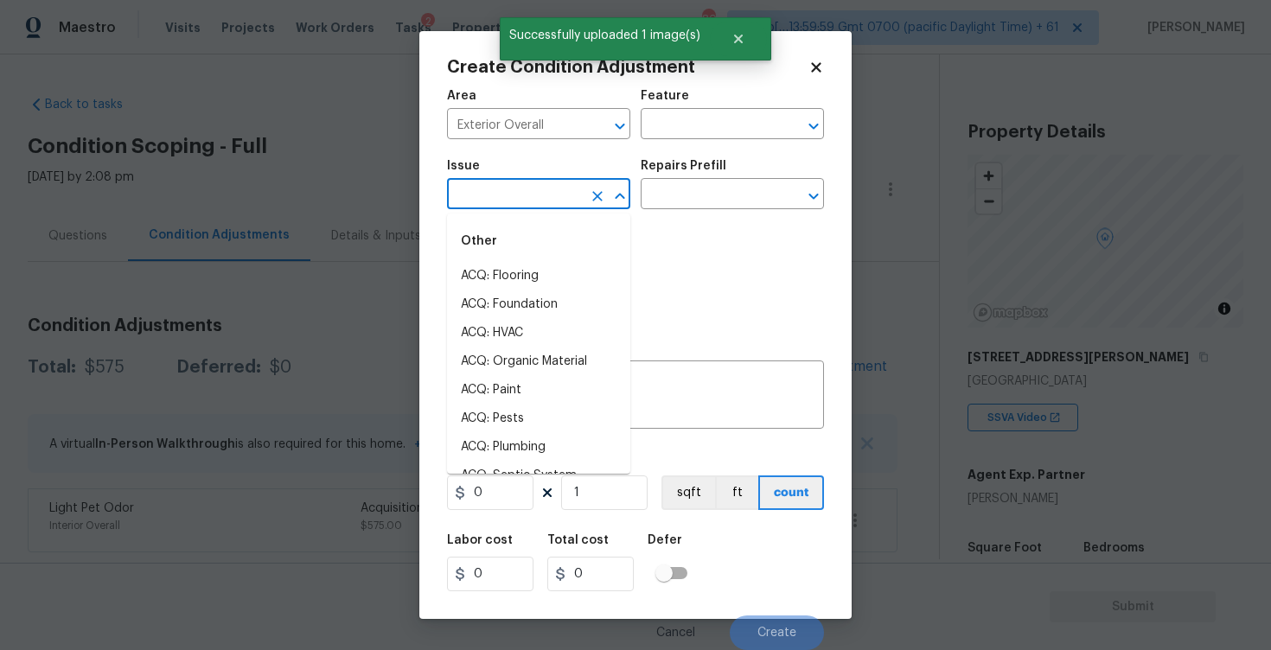
click at [527, 203] on input "text" at bounding box center [514, 195] width 135 height 27
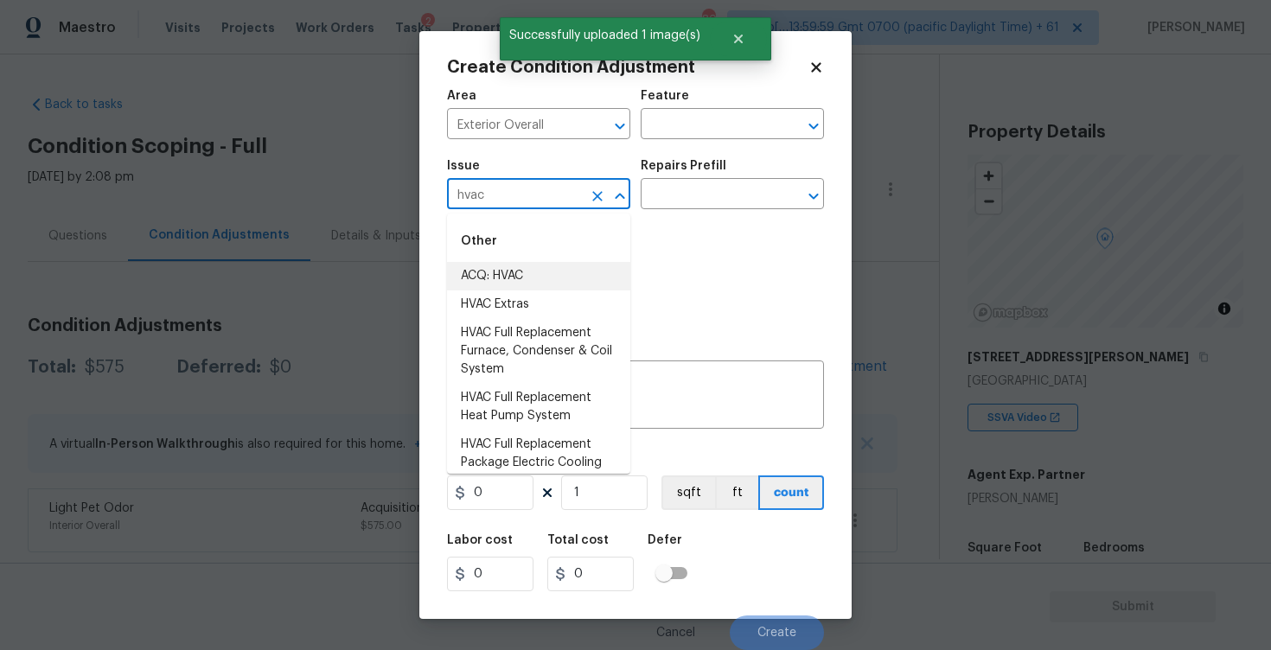
click at [551, 270] on li "ACQ: HVAC" at bounding box center [538, 276] width 183 height 29
type input "ACQ: HVAC"
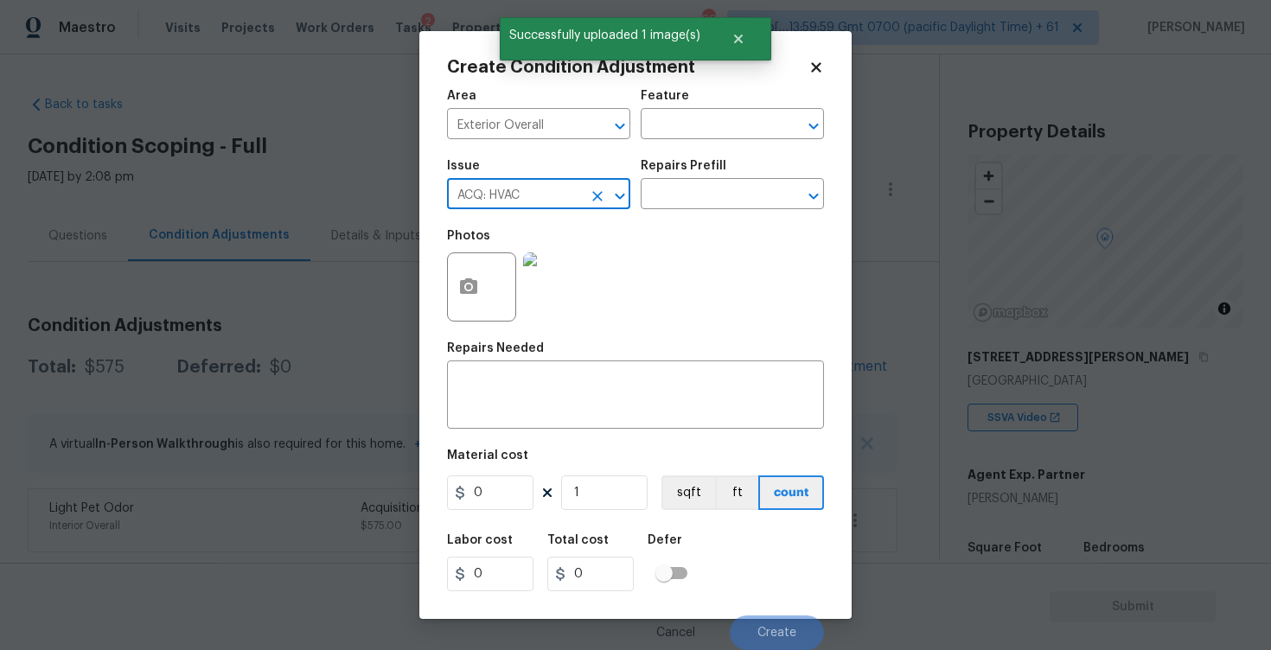
click at [587, 204] on button "Clear" at bounding box center [597, 196] width 24 height 24
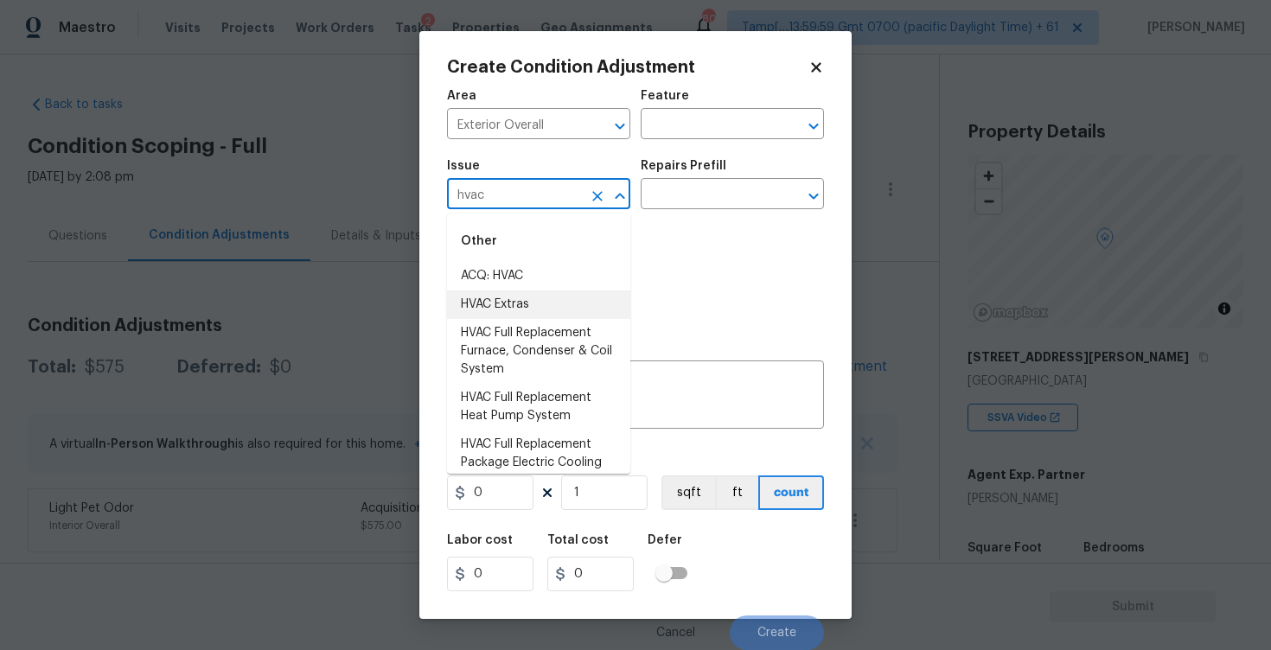
click at [589, 309] on li "HVAC Extras" at bounding box center [538, 304] width 183 height 29
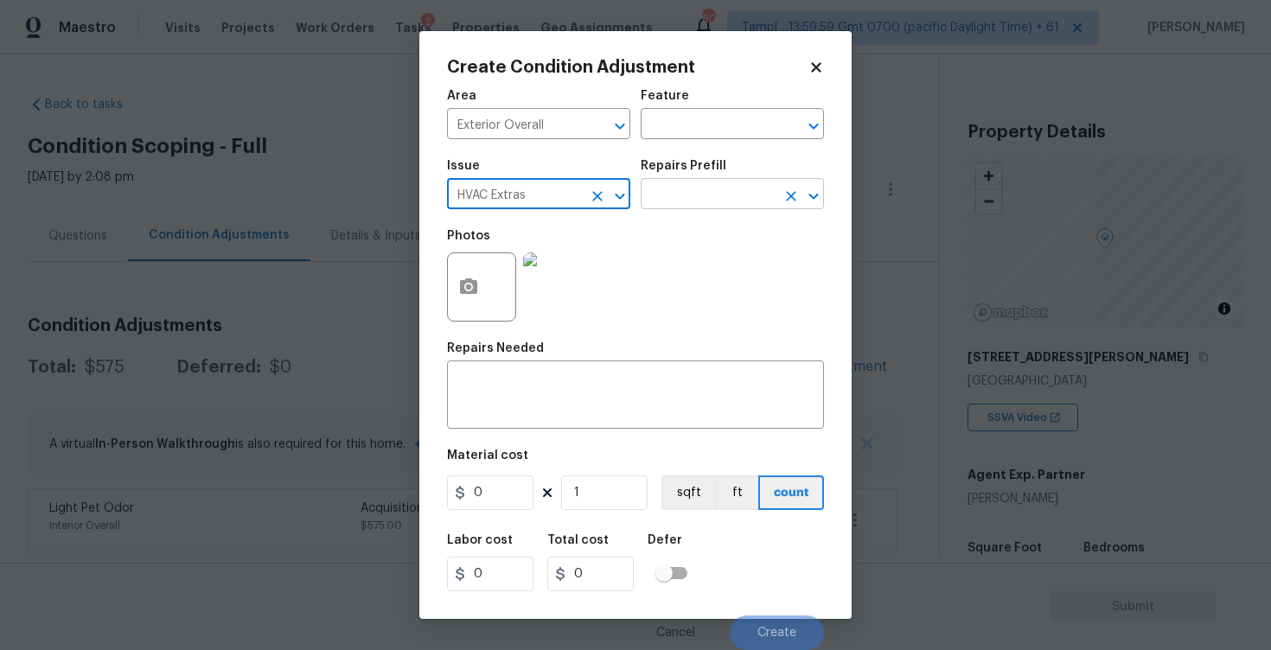
type input "HVAC Extras"
click at [679, 207] on input "text" at bounding box center [707, 195] width 135 height 27
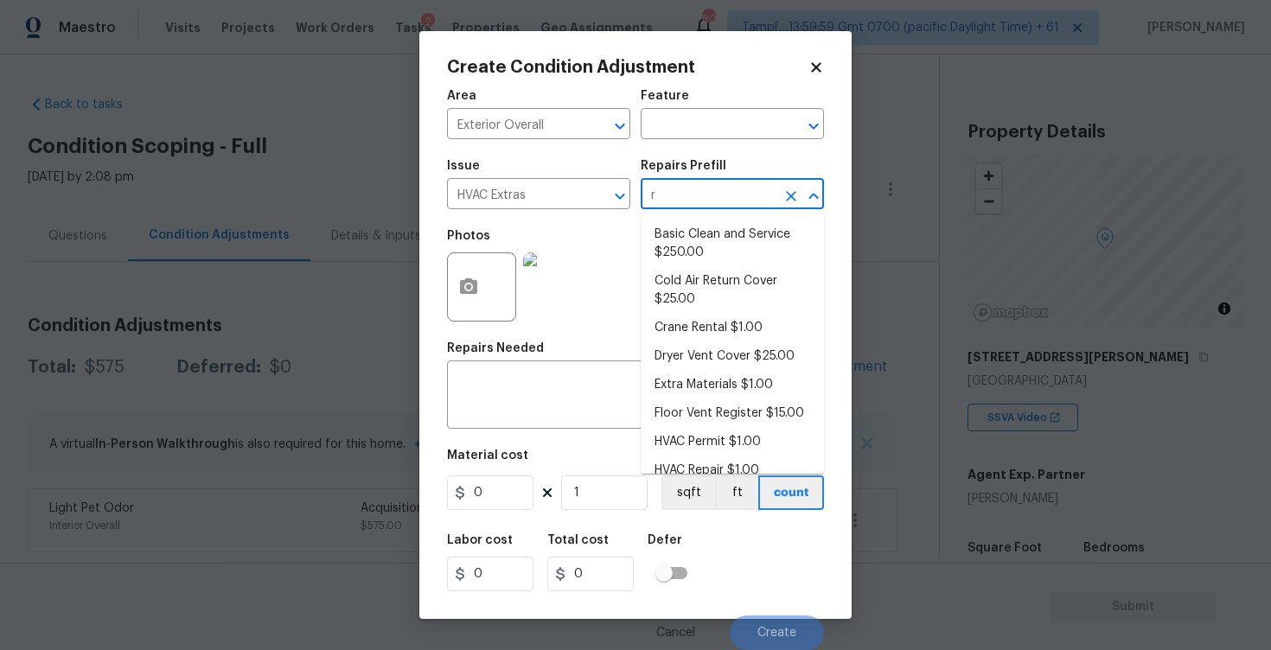
type input "re"
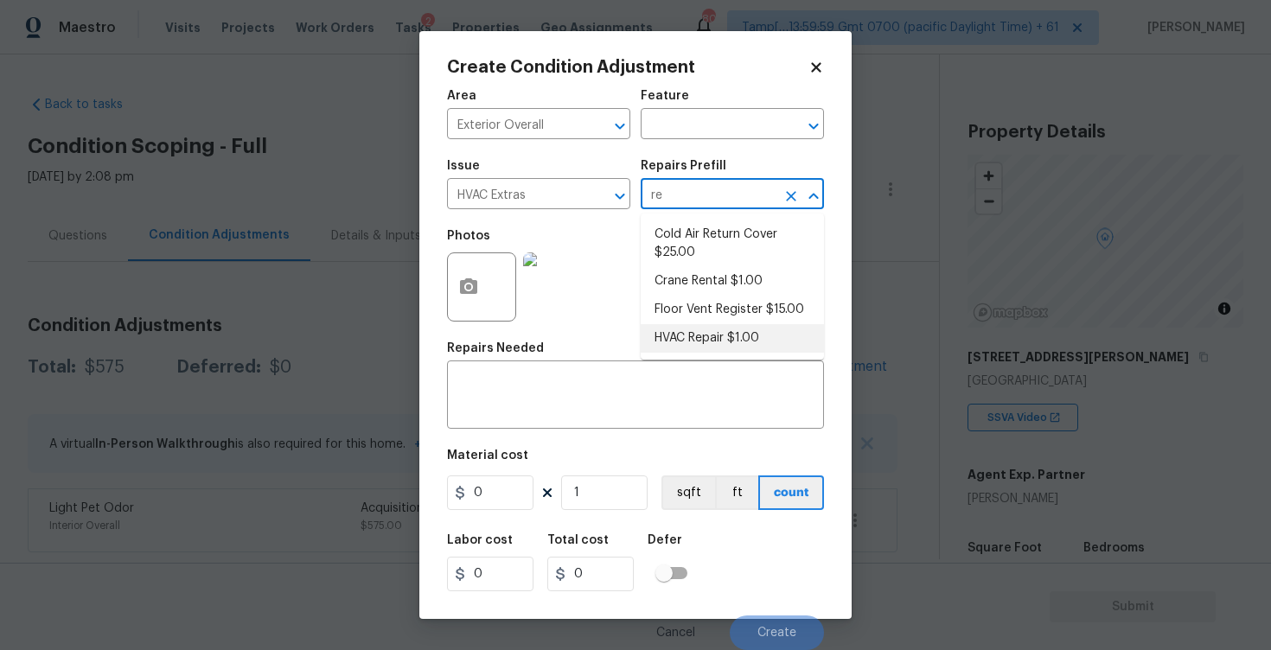
click at [717, 326] on li "HVAC Repair $1.00" at bounding box center [731, 338] width 183 height 29
type input "HVAC"
type textarea "HVAC Repair - (HPM to provide details)"
type input "1"
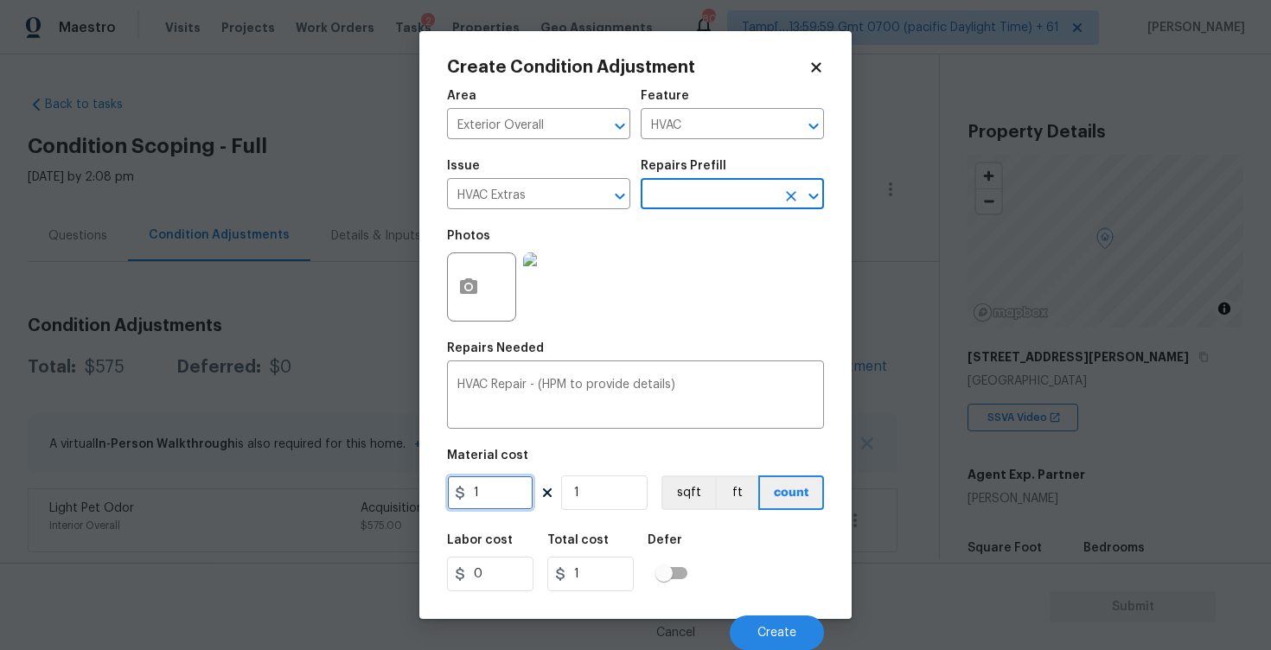
click at [528, 487] on input "1" at bounding box center [490, 492] width 86 height 35
type input "750"
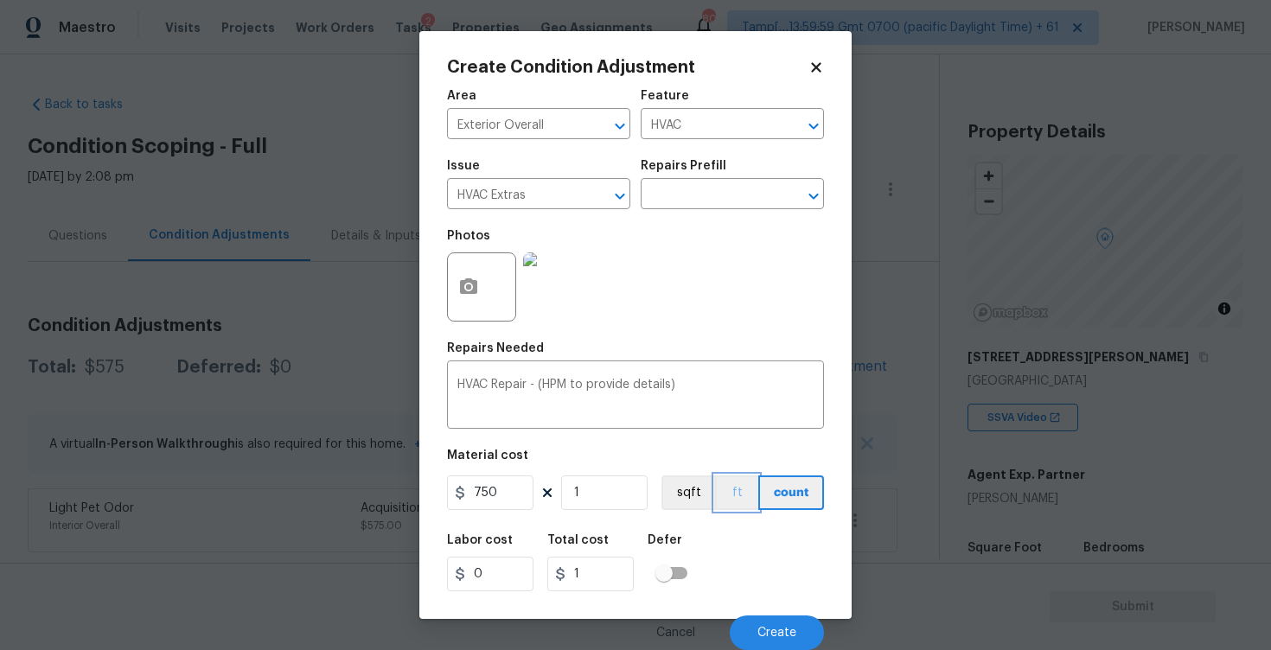
click at [717, 508] on button "ft" at bounding box center [736, 492] width 43 height 35
type input "750"
click at [799, 508] on button "count" at bounding box center [792, 492] width 63 height 35
click at [801, 621] on button "Create" at bounding box center [776, 632] width 94 height 35
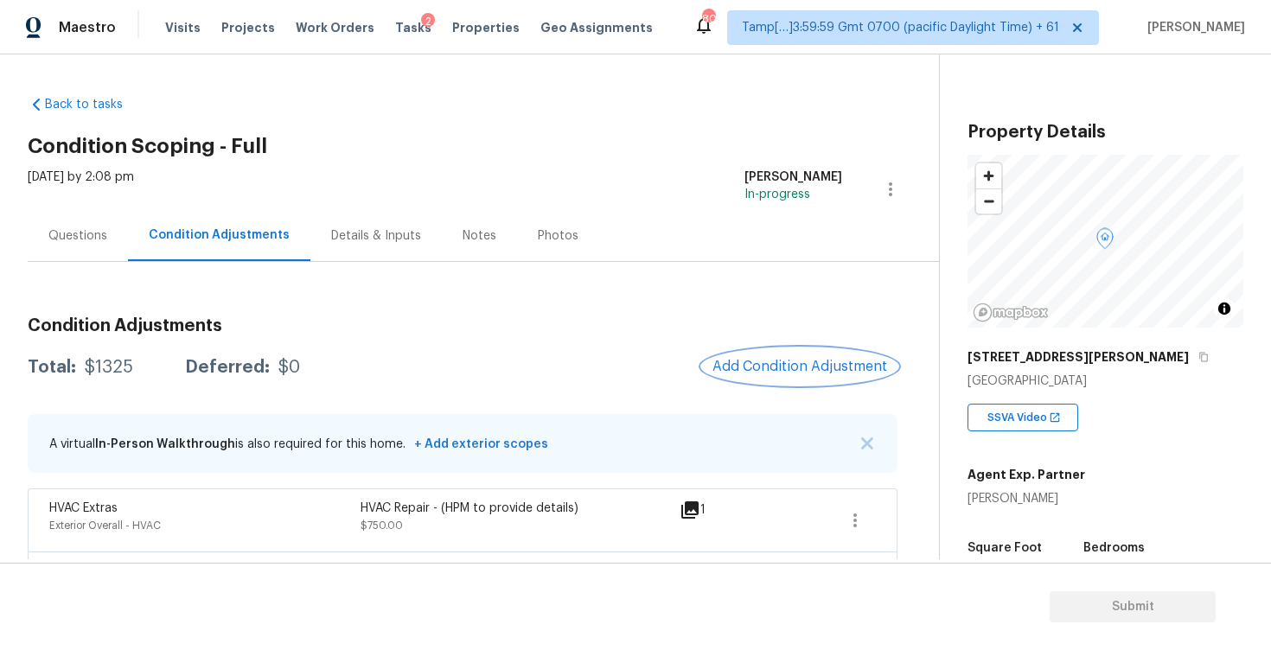
scroll to position [61, 0]
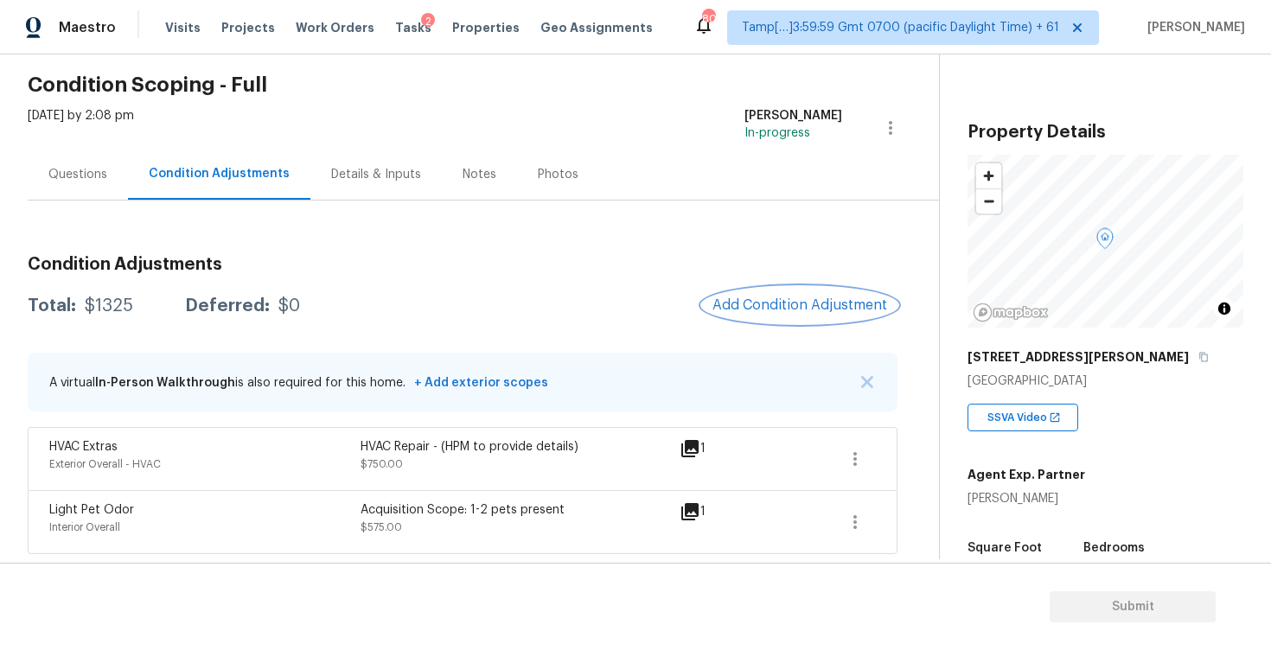
click at [794, 287] on button "Add Condition Adjustment" at bounding box center [799, 305] width 195 height 36
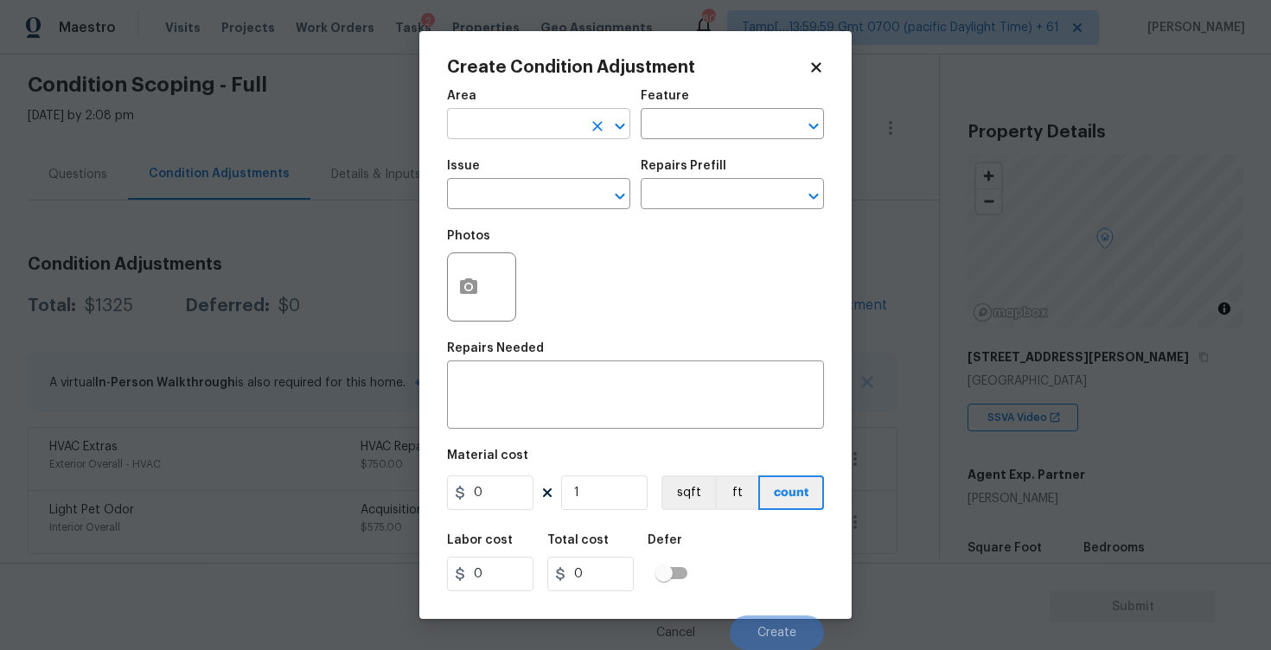
click at [563, 123] on input "text" at bounding box center [514, 125] width 135 height 27
click at [546, 188] on li "Interior Overall" at bounding box center [538, 193] width 183 height 29
type input "Interior Overall"
click at [546, 188] on input "text" at bounding box center [514, 195] width 135 height 27
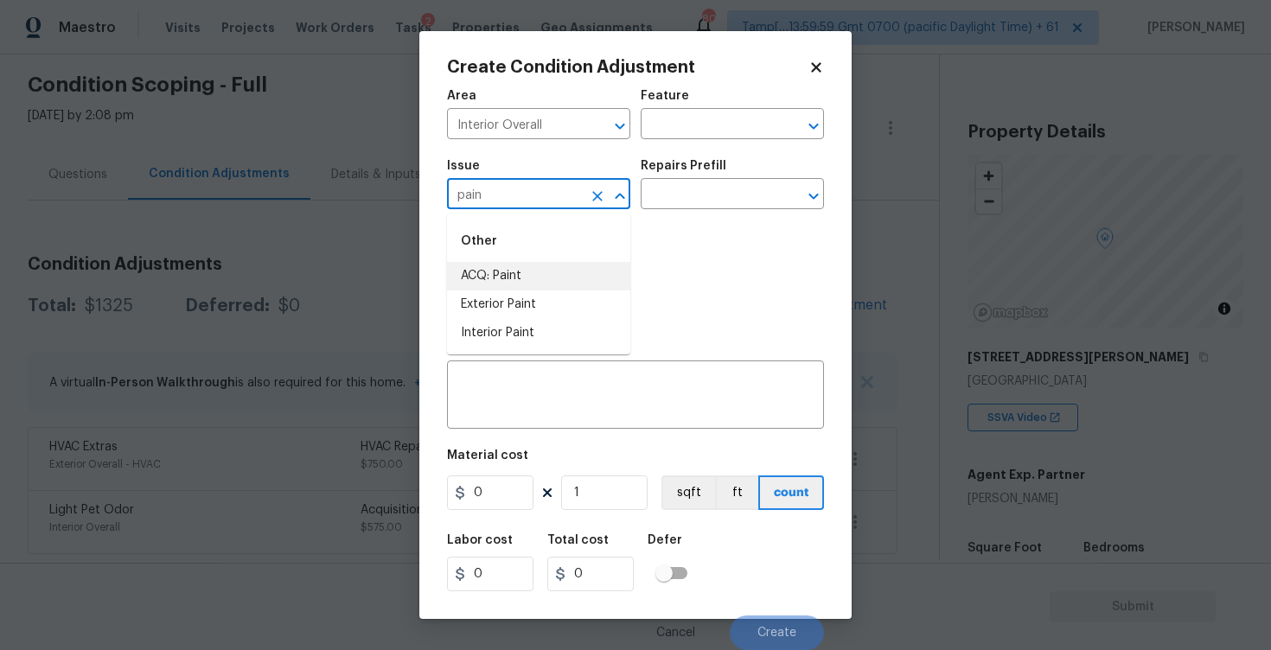
click at [546, 270] on li "ACQ: Paint" at bounding box center [538, 276] width 183 height 29
type input "ACQ: Paint"
click at [682, 201] on input "text" at bounding box center [707, 195] width 135 height 27
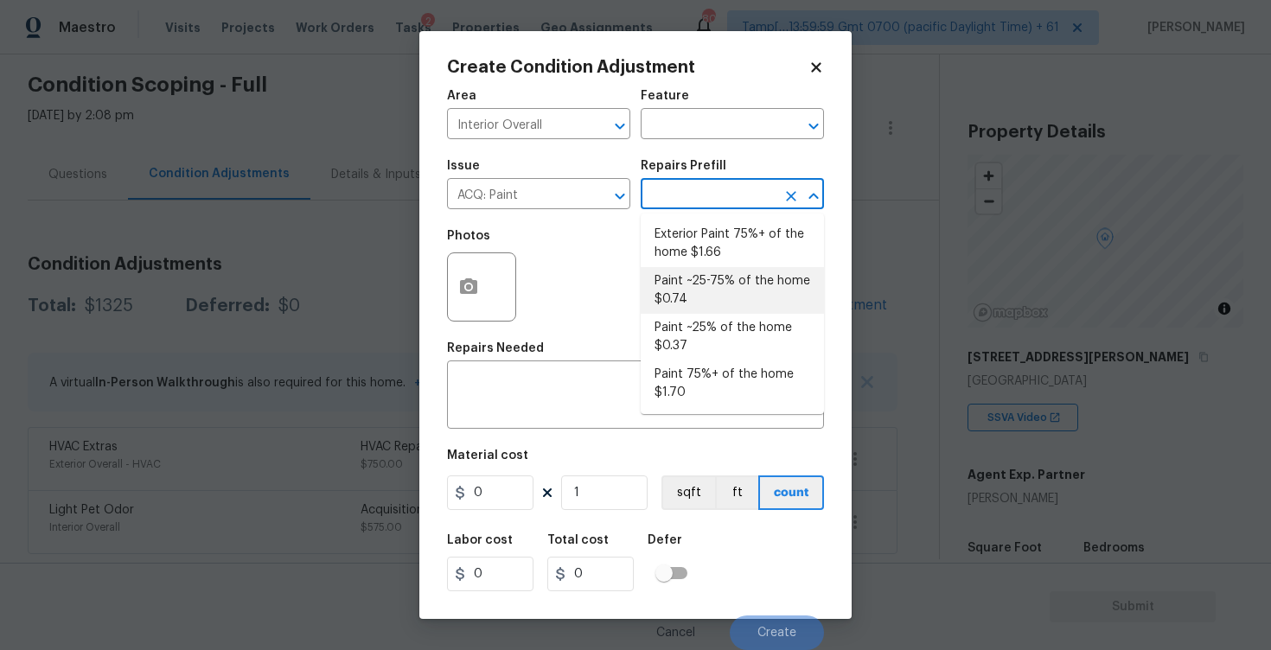
click at [699, 289] on li "Paint ~25-75% of the home $0.74" at bounding box center [731, 290] width 183 height 47
type input "Acquisition"
type textarea "Acquisition Scope: ~25 - 75% of the home needs interior paint"
type input "0.74"
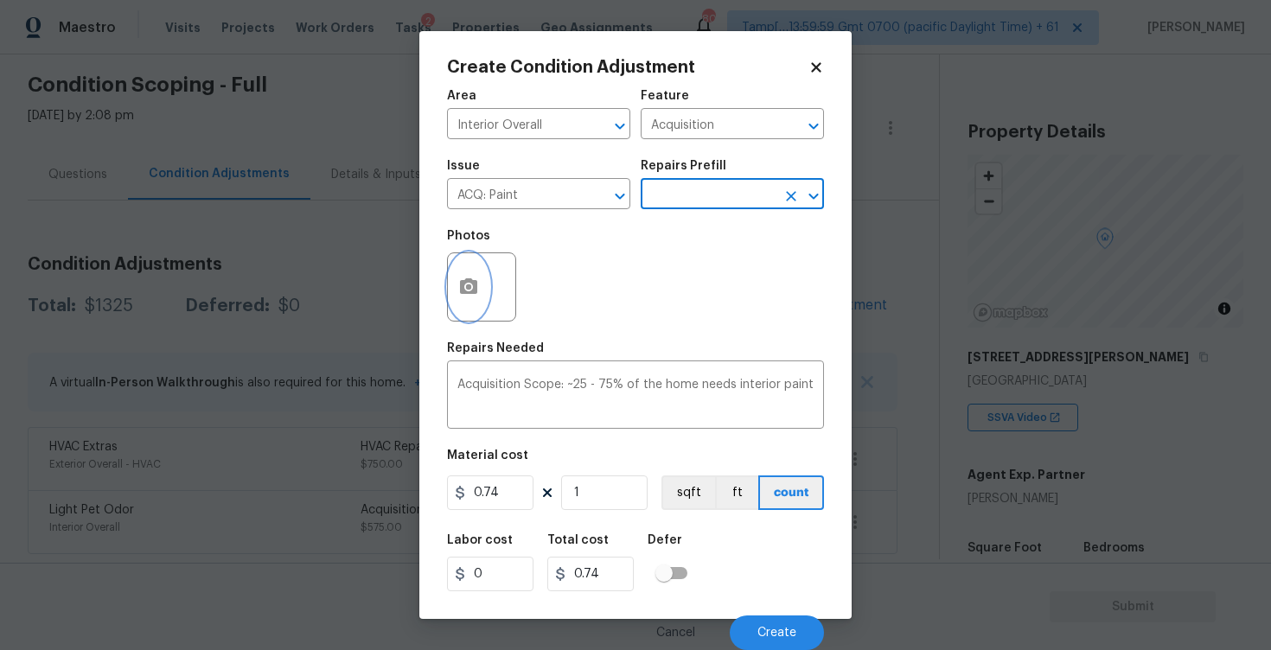
click at [481, 290] on button "button" at bounding box center [468, 286] width 41 height 67
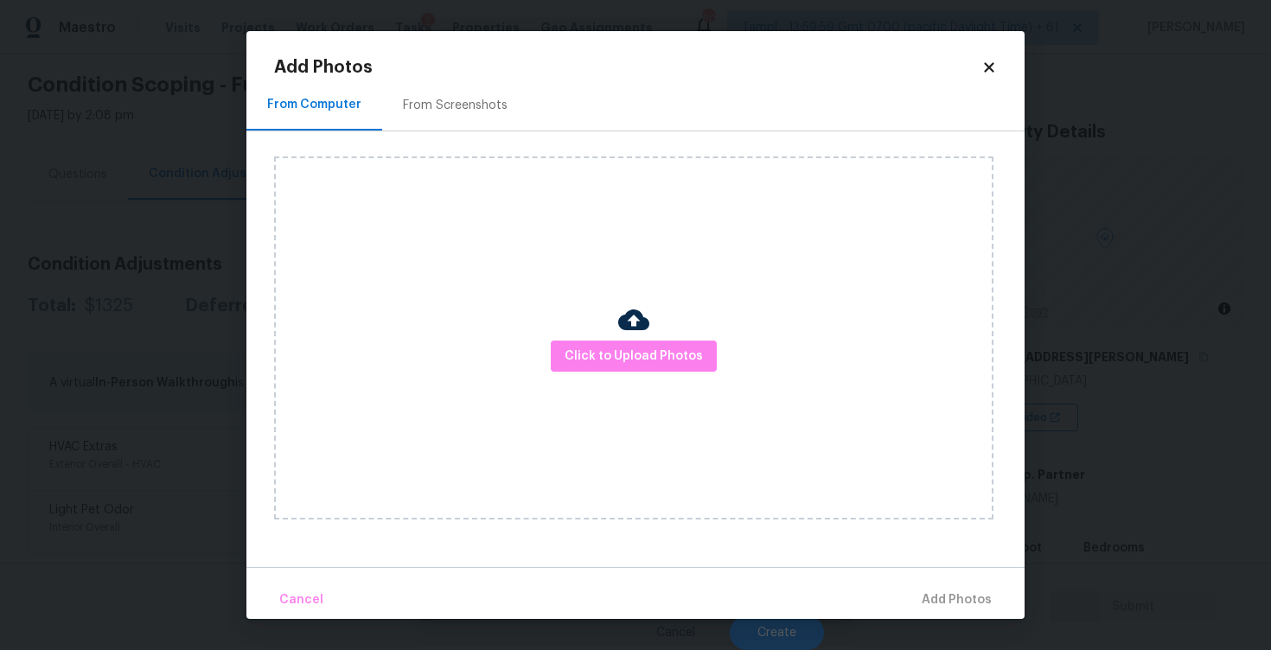
click at [628, 337] on div at bounding box center [633, 322] width 31 height 36
click at [631, 360] on span "Click to Upload Photos" at bounding box center [633, 357] width 138 height 22
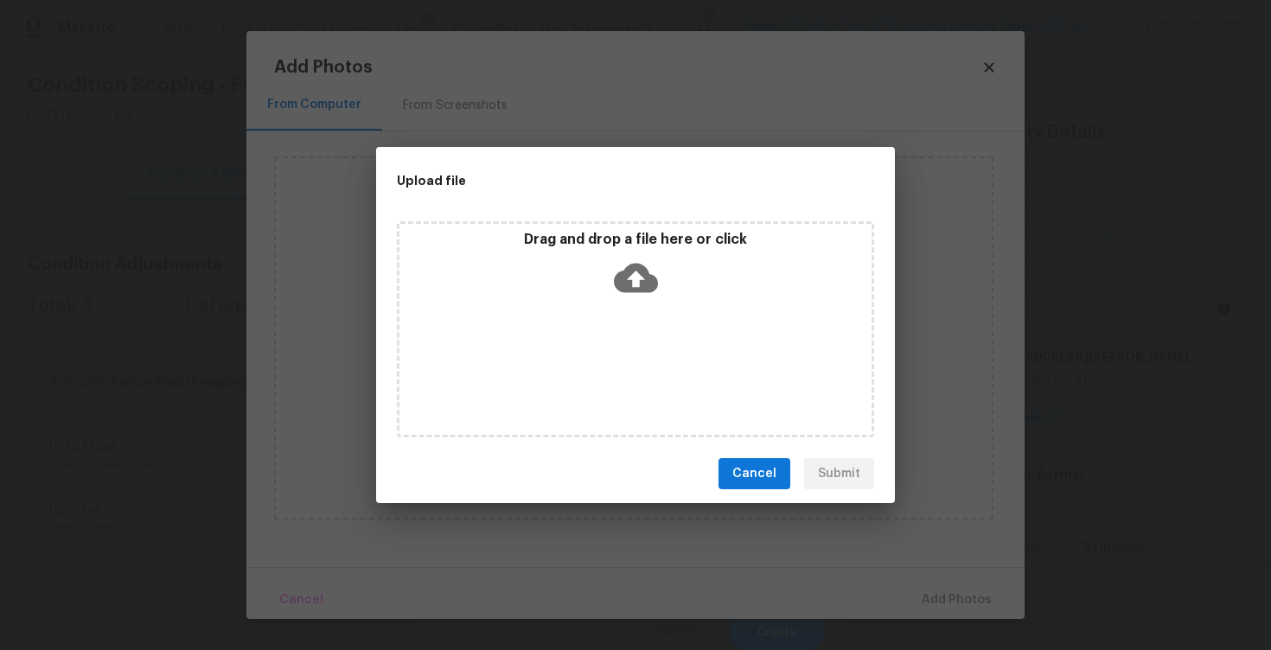
click at [633, 284] on icon at bounding box center [636, 278] width 44 height 44
